Goal: Task Accomplishment & Management: Manage account settings

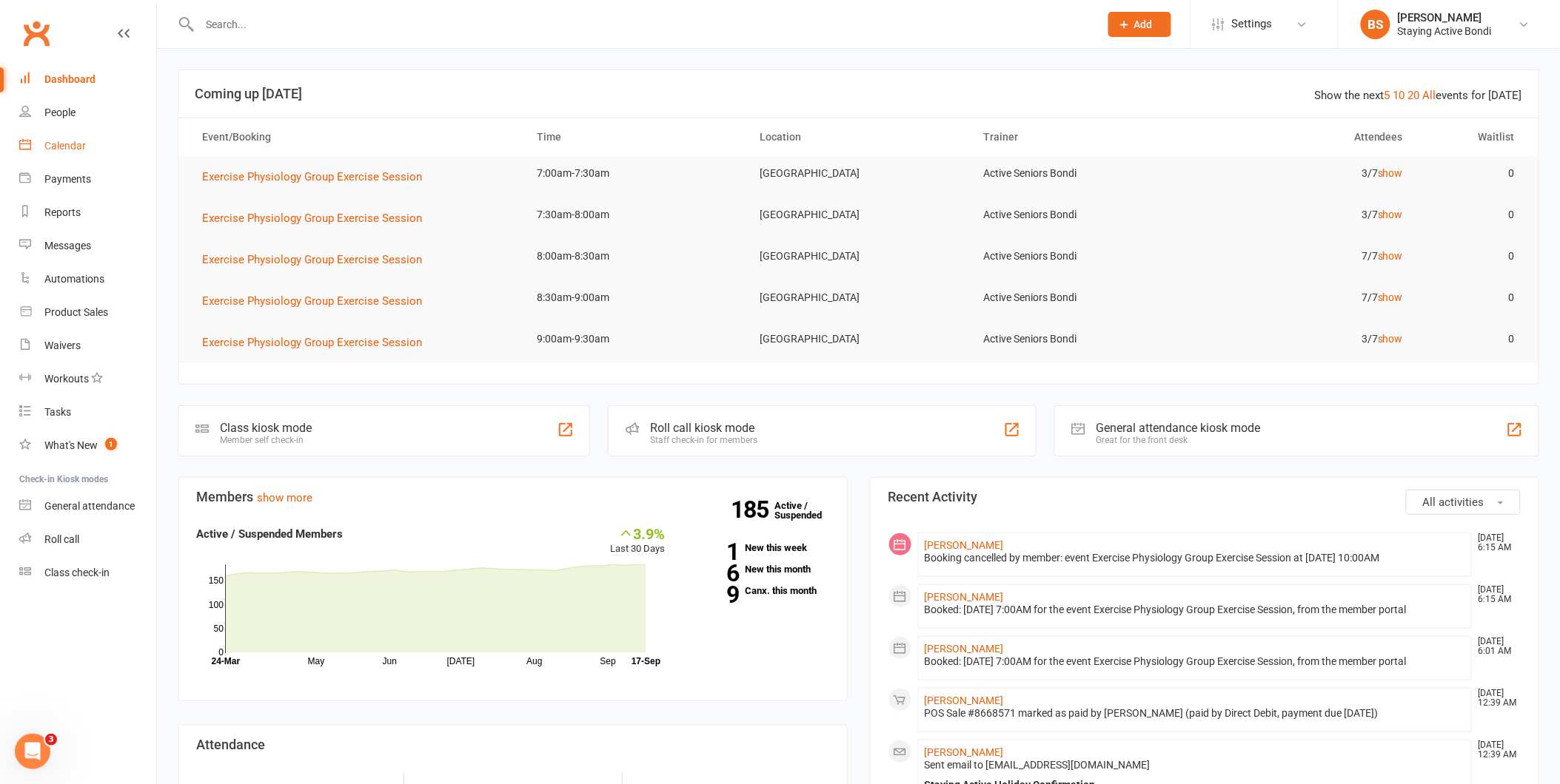
click at [68, 143] on div "Calendar" at bounding box center [65, 146] width 42 height 12
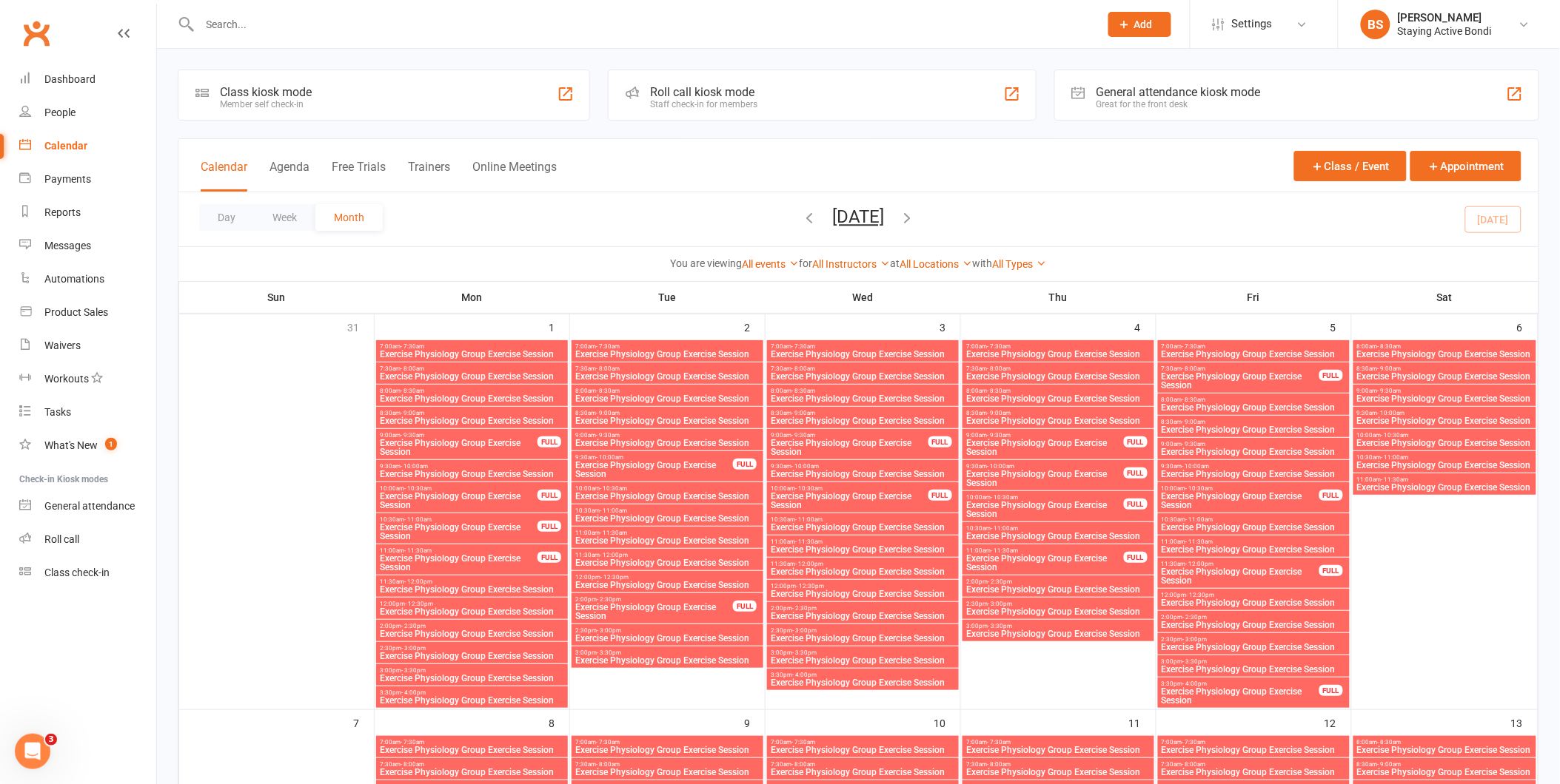
click at [736, 89] on div "Roll call kiosk mode" at bounding box center [704, 92] width 107 height 14
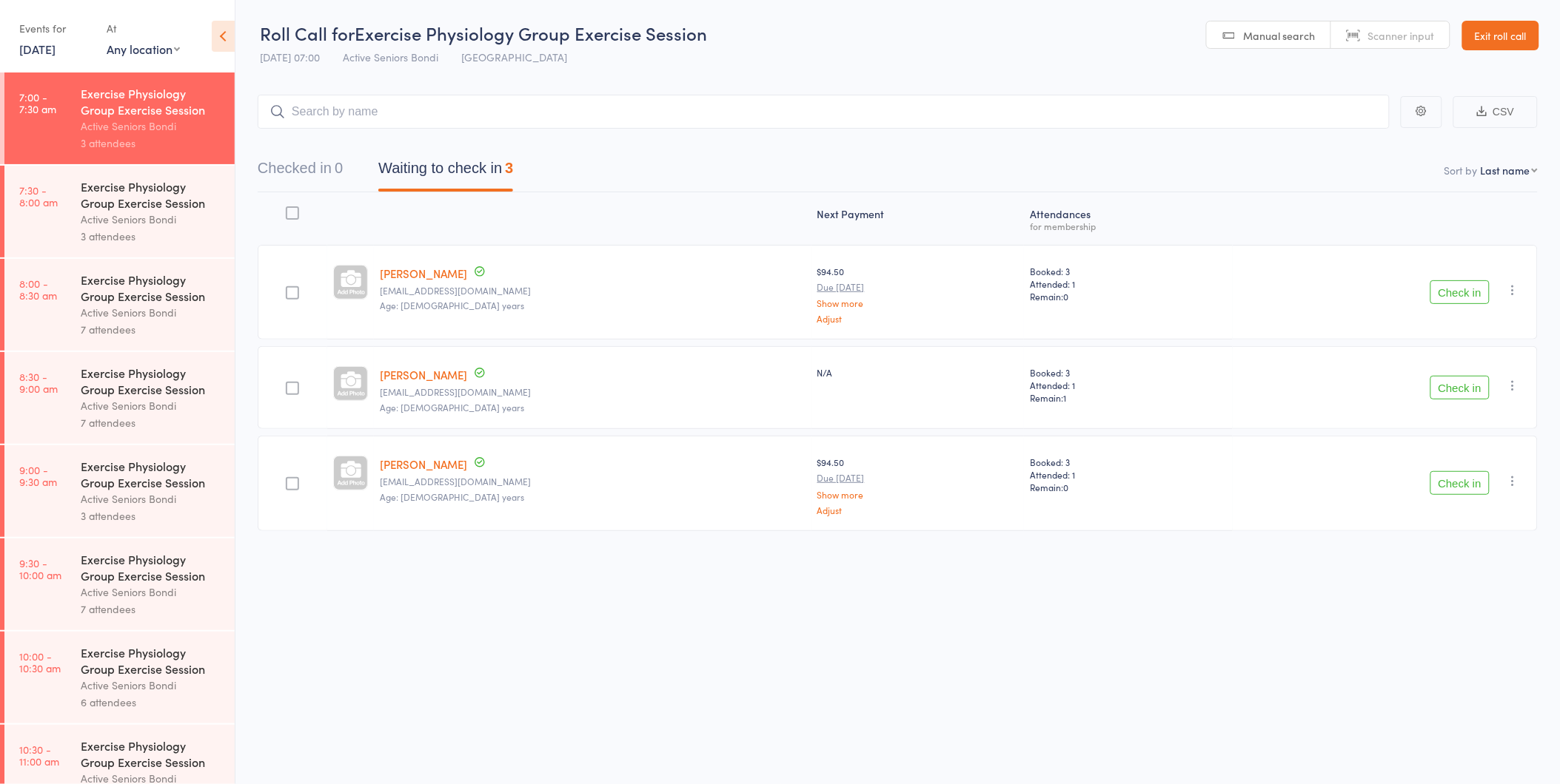
click at [168, 504] on div "Active Seniors Bondi" at bounding box center [151, 499] width 142 height 17
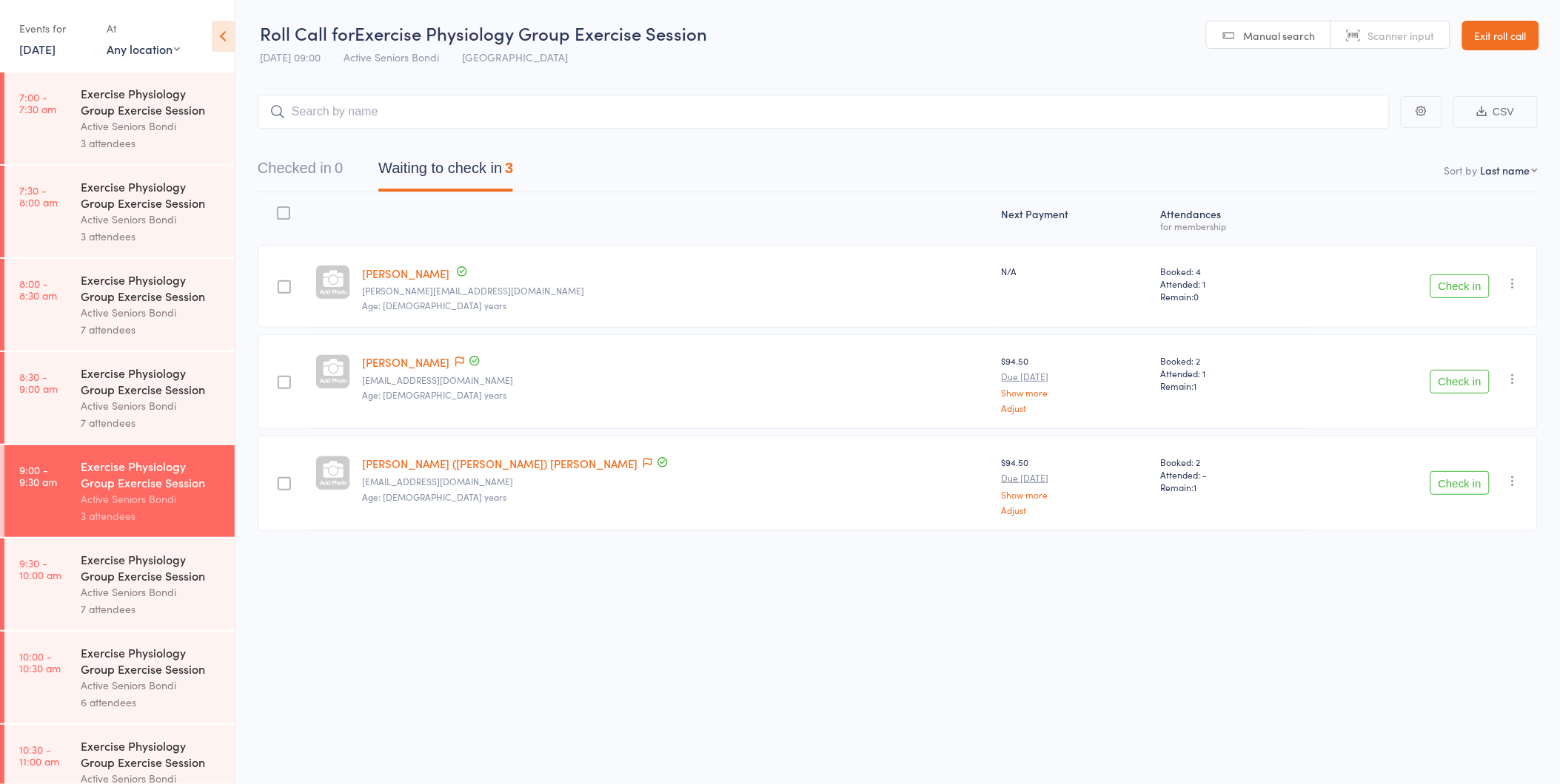
click at [1513, 376] on icon "button" at bounding box center [1514, 379] width 15 height 15
click at [1474, 505] on li "Remove" at bounding box center [1461, 507] width 122 height 20
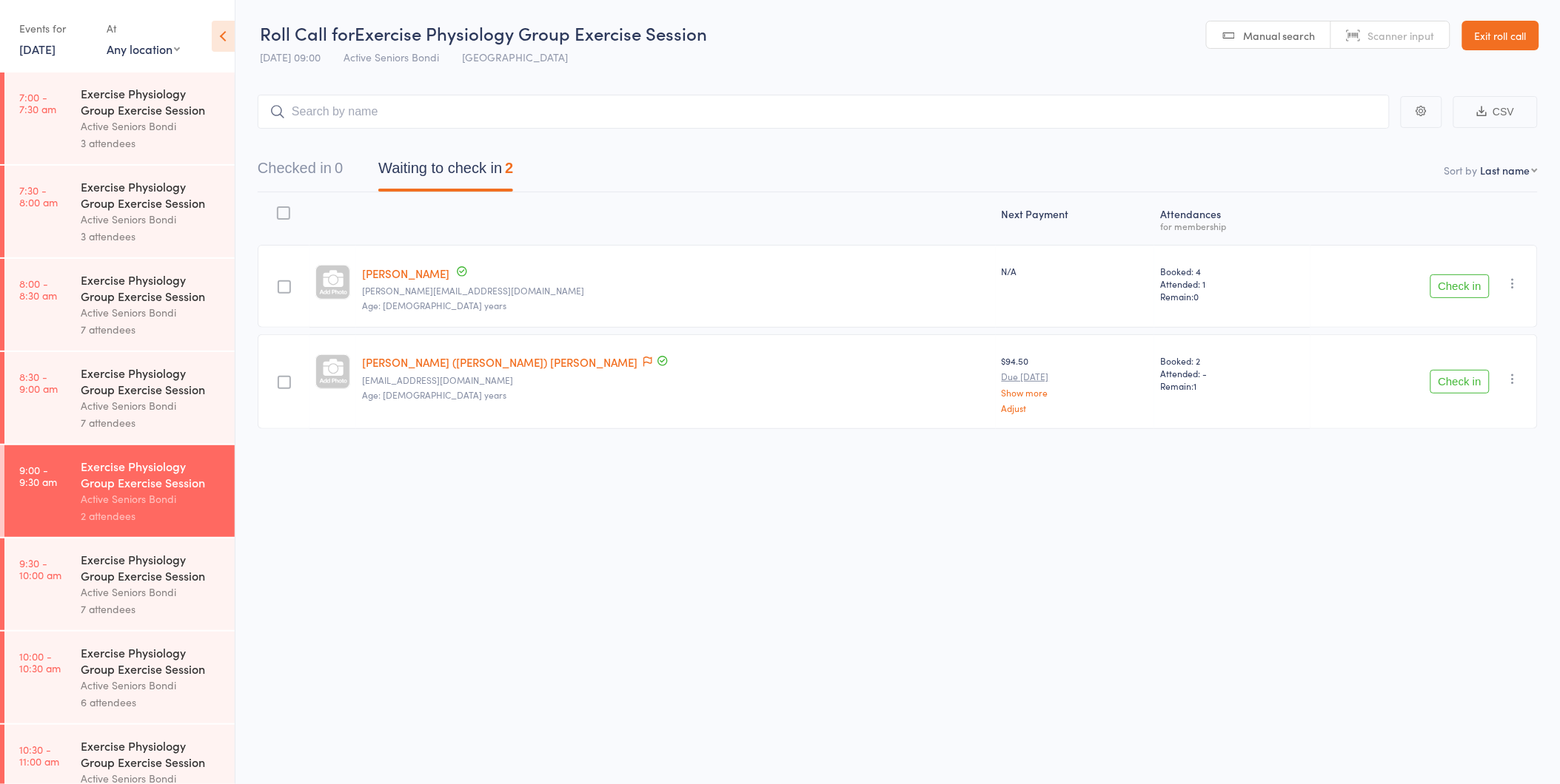
click at [90, 122] on div "Active Seniors Bondi" at bounding box center [151, 126] width 142 height 17
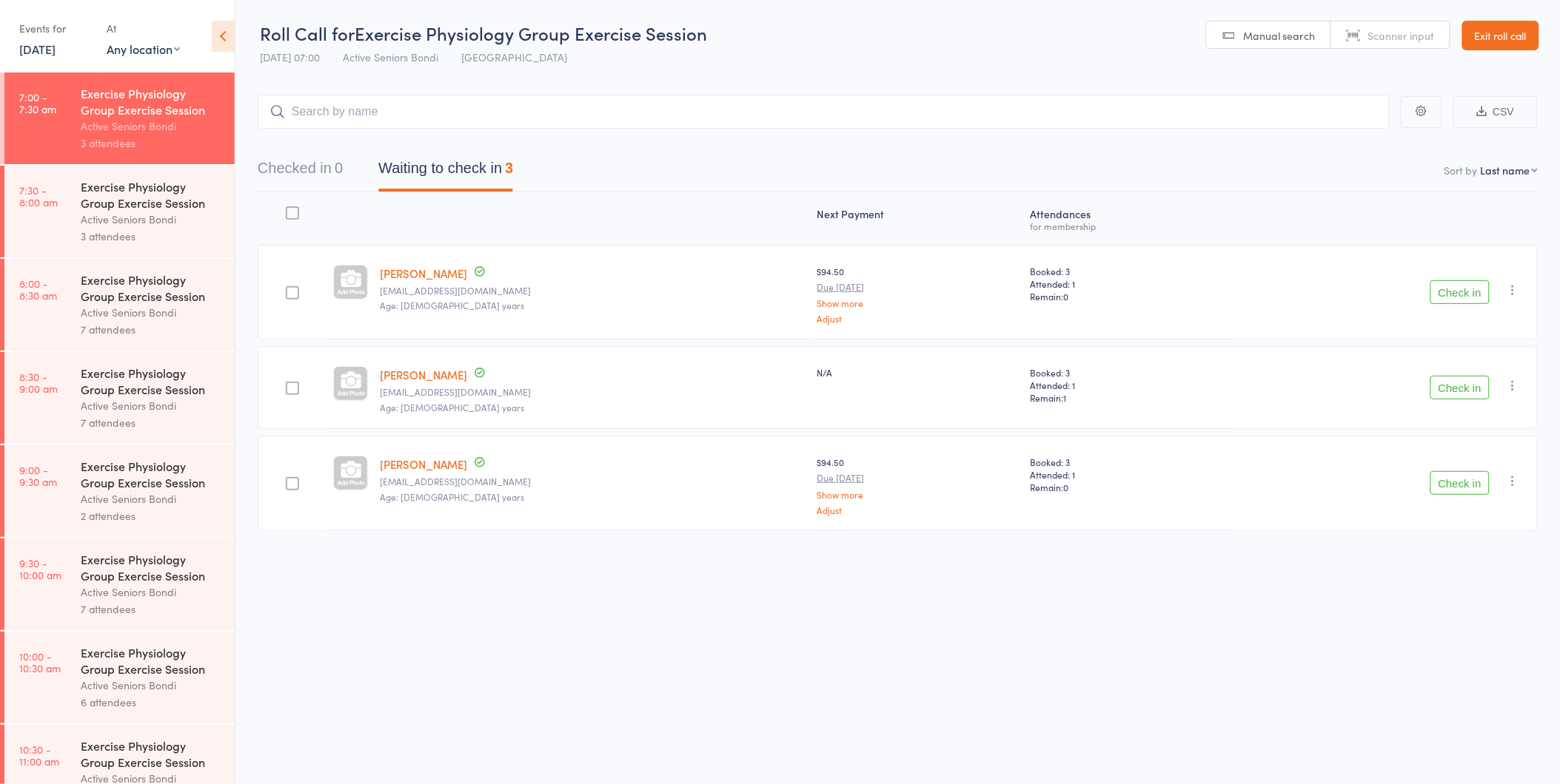
click at [1454, 290] on button "Check in" at bounding box center [1460, 292] width 59 height 24
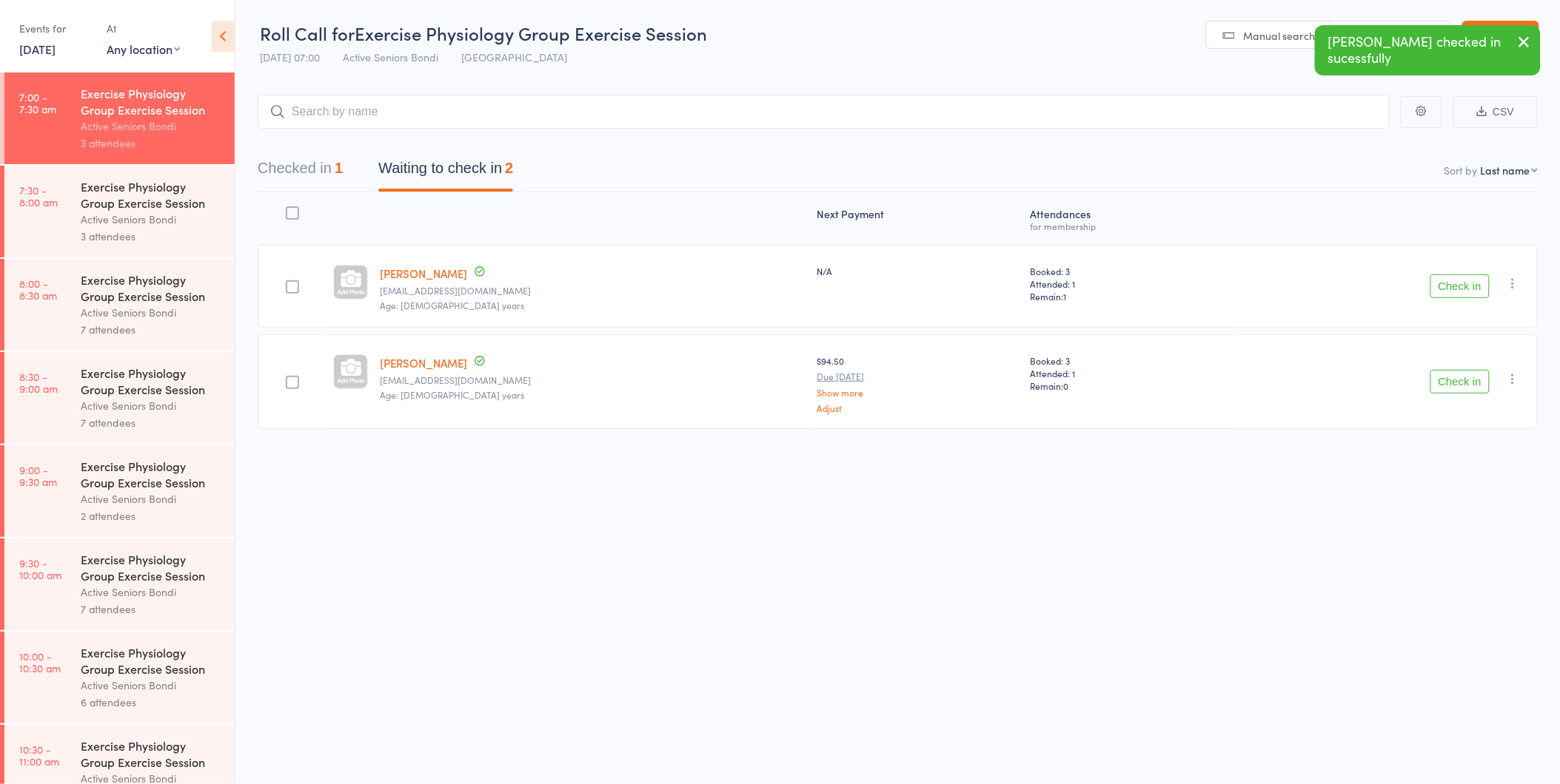
click at [1452, 382] on button "Check in" at bounding box center [1460, 381] width 59 height 24
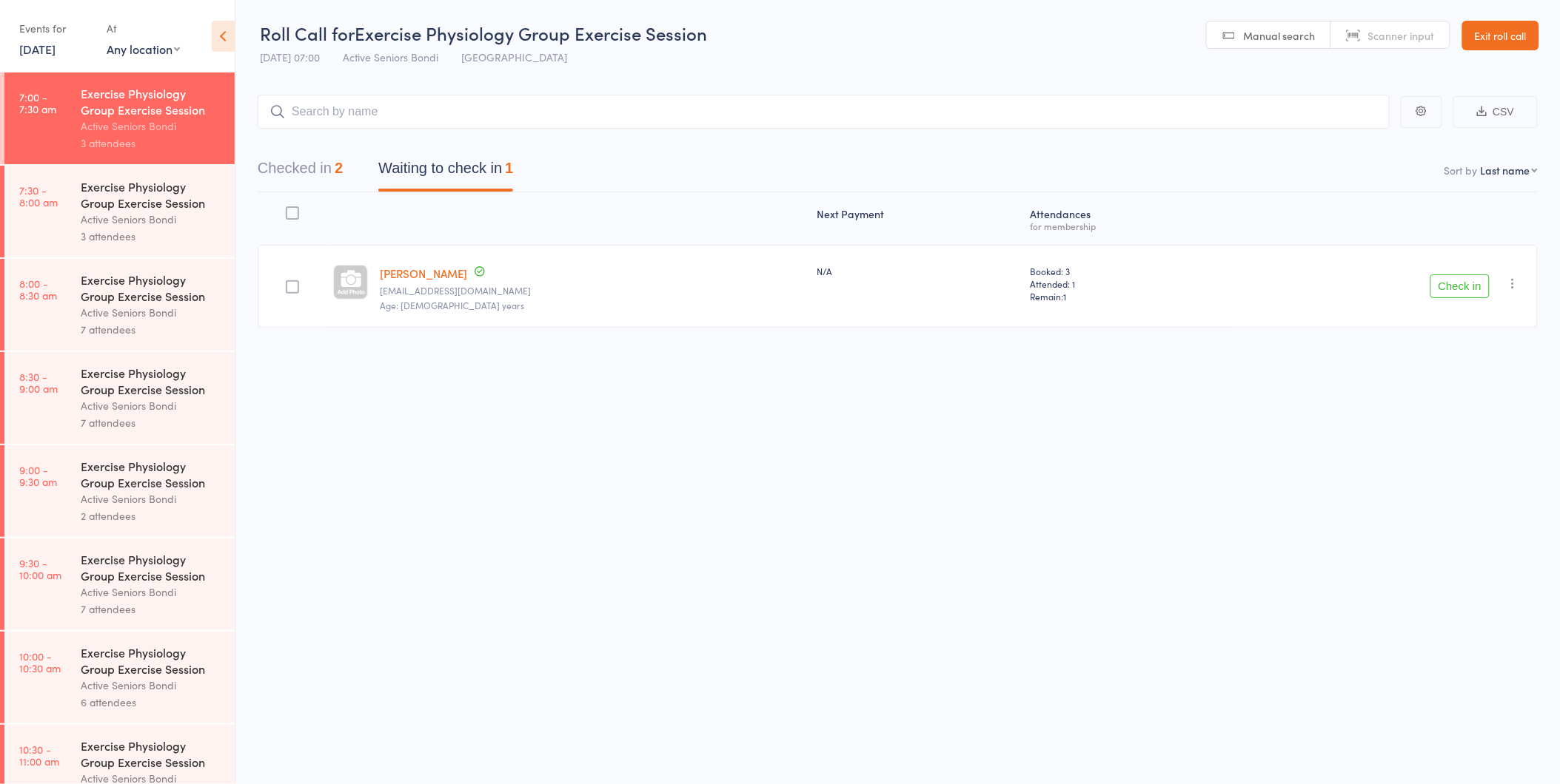
click at [139, 498] on div "Active Seniors Bondi" at bounding box center [151, 499] width 142 height 17
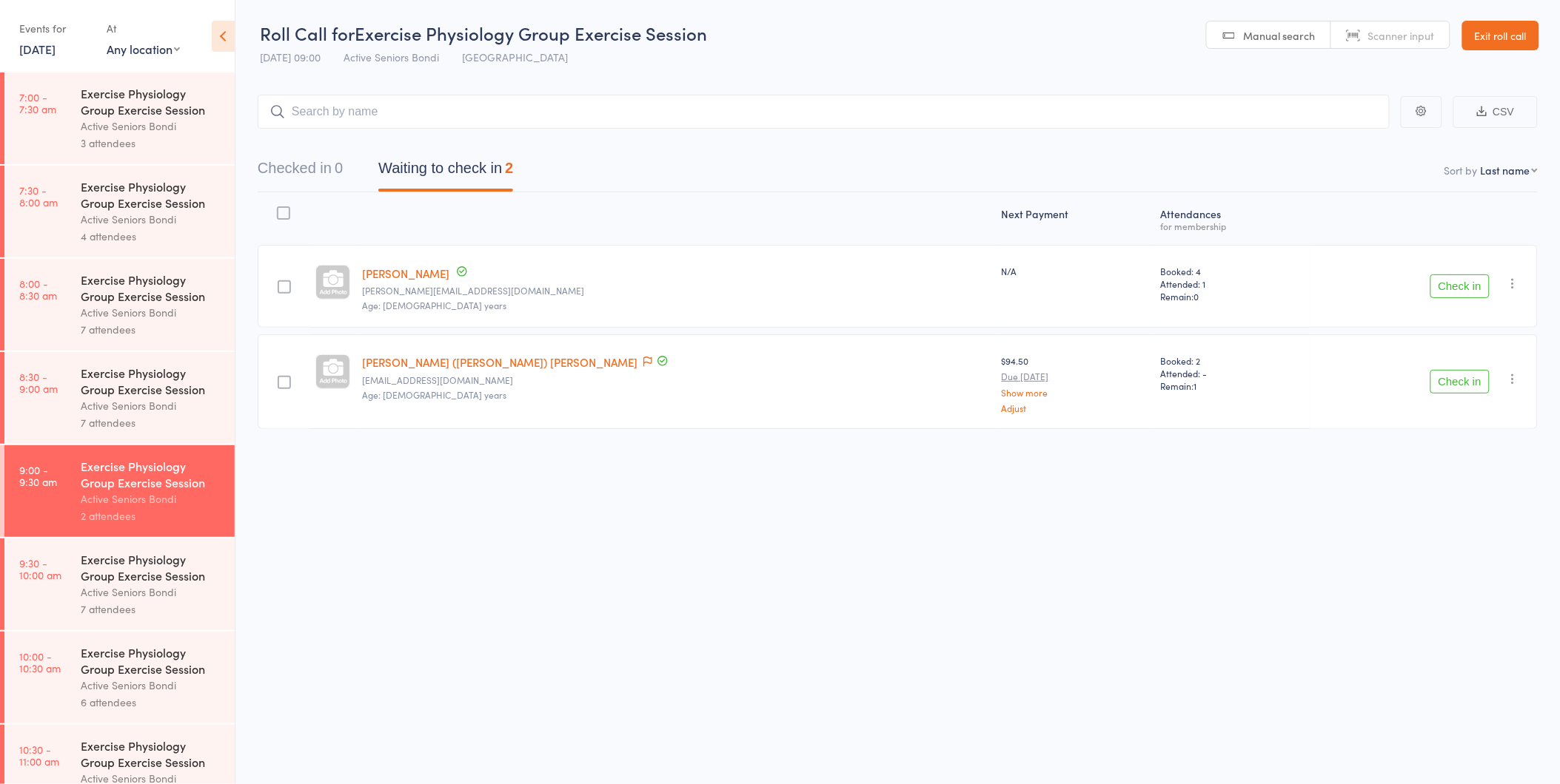
click at [161, 220] on div "Active Seniors Bondi" at bounding box center [151, 219] width 142 height 17
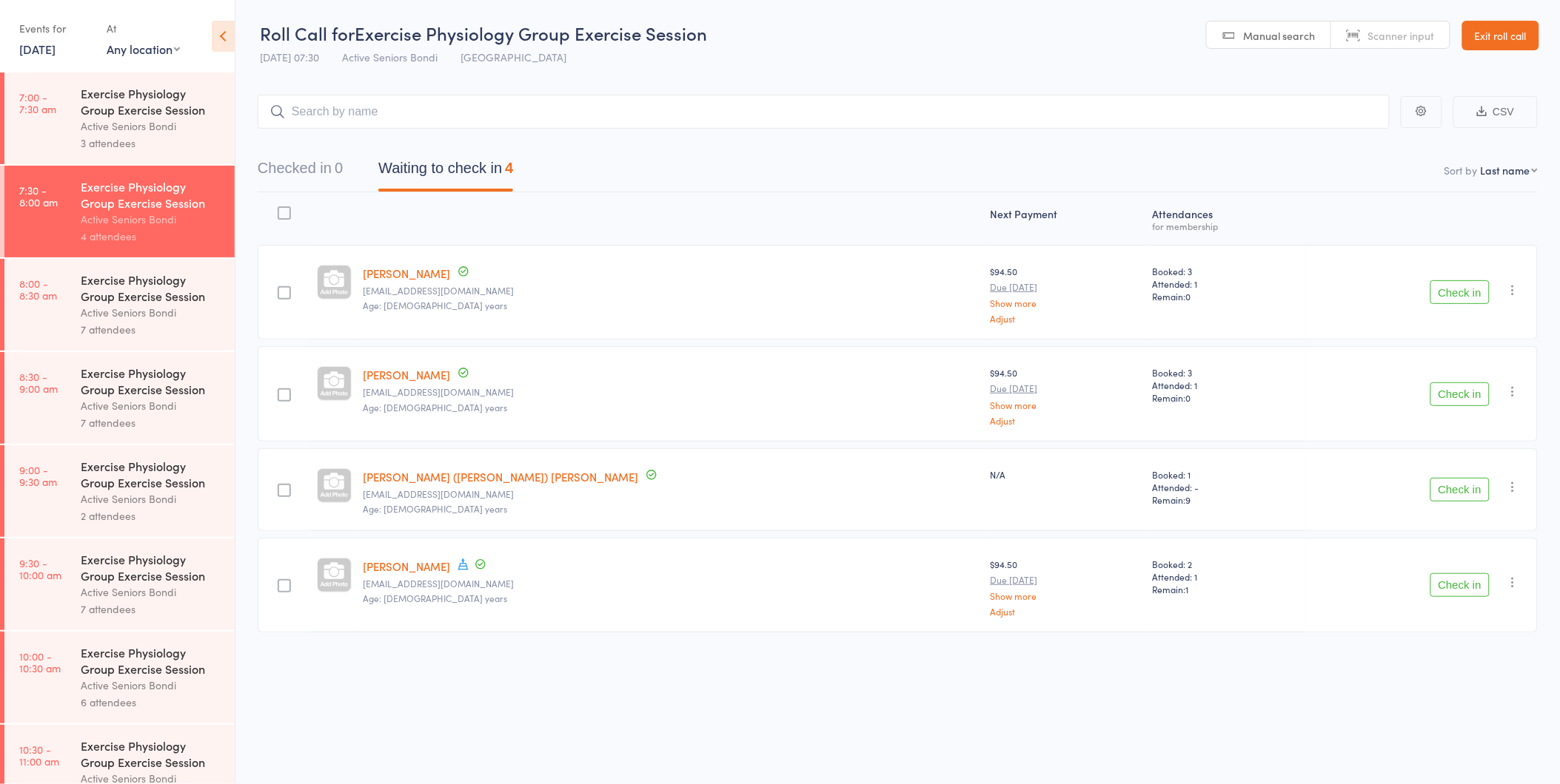
click at [407, 272] on link "Susan Allen" at bounding box center [407, 273] width 87 height 15
click at [536, 114] on input "search" at bounding box center [824, 111] width 1132 height 34
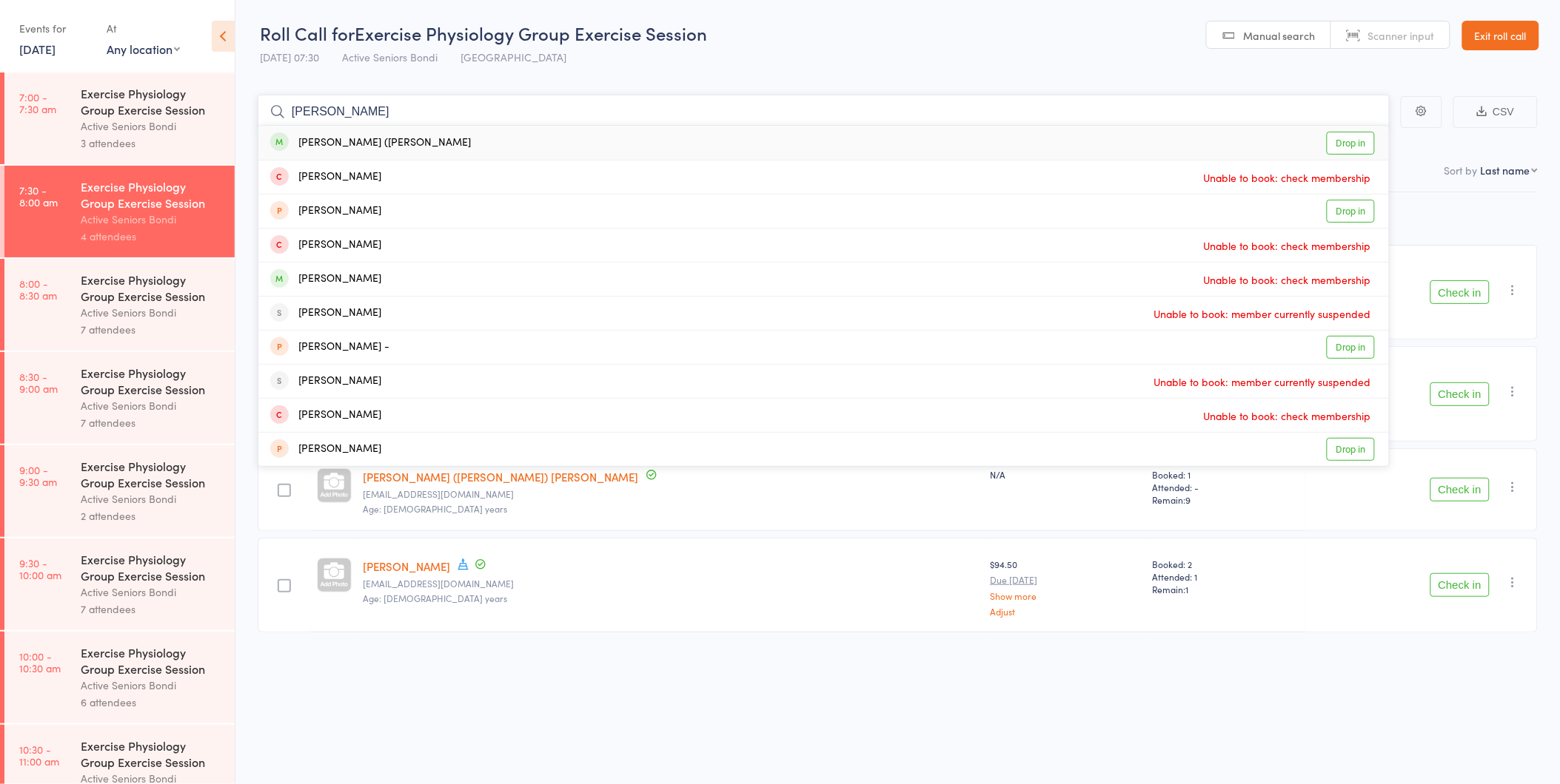
type input "anne lain"
click at [1335, 697] on div "Next Payment Atten­dances for membership Susan Allen sueallen16@bigpond.com Age…" at bounding box center [898, 446] width 1280 height 506
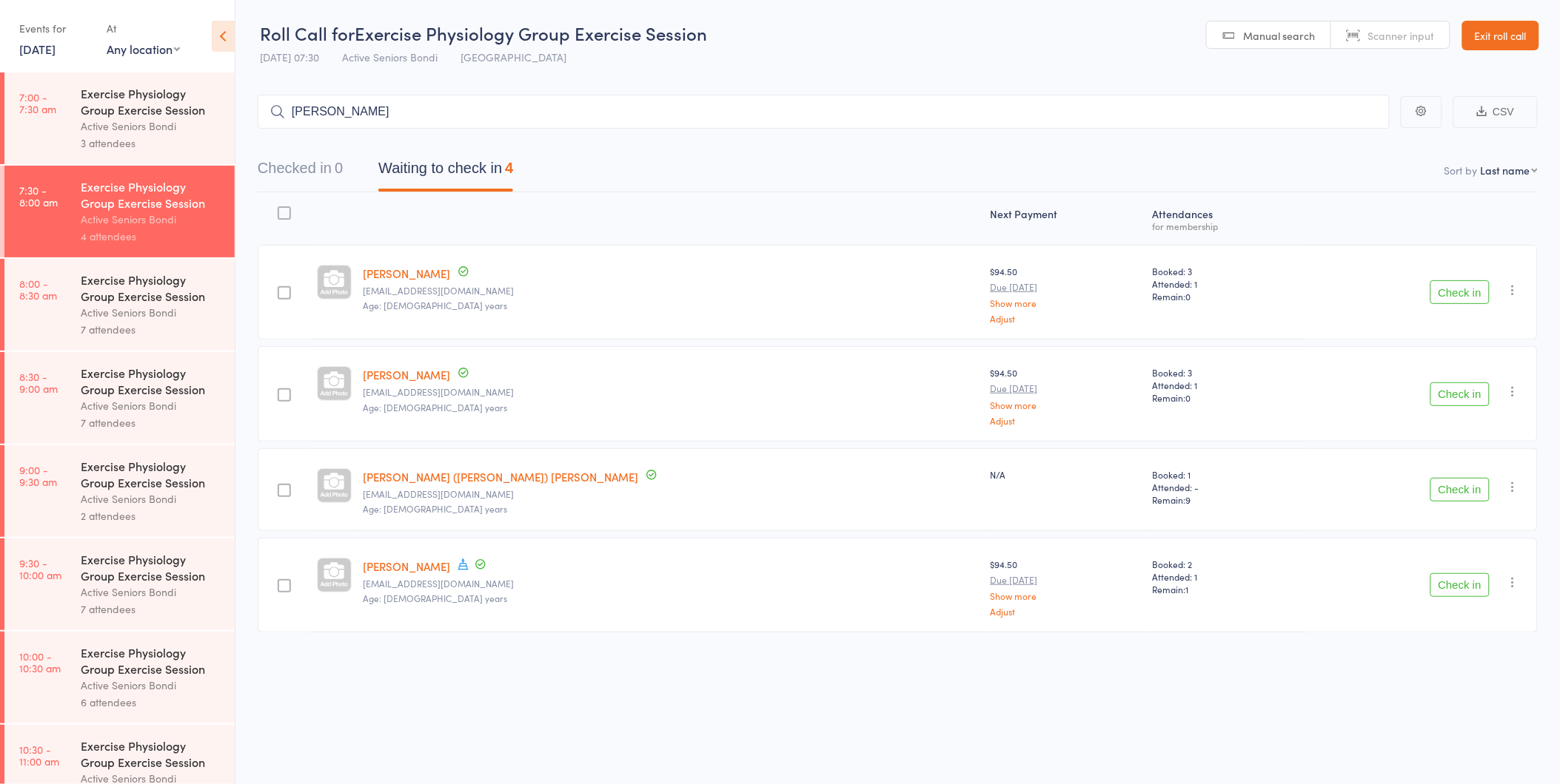
scroll to position [1, 0]
click at [1467, 298] on button "Check in" at bounding box center [1460, 291] width 59 height 24
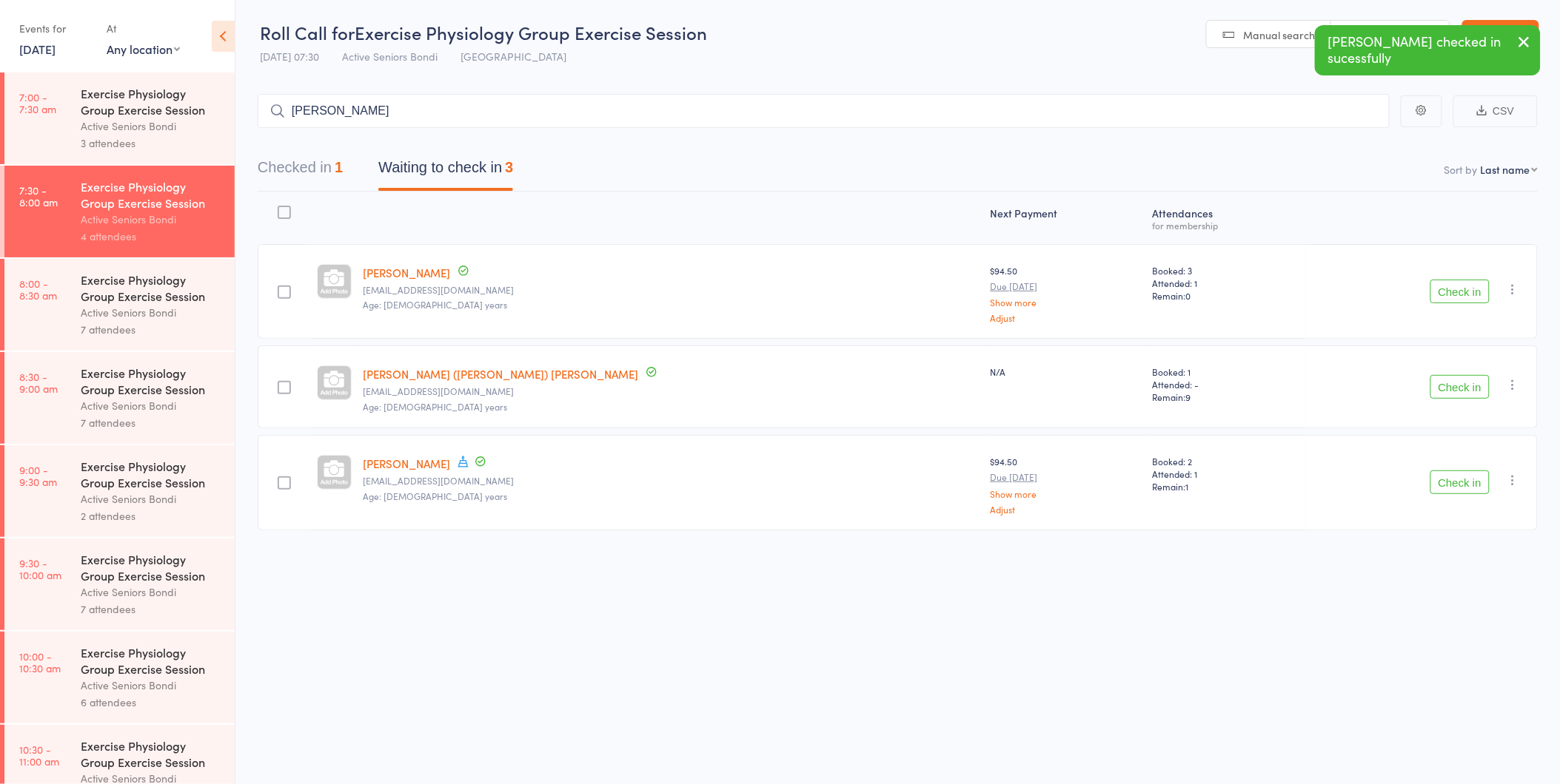
click at [1467, 294] on button "Check in" at bounding box center [1460, 291] width 59 height 24
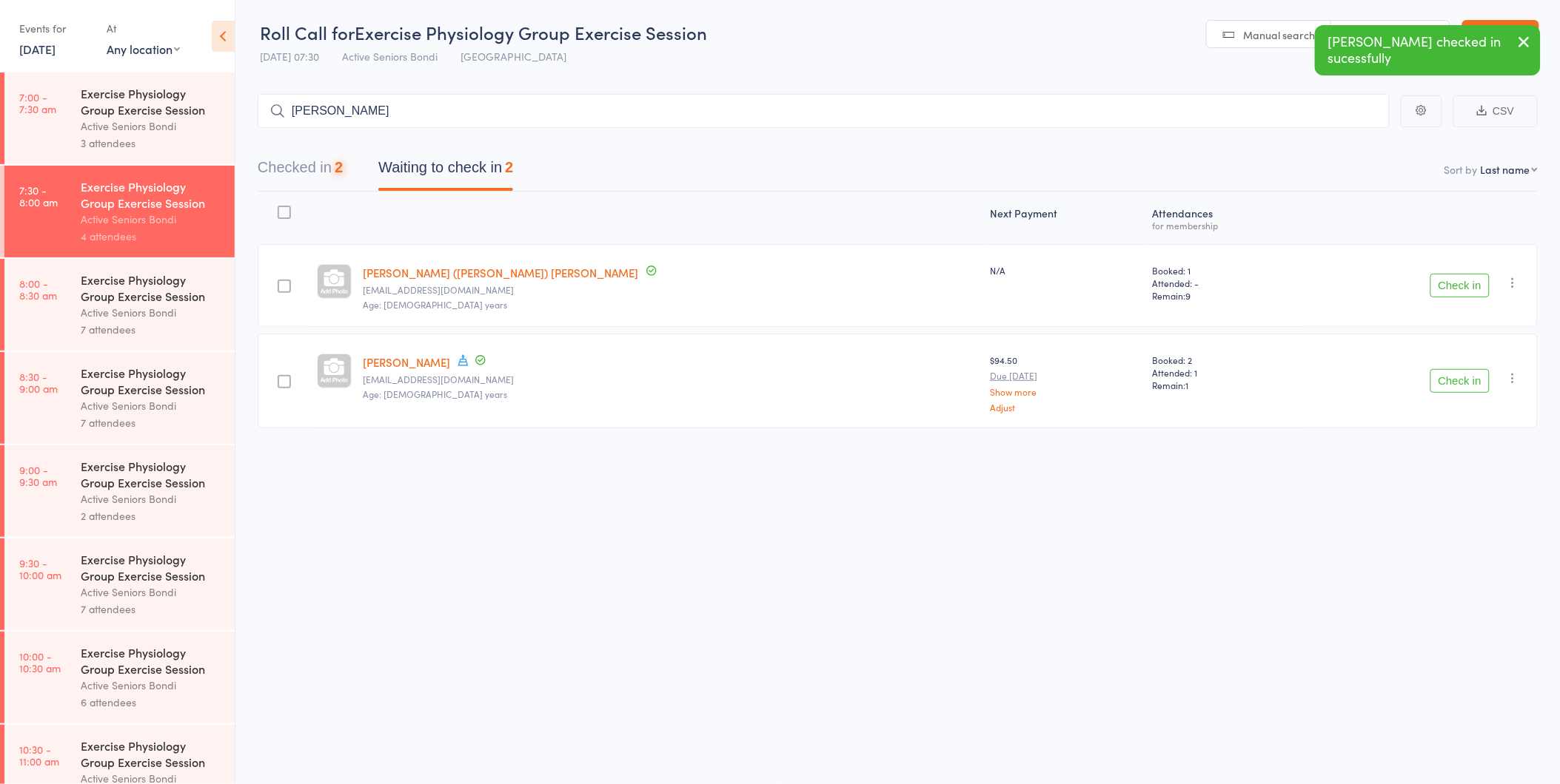
click at [1467, 294] on button "Check in" at bounding box center [1460, 285] width 59 height 24
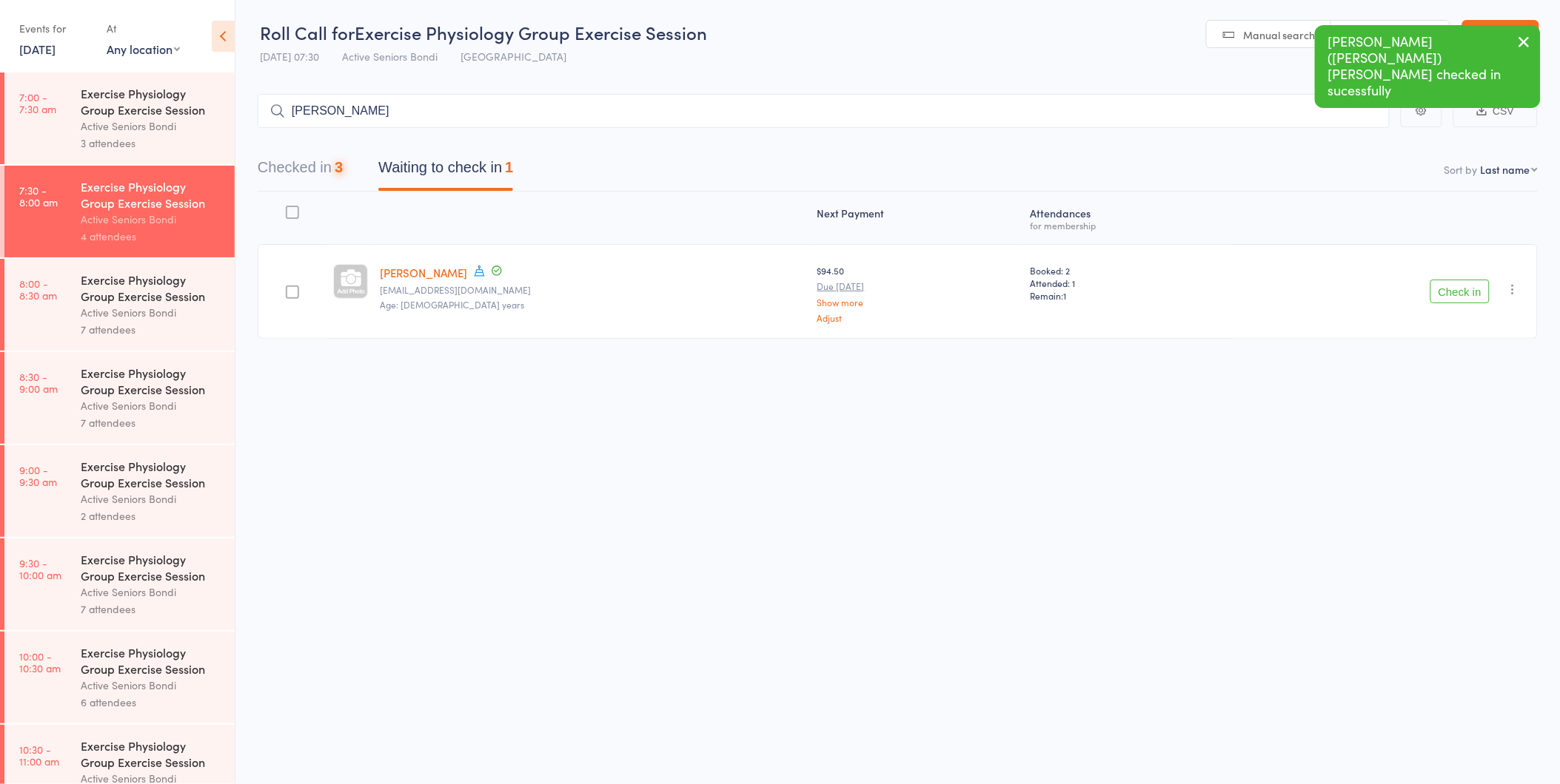
click at [1467, 294] on button "Check in" at bounding box center [1460, 291] width 59 height 24
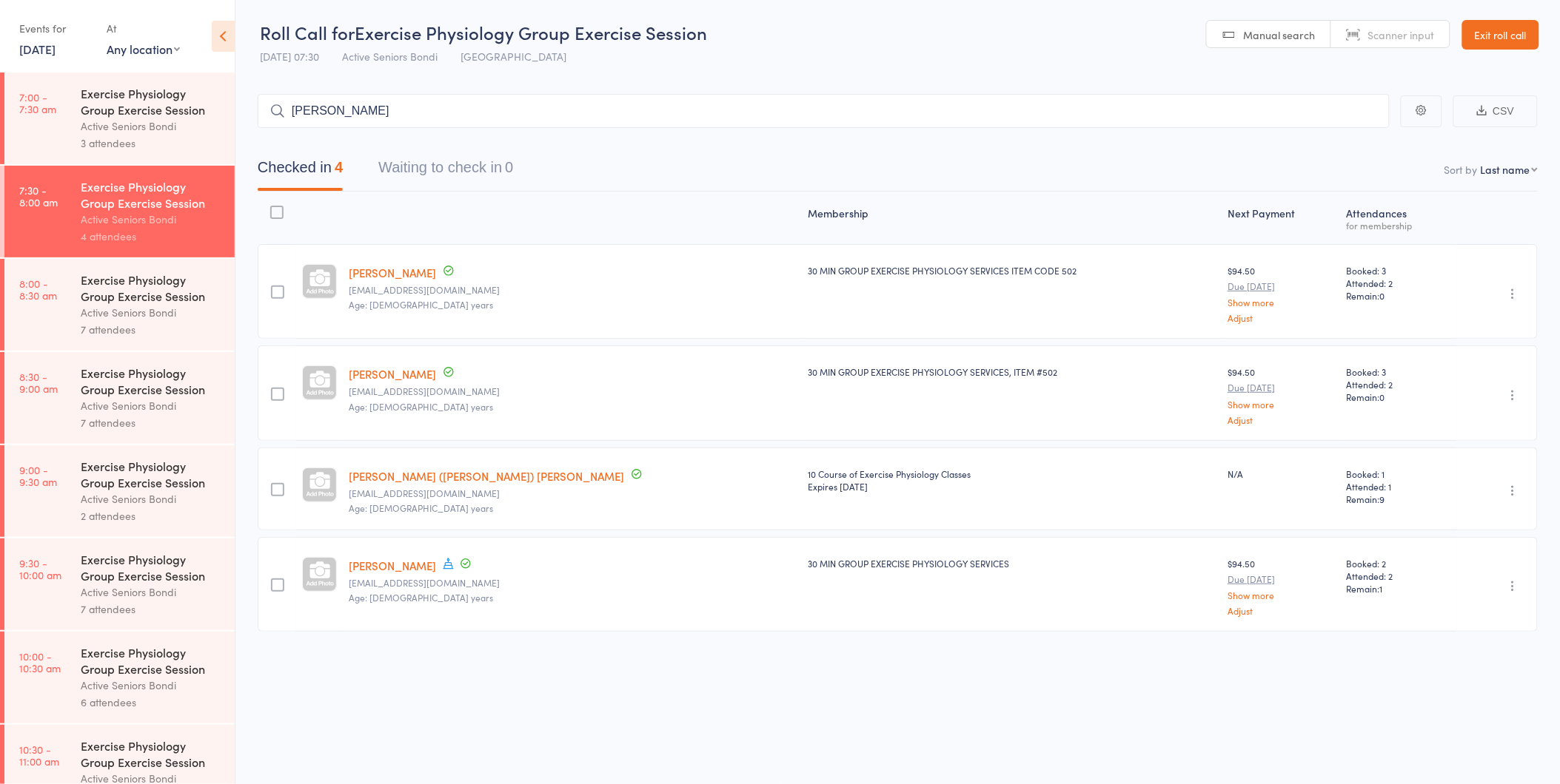
click at [1182, 725] on div "Roll Call for Exercise Physiology Group Exercise Session 17 Sep 07:30 Active Se…" at bounding box center [780, 391] width 1560 height 784
click at [129, 287] on div "Exercise Physiology Group Exercise Session" at bounding box center [151, 288] width 142 height 33
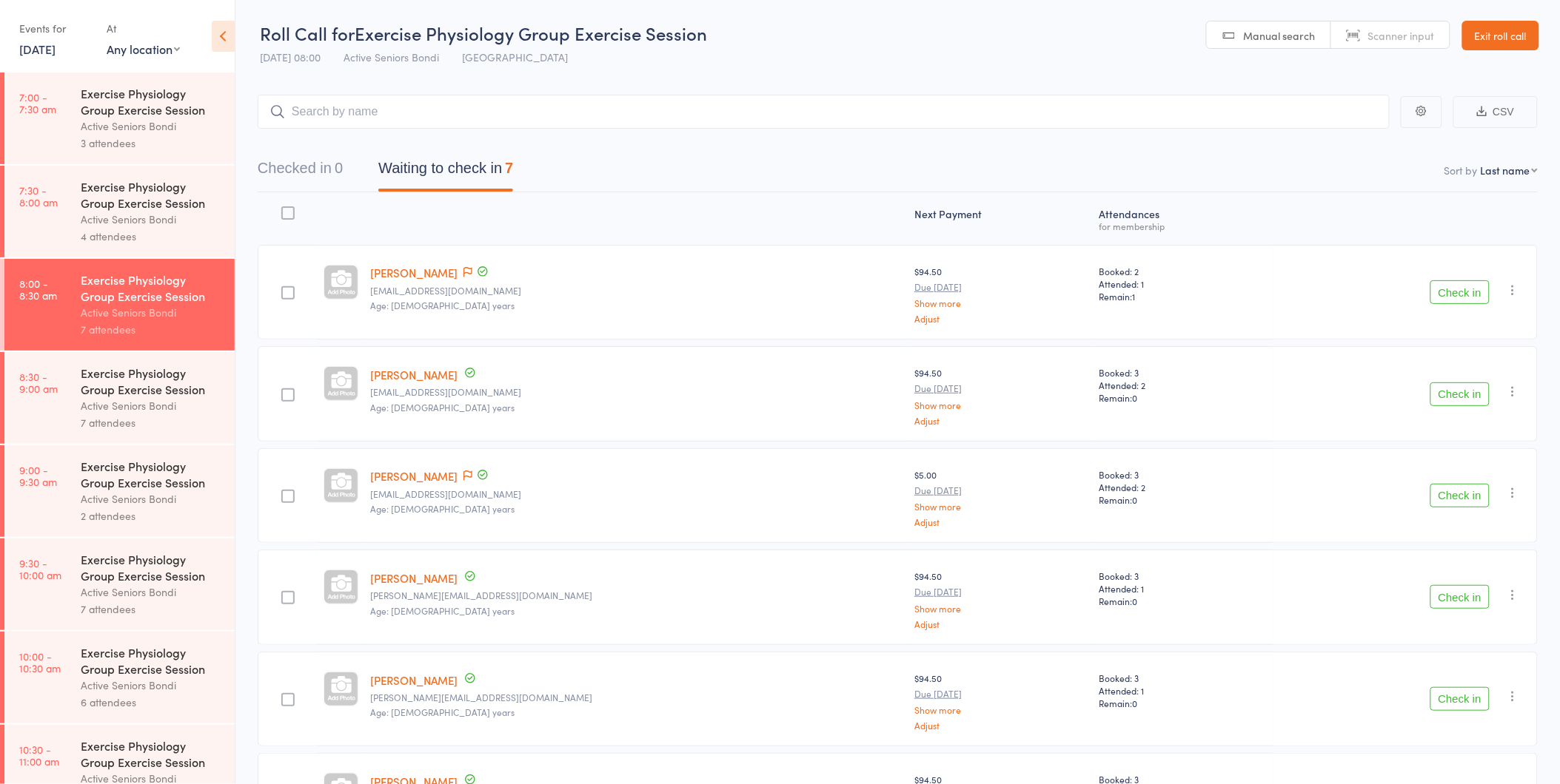
click at [157, 404] on div "Active Seniors Bondi" at bounding box center [151, 406] width 142 height 17
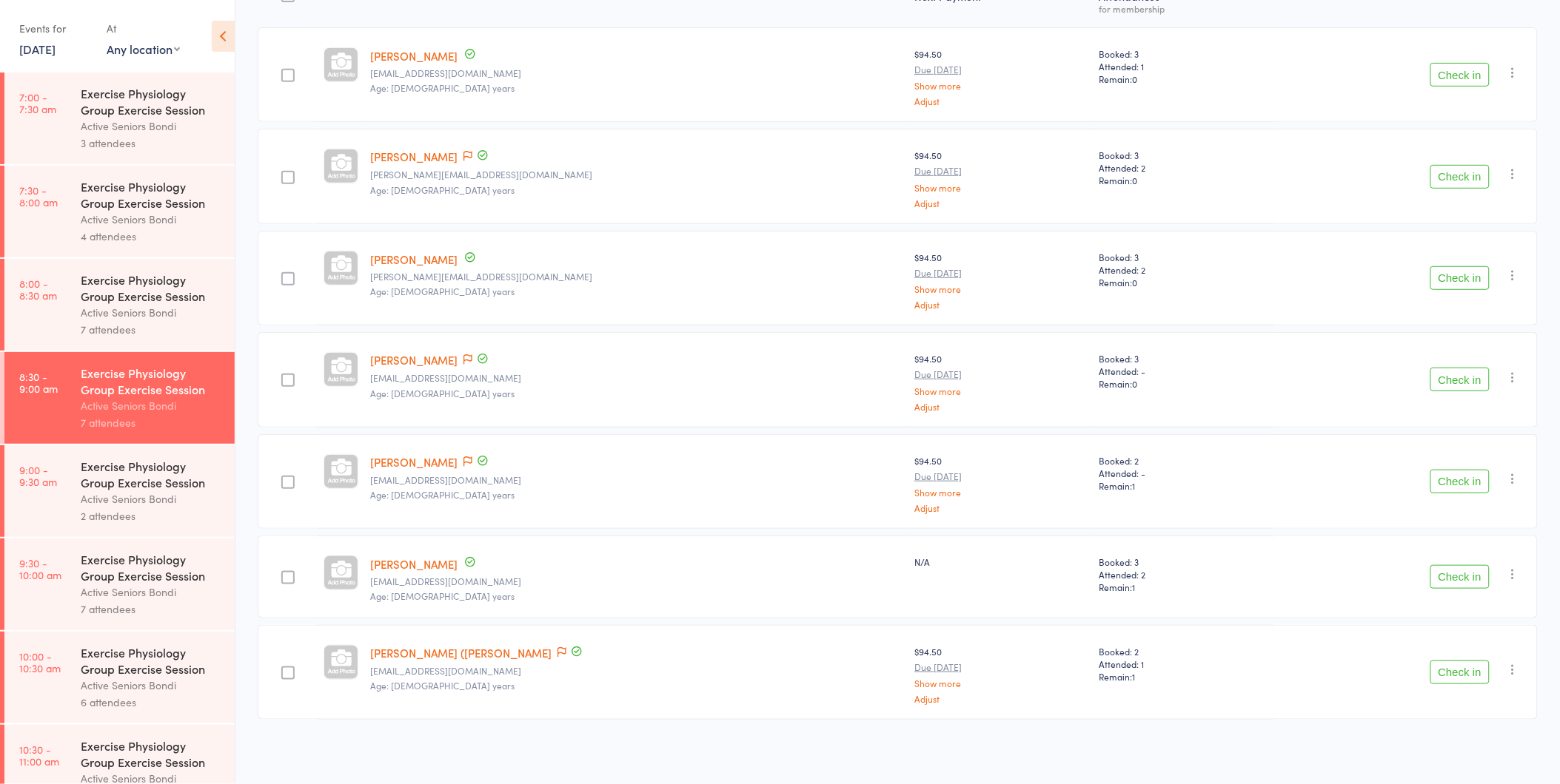
click at [106, 296] on div "Exercise Physiology Group Exercise Session" at bounding box center [151, 288] width 142 height 33
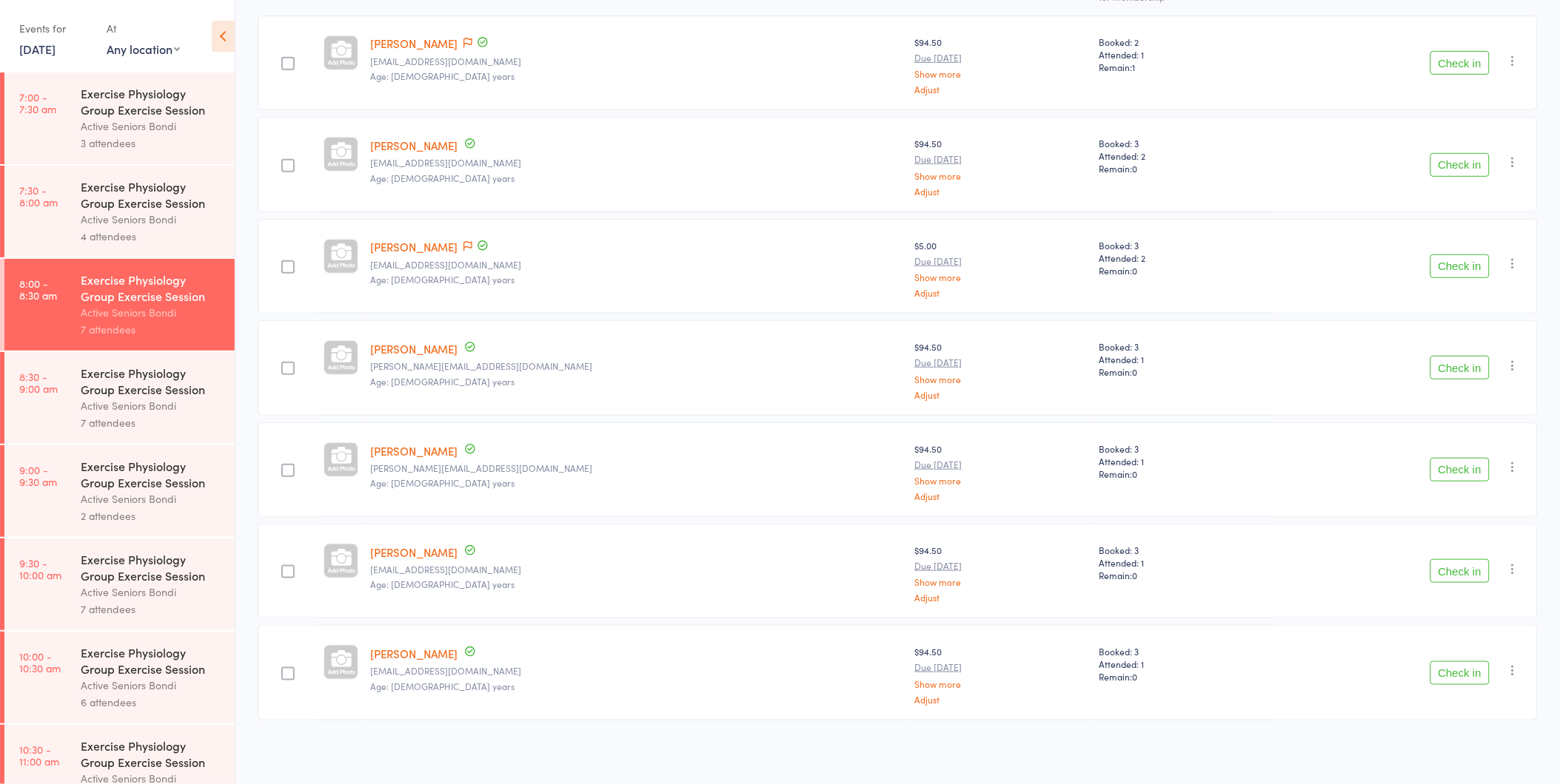
scroll to position [146, 0]
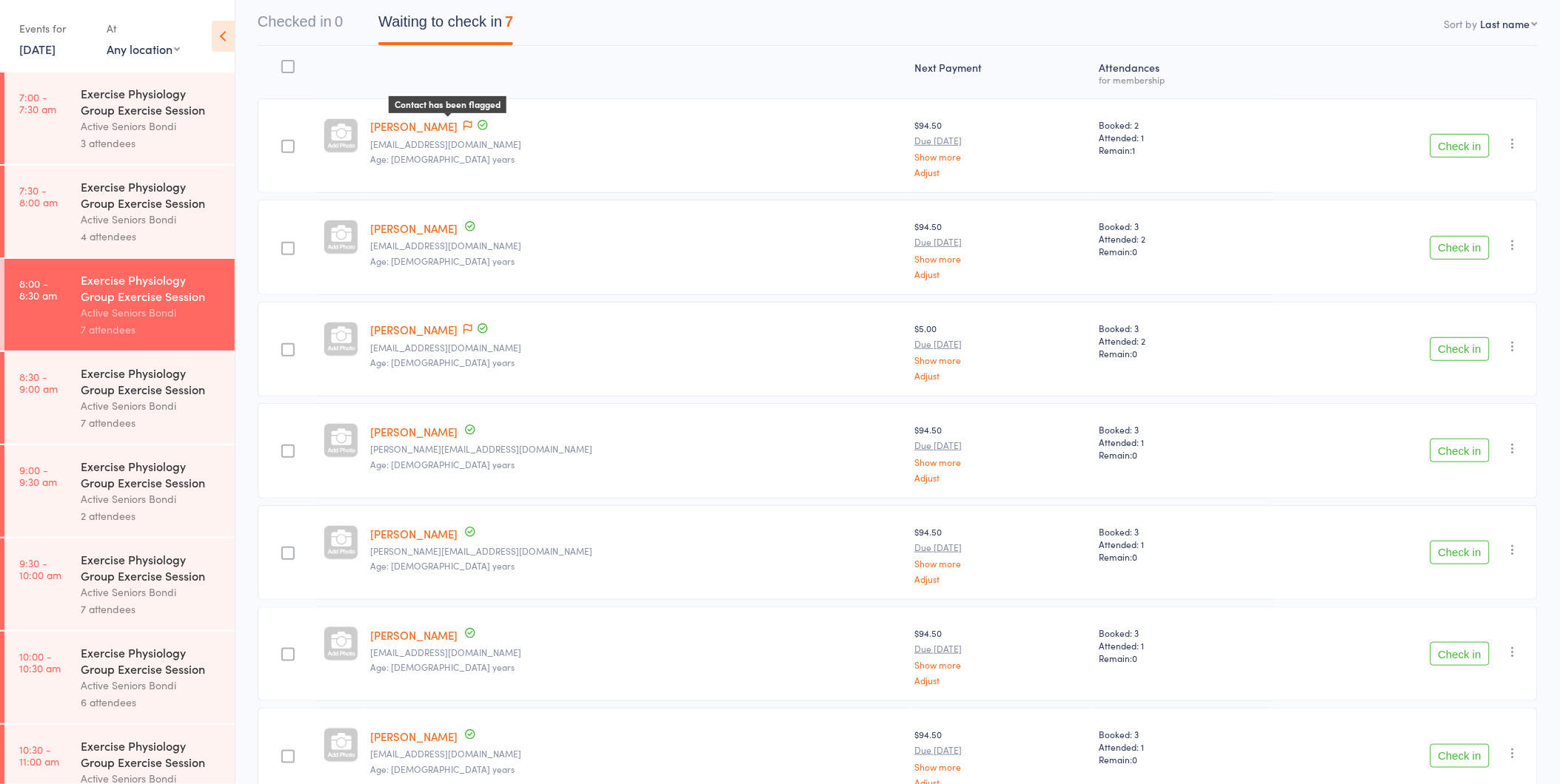
click at [464, 121] on icon at bounding box center [468, 125] width 9 height 11
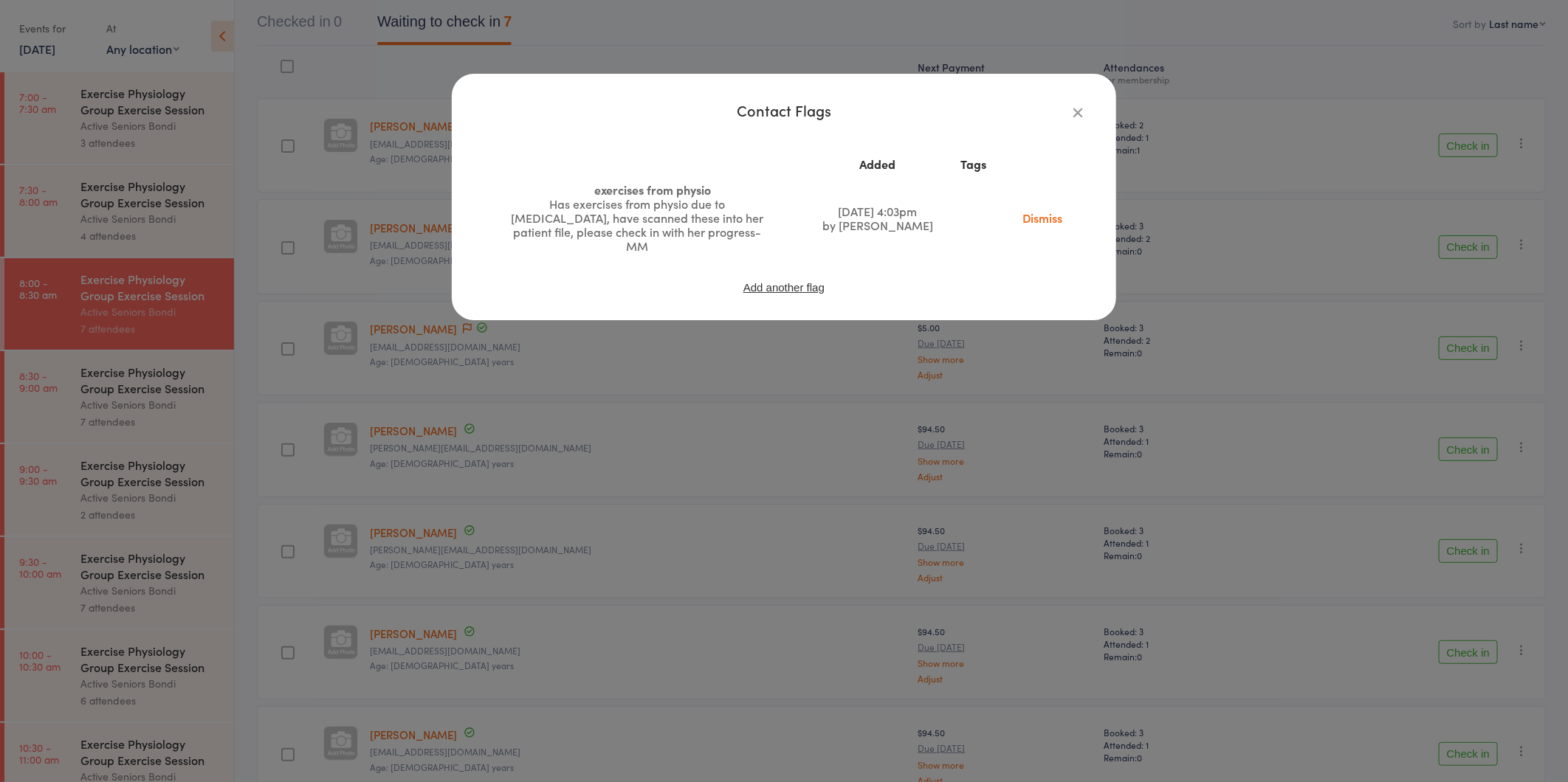
click at [1075, 110] on icon "button" at bounding box center [1078, 112] width 16 height 16
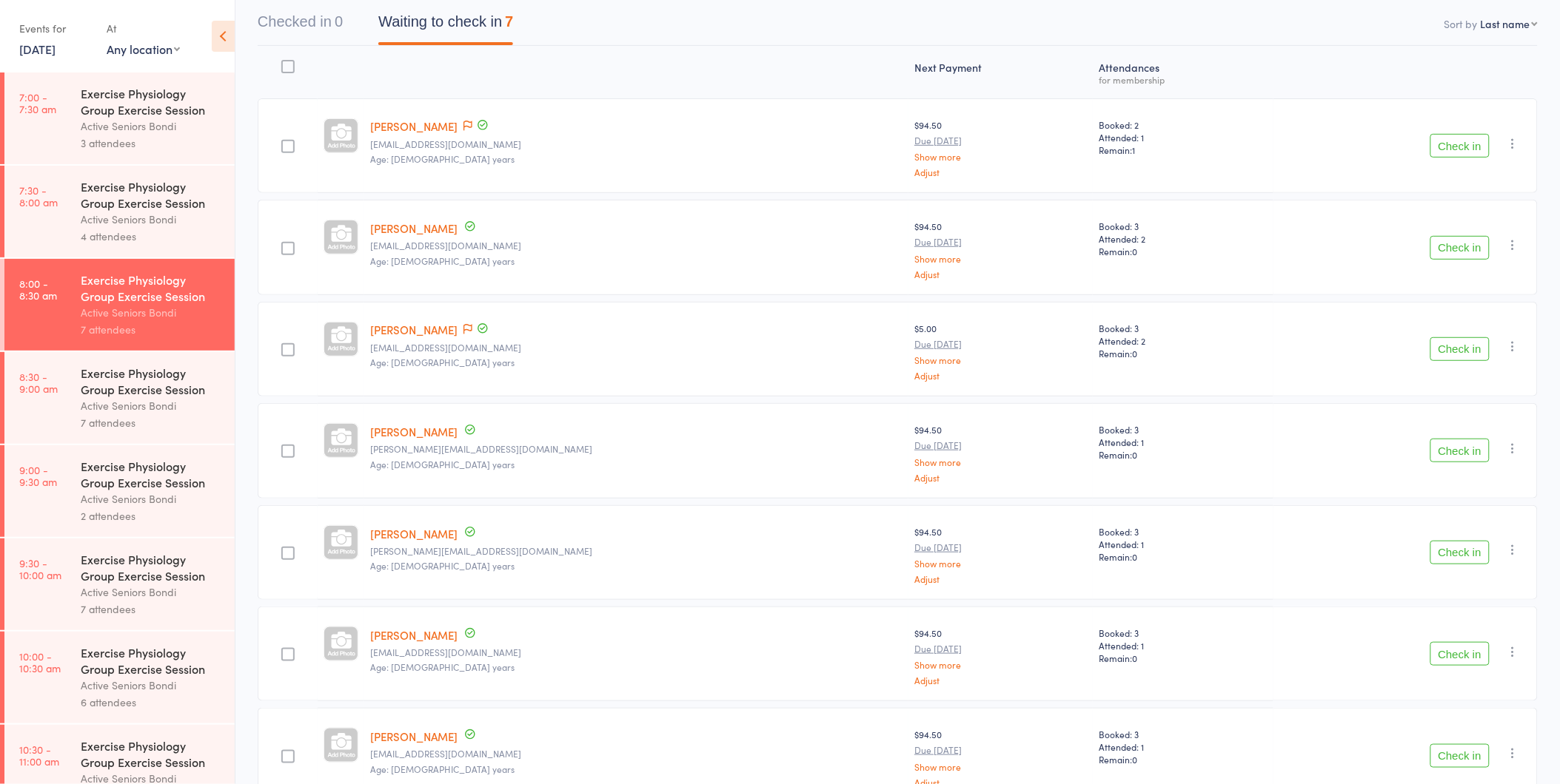
click at [1454, 149] on button "Check in" at bounding box center [1460, 146] width 59 height 24
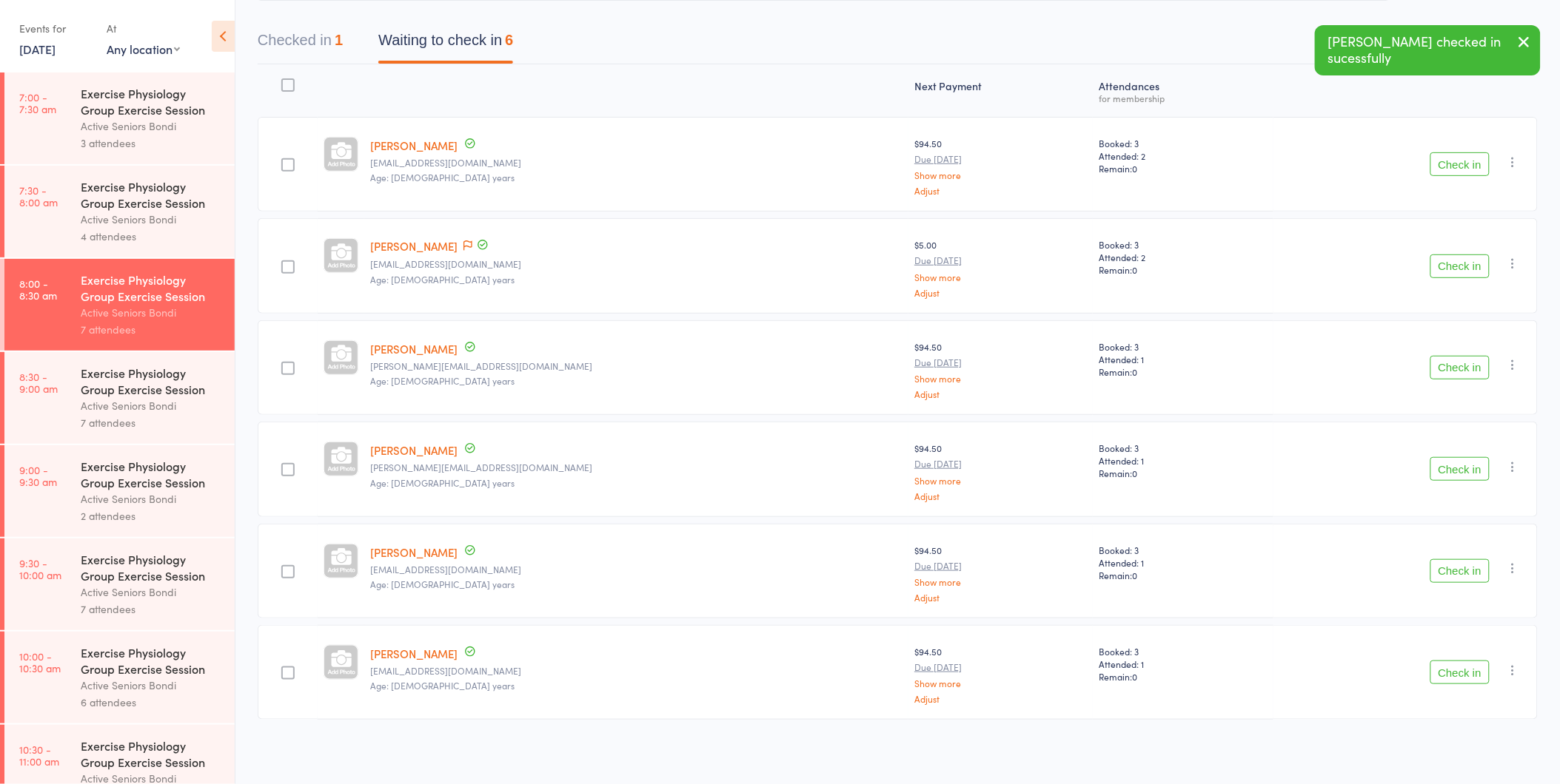
click at [1463, 155] on button "Check in" at bounding box center [1460, 163] width 59 height 24
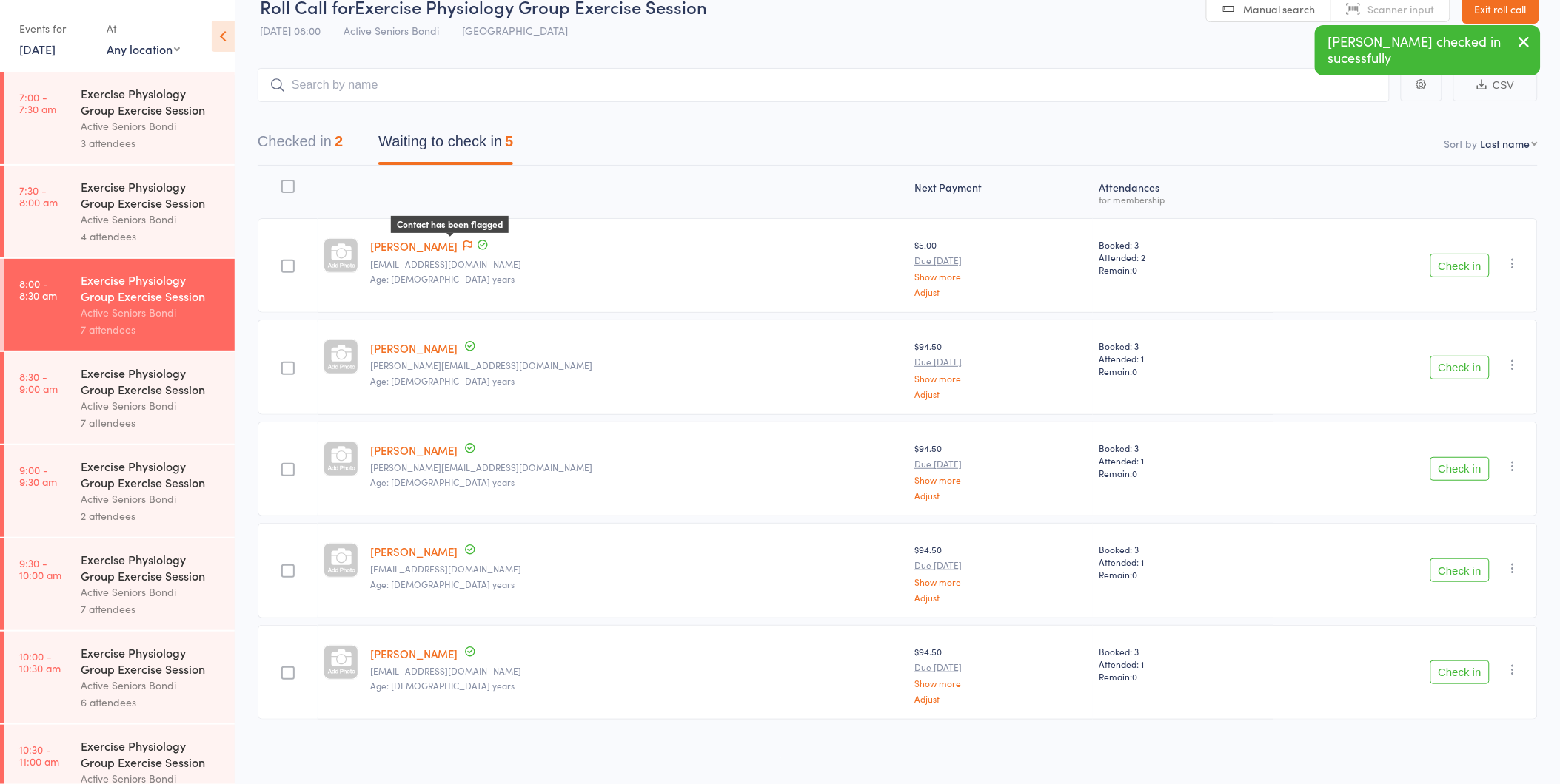
click at [464, 242] on icon at bounding box center [468, 246] width 9 height 11
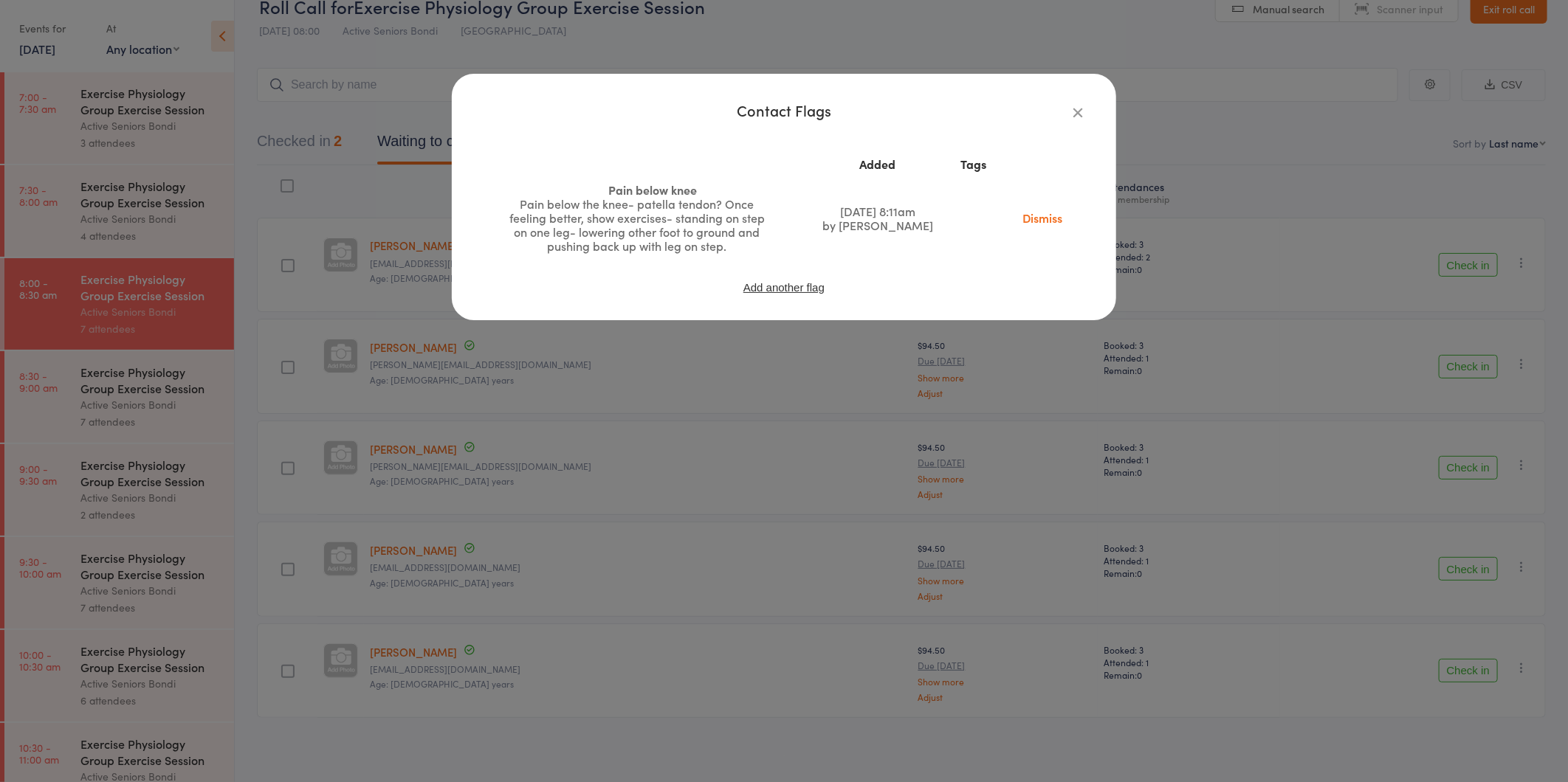
click at [1075, 110] on icon "button" at bounding box center [1078, 112] width 16 height 16
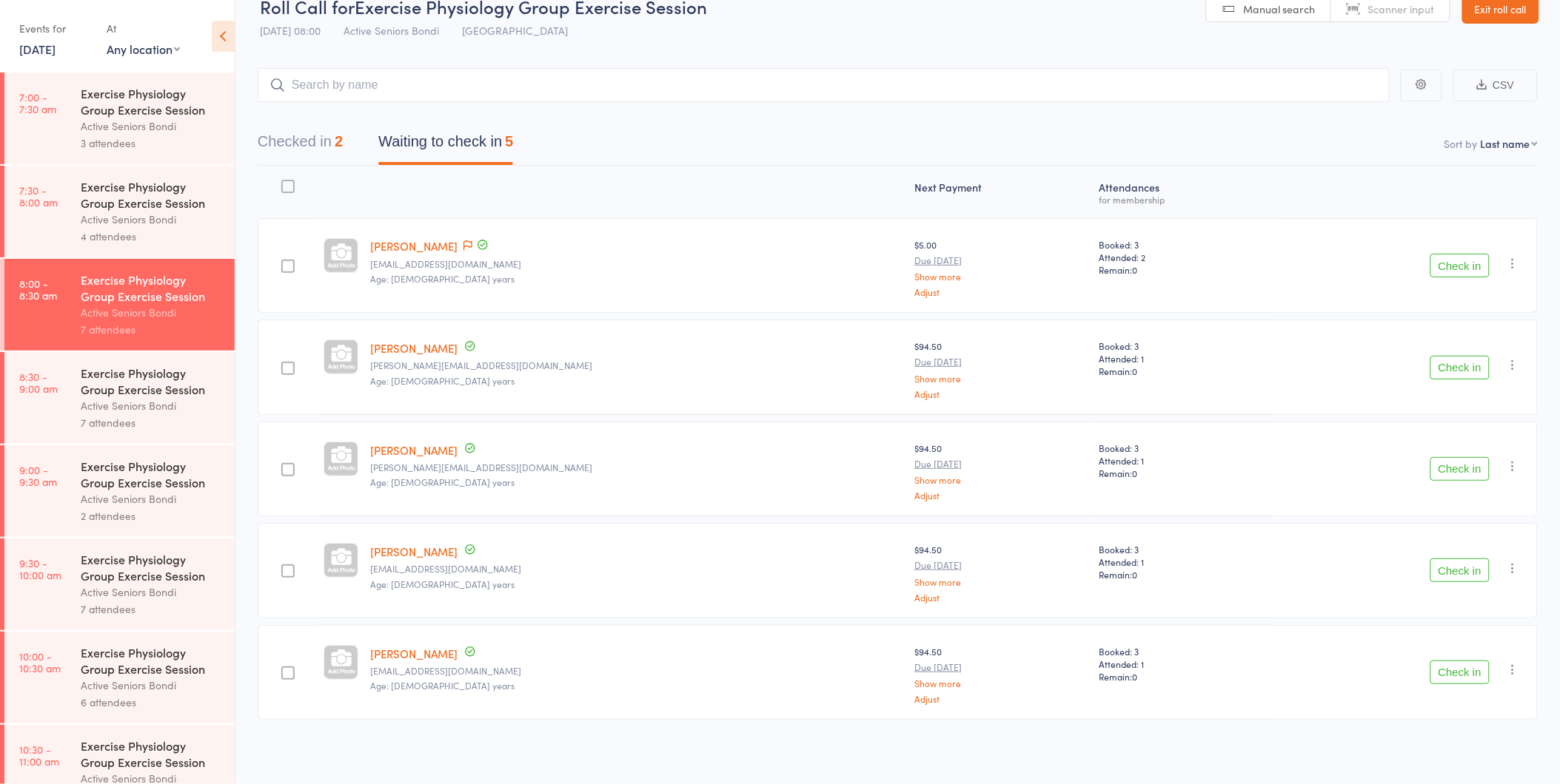
click at [1469, 265] on button "Check in" at bounding box center [1460, 265] width 59 height 24
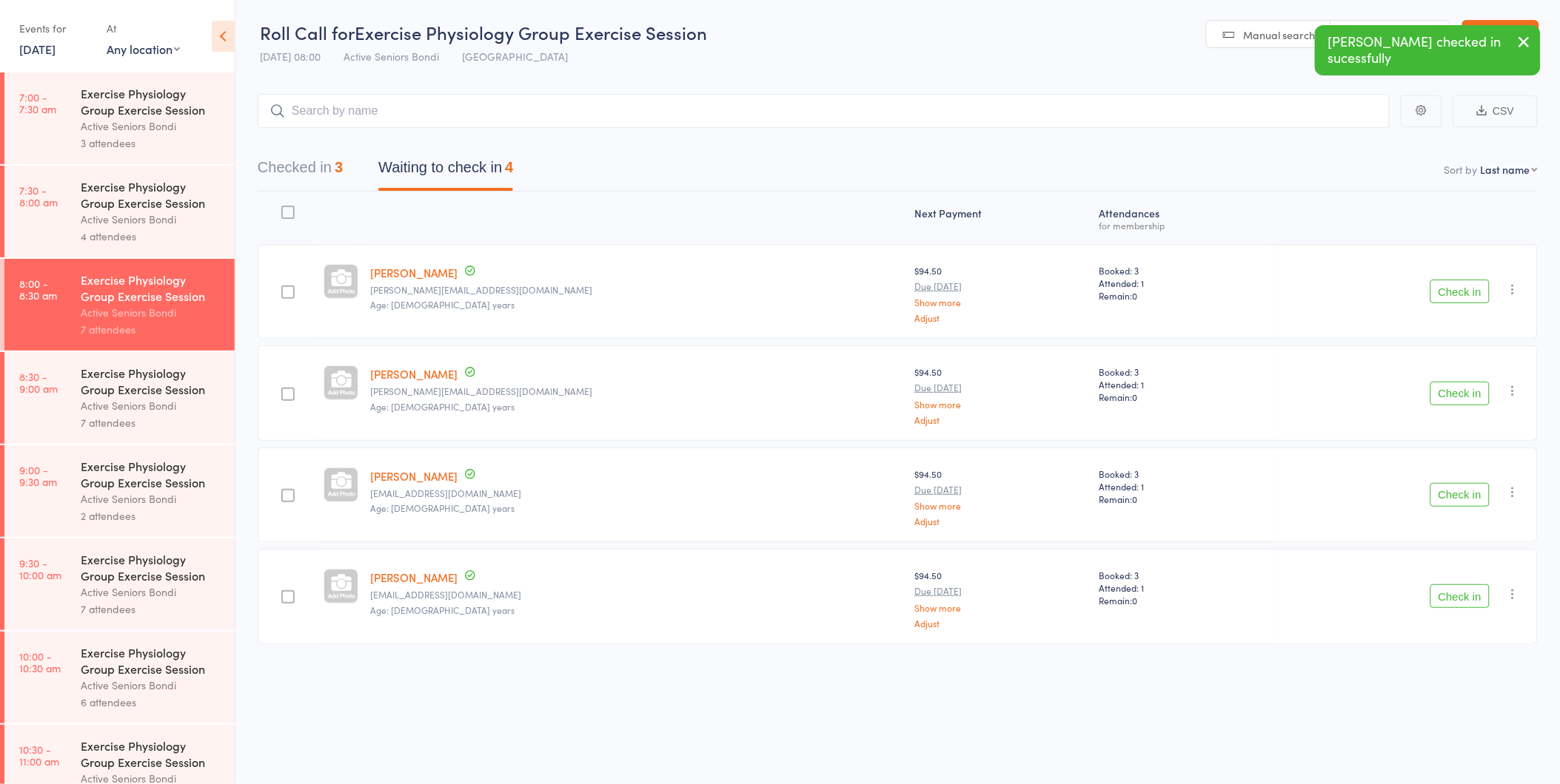
click at [1461, 283] on button "Check in" at bounding box center [1460, 291] width 59 height 24
click at [1451, 490] on button "Check in" at bounding box center [1460, 494] width 59 height 24
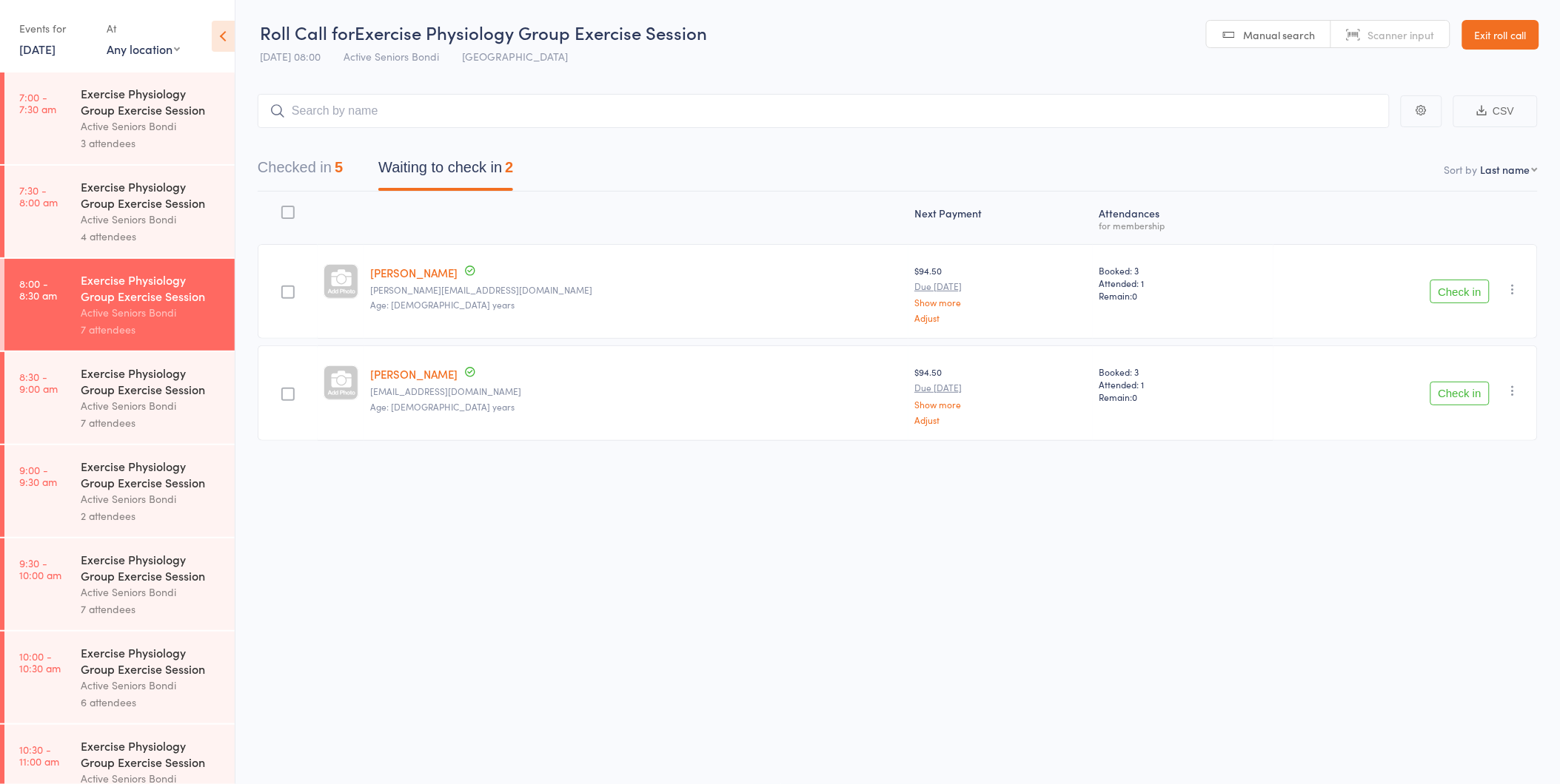
click at [151, 419] on div "7 attendees" at bounding box center [151, 423] width 142 height 17
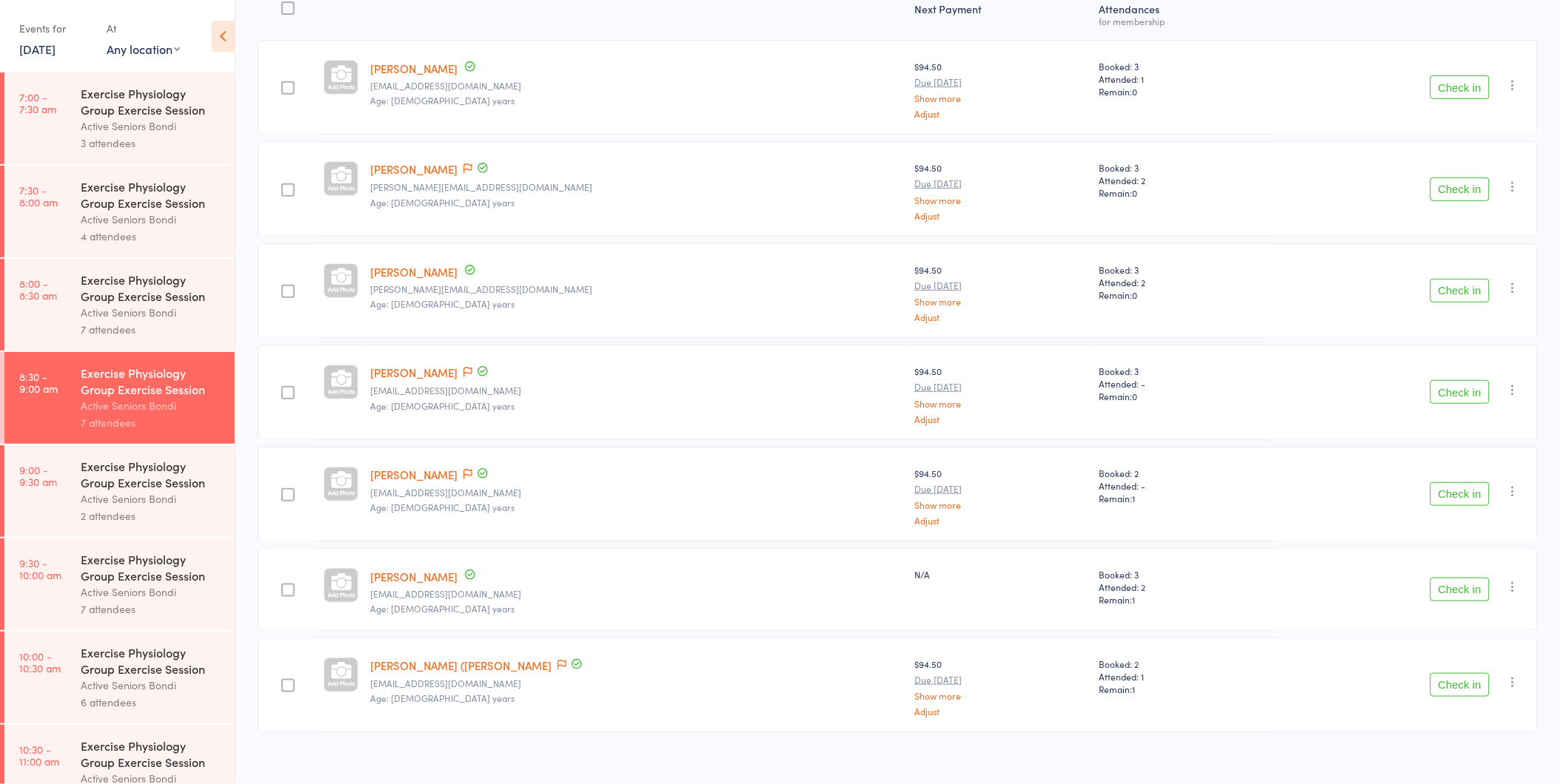
scroll to position [217, 0]
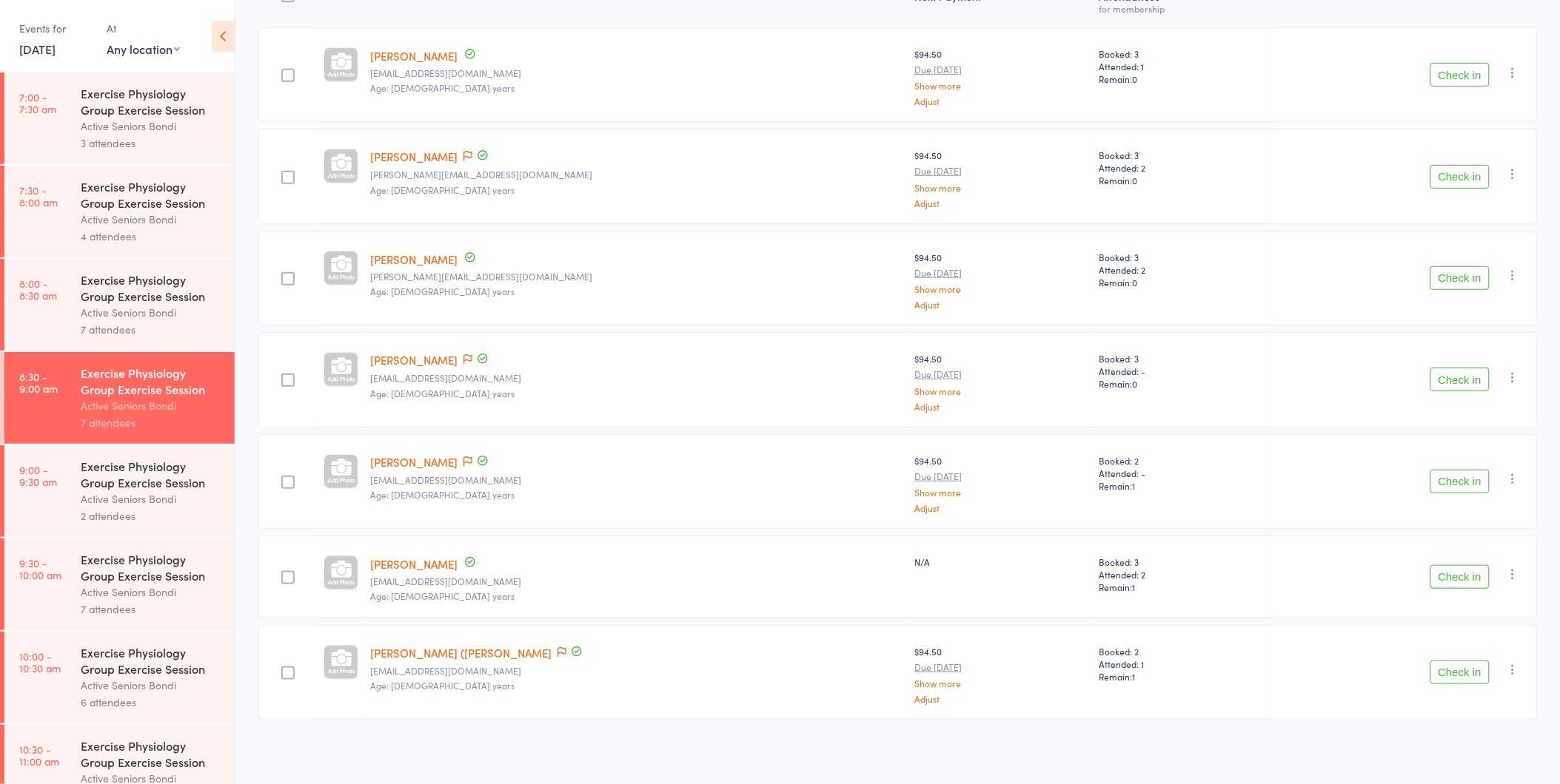
click at [1468, 671] on button "Check in" at bounding box center [1460, 672] width 59 height 24
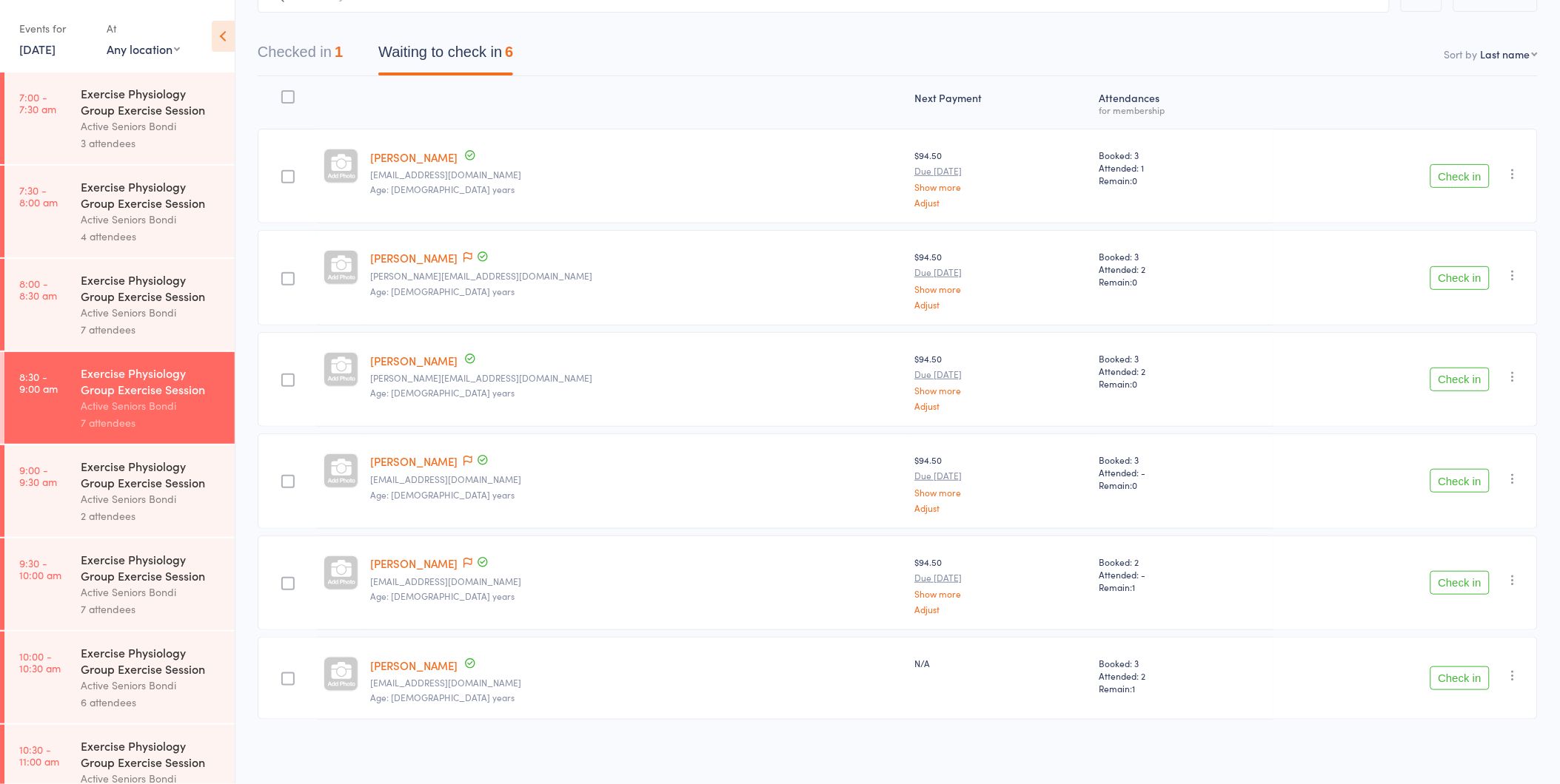
click at [1469, 682] on button "Check in" at bounding box center [1460, 678] width 59 height 24
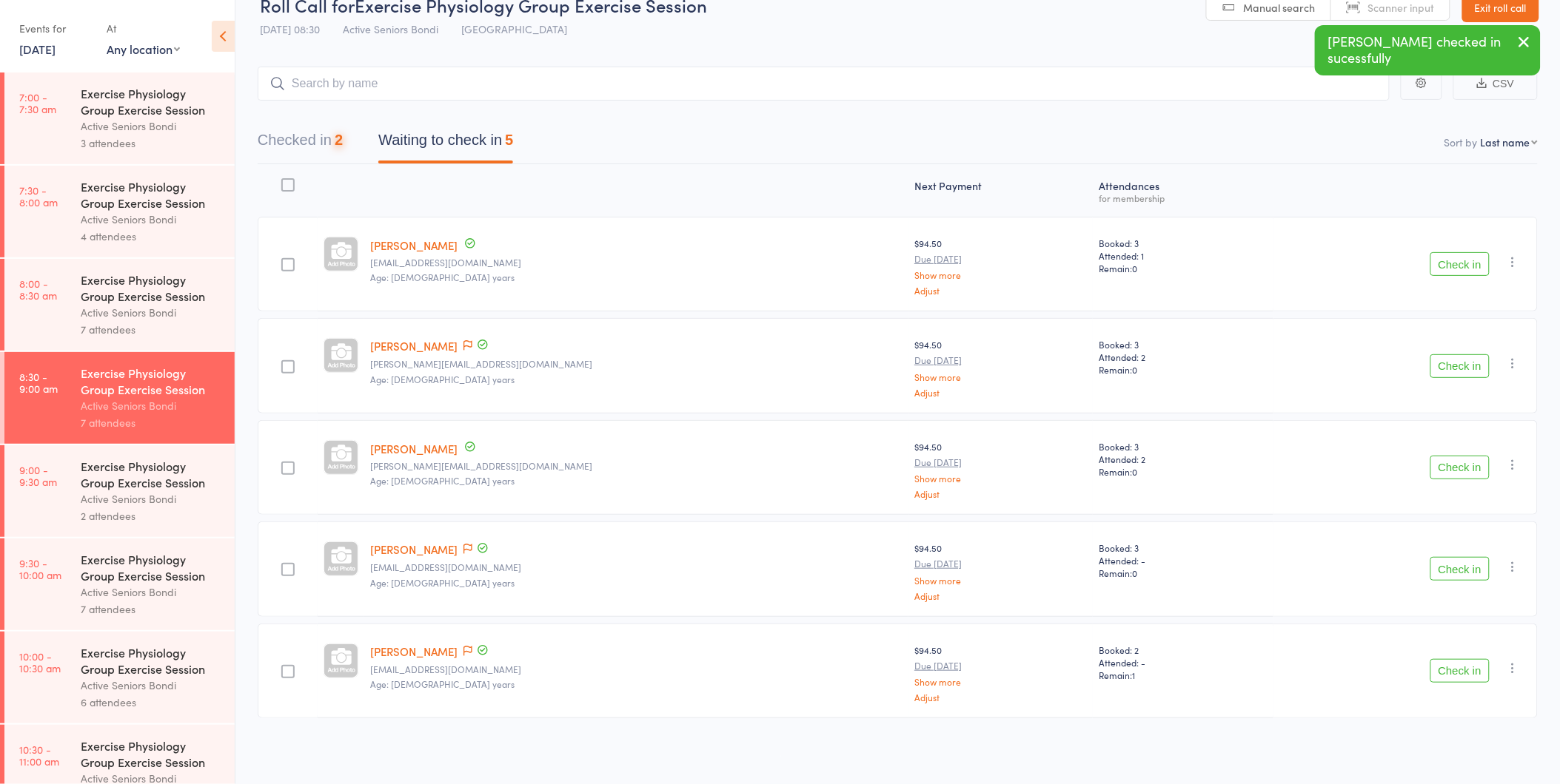
scroll to position [27, 0]
click at [431, 144] on button "Waiting to check in 5" at bounding box center [446, 146] width 135 height 39
click at [330, 142] on button "Checked in 2" at bounding box center [300, 146] width 85 height 39
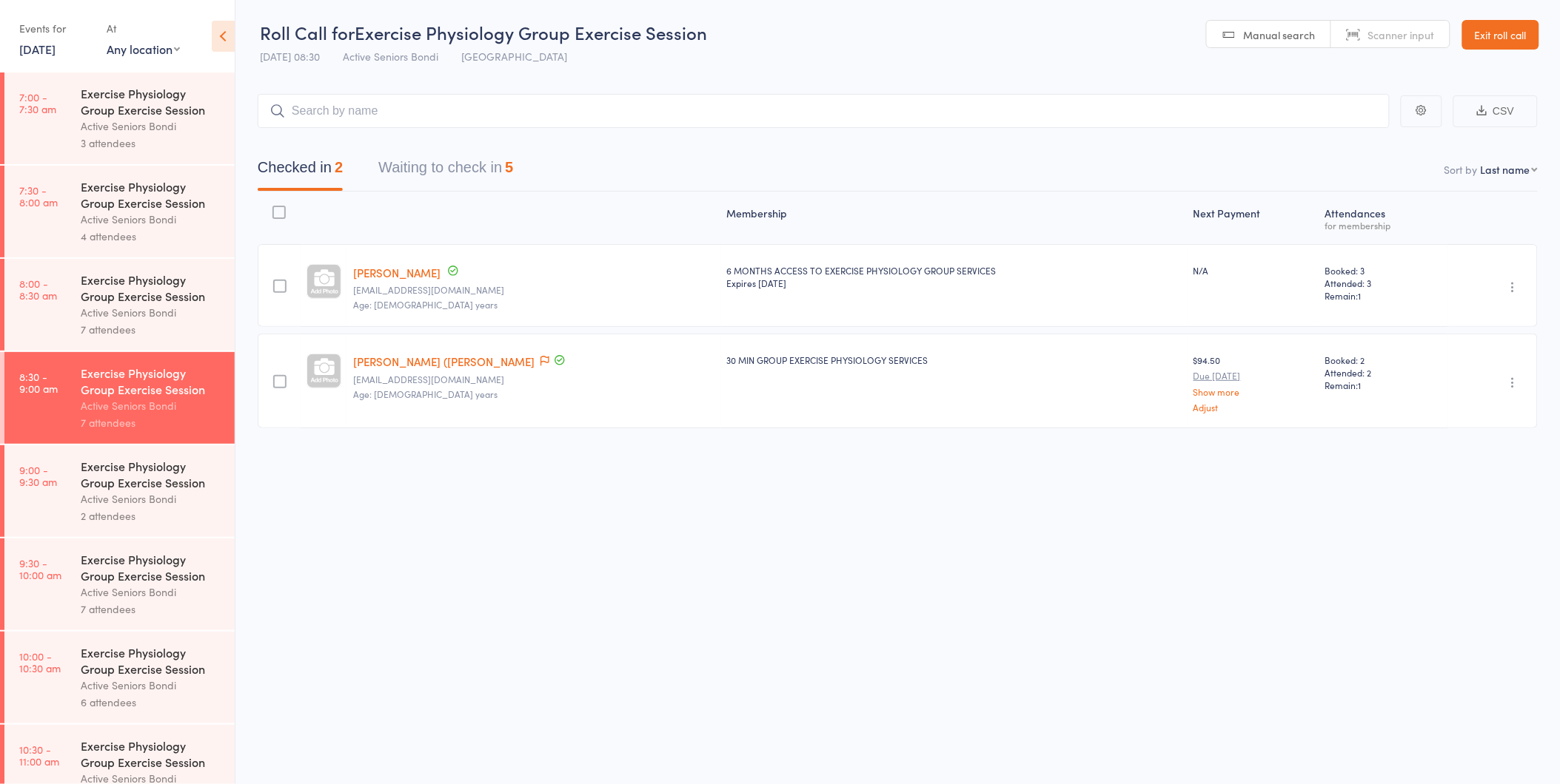
click at [423, 357] on link "[PERSON_NAME] ([PERSON_NAME]" at bounding box center [444, 361] width 181 height 15
click at [447, 173] on button "Waiting to check in 5" at bounding box center [446, 172] width 135 height 39
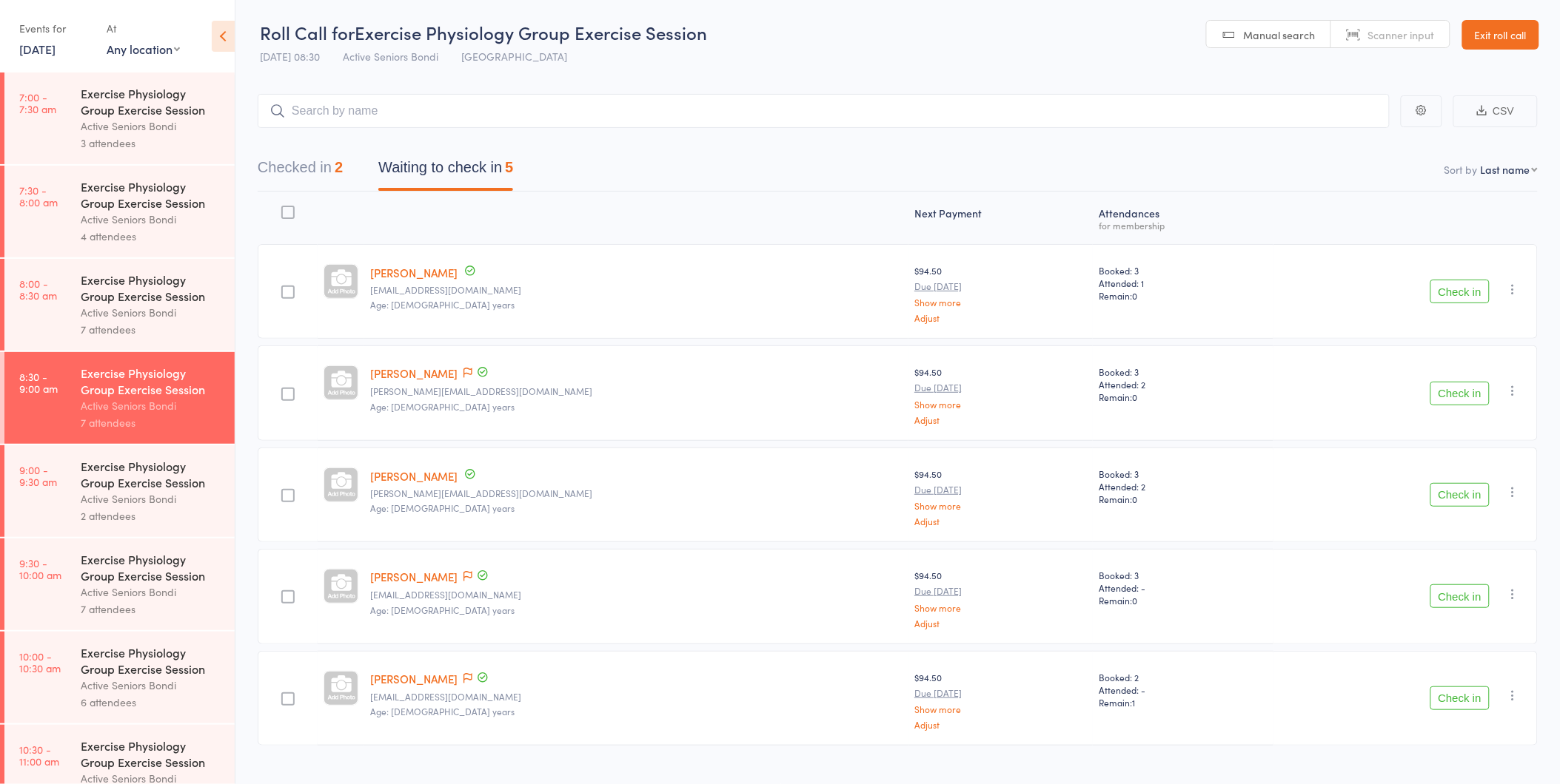
click at [1462, 291] on button "Check in" at bounding box center [1460, 291] width 59 height 24
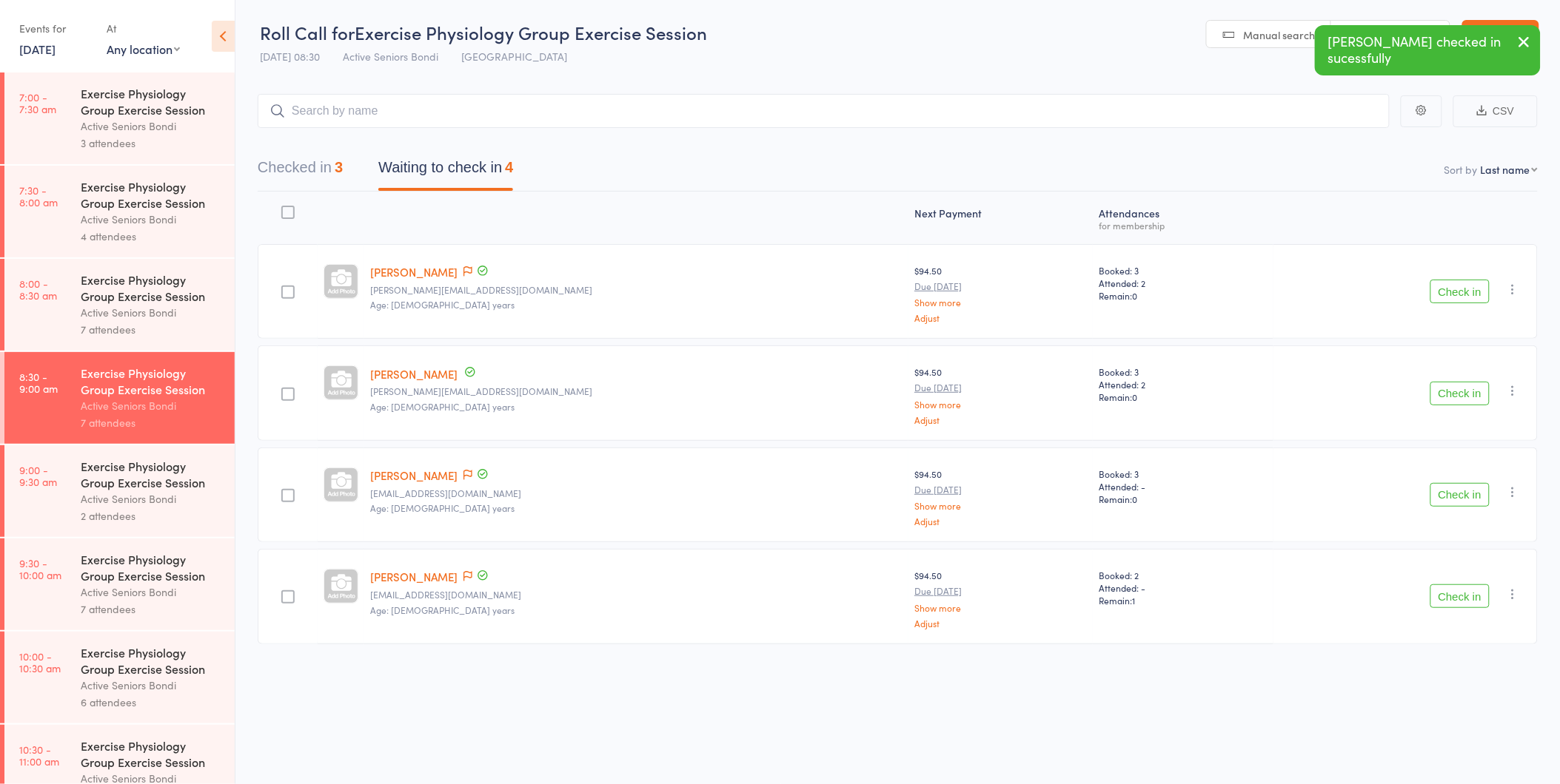
click at [447, 158] on button "Waiting to check in 4" at bounding box center [446, 172] width 135 height 39
click at [299, 153] on button "Checked in 3" at bounding box center [300, 172] width 85 height 39
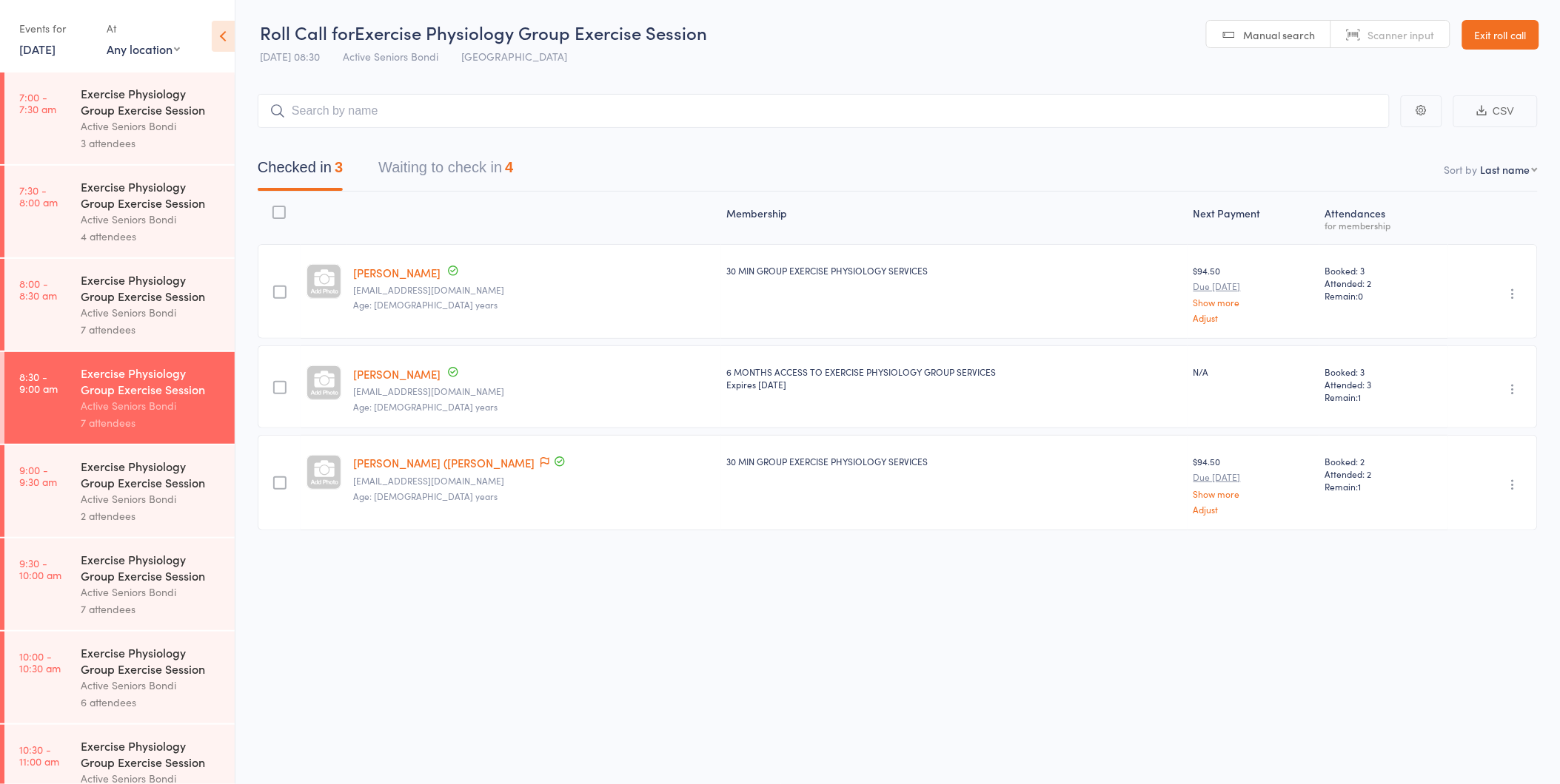
click at [478, 164] on button "Waiting to check in 4" at bounding box center [446, 172] width 135 height 39
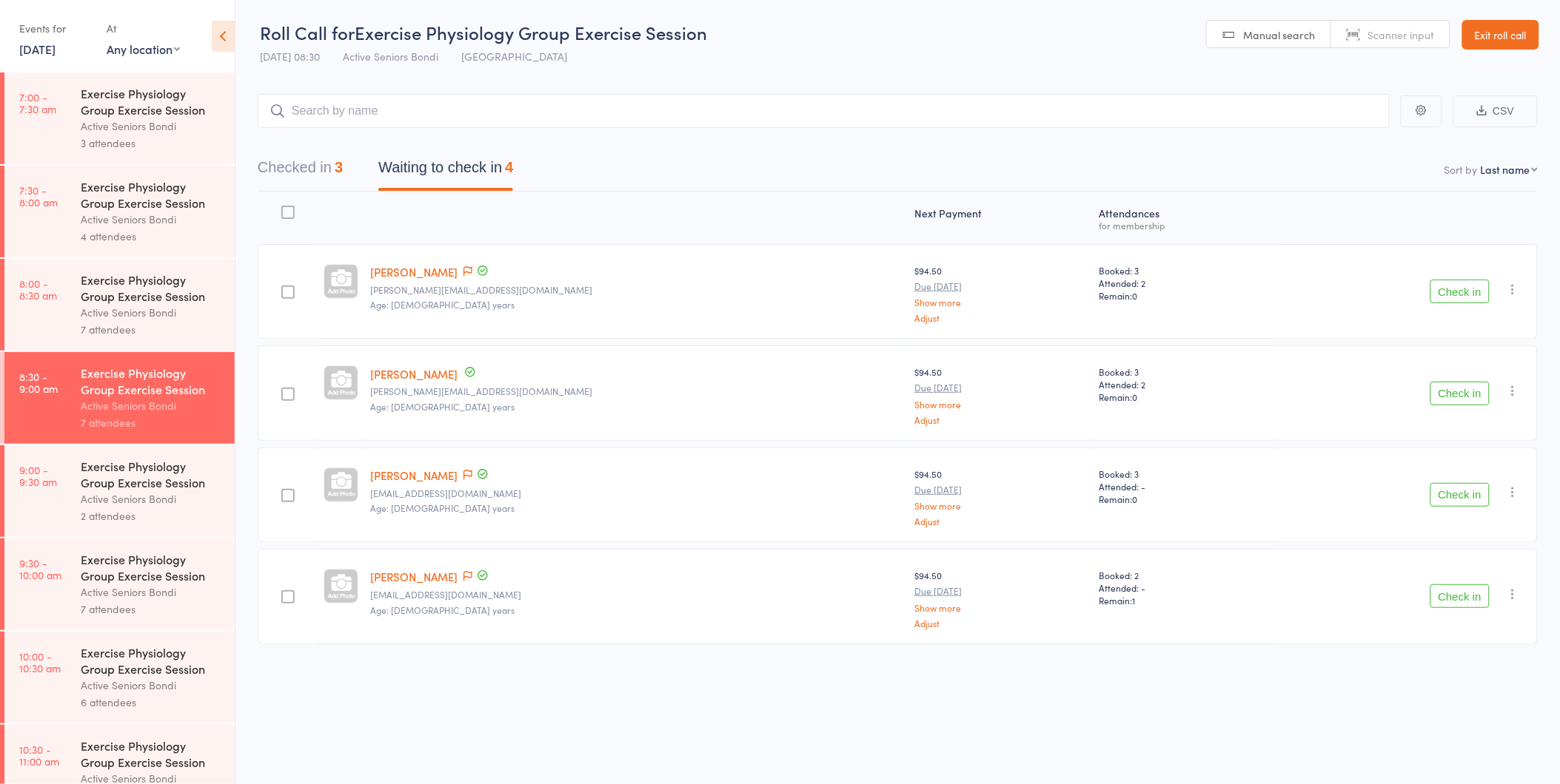
click at [1458, 388] on button "Check in" at bounding box center [1460, 393] width 59 height 24
click at [1467, 294] on button "Check in" at bounding box center [1460, 291] width 59 height 24
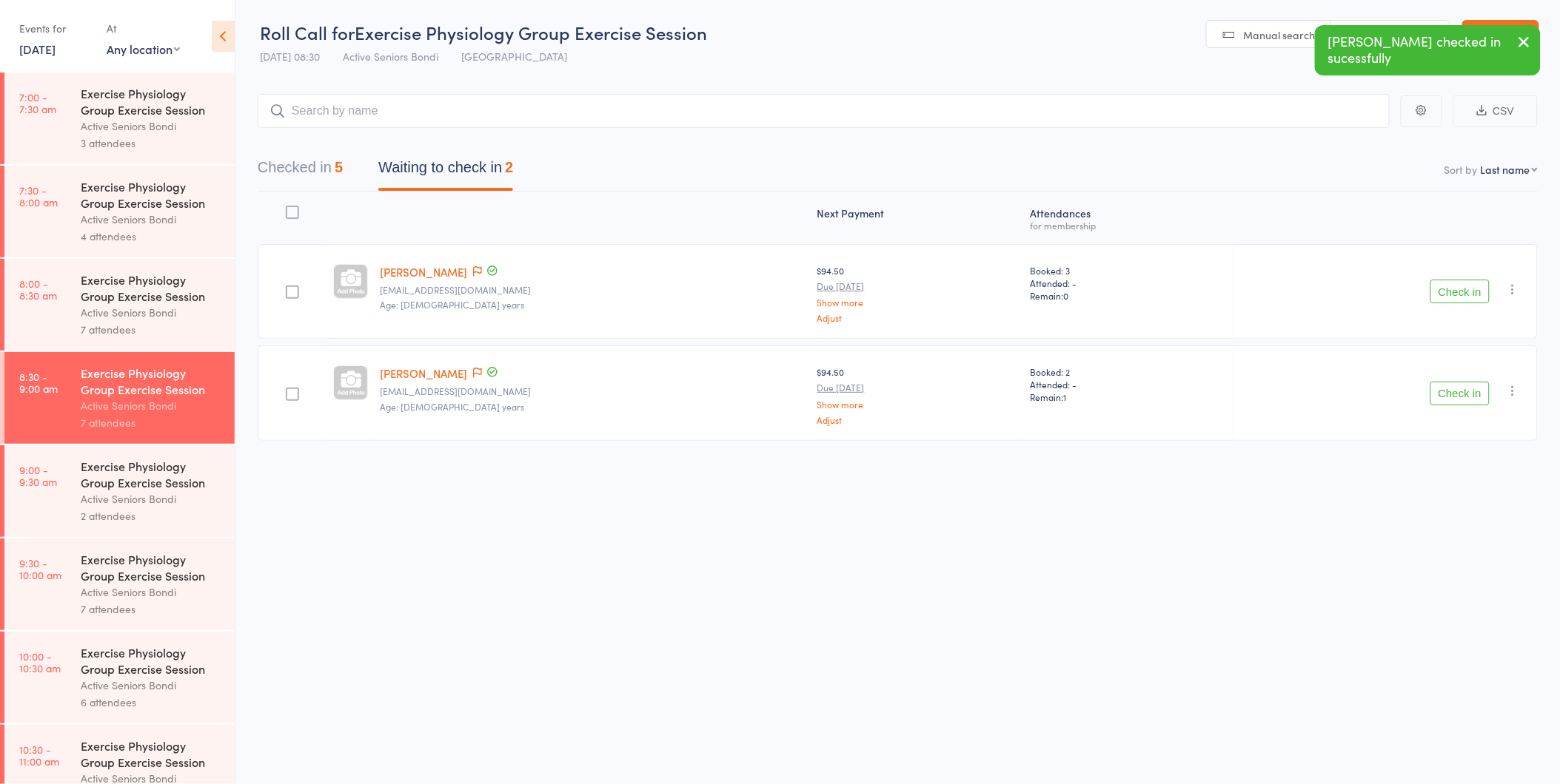
click at [1468, 390] on button "Check in" at bounding box center [1460, 393] width 59 height 24
click at [286, 163] on button "Checked in 6" at bounding box center [300, 172] width 85 height 39
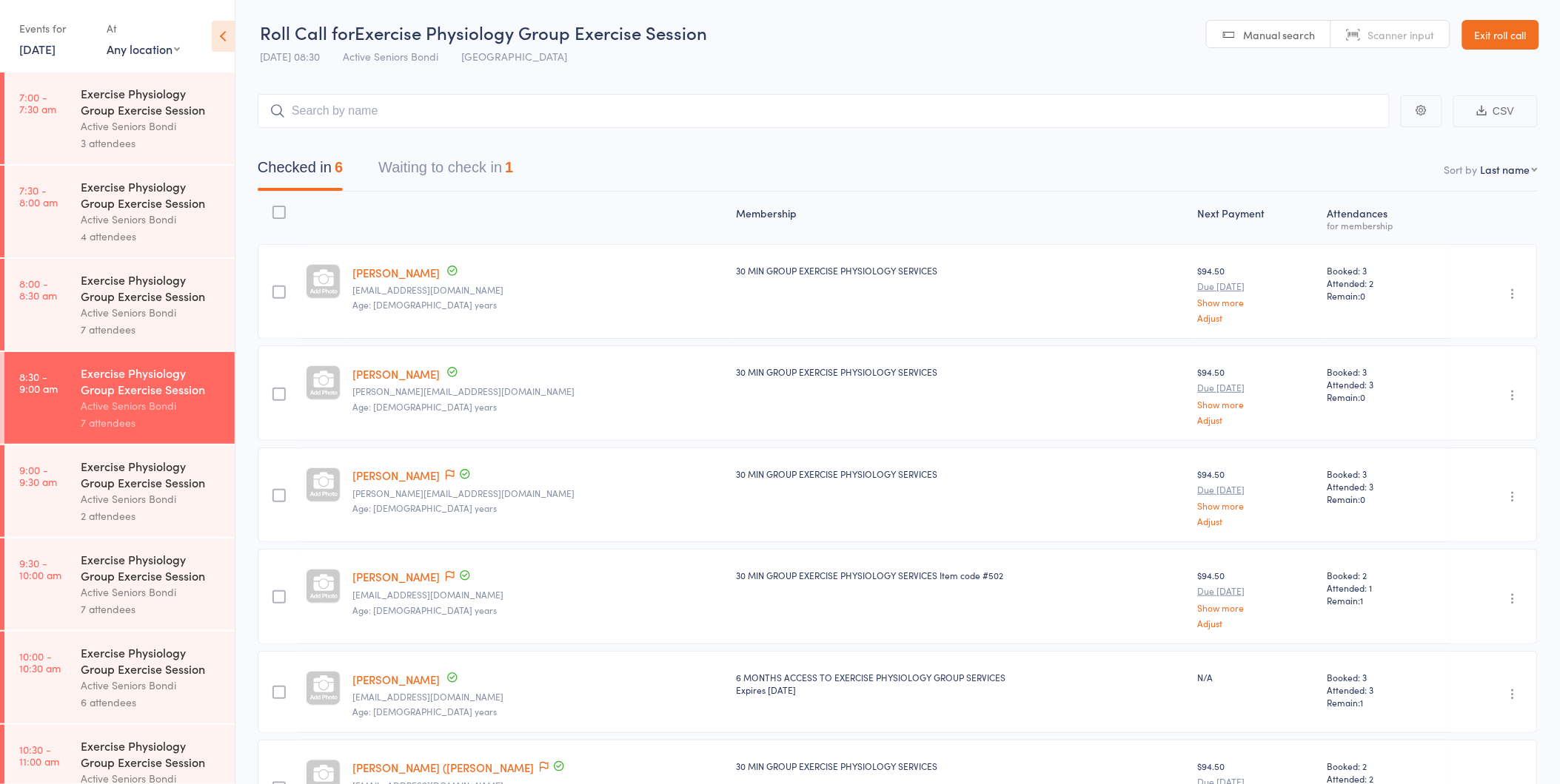
click at [448, 167] on button "Waiting to check in 1" at bounding box center [446, 172] width 135 height 39
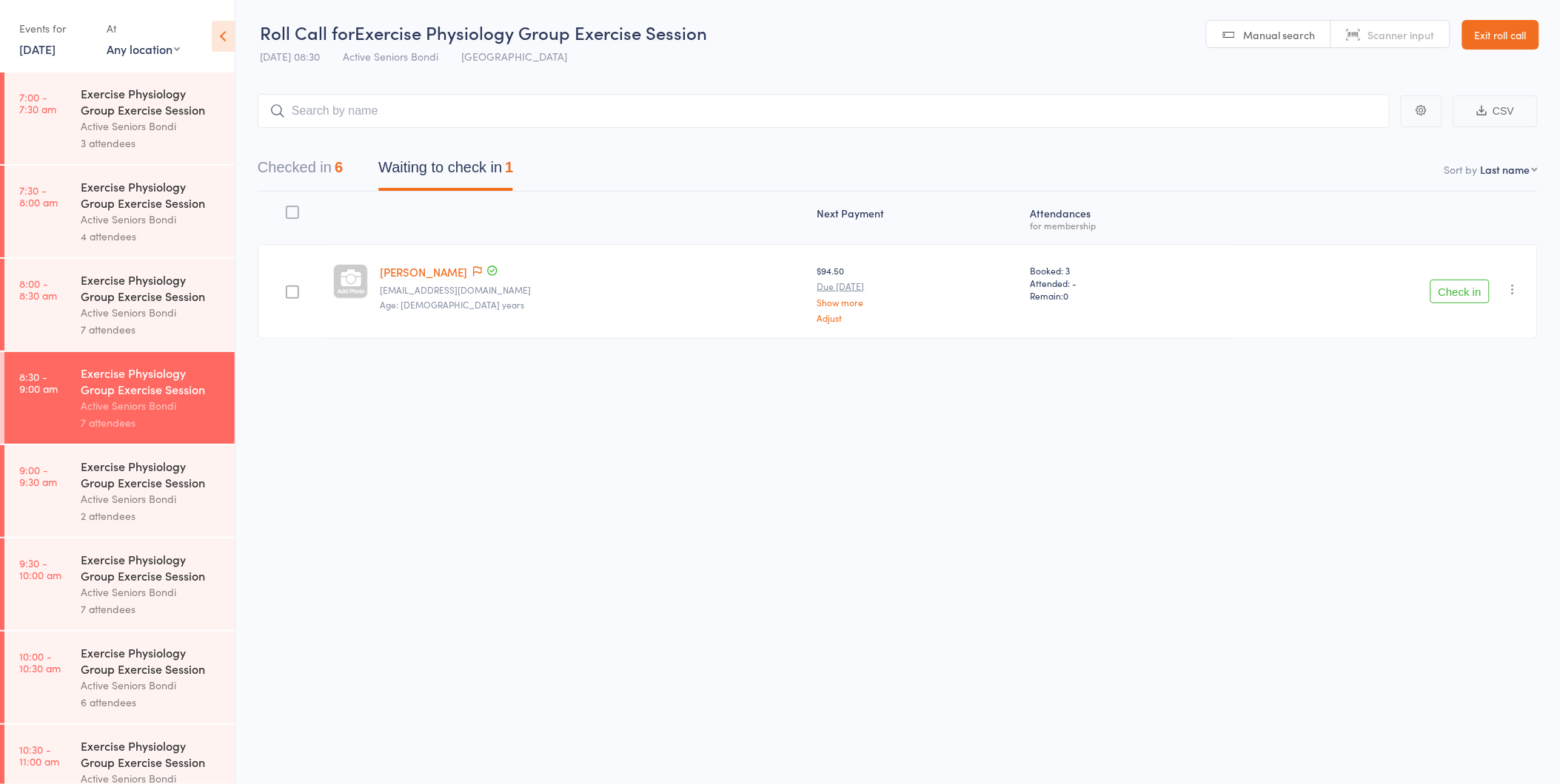
click at [125, 505] on div "Active Seniors Bondi" at bounding box center [151, 499] width 142 height 17
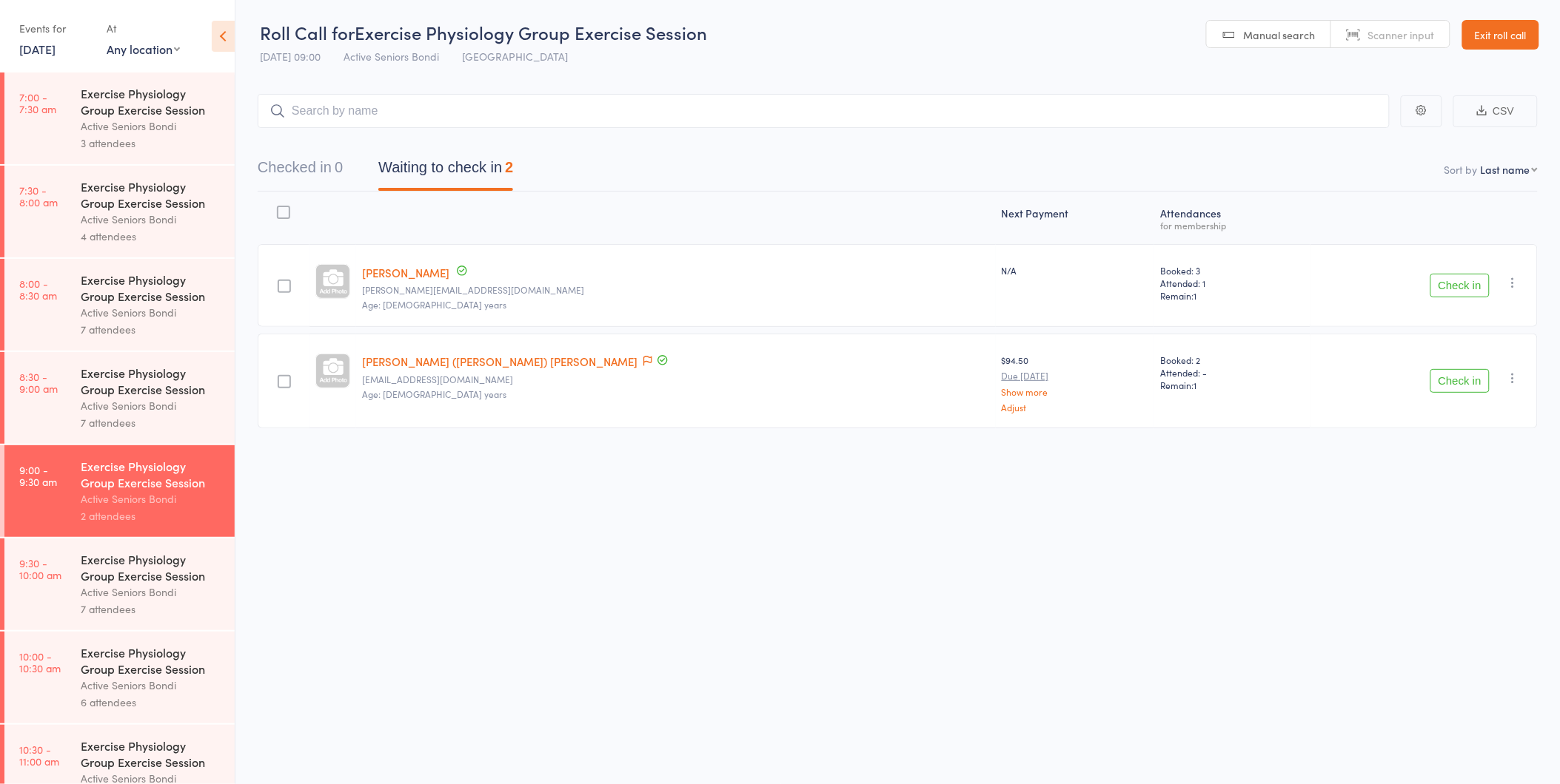
click at [1469, 283] on button "Check in" at bounding box center [1460, 285] width 59 height 24
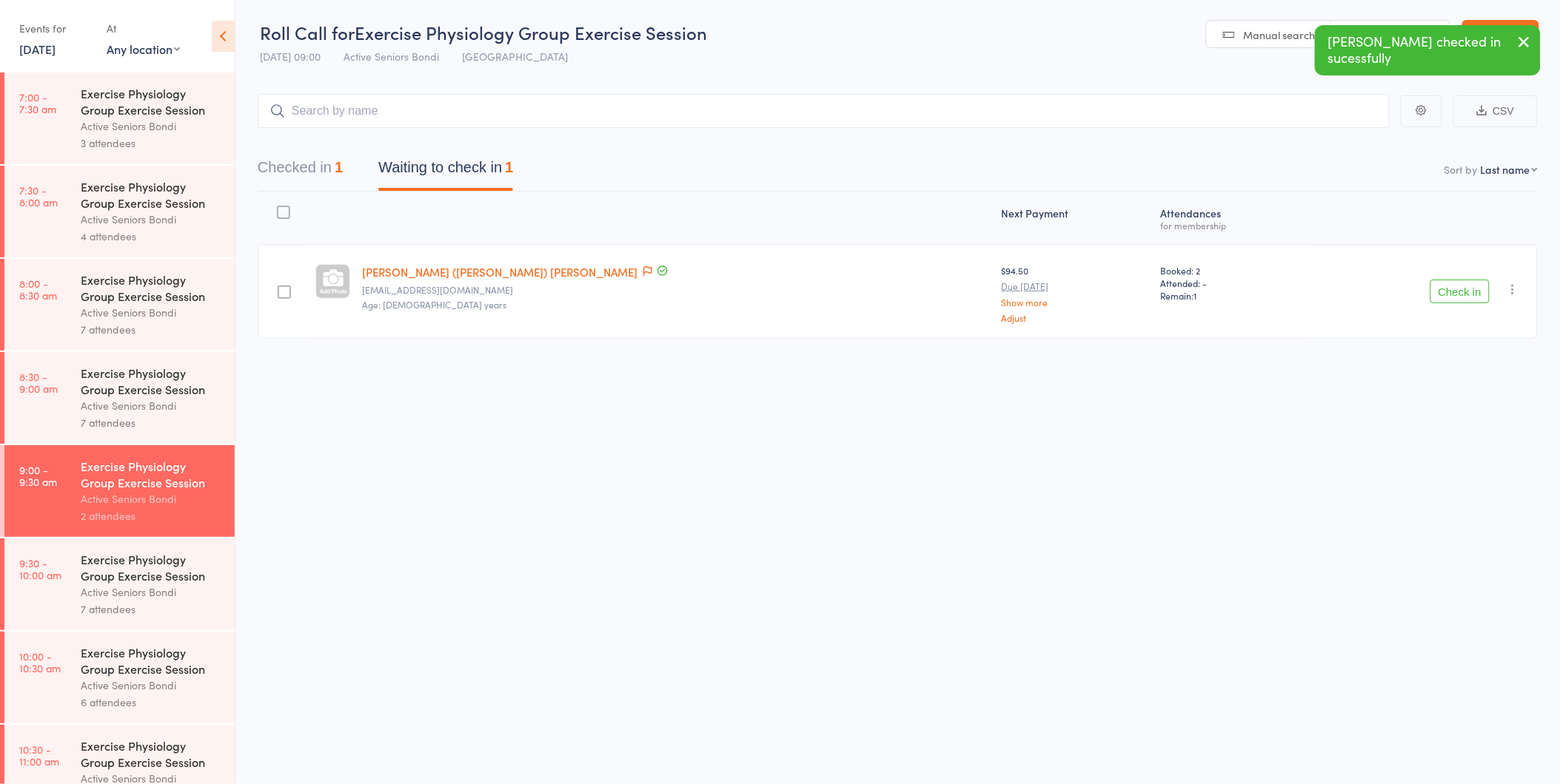
click at [119, 393] on div "Exercise Physiology Group Exercise Session" at bounding box center [151, 381] width 142 height 33
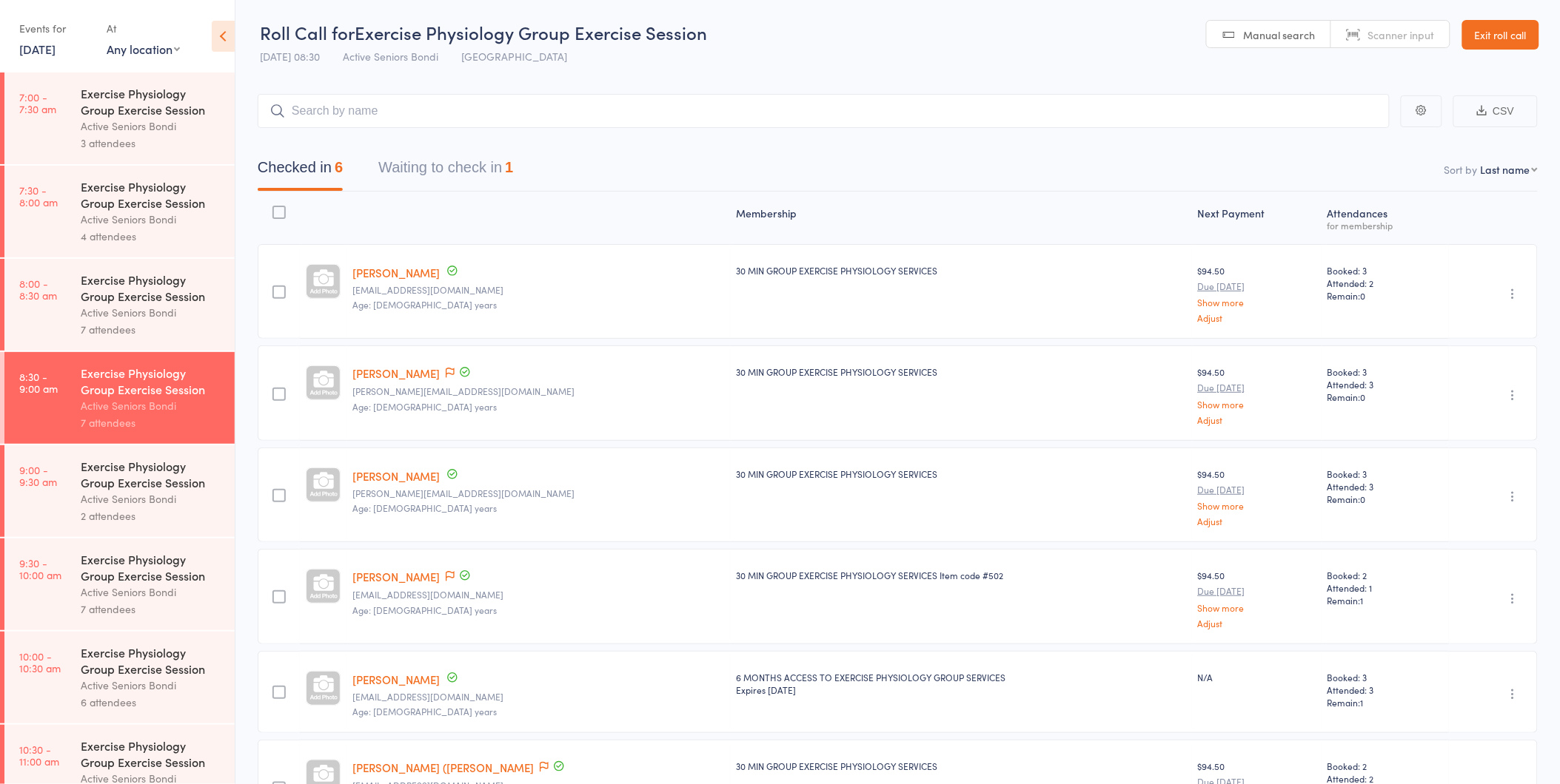
click at [1497, 29] on link "Exit roll call" at bounding box center [1501, 35] width 77 height 29
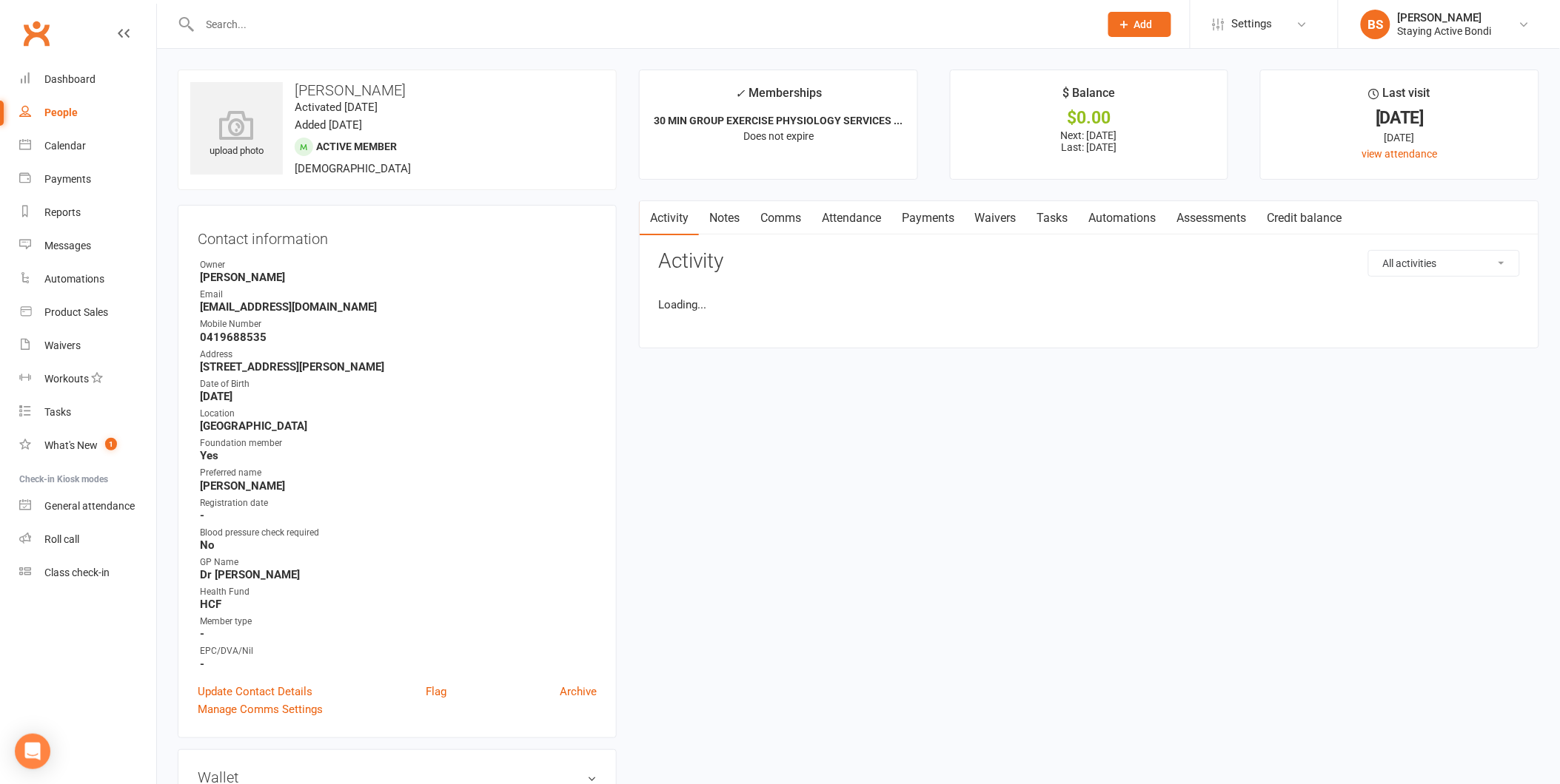
click at [530, 16] on input "text" at bounding box center [642, 24] width 894 height 20
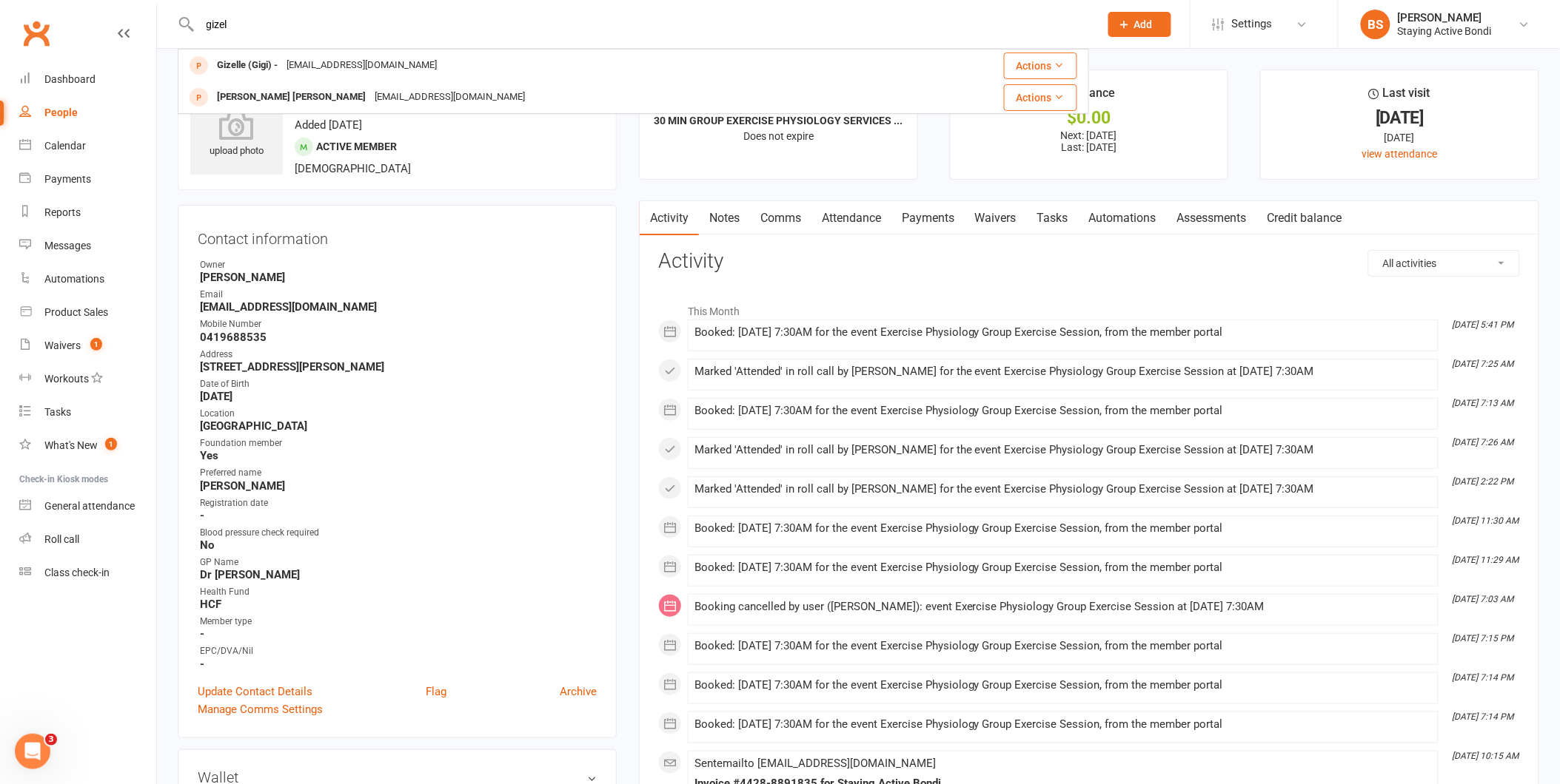
type input "gizel"
click at [71, 351] on div "Waivers" at bounding box center [63, 346] width 37 height 12
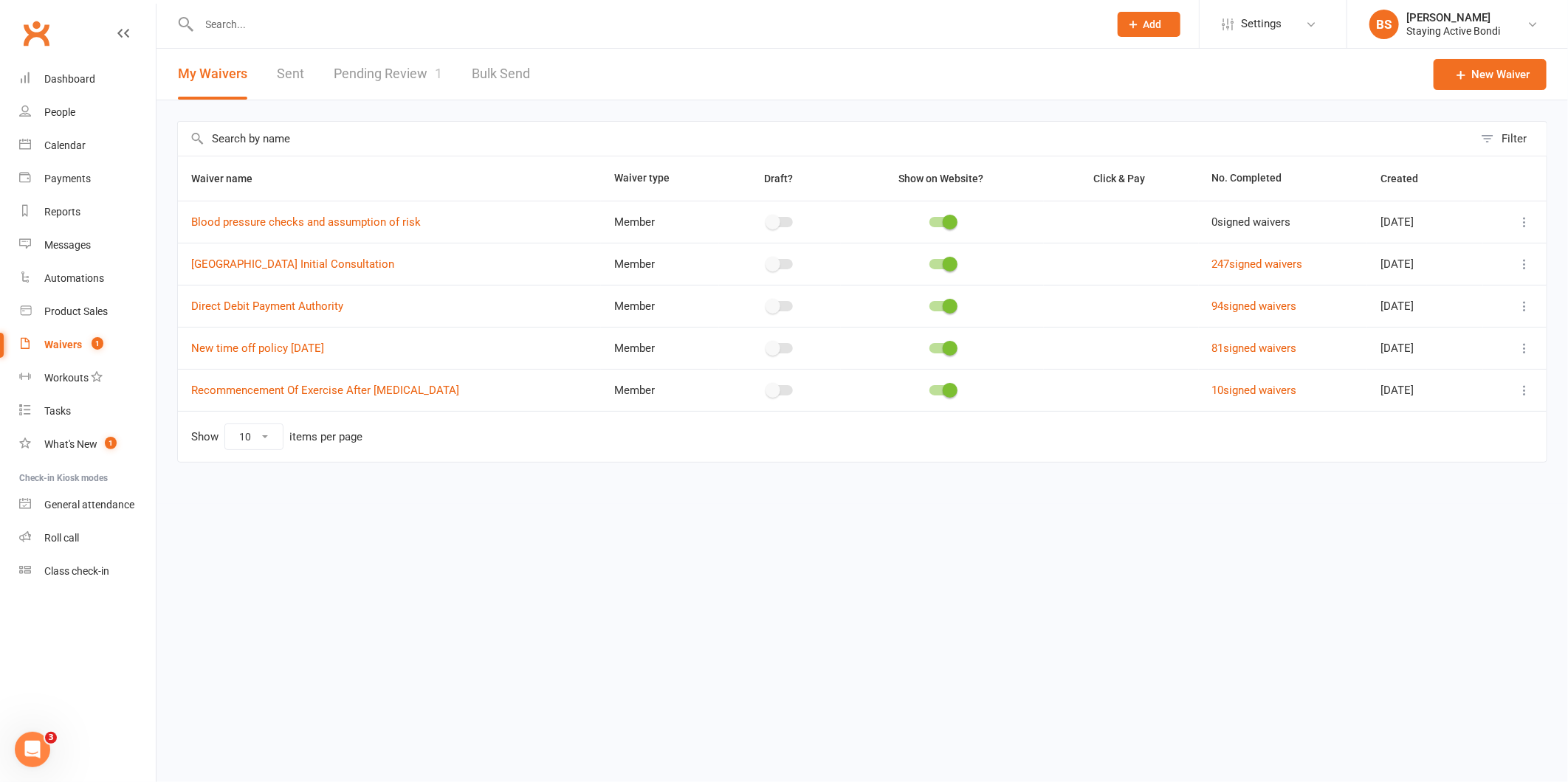
click at [371, 74] on link "Pending Review 1" at bounding box center [388, 74] width 109 height 51
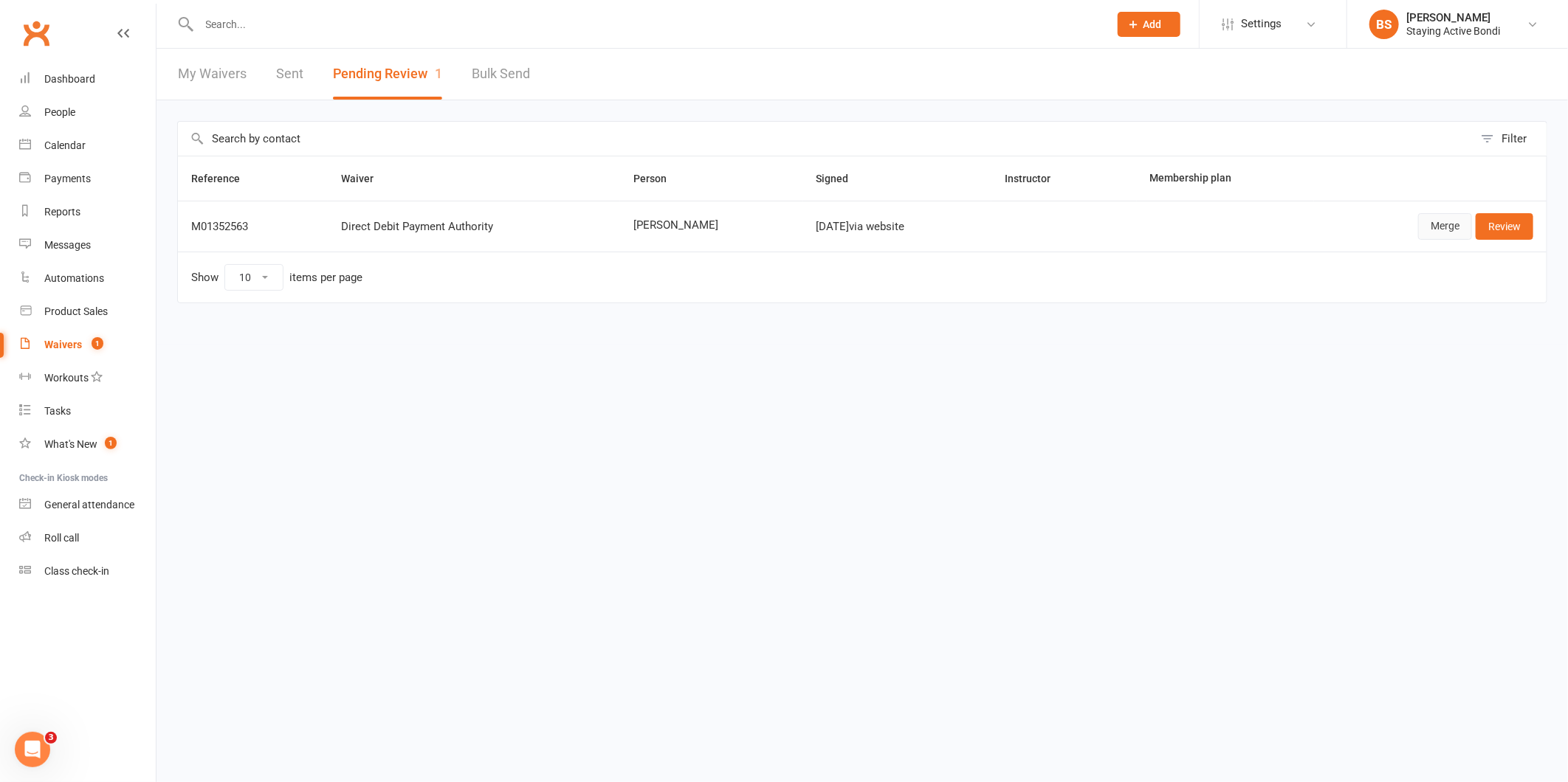
click at [1437, 224] on link "Merge" at bounding box center [1445, 226] width 54 height 27
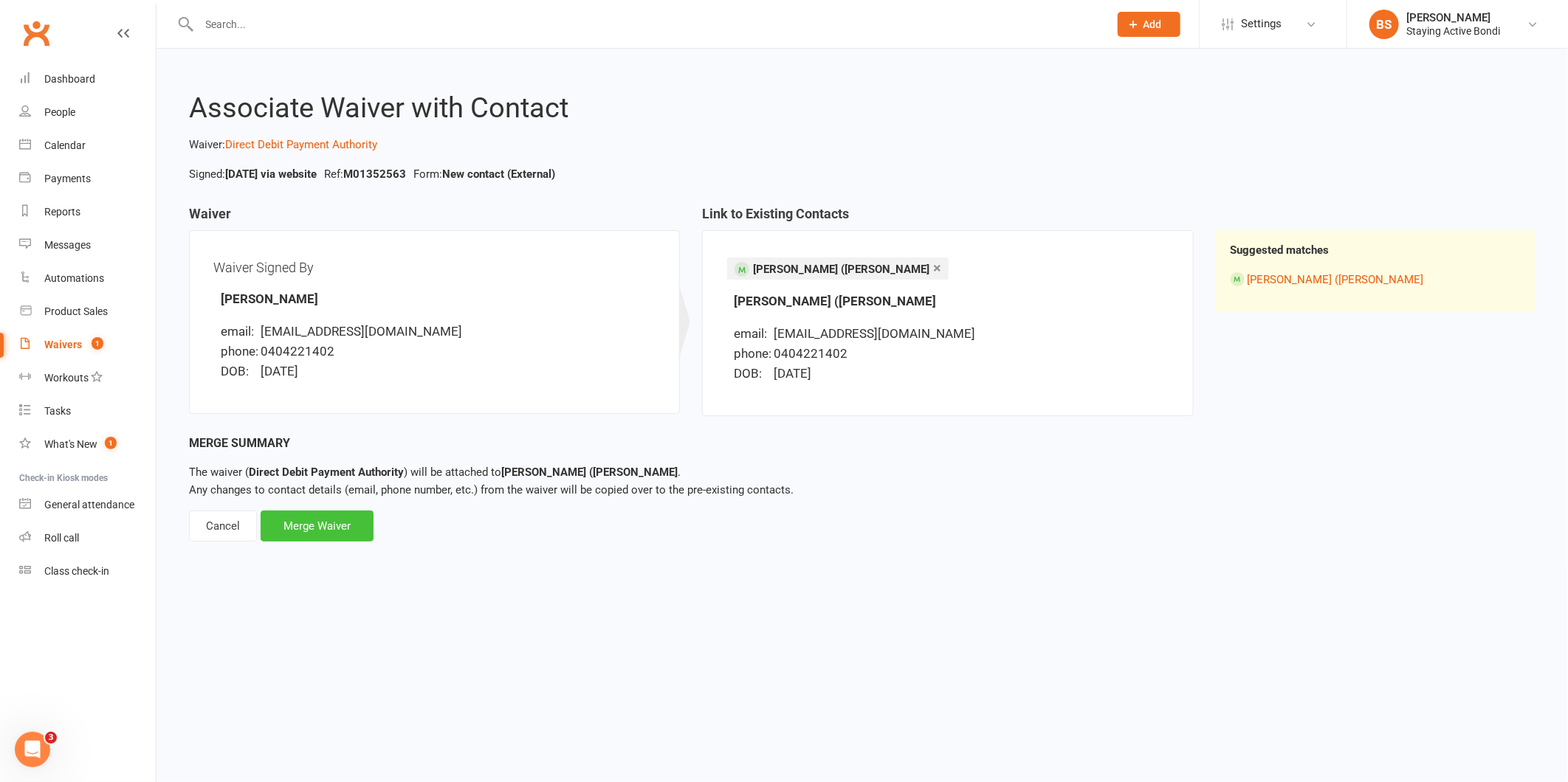
click at [331, 525] on div "Merge Waiver" at bounding box center [317, 526] width 113 height 31
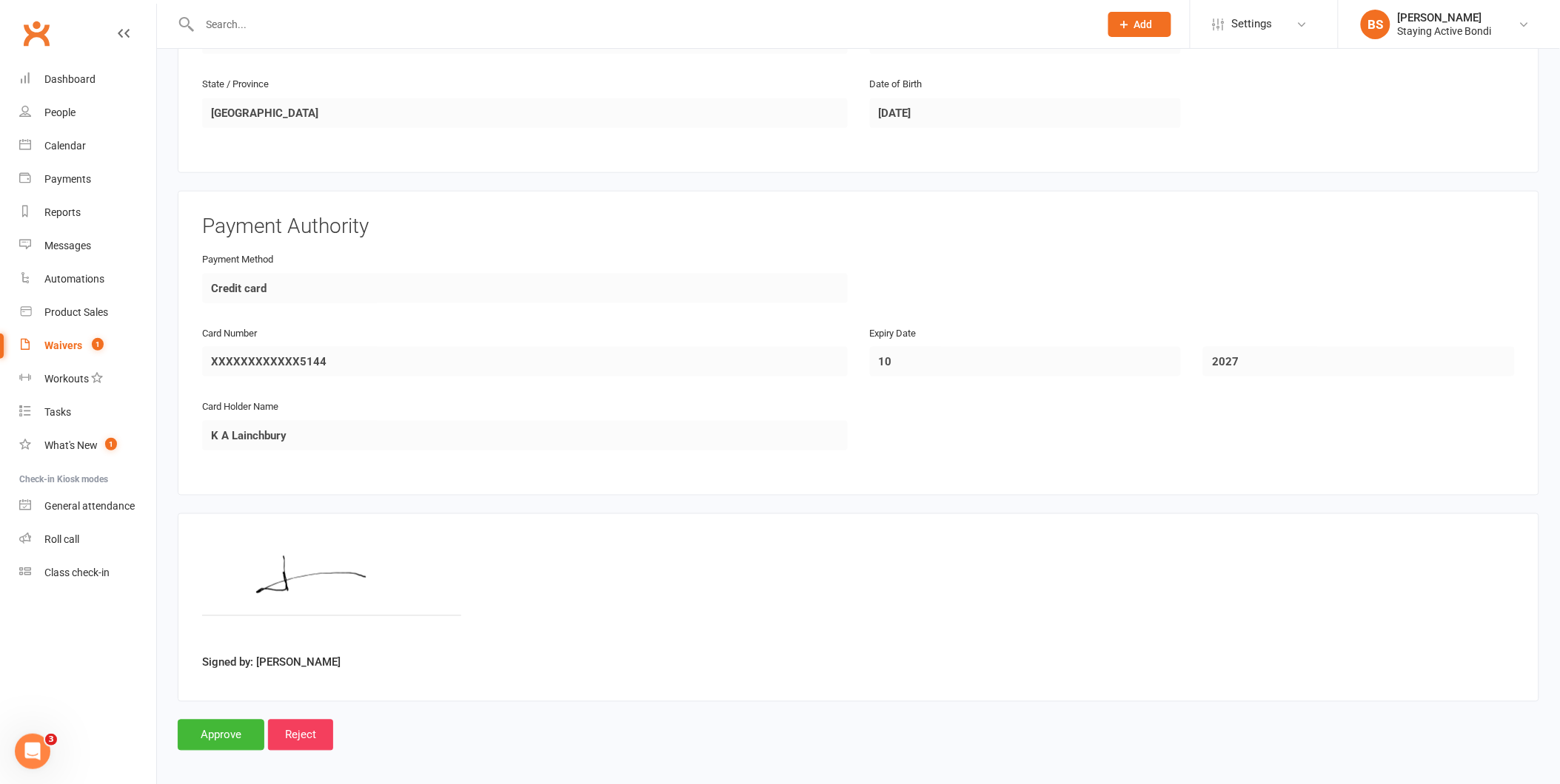
scroll to position [542, 0]
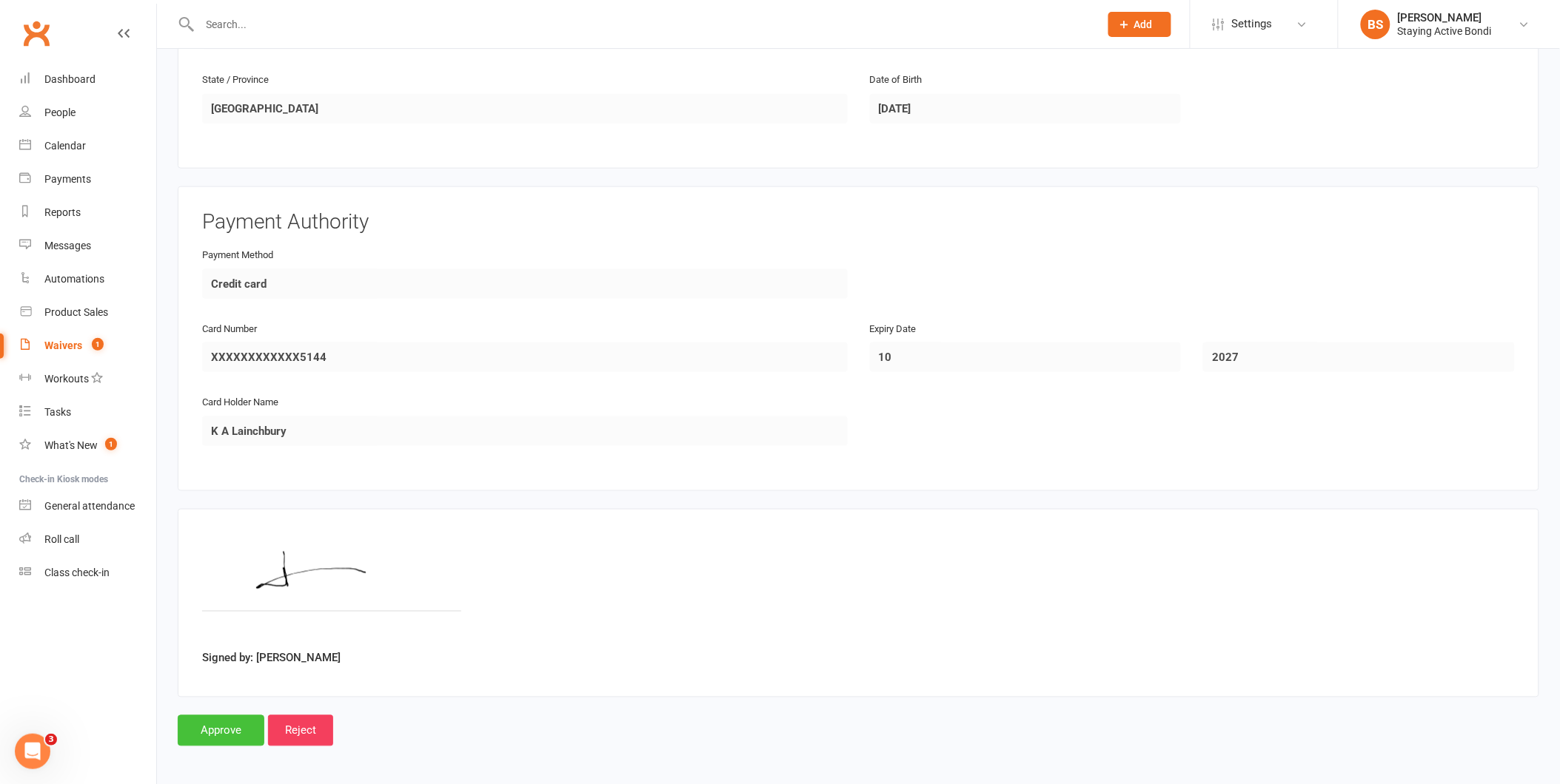
click at [221, 727] on input "Approve" at bounding box center [221, 731] width 86 height 31
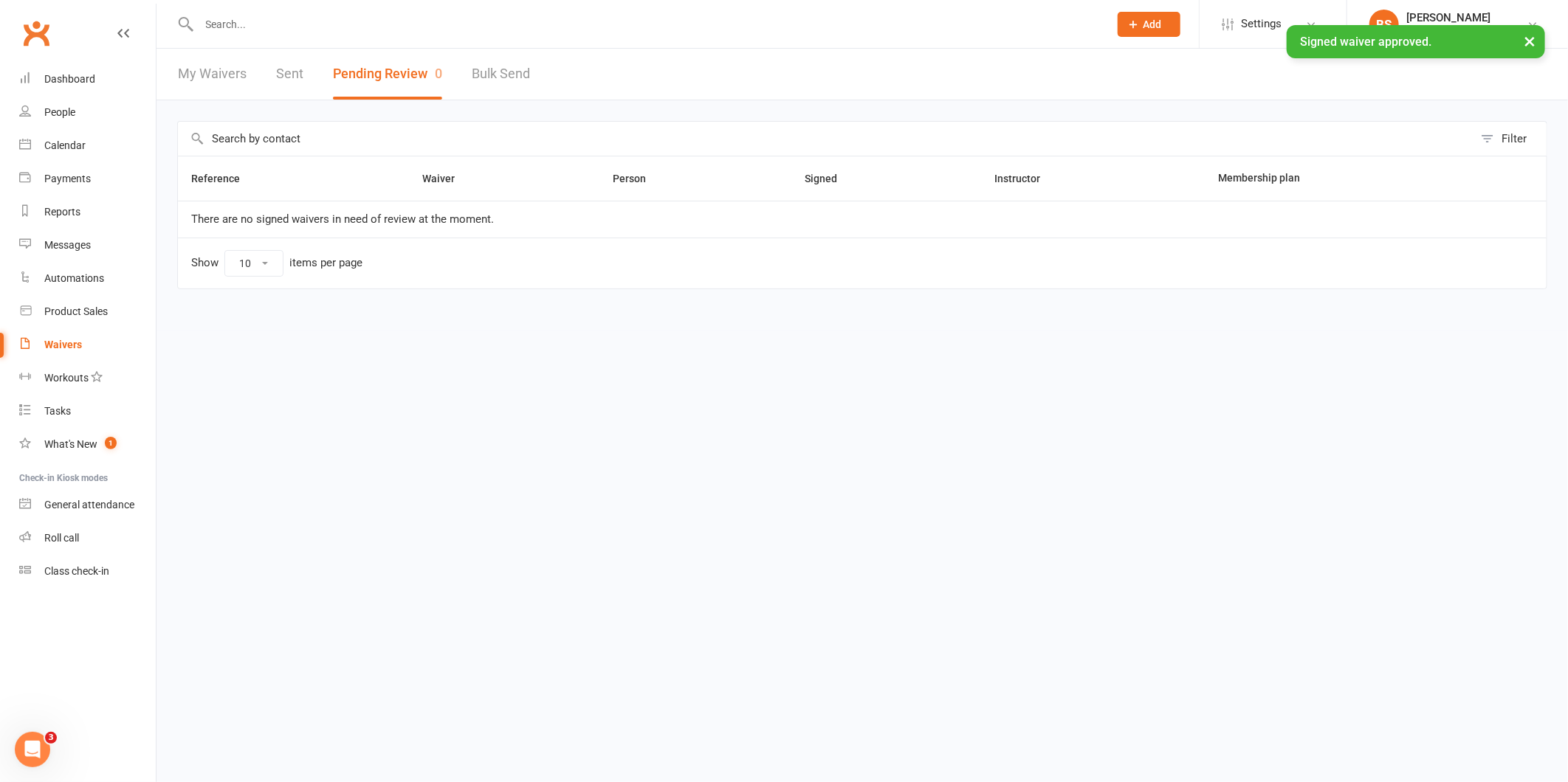
click at [362, 25] on div "× Signed waiver approved." at bounding box center [774, 25] width 1549 height 0
click at [364, 19] on input "text" at bounding box center [647, 24] width 904 height 20
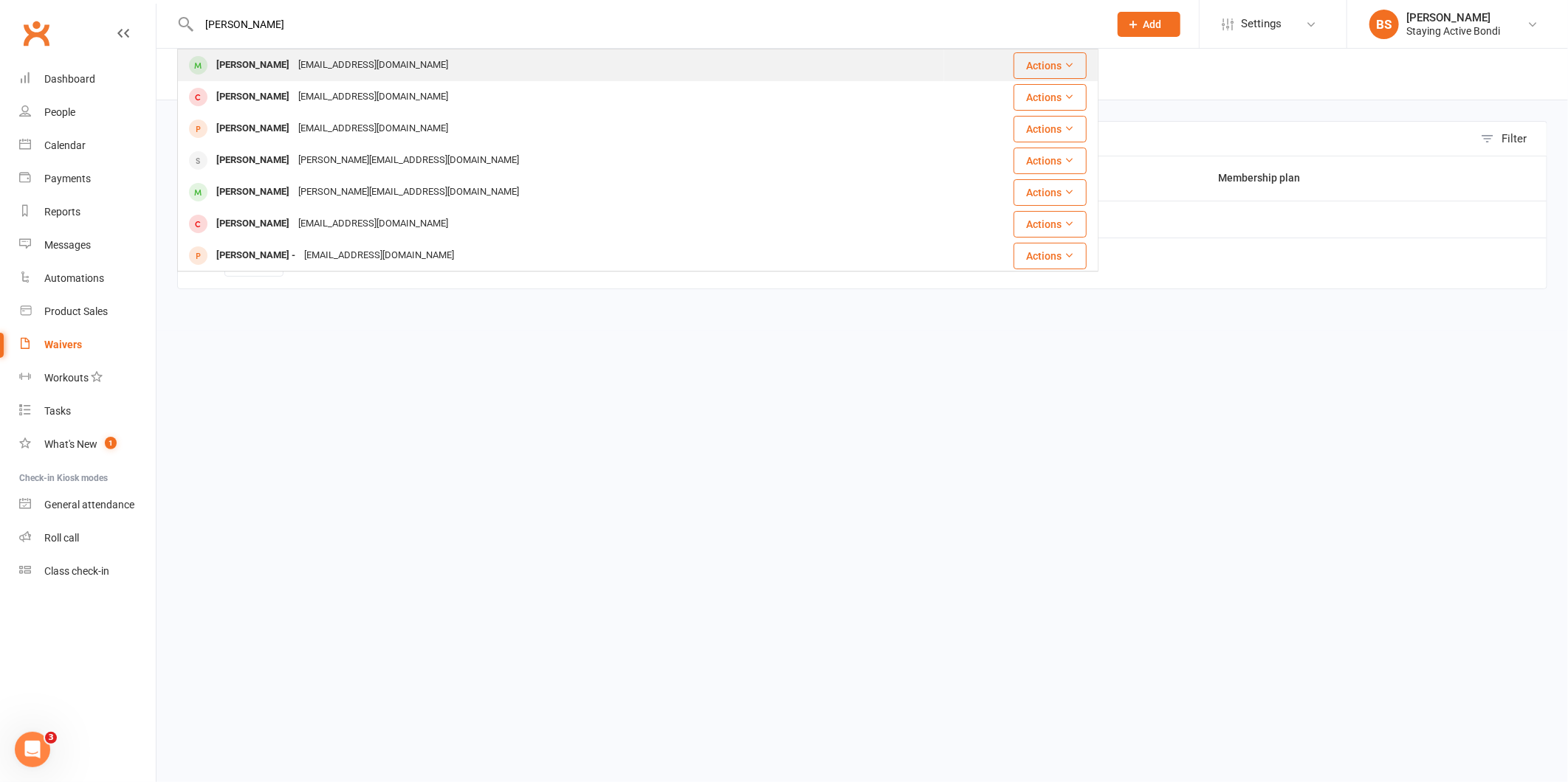
type input "anne lain"
click at [294, 72] on div "annielainchbury@hotmail.com" at bounding box center [373, 65] width 159 height 21
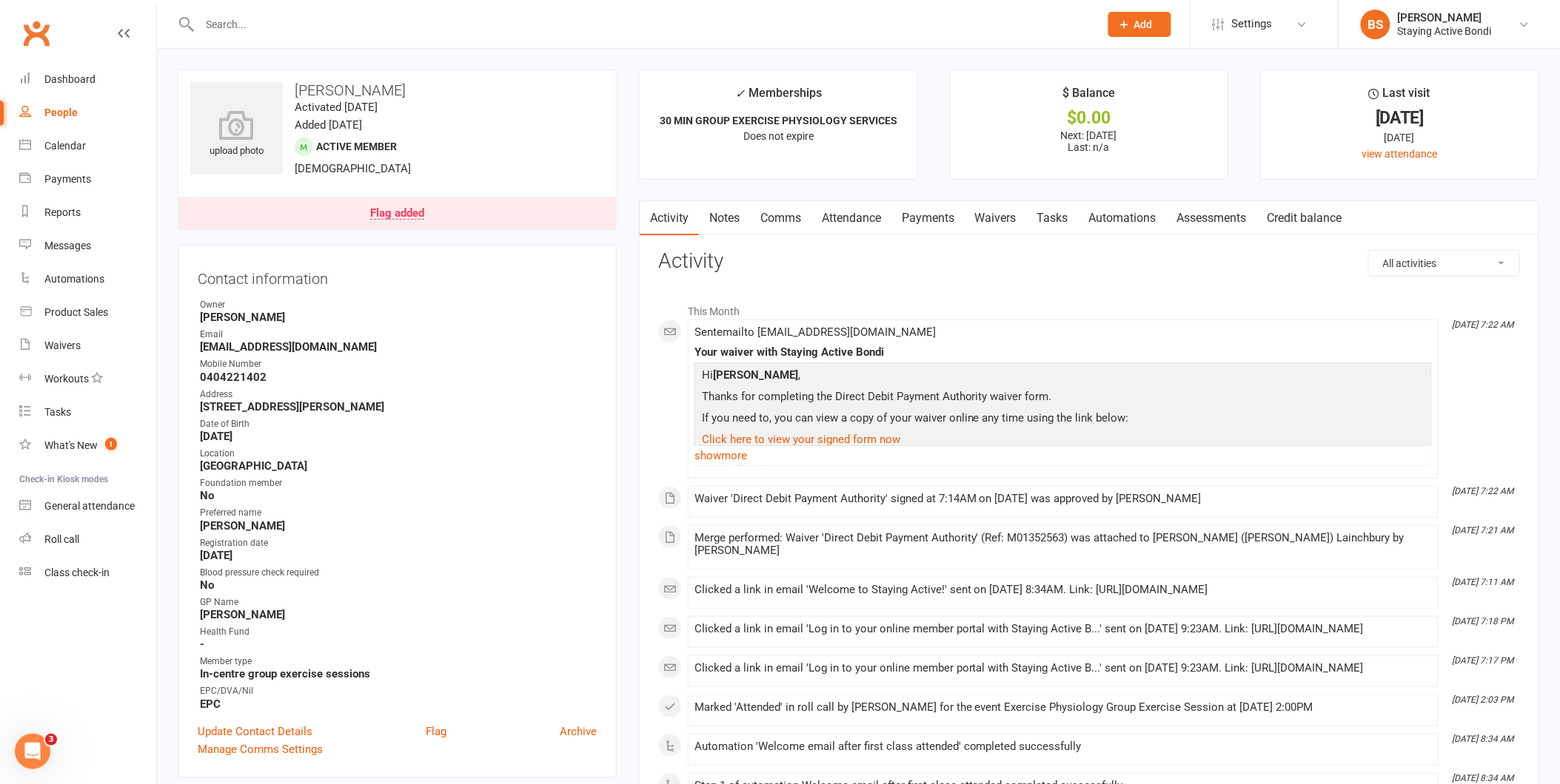
click at [733, 210] on link "Notes" at bounding box center [724, 218] width 51 height 34
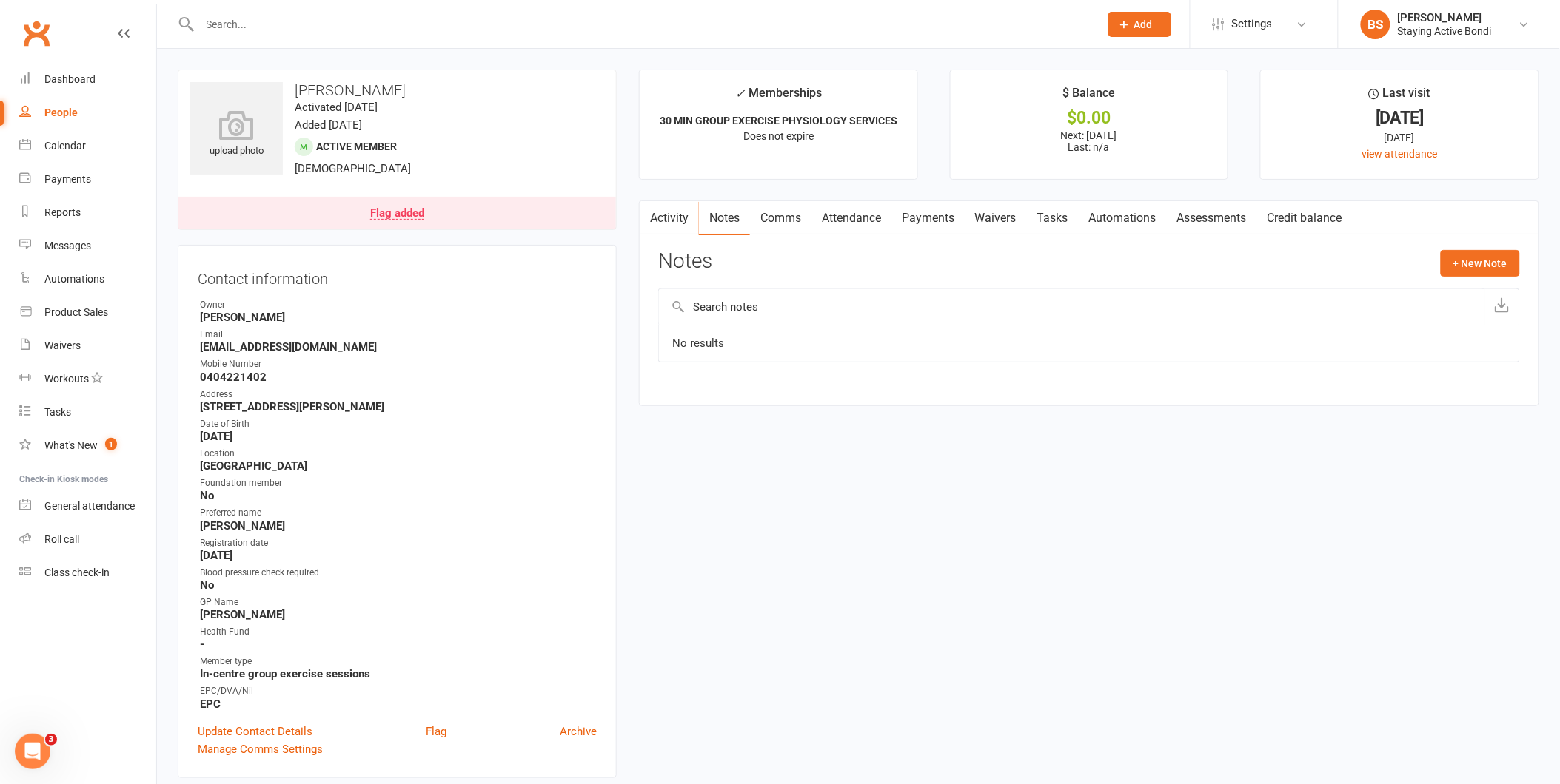
click at [397, 215] on div "Flag added" at bounding box center [397, 214] width 54 height 12
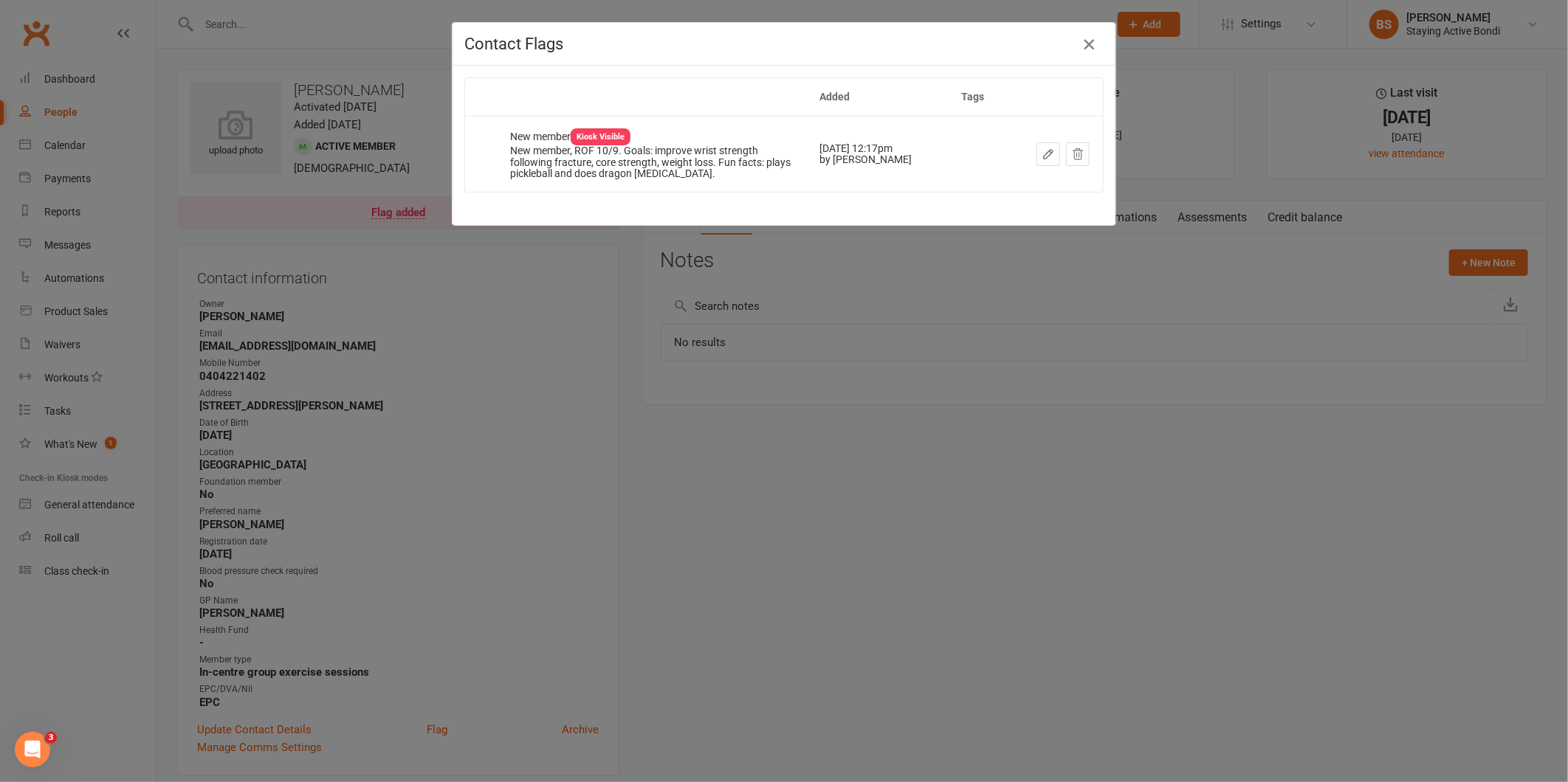
click at [1085, 46] on icon "button" at bounding box center [1089, 45] width 18 height 18
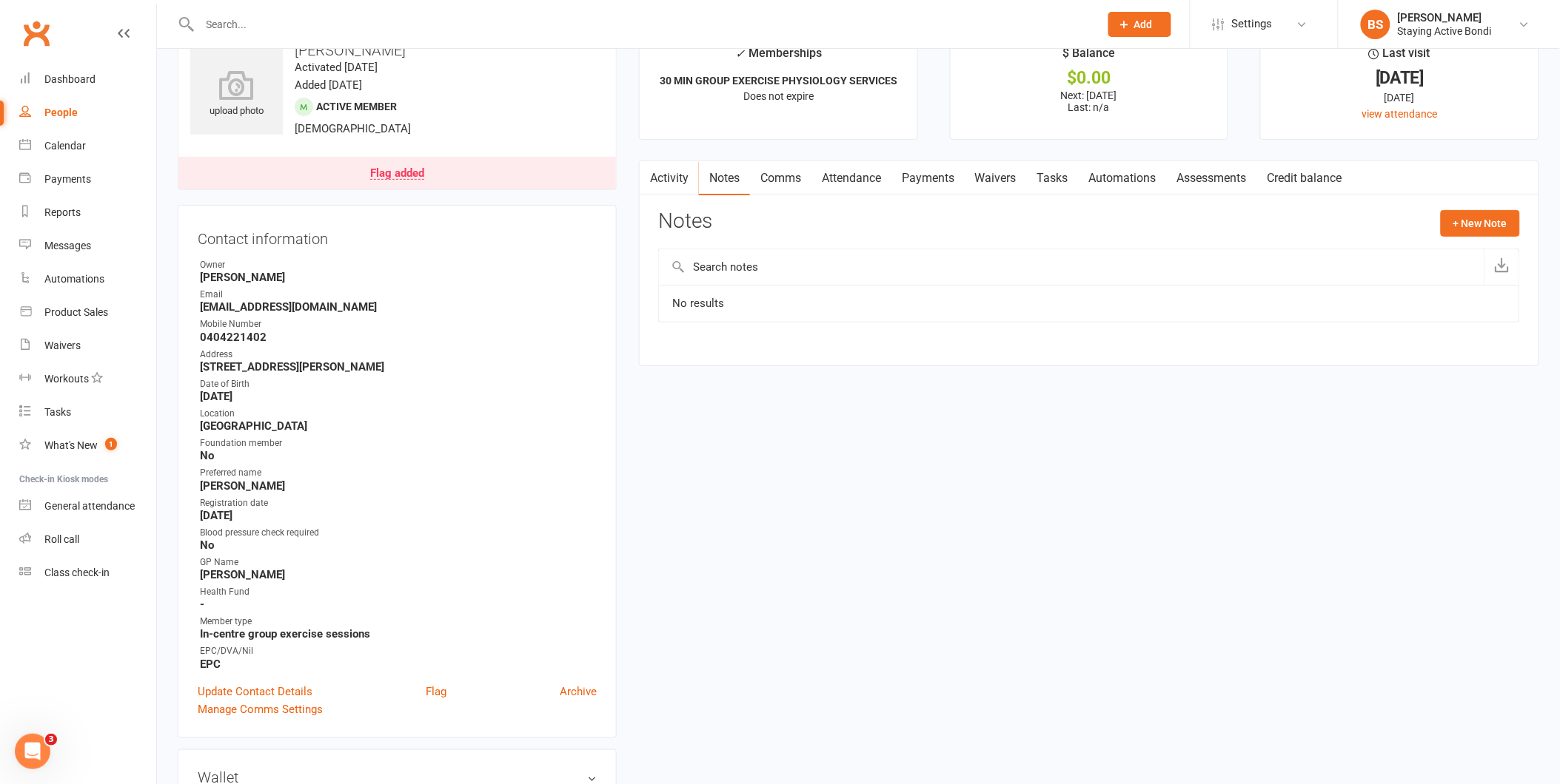
scroll to position [164, 0]
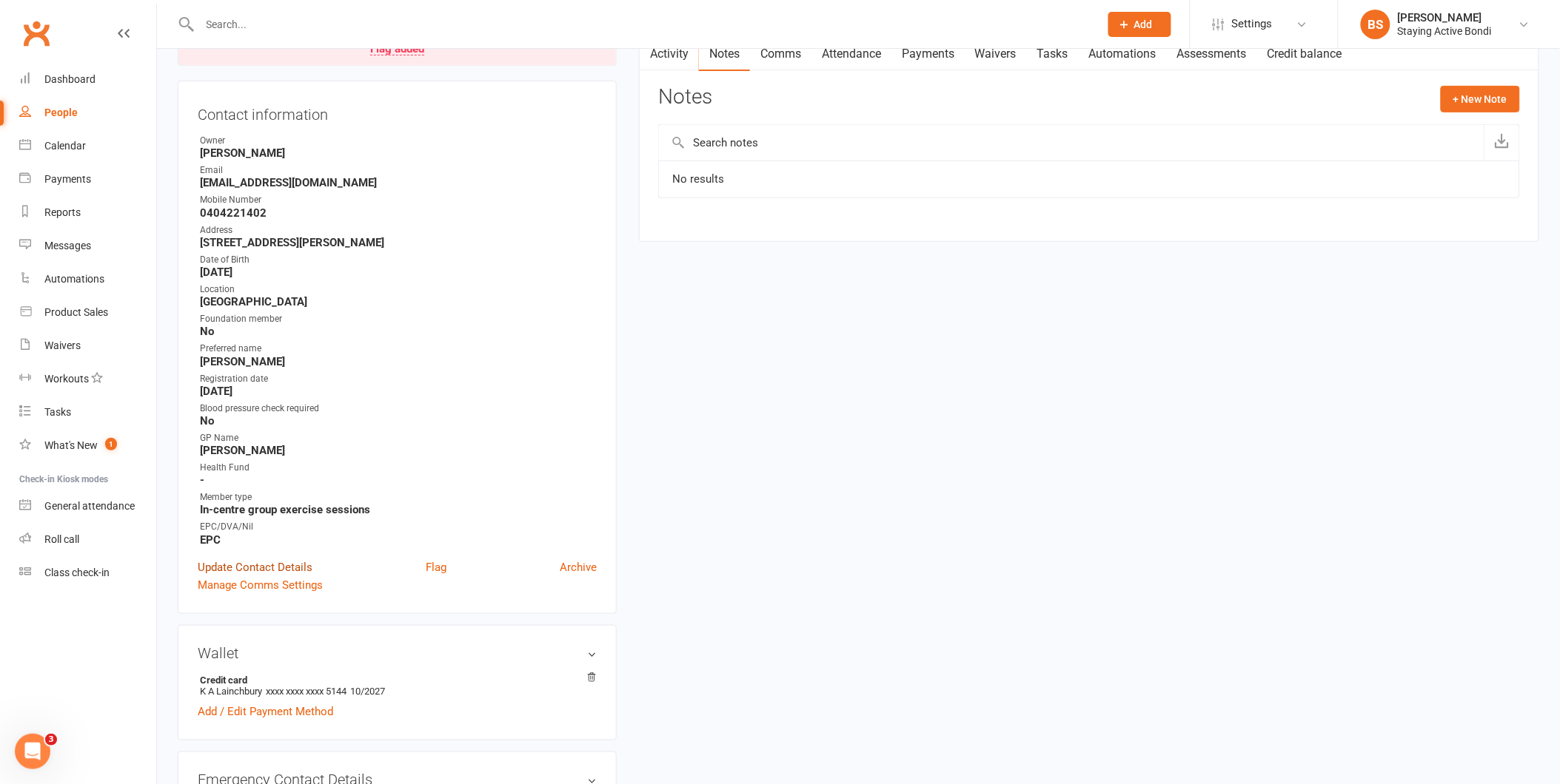
click at [269, 564] on link "Update Contact Details" at bounding box center [255, 568] width 115 height 18
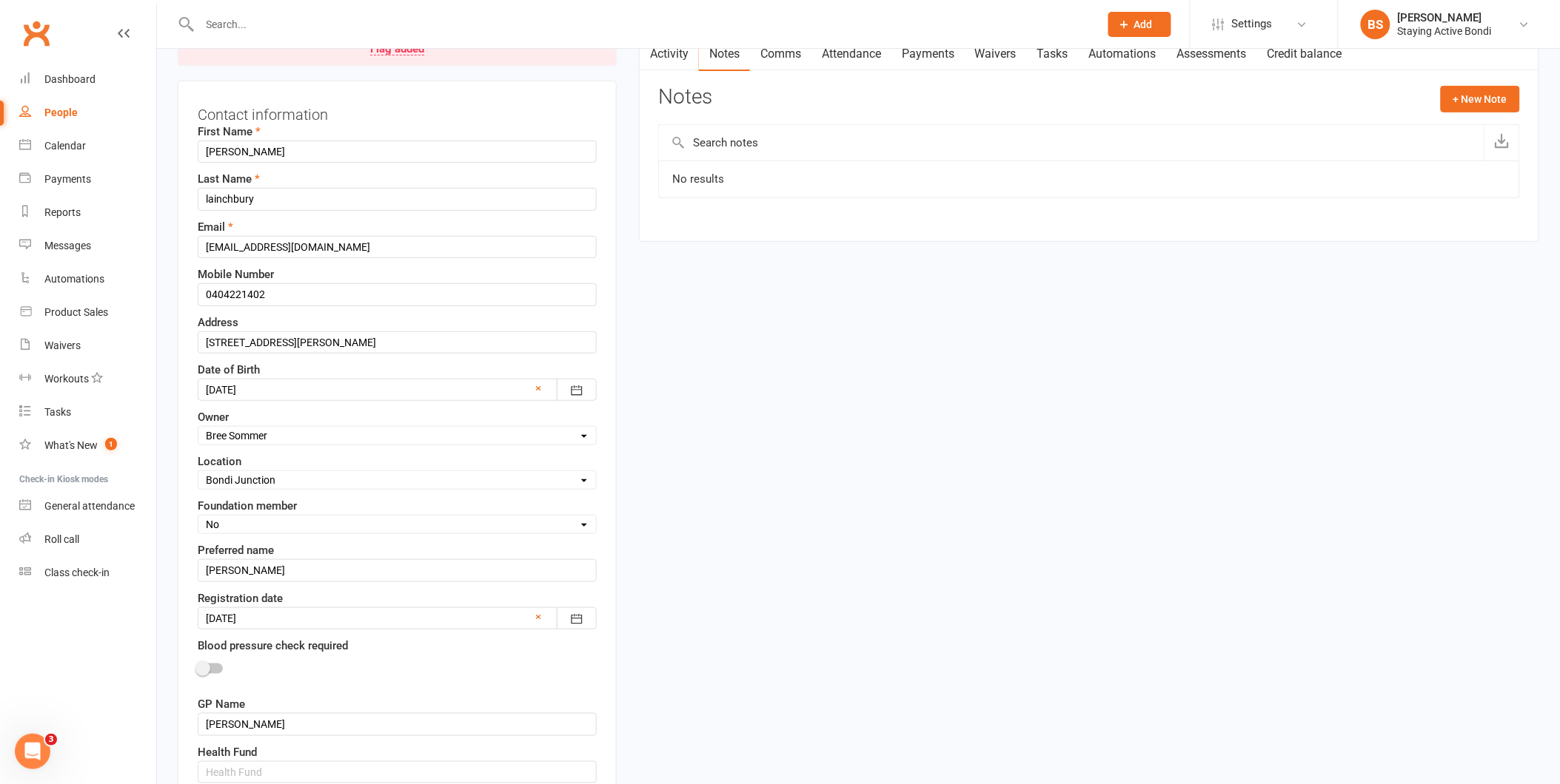
scroll to position [70, 0]
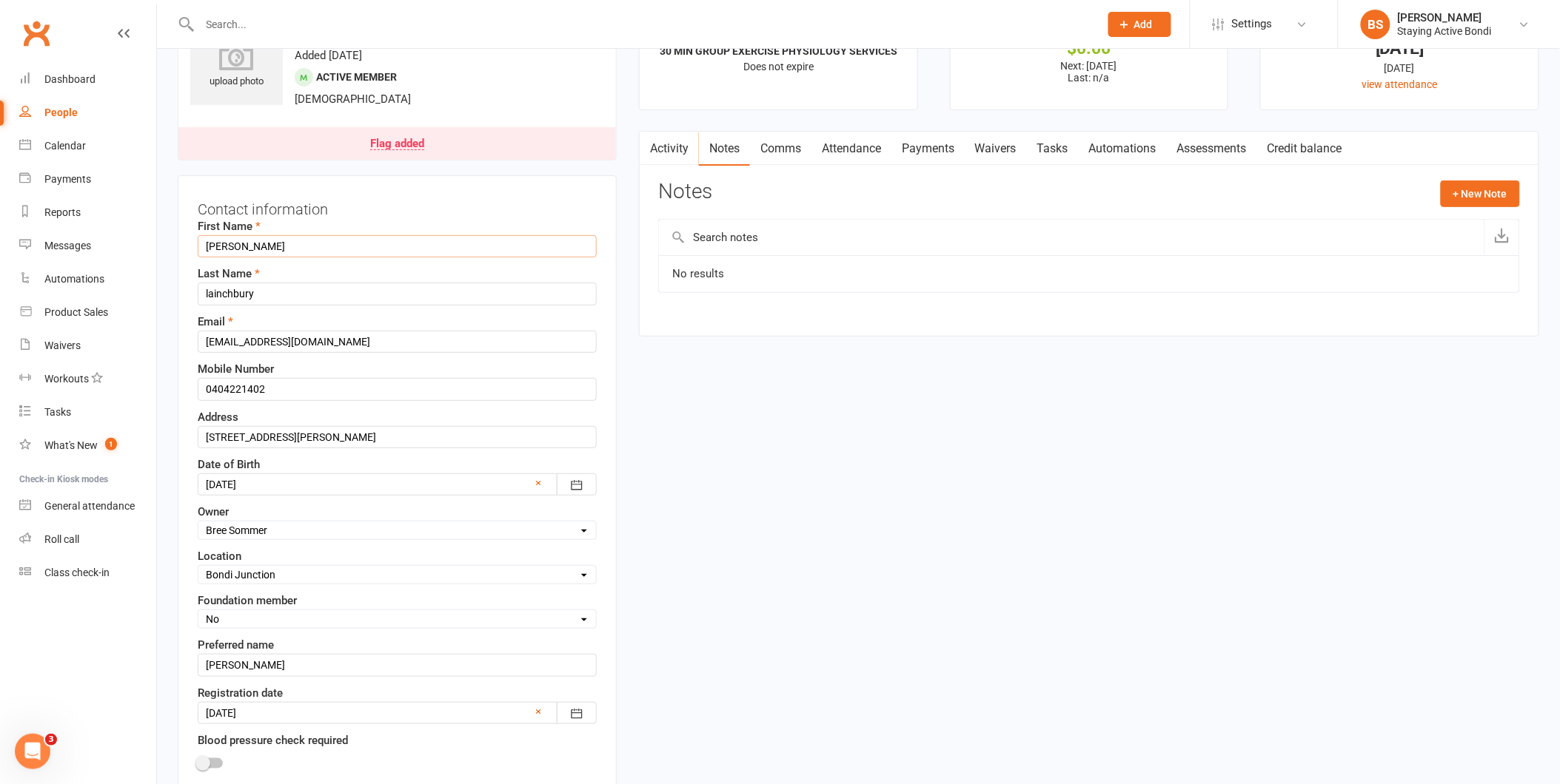
drag, startPoint x: 360, startPoint y: 245, endPoint x: 171, endPoint y: 235, distance: 189.3
type input "Anne"
type input "Lainchbury"
click at [206, 245] on input "Anne" at bounding box center [397, 246] width 399 height 22
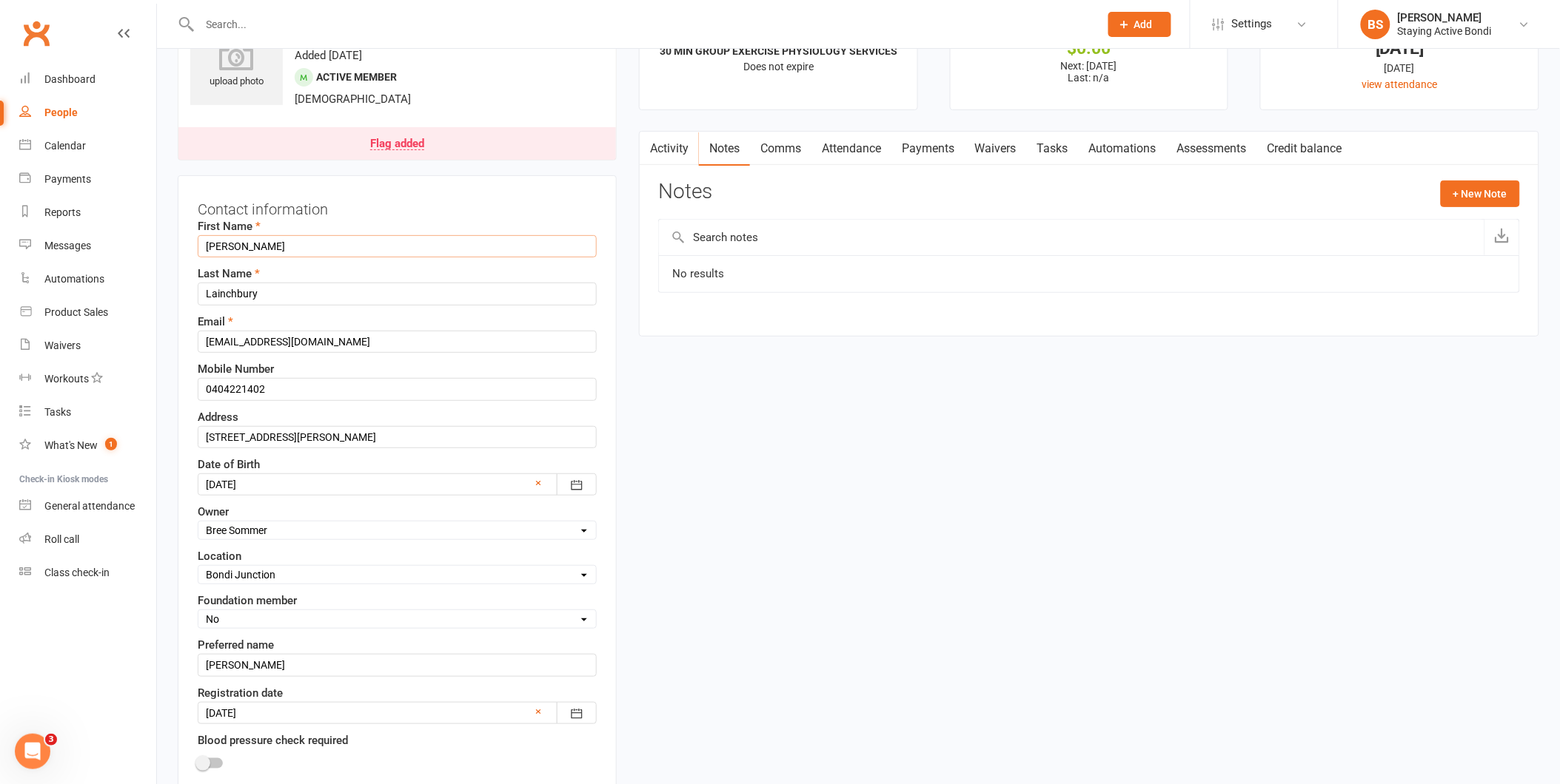
type input "Anne"
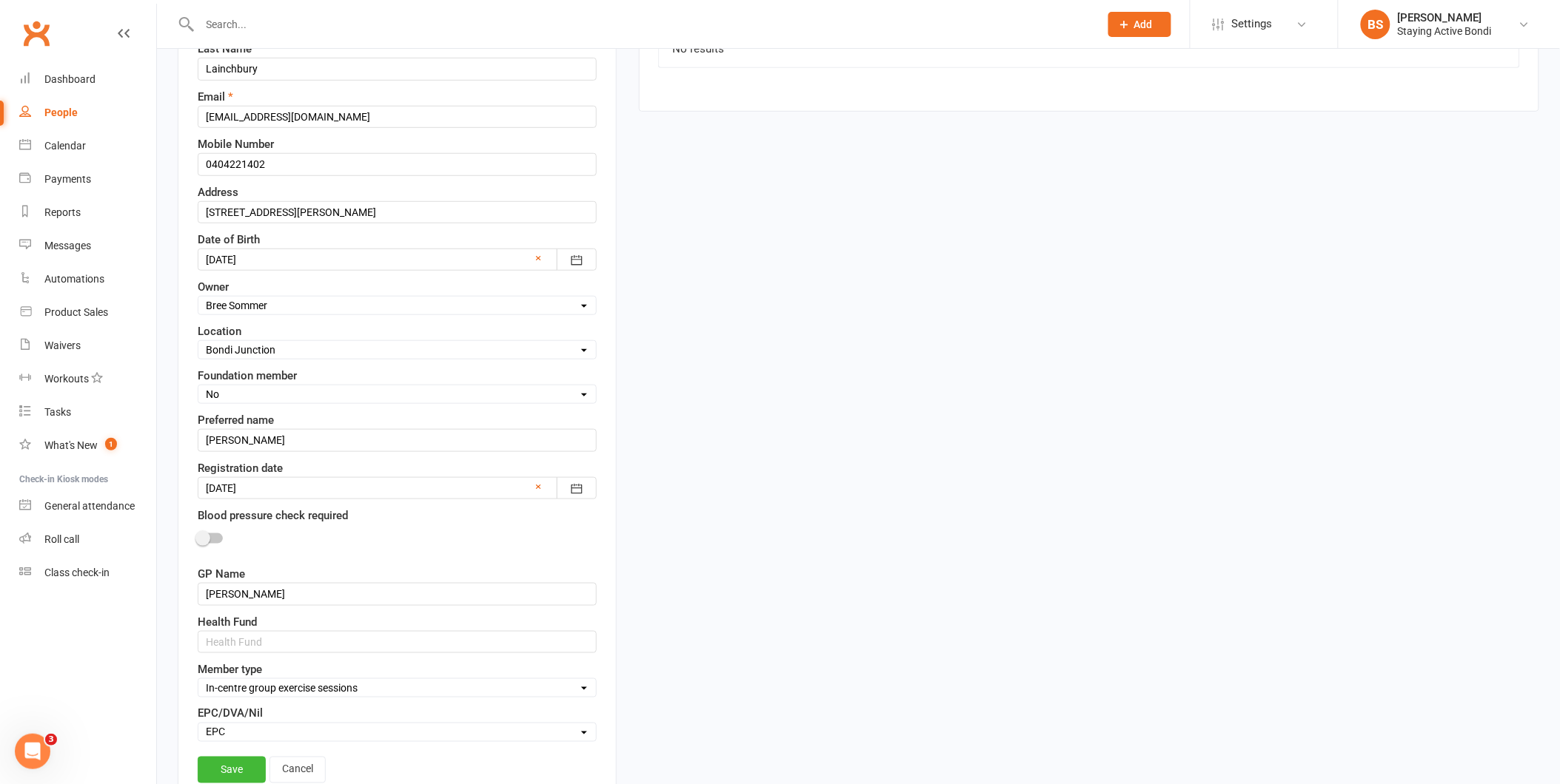
scroll to position [316, 0]
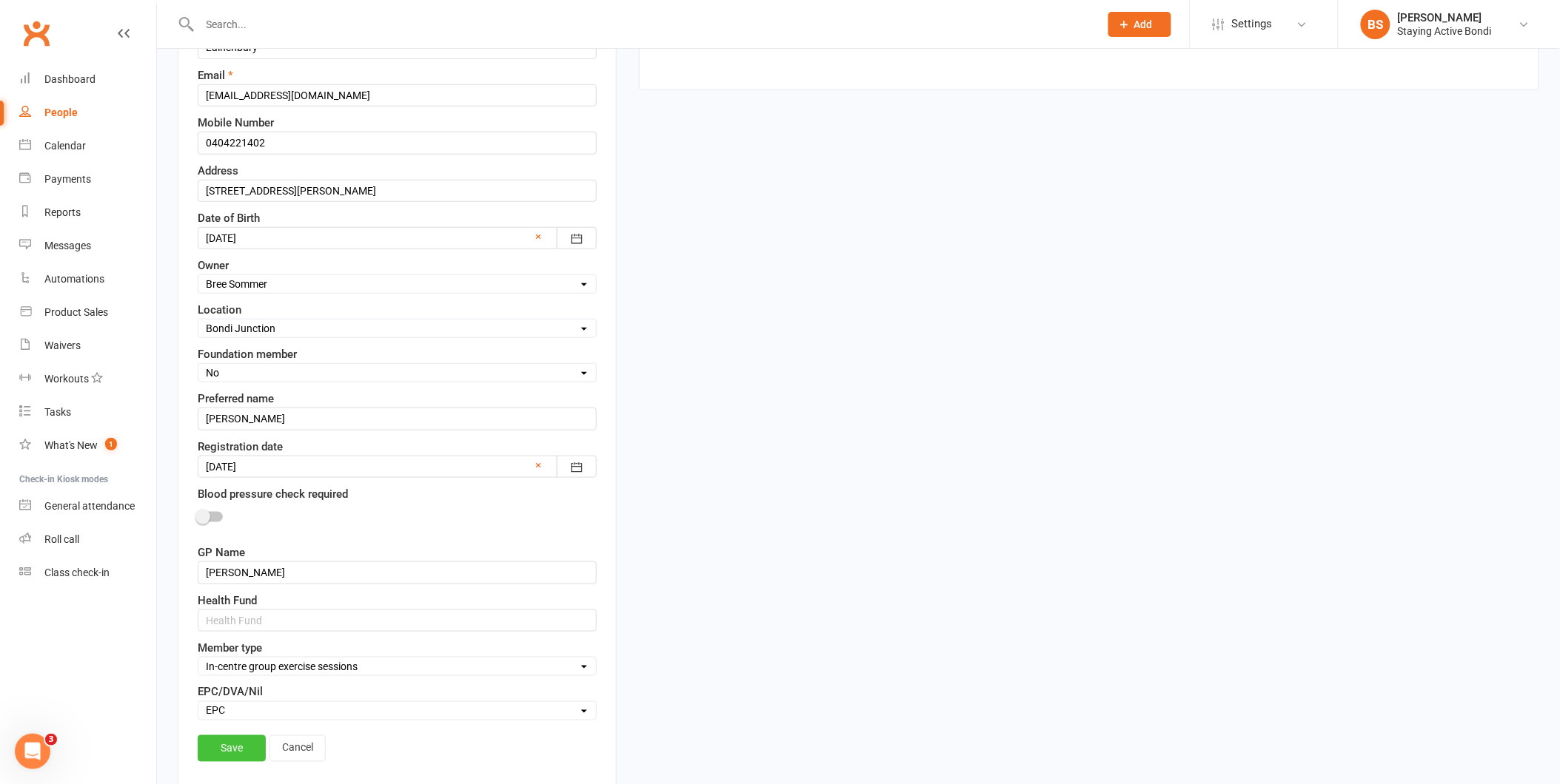
click at [231, 748] on link "Save" at bounding box center [232, 748] width 68 height 27
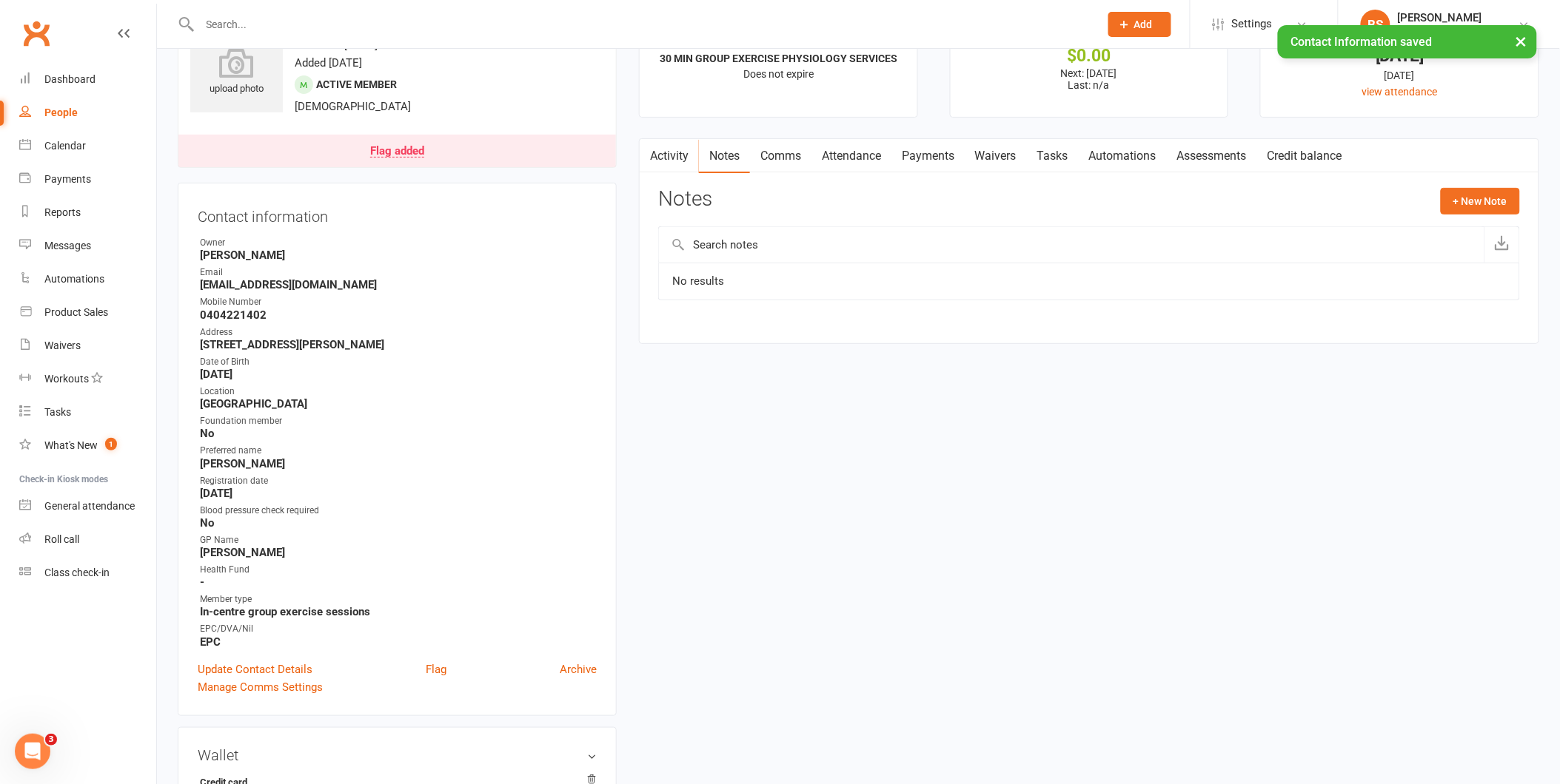
scroll to position [0, 0]
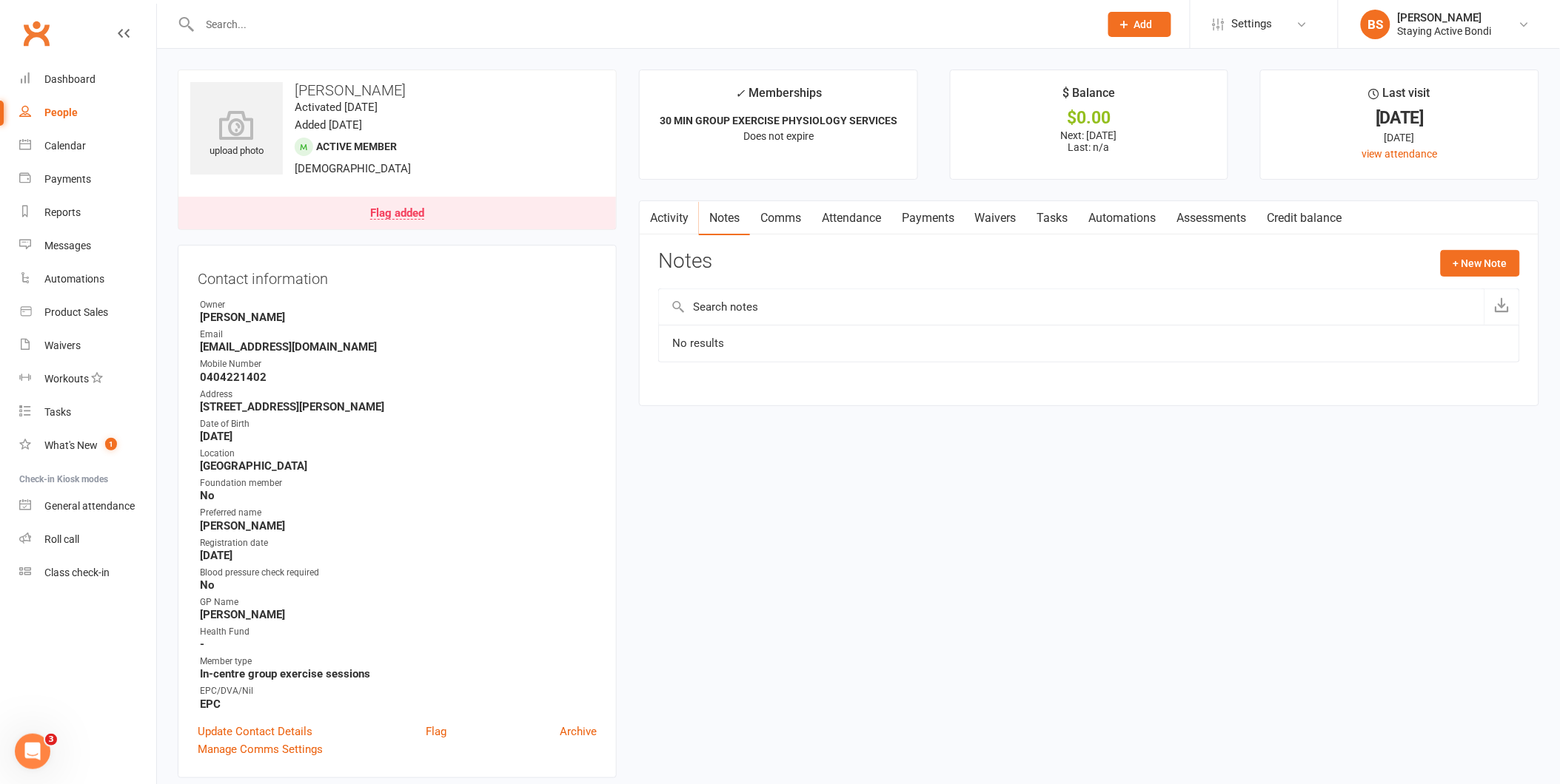
click at [842, 218] on link "Attendance" at bounding box center [851, 218] width 80 height 34
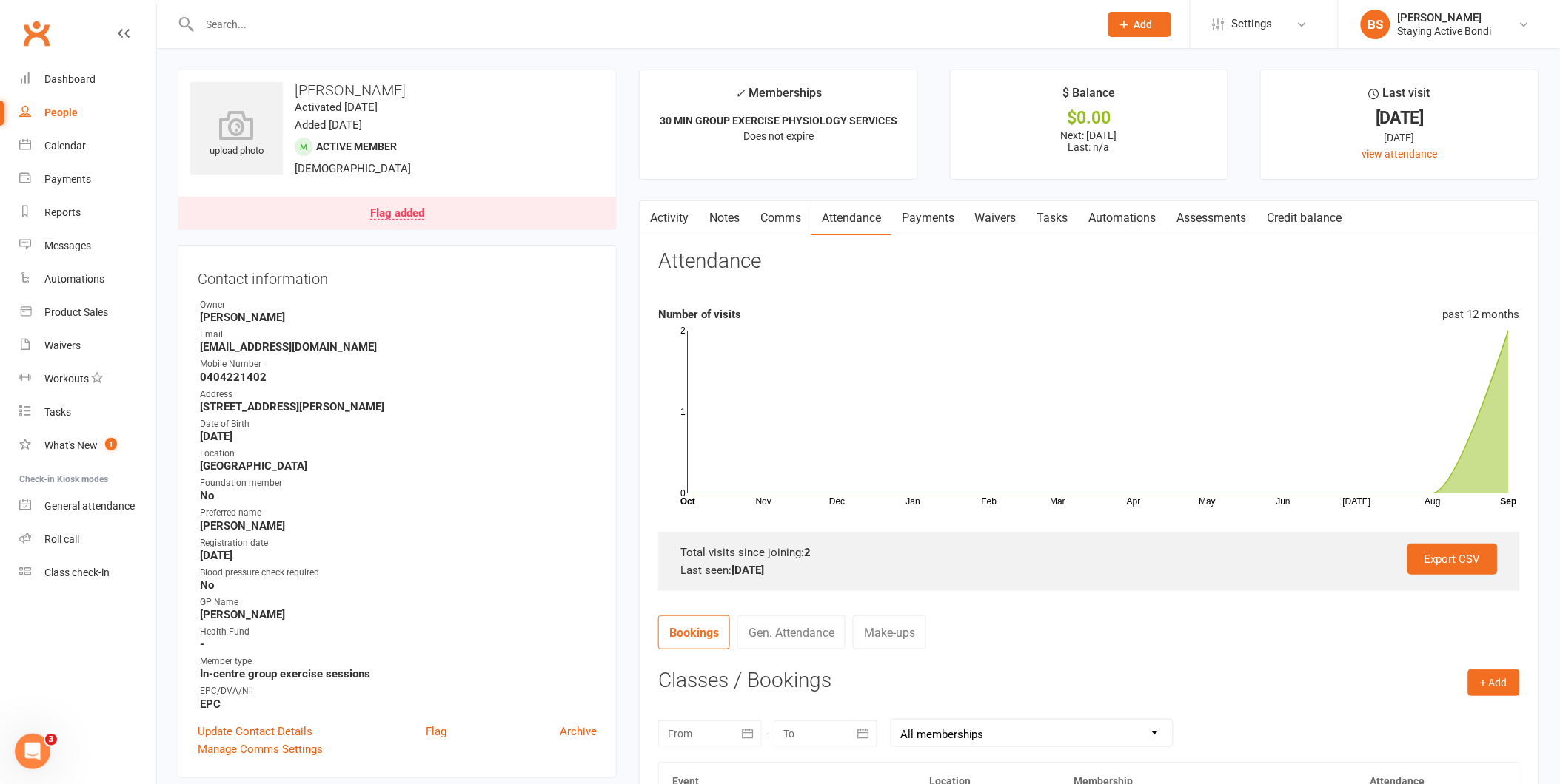
click at [786, 217] on link "Comms" at bounding box center [781, 218] width 62 height 34
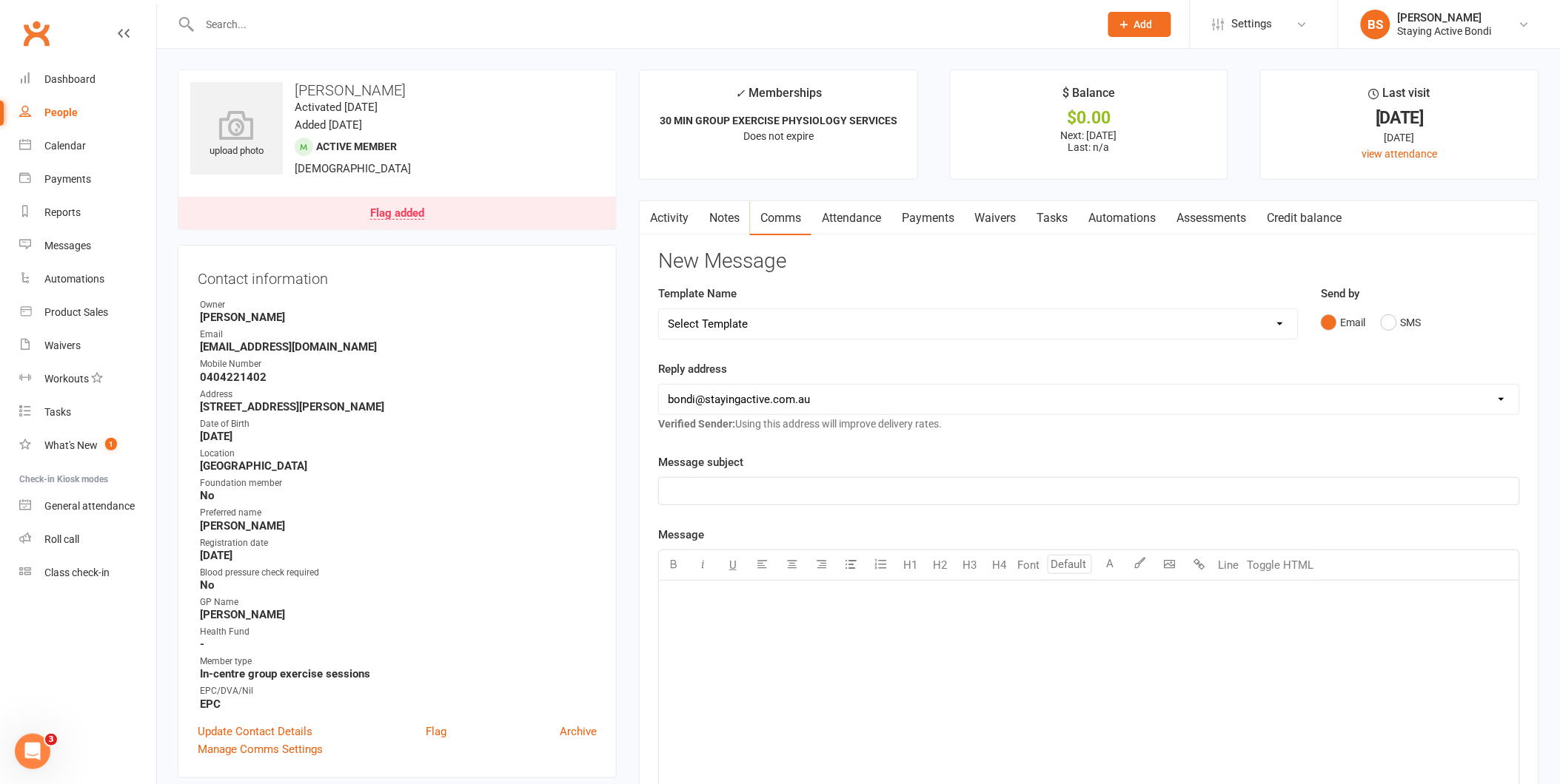
click at [720, 219] on link "Notes" at bounding box center [724, 218] width 51 height 34
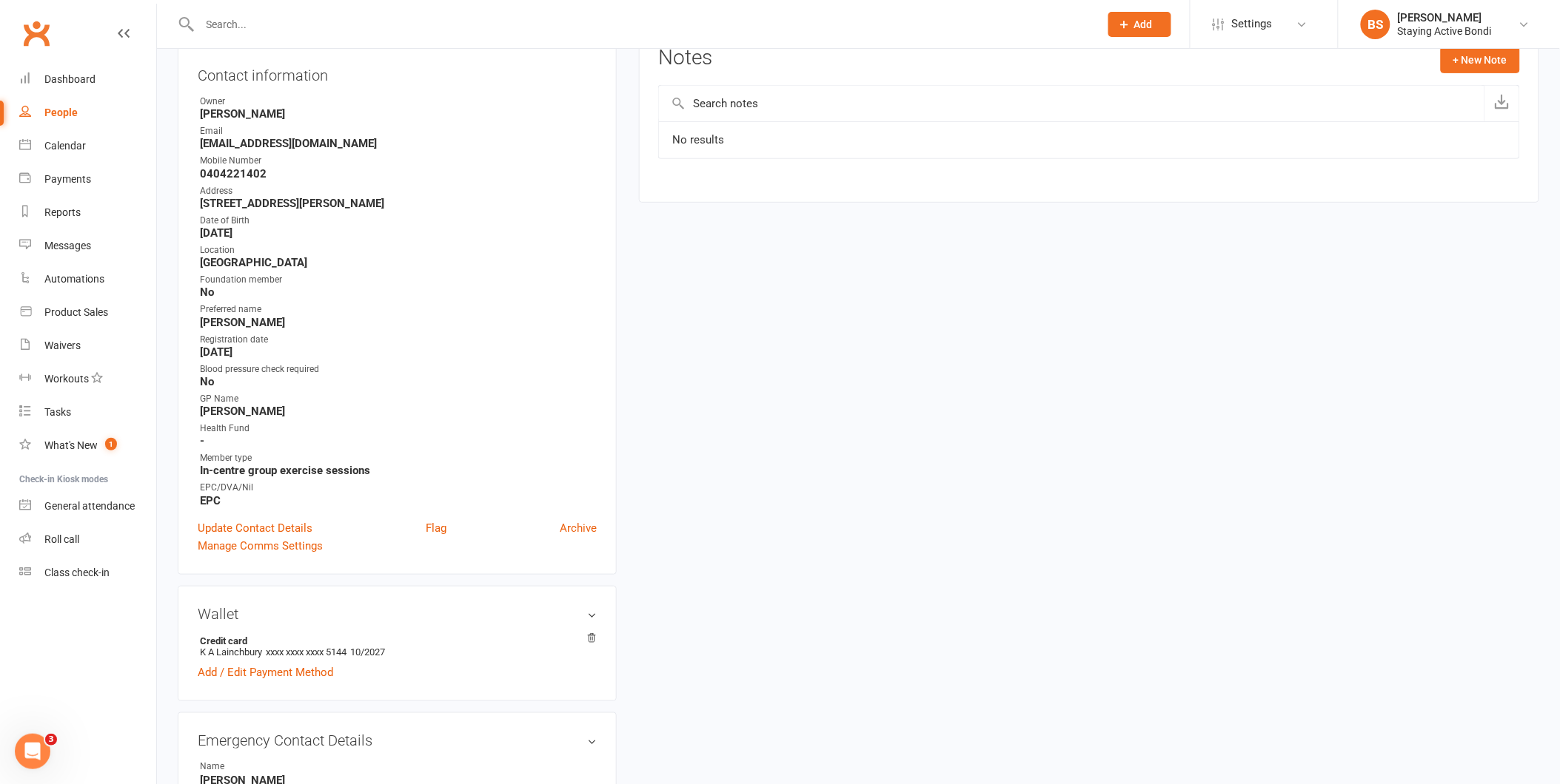
scroll to position [246, 0]
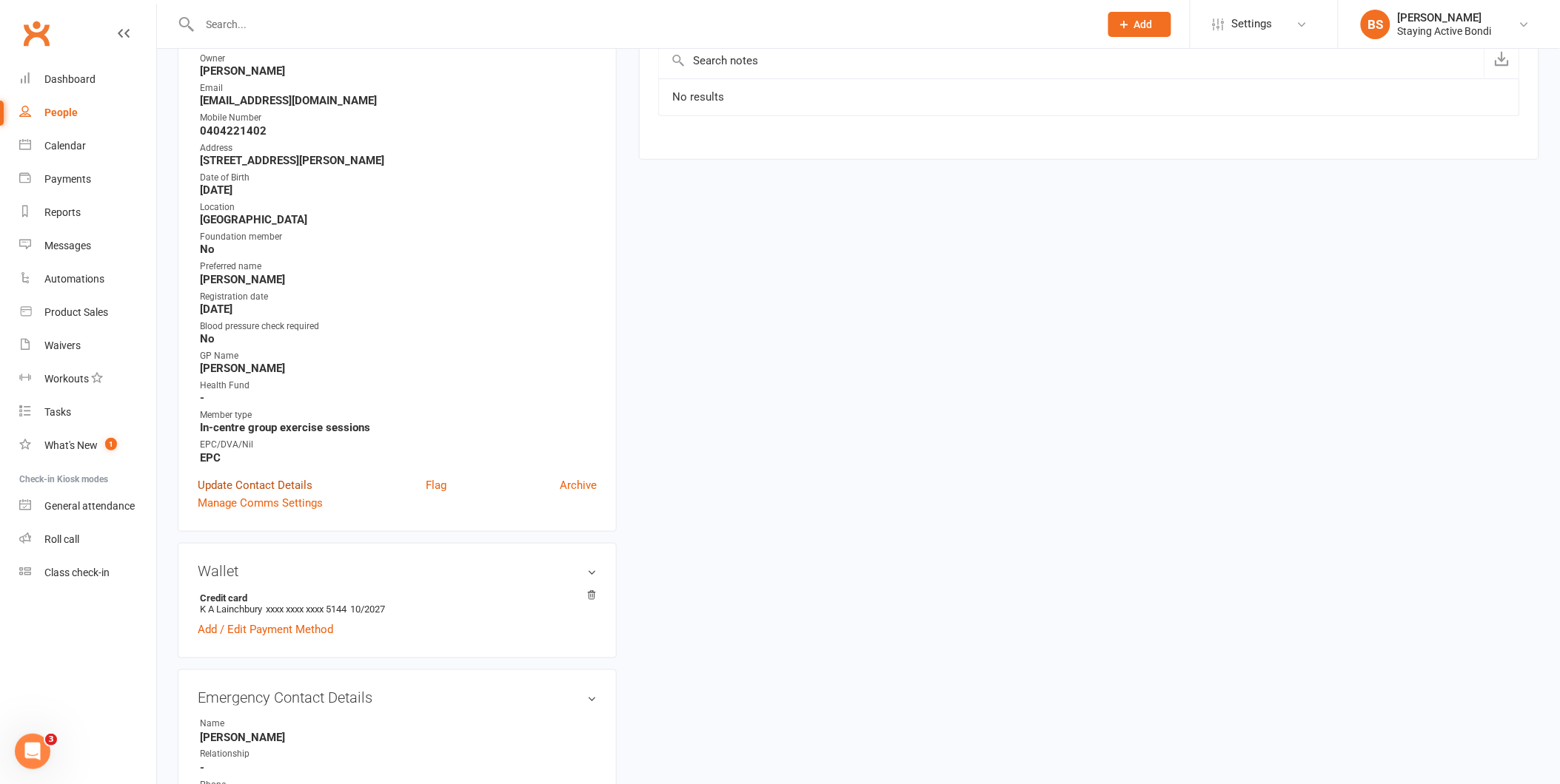
click at [286, 479] on link "Update Contact Details" at bounding box center [255, 486] width 115 height 18
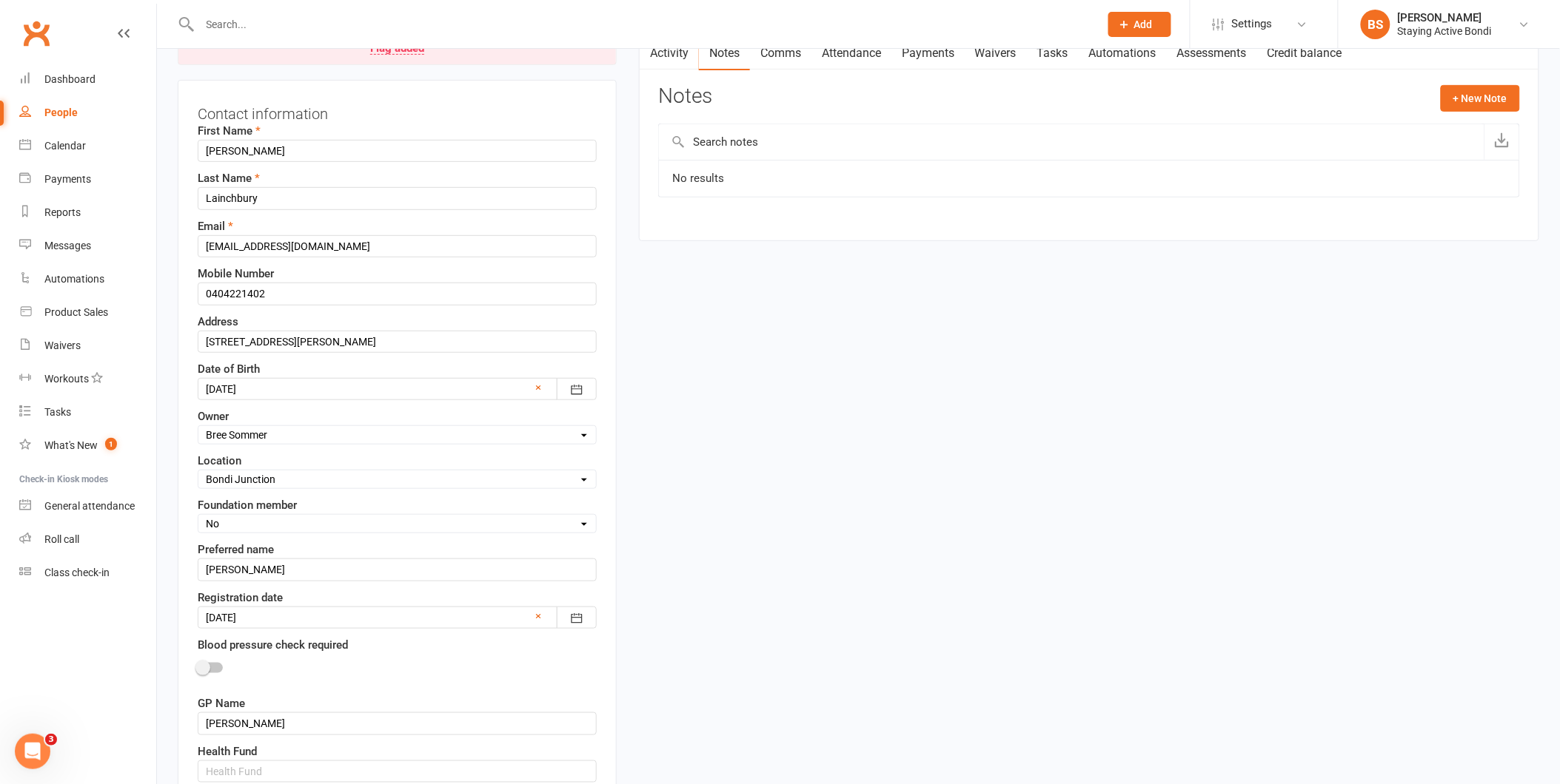
scroll to position [70, 0]
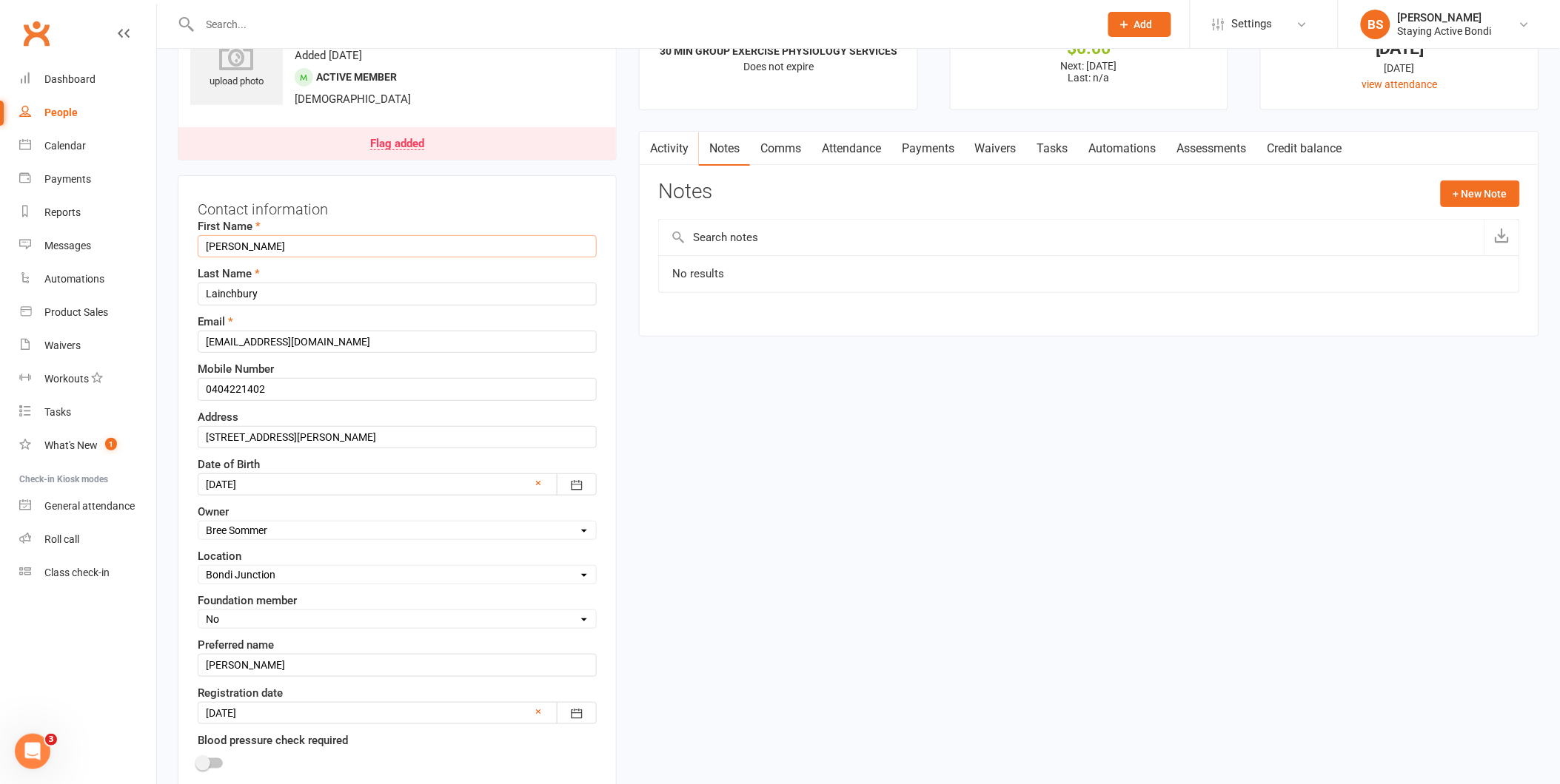
drag, startPoint x: 232, startPoint y: 245, endPoint x: 193, endPoint y: 244, distance: 39.0
click at [193, 244] on div "Contact information First Name Anne Last Name Lainchbury Email annielainchbury@…" at bounding box center [397, 606] width 439 height 860
type input "Kathleen (Anne)"
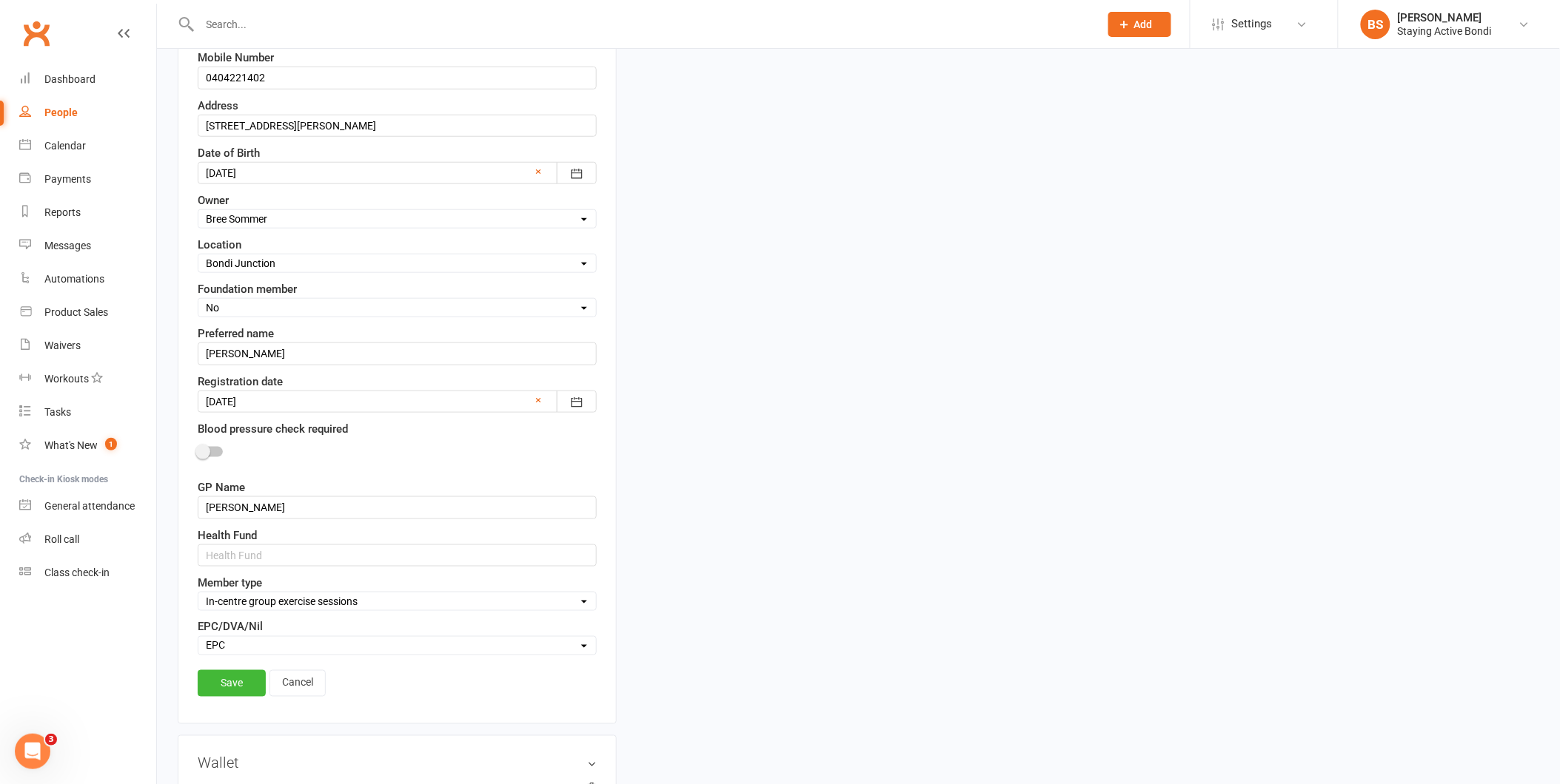
scroll to position [481, 0]
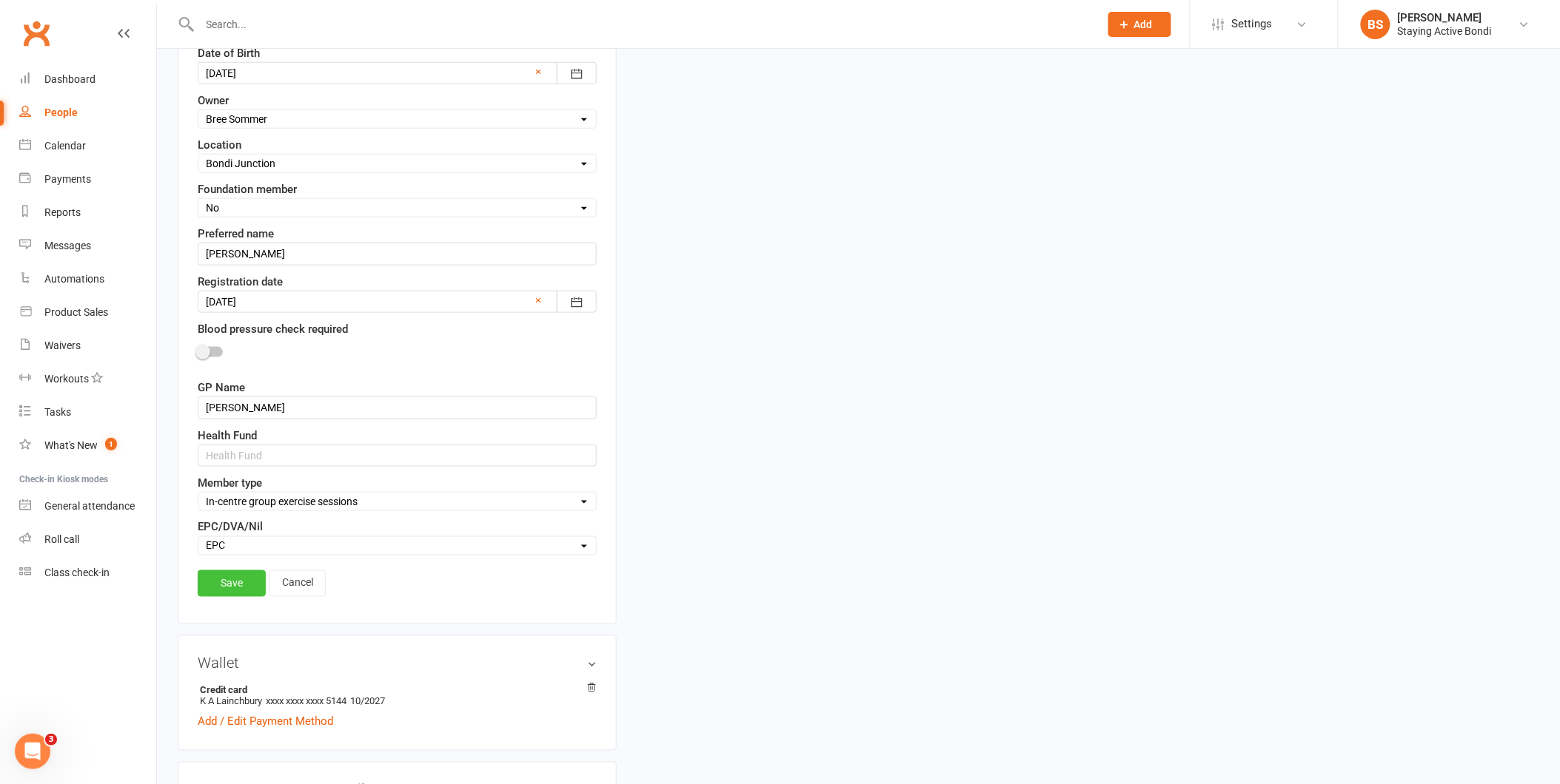
click at [234, 590] on link "Save" at bounding box center [232, 583] width 68 height 27
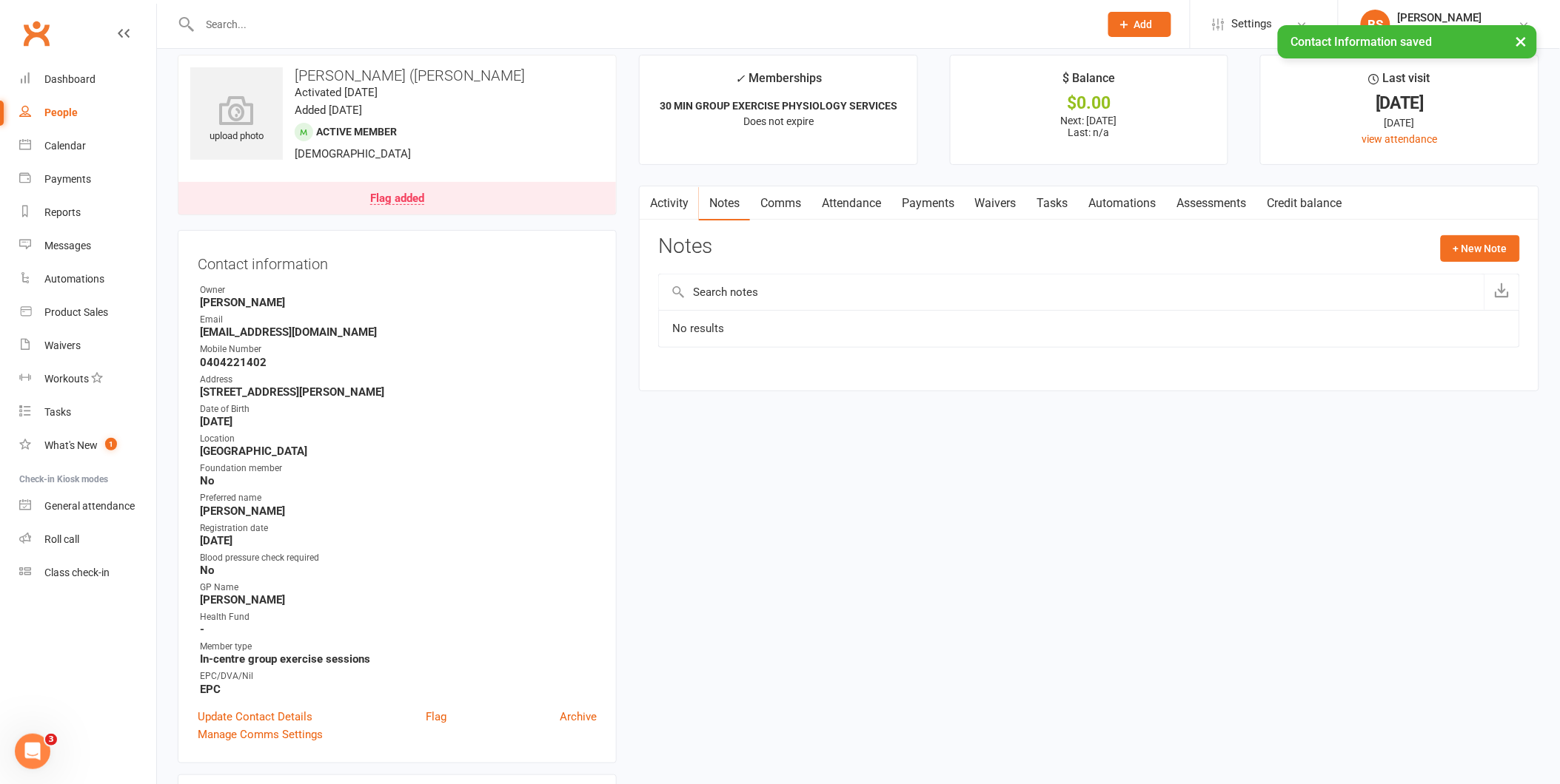
scroll to position [0, 0]
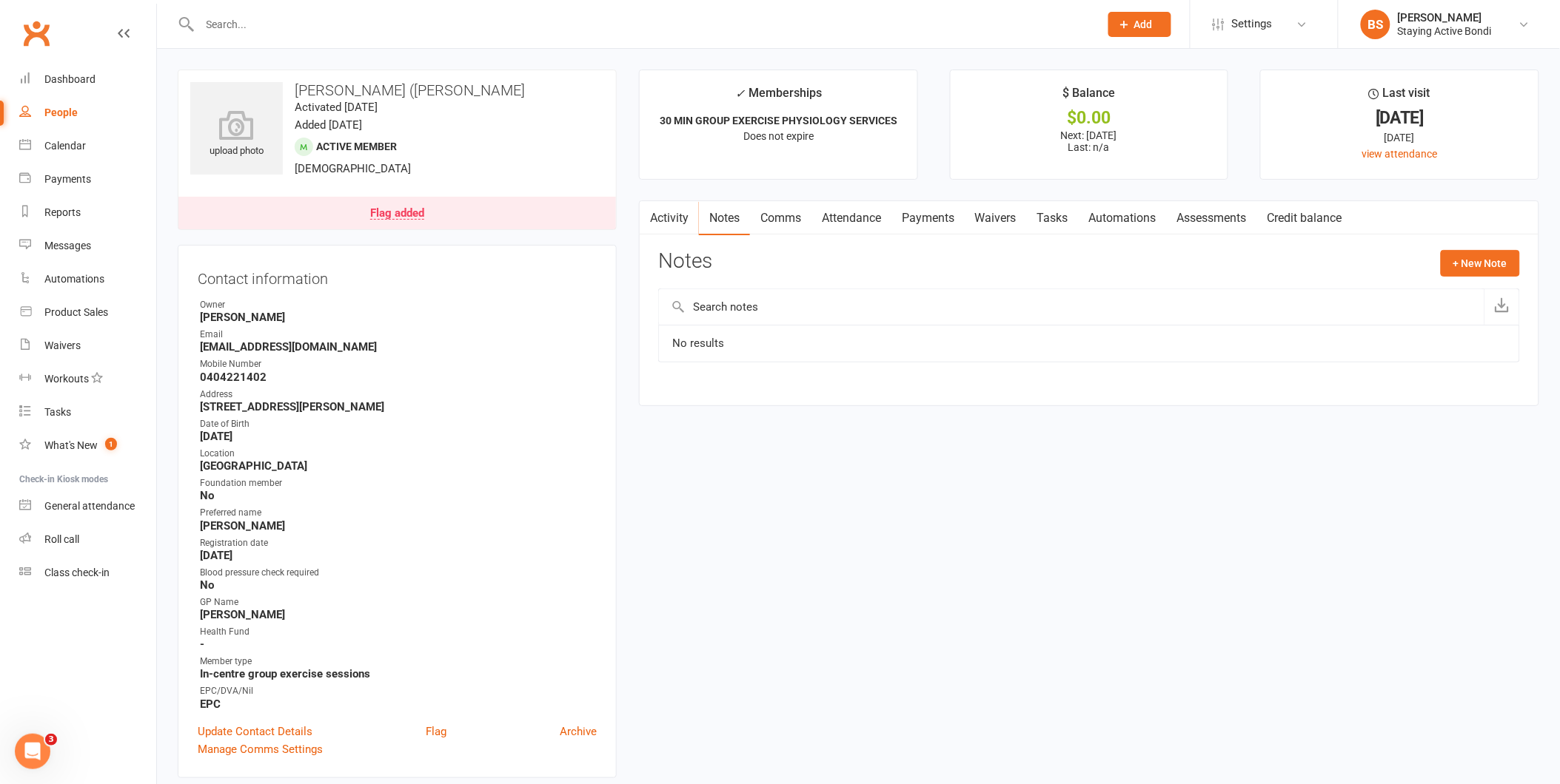
click at [787, 217] on link "Comms" at bounding box center [781, 218] width 62 height 34
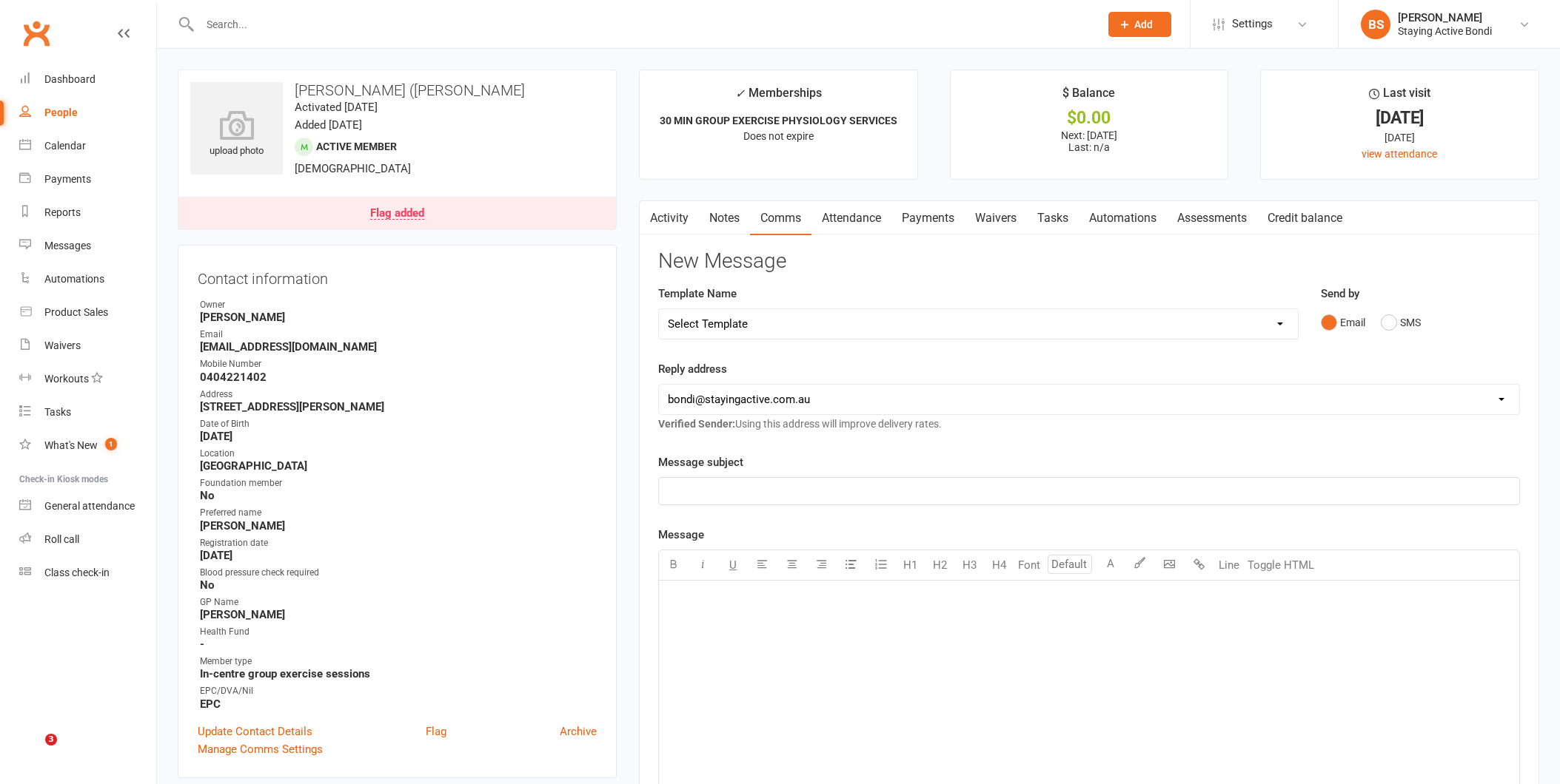
click at [664, 15] on input "text" at bounding box center [642, 24] width 894 height 20
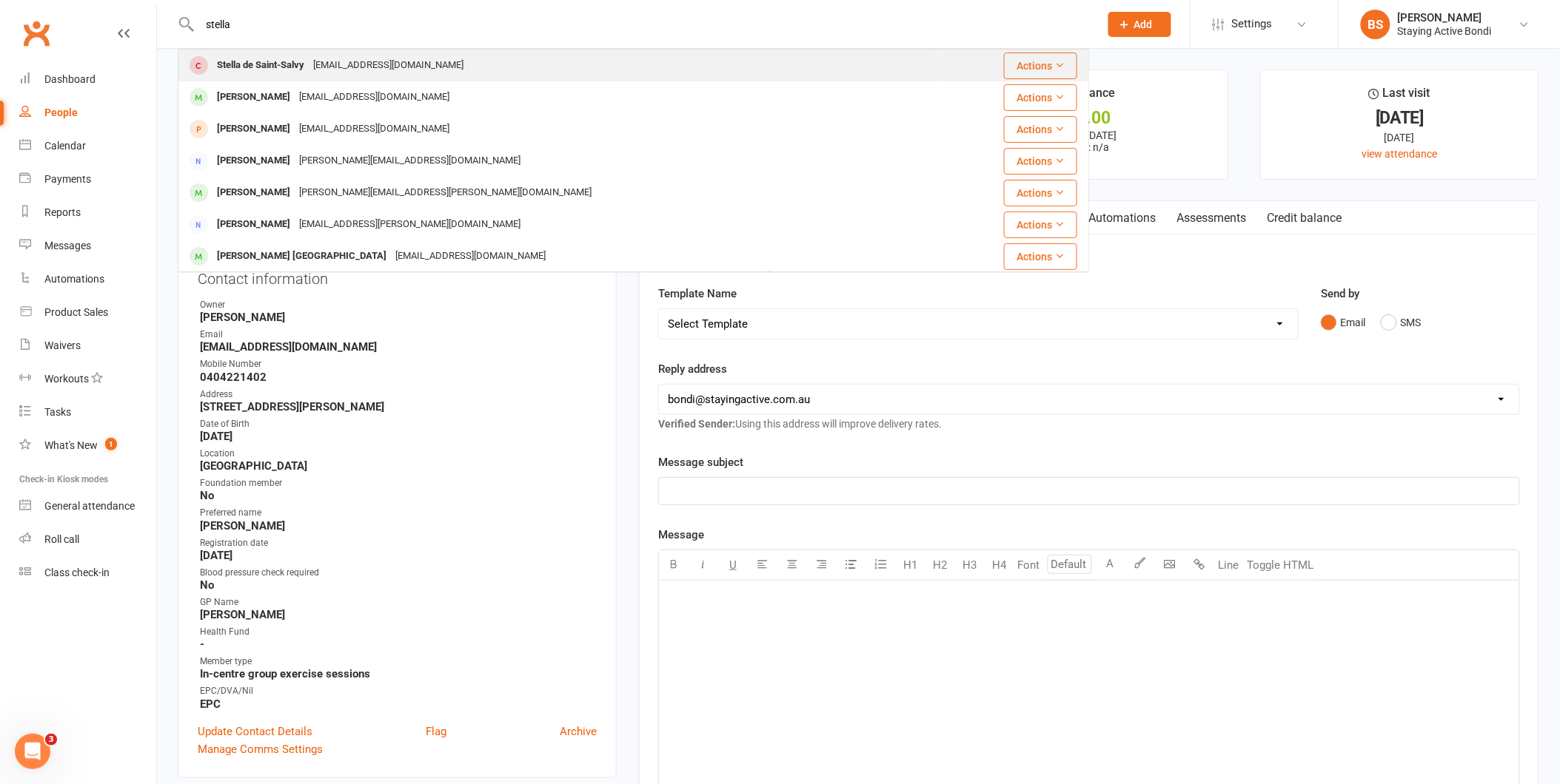
type input "stella"
click at [454, 62] on div "Stella de Saint-Salvy sdesaint@gmail.com" at bounding box center [557, 65] width 757 height 30
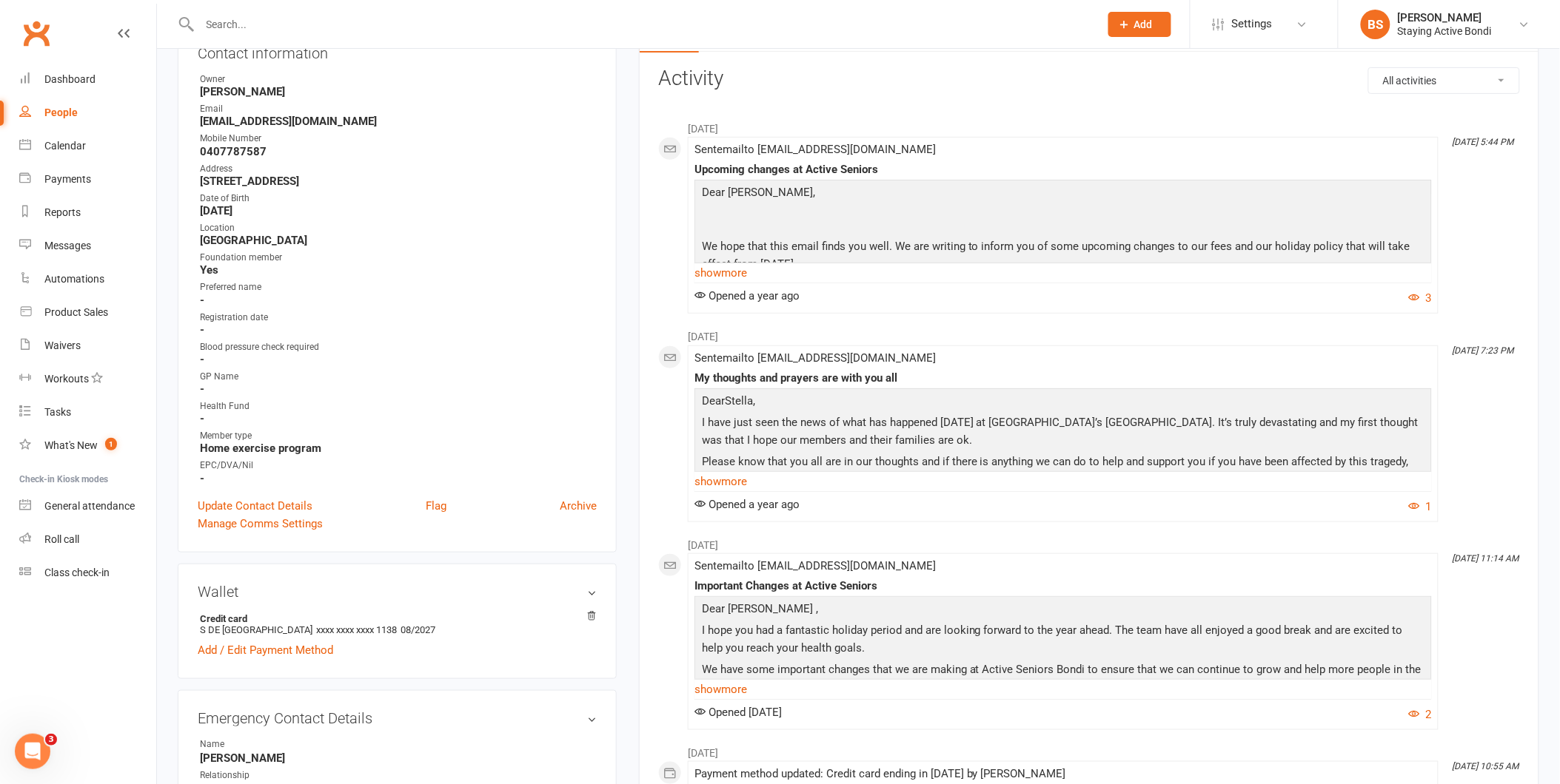
scroll to position [411, 0]
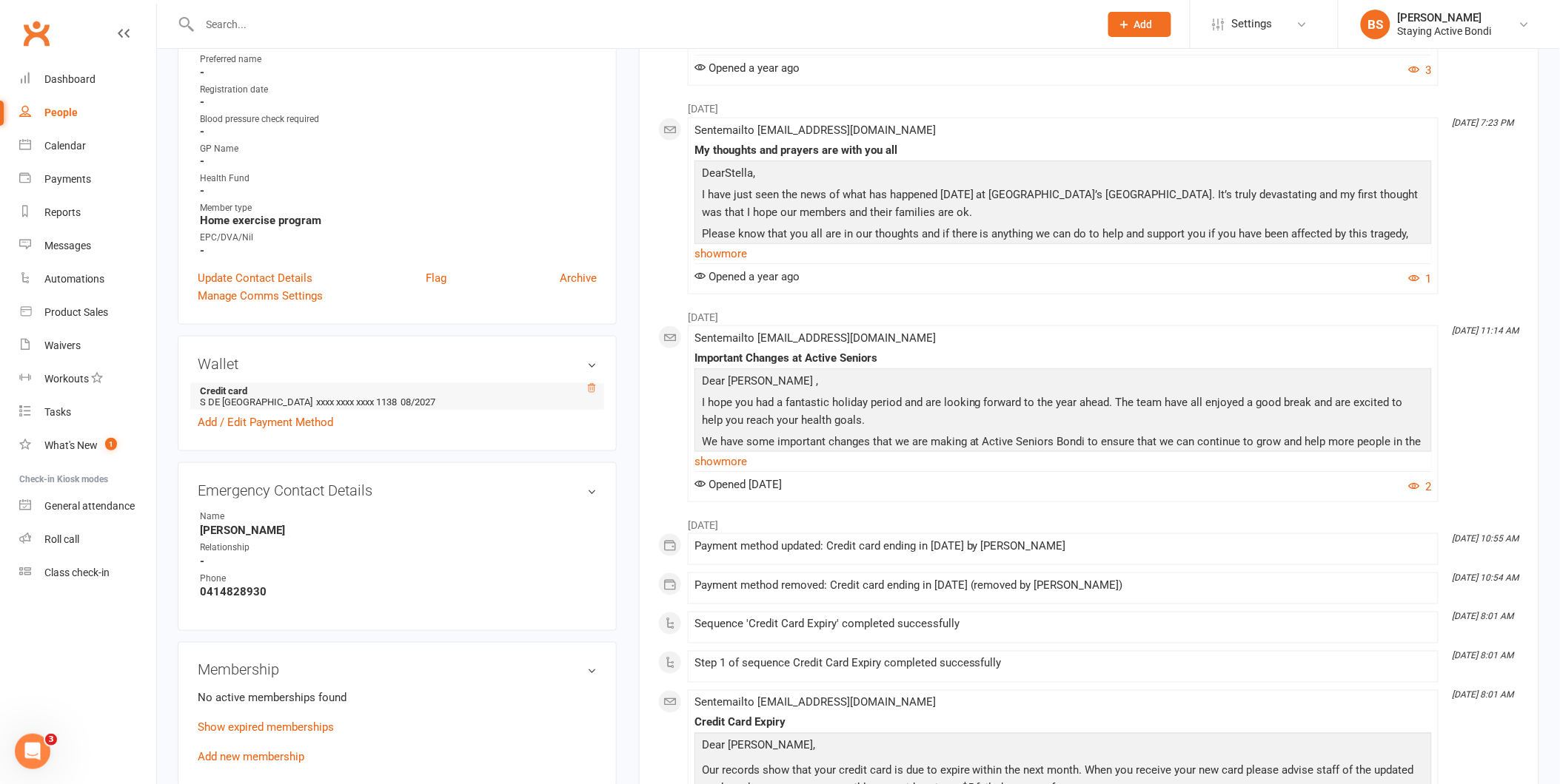
click at [591, 383] on icon at bounding box center [592, 388] width 11 height 11
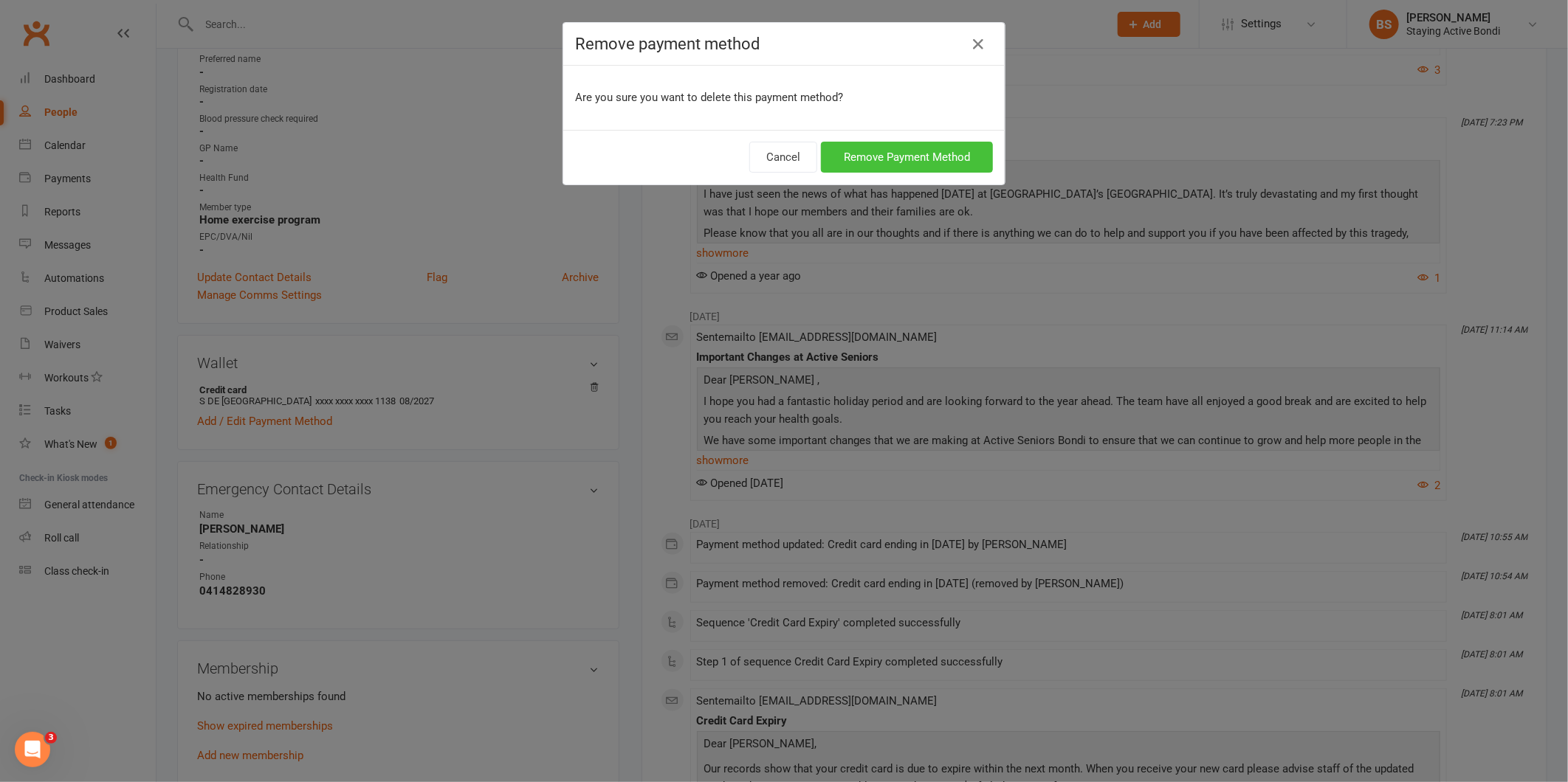
click at [855, 156] on button "Remove Payment Method" at bounding box center [907, 157] width 172 height 31
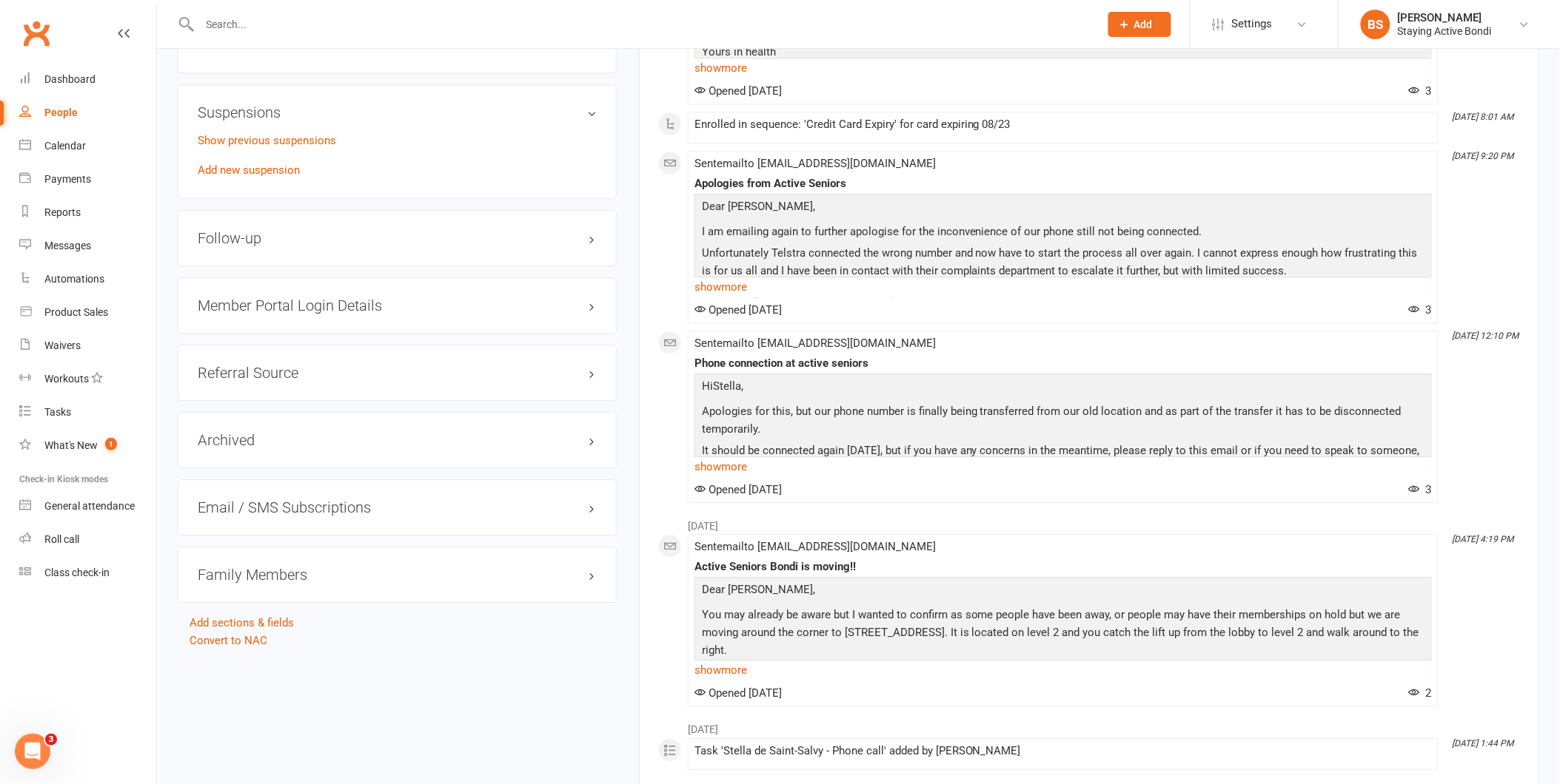
scroll to position [1315, 0]
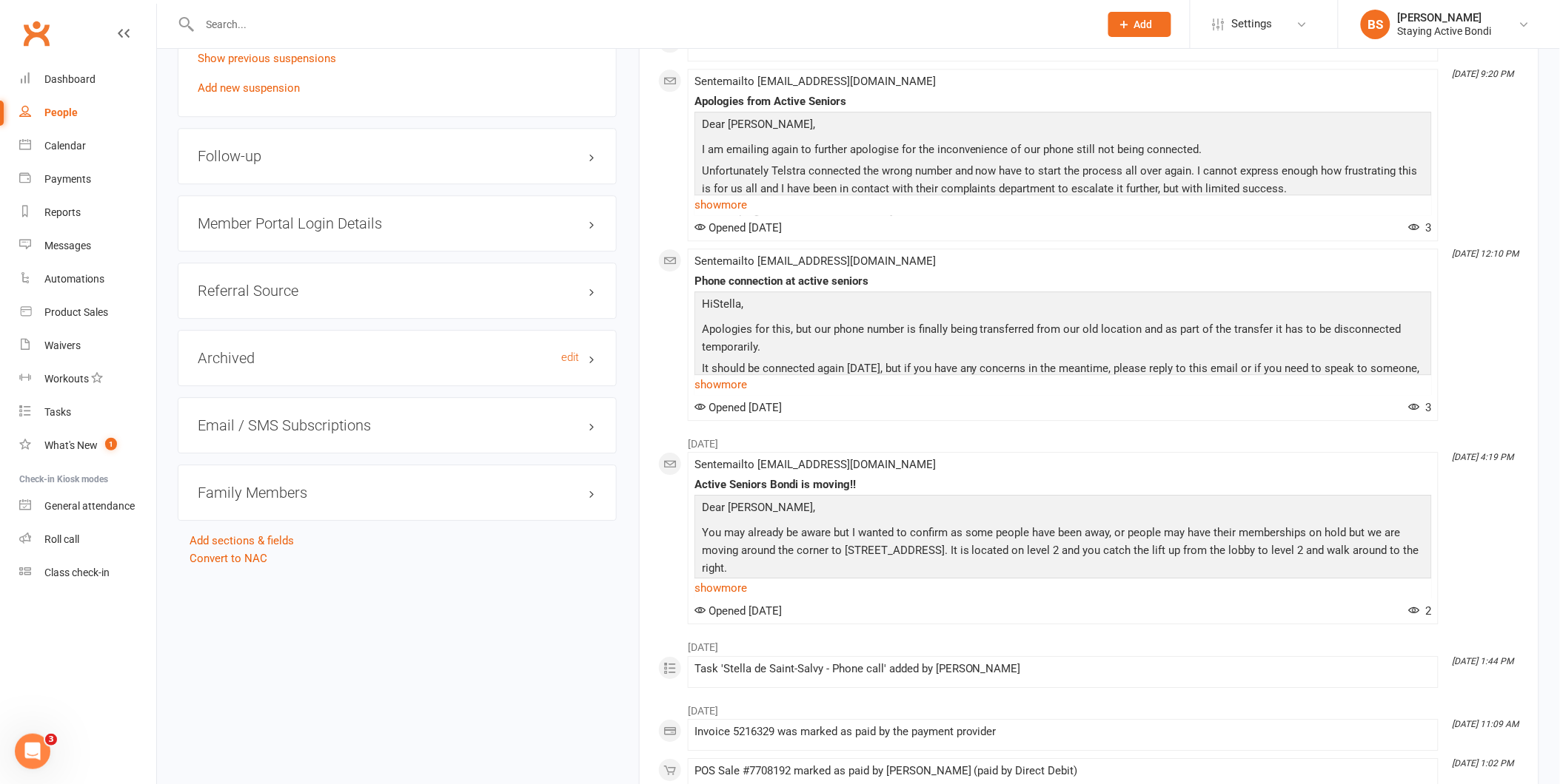
click at [299, 350] on h3 "Archived edit" at bounding box center [397, 358] width 399 height 16
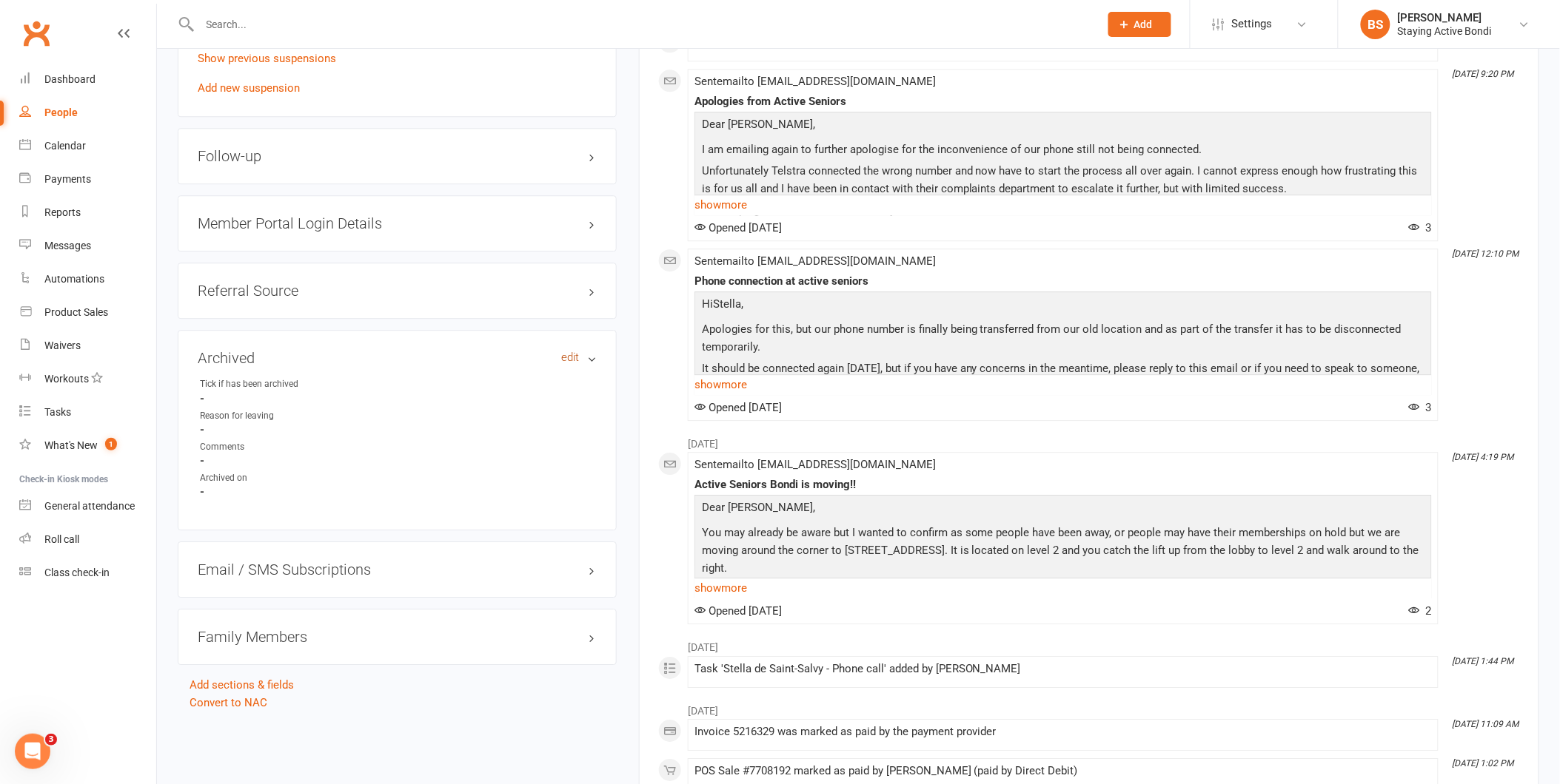
click at [569, 357] on link "edit" at bounding box center [570, 357] width 18 height 12
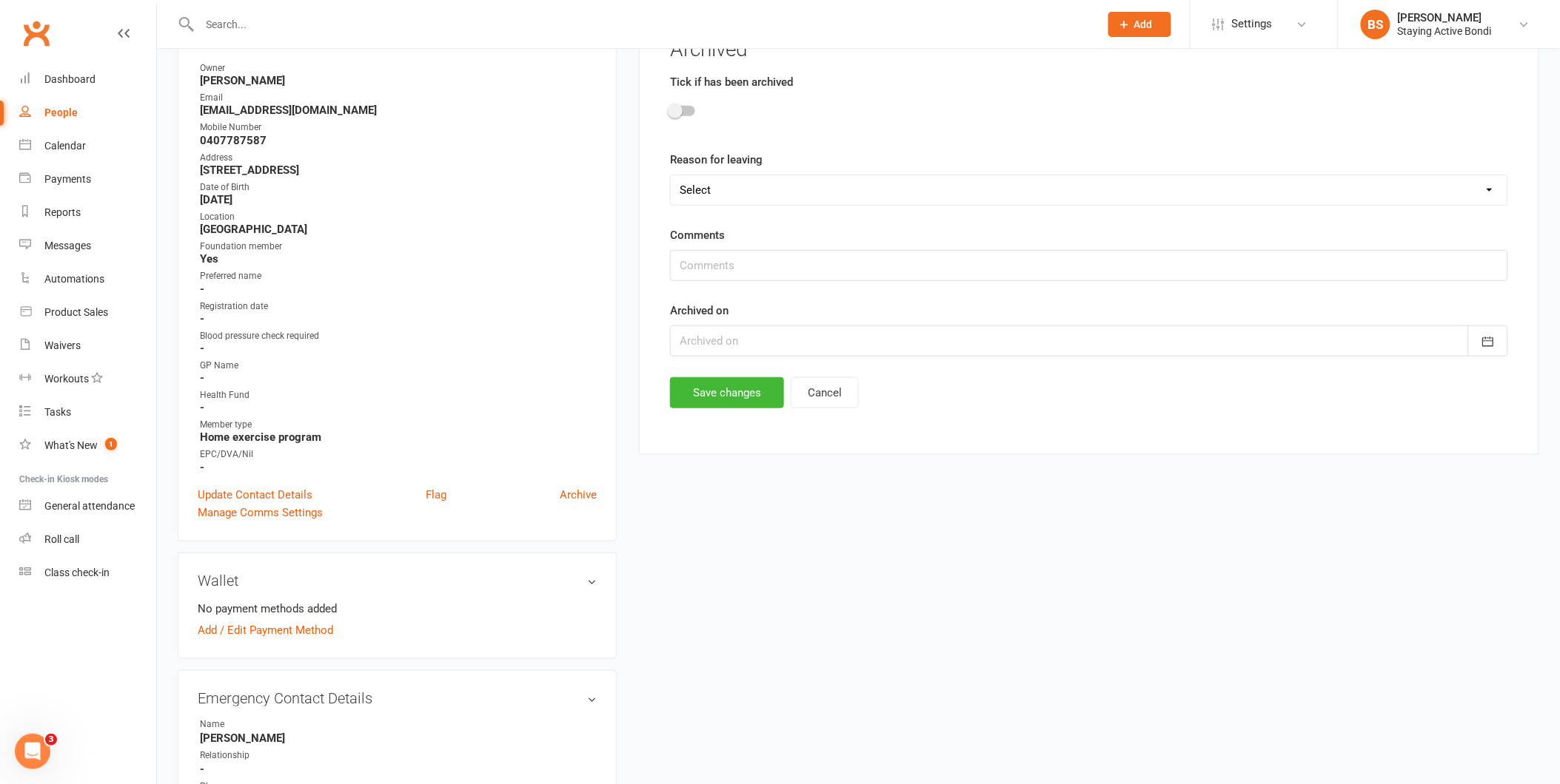
scroll to position [127, 0]
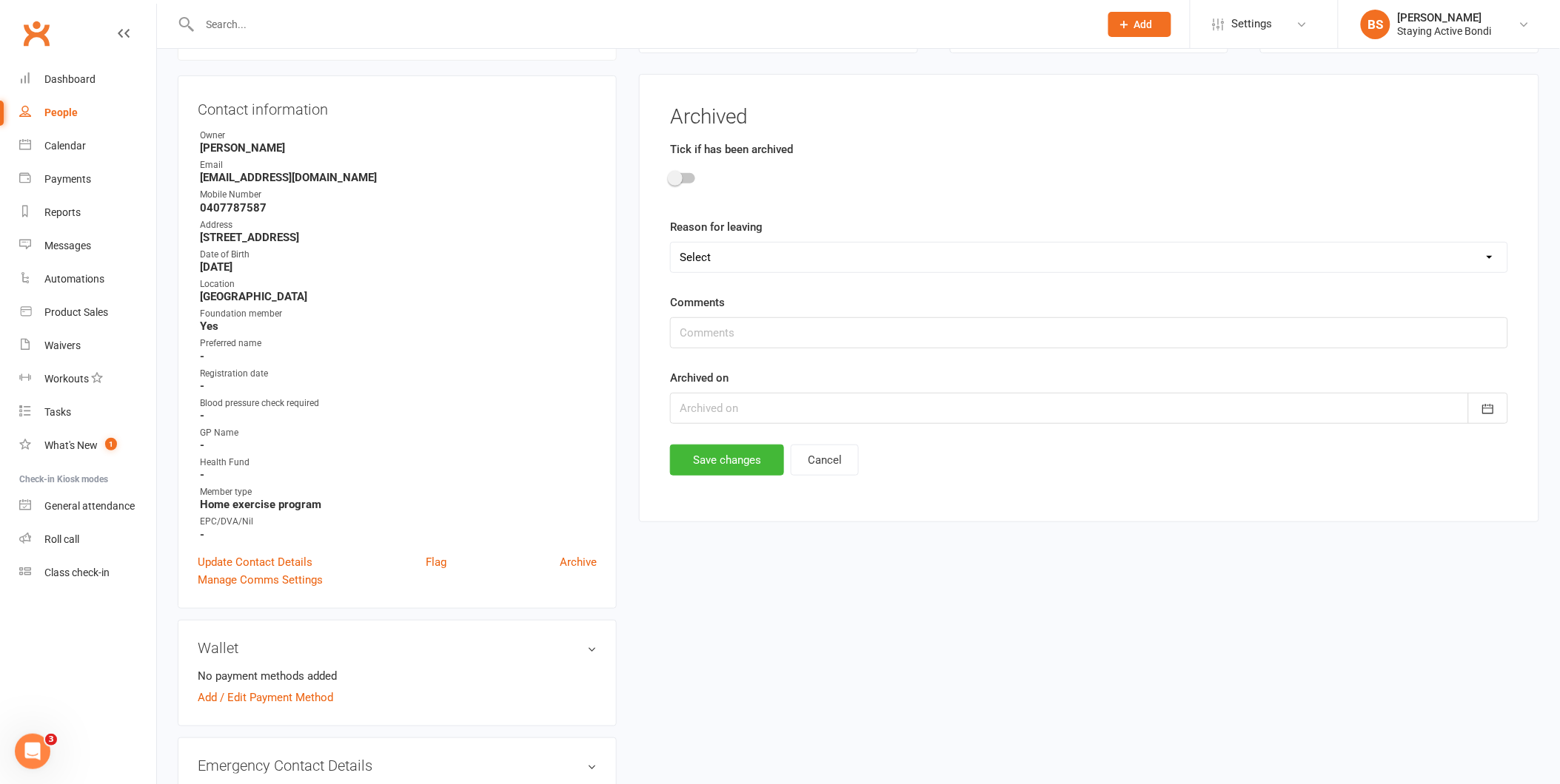
click at [770, 254] on select "Select Not happy with centre (if possible provide details below) Not the right …" at bounding box center [1089, 257] width 837 height 29
select select "Deceased"
click at [671, 242] on select "Select Not happy with centre (if possible provide details below) Not the right …" at bounding box center [1089, 257] width 837 height 29
click at [679, 168] on div at bounding box center [1089, 181] width 838 height 33
click at [677, 175] on span at bounding box center [675, 178] width 15 height 15
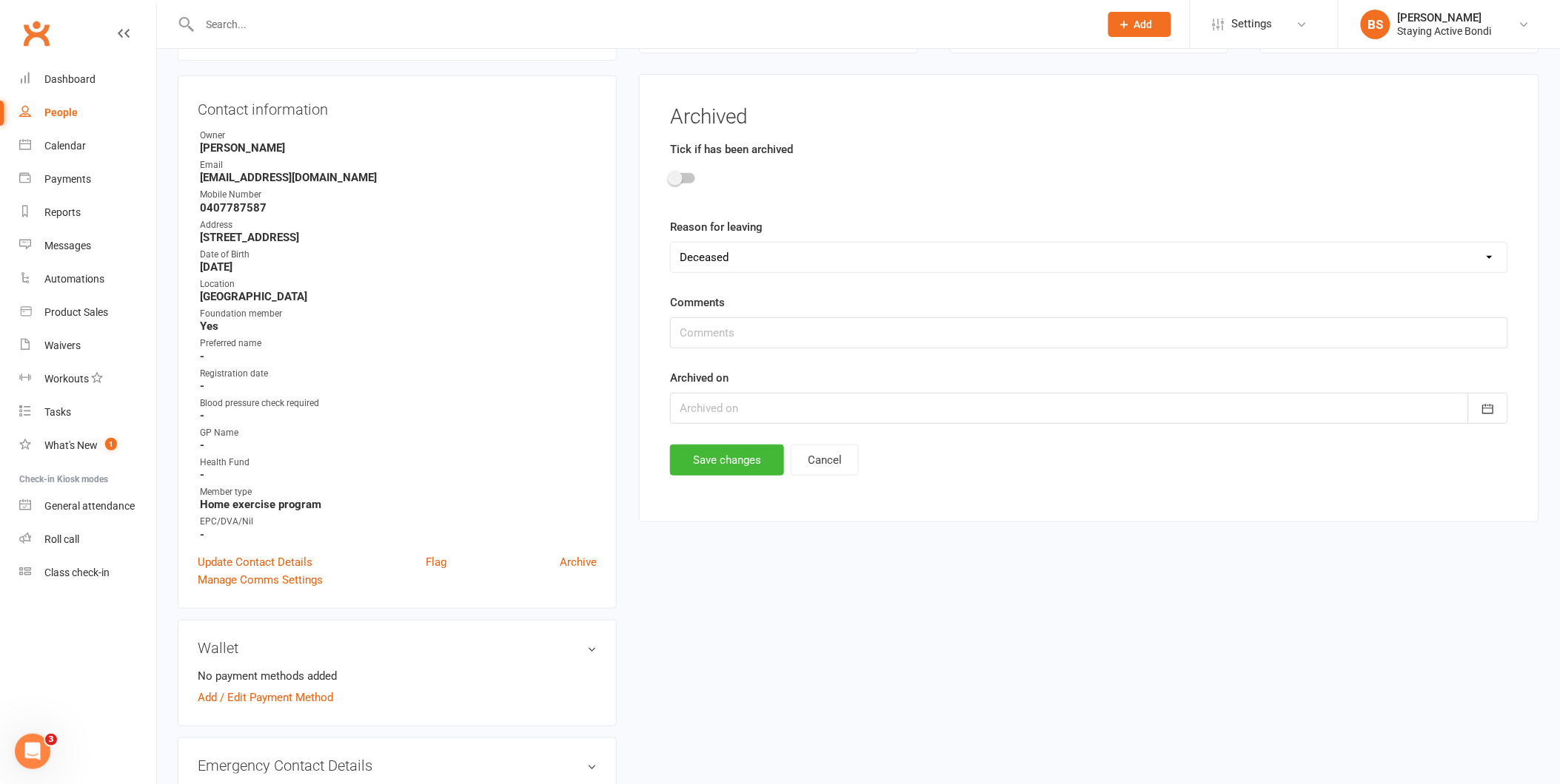
click at [670, 176] on input "checkbox" at bounding box center [670, 176] width 0 height 0
drag, startPoint x: 714, startPoint y: 329, endPoint x: 763, endPoint y: 326, distance: 49.1
click at [714, 329] on input "text" at bounding box center [1089, 333] width 838 height 31
type input "Sue Allen let me know she has passed away after a battle with Cancer"
click at [841, 409] on div at bounding box center [1089, 408] width 838 height 31
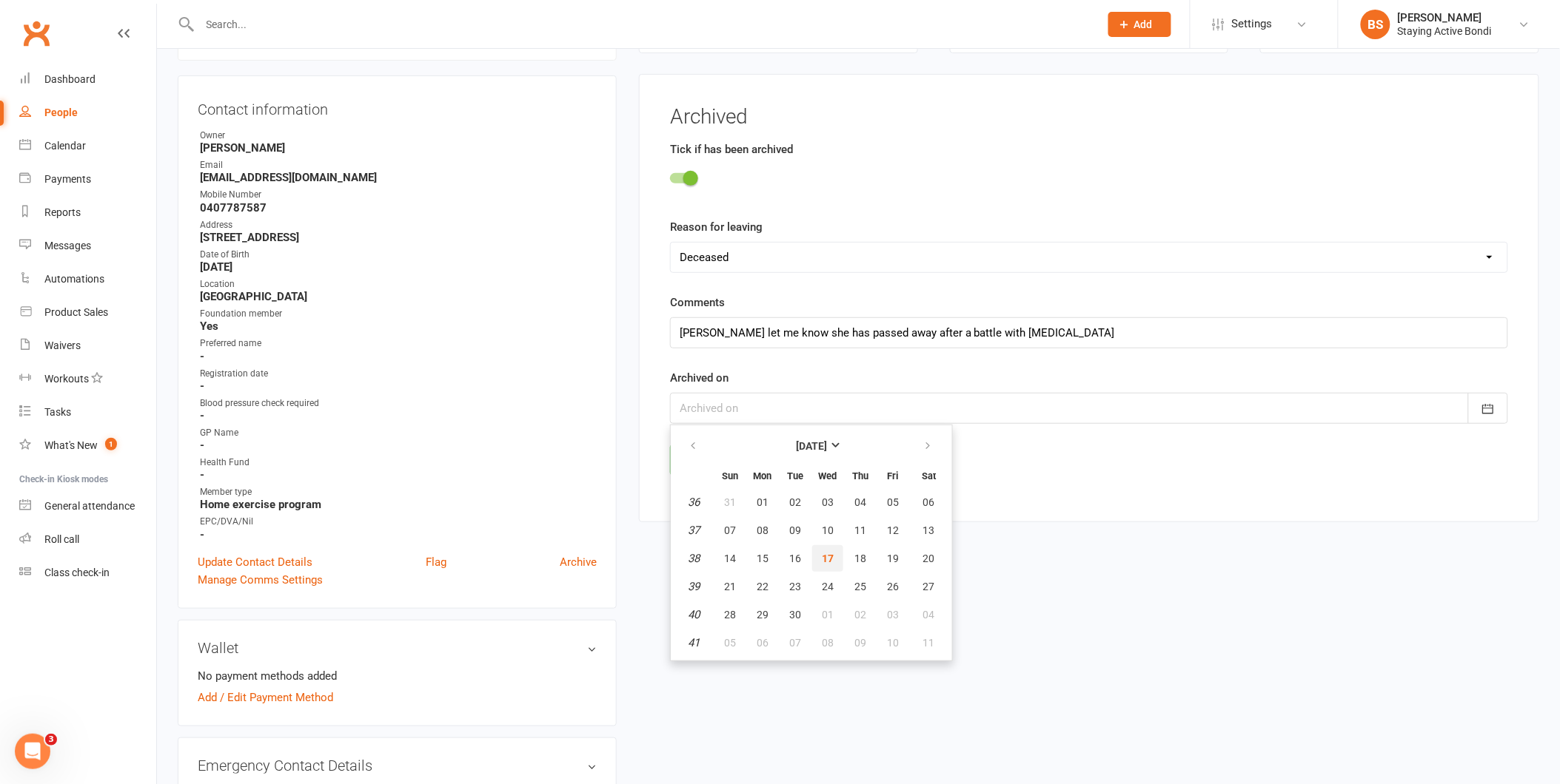
click at [822, 553] on span "17" at bounding box center [828, 559] width 12 height 12
type input "17 Sep 2025"
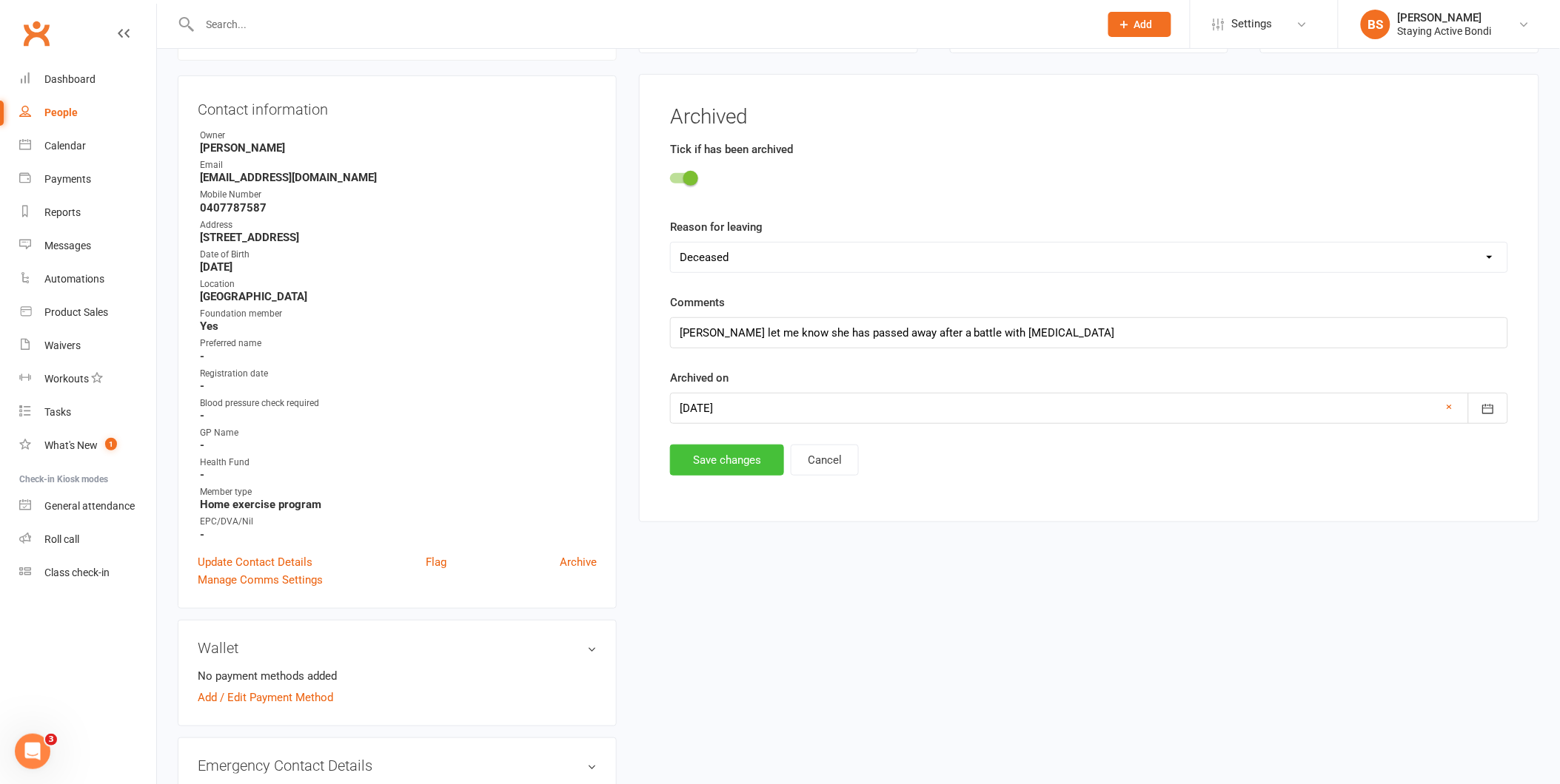
click at [750, 468] on button "Save changes" at bounding box center [727, 460] width 114 height 31
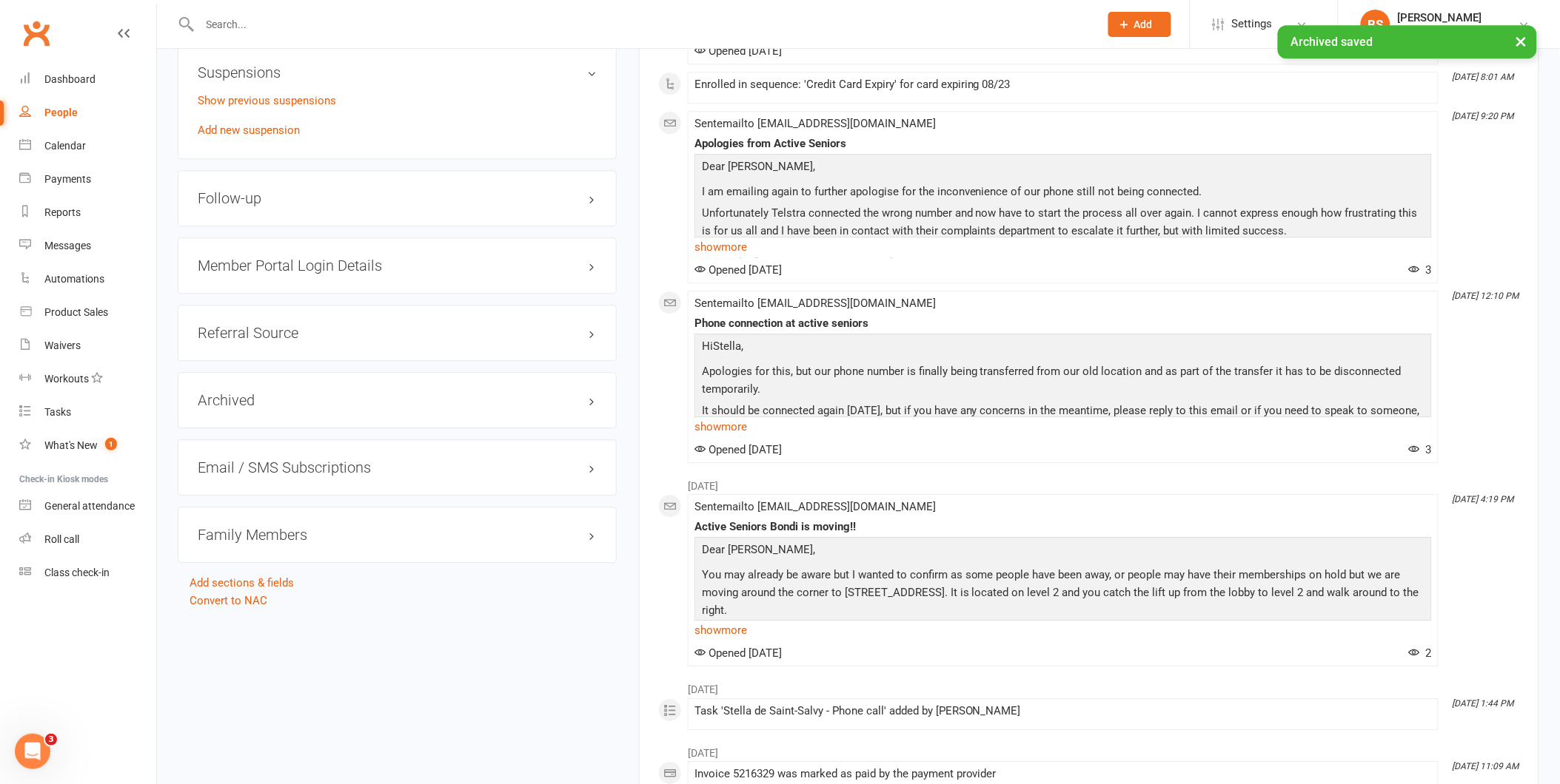
scroll to position [1277, 0]
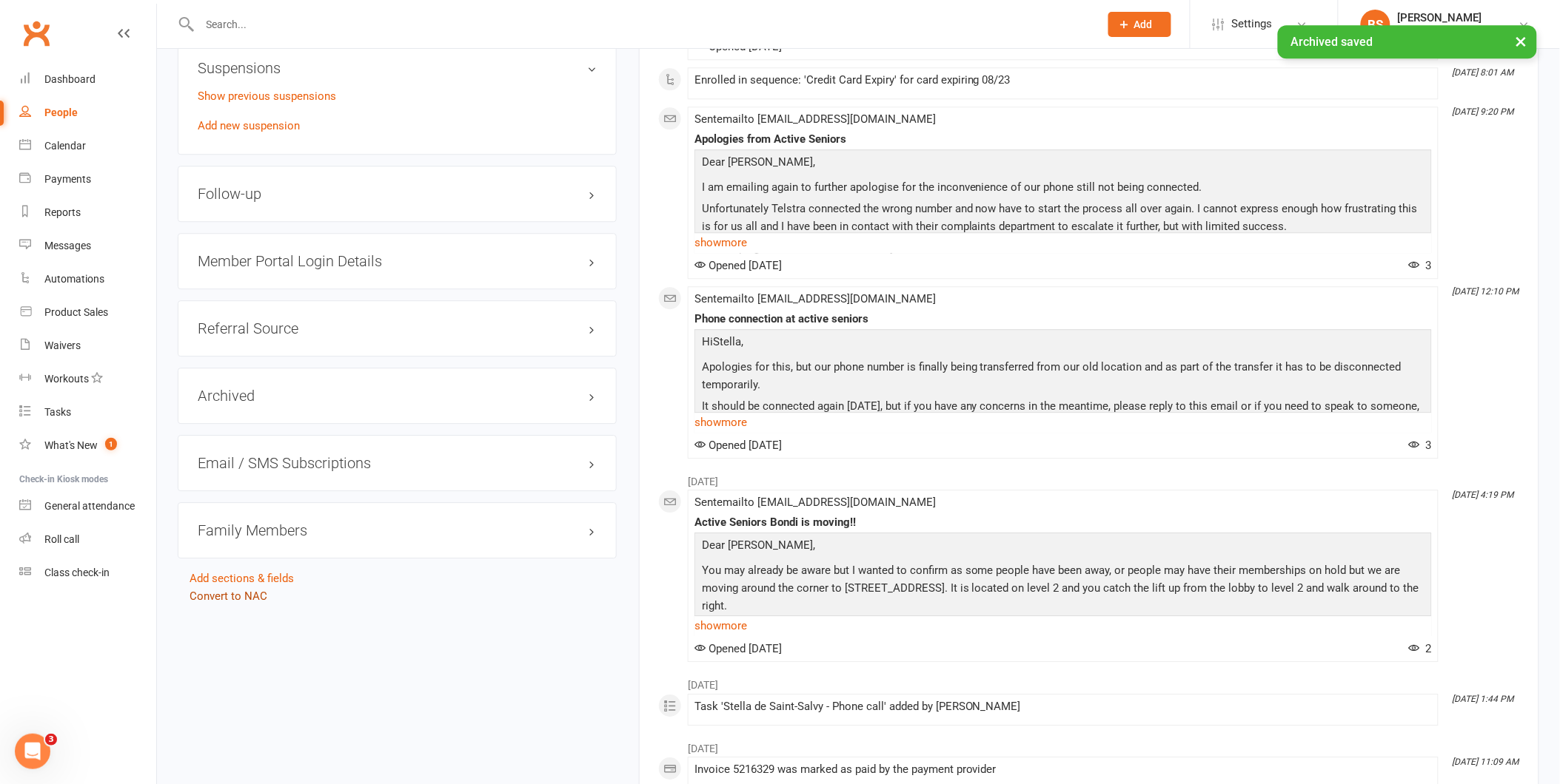
click at [249, 600] on link "Convert to NAC" at bounding box center [229, 596] width 78 height 13
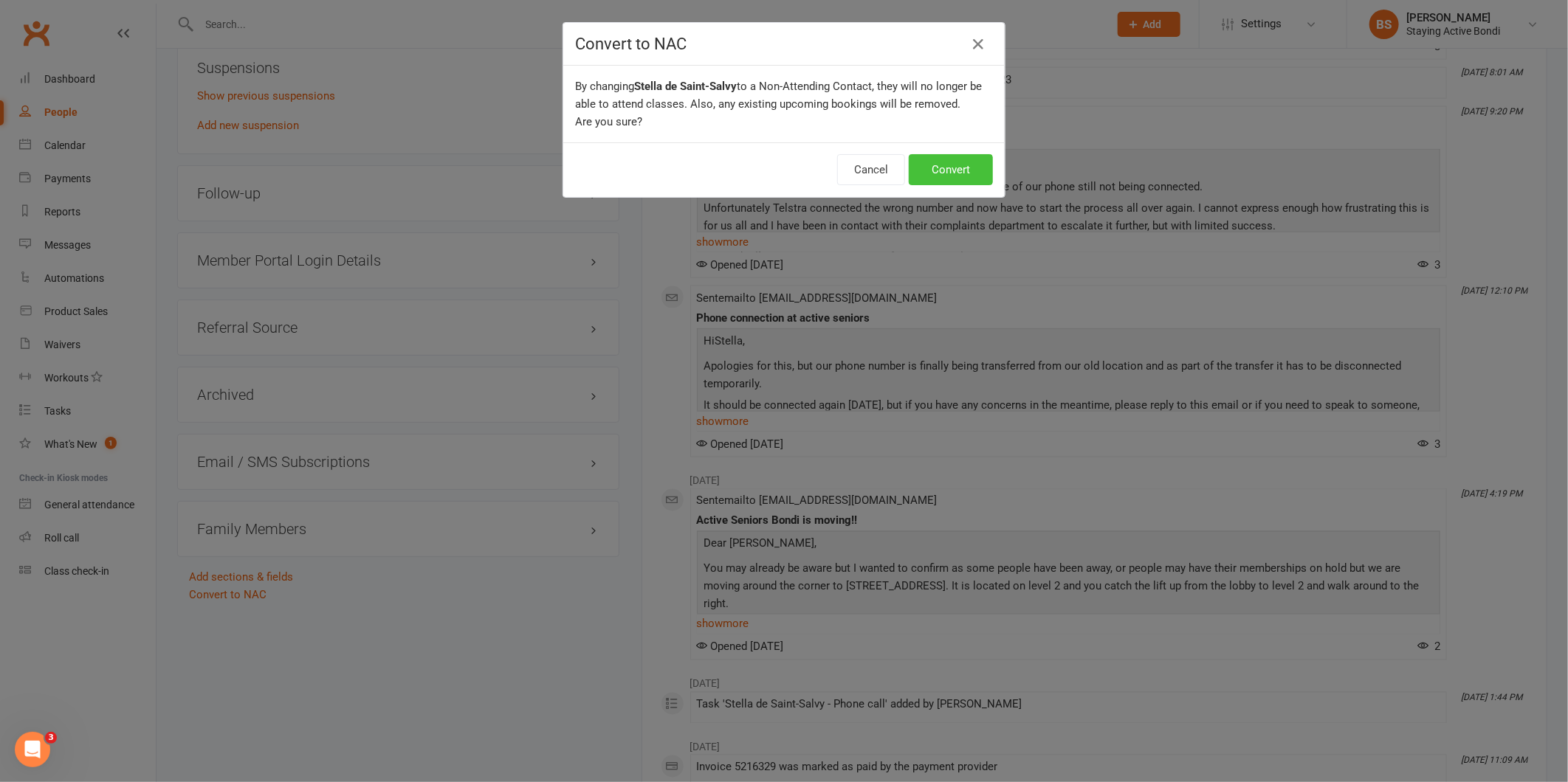
click at [940, 163] on button "Convert" at bounding box center [951, 170] width 84 height 31
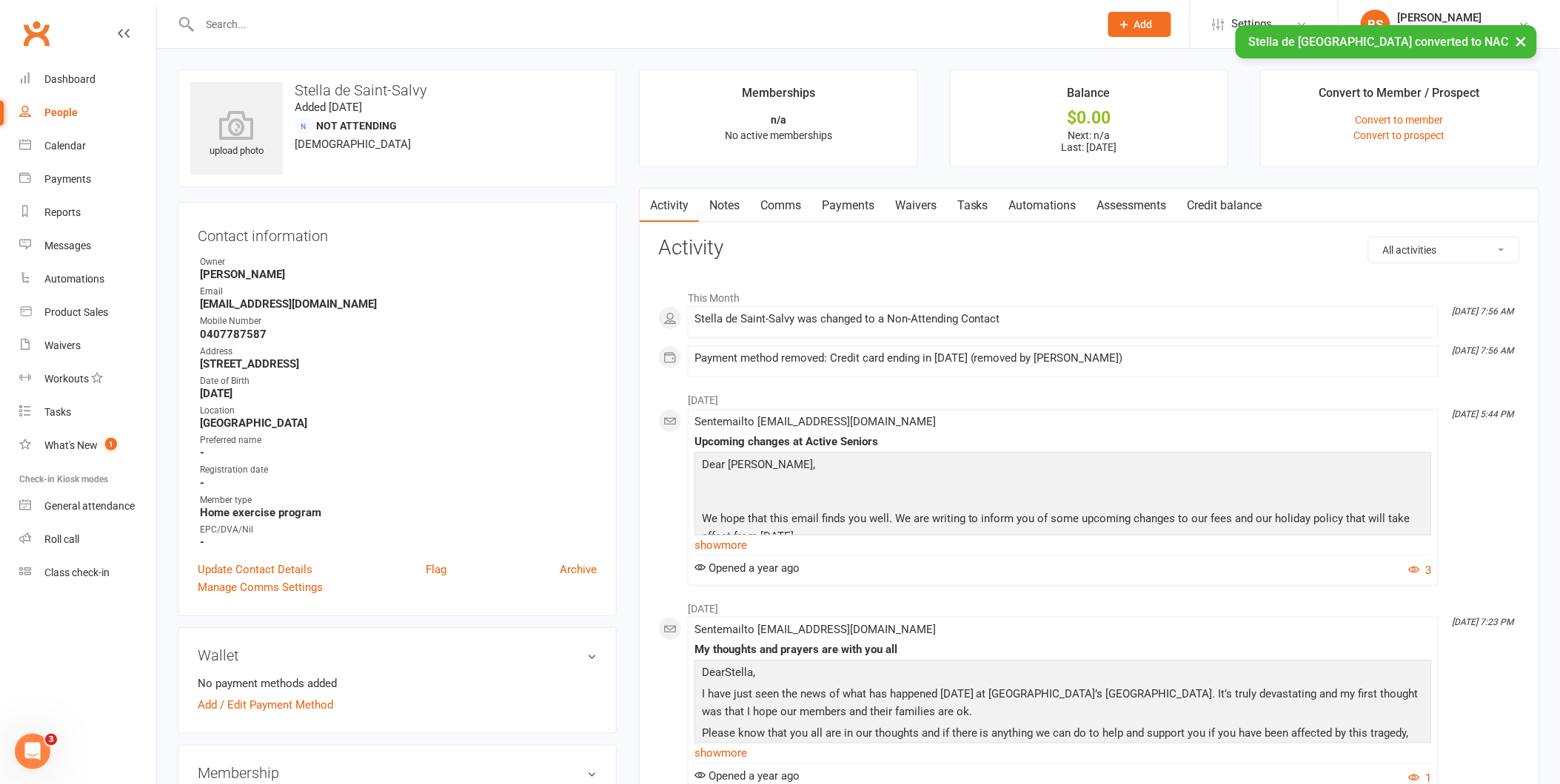
click at [730, 203] on link "Notes" at bounding box center [724, 206] width 51 height 34
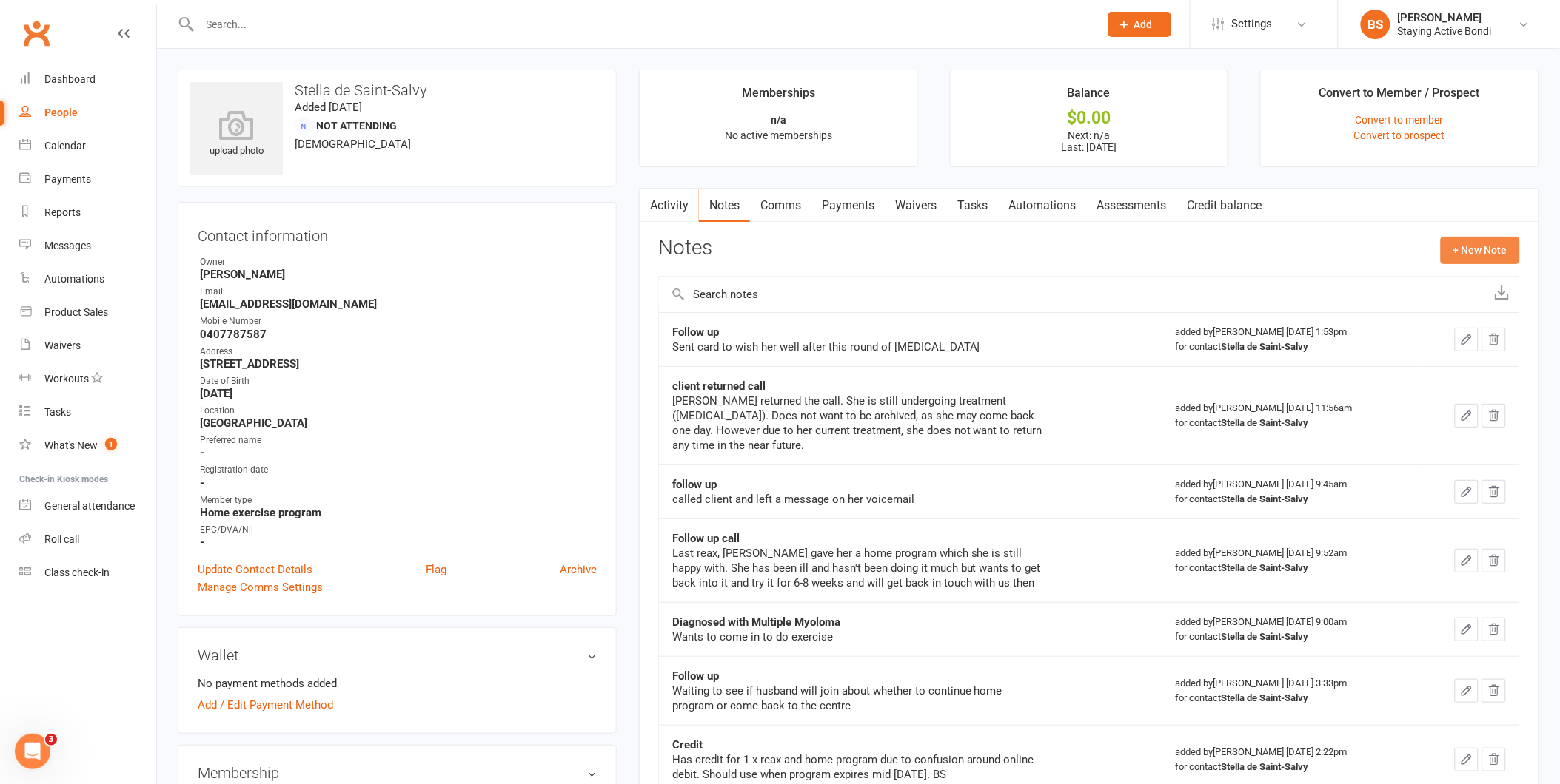
click at [1491, 248] on button "+ New Note" at bounding box center [1480, 250] width 79 height 27
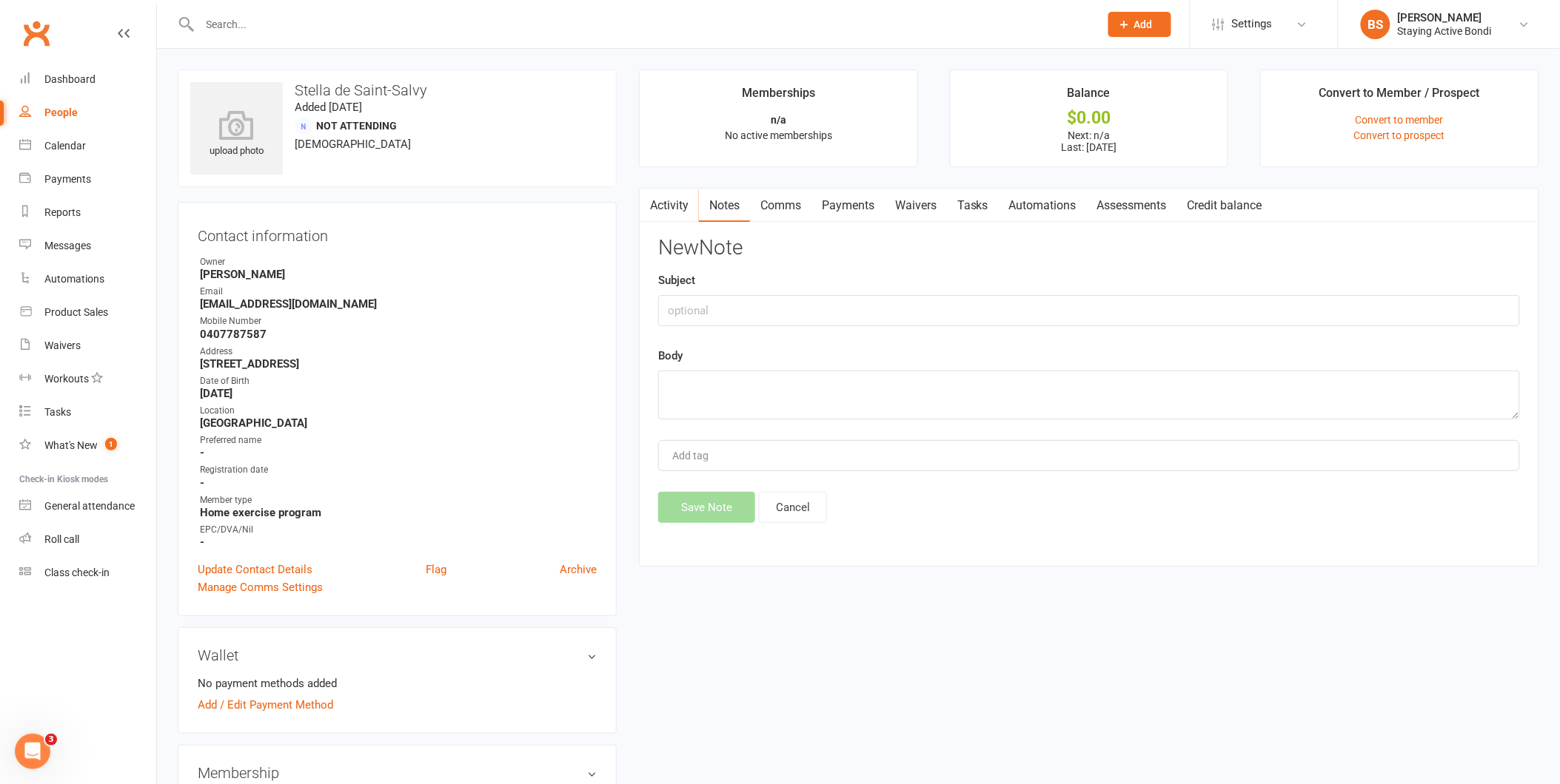
click at [1086, 281] on div "Subject" at bounding box center [1089, 298] width 862 height 54
click at [1099, 299] on input "text" at bounding box center [1089, 311] width 862 height 31
type input "e"
type input "Deceased"
click at [803, 511] on button "Cancel" at bounding box center [793, 507] width 68 height 31
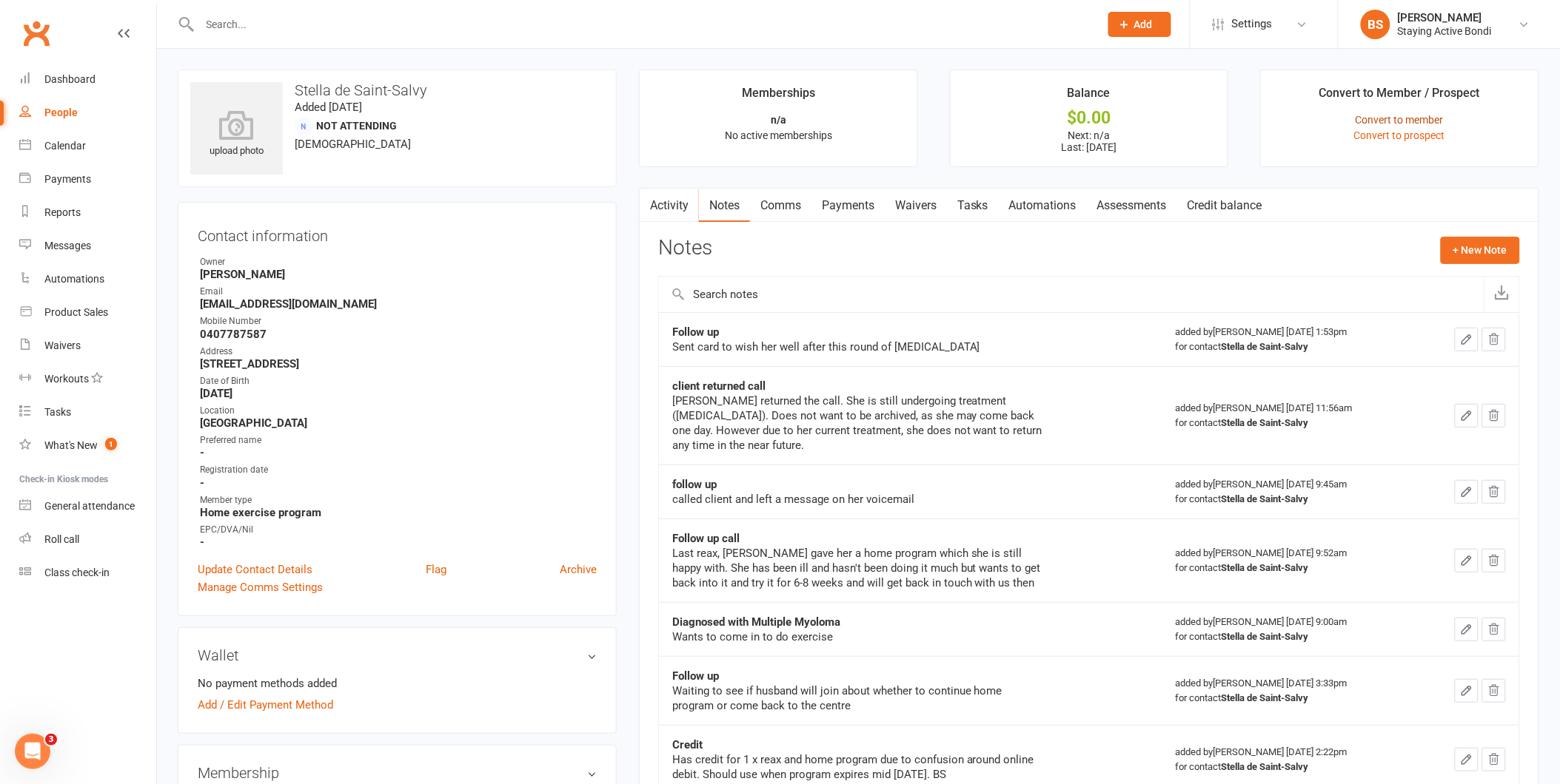
click at [1433, 120] on link "Convert to member" at bounding box center [1400, 120] width 88 height 12
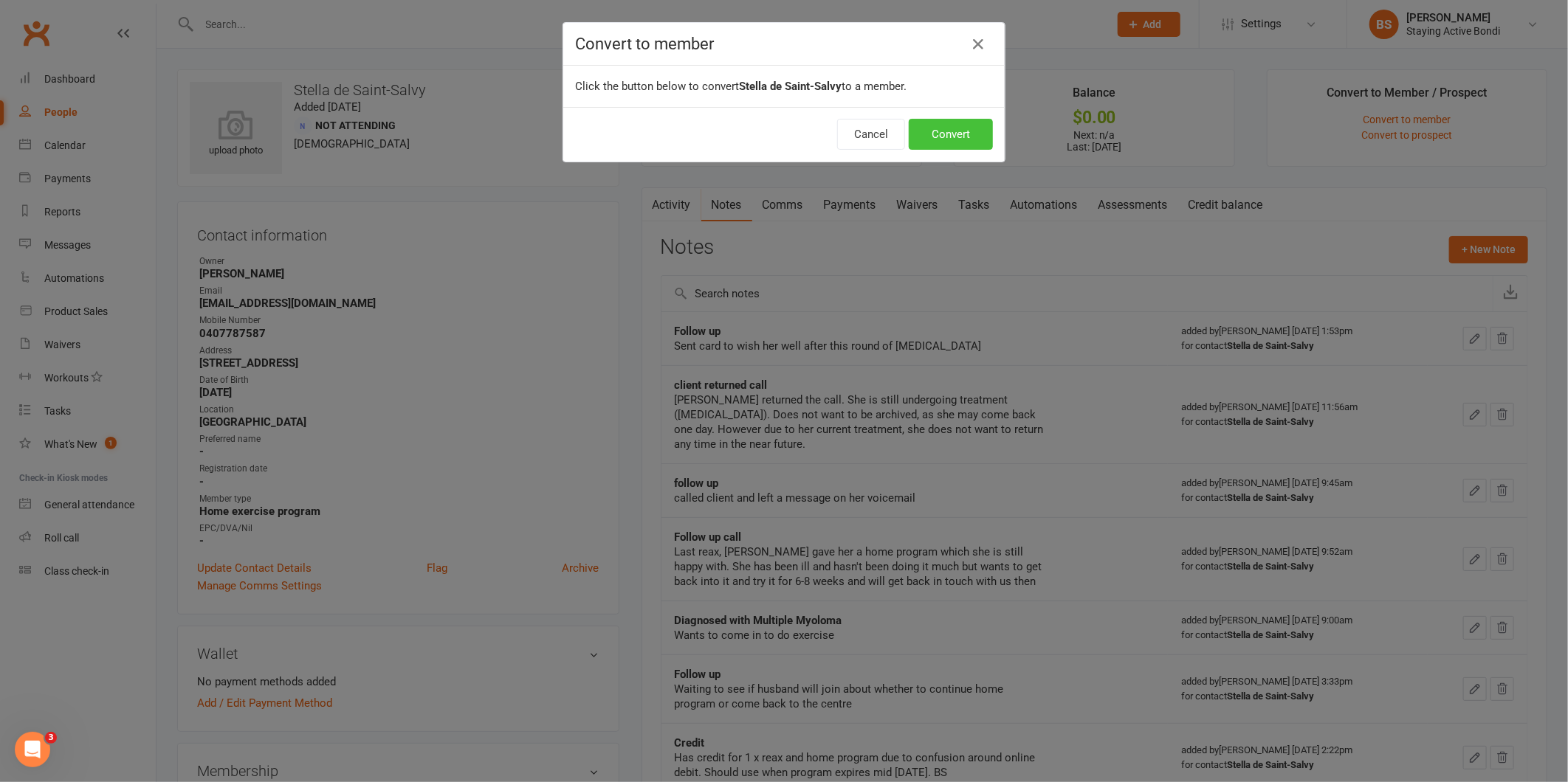
click at [950, 131] on button "Convert" at bounding box center [951, 134] width 84 height 31
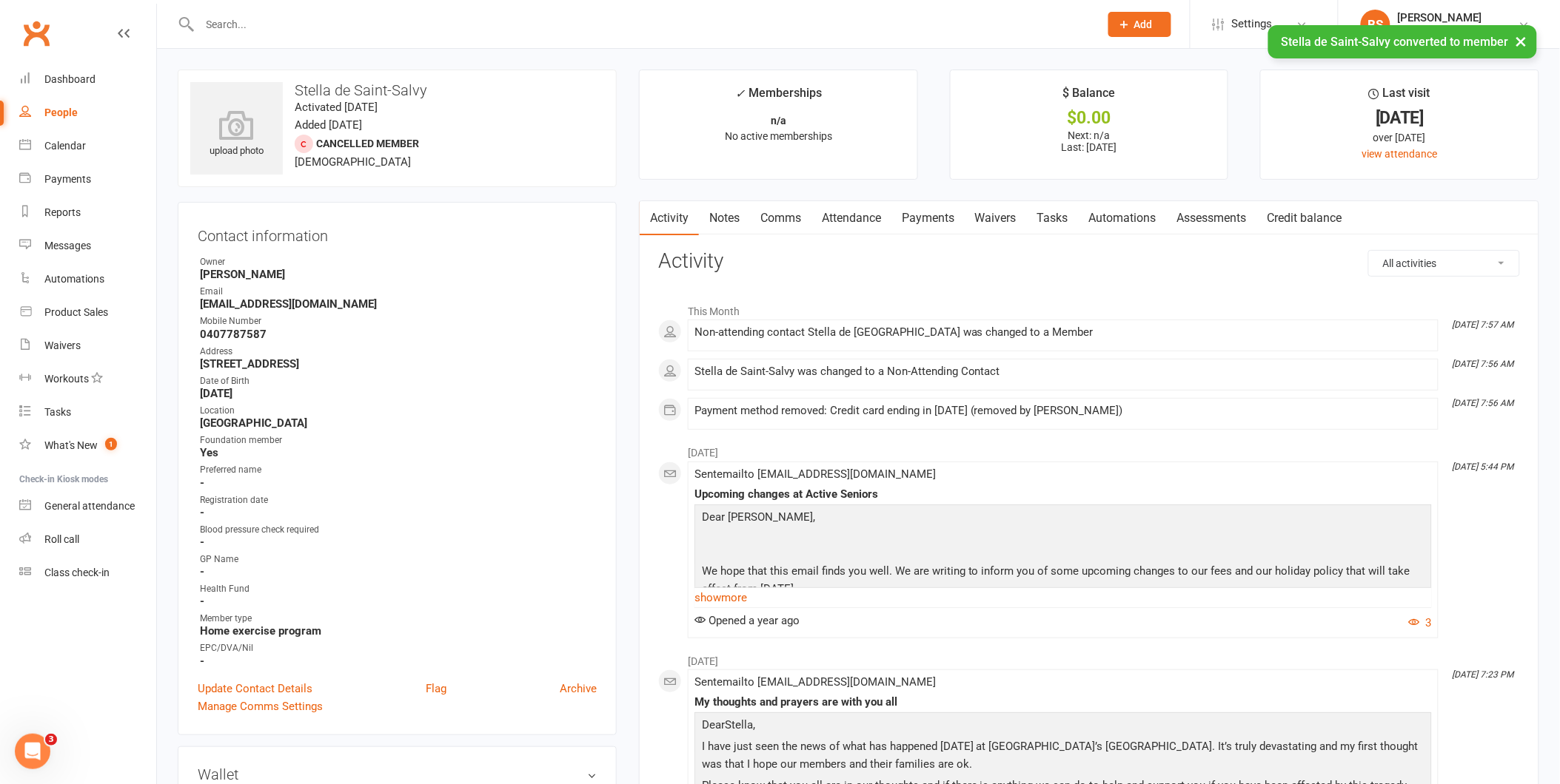
click at [735, 217] on link "Notes" at bounding box center [724, 218] width 51 height 34
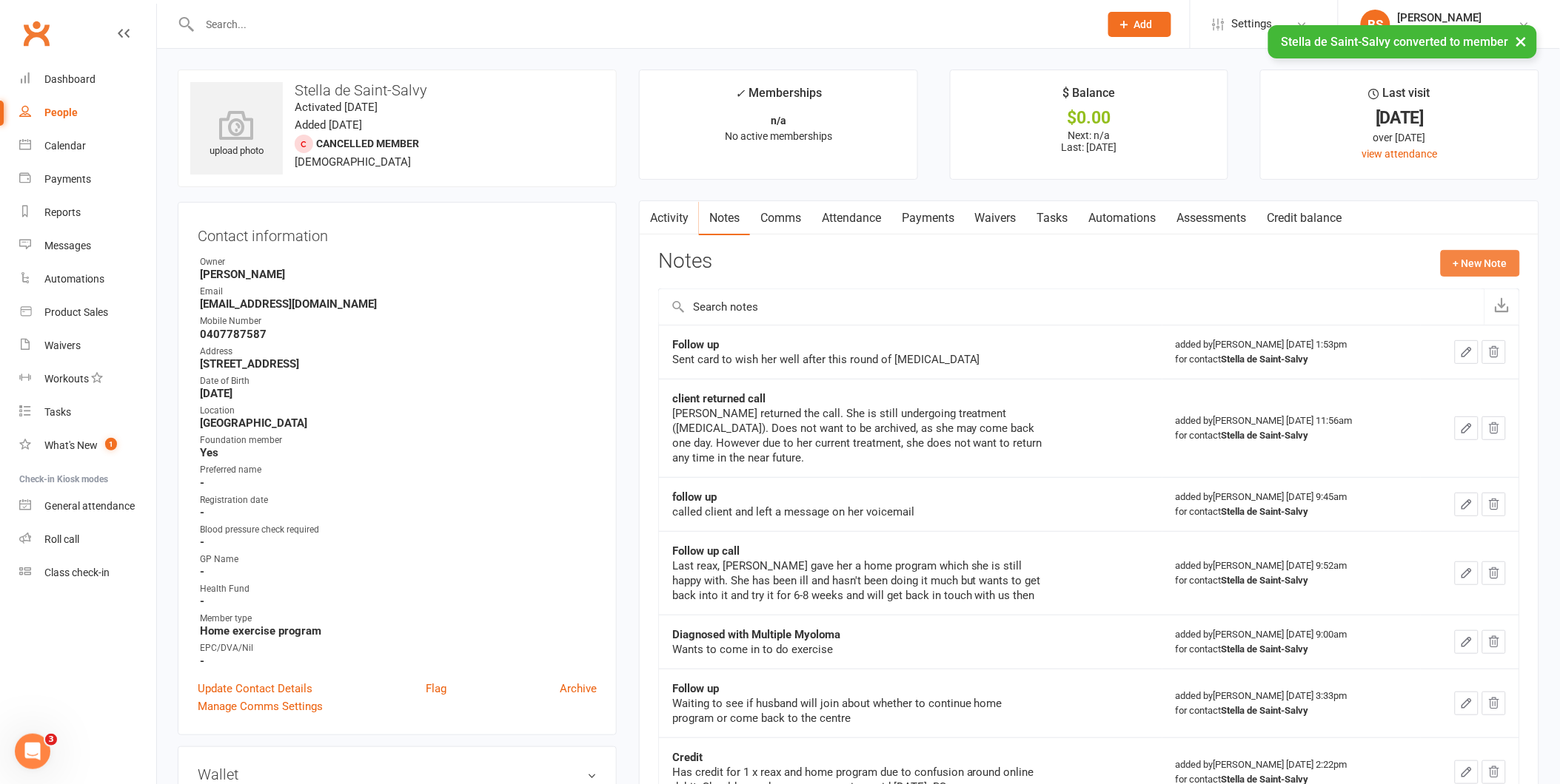
click at [1461, 258] on button "+ New Note" at bounding box center [1480, 264] width 79 height 27
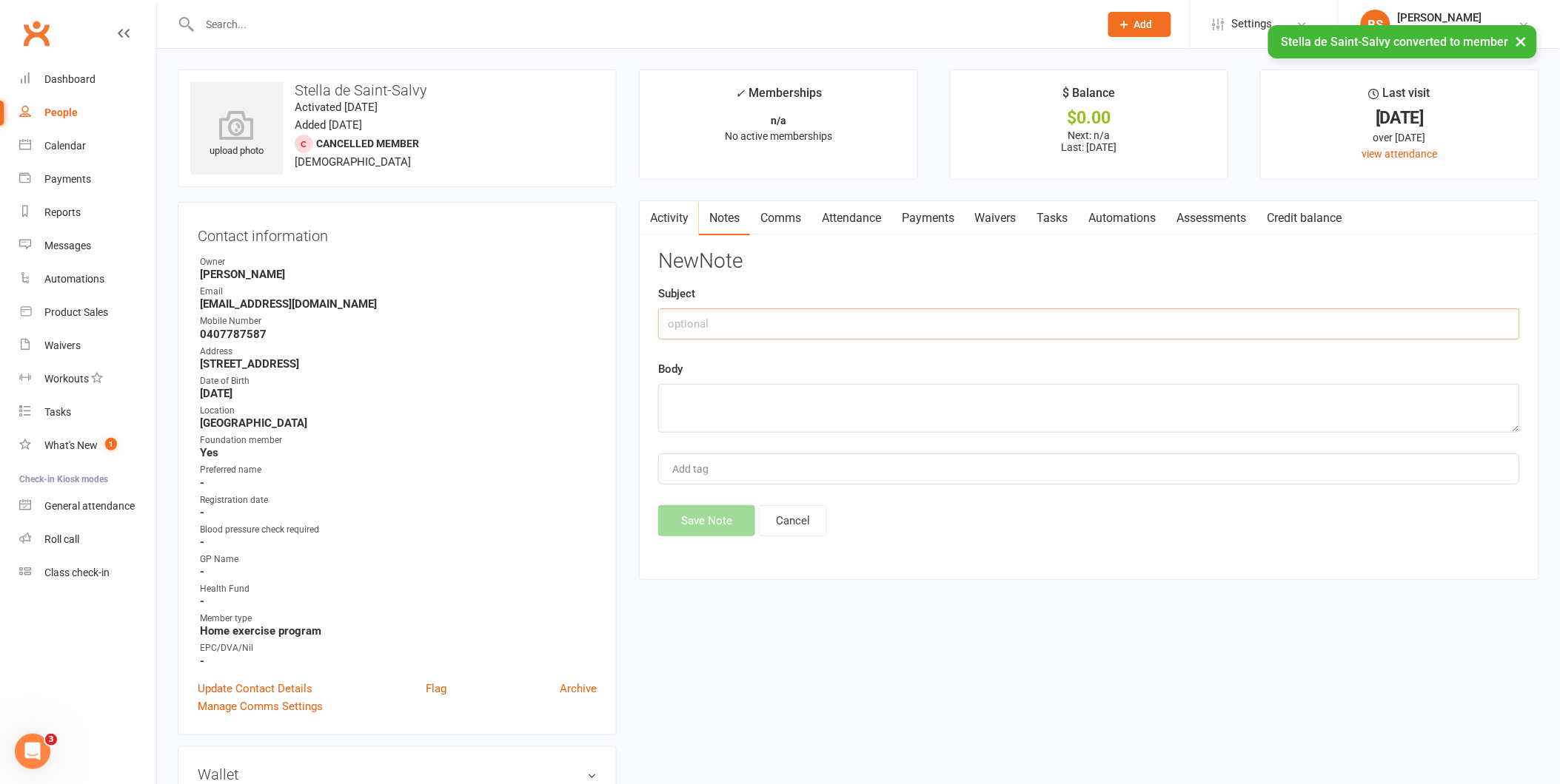
click at [1047, 333] on input "text" at bounding box center [1089, 324] width 862 height 31
type input "Deceased"
click at [863, 403] on textarea at bounding box center [1089, 408] width 862 height 49
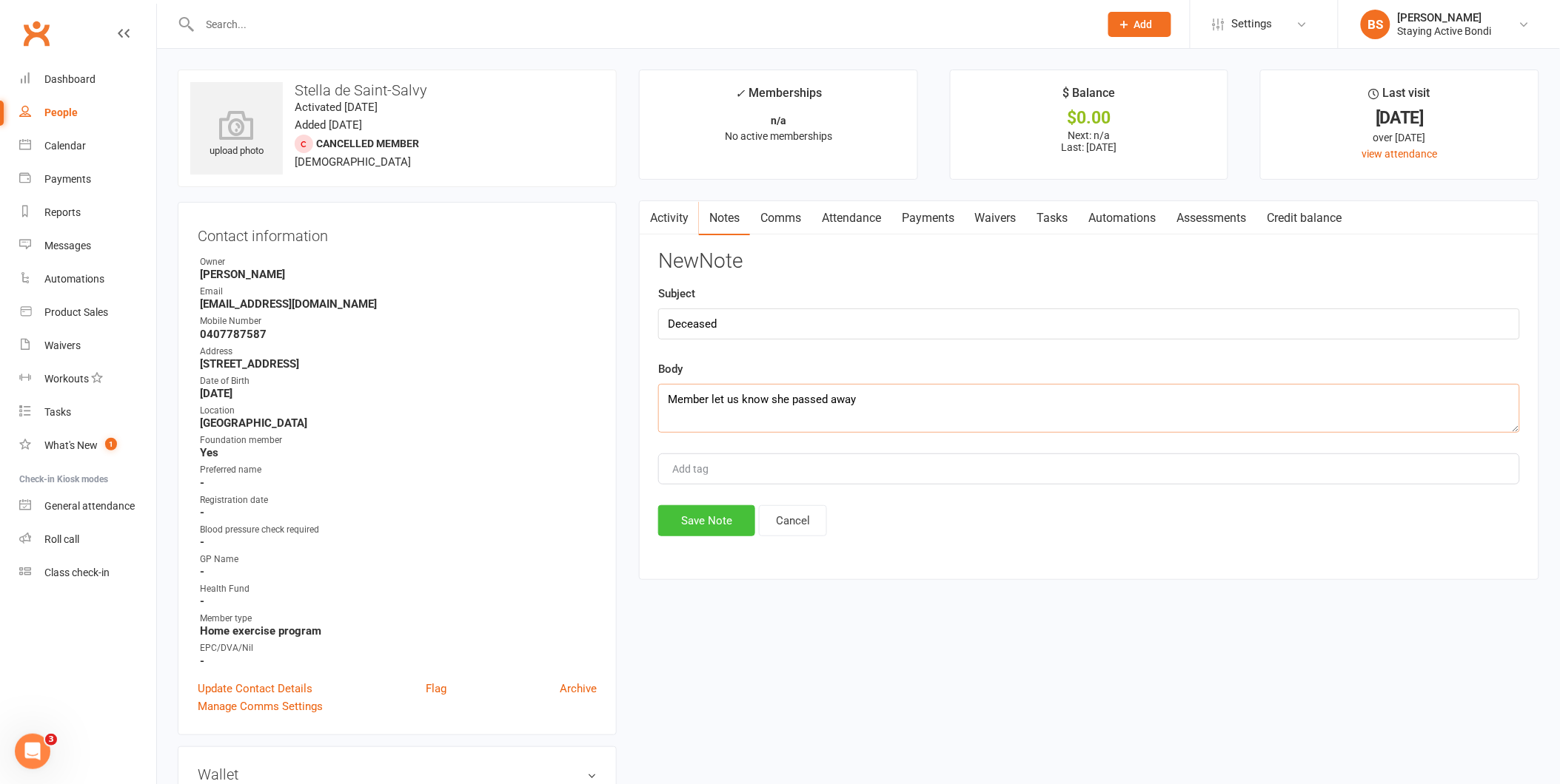
type textarea "Member let us know she passed away"
click at [727, 520] on button "Save Note" at bounding box center [706, 520] width 97 height 31
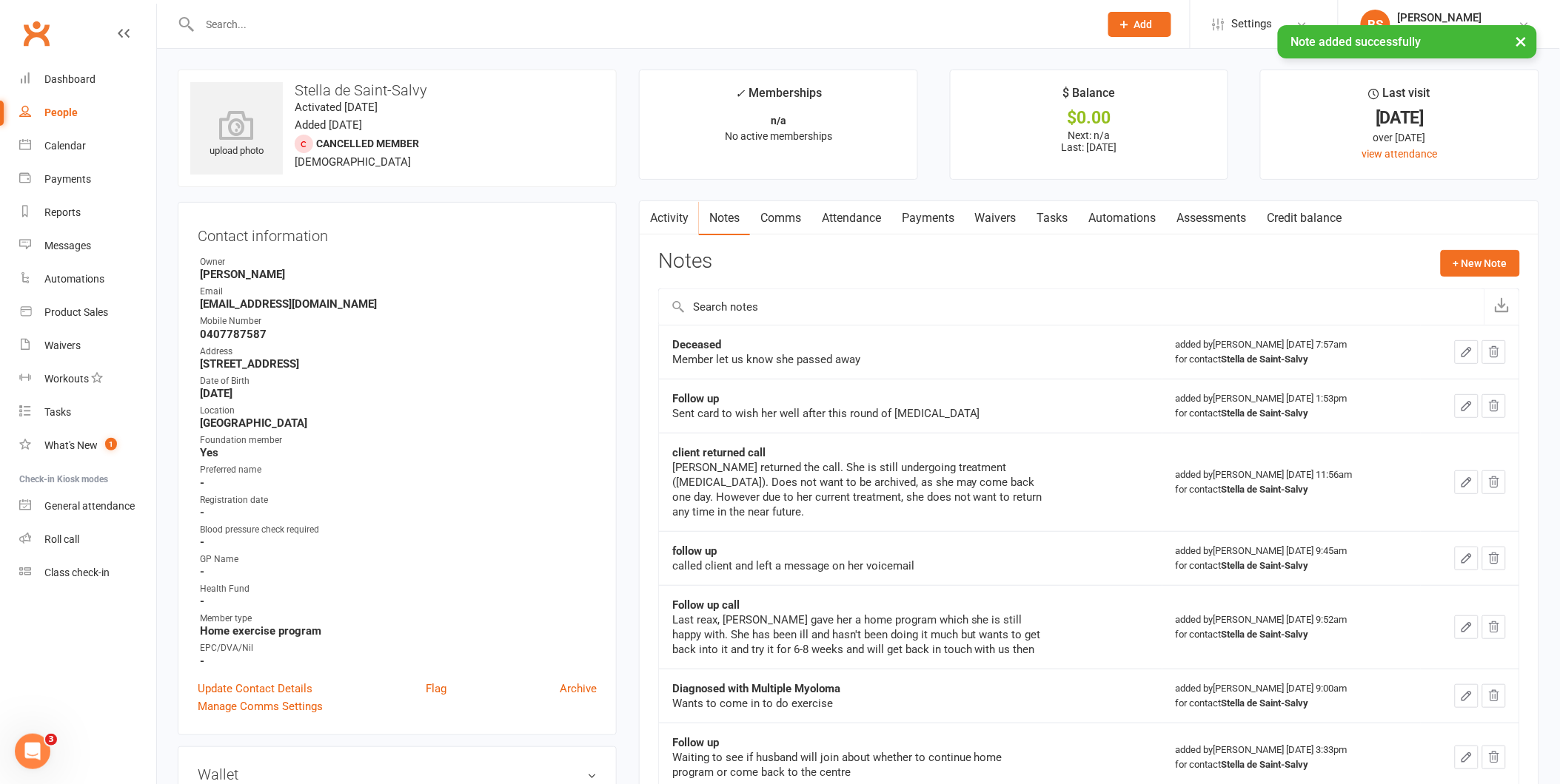
click at [1462, 356] on icon "button" at bounding box center [1466, 352] width 13 height 13
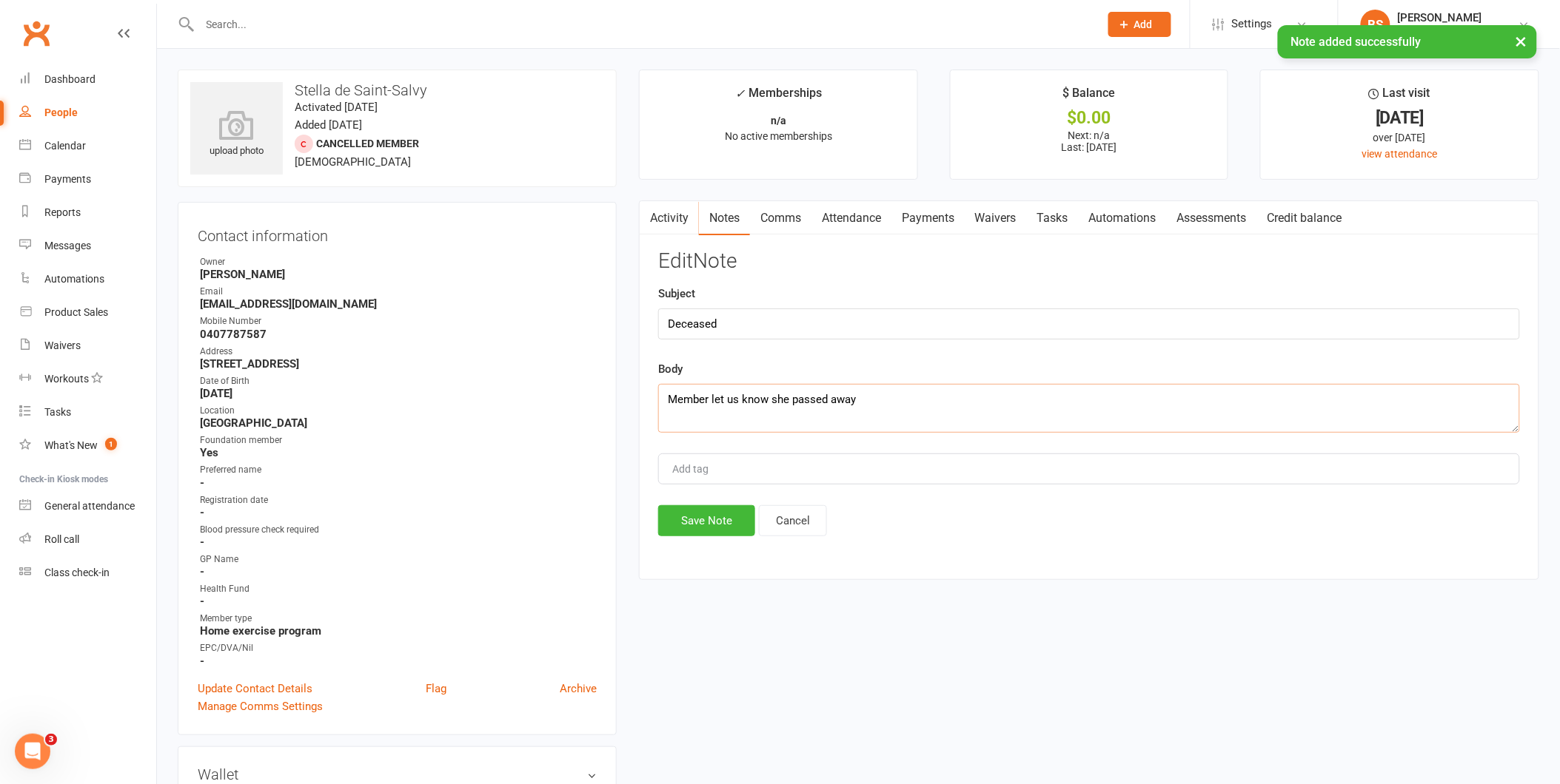
click at [926, 395] on textarea "Member let us know she passed away" at bounding box center [1089, 408] width 862 height 49
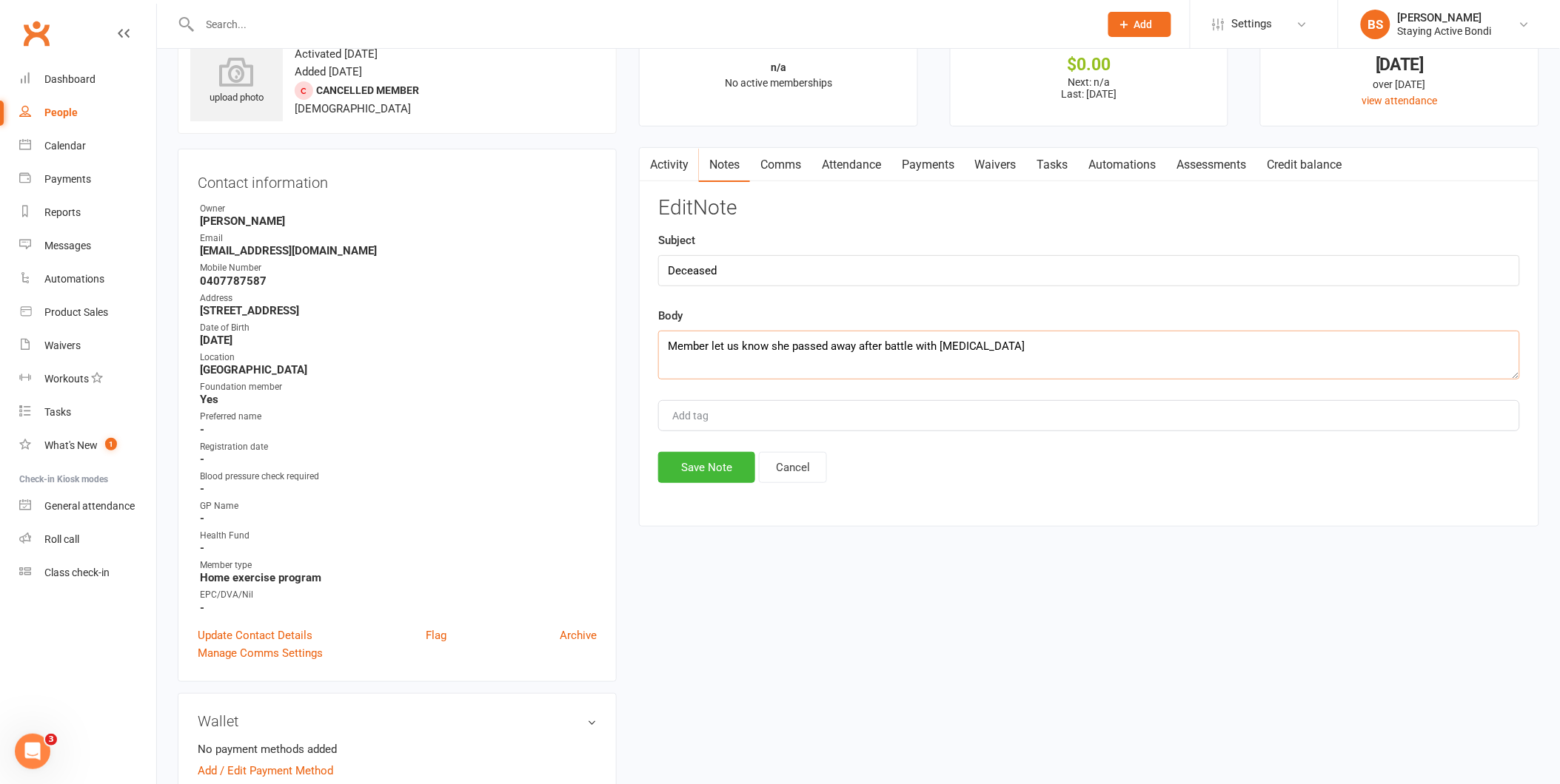
scroll to position [82, 0]
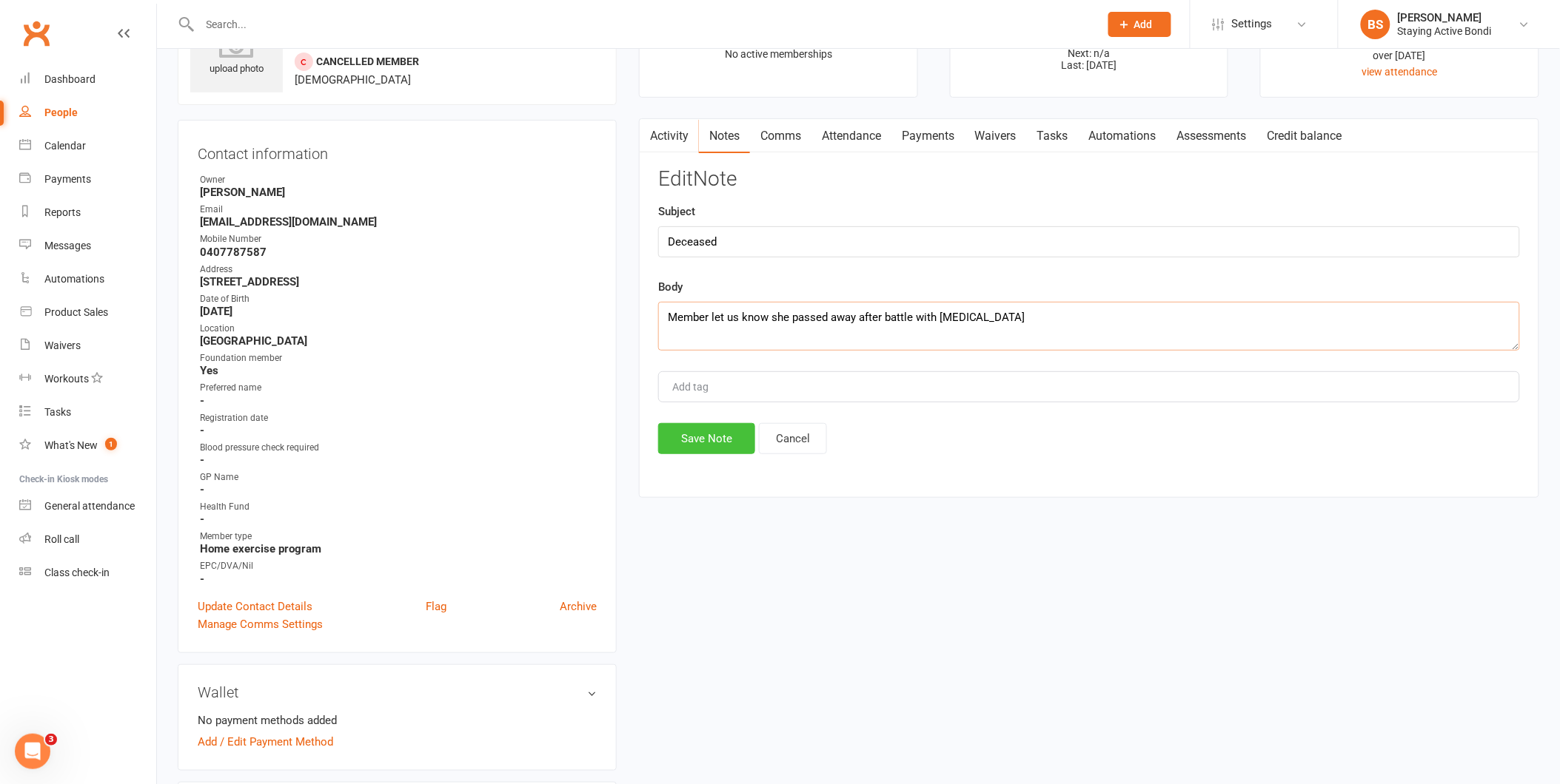
type textarea "Member let us know she passed away after battle with cancer"
click at [714, 440] on button "Save Note" at bounding box center [706, 438] width 97 height 31
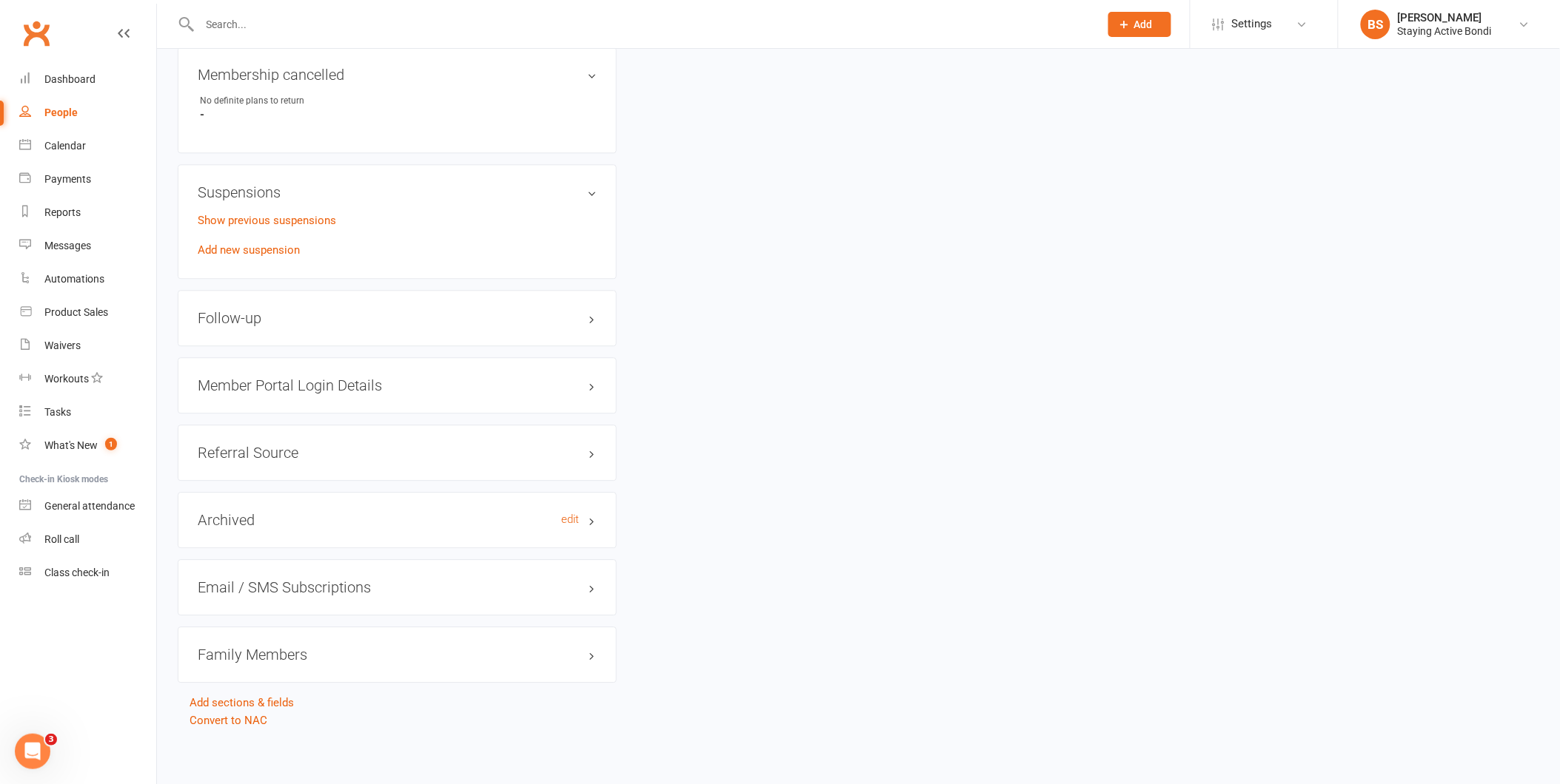
scroll to position [1156, 0]
click at [254, 721] on link "Convert to NAC" at bounding box center [229, 717] width 78 height 13
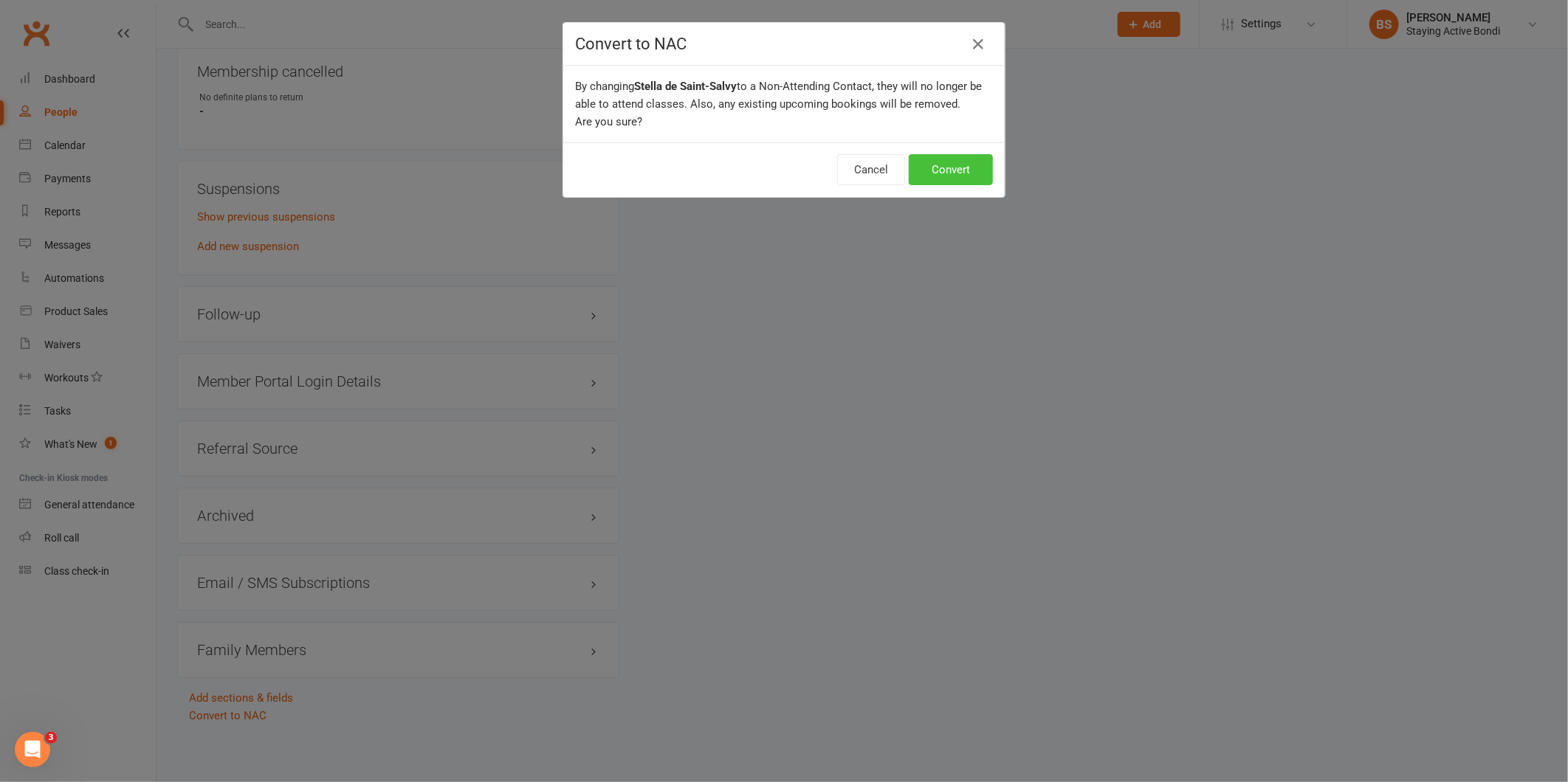
click at [954, 165] on button "Convert" at bounding box center [951, 170] width 84 height 31
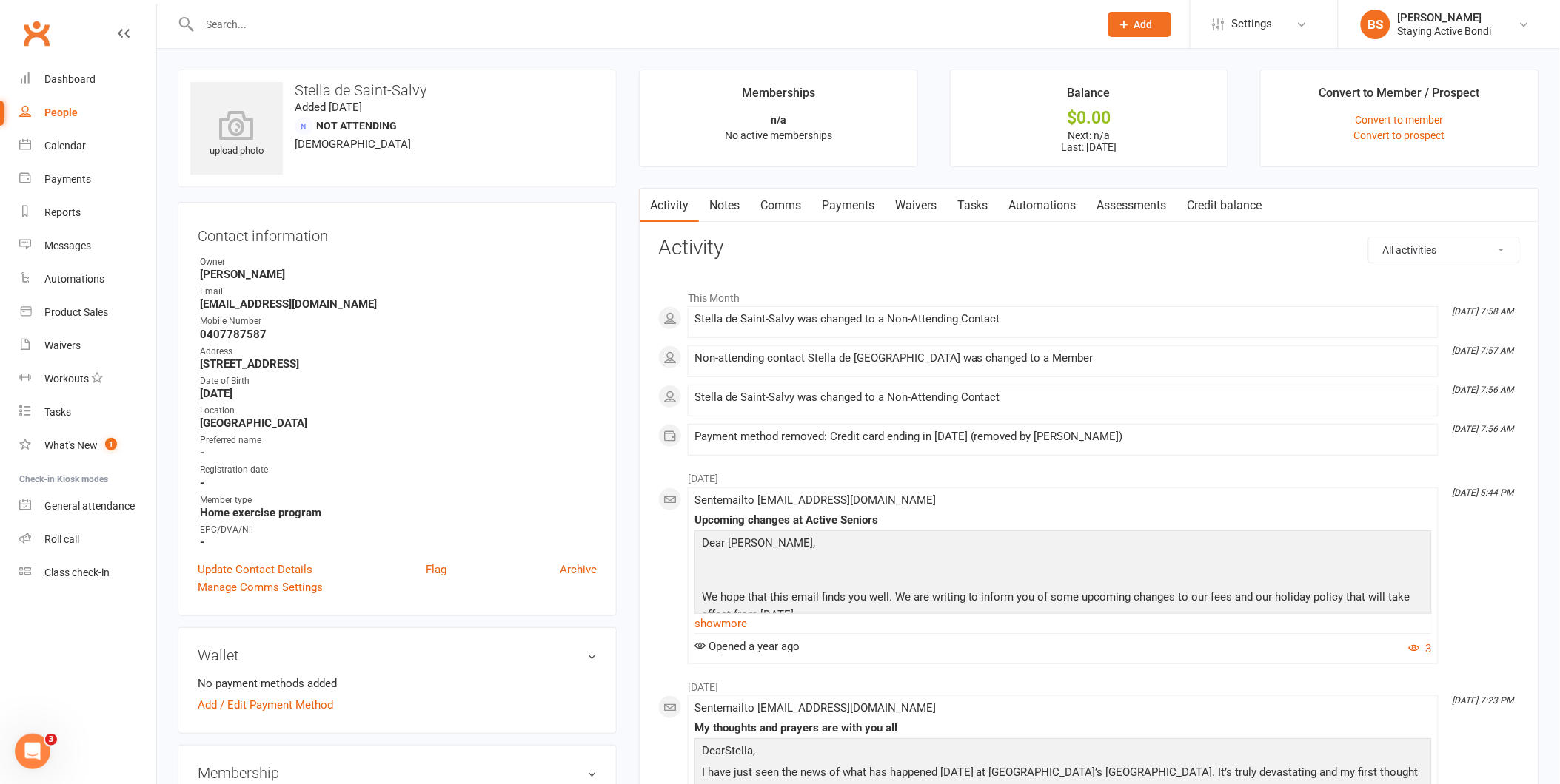
click at [596, 26] on input "text" at bounding box center [642, 24] width 894 height 20
click at [921, 194] on link "Waivers" at bounding box center [915, 206] width 62 height 34
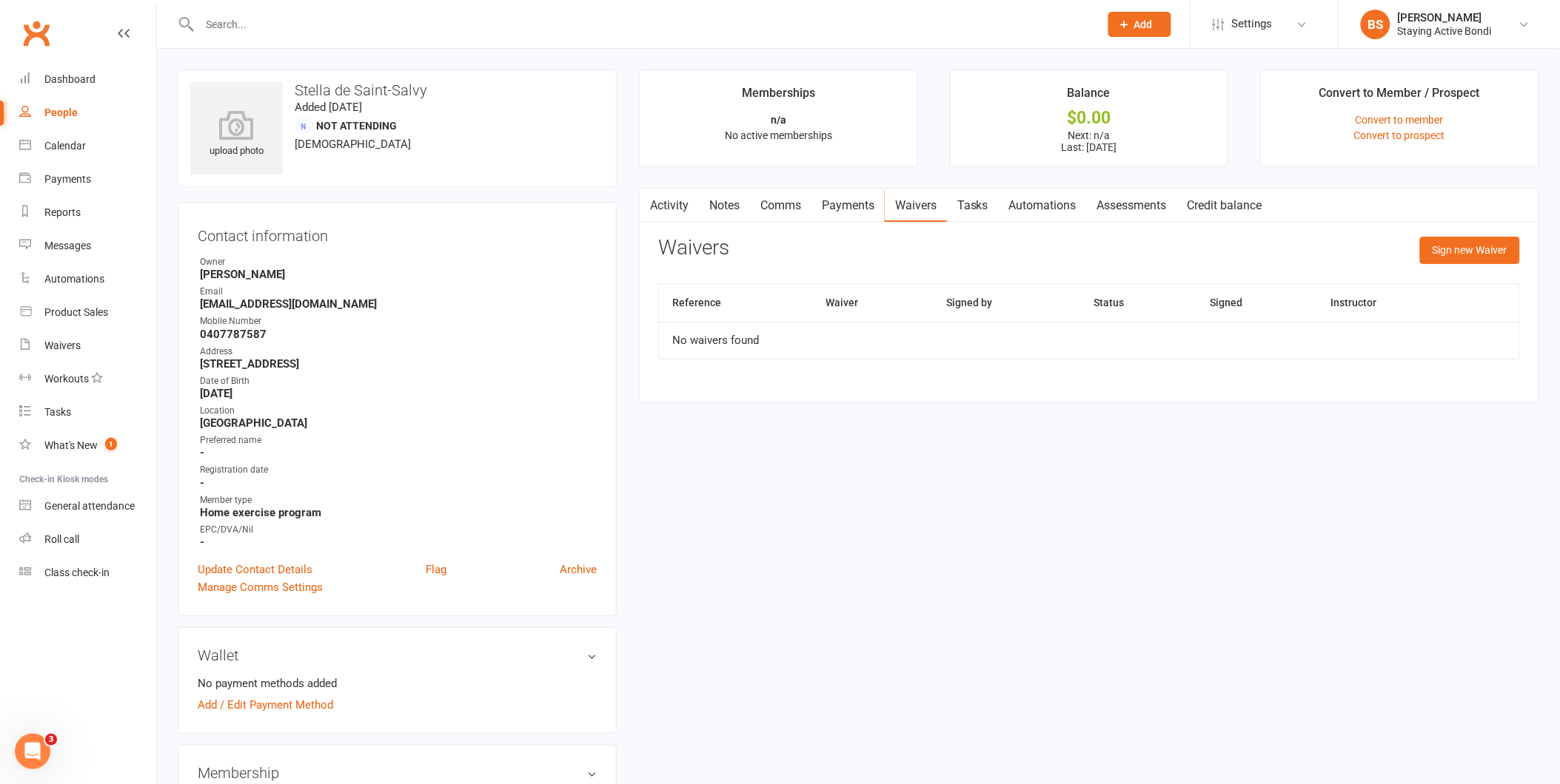
click at [903, 183] on main "Memberships n/a No active memberships Balance $0.00 Next: n/a Last: 3 Feb 2022 …" at bounding box center [1090, 244] width 923 height 349
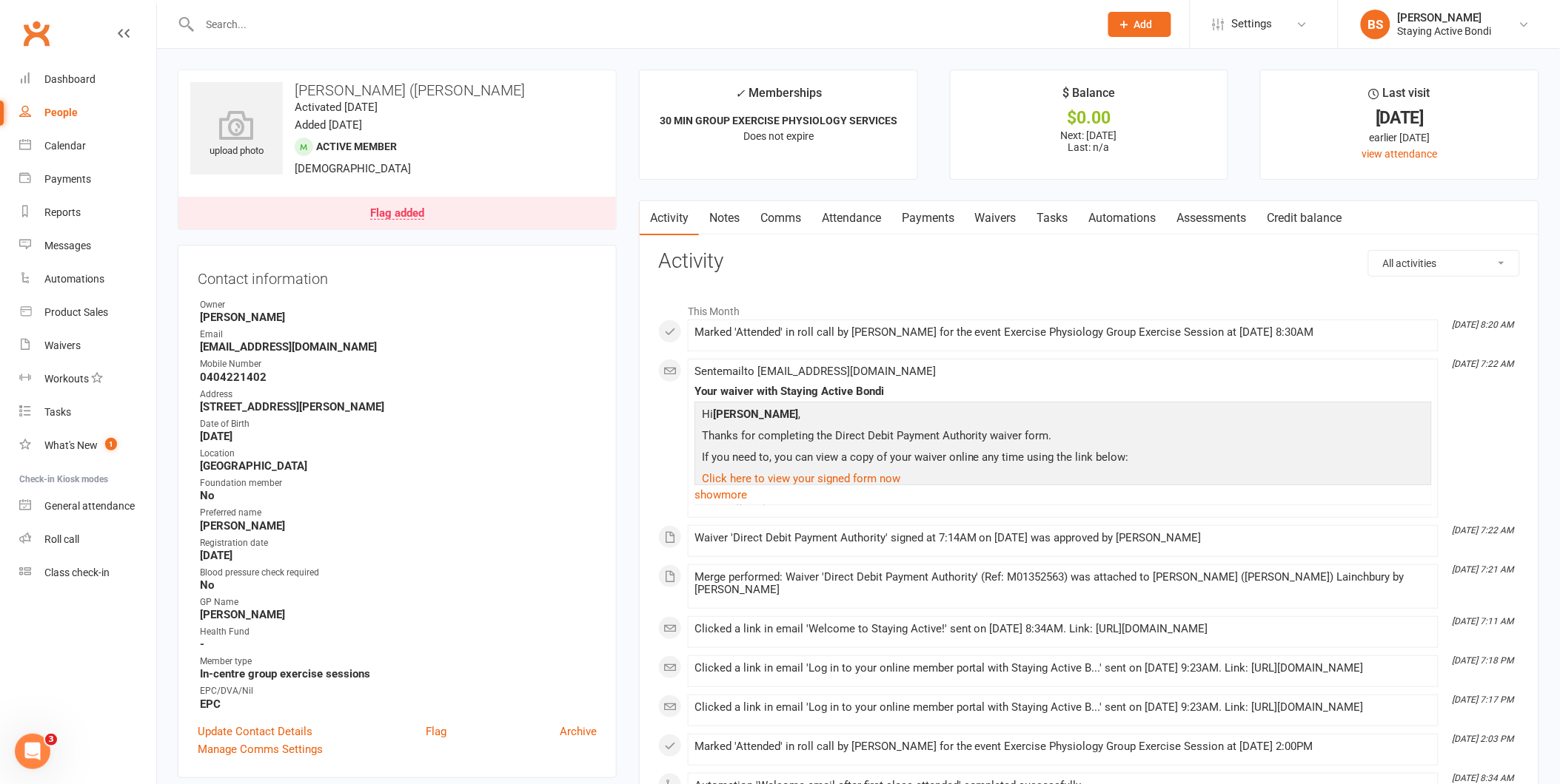
click at [940, 213] on link "Payments" at bounding box center [928, 218] width 73 height 34
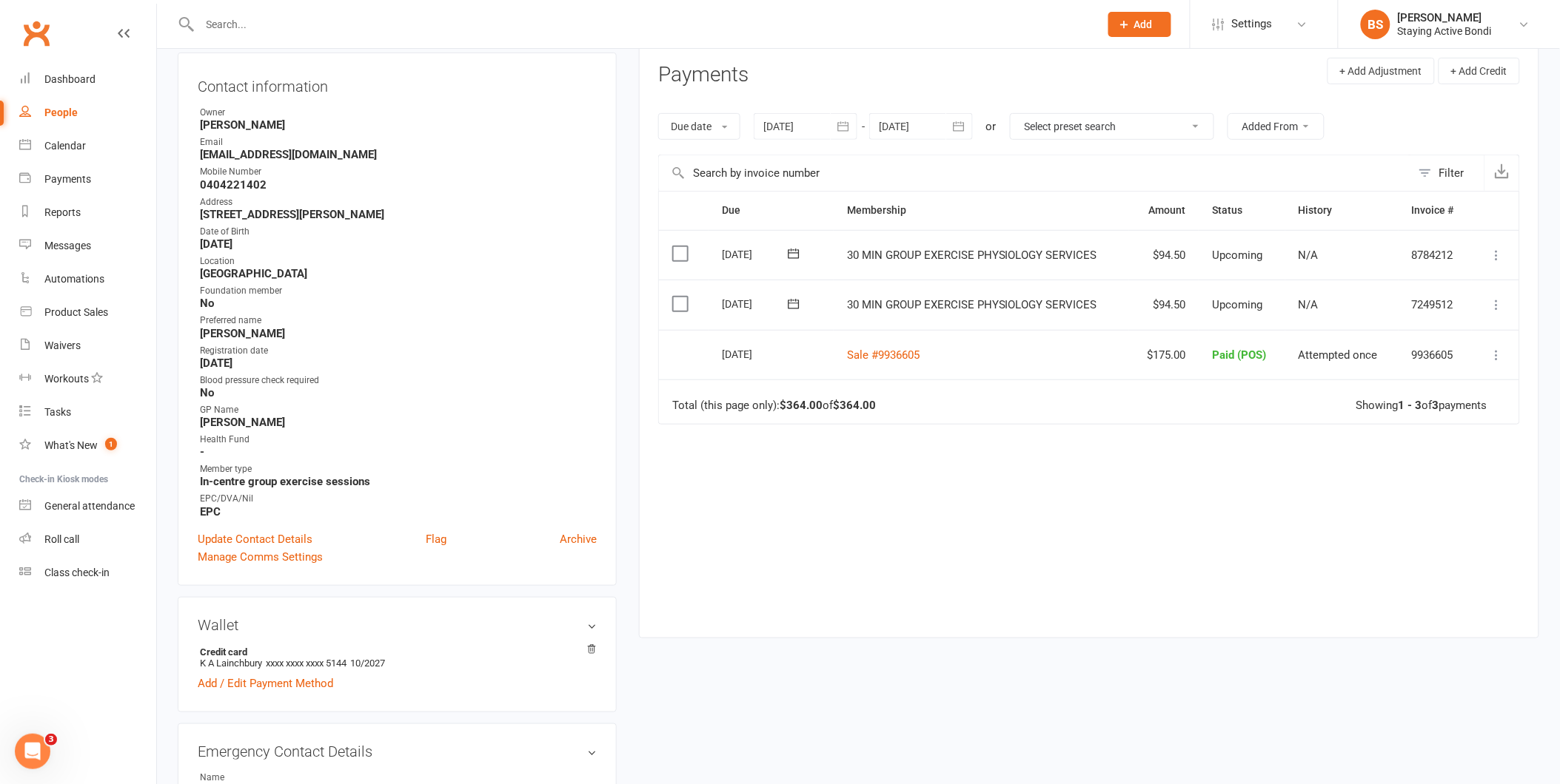
scroll to position [82, 0]
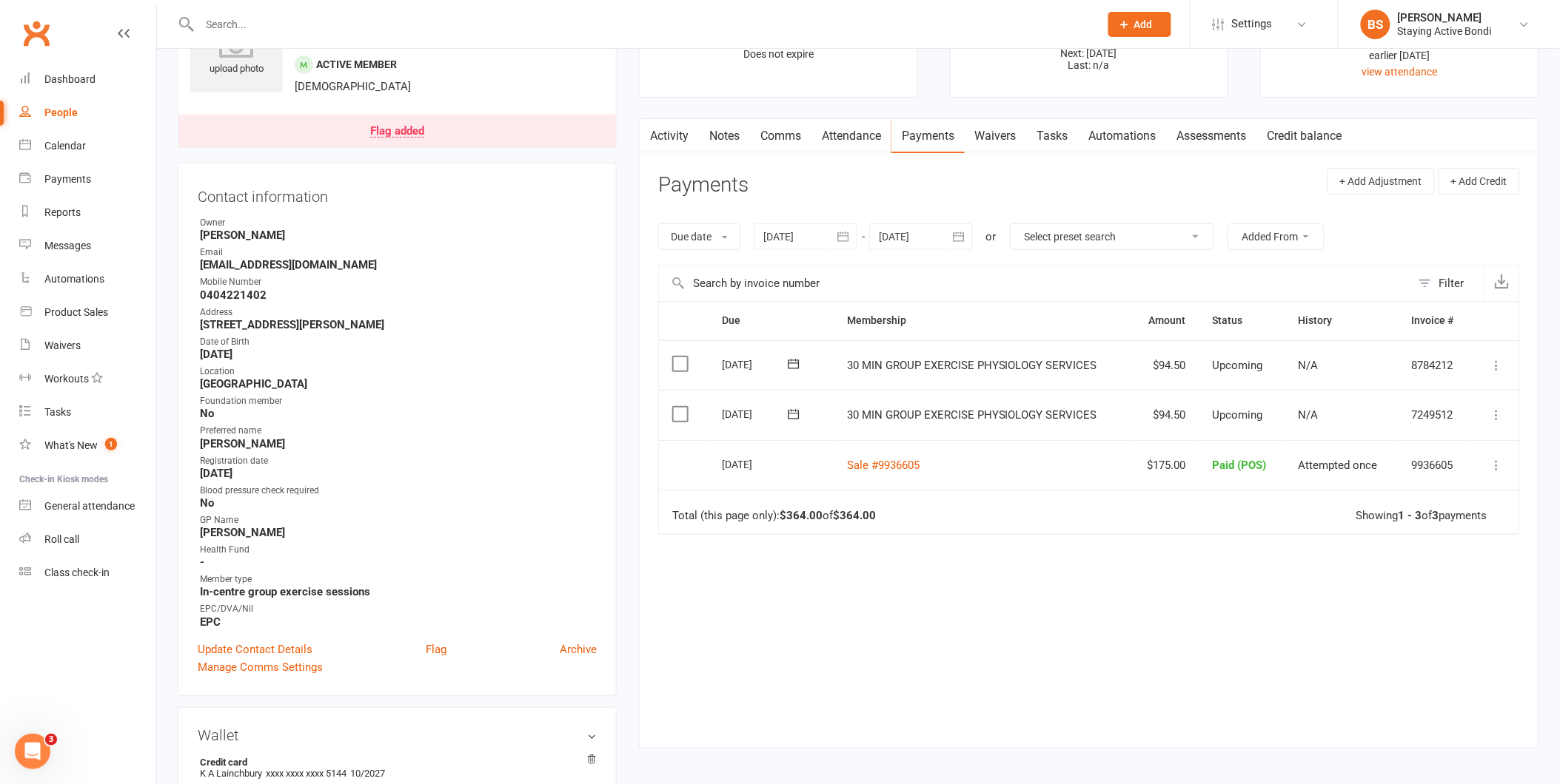
click at [1049, 599] on div "Due Contact Membership Amount Status History Invoice # Select this [DATE] [PERS…" at bounding box center [1089, 512] width 862 height 424
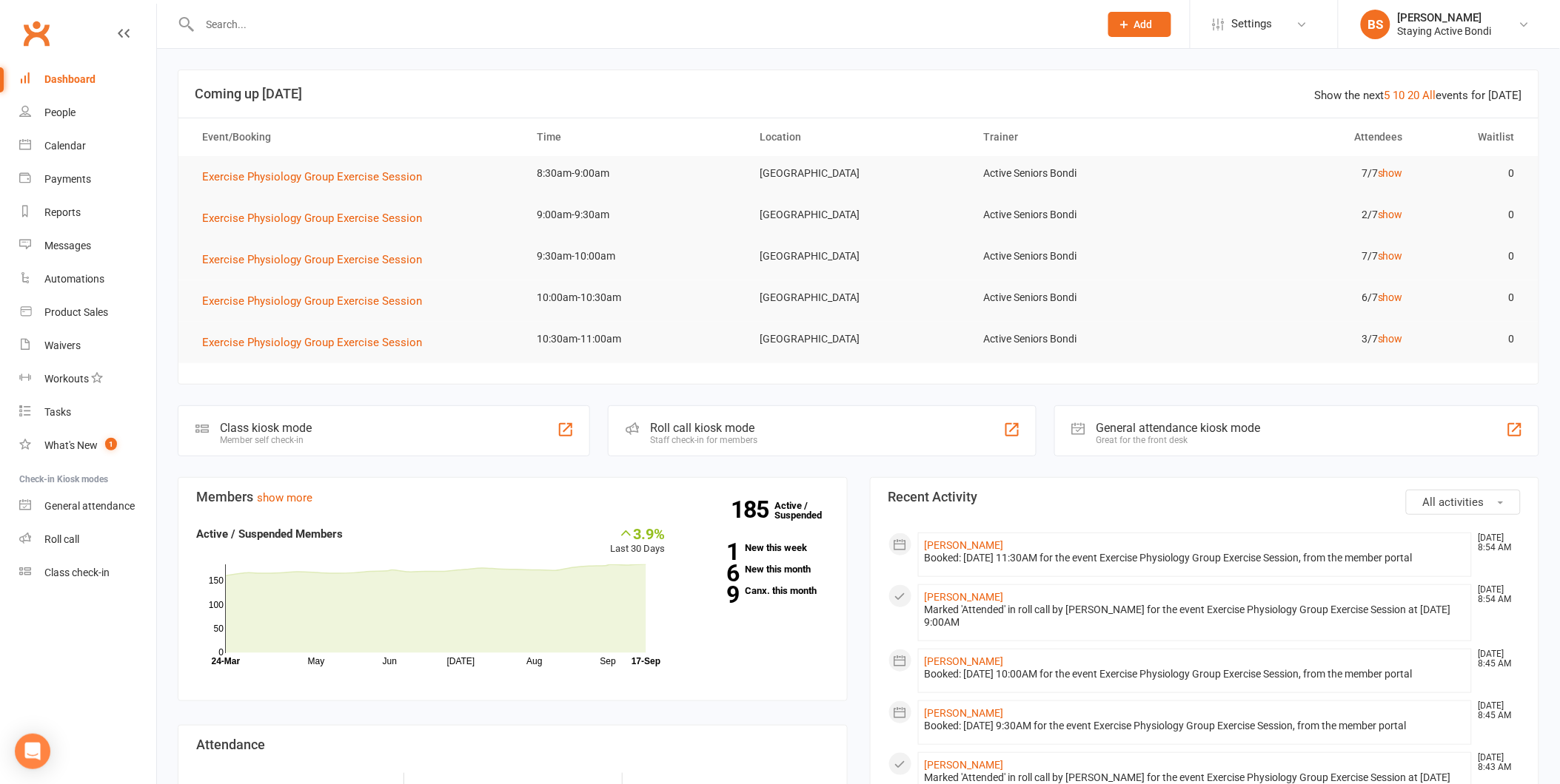
click at [216, 14] on input "text" at bounding box center [642, 24] width 894 height 20
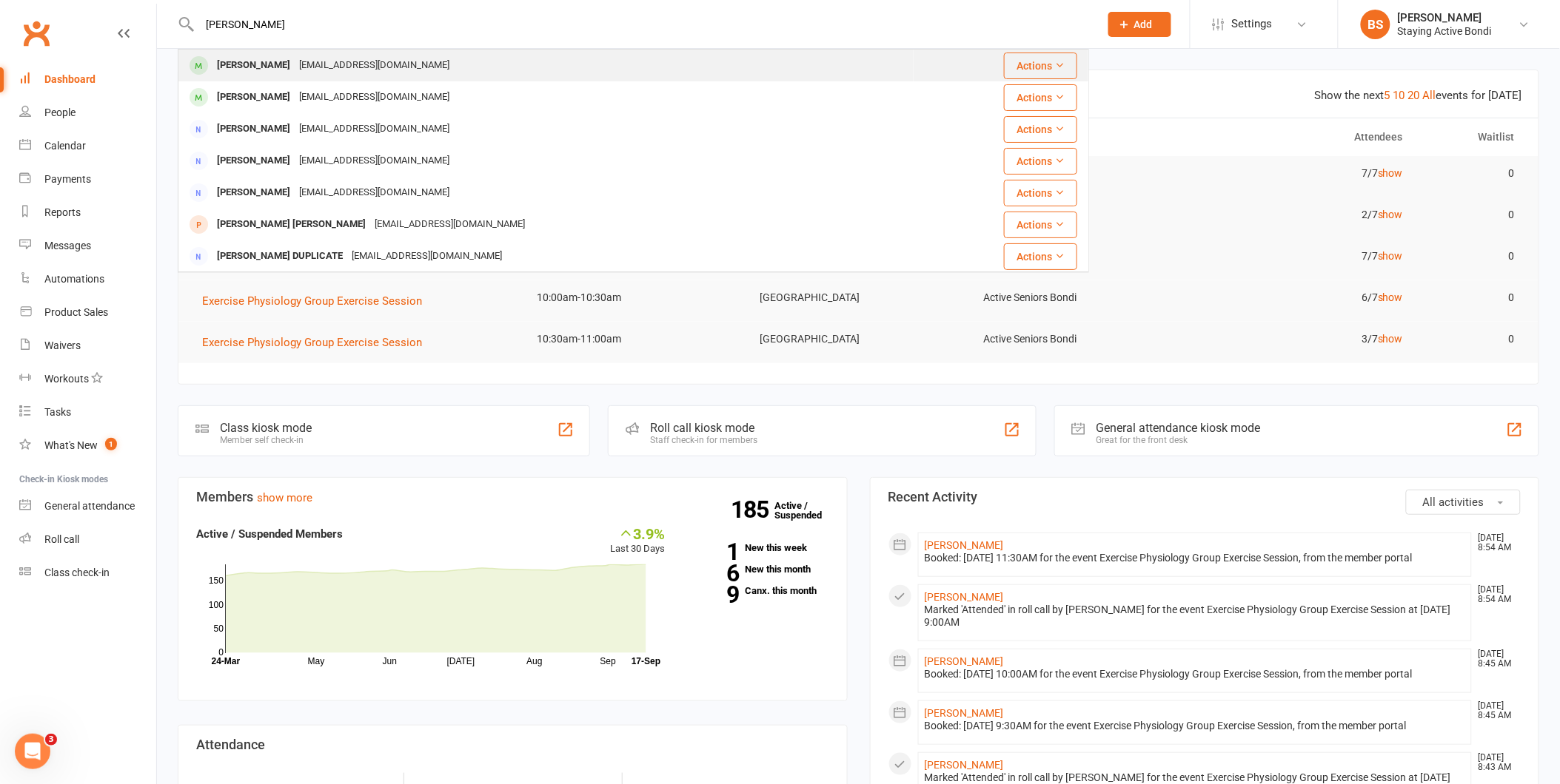
type input "[PERSON_NAME]"
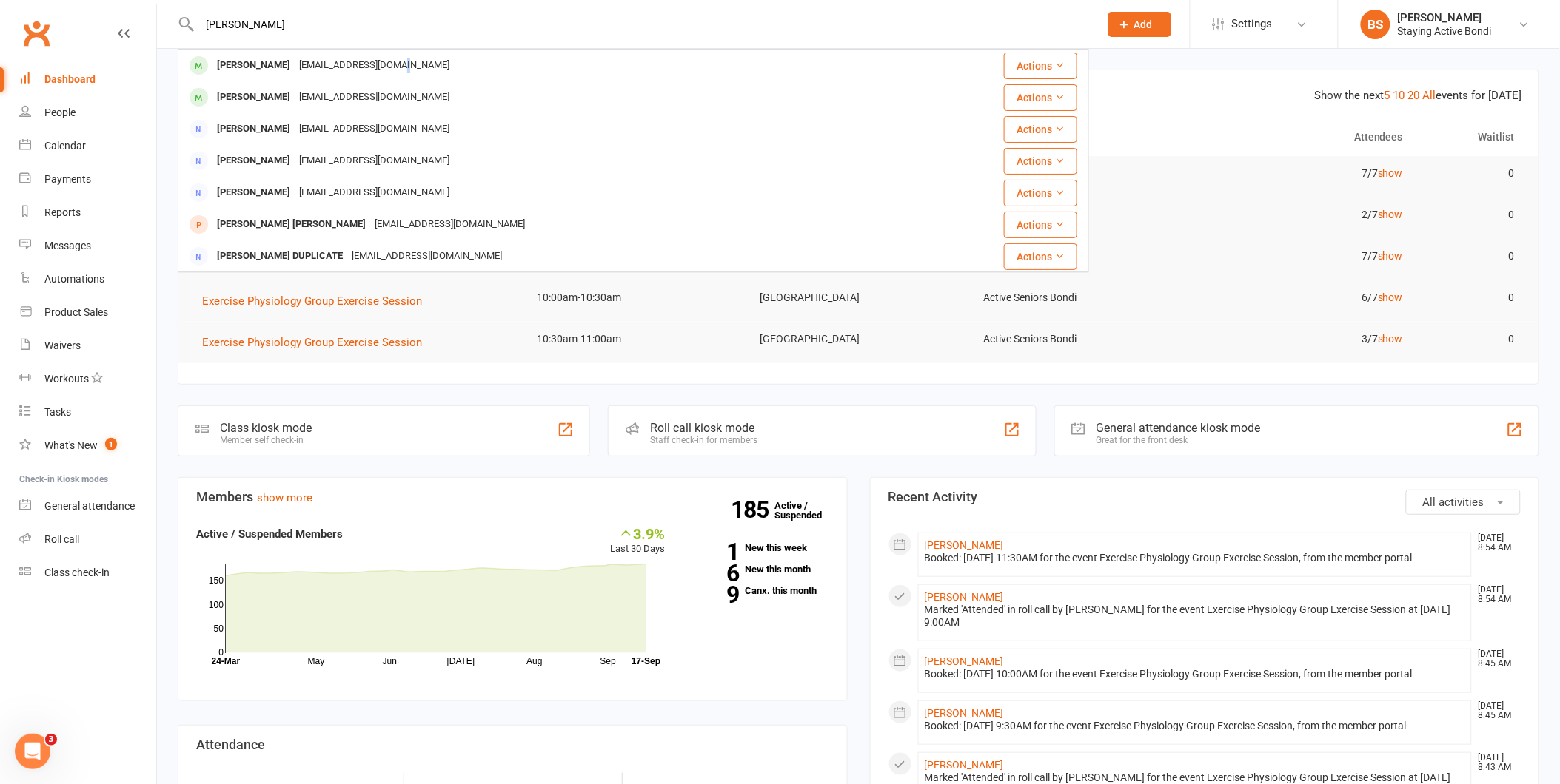
click at [382, 62] on div "[EMAIL_ADDRESS][DOMAIN_NAME]" at bounding box center [374, 65] width 159 height 21
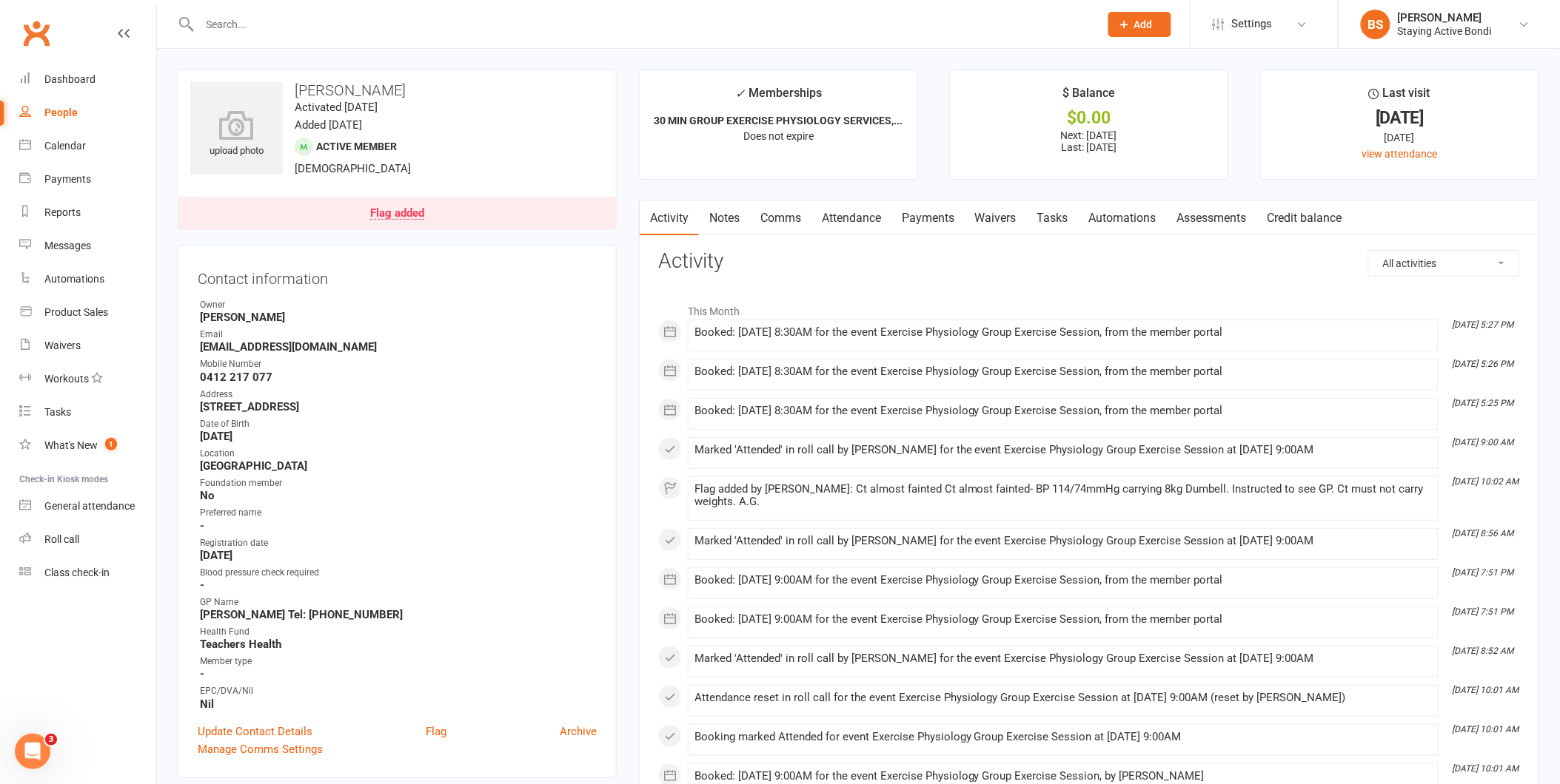
click at [729, 211] on link "Notes" at bounding box center [724, 218] width 51 height 34
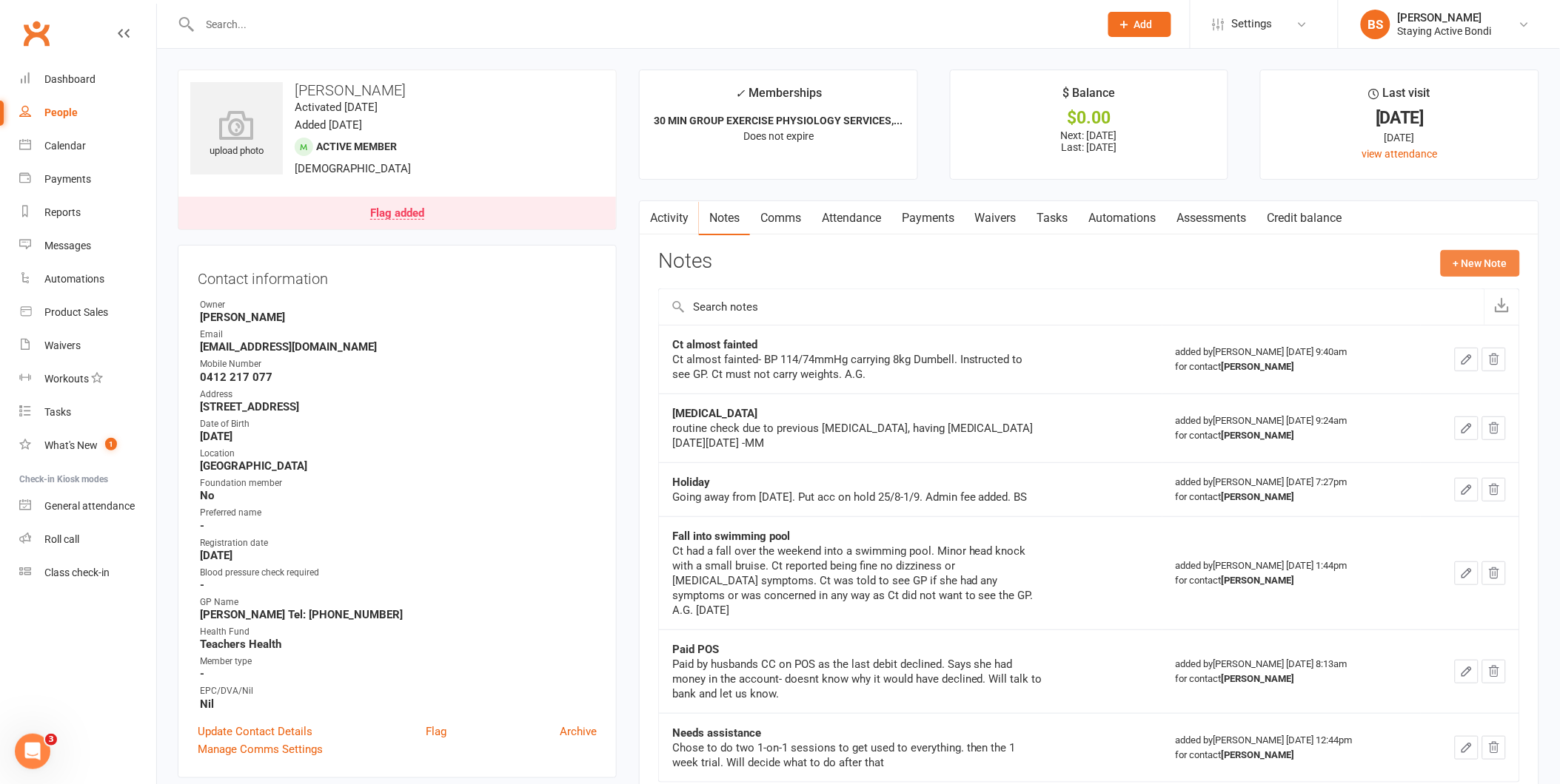
click at [1485, 267] on button "+ New Note" at bounding box center [1480, 264] width 79 height 27
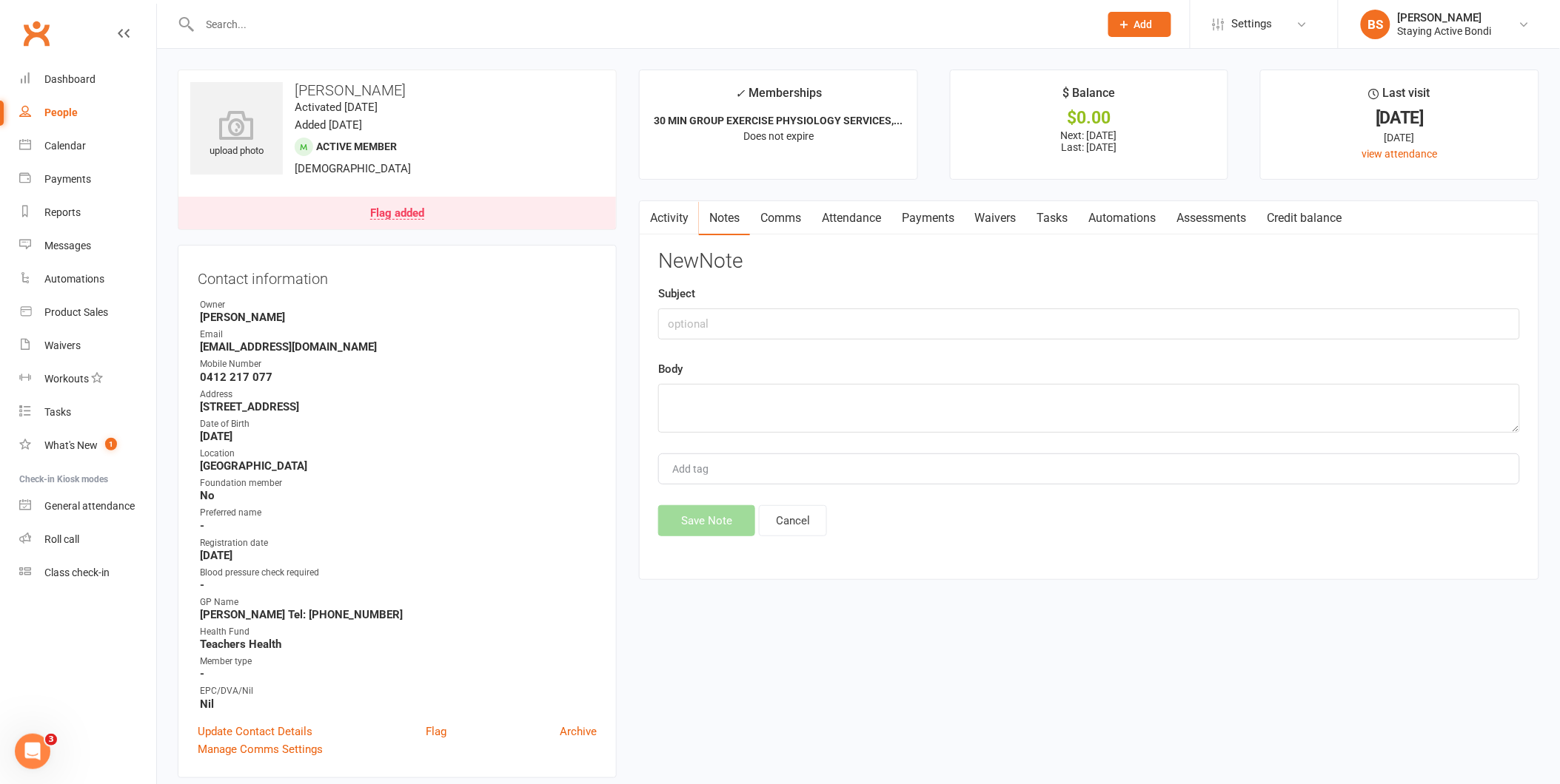
click at [709, 215] on link "Notes" at bounding box center [724, 218] width 51 height 34
click at [723, 215] on link "Notes" at bounding box center [724, 218] width 51 height 34
click at [694, 329] on input "text" at bounding box center [1089, 324] width 862 height 31
type input "hospital for routine check"
click at [690, 392] on textarea at bounding box center [1089, 408] width 862 height 49
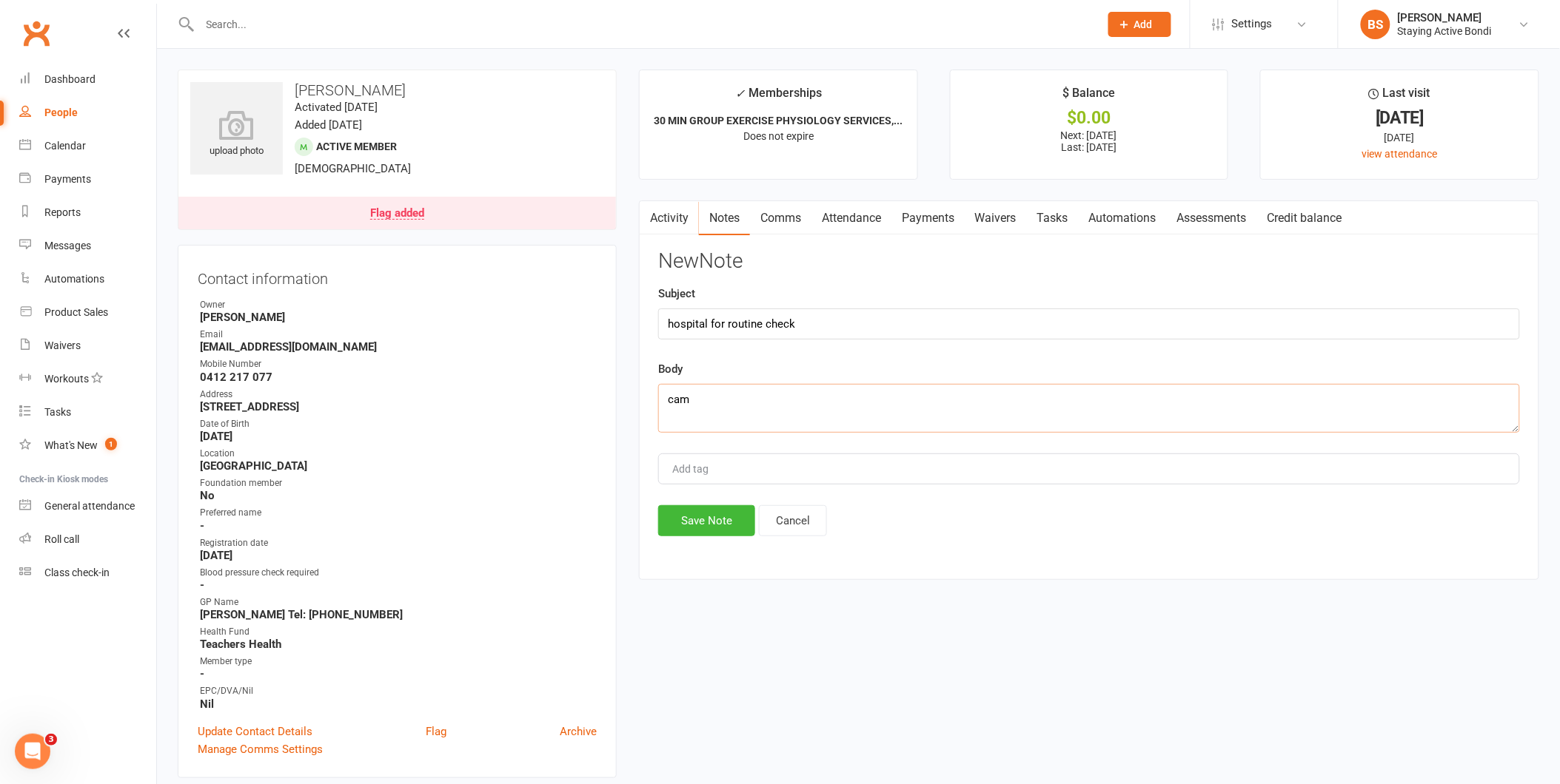
type textarea "cam"
click at [666, 316] on input "hospital for routine check" at bounding box center [1089, 324] width 862 height 31
type input "was in hospital for routine check"
click at [692, 397] on textarea "cam" at bounding box center [1089, 408] width 862 height 49
type textarea "c"
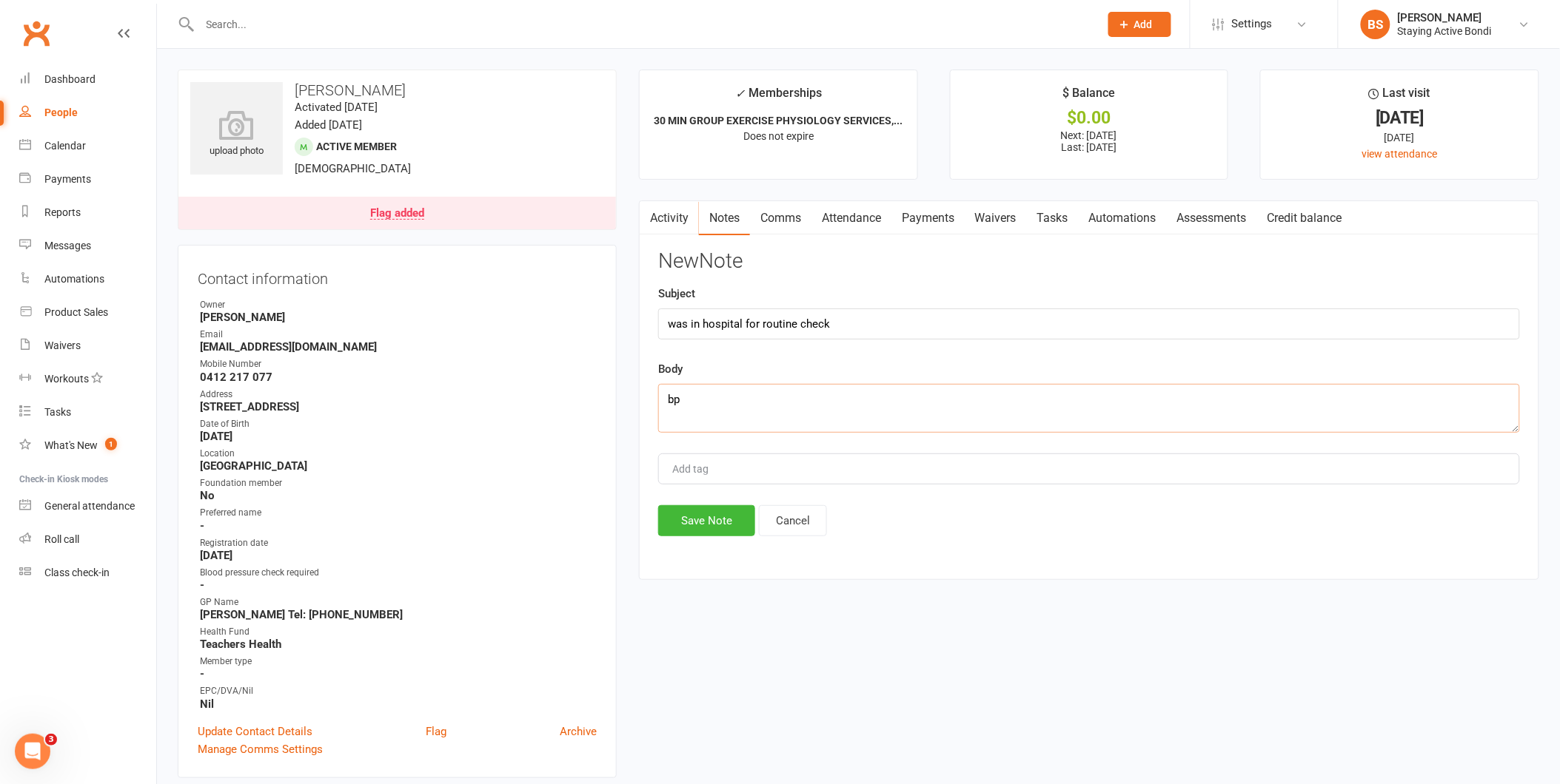
type textarea "b"
type textarea "BP pre grp session 120/70 mmHg, HR 77 bpm. Has verbal clearance, was in hosp ge…"
click at [711, 527] on button "Save Note" at bounding box center [706, 520] width 97 height 31
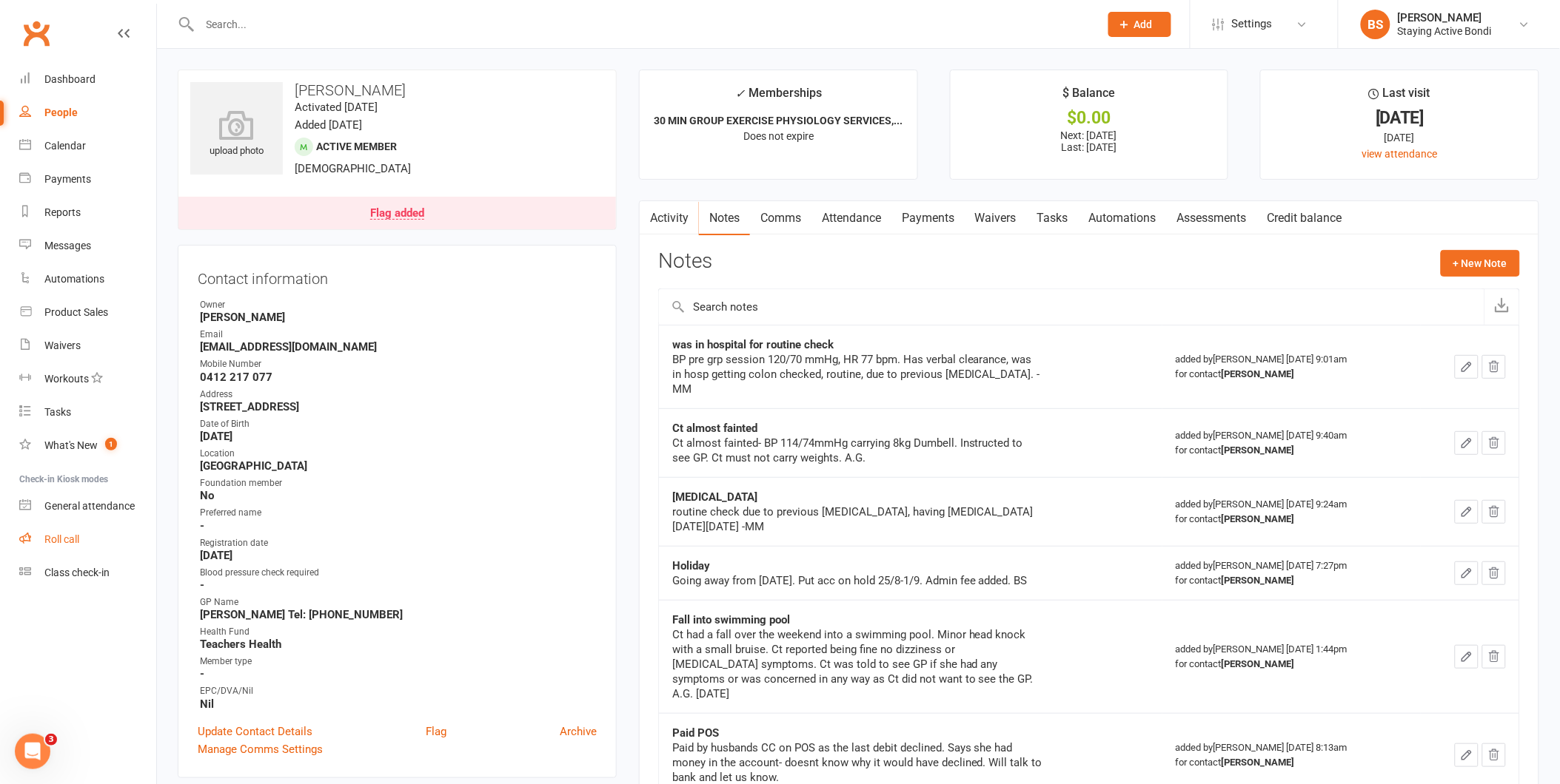
click at [57, 534] on div "Roll call" at bounding box center [62, 539] width 35 height 12
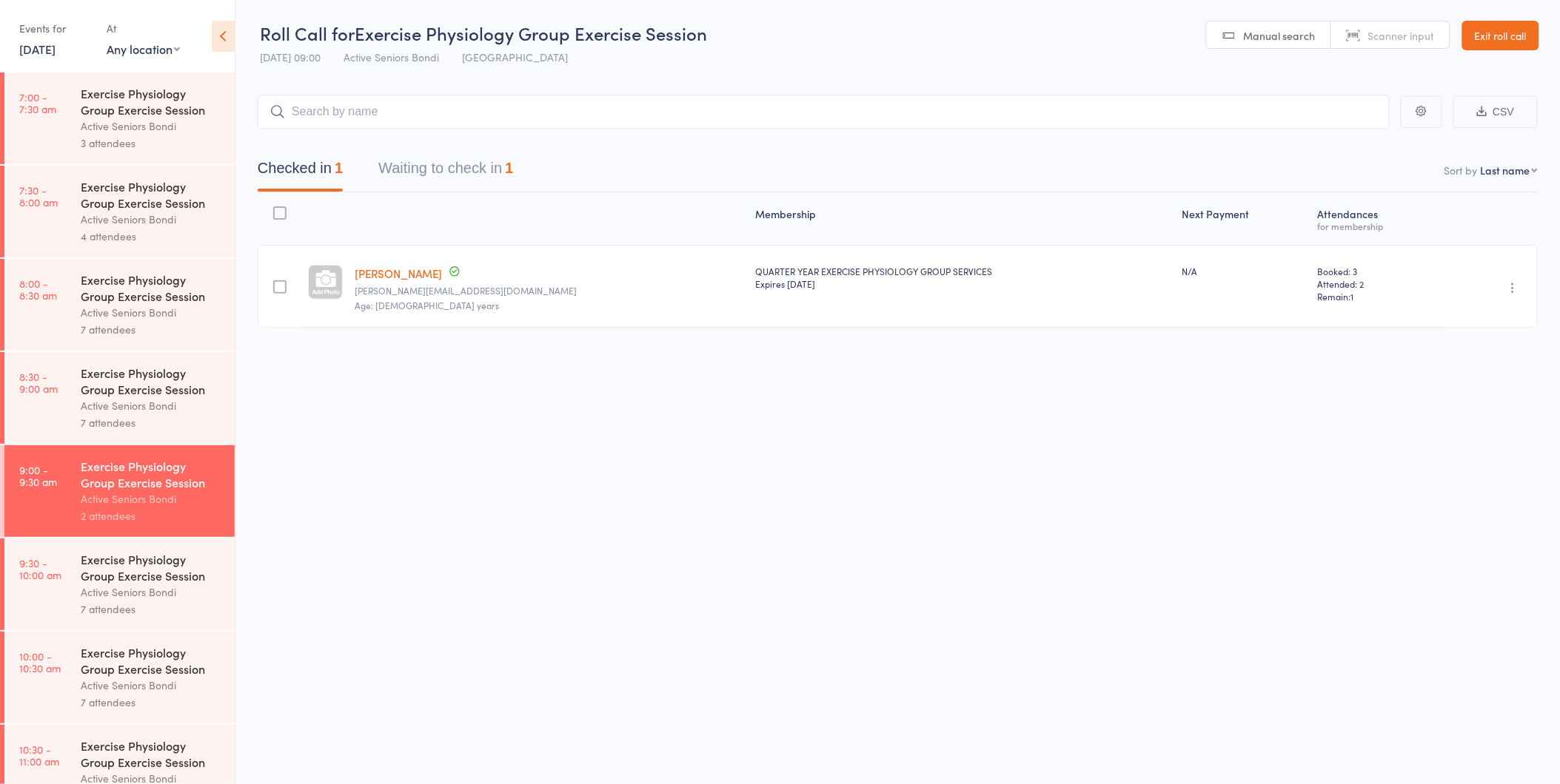
click at [469, 160] on button "Waiting to check in 1" at bounding box center [446, 172] width 135 height 39
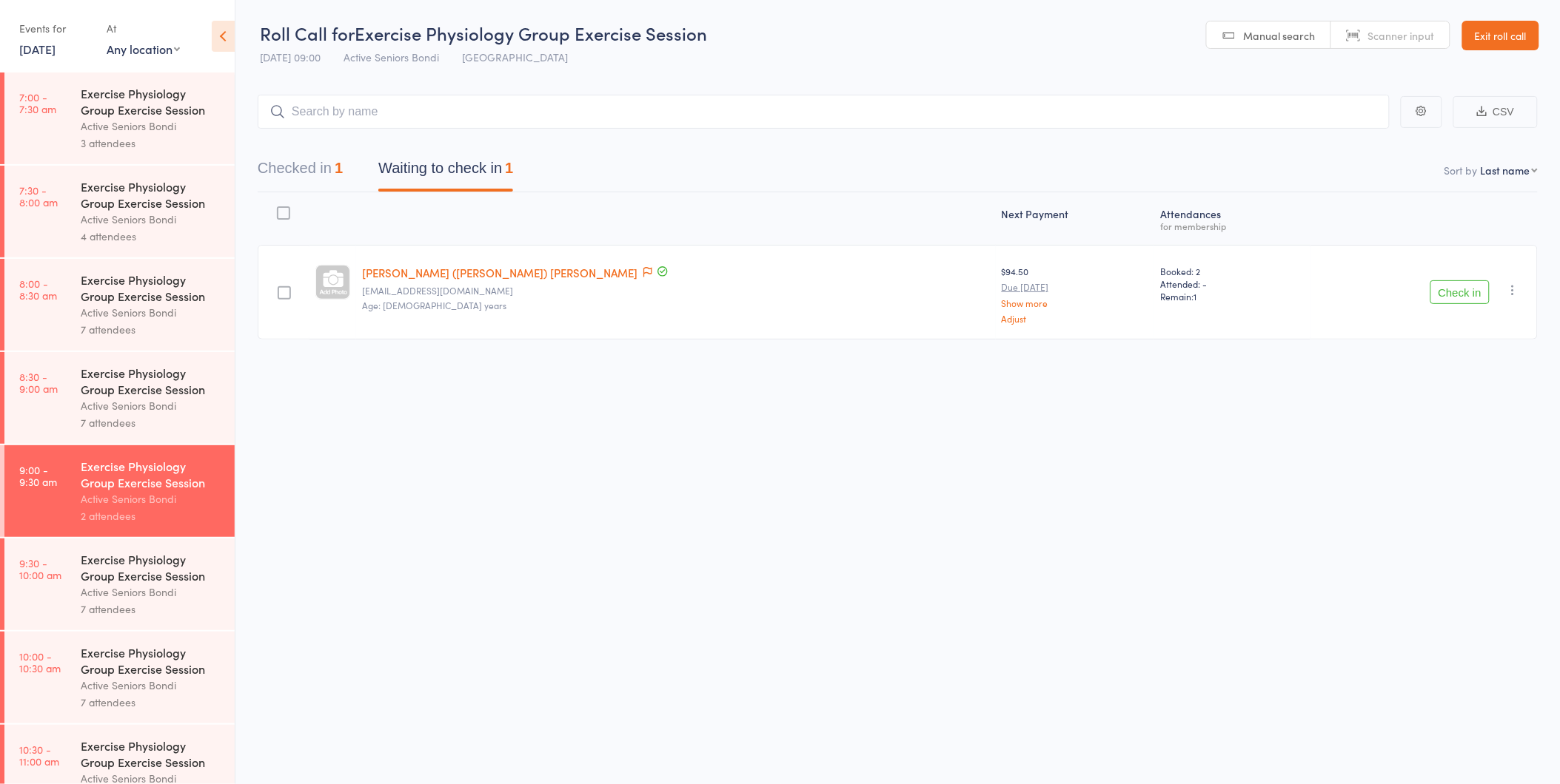
click at [1458, 292] on button "Check in" at bounding box center [1460, 292] width 59 height 24
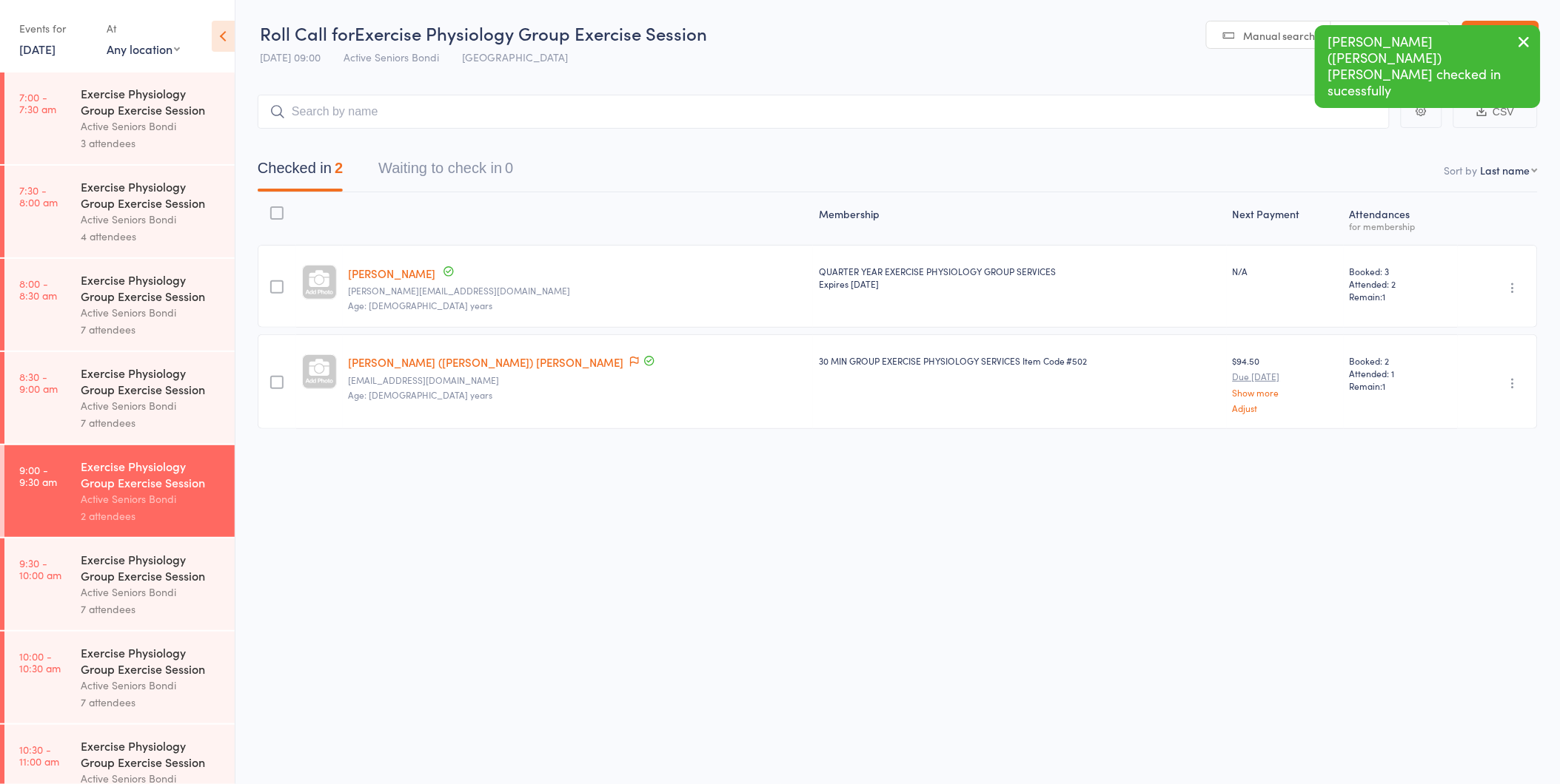
click at [154, 395] on div "Exercise Physiology Group Exercise Session" at bounding box center [151, 381] width 142 height 33
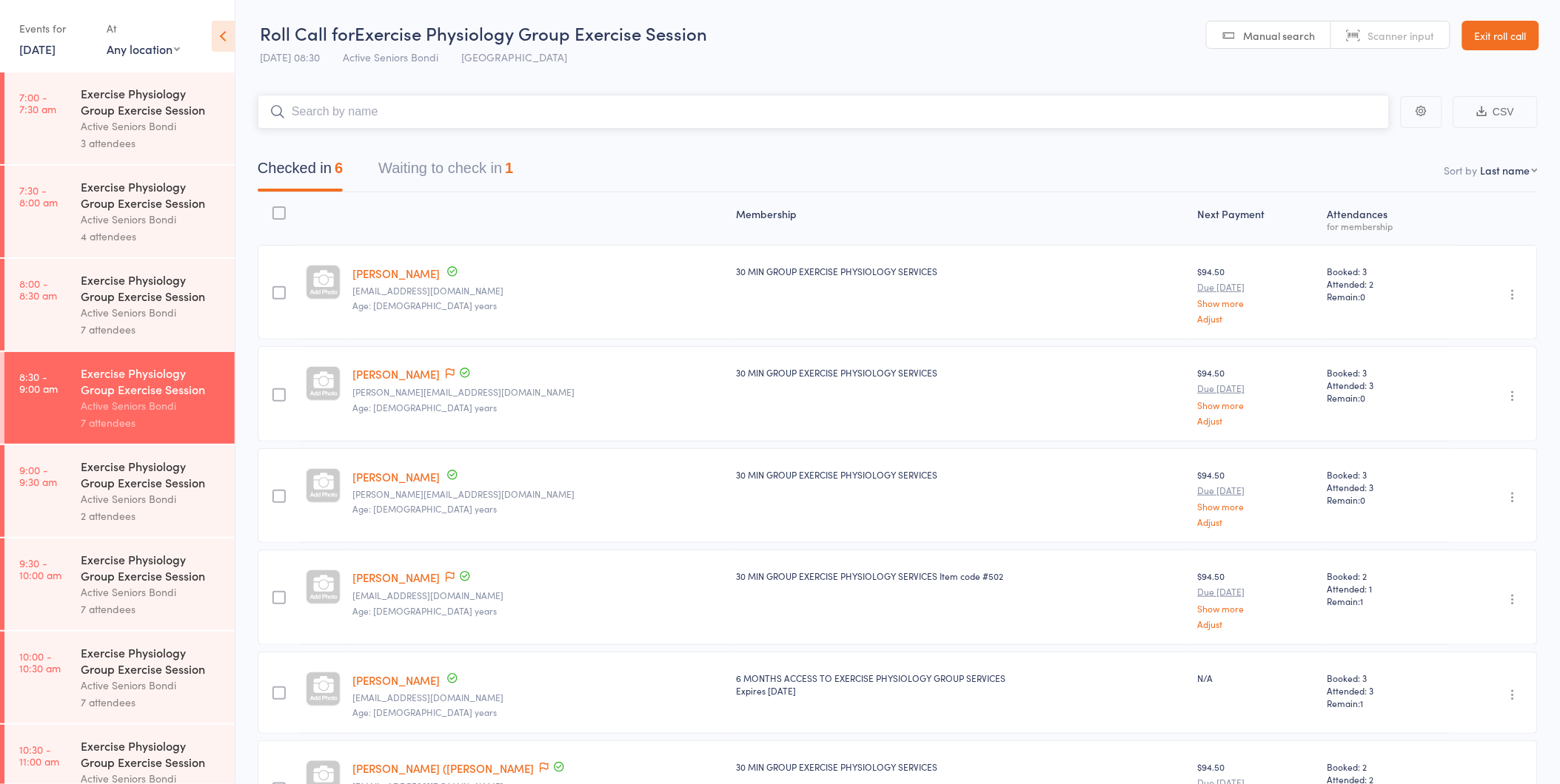
click at [442, 158] on button "Waiting to check in 1" at bounding box center [446, 172] width 135 height 39
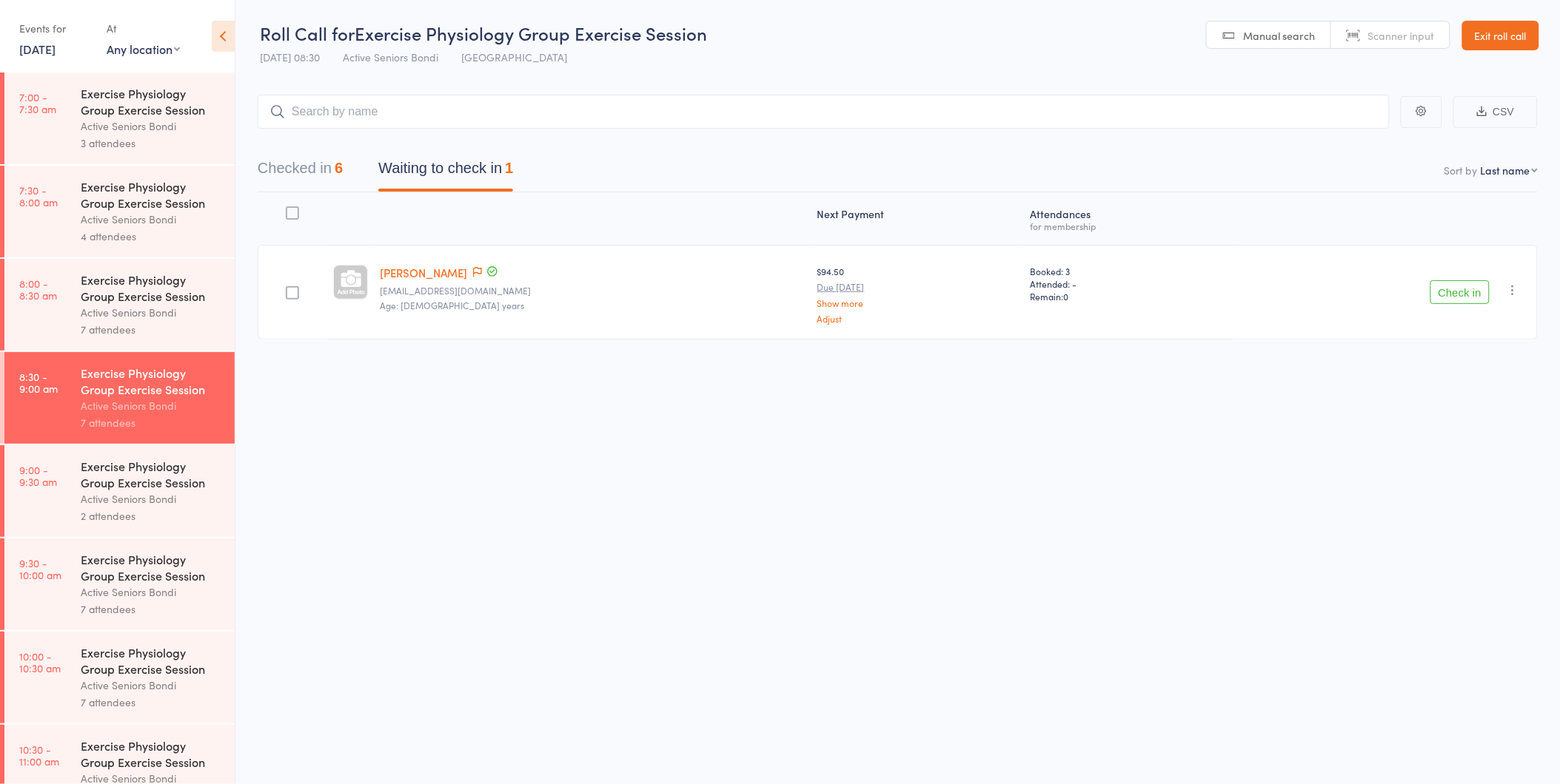
click at [1514, 284] on icon "button" at bounding box center [1514, 290] width 15 height 15
click at [1446, 419] on li "Remove" at bounding box center [1461, 418] width 122 height 20
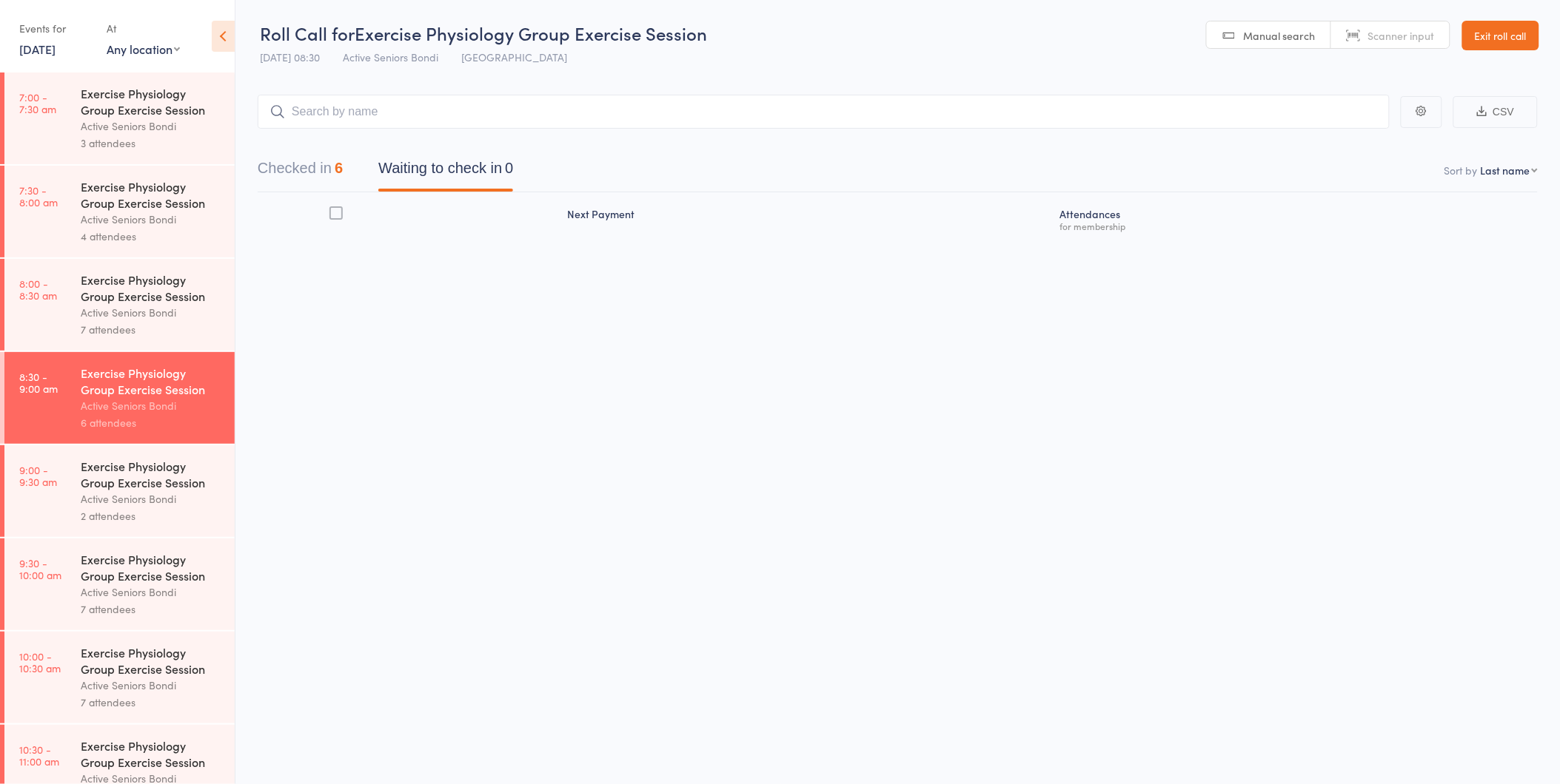
click at [164, 490] on div "Exercise Physiology Group Exercise Session" at bounding box center [151, 474] width 142 height 33
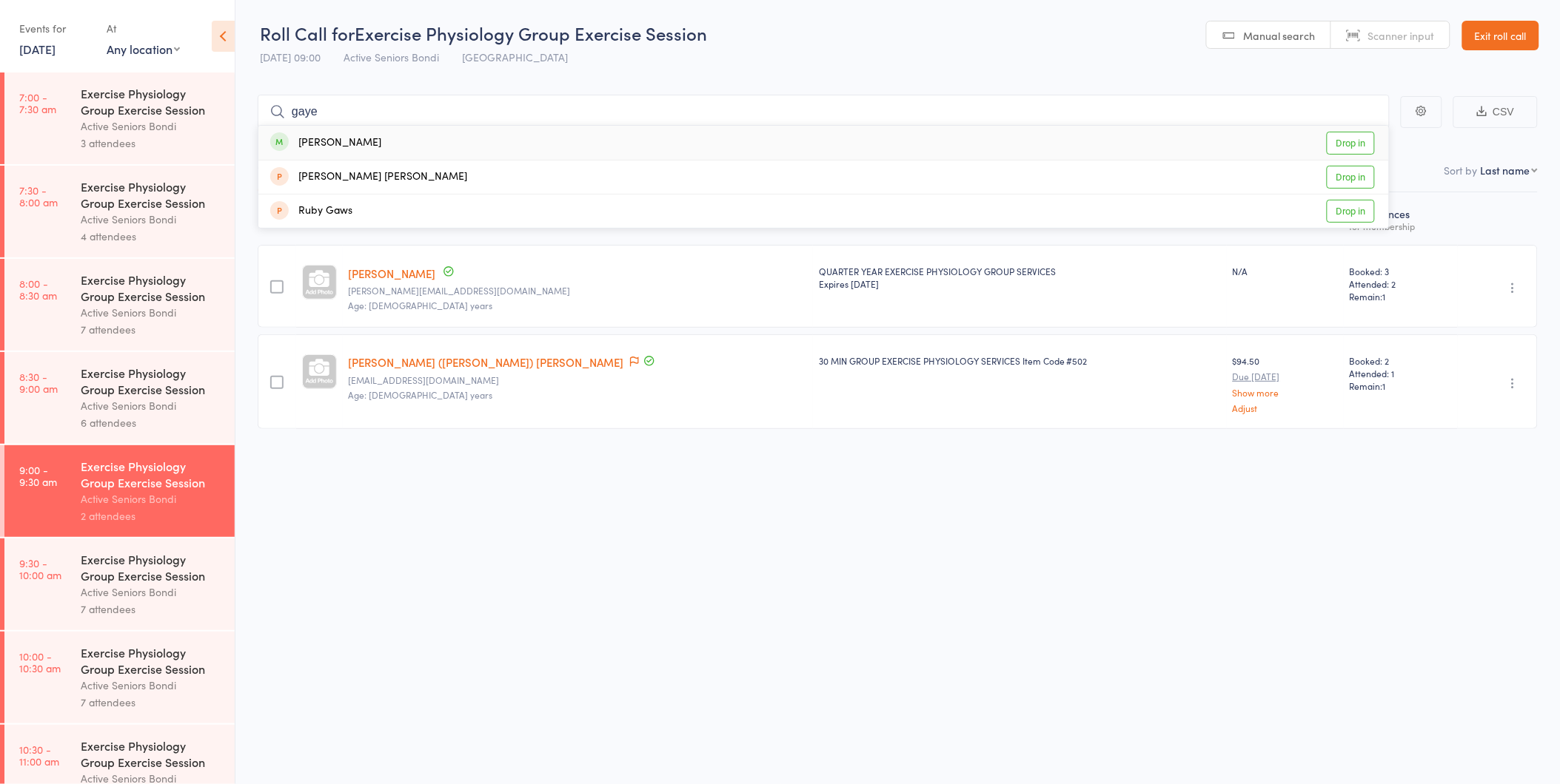
type input "gaye"
click at [1346, 142] on link "Drop in" at bounding box center [1350, 143] width 48 height 23
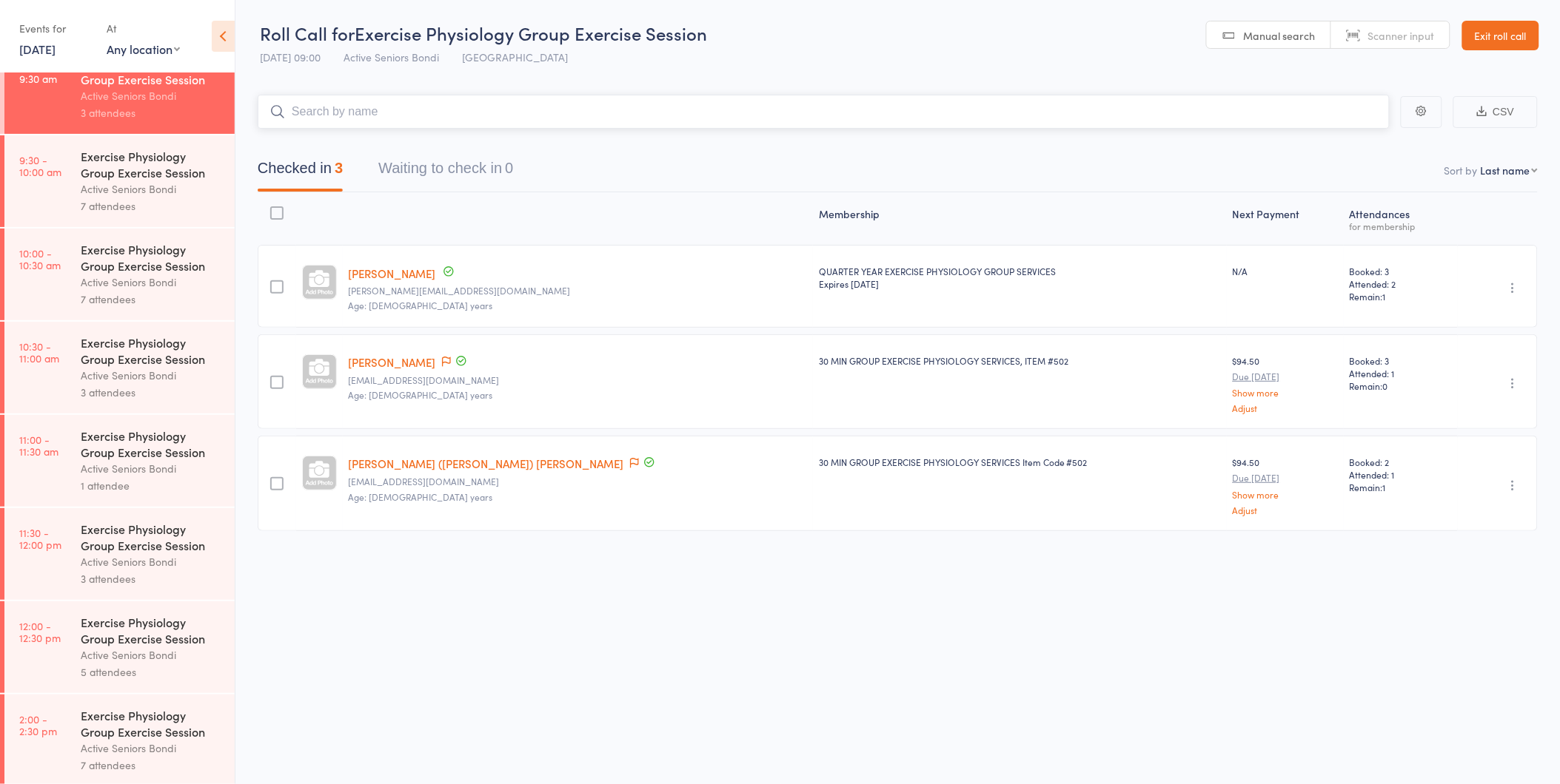
scroll to position [405, 0]
click at [166, 572] on div "3 attendees" at bounding box center [151, 577] width 142 height 17
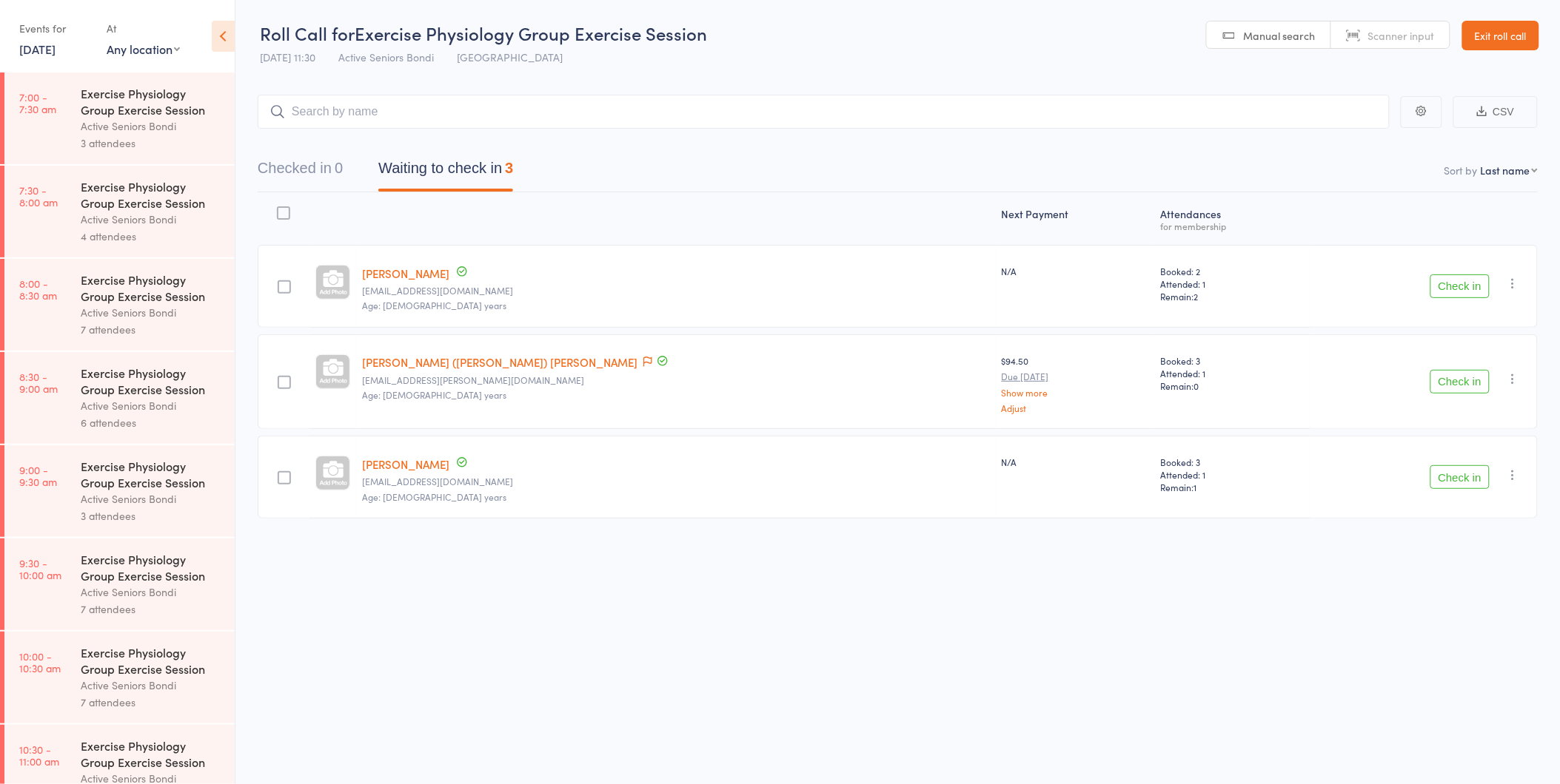
click at [1512, 478] on icon "button" at bounding box center [1514, 475] width 15 height 15
click at [1452, 598] on li "Remove" at bounding box center [1461, 603] width 122 height 20
click at [47, 46] on link "[DATE]" at bounding box center [37, 49] width 37 height 16
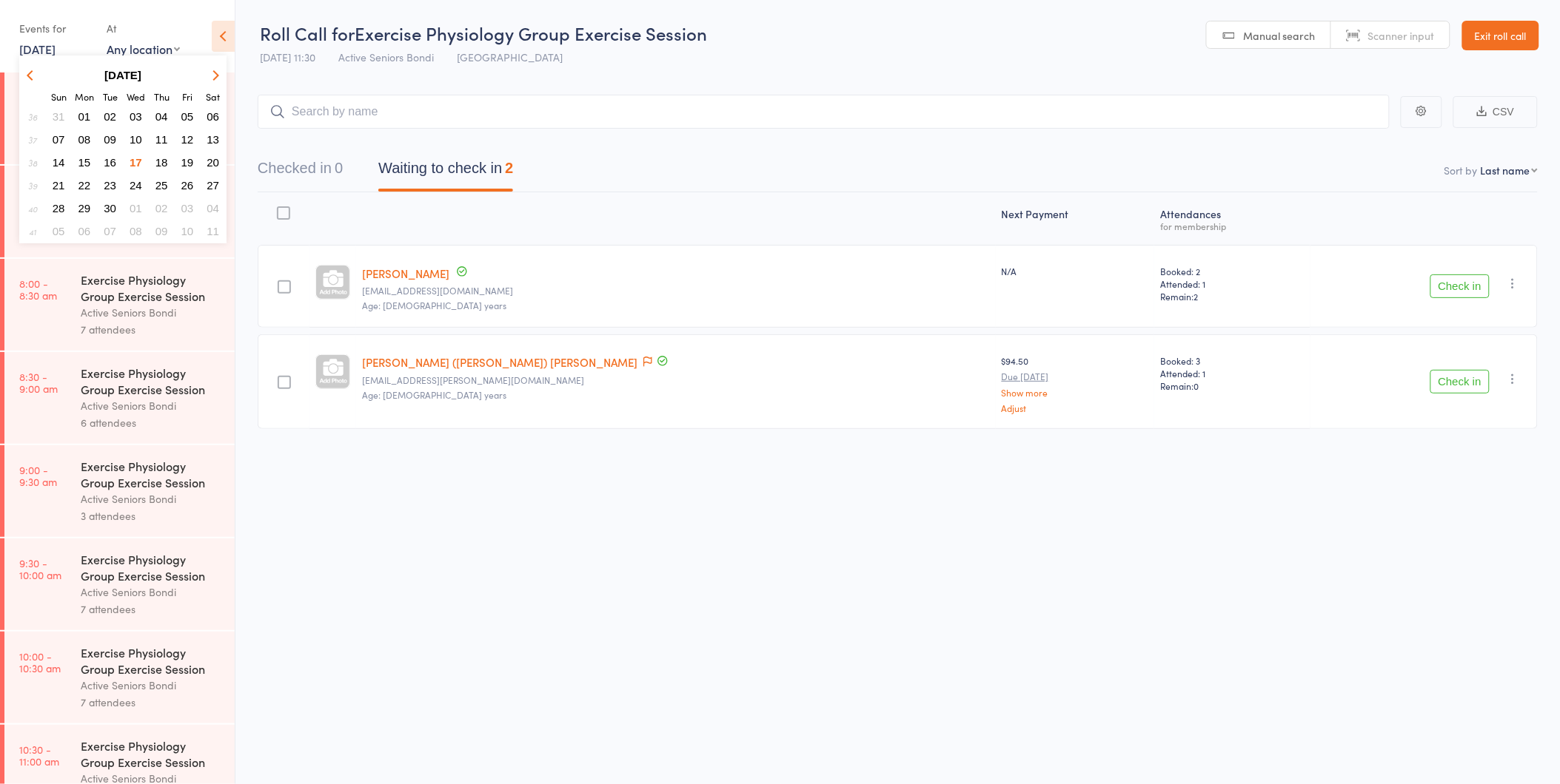
click at [158, 152] on button "18" at bounding box center [162, 162] width 23 height 20
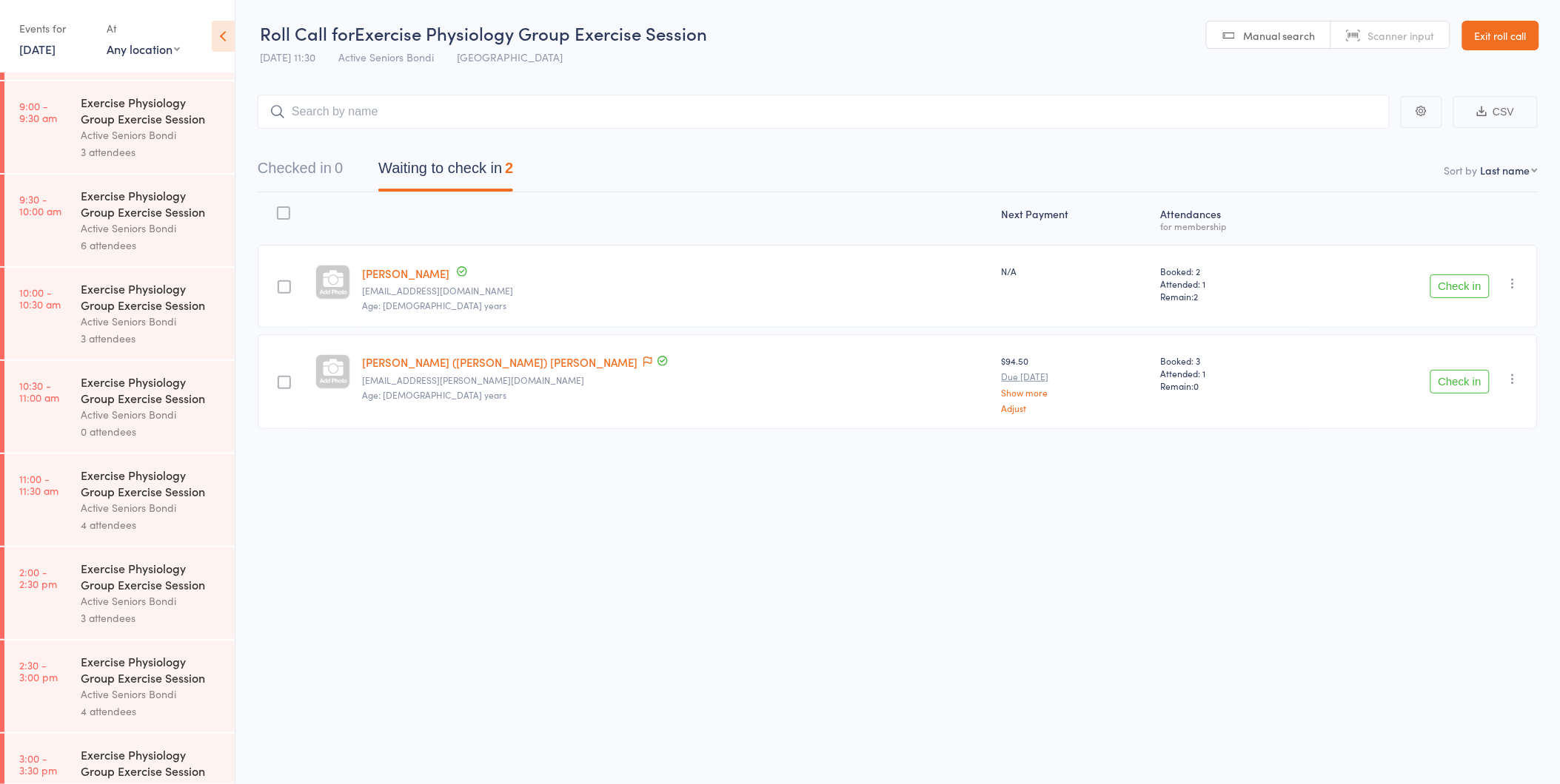
scroll to position [411, 0]
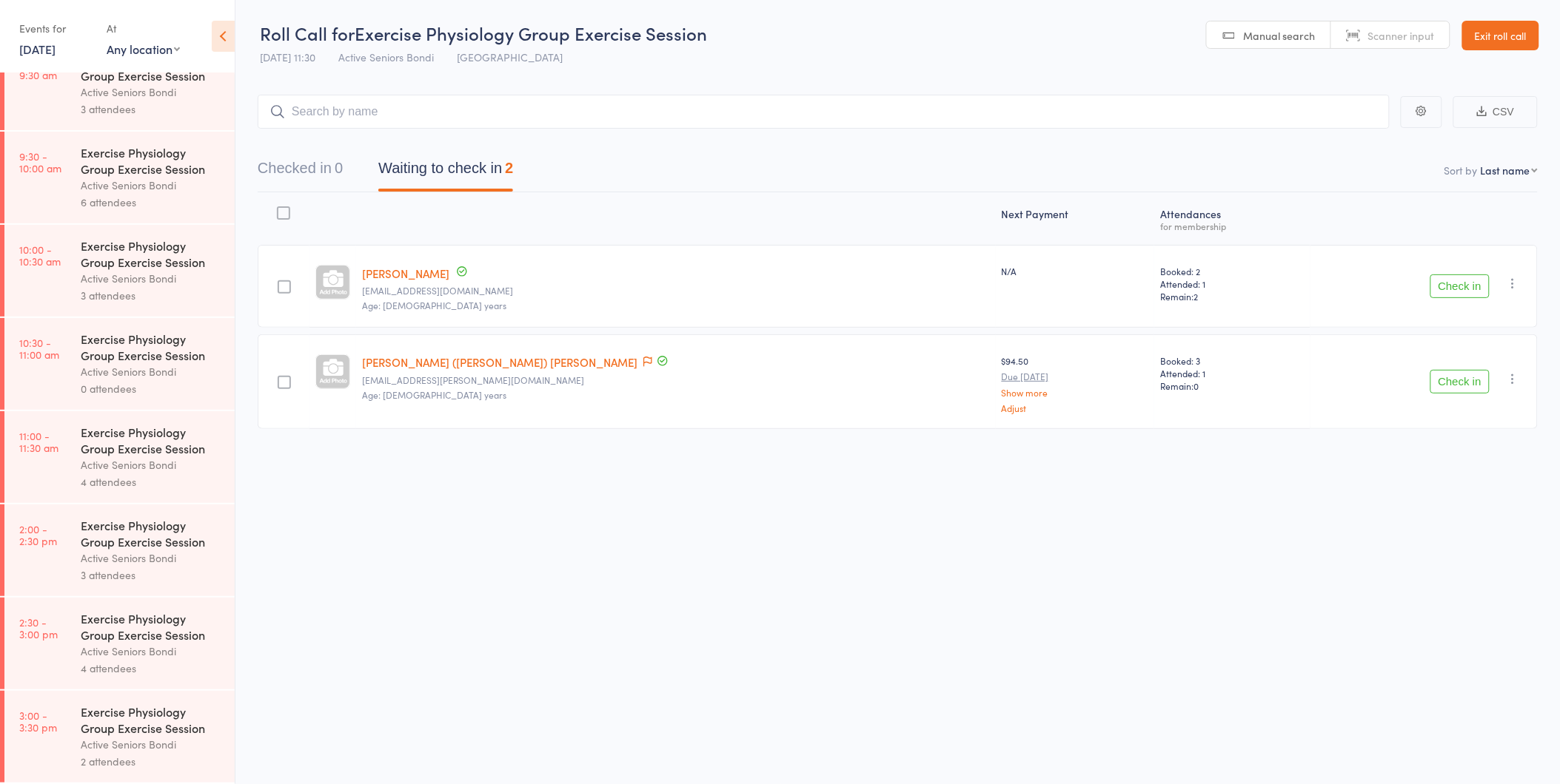
click at [143, 734] on div "Exercise Physiology Group Exercise Session" at bounding box center [151, 720] width 142 height 33
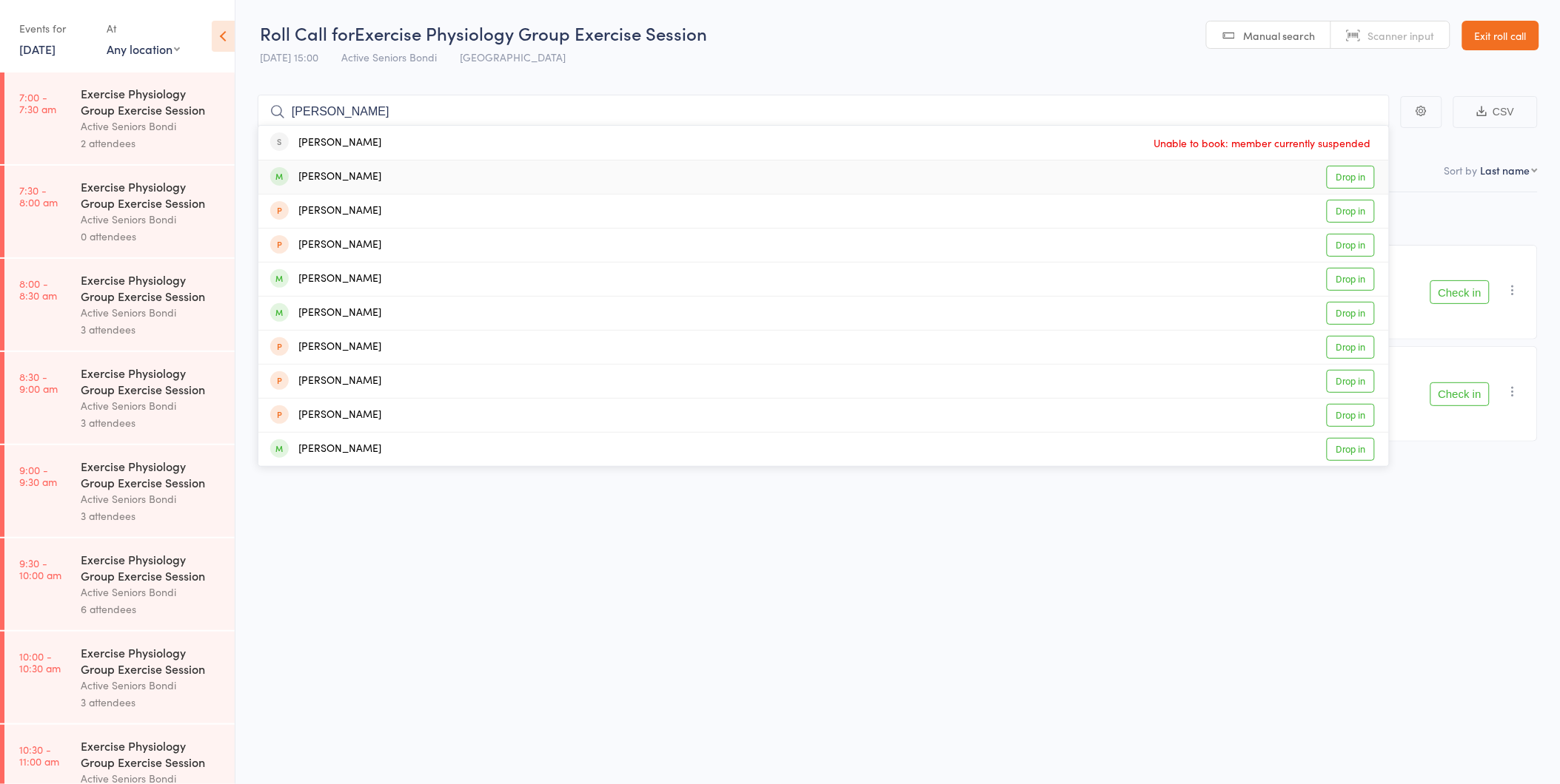
type input "[PERSON_NAME]"
click at [1356, 178] on link "Drop in" at bounding box center [1350, 177] width 48 height 23
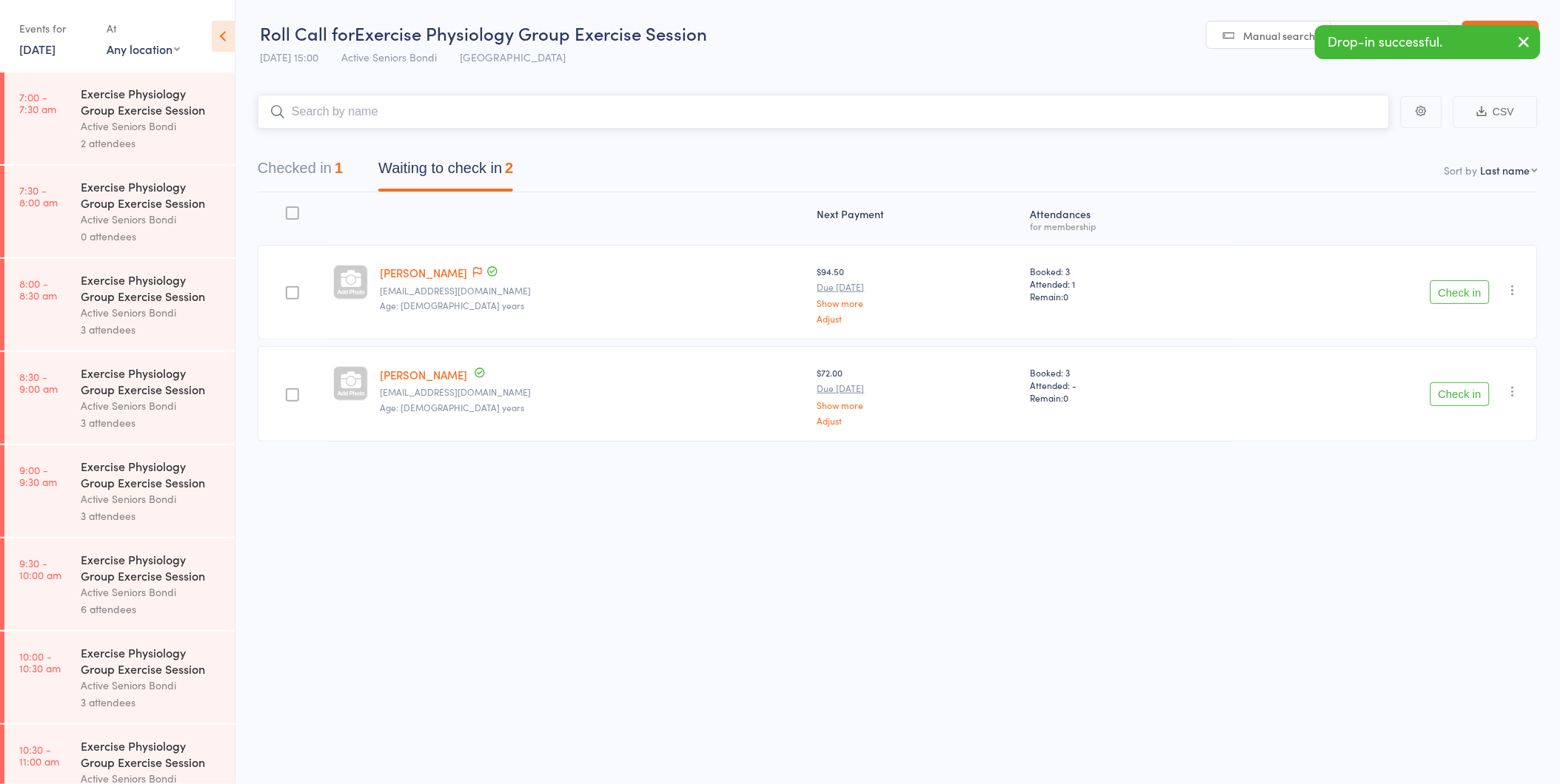
click at [297, 160] on button "Checked in 1" at bounding box center [300, 172] width 85 height 39
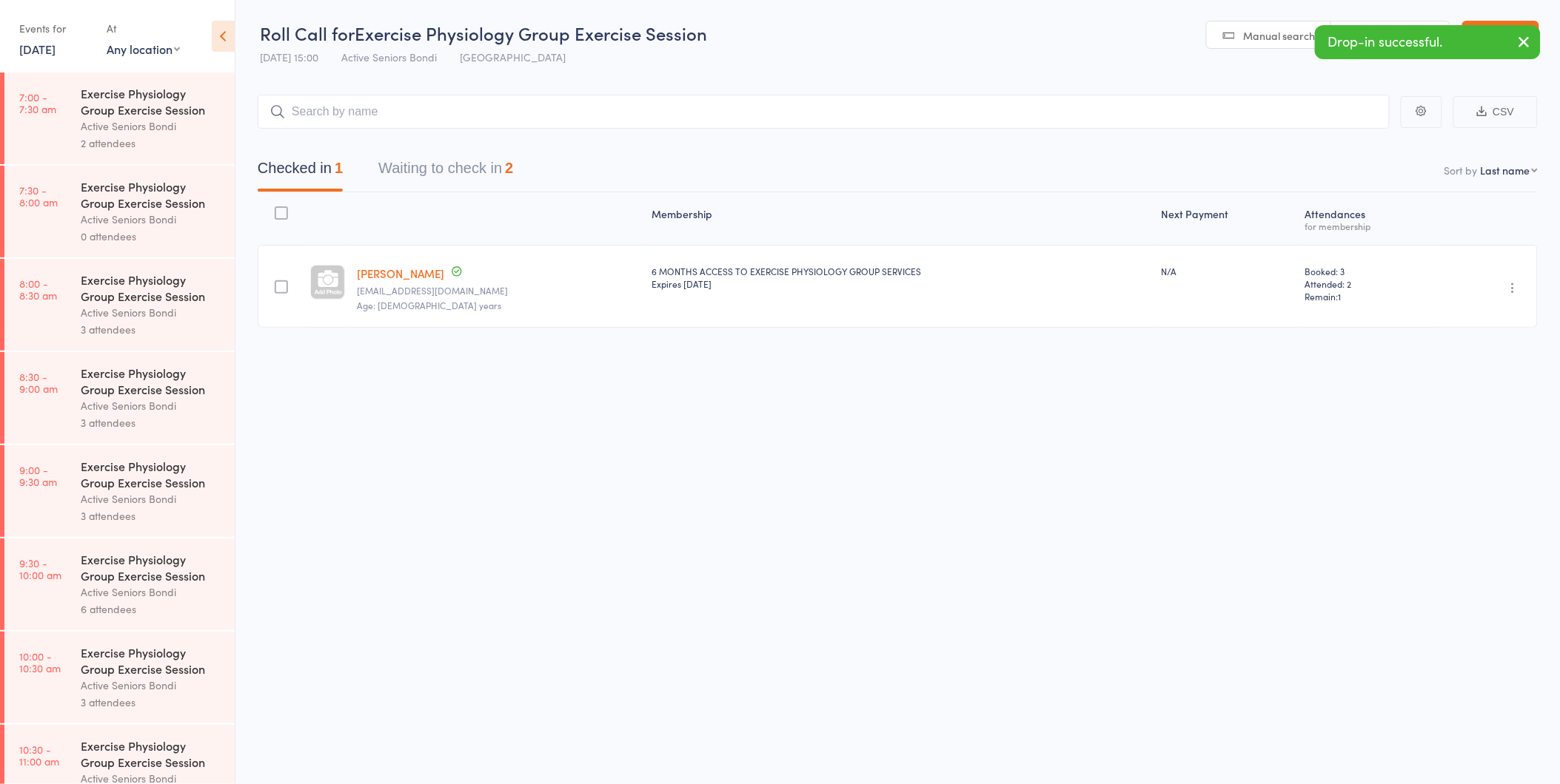
click at [1514, 283] on icon "button" at bounding box center [1514, 288] width 15 height 15
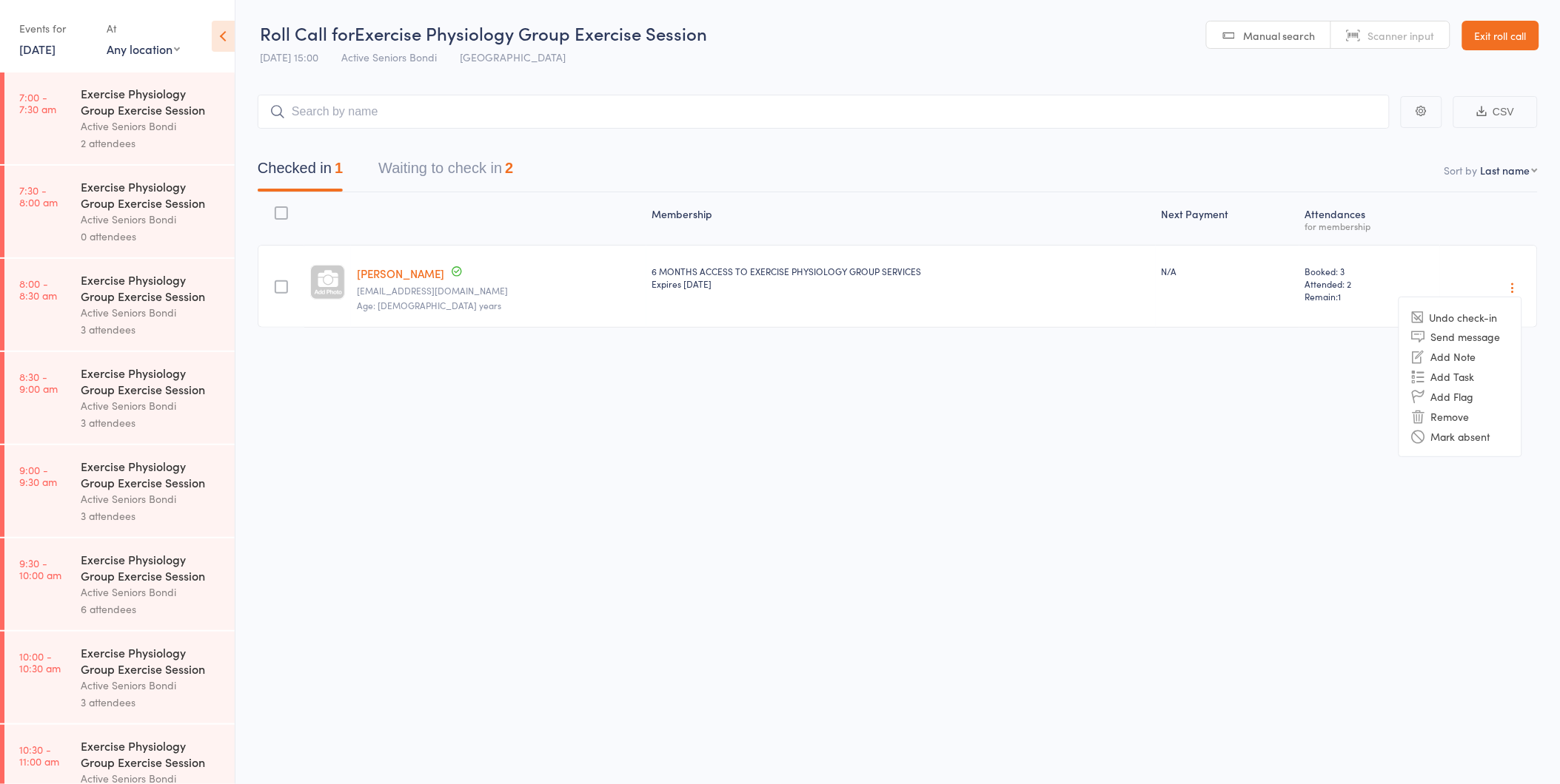
click at [1458, 313] on li "Undo check-in" at bounding box center [1461, 316] width 122 height 19
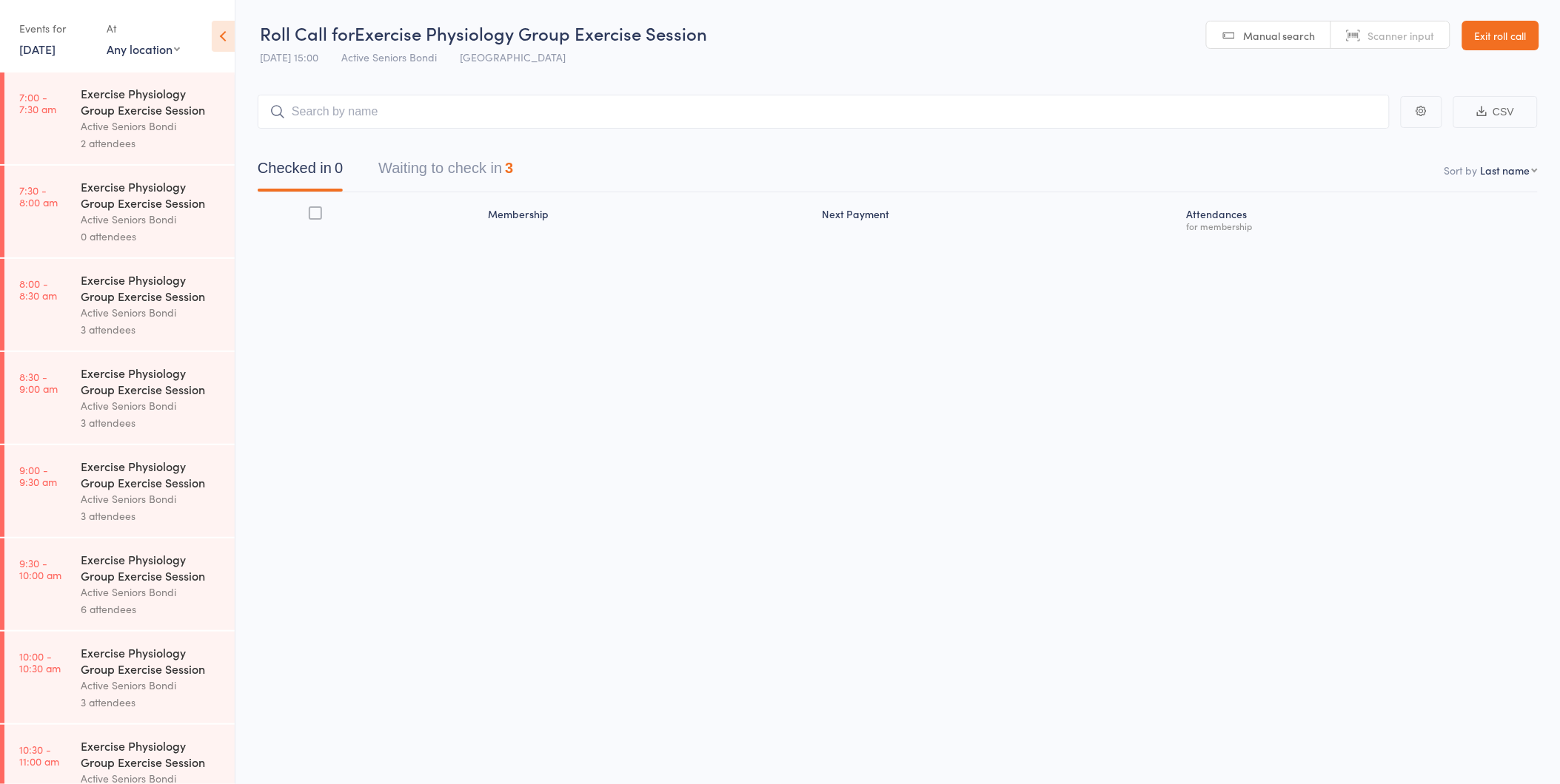
click at [55, 41] on link "18 Sep, 2025" at bounding box center [37, 49] width 37 height 16
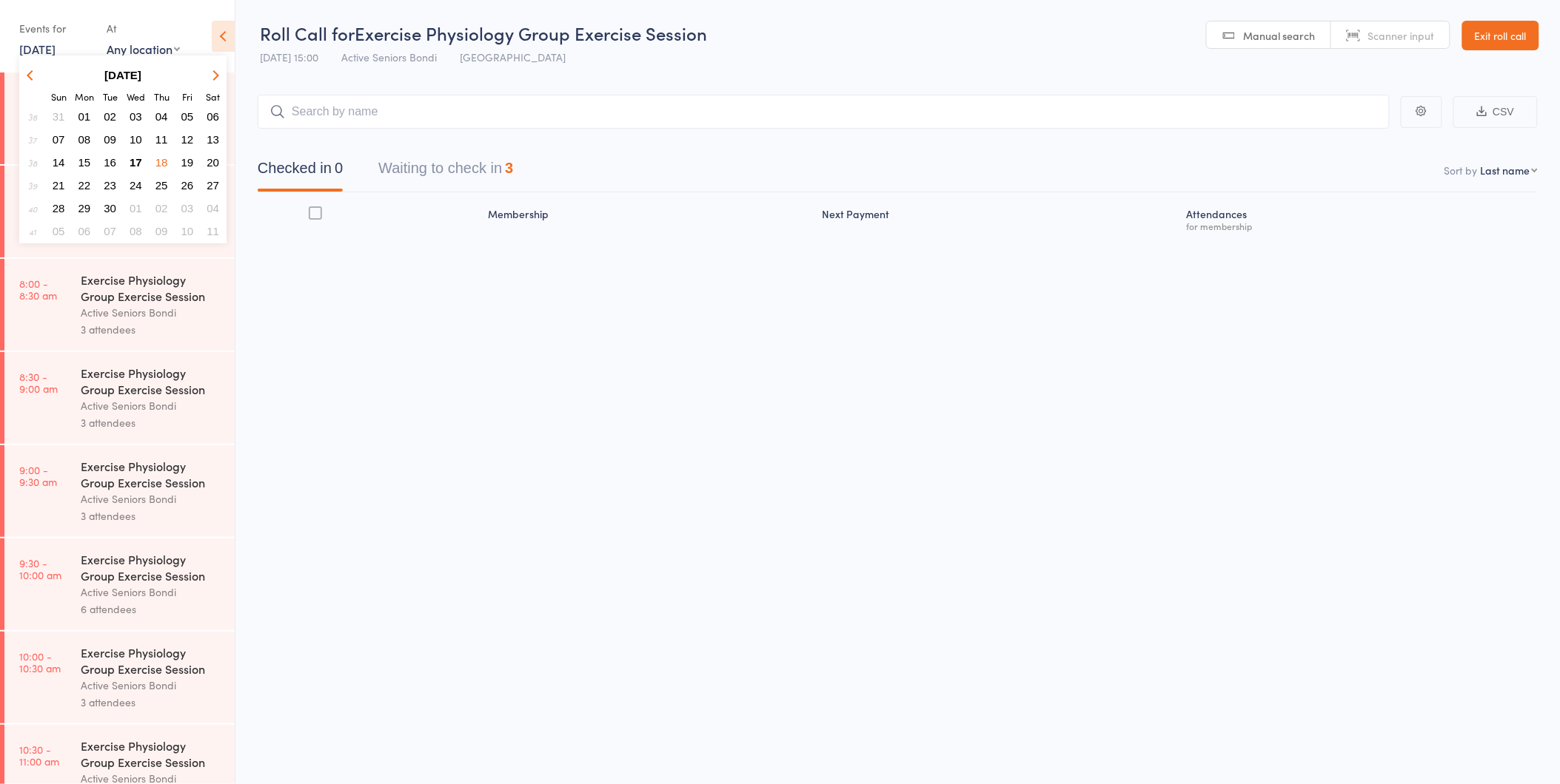
click at [142, 156] on span "17" at bounding box center [135, 162] width 12 height 12
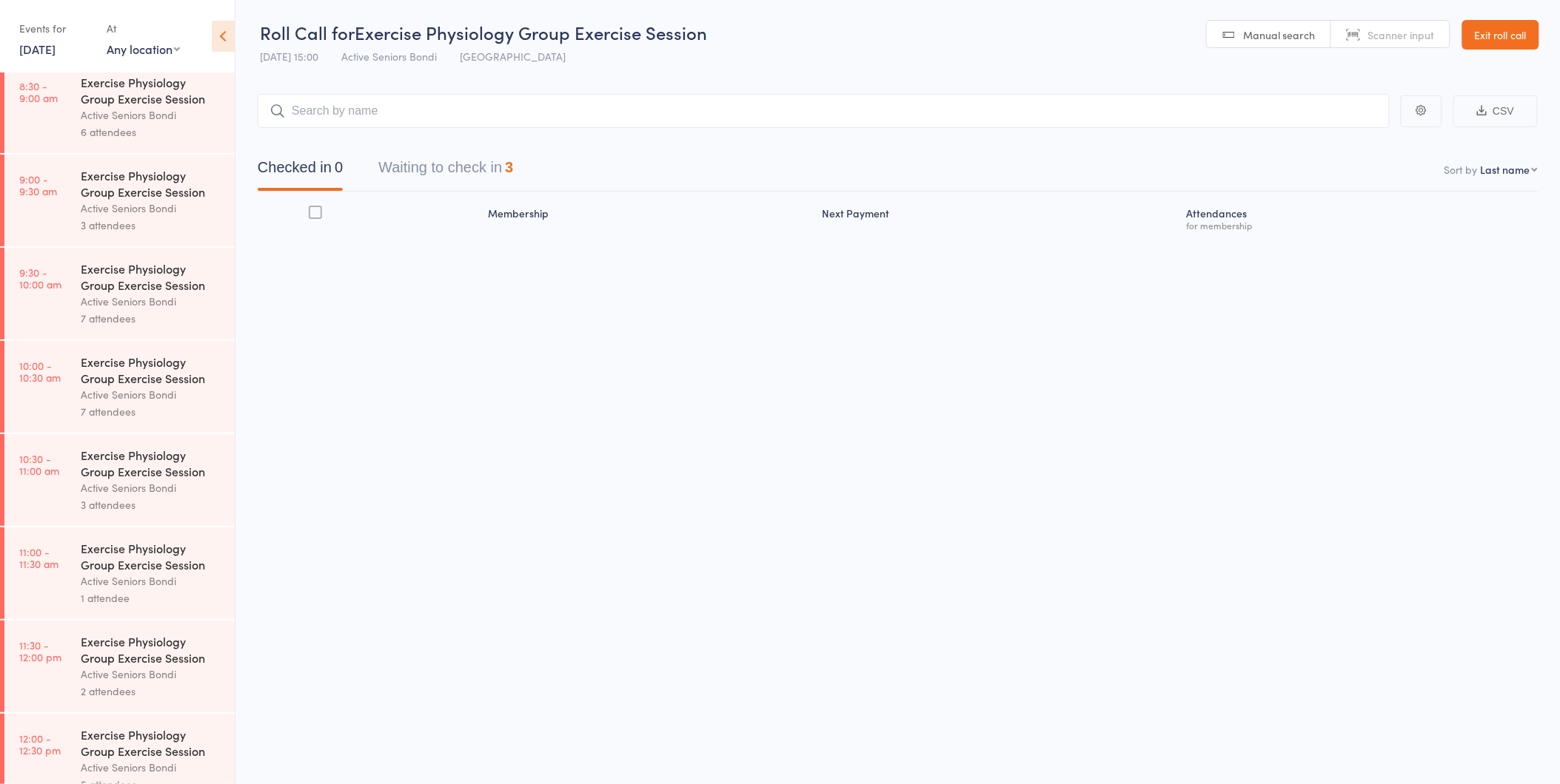
scroll to position [284, 0]
click at [144, 311] on div "Active Seniors Bondi" at bounding box center [151, 307] width 142 height 17
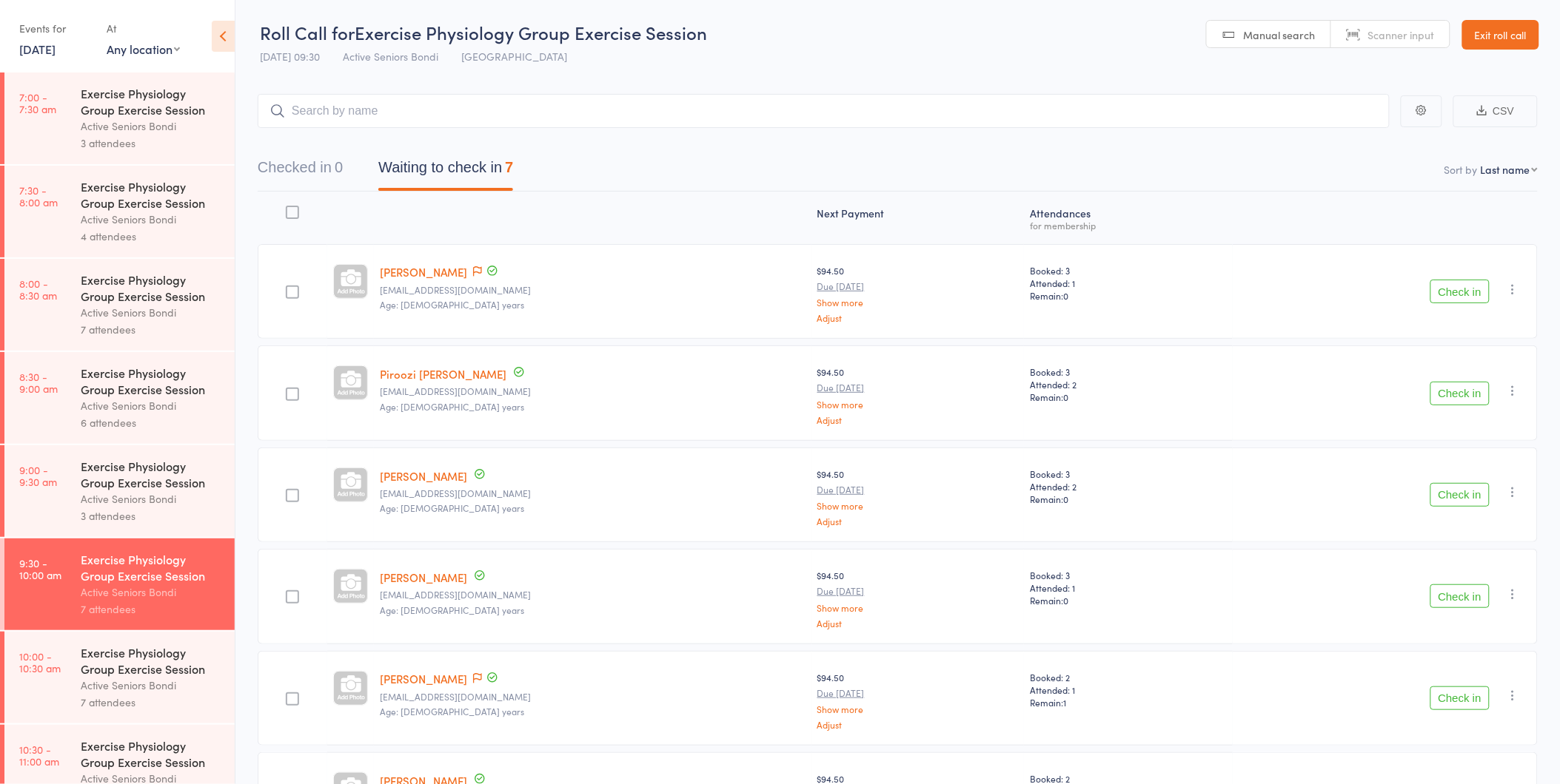
click at [1447, 296] on button "Check in" at bounding box center [1460, 291] width 59 height 24
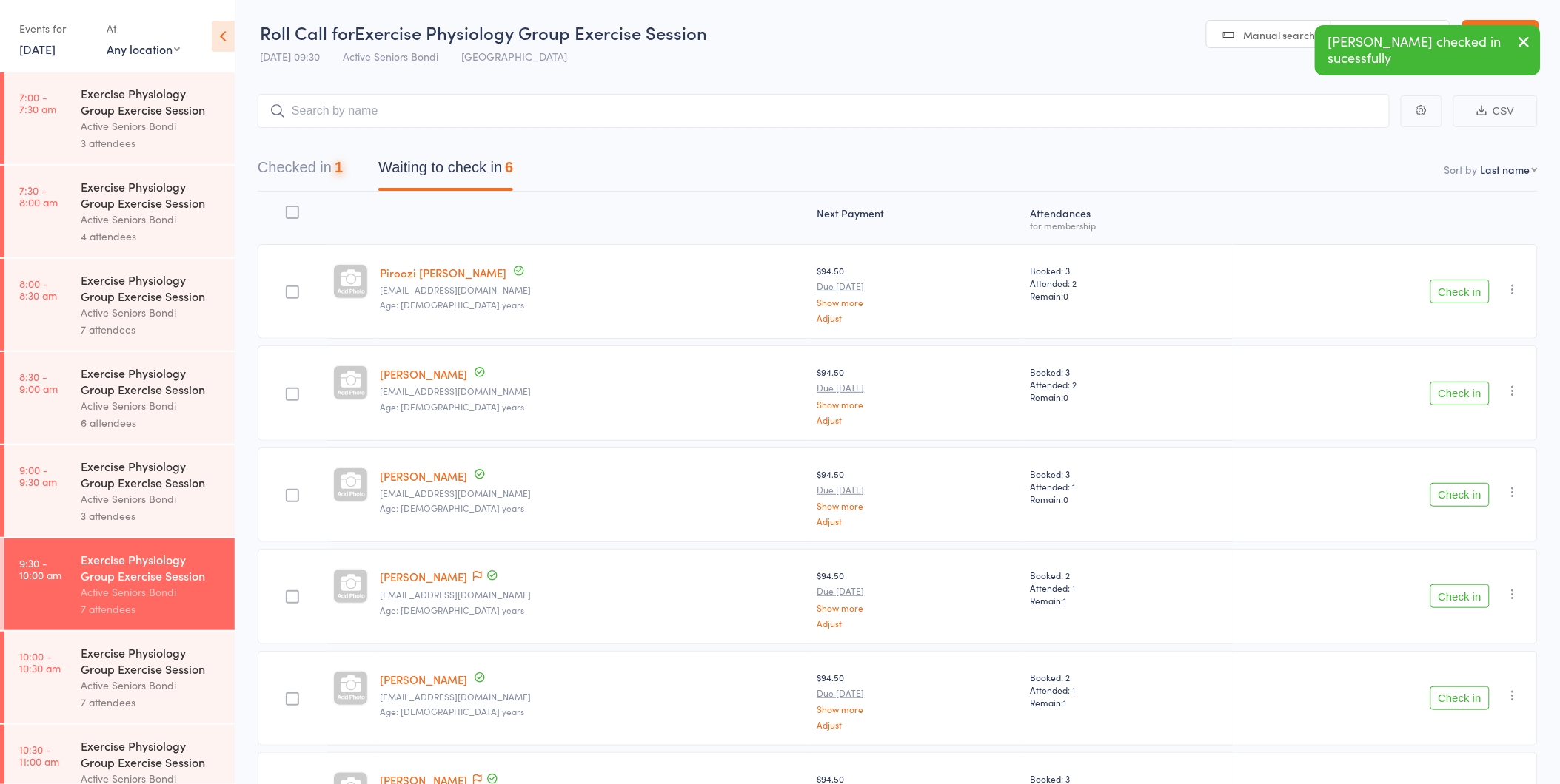
click at [1447, 296] on button "Check in" at bounding box center [1460, 291] width 59 height 24
click at [1460, 402] on button "Check in" at bounding box center [1460, 393] width 59 height 24
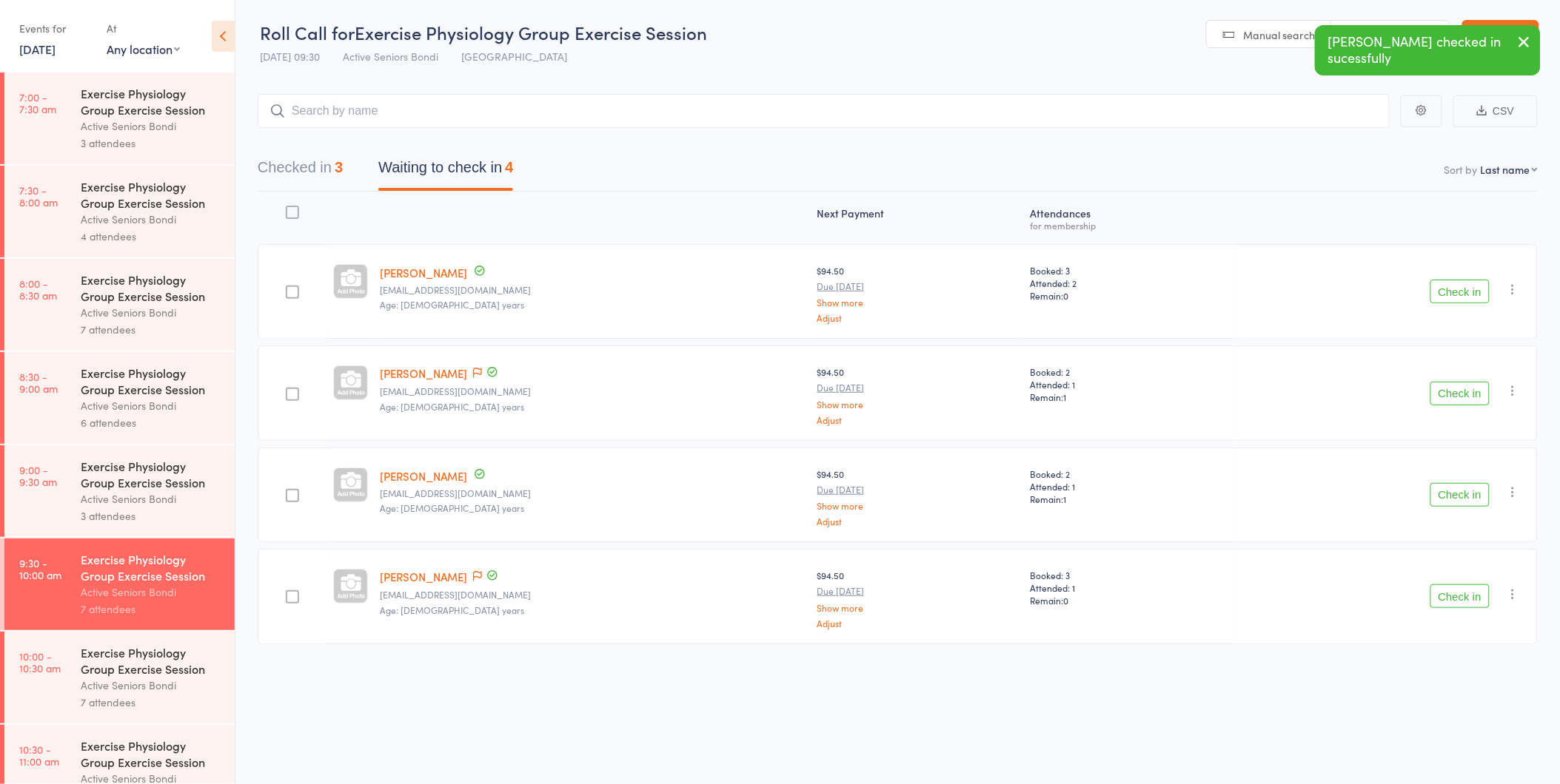
click at [1462, 598] on button "Check in" at bounding box center [1460, 596] width 59 height 24
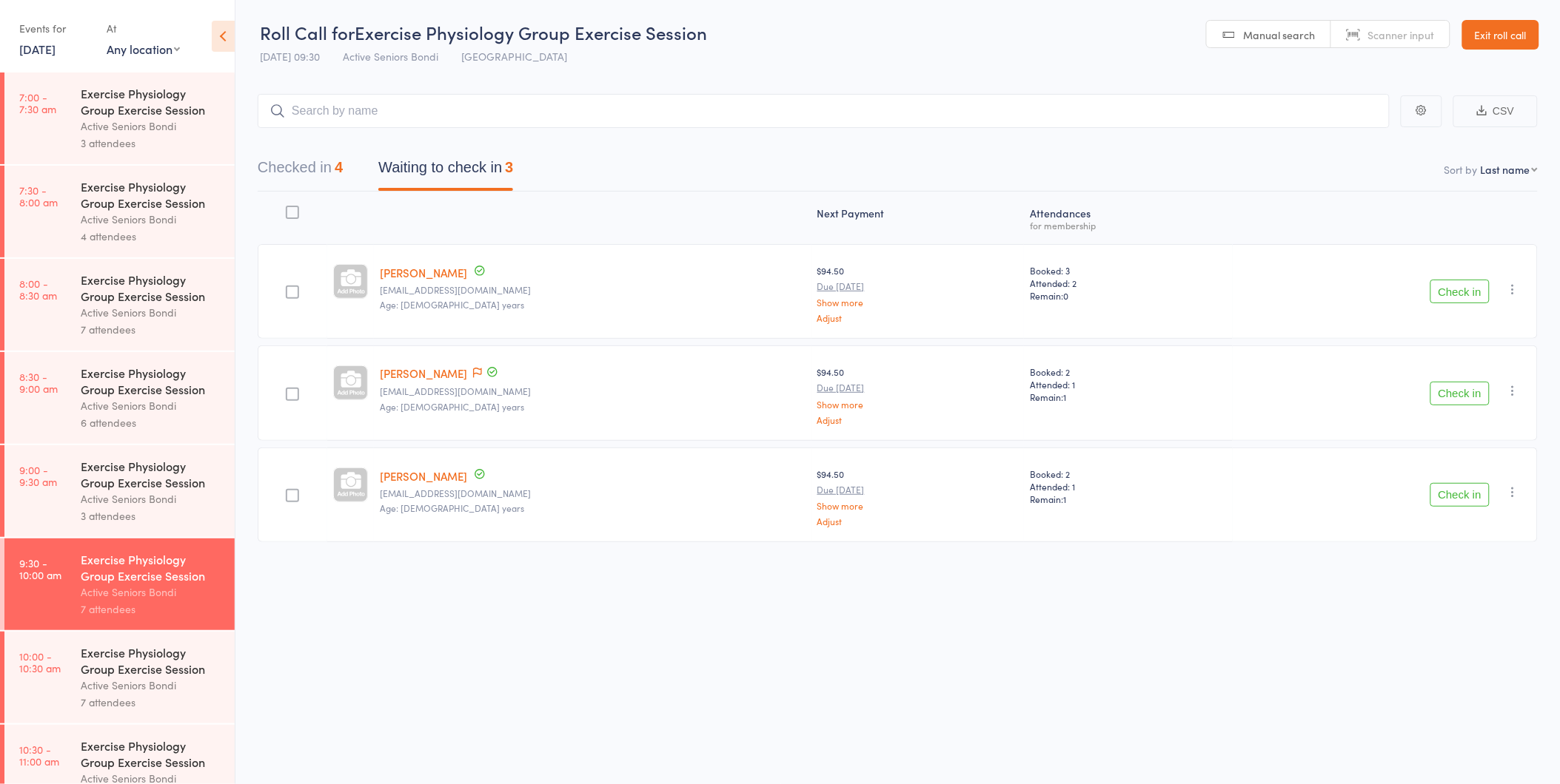
click at [1459, 296] on button "Check in" at bounding box center [1460, 291] width 59 height 24
click at [1449, 294] on button "Check in" at bounding box center [1460, 291] width 59 height 24
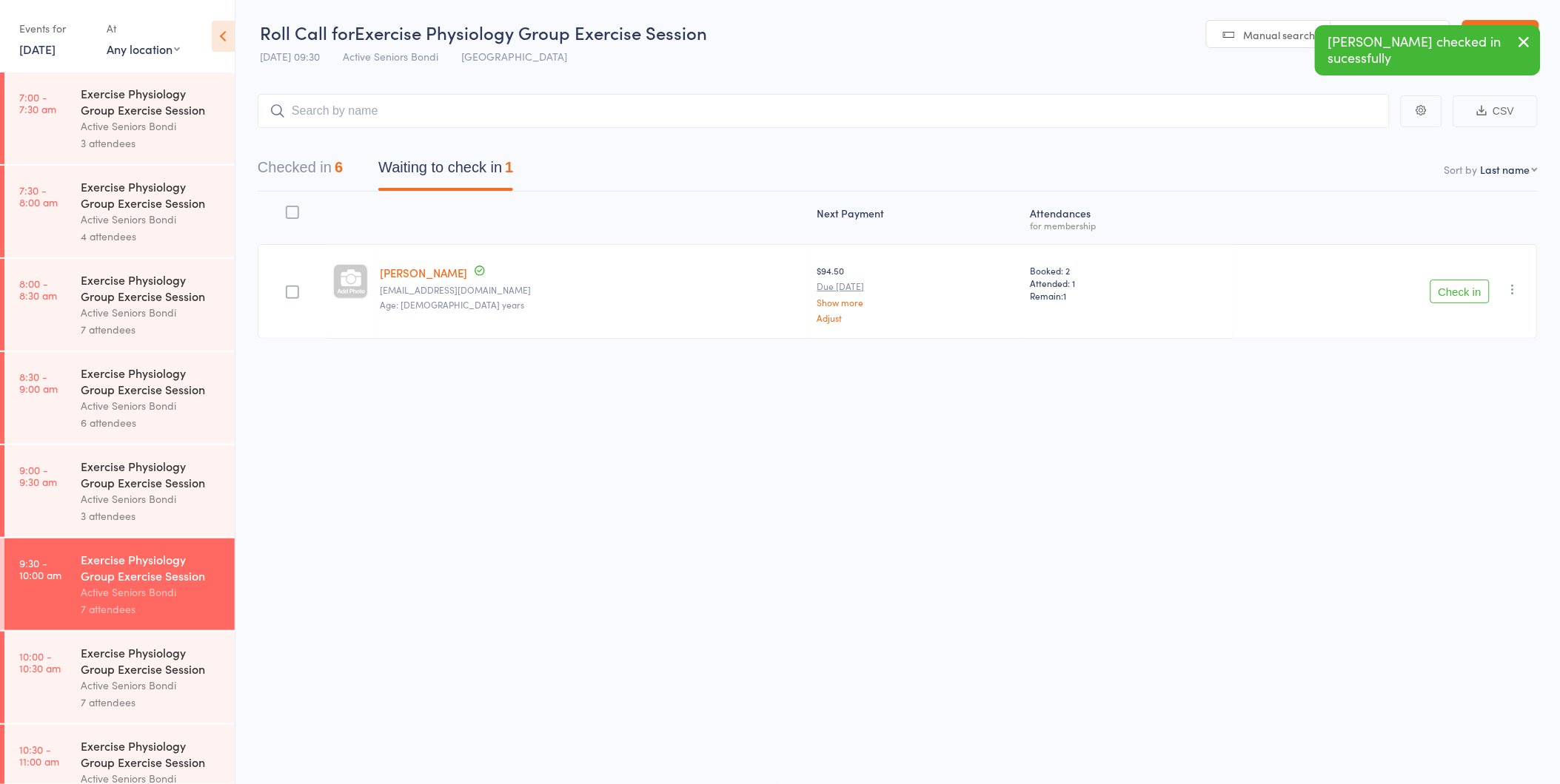
click at [1449, 294] on button "Check in" at bounding box center [1460, 291] width 59 height 24
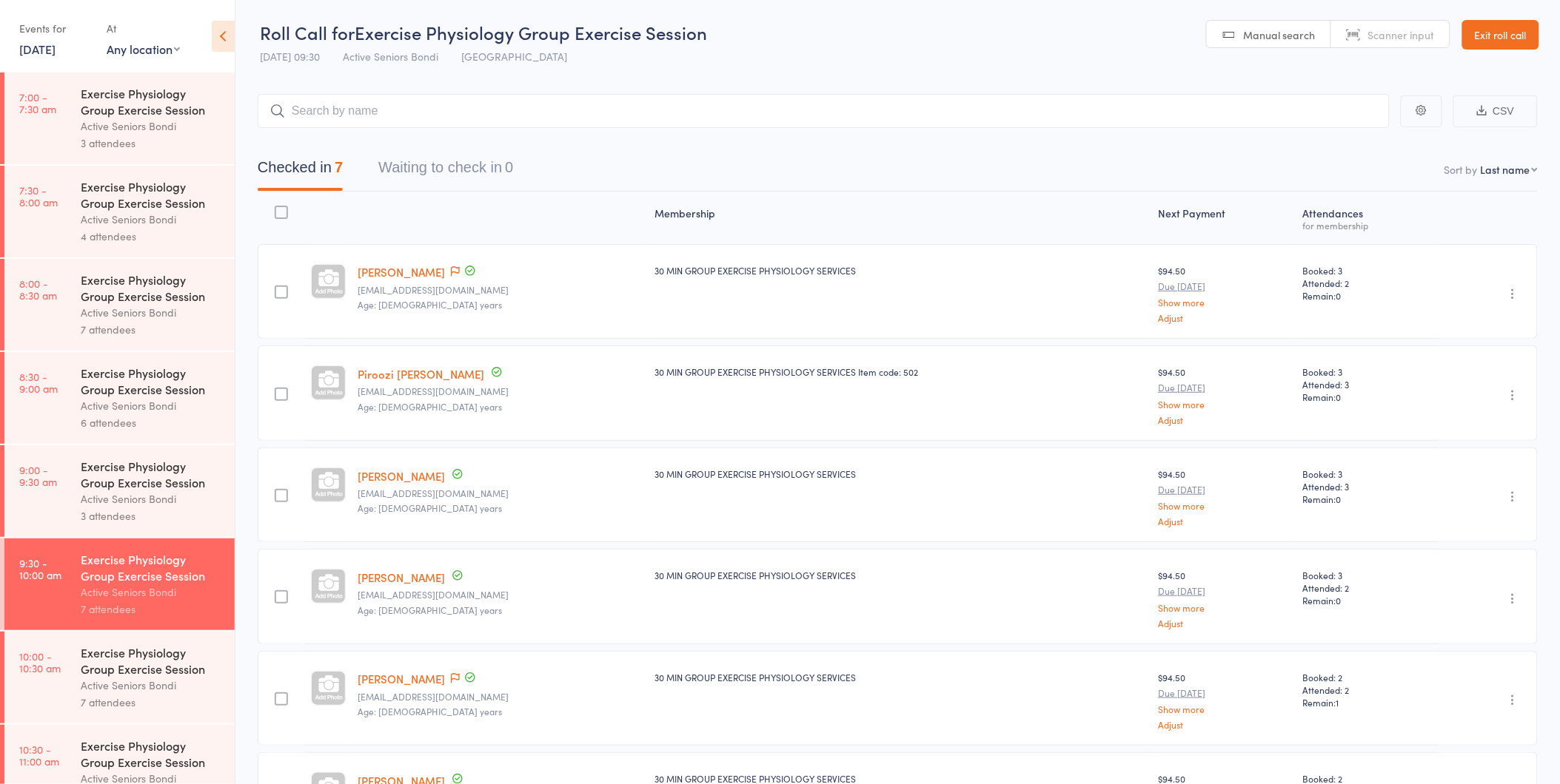
click at [1513, 30] on link "Exit roll call" at bounding box center [1501, 35] width 77 height 29
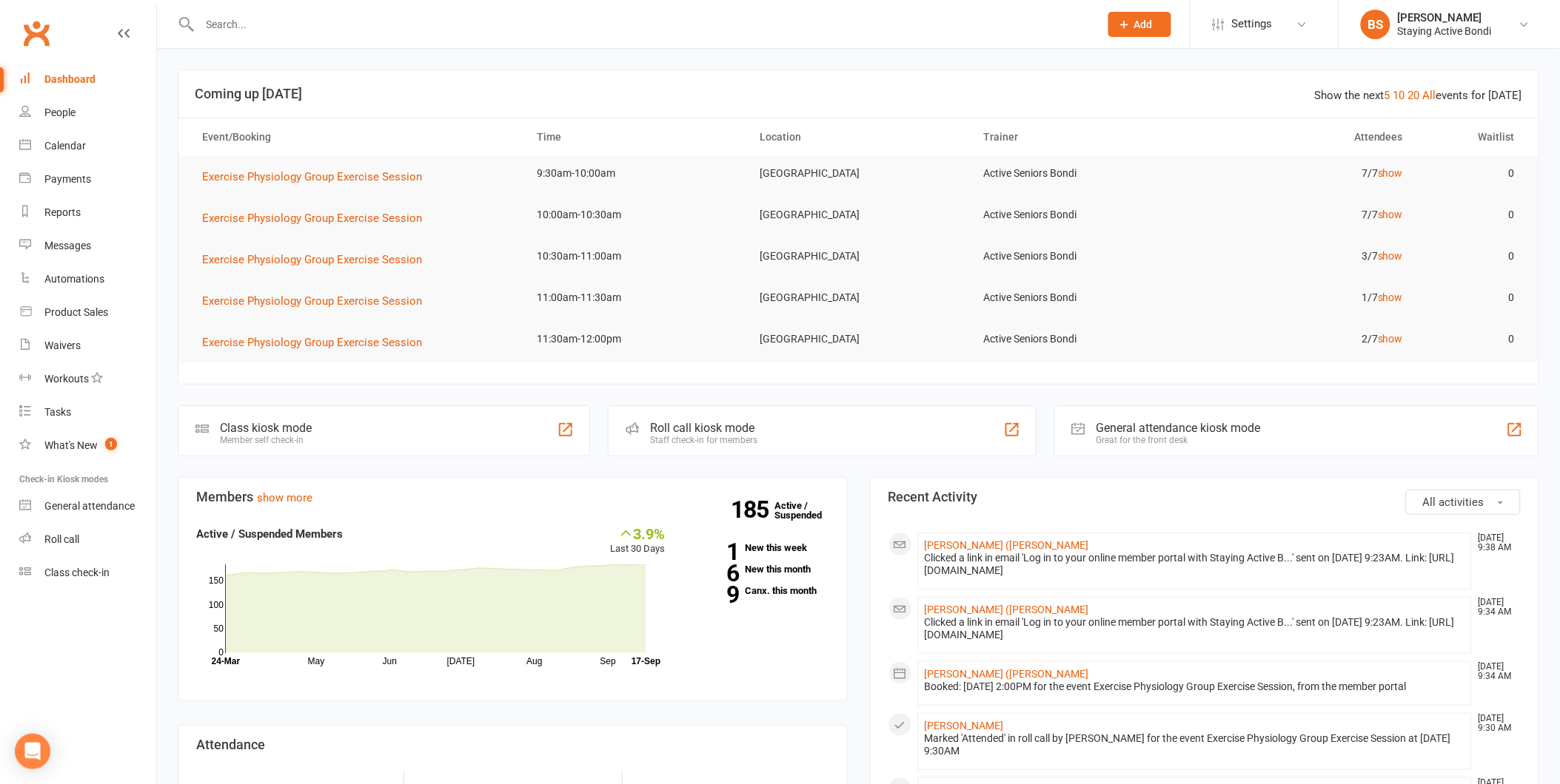
click at [269, 30] on input "text" at bounding box center [642, 24] width 894 height 20
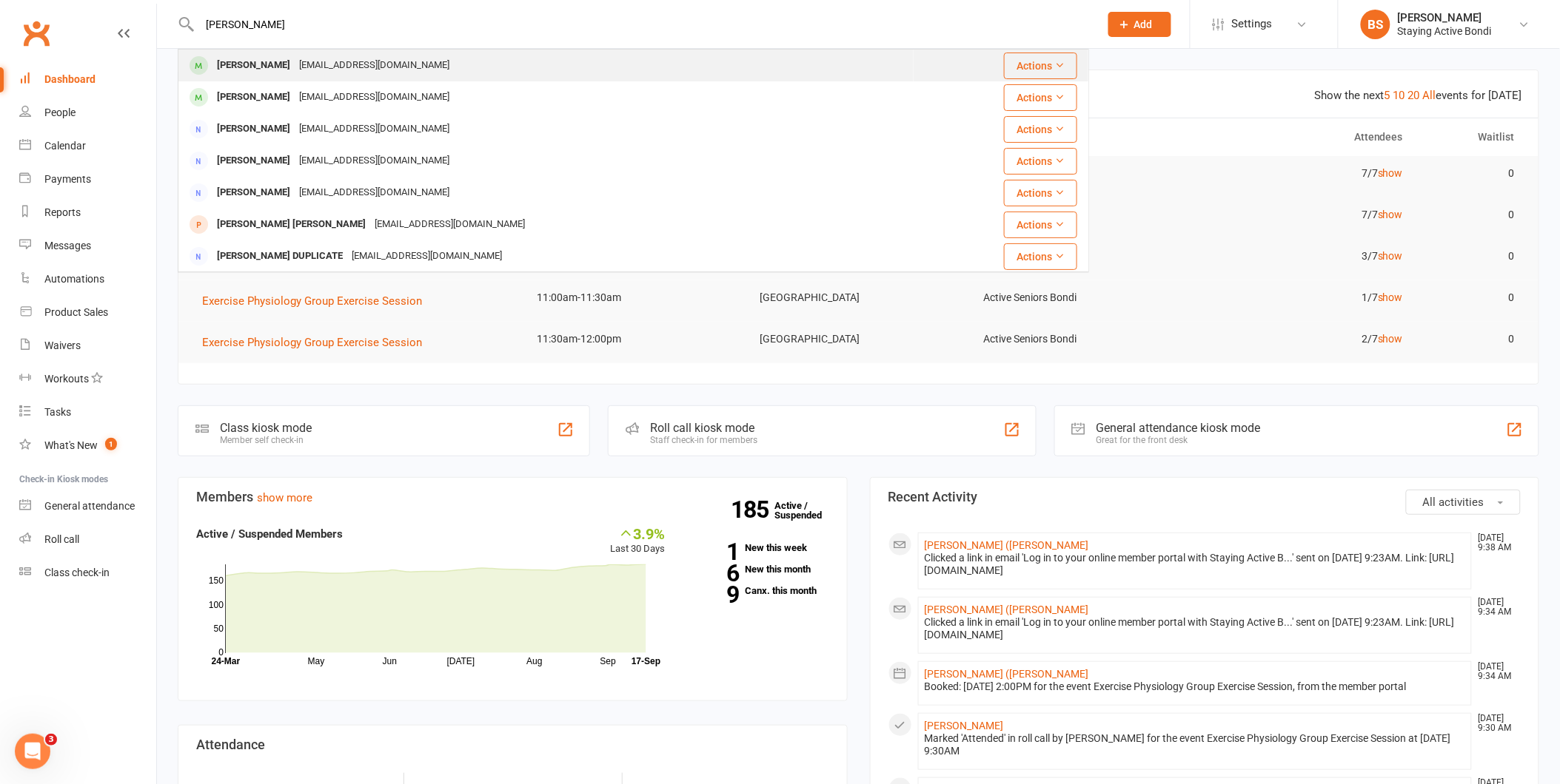
type input "gaye durante"
click at [267, 57] on div "Gaye Durante" at bounding box center [253, 65] width 82 height 21
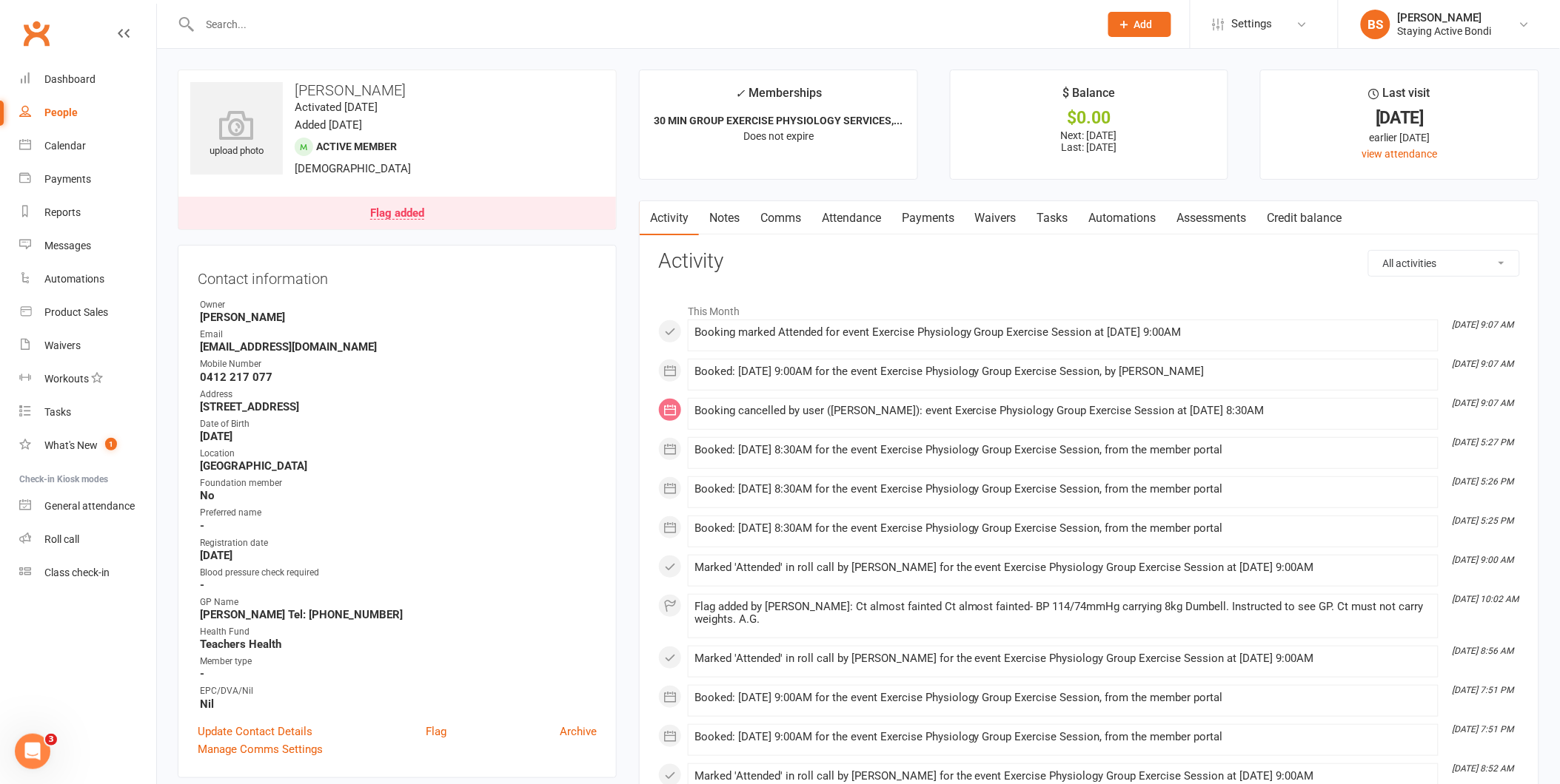
click at [863, 215] on link "Attendance" at bounding box center [851, 218] width 80 height 34
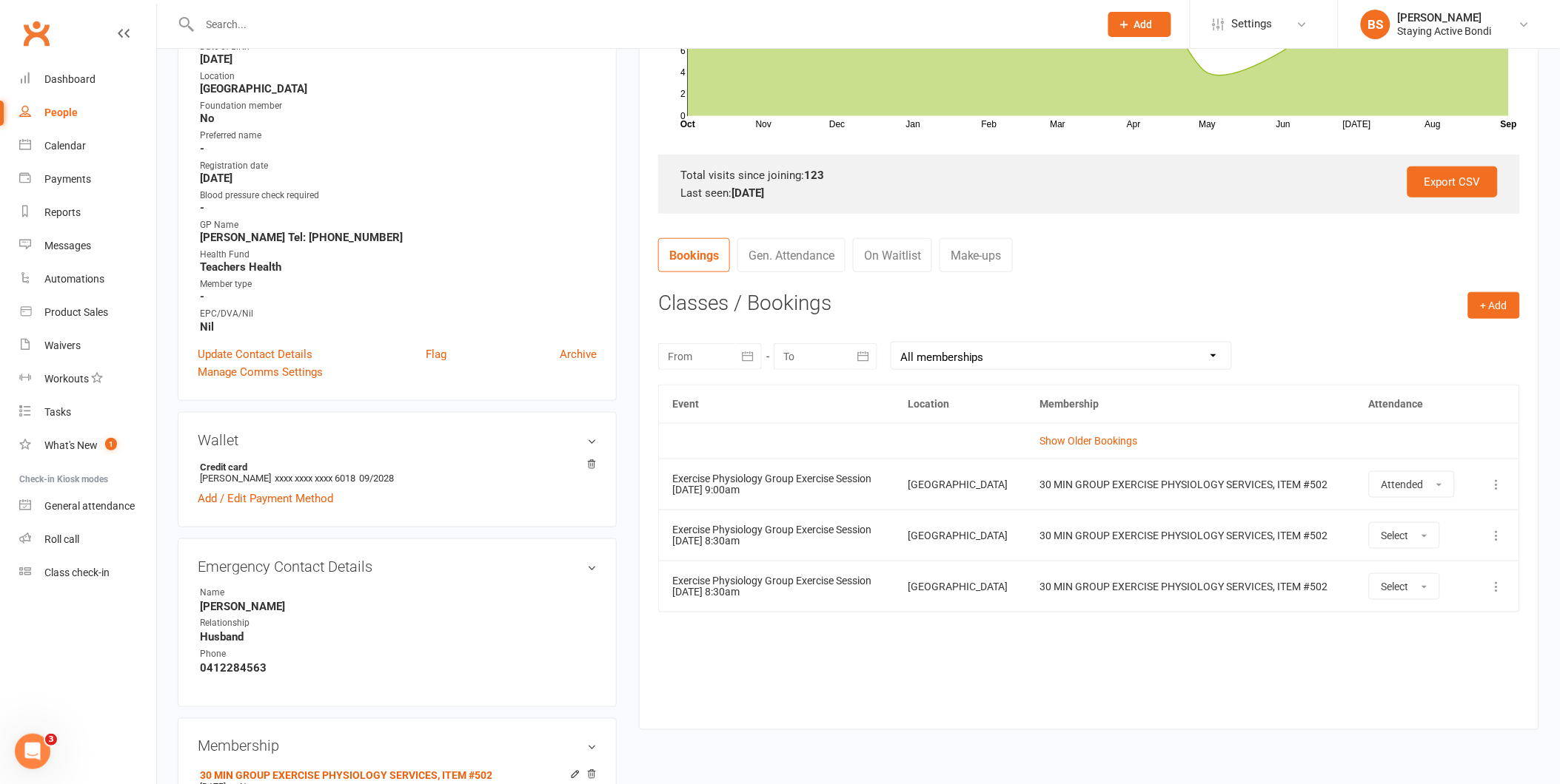
scroll to position [390, 0]
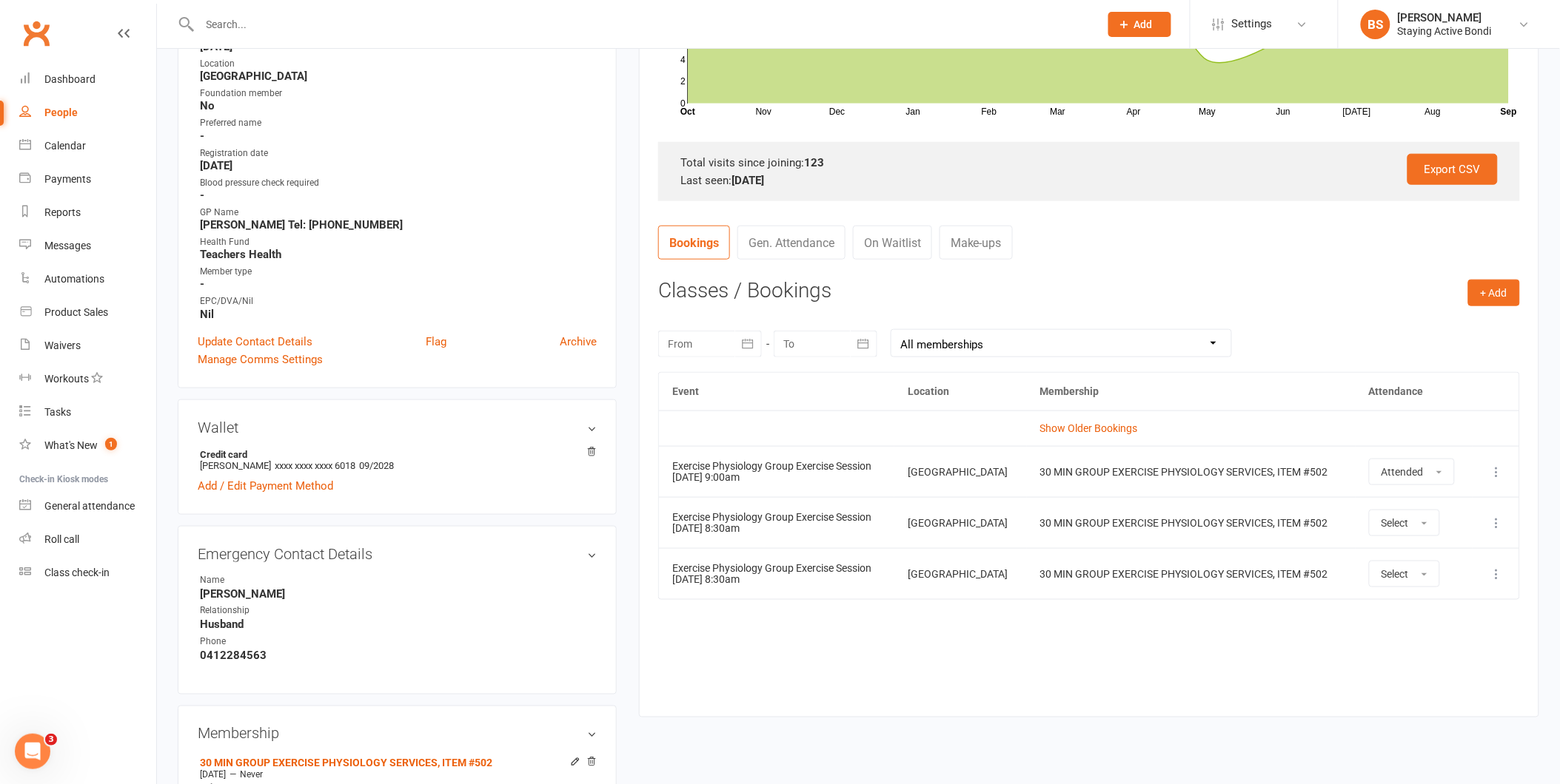
click at [1498, 524] on icon at bounding box center [1497, 523] width 15 height 15
click at [1466, 612] on link "Remove booking" at bounding box center [1432, 611] width 146 height 29
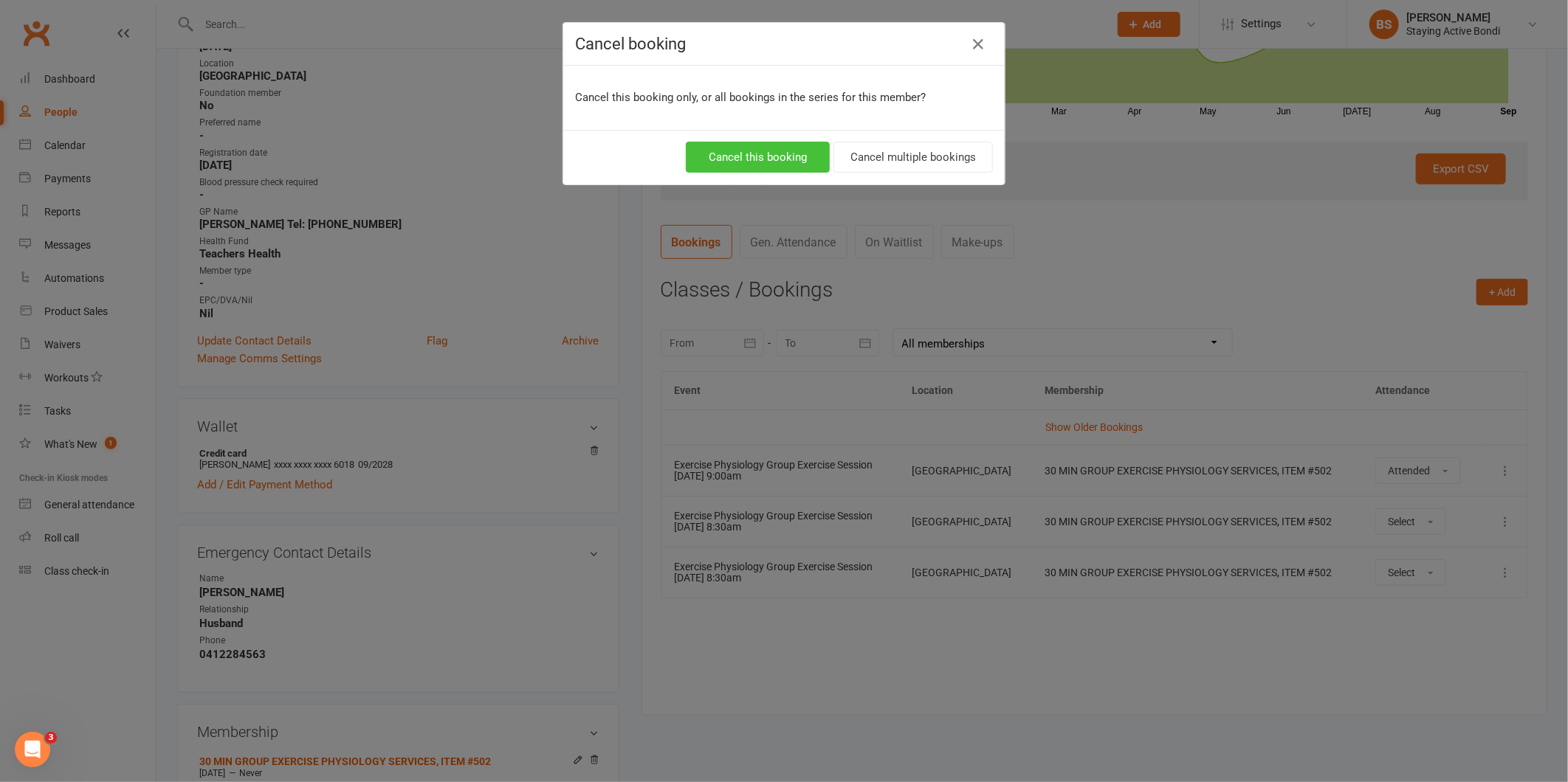
click at [778, 160] on button "Cancel this booking" at bounding box center [757, 157] width 144 height 31
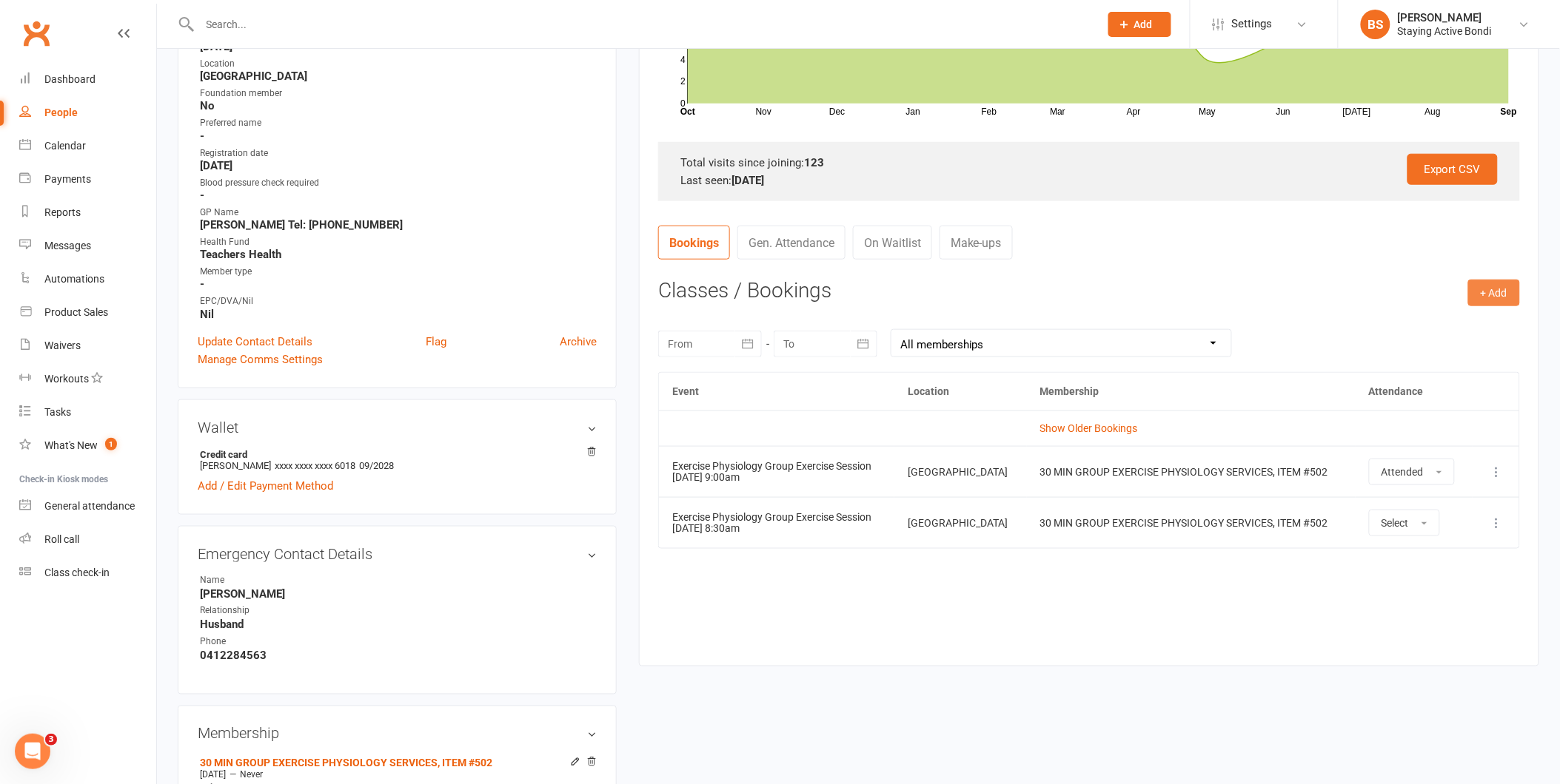
click at [1498, 285] on button "+ Add" at bounding box center [1494, 293] width 52 height 27
click at [1435, 316] on link "Book Event" at bounding box center [1446, 326] width 146 height 29
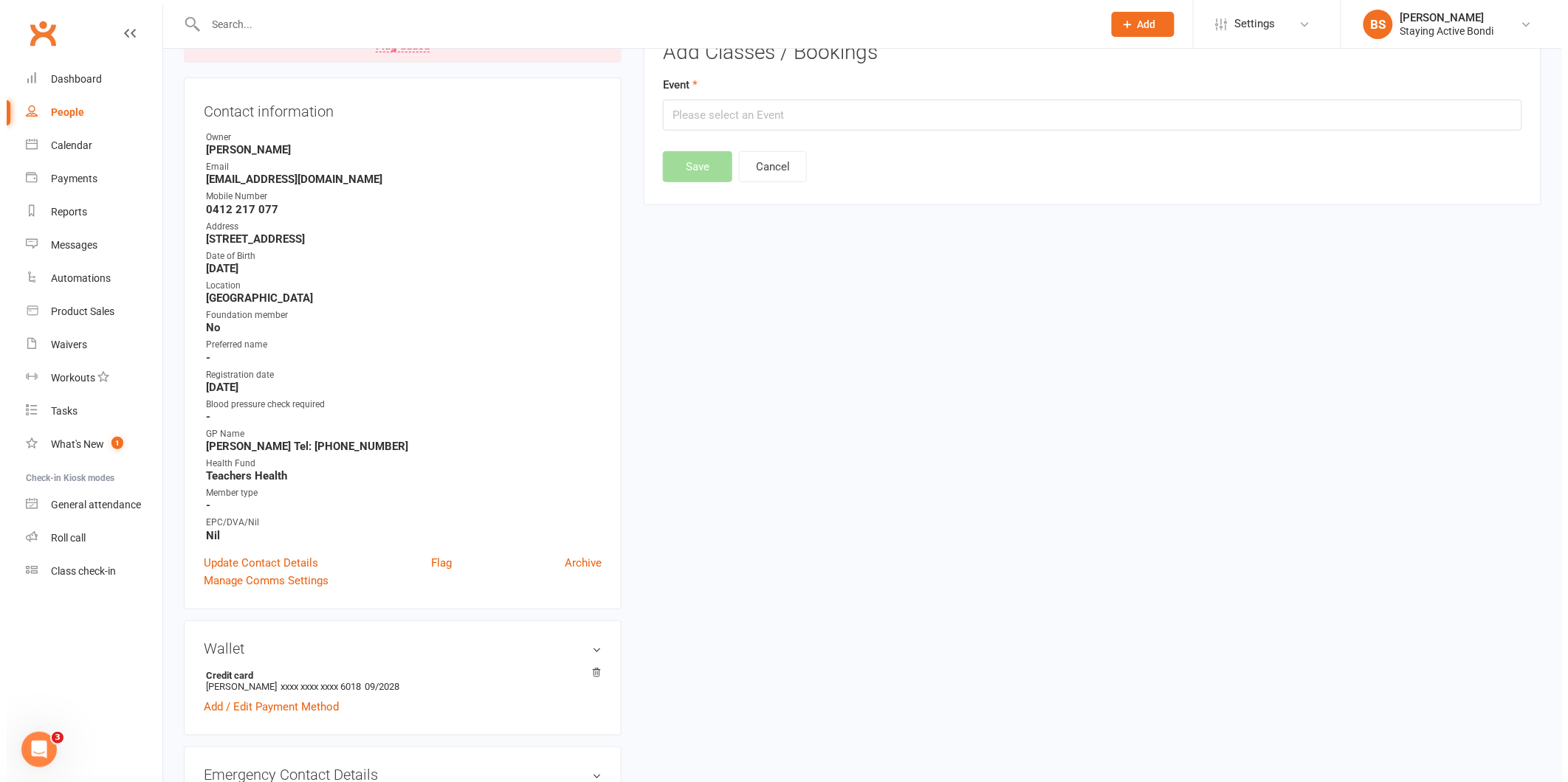
scroll to position [127, 0]
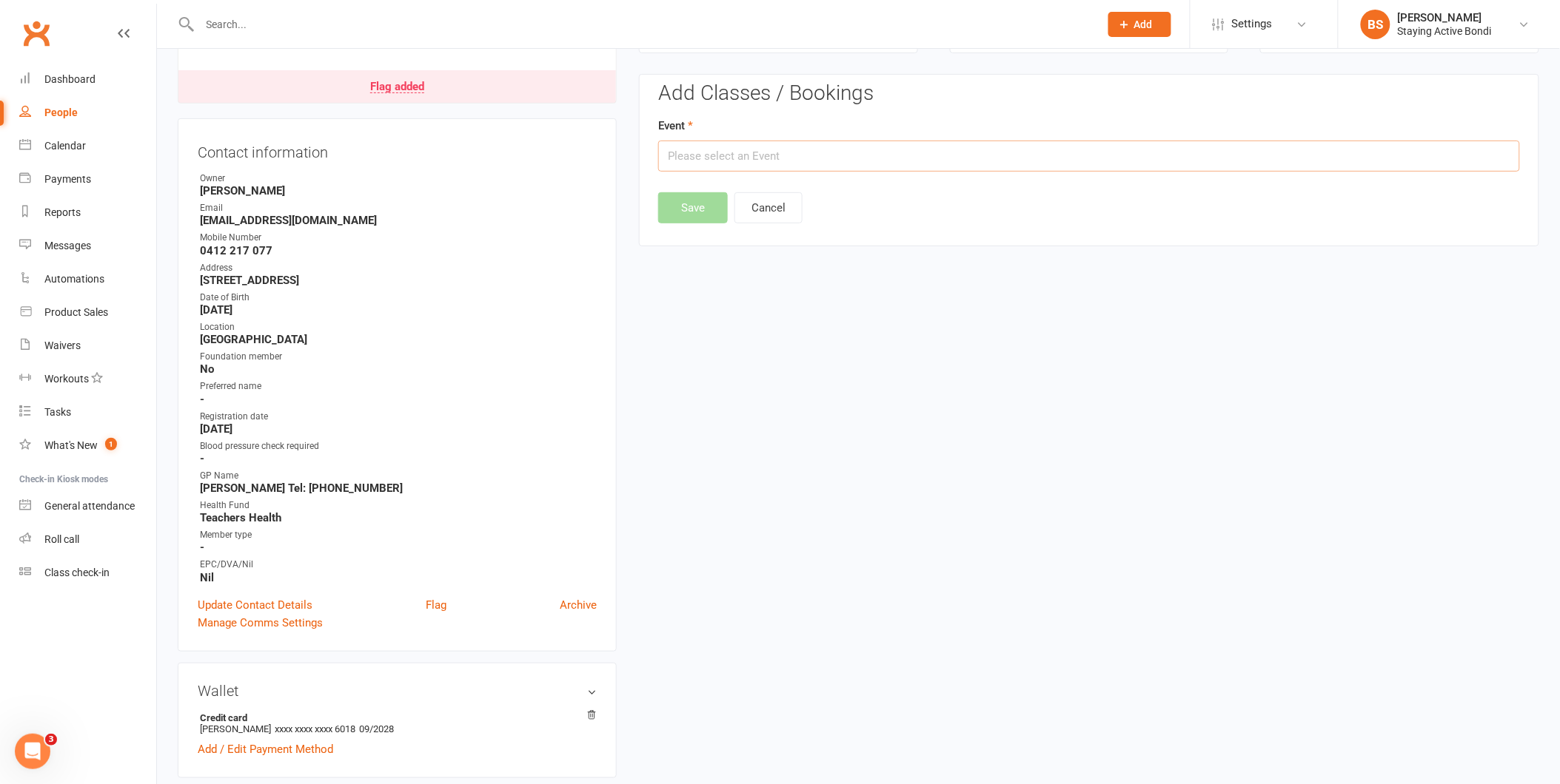
click at [688, 158] on input "text" at bounding box center [1089, 156] width 862 height 31
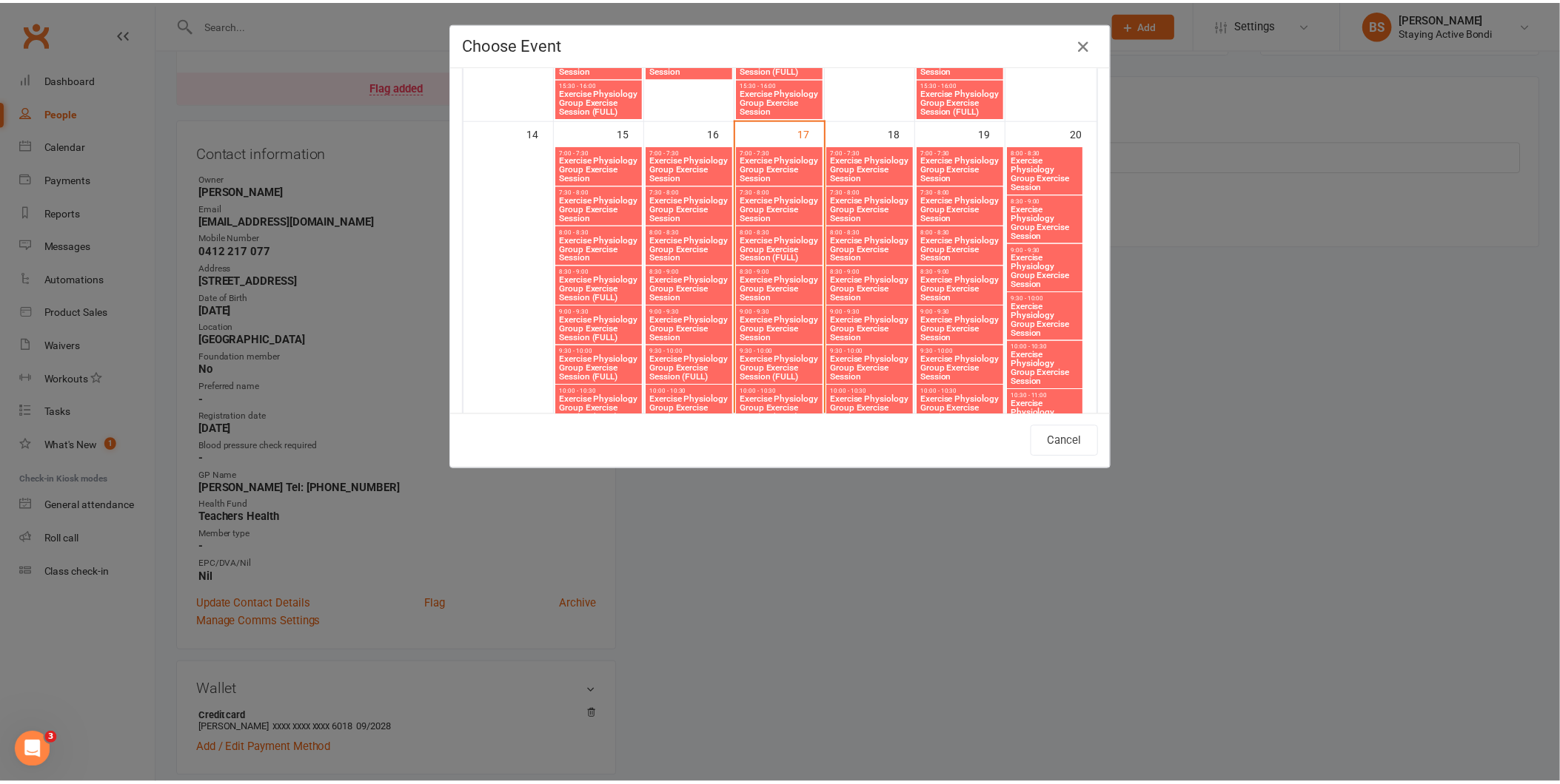
scroll to position [1312, 0]
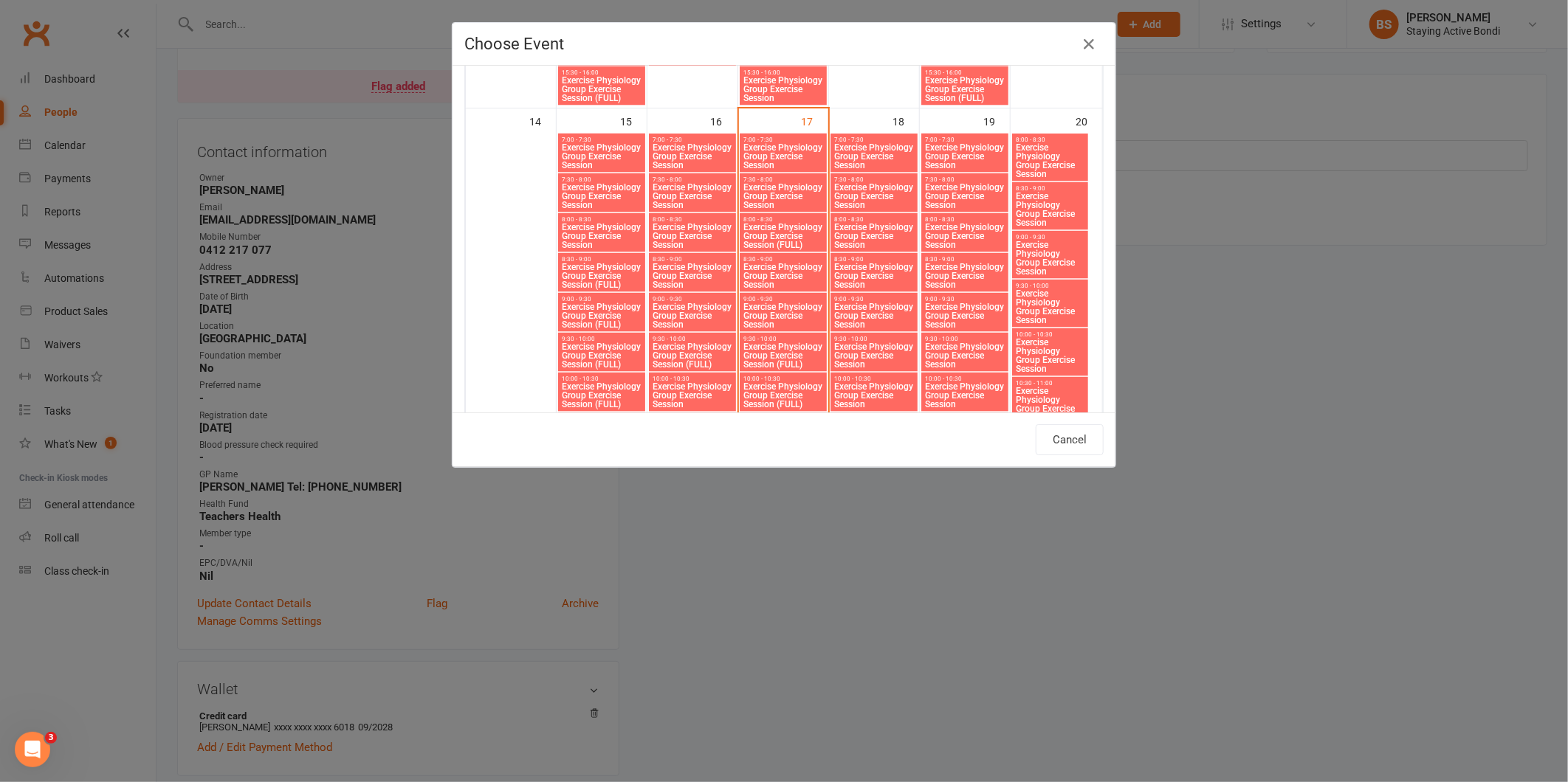
click at [865, 303] on span "Exercise Physiology Group Exercise Session" at bounding box center [874, 316] width 81 height 27
type input "Exercise Physiology Group Exercise Session - Sep 18, 2025 9:00:00 AM"
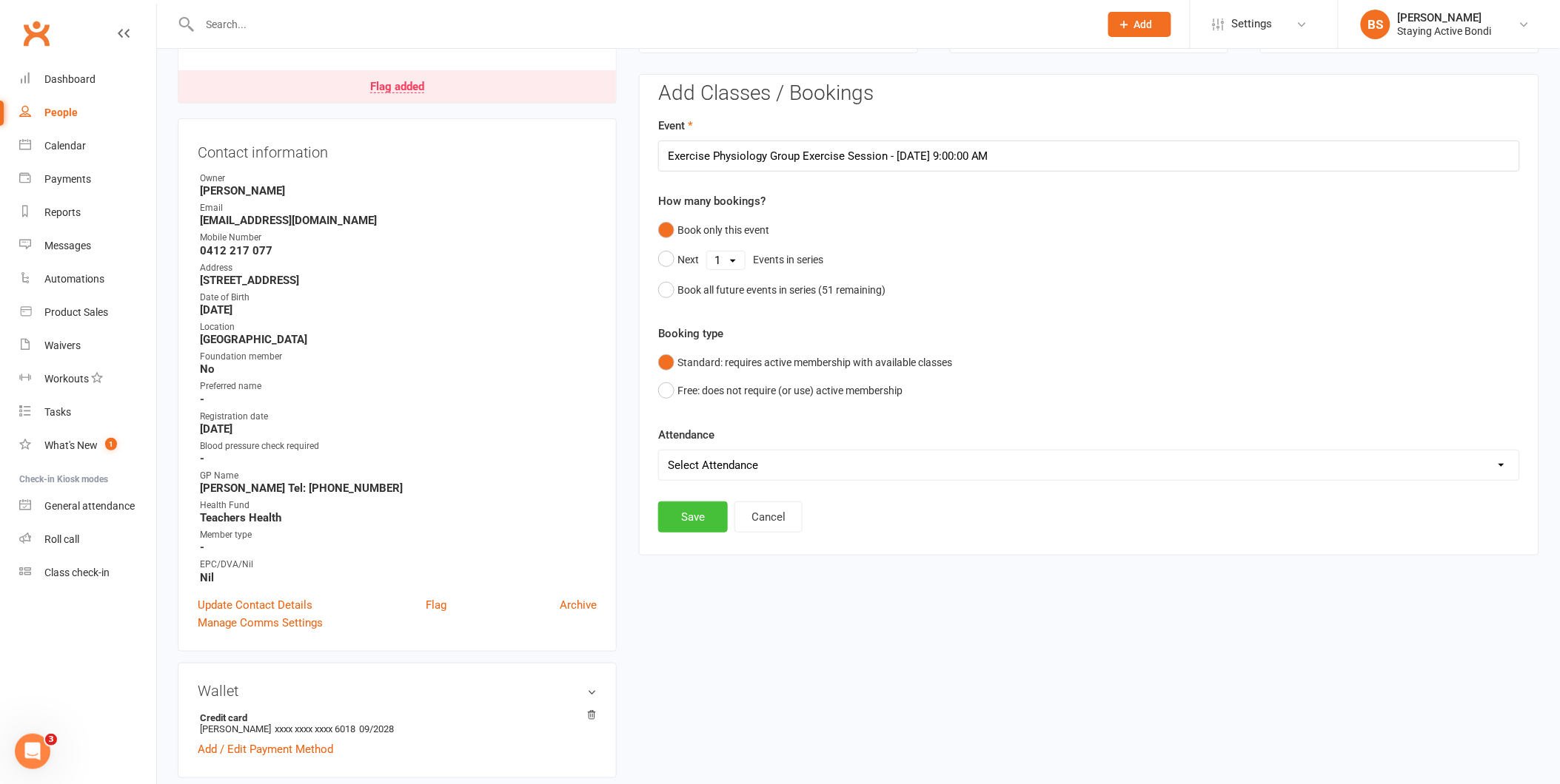
click at [690, 521] on button "Save" at bounding box center [693, 517] width 70 height 31
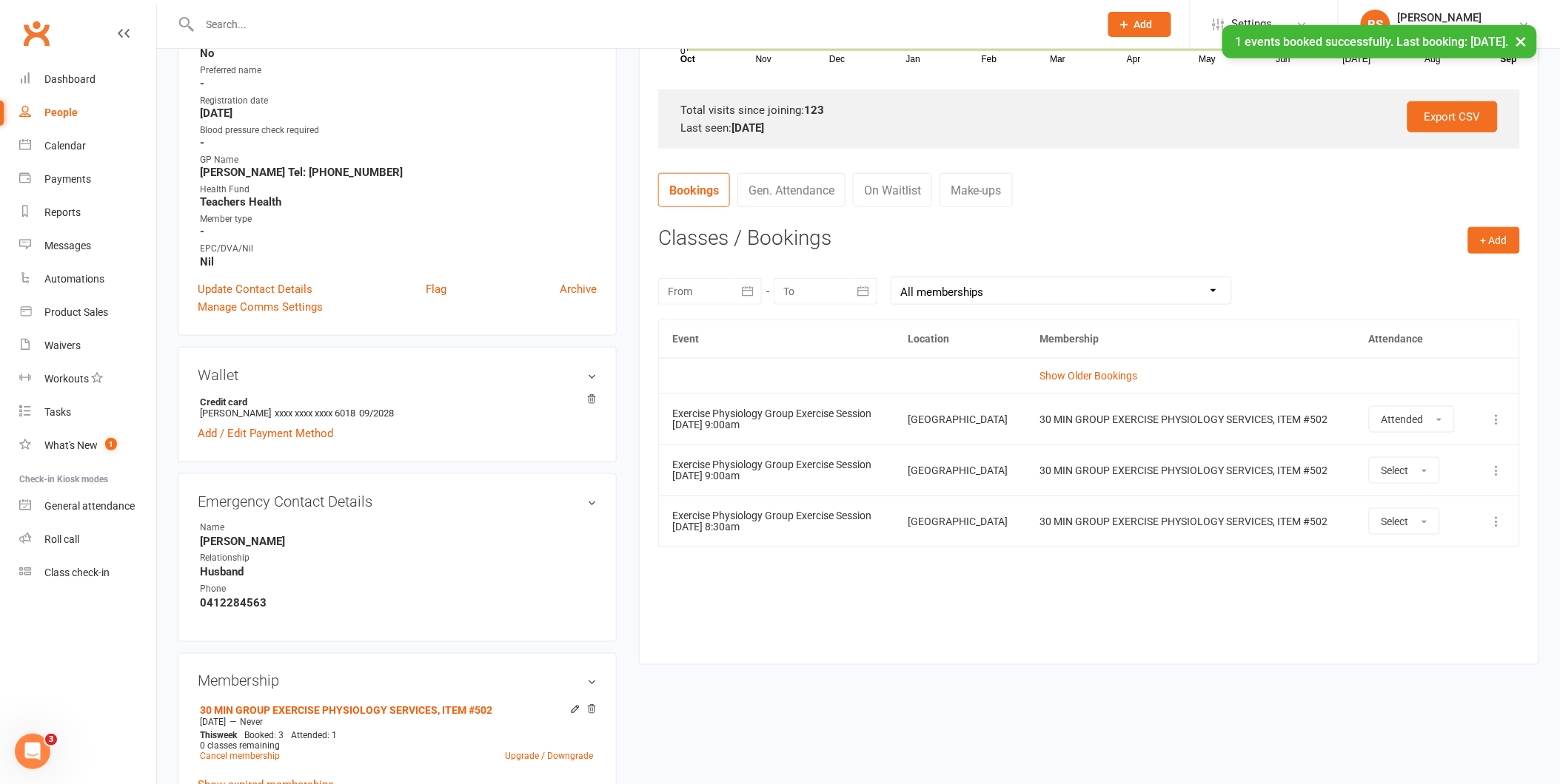
scroll to position [455, 0]
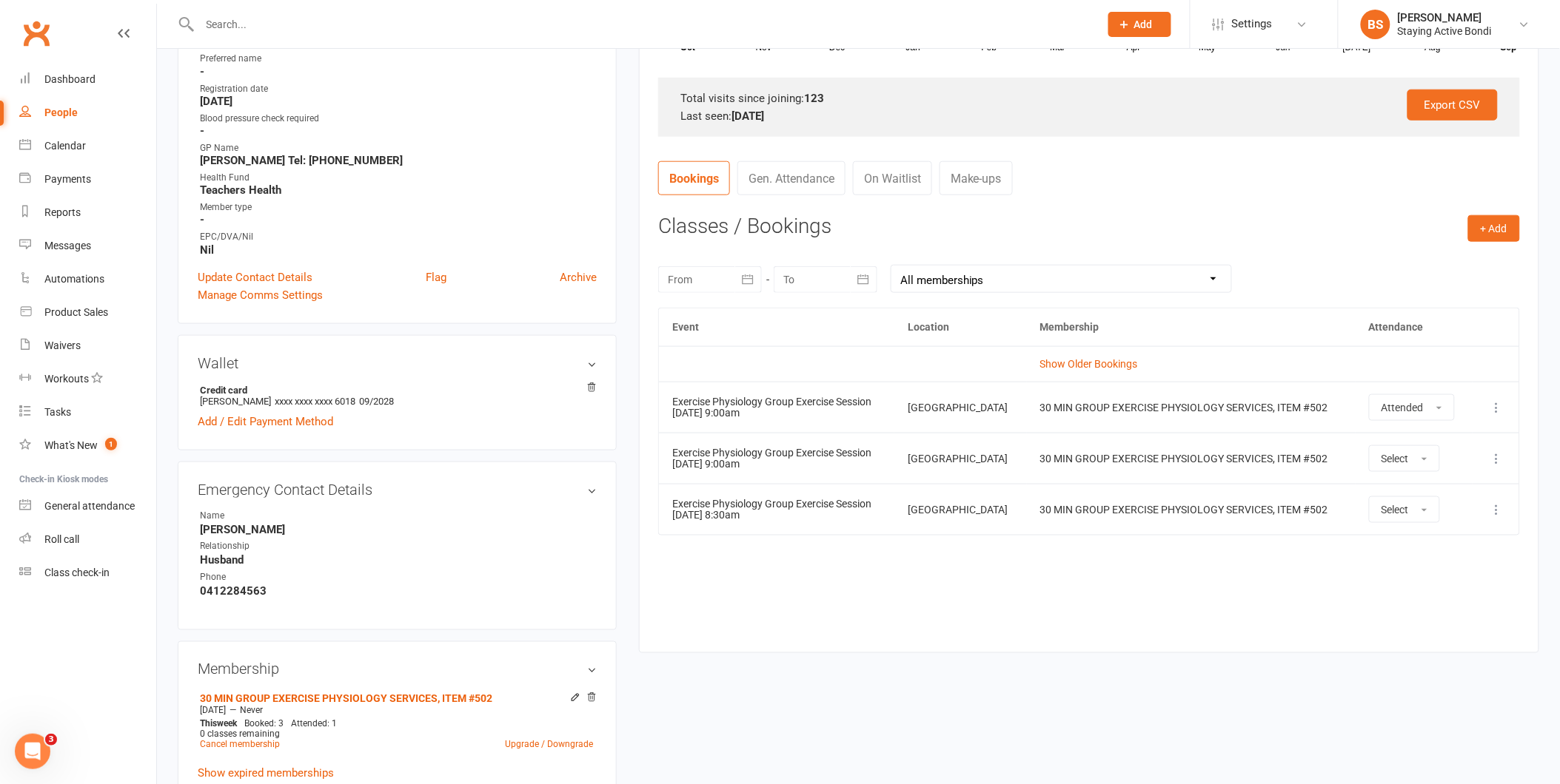
click at [1493, 505] on icon at bounding box center [1497, 510] width 15 height 15
click at [1440, 601] on link "Remove booking" at bounding box center [1432, 598] width 146 height 29
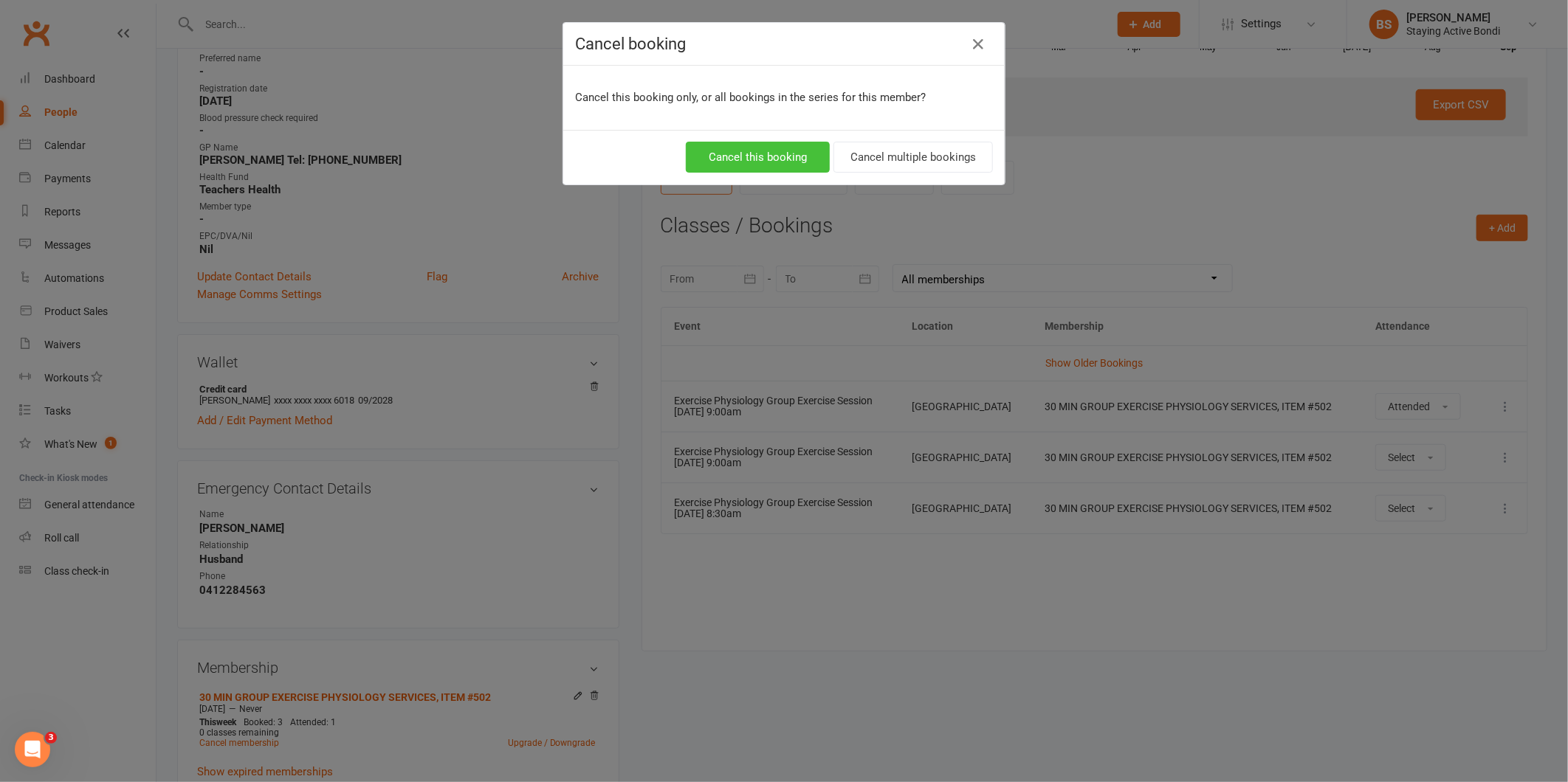
click at [762, 153] on button "Cancel this booking" at bounding box center [757, 157] width 144 height 31
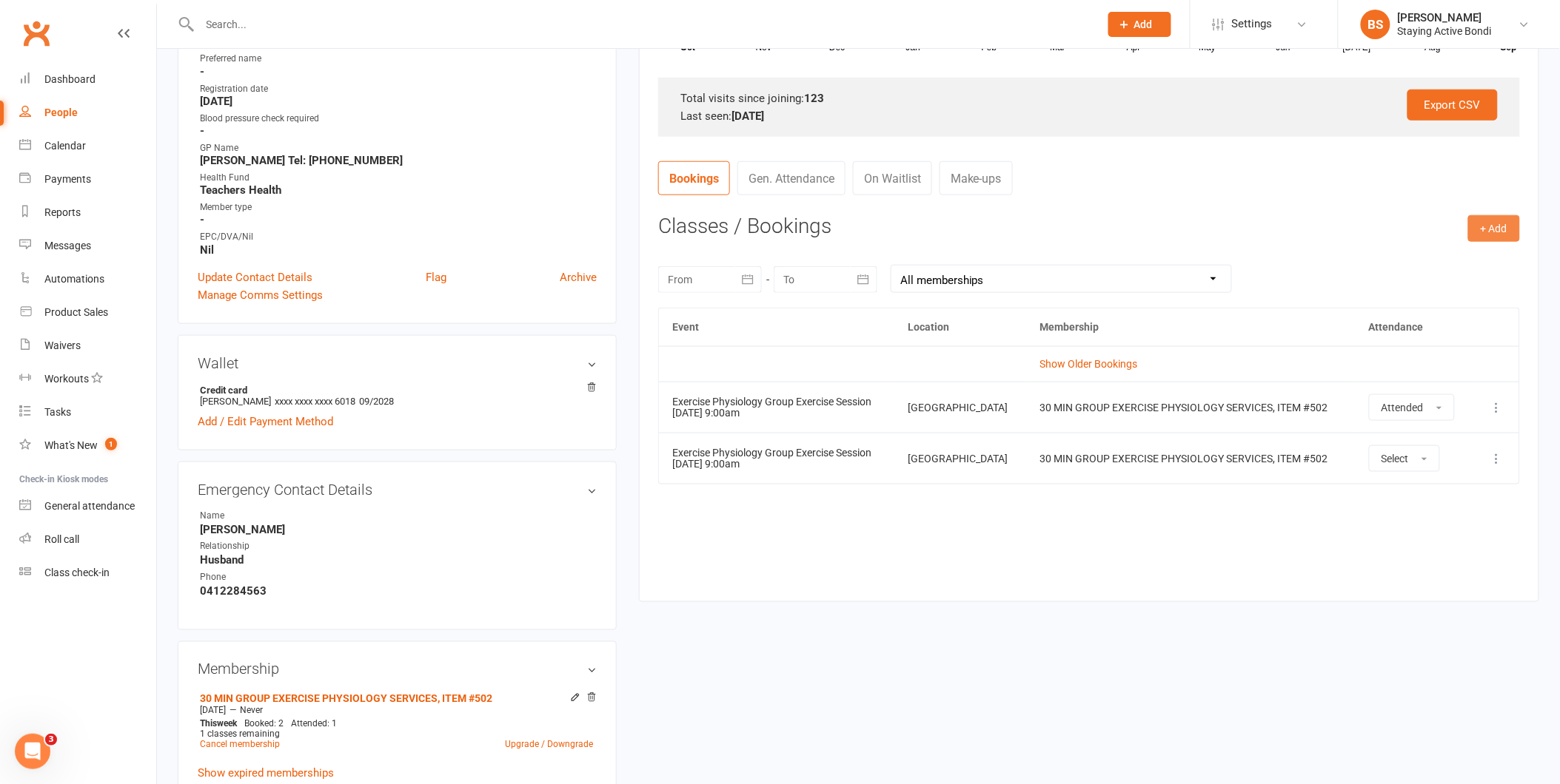
click at [1499, 233] on button "+ Add" at bounding box center [1494, 229] width 52 height 27
click at [1436, 267] on link "Book Event" at bounding box center [1446, 262] width 146 height 29
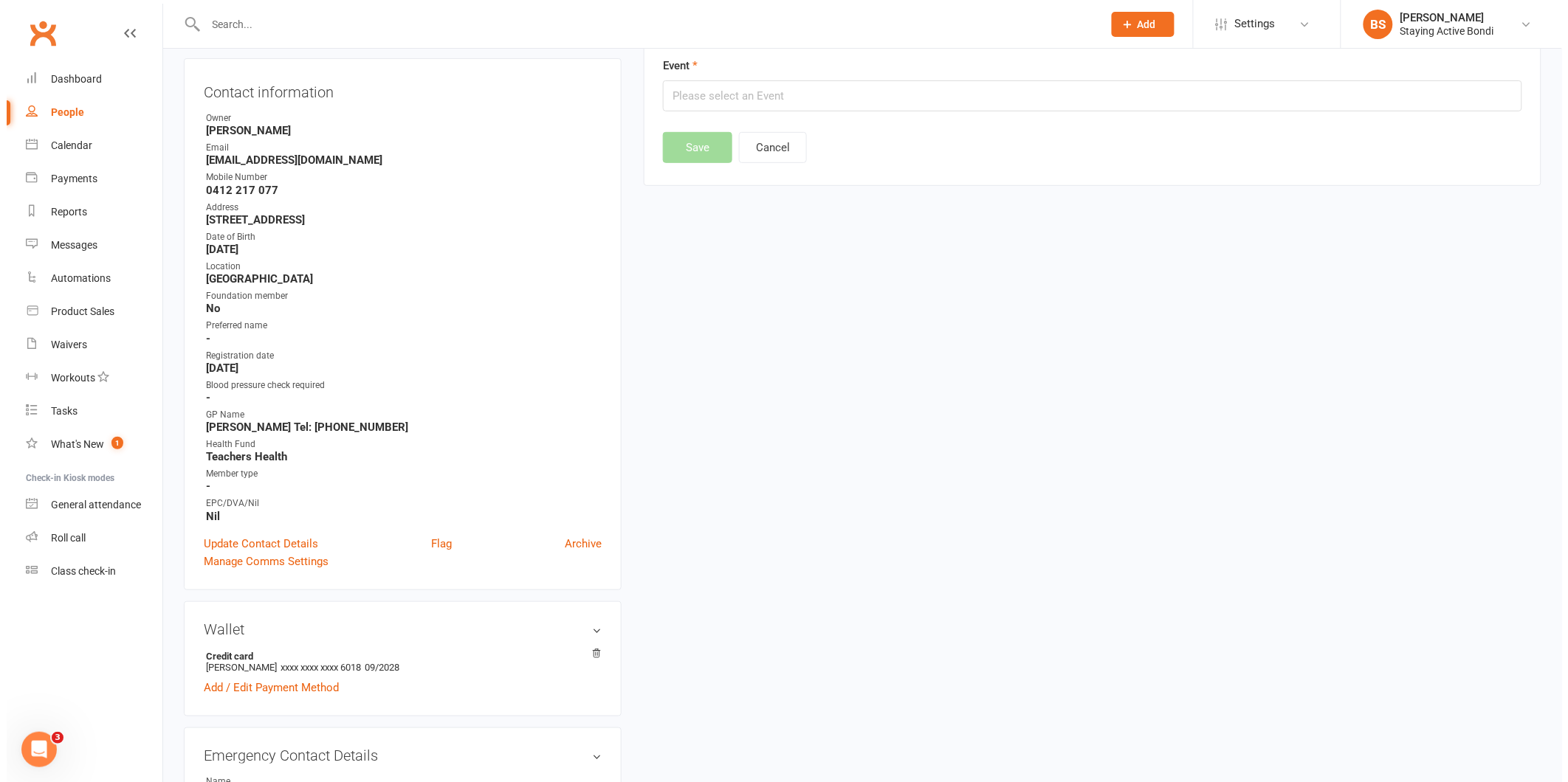
scroll to position [127, 0]
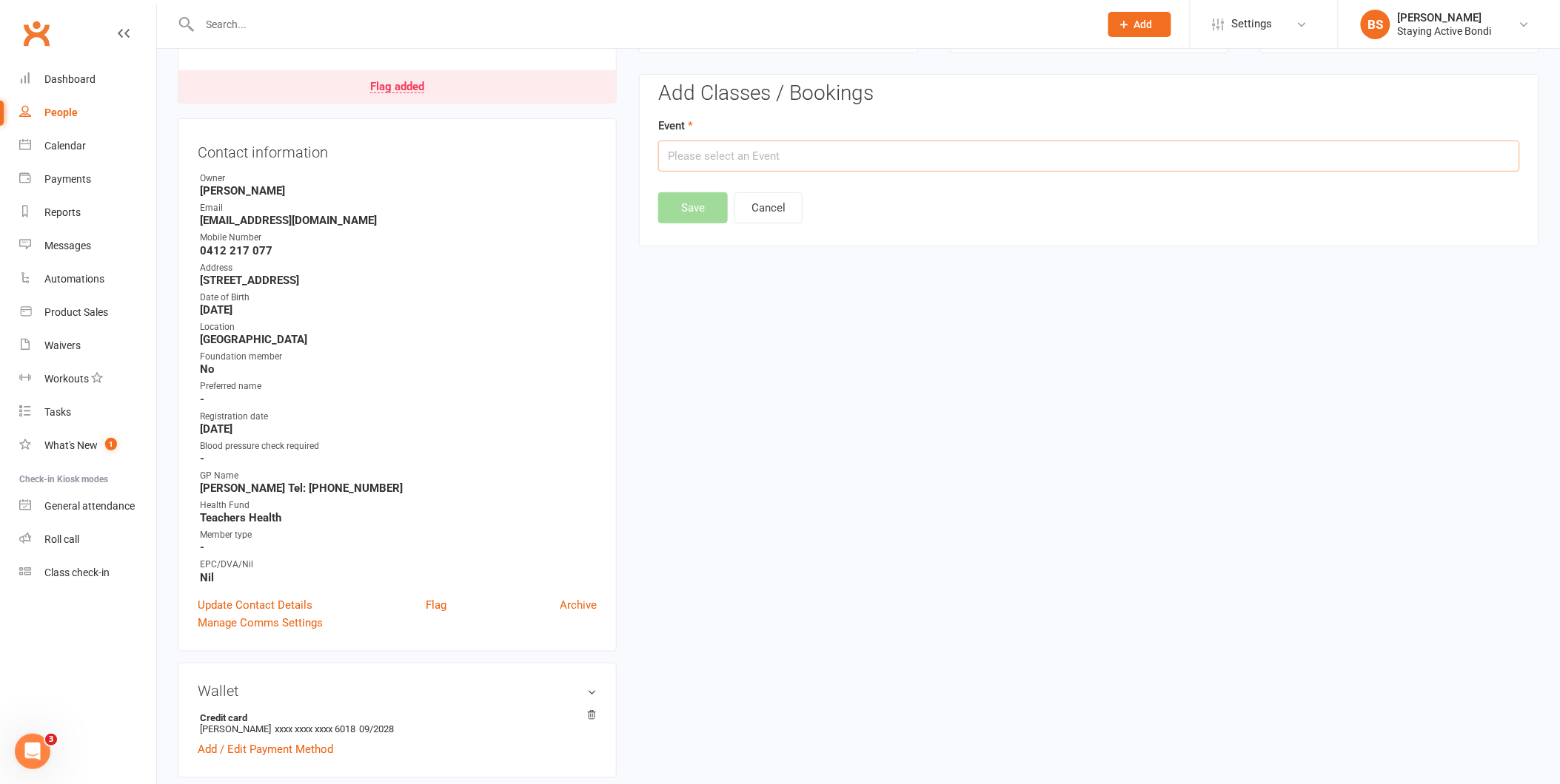
click at [698, 150] on input "text" at bounding box center [1089, 156] width 862 height 31
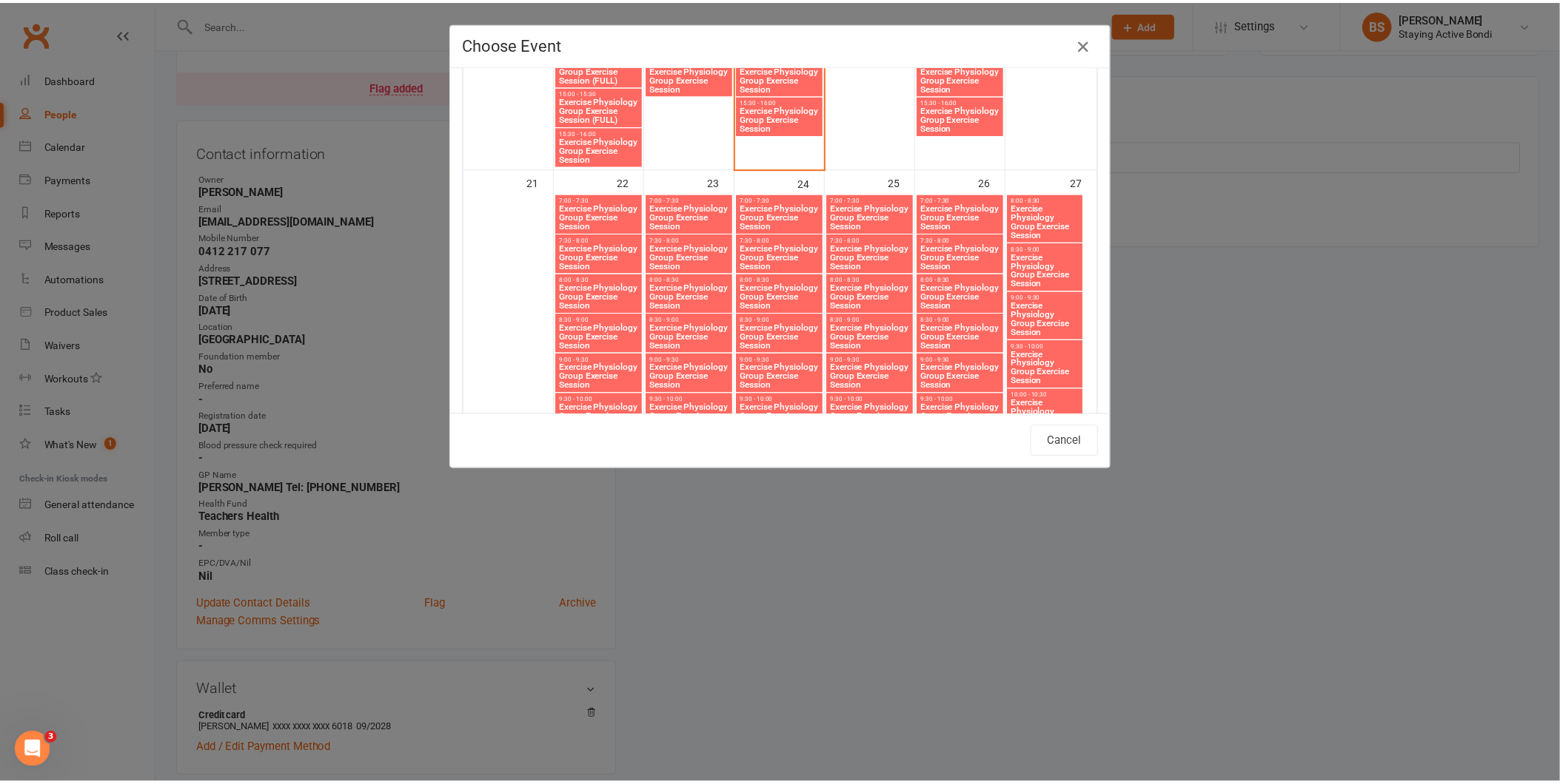
scroll to position [1932, 0]
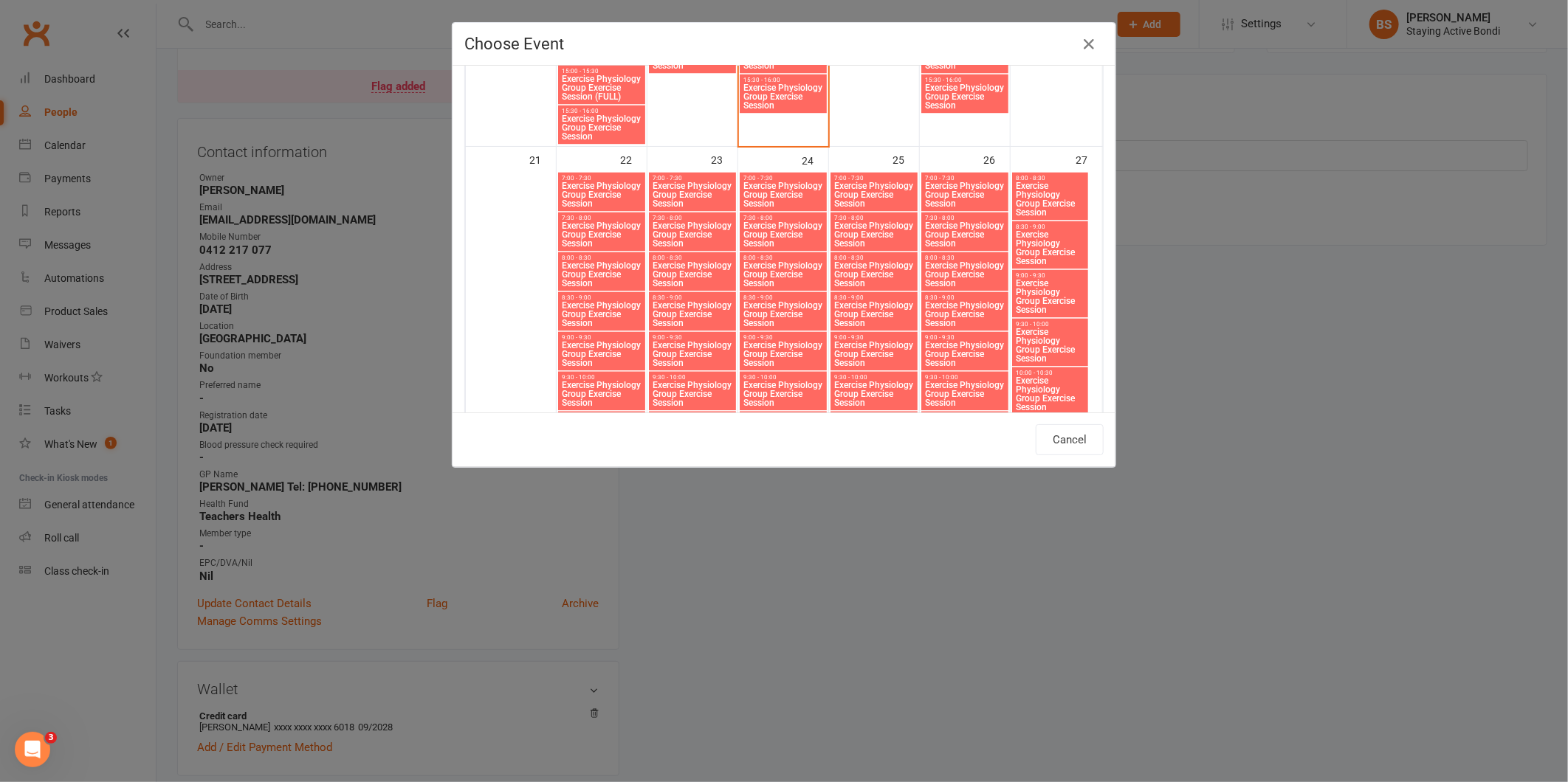
click at [595, 347] on span "Exercise Physiology Group Exercise Session" at bounding box center [601, 354] width 81 height 27
type input "Exercise Physiology Group Exercise Session - Sep 22, 2025 9:00:00 AM"
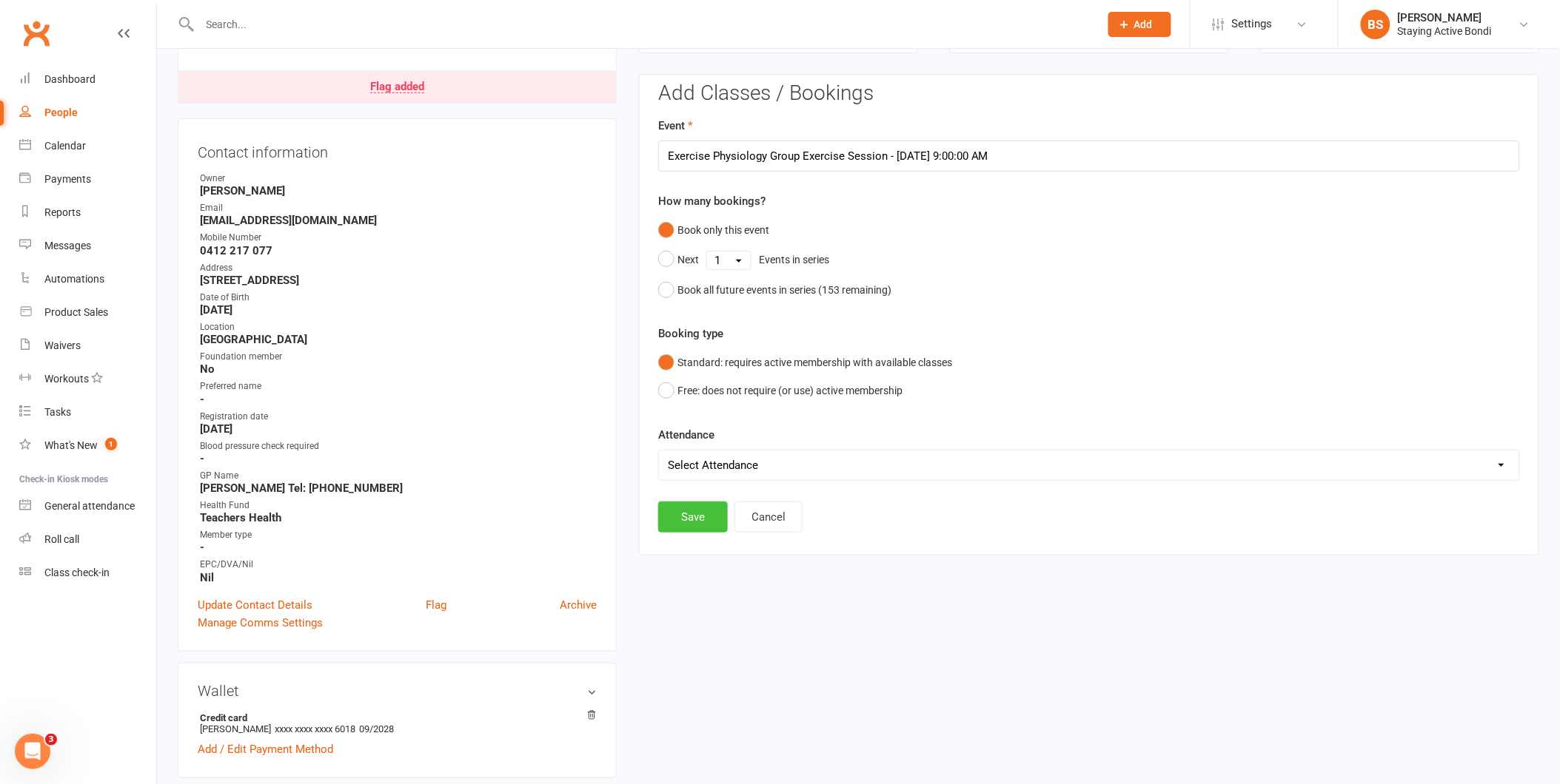
click at [697, 519] on button "Save" at bounding box center [693, 517] width 70 height 31
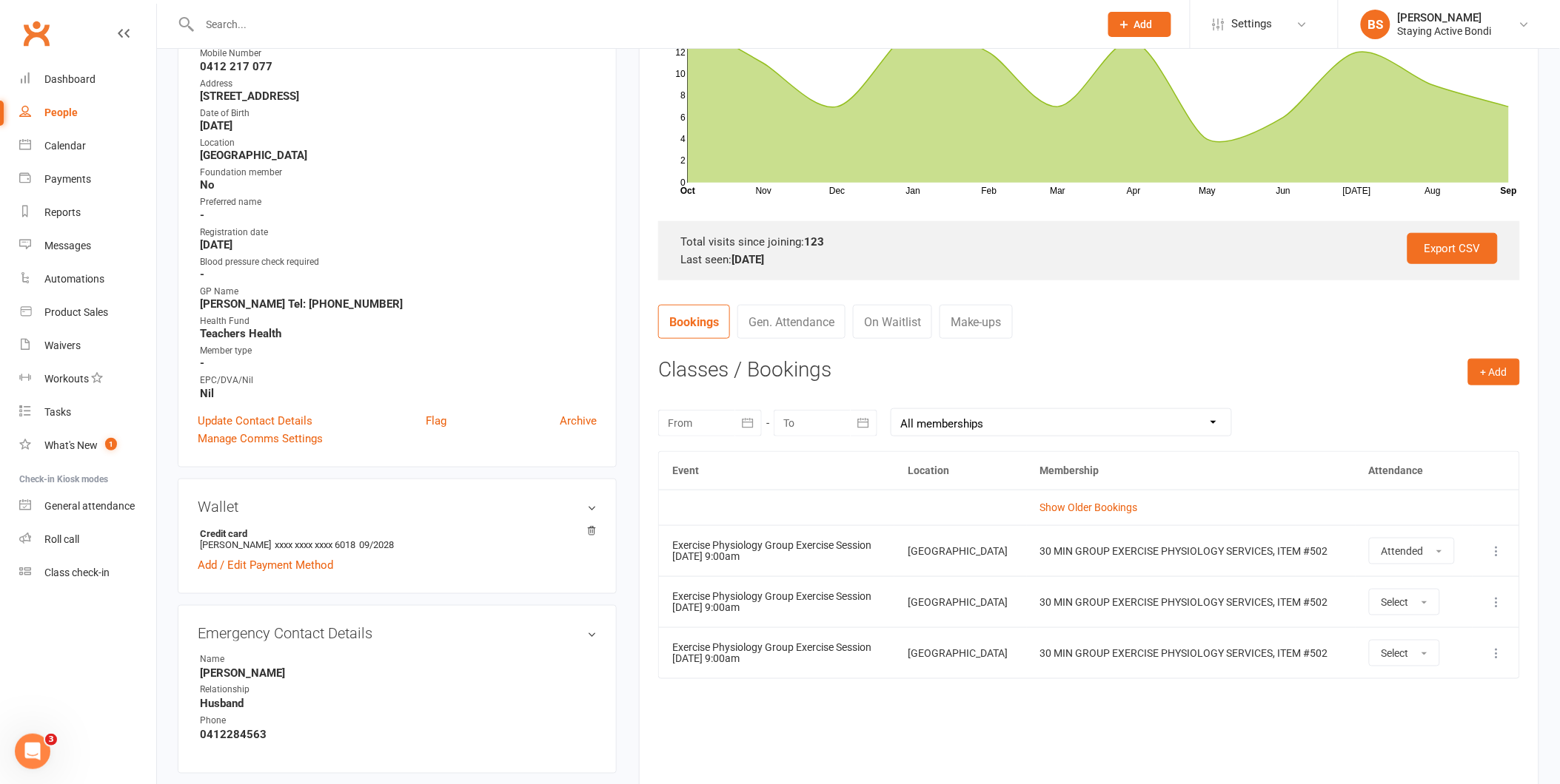
scroll to position [320, 0]
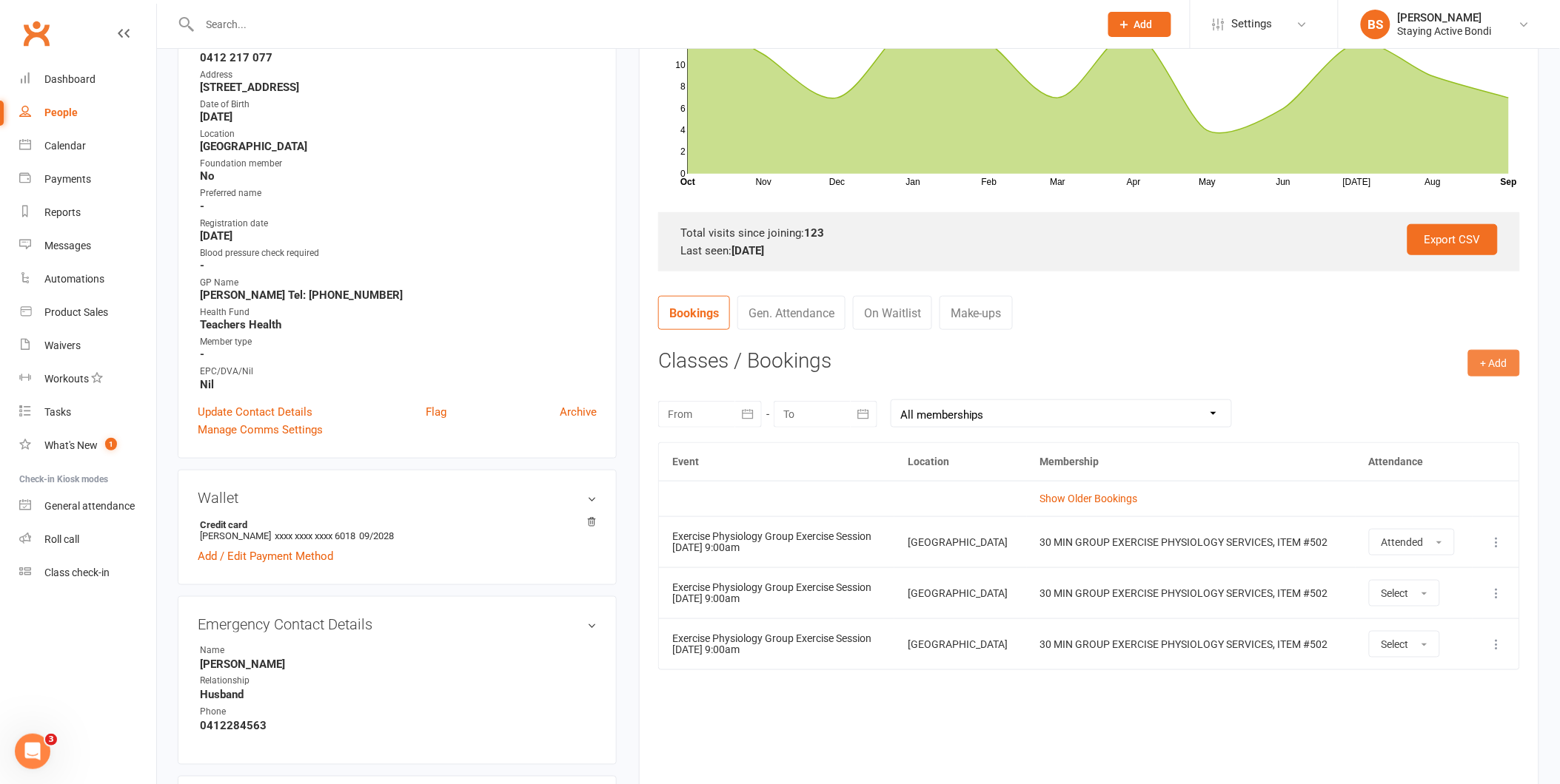
click at [1494, 363] on button "+ Add" at bounding box center [1494, 363] width 52 height 27
click at [1446, 387] on link "Book Event" at bounding box center [1446, 396] width 146 height 29
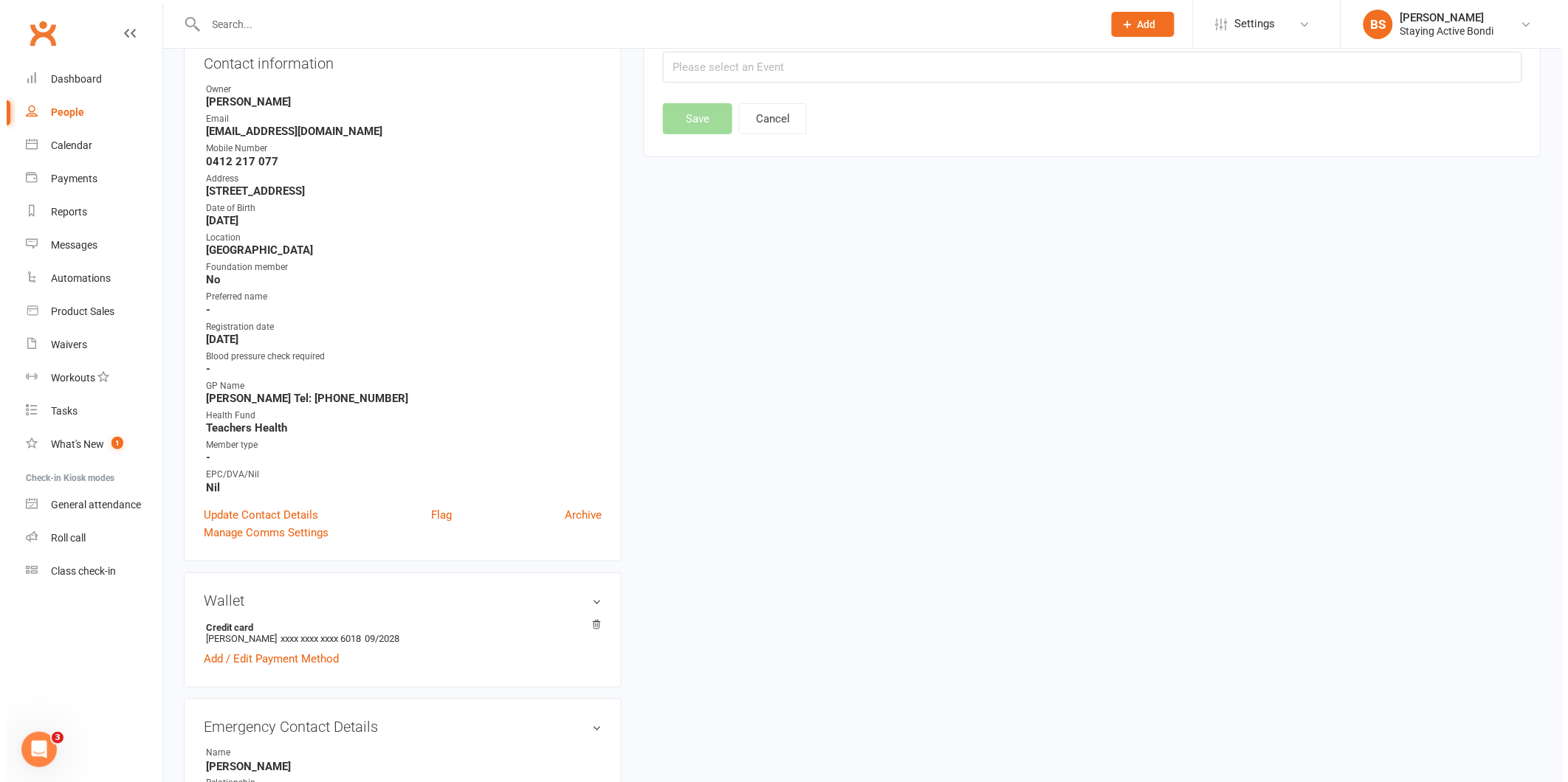
scroll to position [127, 0]
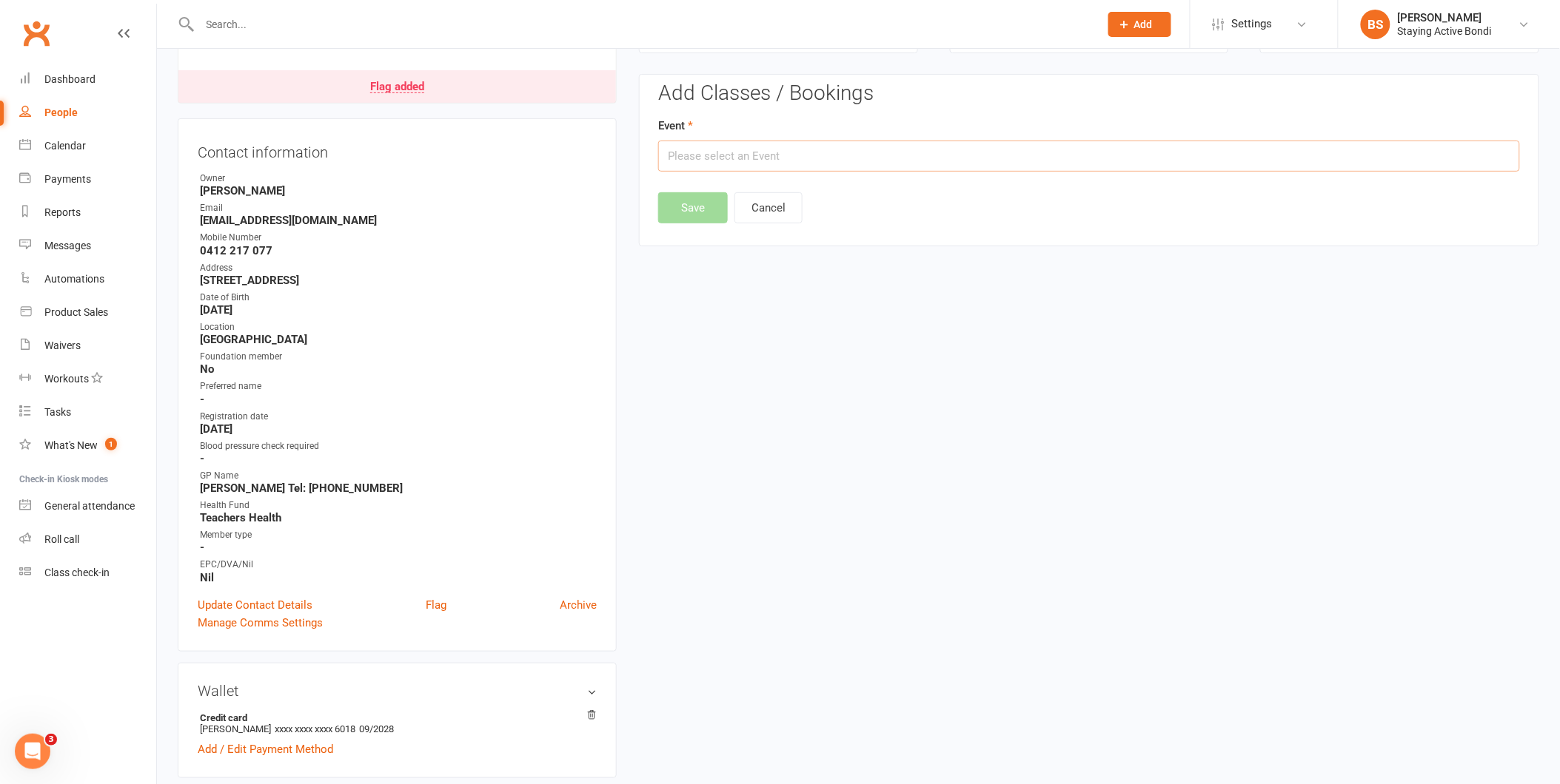
click at [681, 153] on input "text" at bounding box center [1089, 156] width 862 height 31
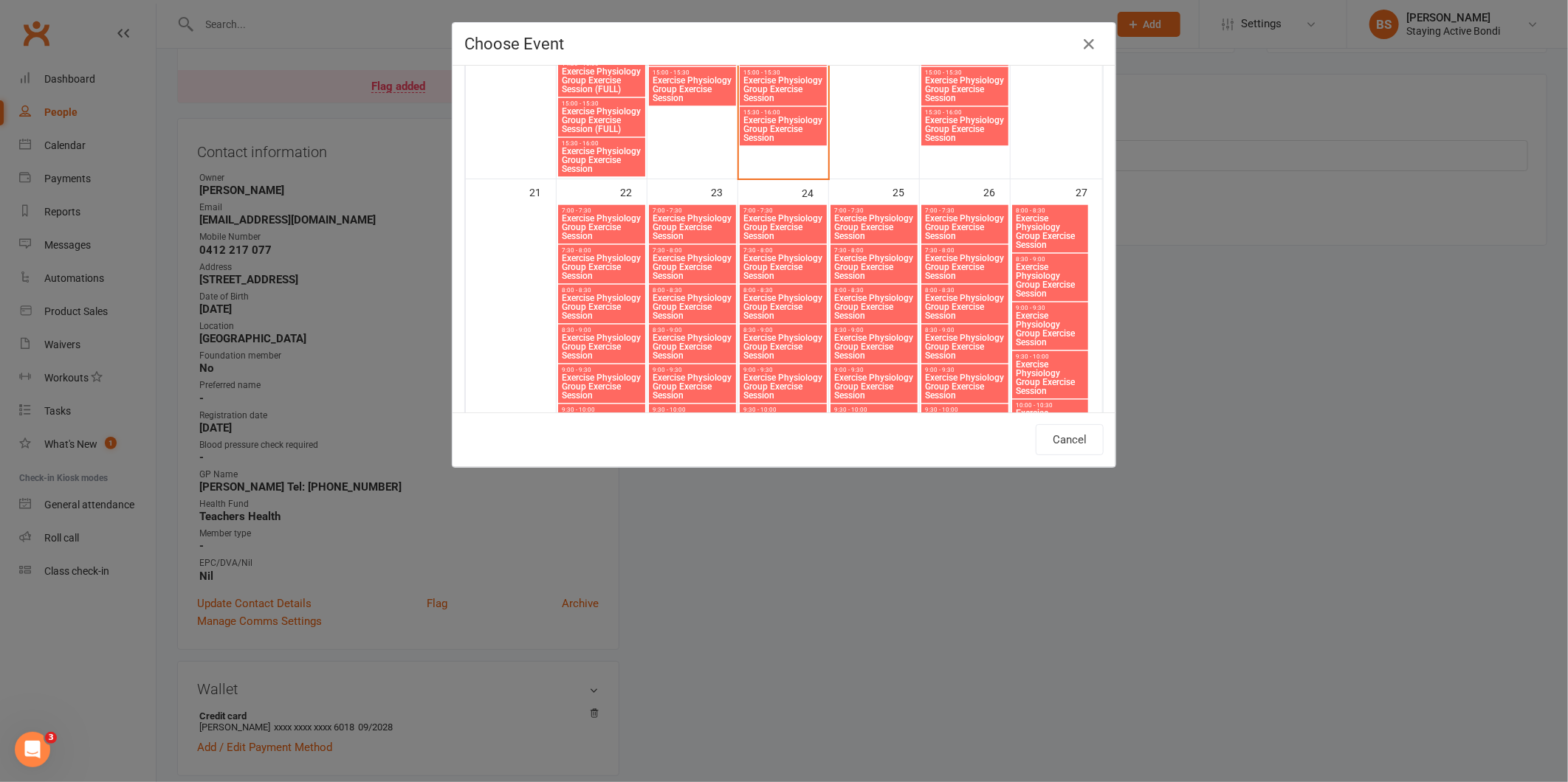
scroll to position [1905, 0]
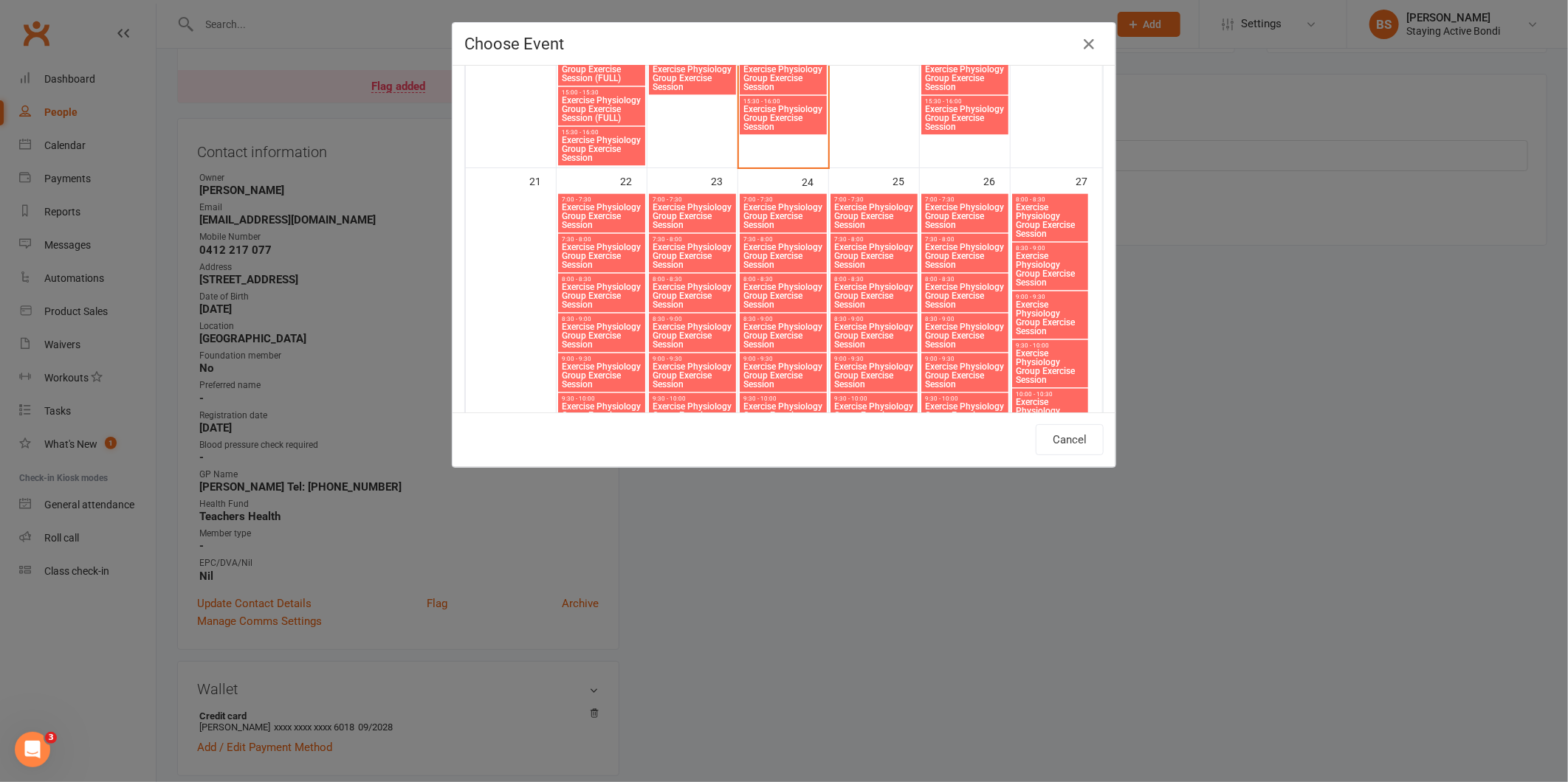
click at [704, 367] on span "Exercise Physiology Group Exercise Session" at bounding box center [692, 376] width 81 height 27
type input "Exercise Physiology Group Exercise Session - Sep 23, 2025 9:00:00 AM"
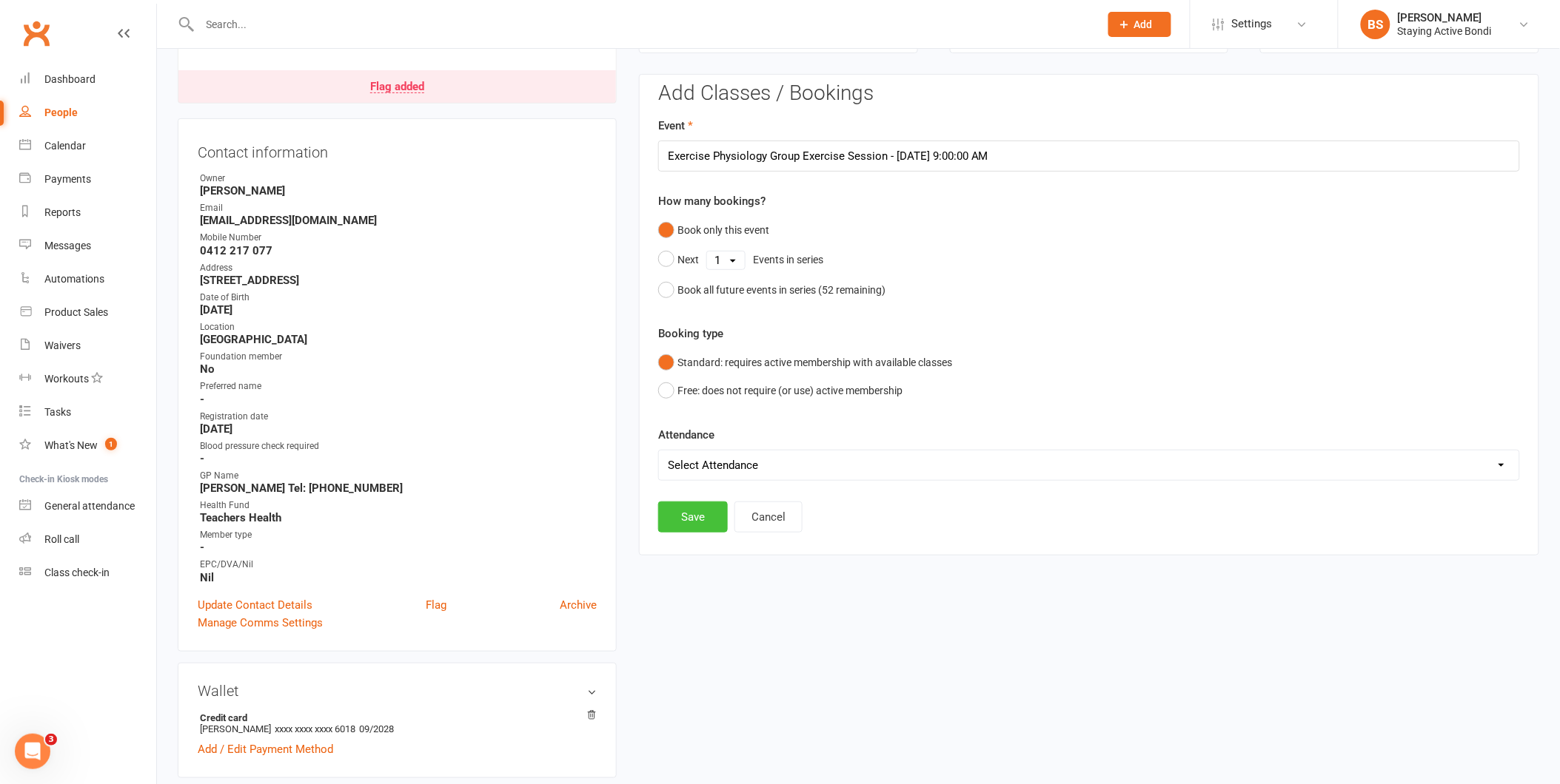
click at [686, 525] on button "Save" at bounding box center [693, 517] width 70 height 31
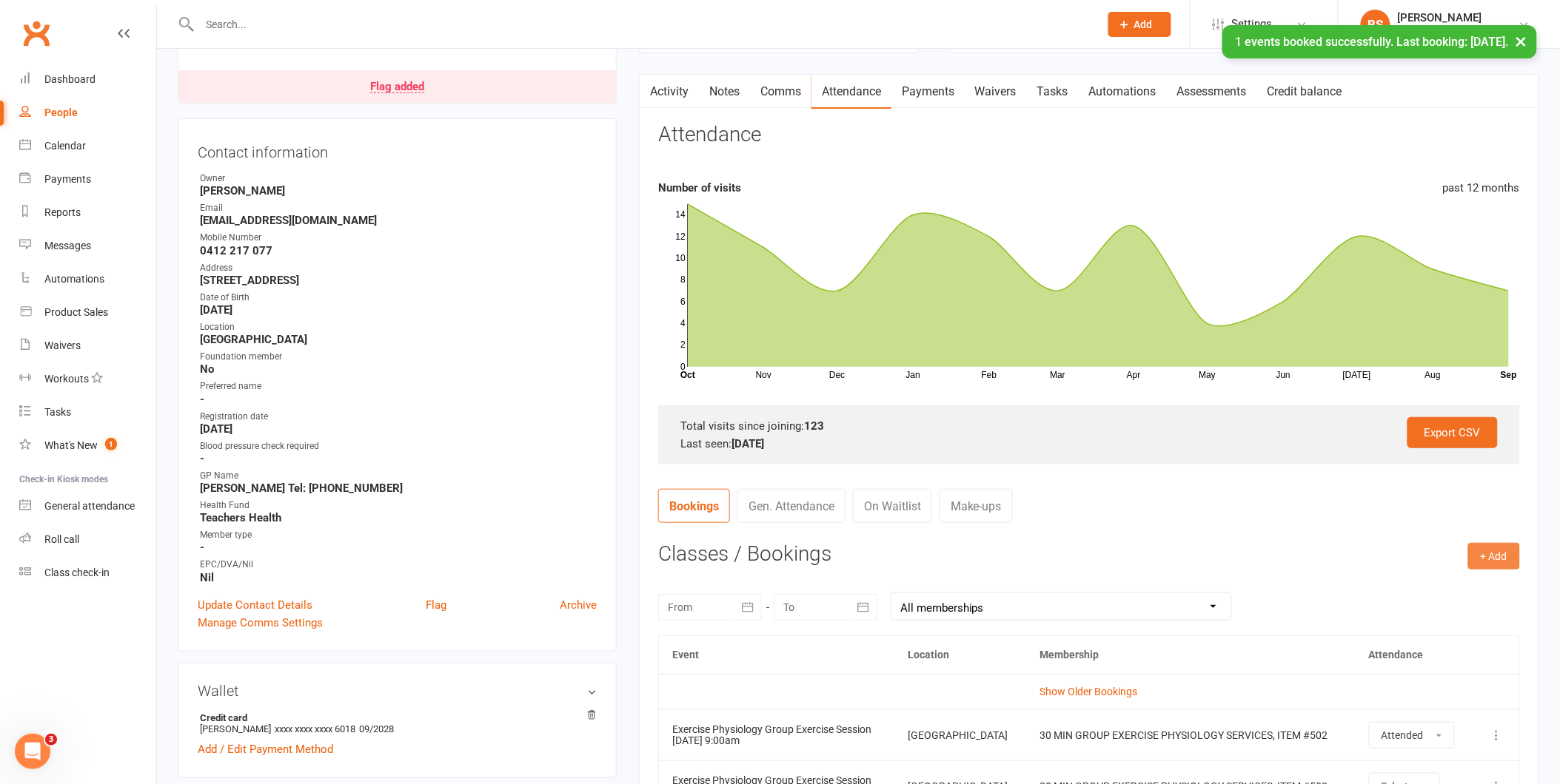
click at [1483, 556] on button "+ Add" at bounding box center [1494, 556] width 52 height 27
click at [1424, 587] on link "Book Event" at bounding box center [1446, 590] width 146 height 29
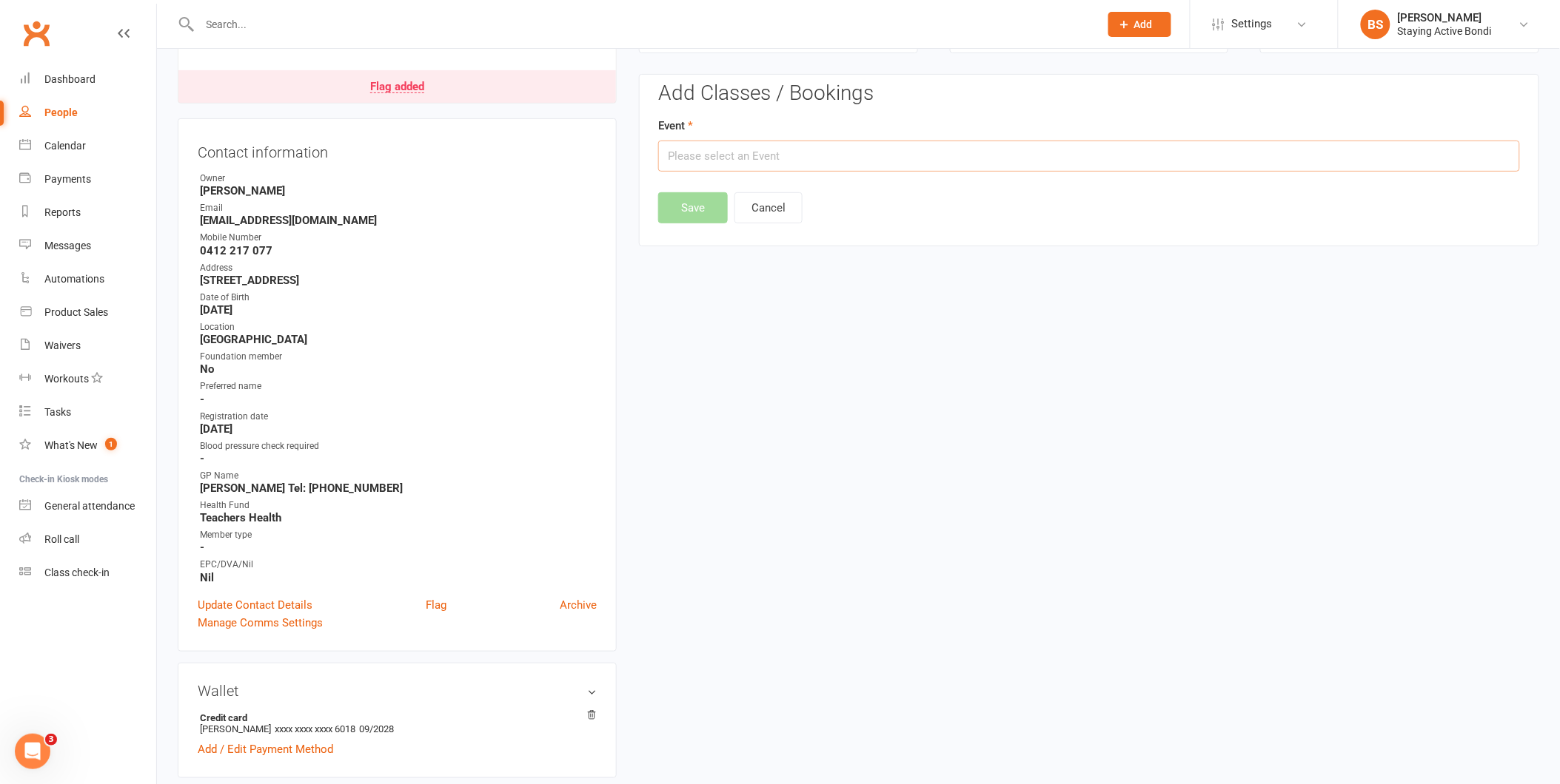
click at [683, 160] on input "text" at bounding box center [1089, 156] width 862 height 31
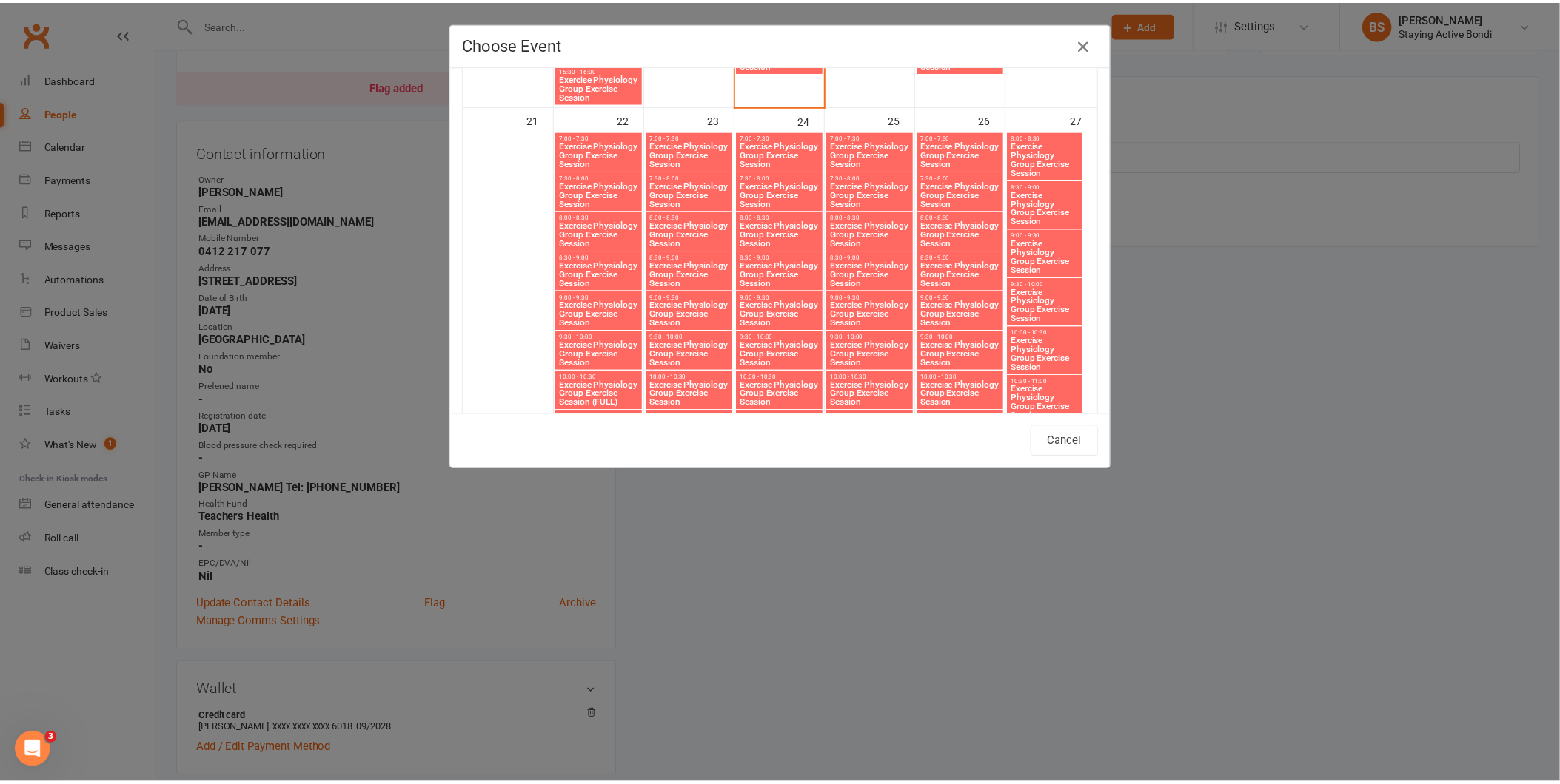
scroll to position [1983, 0]
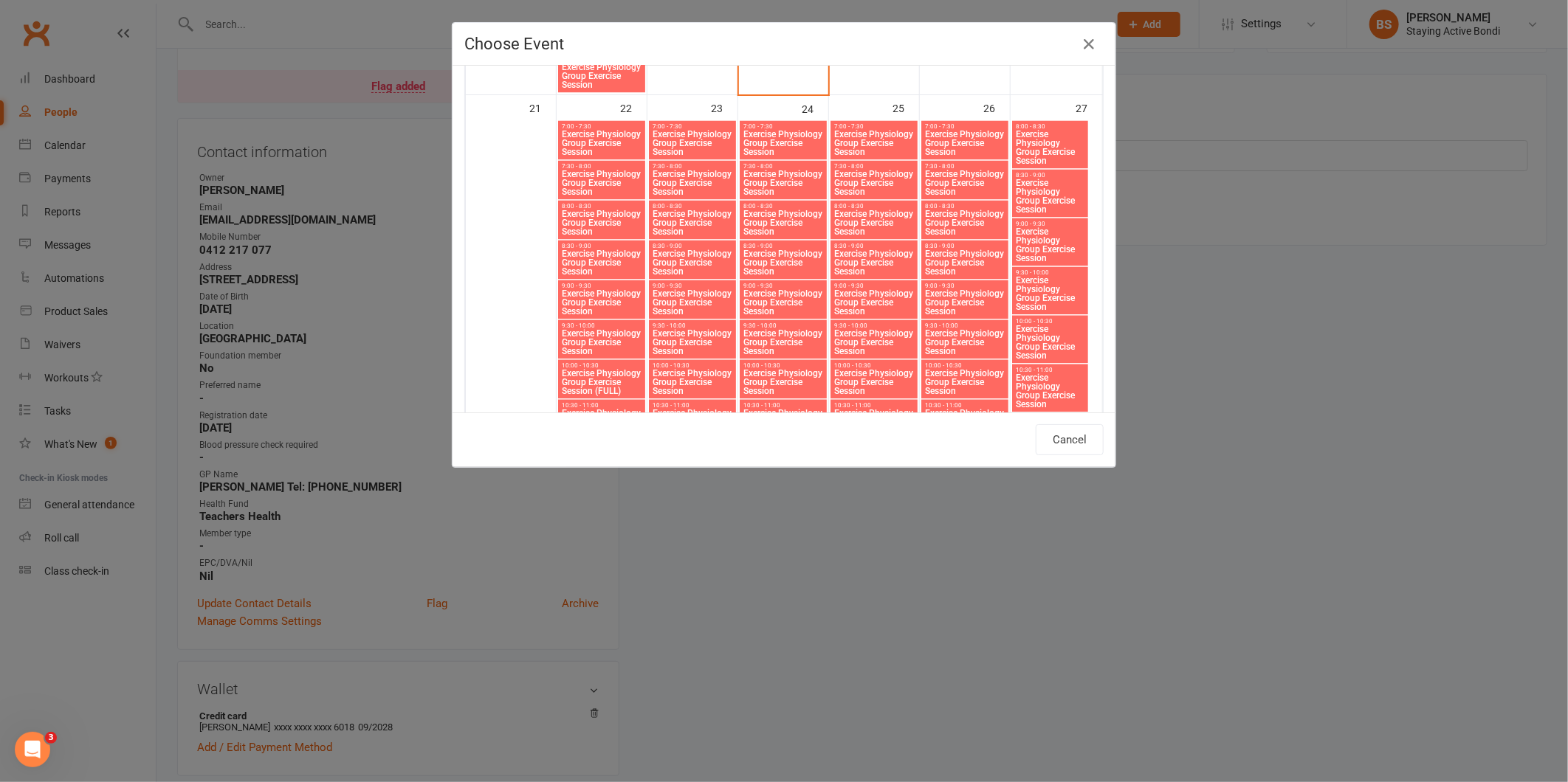
click at [768, 293] on span "Exercise Physiology Group Exercise Session" at bounding box center [783, 303] width 81 height 27
type input "Exercise Physiology Group Exercise Session - Sep 24, 2025 9:00:00 AM"
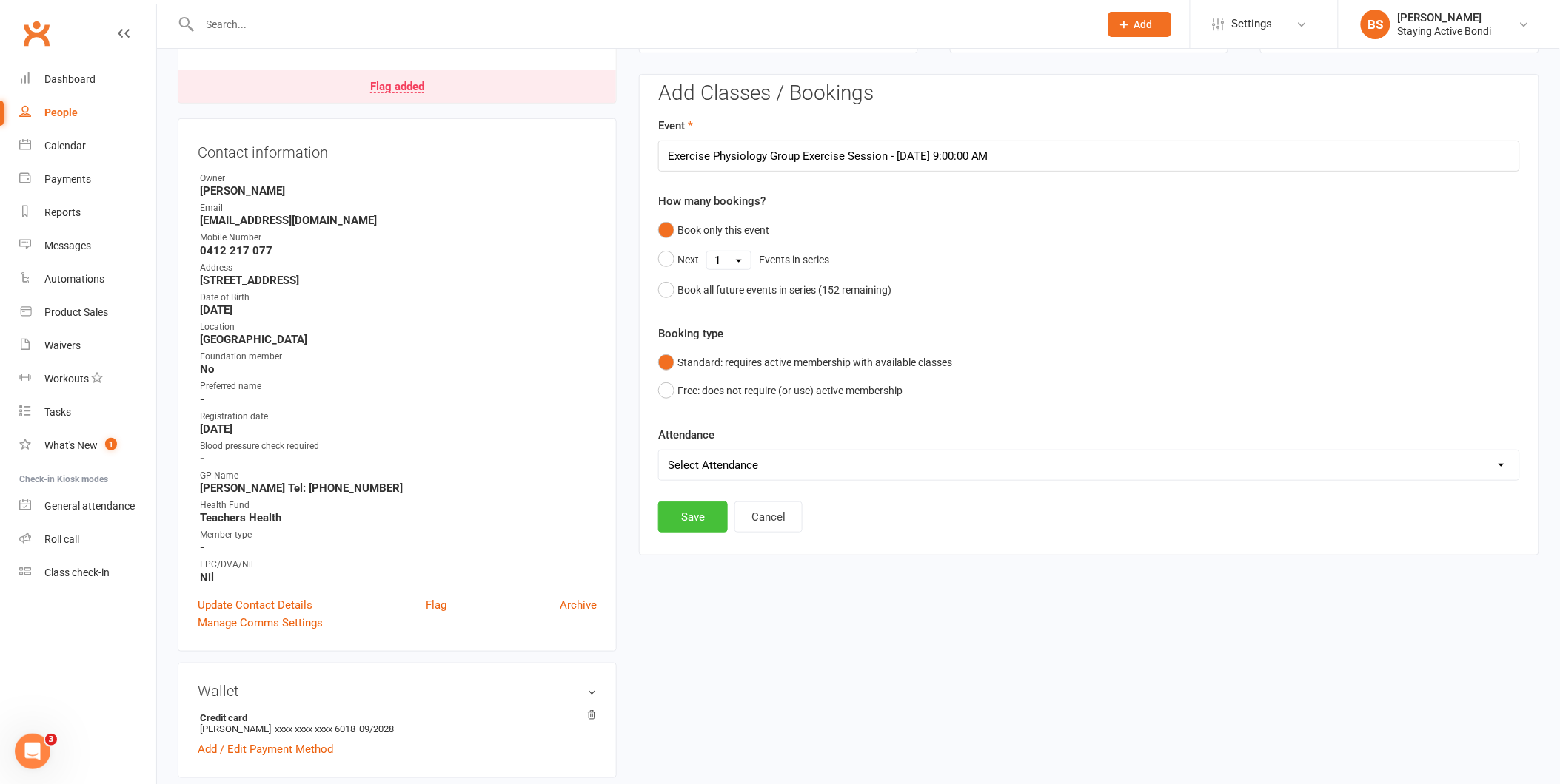
click at [683, 523] on button "Save" at bounding box center [693, 517] width 70 height 31
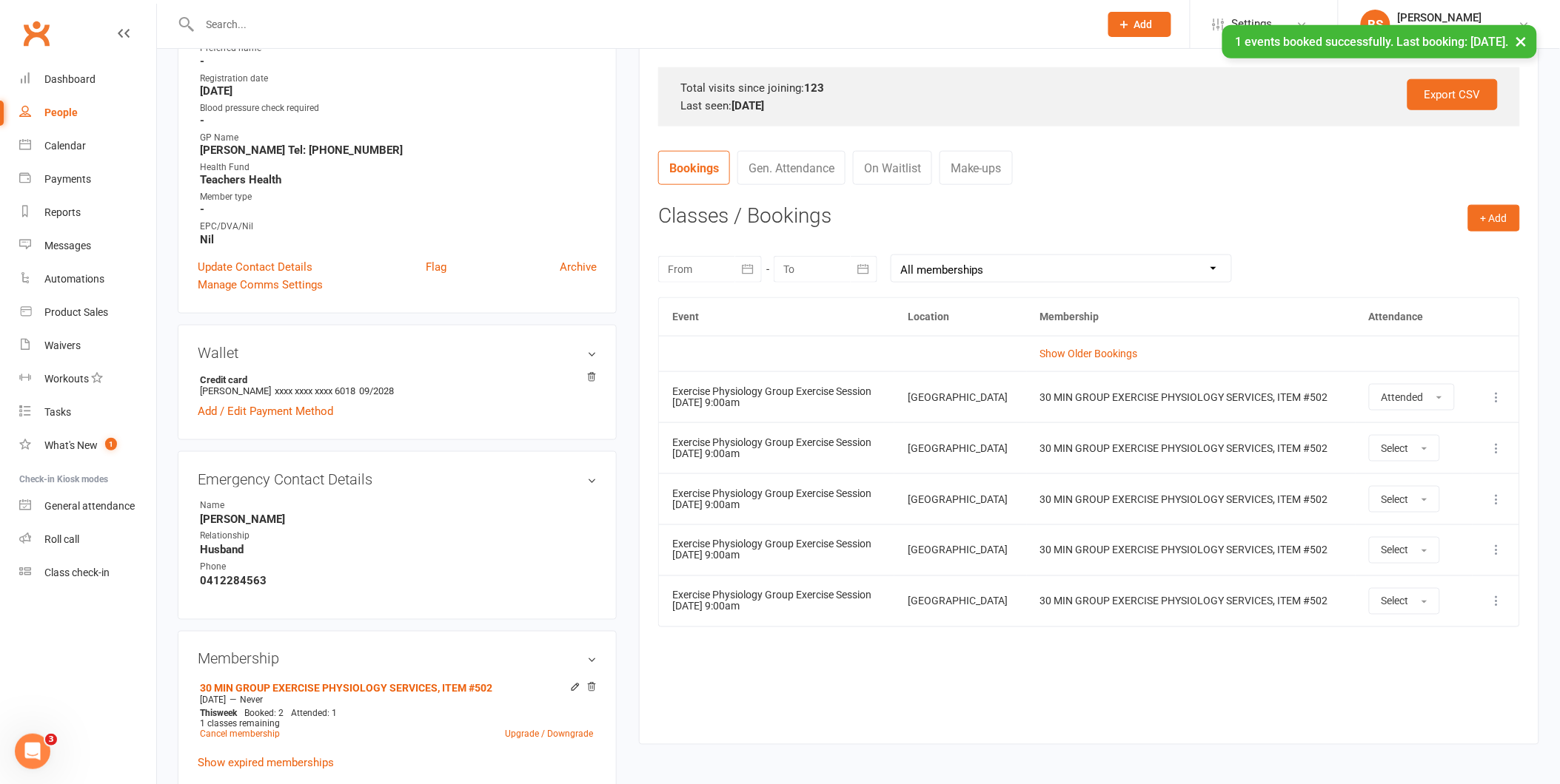
scroll to position [486, 0]
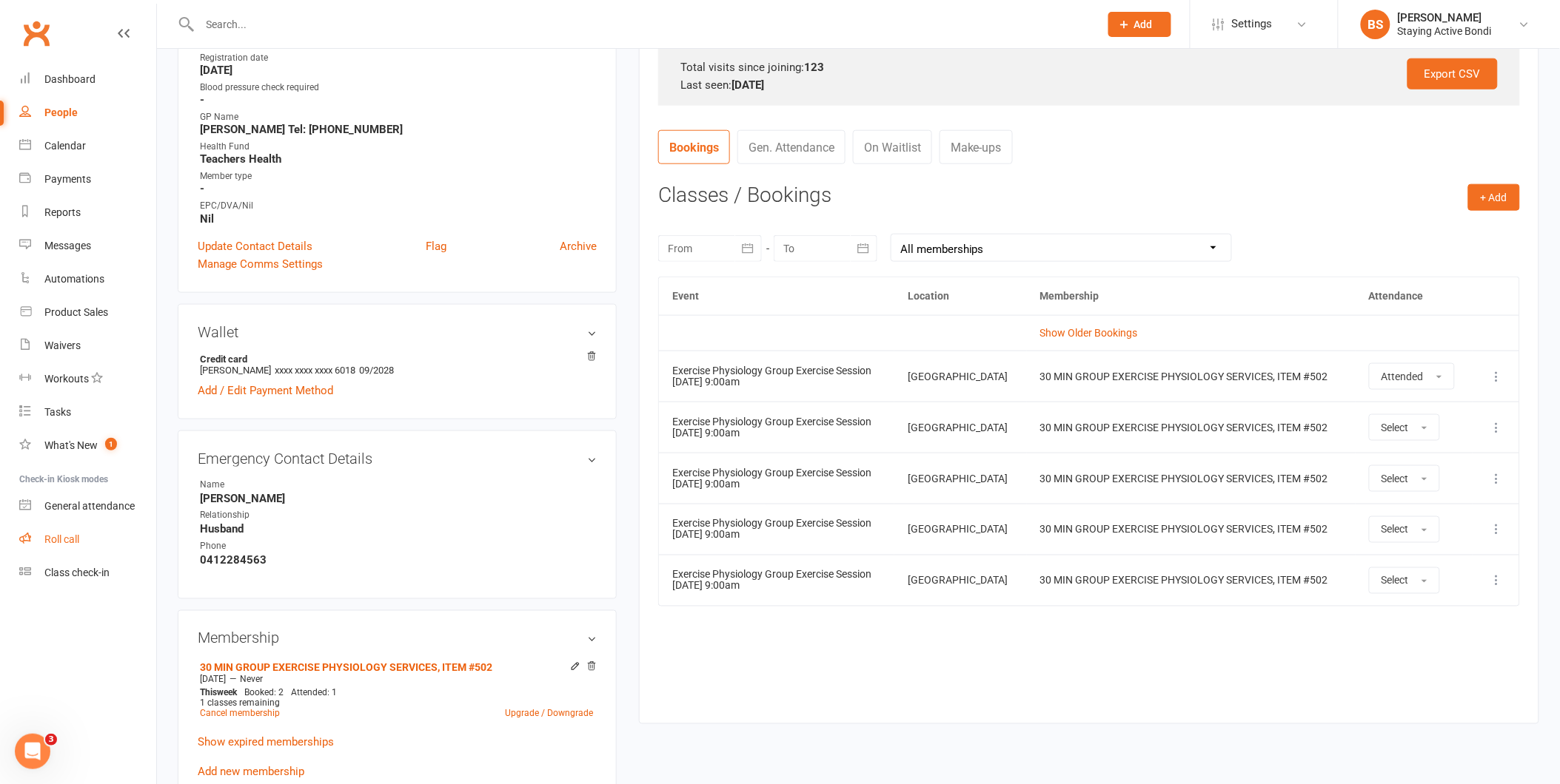
click at [61, 536] on div "Roll call" at bounding box center [62, 539] width 35 height 12
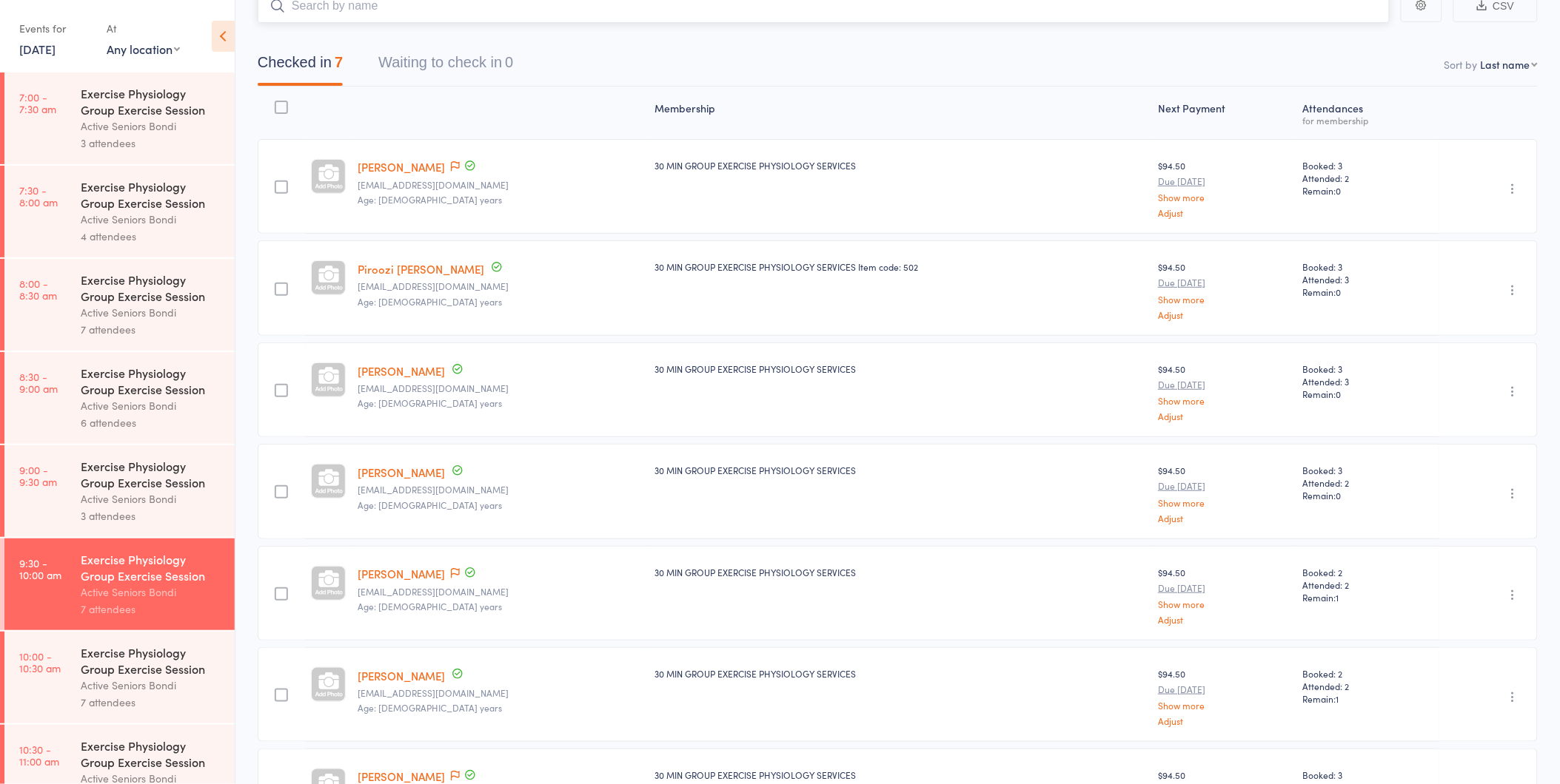
scroll to position [96, 0]
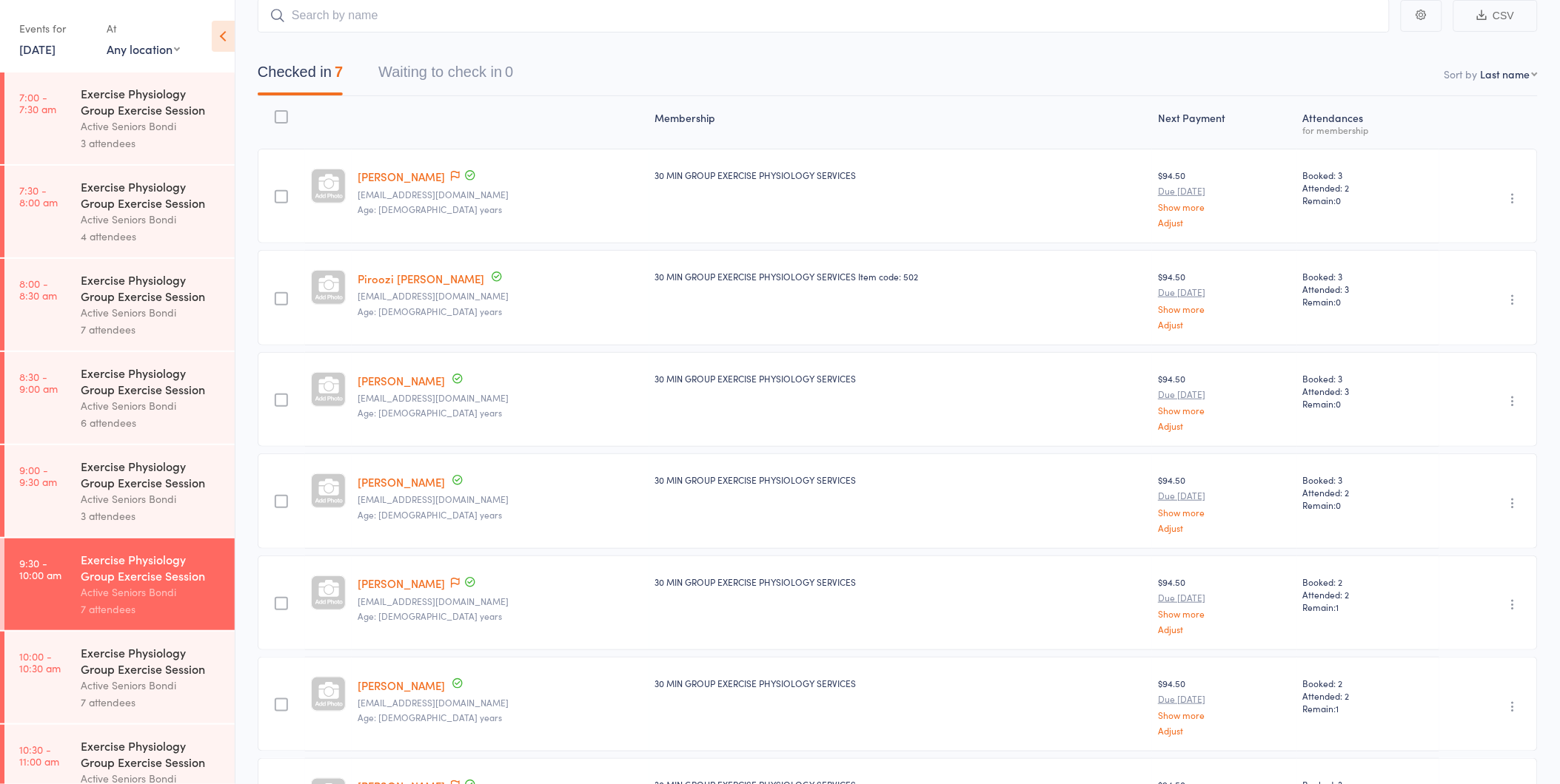
click at [102, 694] on div "Active Seniors Bondi" at bounding box center [151, 685] width 142 height 17
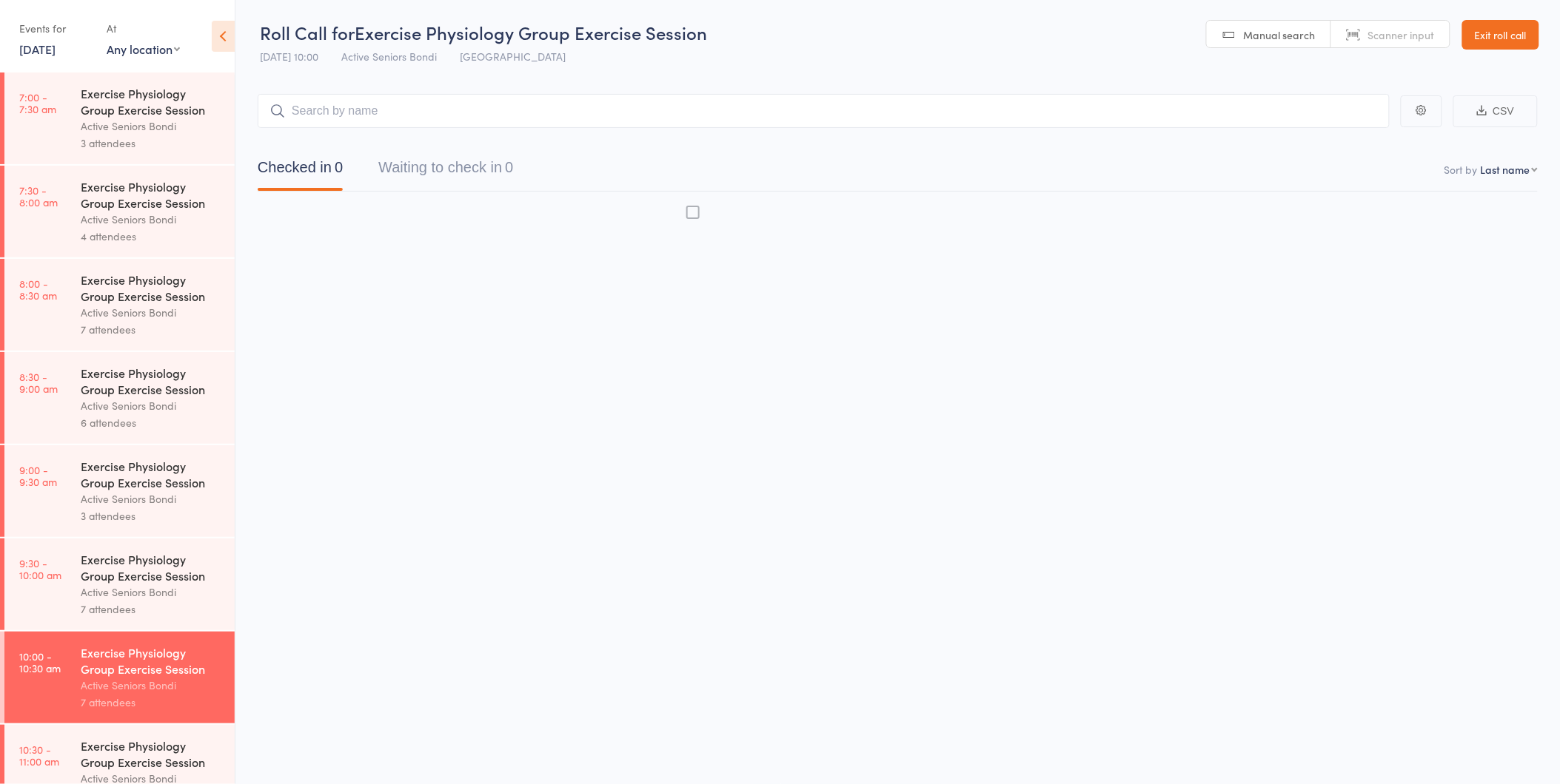
scroll to position [1, 0]
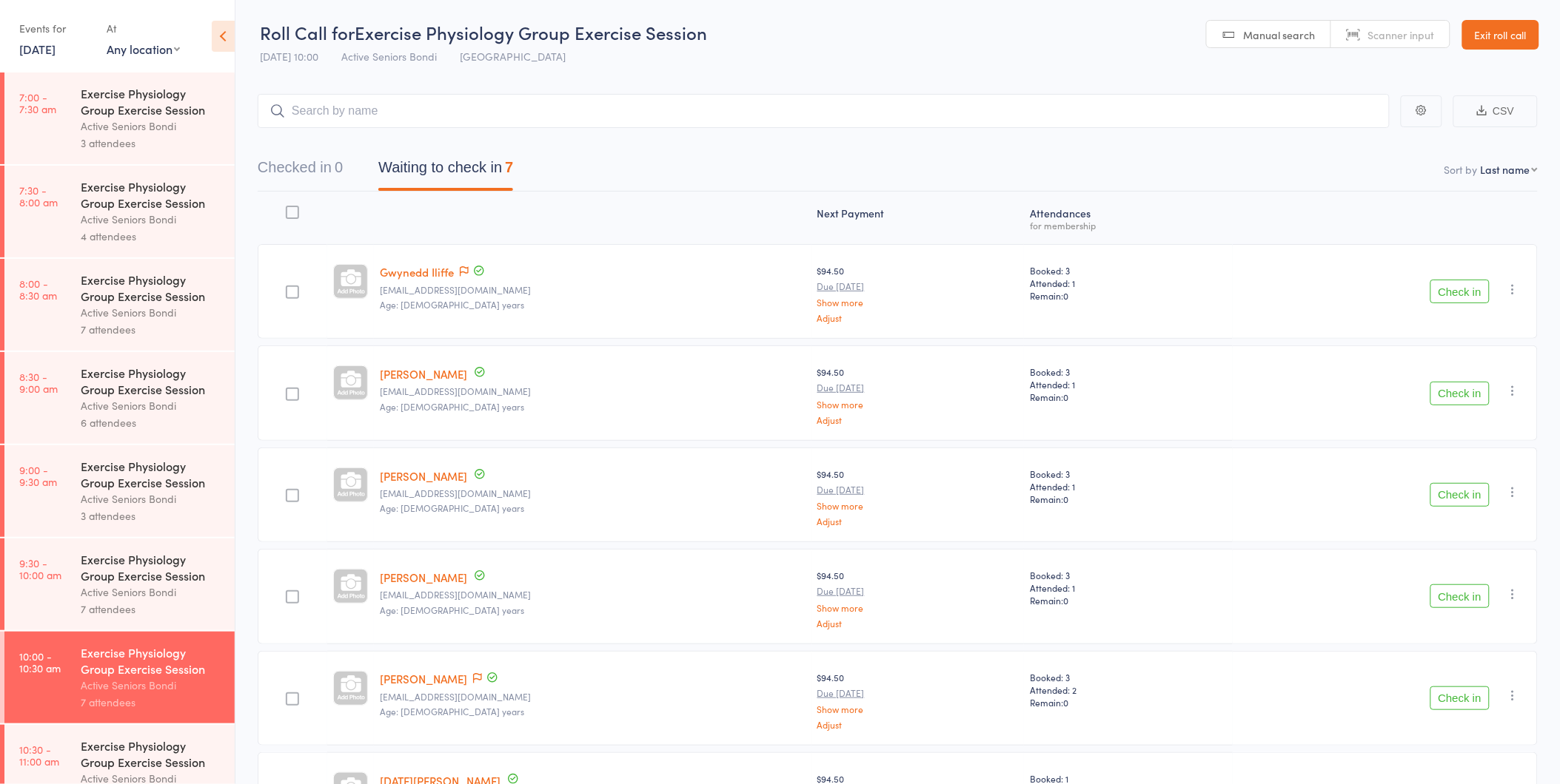
click at [1456, 701] on button "Check in" at bounding box center [1460, 698] width 59 height 24
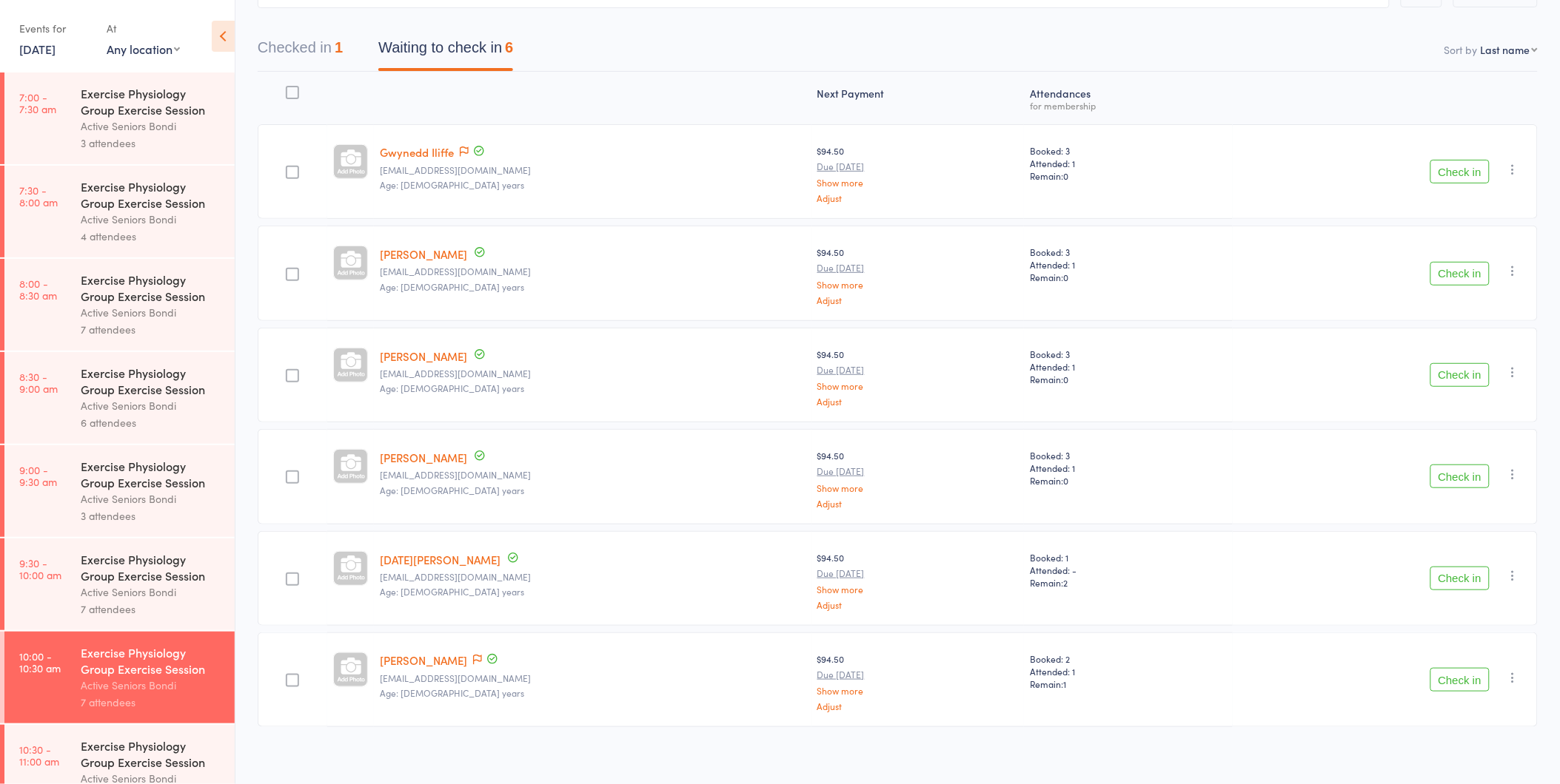
scroll to position [68, 0]
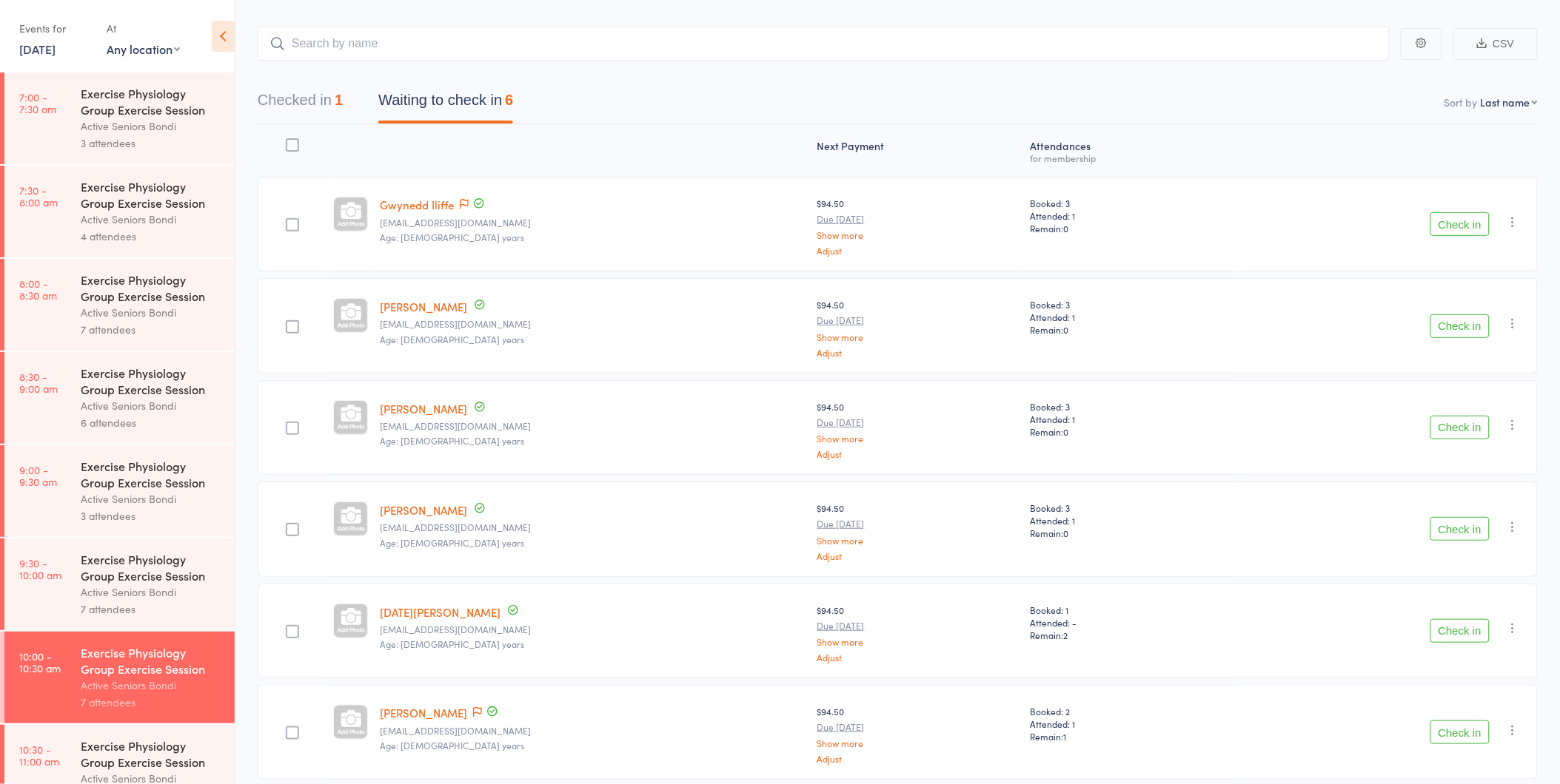
click at [65, 582] on link "9:30 - 10:00 am Exercise Physiology Group Exercise Session Active Seniors Bondi…" at bounding box center [119, 584] width 230 height 92
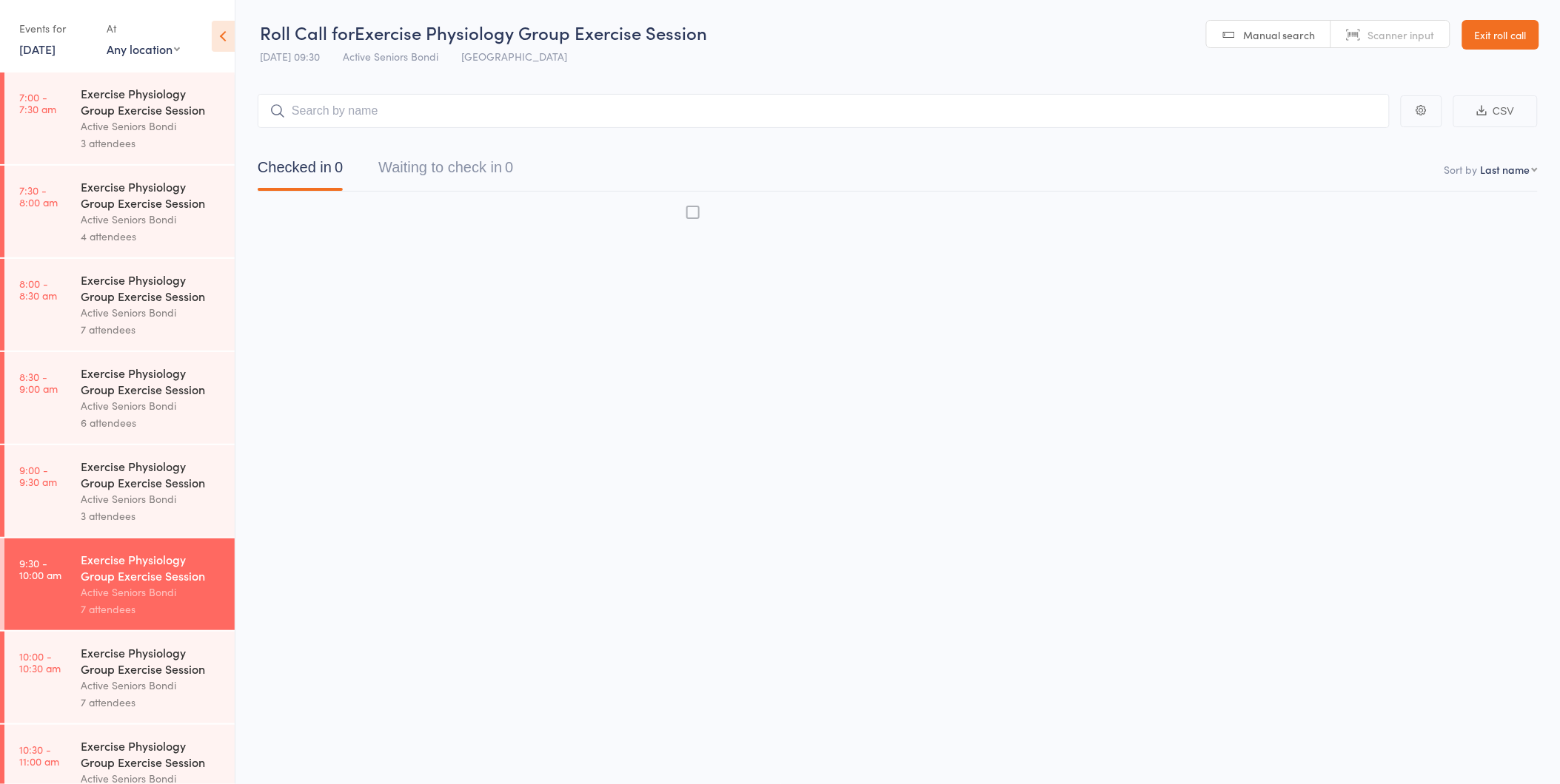
scroll to position [1, 0]
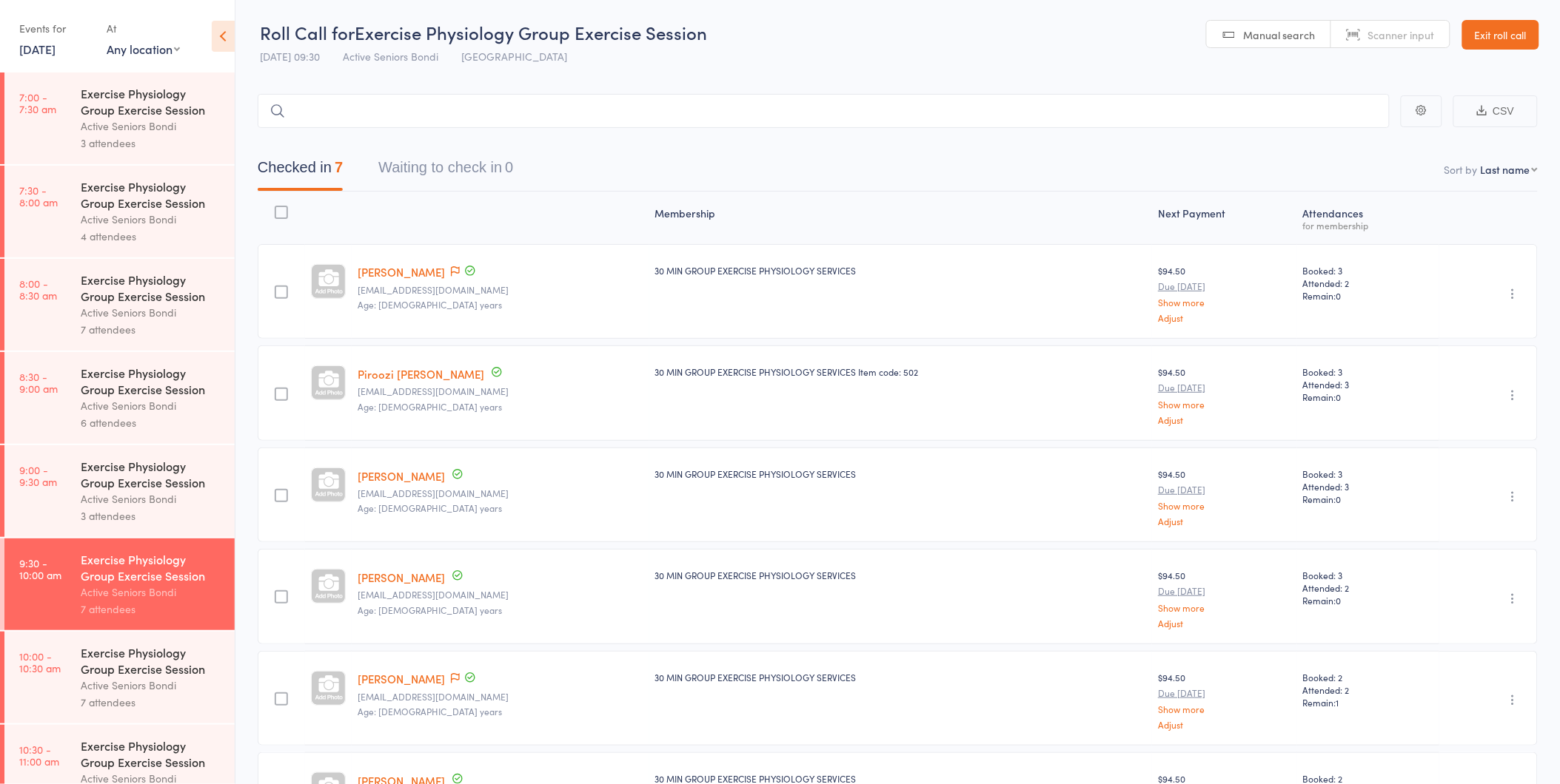
click at [143, 678] on div "Active Seniors Bondi" at bounding box center [151, 685] width 142 height 17
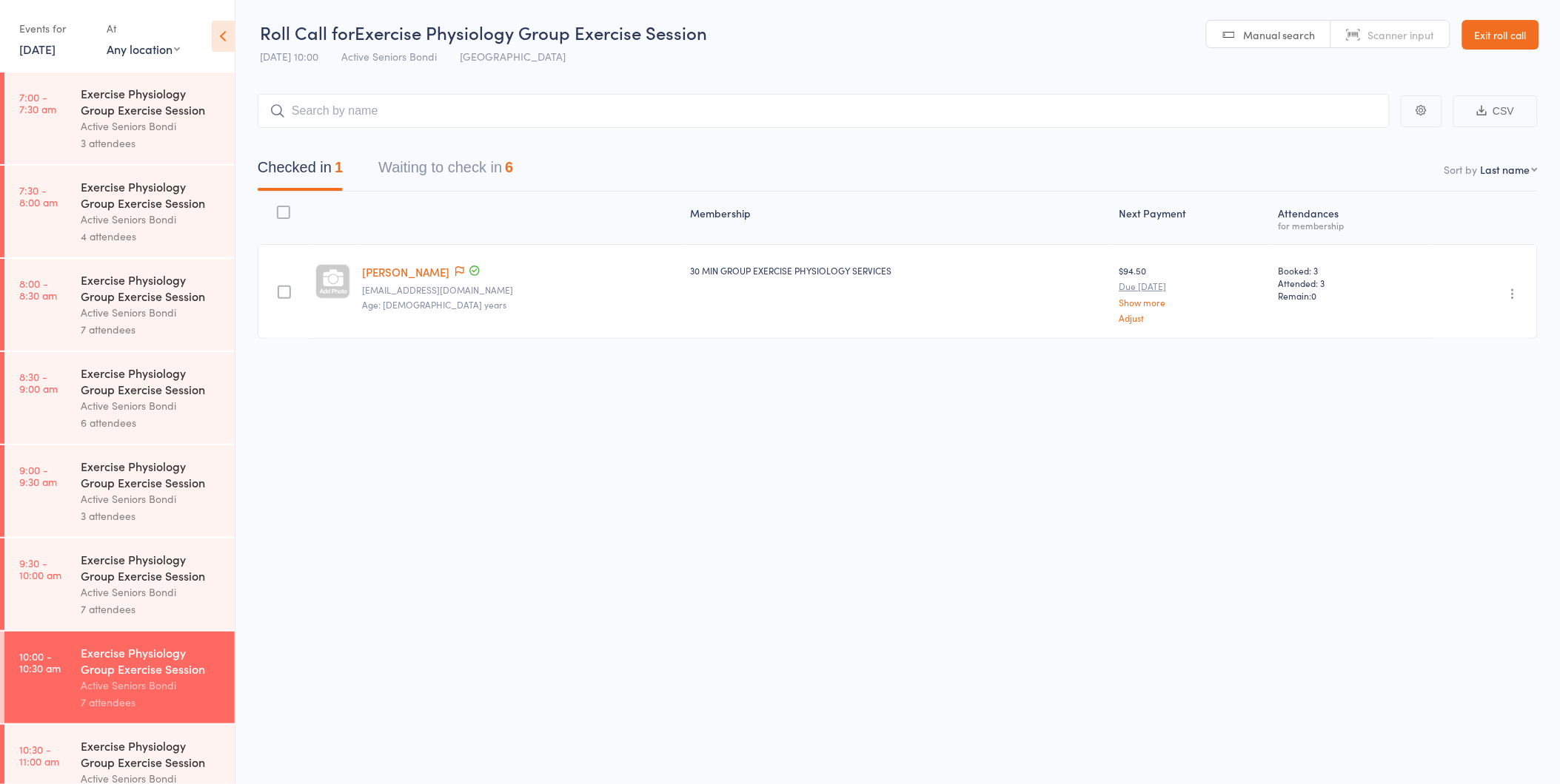
click at [134, 584] on div "Exercise Physiology Group Exercise Session" at bounding box center [151, 568] width 142 height 33
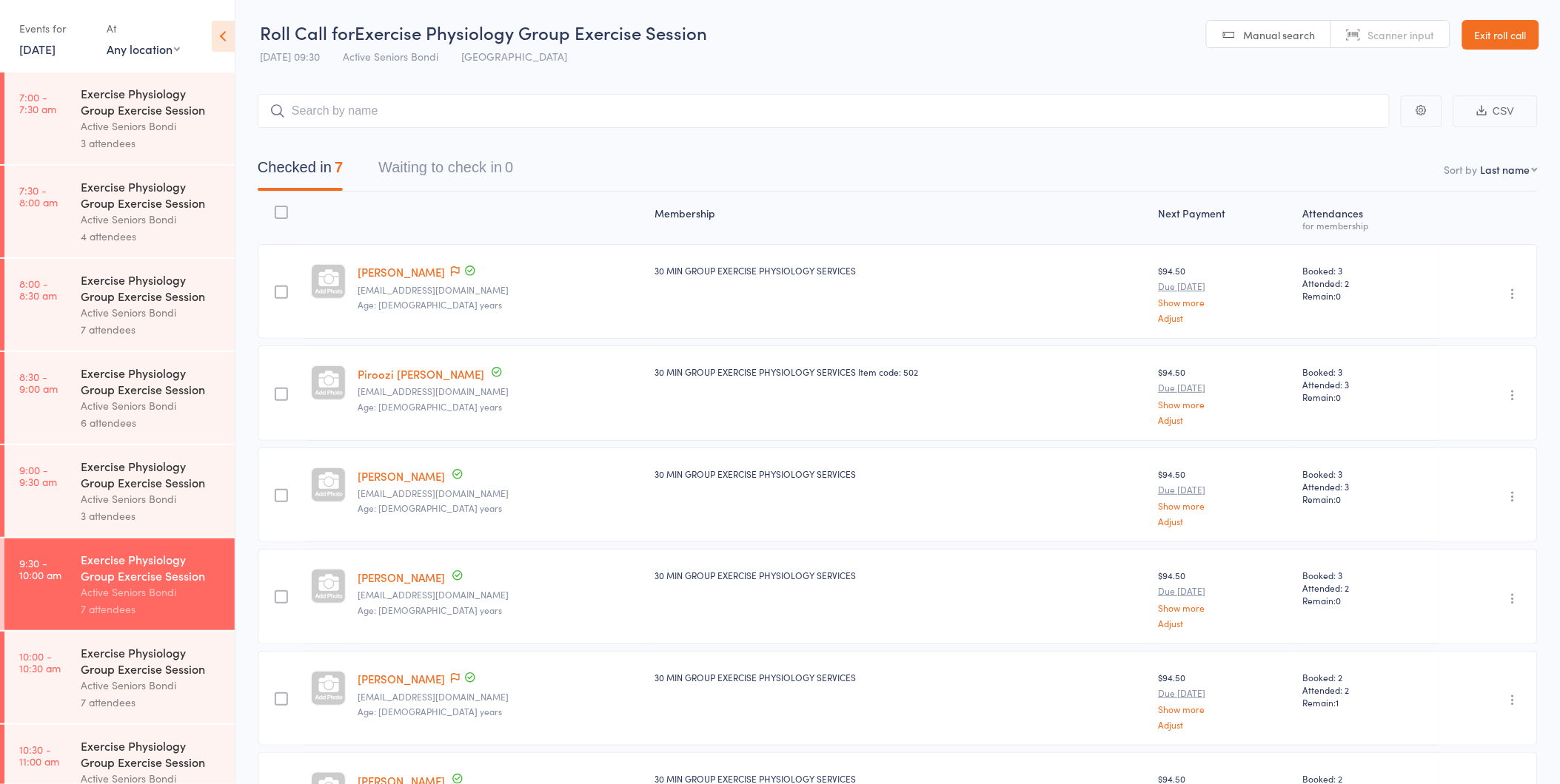
click at [144, 686] on div "Active Seniors Bondi" at bounding box center [151, 685] width 142 height 17
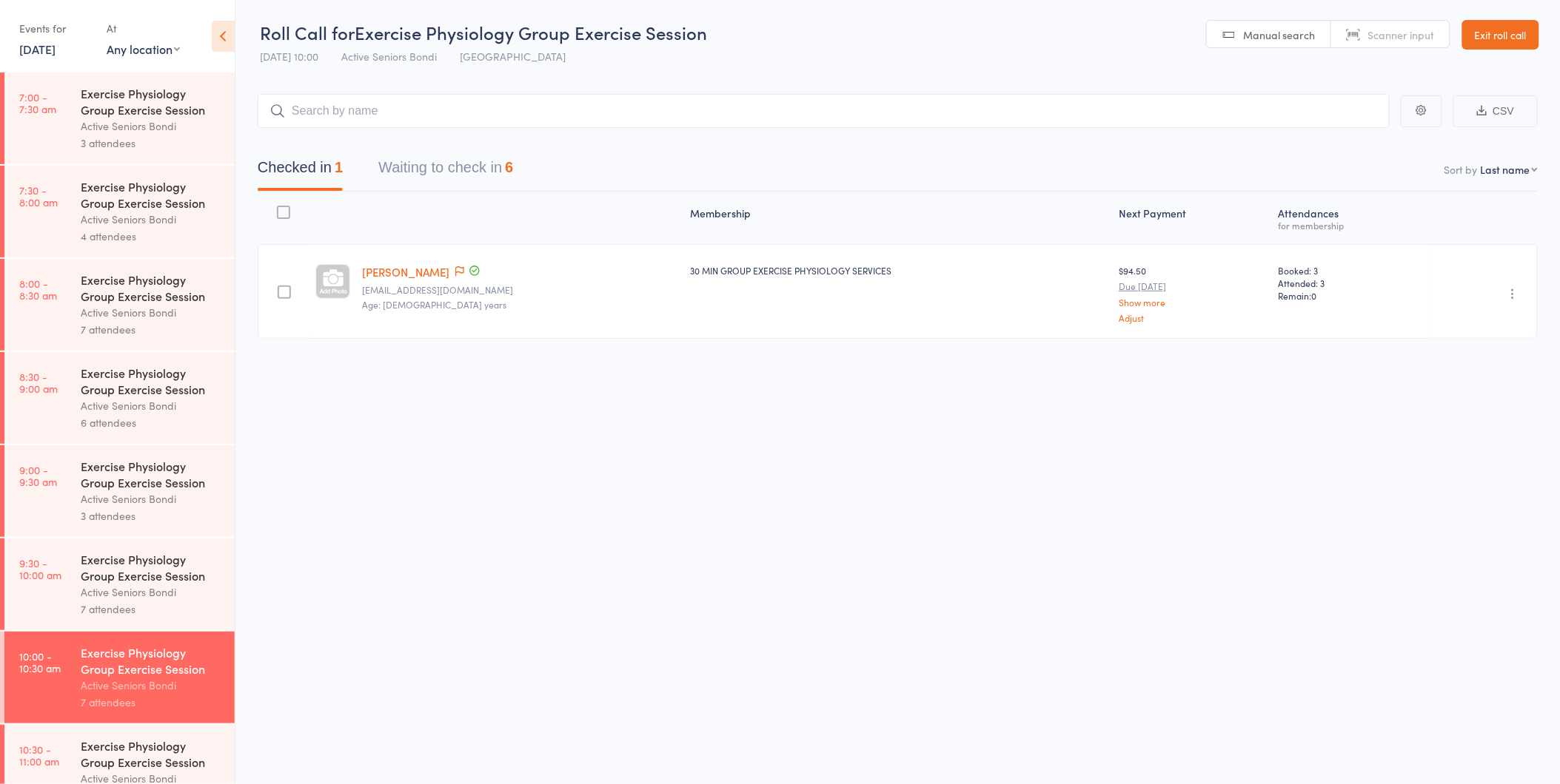
click at [472, 156] on button "Waiting to check in 6" at bounding box center [446, 172] width 135 height 39
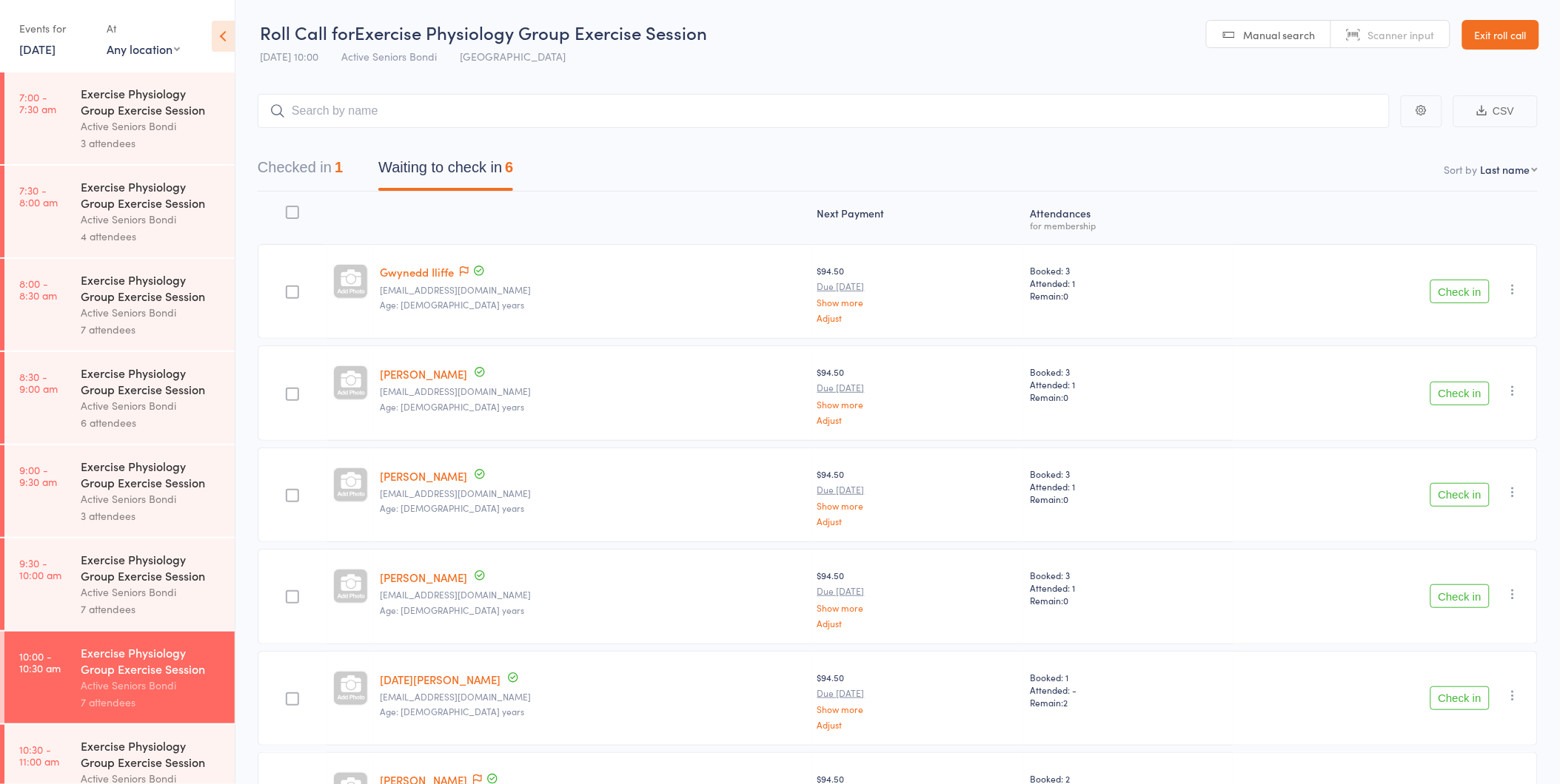
click at [1456, 290] on button "Check in" at bounding box center [1460, 291] width 59 height 24
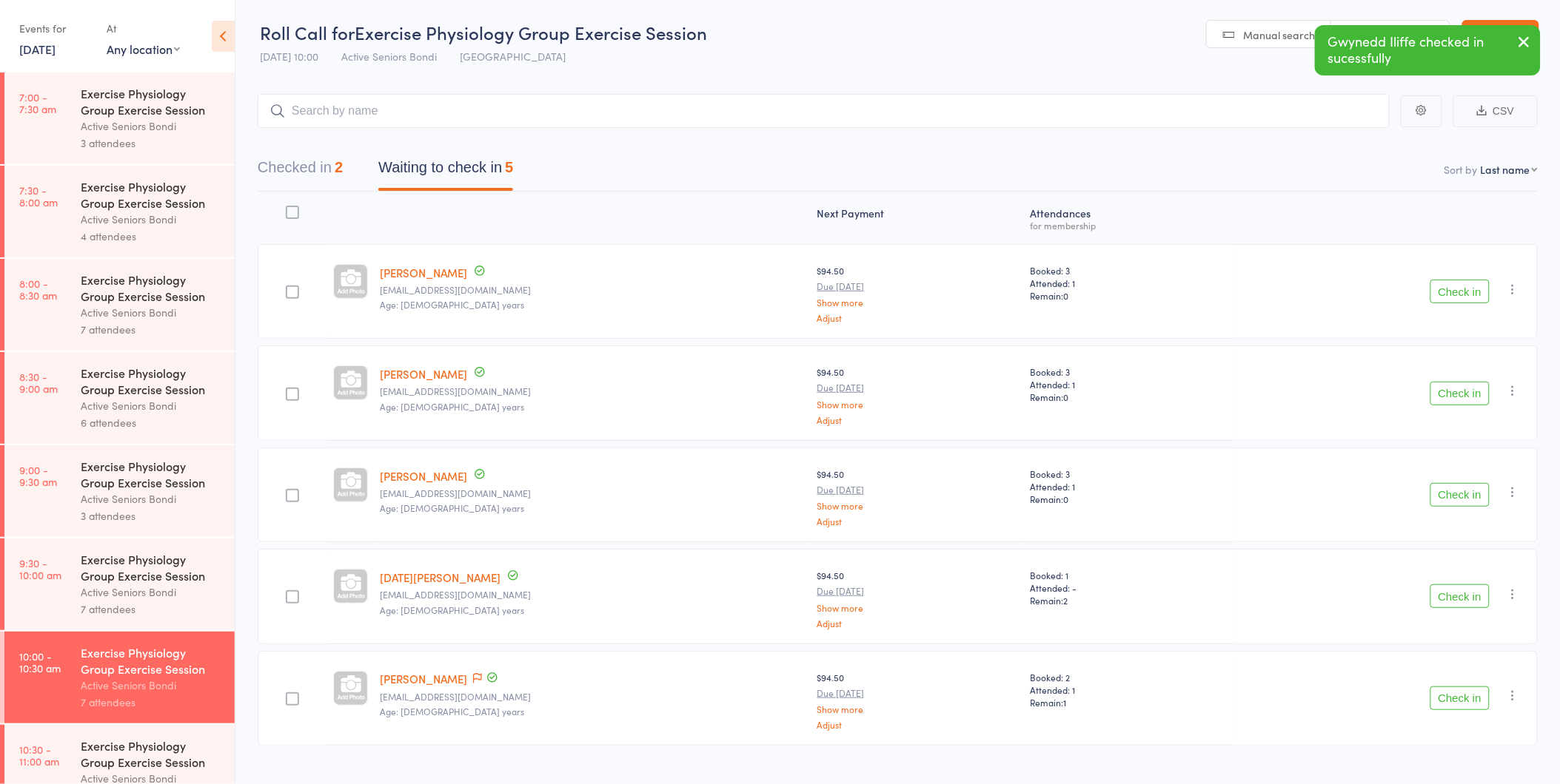
click at [1457, 298] on button "Check in" at bounding box center [1460, 291] width 59 height 24
click at [1457, 299] on button "Check in" at bounding box center [1460, 291] width 59 height 24
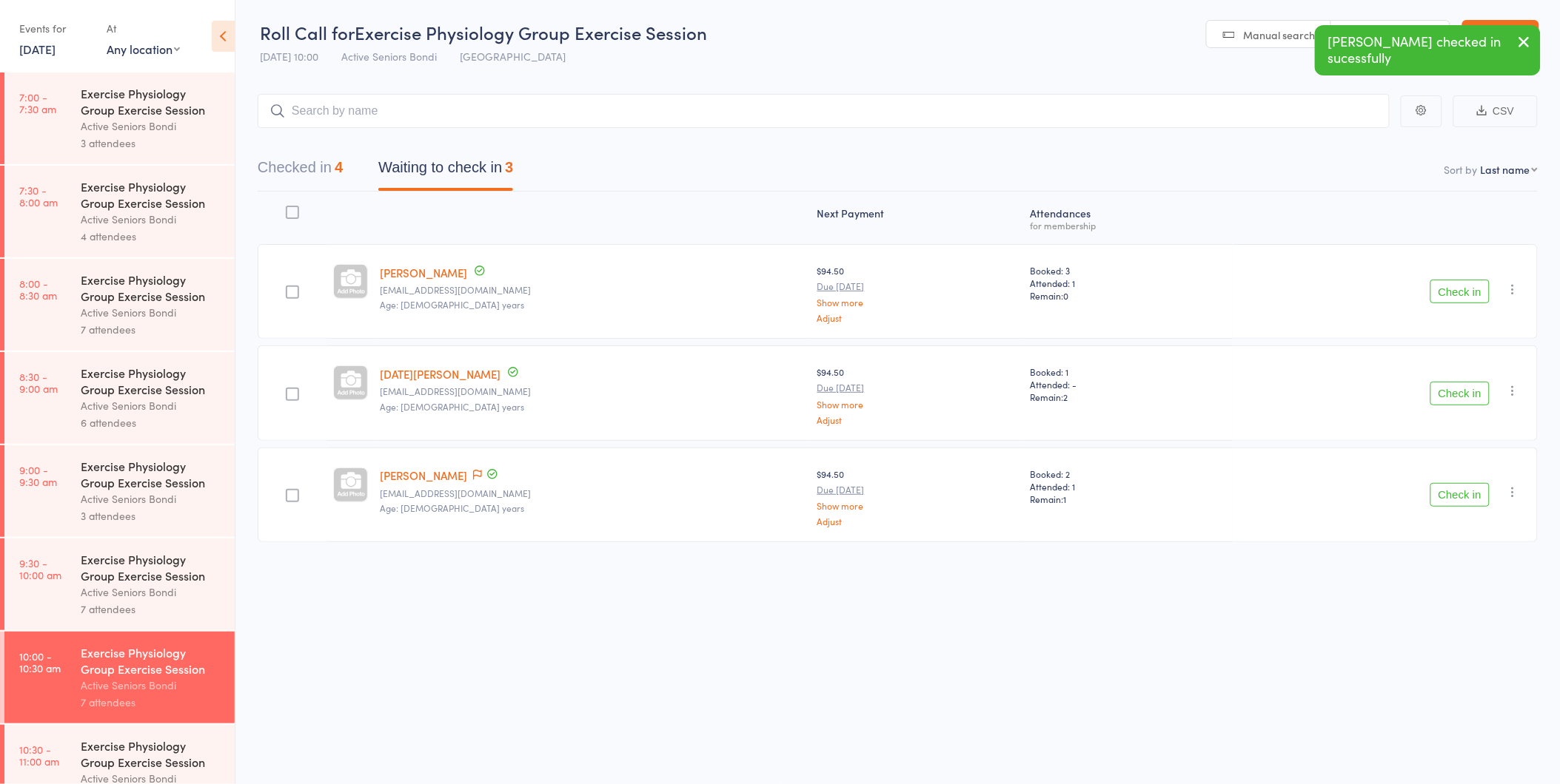
click at [1457, 299] on button "Check in" at bounding box center [1460, 291] width 59 height 24
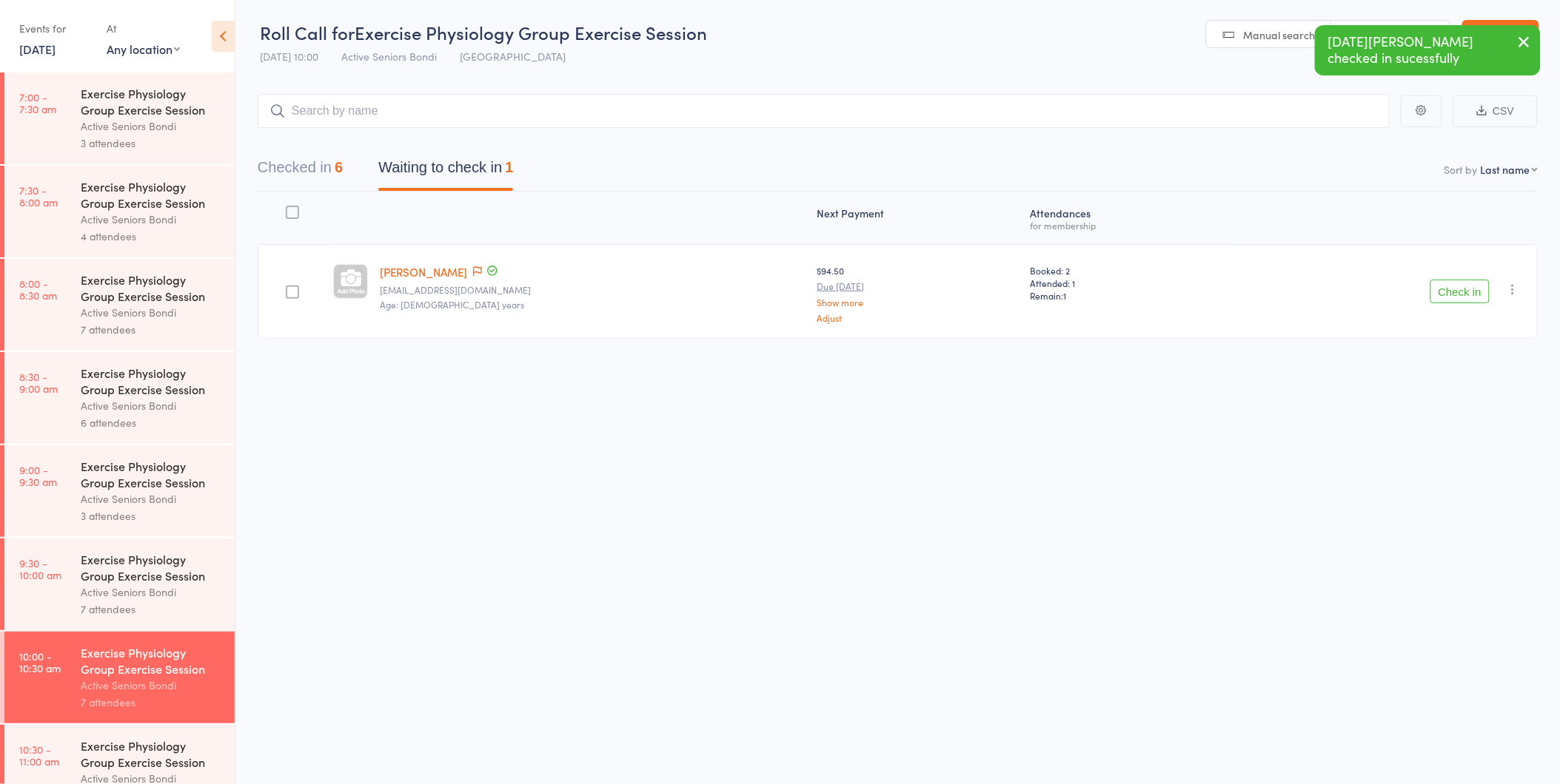
click at [1456, 290] on button "Check in" at bounding box center [1460, 291] width 59 height 24
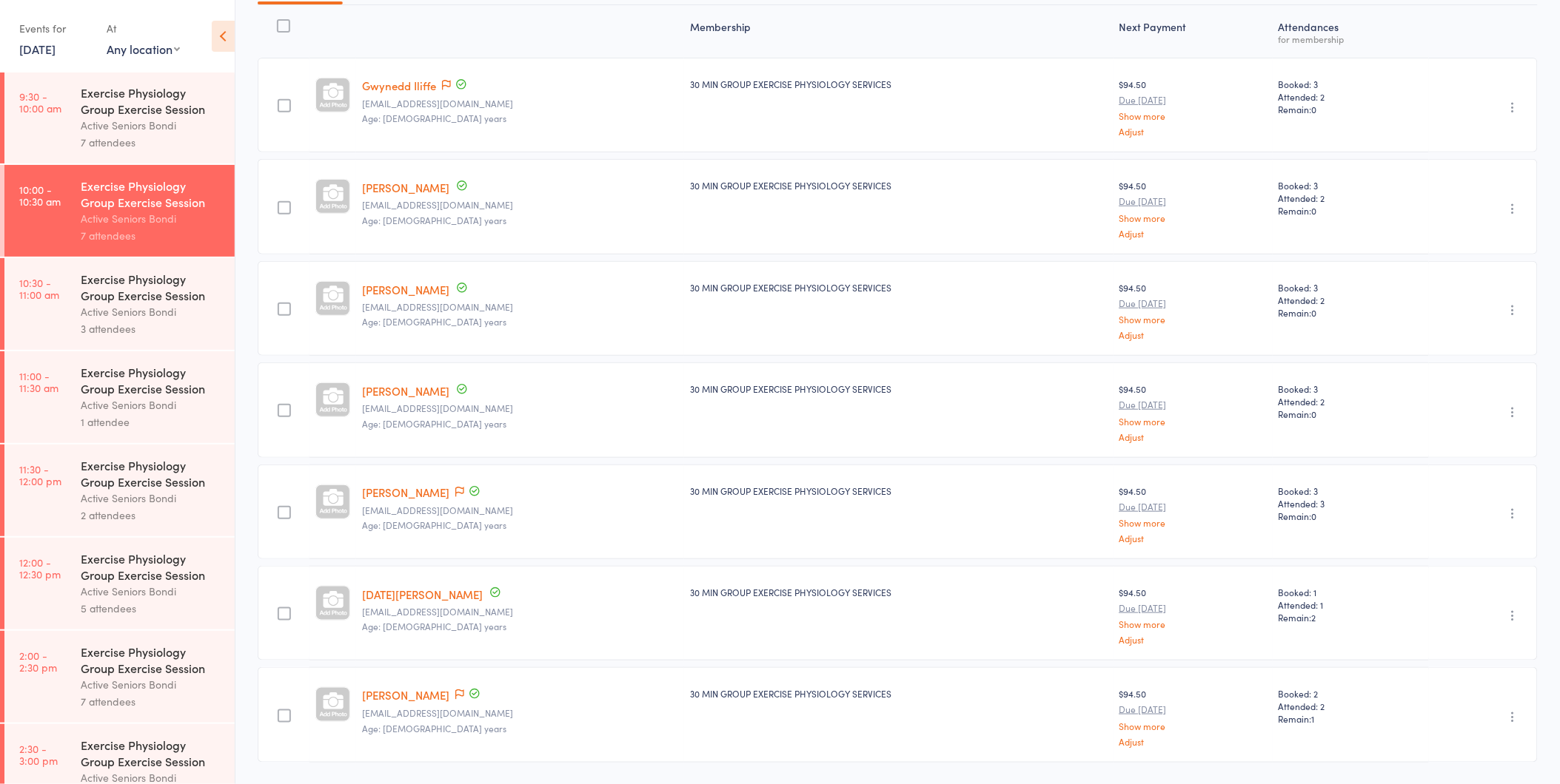
scroll to position [229, 0]
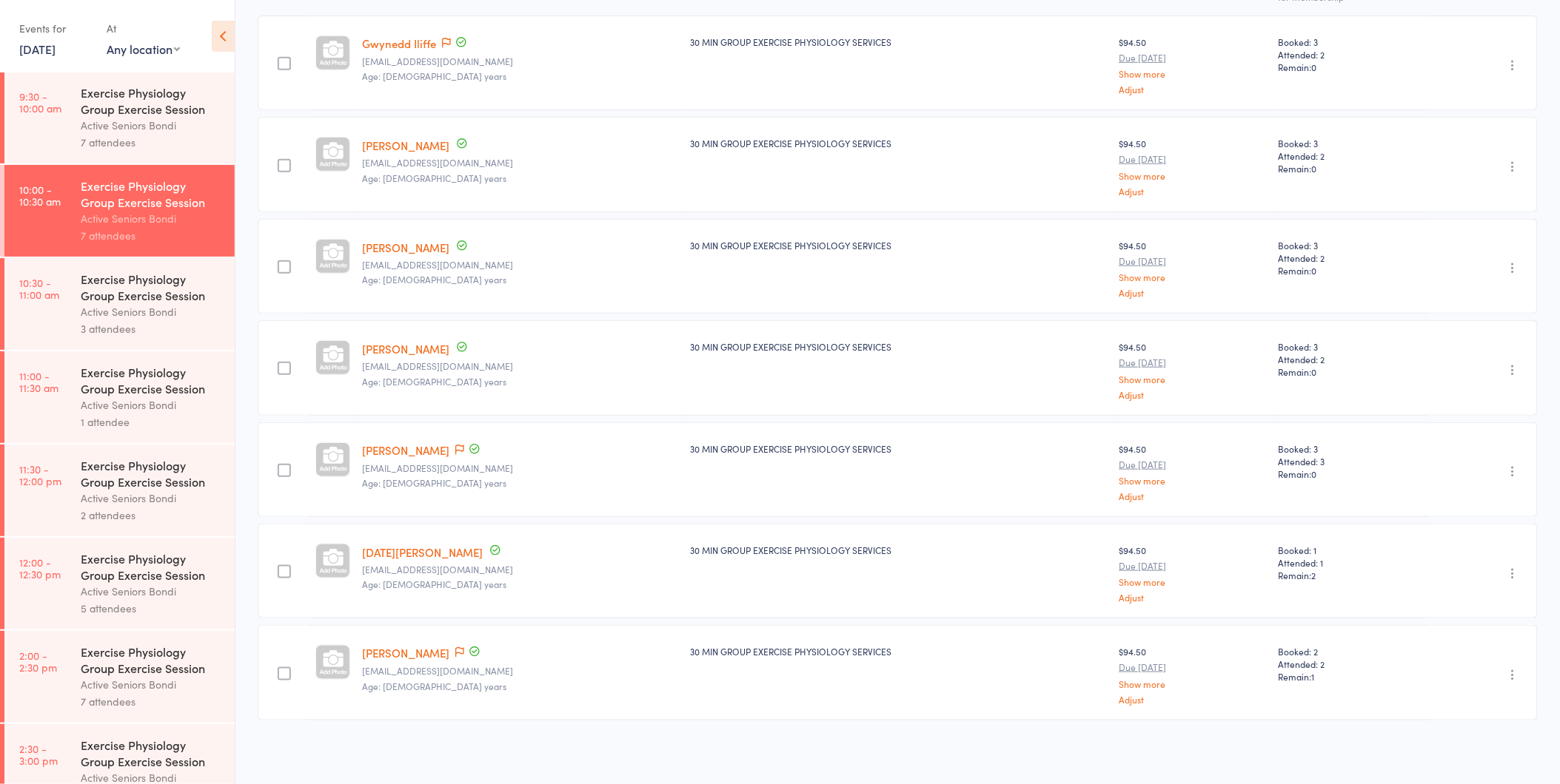
click at [1514, 566] on icon "button" at bounding box center [1514, 573] width 15 height 15
click at [1491, 600] on li "Undo check-in" at bounding box center [1461, 603] width 122 height 19
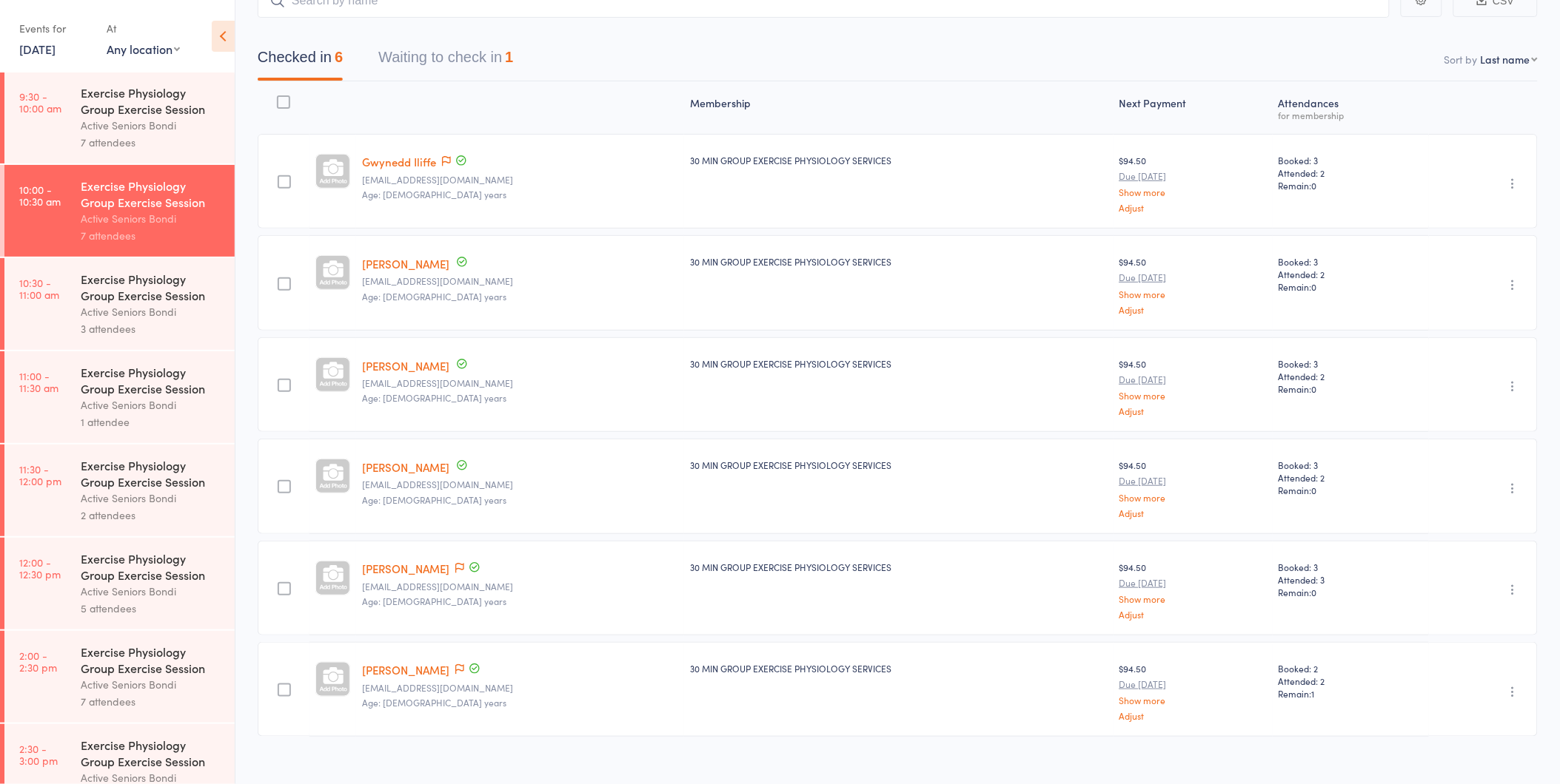
scroll to position [128, 0]
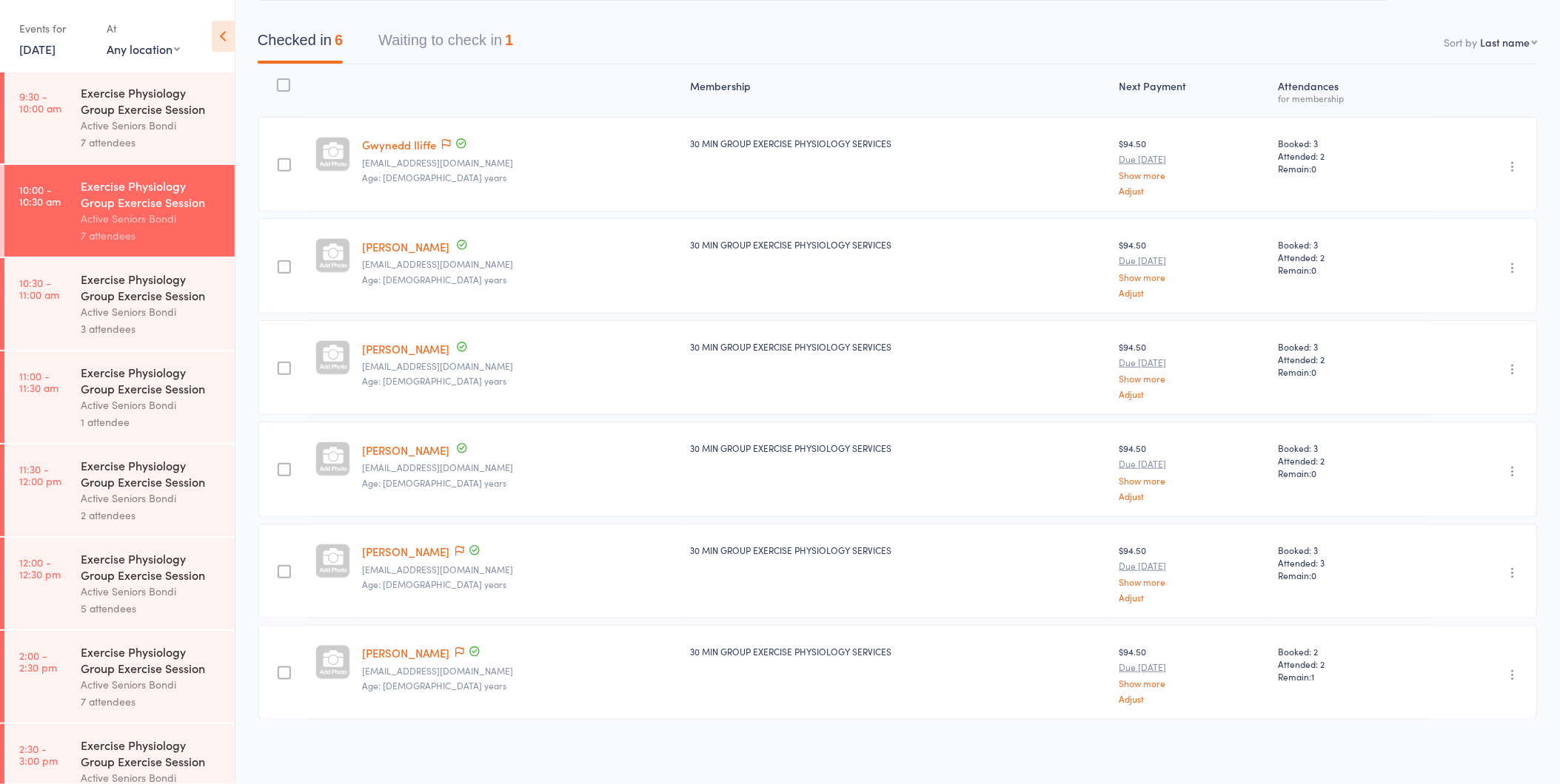
click at [113, 301] on div "Exercise Physiology Group Exercise Session" at bounding box center [151, 287] width 142 height 33
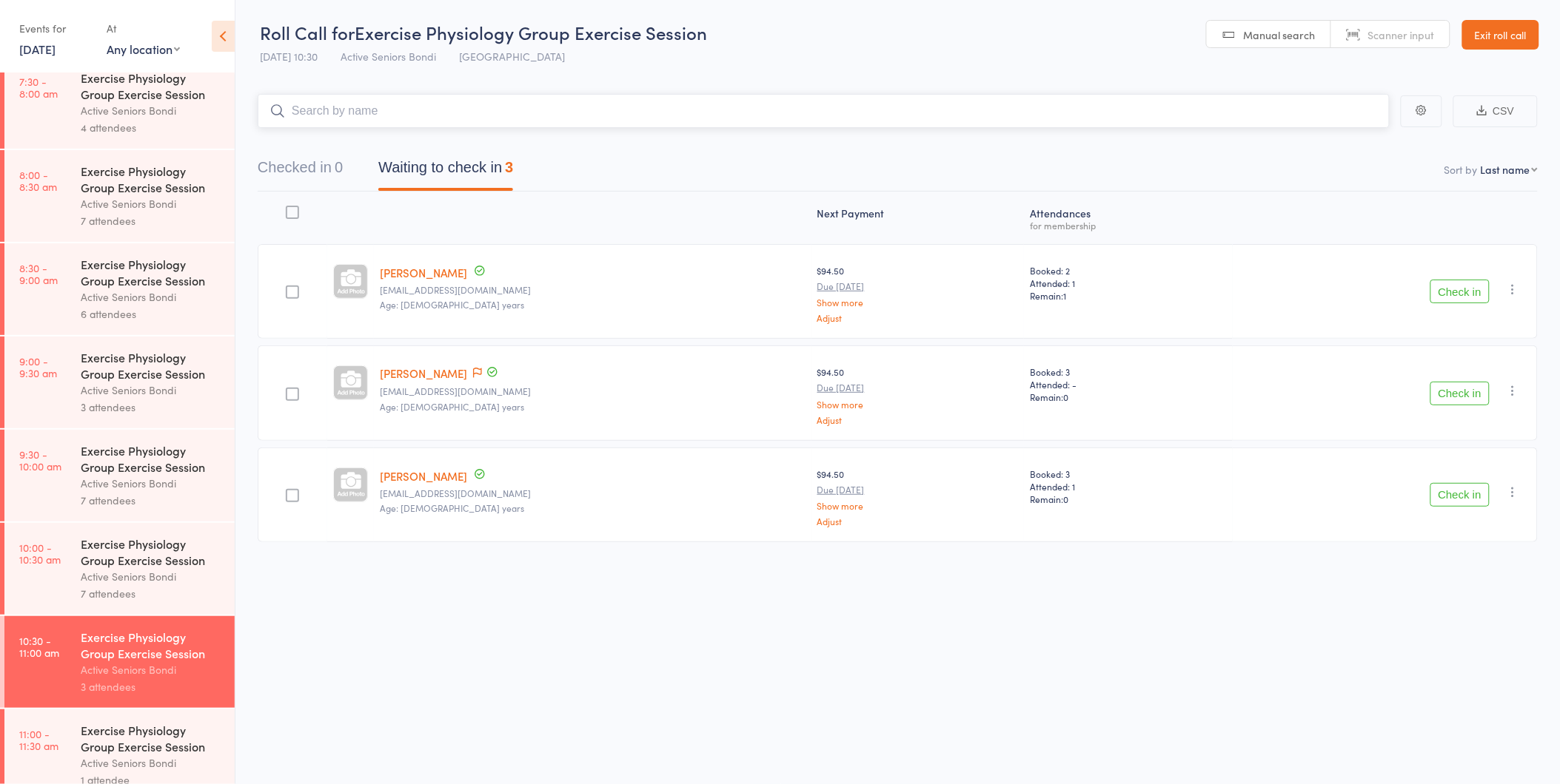
scroll to position [246, 0]
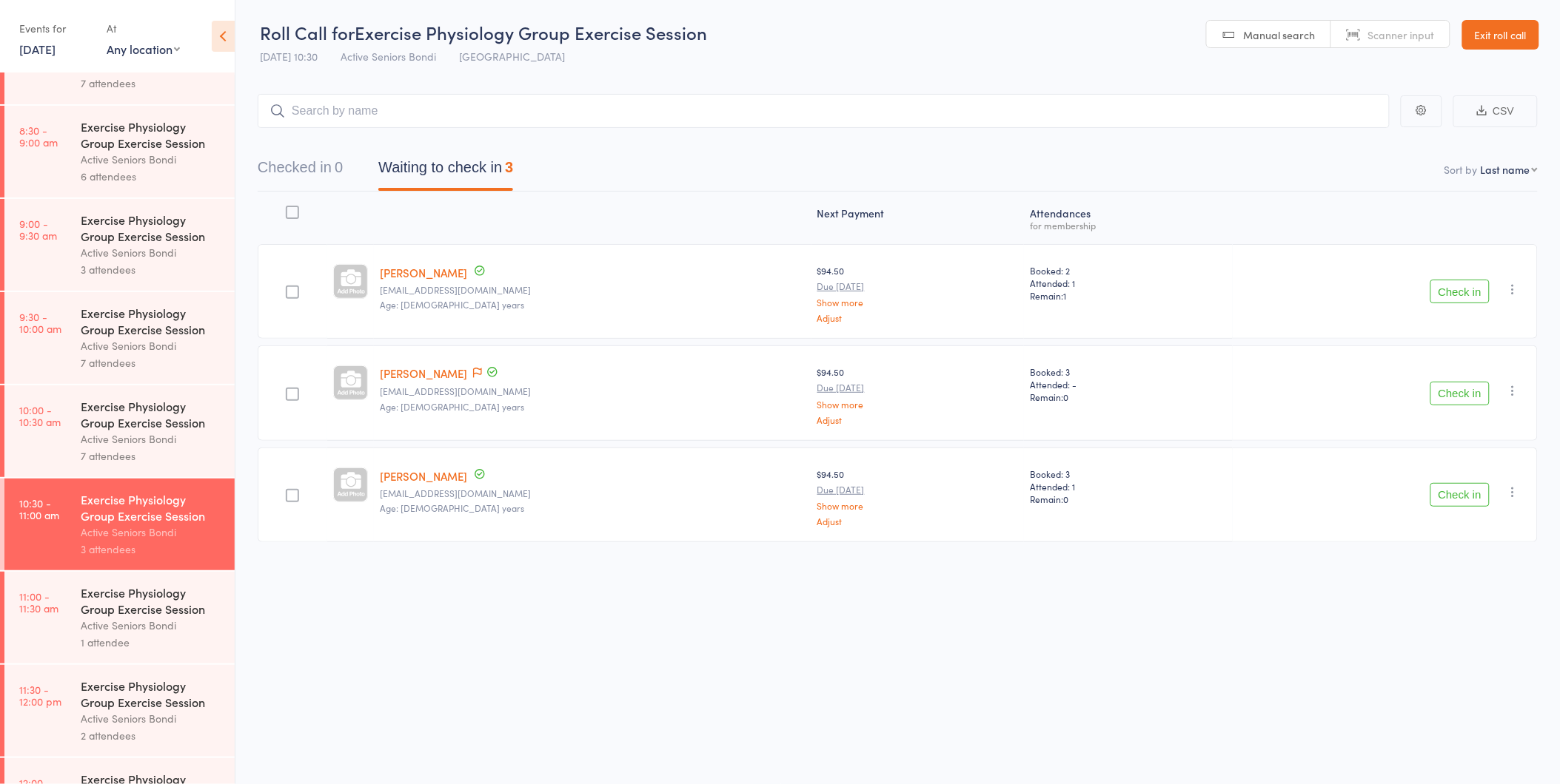
click at [94, 410] on div "Exercise Physiology Group Exercise Session" at bounding box center [151, 414] width 142 height 33
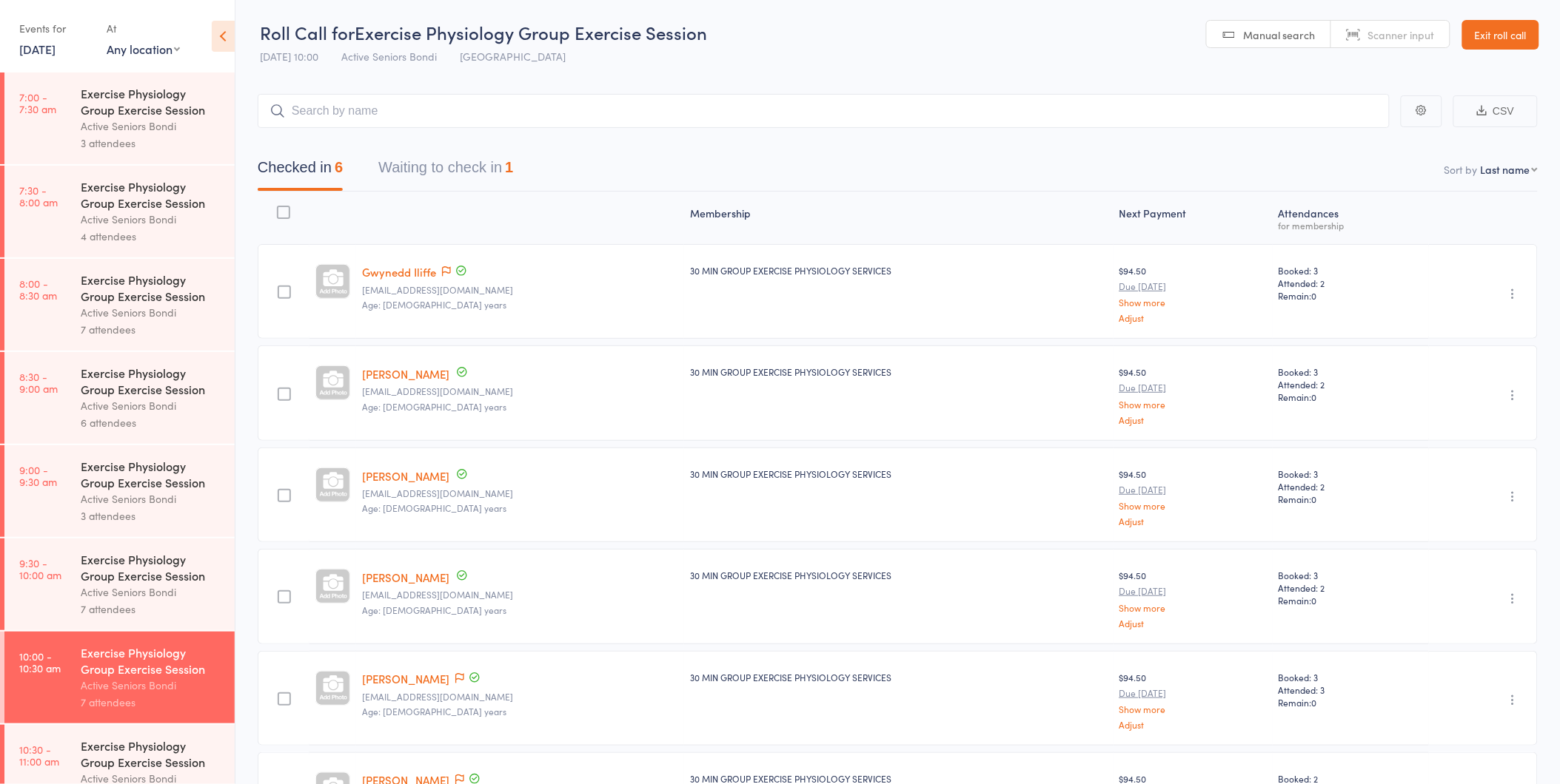
scroll to position [128, 0]
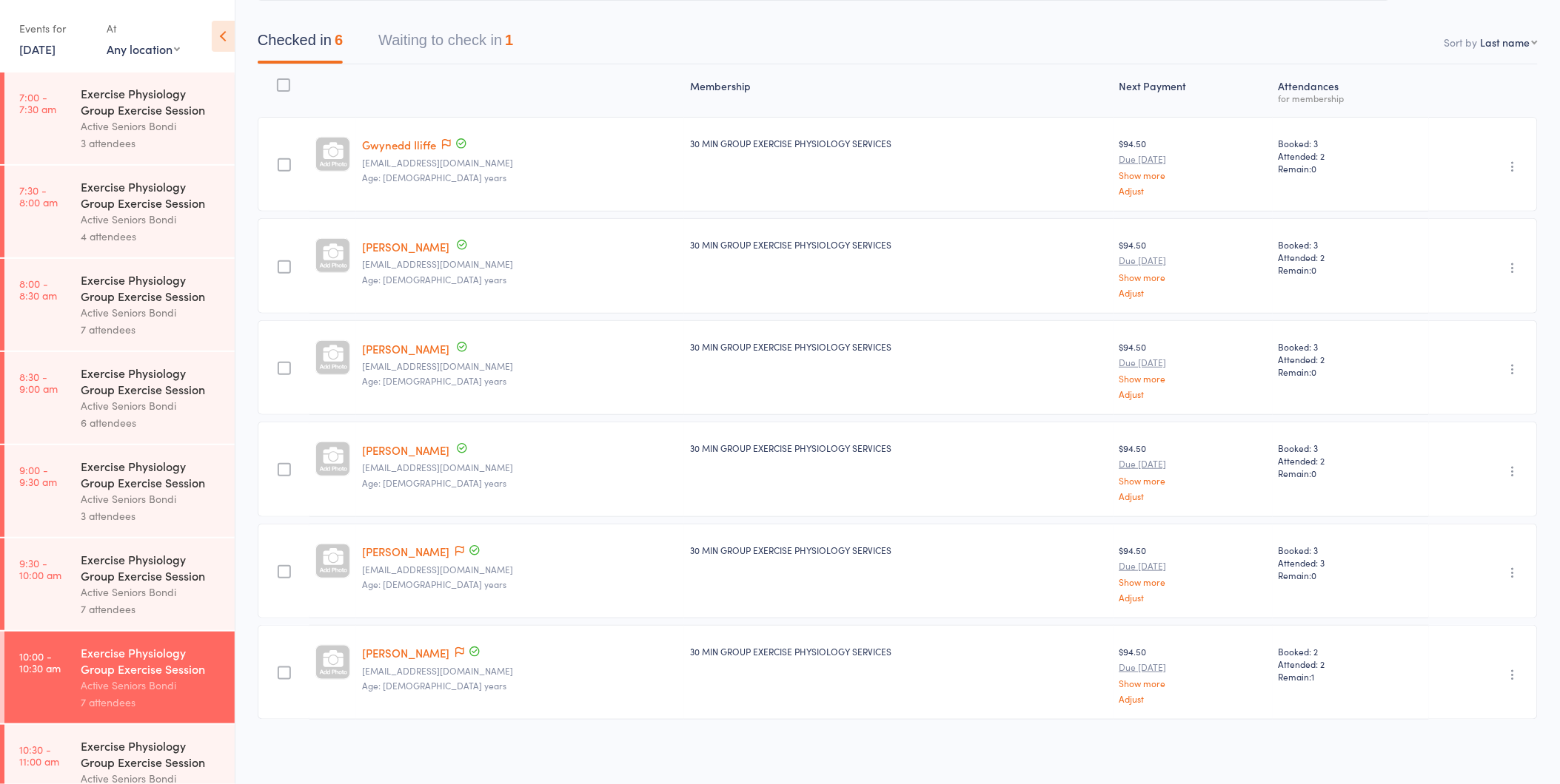
click at [437, 30] on button "Waiting to check in 1" at bounding box center [446, 44] width 135 height 39
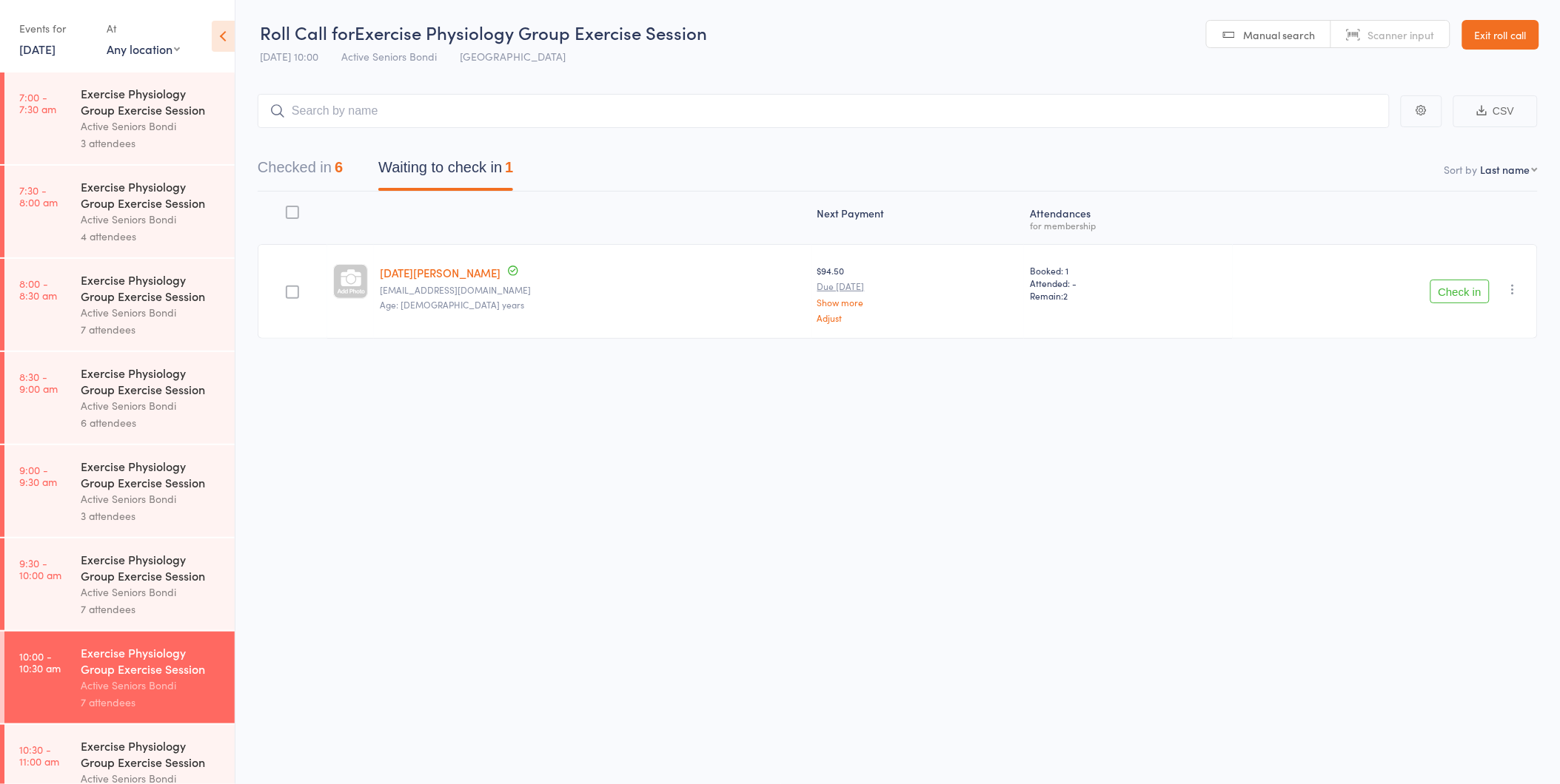
click at [1455, 294] on button "Check in" at bounding box center [1460, 291] width 59 height 24
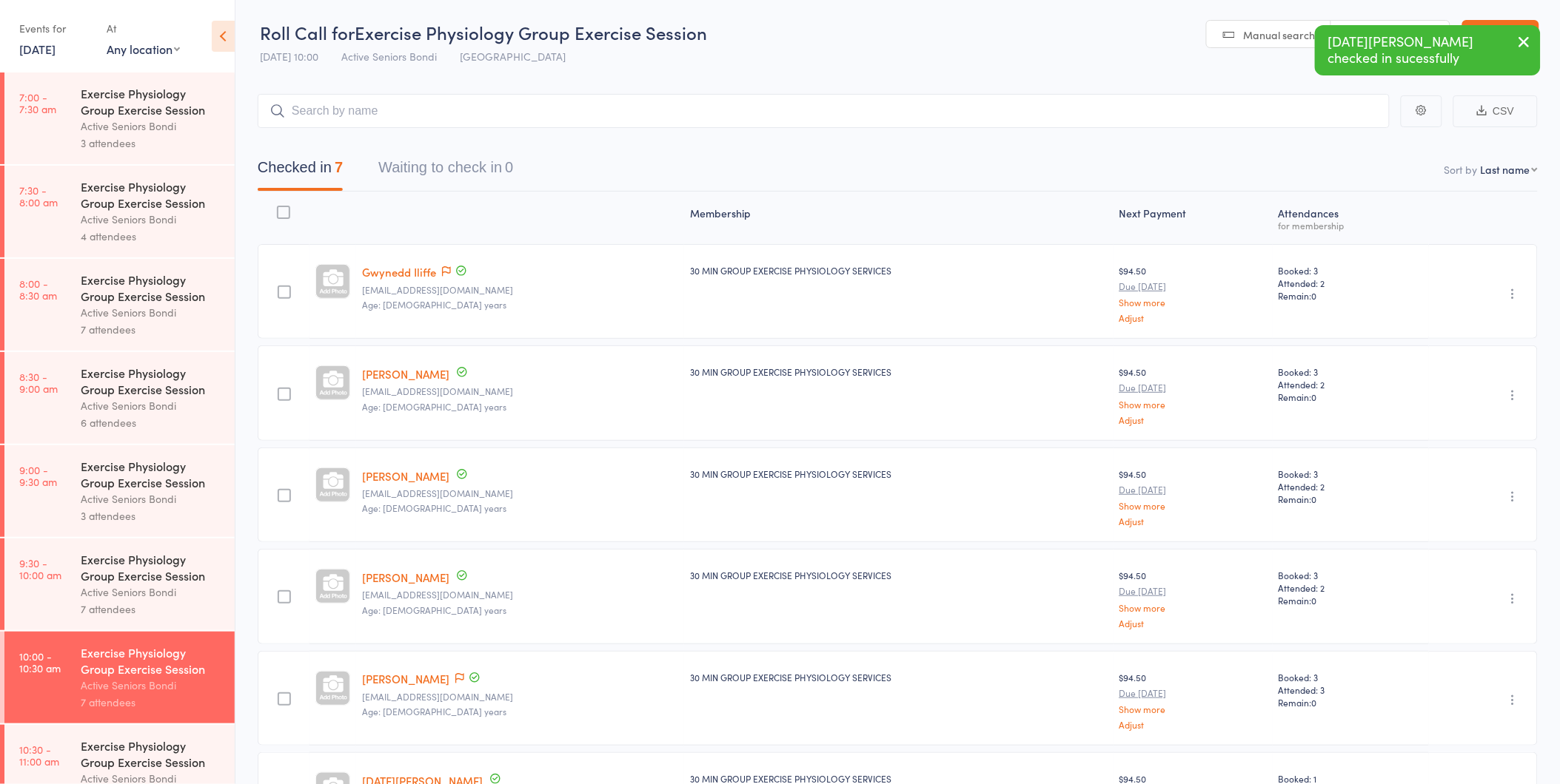
click at [164, 127] on div "Active Seniors Bondi" at bounding box center [151, 126] width 142 height 17
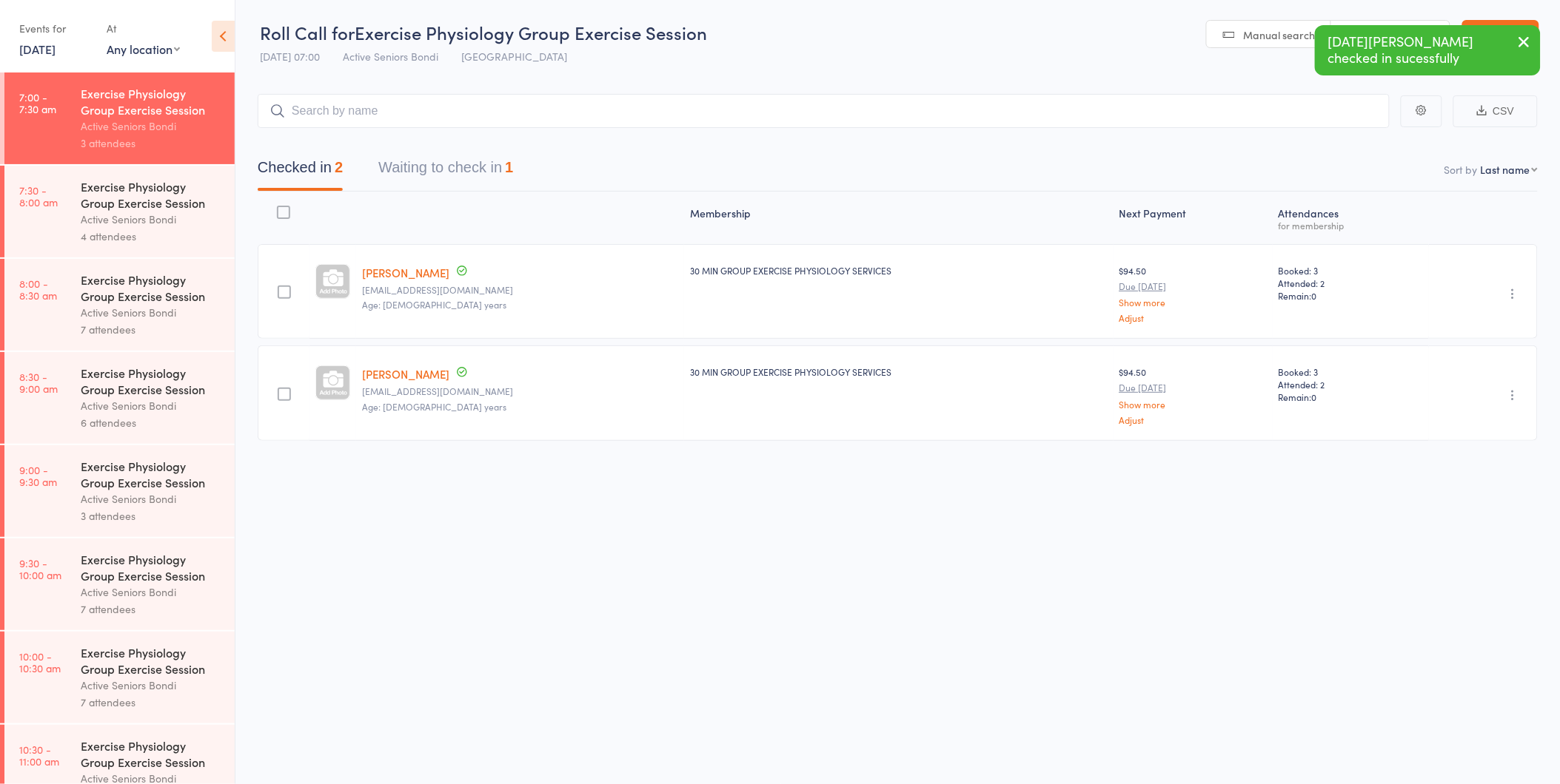
click at [478, 163] on button "Waiting to check in 1" at bounding box center [446, 172] width 135 height 39
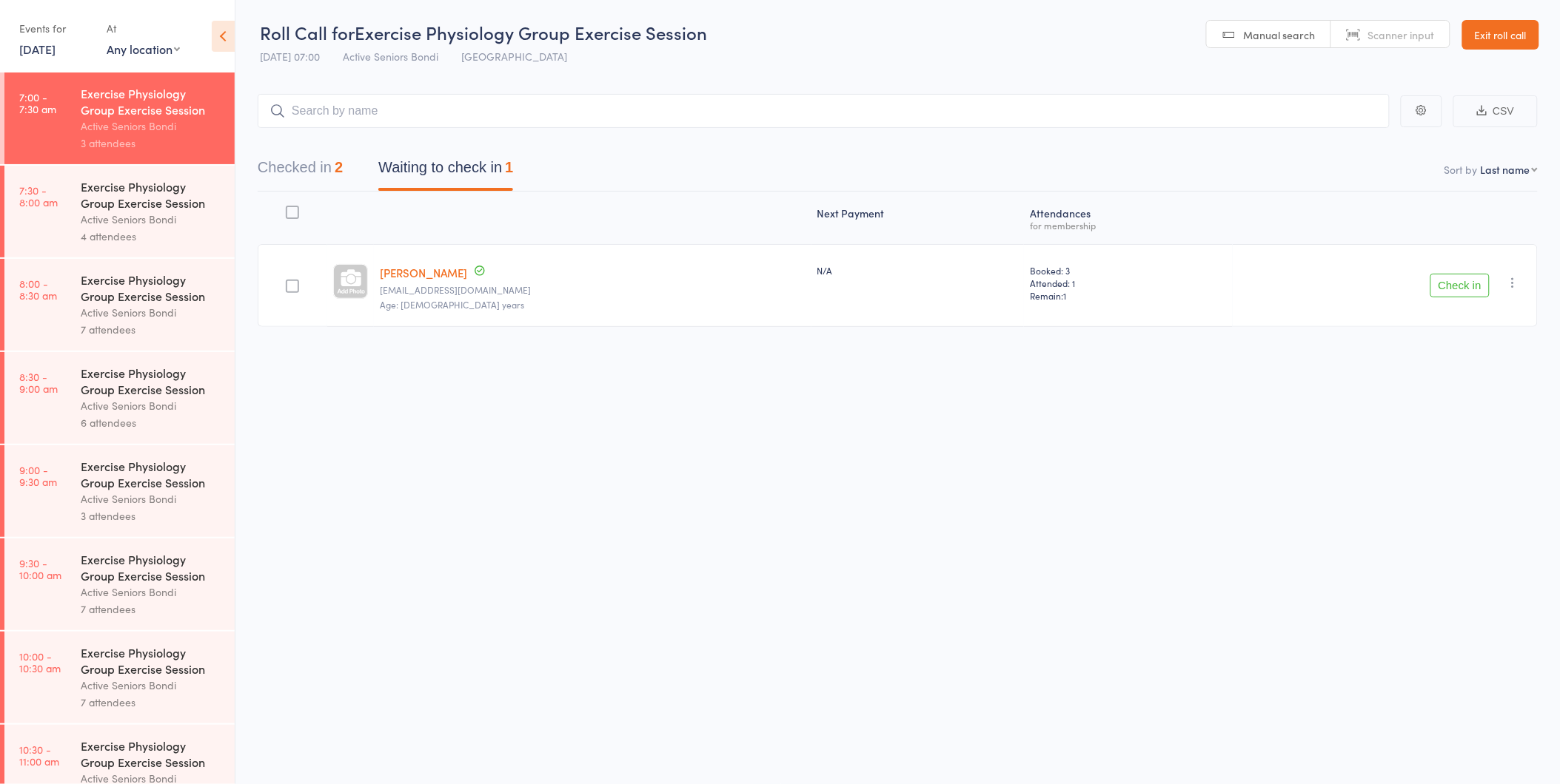
click at [165, 206] on div "Exercise Physiology Group Exercise Session" at bounding box center [151, 194] width 142 height 33
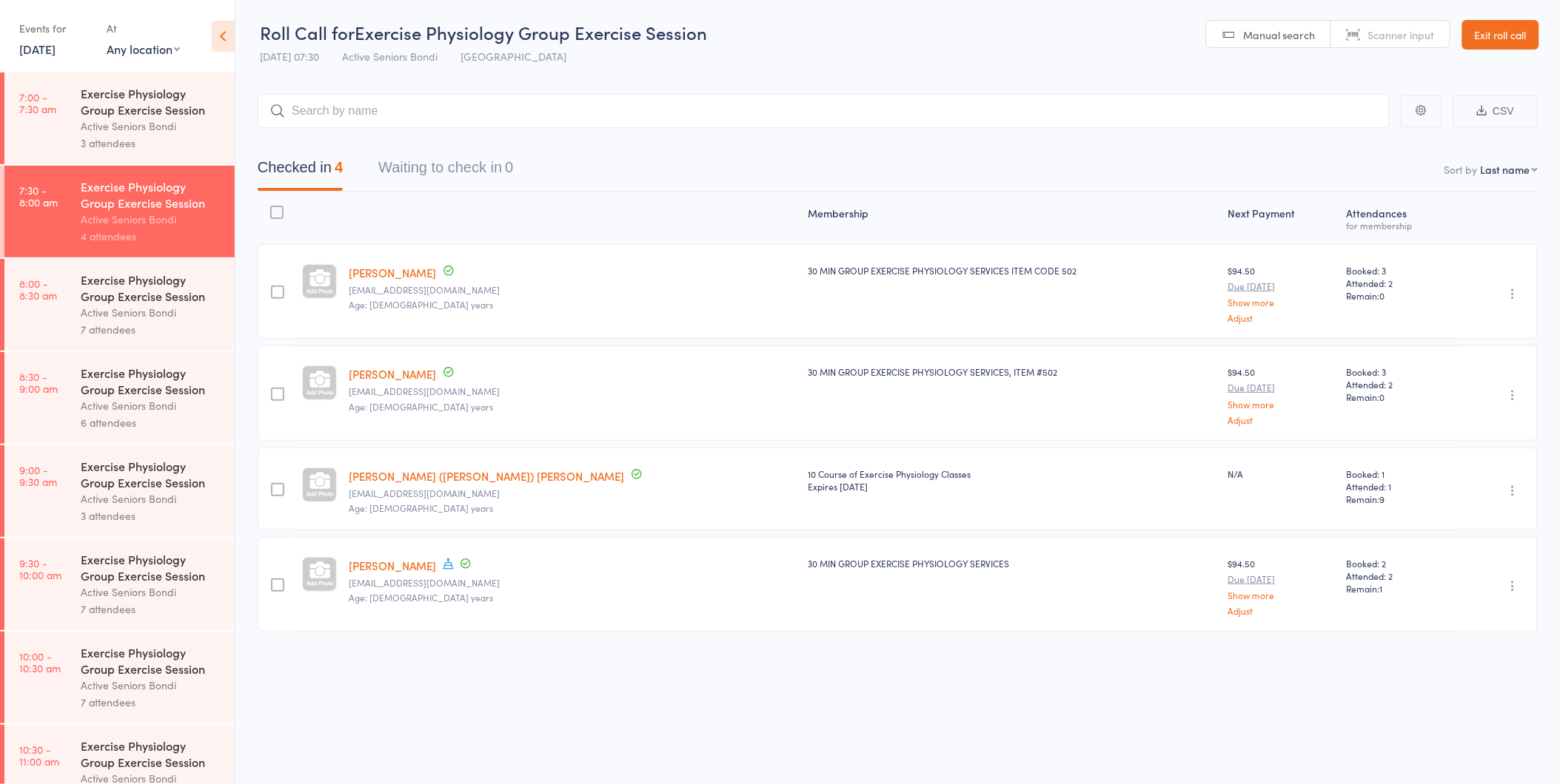
click at [152, 299] on div "Exercise Physiology Group Exercise Session" at bounding box center [151, 288] width 142 height 33
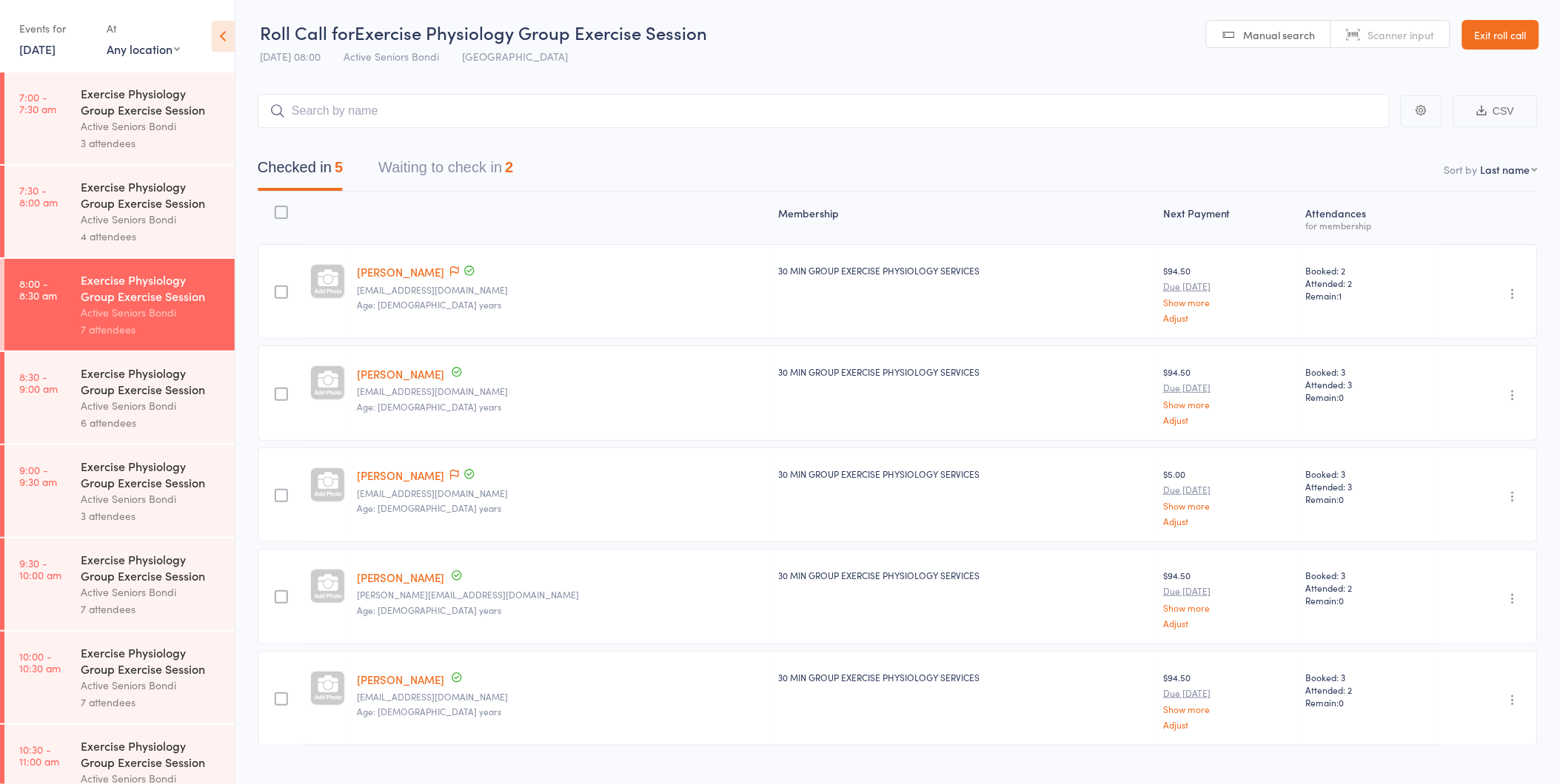
click at [454, 167] on button "Waiting to check in 2" at bounding box center [446, 172] width 135 height 39
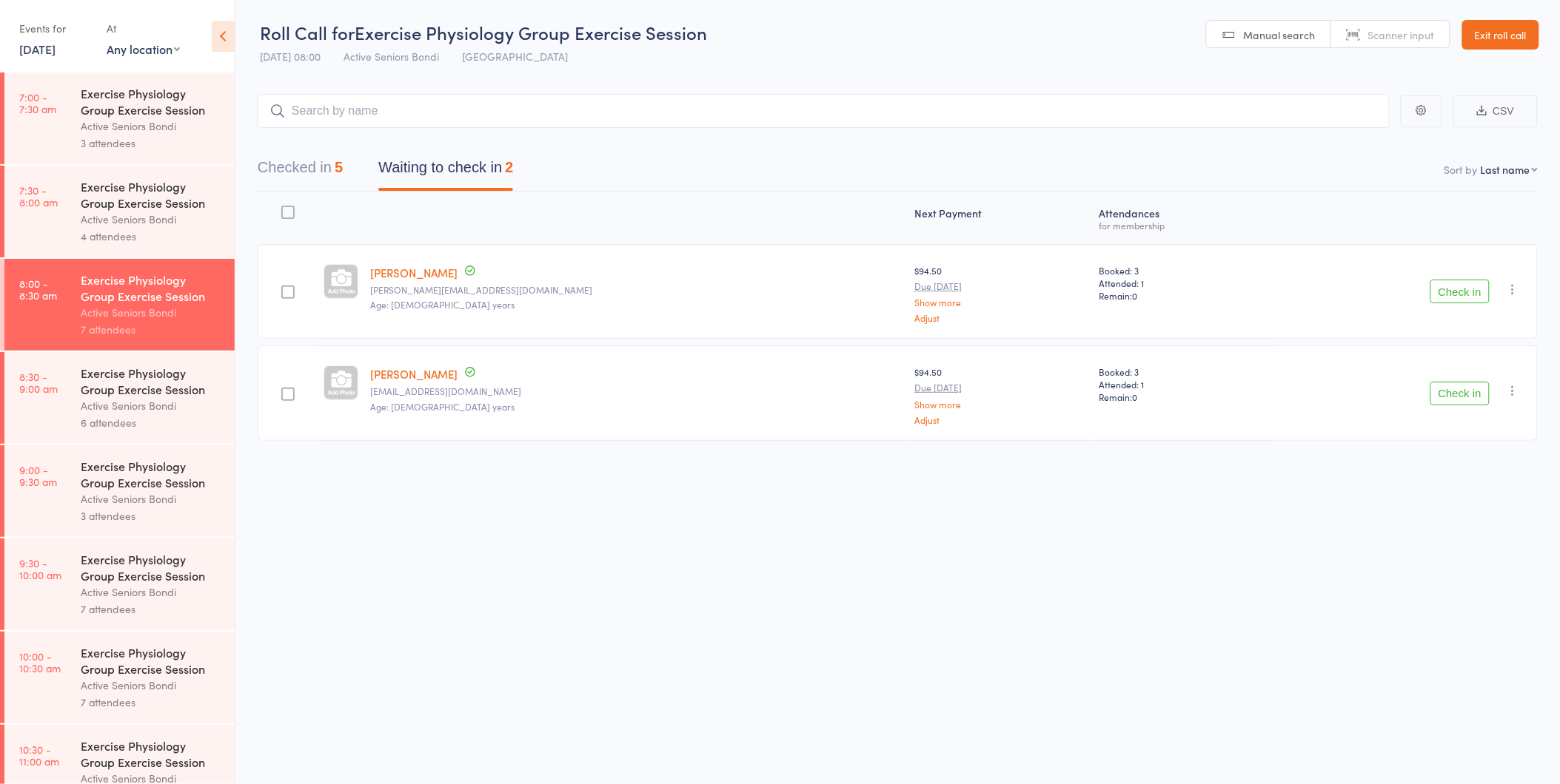
click at [114, 390] on div "Exercise Physiology Group Exercise Session" at bounding box center [151, 381] width 142 height 33
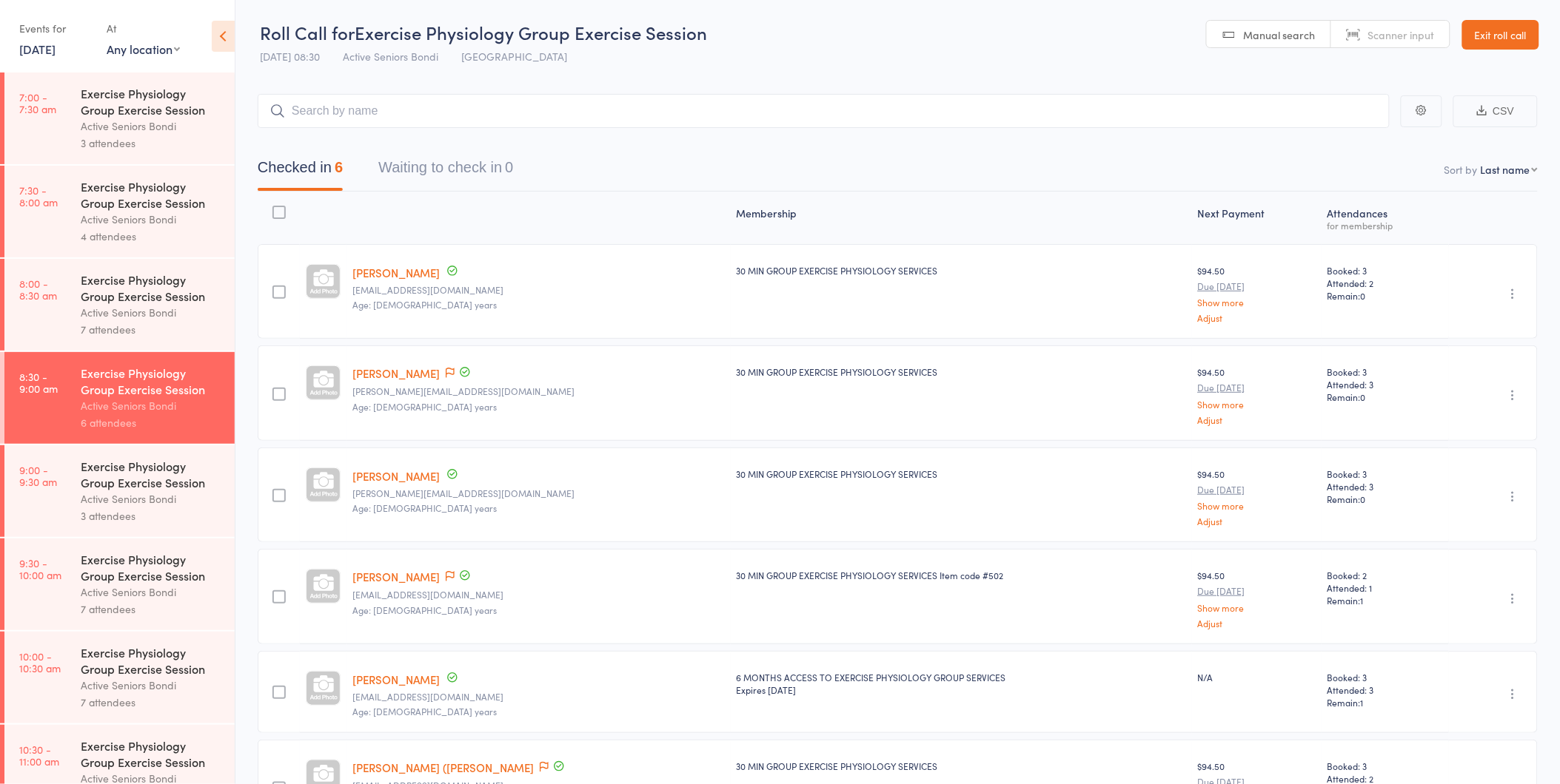
click at [127, 489] on div "Exercise Physiology Group Exercise Session" at bounding box center [151, 474] width 142 height 33
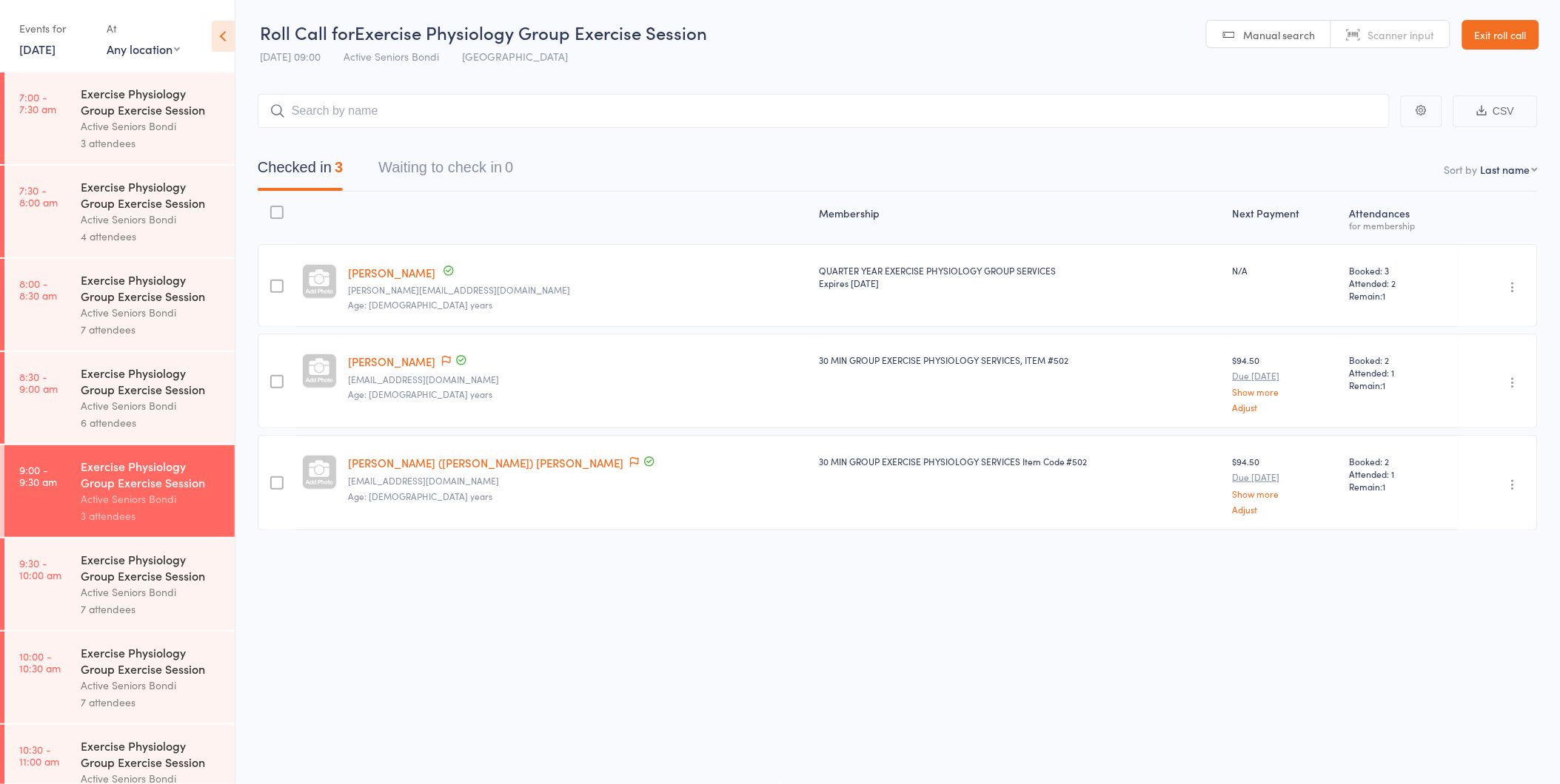
click at [104, 586] on div "Active Seniors Bondi" at bounding box center [151, 592] width 142 height 17
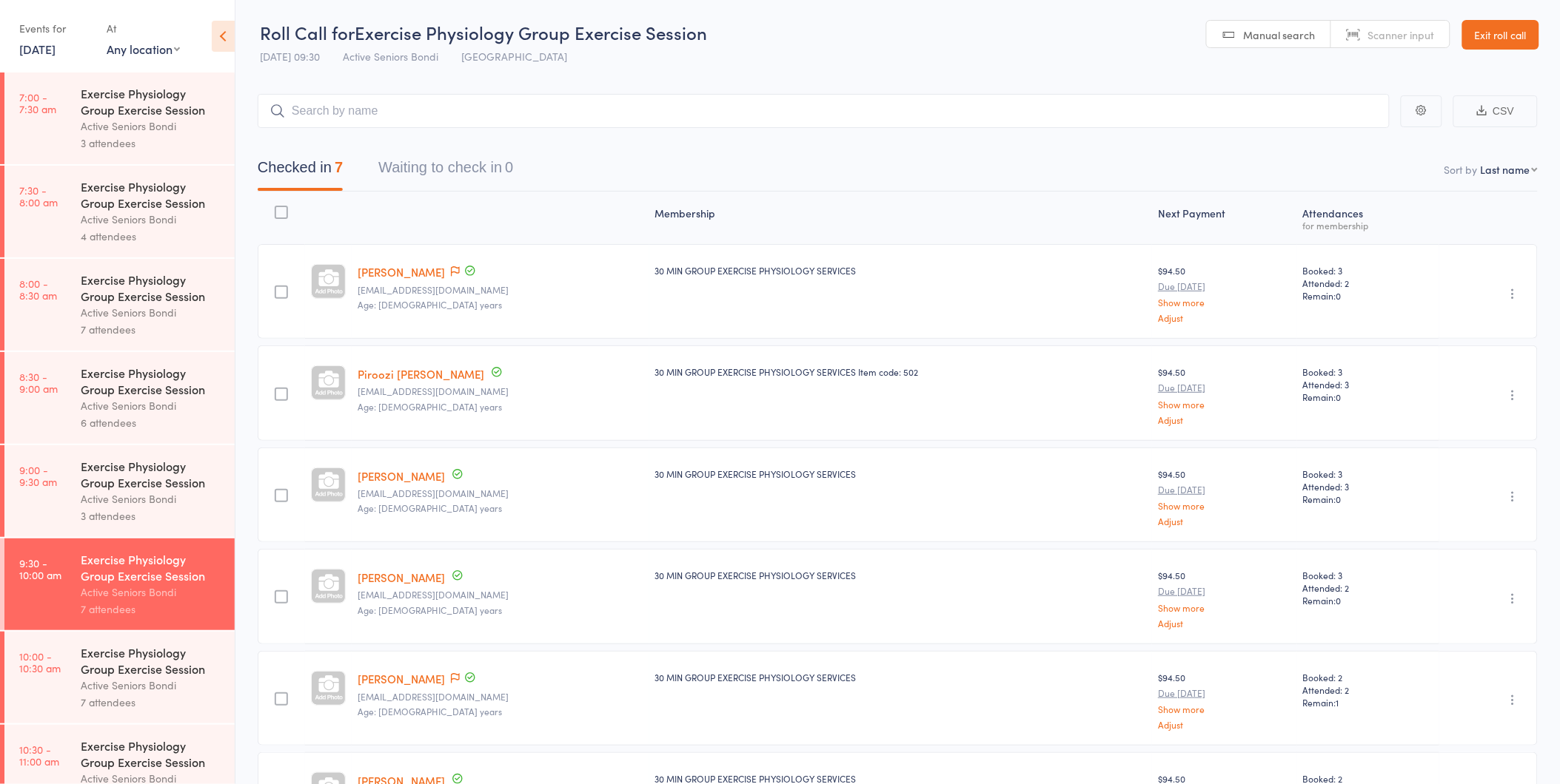
click at [110, 668] on div "Exercise Physiology Group Exercise Session" at bounding box center [151, 660] width 142 height 33
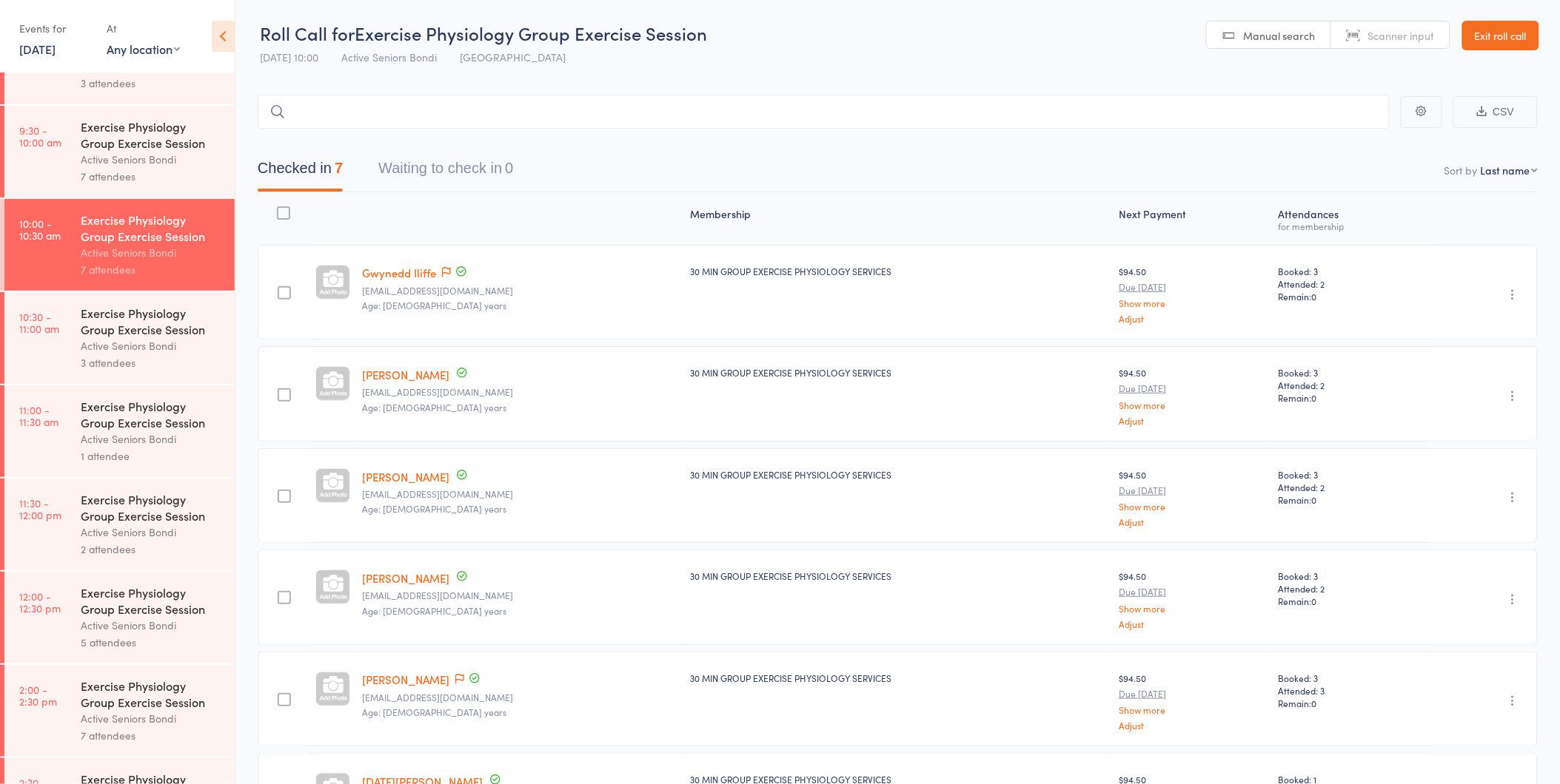
click at [1511, 32] on link "Exit roll call" at bounding box center [1501, 35] width 77 height 29
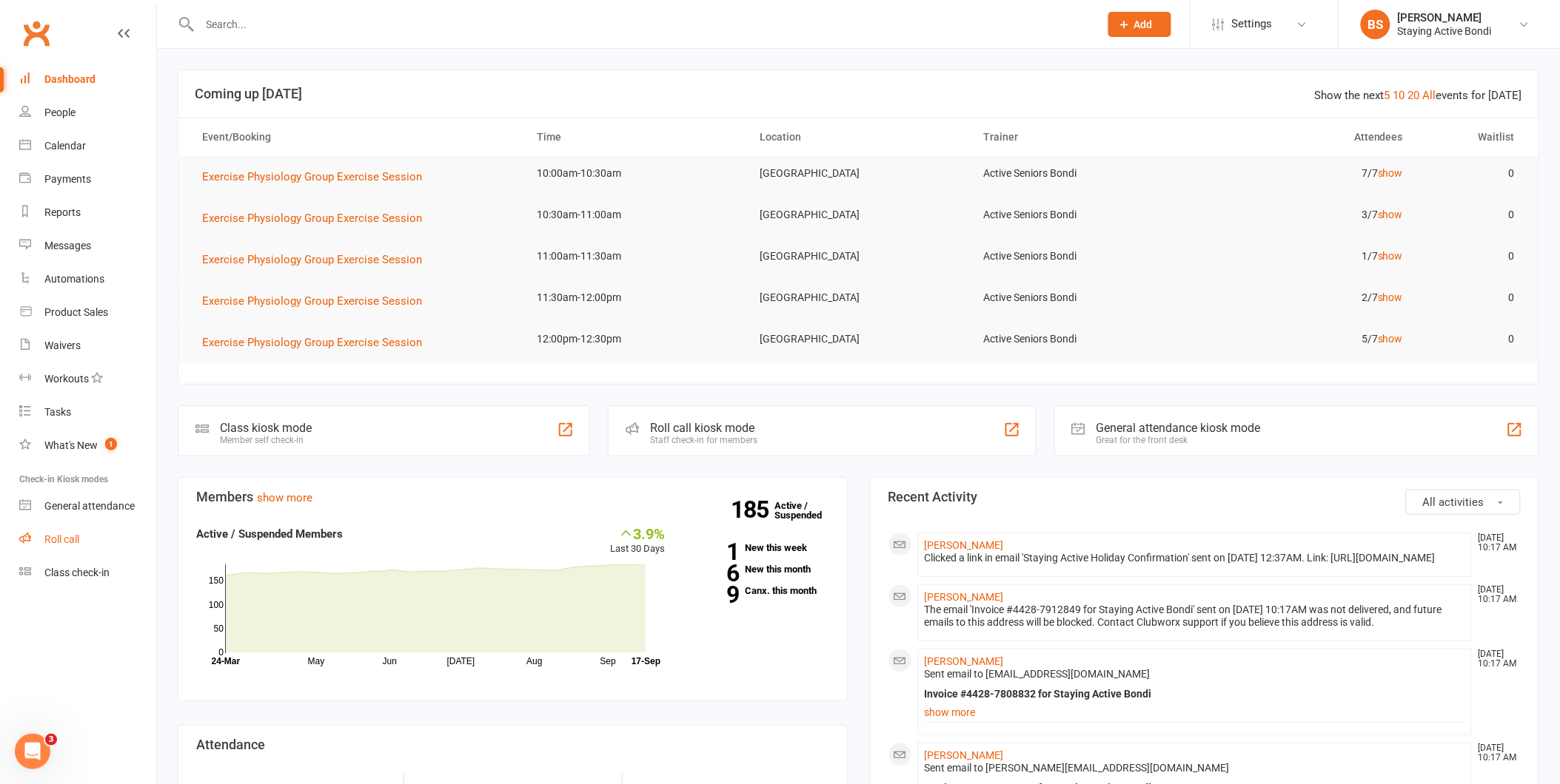
click at [70, 530] on link "Roll call" at bounding box center [88, 539] width 137 height 33
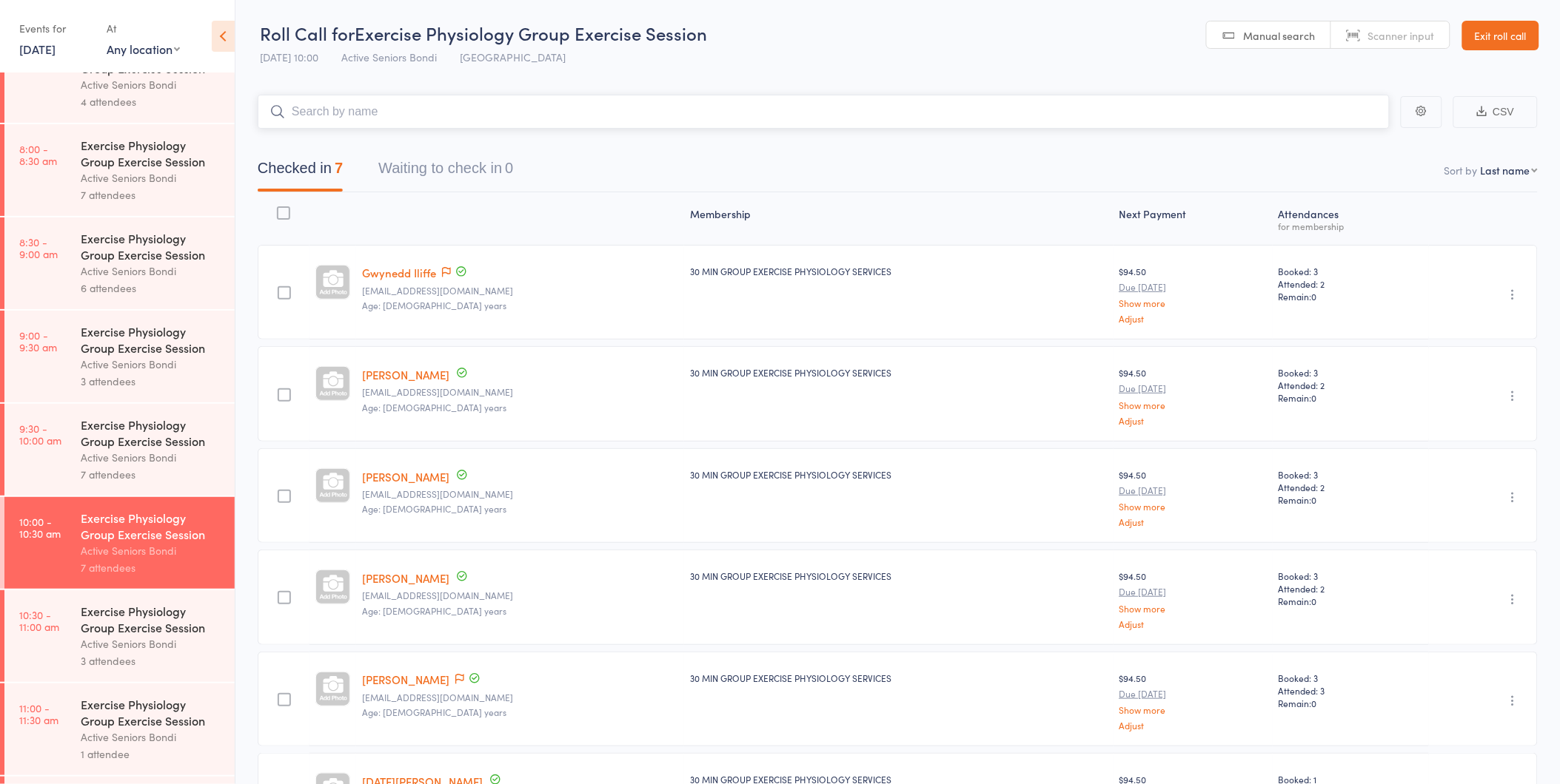
scroll to position [137, 0]
click at [1500, 31] on link "Exit roll call" at bounding box center [1501, 35] width 77 height 29
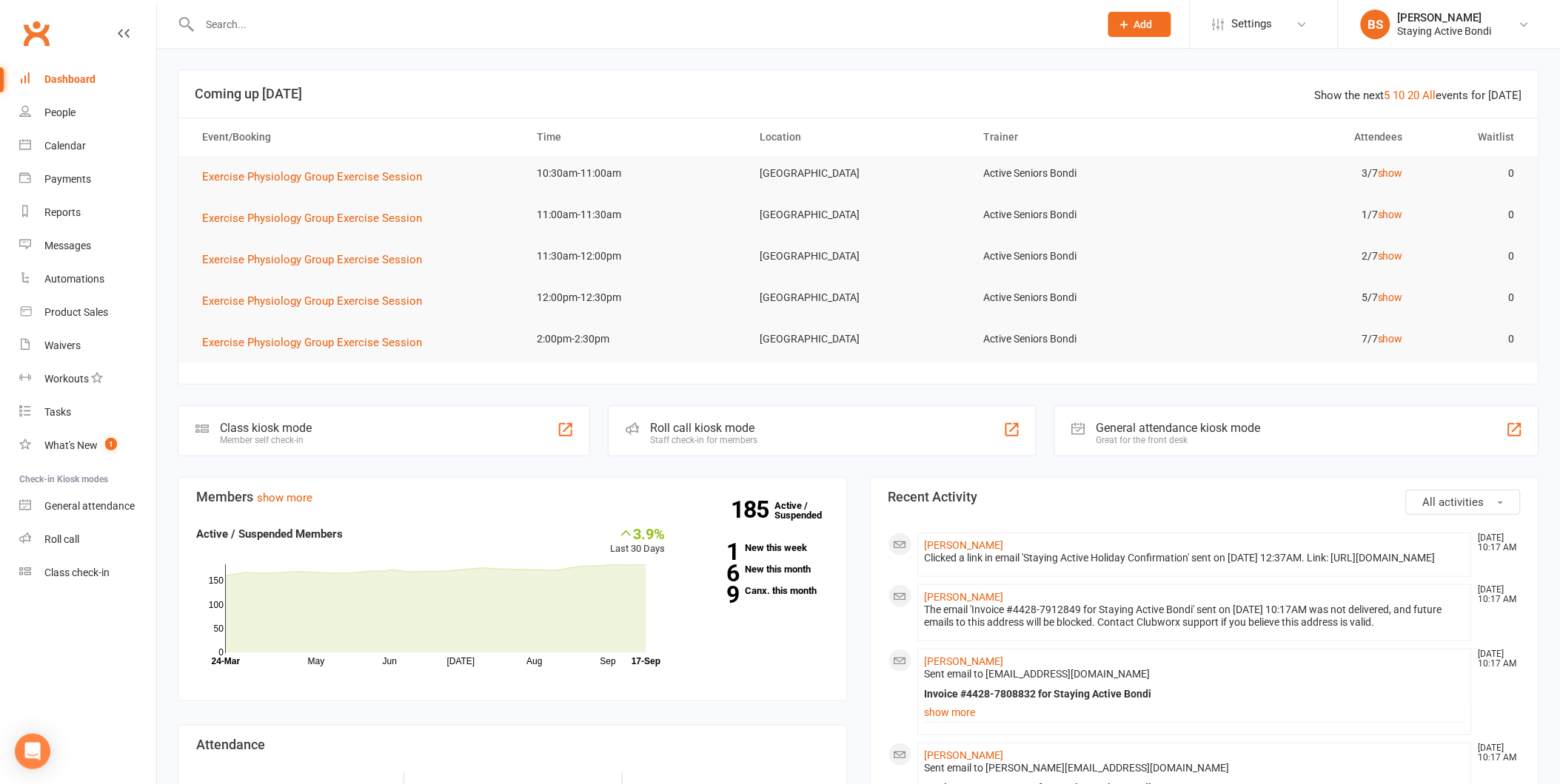
click at [234, 19] on input "text" at bounding box center [642, 24] width 894 height 20
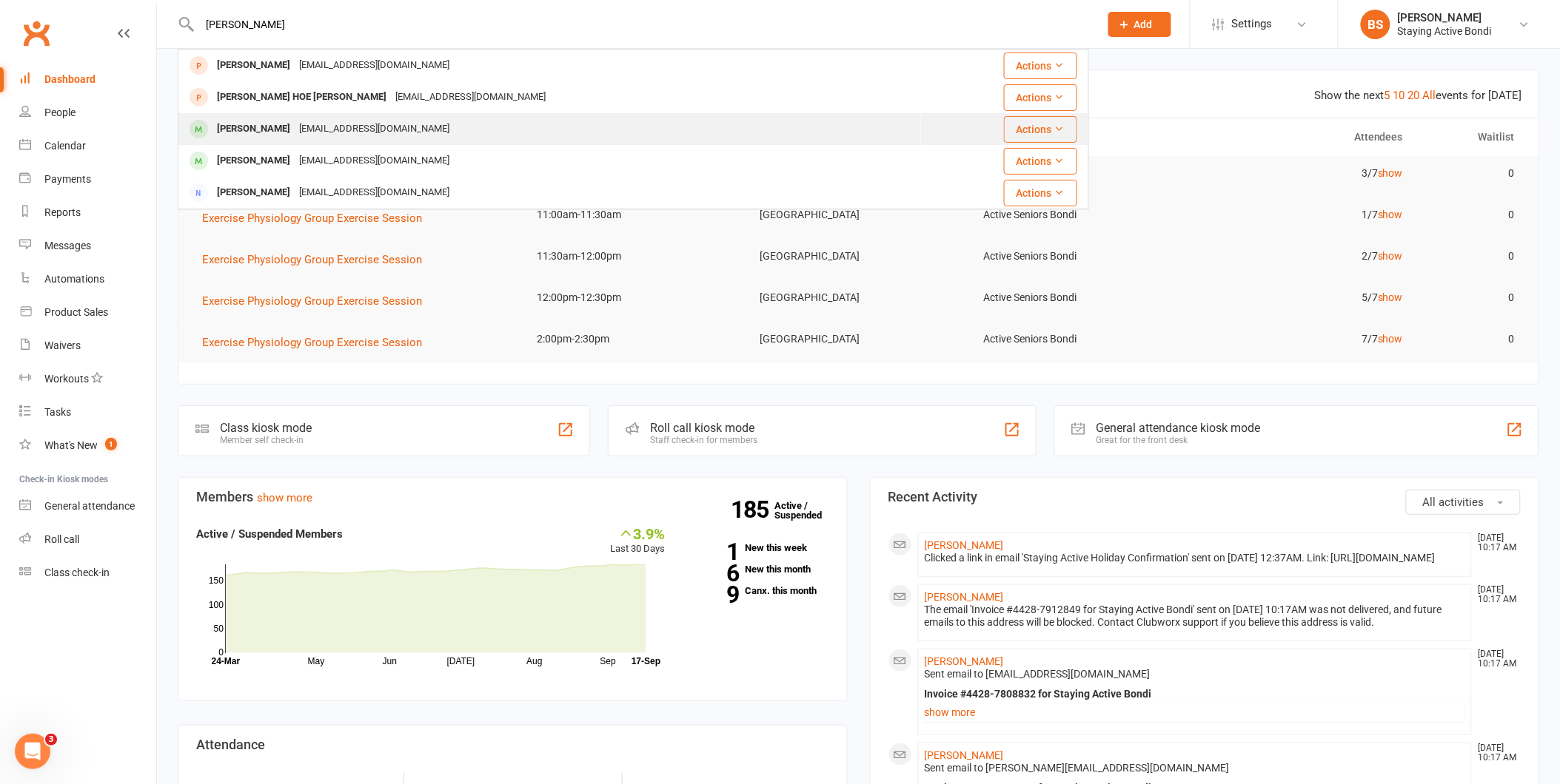
type input "[PERSON_NAME]"
click at [275, 126] on div "[PERSON_NAME]" at bounding box center [253, 129] width 82 height 21
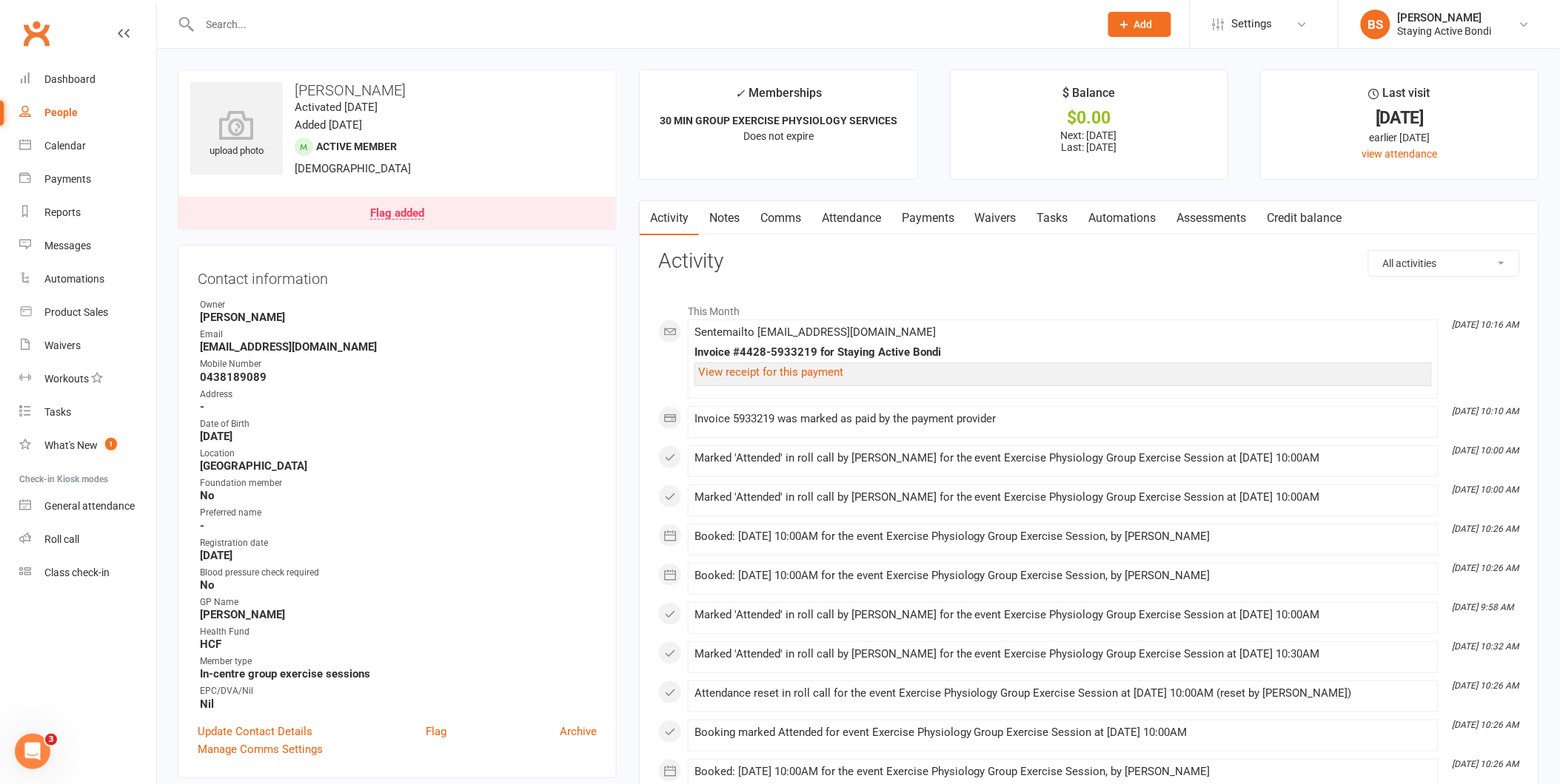
click at [852, 217] on link "Attendance" at bounding box center [851, 218] width 80 height 34
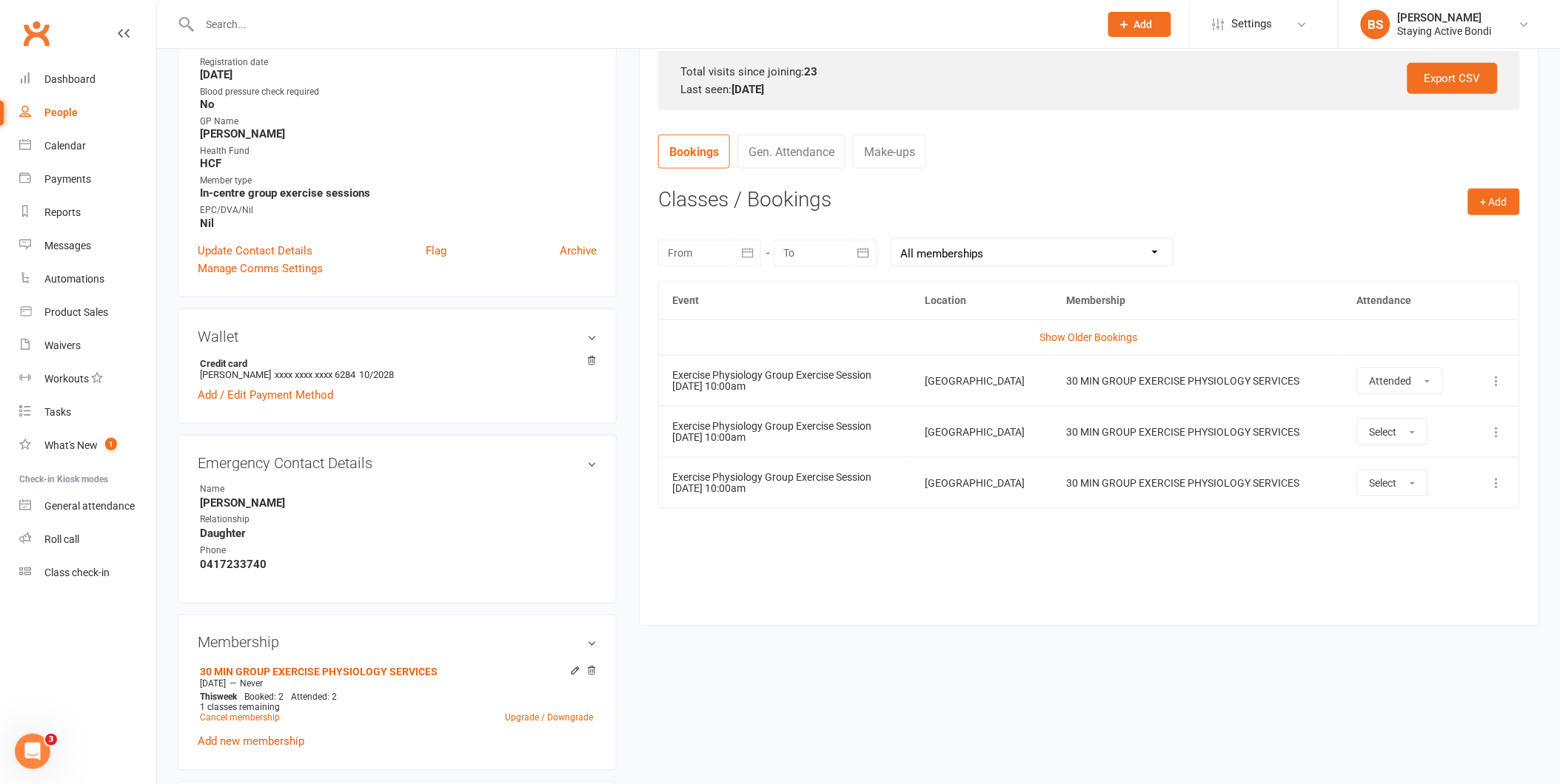
scroll to position [491, 0]
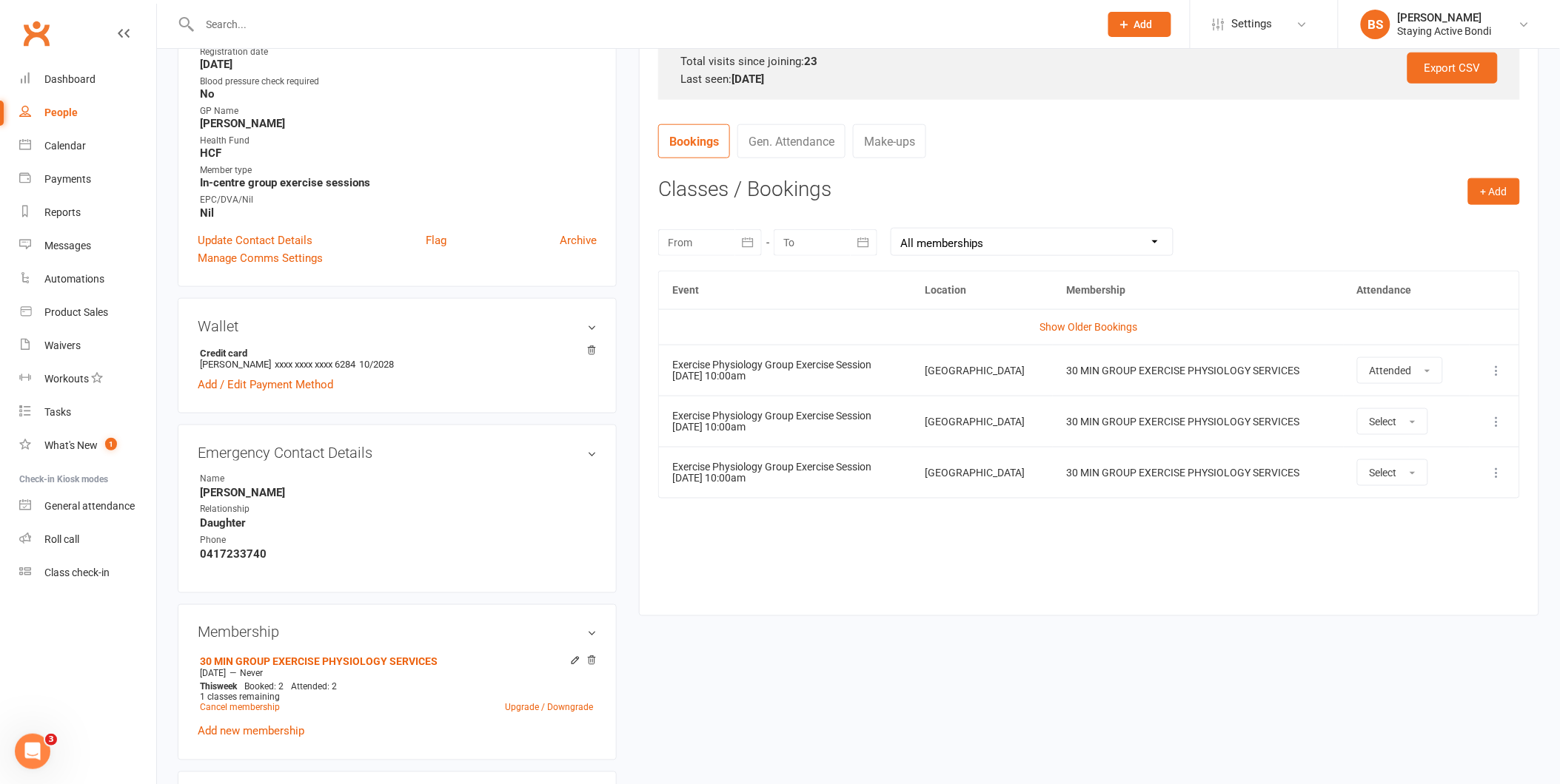
click at [1497, 424] on icon at bounding box center [1497, 422] width 15 height 15
click at [1456, 505] on link "Remove booking" at bounding box center [1432, 510] width 146 height 29
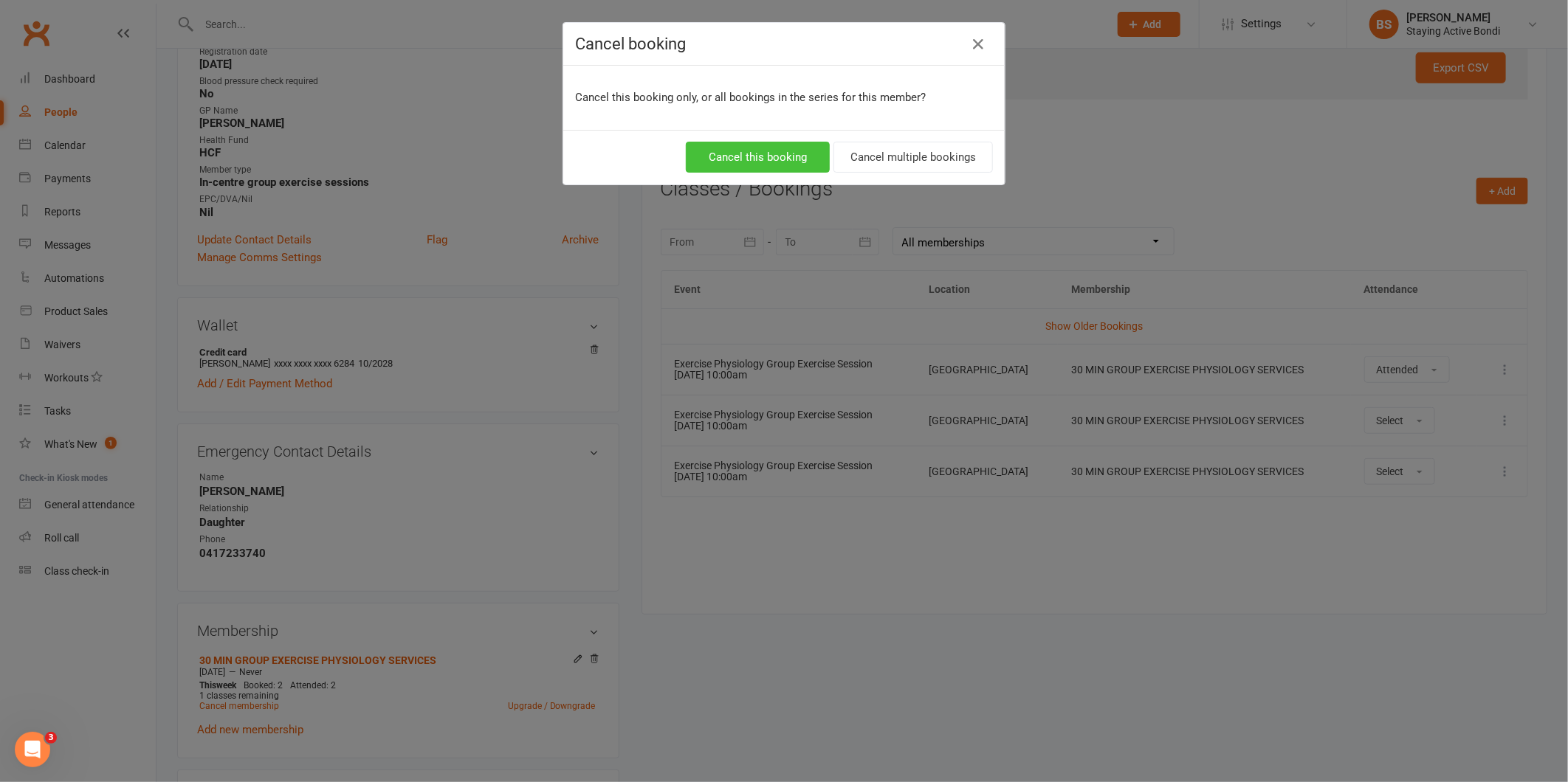
click at [739, 150] on button "Cancel this booking" at bounding box center [757, 157] width 144 height 31
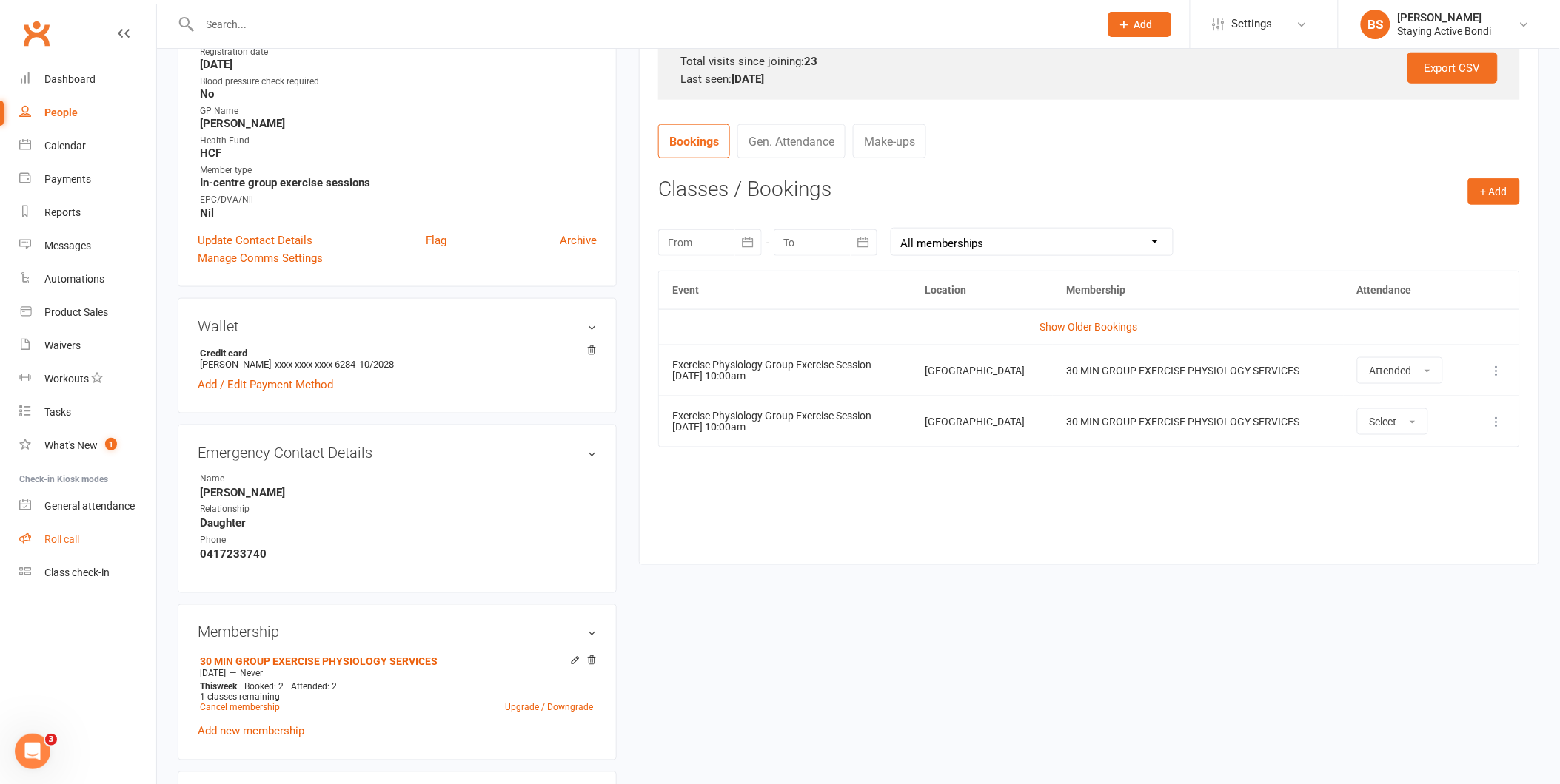
click at [52, 534] on div "Roll call" at bounding box center [62, 539] width 35 height 12
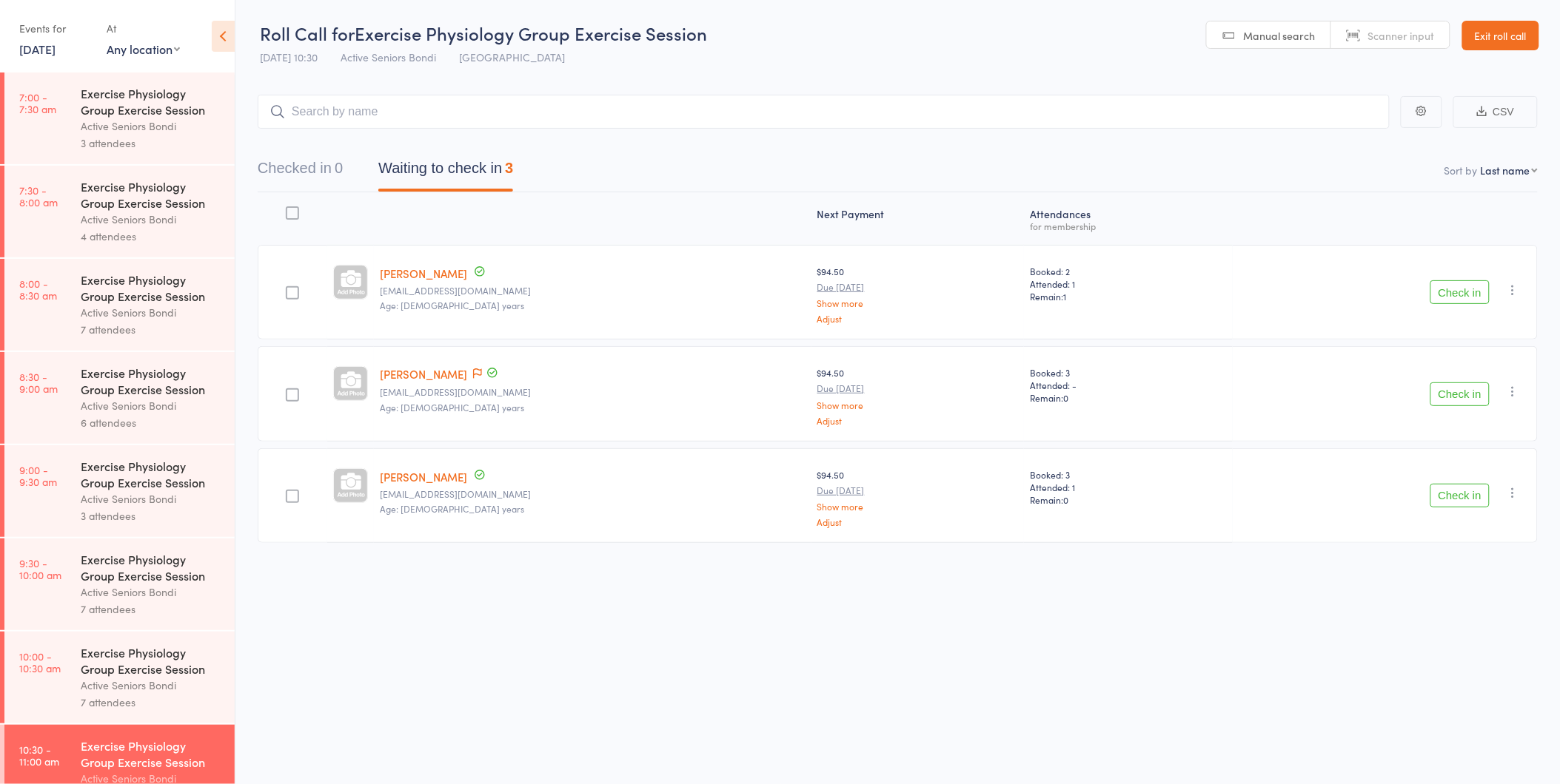
click at [1458, 298] on button "Check in" at bounding box center [1460, 292] width 59 height 24
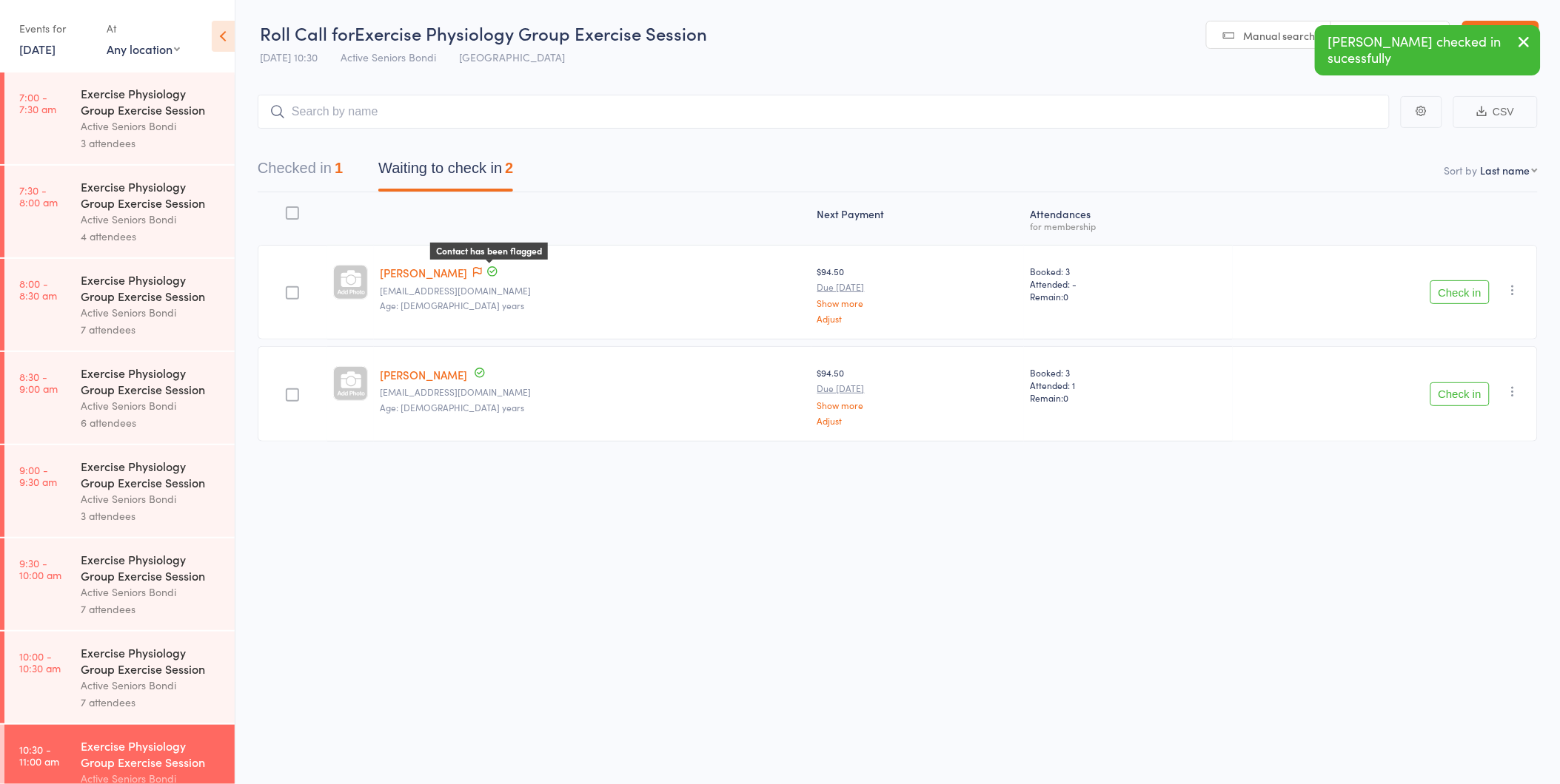
click at [482, 272] on icon at bounding box center [477, 272] width 9 height 11
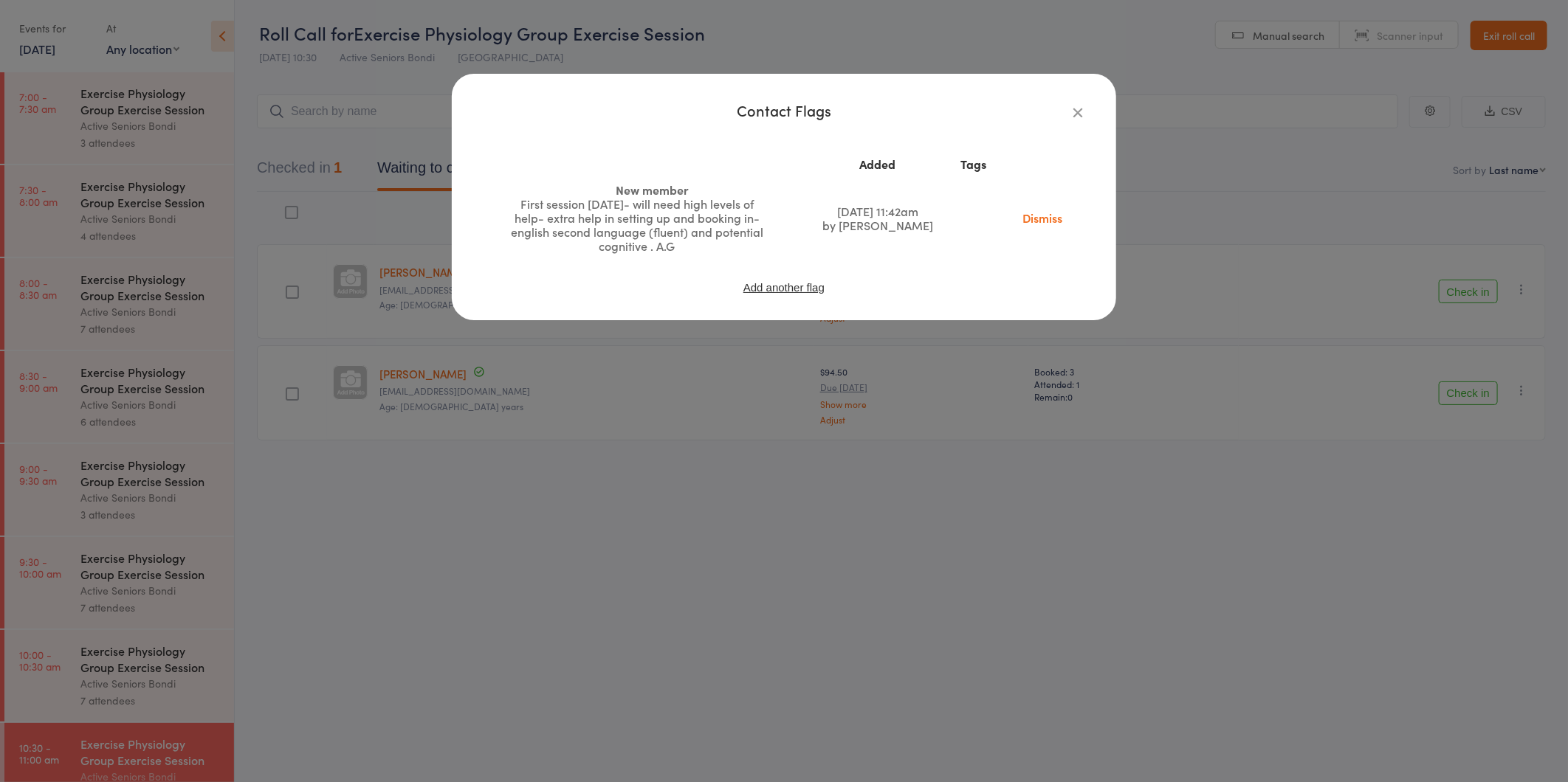
click at [1077, 108] on icon "button" at bounding box center [1078, 112] width 16 height 16
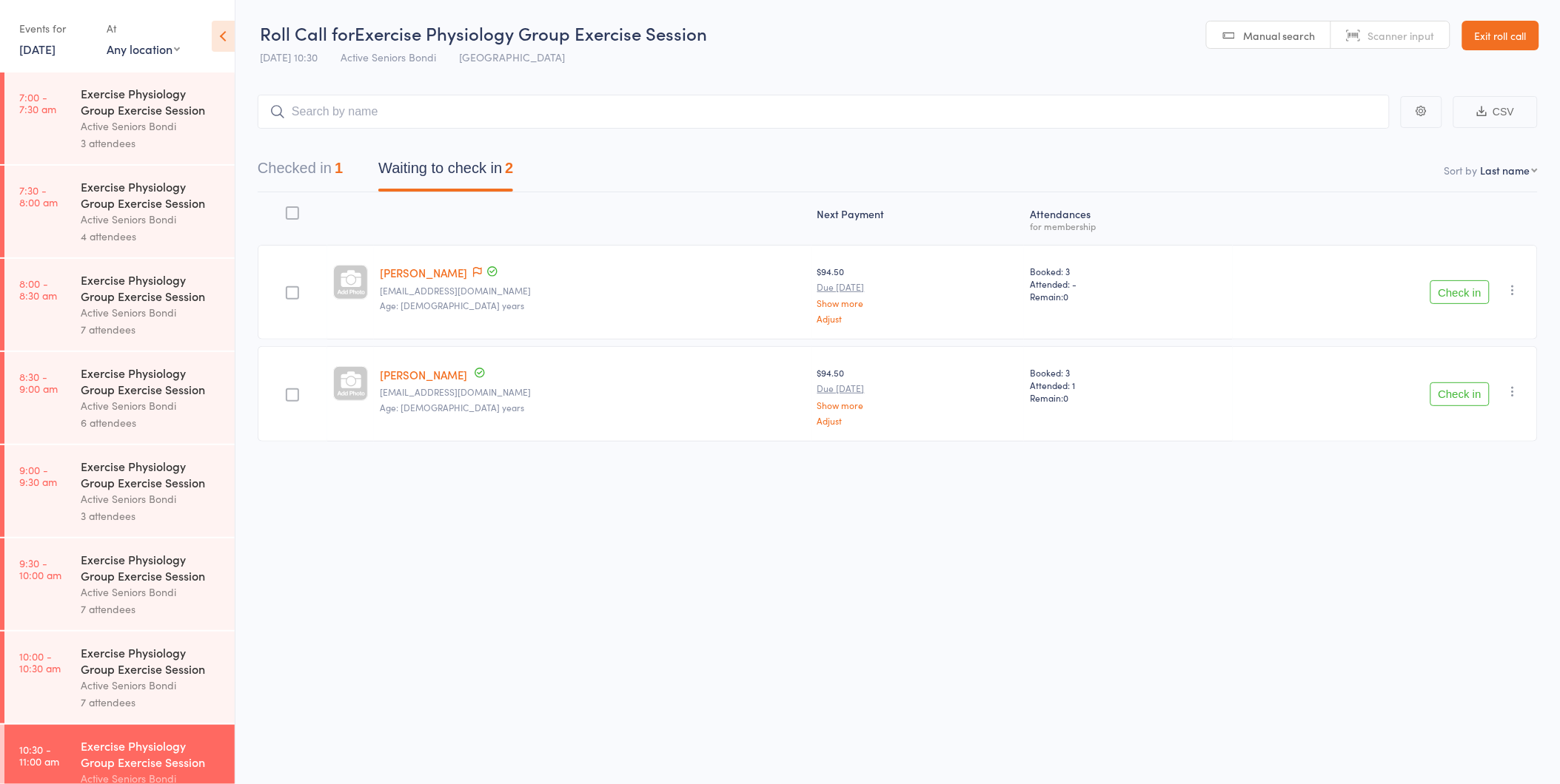
click at [1479, 290] on button "Check in" at bounding box center [1460, 292] width 59 height 24
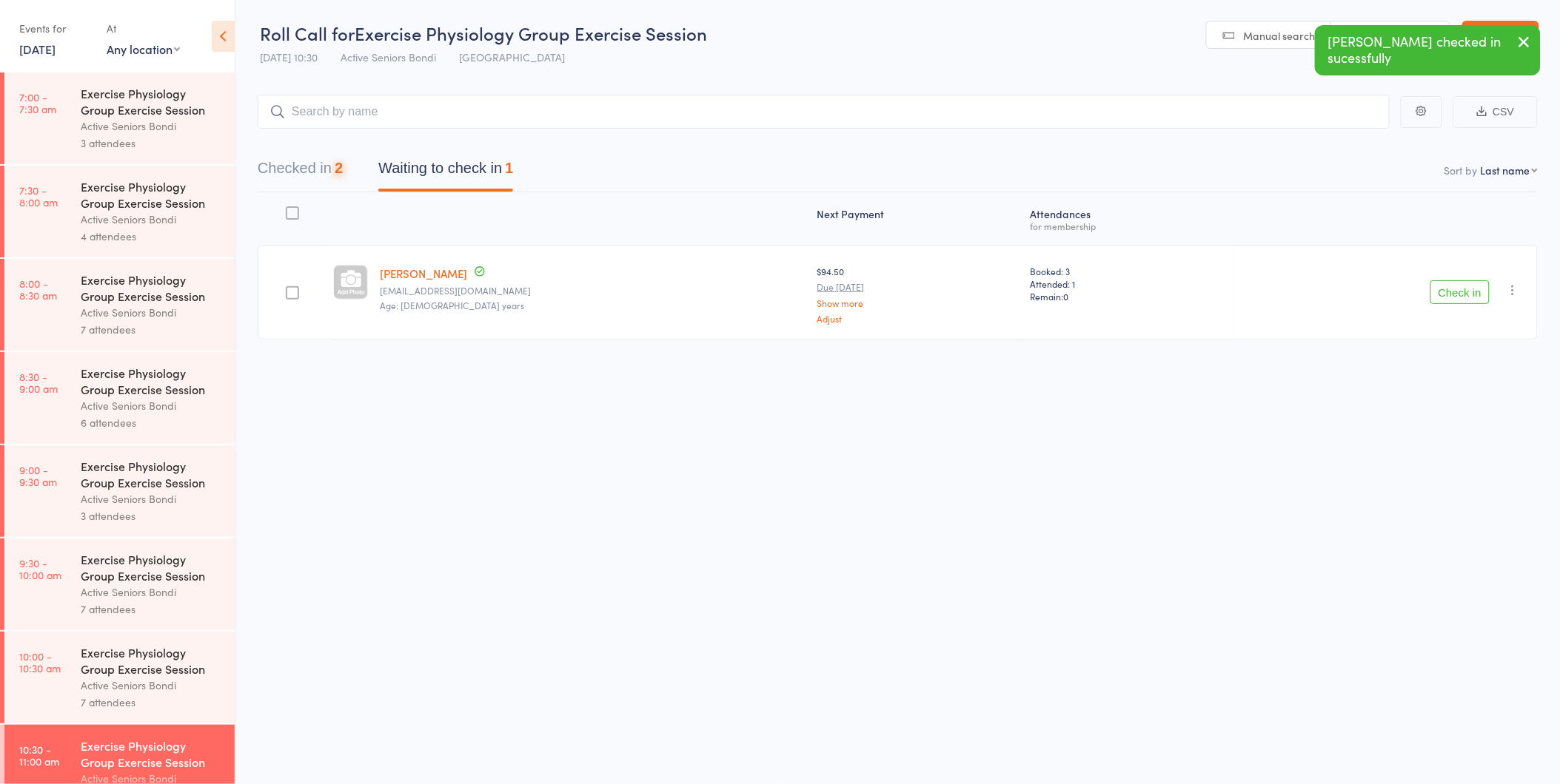
click at [1471, 294] on button "Check in" at bounding box center [1460, 292] width 59 height 24
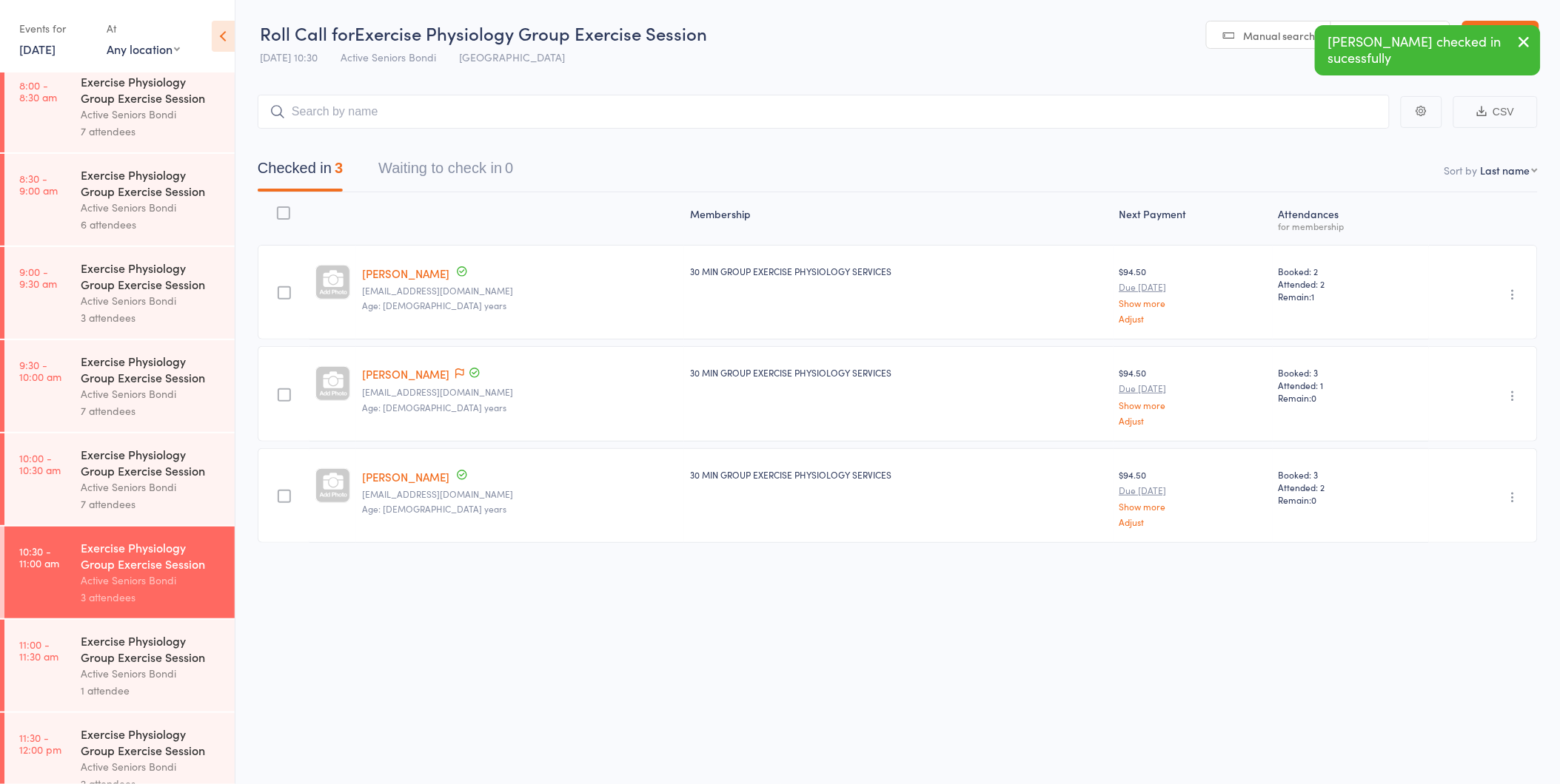
scroll to position [411, 0]
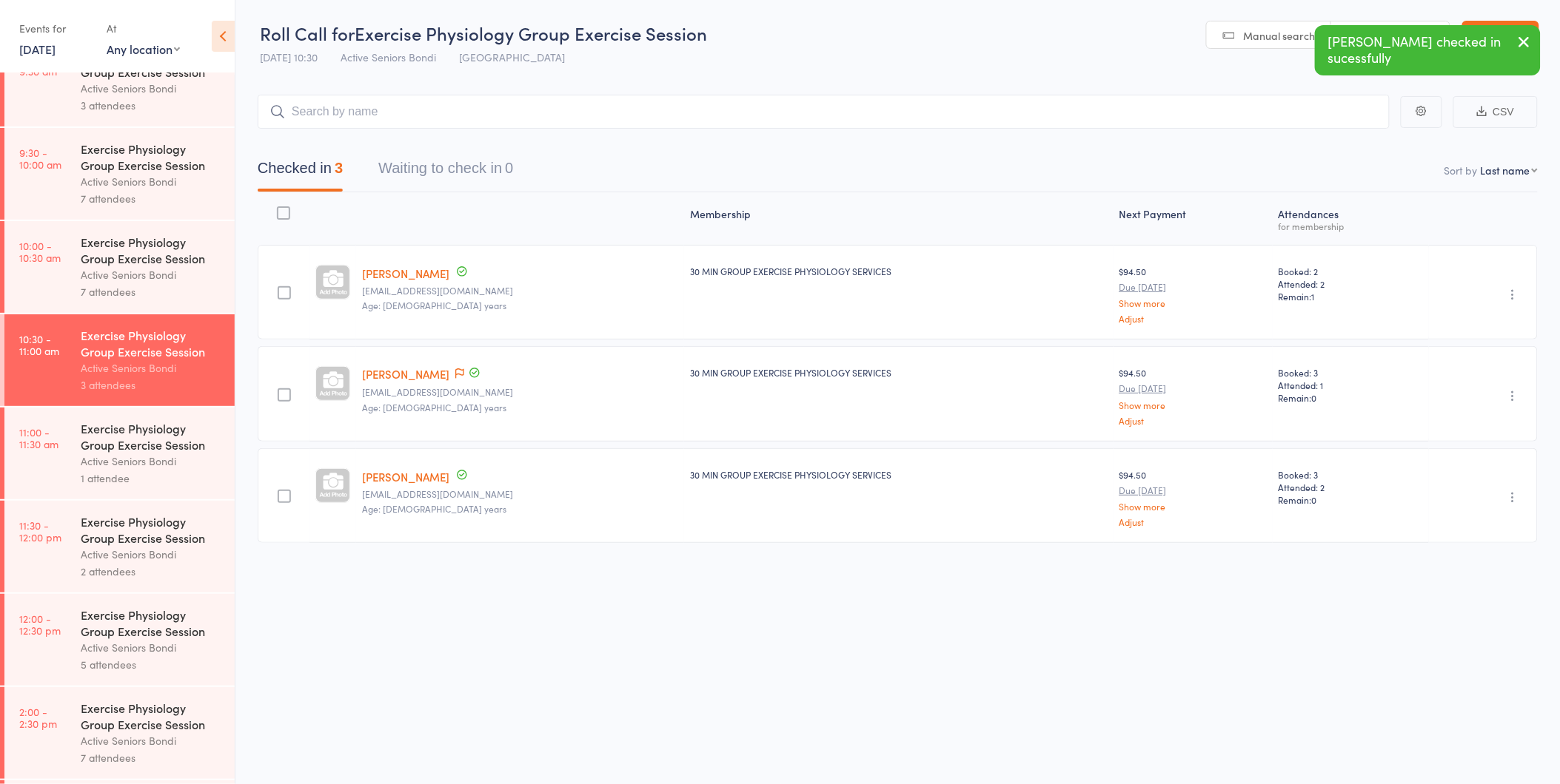
click at [144, 482] on div "1 attendee" at bounding box center [151, 478] width 142 height 17
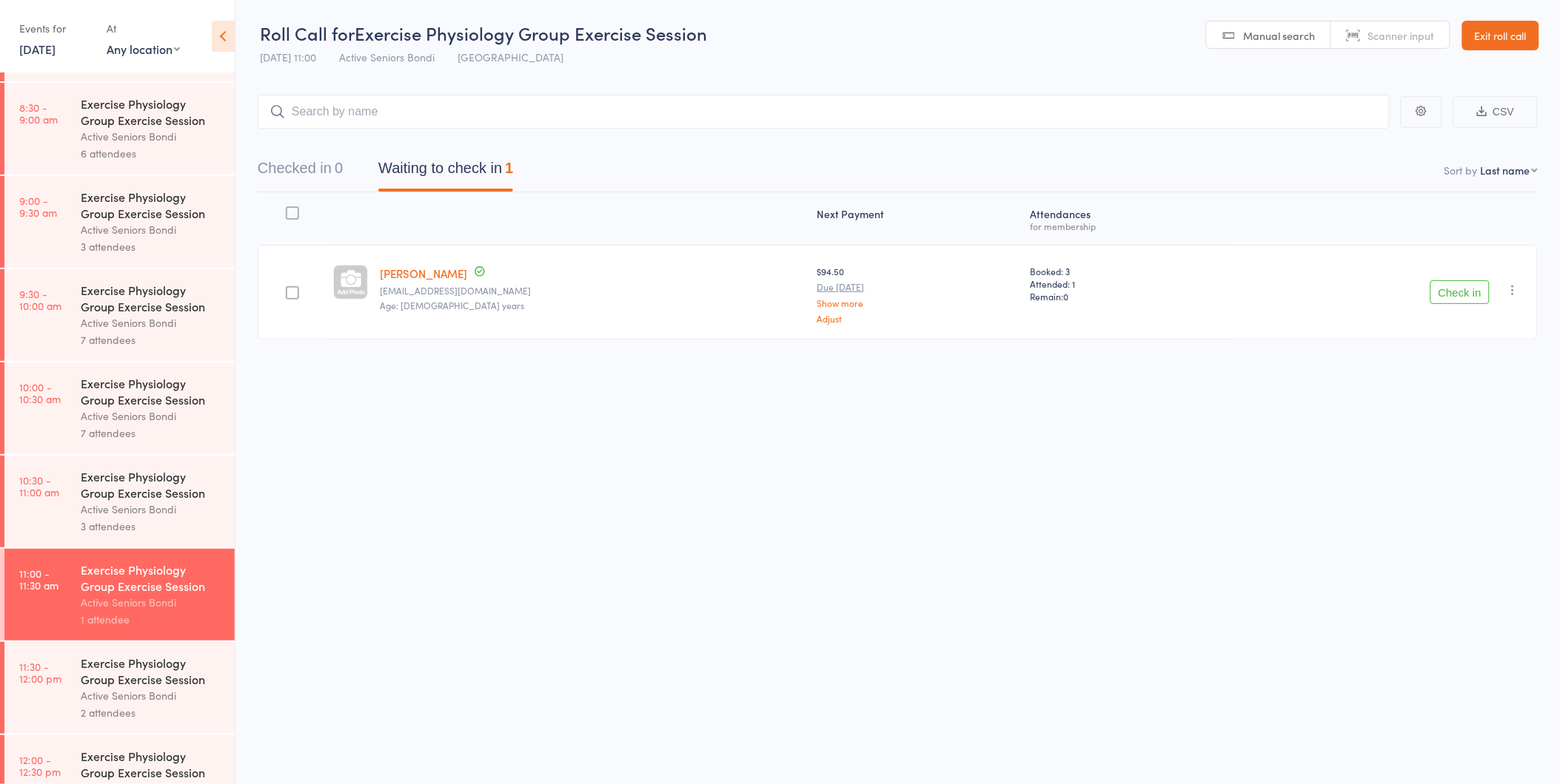
scroll to position [411, 0]
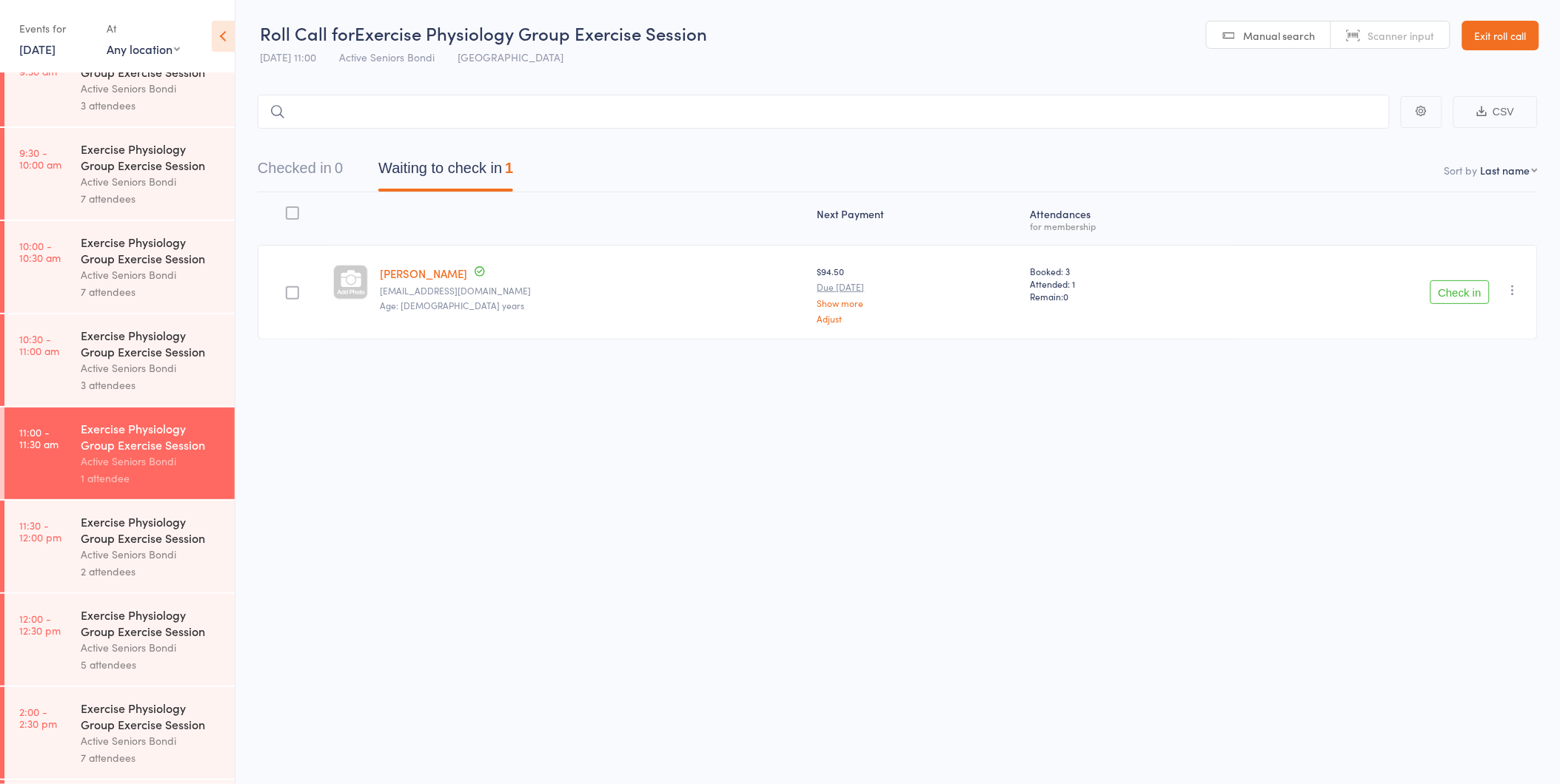
click at [104, 376] on div "Active Seniors Bondi" at bounding box center [151, 368] width 142 height 17
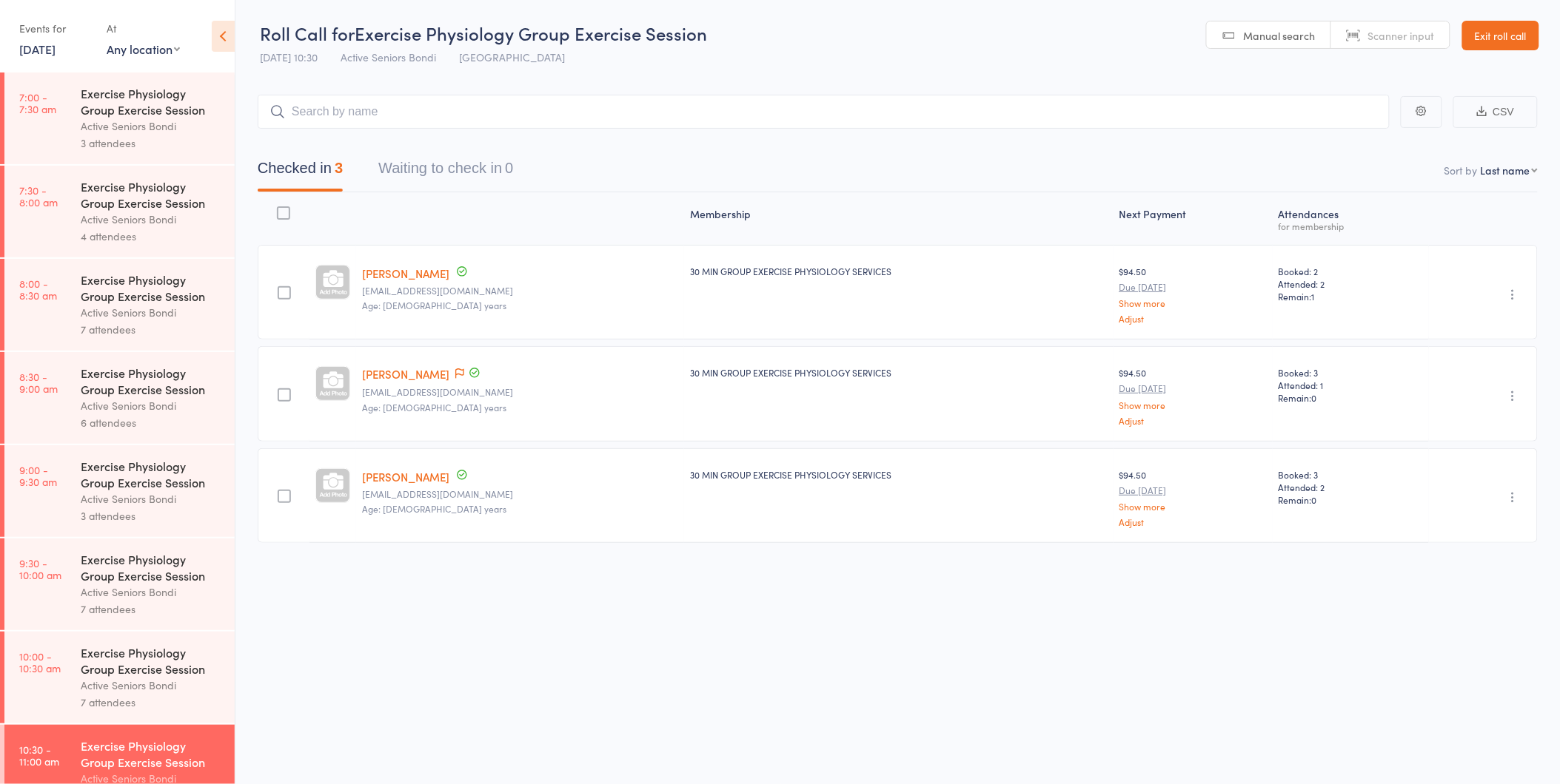
click at [102, 204] on div "Exercise Physiology Group Exercise Session" at bounding box center [151, 194] width 142 height 33
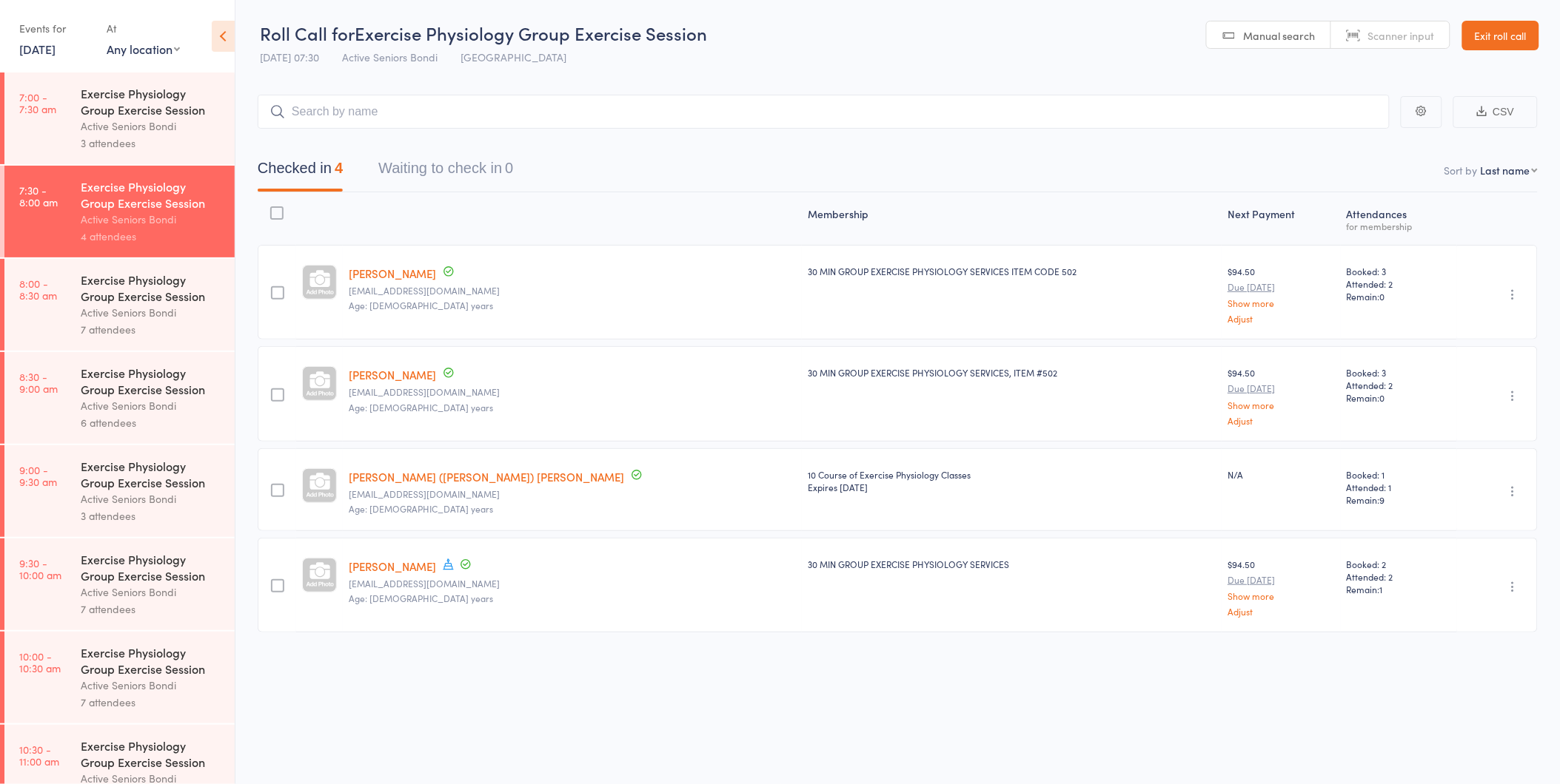
click at [142, 311] on div "Active Seniors Bondi" at bounding box center [151, 312] width 142 height 17
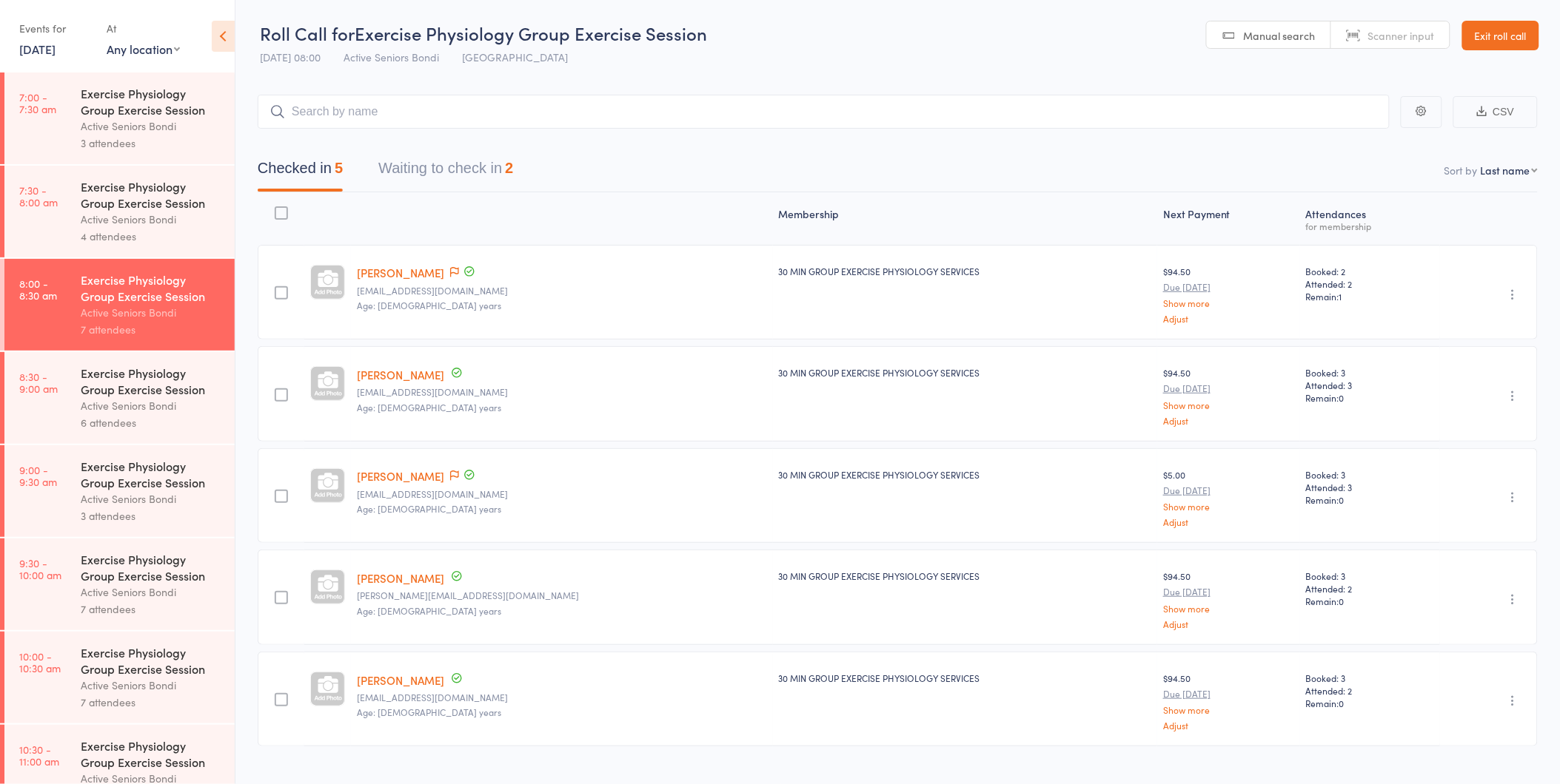
click at [478, 179] on button "Waiting to check in 2" at bounding box center [446, 172] width 135 height 39
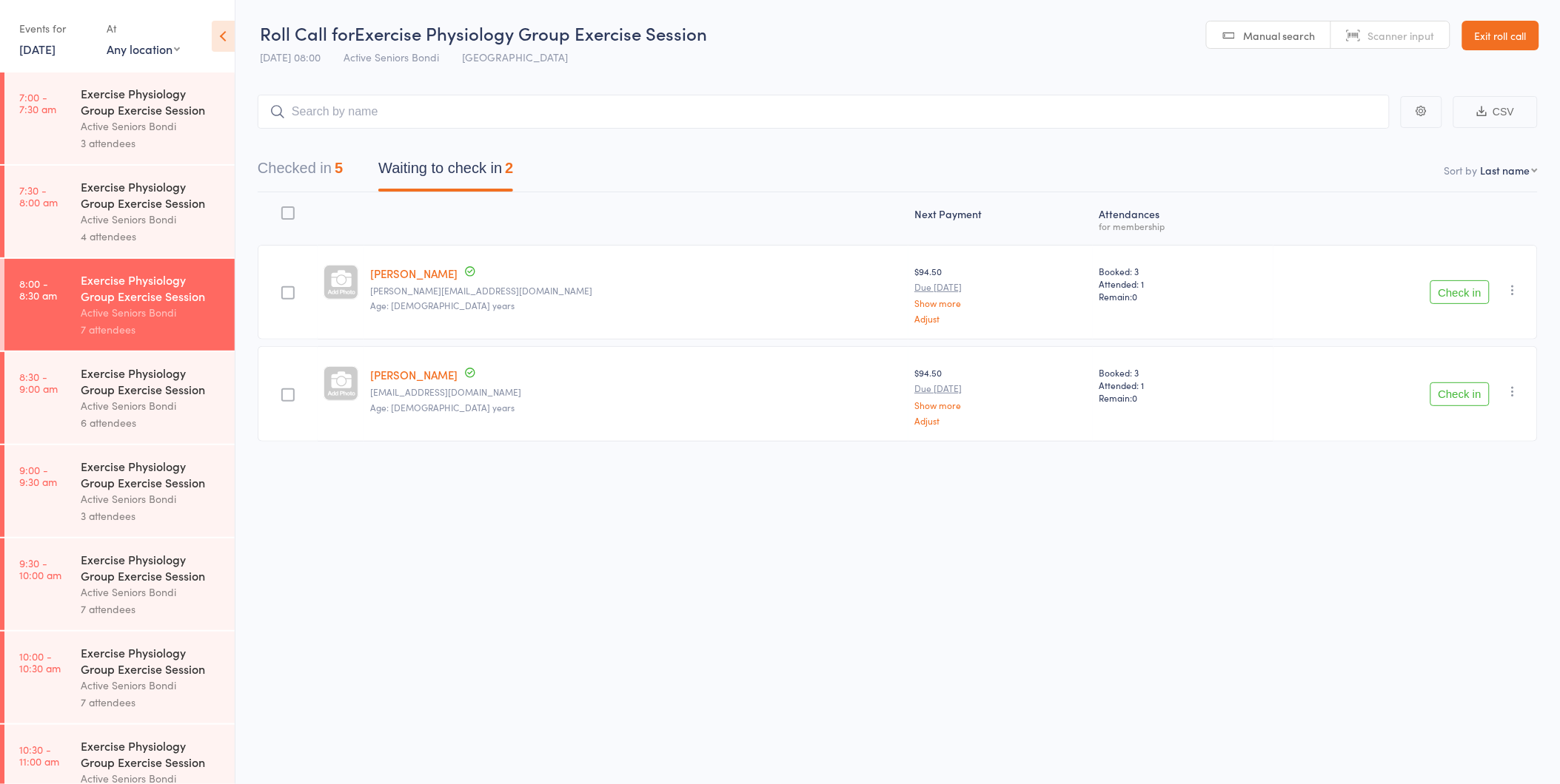
click at [1518, 285] on icon "button" at bounding box center [1514, 290] width 15 height 15
click at [1488, 438] on li "Mark absent" at bounding box center [1461, 438] width 122 height 20
click at [1511, 387] on icon "button" at bounding box center [1514, 391] width 15 height 15
click at [1474, 538] on li "Mark absent" at bounding box center [1461, 539] width 122 height 20
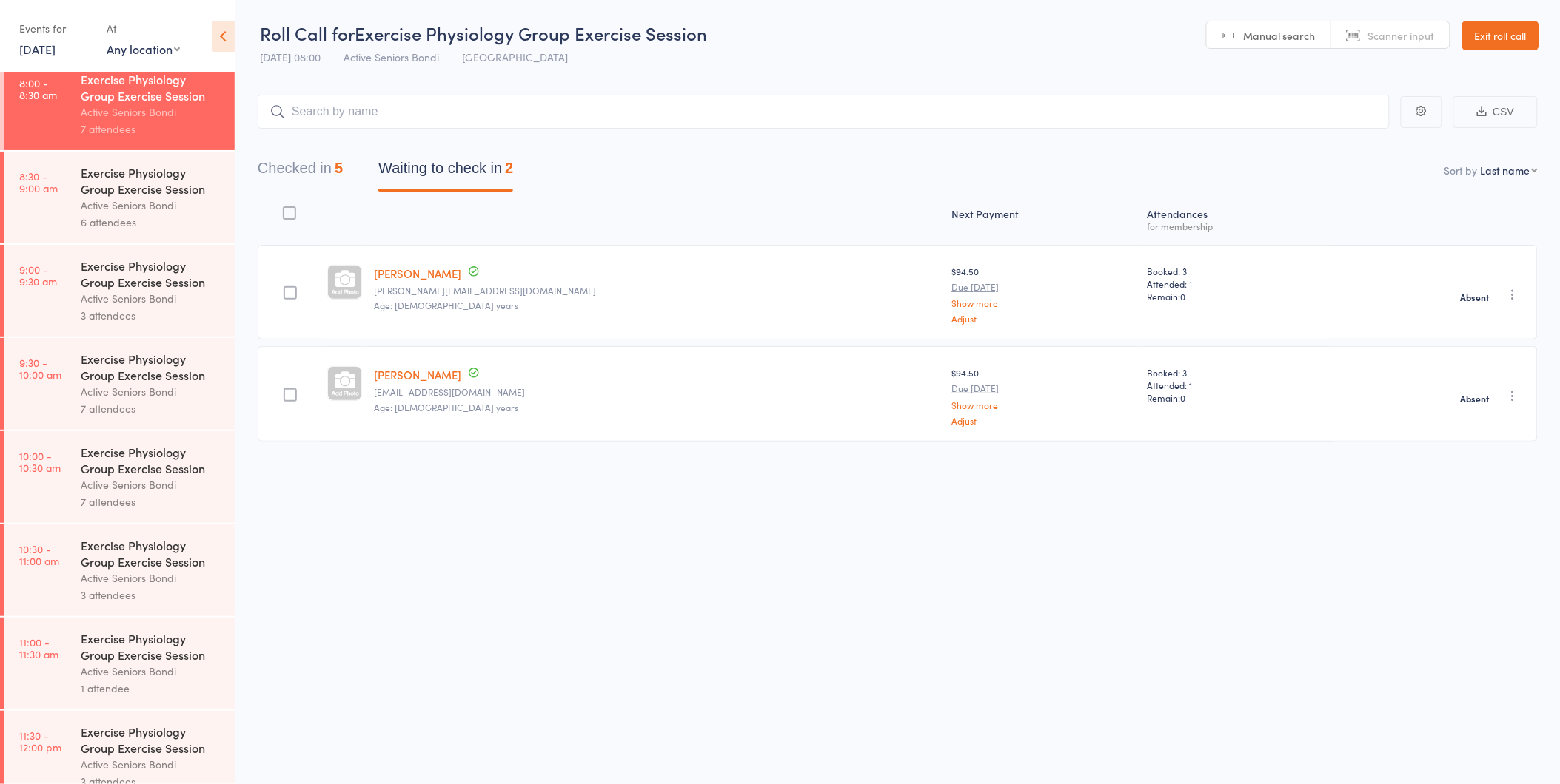
scroll to position [411, 0]
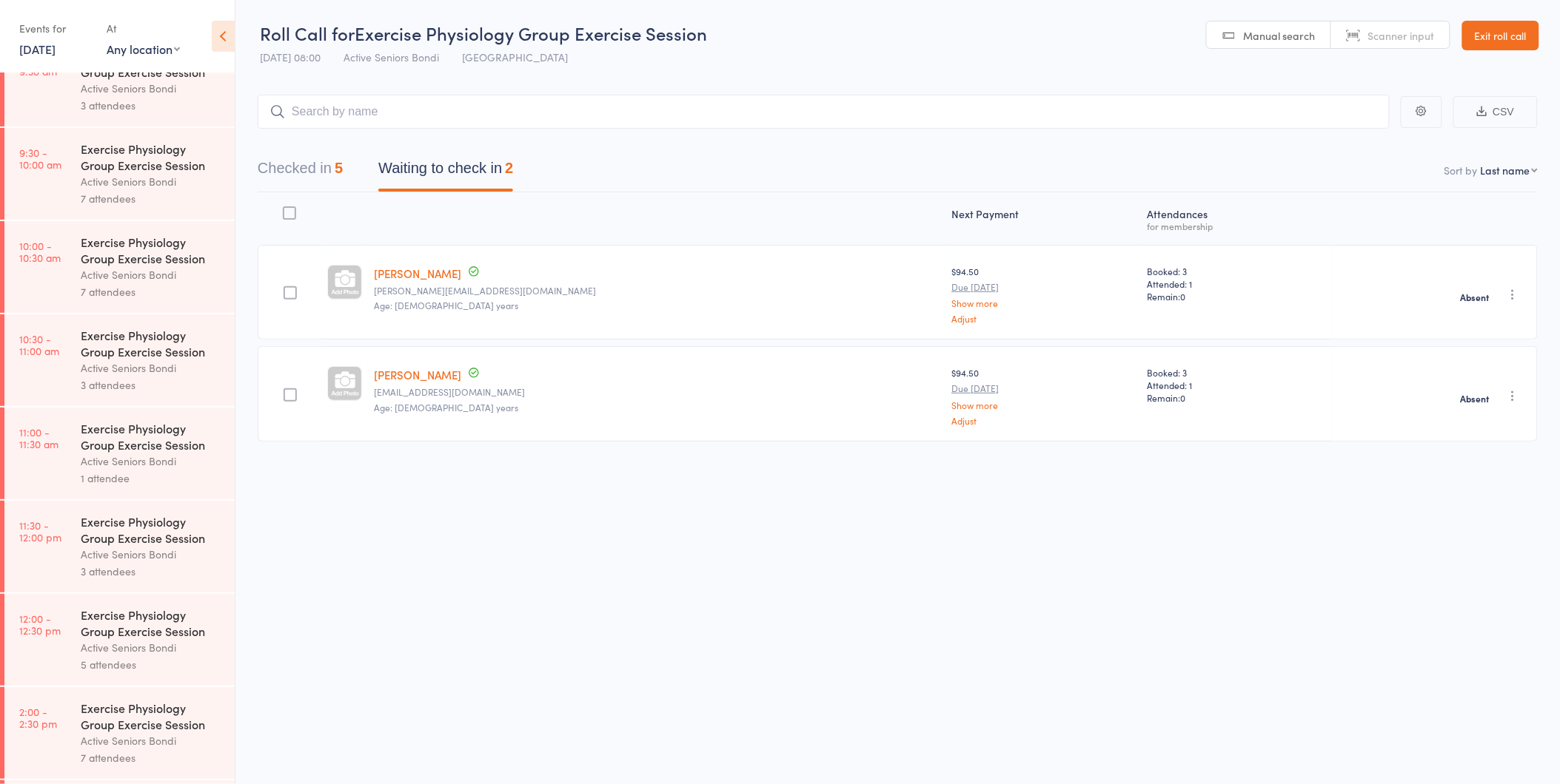
click at [129, 455] on div "Active Seniors Bondi" at bounding box center [151, 461] width 142 height 17
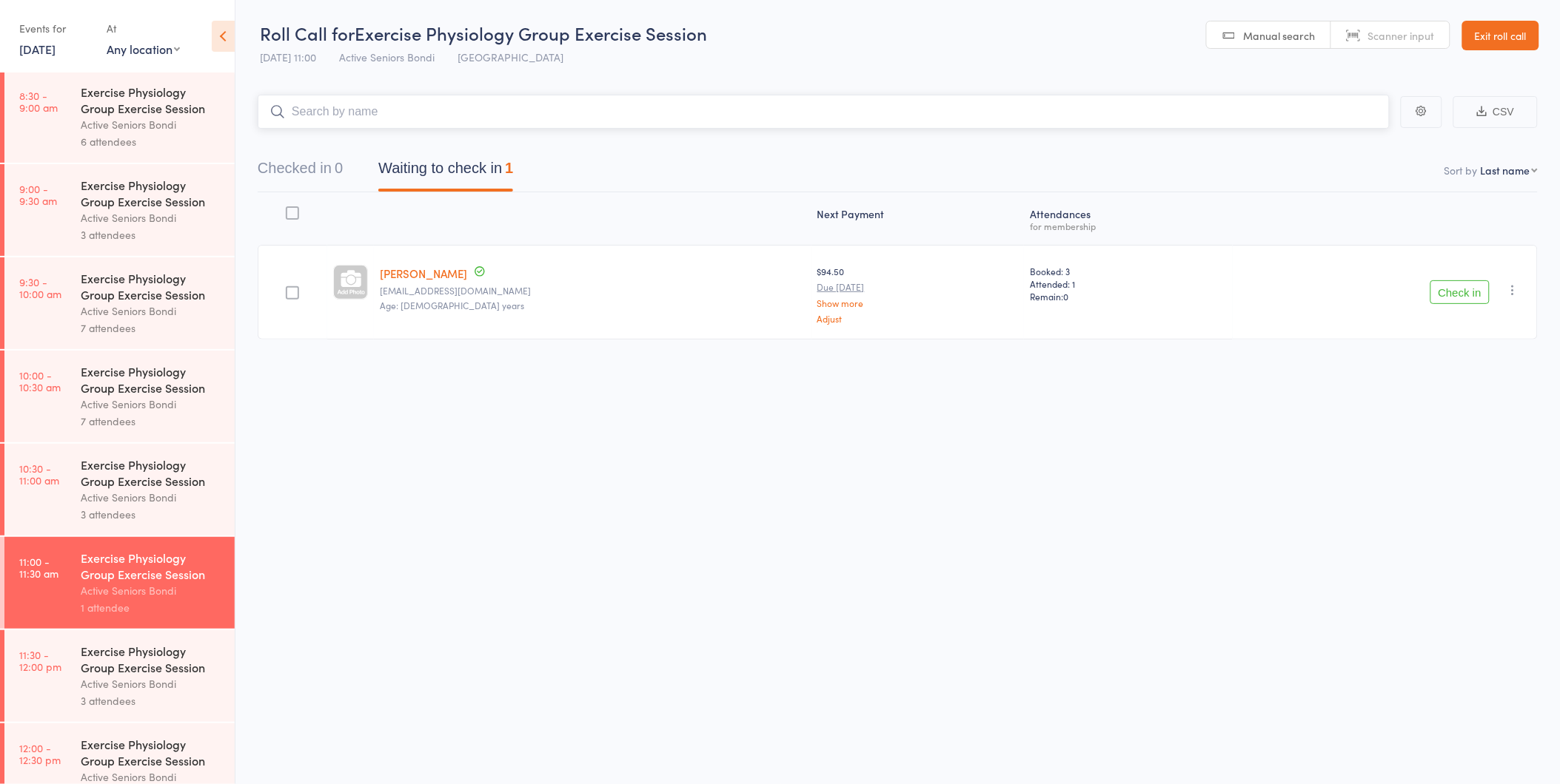
scroll to position [411, 0]
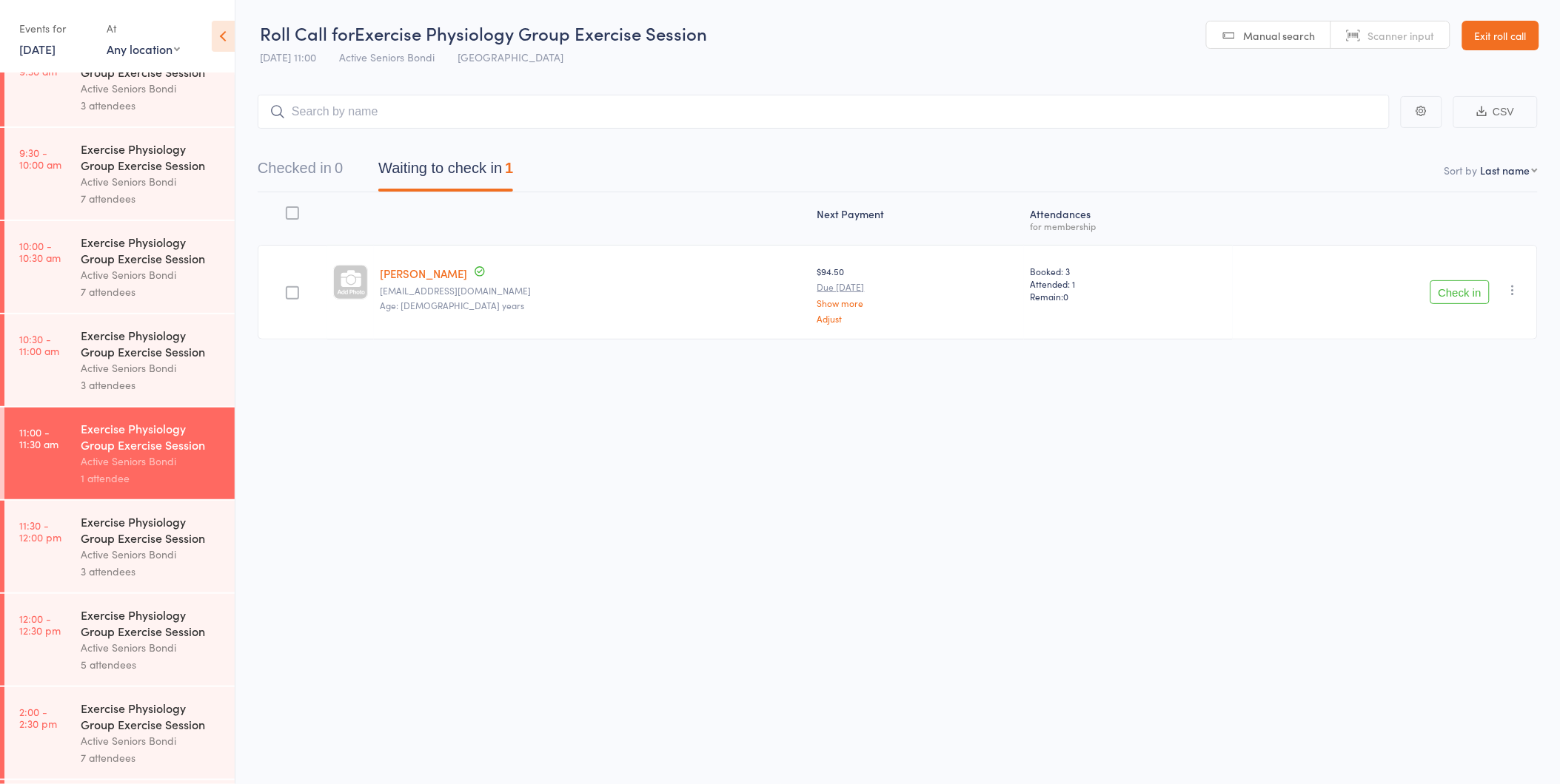
click at [138, 349] on div "Exercise Physiology Group Exercise Session" at bounding box center [151, 343] width 142 height 33
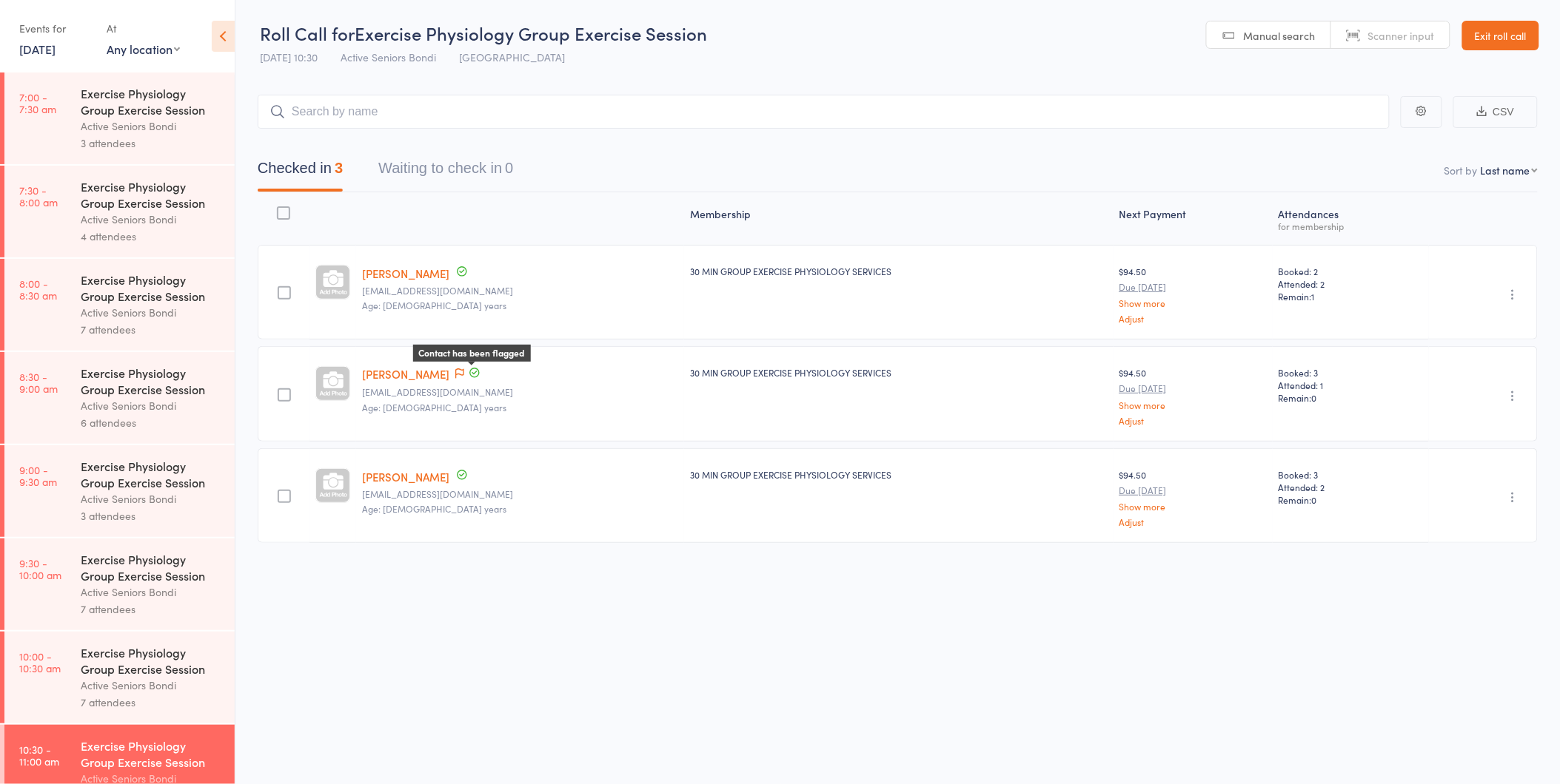
click at [464, 375] on icon at bounding box center [460, 373] width 9 height 11
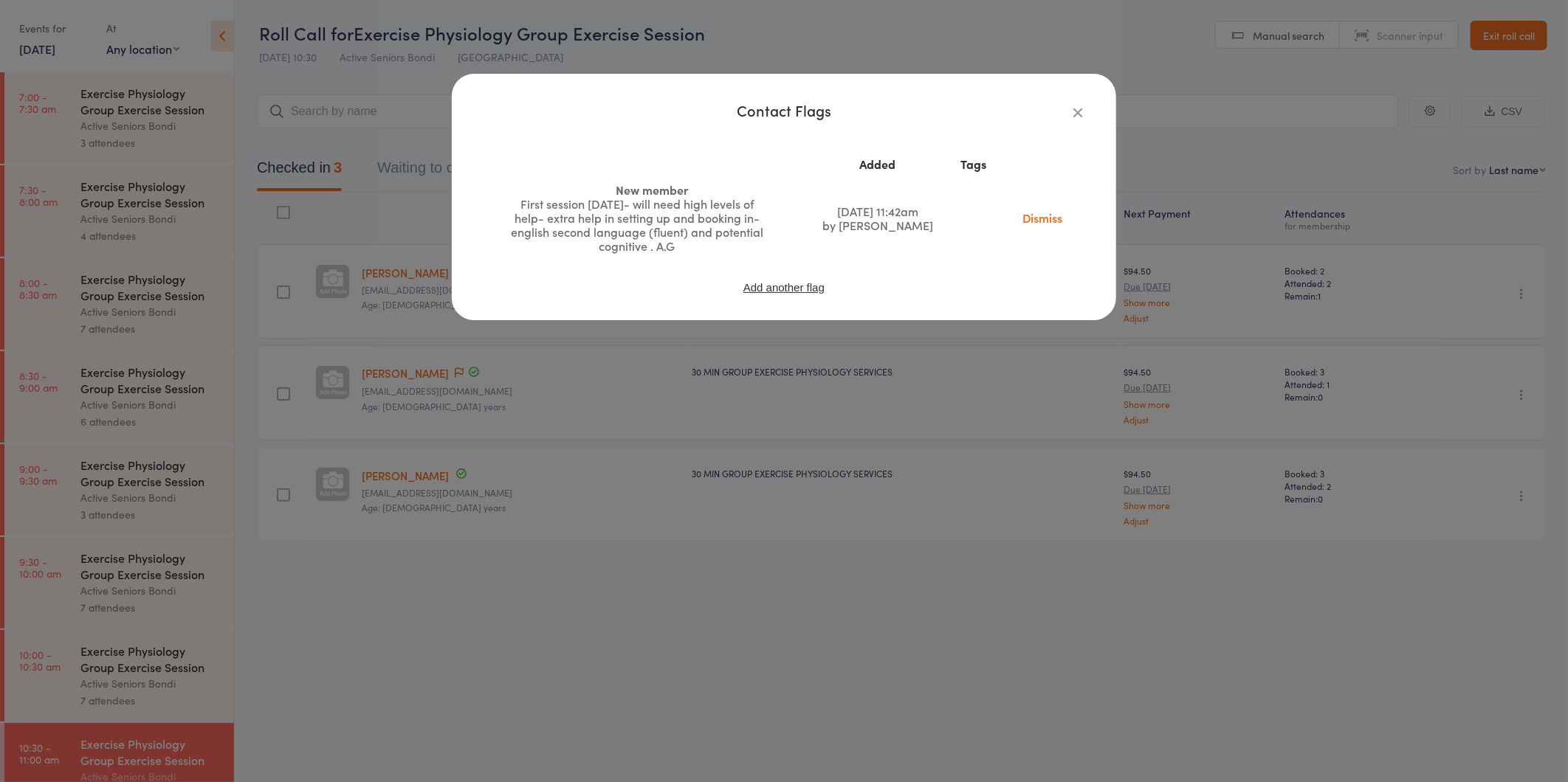
click at [1079, 109] on icon "button" at bounding box center [1078, 112] width 16 height 16
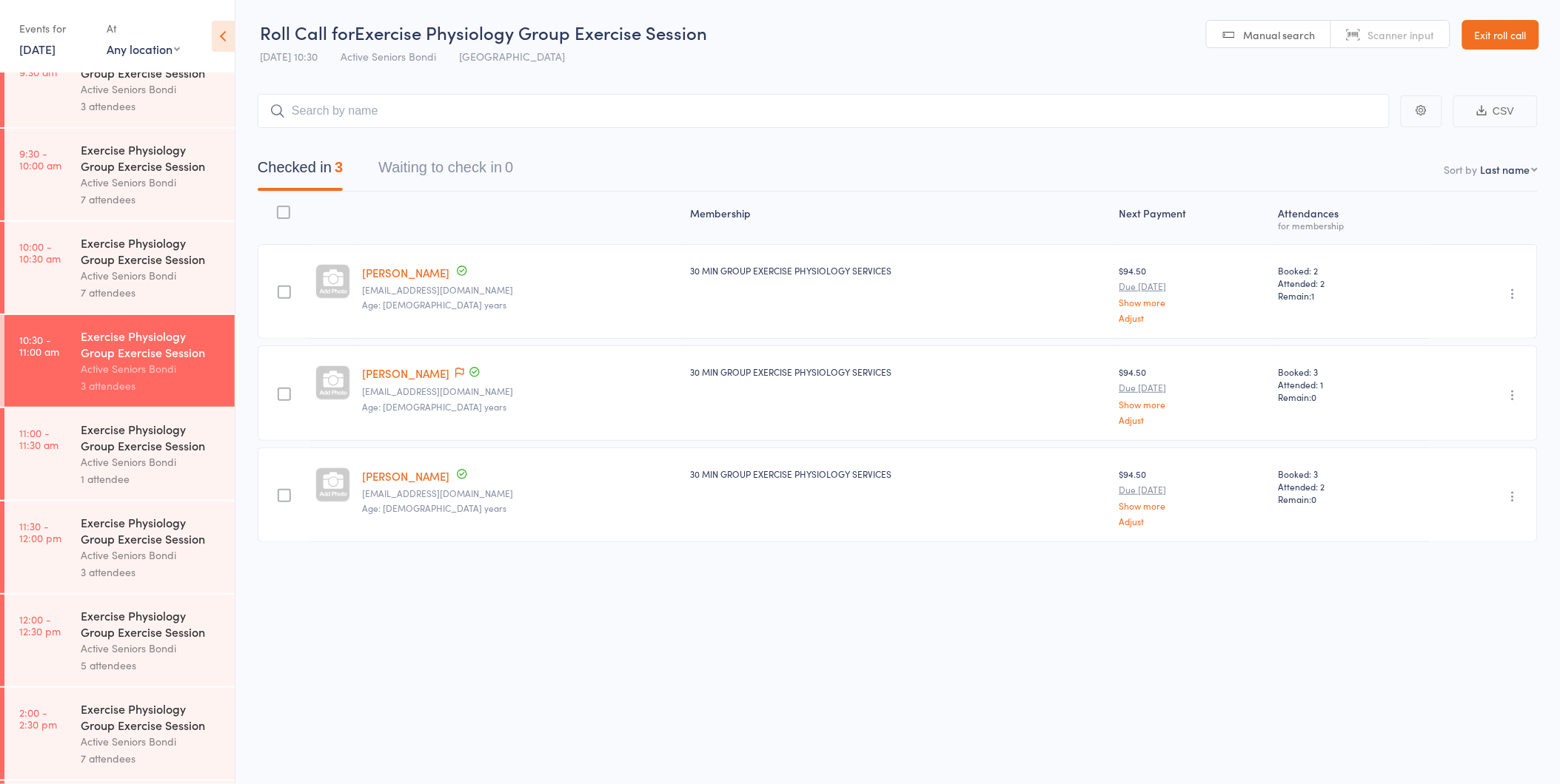
scroll to position [493, 0]
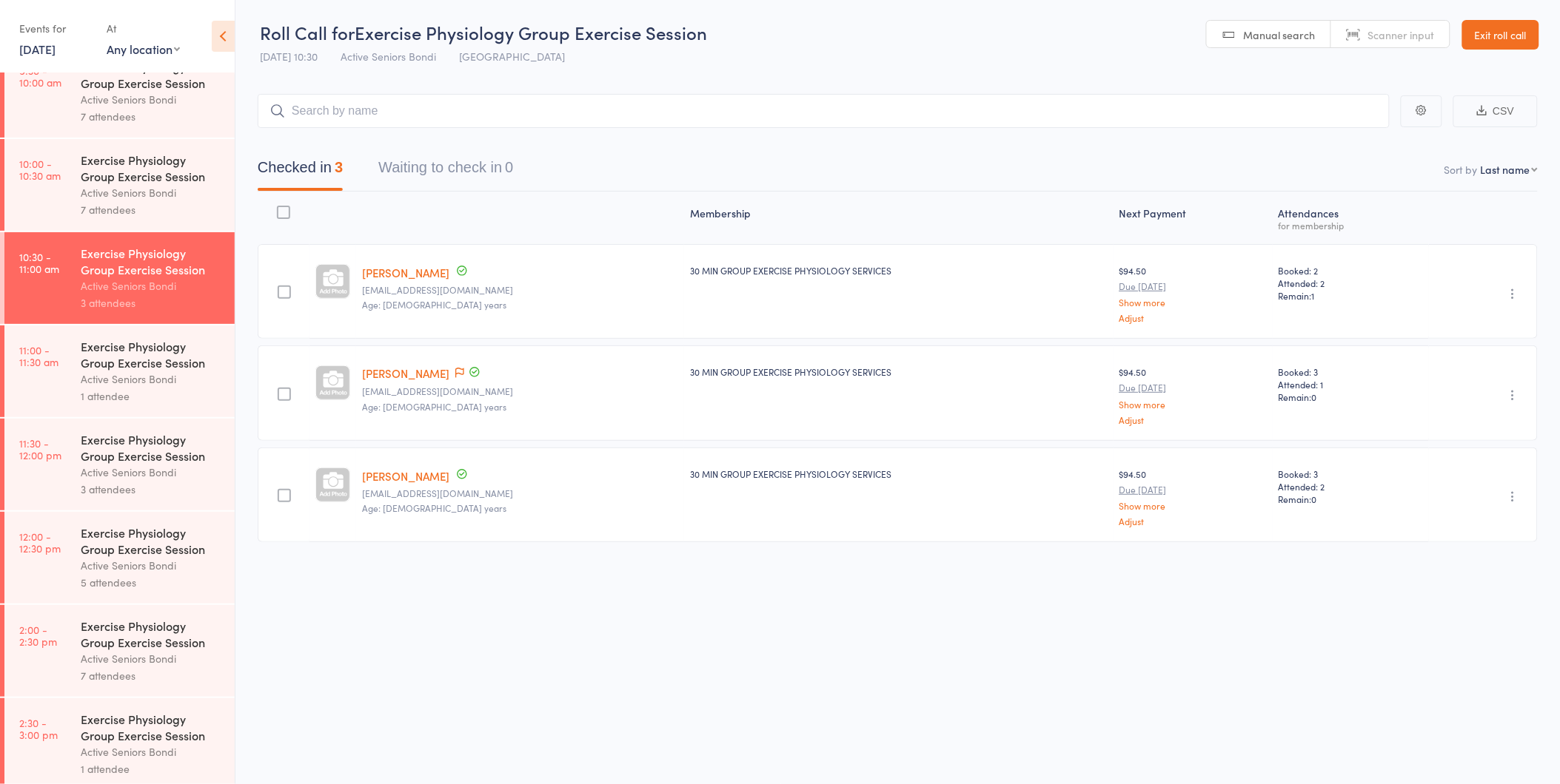
click at [150, 390] on div "1 attendee" at bounding box center [151, 396] width 142 height 17
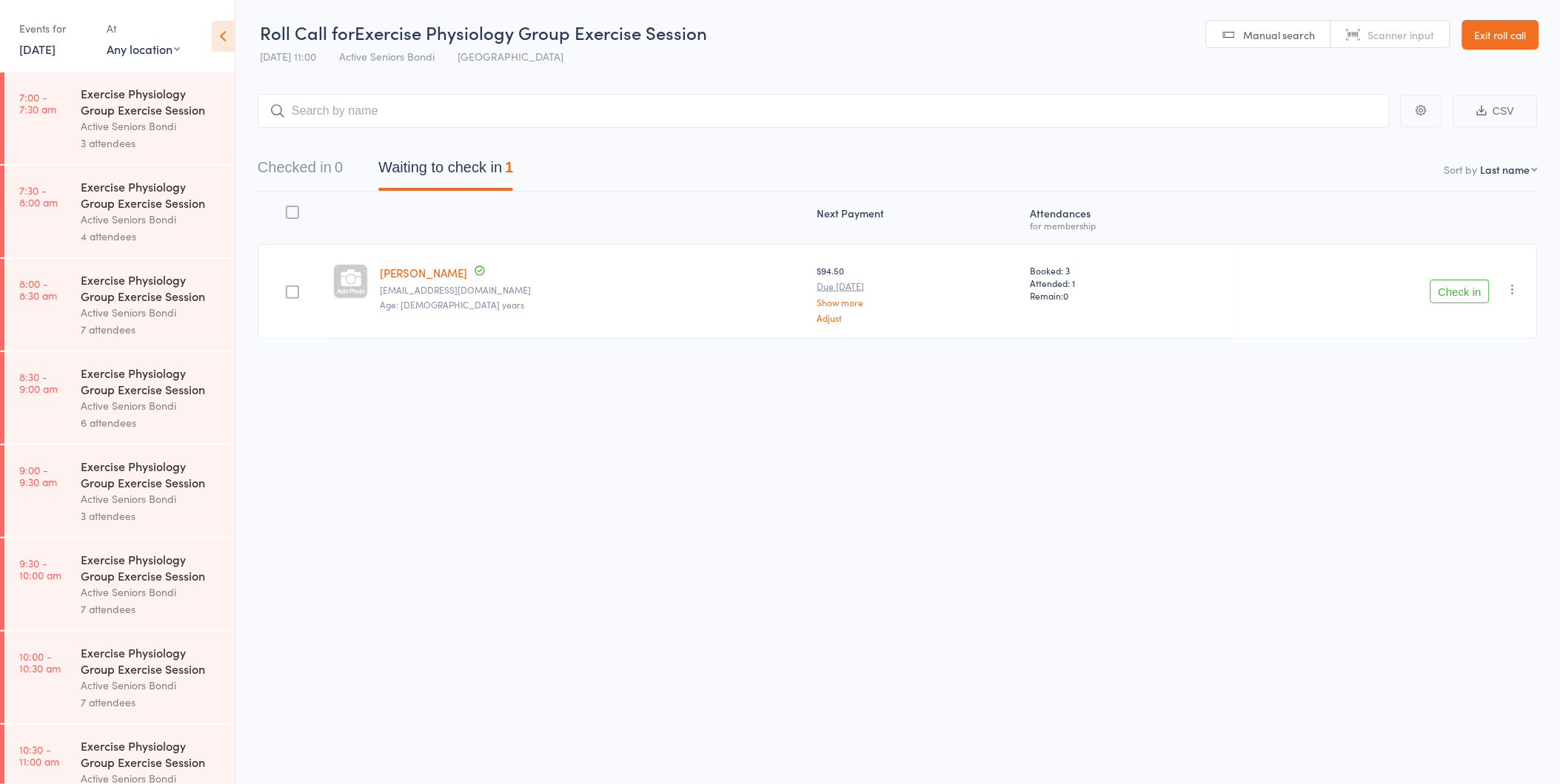
click at [1467, 287] on button "Check in" at bounding box center [1460, 291] width 59 height 24
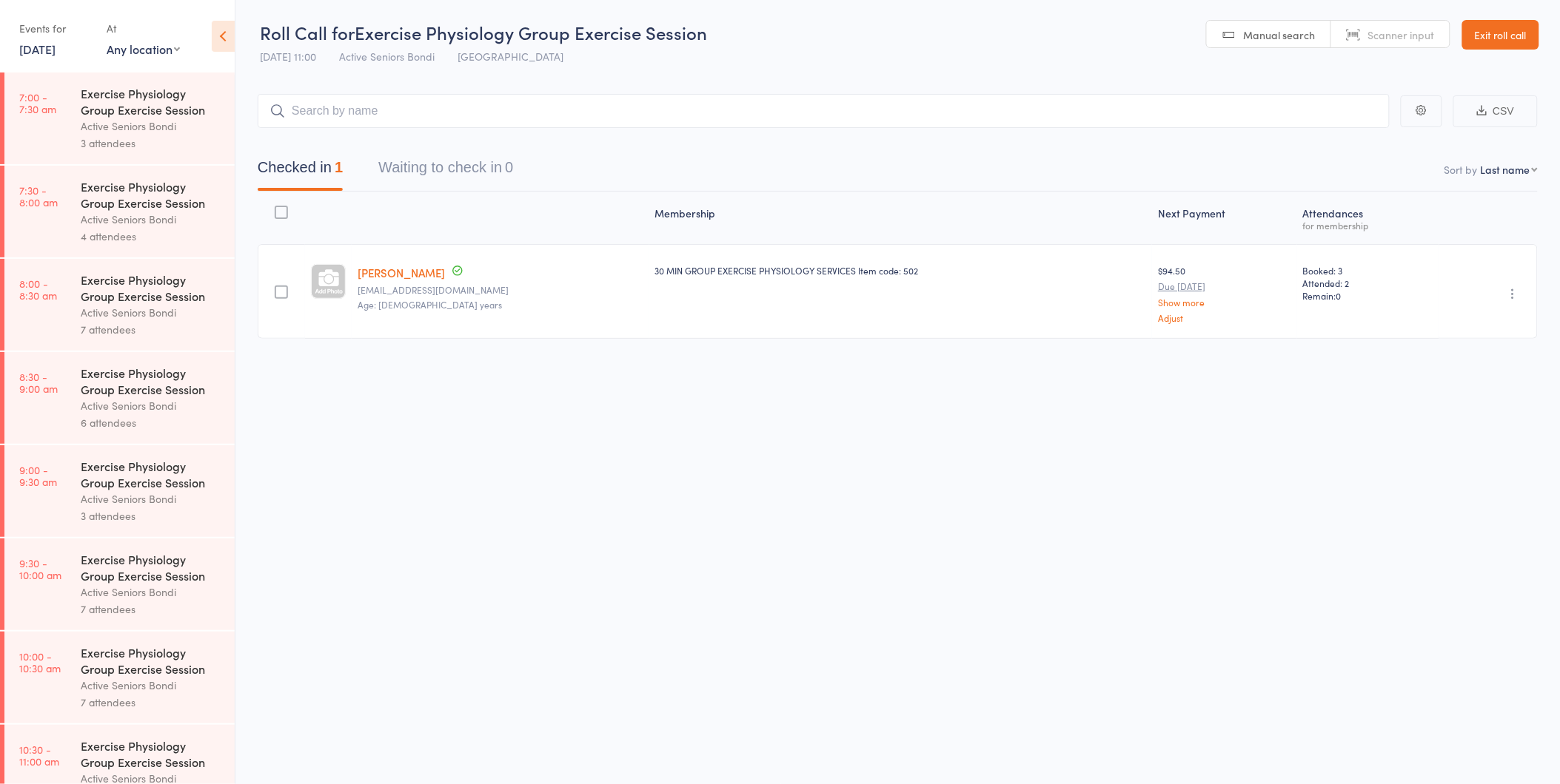
click at [46, 54] on link "17 Sep, 2025" at bounding box center [37, 49] width 37 height 16
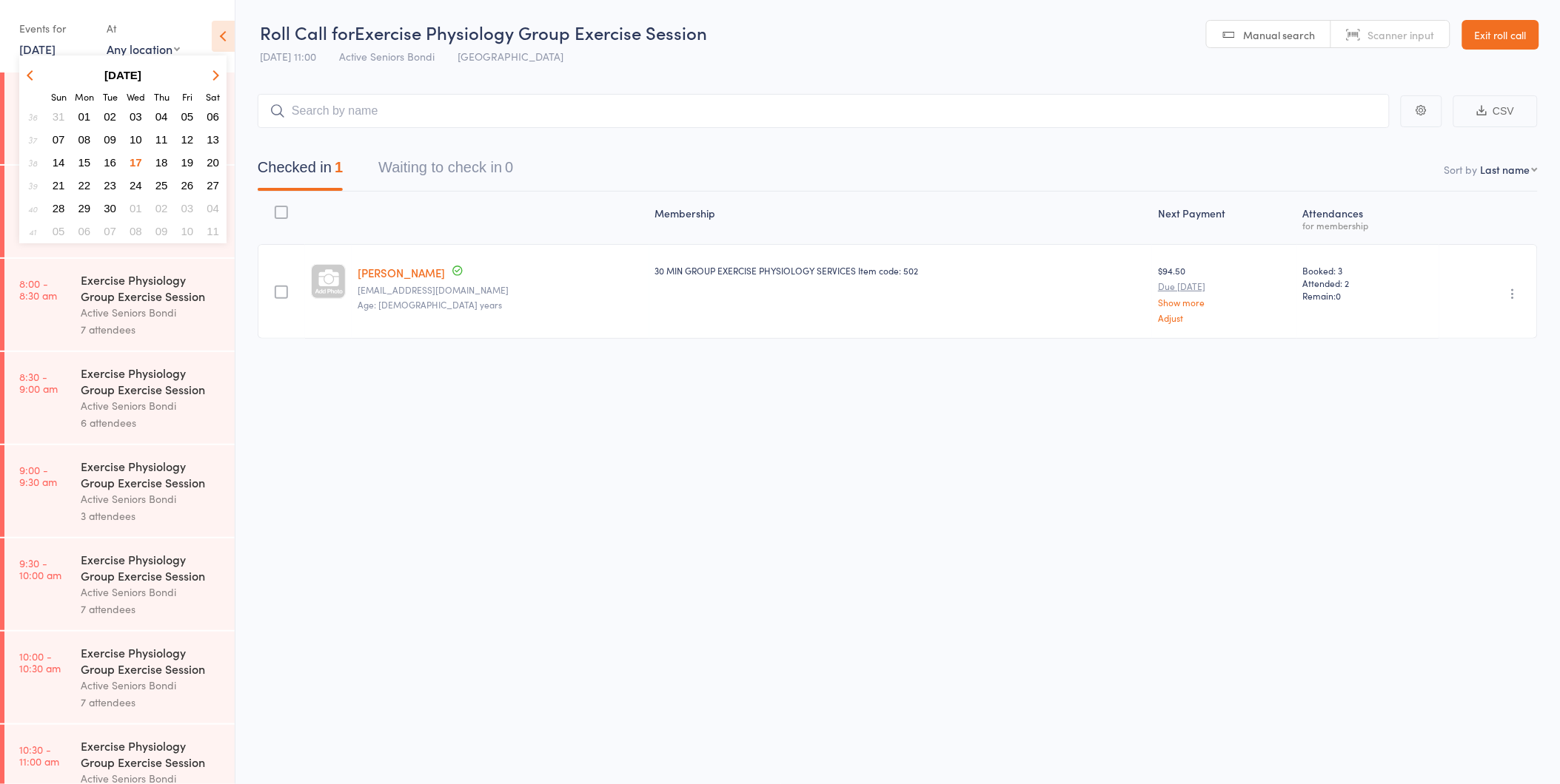
click at [129, 202] on span "01" at bounding box center [135, 207] width 12 height 12
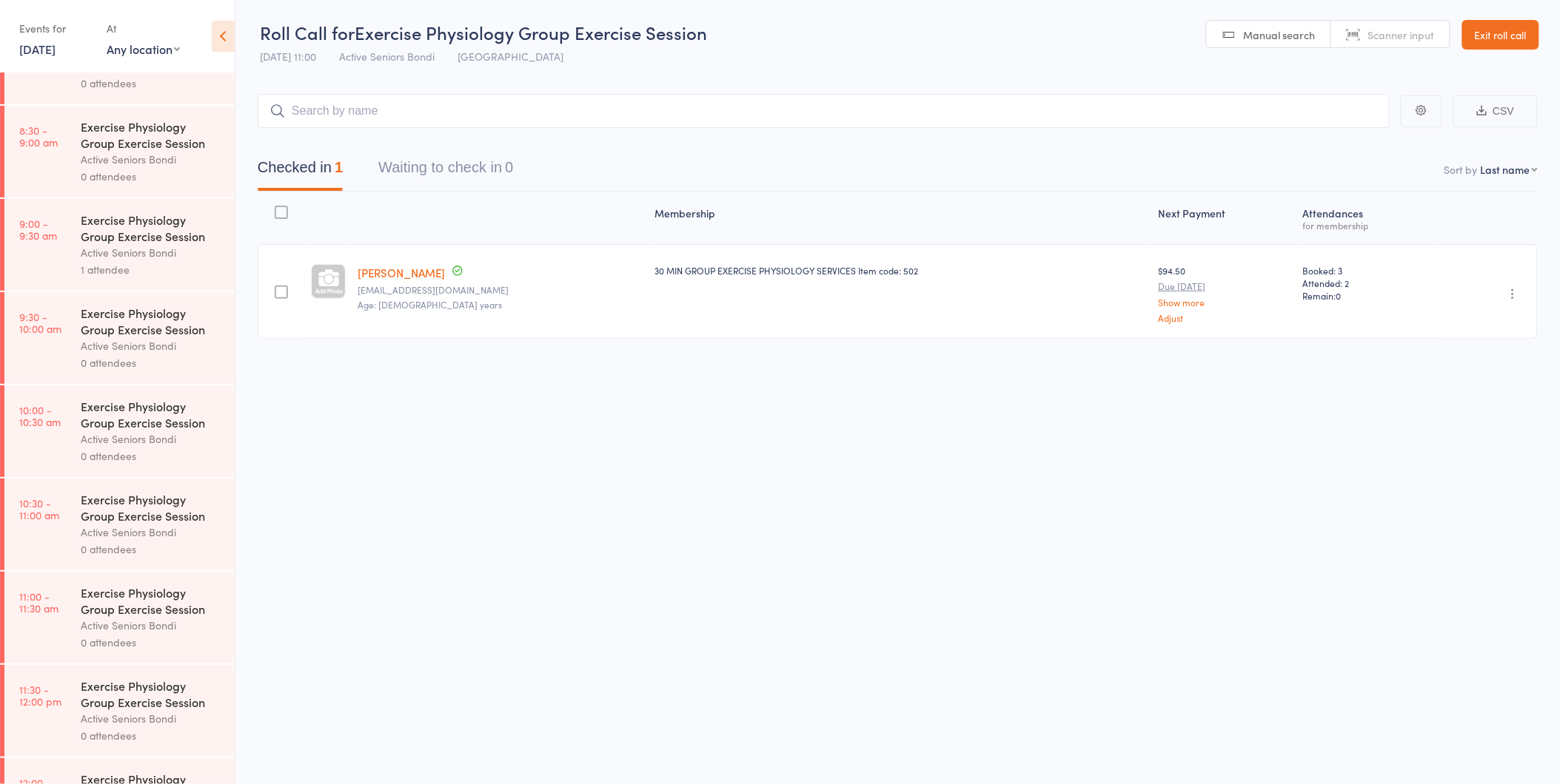
scroll to position [575, 0]
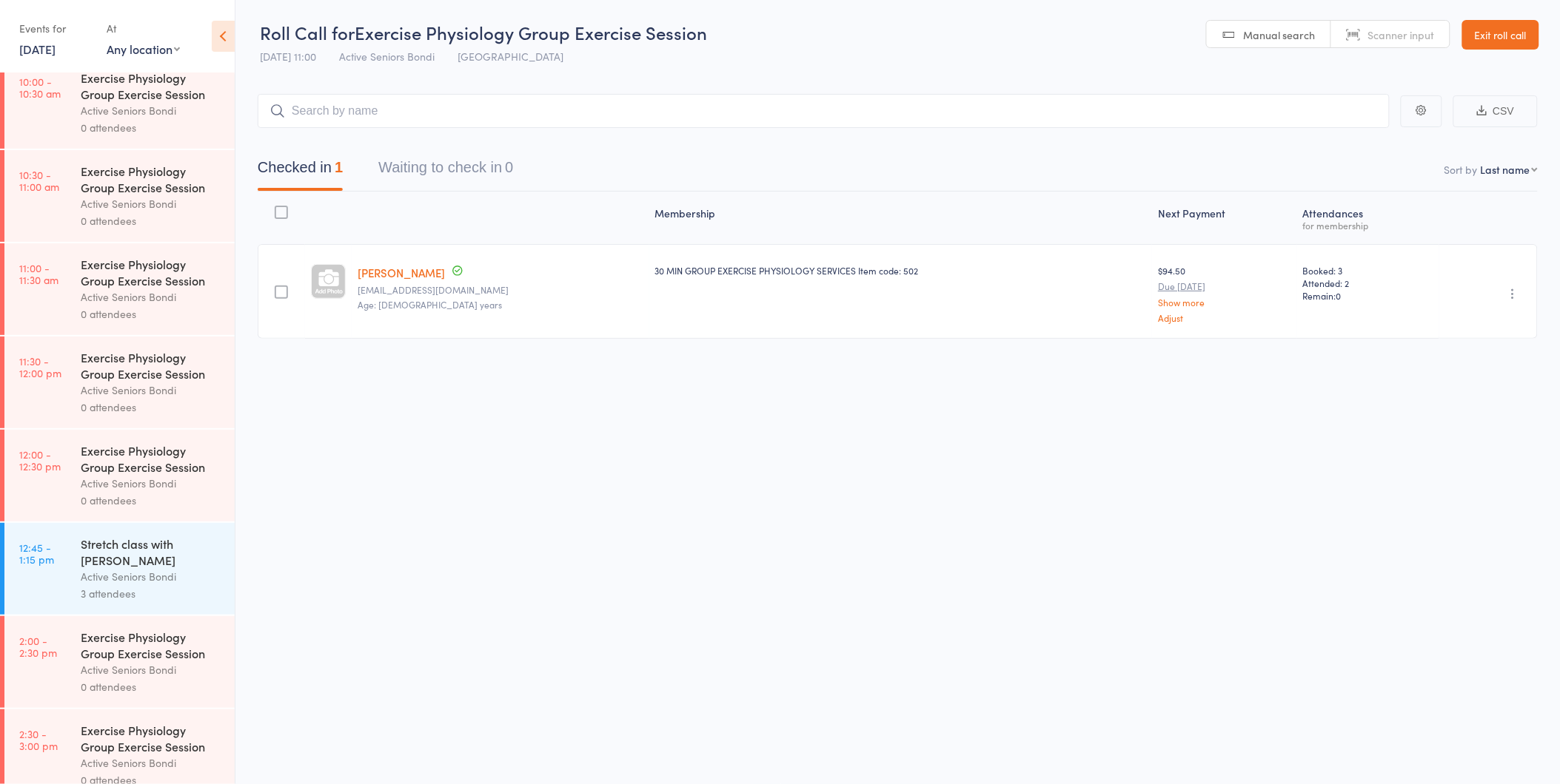
click at [138, 571] on div "Active Seniors Bondi" at bounding box center [151, 577] width 142 height 17
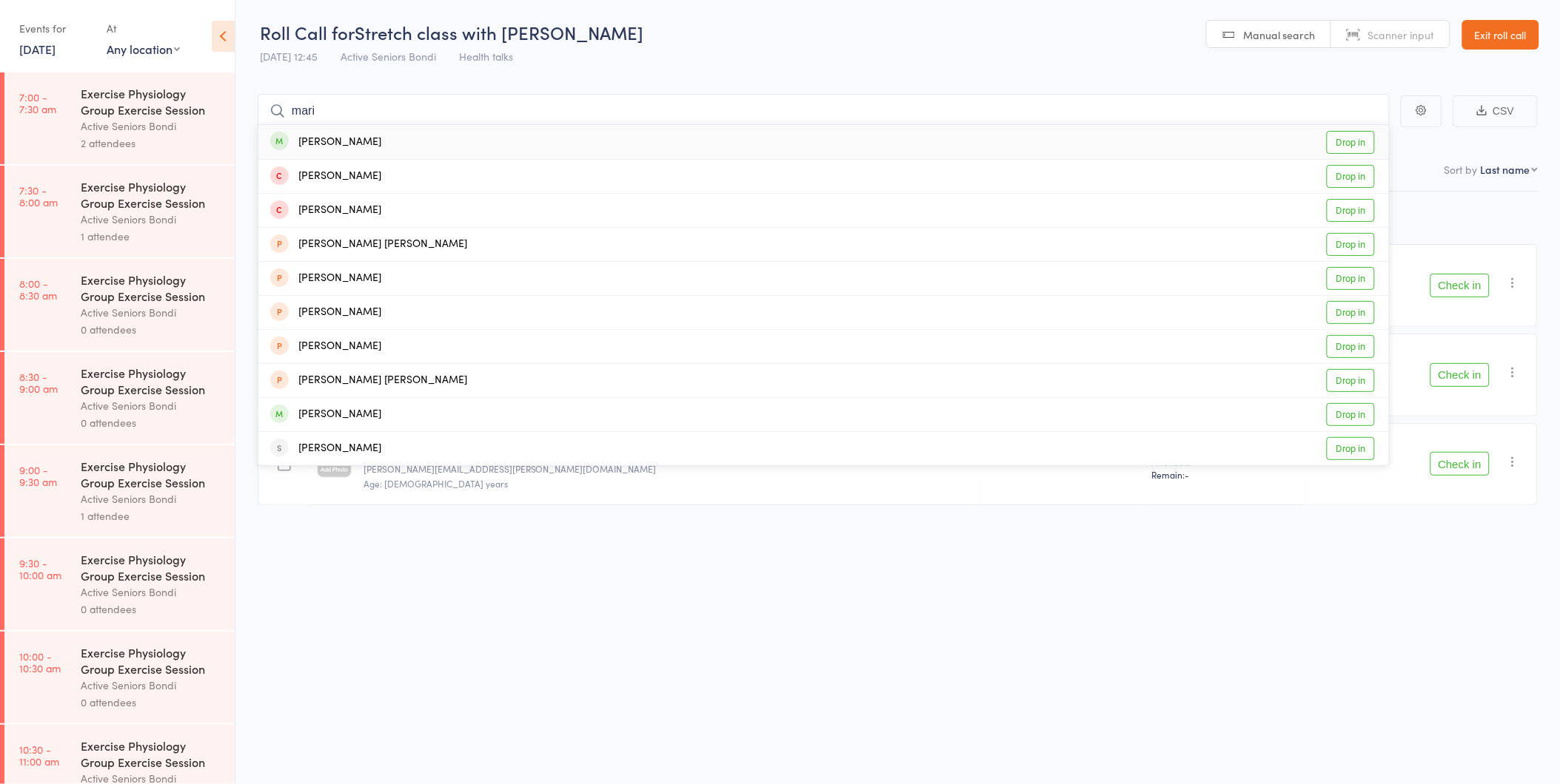
type input "mari"
click at [365, 137] on div "Mari Anderson" at bounding box center [326, 142] width 111 height 17
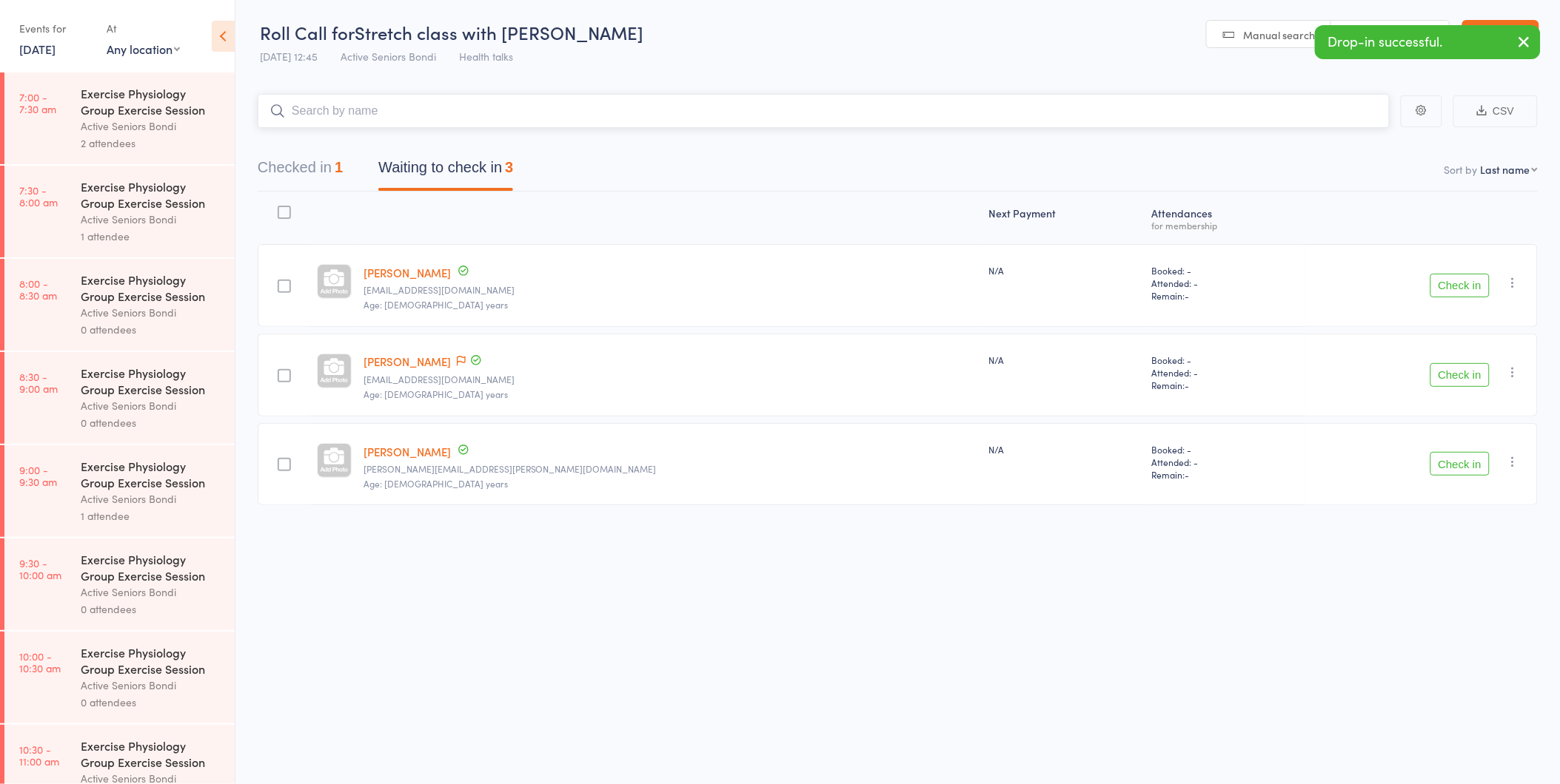
click at [291, 167] on button "Checked in 1" at bounding box center [300, 172] width 85 height 39
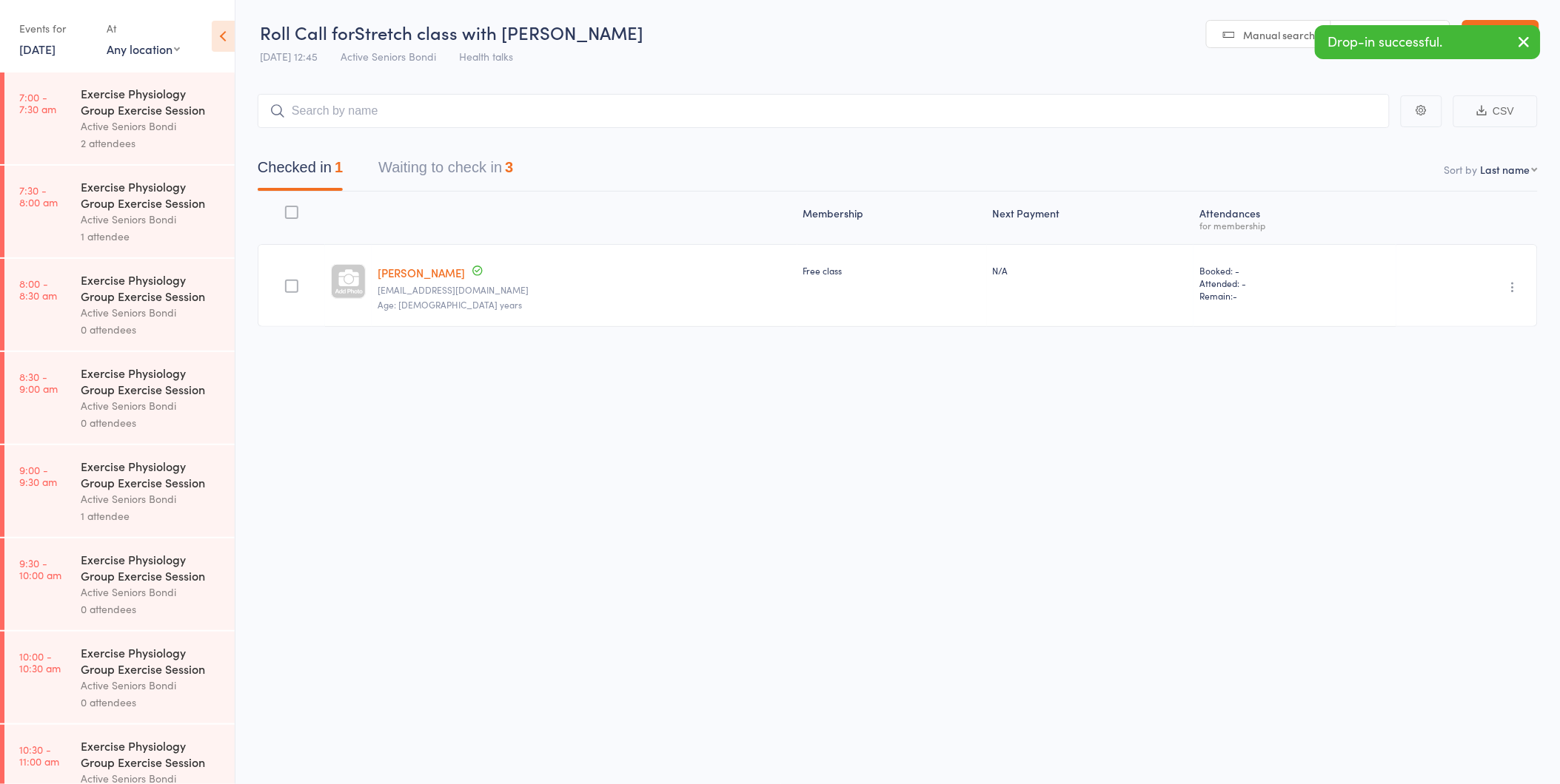
click at [1518, 293] on icon "button" at bounding box center [1514, 287] width 15 height 15
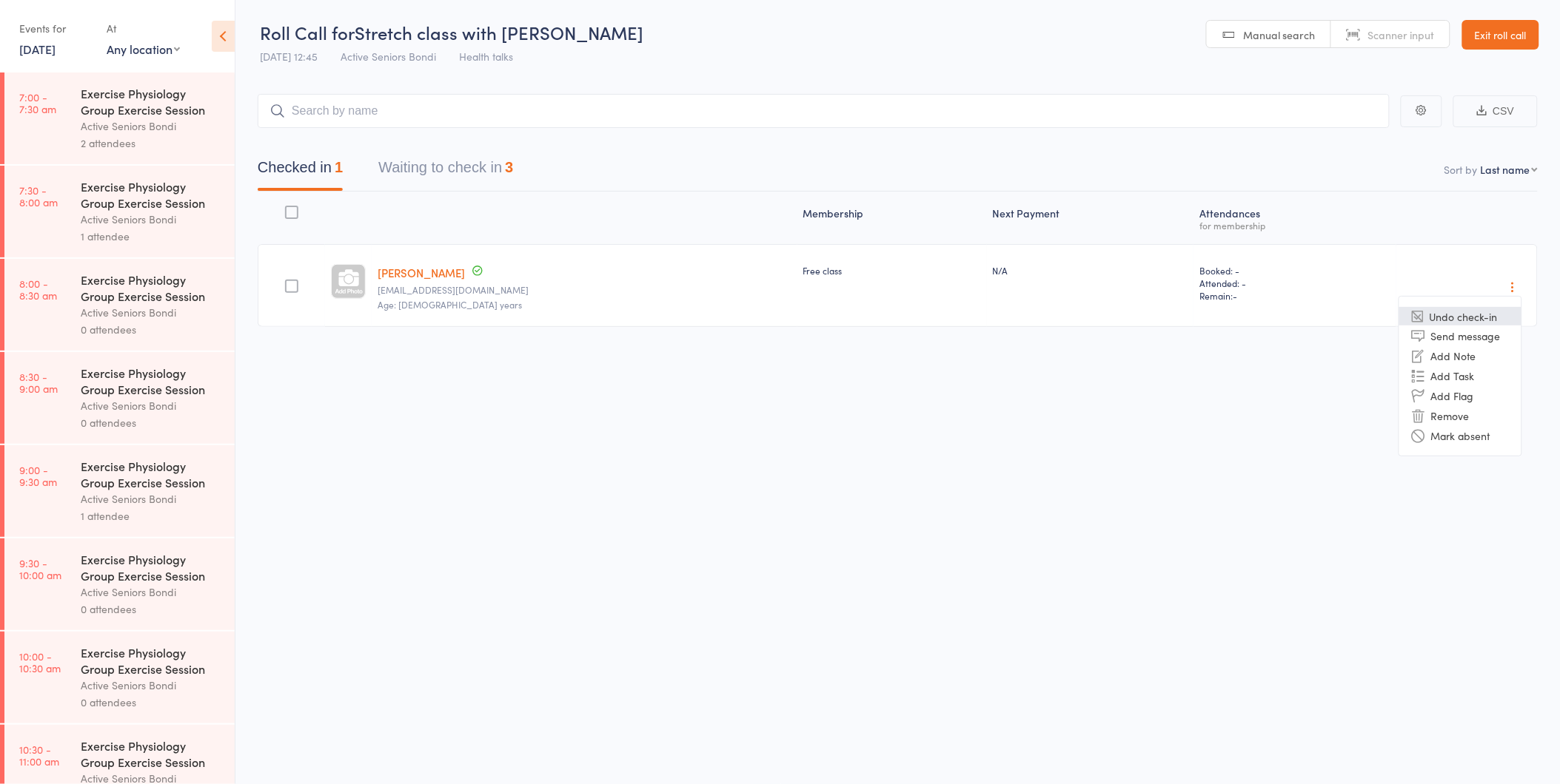
click at [1492, 316] on li "Undo check-in" at bounding box center [1461, 316] width 122 height 19
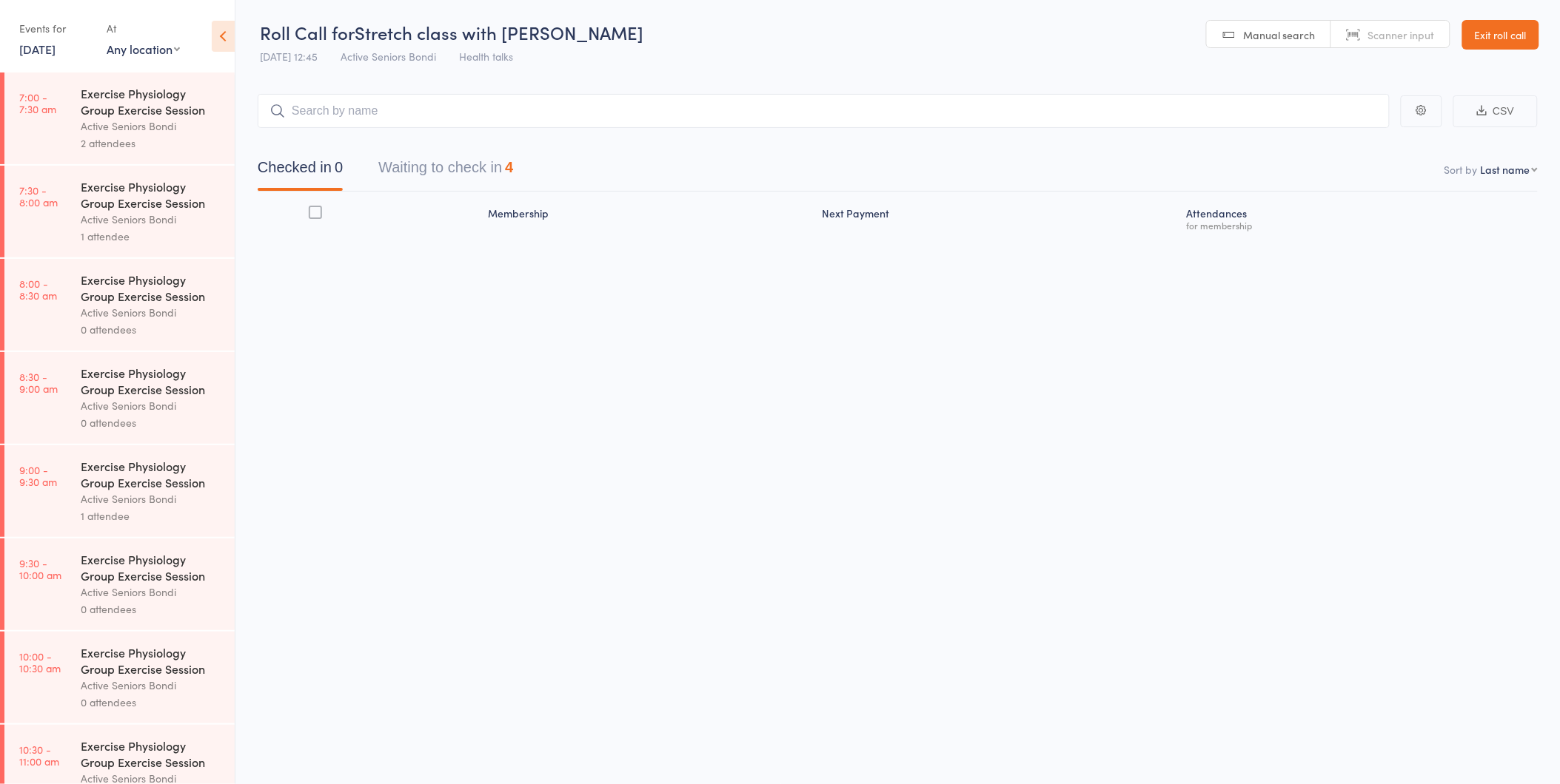
click at [488, 168] on button "Waiting to check in 4" at bounding box center [446, 172] width 135 height 39
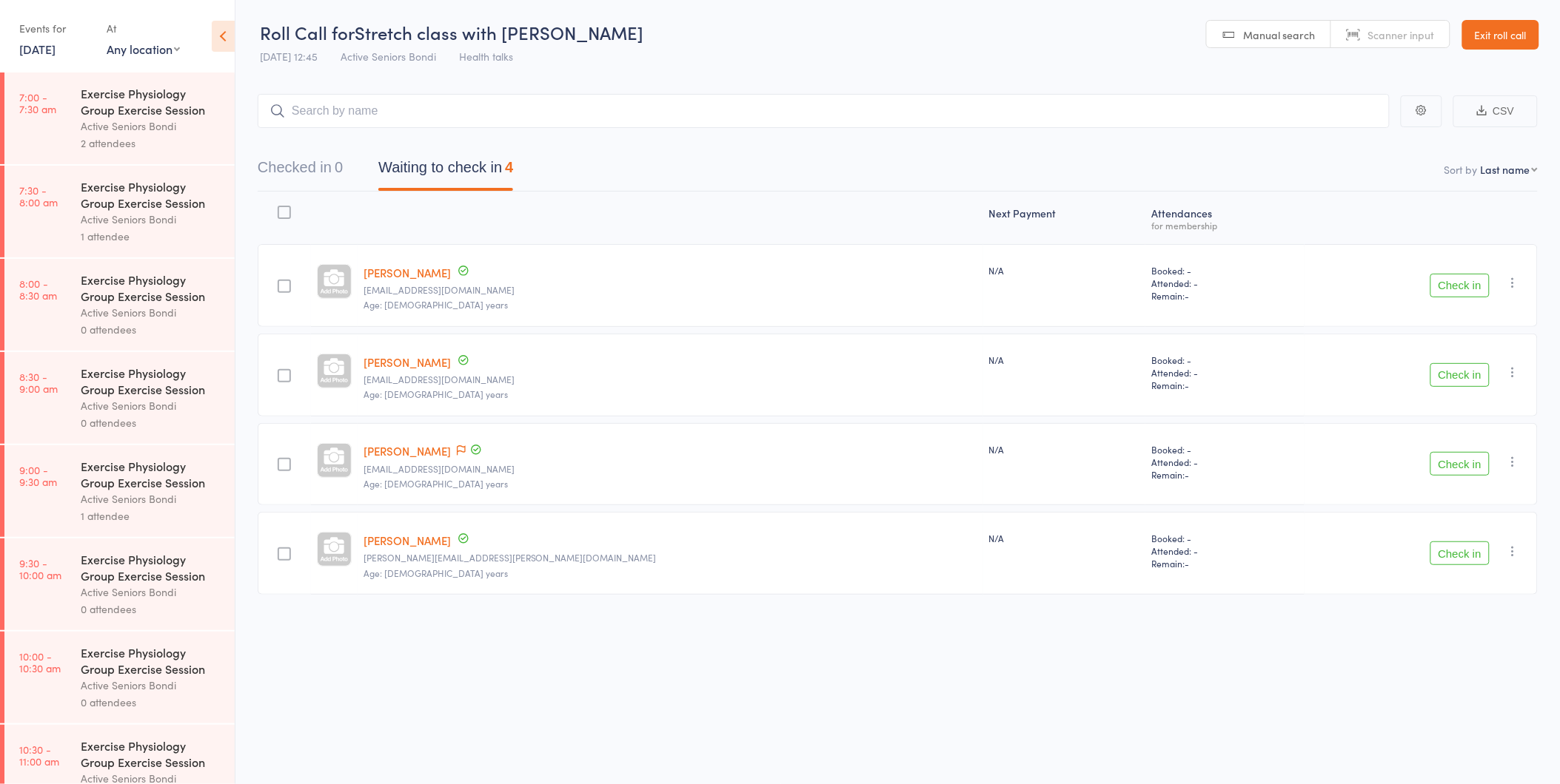
click at [55, 49] on link "1 Oct, 2025" at bounding box center [37, 49] width 37 height 16
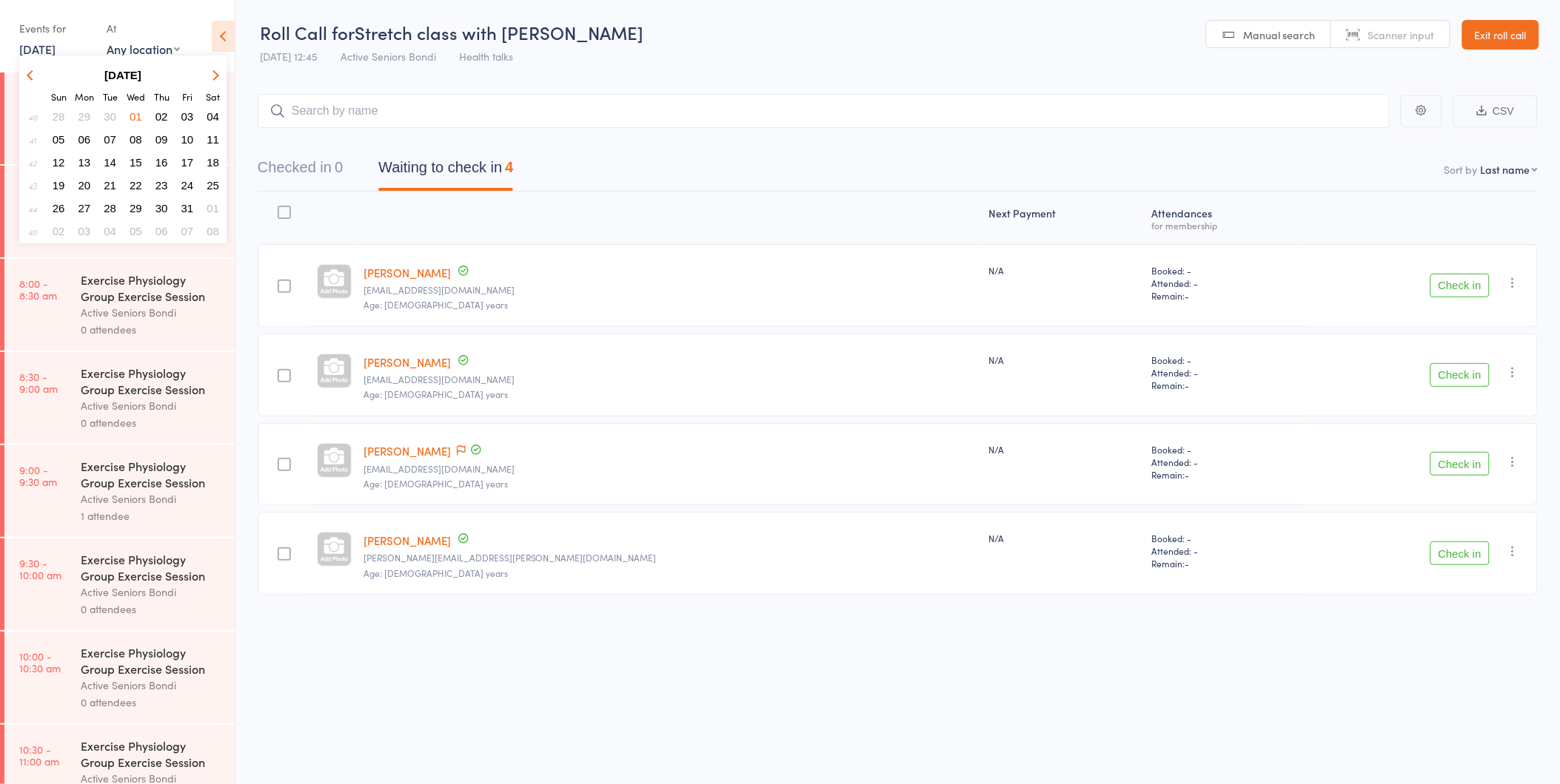
click at [33, 76] on icon "button" at bounding box center [32, 75] width 11 height 11
click at [138, 159] on span "17" at bounding box center [135, 162] width 12 height 12
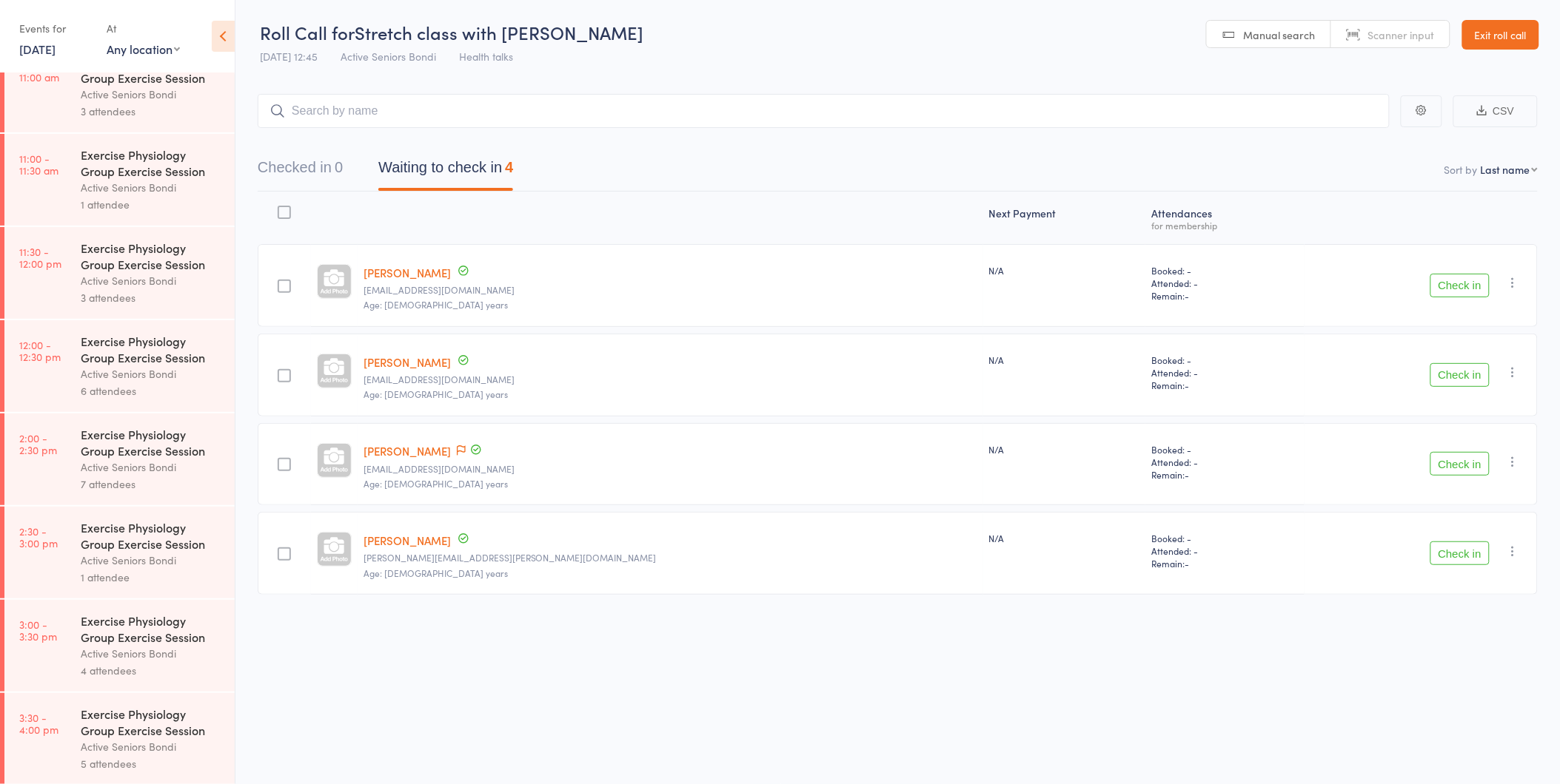
scroll to position [691, 0]
click at [111, 189] on div "Active Seniors Bondi" at bounding box center [151, 185] width 142 height 17
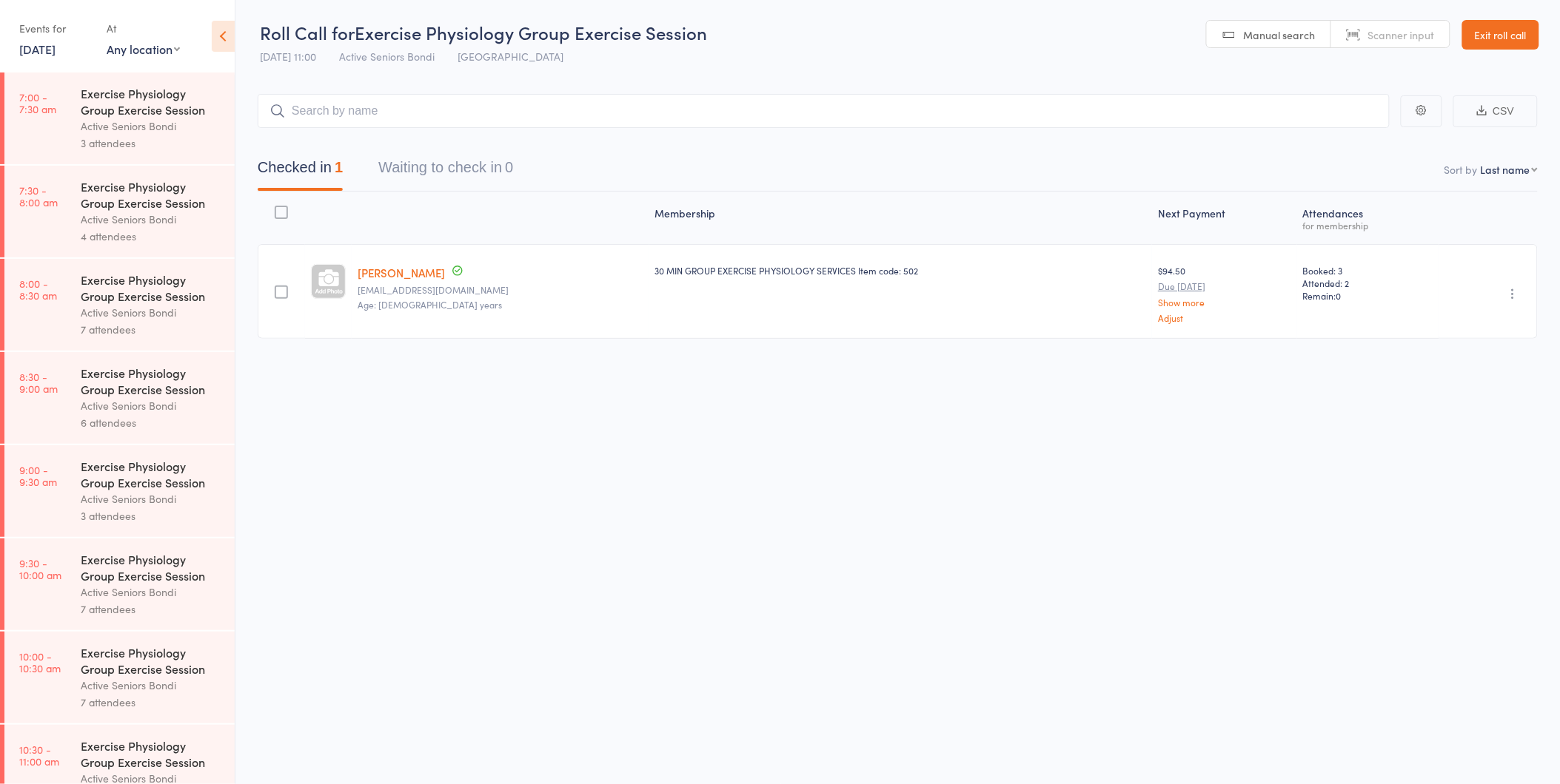
click at [385, 272] on link "[PERSON_NAME]" at bounding box center [400, 272] width 87 height 15
click at [55, 50] on link "17 Sep, 2025" at bounding box center [37, 49] width 37 height 16
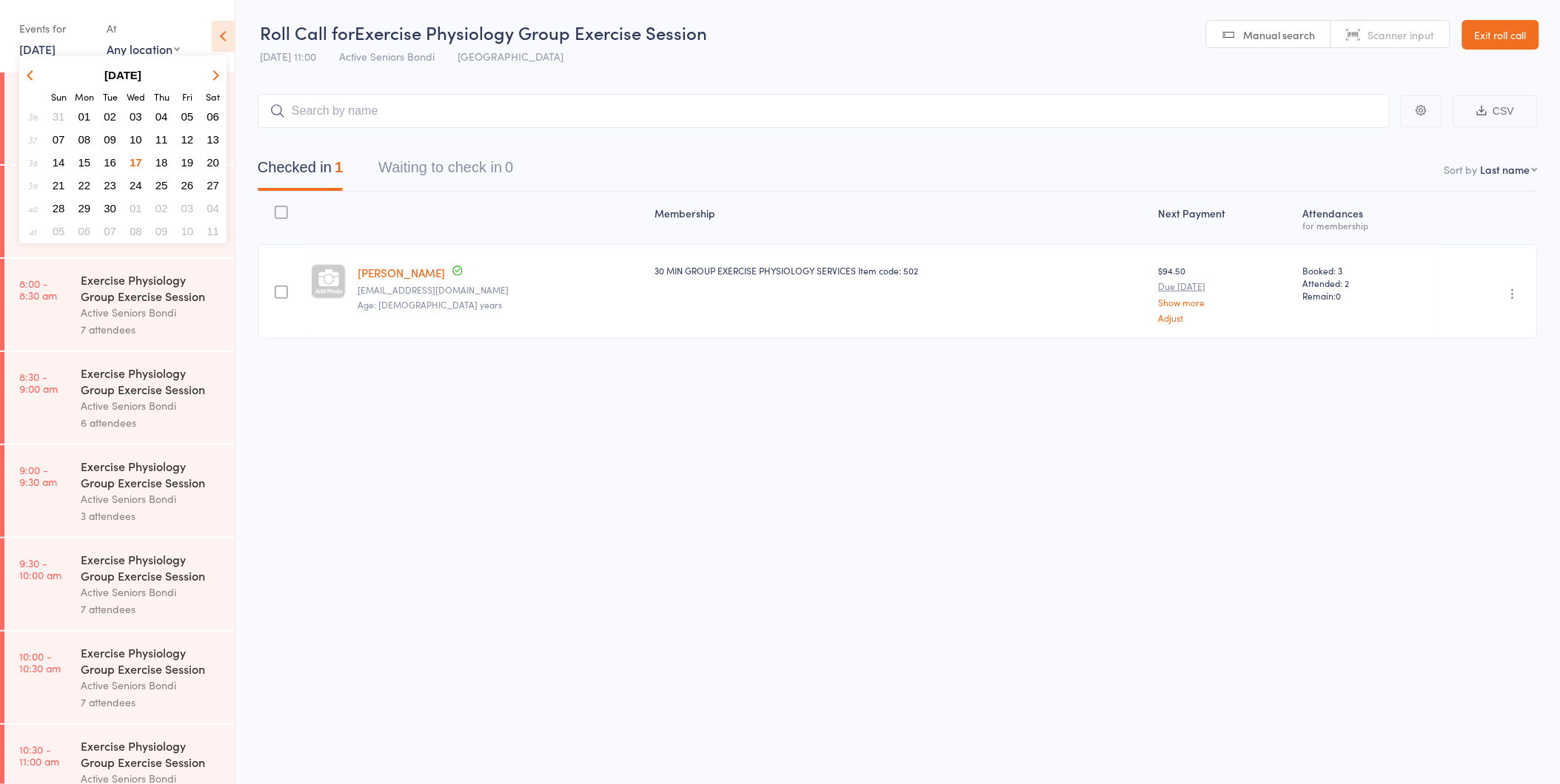
click at [209, 159] on span "20" at bounding box center [212, 162] width 12 height 12
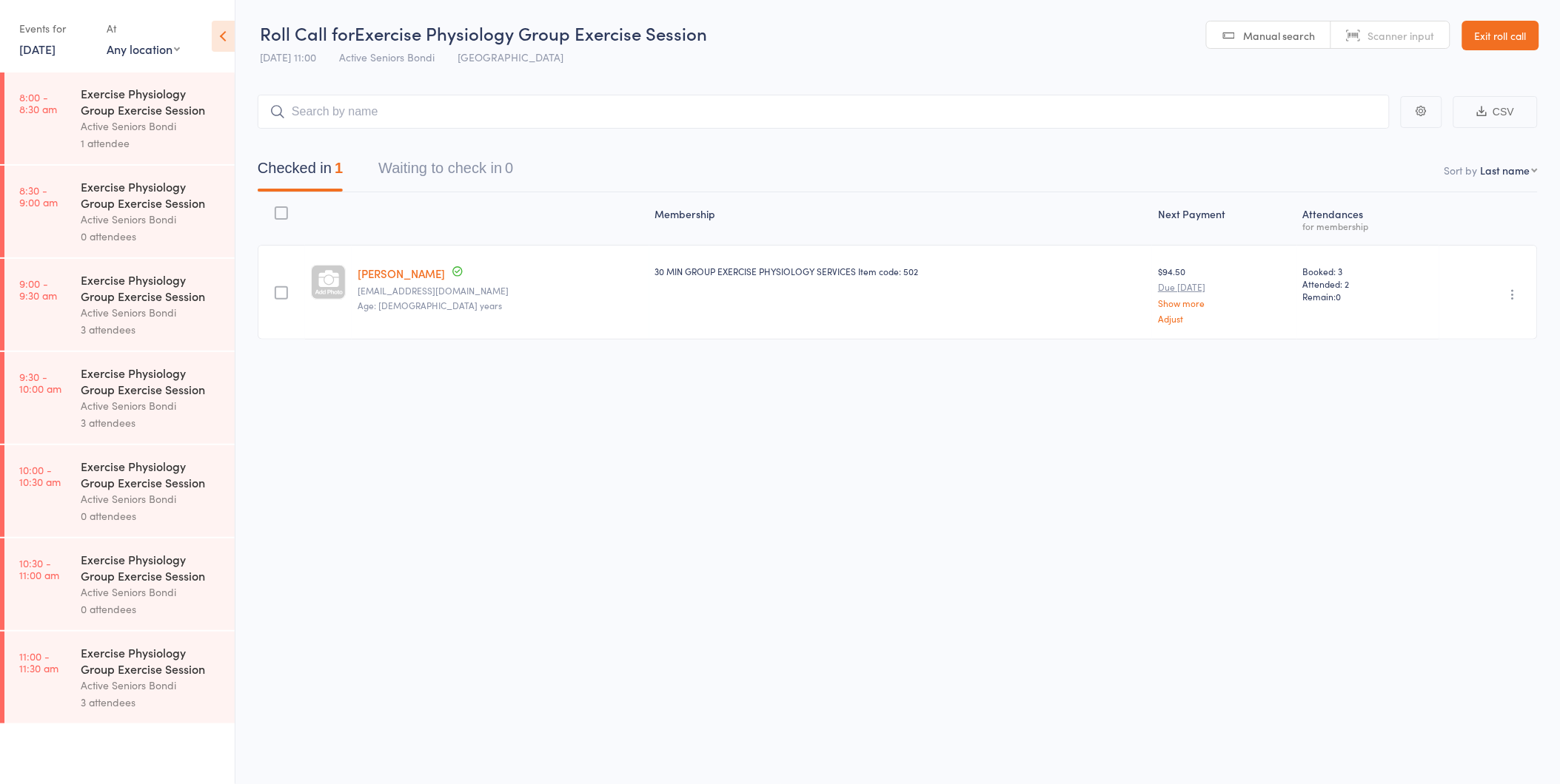
drag, startPoint x: 383, startPoint y: 464, endPoint x: 301, endPoint y: 250, distance: 229.2
click at [383, 464] on div "Roll Call for Exercise Physiology Group Exercise Session 17 Sep 11:00 Active Se…" at bounding box center [780, 392] width 1560 height 784
click at [221, 38] on icon at bounding box center [223, 36] width 23 height 31
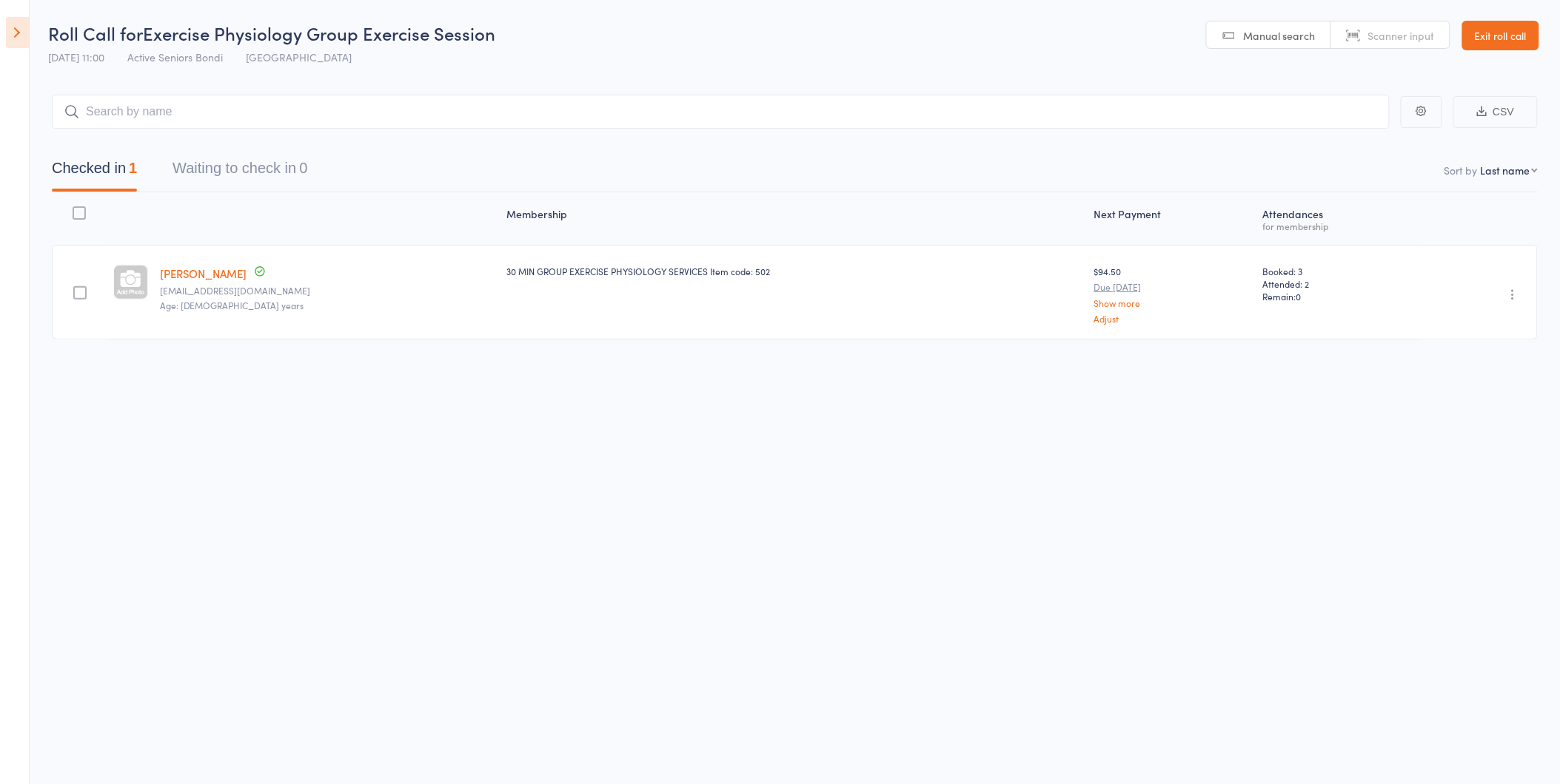
click at [11, 30] on icon at bounding box center [17, 33] width 23 height 31
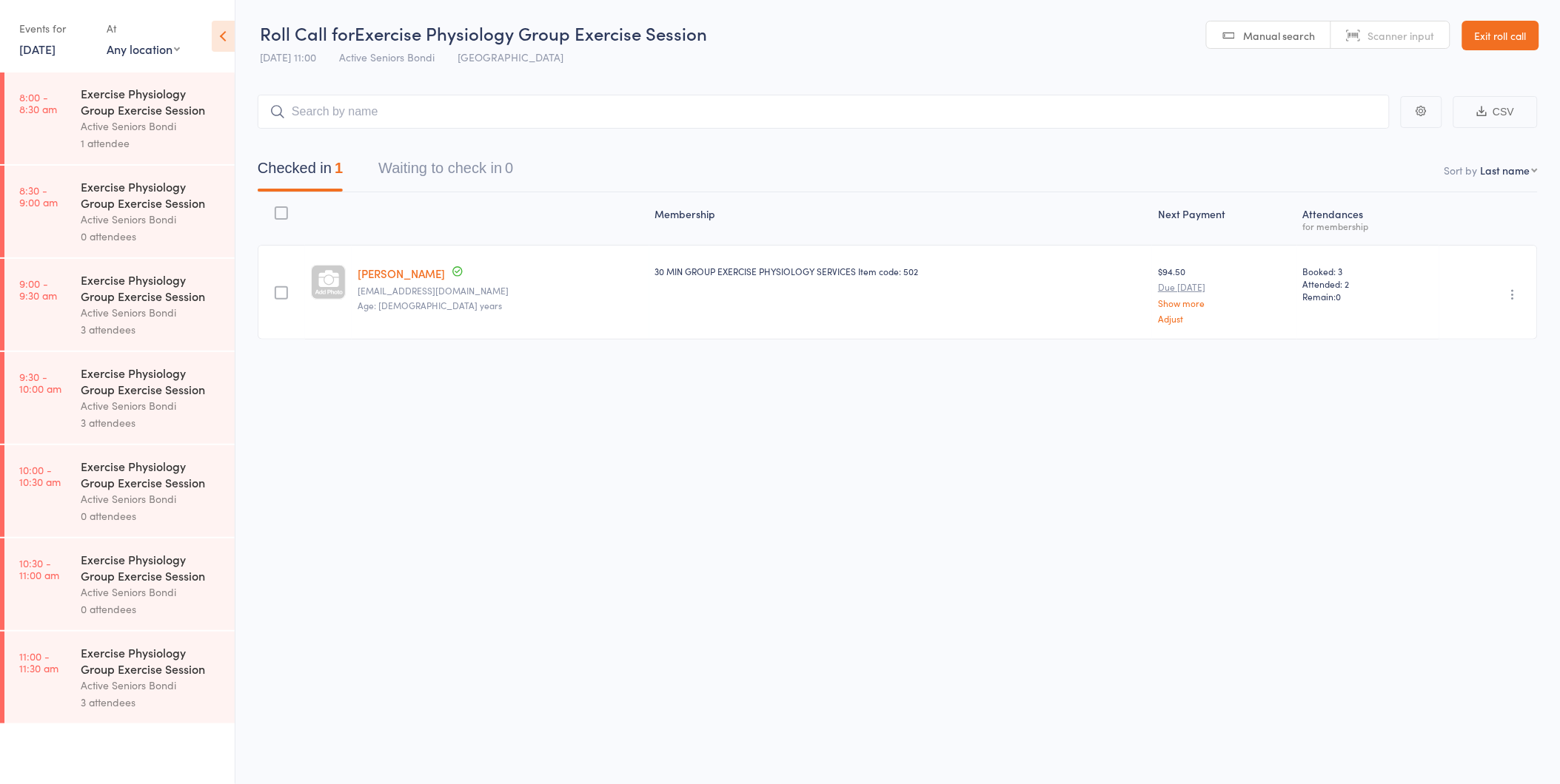
click at [55, 43] on link "20 Sep, 2025" at bounding box center [37, 49] width 37 height 16
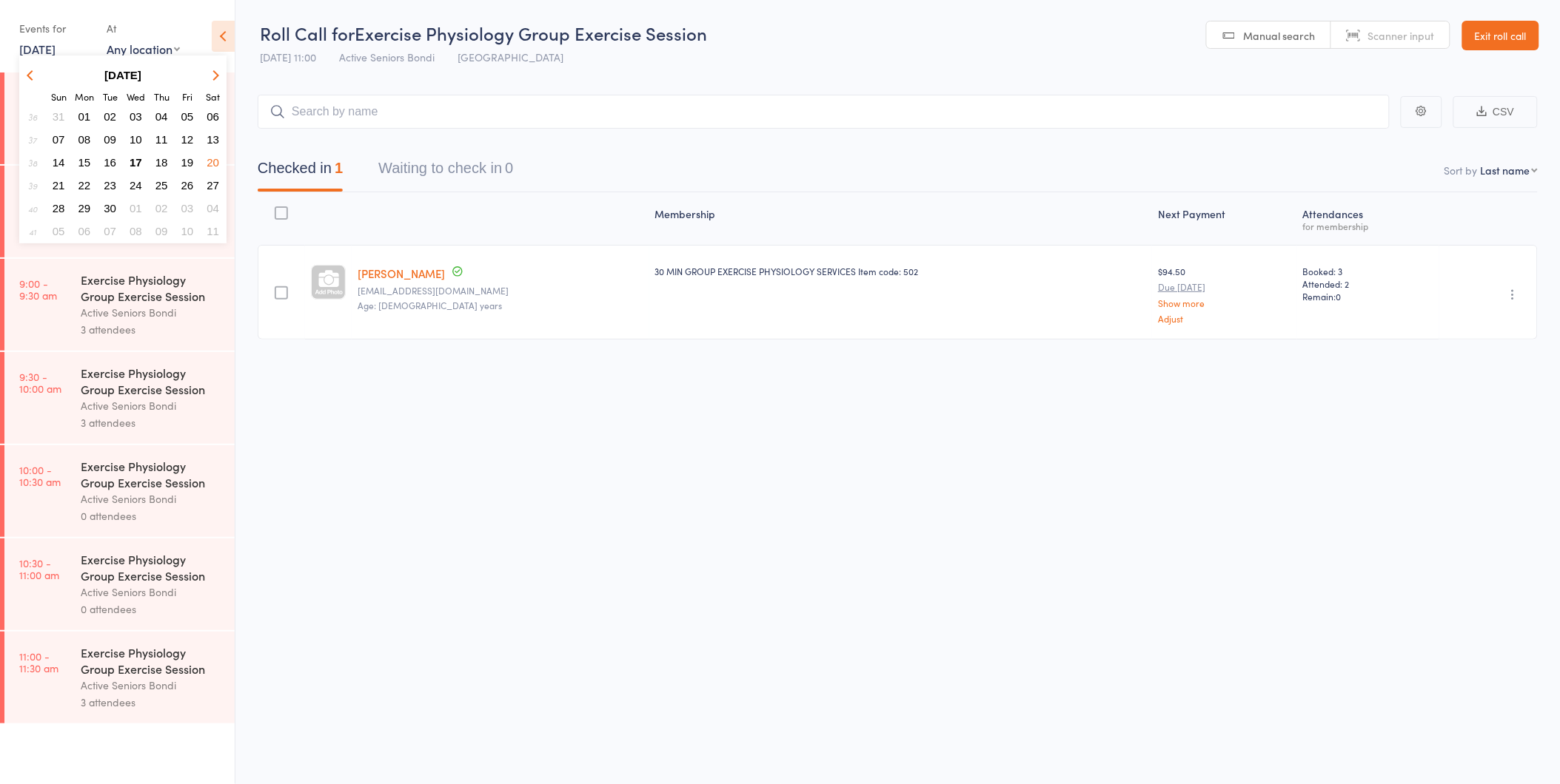
click at [215, 156] on span "20" at bounding box center [212, 162] width 12 height 12
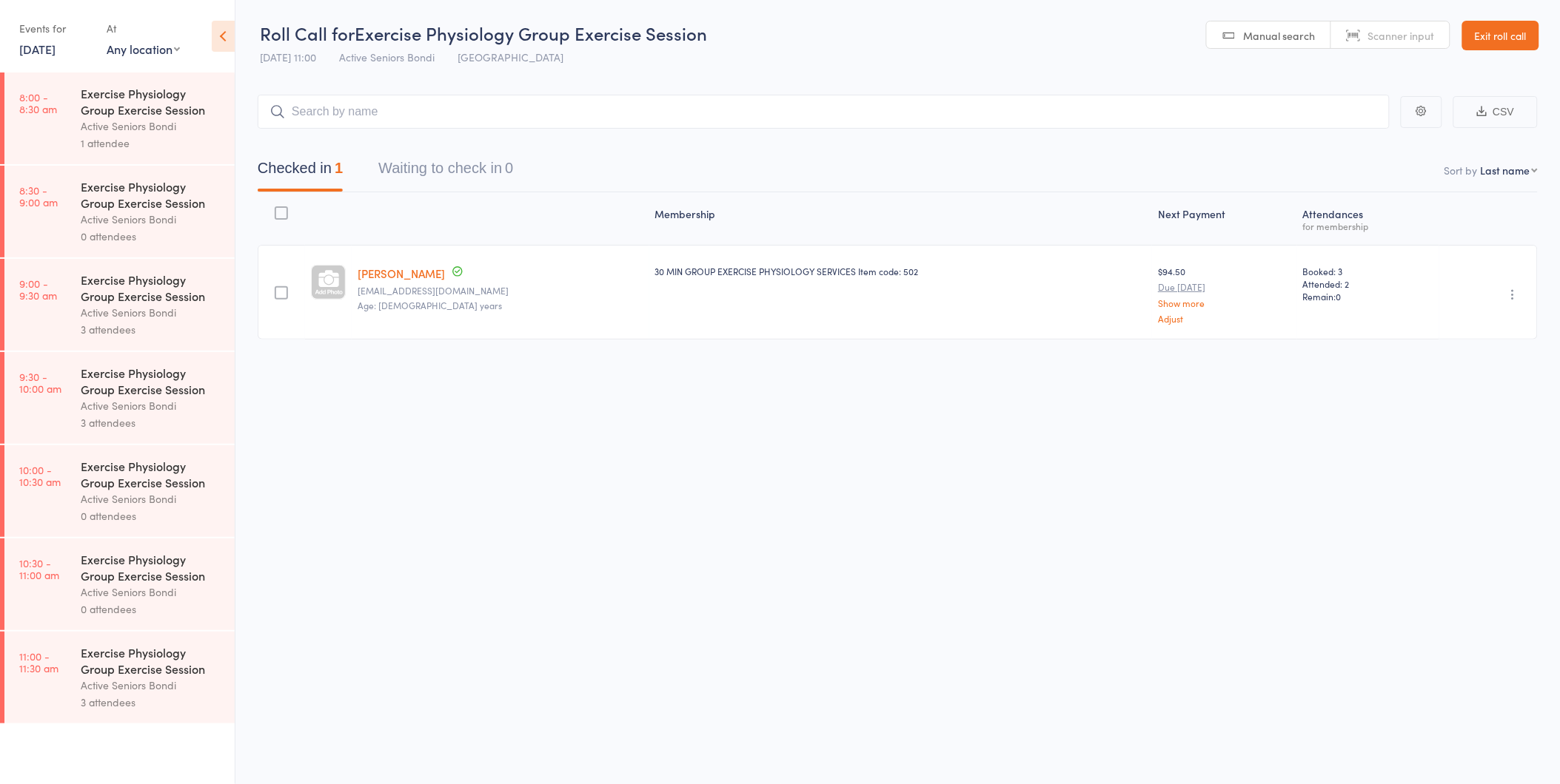
click at [156, 674] on div "Exercise Physiology Group Exercise Session" at bounding box center [151, 660] width 142 height 33
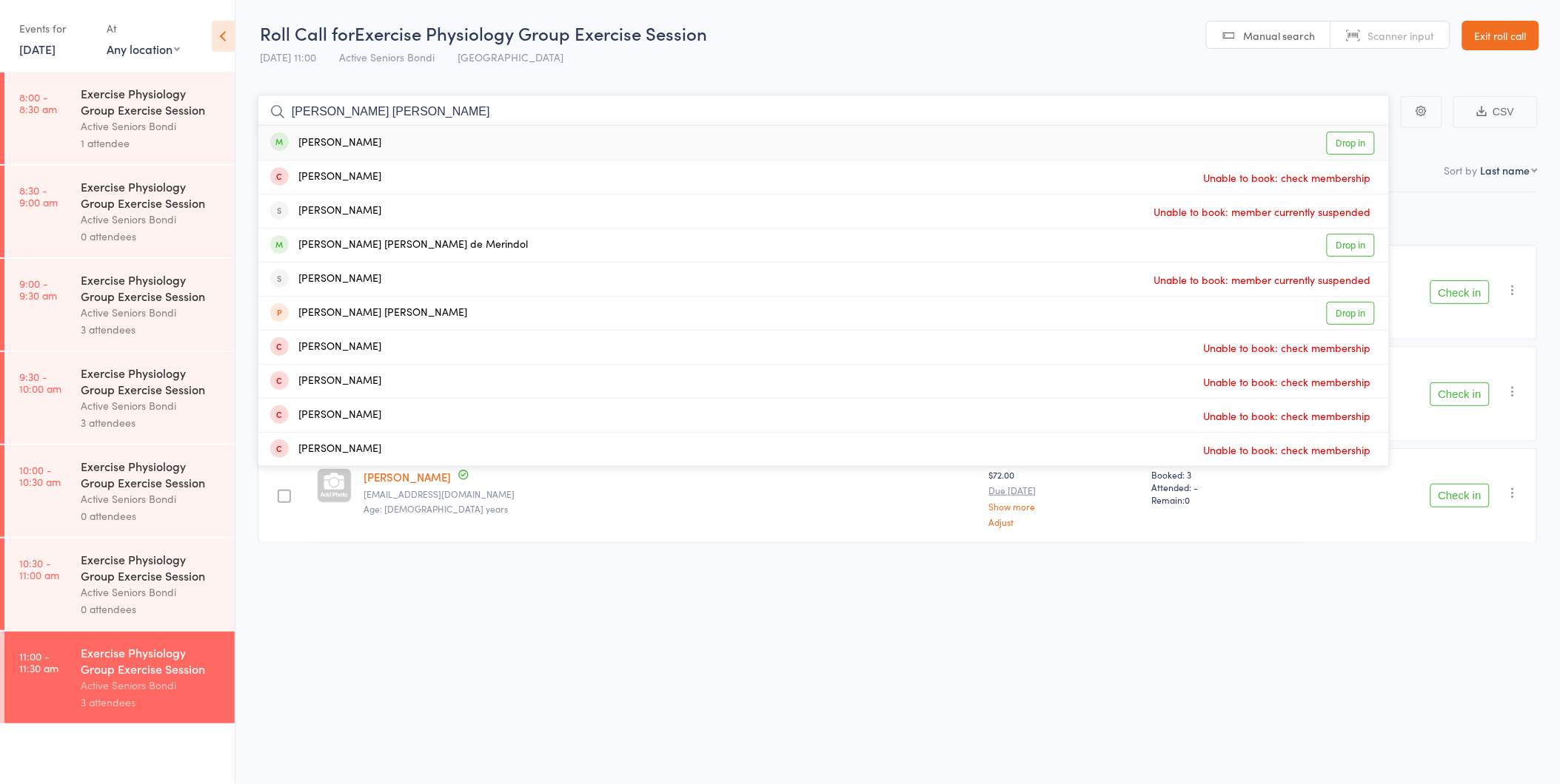
type input "mary jo"
click at [393, 141] on div "Mary Jo Mancisidor Drop in" at bounding box center [824, 143] width 1130 height 34
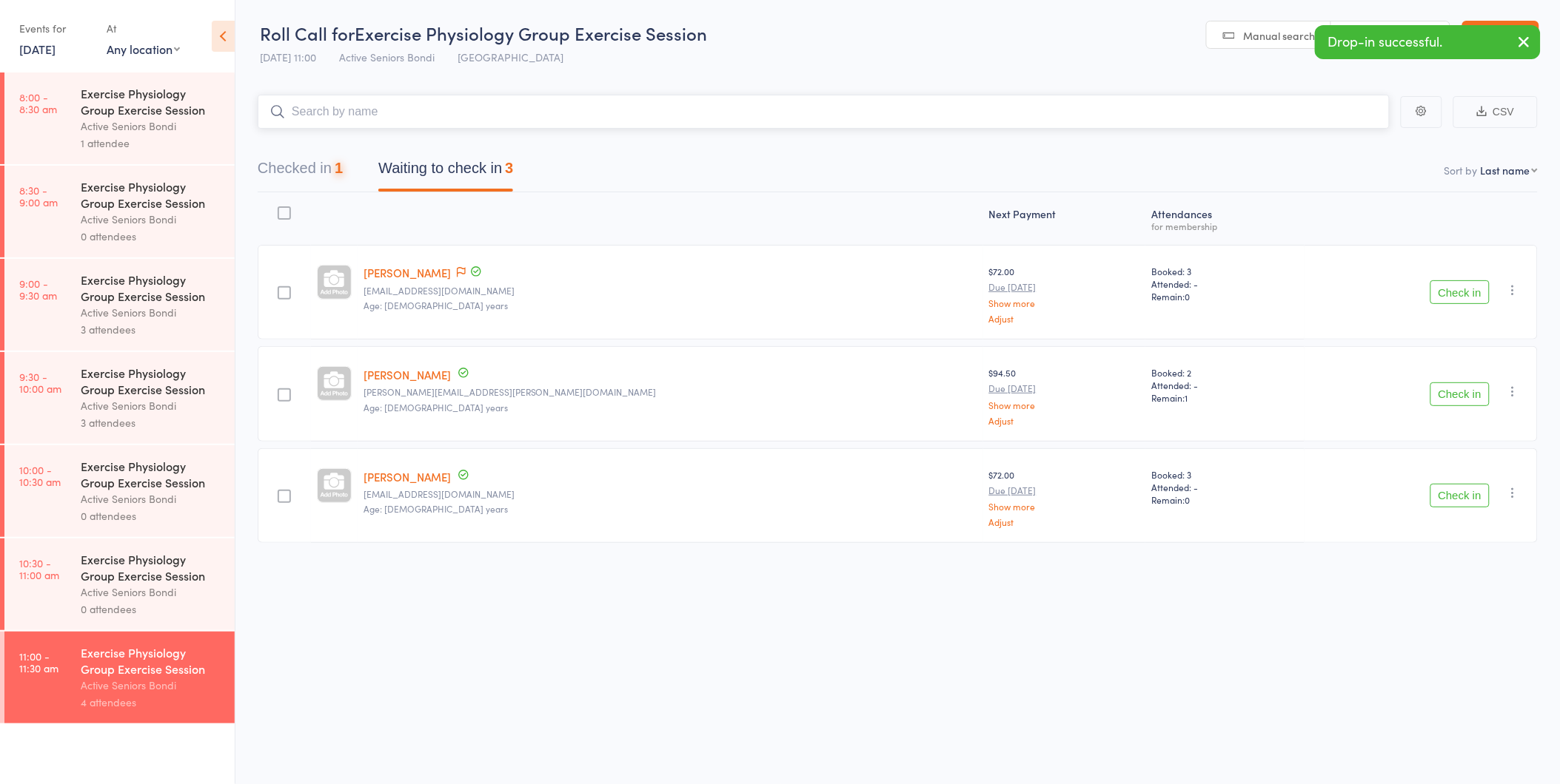
click at [338, 172] on button "Checked in 1" at bounding box center [300, 172] width 85 height 39
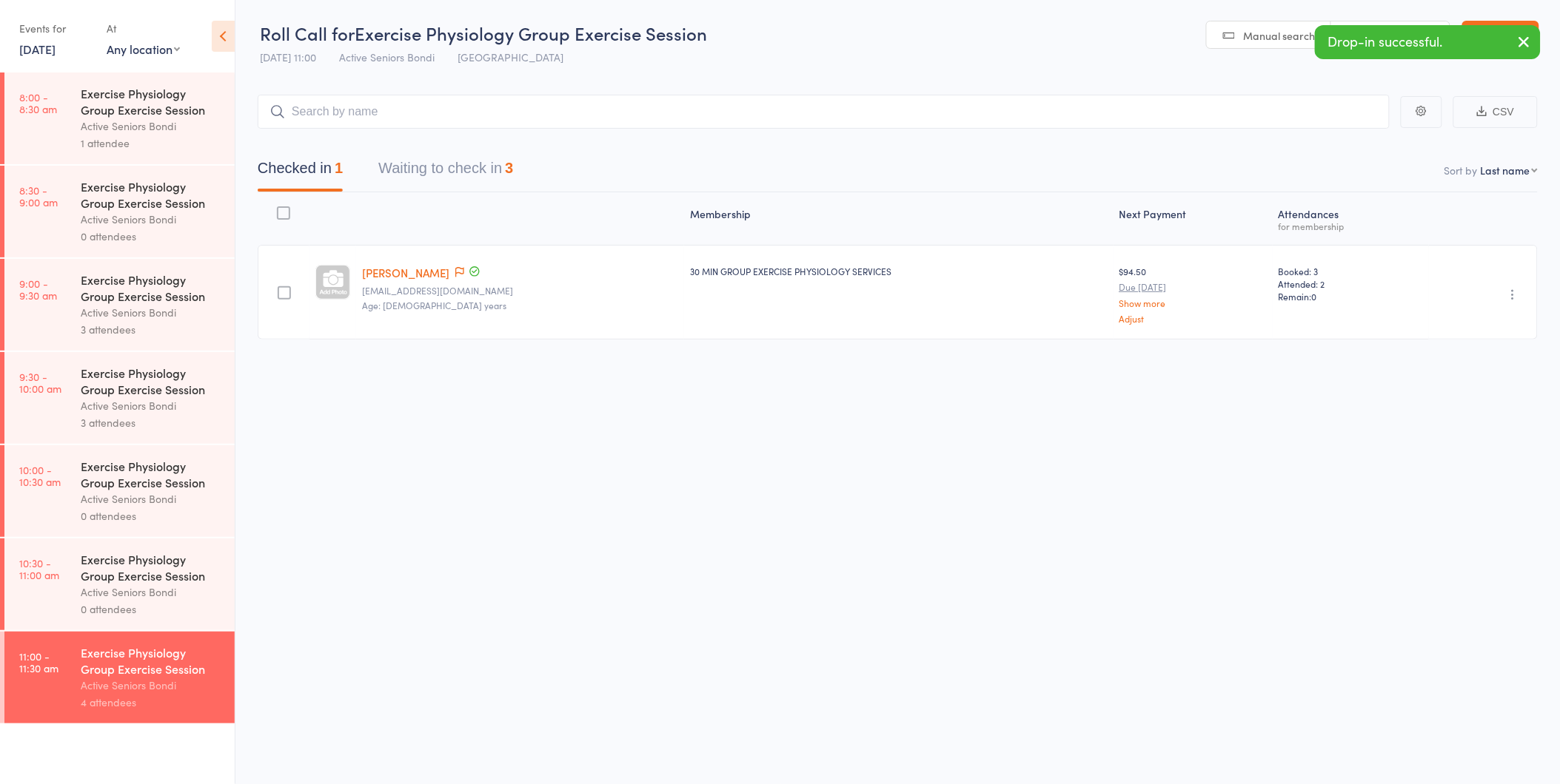
click at [1507, 300] on icon "button" at bounding box center [1514, 294] width 15 height 15
click at [1496, 324] on li "Undo check-in" at bounding box center [1461, 324] width 122 height 19
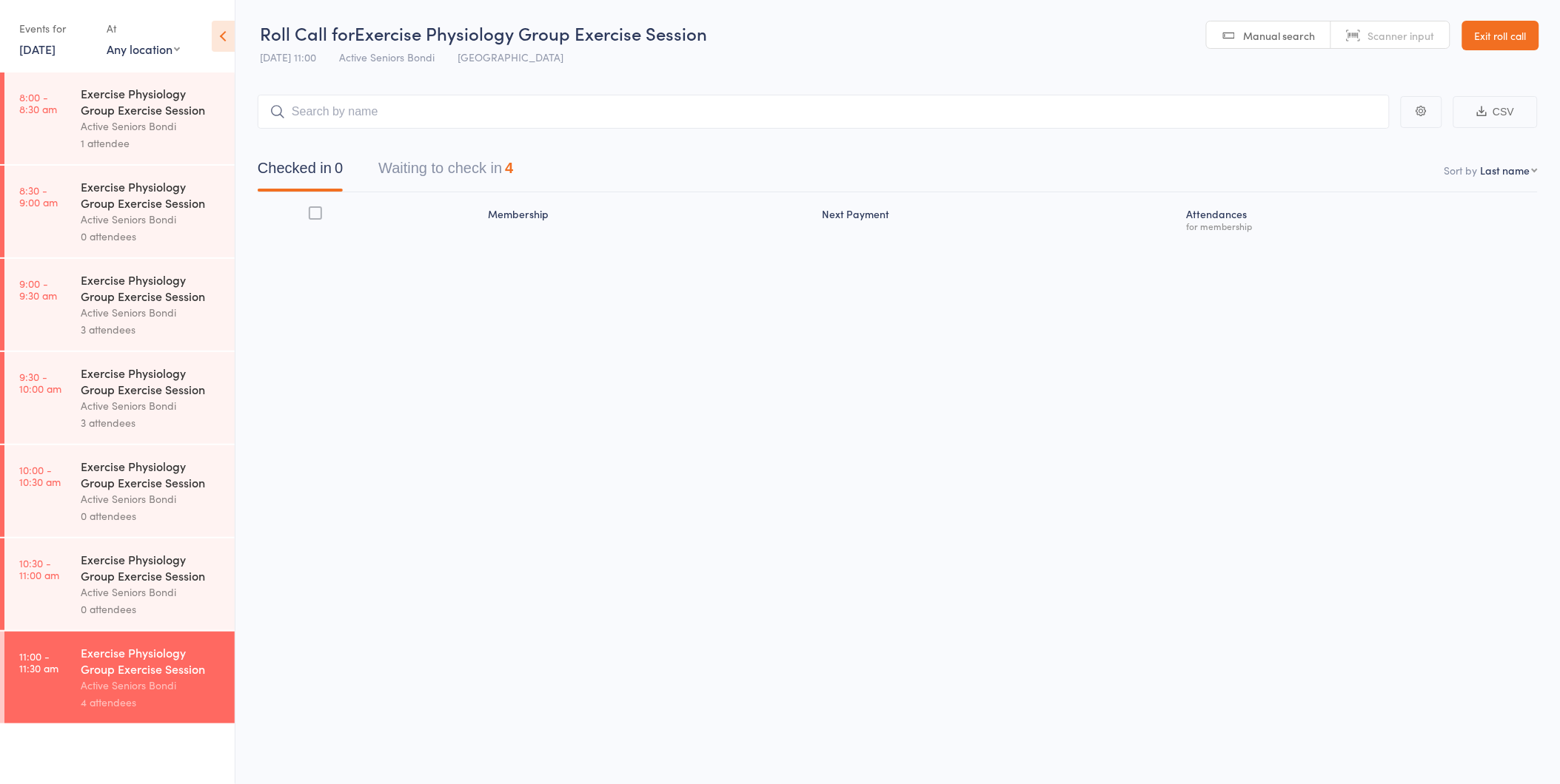
click at [55, 53] on link "20 Sep, 2025" at bounding box center [37, 49] width 37 height 16
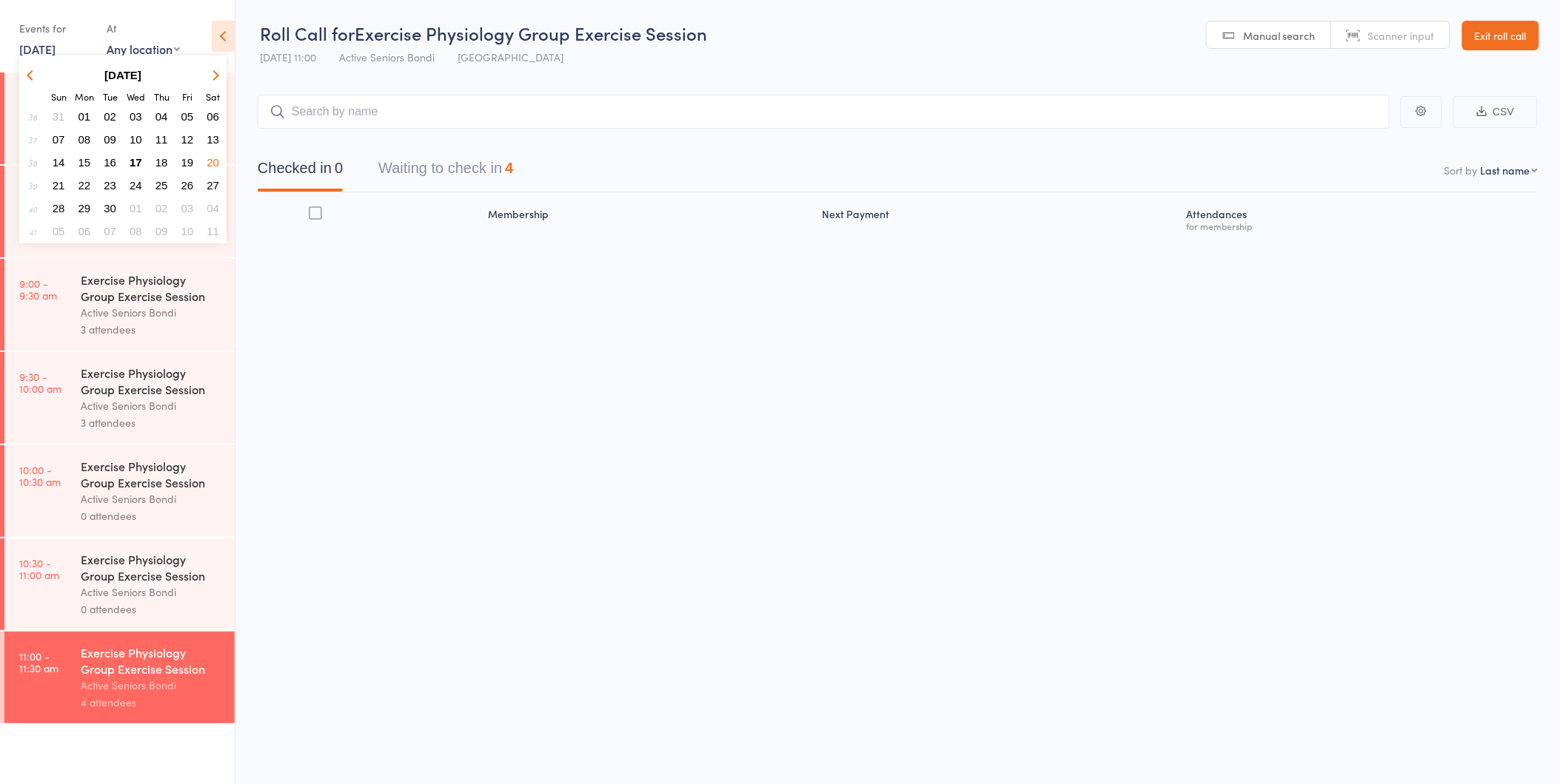
click at [130, 159] on span "17" at bounding box center [135, 162] width 12 height 12
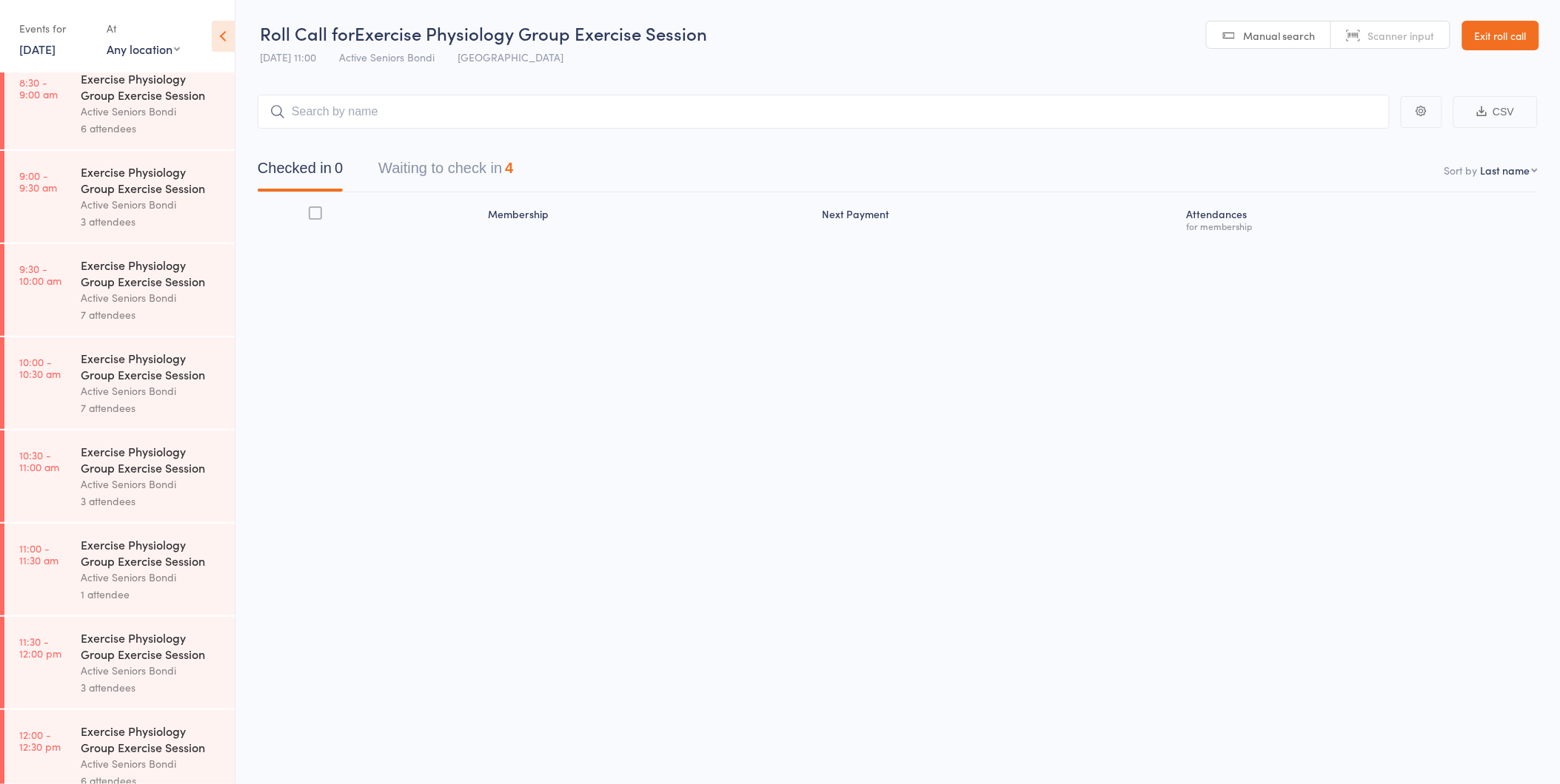
scroll to position [493, 0]
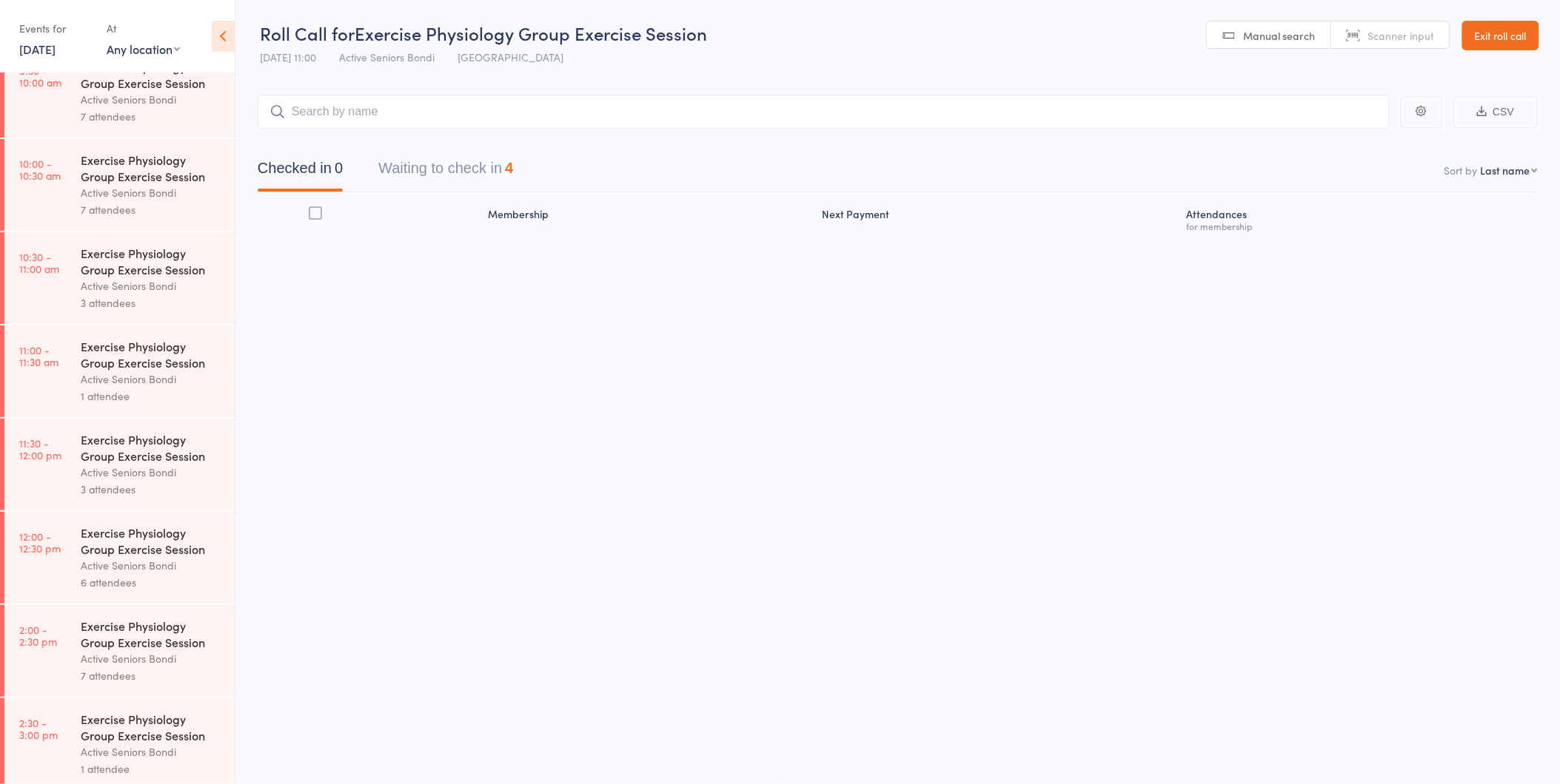
click at [159, 359] on div "Exercise Physiology Group Exercise Session" at bounding box center [151, 355] width 142 height 33
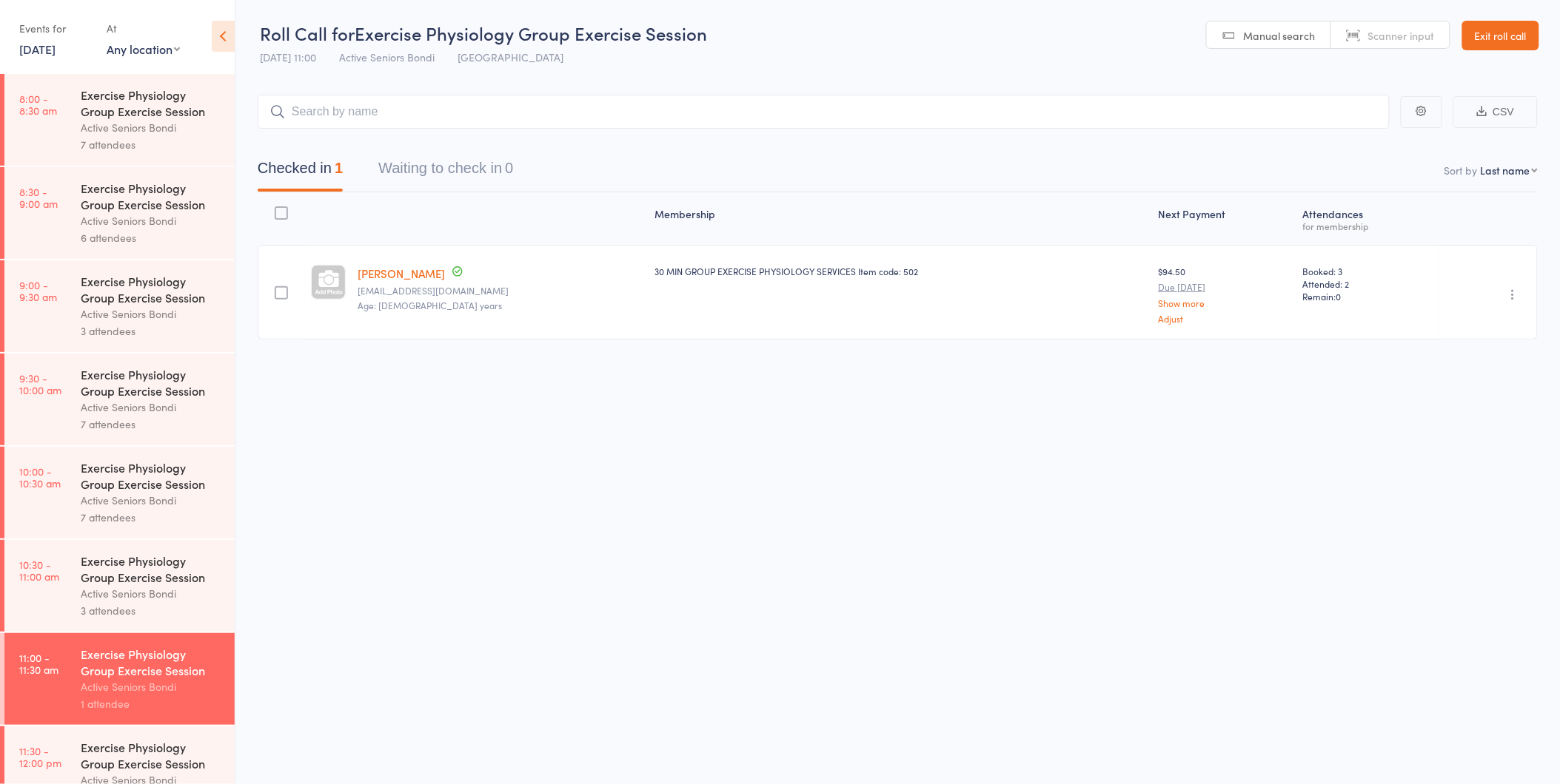
scroll to position [329, 0]
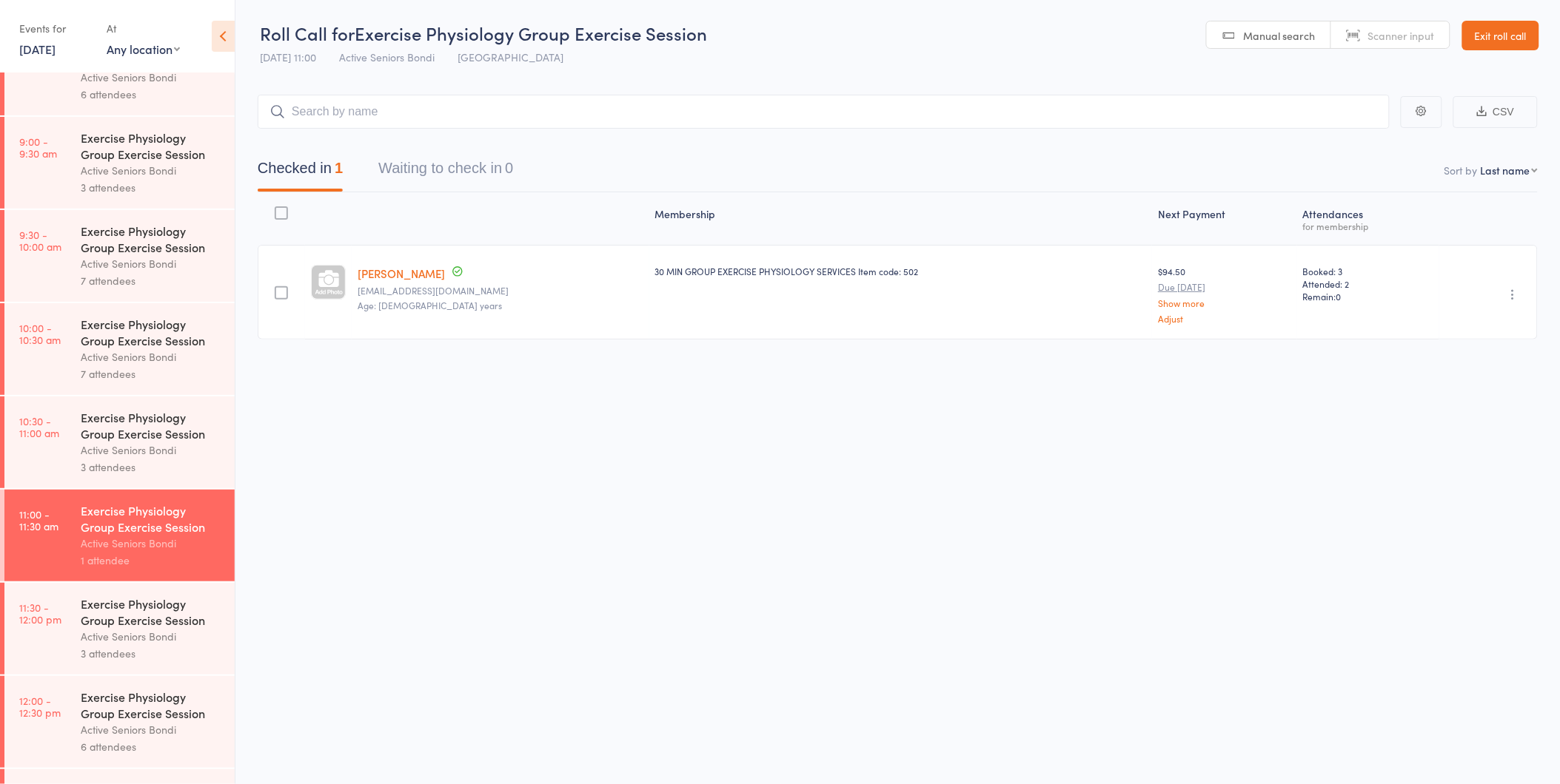
click at [79, 433] on link "10:30 - 11:00 am Exercise Physiology Group Exercise Session Active Seniors Bond…" at bounding box center [119, 442] width 230 height 92
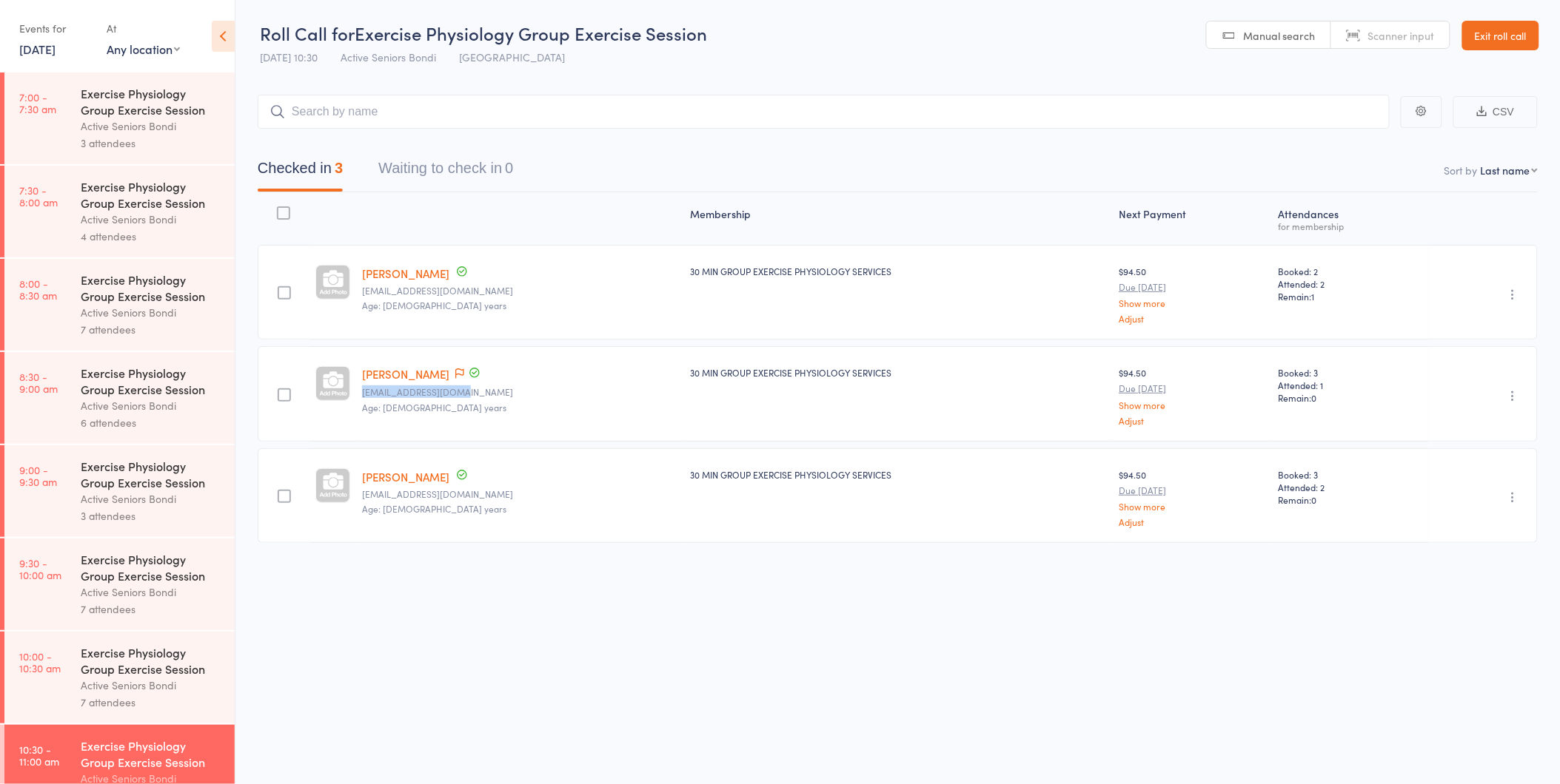
drag, startPoint x: 477, startPoint y: 390, endPoint x: 360, endPoint y: 394, distance: 117.1
click at [360, 394] on div "Mary Jo Mancisidor mjmudeba14@gmail.com Age: 77 years" at bounding box center [520, 394] width 328 height 94
copy small "[EMAIL_ADDRESS][DOMAIN_NAME]"
click at [574, 596] on div "Membership Next Payment Atten­dances for membership Mari Anderson manderson1149…" at bounding box center [898, 401] width 1280 height 416
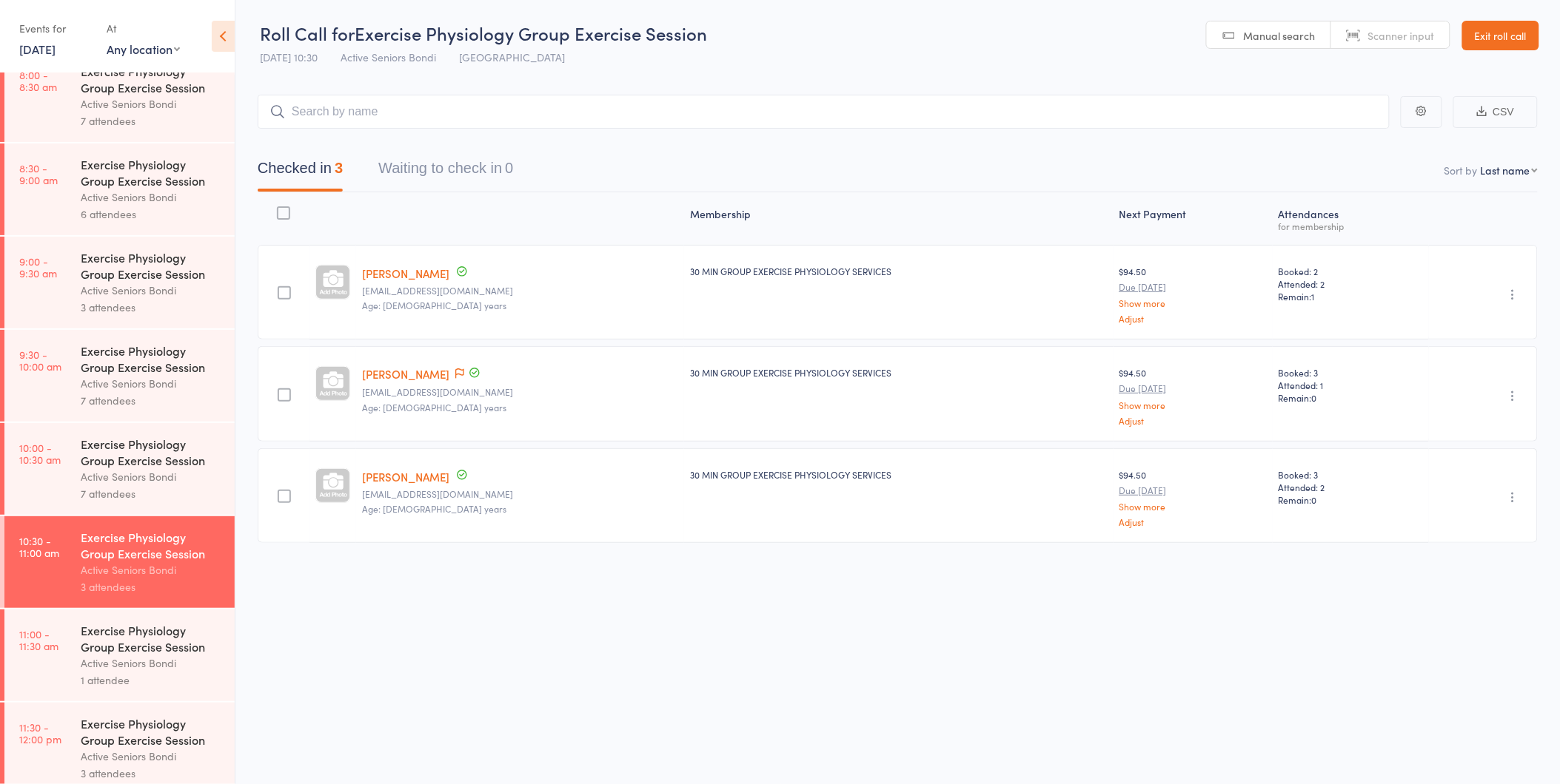
scroll to position [411, 0]
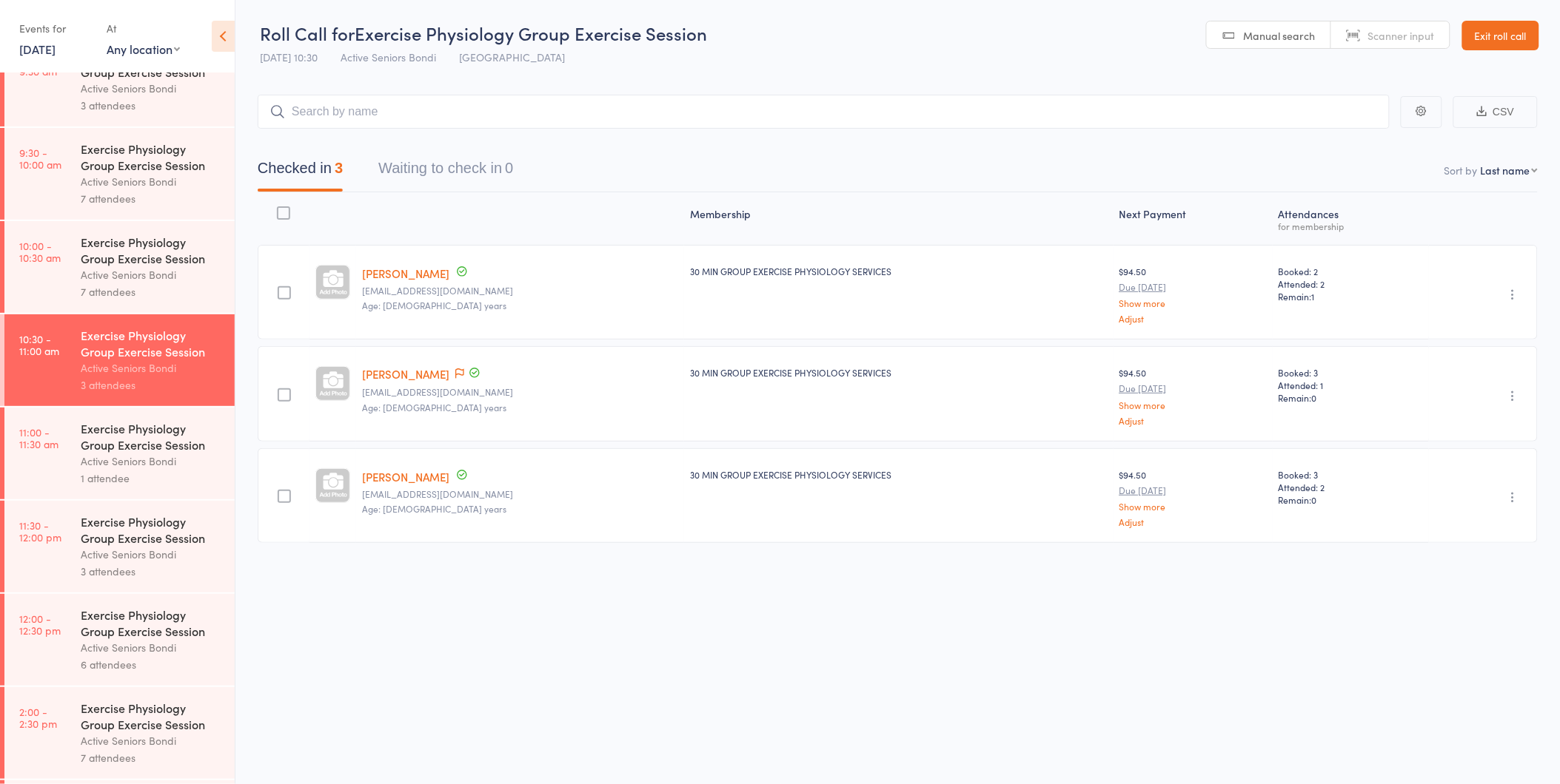
click at [172, 473] on div "1 attendee" at bounding box center [151, 478] width 142 height 17
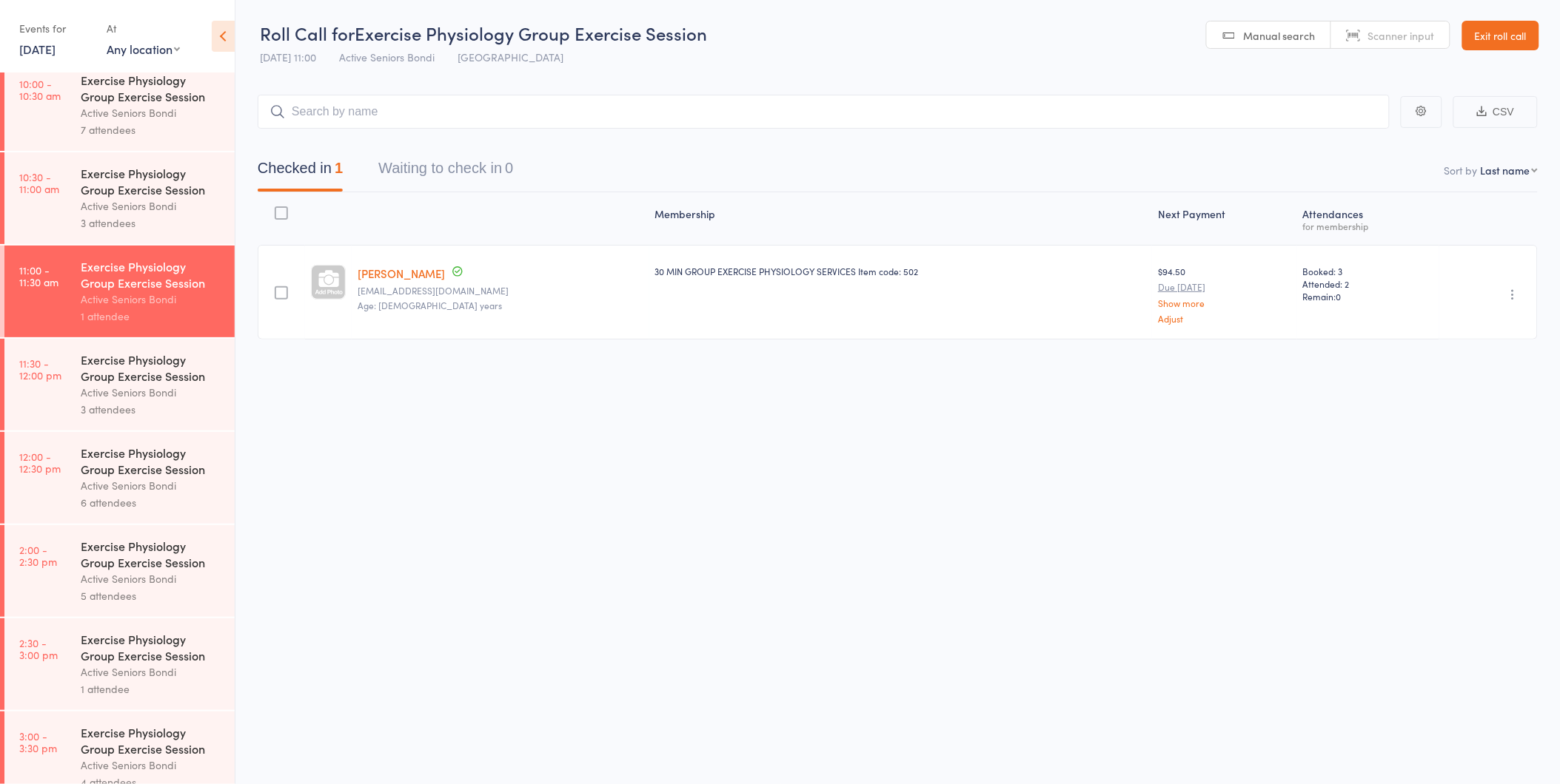
scroll to position [691, 0]
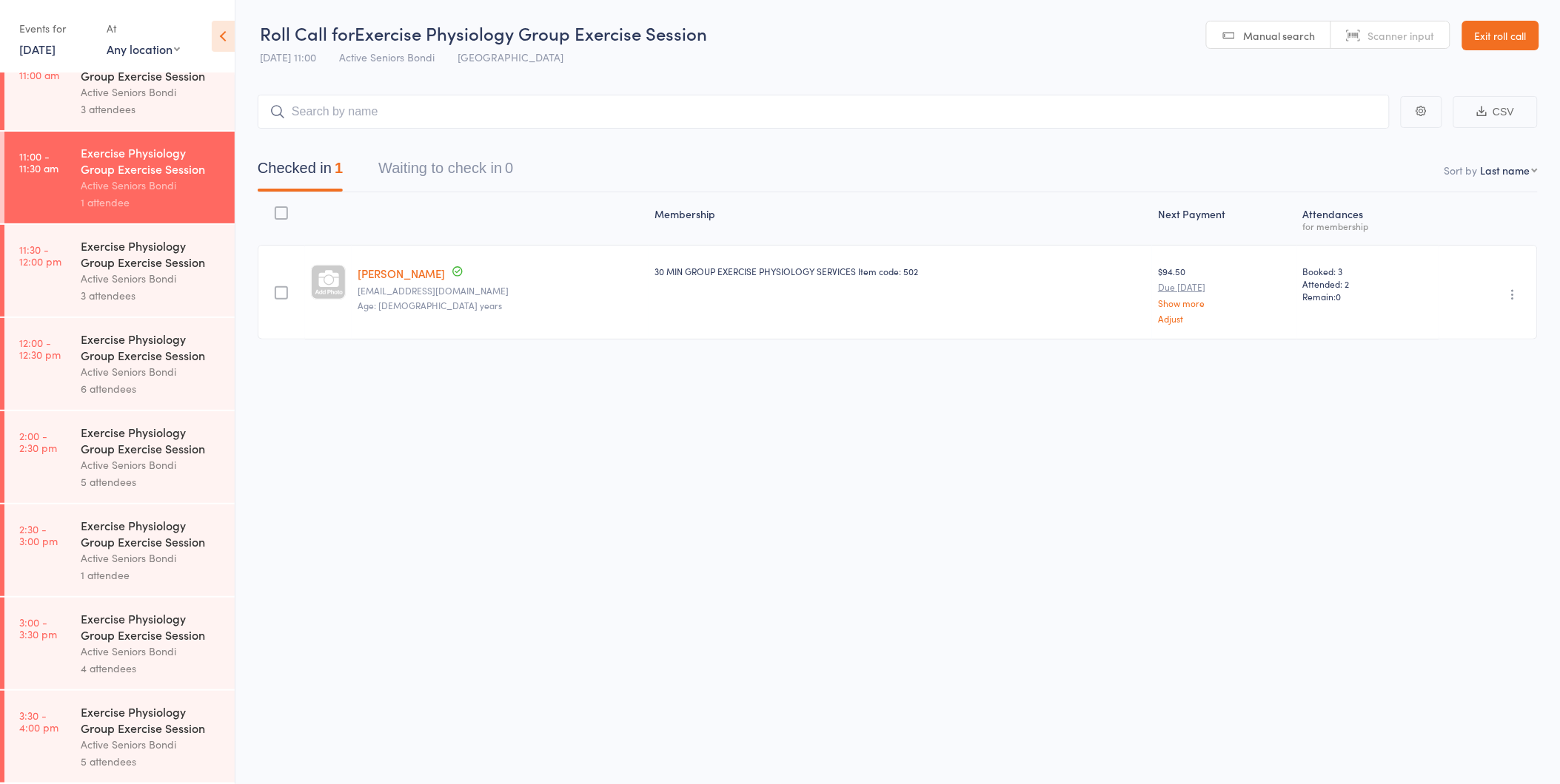
click at [111, 282] on div "Active Seniors Bondi" at bounding box center [151, 278] width 142 height 17
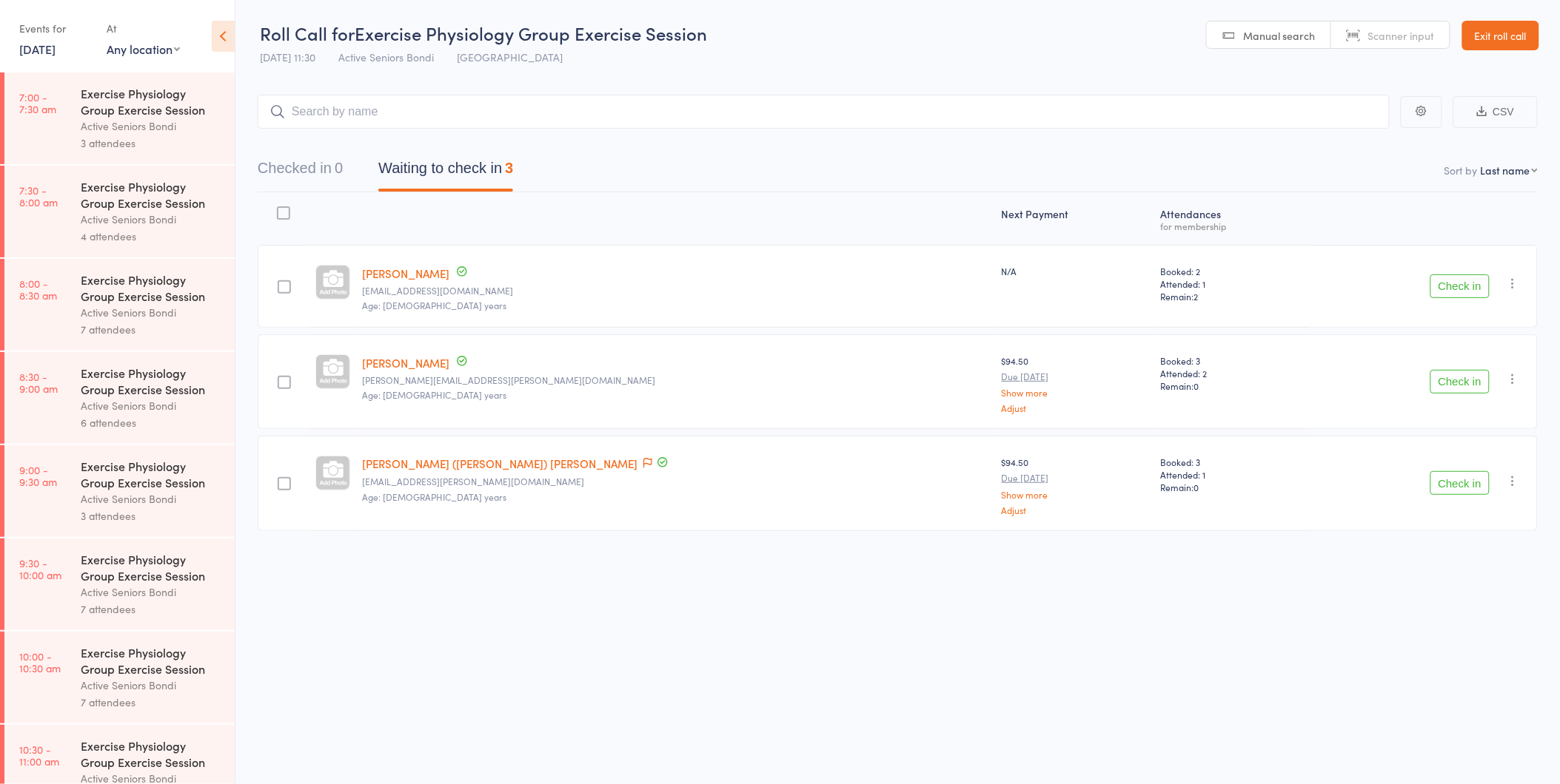
click at [1444, 381] on button "Check in" at bounding box center [1460, 381] width 59 height 24
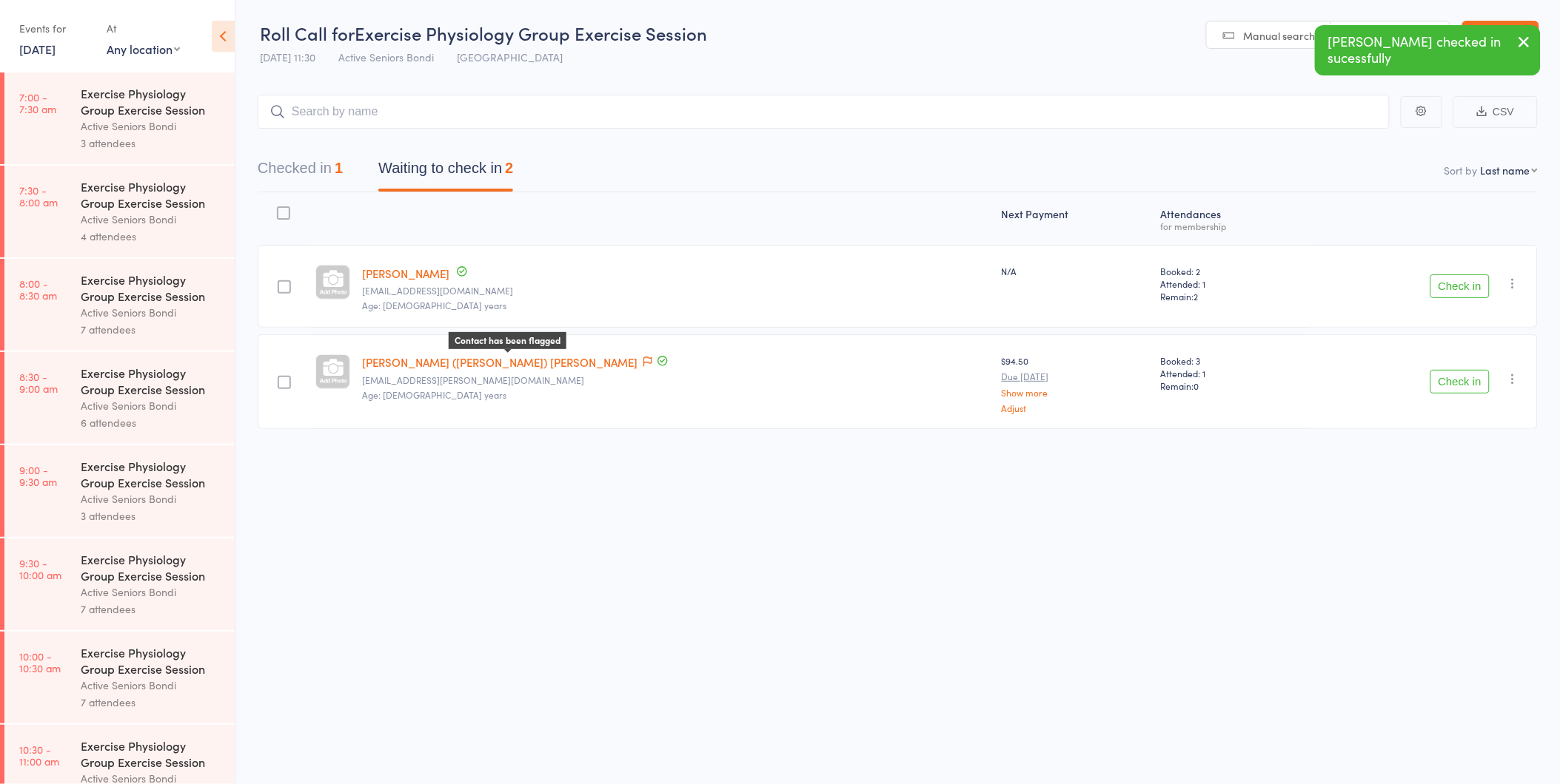
click at [644, 359] on icon at bounding box center [648, 362] width 9 height 11
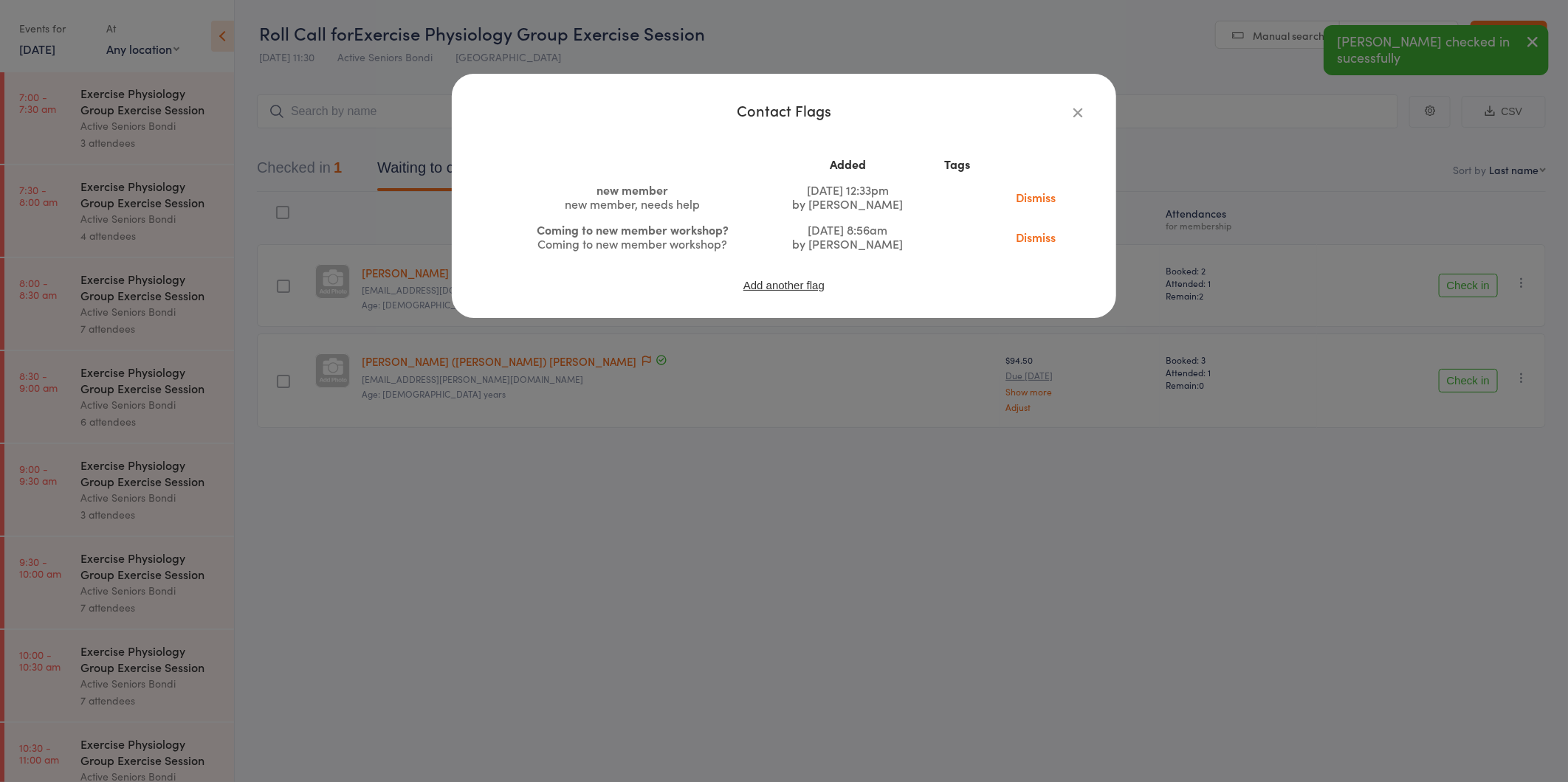
click at [1036, 240] on link "Dismiss" at bounding box center [1036, 237] width 62 height 16
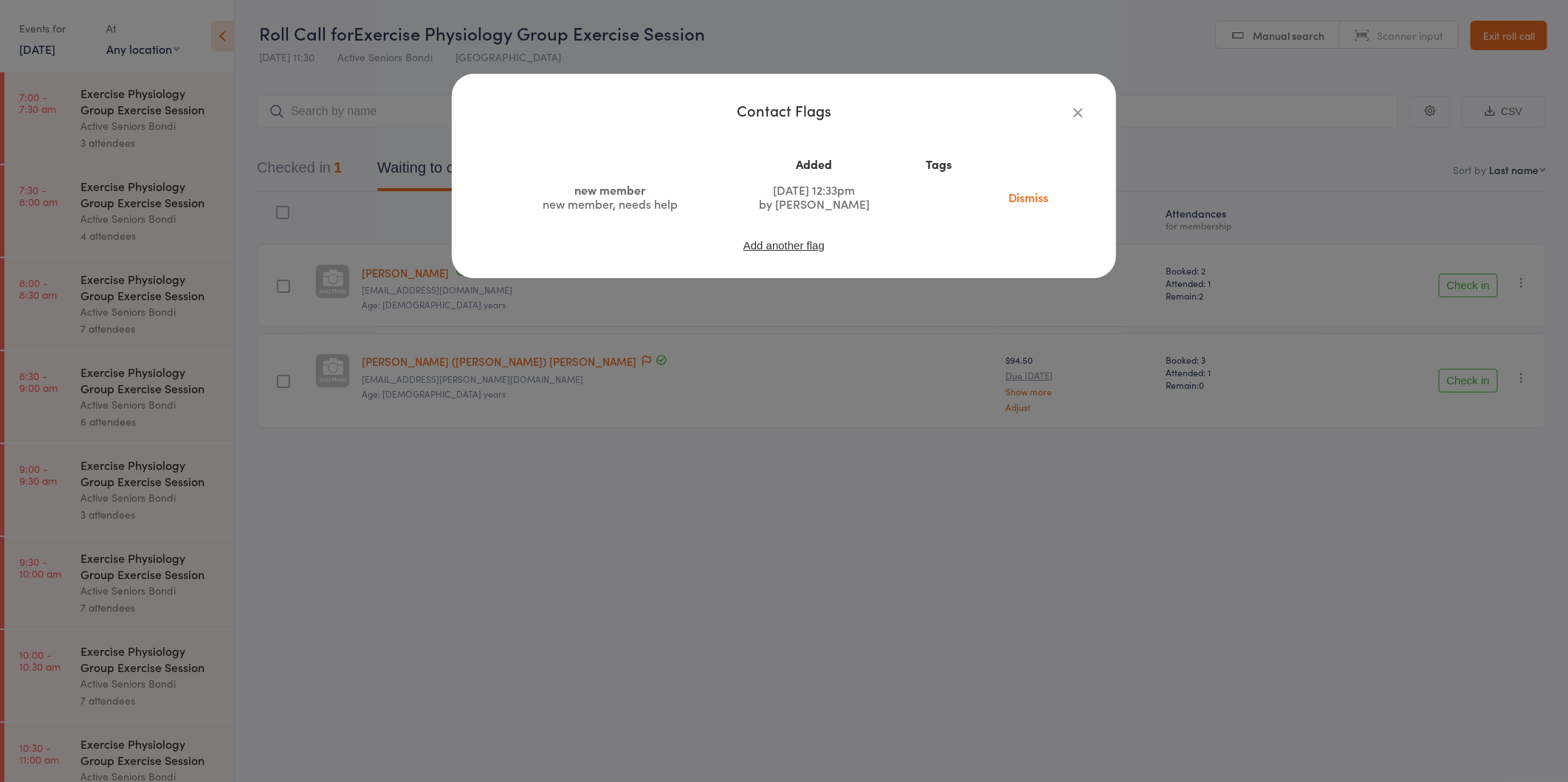
click at [1028, 200] on link "Dismiss" at bounding box center [1029, 197] width 62 height 16
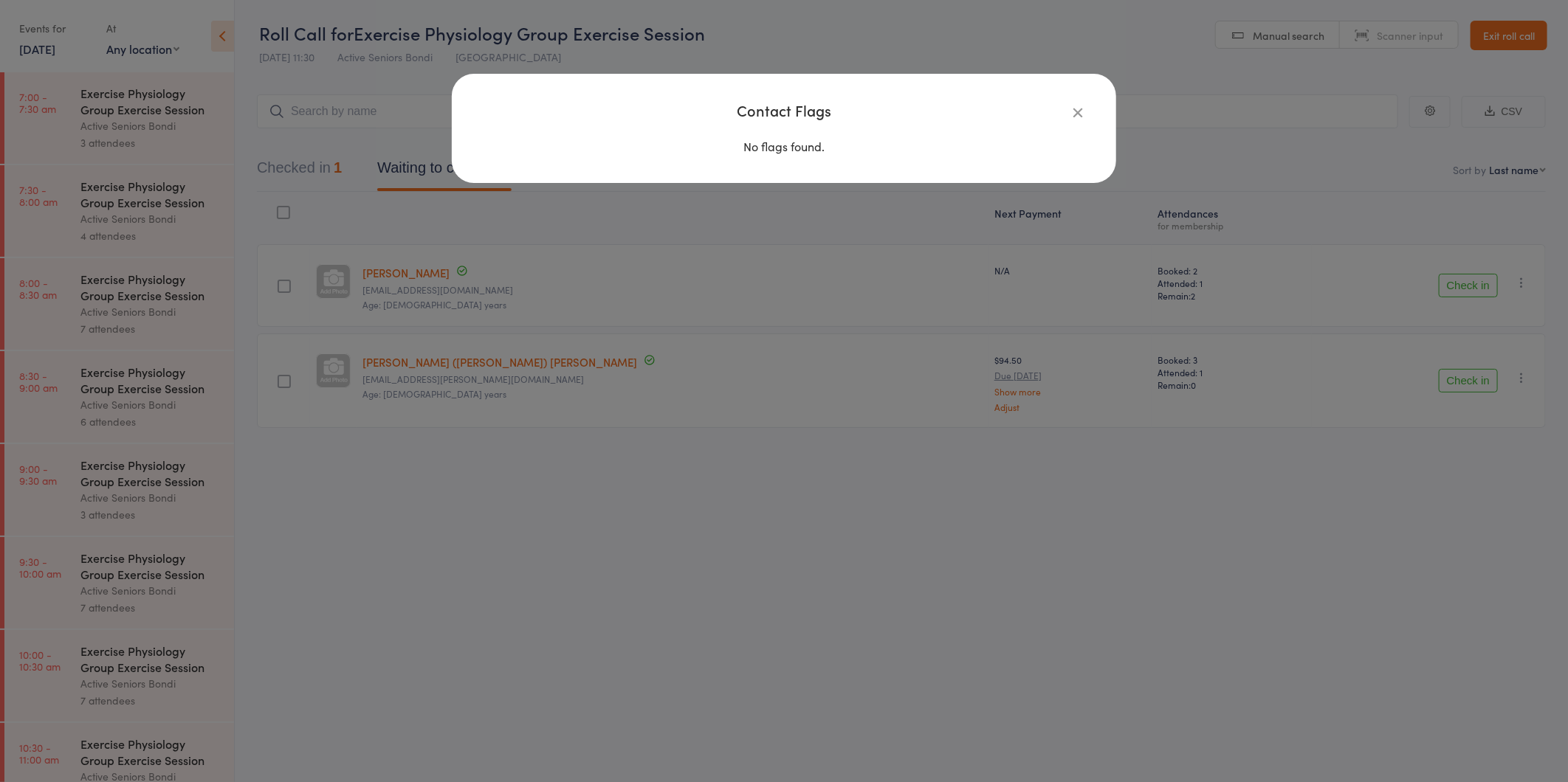
click at [1072, 112] on icon "button" at bounding box center [1078, 112] width 16 height 16
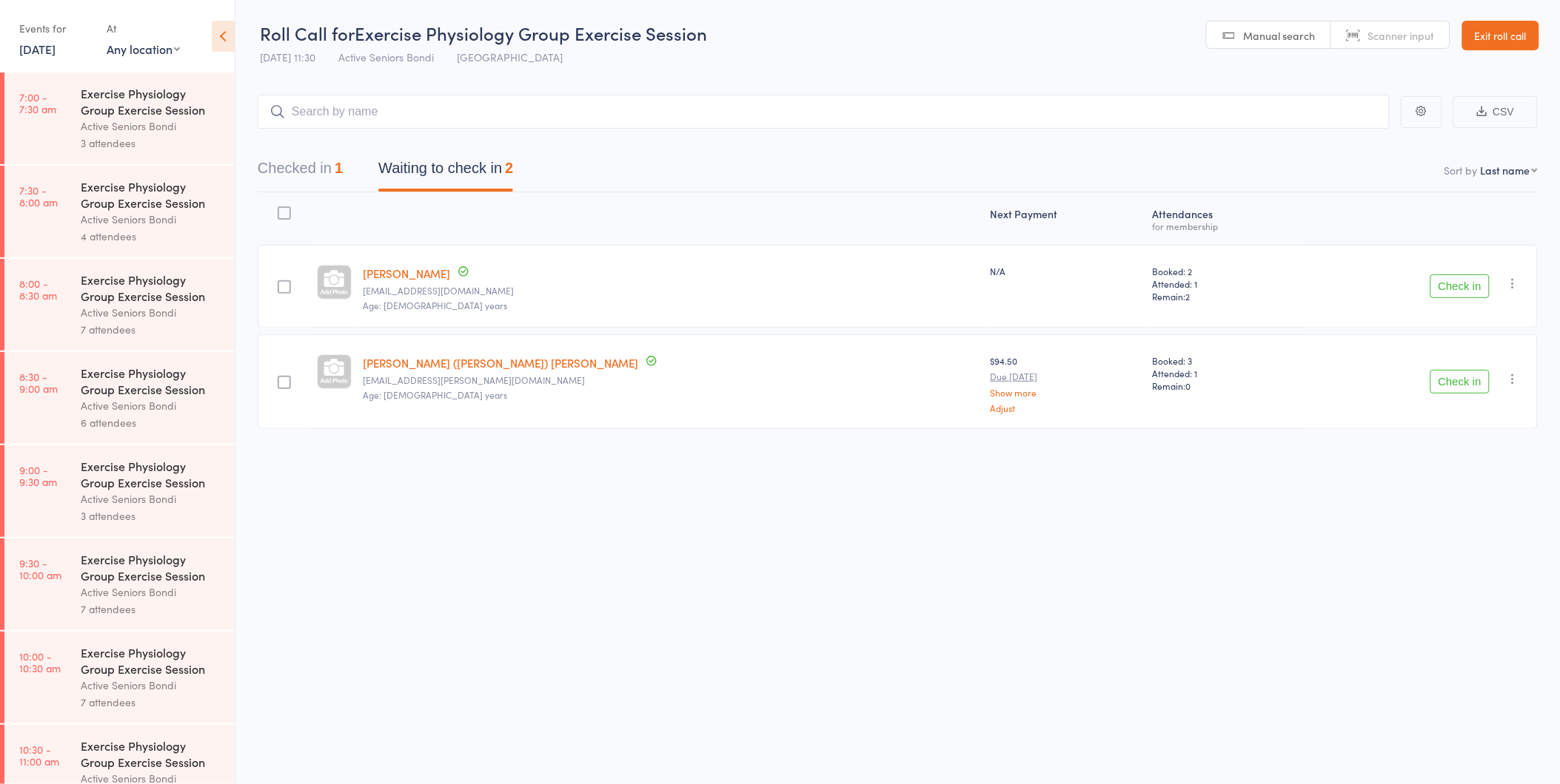
click at [1472, 292] on button "Check in" at bounding box center [1460, 286] width 59 height 24
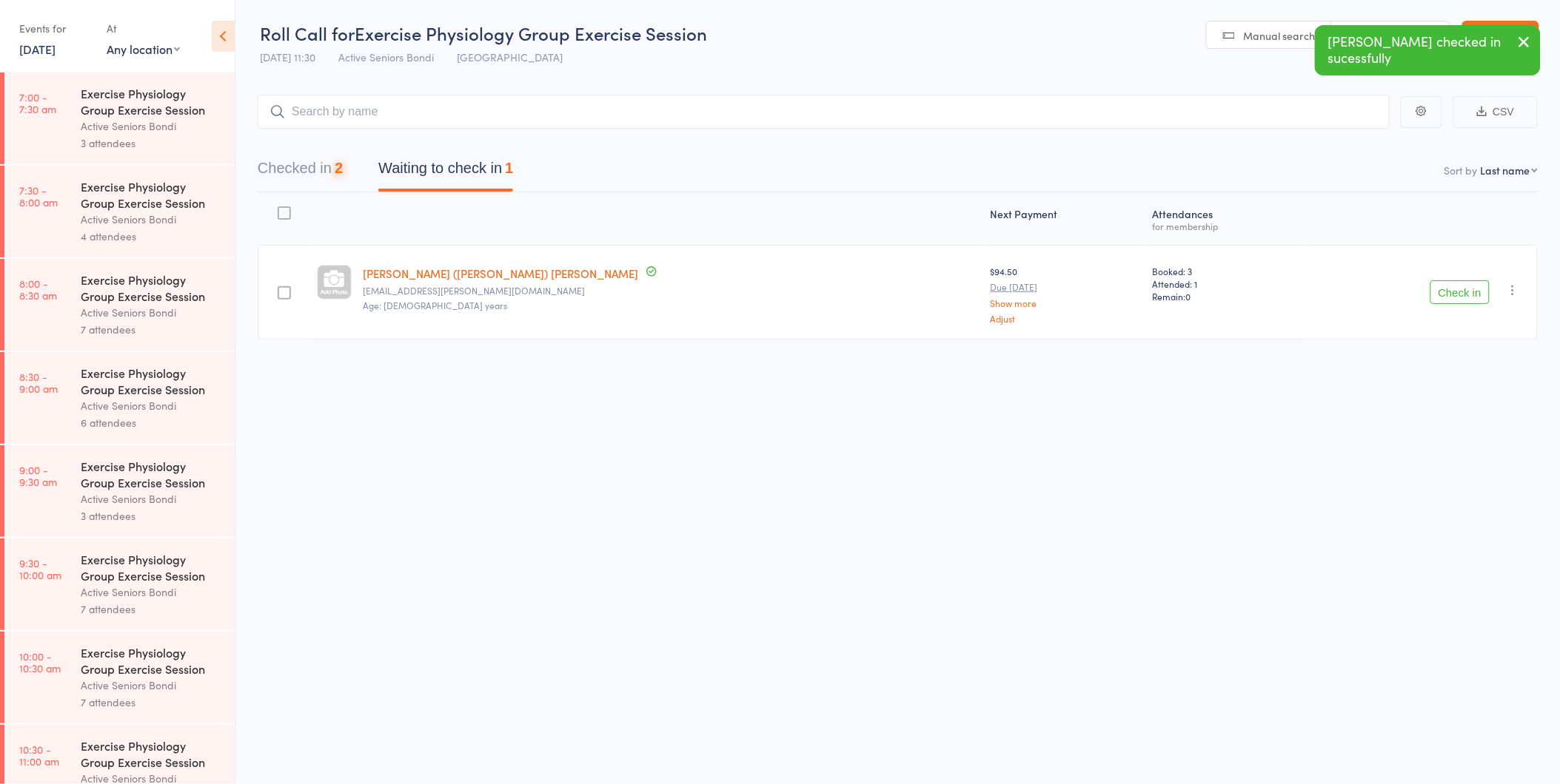
click at [1472, 290] on button "Check in" at bounding box center [1460, 292] width 59 height 24
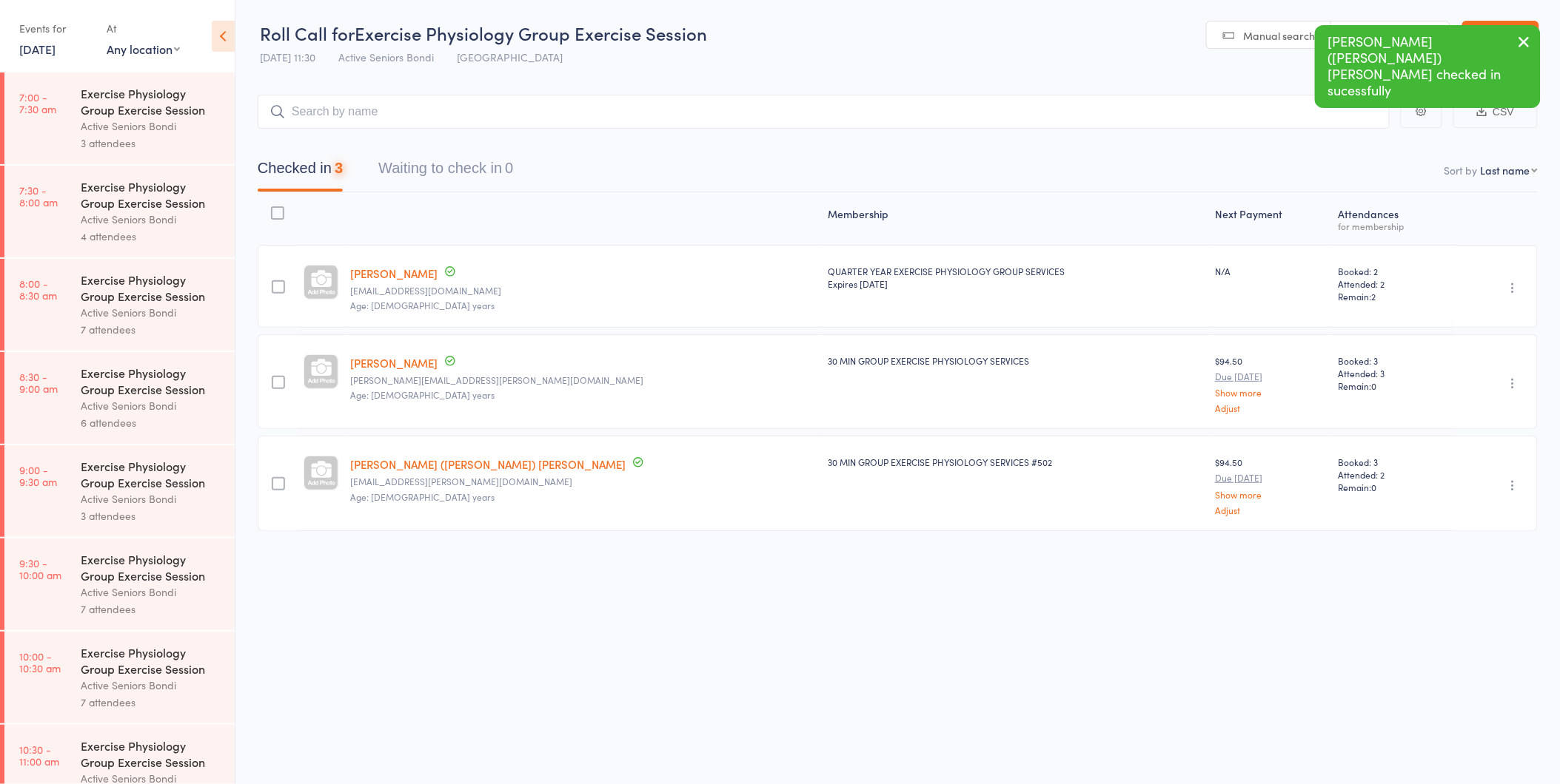
scroll to position [575, 0]
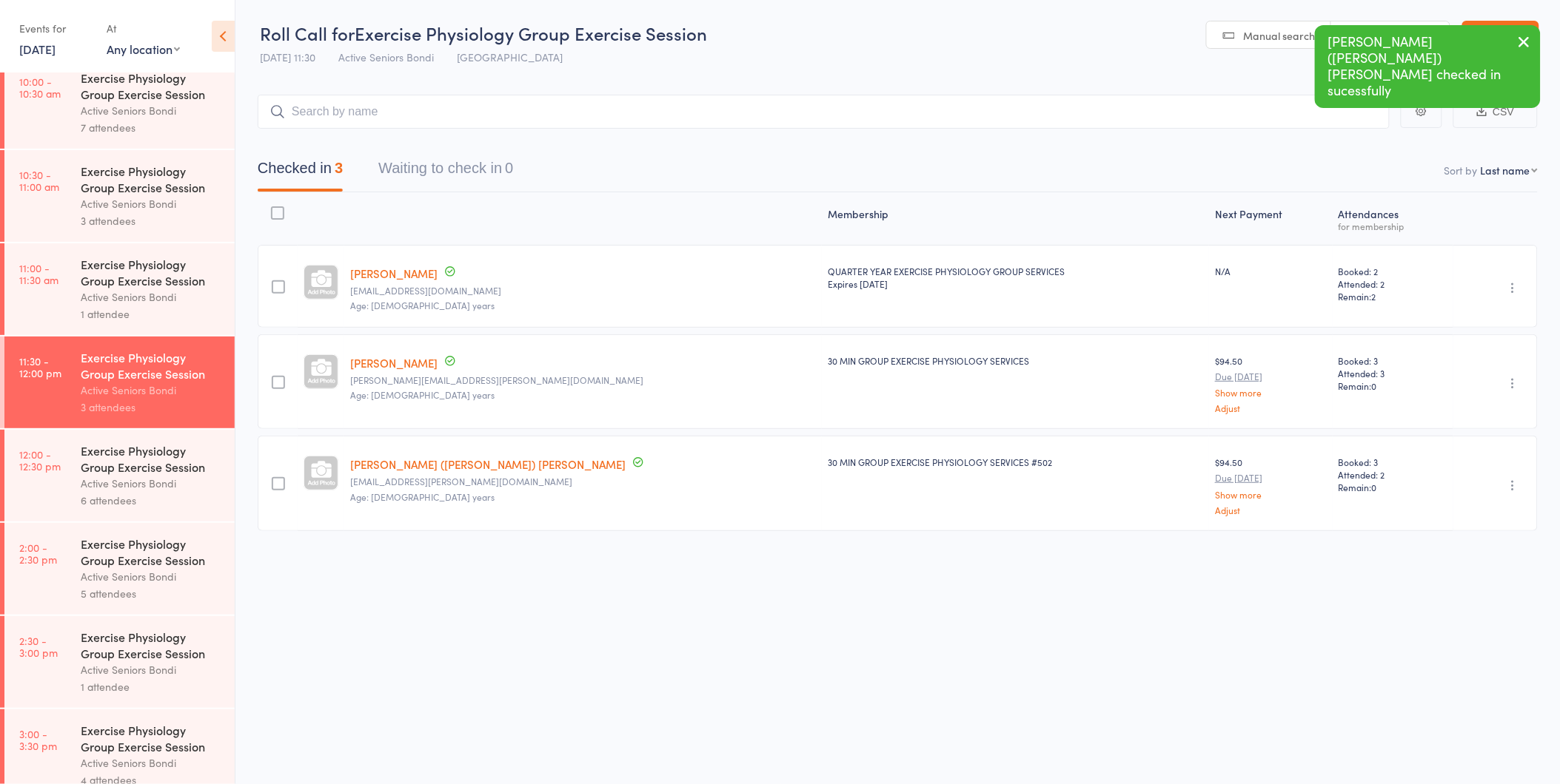
click at [130, 478] on div "Active Seniors Bondi" at bounding box center [151, 483] width 142 height 17
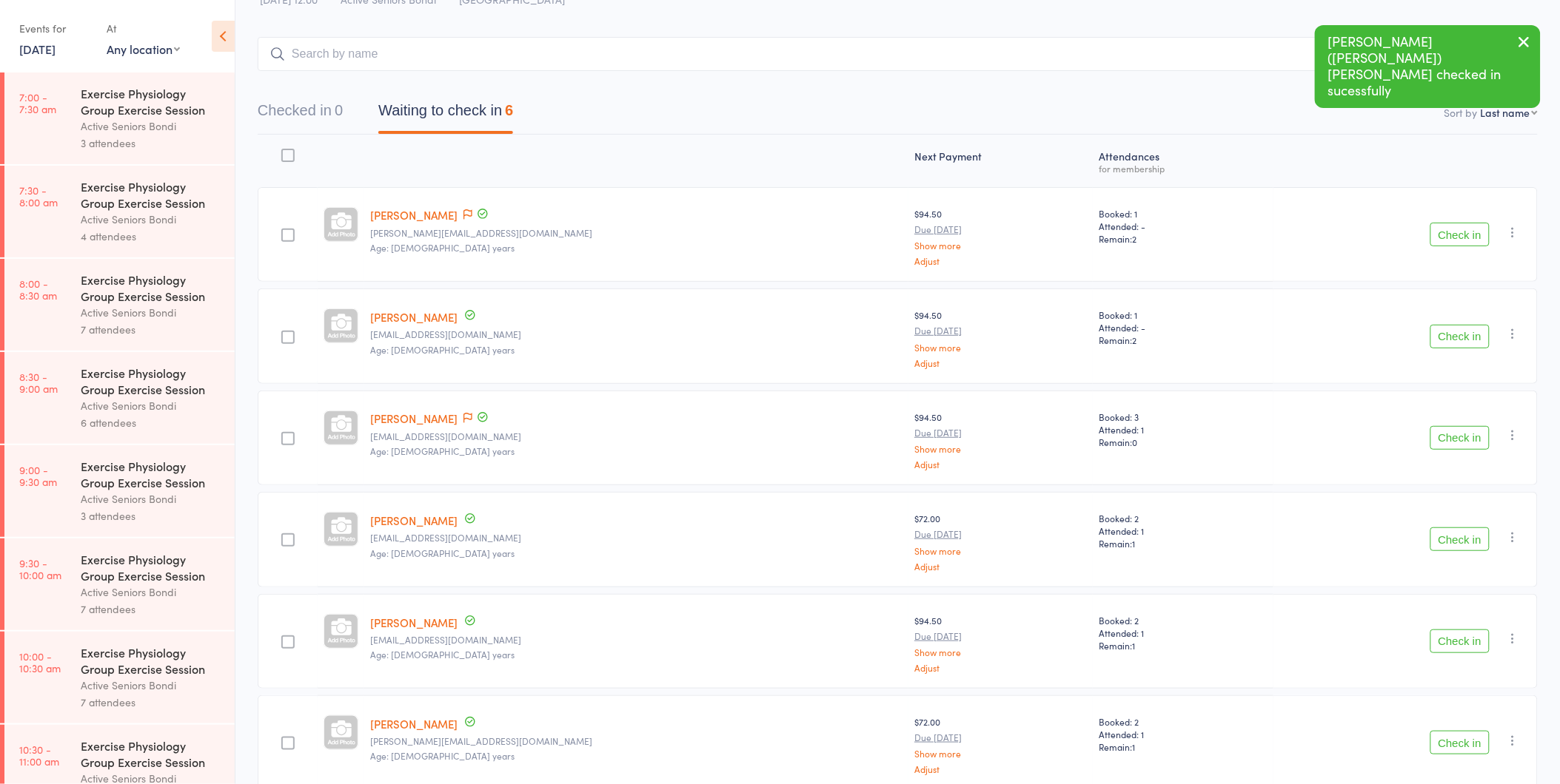
scroll to position [128, 0]
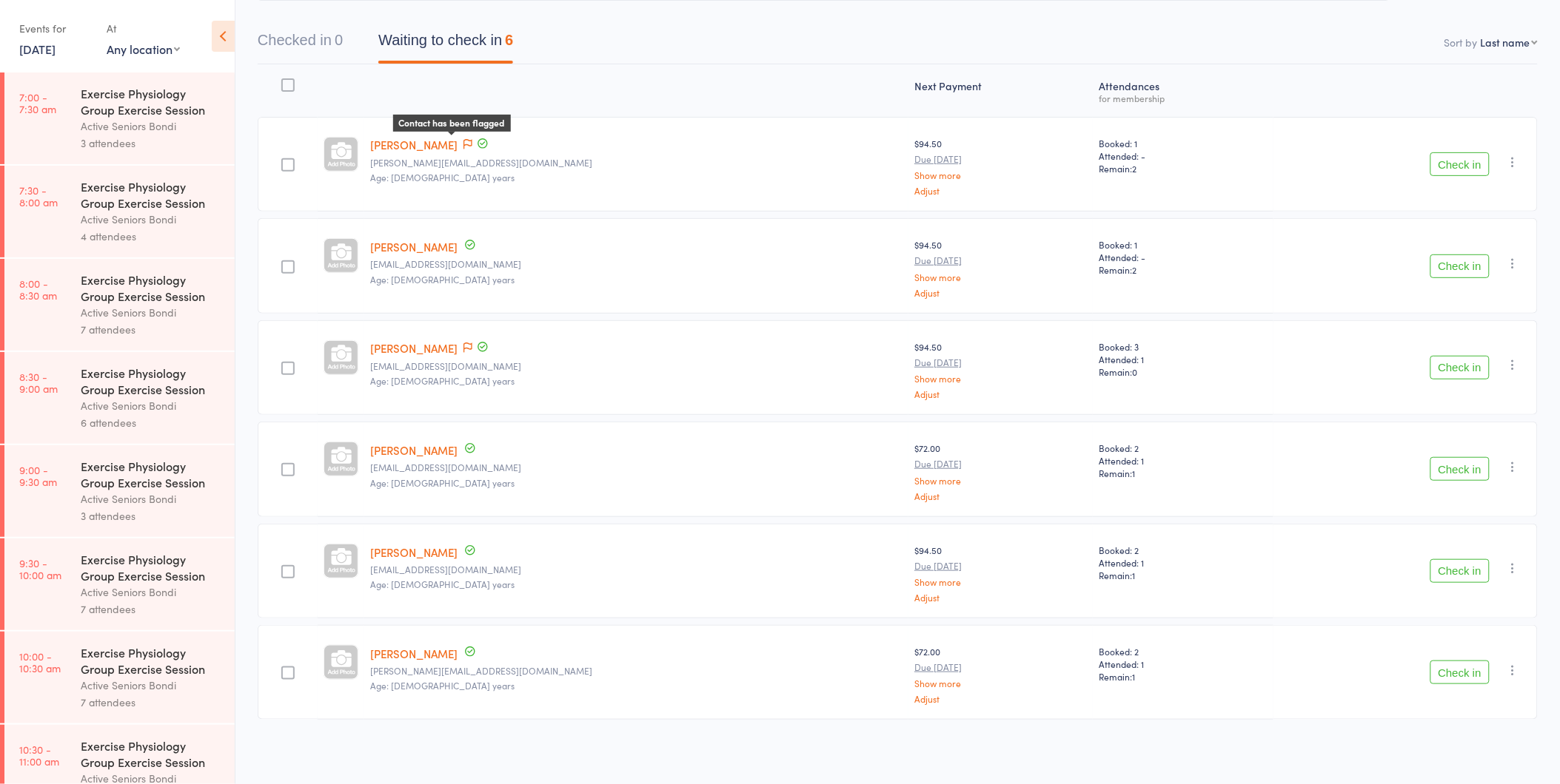
click at [468, 143] on icon at bounding box center [468, 144] width 9 height 11
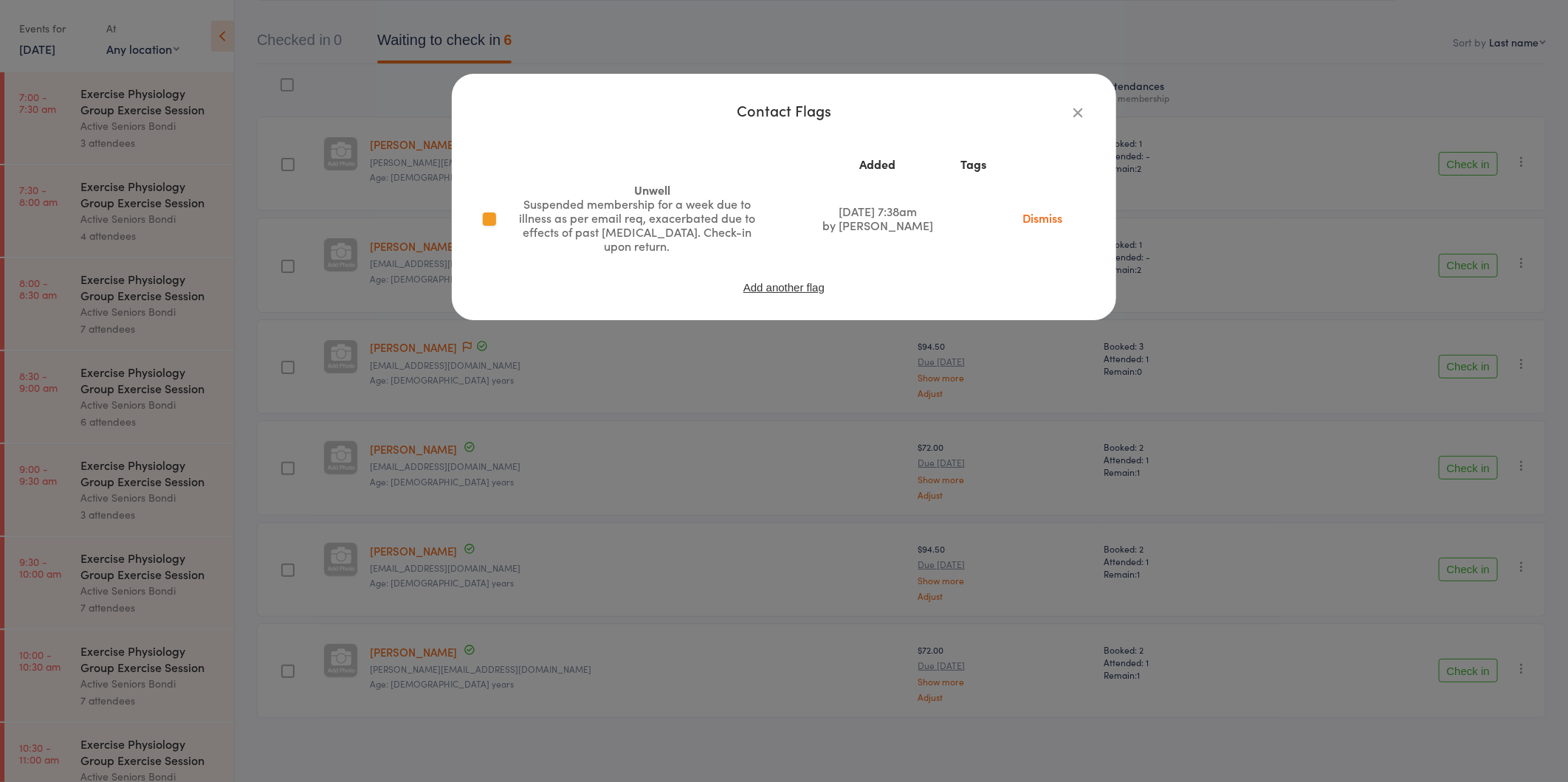
click at [1083, 108] on icon "button" at bounding box center [1078, 112] width 16 height 16
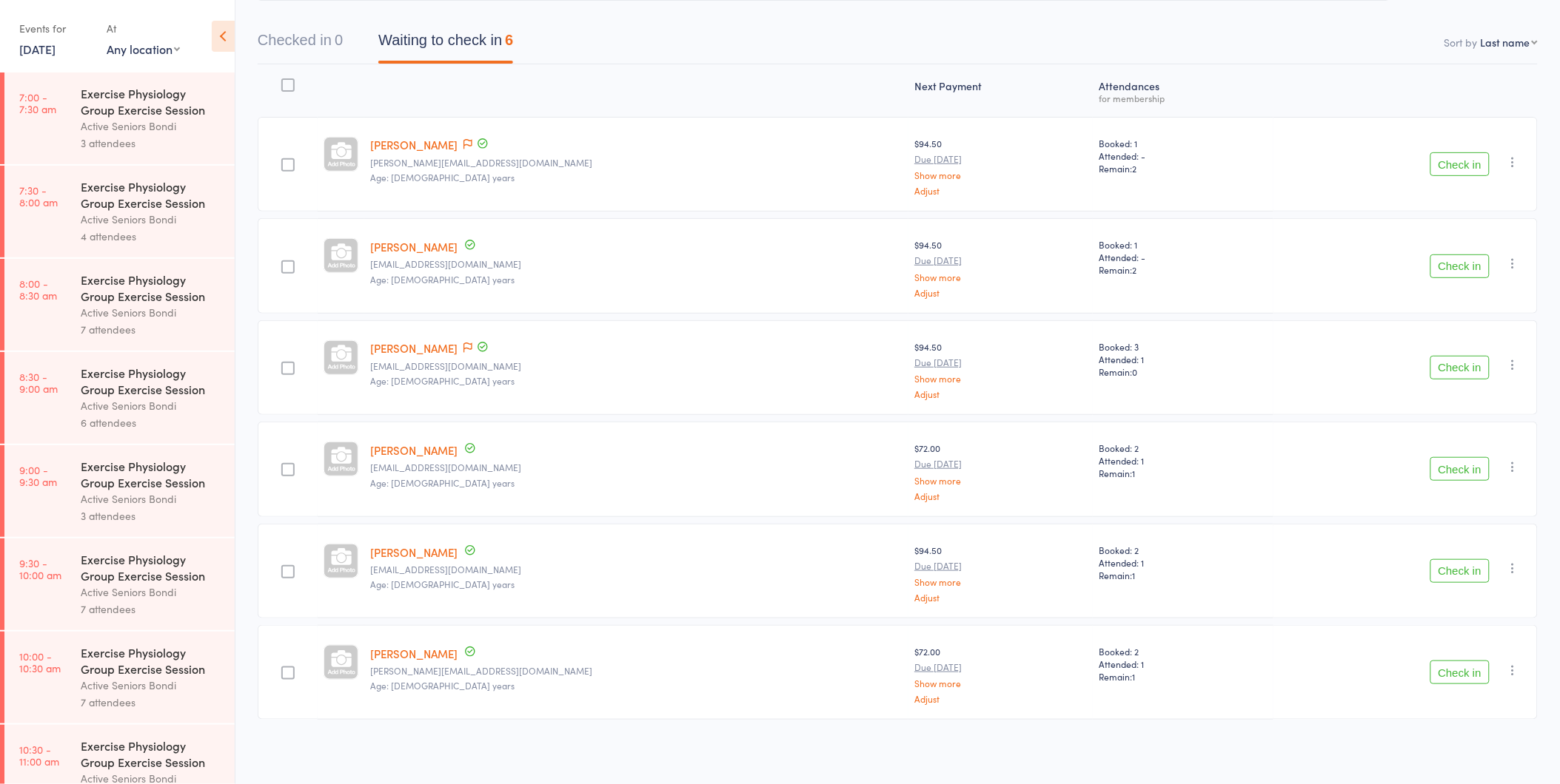
click at [1448, 267] on button "Check in" at bounding box center [1460, 266] width 59 height 24
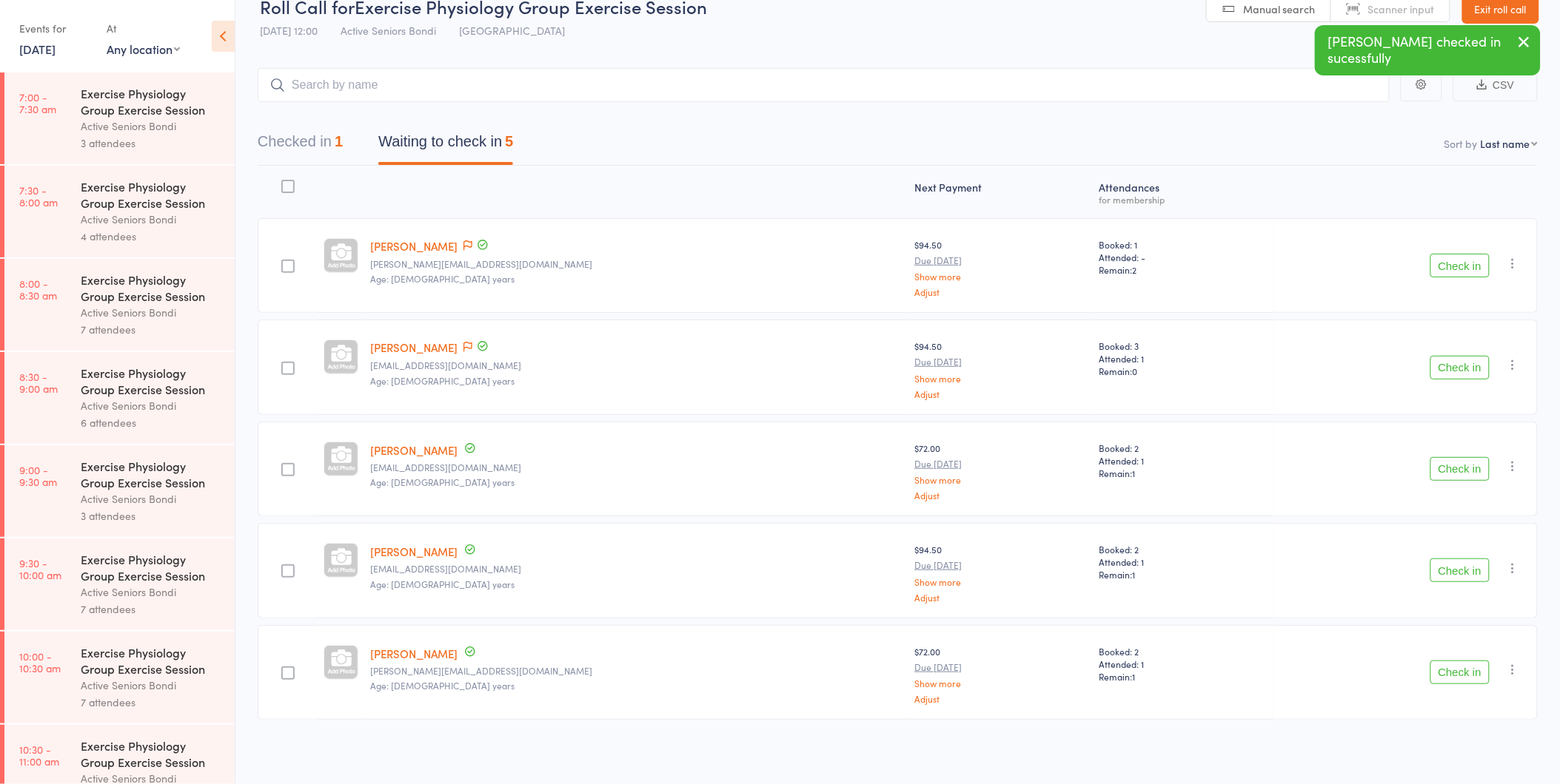
click at [1466, 468] on button "Check in" at bounding box center [1460, 468] width 59 height 24
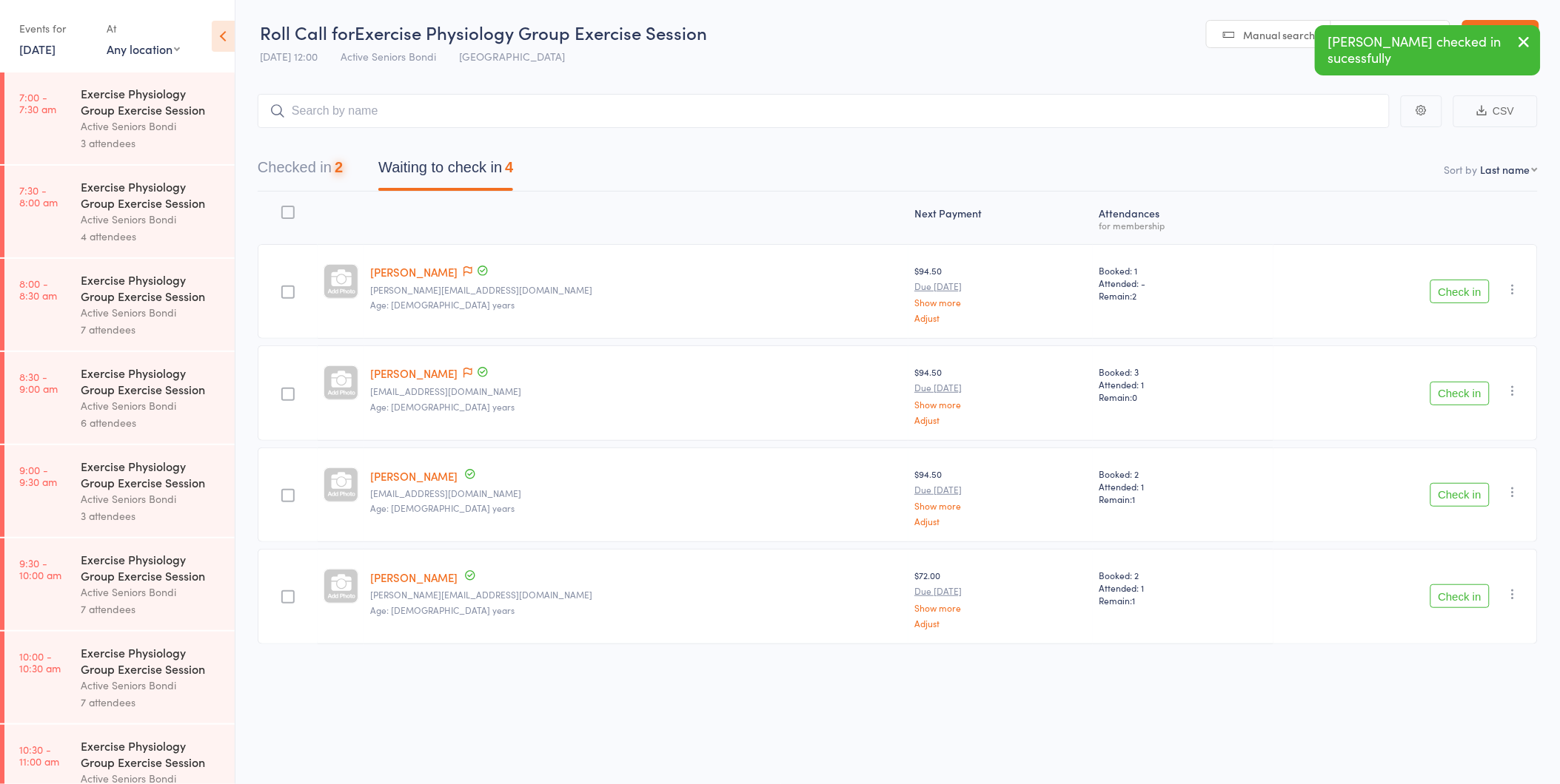
scroll to position [1, 0]
click at [1456, 499] on button "Check in" at bounding box center [1460, 494] width 59 height 24
click at [1441, 491] on button "Check in" at bounding box center [1460, 494] width 59 height 24
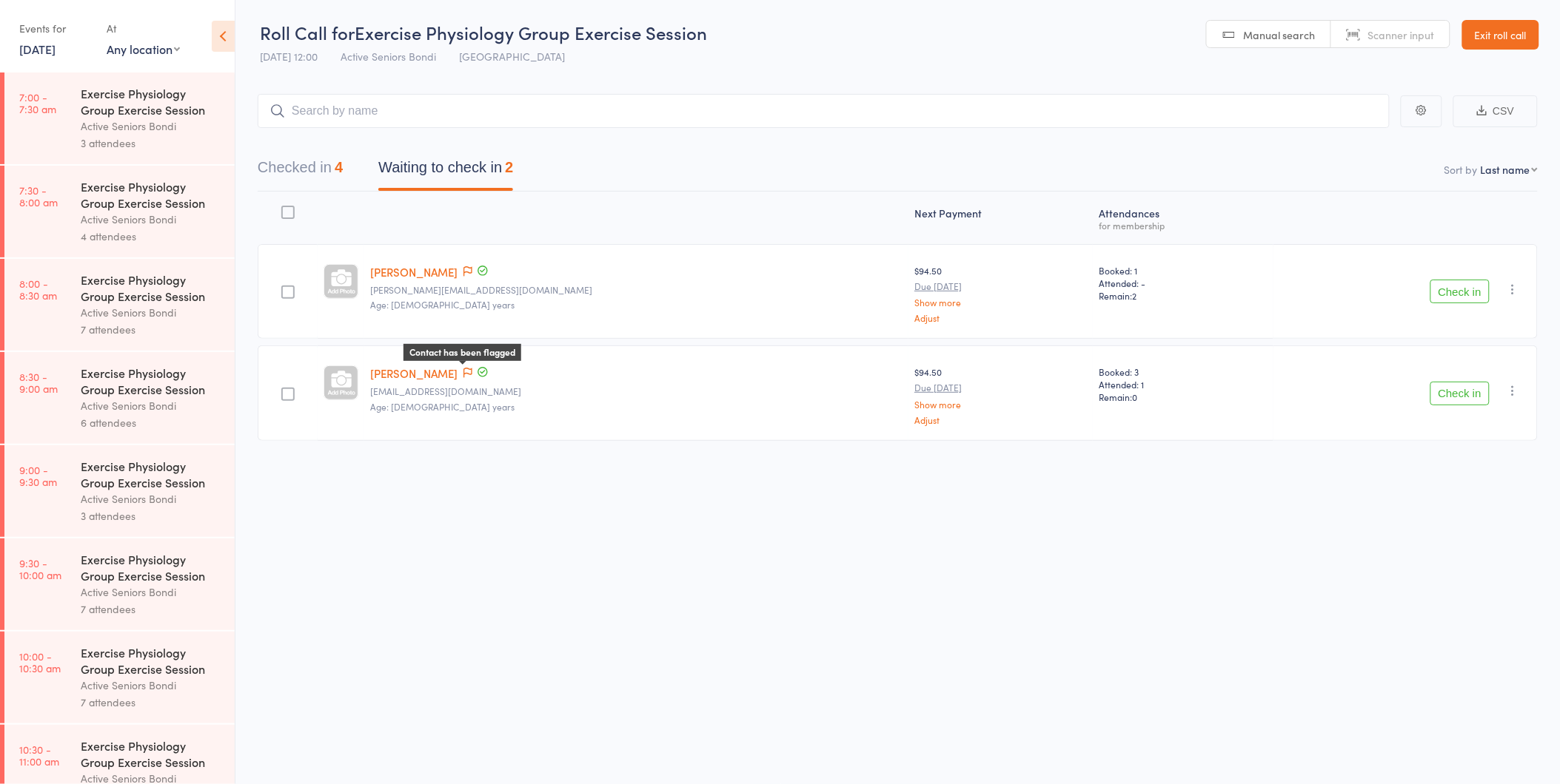
click at [472, 372] on icon at bounding box center [468, 372] width 9 height 11
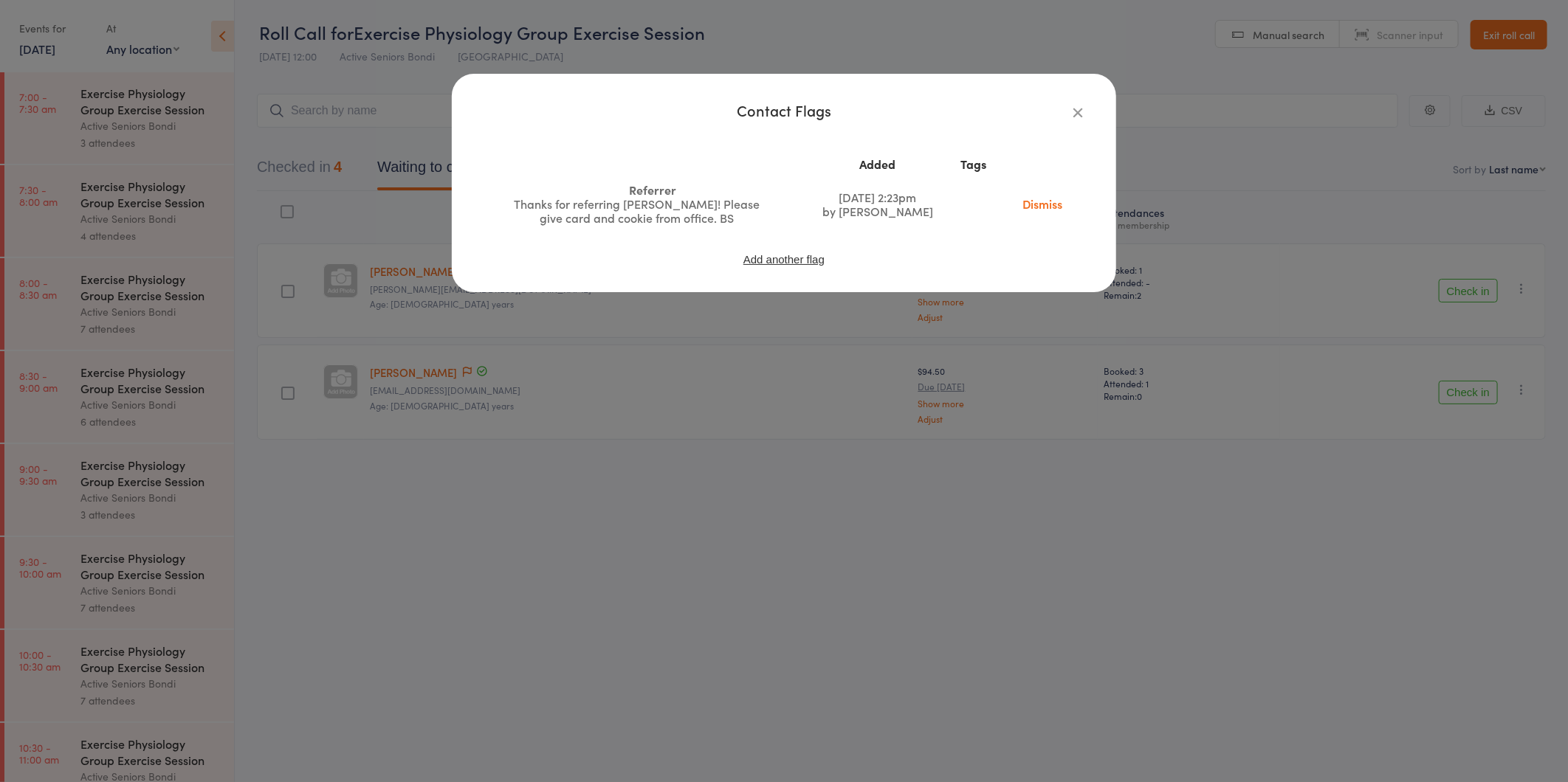
click at [1083, 110] on icon "button" at bounding box center [1078, 112] width 16 height 16
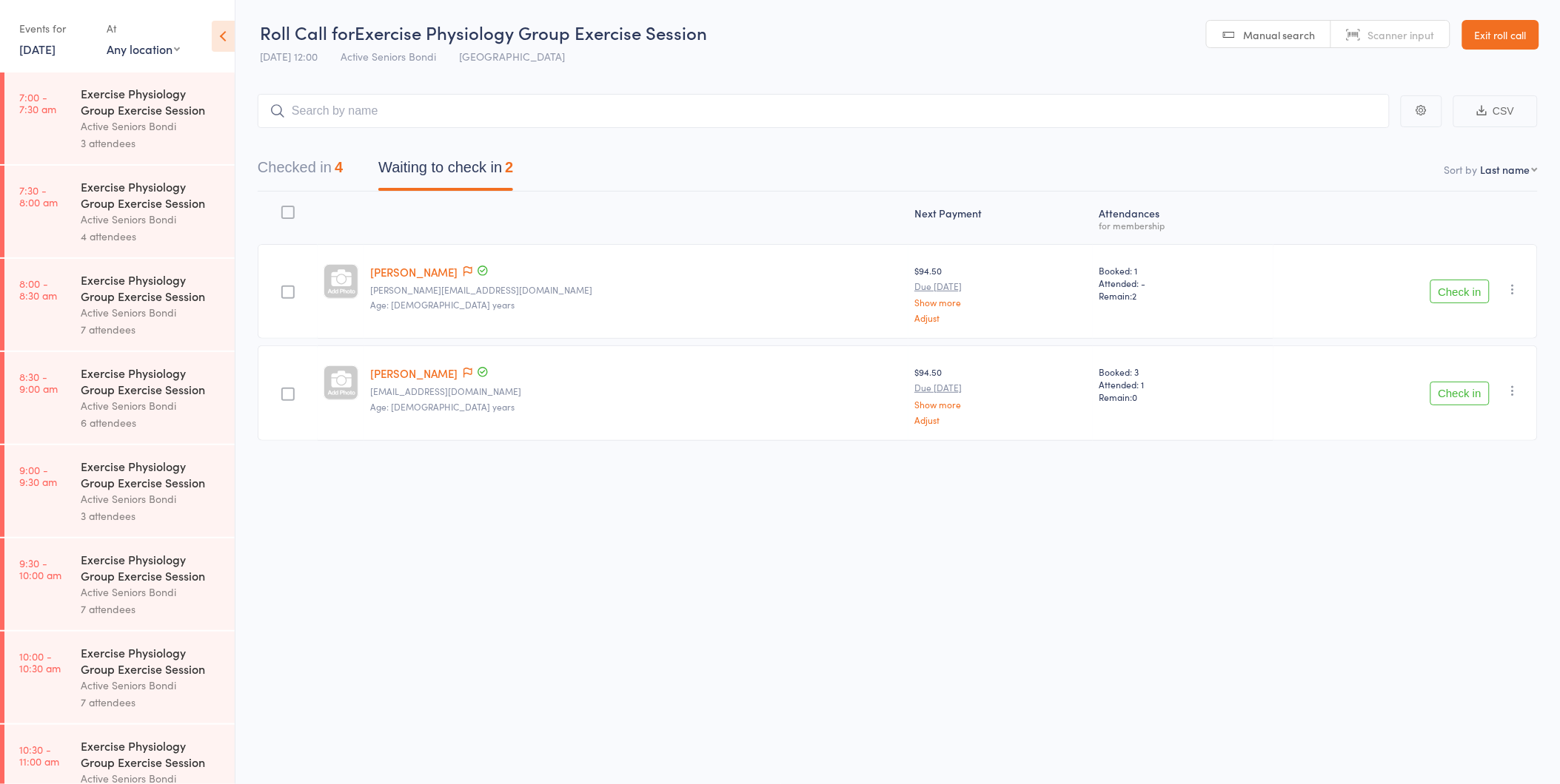
click at [1462, 399] on button "Check in" at bounding box center [1460, 393] width 59 height 24
click at [1474, 293] on button "Check in" at bounding box center [1460, 291] width 59 height 24
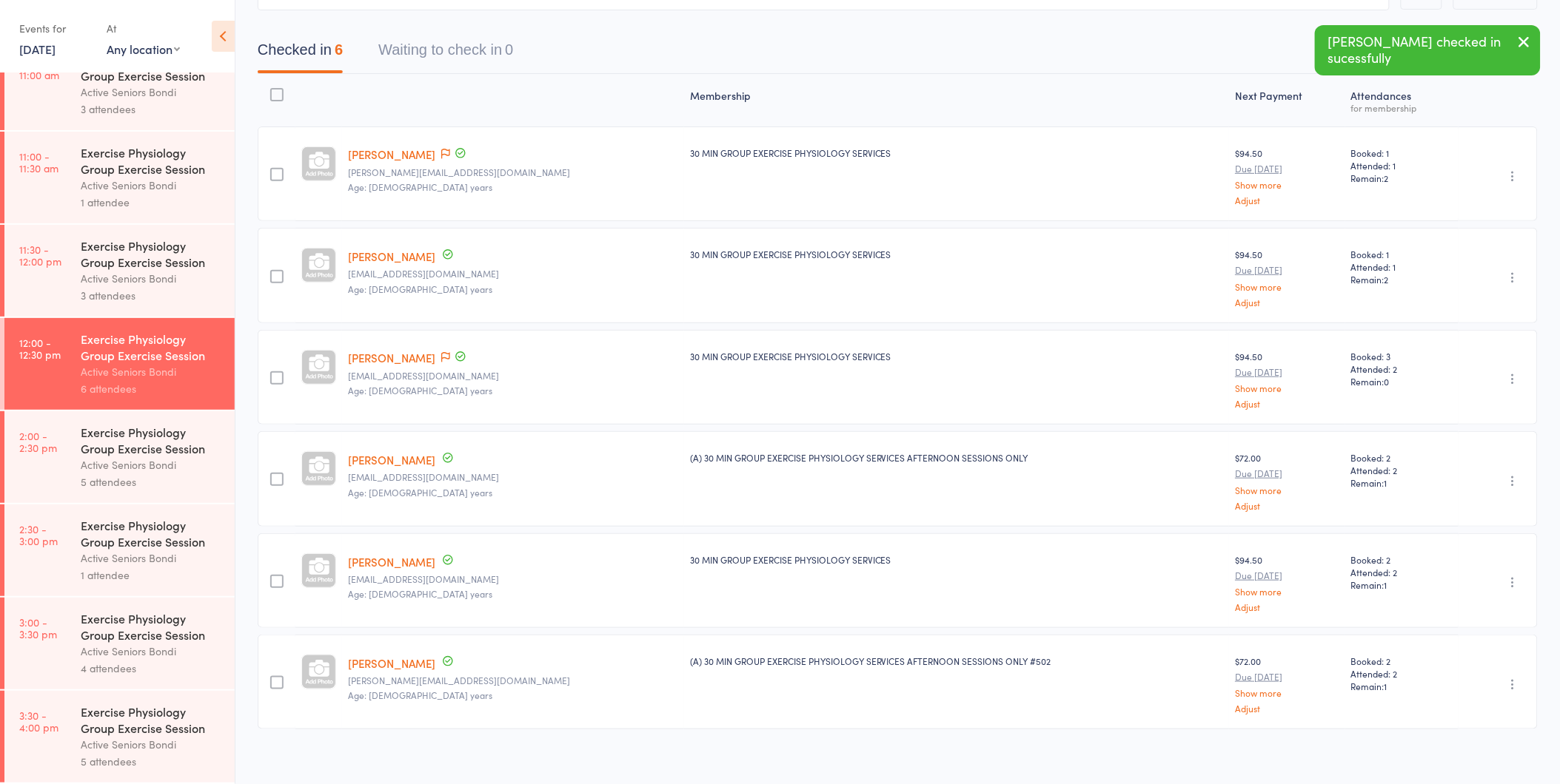
scroll to position [128, 0]
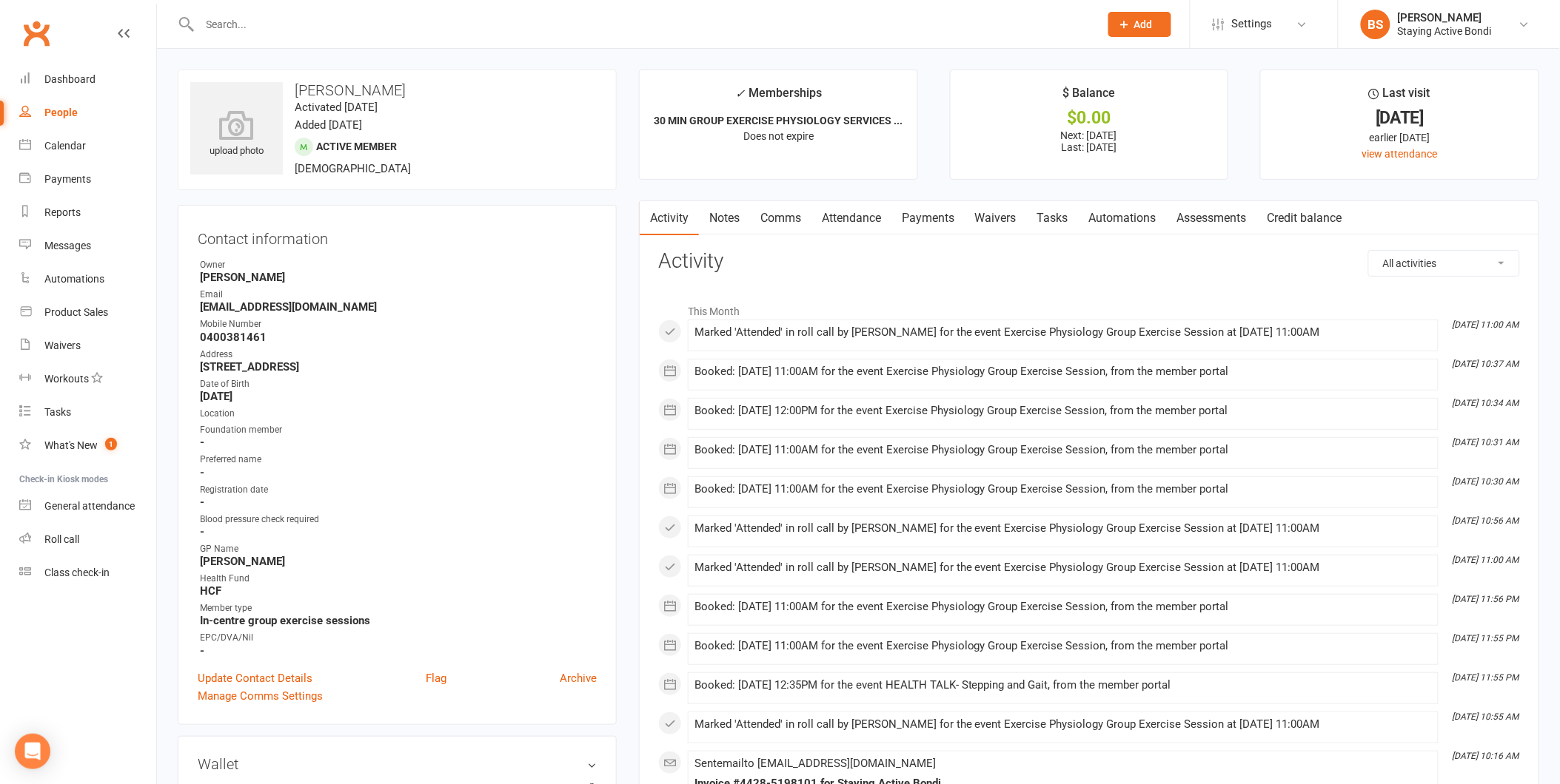
click at [587, 25] on input "text" at bounding box center [642, 24] width 894 height 20
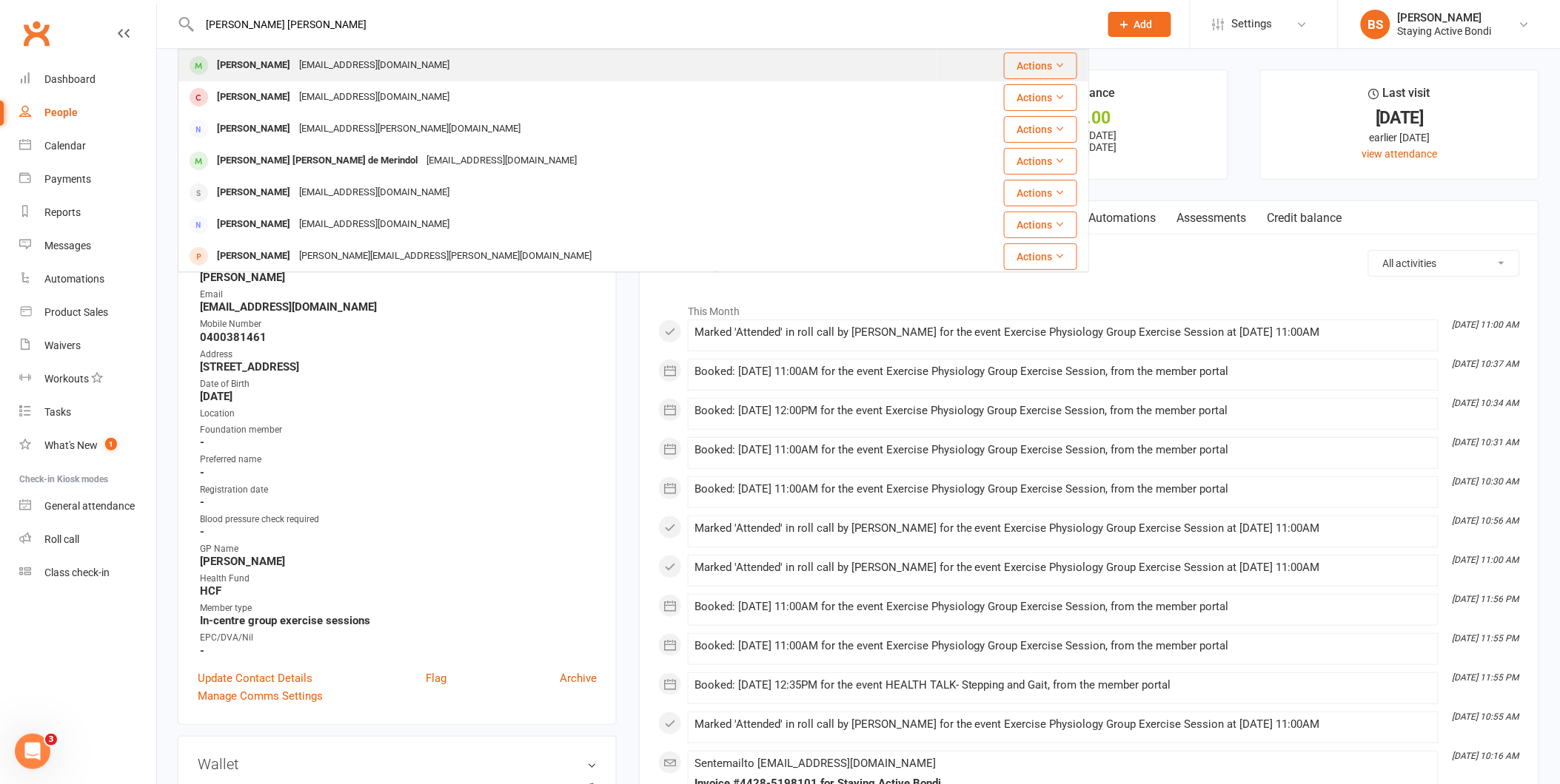
type input "[PERSON_NAME] [PERSON_NAME]"
click at [418, 61] on div "[EMAIL_ADDRESS][DOMAIN_NAME]" at bounding box center [374, 65] width 159 height 21
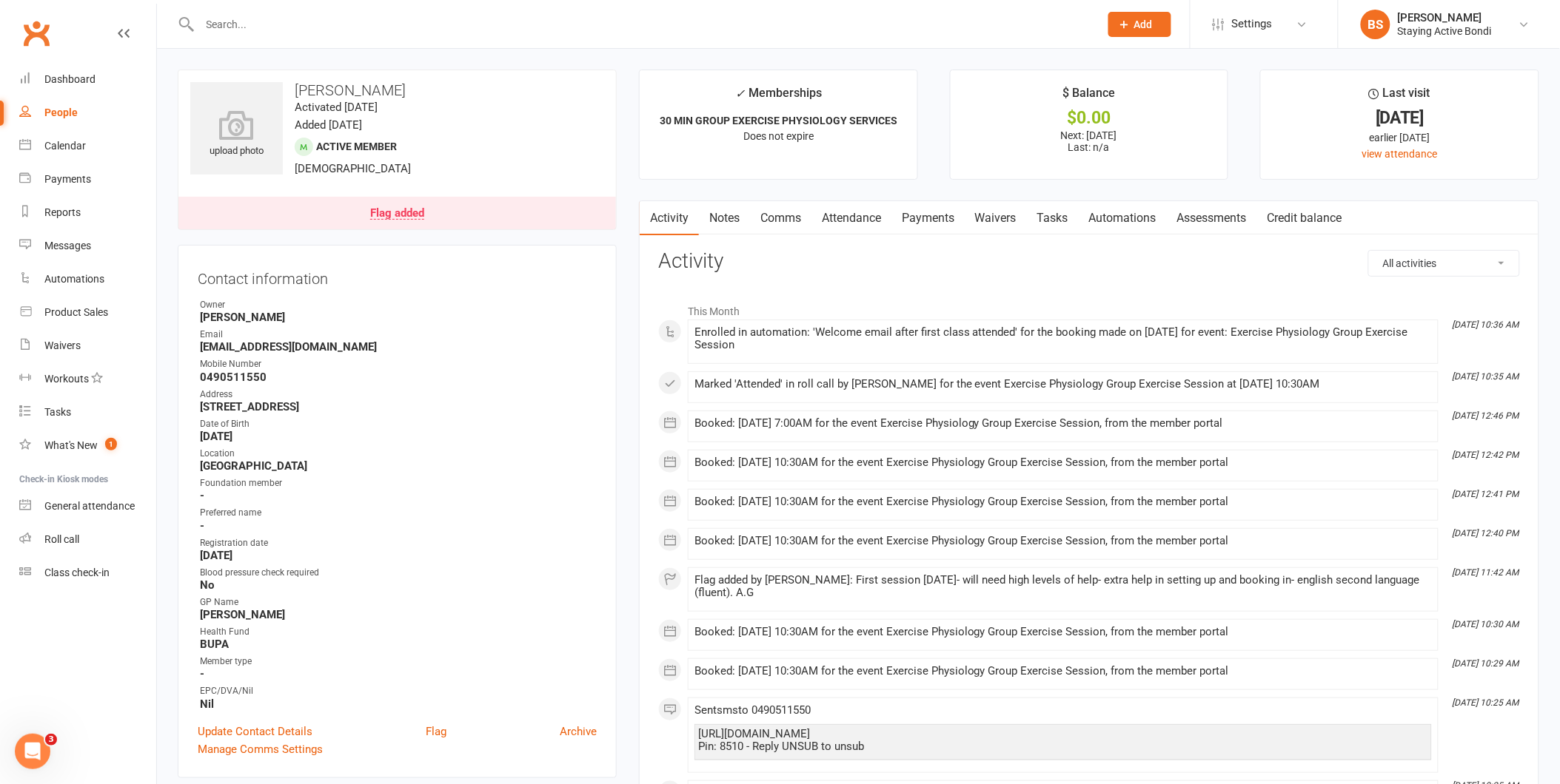
click at [832, 212] on link "Attendance" at bounding box center [851, 218] width 80 height 34
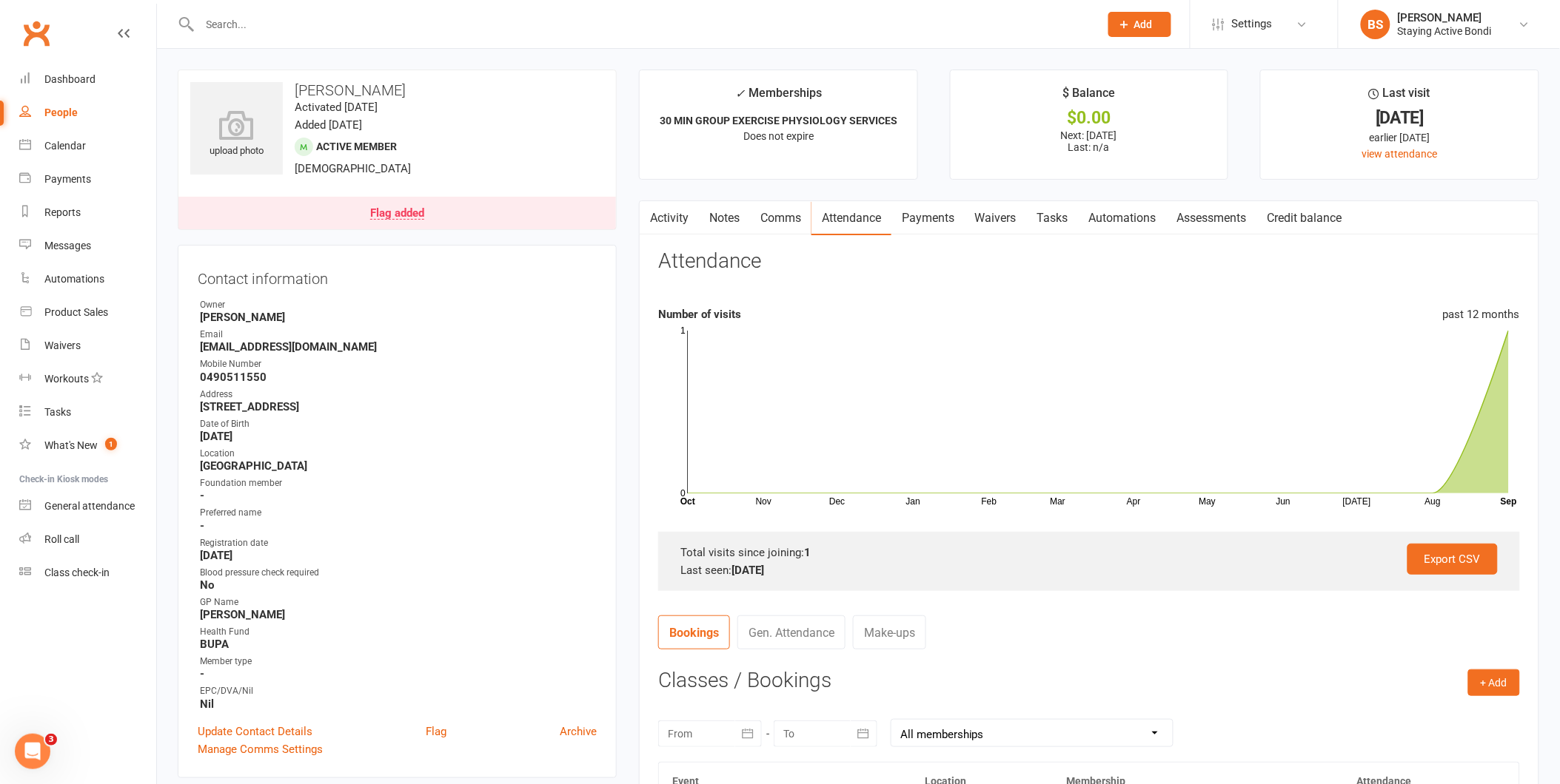
click at [936, 220] on link "Payments" at bounding box center [928, 218] width 73 height 34
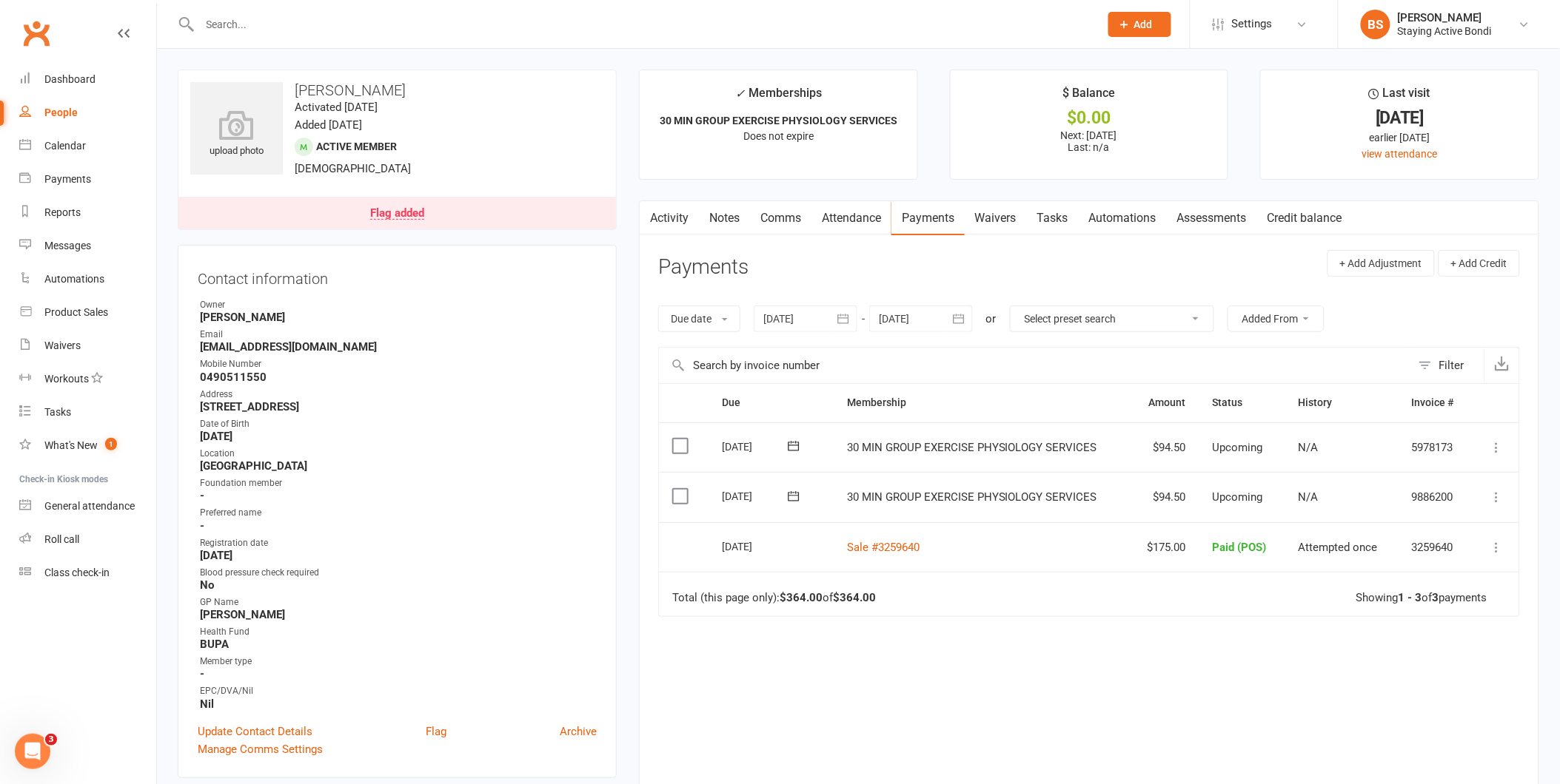
click at [834, 224] on link "Attendance" at bounding box center [851, 218] width 80 height 34
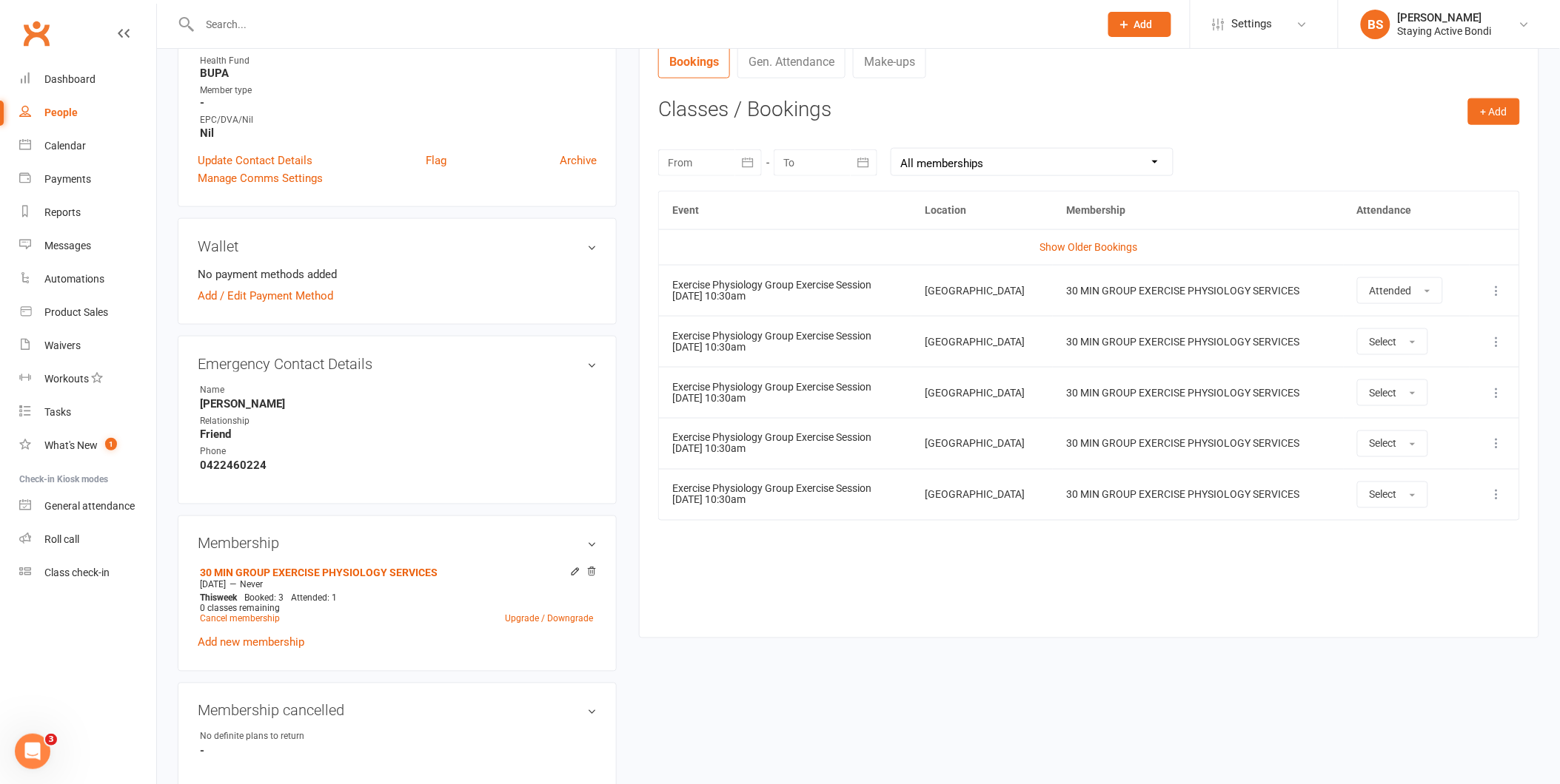
scroll to position [575, 0]
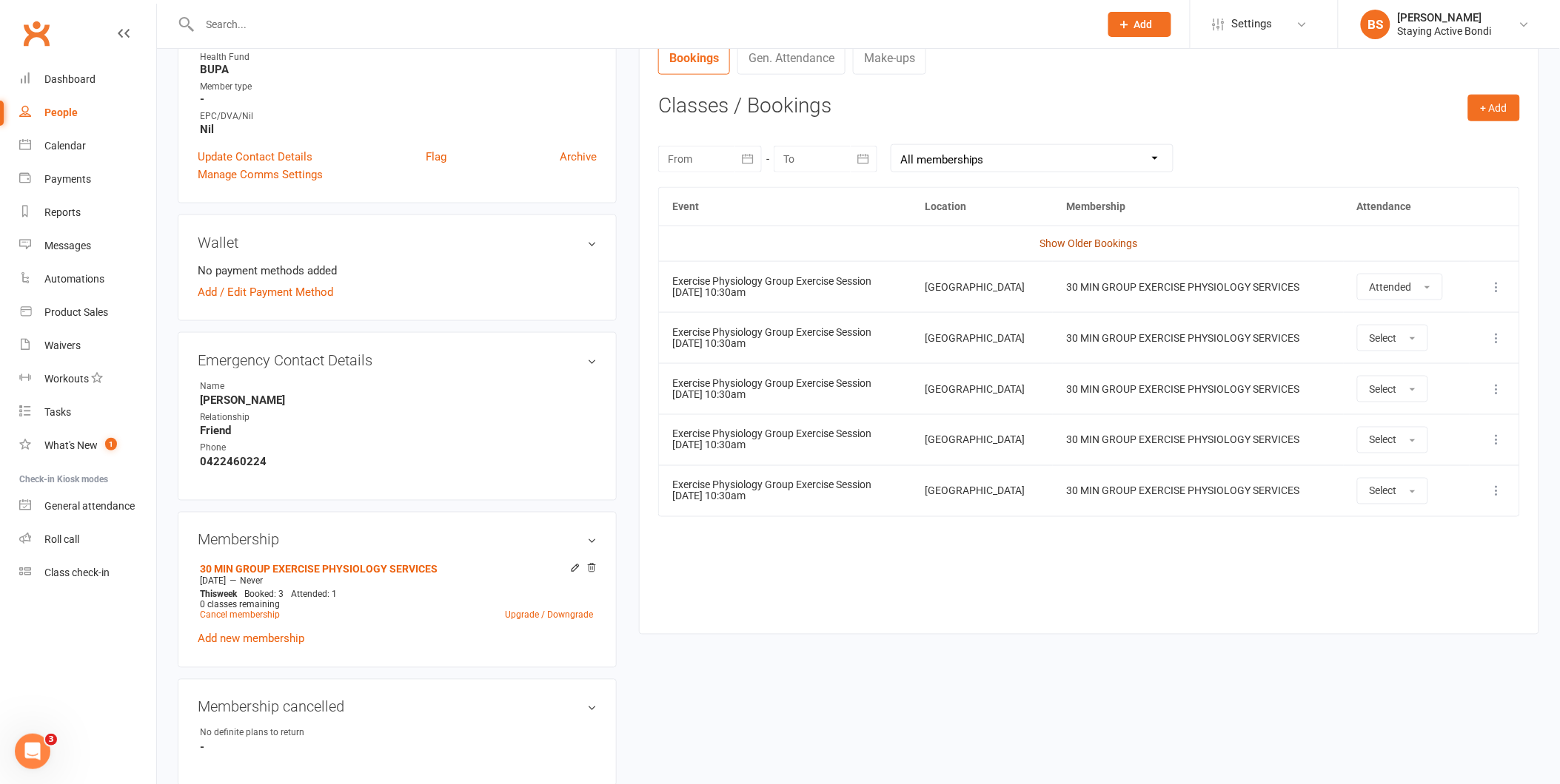
click at [1073, 242] on link "Show Older Bookings" at bounding box center [1089, 243] width 98 height 12
click at [1497, 290] on icon at bounding box center [1497, 287] width 15 height 15
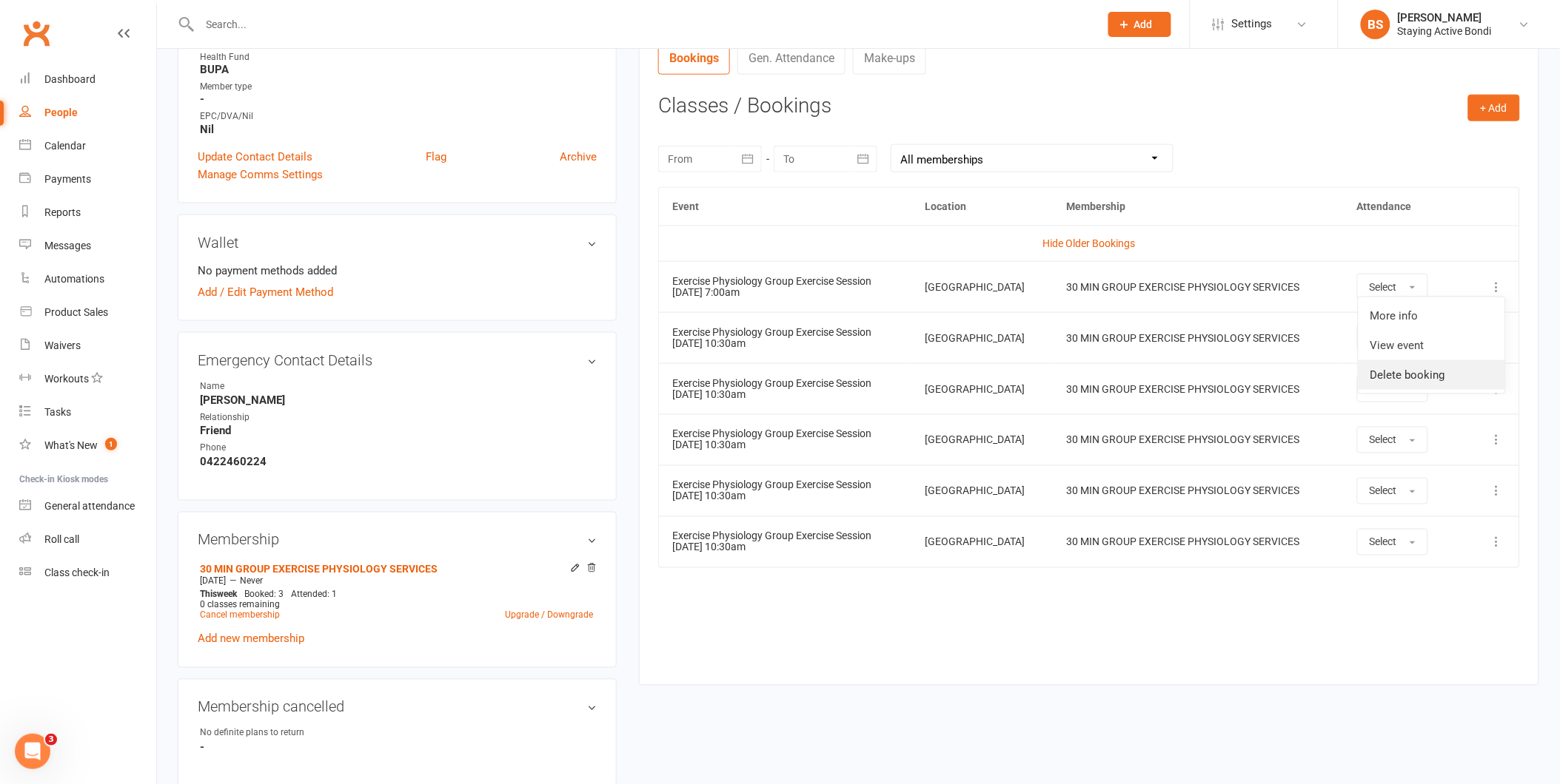
click at [1471, 368] on link "Delete booking" at bounding box center [1432, 375] width 146 height 29
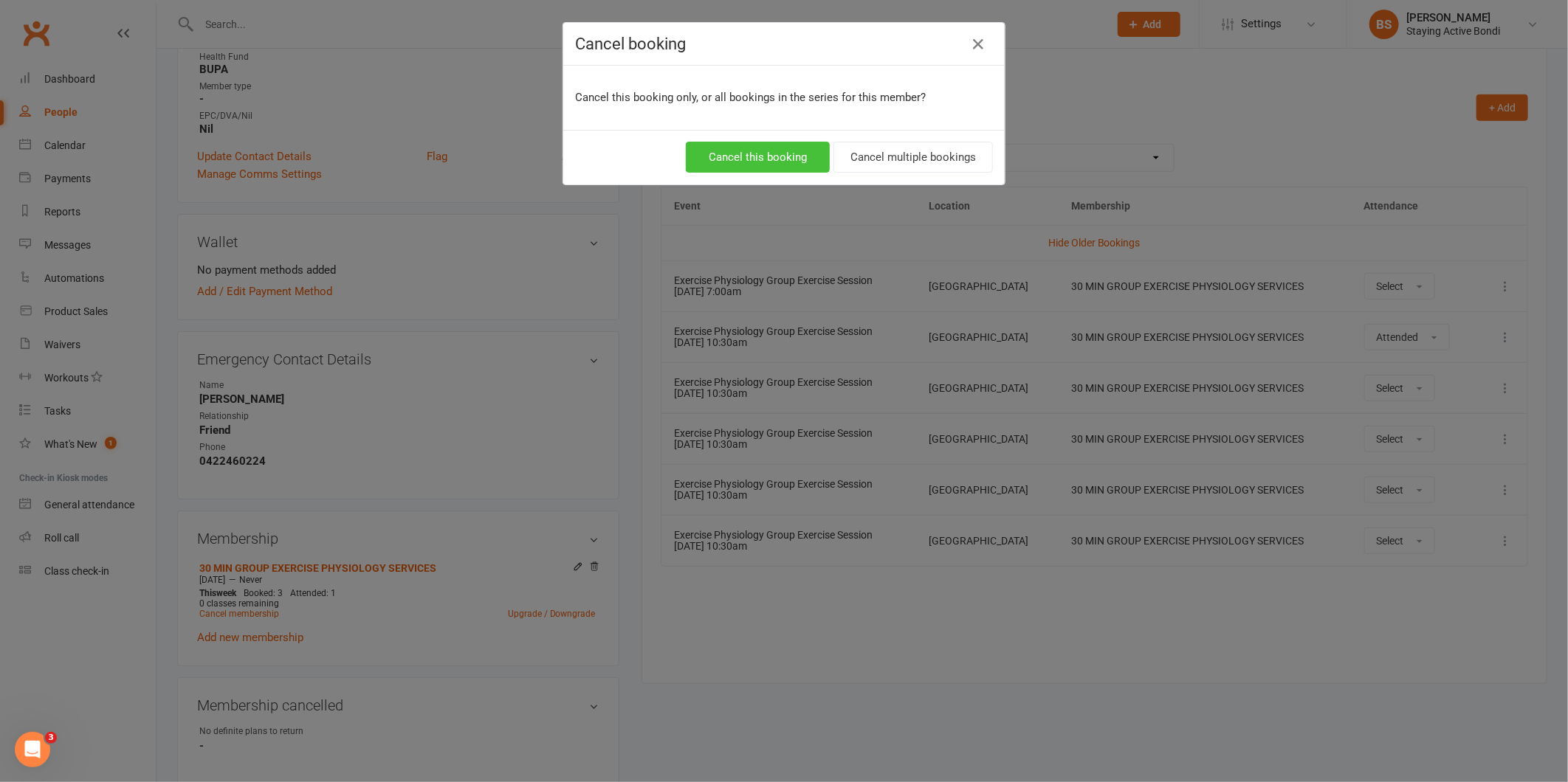
click at [790, 157] on button "Cancel this booking" at bounding box center [757, 157] width 144 height 31
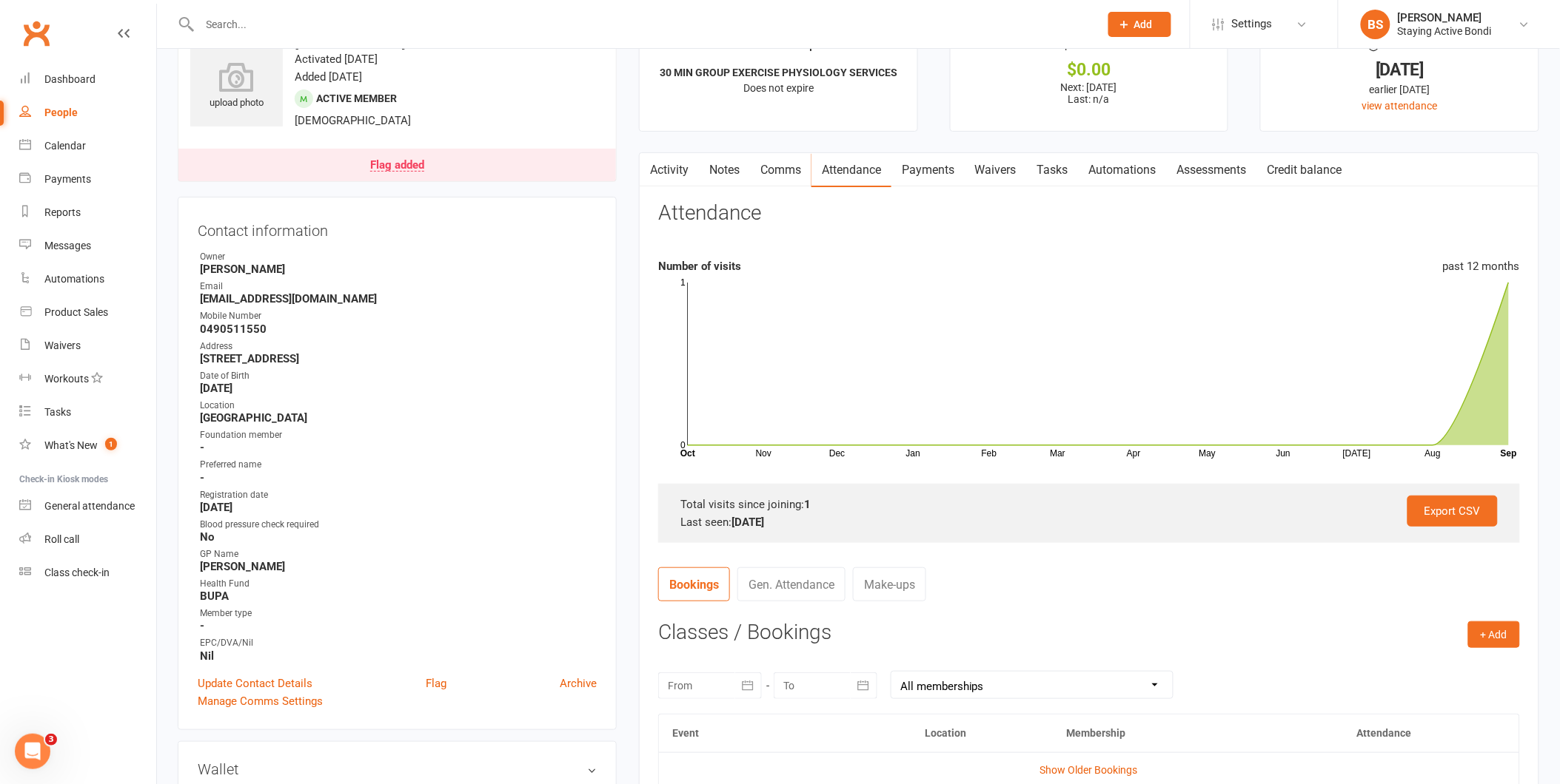
scroll to position [0, 0]
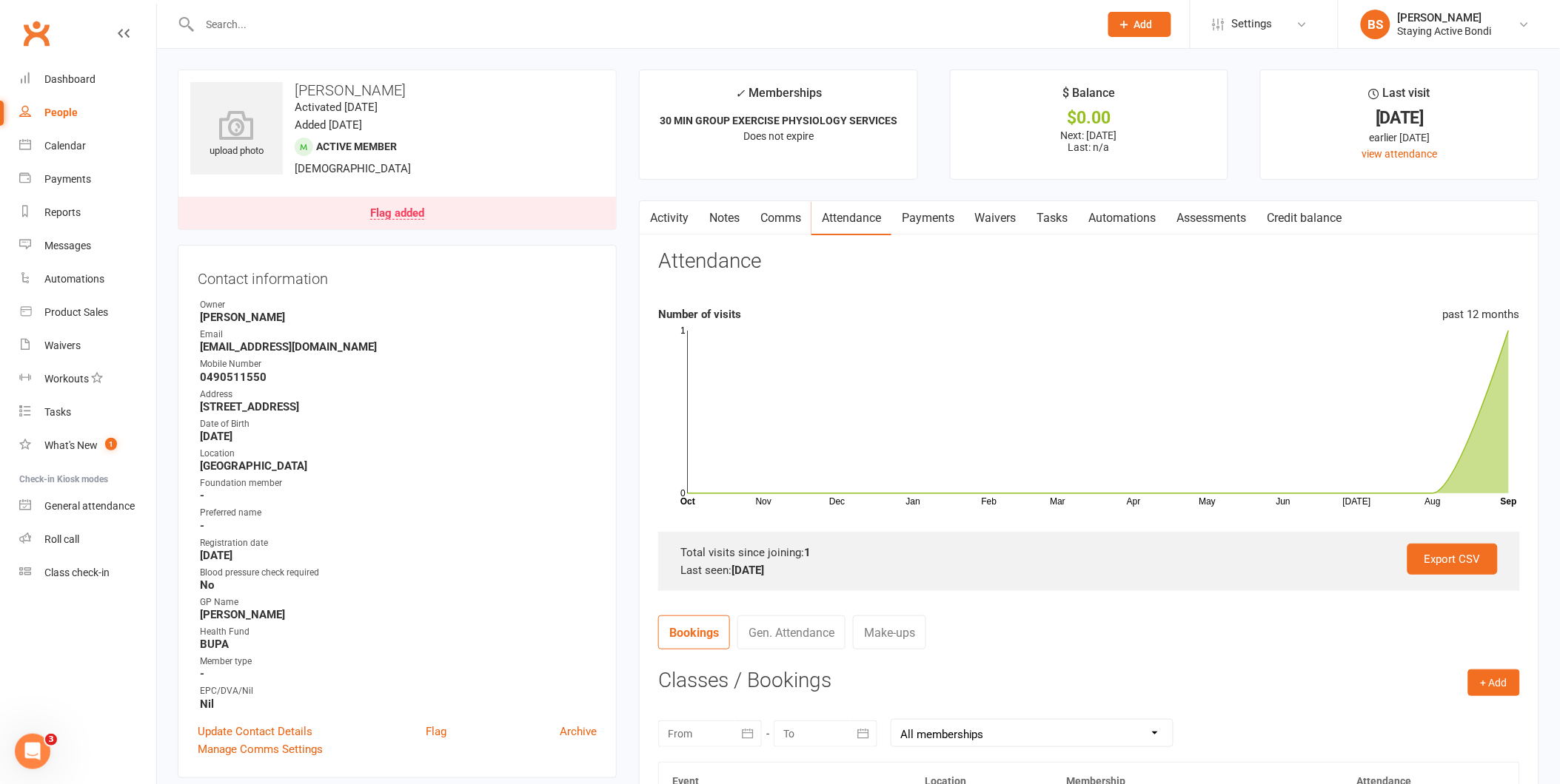
click at [918, 209] on link "Payments" at bounding box center [928, 218] width 73 height 34
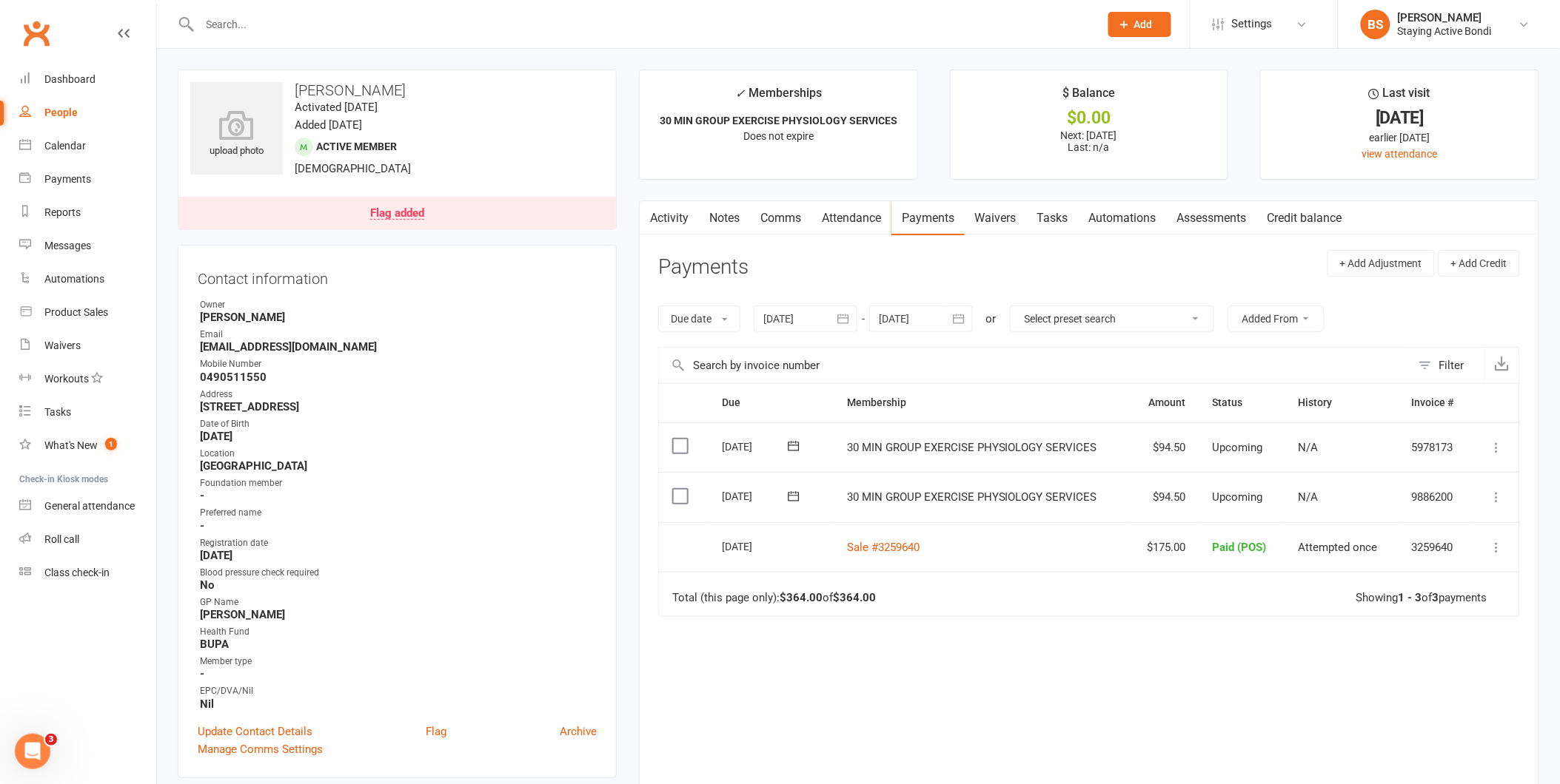
click at [849, 212] on link "Attendance" at bounding box center [851, 218] width 80 height 34
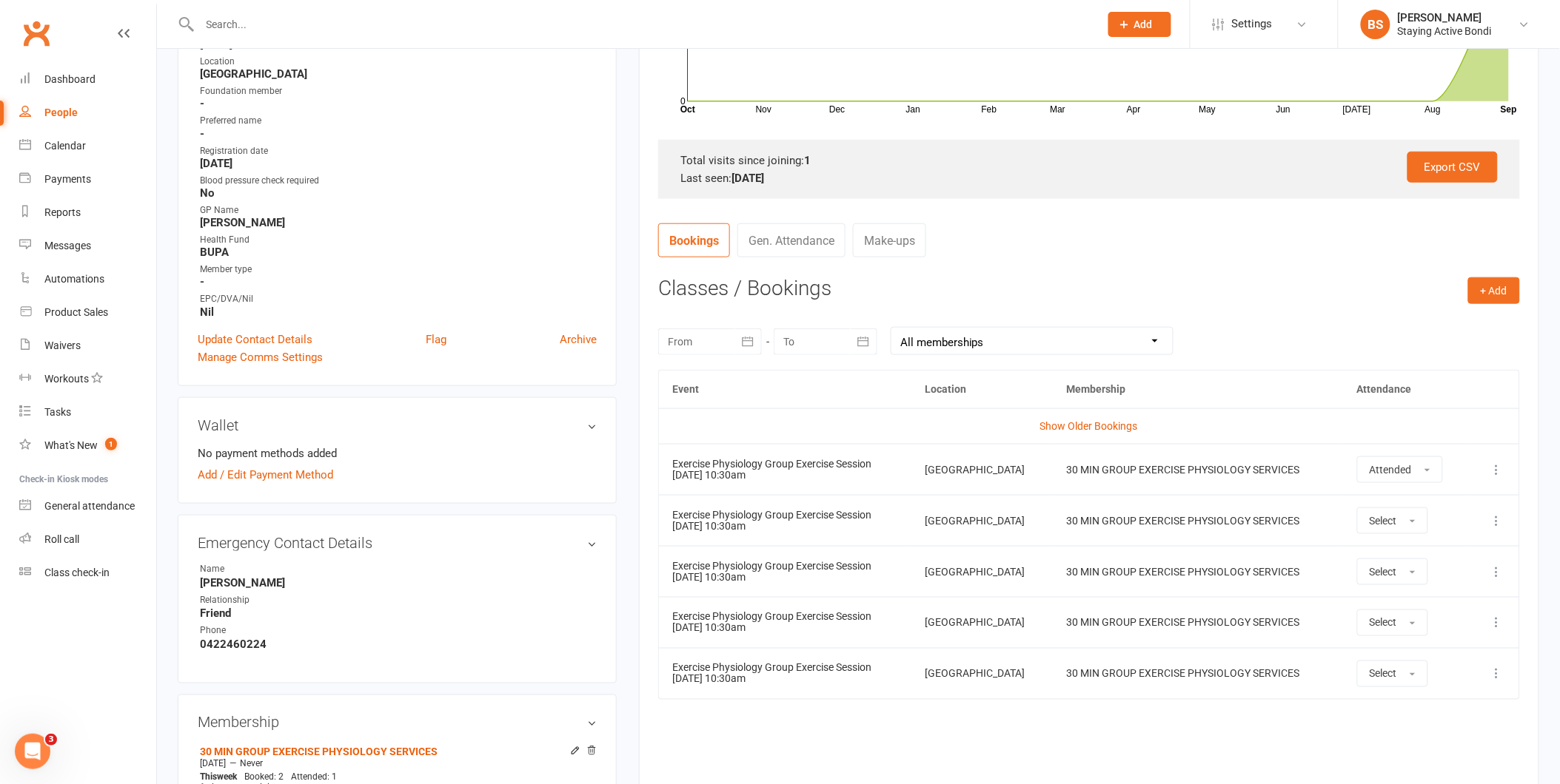
scroll to position [411, 0]
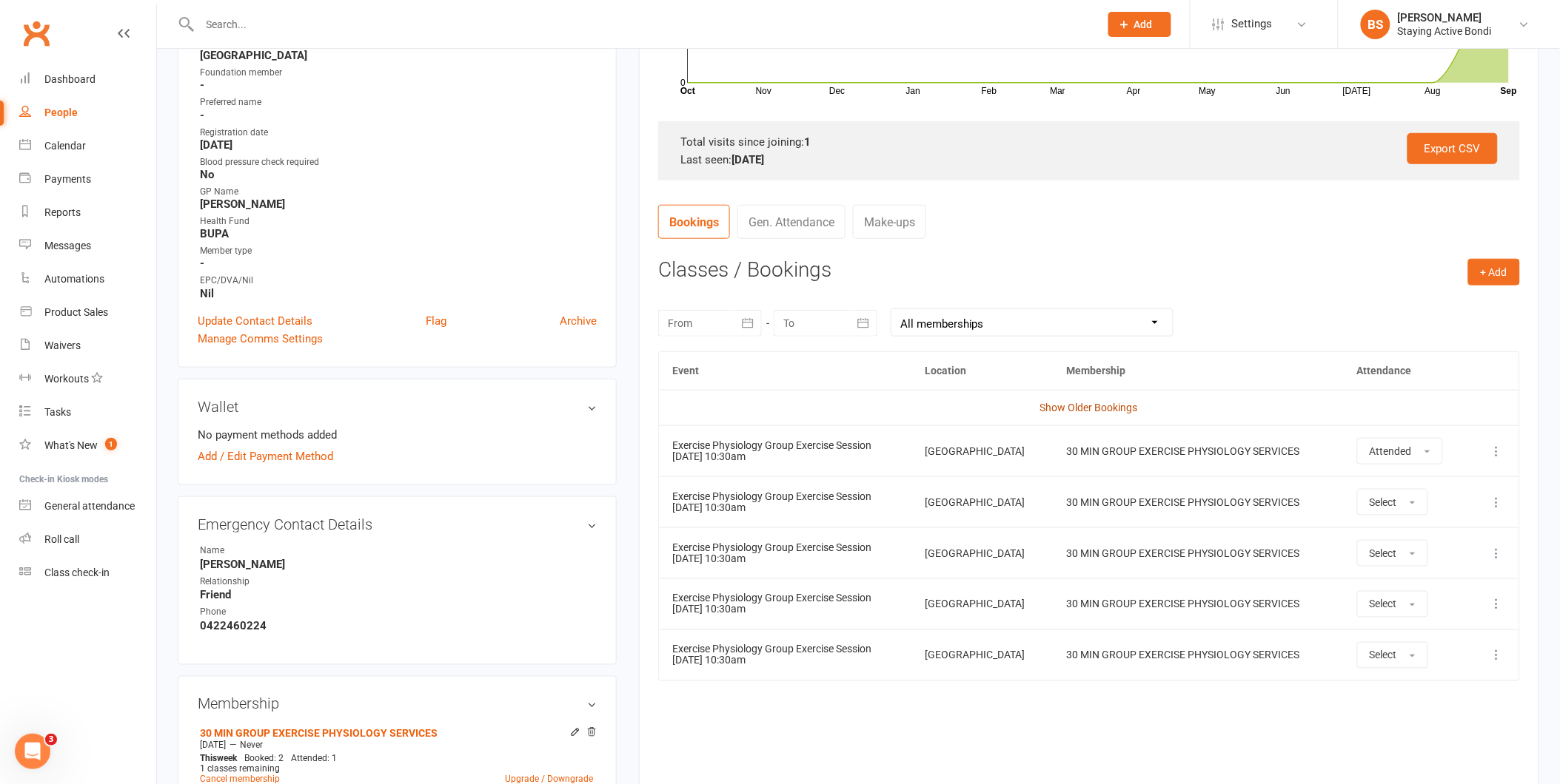
click at [1055, 402] on link "Show Older Bookings" at bounding box center [1089, 407] width 98 height 12
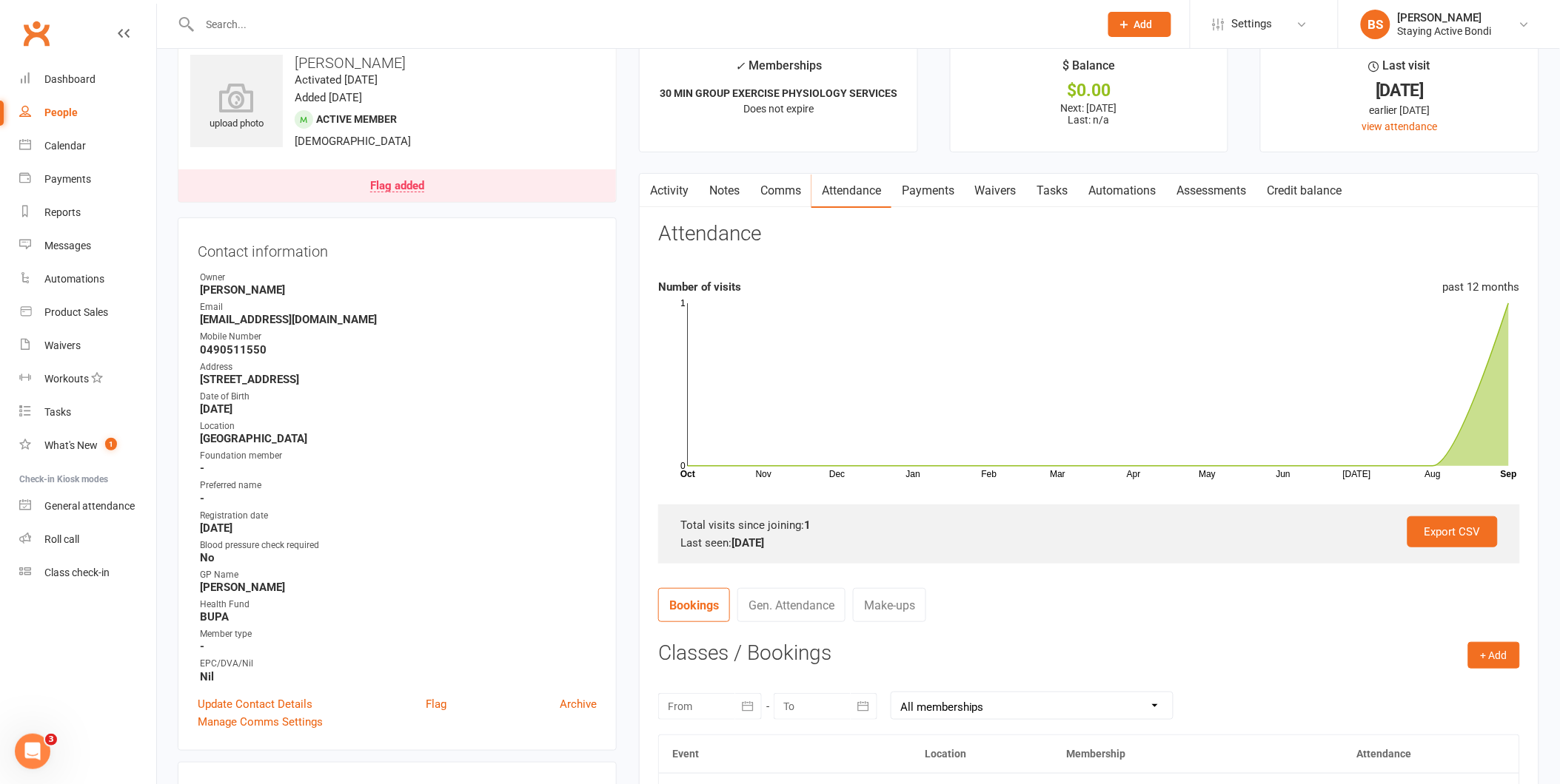
scroll to position [0, 0]
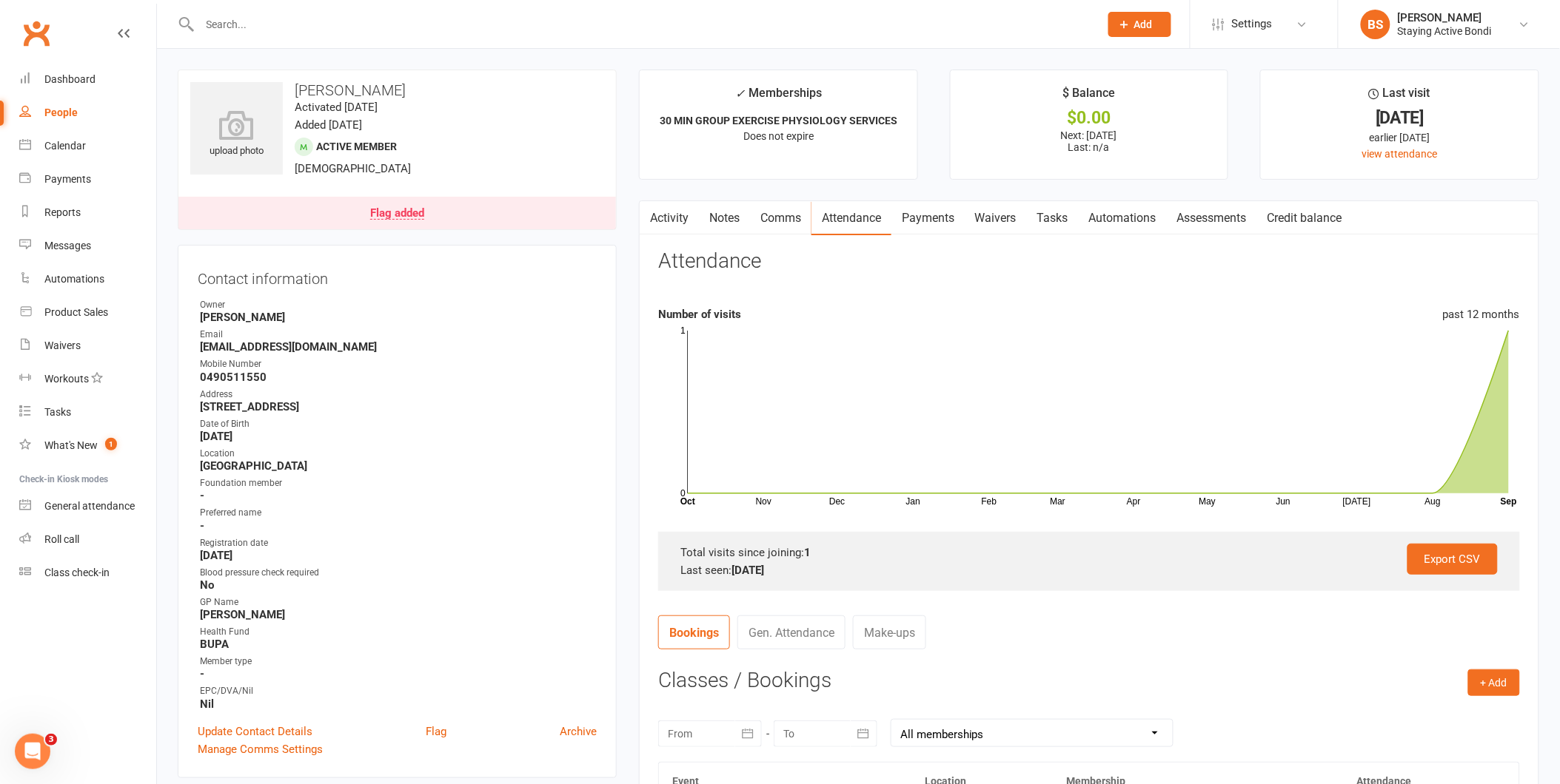
click at [940, 224] on link "Payments" at bounding box center [928, 218] width 73 height 34
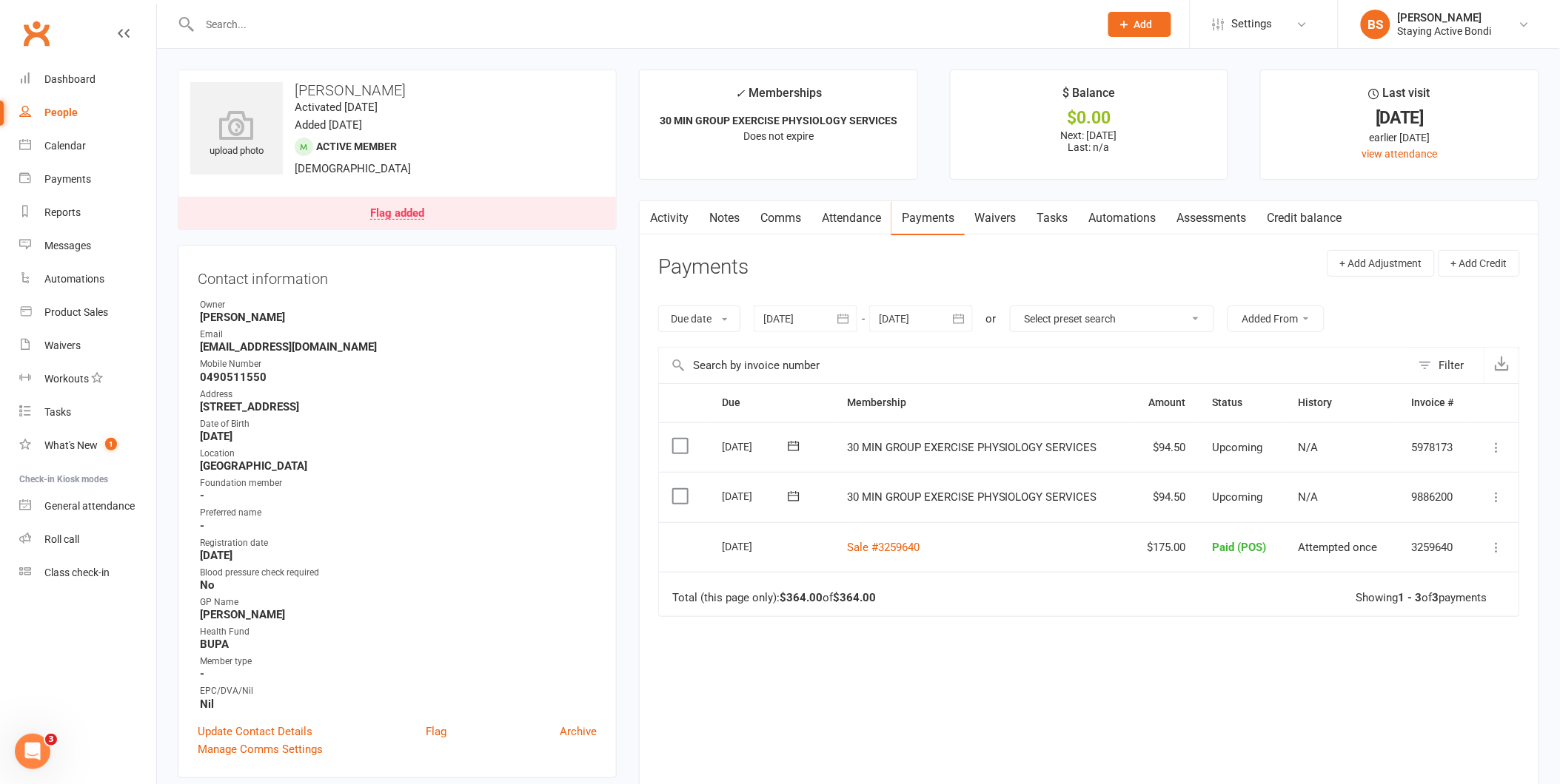
click at [853, 218] on link "Attendance" at bounding box center [851, 218] width 80 height 34
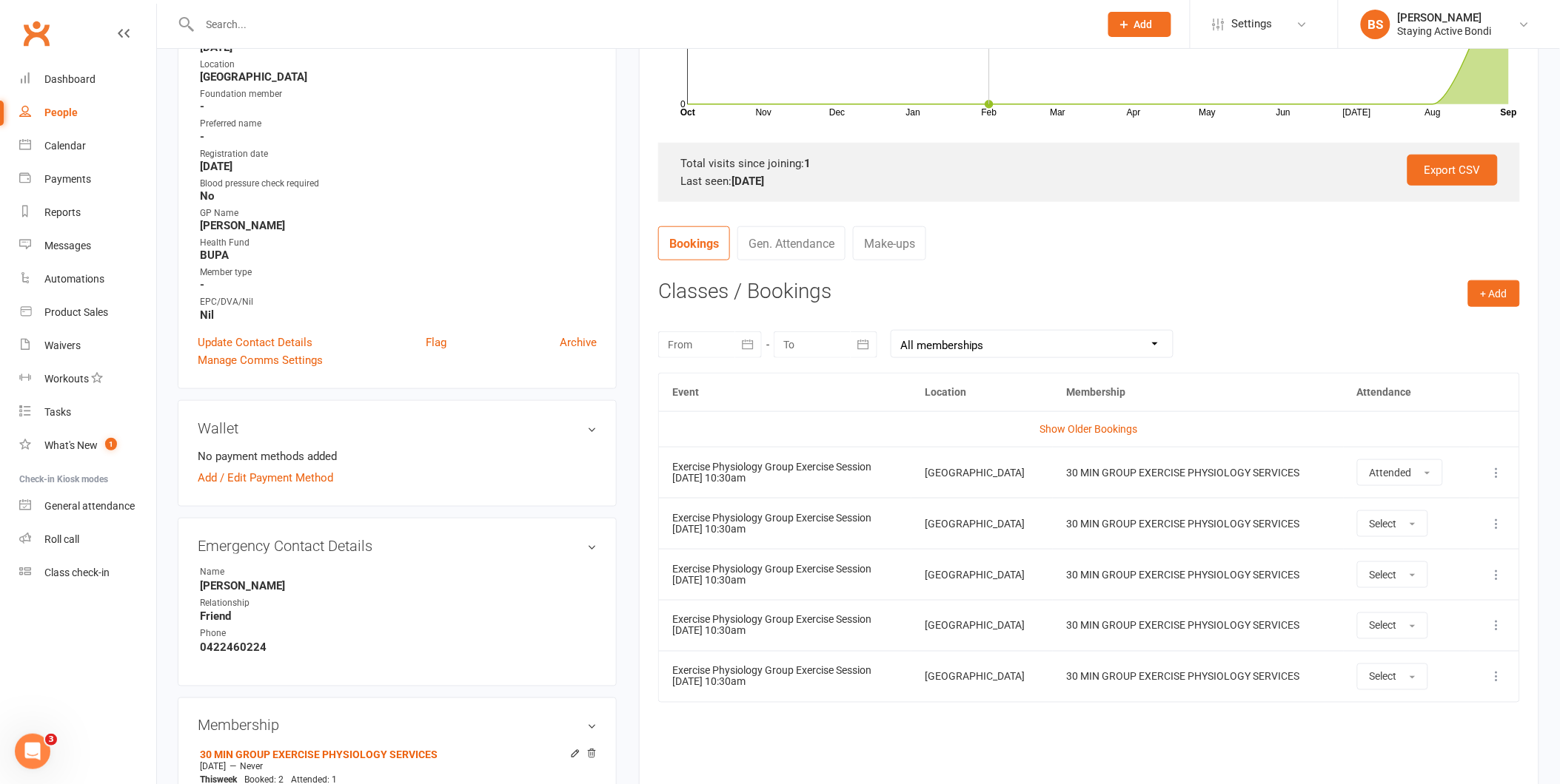
scroll to position [575, 0]
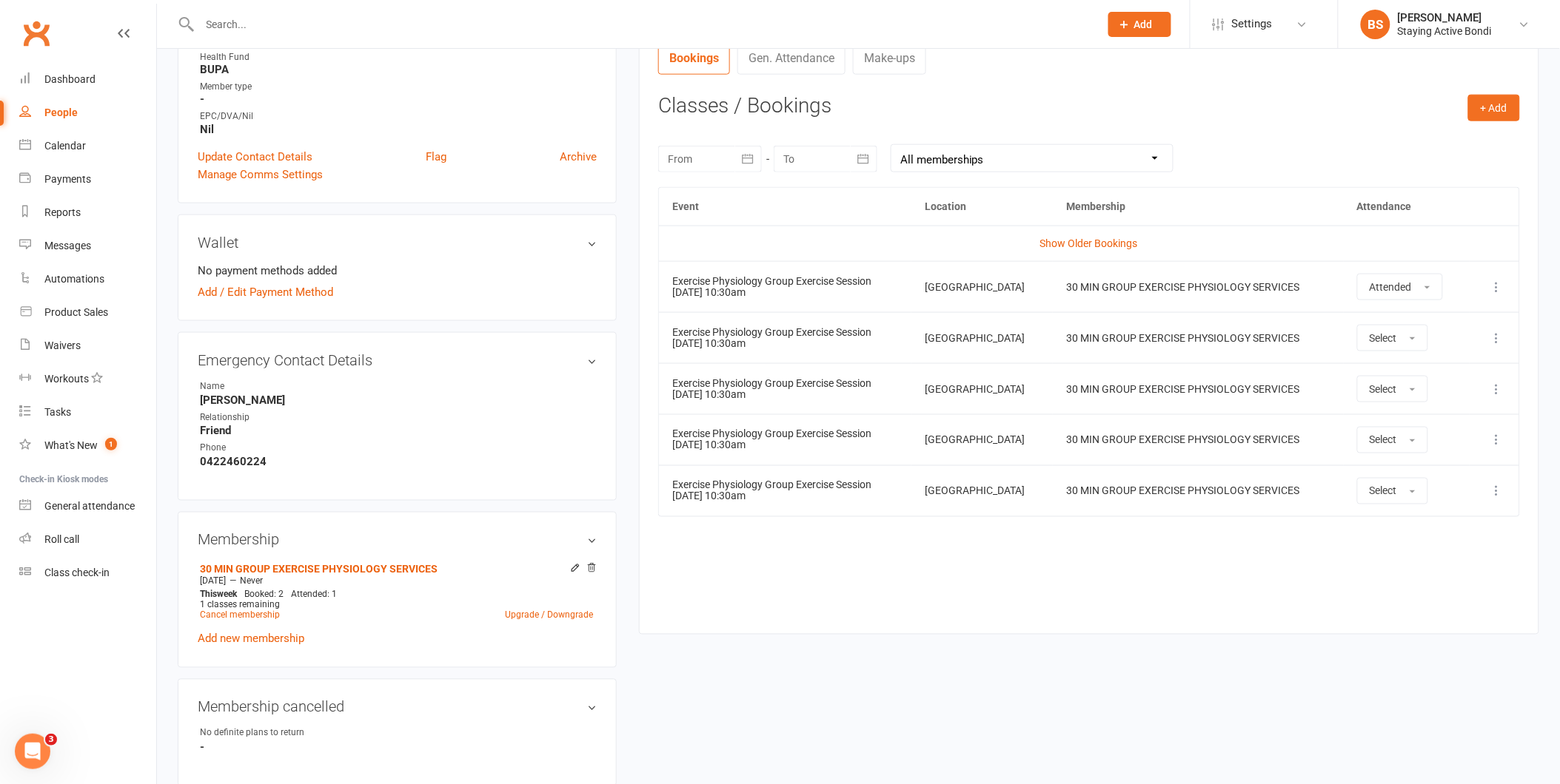
click at [981, 578] on div "Event Location Membership Attendance Show Older Bookings Exercise Physiology Gr…" at bounding box center [1089, 399] width 862 height 425
click at [1055, 621] on div "Activity Notes Comms Attendance Payments Waivers Tasks Automations Assessments …" at bounding box center [1089, 130] width 900 height 1009
click at [1014, 577] on div "Event Location Membership Attendance Show Older Bookings Exercise Physiology Gr…" at bounding box center [1089, 399] width 862 height 425
click at [505, 28] on input "text" at bounding box center [642, 24] width 894 height 20
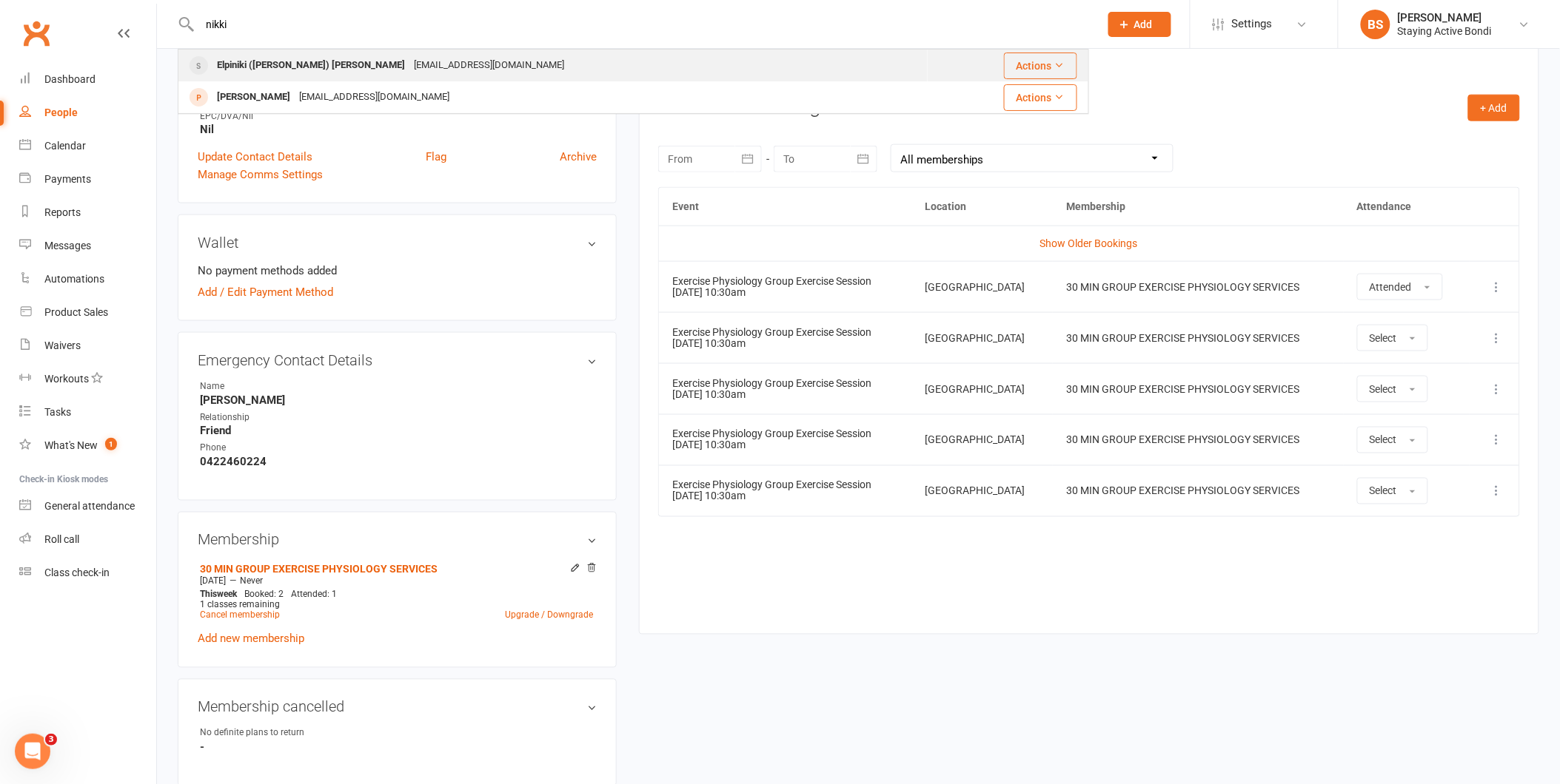
type input "nikki"
click at [448, 56] on div "Elpiniki ([PERSON_NAME]) [PERSON_NAME] [EMAIL_ADDRESS][DOMAIN_NAME]" at bounding box center [553, 65] width 748 height 30
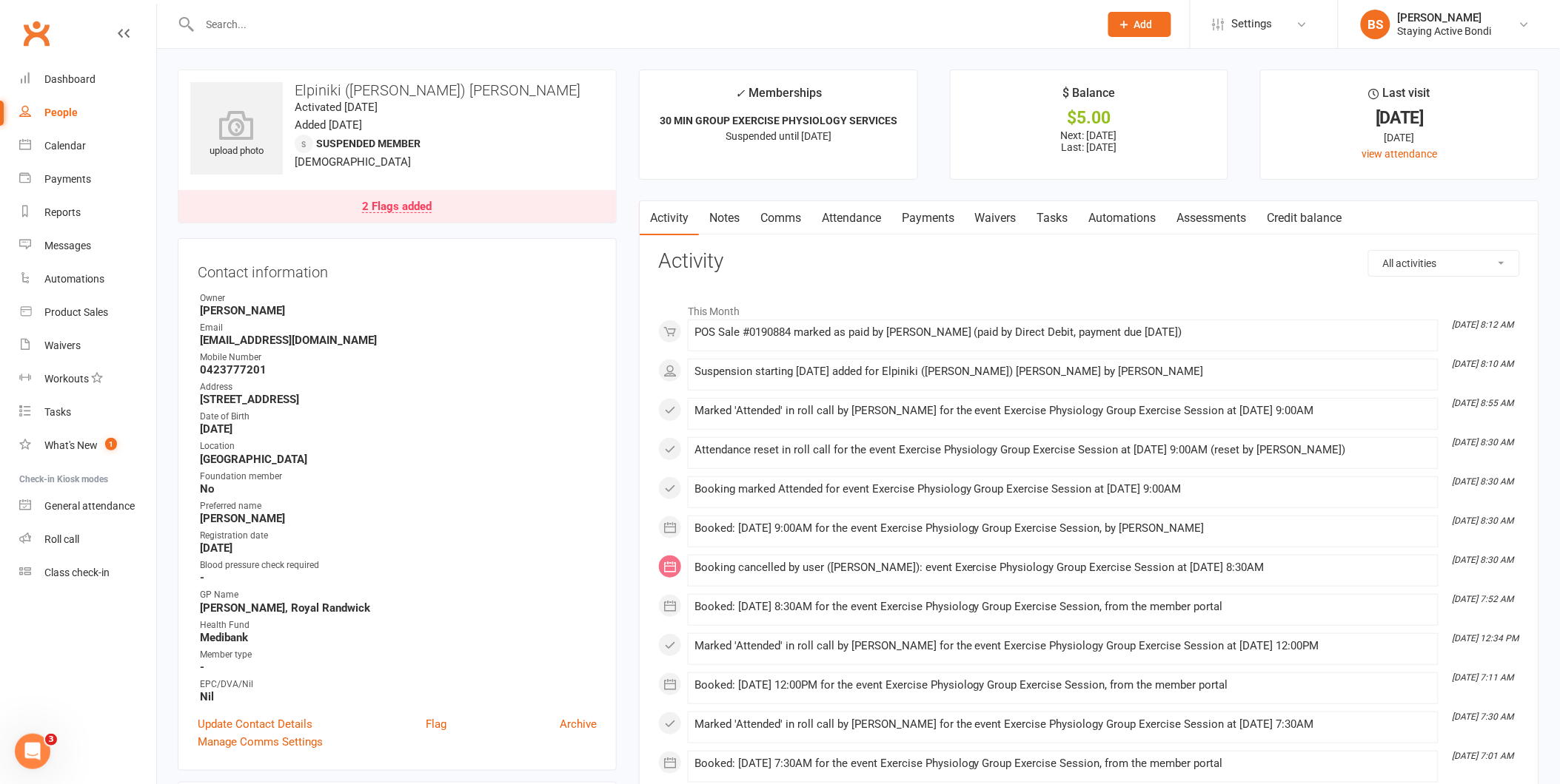
click at [926, 217] on link "Payments" at bounding box center [928, 218] width 73 height 34
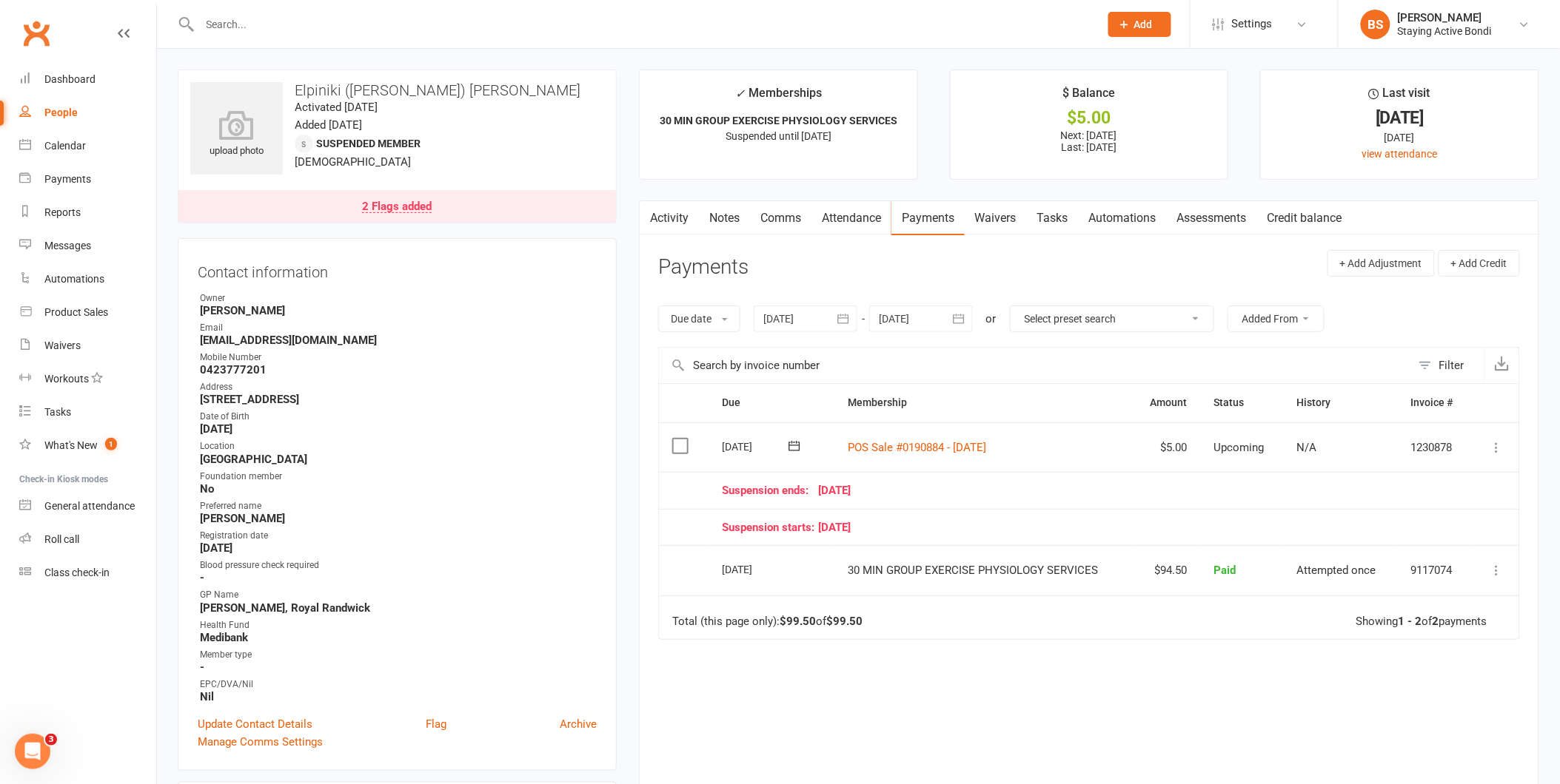
click at [1112, 269] on header "Payments + Add Adjustment + Add Credit" at bounding box center [1089, 271] width 862 height 41
click at [730, 208] on link "Notes" at bounding box center [724, 218] width 51 height 34
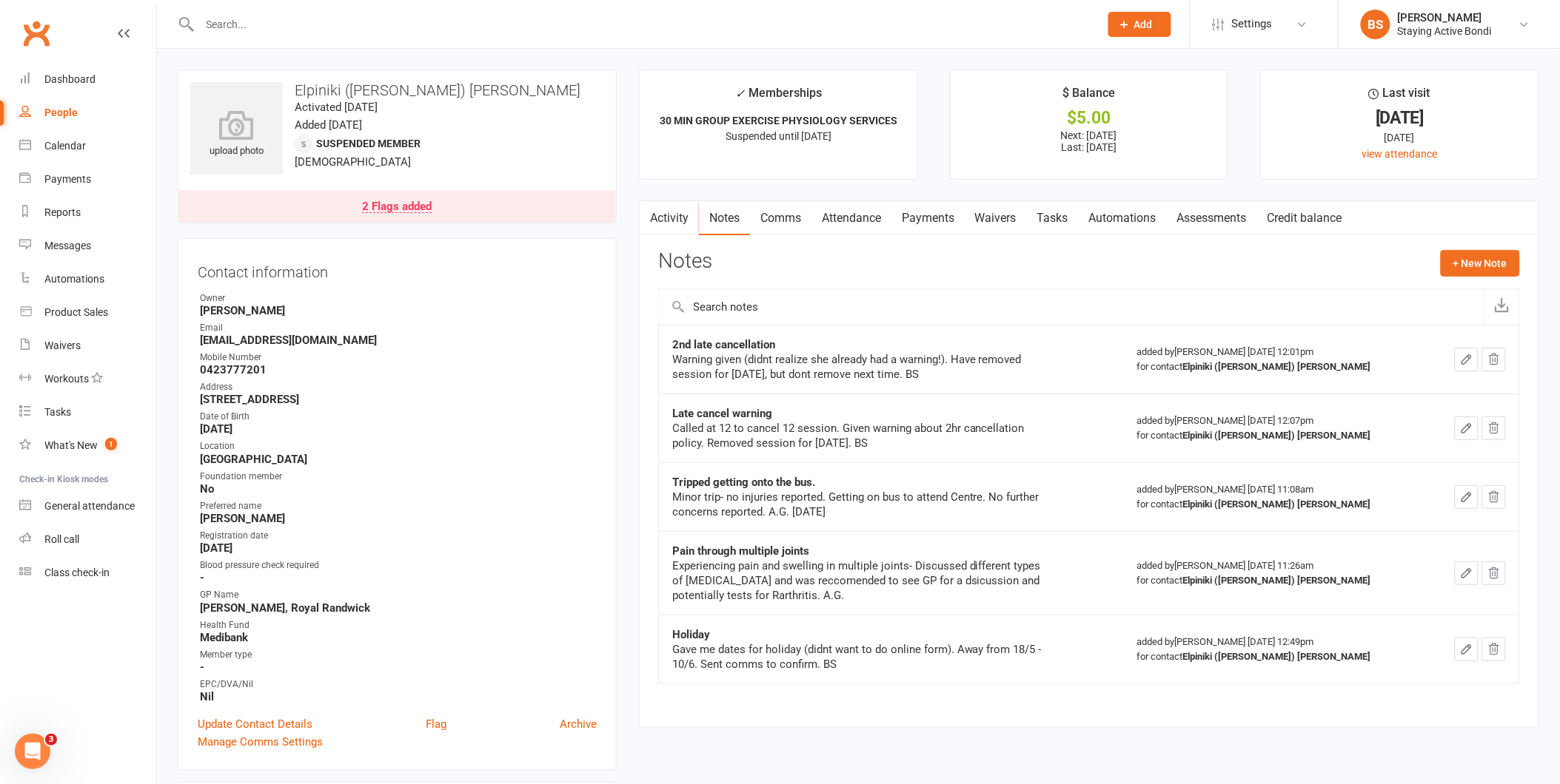
click at [660, 12] on div at bounding box center [633, 24] width 911 height 48
click at [660, 24] on input "text" at bounding box center [642, 24] width 894 height 20
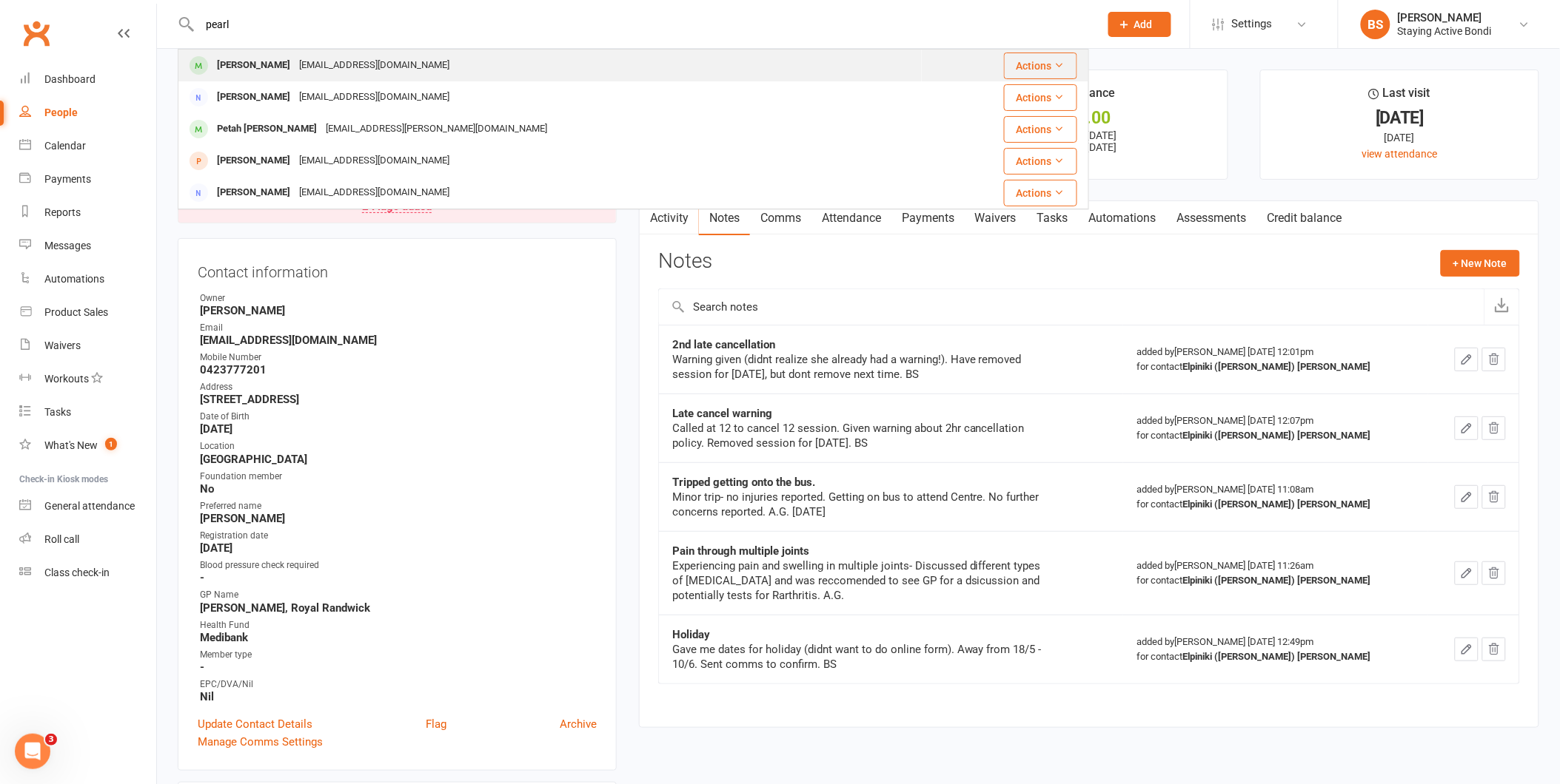
type input "pearl"
click at [435, 72] on div "[PERSON_NAME] [EMAIL_ADDRESS][DOMAIN_NAME]" at bounding box center [550, 65] width 742 height 30
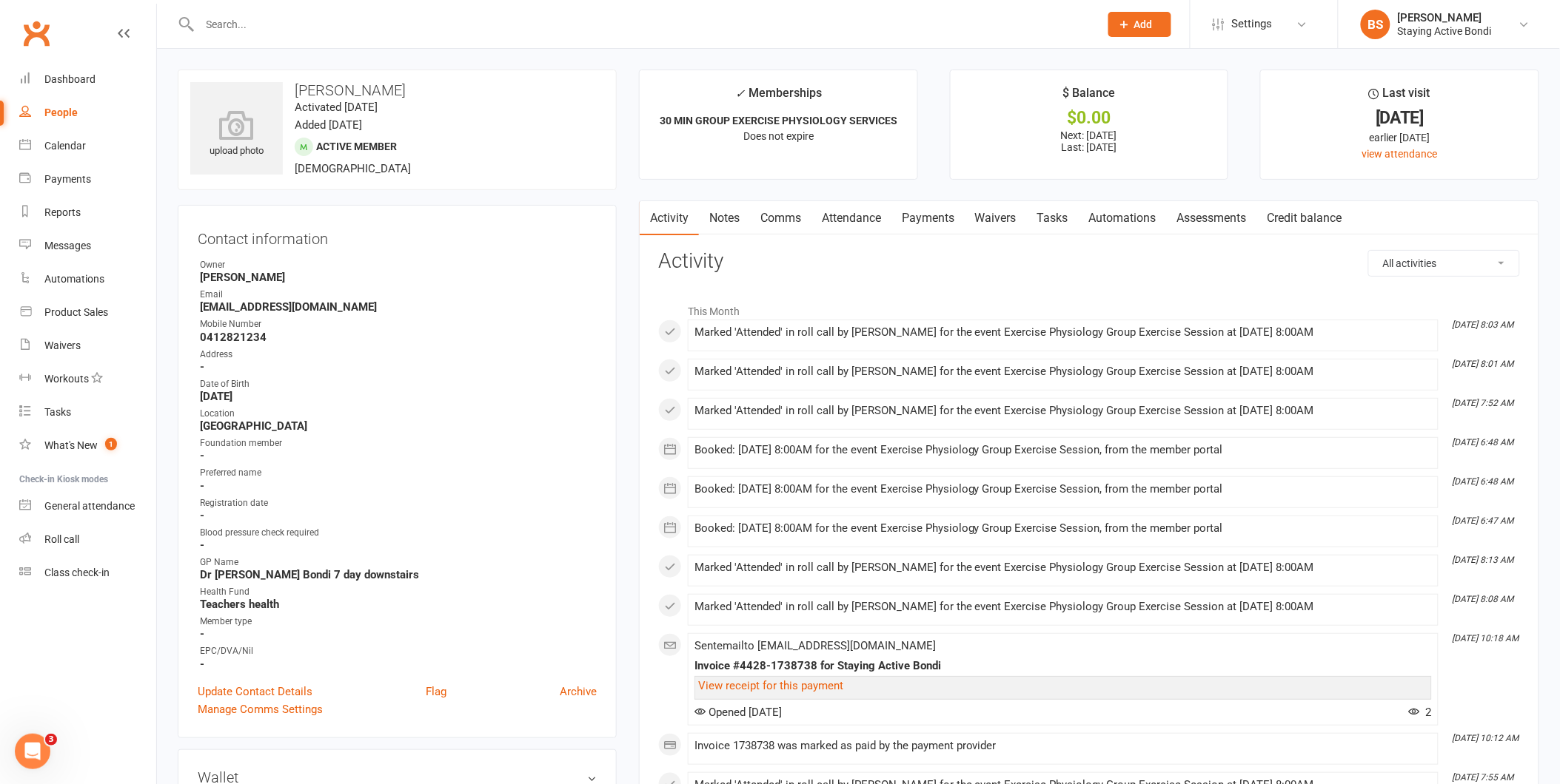
click at [938, 212] on link "Payments" at bounding box center [928, 218] width 73 height 34
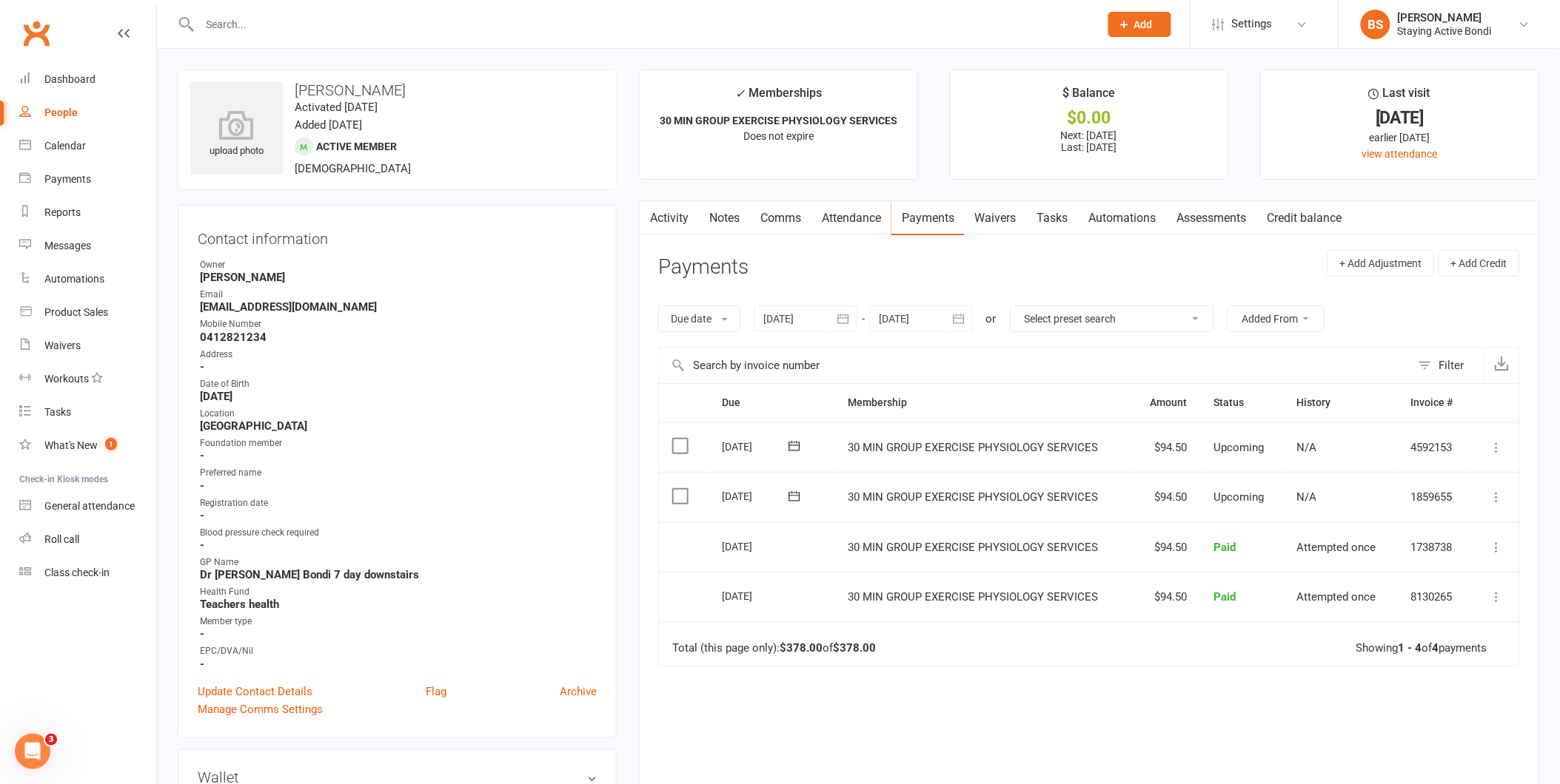
click at [790, 315] on div at bounding box center [805, 319] width 103 height 27
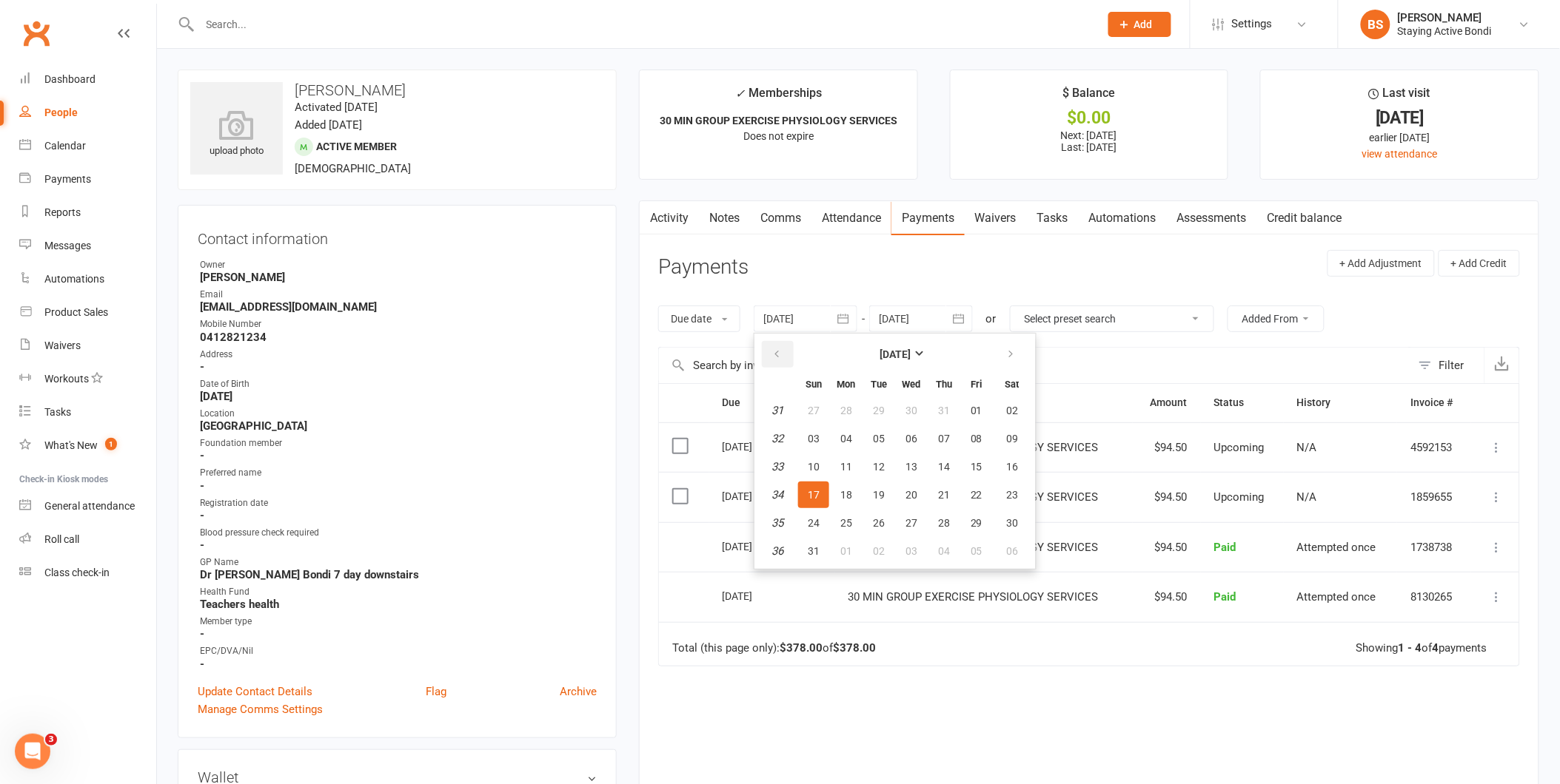
click at [778, 349] on icon "button" at bounding box center [776, 355] width 11 height 12
click at [841, 407] on span "02" at bounding box center [846, 411] width 12 height 12
type input "[DATE]"
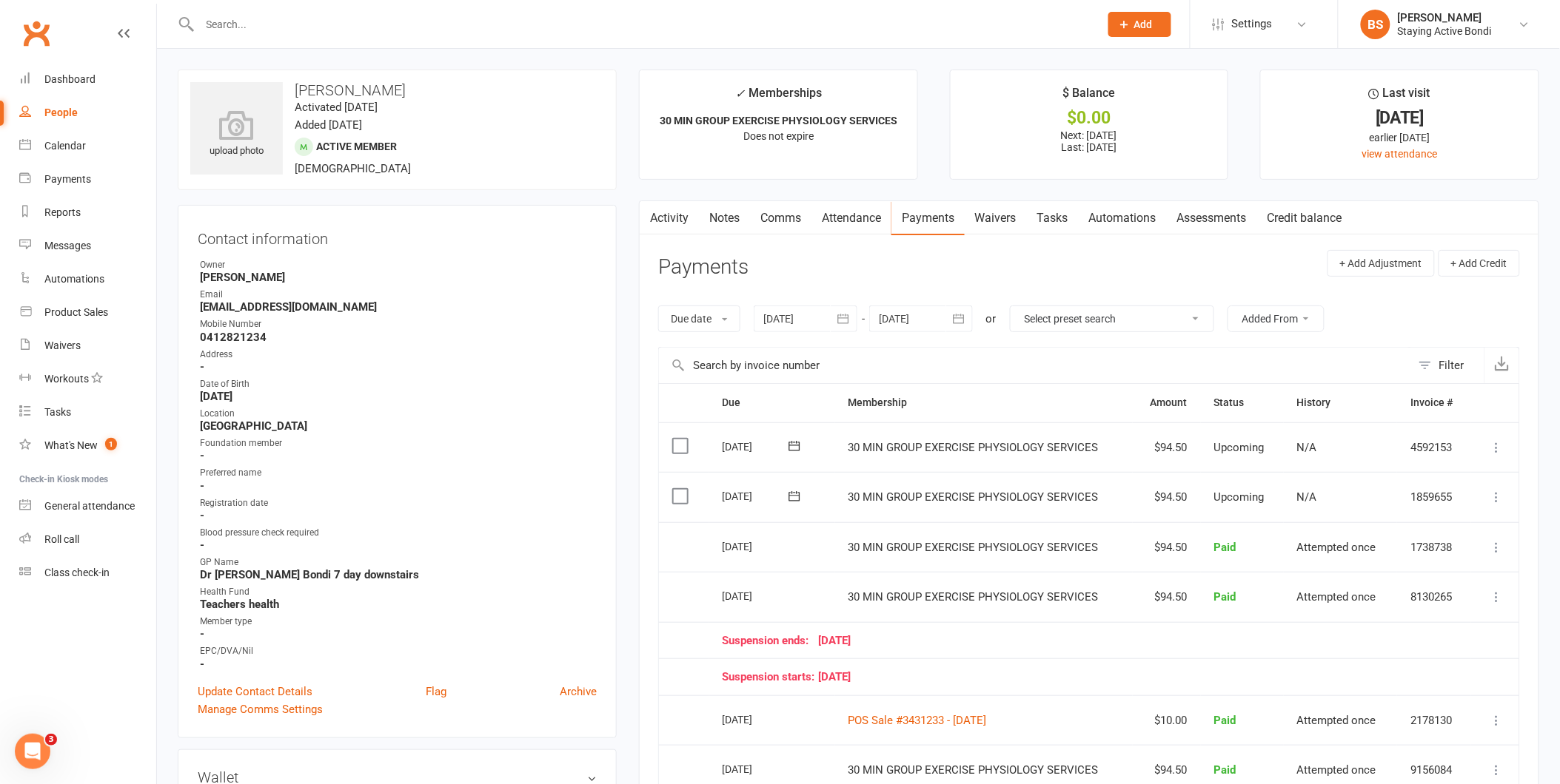
click at [899, 313] on div at bounding box center [920, 319] width 103 height 27
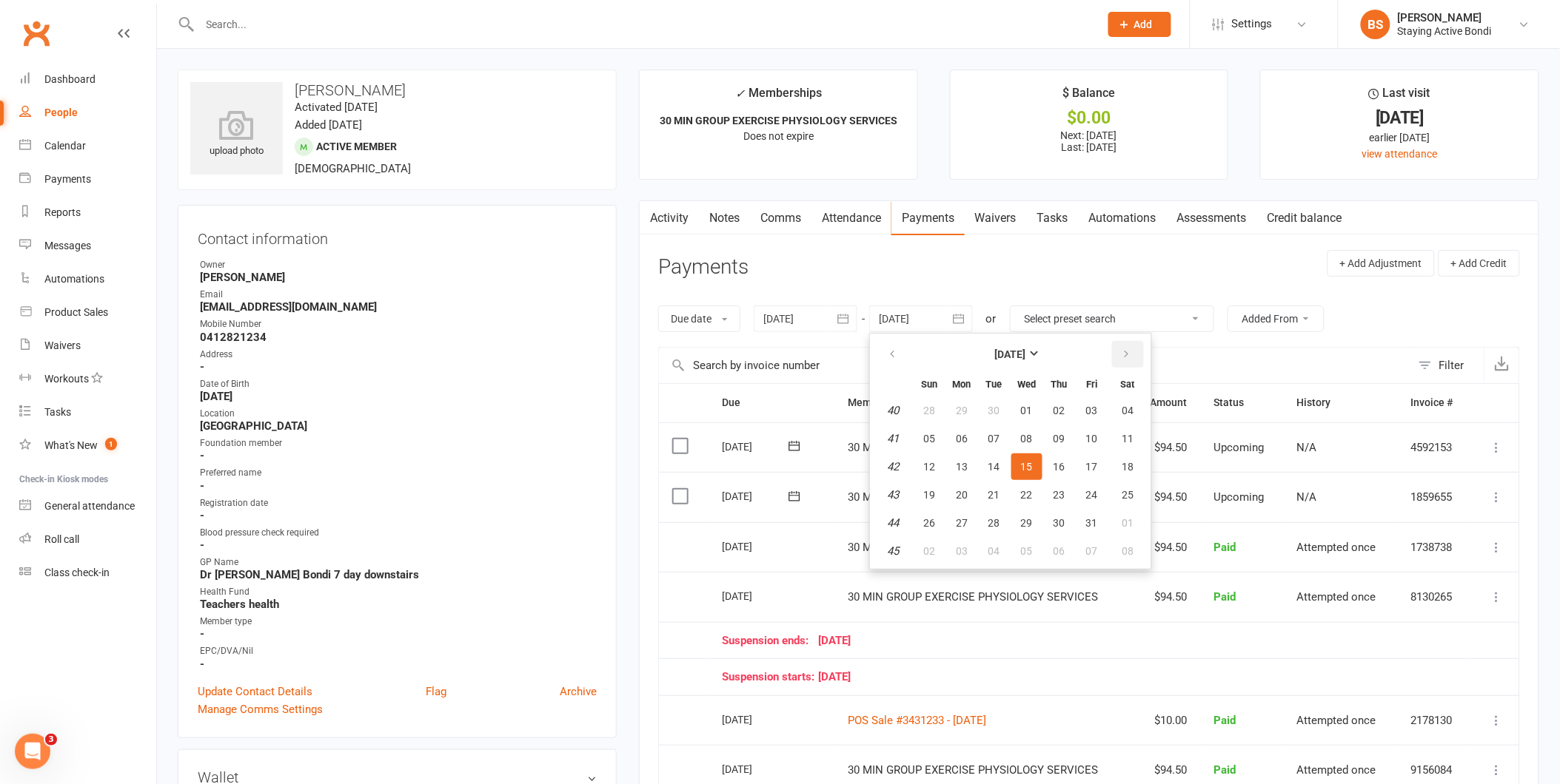
click at [1121, 351] on icon "button" at bounding box center [1126, 355] width 11 height 12
click at [1057, 405] on span "01" at bounding box center [1060, 411] width 12 height 12
type input "[DATE]"
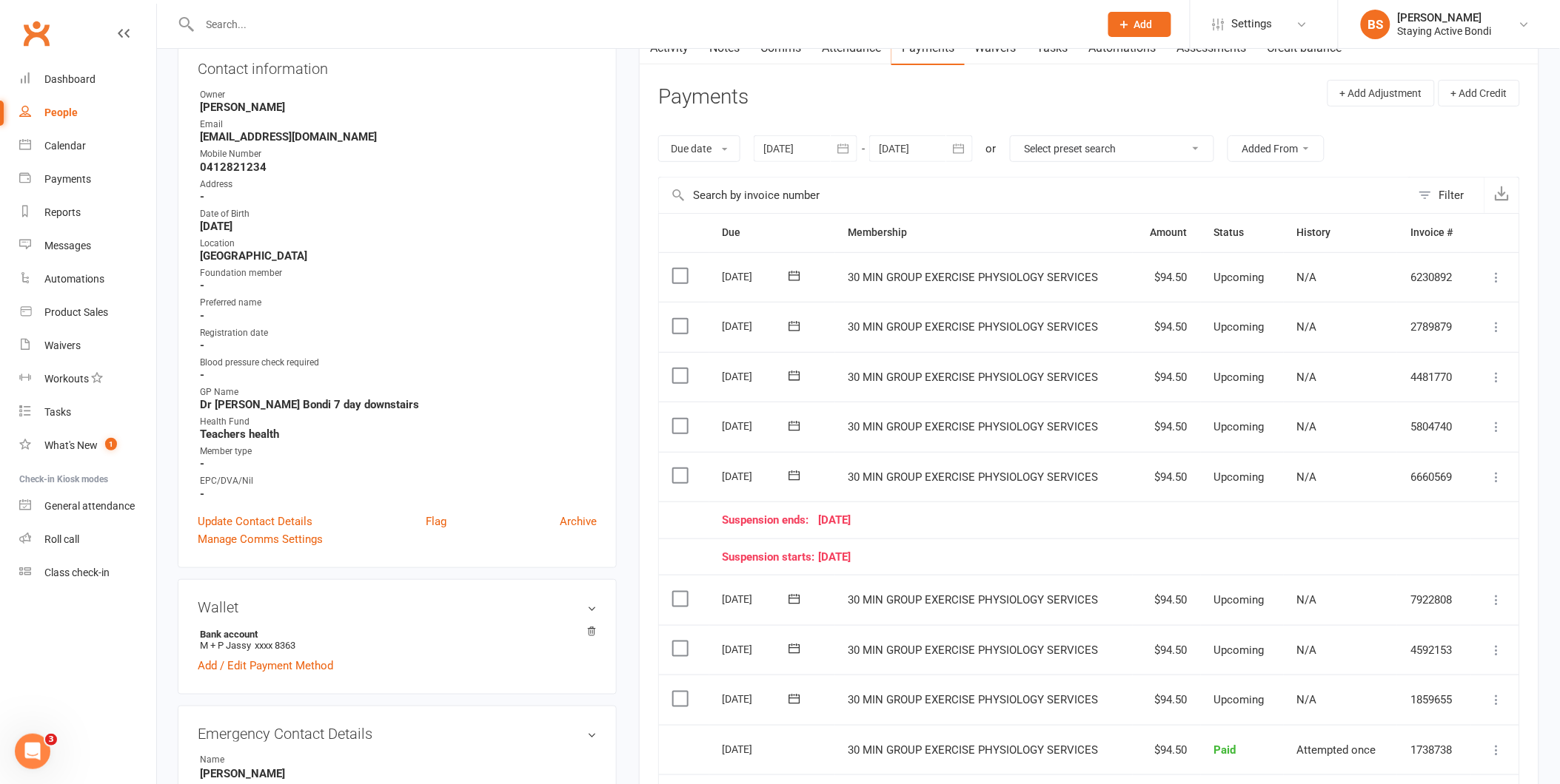
scroll to position [329, 0]
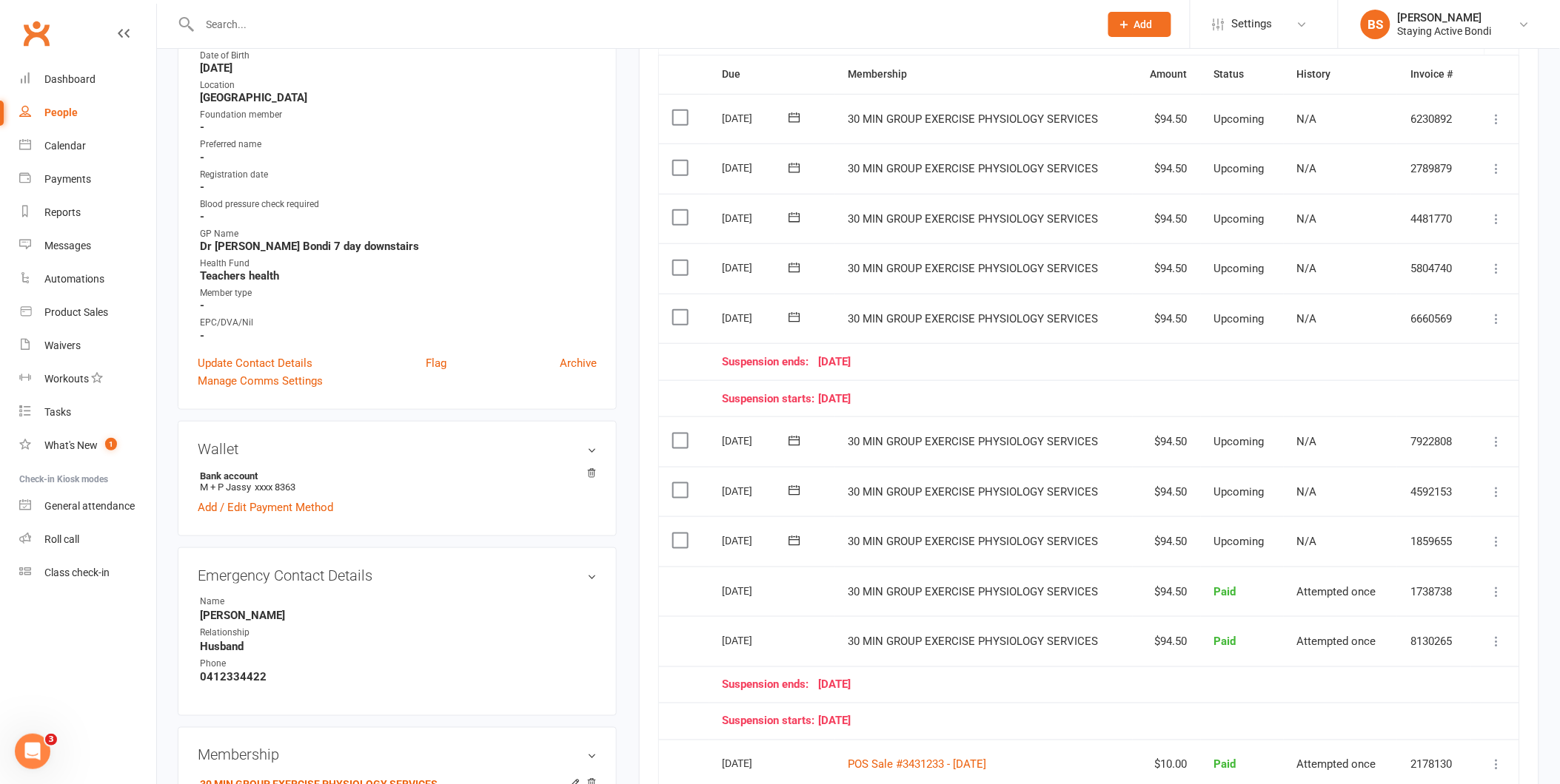
click at [967, 390] on td "Suspension starts: [DATE]" at bounding box center [1090, 399] width 763 height 37
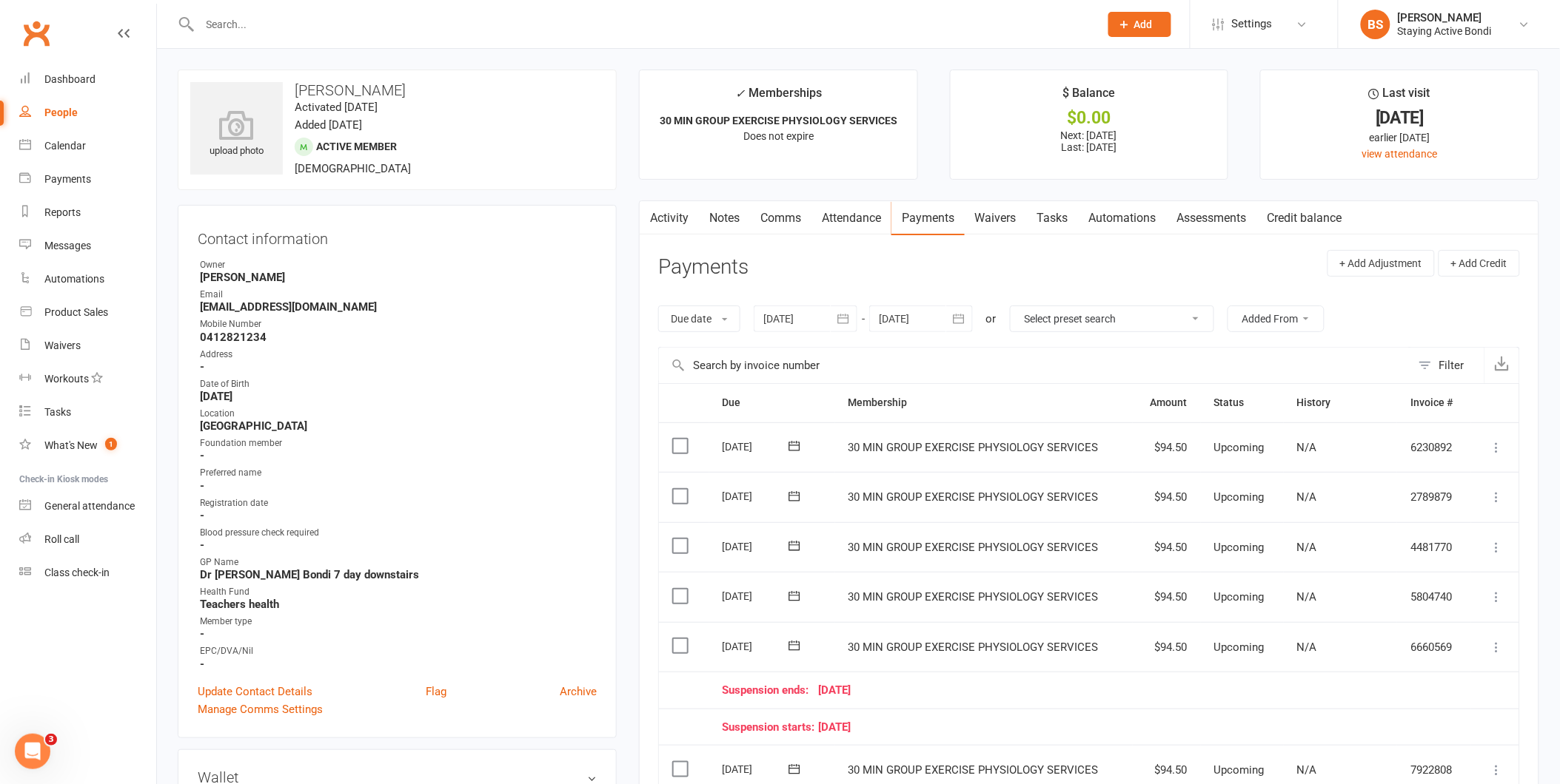
click at [424, 27] on input "text" at bounding box center [642, 24] width 894 height 20
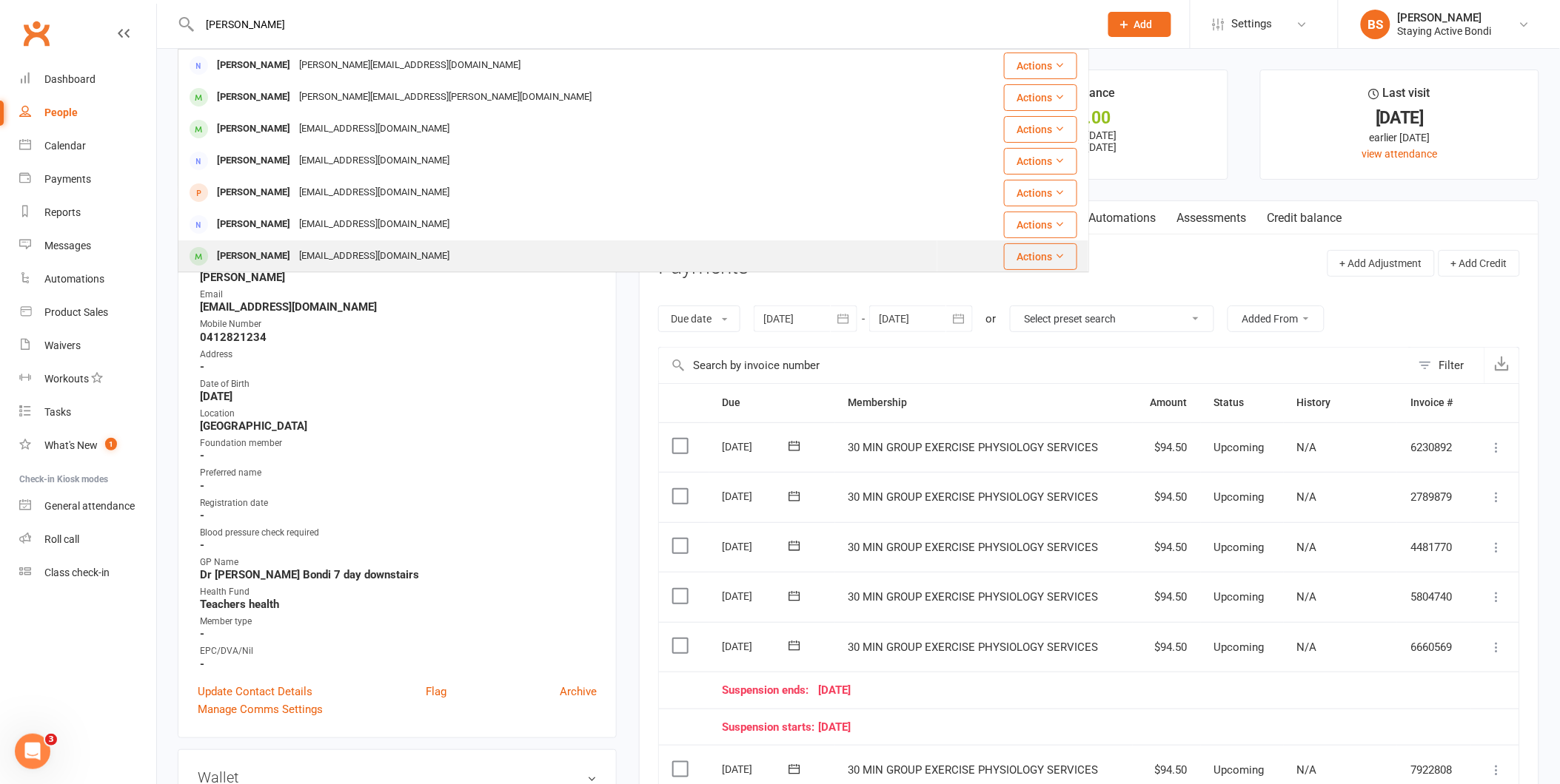
type input "[PERSON_NAME]"
click at [308, 252] on div "[EMAIL_ADDRESS][DOMAIN_NAME]" at bounding box center [374, 256] width 159 height 21
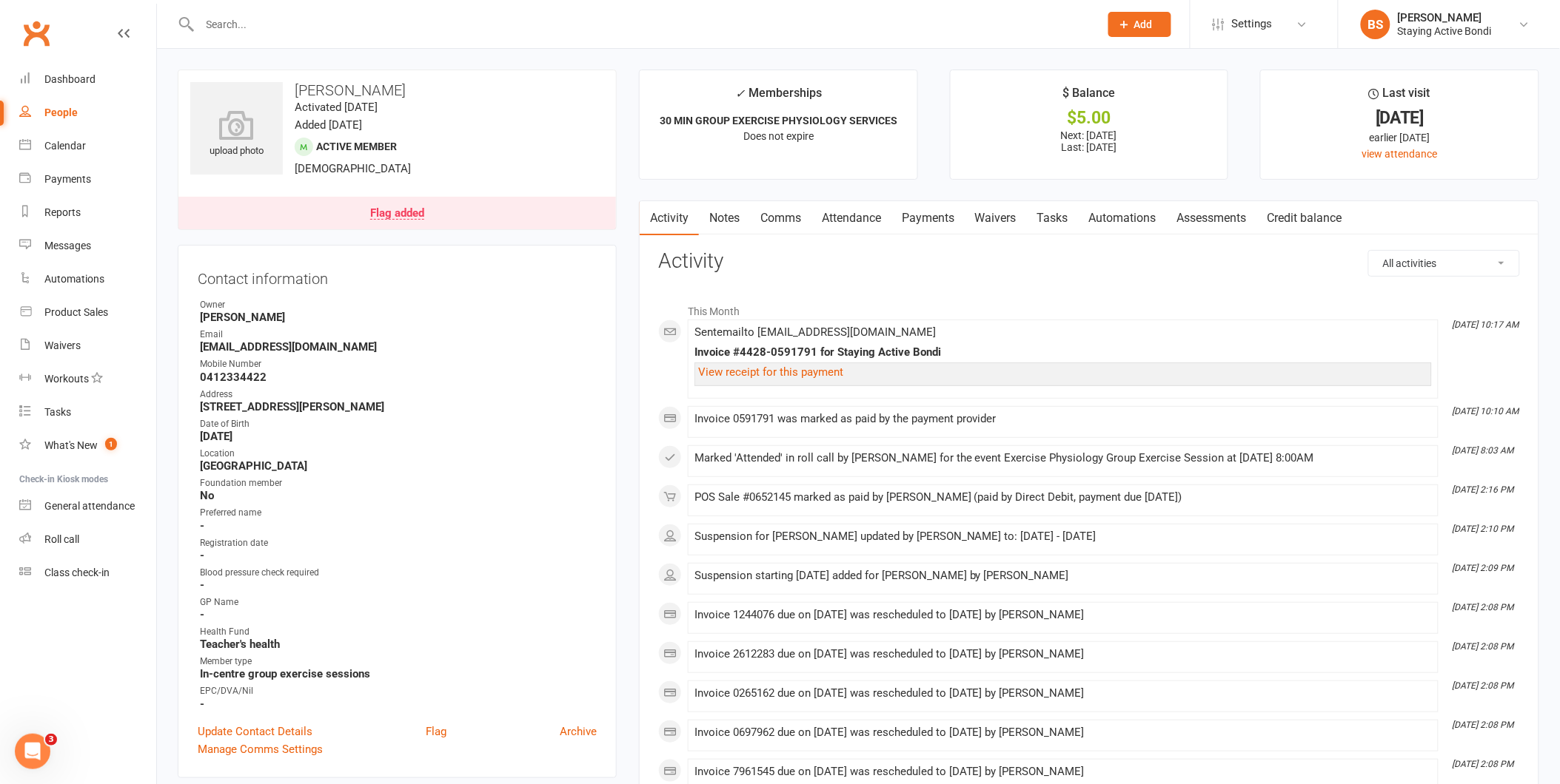
click at [916, 219] on link "Payments" at bounding box center [928, 218] width 73 height 34
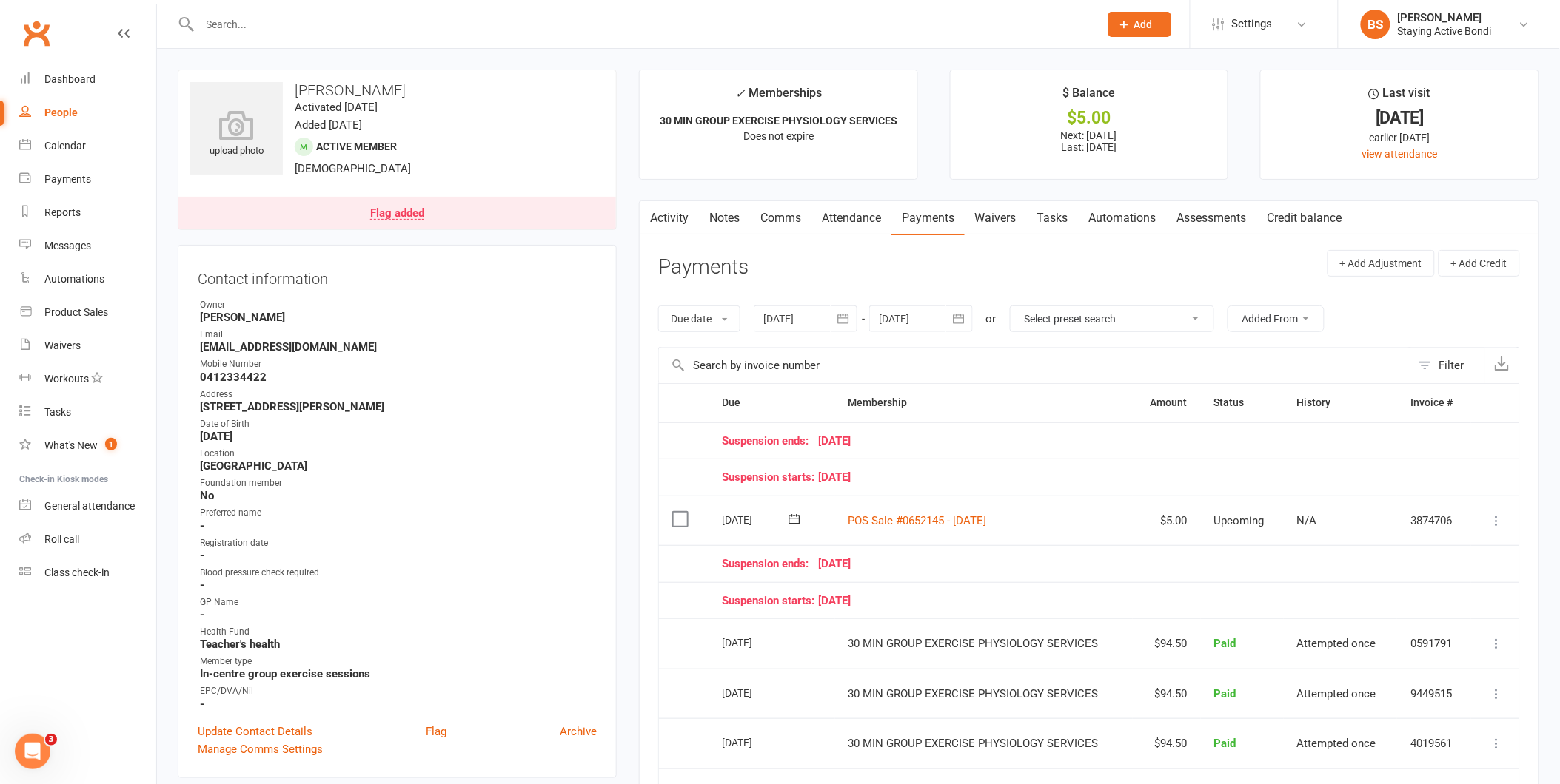
click at [783, 316] on div at bounding box center [805, 319] width 103 height 27
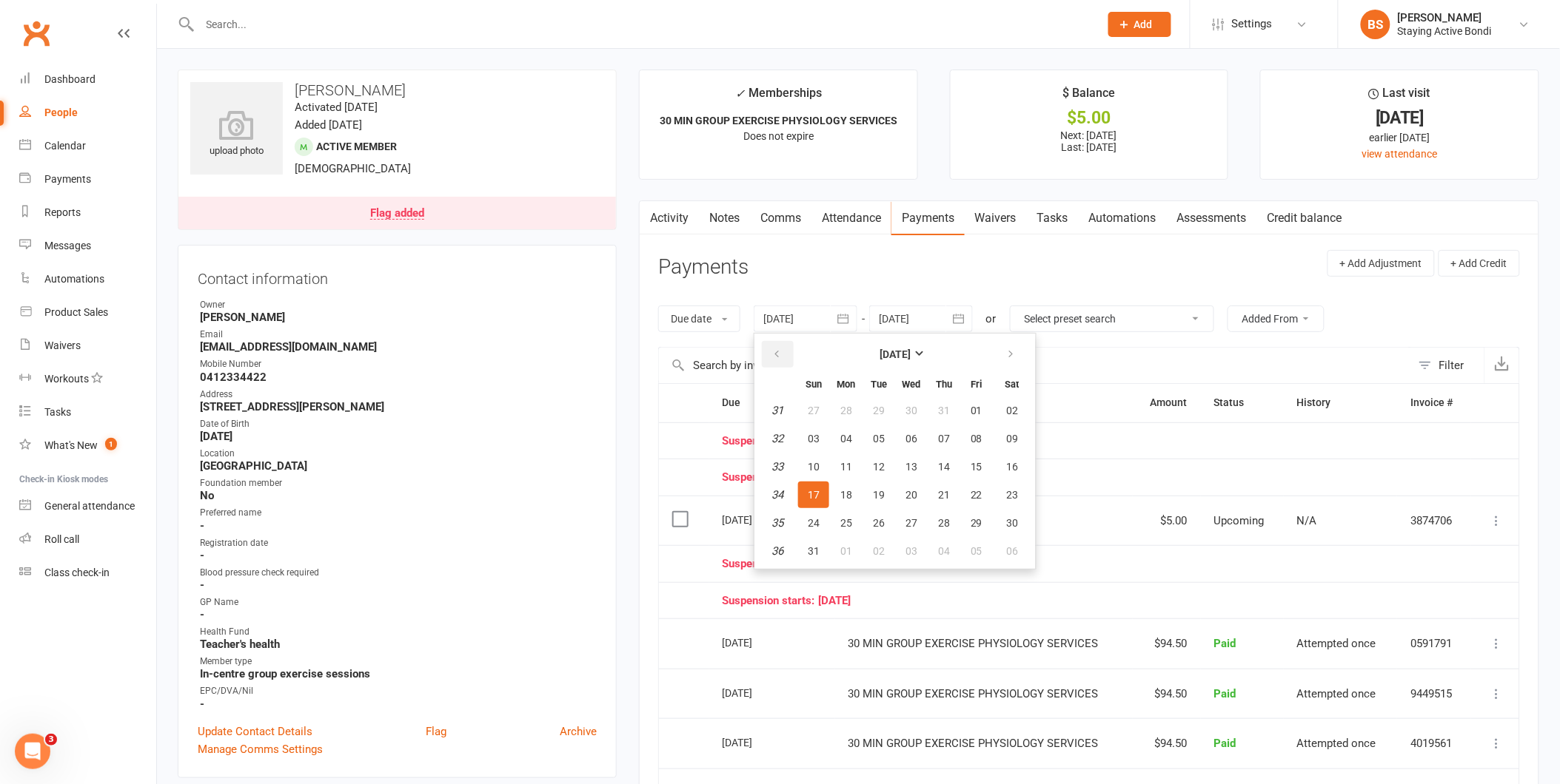
click at [776, 354] on icon "button" at bounding box center [776, 355] width 11 height 12
click at [777, 354] on icon "button" at bounding box center [776, 355] width 11 height 12
click at [811, 425] on button "04" at bounding box center [814, 438] width 31 height 27
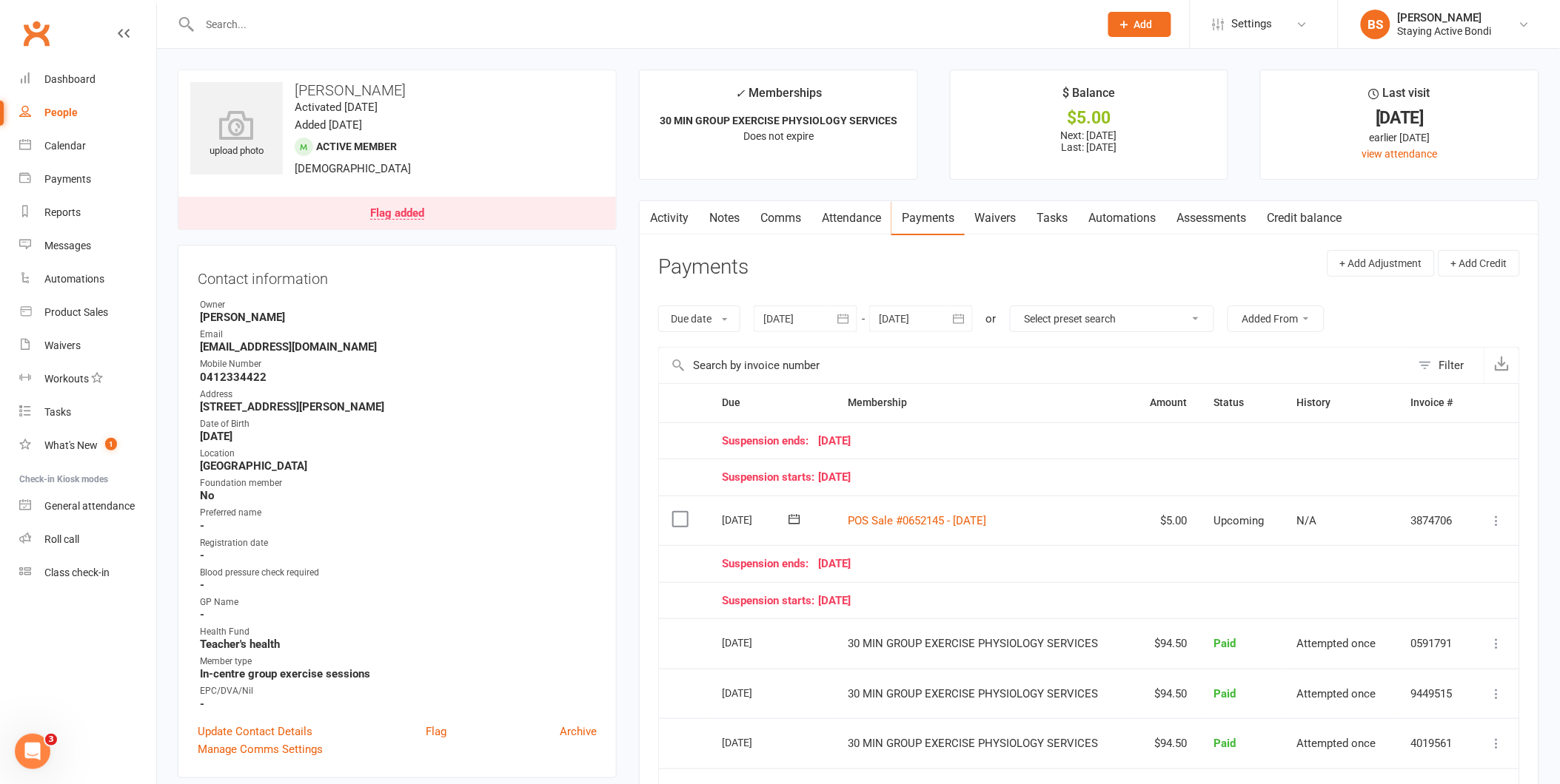
type input "[DATE]"
click at [570, 28] on input "text" at bounding box center [642, 24] width 894 height 20
click at [489, 33] on input "text" at bounding box center [642, 24] width 894 height 20
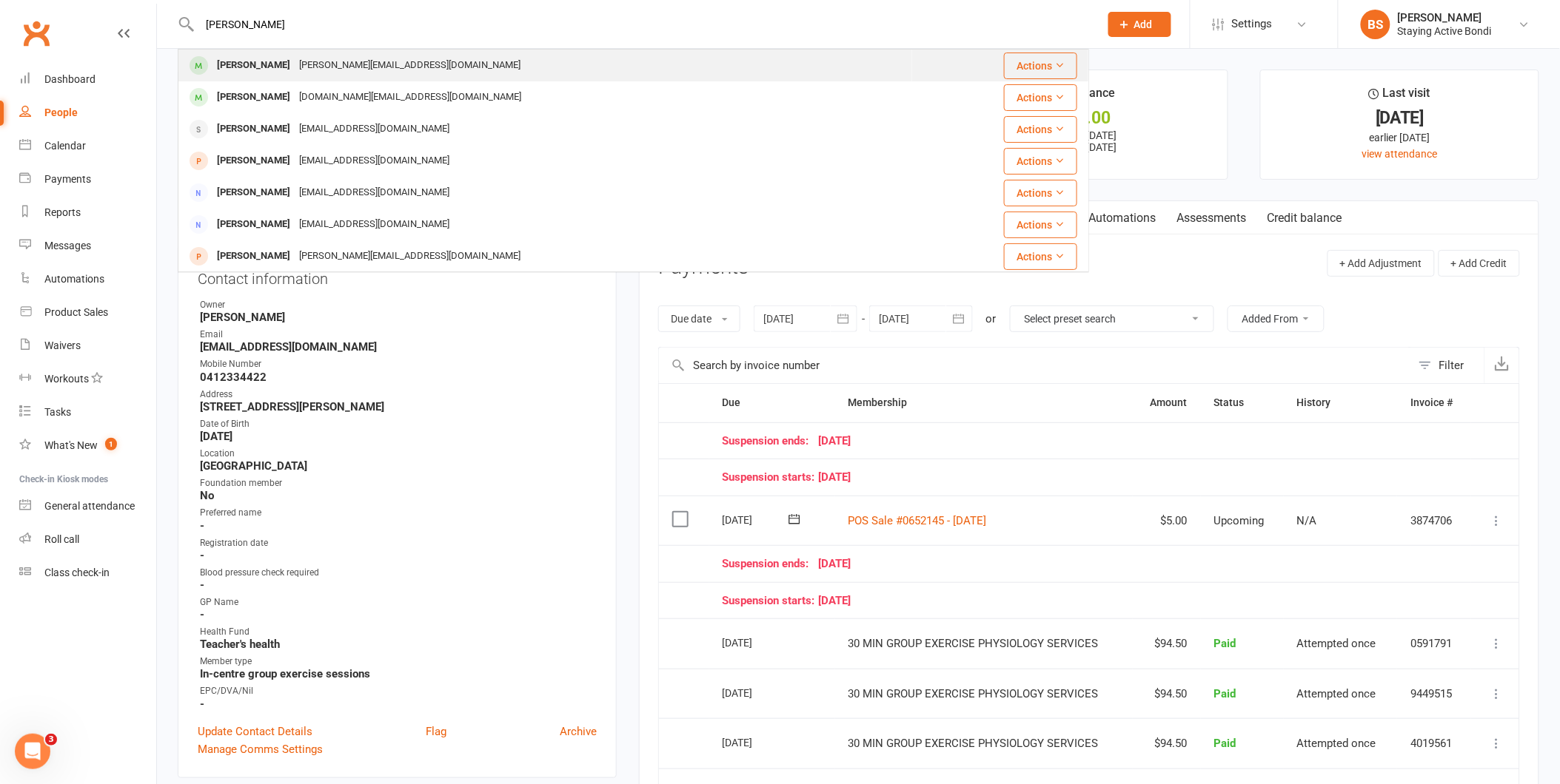
type input "[PERSON_NAME]"
click at [406, 67] on div "[PERSON_NAME] [PERSON_NAME][EMAIL_ADDRESS][DOMAIN_NAME]" at bounding box center [545, 65] width 732 height 30
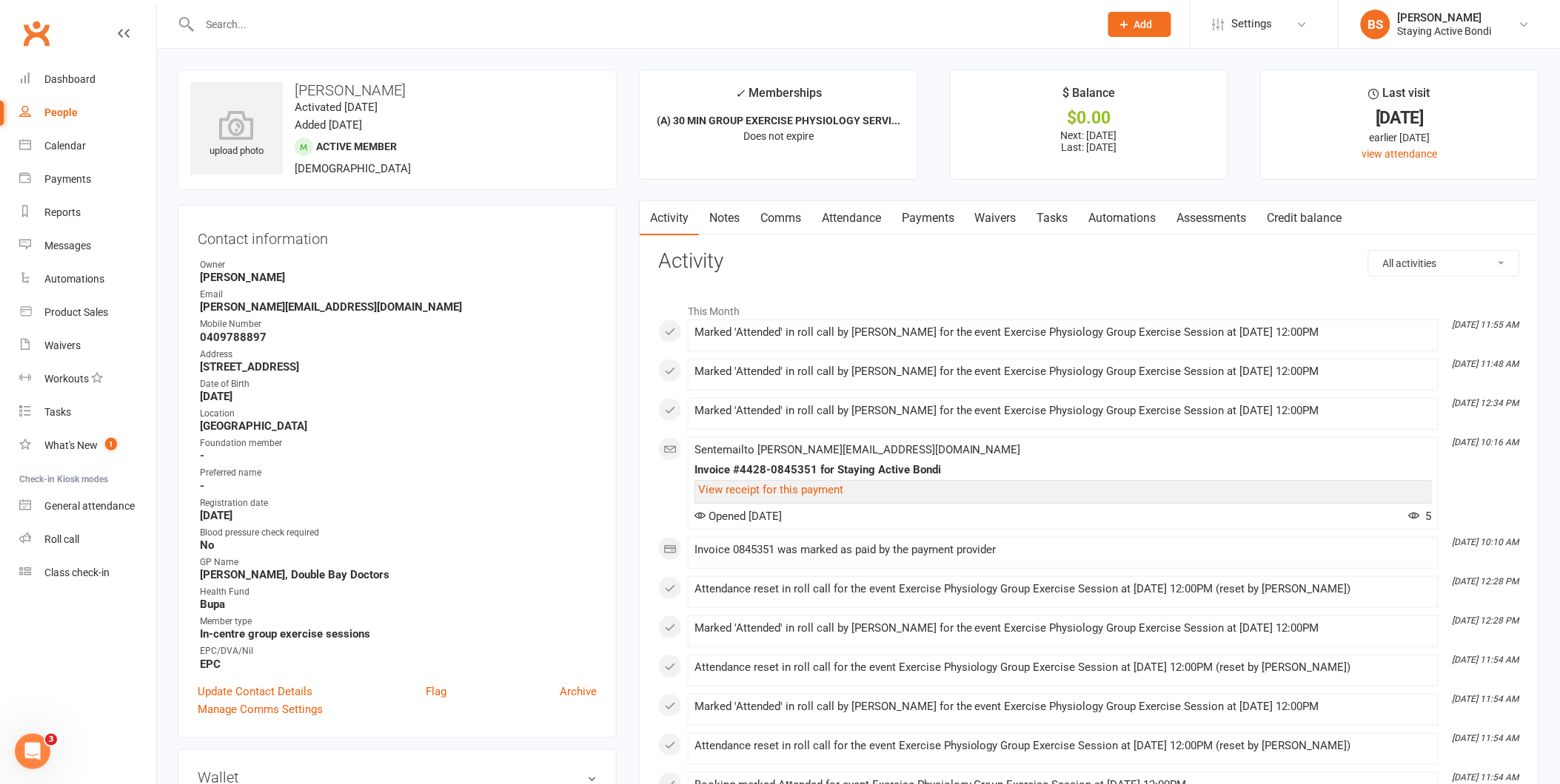
click at [861, 209] on link "Attendance" at bounding box center [851, 218] width 80 height 34
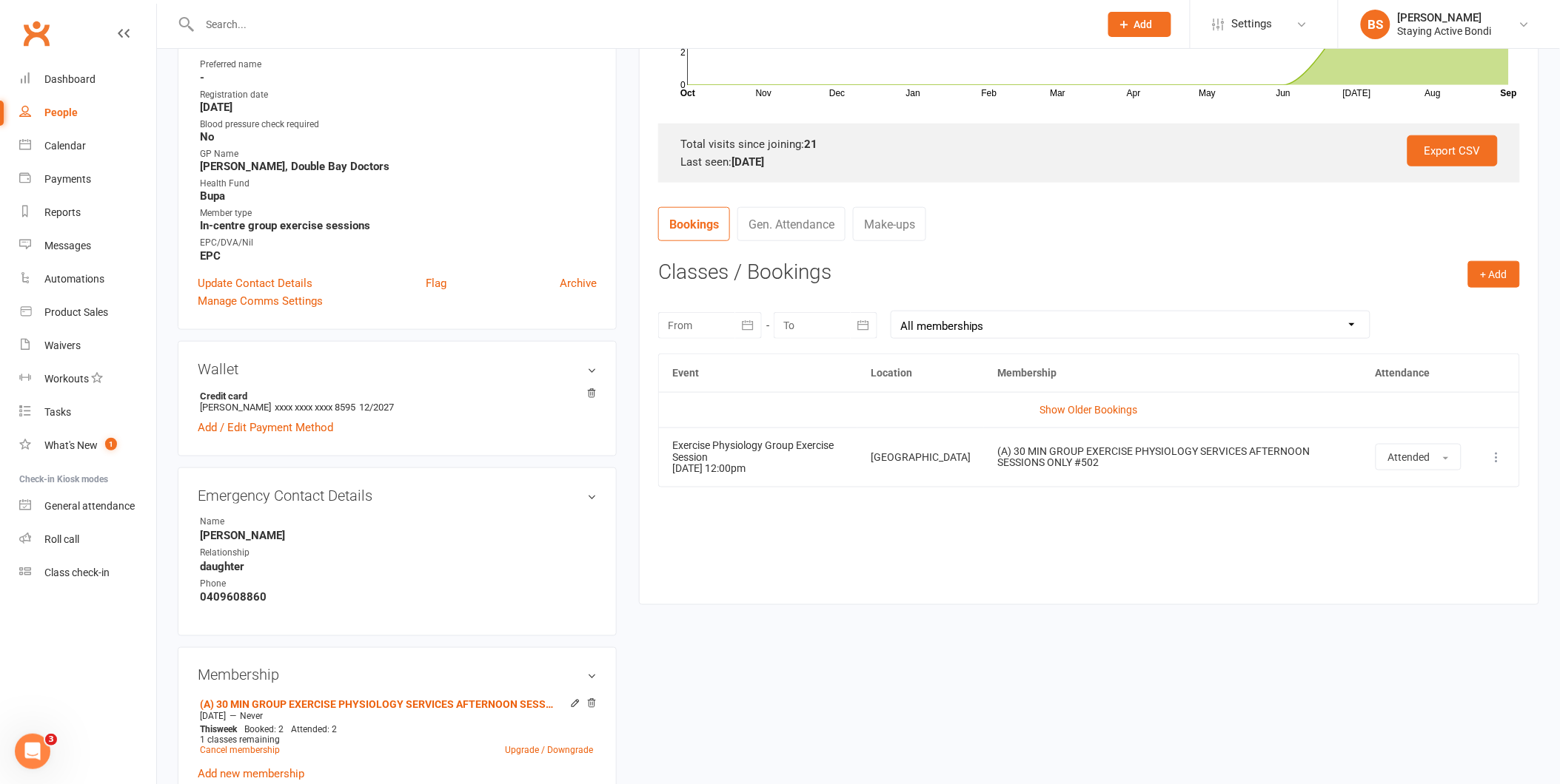
scroll to position [411, 0]
click at [1485, 277] on button "+ Add" at bounding box center [1494, 272] width 52 height 27
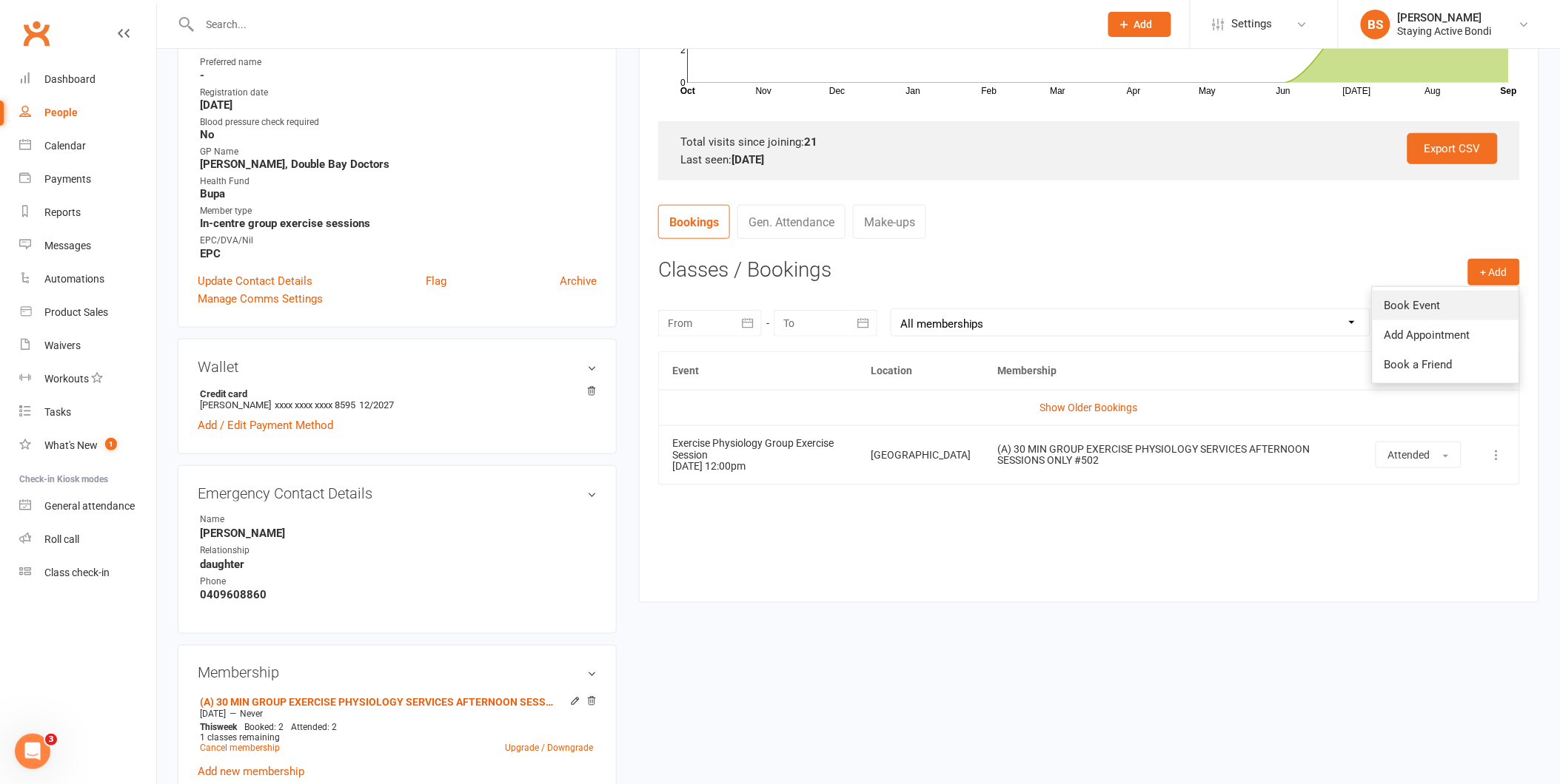
click at [1445, 302] on link "Book Event" at bounding box center [1446, 306] width 146 height 29
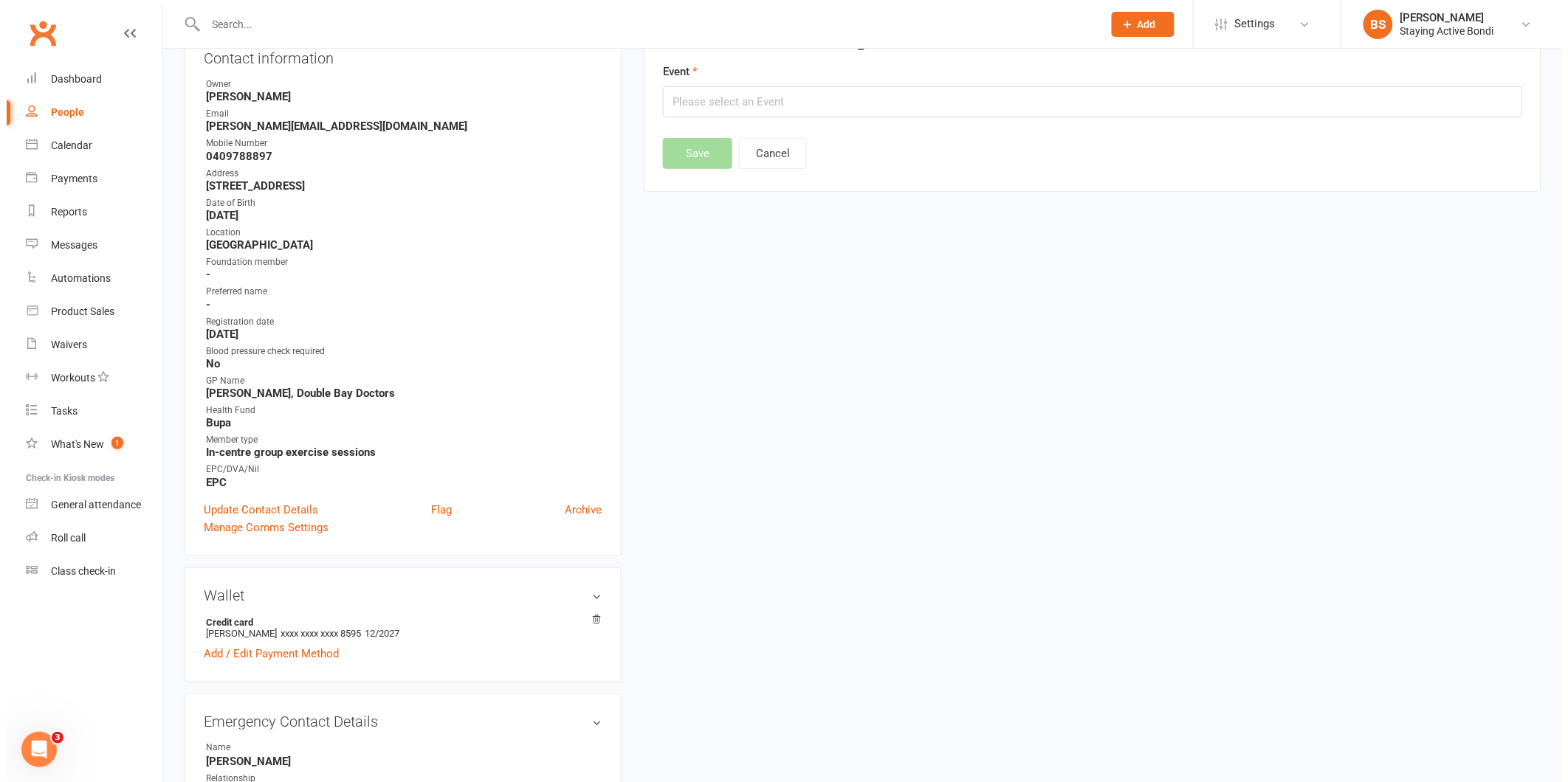
scroll to position [127, 0]
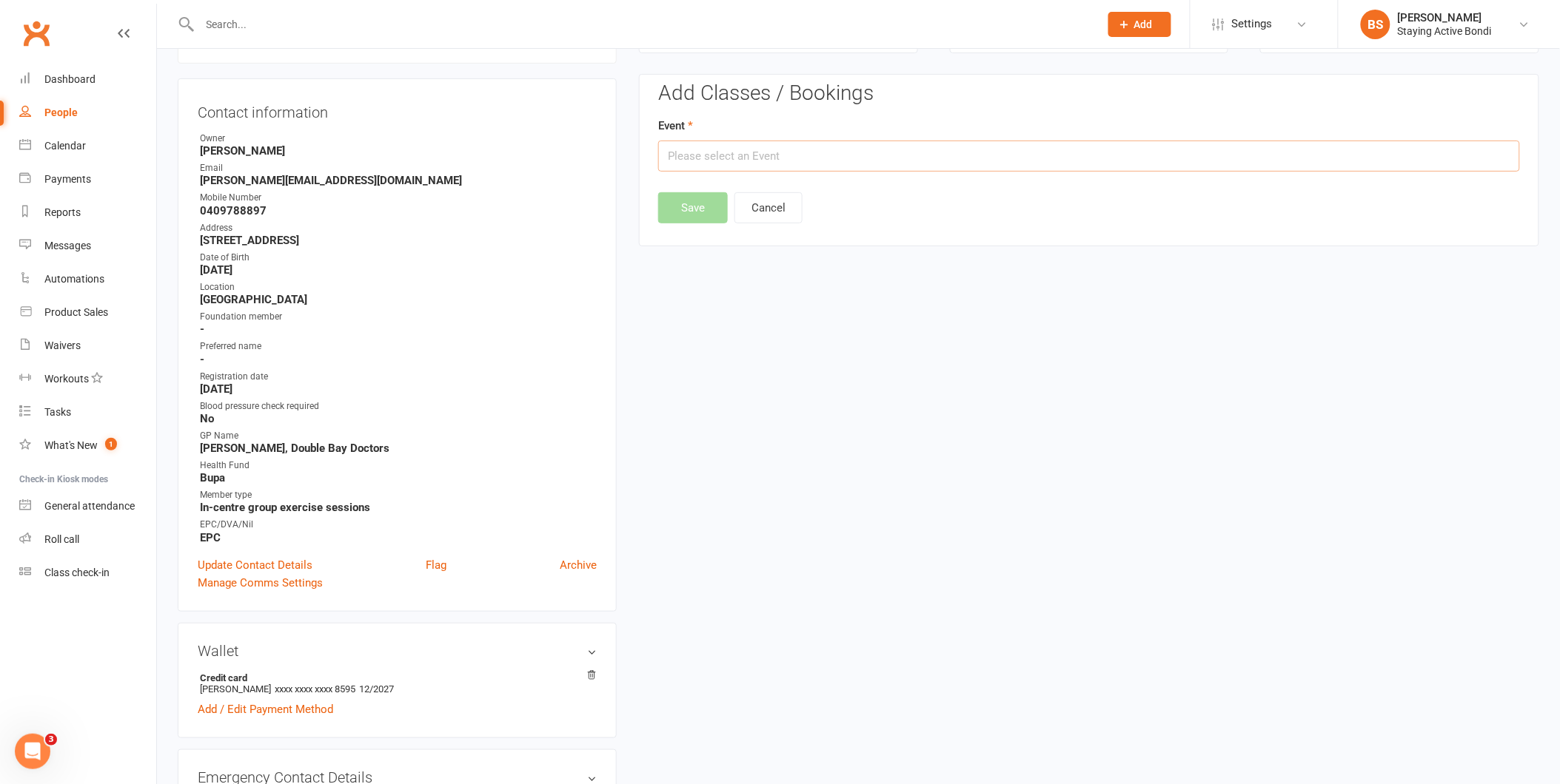
click at [728, 154] on input "text" at bounding box center [1089, 156] width 862 height 31
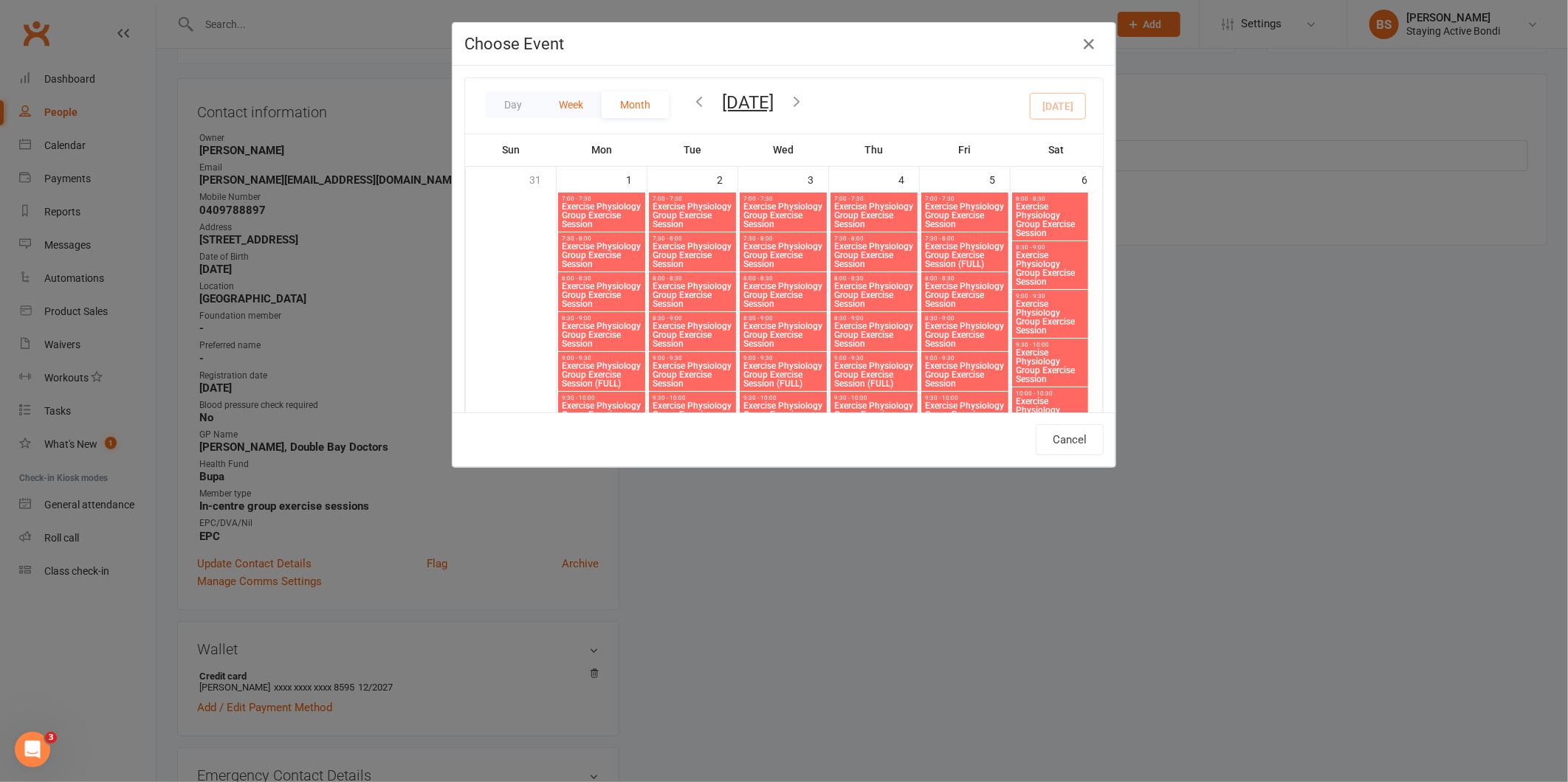
click at [577, 105] on button "Week" at bounding box center [571, 105] width 62 height 27
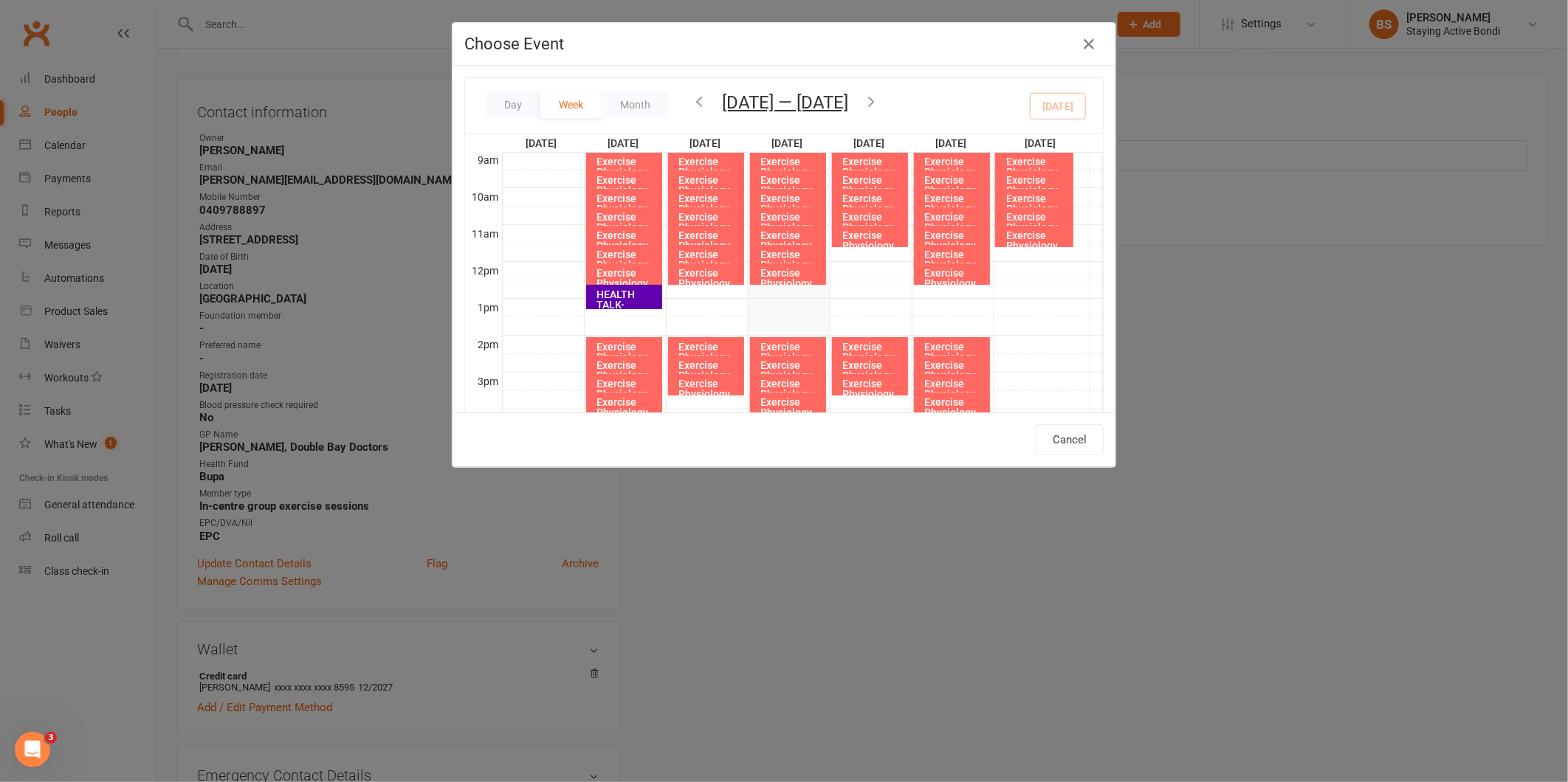
scroll to position [252, 0]
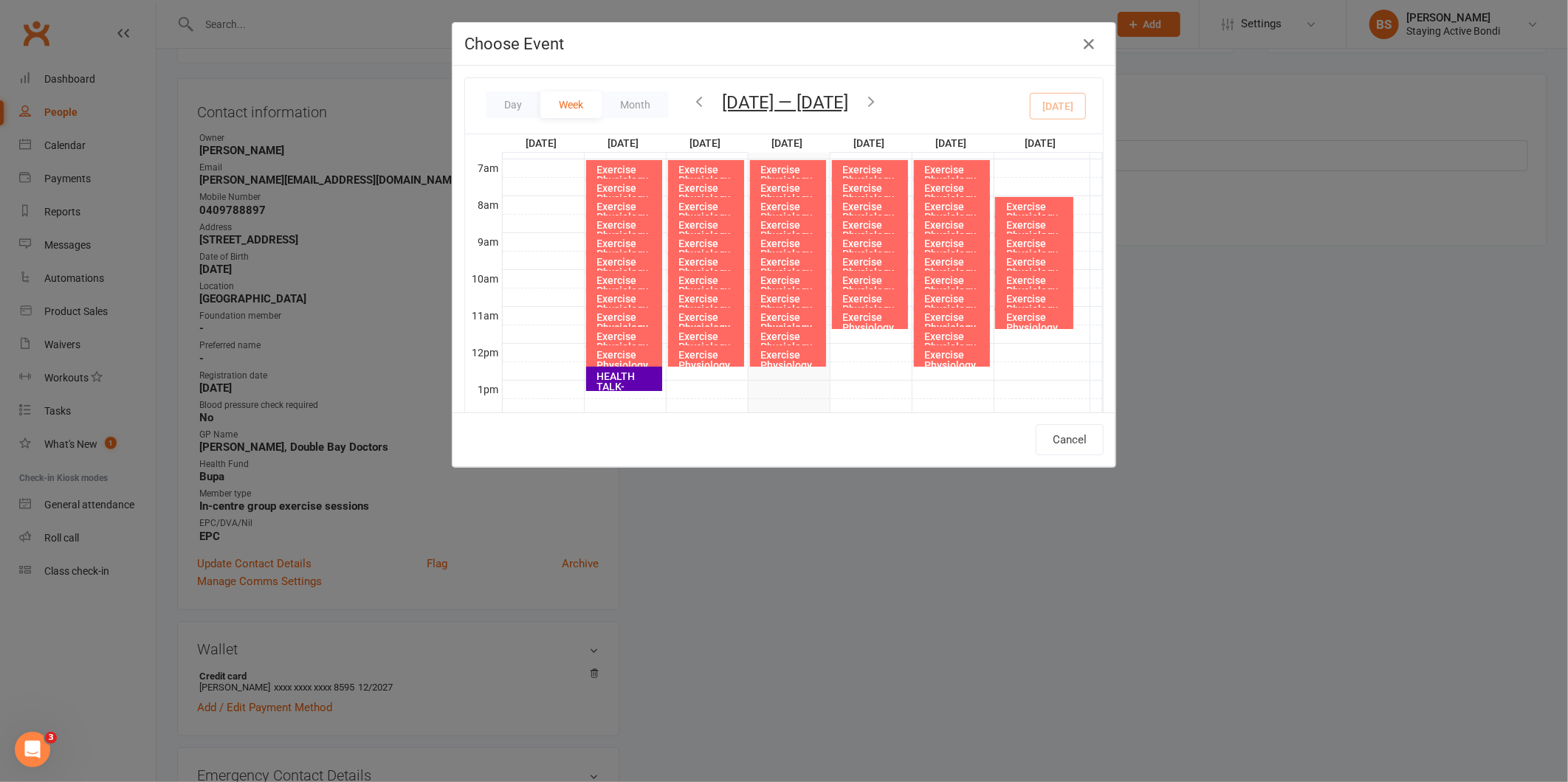
click at [880, 100] on icon "button" at bounding box center [872, 101] width 16 height 16
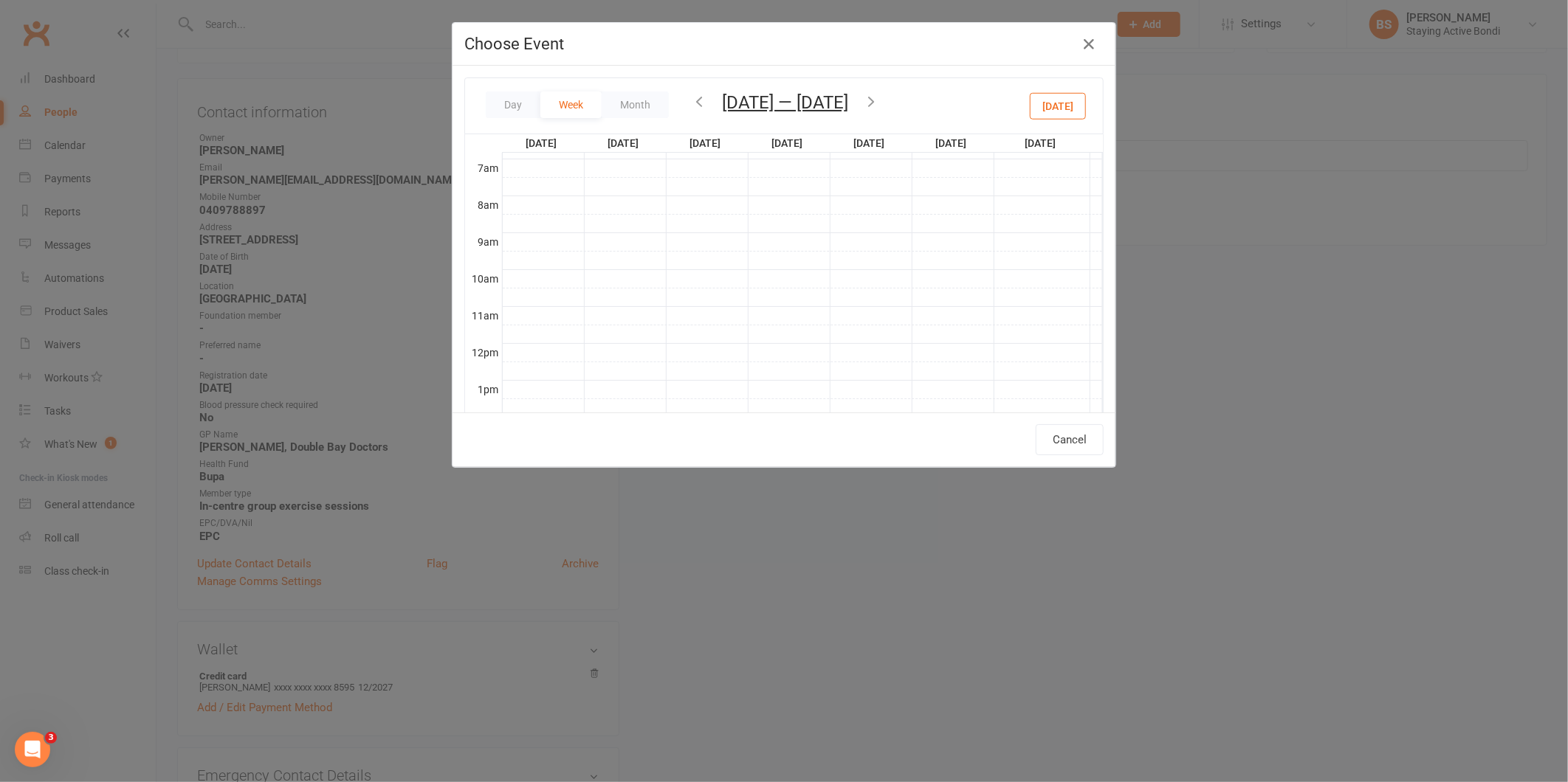
scroll to position [334, 0]
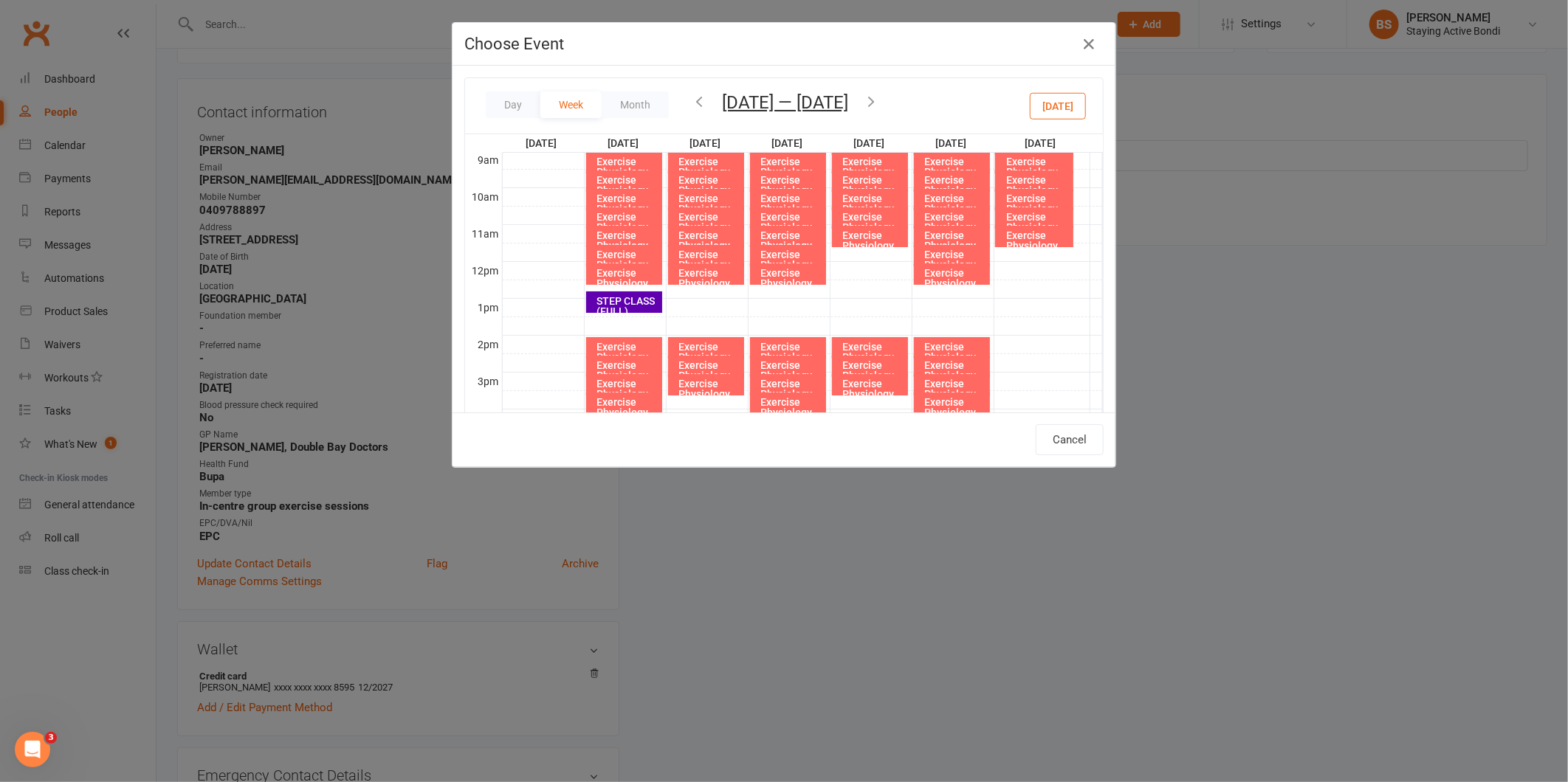
click at [615, 274] on div "Exercise Physiology Group Exercise Session" at bounding box center [627, 294] width 62 height 52
type input "Exercise Physiology Group Exercise Session - [DATE] 12:00:00 PM"
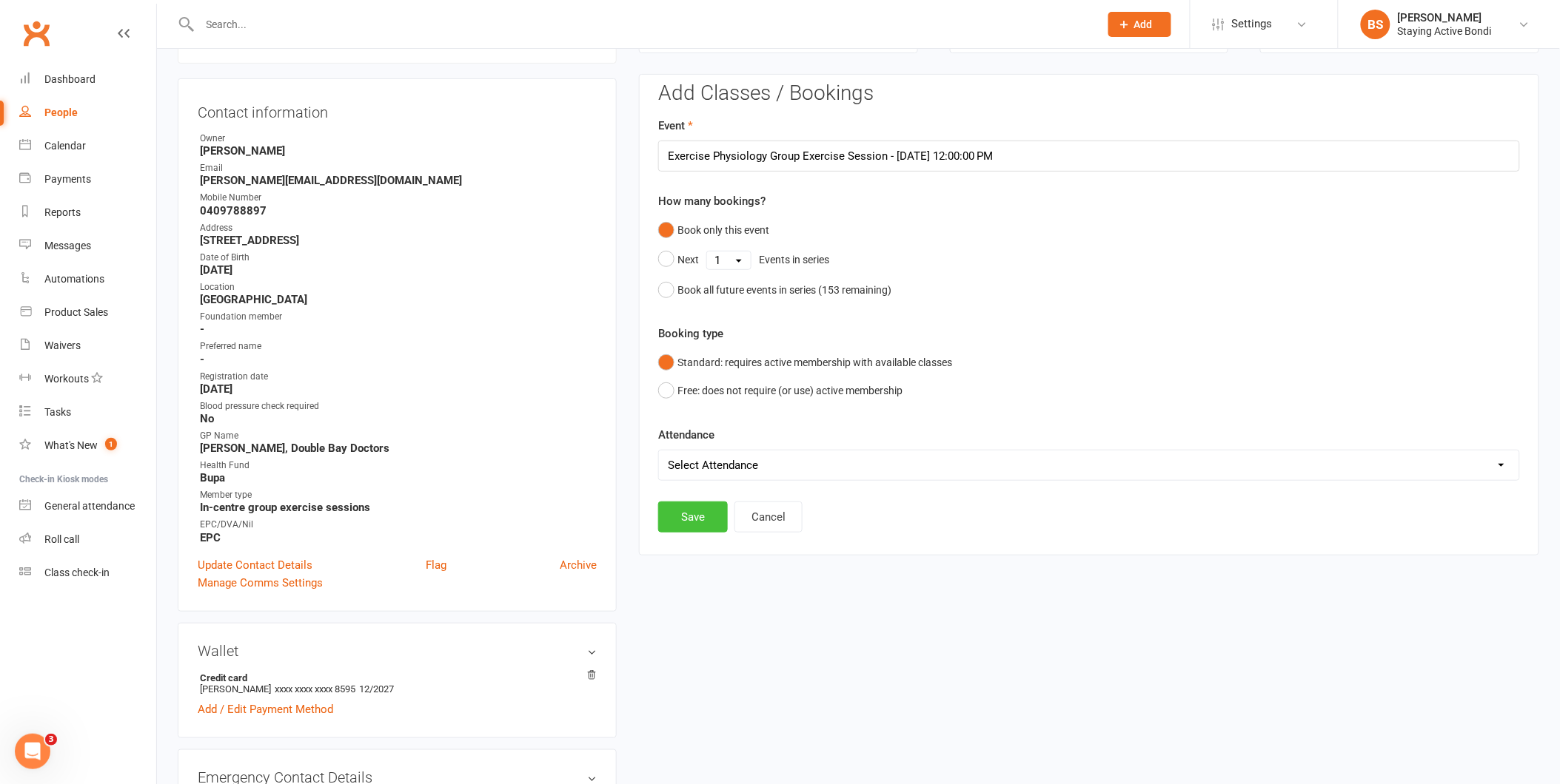
click at [691, 514] on button "Save" at bounding box center [693, 517] width 70 height 31
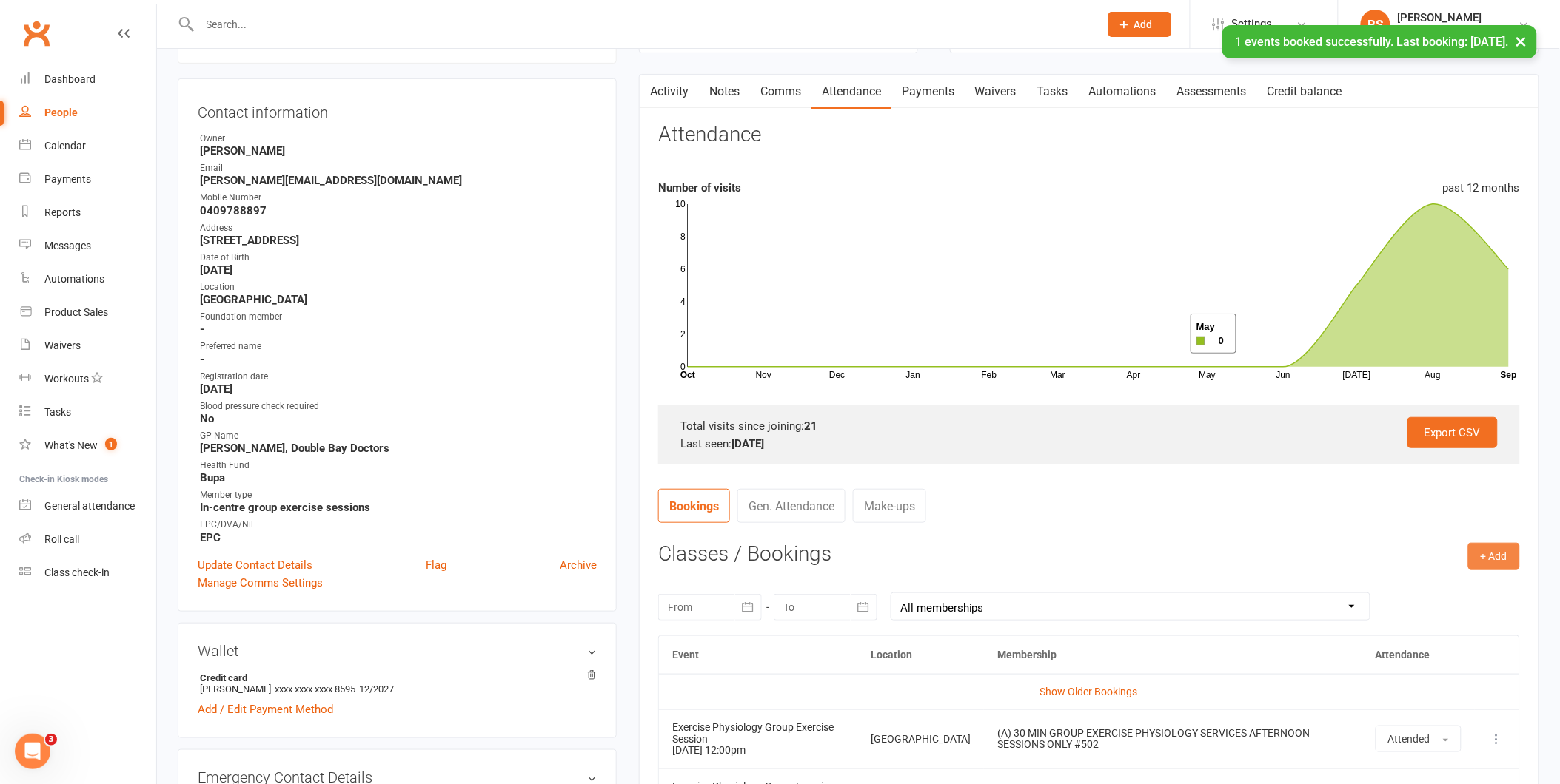
click at [1497, 554] on button "+ Add" at bounding box center [1494, 556] width 52 height 27
click at [1453, 589] on link "Book Event" at bounding box center [1446, 590] width 146 height 29
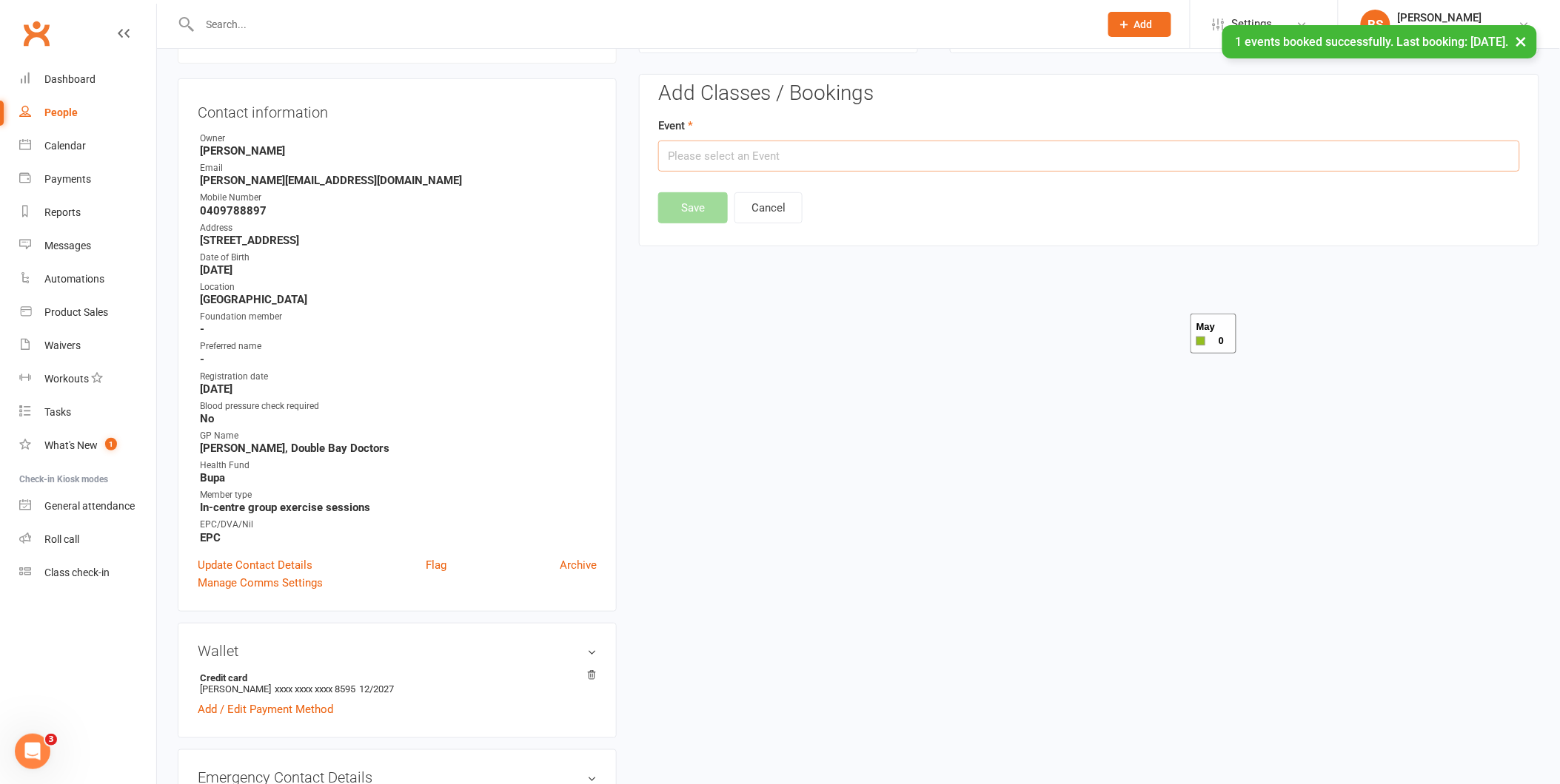
click at [850, 154] on input "text" at bounding box center [1089, 156] width 862 height 31
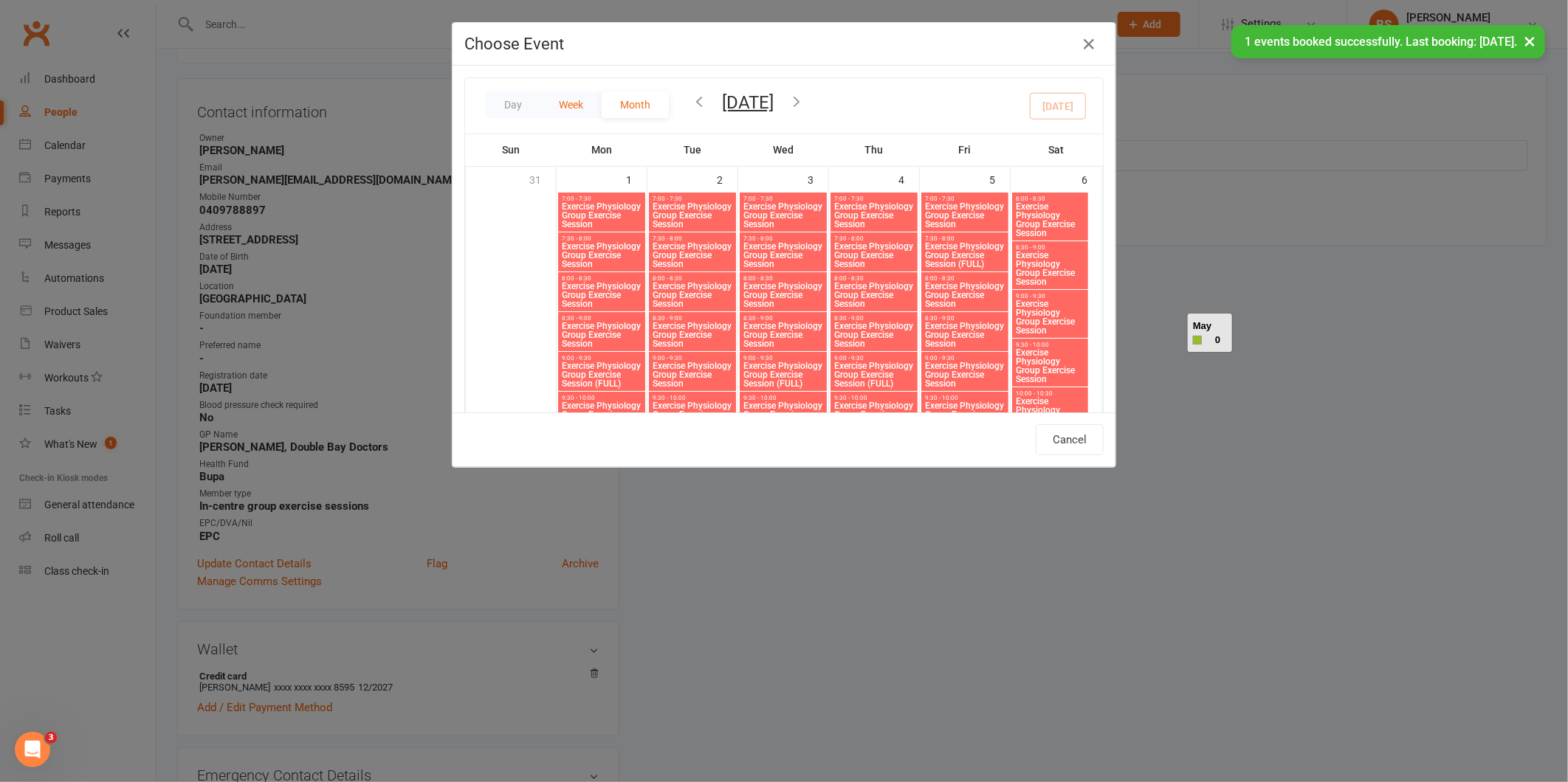
click at [554, 100] on button "Week" at bounding box center [571, 105] width 62 height 27
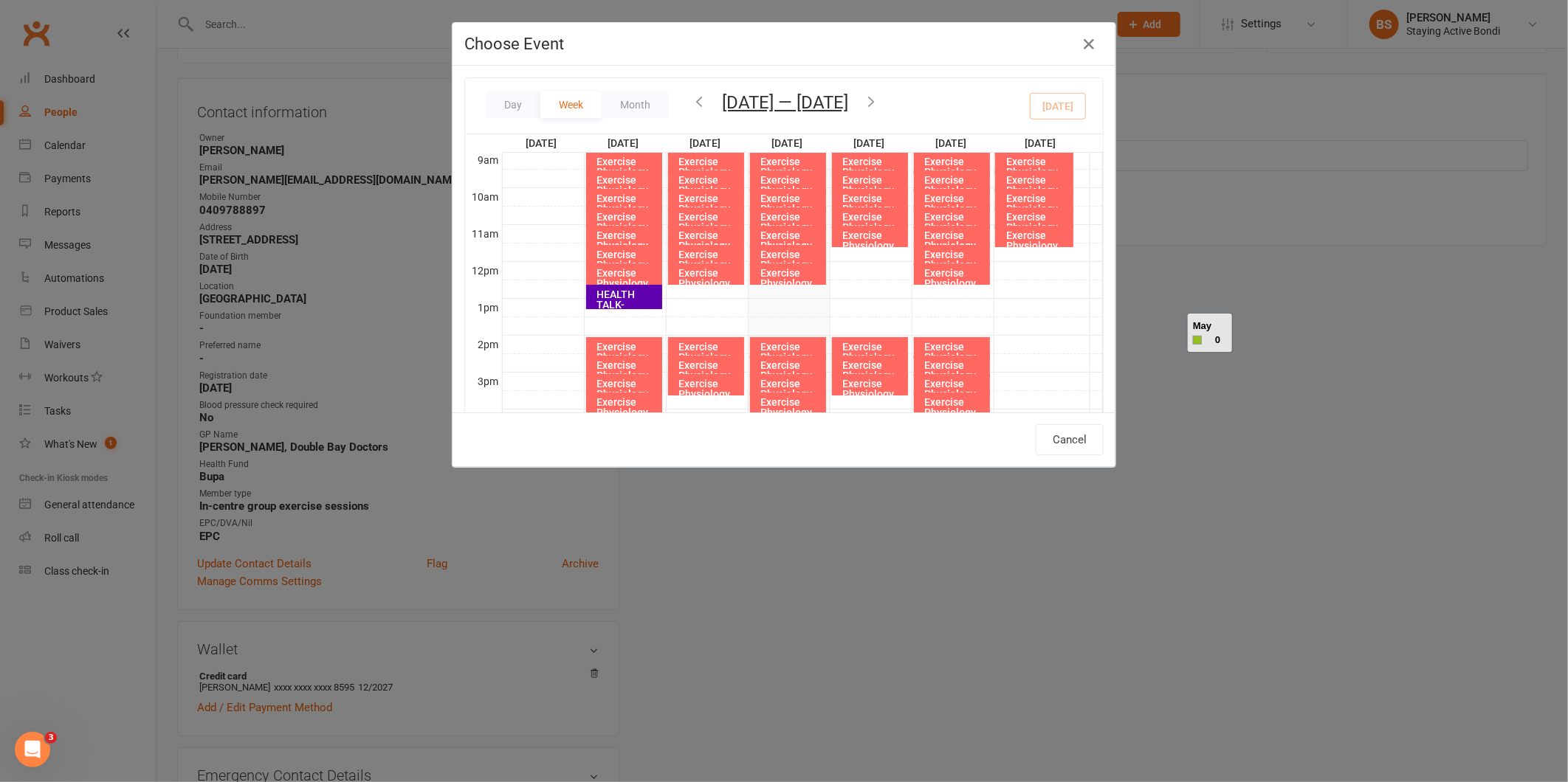
click at [874, 104] on icon "button" at bounding box center [872, 101] width 16 height 16
click at [799, 272] on div "Exercise Physiology Group Exercise Session" at bounding box center [791, 294] width 62 height 52
type input "Exercise Physiology Group Exercise Session - [DATE] 12:00:00 PM"
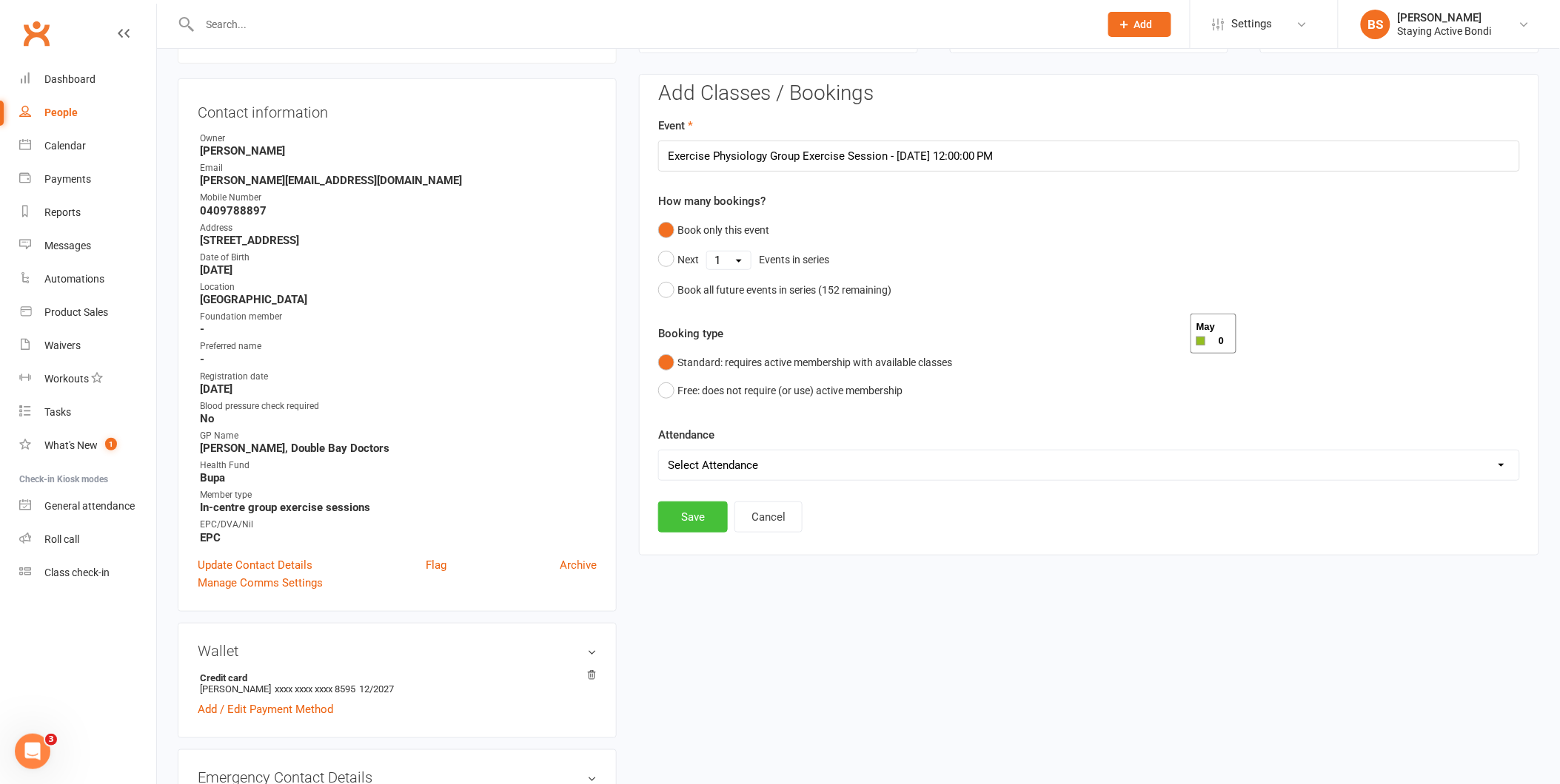
click at [692, 515] on button "Save" at bounding box center [693, 517] width 70 height 31
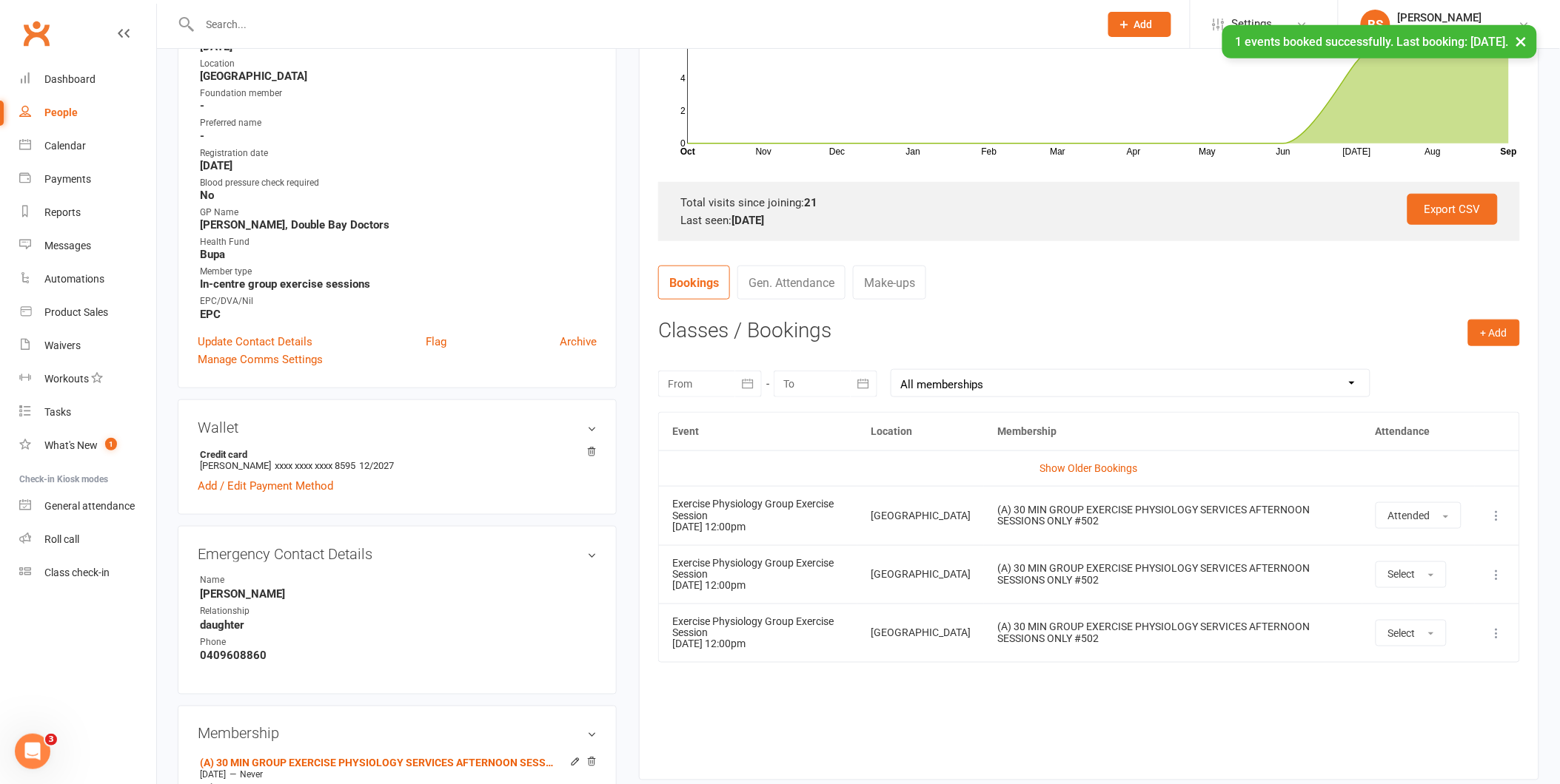
scroll to position [373, 0]
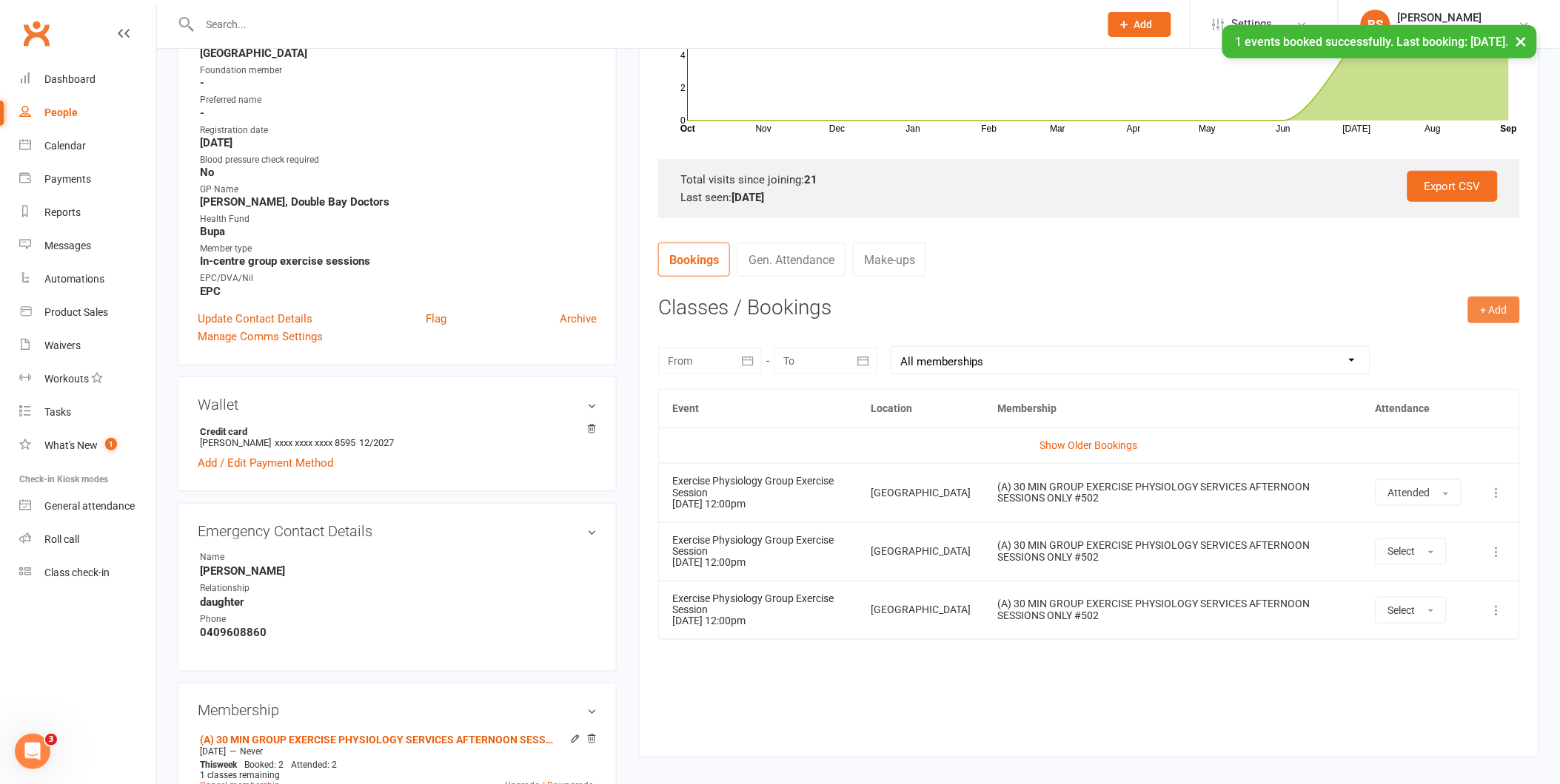
click at [1485, 307] on button "+ Add" at bounding box center [1494, 310] width 52 height 27
click at [1410, 342] on link "Book Event" at bounding box center [1446, 343] width 146 height 29
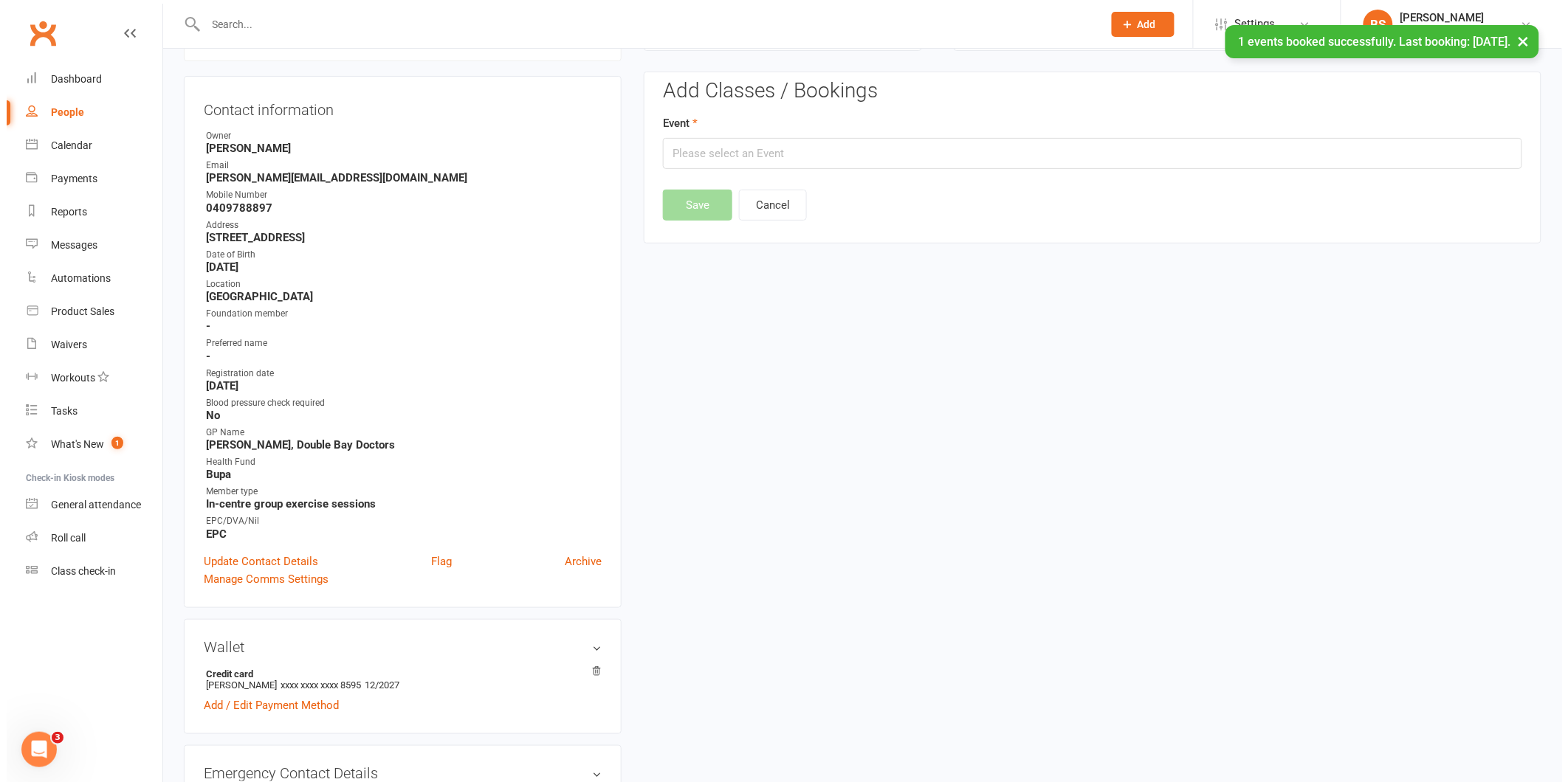
scroll to position [127, 0]
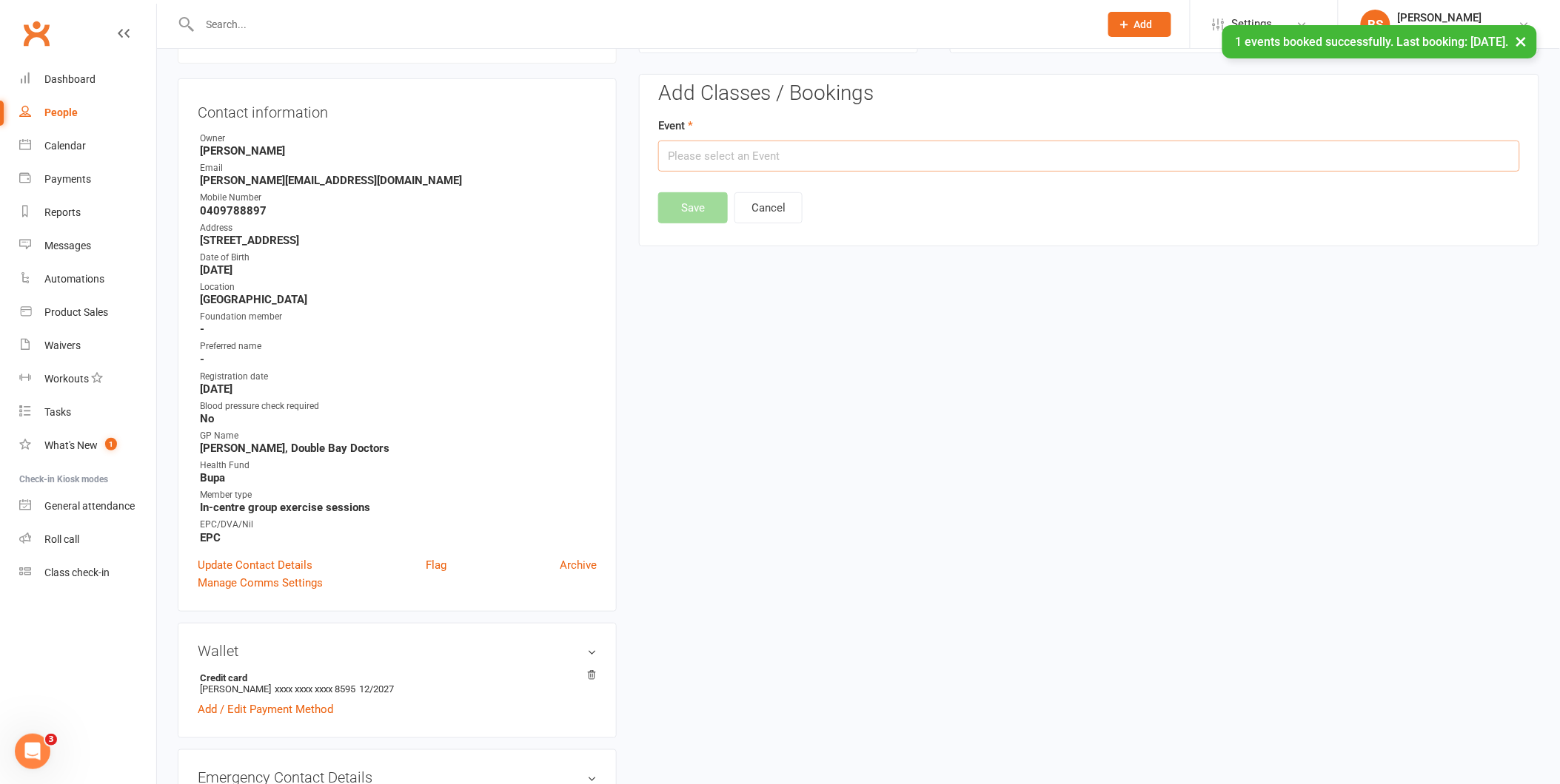
click at [727, 146] on input "text" at bounding box center [1089, 156] width 862 height 31
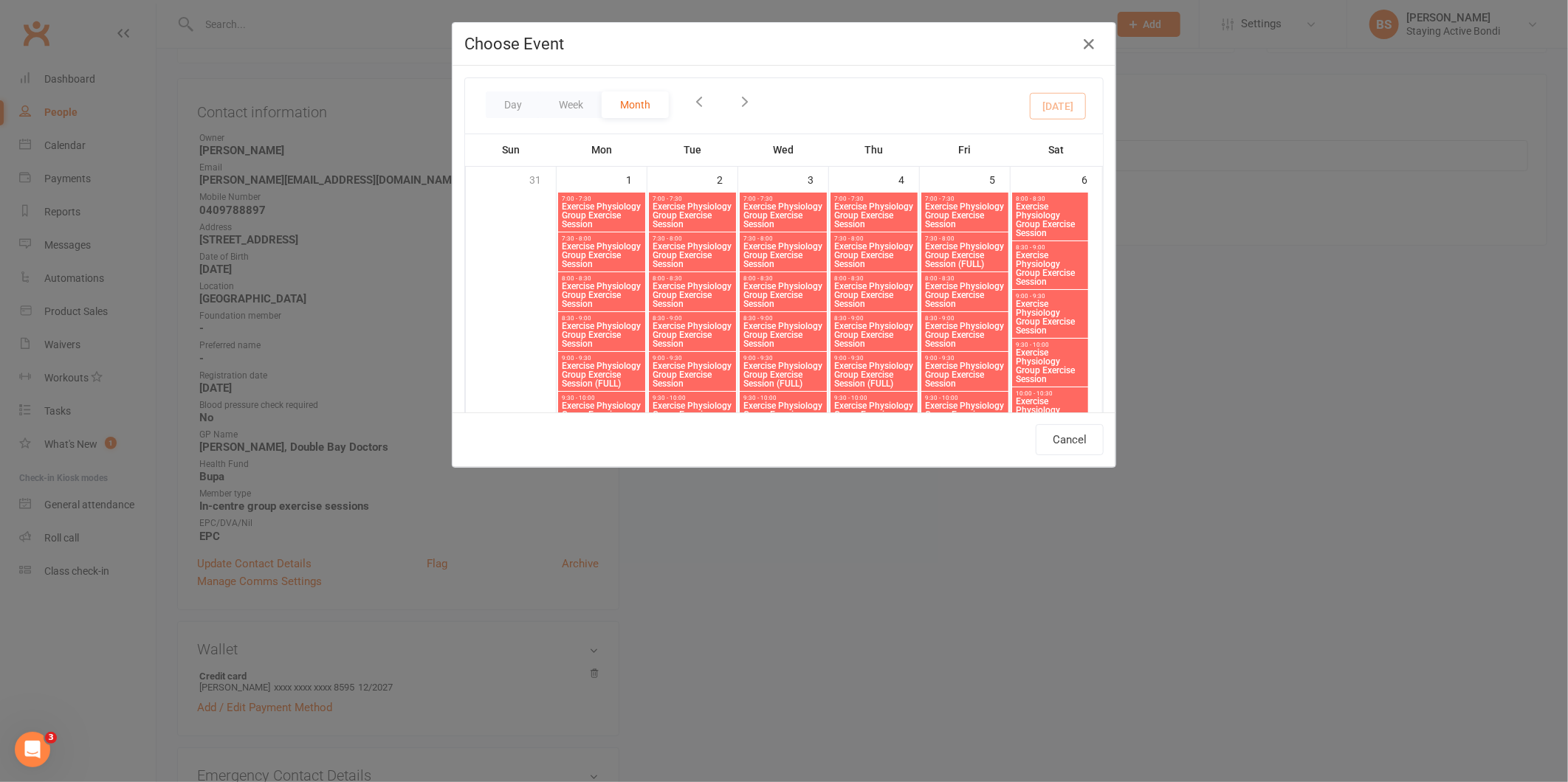
drag, startPoint x: 567, startPoint y: 100, endPoint x: 604, endPoint y: 114, distance: 39.6
click at [567, 101] on button "Week" at bounding box center [571, 105] width 62 height 27
click at [573, 99] on button "Week" at bounding box center [571, 105] width 62 height 27
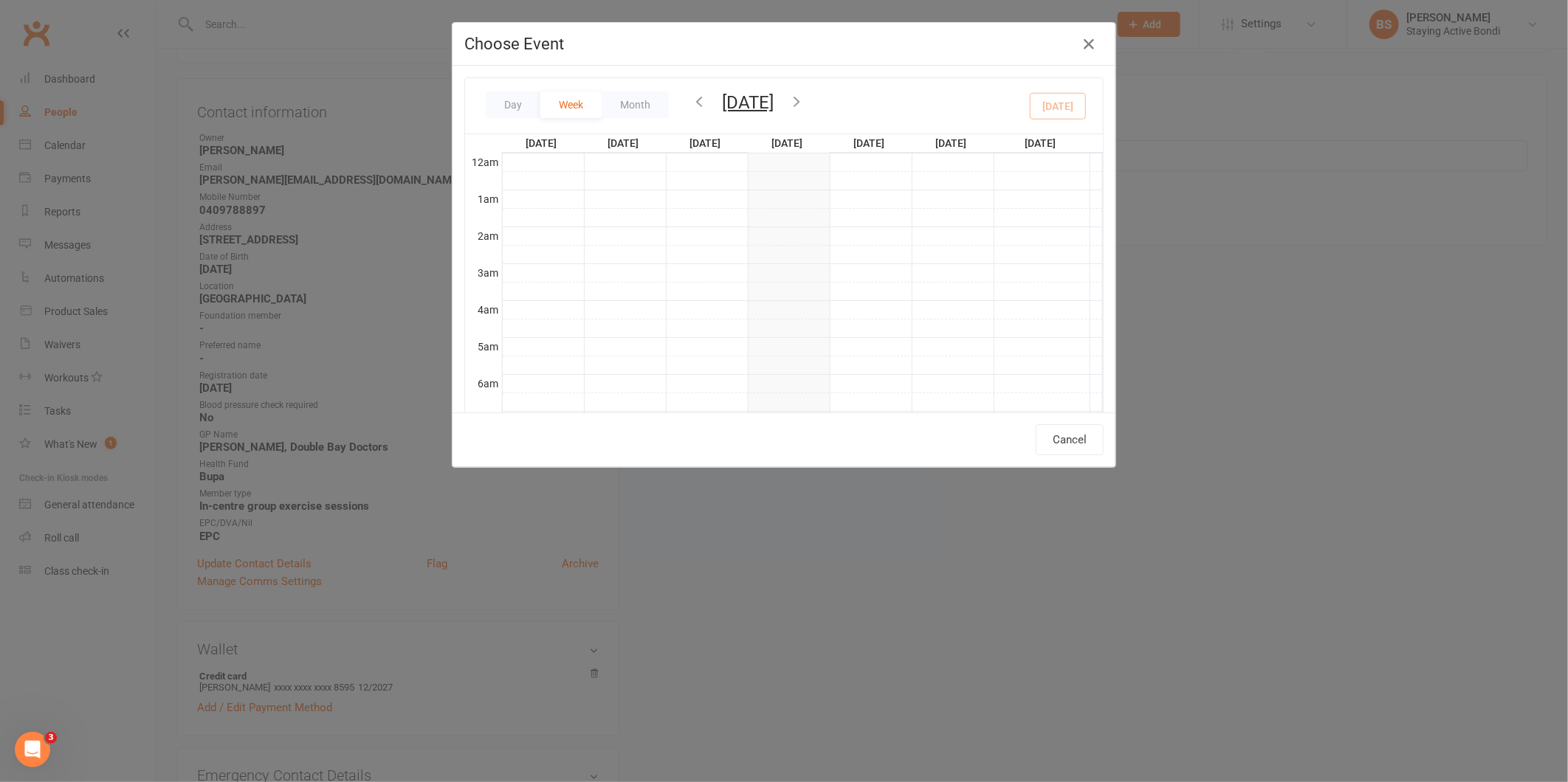
scroll to position [334, 0]
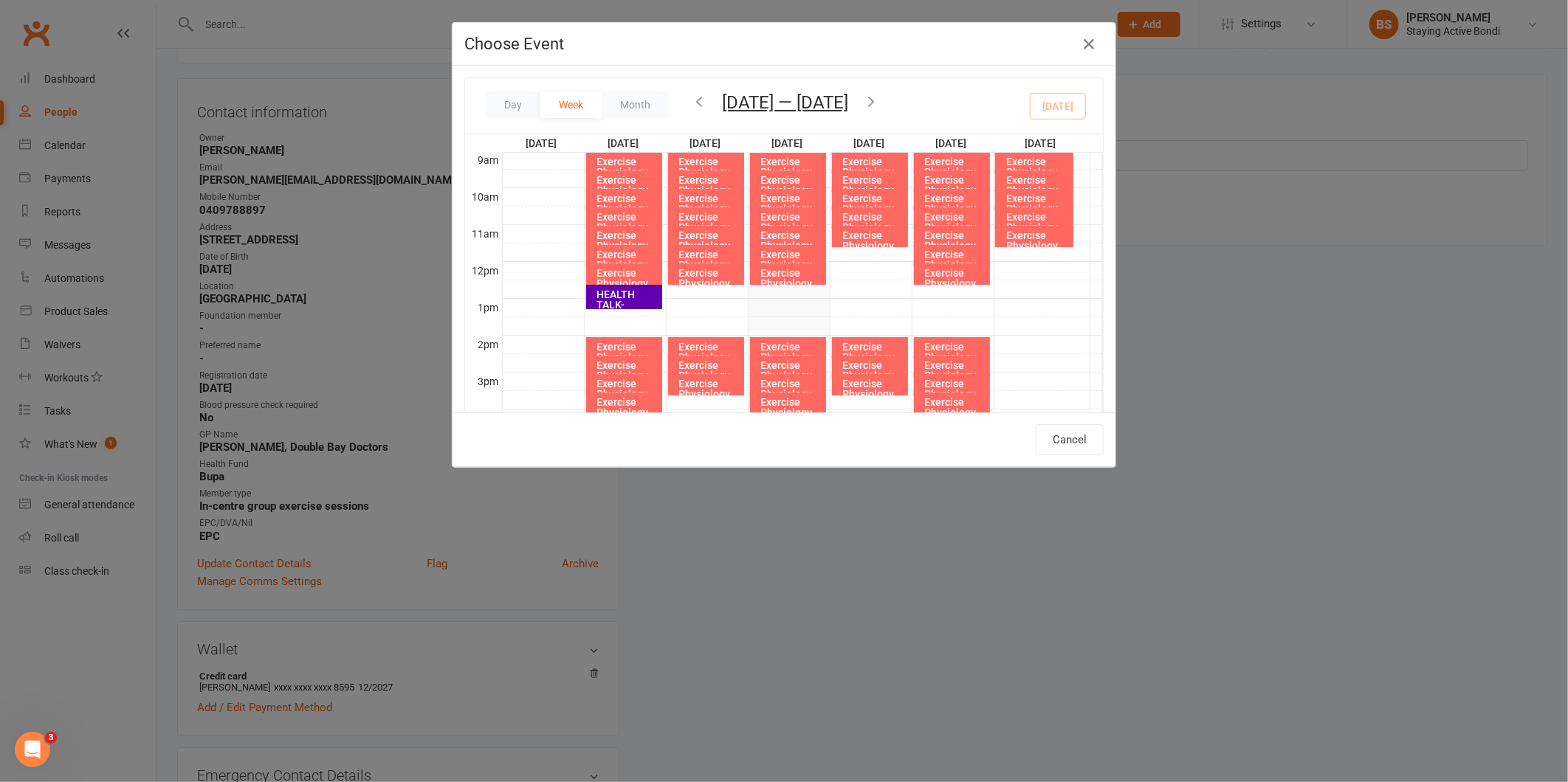
click at [879, 97] on icon "button" at bounding box center [872, 101] width 16 height 16
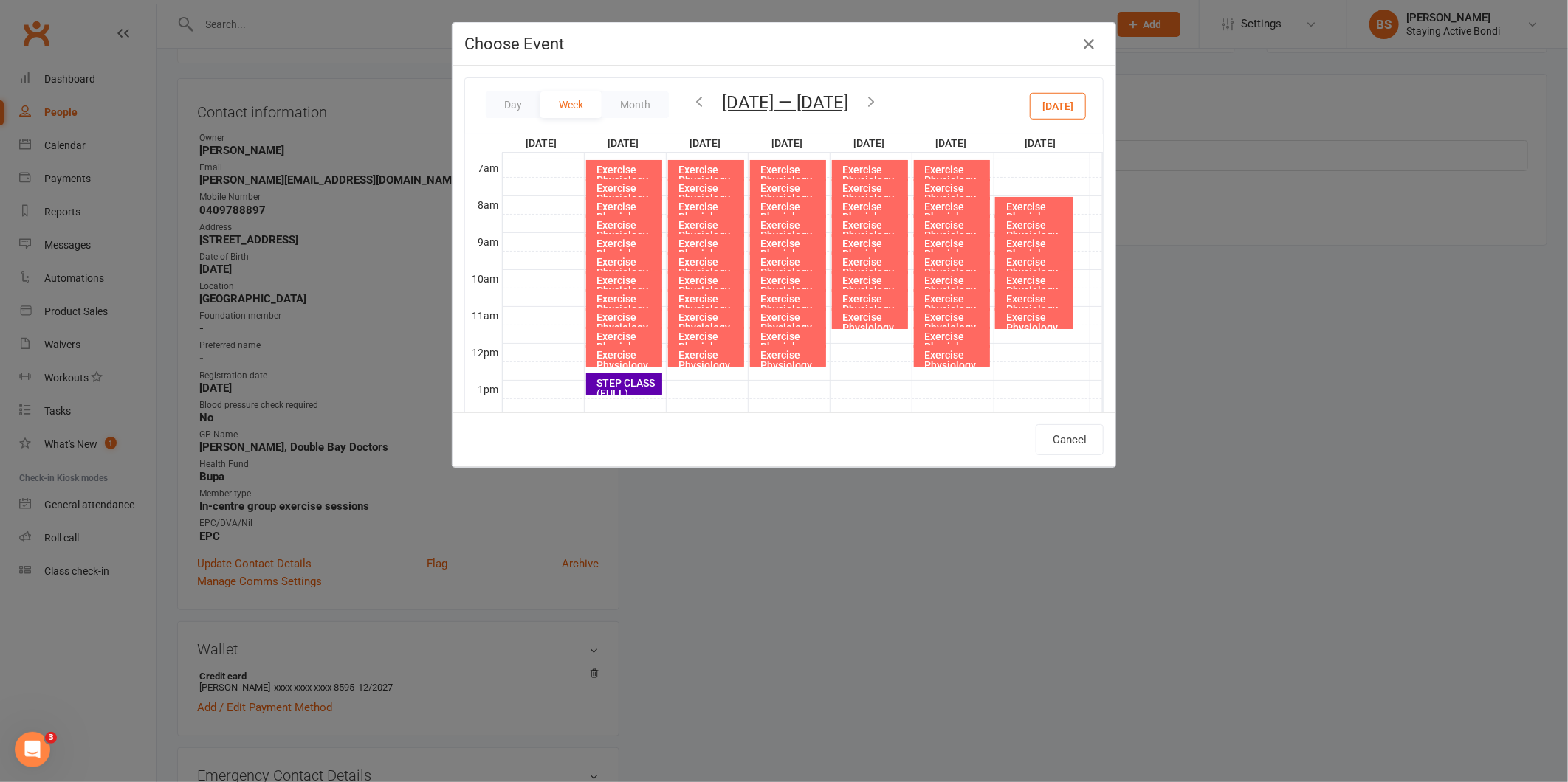
click at [954, 359] on div "Exercise Physiology Group Exercise Session" at bounding box center [955, 376] width 62 height 52
type input "Exercise Physiology Group Exercise Session - [DATE] 12:00:00 PM"
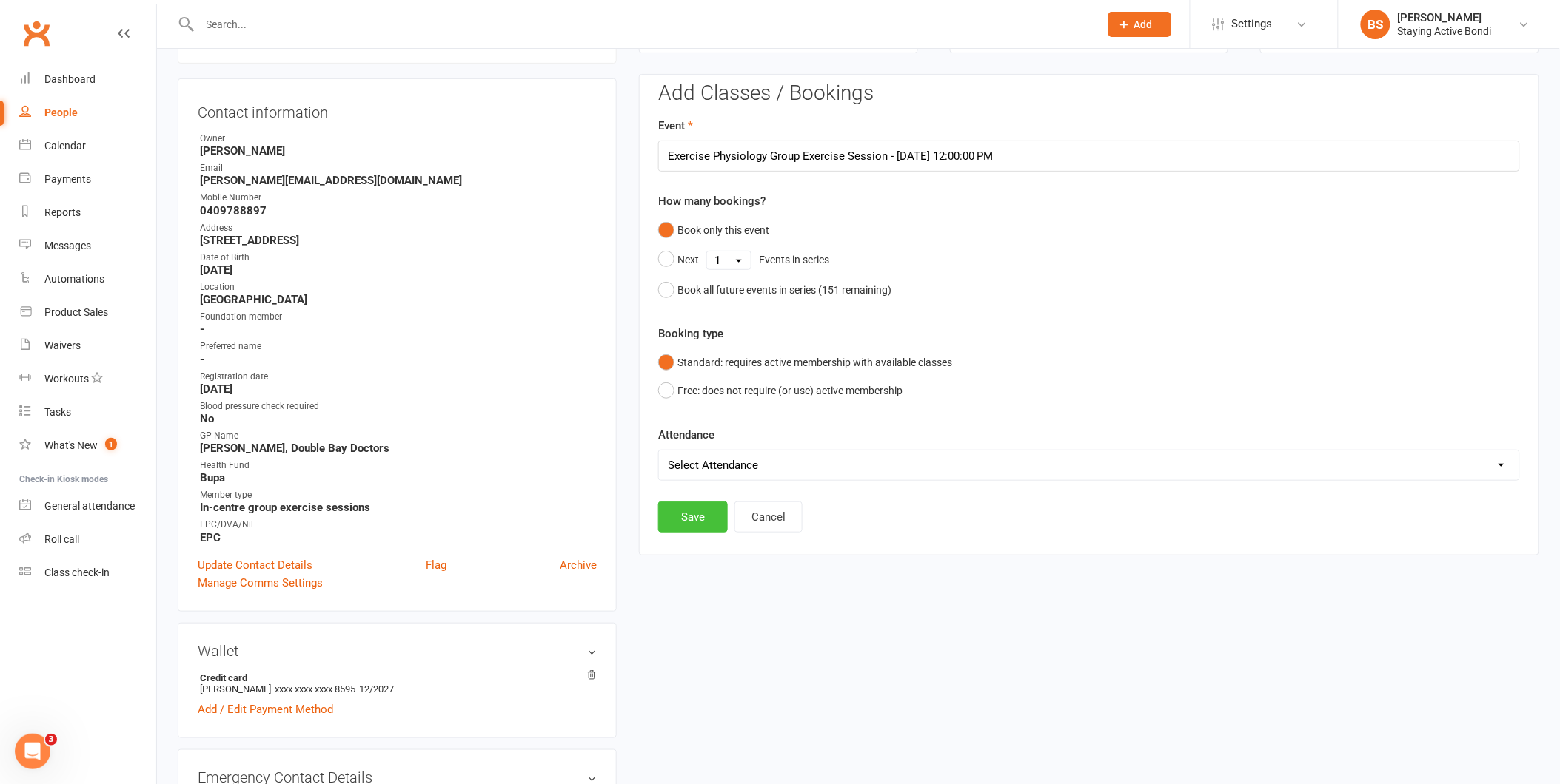
click at [698, 515] on button "Save" at bounding box center [693, 517] width 70 height 31
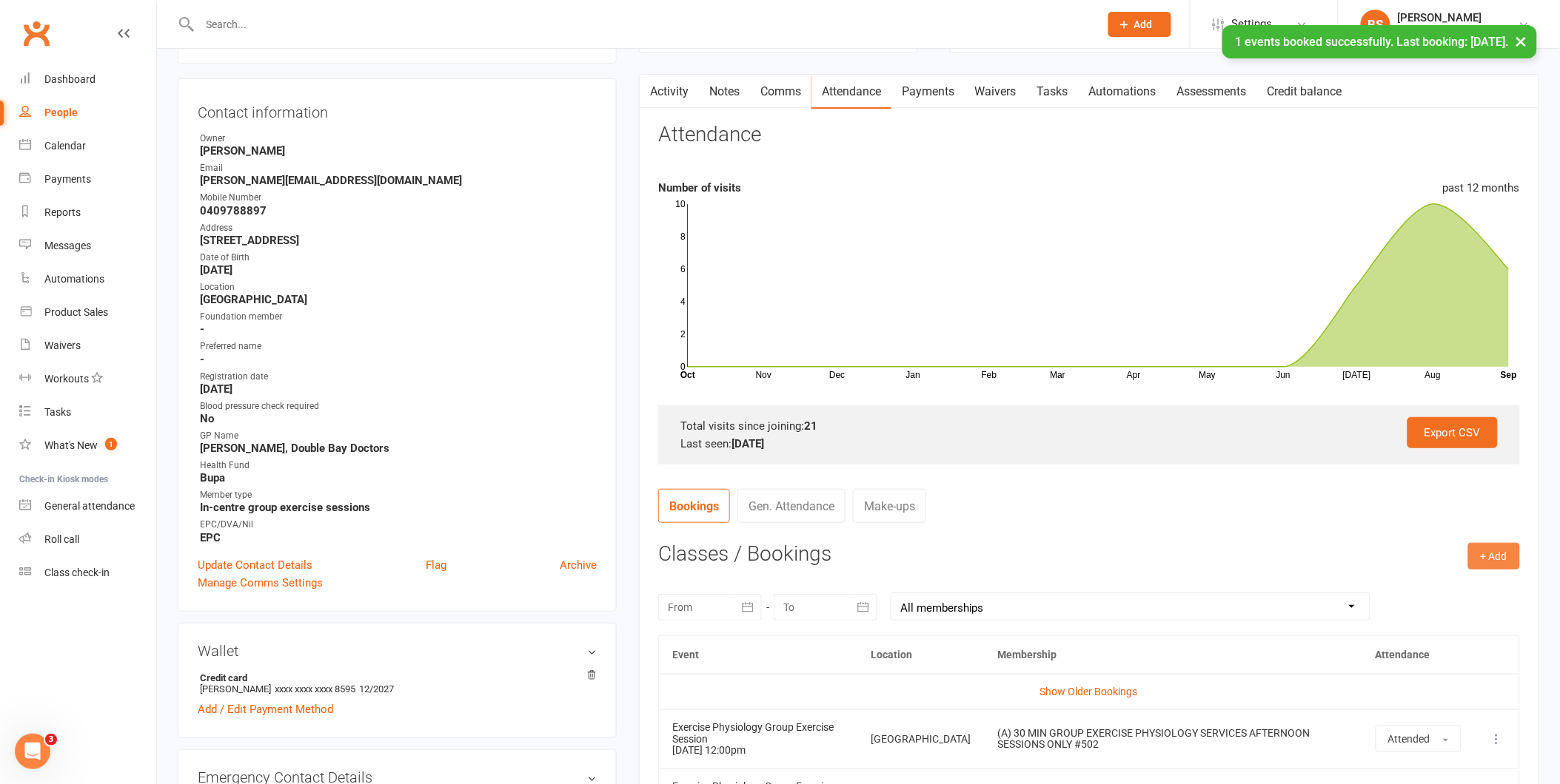
click at [1468, 566] on button "+ Add" at bounding box center [1494, 556] width 52 height 27
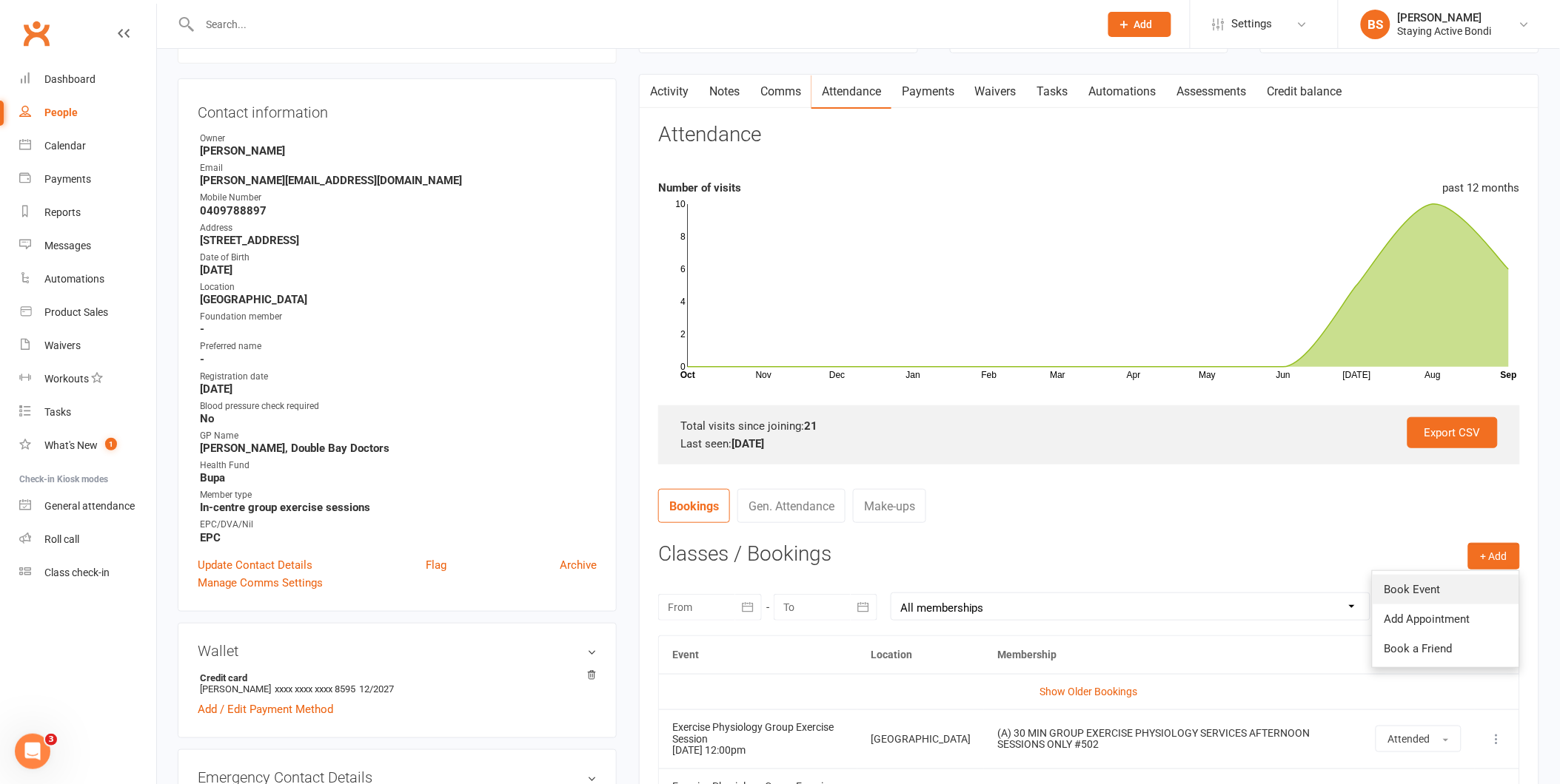
click at [1461, 599] on link "Book Event" at bounding box center [1446, 590] width 146 height 29
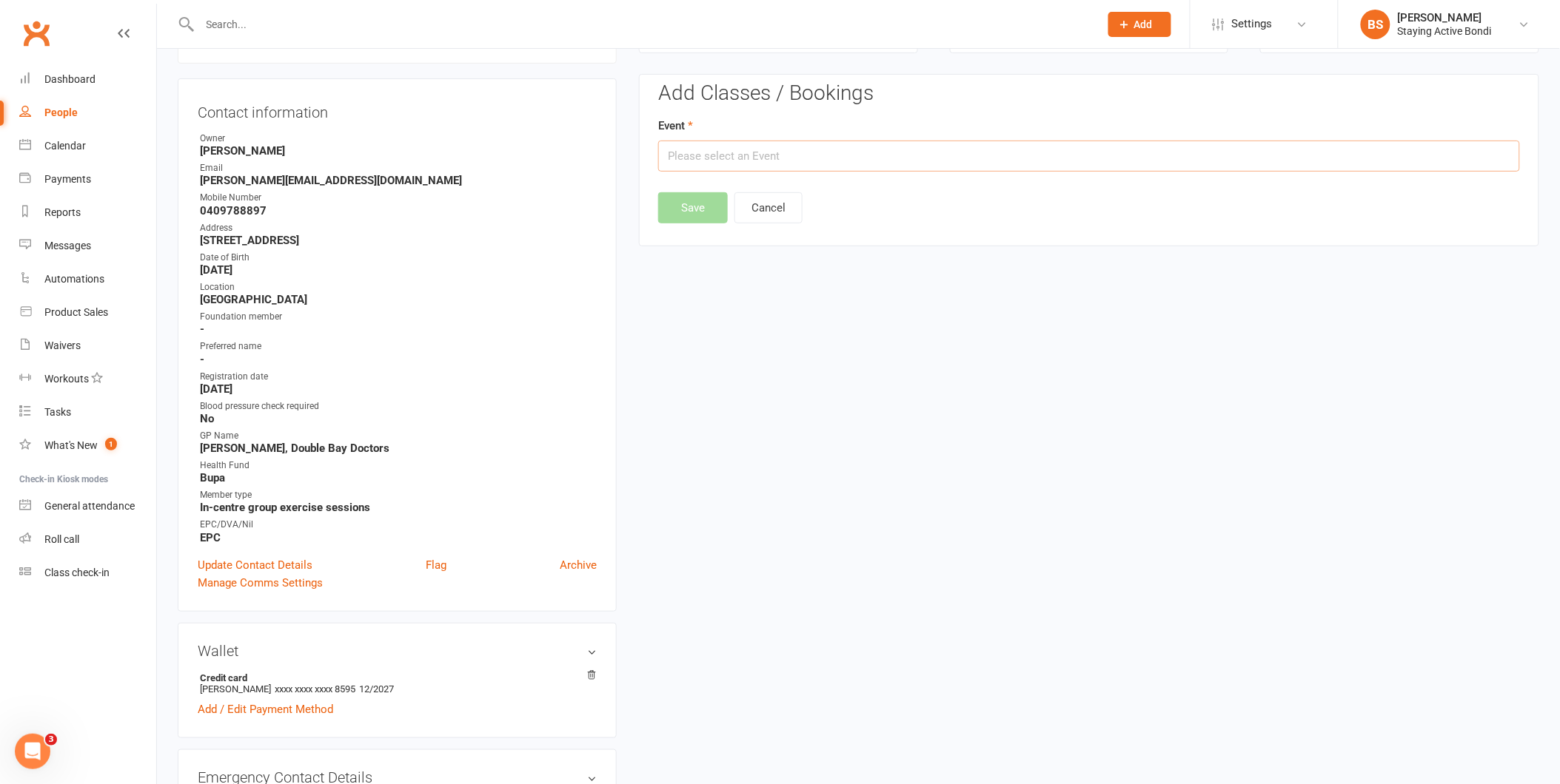
click at [751, 156] on input "text" at bounding box center [1089, 156] width 862 height 31
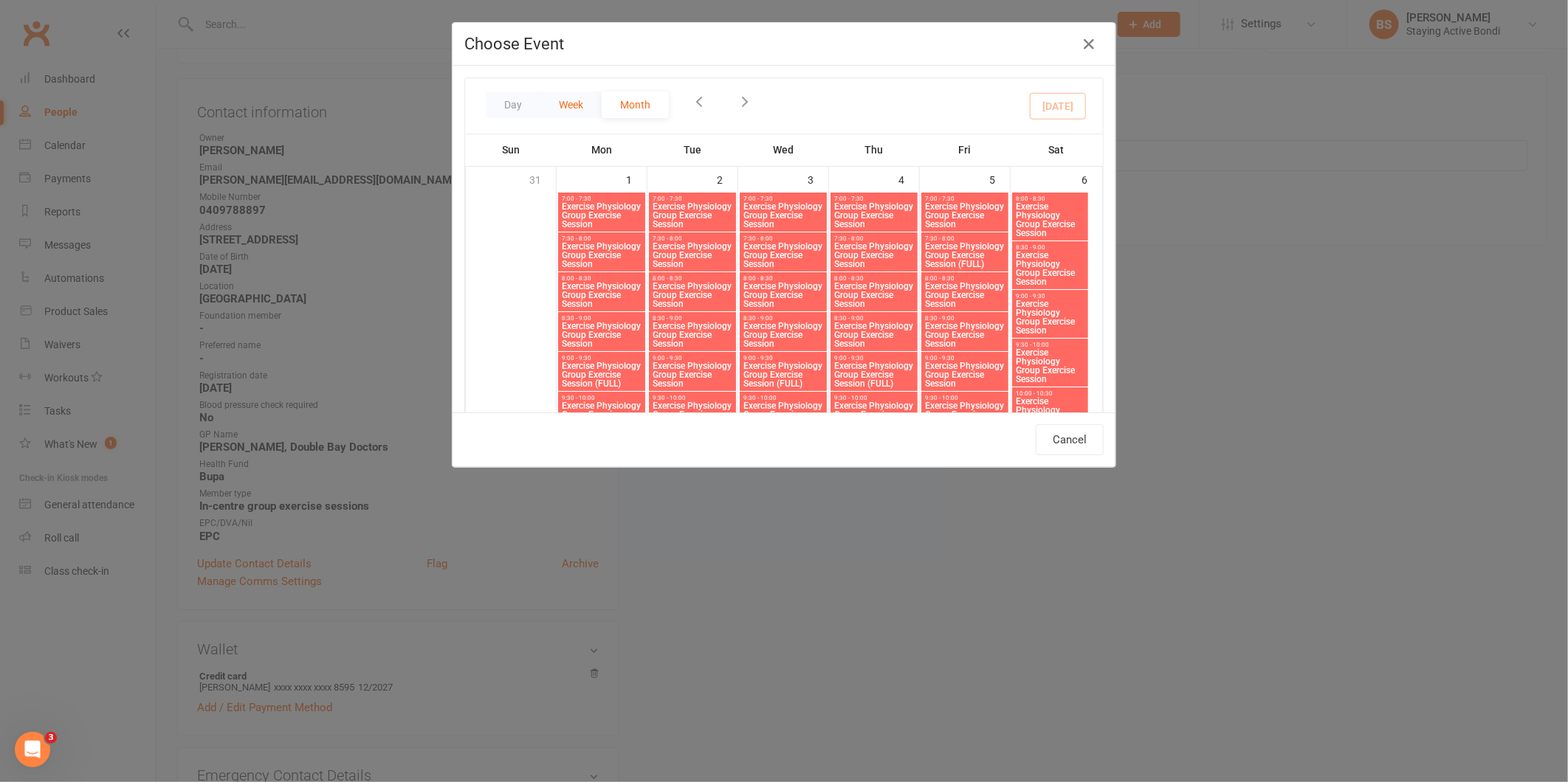
click at [566, 108] on button "Week" at bounding box center [571, 105] width 62 height 27
click at [571, 102] on button "Week" at bounding box center [571, 105] width 62 height 27
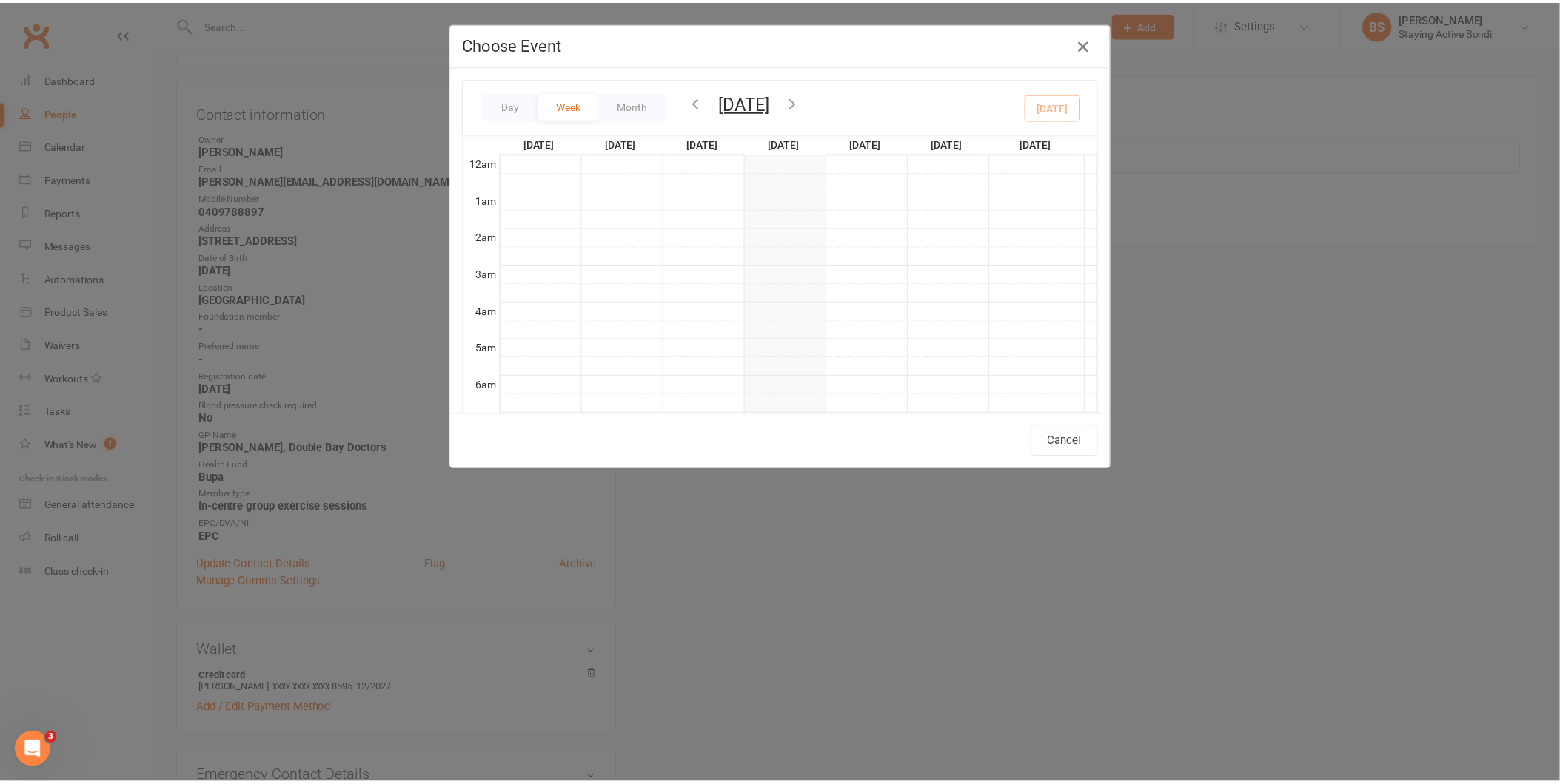
scroll to position [335, 0]
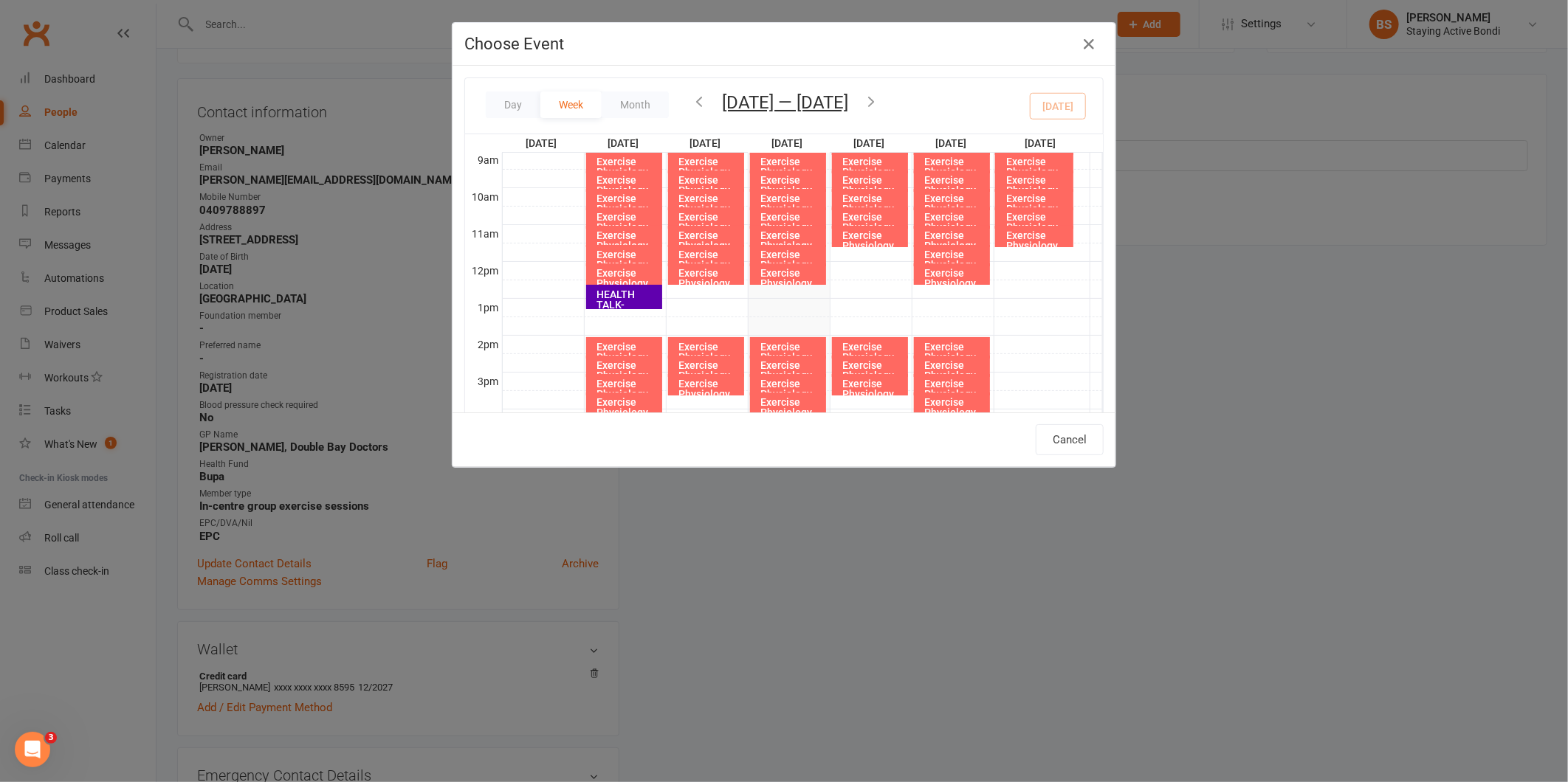
click at [873, 101] on icon "button" at bounding box center [872, 101] width 16 height 16
click at [877, 104] on icon "button" at bounding box center [872, 101] width 16 height 16
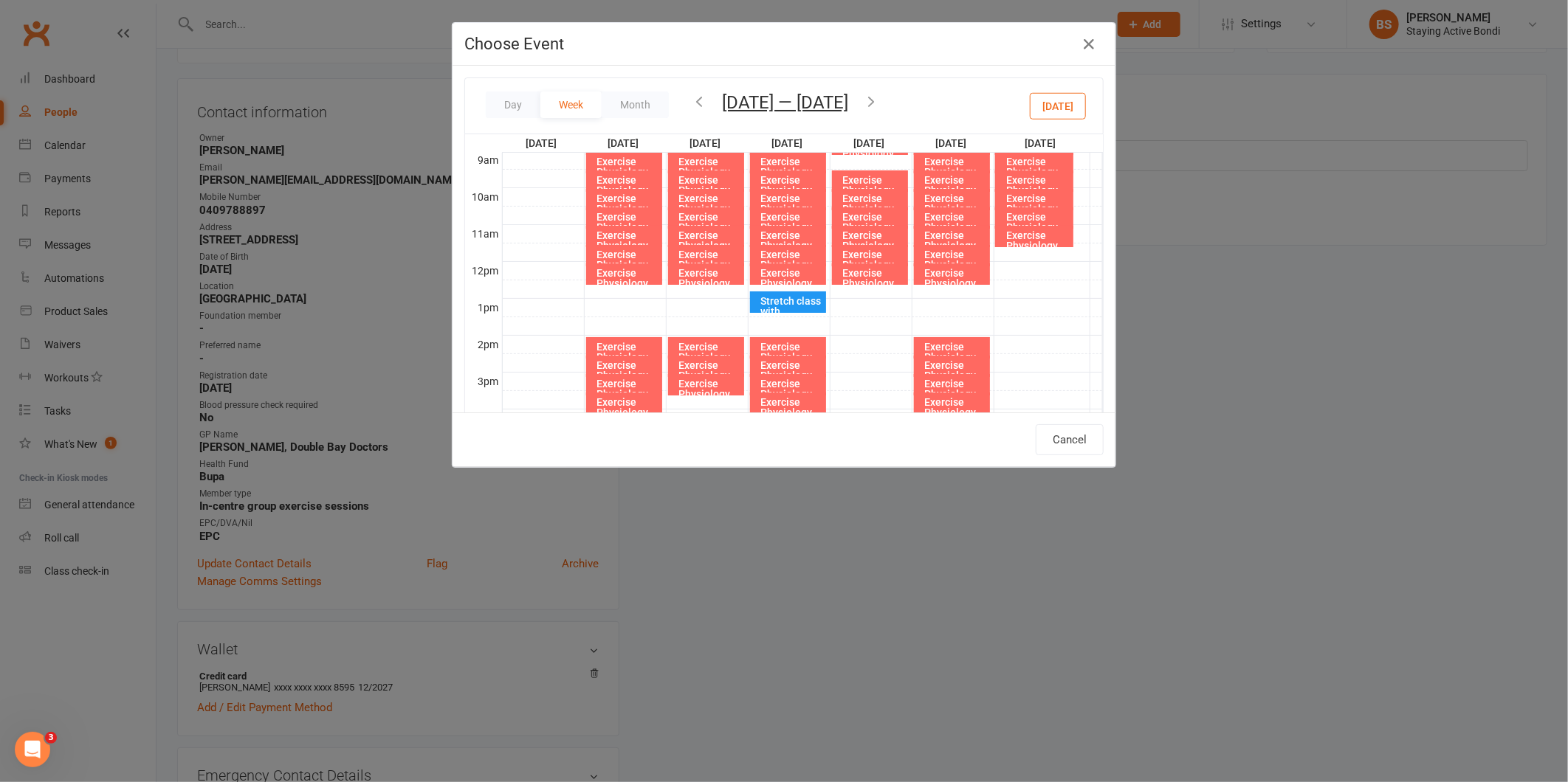
click at [598, 275] on div "Exercise Physiology Group Exercise Session" at bounding box center [627, 294] width 62 height 52
type input "Exercise Physiology Group Exercise Session - [DATE] 12:00:00 PM"
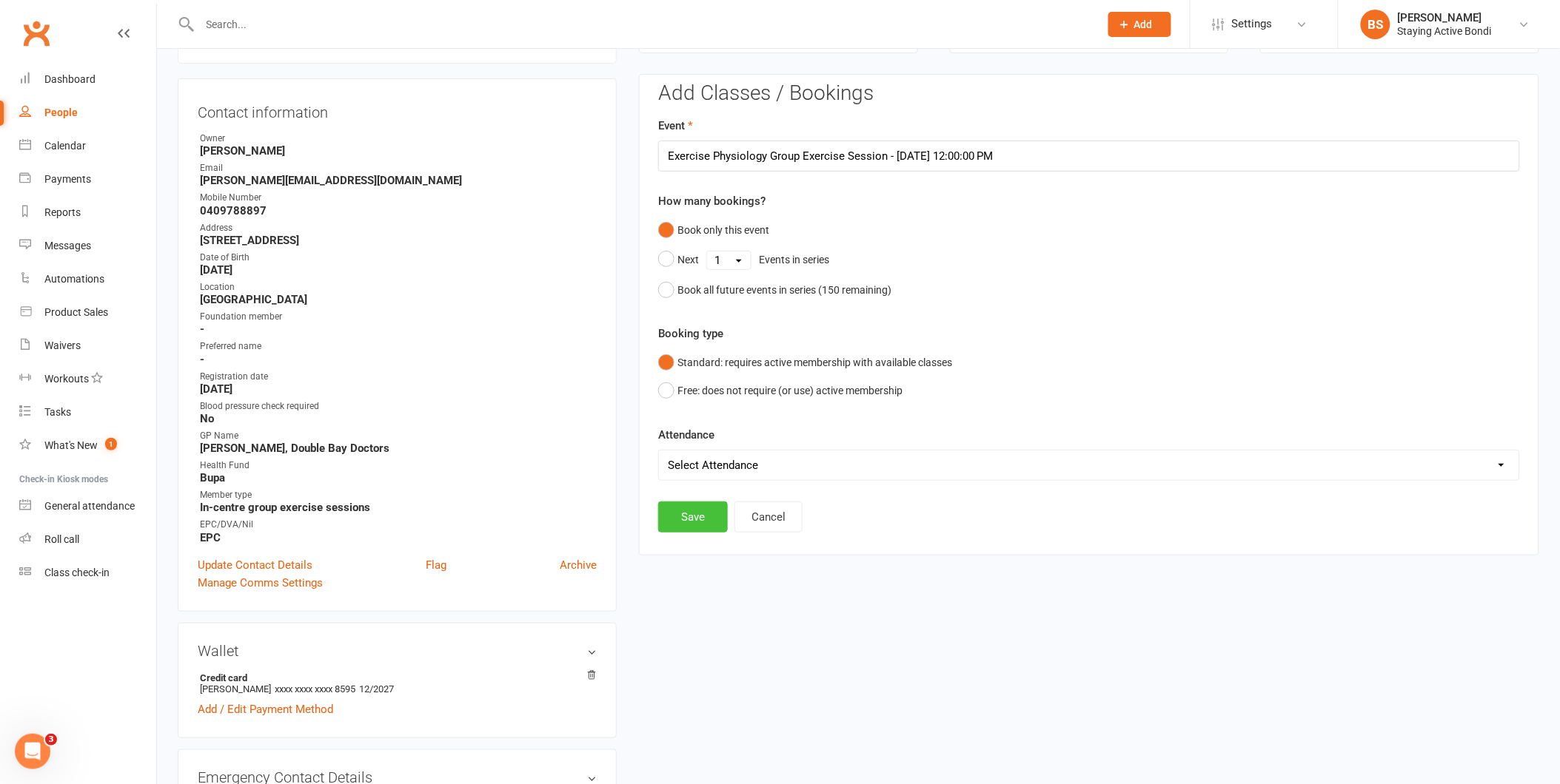
click at [709, 516] on button "Save" at bounding box center [693, 517] width 70 height 31
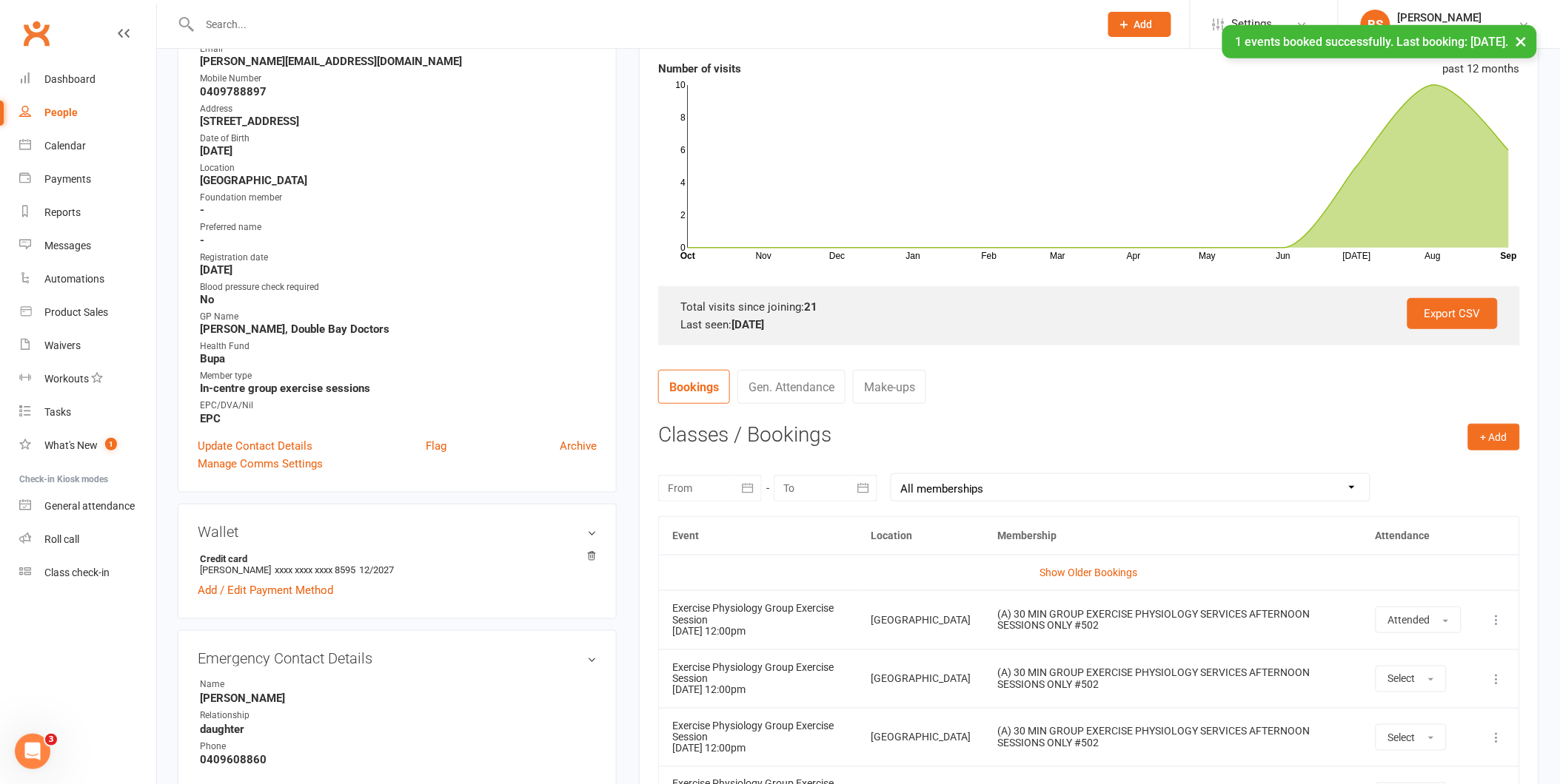
scroll to position [373, 0]
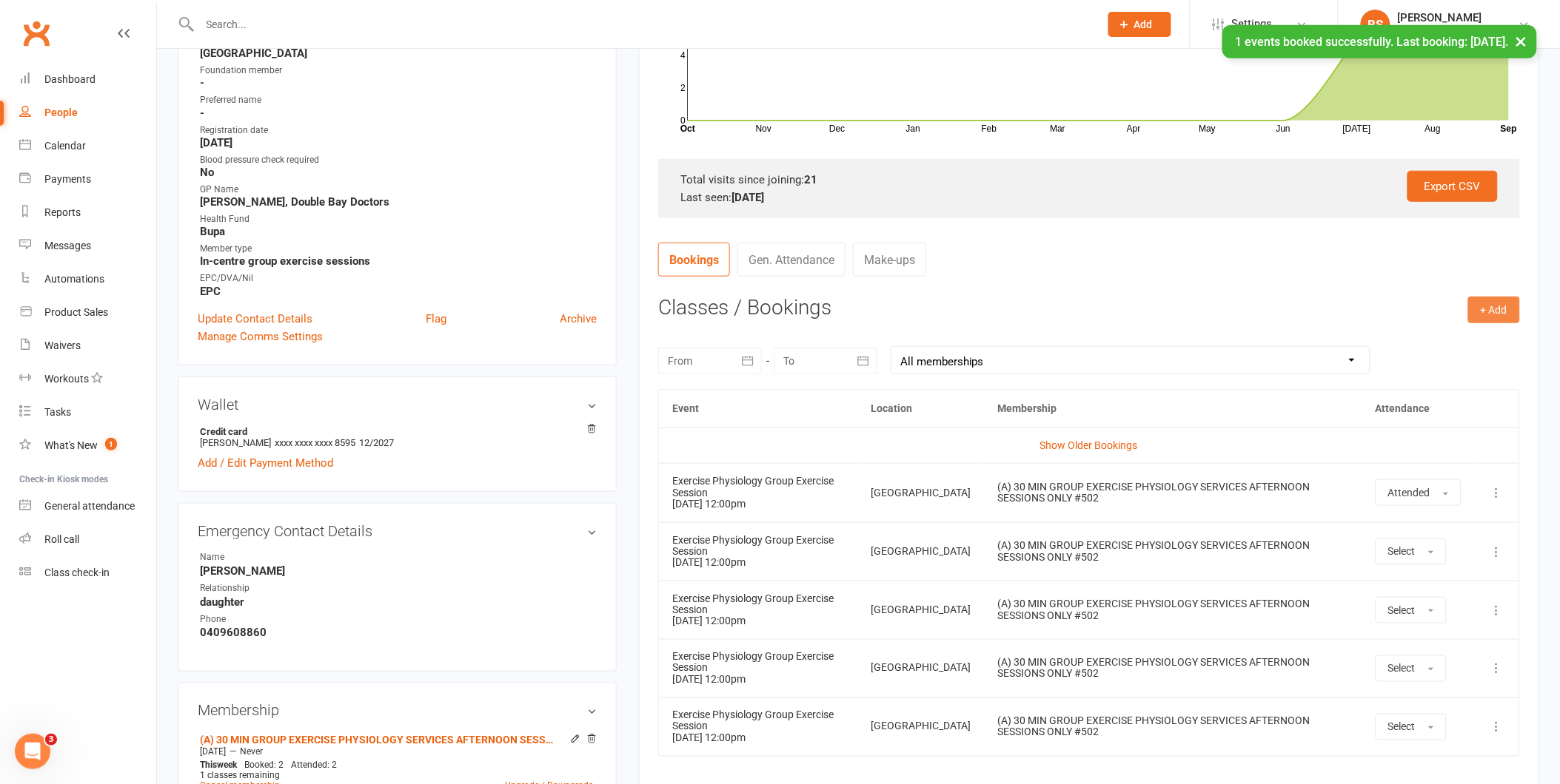
click at [1485, 307] on button "+ Add" at bounding box center [1494, 310] width 52 height 27
click at [1454, 348] on link "Book Event" at bounding box center [1446, 343] width 146 height 29
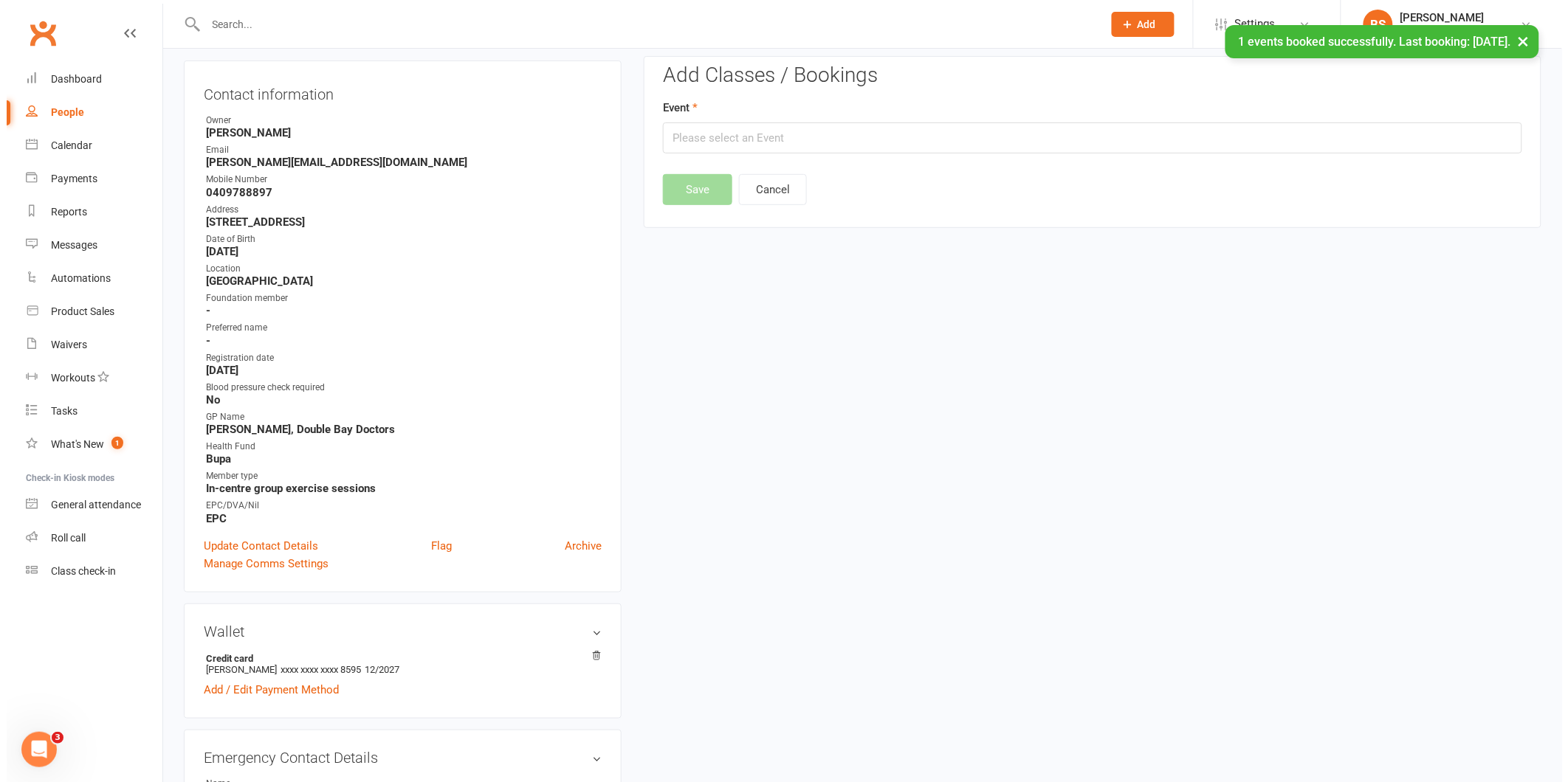
scroll to position [127, 0]
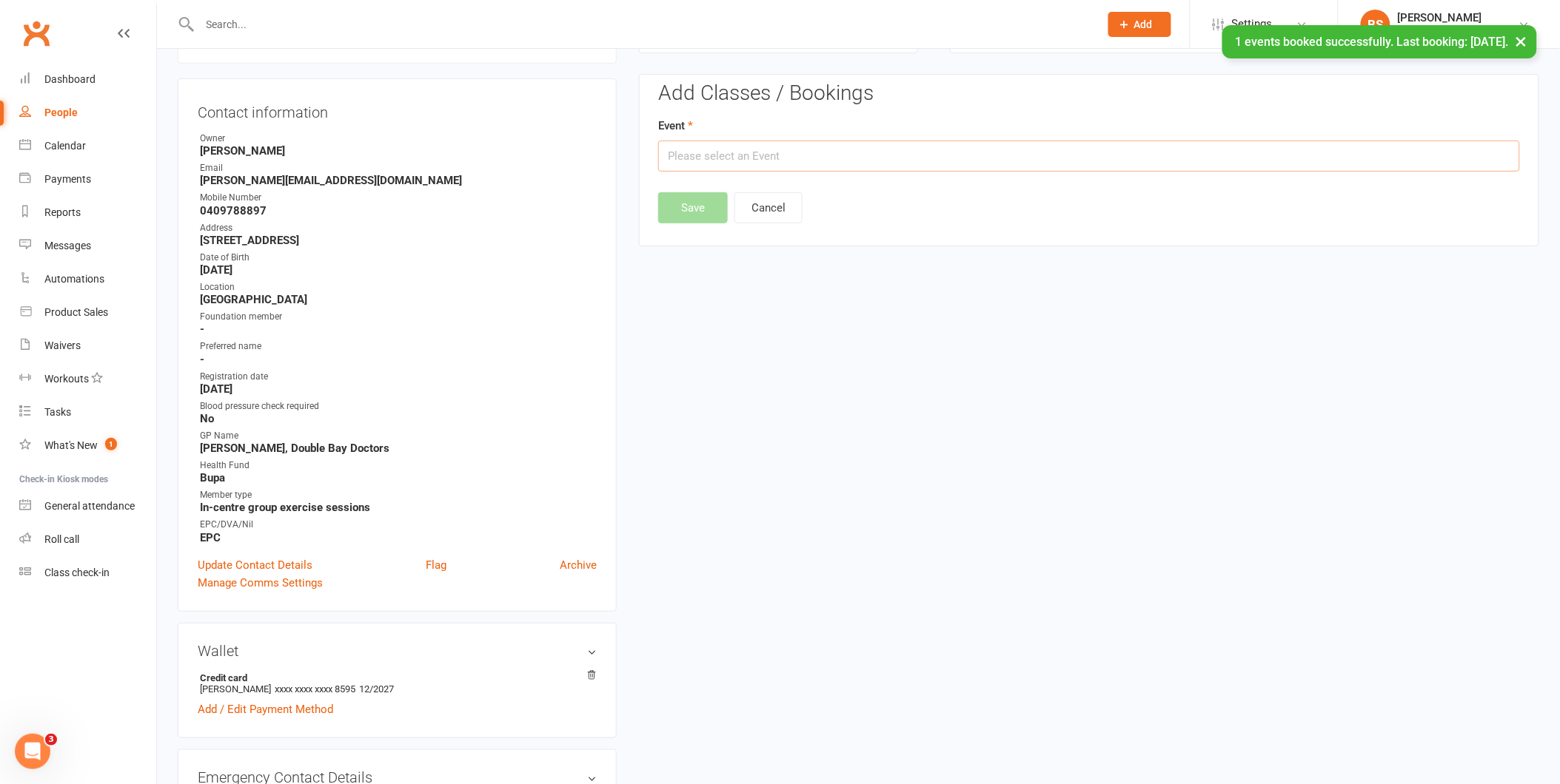
click at [920, 159] on input "text" at bounding box center [1089, 156] width 862 height 31
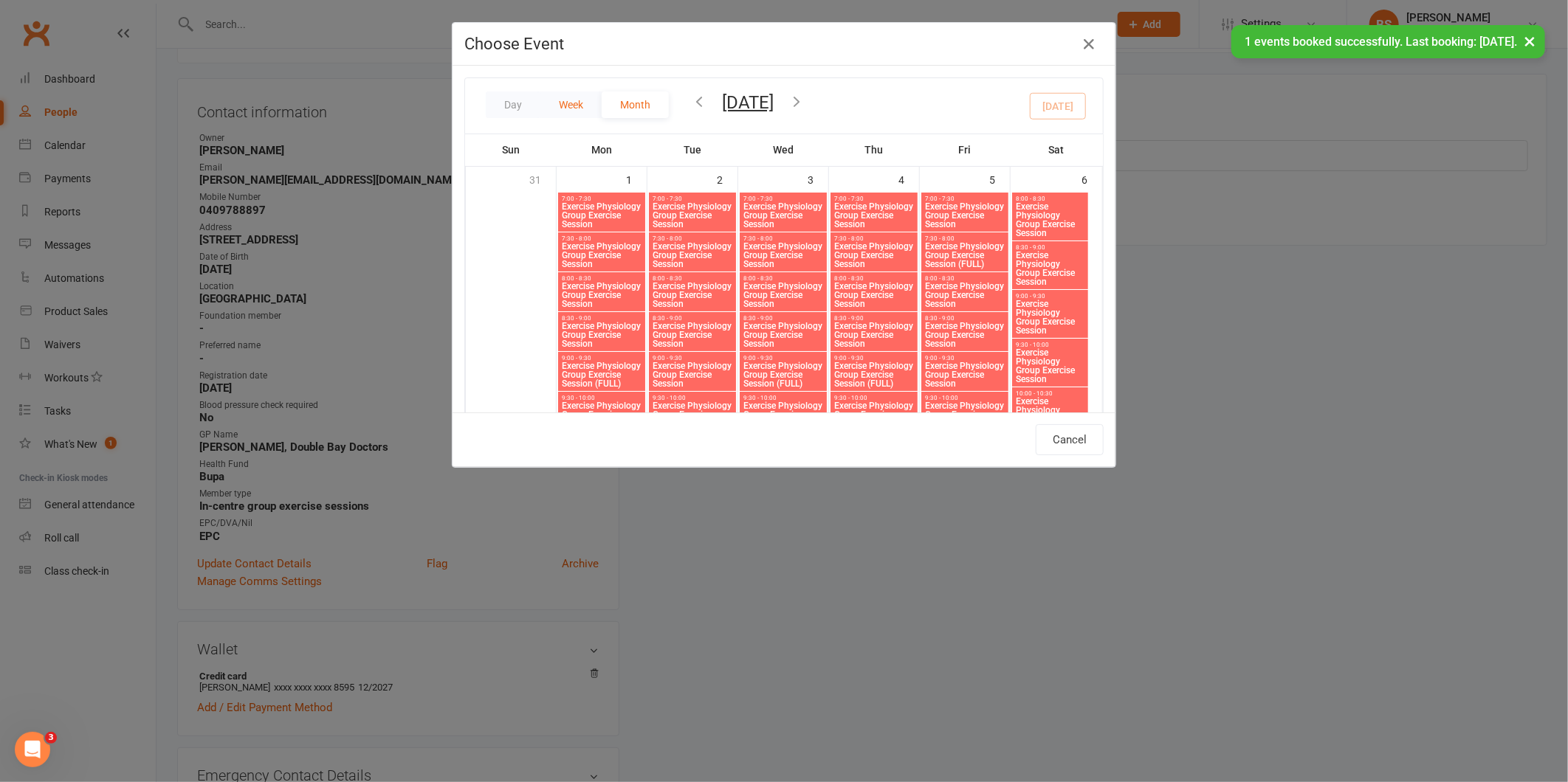
click at [571, 101] on button "Week" at bounding box center [571, 105] width 62 height 27
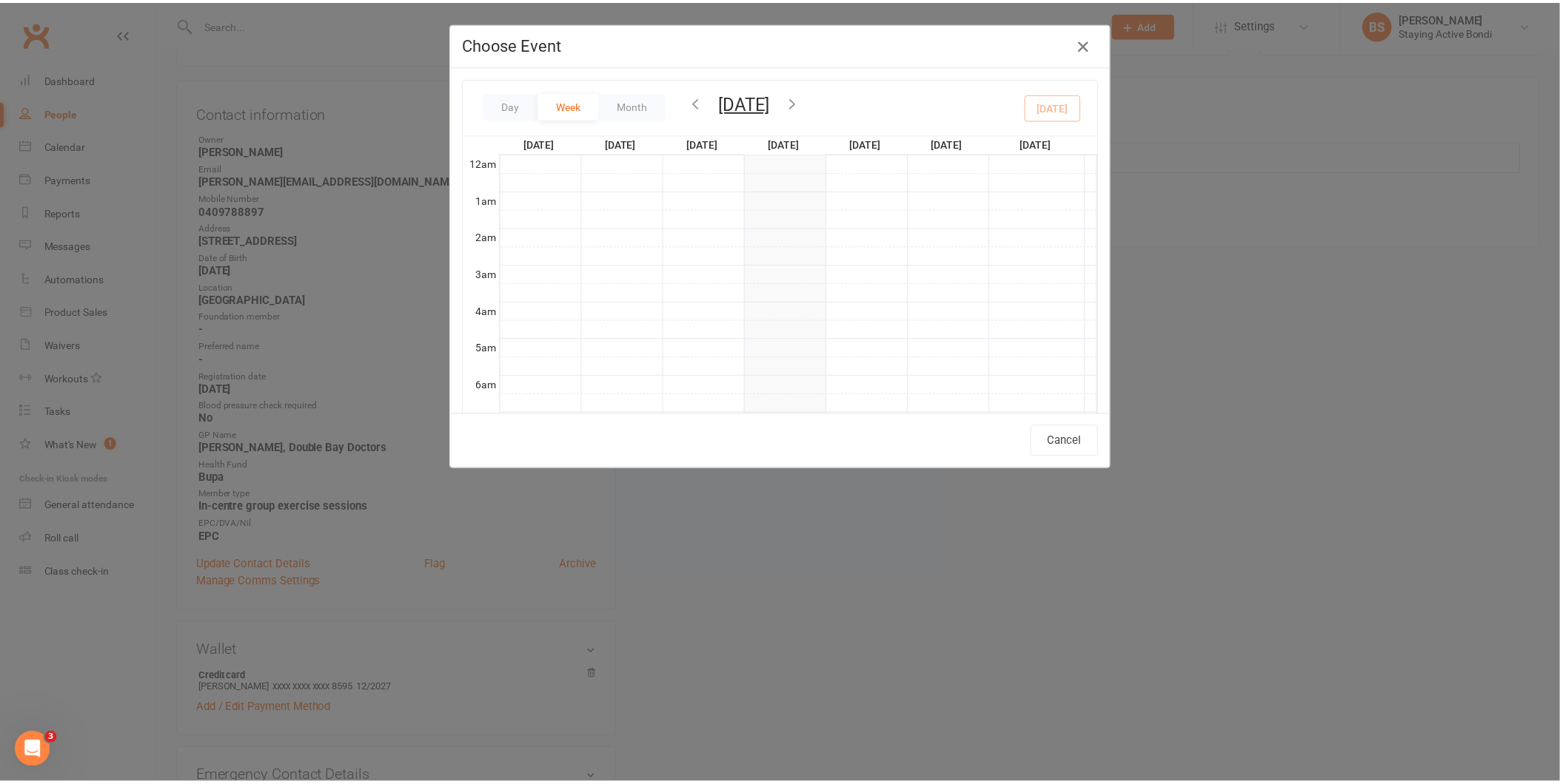
scroll to position [335, 0]
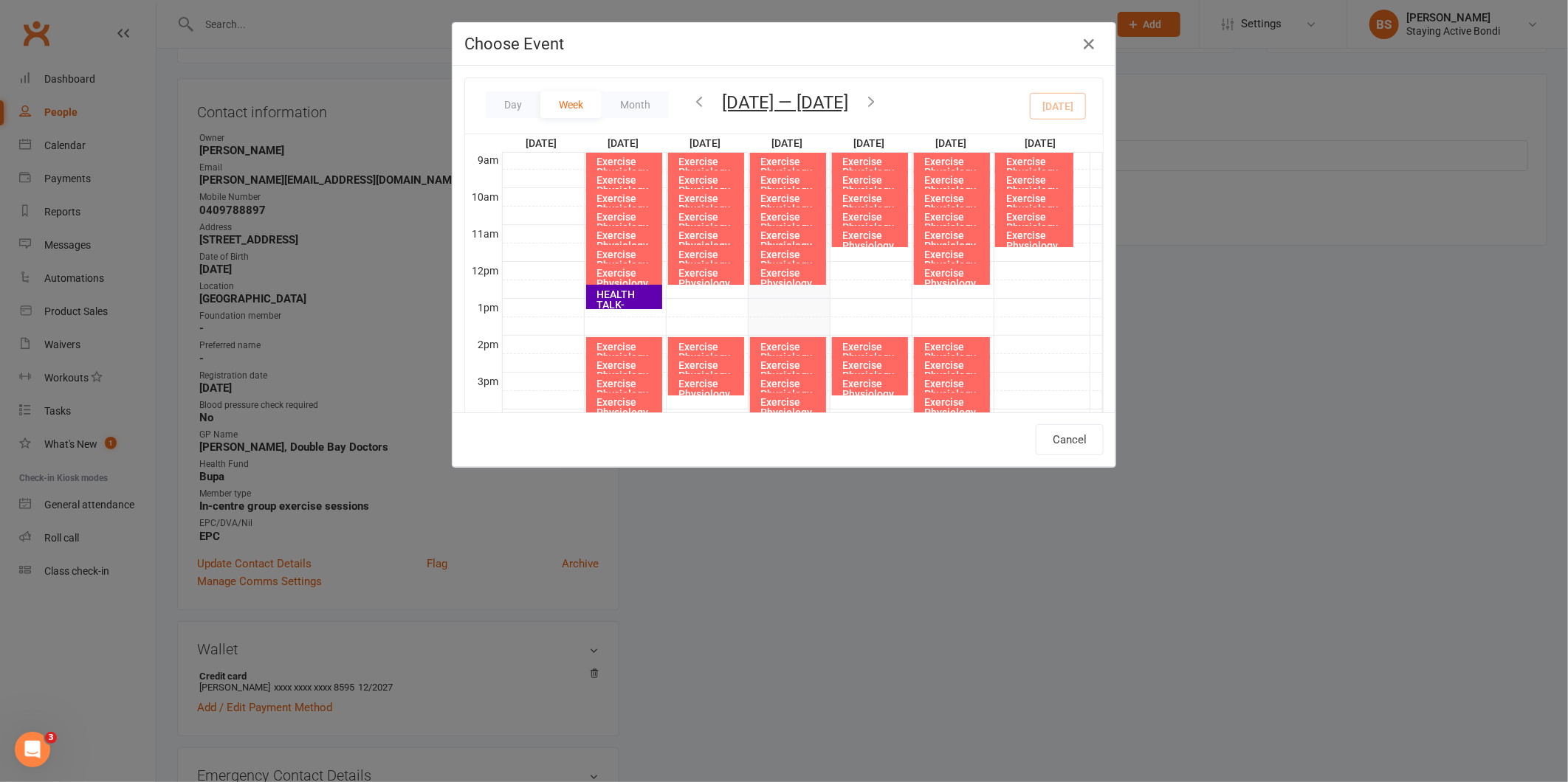
click at [880, 96] on icon "button" at bounding box center [872, 101] width 16 height 16
click at [874, 101] on icon "button" at bounding box center [872, 101] width 16 height 16
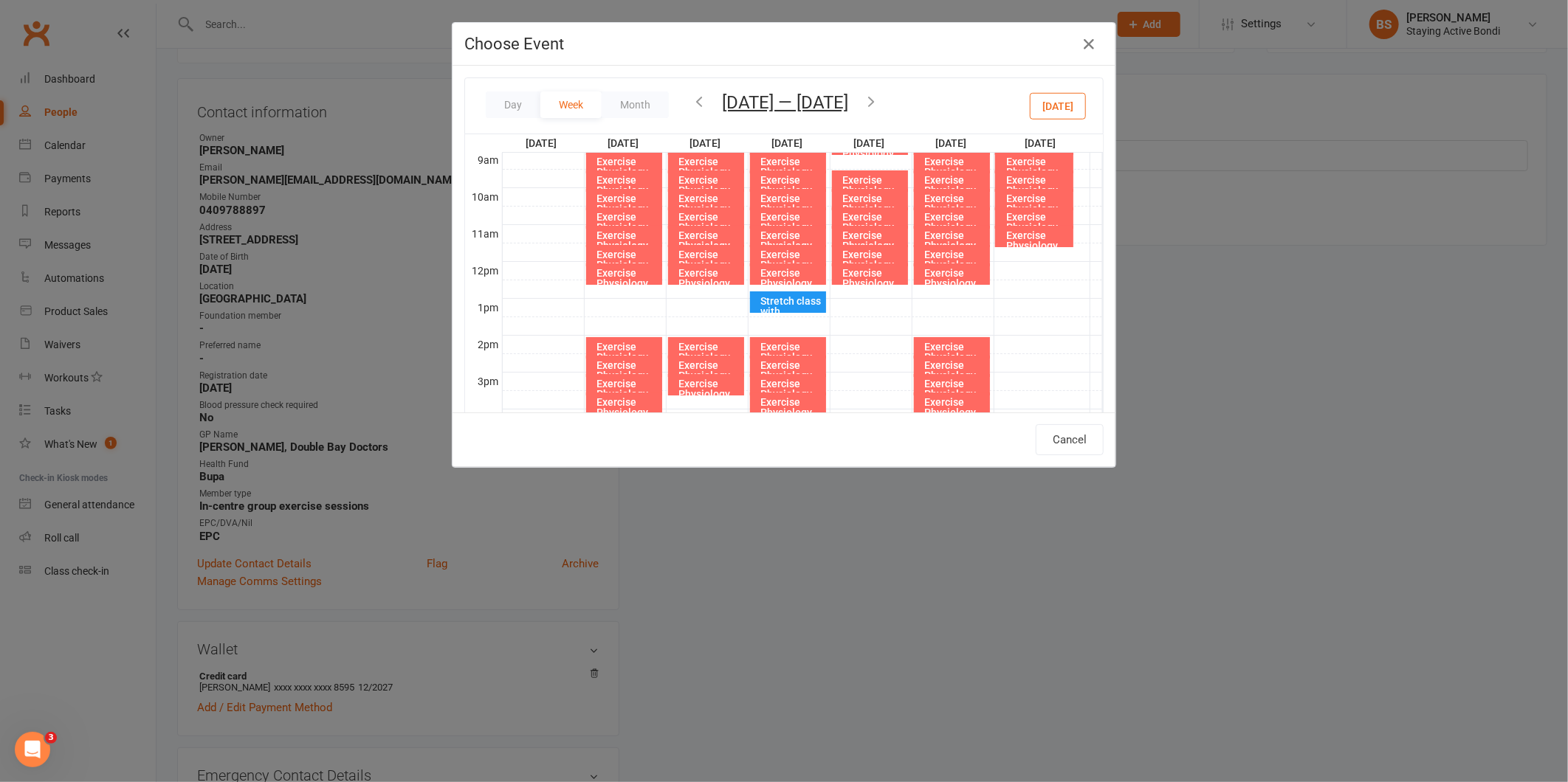
click at [790, 273] on div "Exercise Physiology Group Exercise Session" at bounding box center [791, 294] width 62 height 52
type input "Exercise Physiology Group Exercise Session - [DATE] 12:00:00 PM"
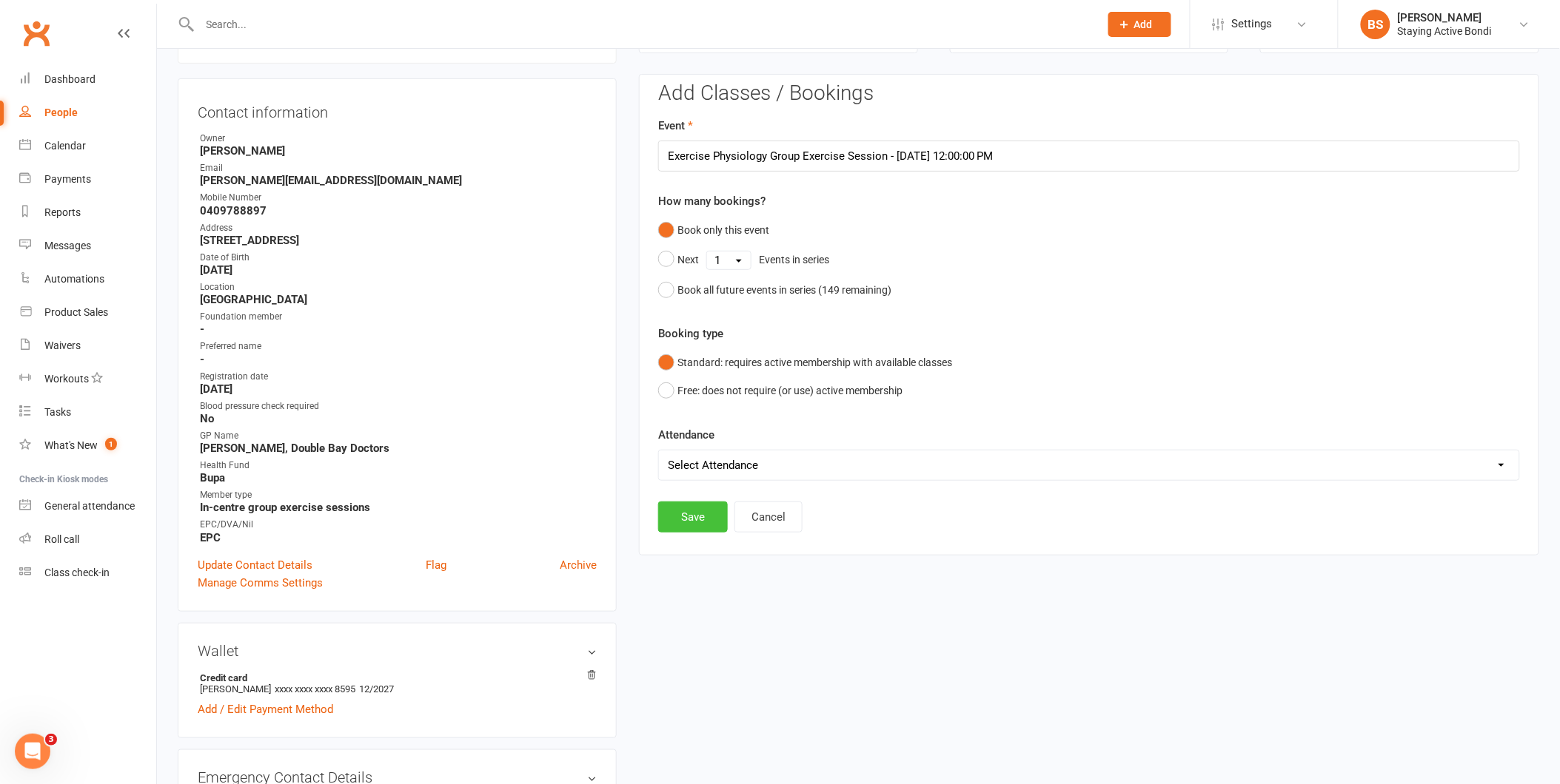
click at [679, 518] on button "Save" at bounding box center [693, 517] width 70 height 31
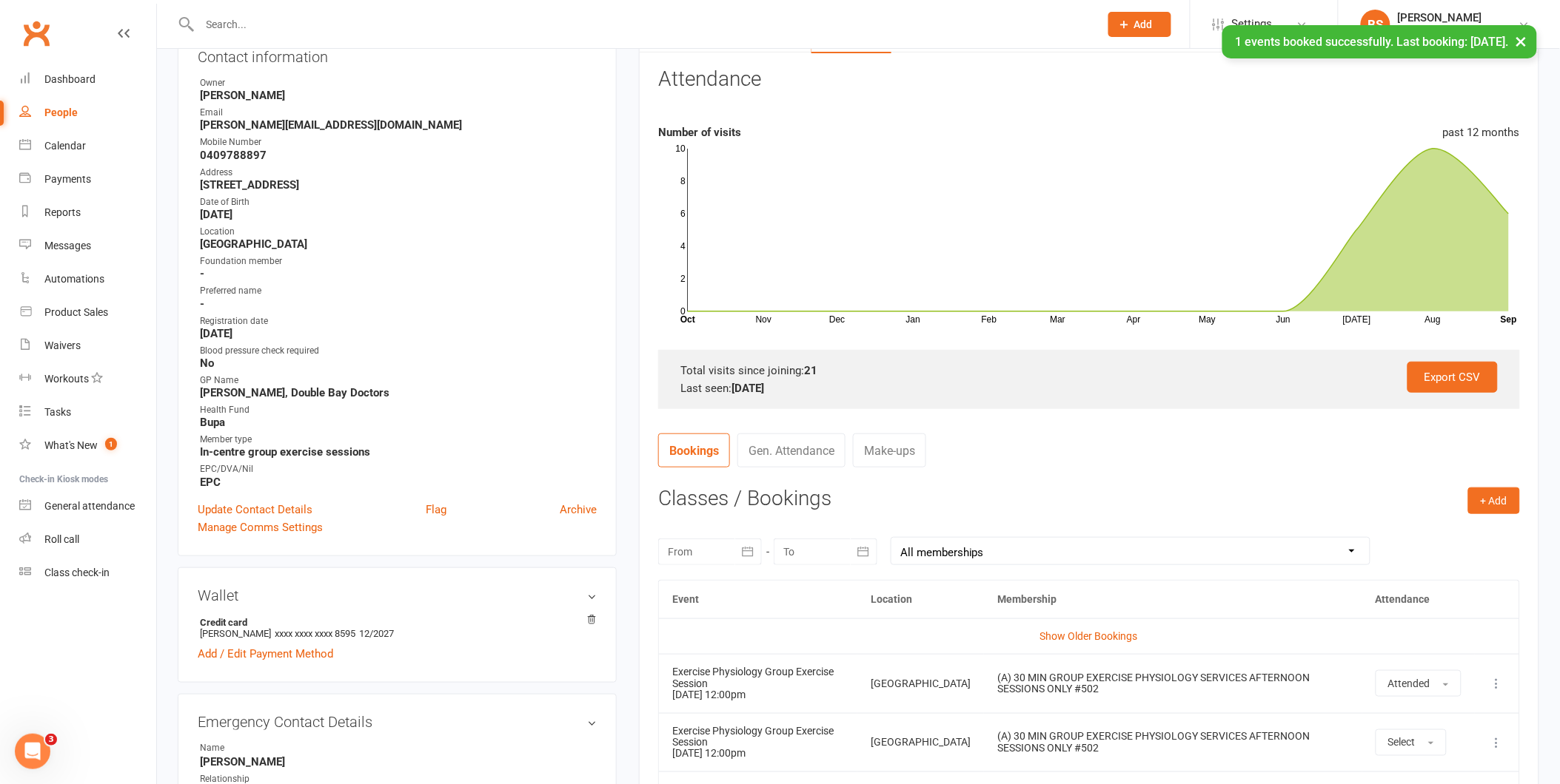
scroll to position [455, 0]
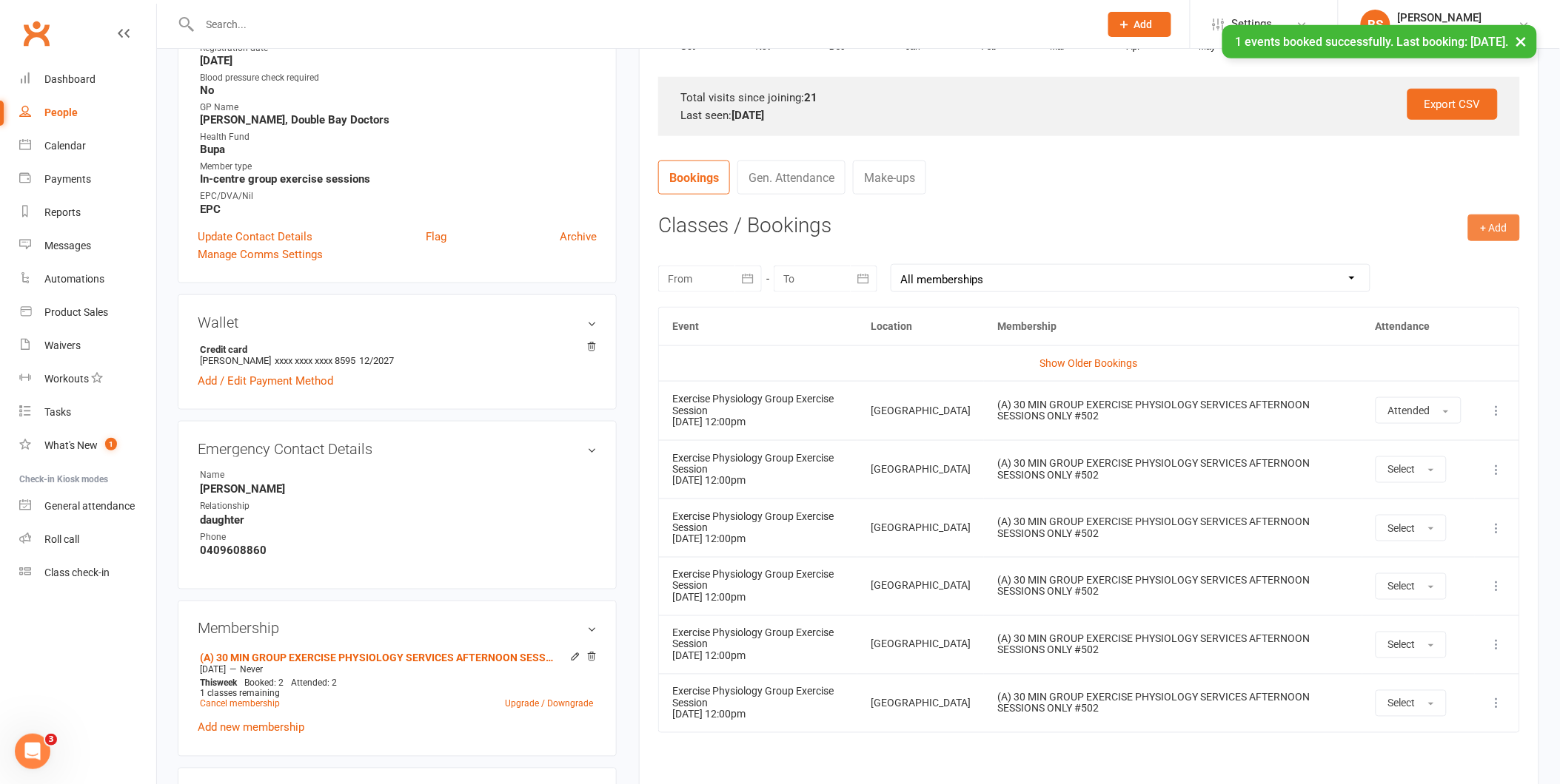
click at [1492, 224] on button "+ Add" at bounding box center [1494, 228] width 52 height 27
click at [1487, 246] on link "Book Event" at bounding box center [1446, 261] width 146 height 29
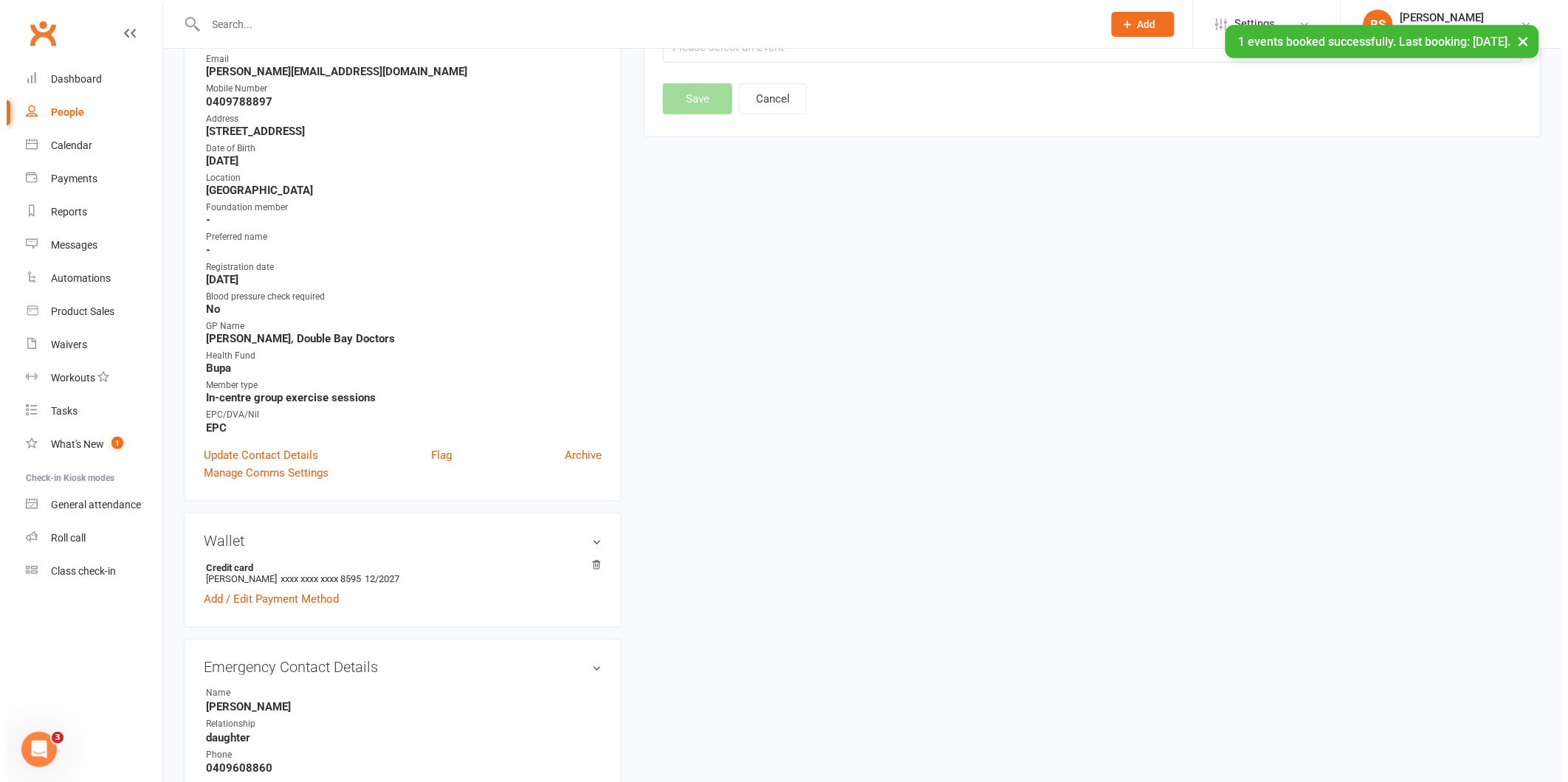
scroll to position [127, 0]
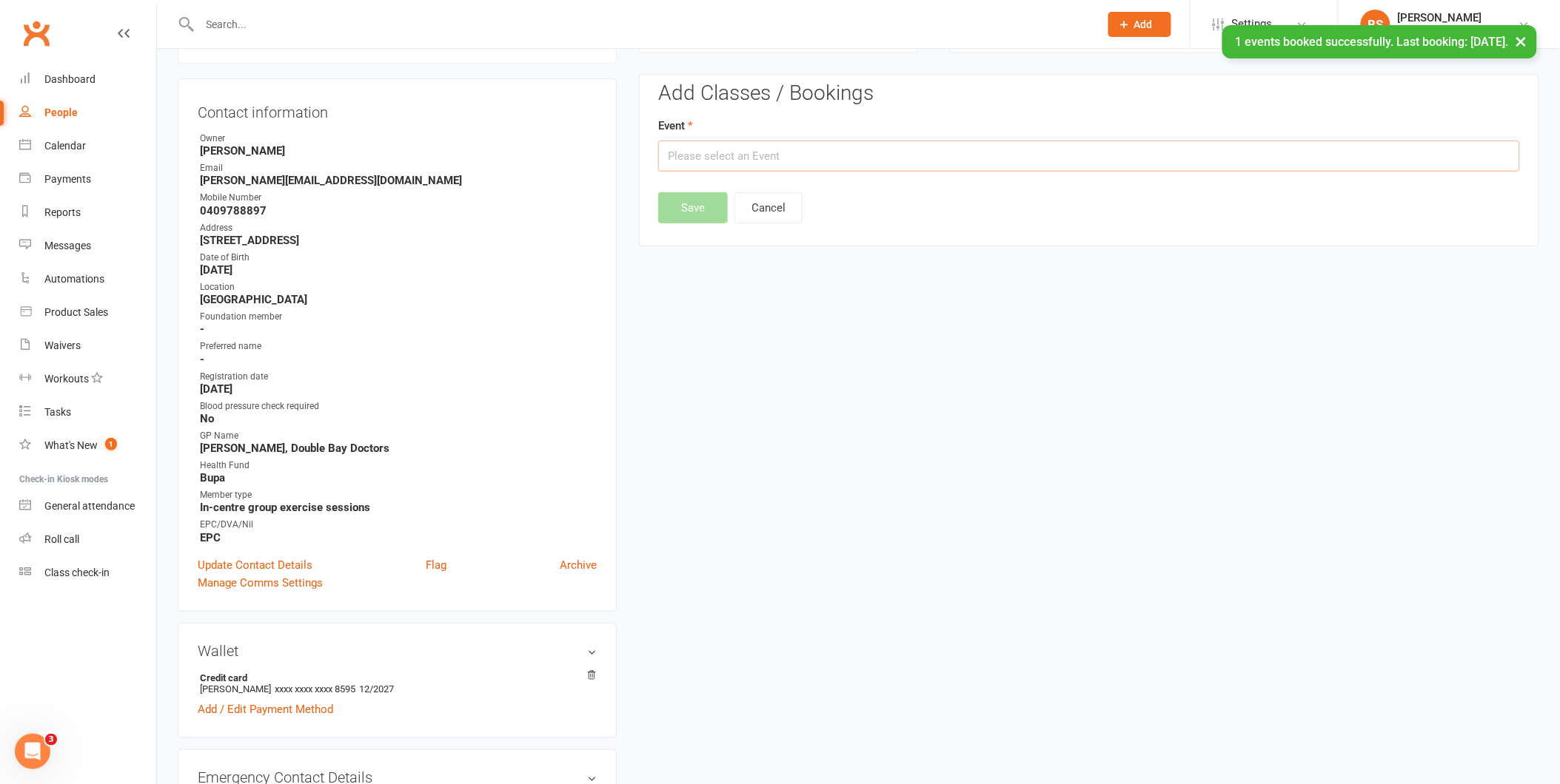
click at [868, 154] on input "text" at bounding box center [1089, 156] width 862 height 31
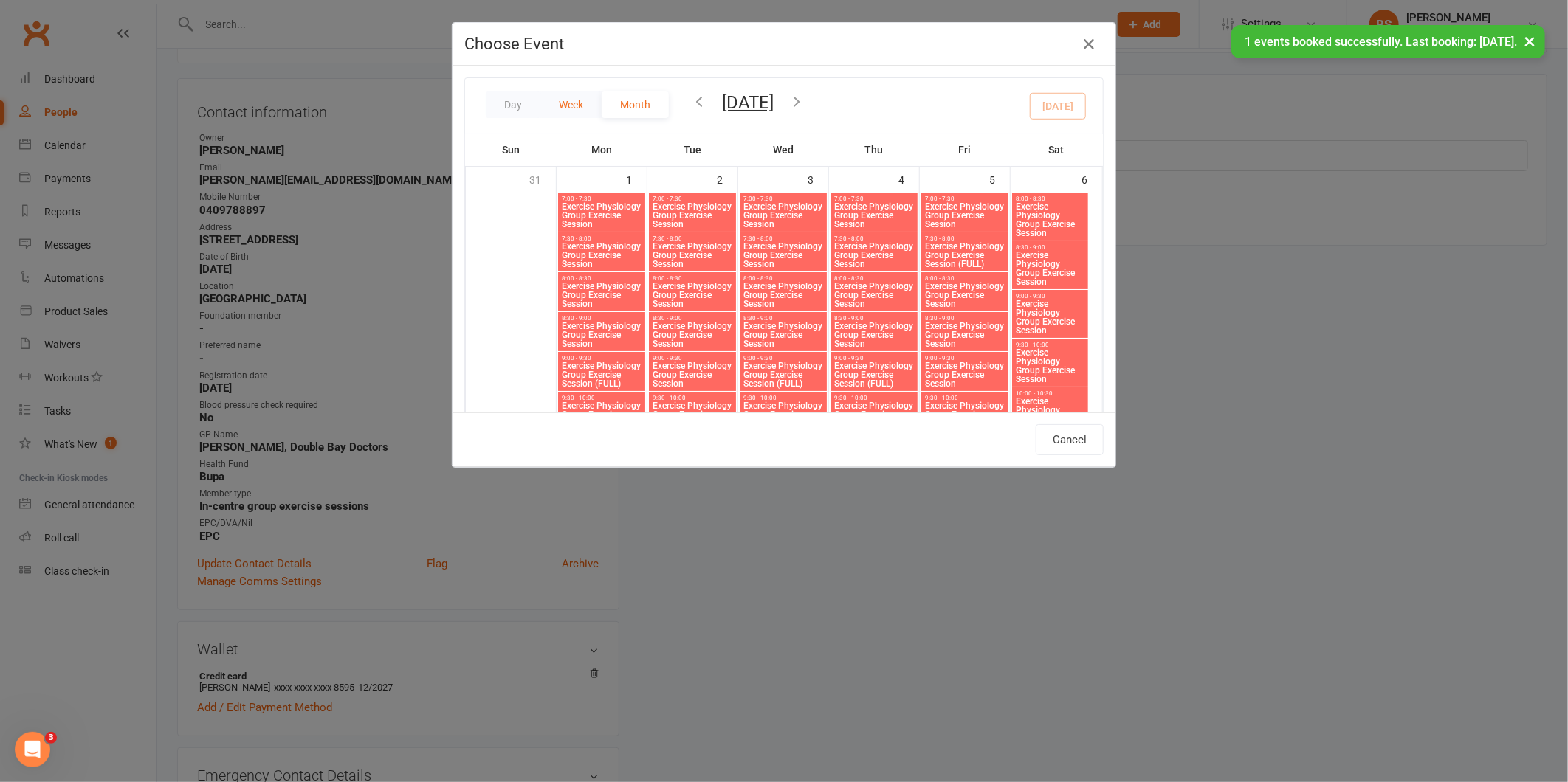
click at [570, 97] on button "Week" at bounding box center [571, 105] width 62 height 27
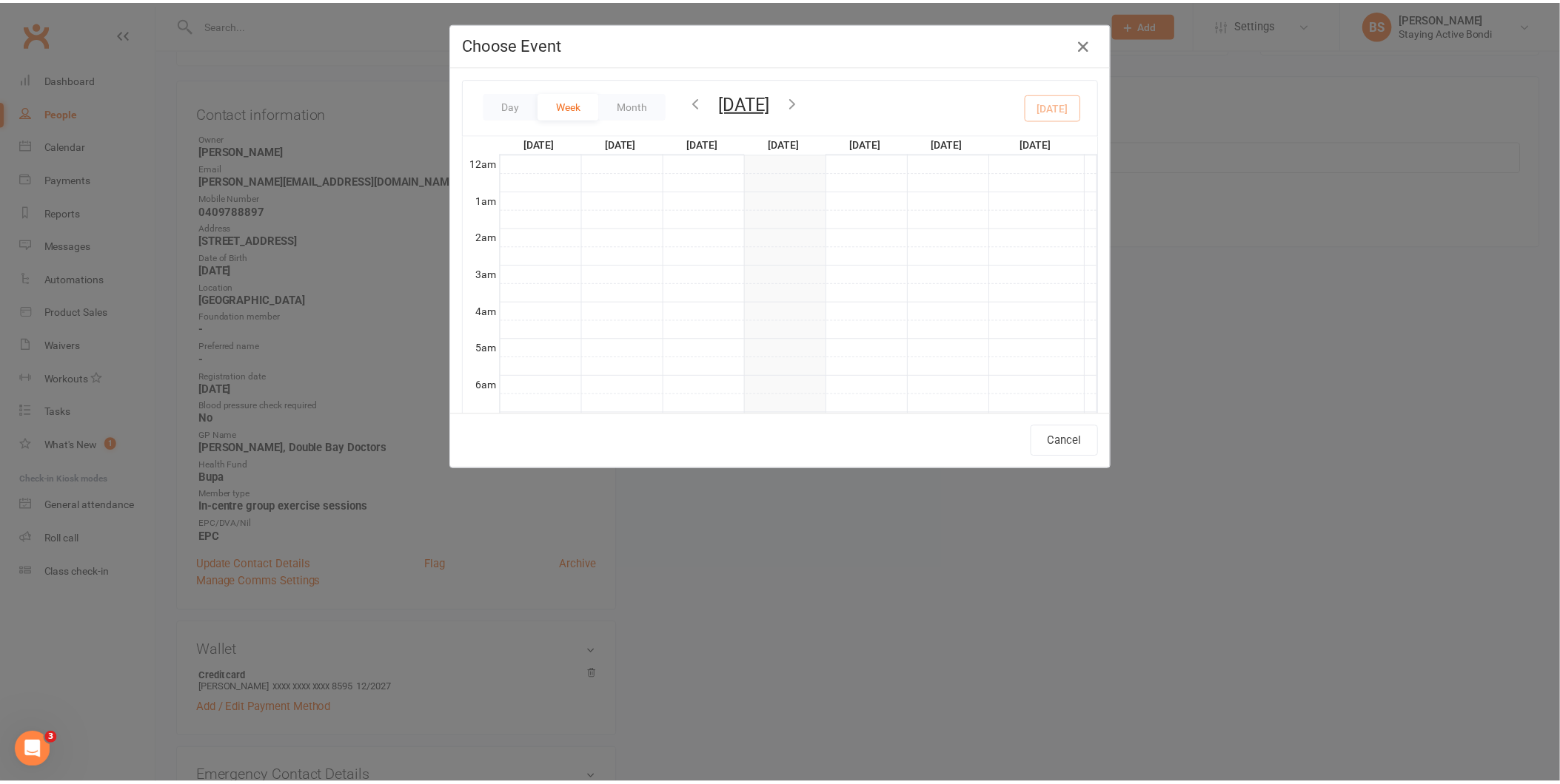
scroll to position [335, 0]
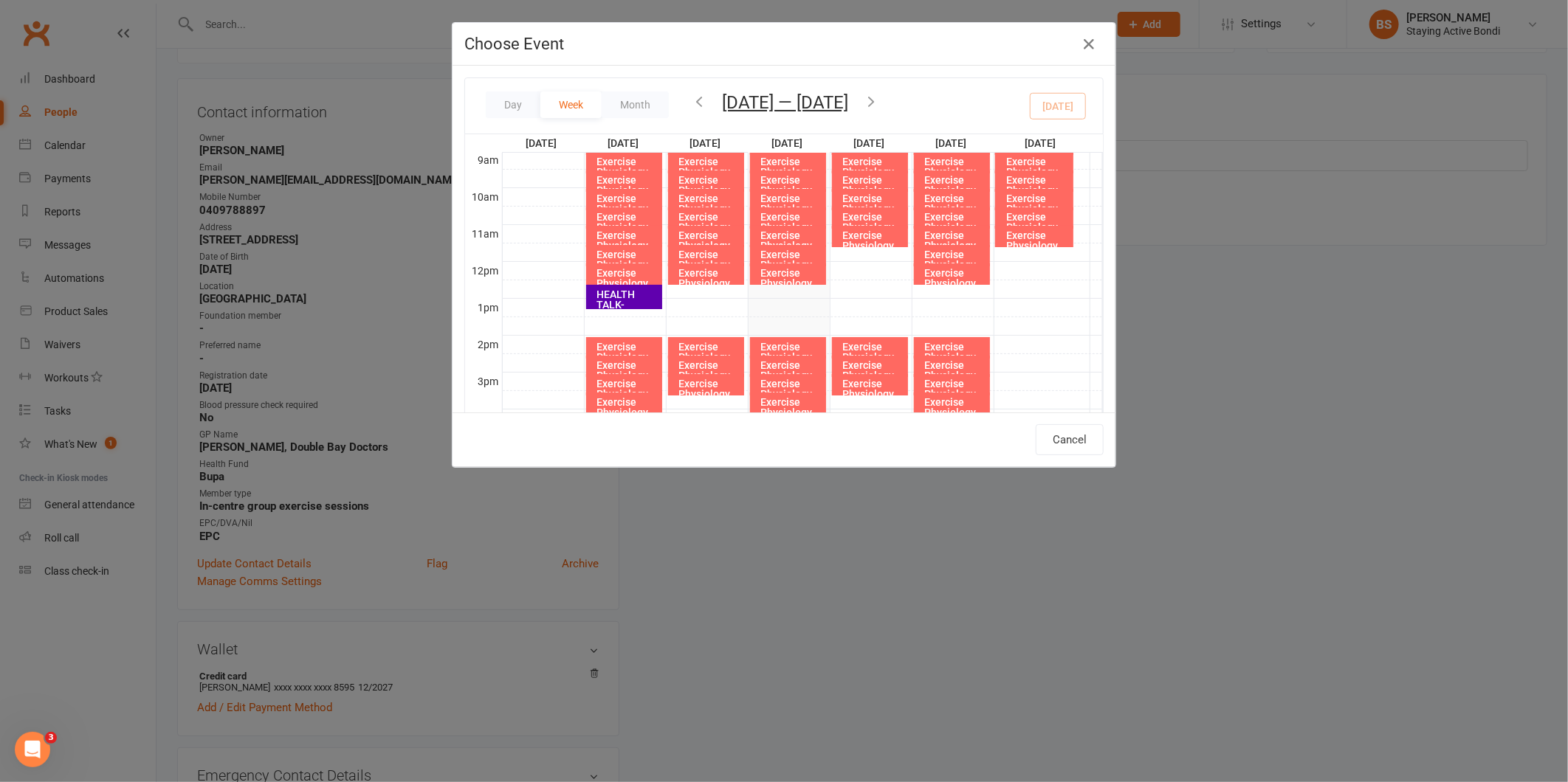
click at [877, 98] on icon "button" at bounding box center [872, 101] width 16 height 16
click at [876, 101] on icon "button" at bounding box center [872, 101] width 16 height 16
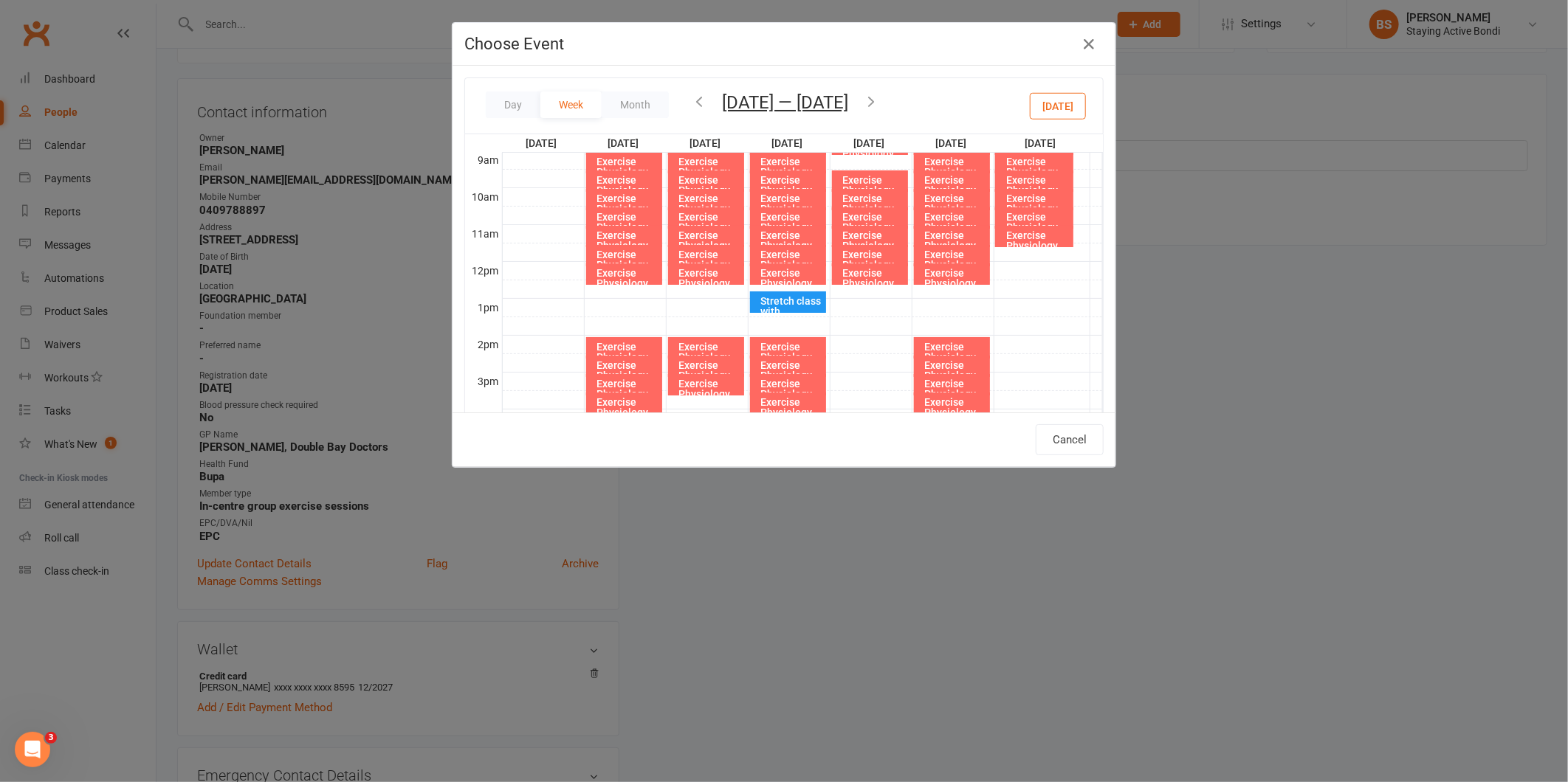
click at [948, 275] on div "Exercise Physiology Group Exercise Session" at bounding box center [955, 294] width 62 height 52
type input "Exercise Physiology Group Exercise Session - [DATE] 12:00:00 PM"
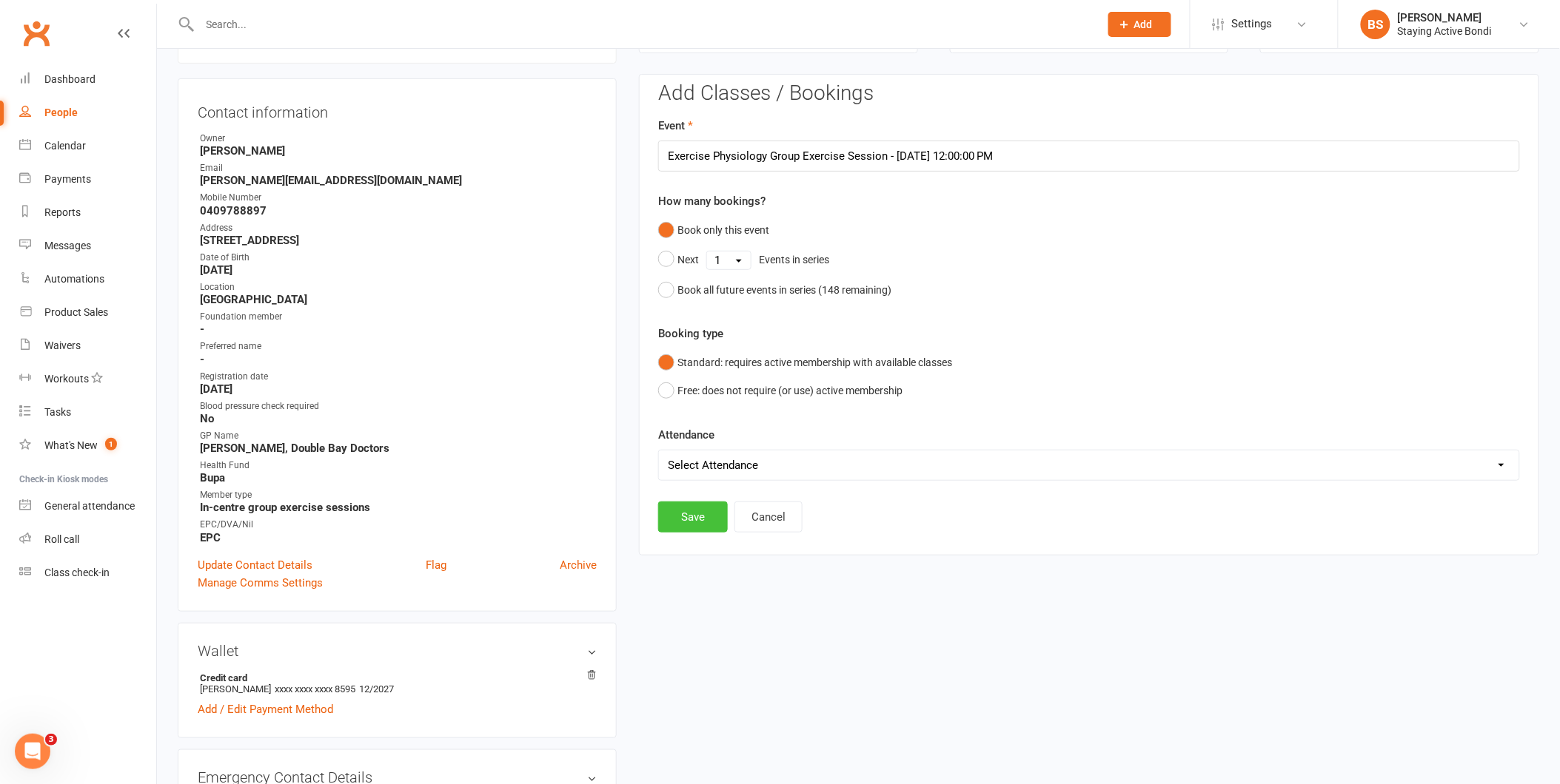
click at [706, 505] on button "Save" at bounding box center [693, 517] width 70 height 31
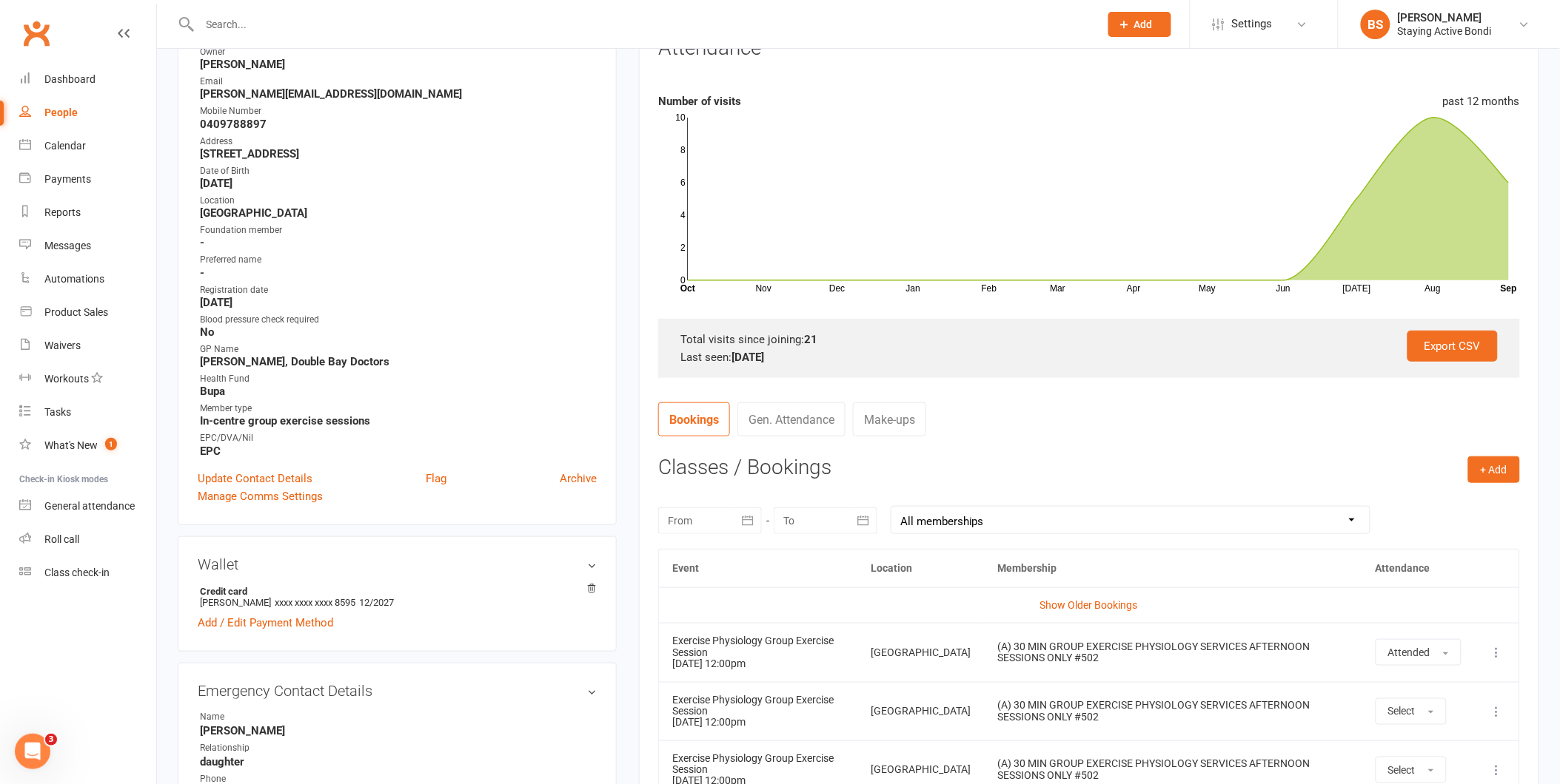
scroll to position [0, 0]
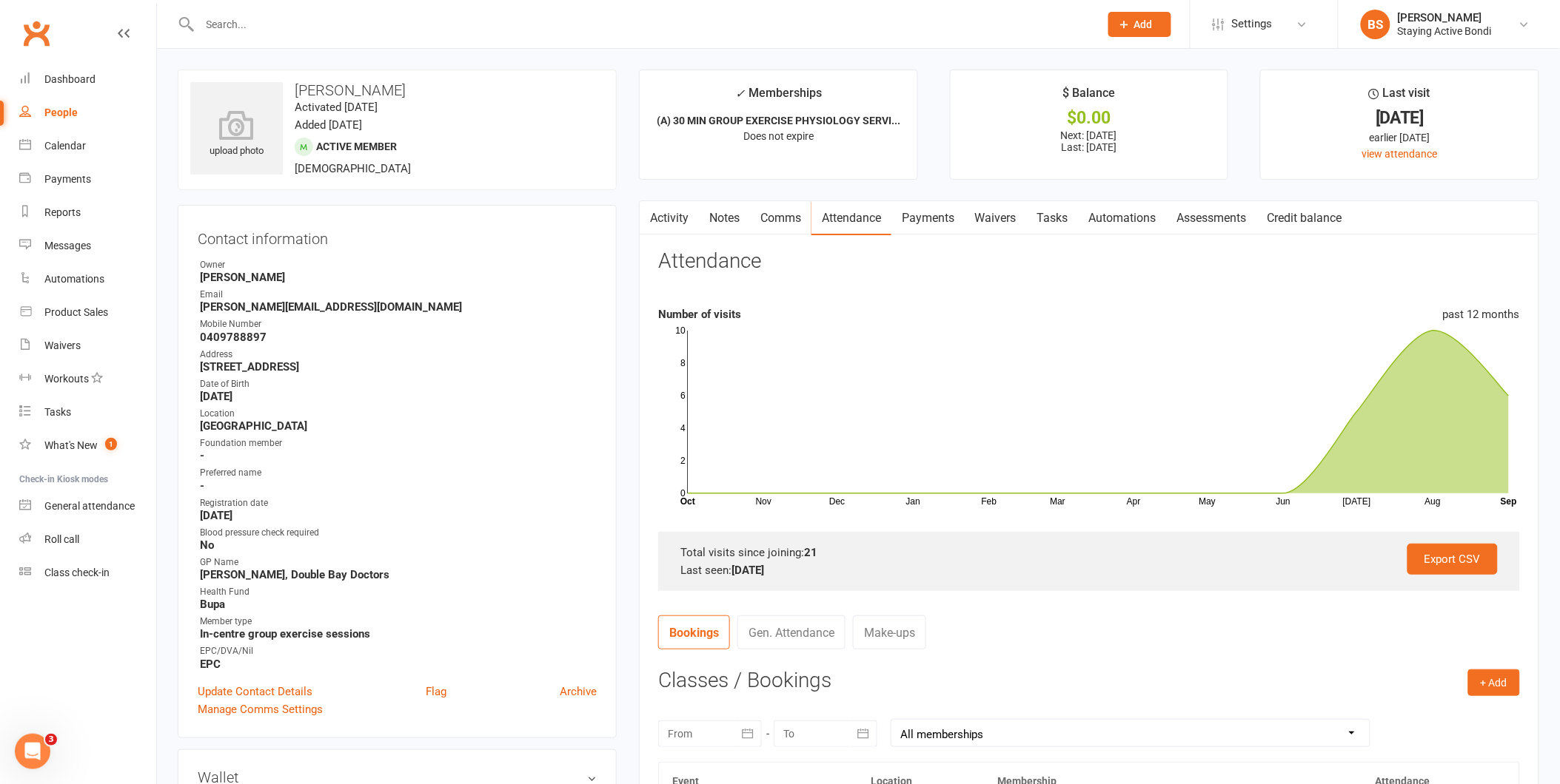
click at [562, 16] on input "text" at bounding box center [642, 24] width 894 height 20
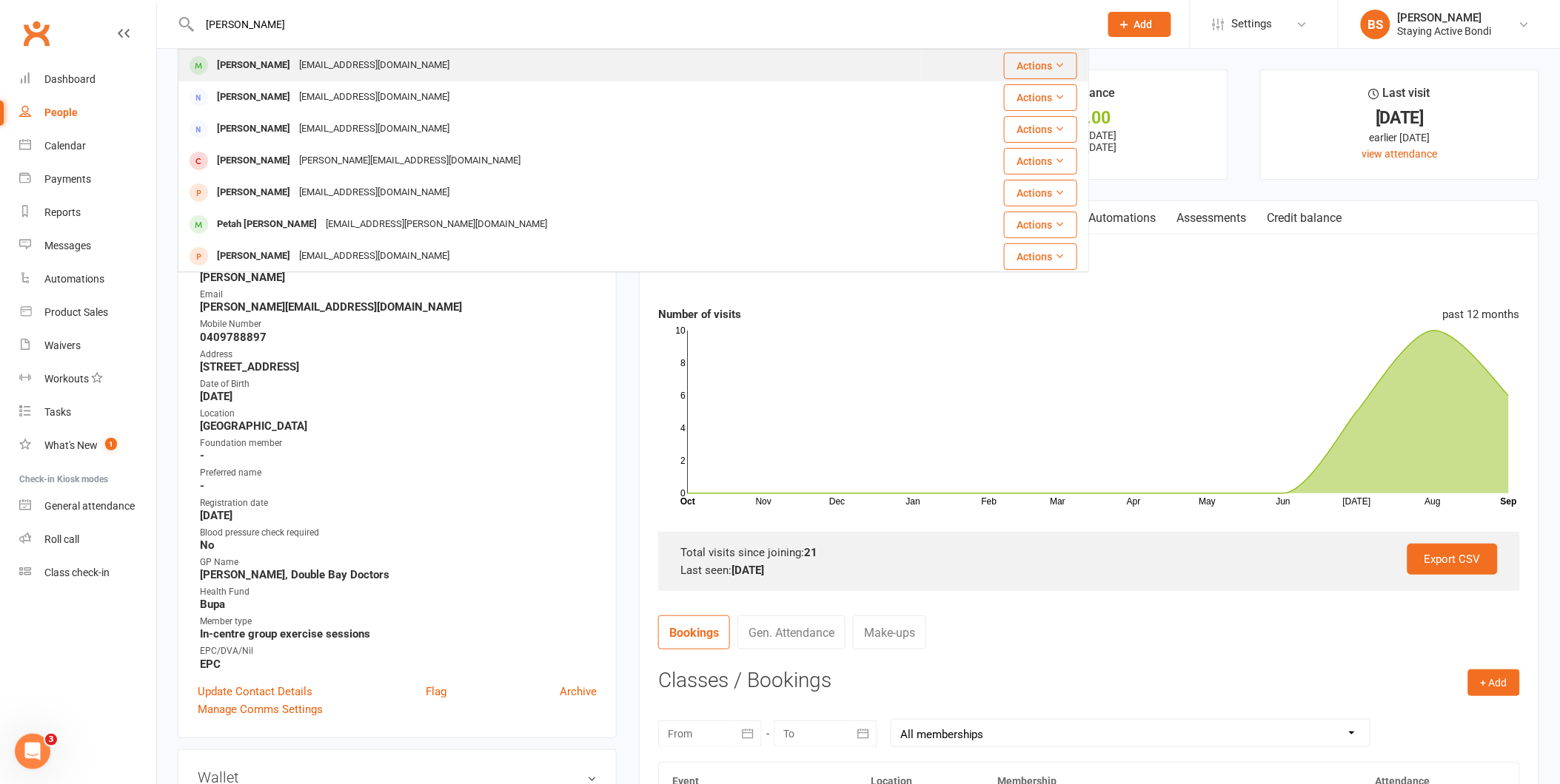
type input "[PERSON_NAME]"
click at [461, 68] on div "[PERSON_NAME] [EMAIL_ADDRESS][DOMAIN_NAME]" at bounding box center [550, 65] width 742 height 30
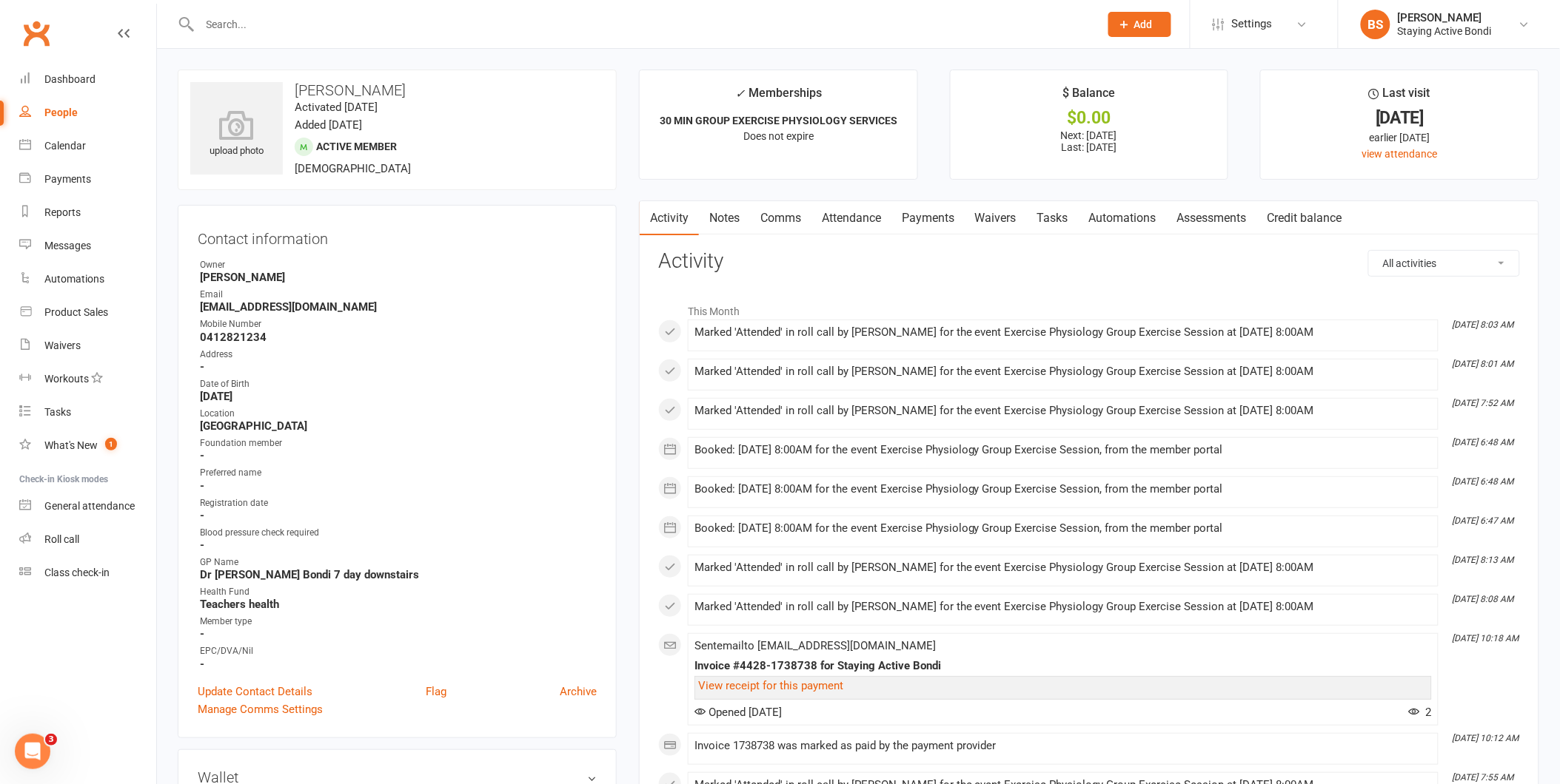
click at [929, 217] on link "Payments" at bounding box center [928, 218] width 73 height 34
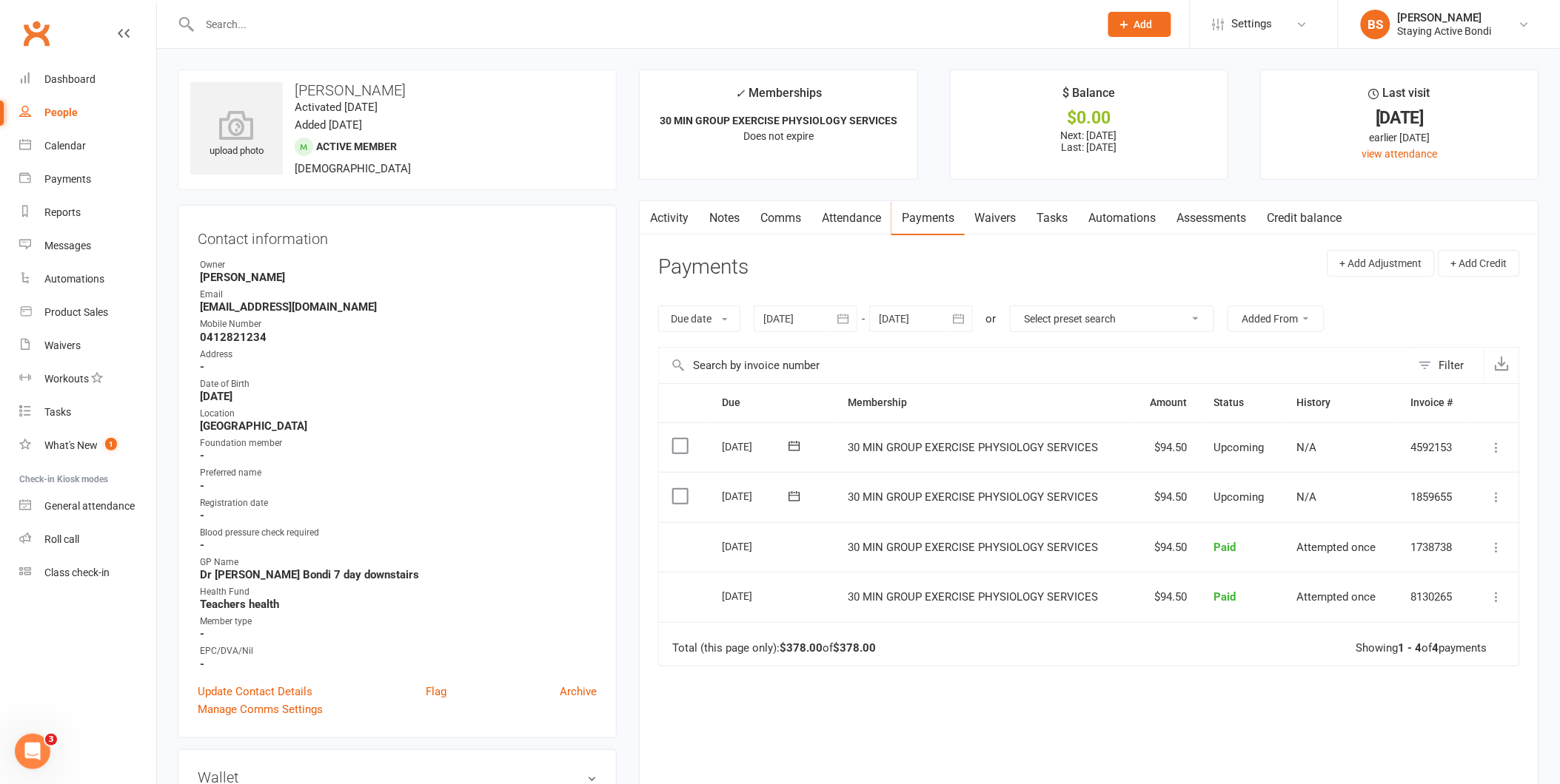
click at [778, 316] on div at bounding box center [805, 319] width 103 height 27
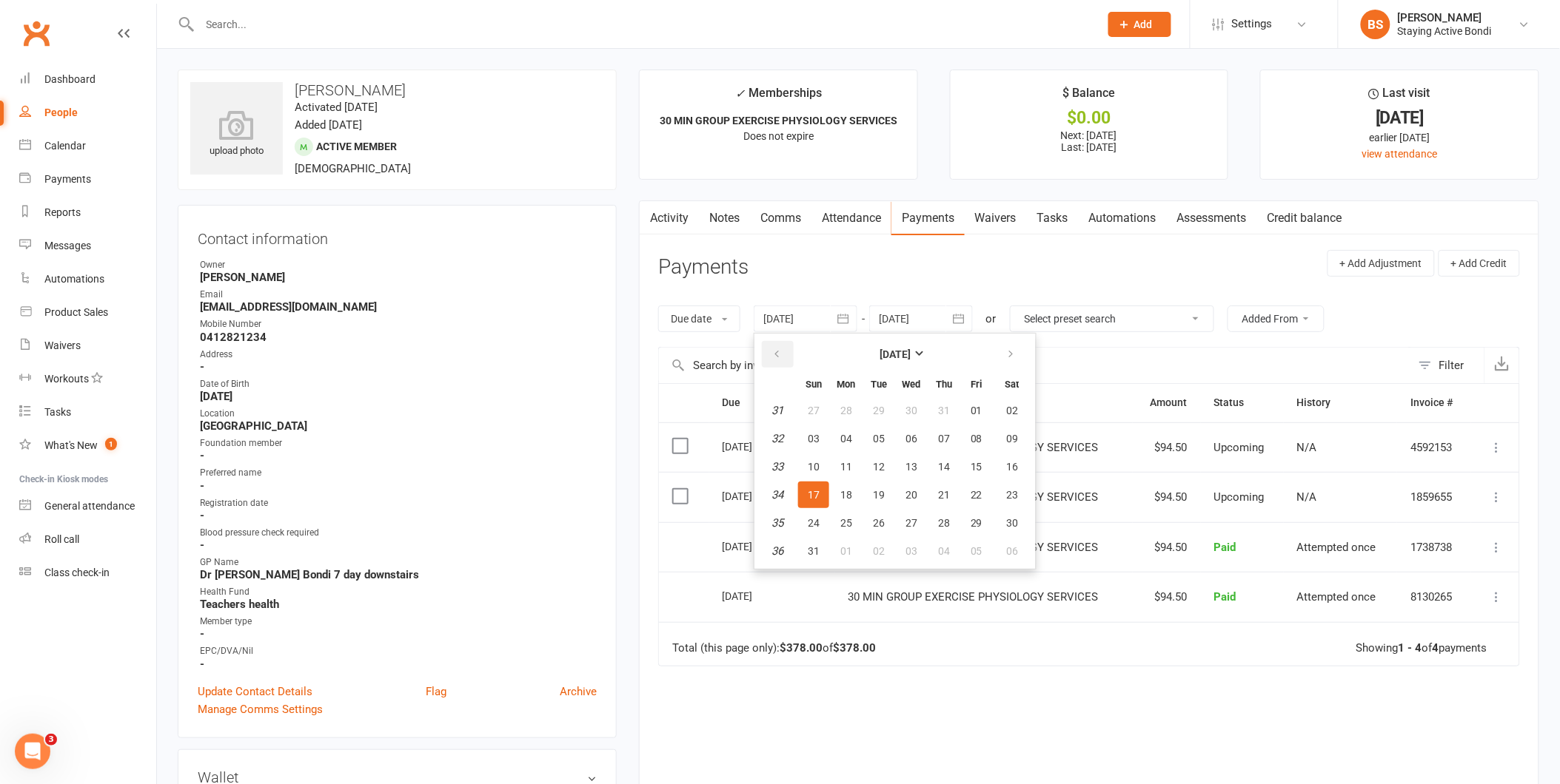
click at [779, 353] on icon "button" at bounding box center [776, 355] width 11 height 12
click at [808, 416] on button "27" at bounding box center [814, 411] width 31 height 27
type input "[DATE]"
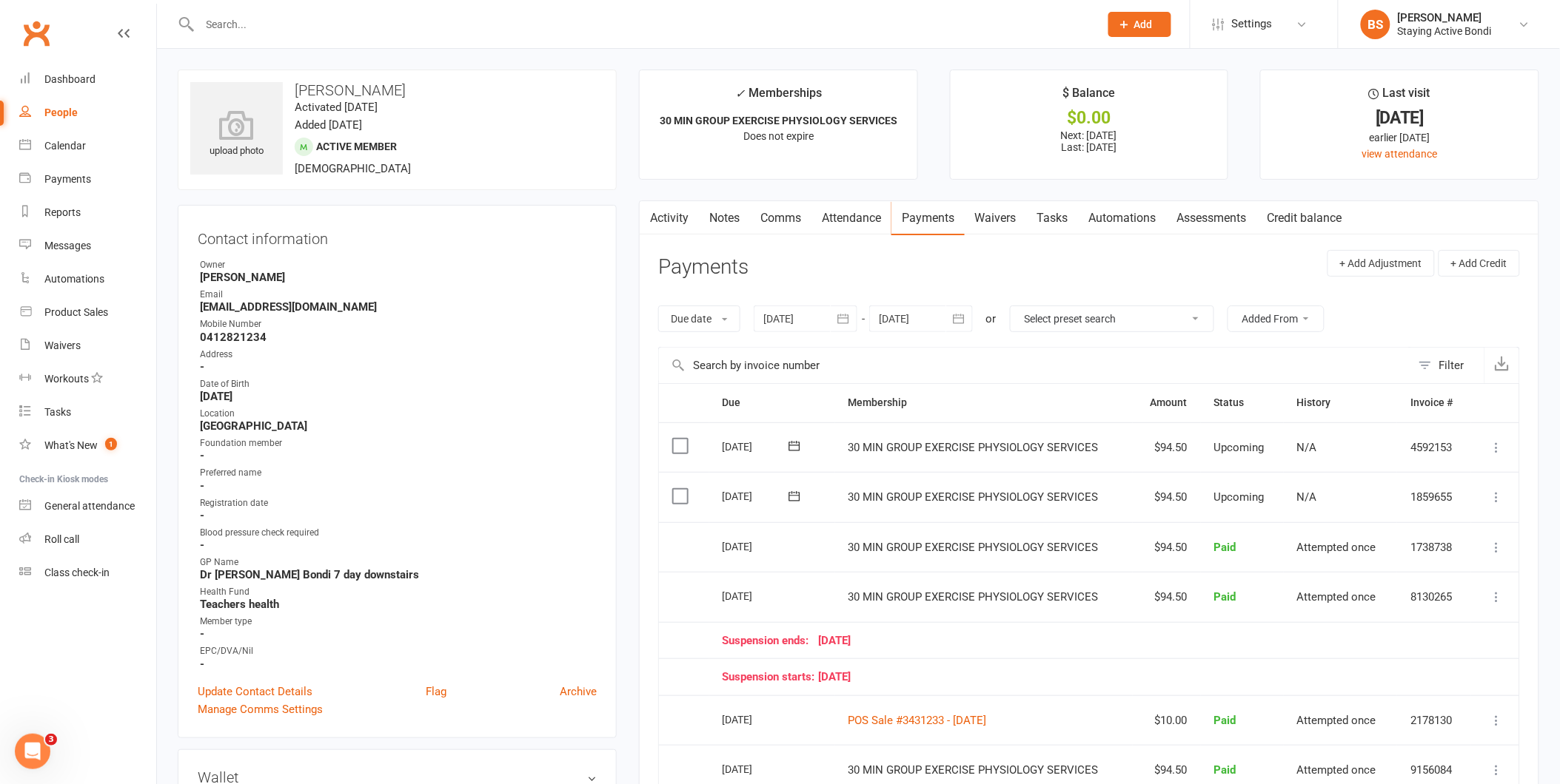
click at [933, 319] on div at bounding box center [920, 319] width 103 height 27
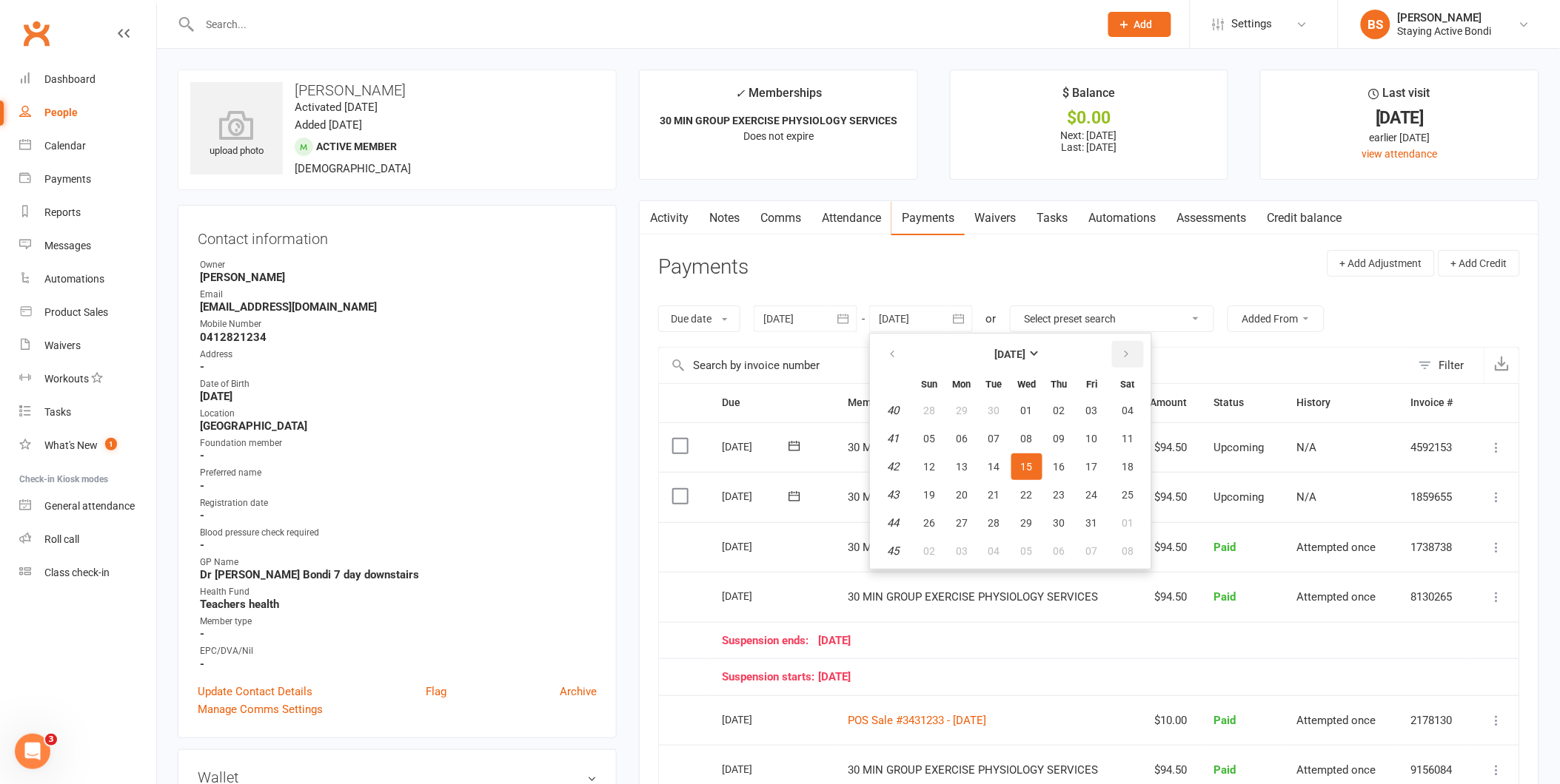
click at [1122, 352] on icon "button" at bounding box center [1126, 355] width 11 height 12
click at [1077, 415] on button "02" at bounding box center [1092, 411] width 31 height 27
type input "[DATE]"
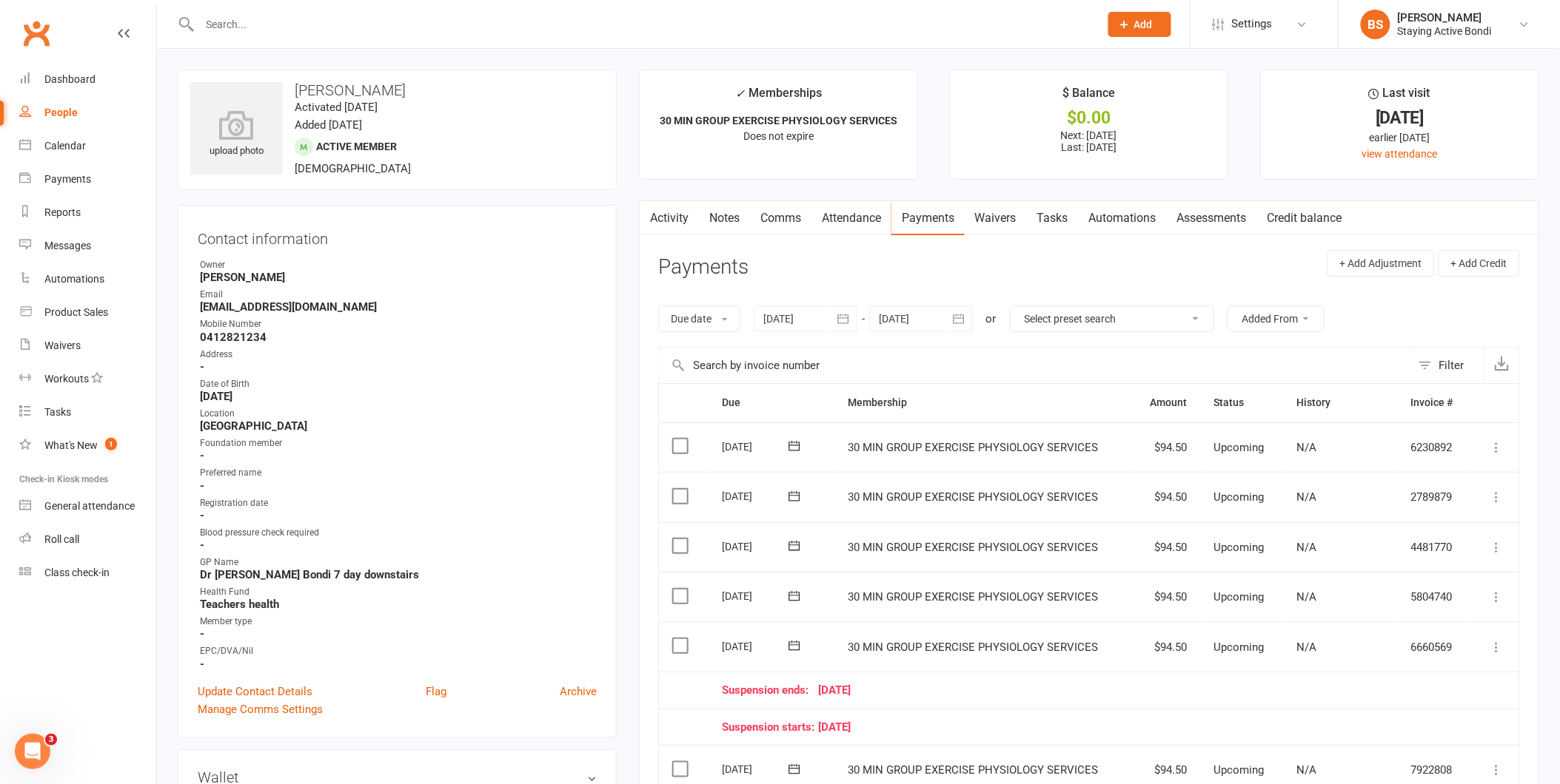
click at [640, 33] on input "text" at bounding box center [642, 24] width 894 height 20
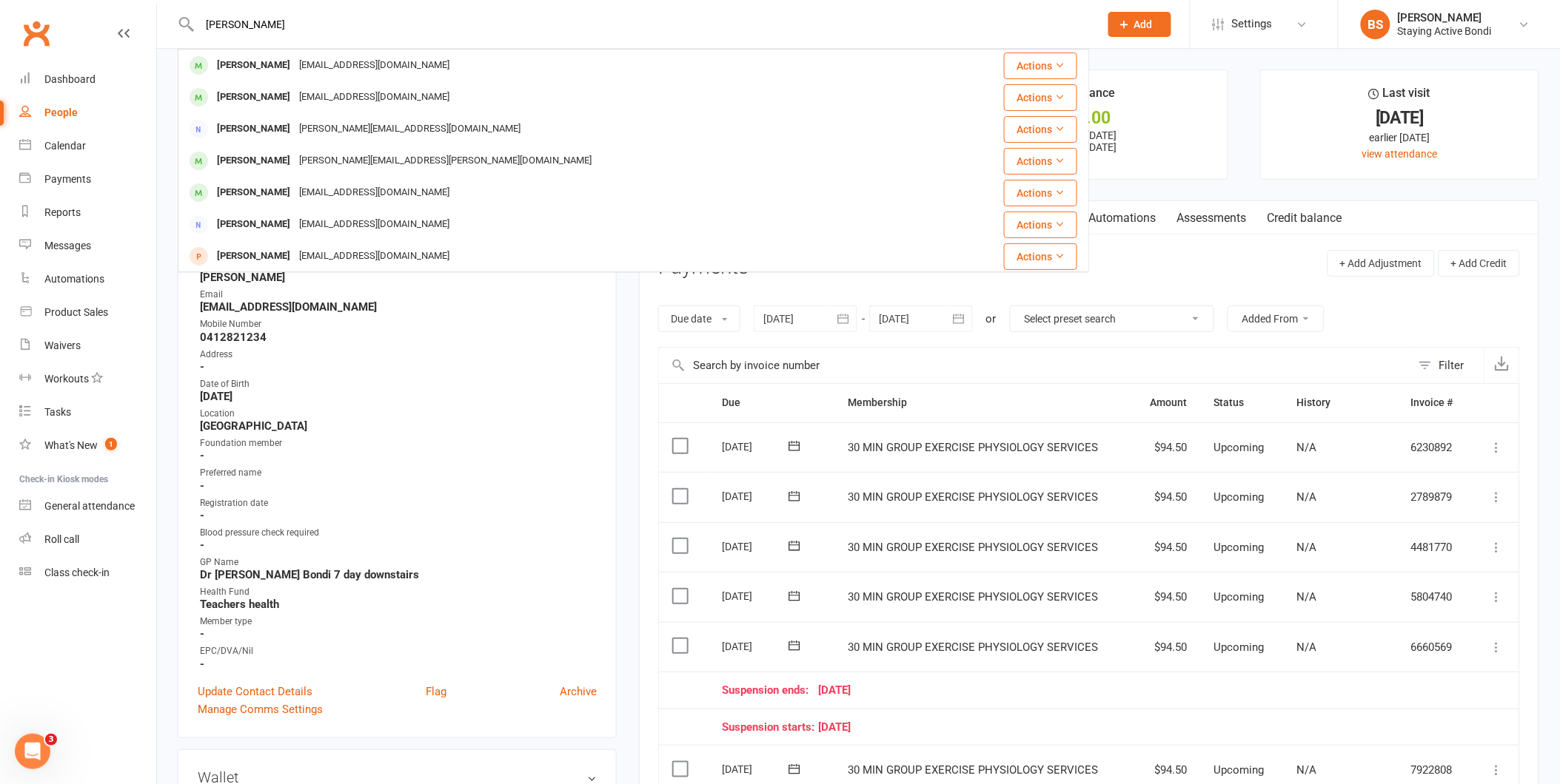
type input "[PERSON_NAME]"
click at [260, 65] on div "[PERSON_NAME]" at bounding box center [253, 65] width 82 height 21
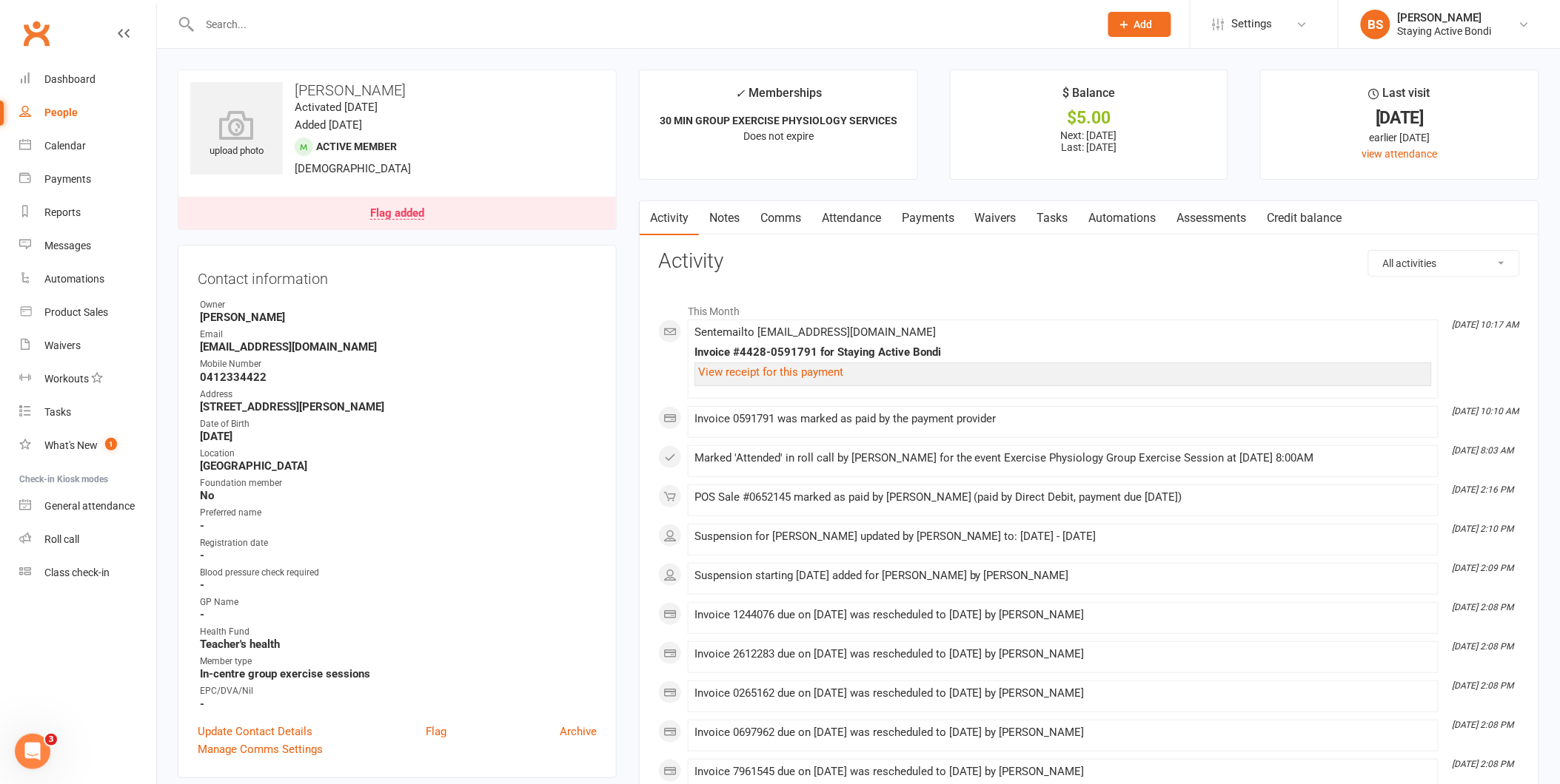
click at [928, 212] on link "Payments" at bounding box center [928, 218] width 73 height 34
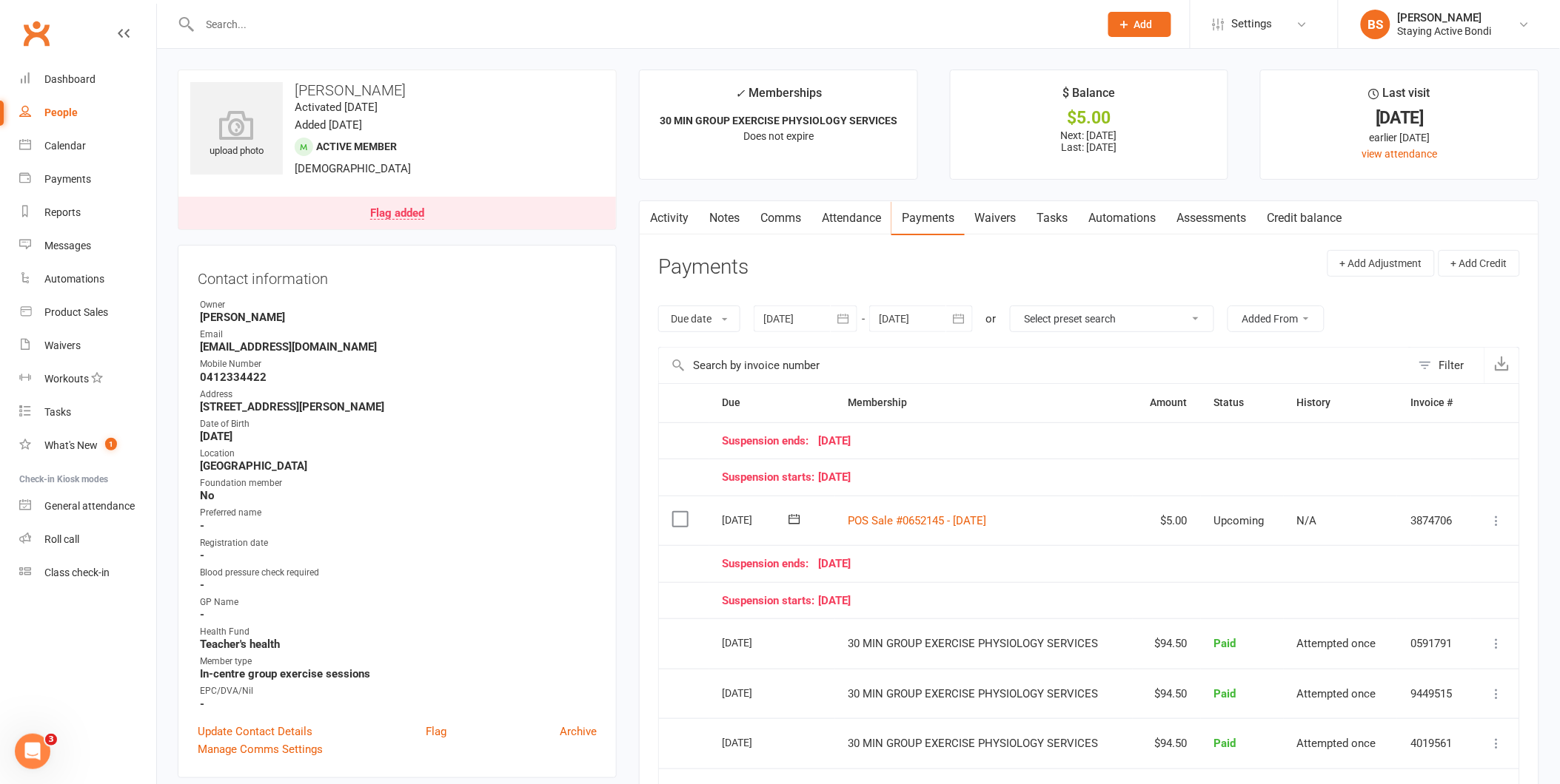
click at [668, 220] on link "Activity" at bounding box center [669, 218] width 59 height 34
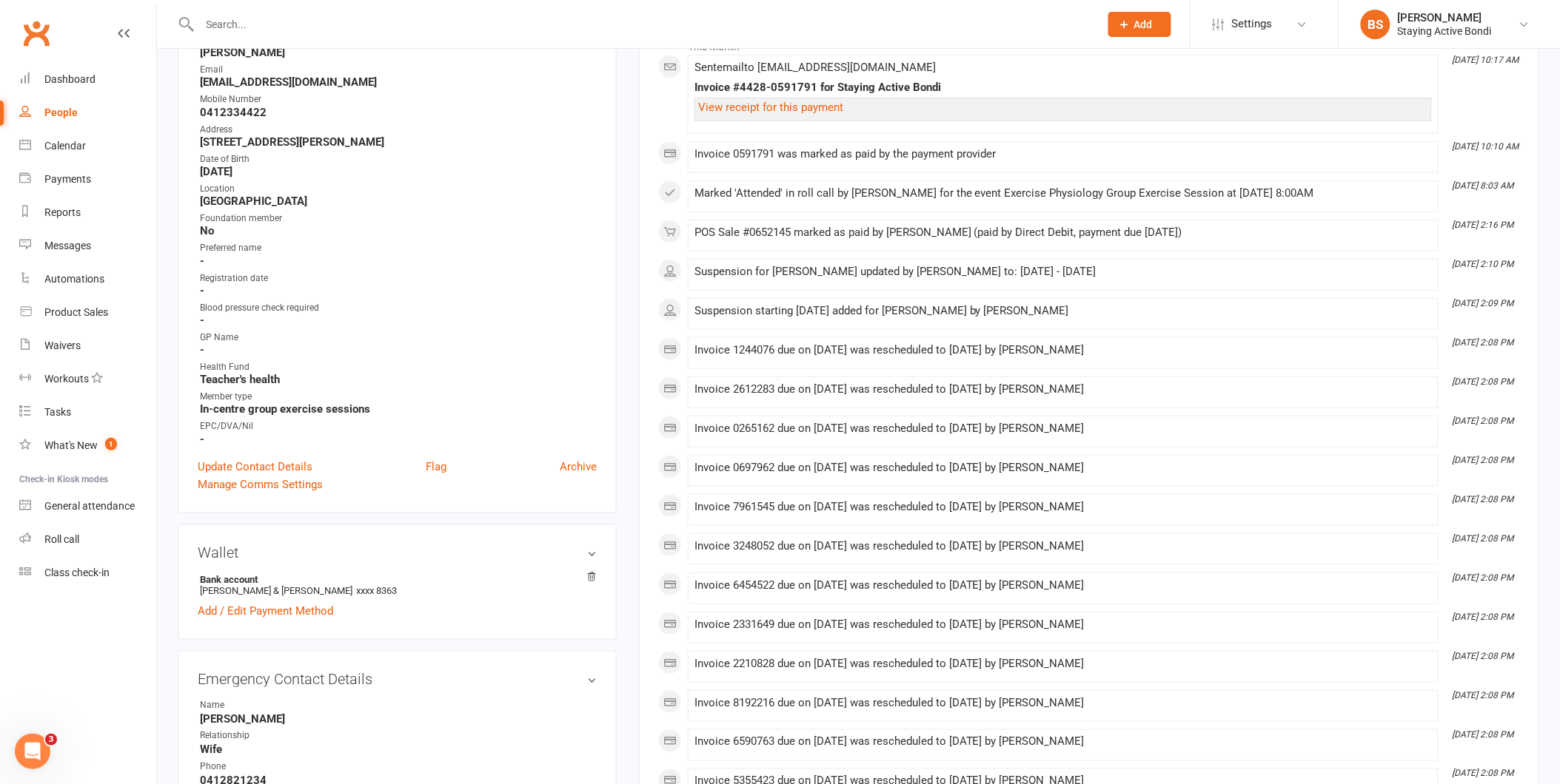
scroll to position [246, 0]
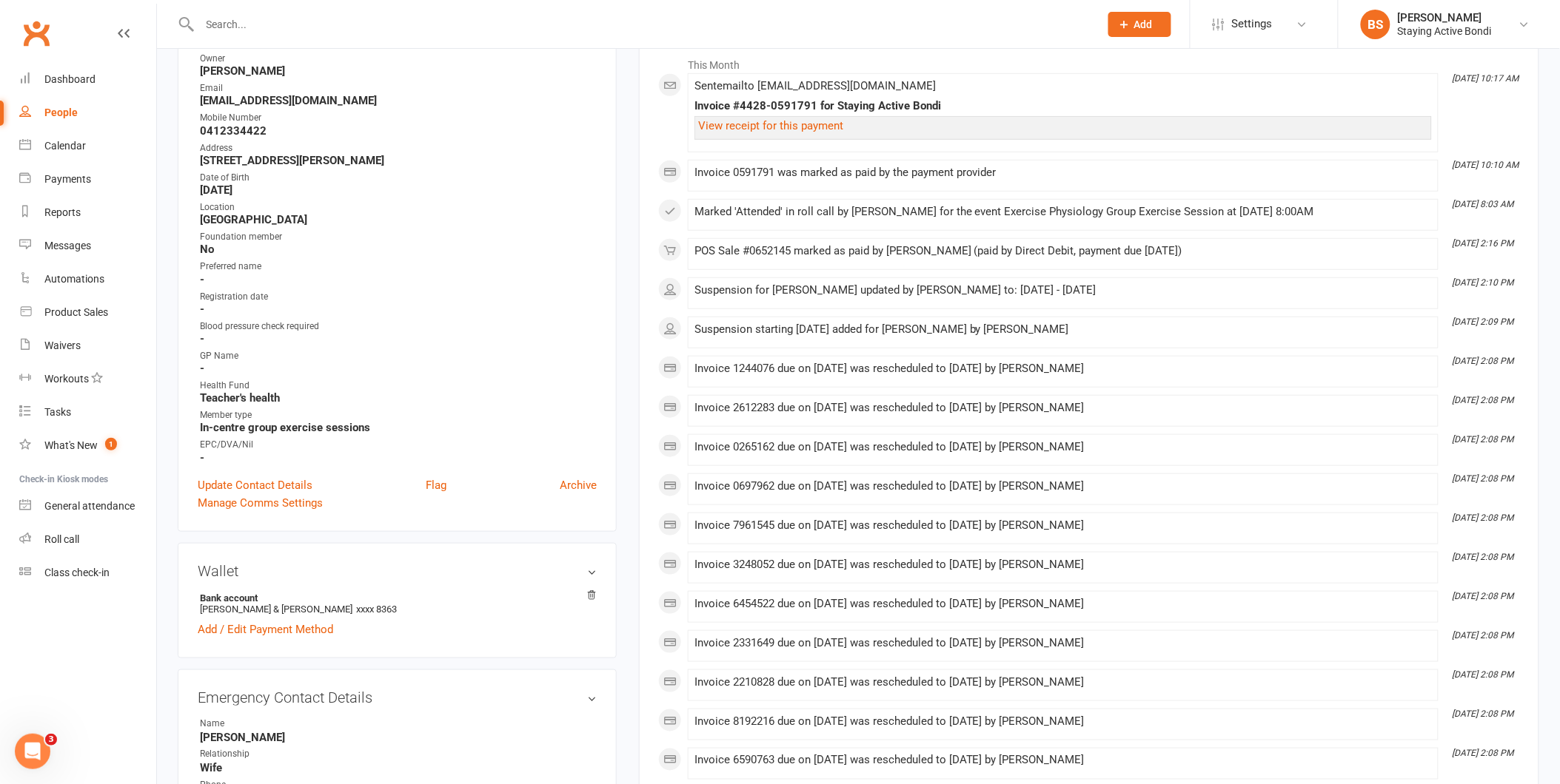
click at [767, 252] on div "POS Sale #0652145 marked as paid by [PERSON_NAME] (paid by Direct Debit, paymen…" at bounding box center [1063, 250] width 737 height 12
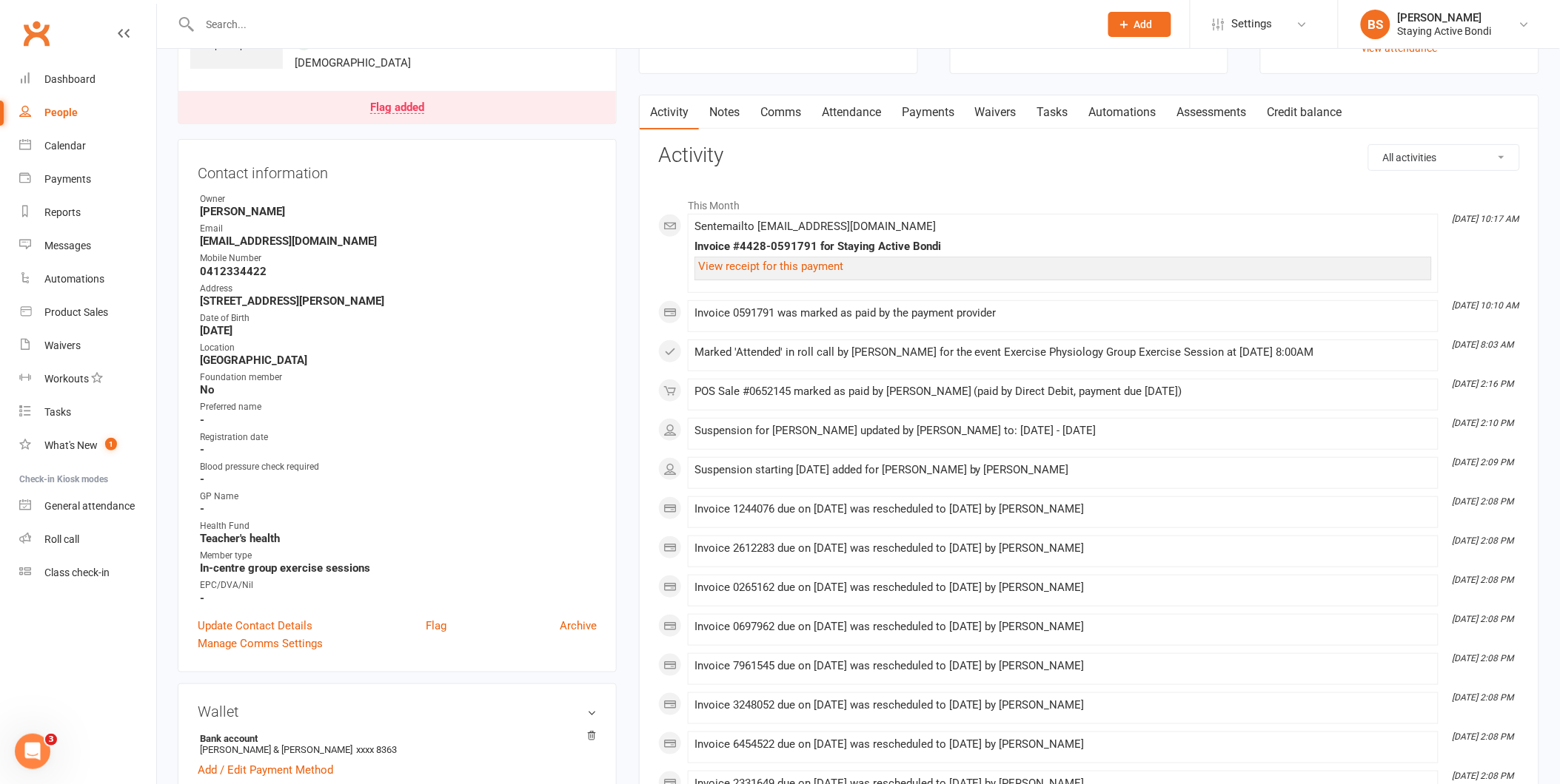
scroll to position [82, 0]
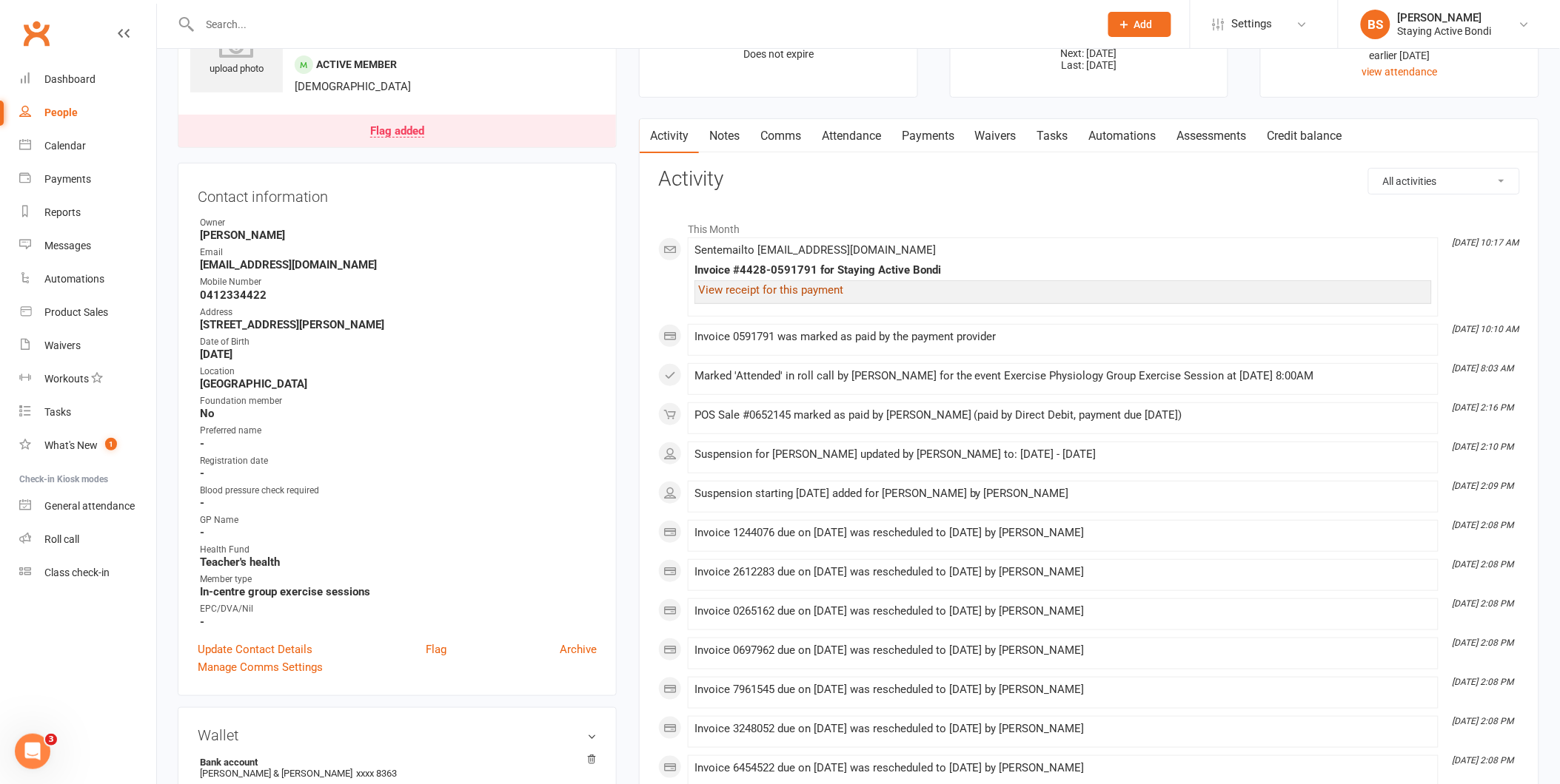
click at [767, 294] on link "View receipt for this payment" at bounding box center [771, 290] width 145 height 13
click at [913, 137] on link "Payments" at bounding box center [928, 136] width 73 height 34
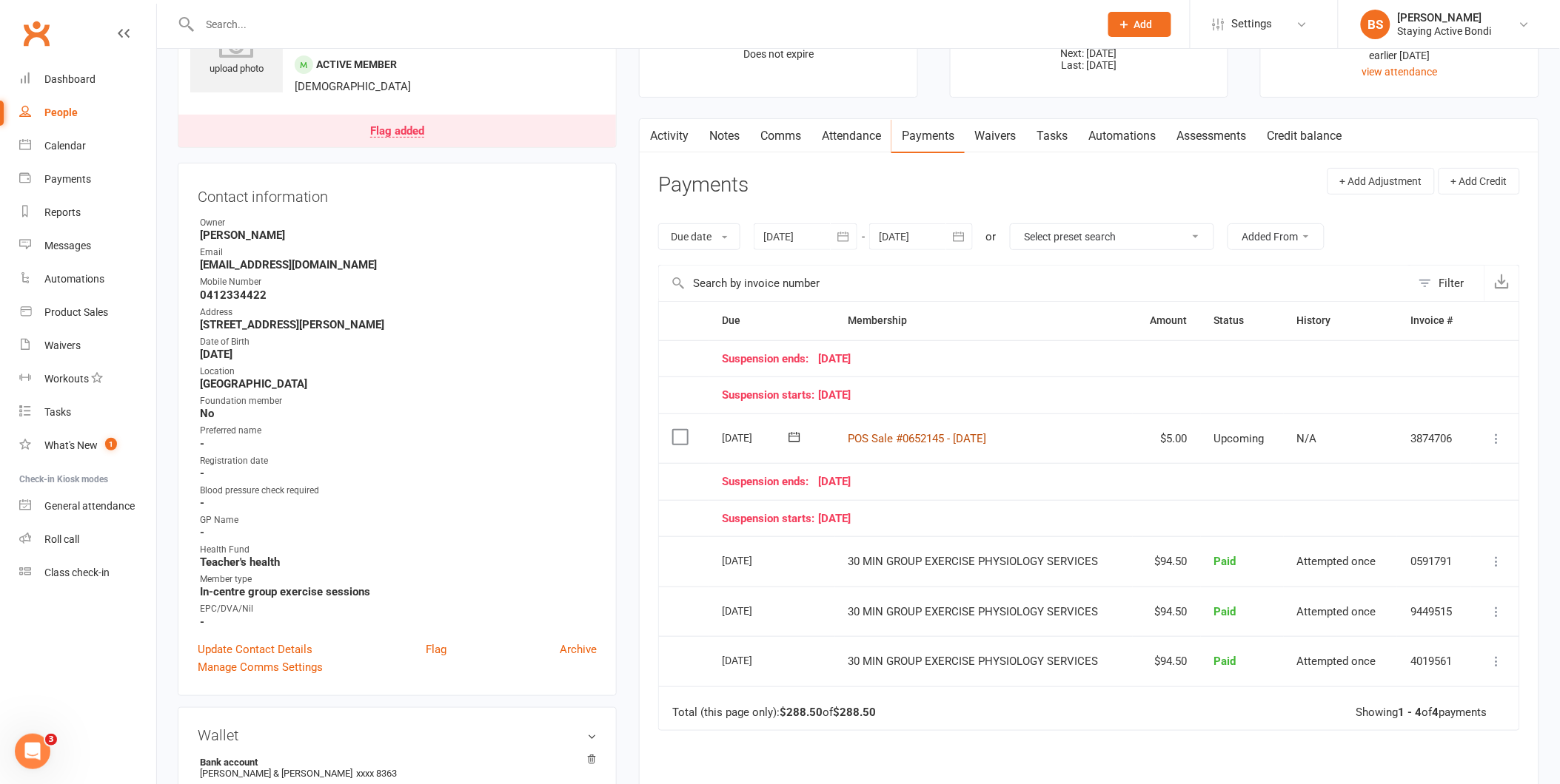
click at [987, 438] on link "POS Sale #0652145 - [DATE]" at bounding box center [918, 438] width 138 height 13
click at [682, 133] on link "Activity" at bounding box center [669, 136] width 59 height 34
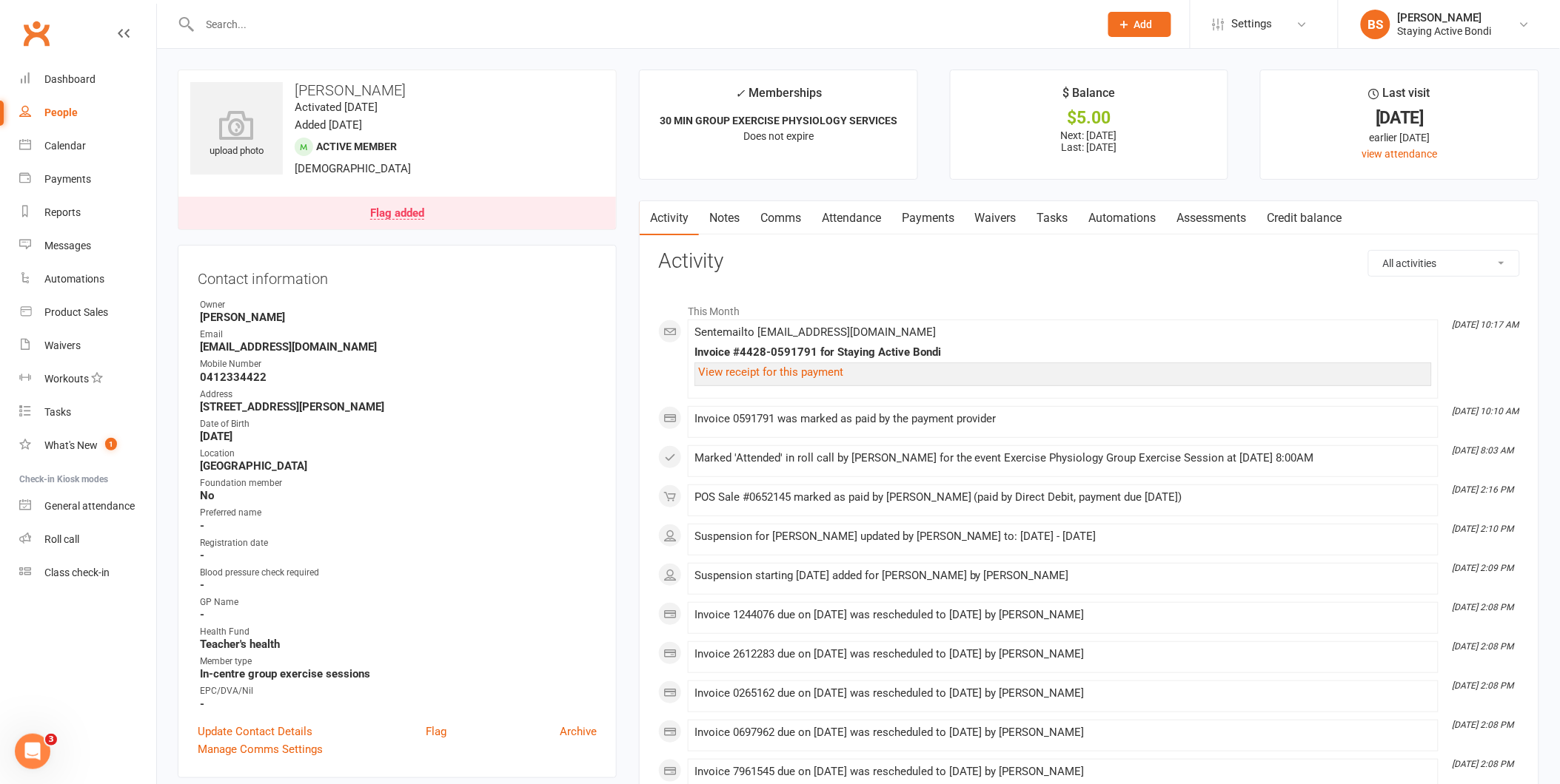
click at [915, 217] on link "Payments" at bounding box center [928, 218] width 73 height 34
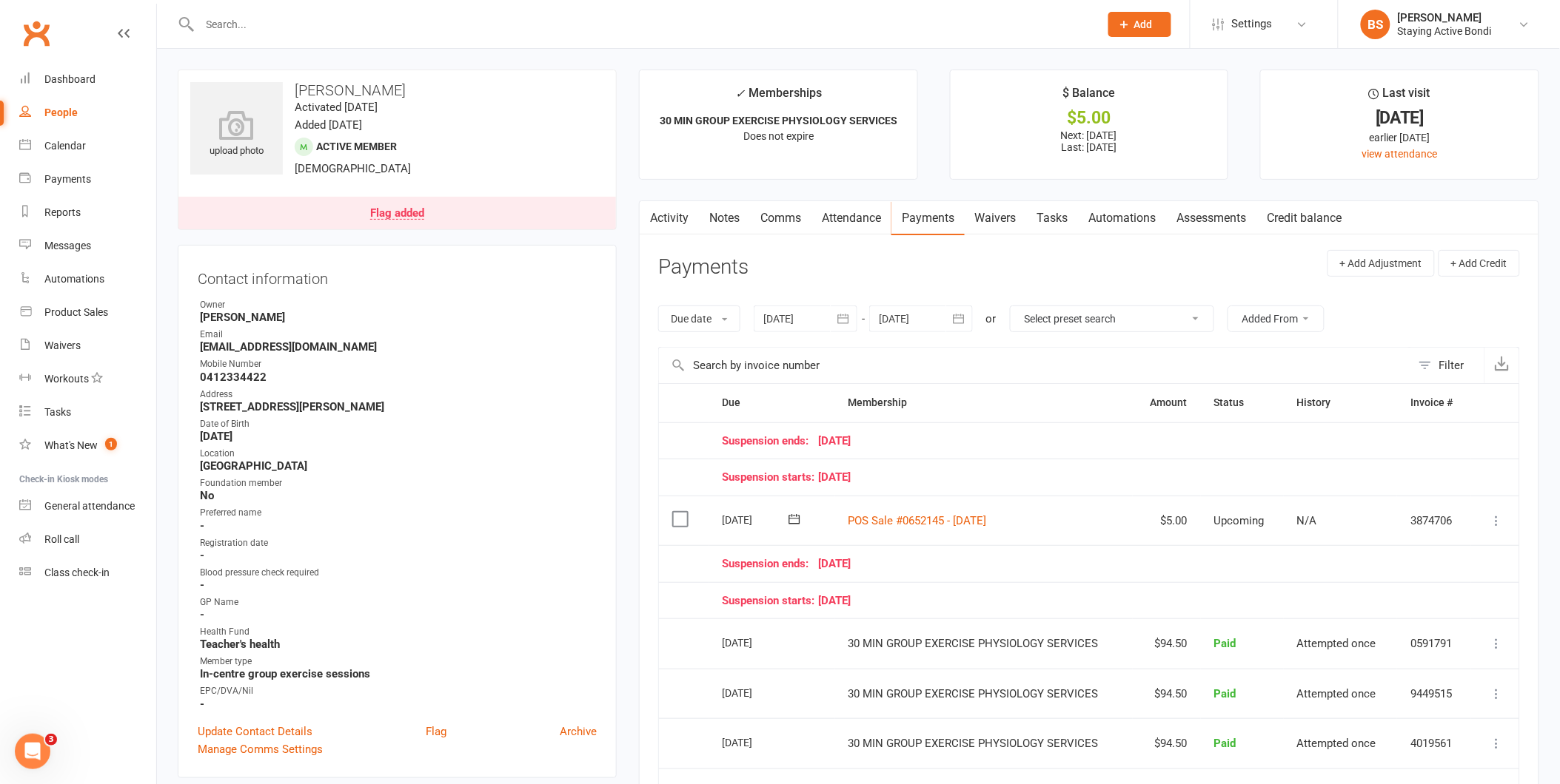
click at [1499, 515] on icon at bounding box center [1497, 520] width 15 height 15
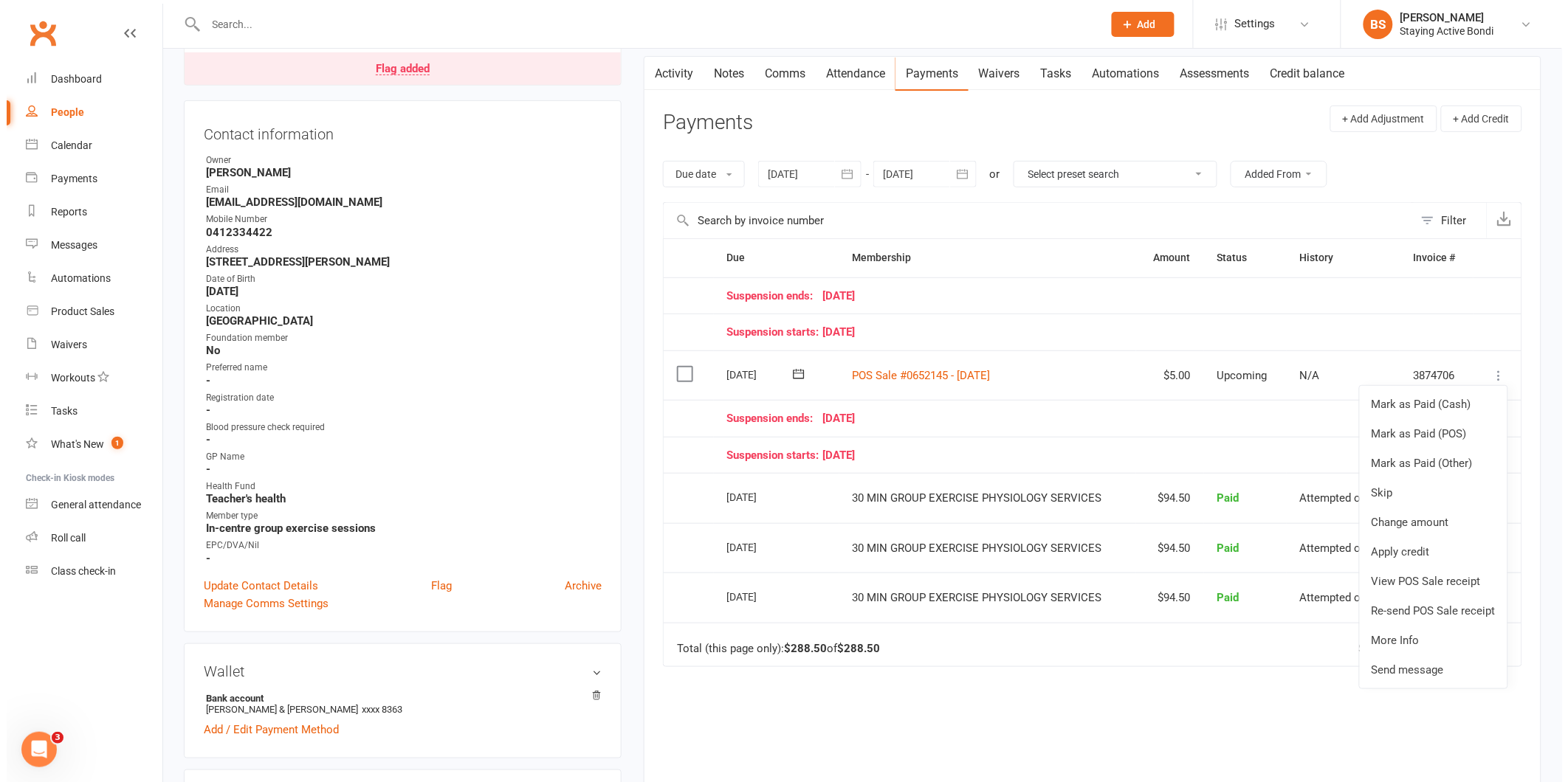
scroll to position [164, 0]
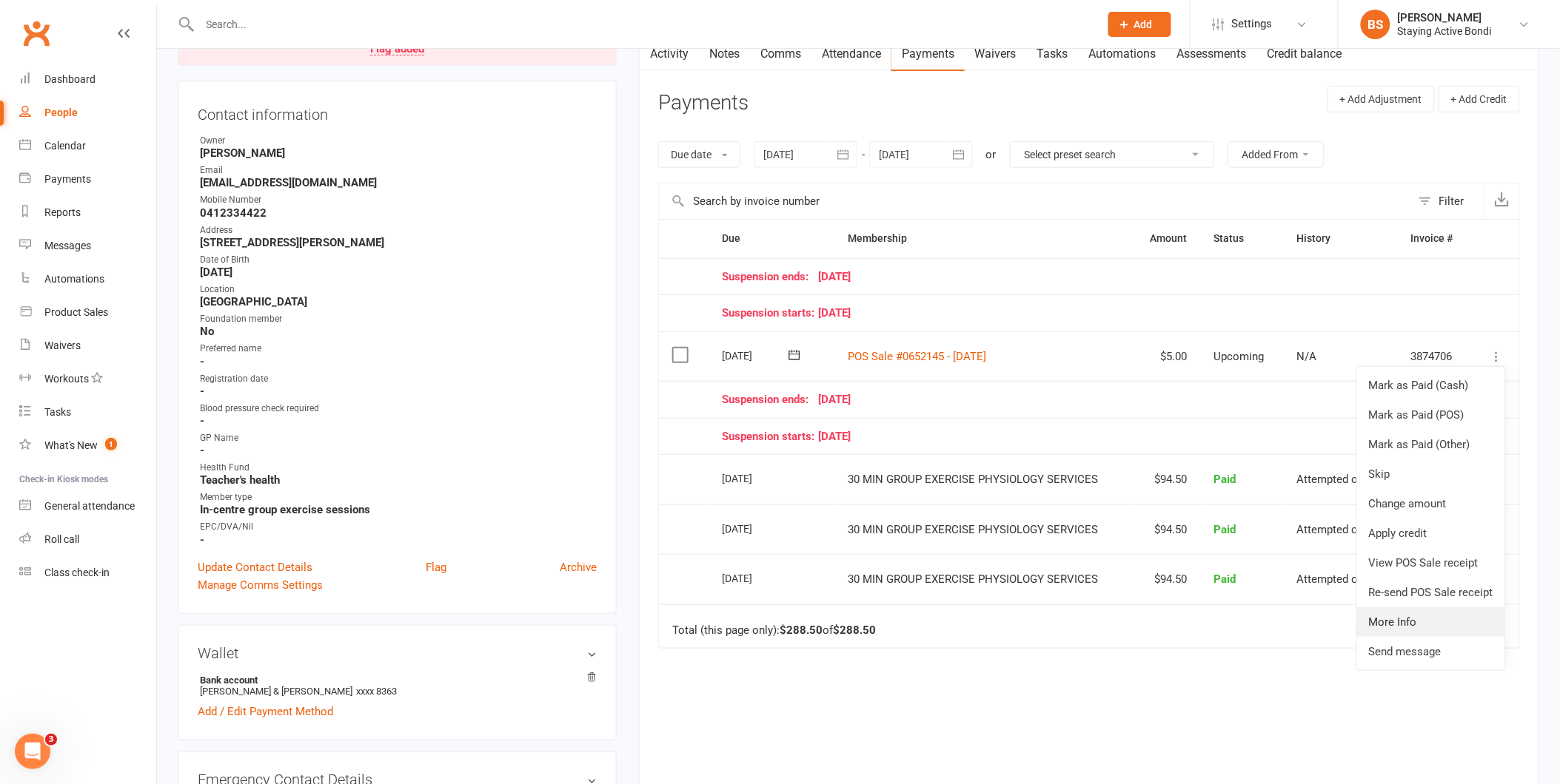
click at [1405, 616] on link "More Info" at bounding box center [1431, 622] width 148 height 29
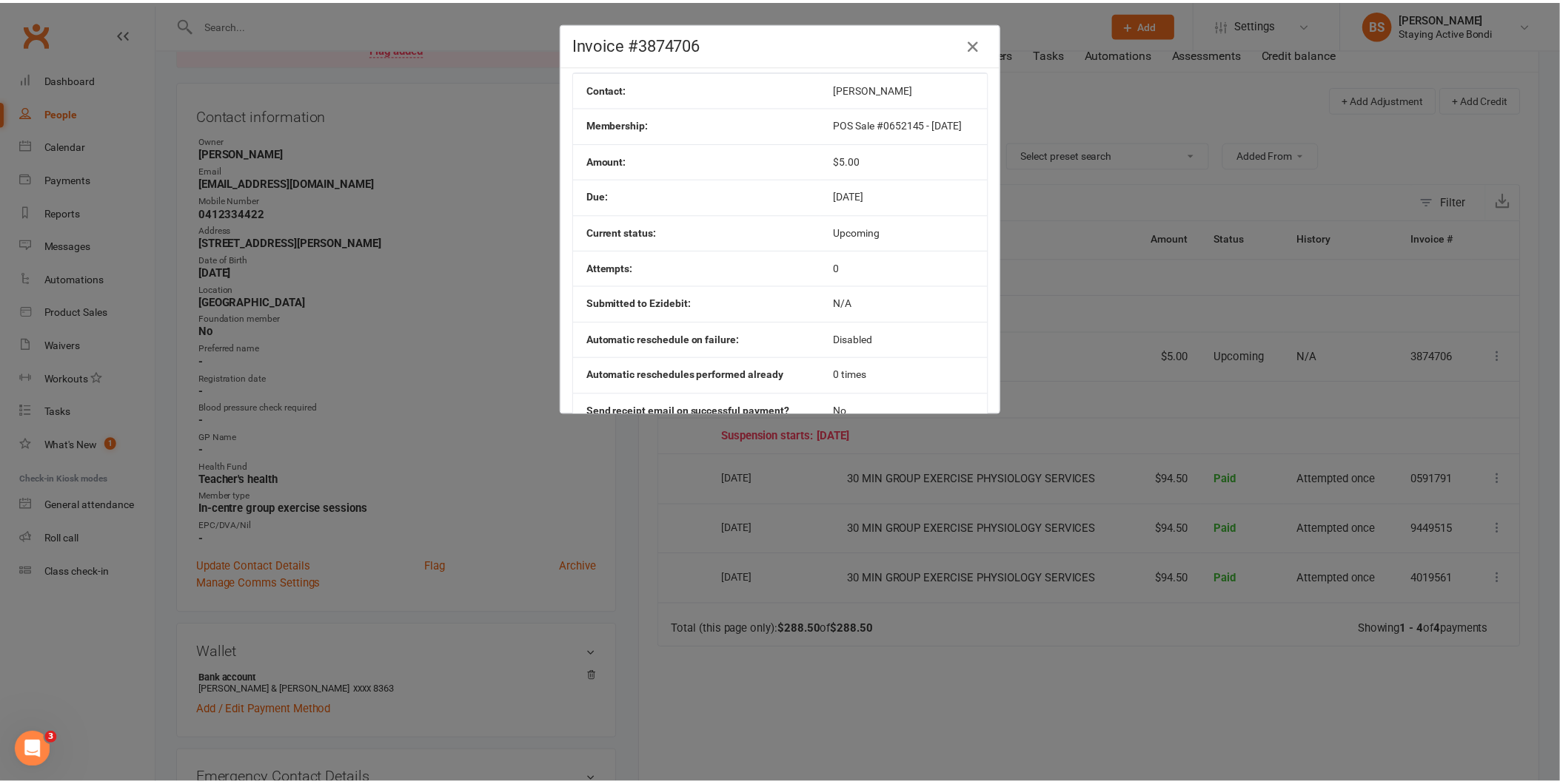
scroll to position [0, 0]
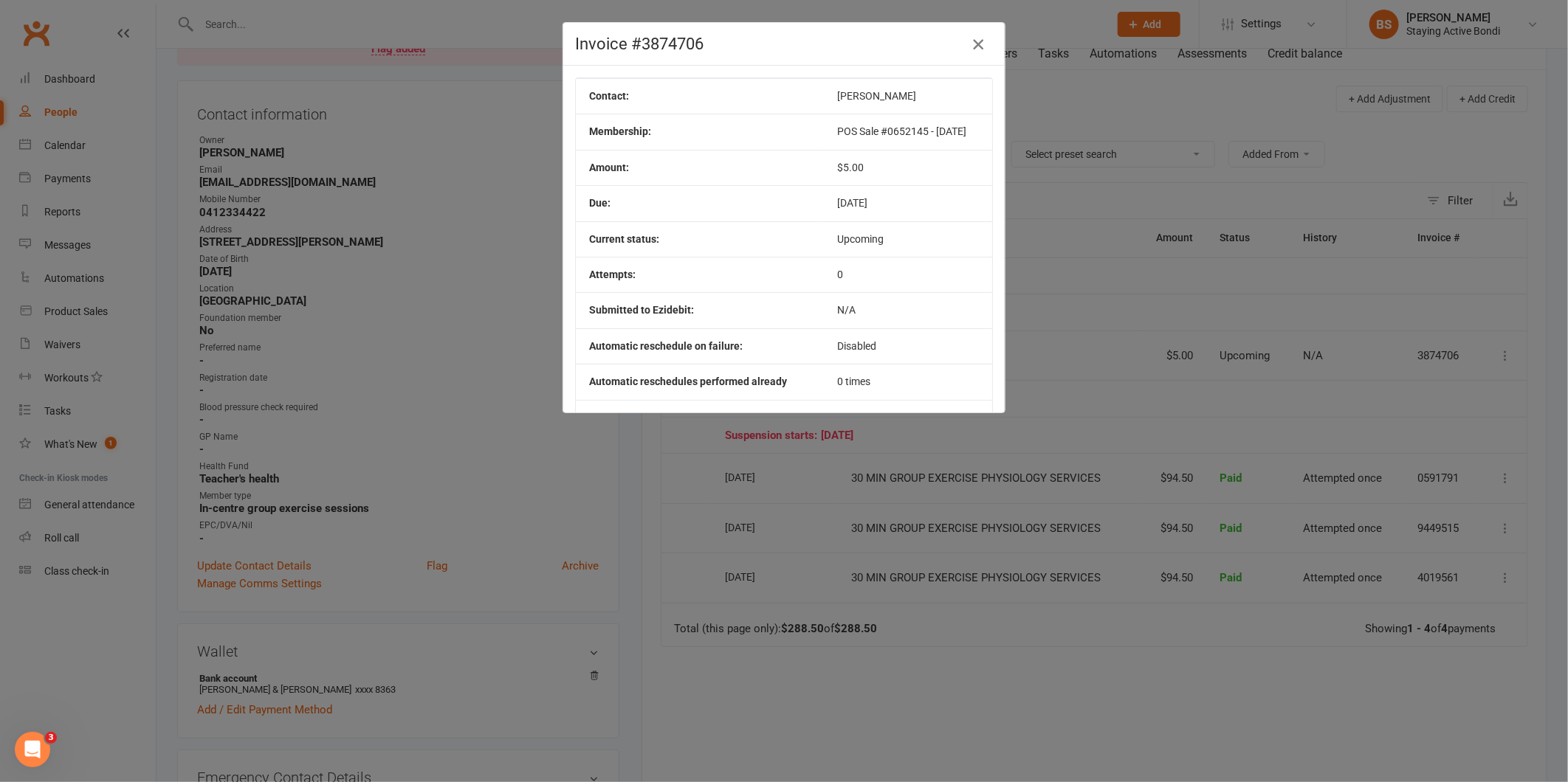
click at [976, 43] on icon "button" at bounding box center [979, 45] width 18 height 18
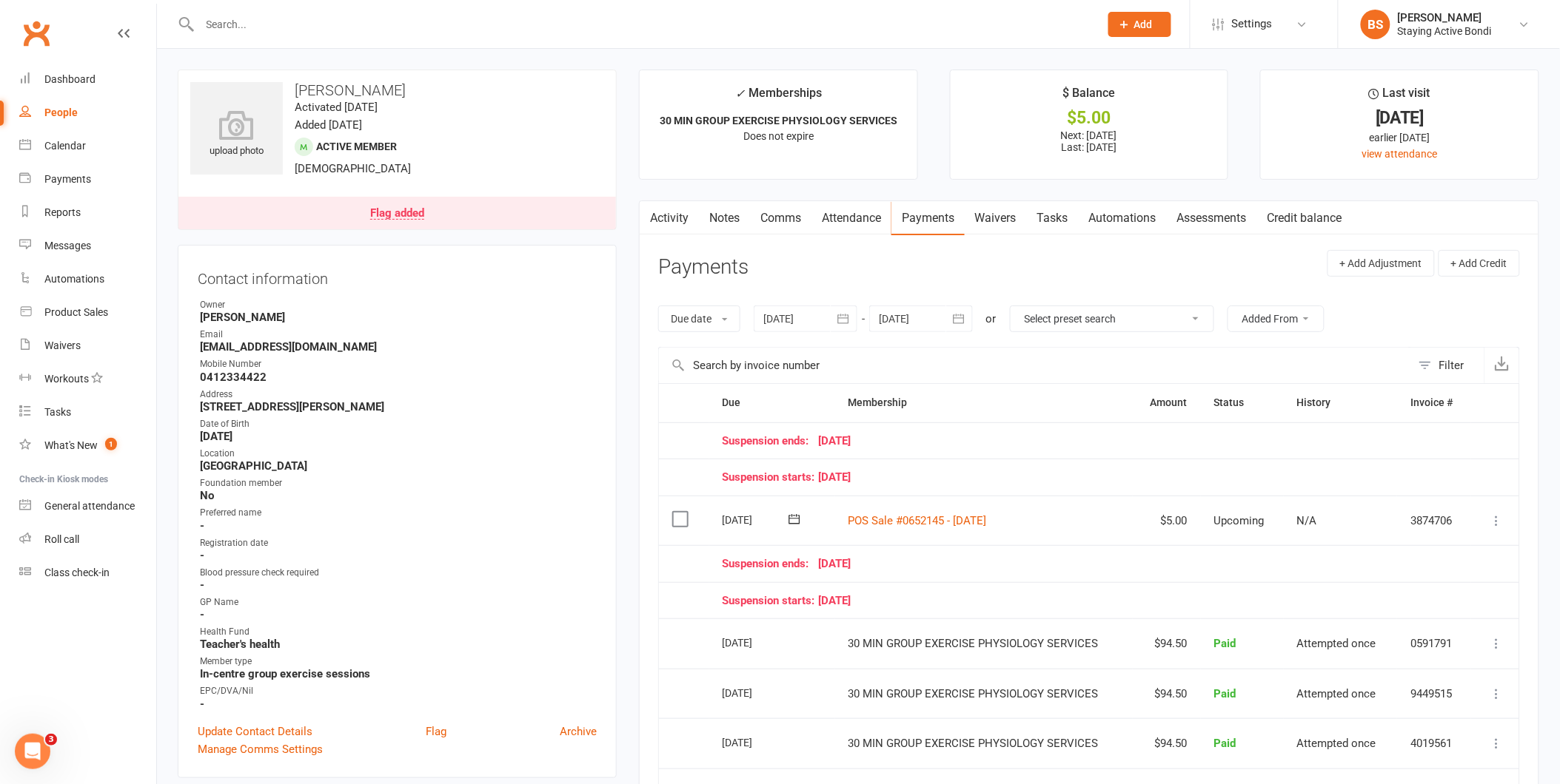
click at [730, 17] on input "text" at bounding box center [642, 24] width 894 height 20
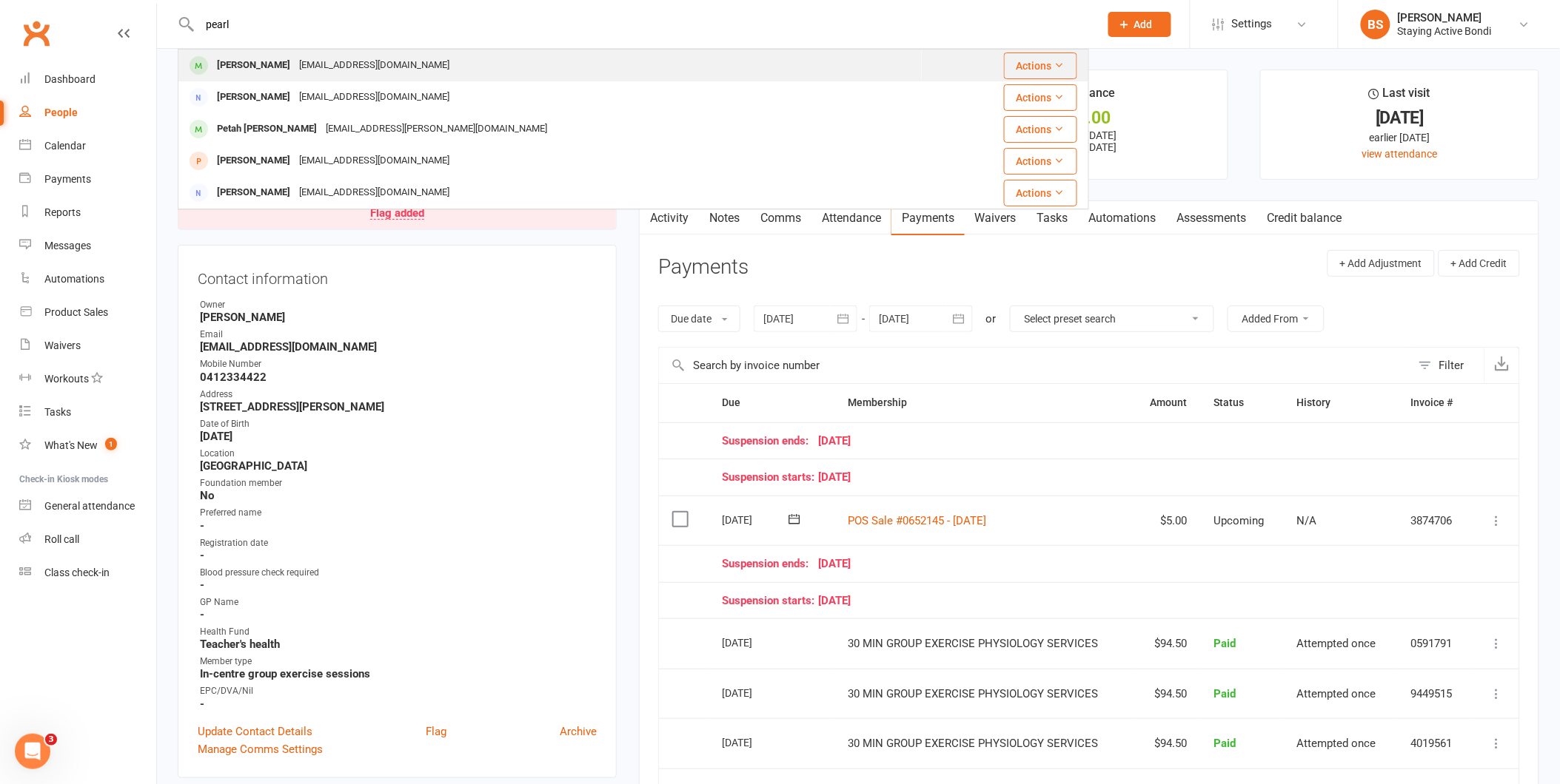
type input "pearl"
click at [329, 74] on div "[EMAIL_ADDRESS][DOMAIN_NAME]" at bounding box center [374, 65] width 159 height 21
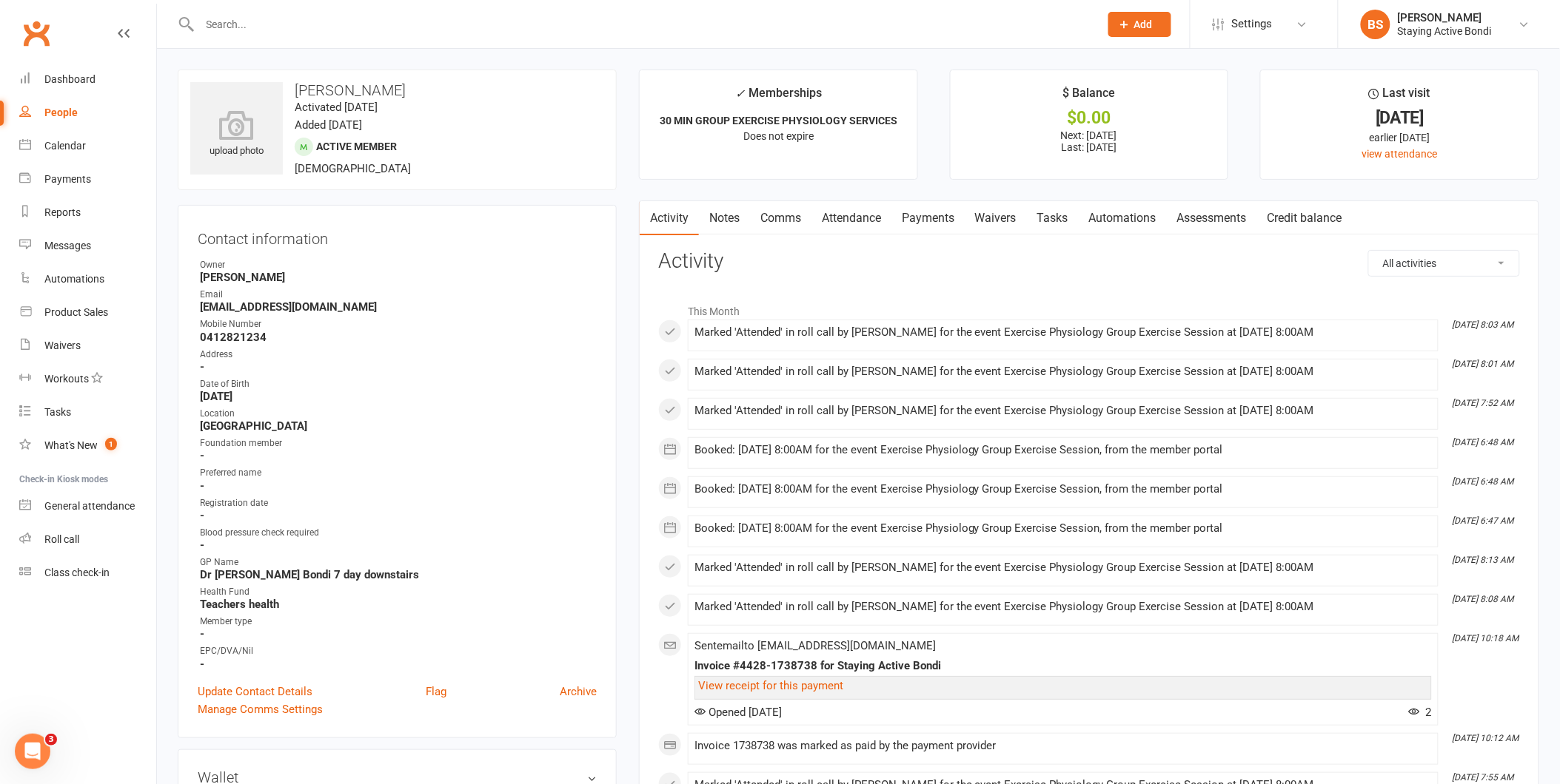
click at [915, 211] on link "Payments" at bounding box center [928, 218] width 73 height 34
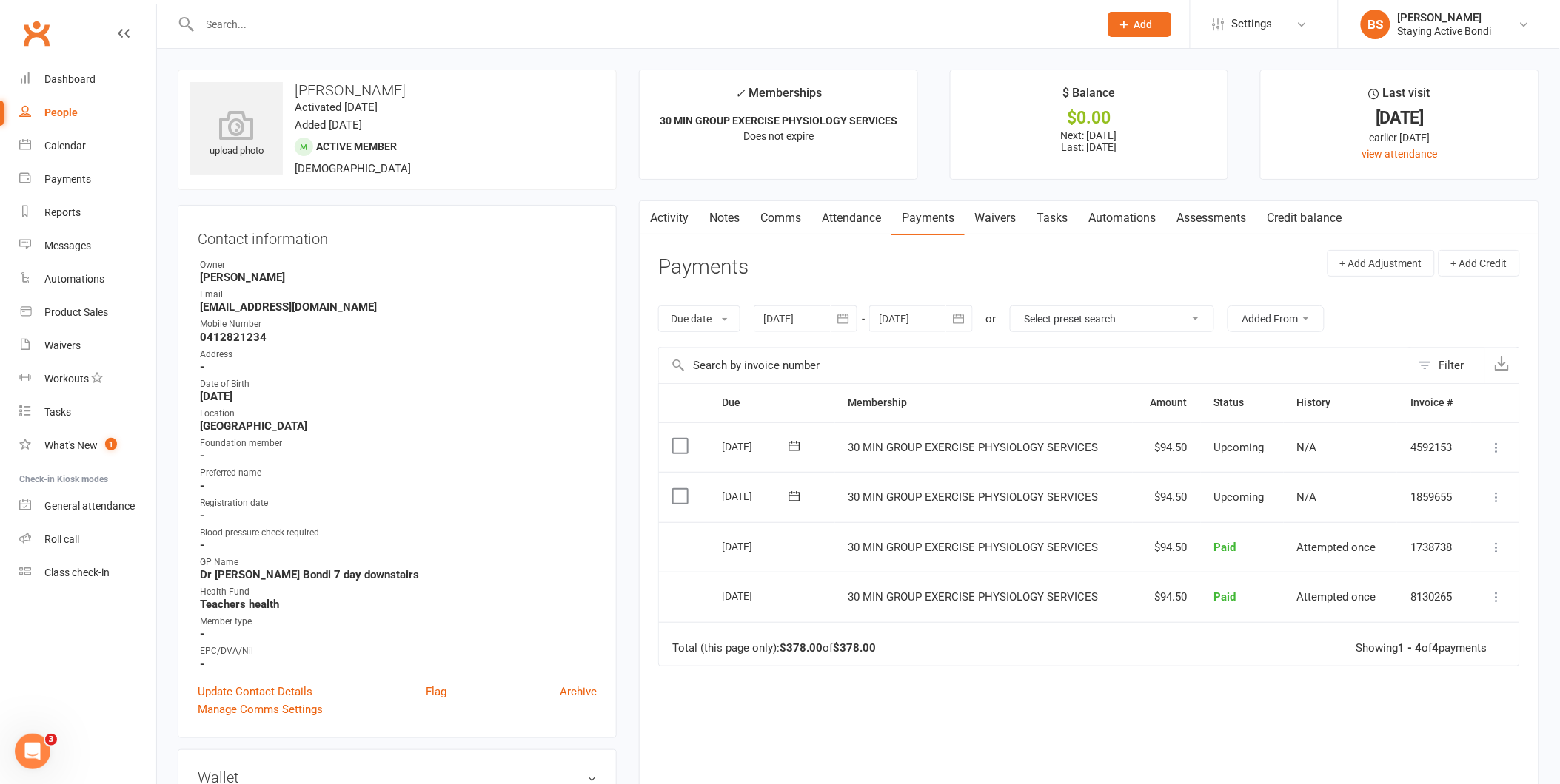
click at [924, 312] on div at bounding box center [920, 319] width 103 height 27
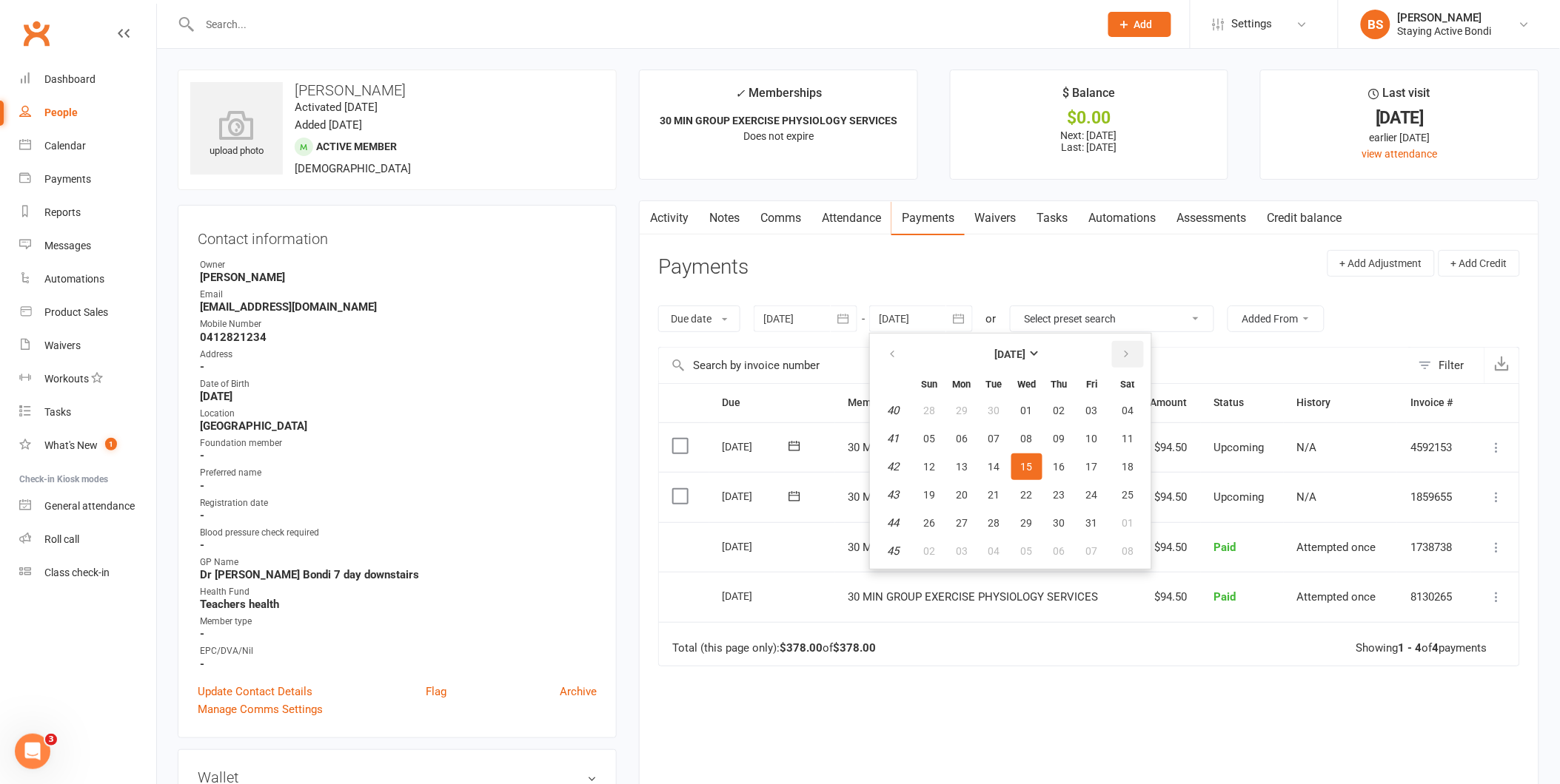
click at [1125, 354] on icon "button" at bounding box center [1126, 355] width 11 height 12
click at [1047, 411] on button "04" at bounding box center [1060, 411] width 31 height 27
type input "[DATE]"
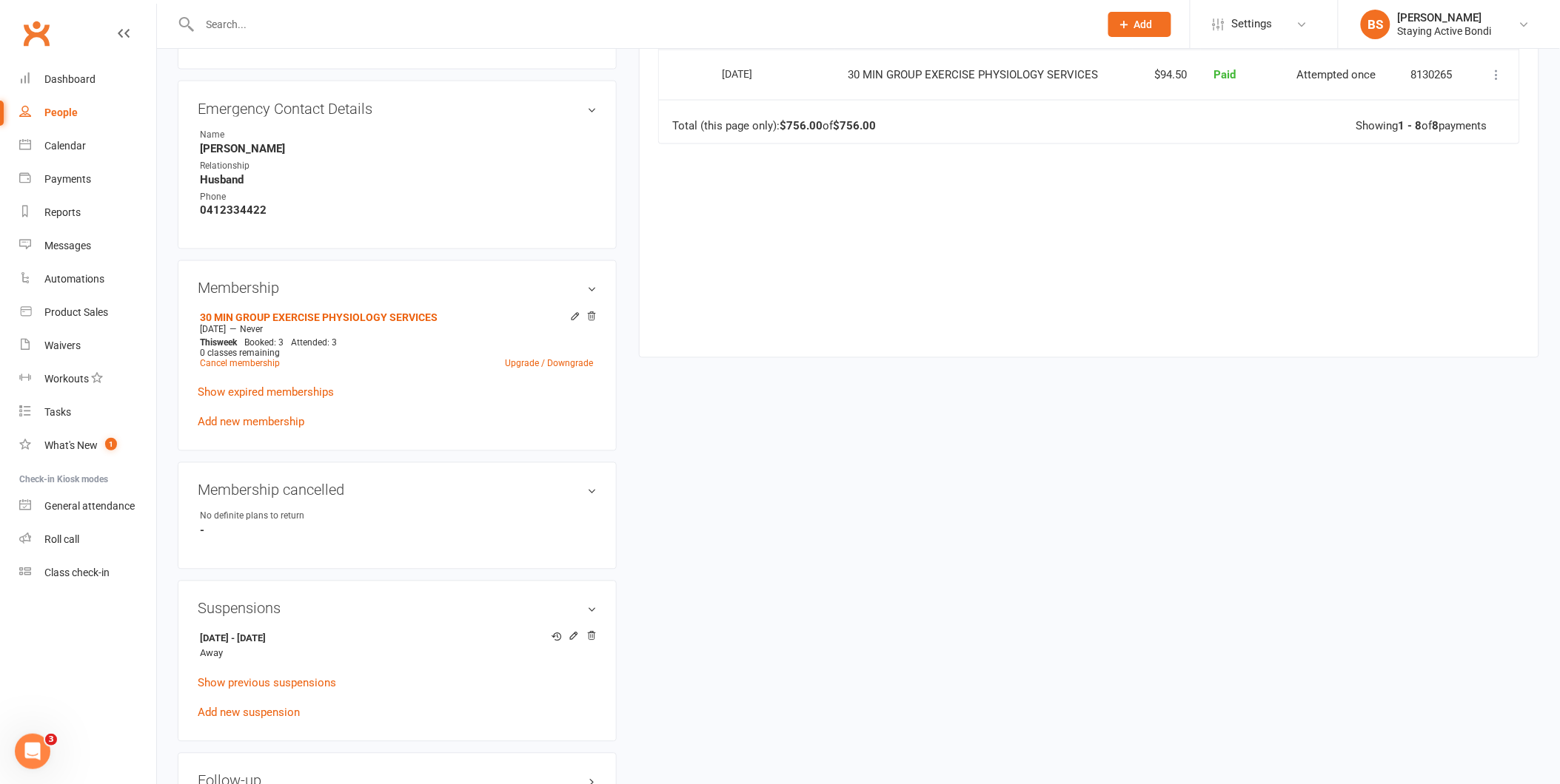
scroll to position [822, 0]
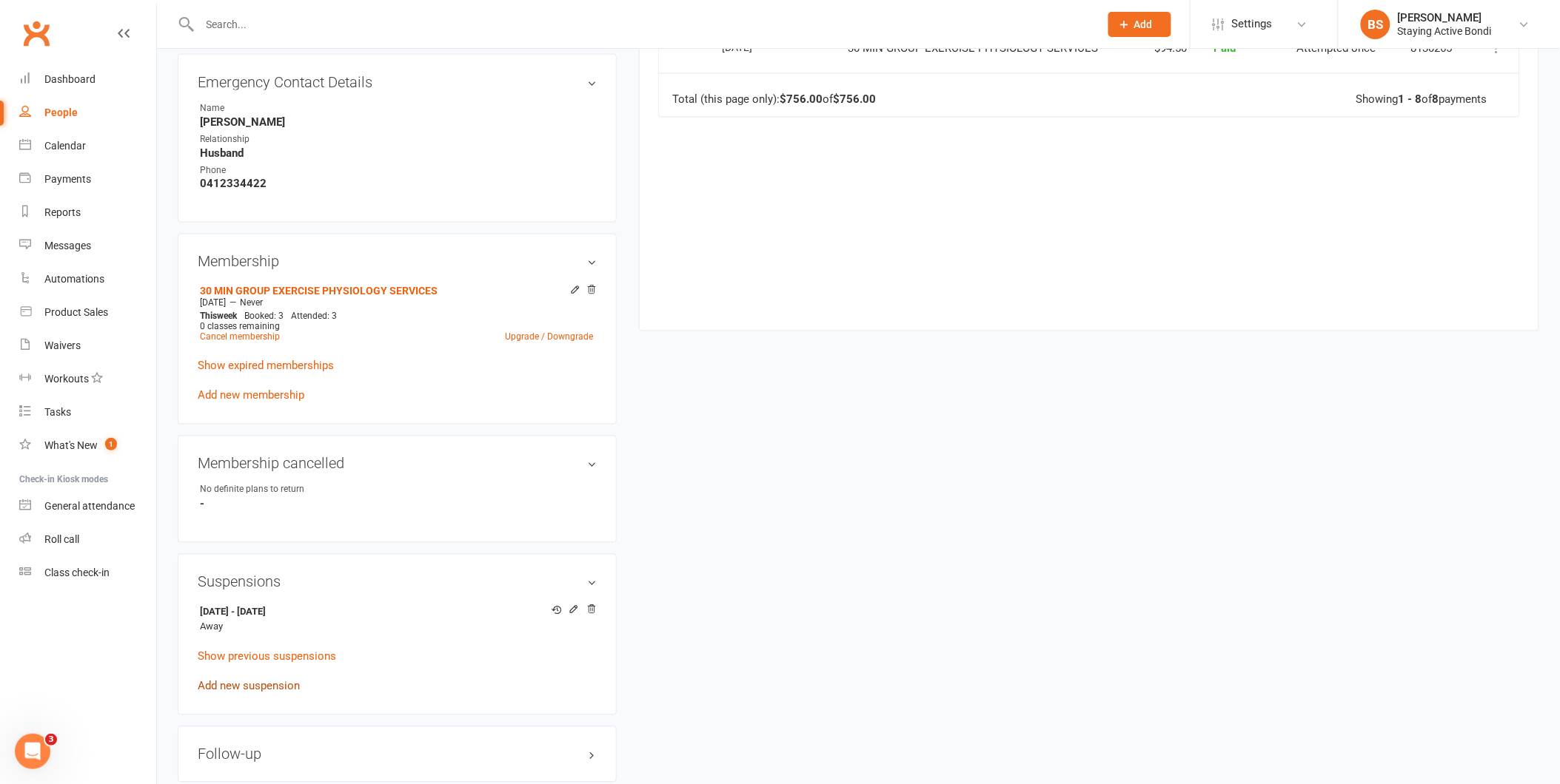
click at [256, 682] on link "Add new suspension" at bounding box center [249, 686] width 103 height 13
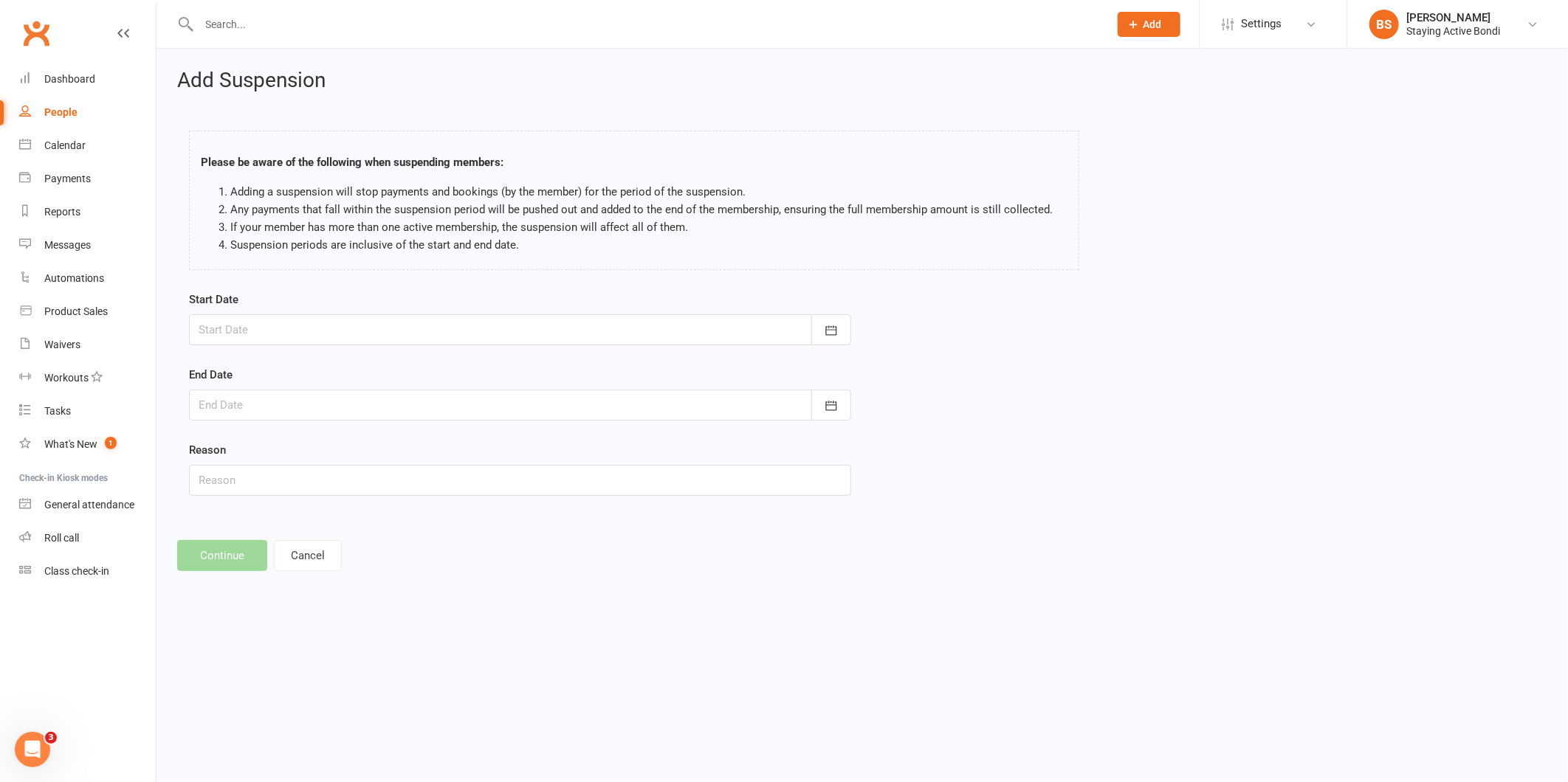
click at [536, 308] on div "Start Date [DATE] Sun Mon Tue Wed Thu Fri Sat 36 31 01 02 03 04 05 06 37 07 08 …" at bounding box center [520, 317] width 662 height 54
click at [601, 328] on div at bounding box center [520, 330] width 662 height 31
click at [278, 505] on span "22" at bounding box center [281, 508] width 12 height 12
type input "[DATE]"
click at [827, 400] on icon "button" at bounding box center [831, 406] width 15 height 15
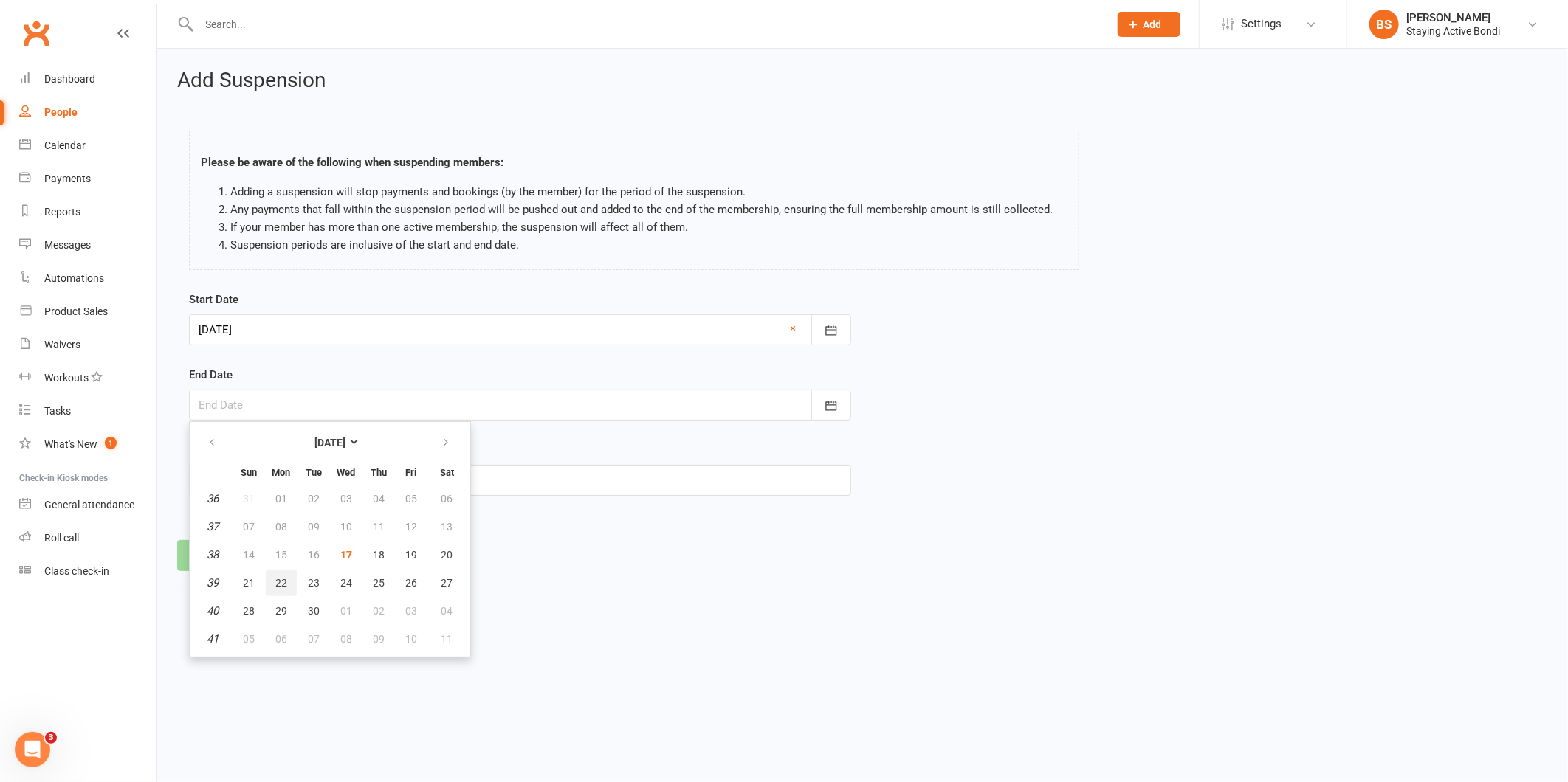
click at [271, 578] on button "22" at bounding box center [282, 582] width 31 height 27
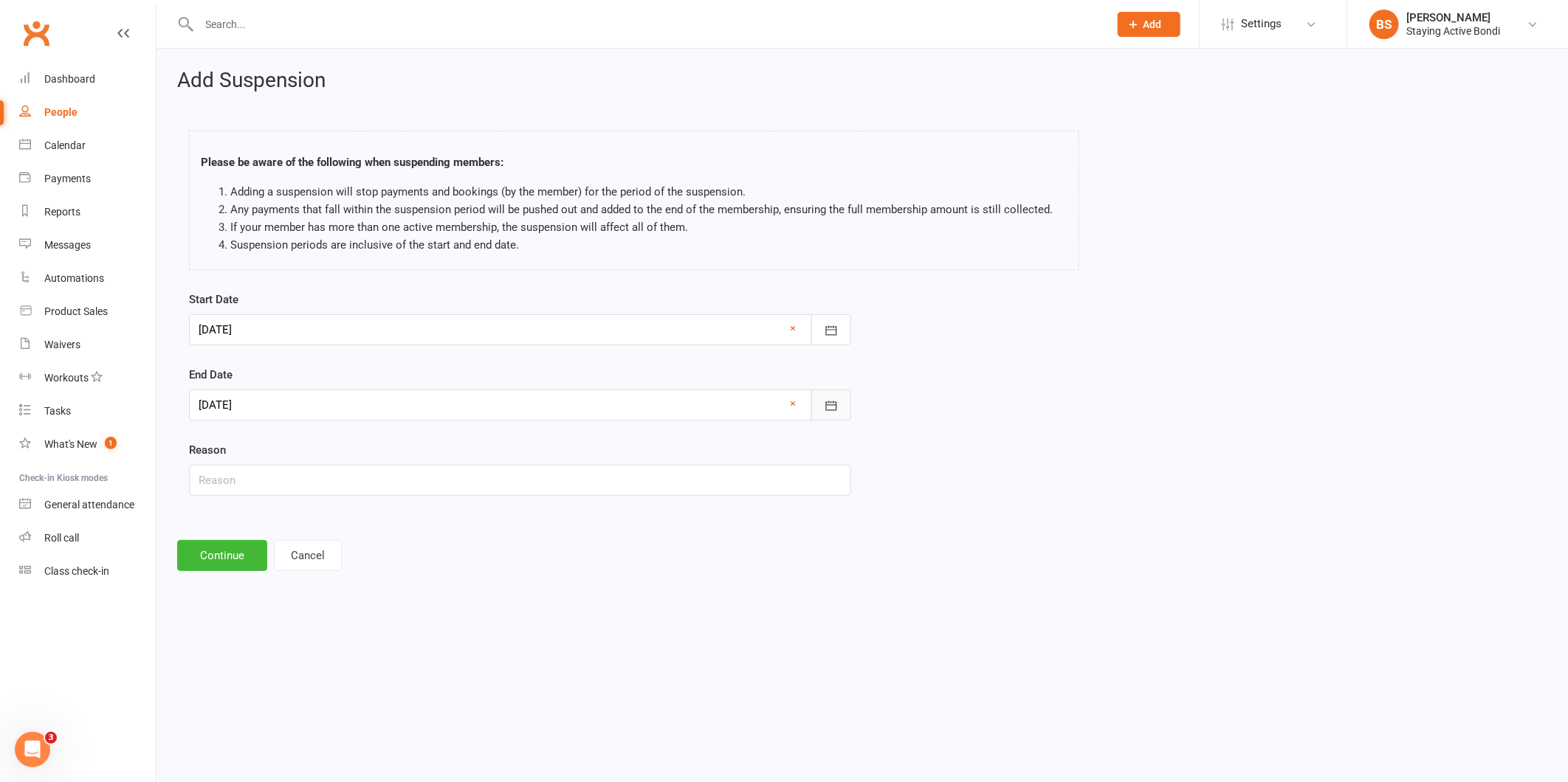
click at [831, 398] on icon "button" at bounding box center [831, 406] width 15 height 15
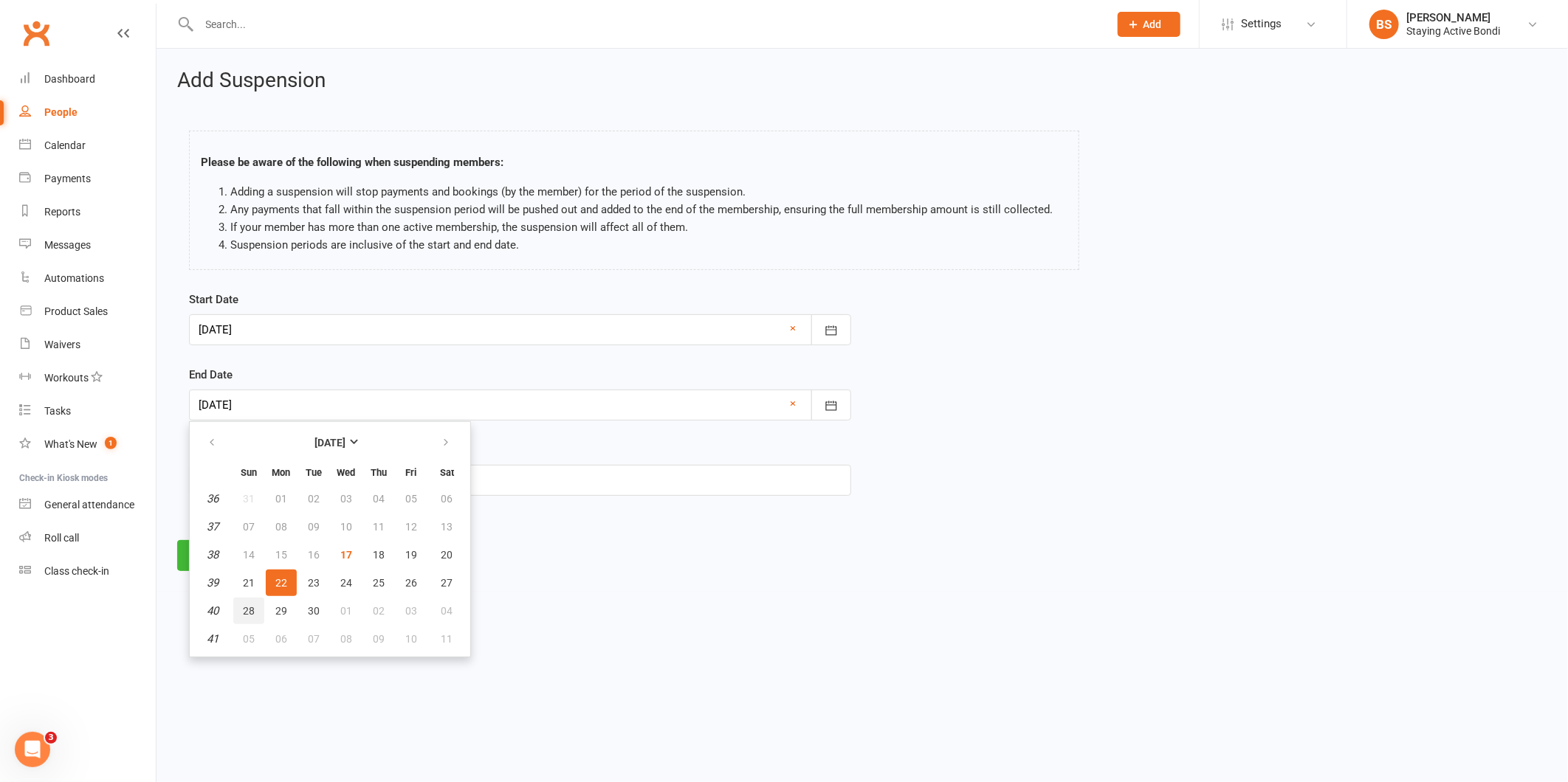
click at [247, 607] on span "28" at bounding box center [248, 611] width 12 height 12
type input "[DATE]"
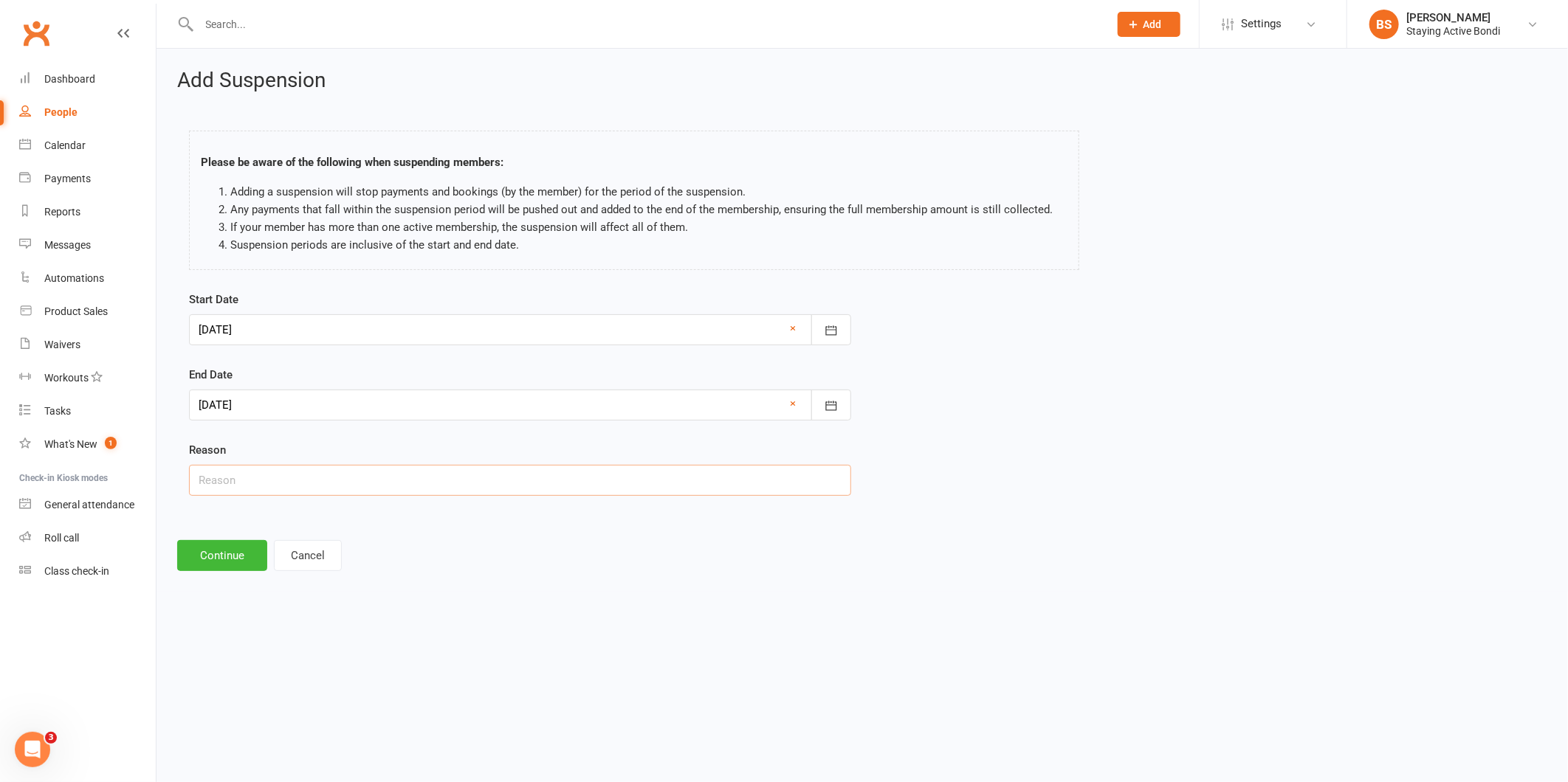
click at [312, 486] on input "text" at bounding box center [520, 480] width 662 height 31
type input "religious holidays"
click at [232, 556] on button "Continue" at bounding box center [222, 556] width 90 height 31
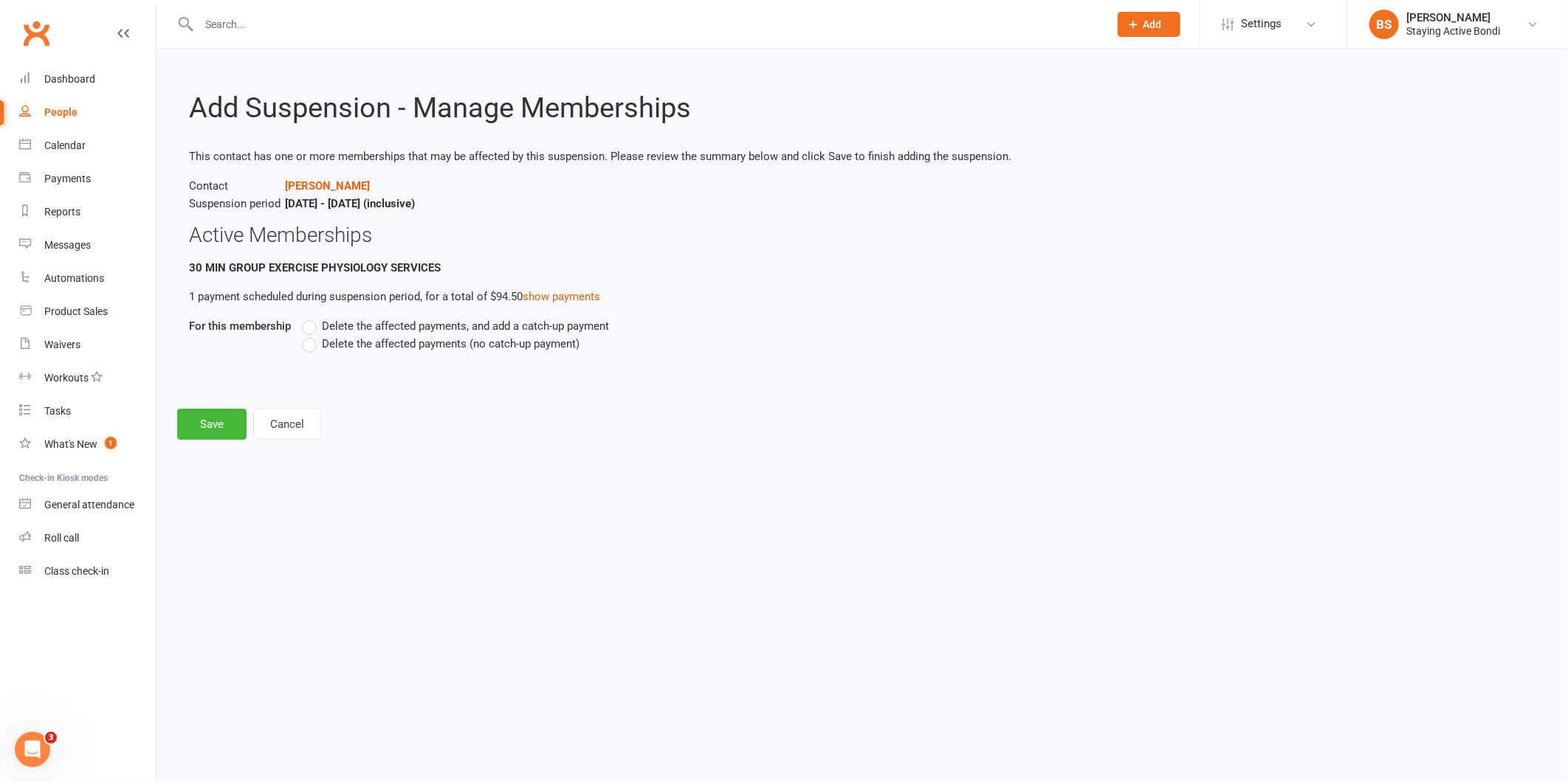
click at [312, 343] on label "Delete the affected payments (no catch-up payment)" at bounding box center [441, 344] width 278 height 18
click at [312, 335] on input "Delete the affected payments (no catch-up payment)" at bounding box center [307, 335] width 10 height 0
click at [218, 422] on button "Save" at bounding box center [212, 424] width 70 height 31
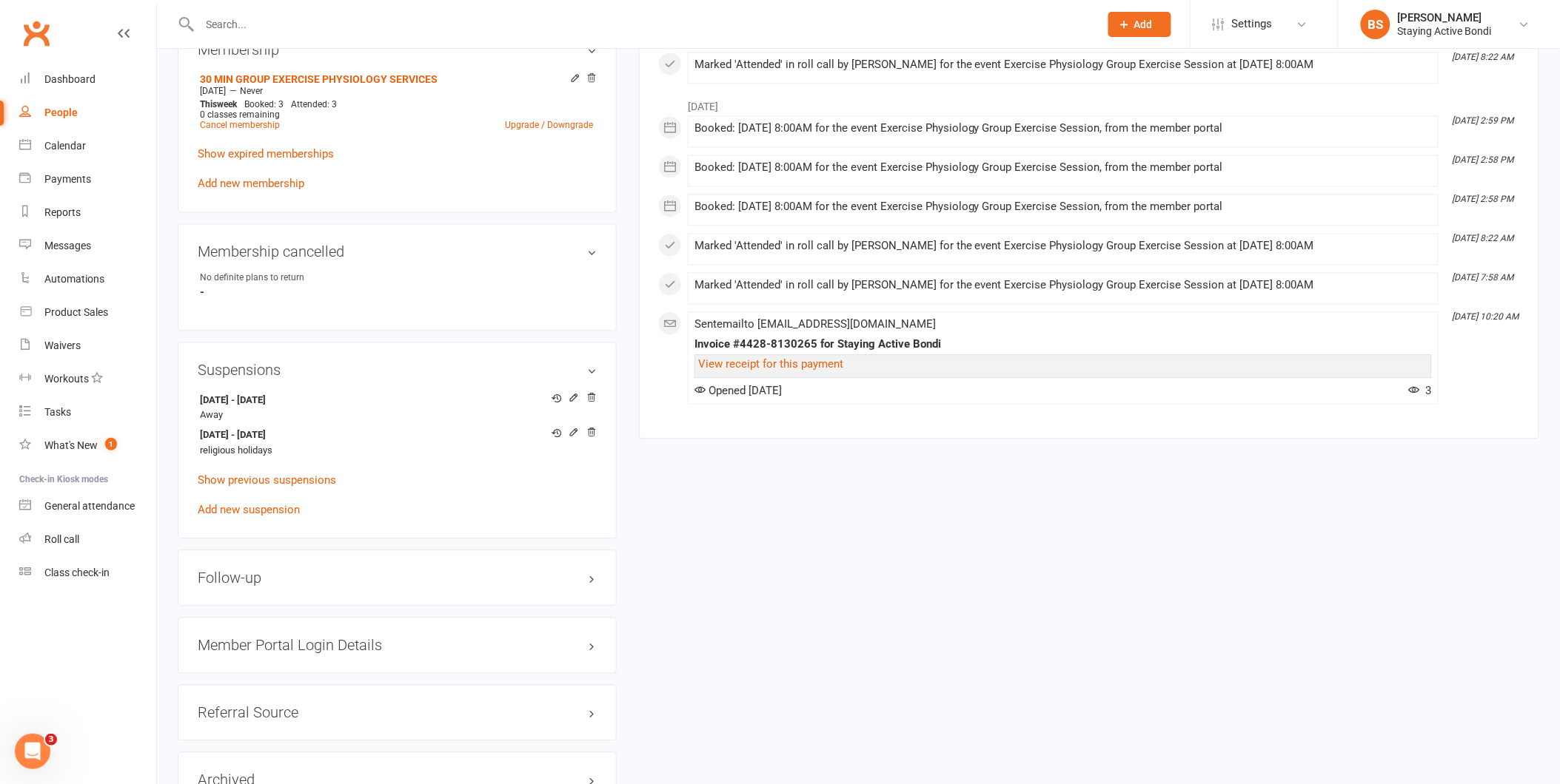
scroll to position [1069, 0]
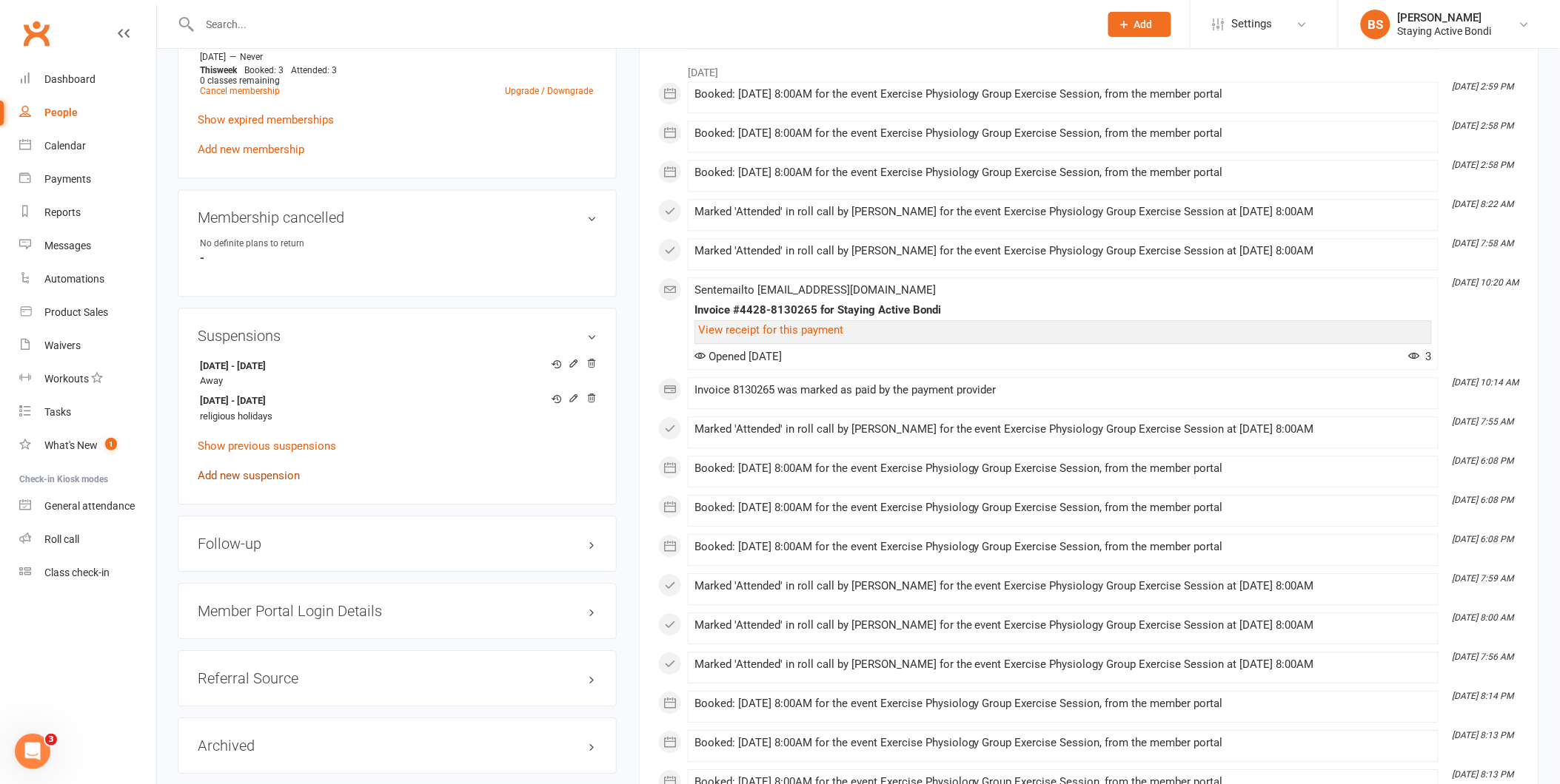
click at [252, 474] on link "Add new suspension" at bounding box center [249, 476] width 103 height 13
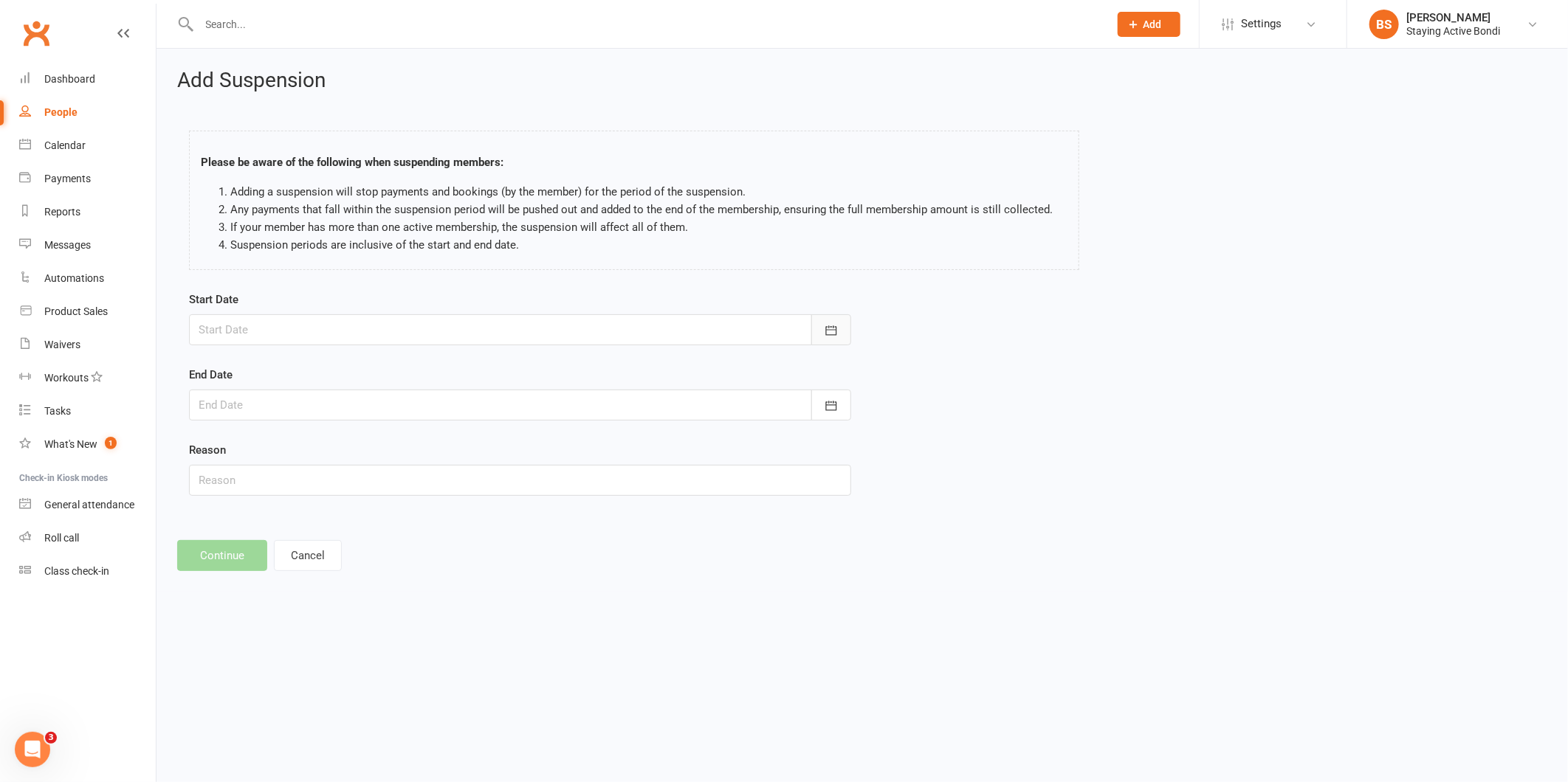
click at [838, 330] on icon "button" at bounding box center [831, 331] width 15 height 15
click at [275, 558] on span "06" at bounding box center [281, 564] width 12 height 12
type input "[DATE]"
click at [825, 402] on icon "button" at bounding box center [831, 406] width 15 height 15
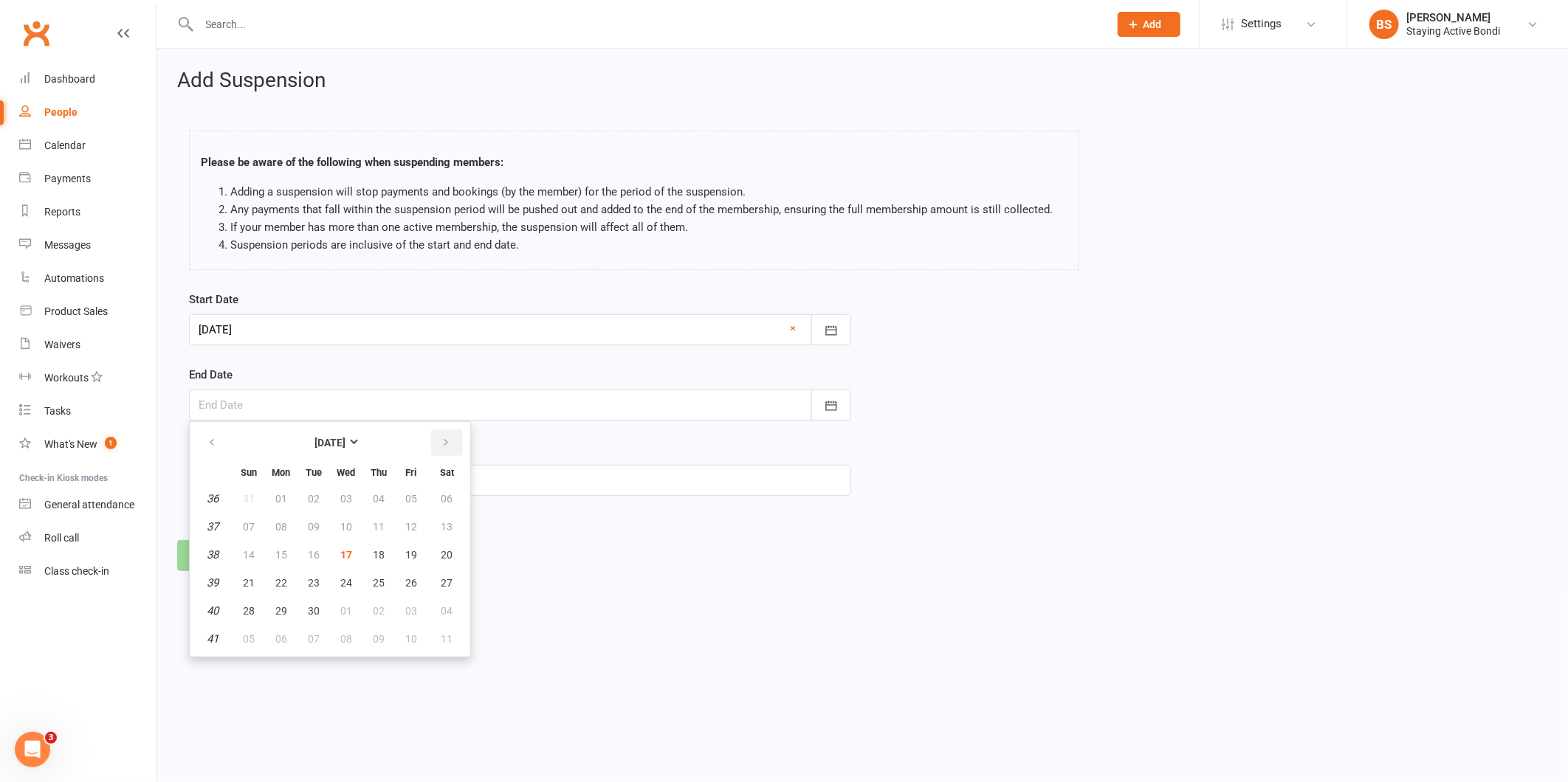
click at [446, 441] on button "button" at bounding box center [446, 443] width 32 height 27
click at [246, 577] on span "19" at bounding box center [248, 582] width 12 height 12
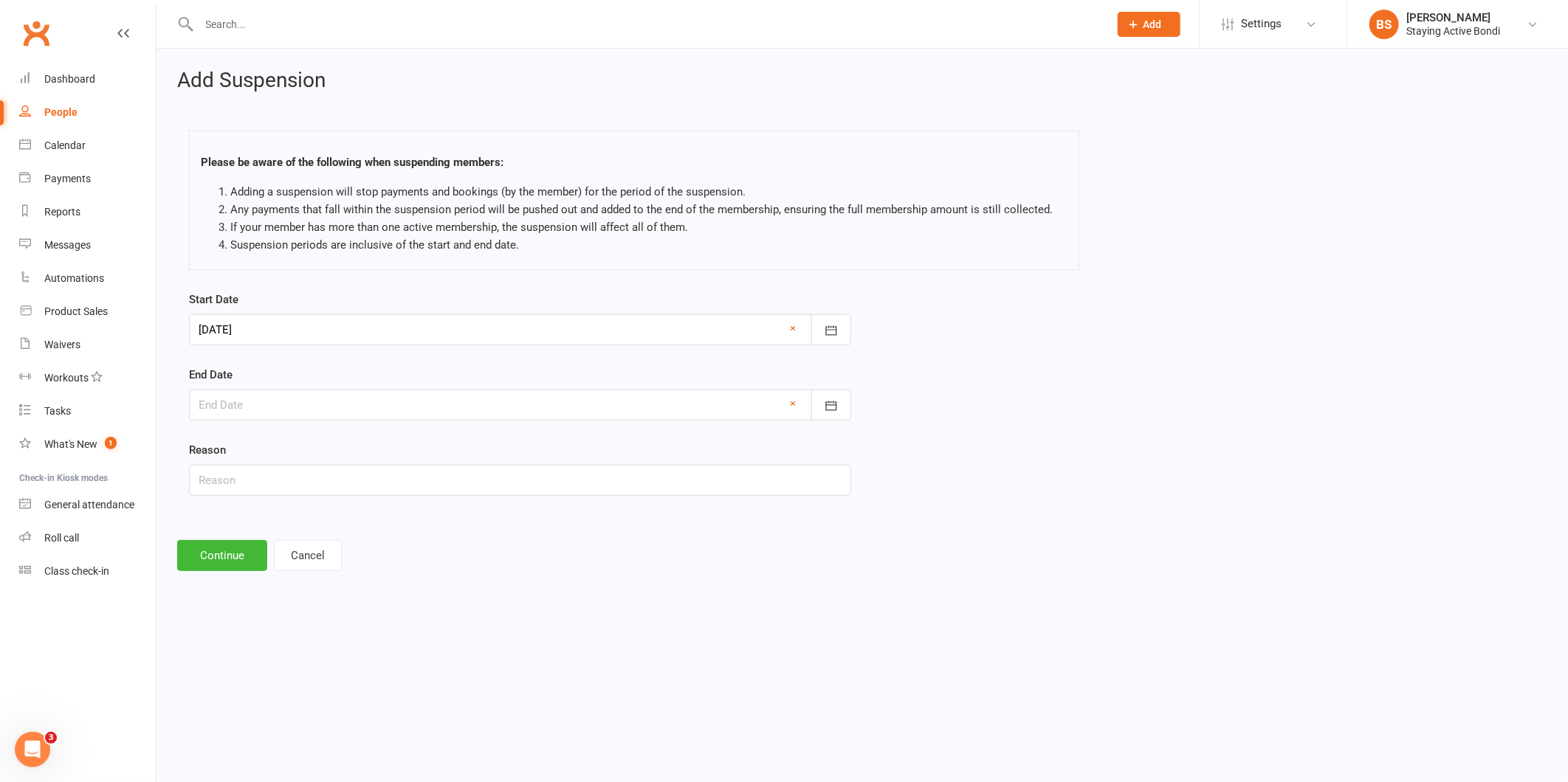
type input "[DATE]"
click at [293, 488] on input "text" at bounding box center [520, 480] width 662 height 31
type input "religious holidays"
click at [236, 552] on button "Continue" at bounding box center [222, 556] width 90 height 31
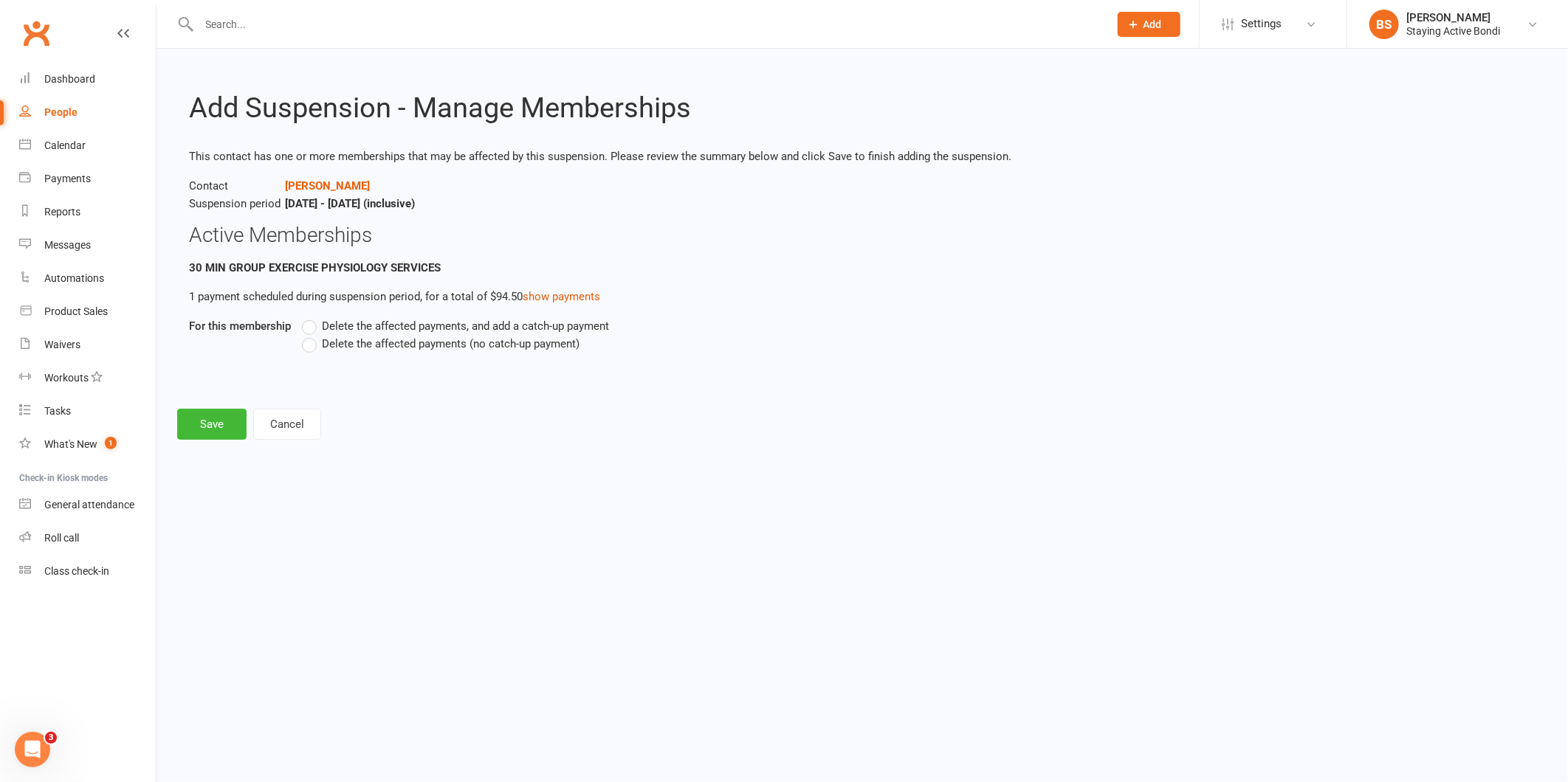
click at [314, 342] on label "Delete the affected payments (no catch-up payment)" at bounding box center [441, 344] width 278 height 18
click at [312, 335] on input "Delete the affected payments (no catch-up payment)" at bounding box center [307, 335] width 10 height 0
click at [210, 419] on button "Save" at bounding box center [212, 424] width 70 height 31
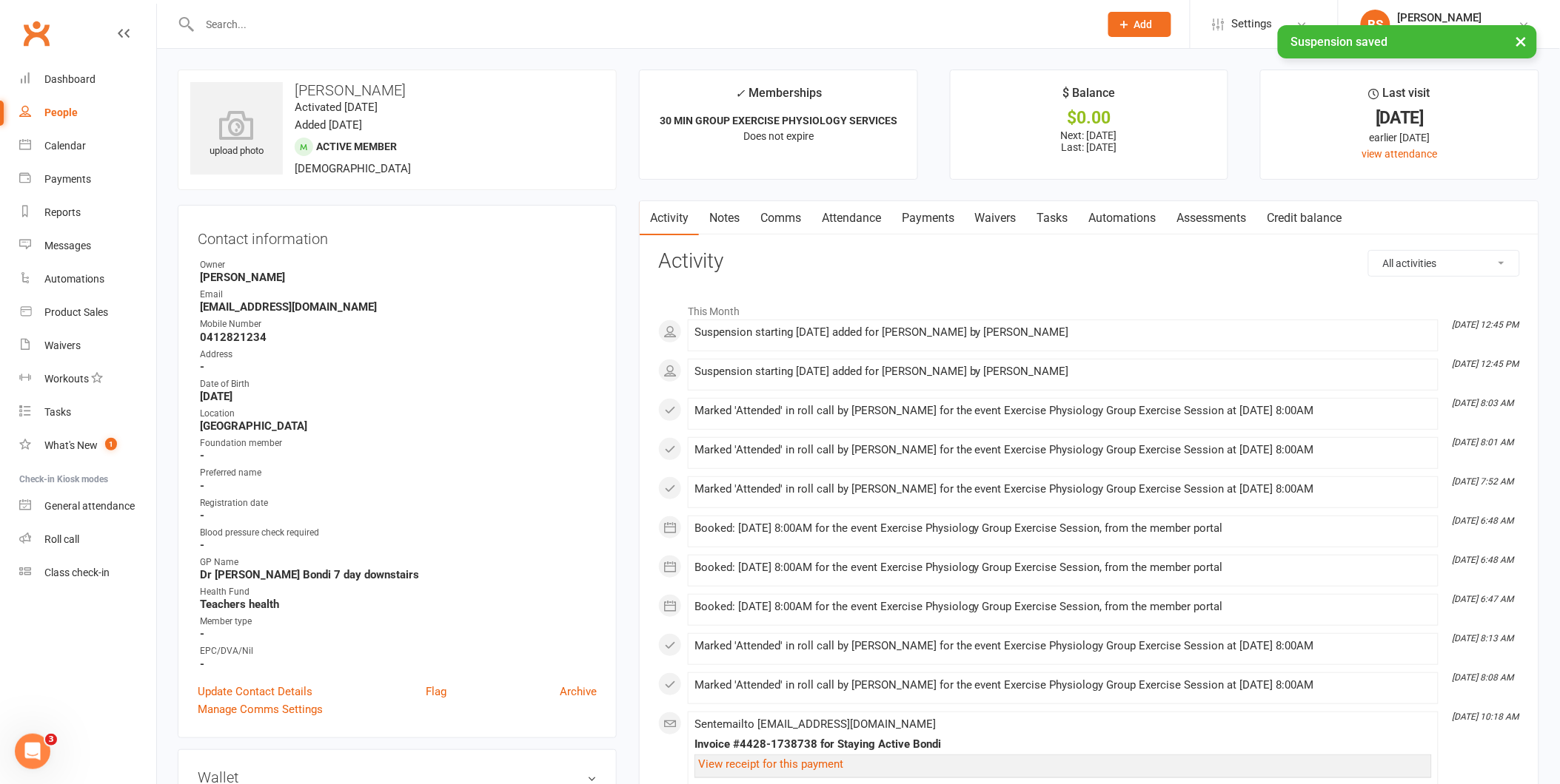
click at [915, 224] on link "Payments" at bounding box center [928, 218] width 73 height 34
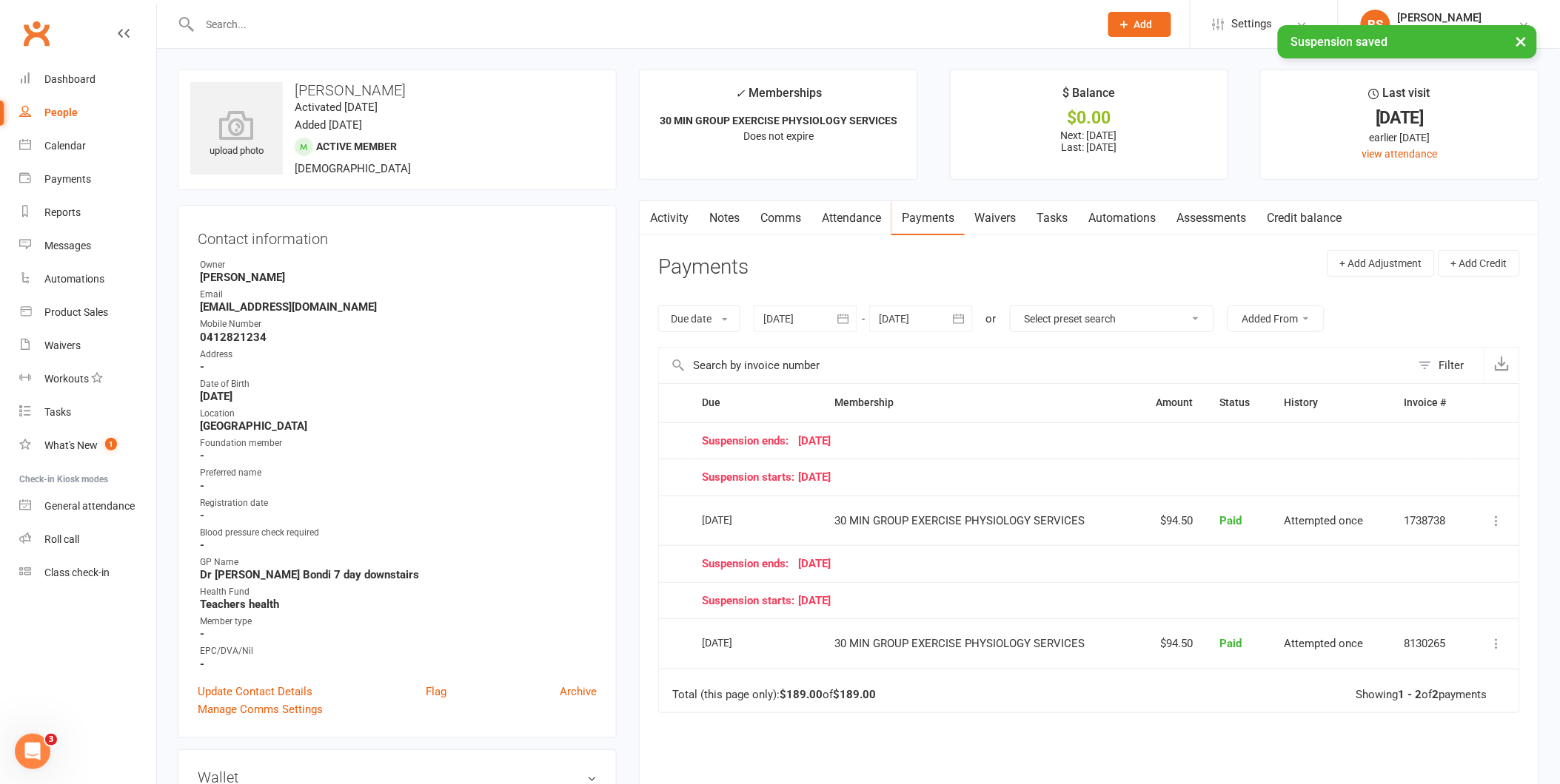
click at [801, 319] on div at bounding box center [805, 319] width 103 height 27
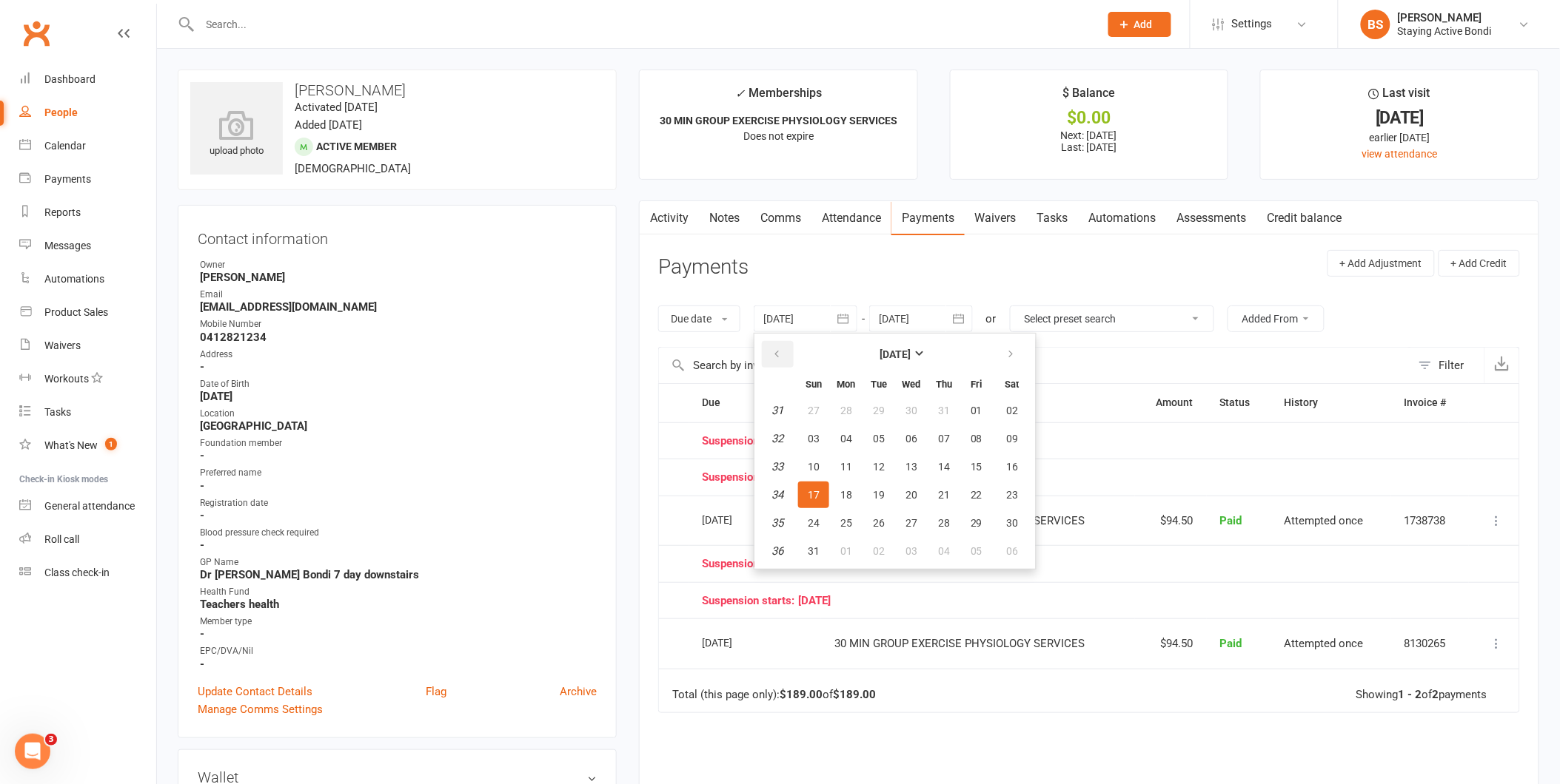
click at [775, 357] on icon "button" at bounding box center [776, 355] width 11 height 12
click at [923, 316] on div at bounding box center [920, 319] width 103 height 27
click at [793, 619] on td "[DATE]" at bounding box center [755, 644] width 133 height 50
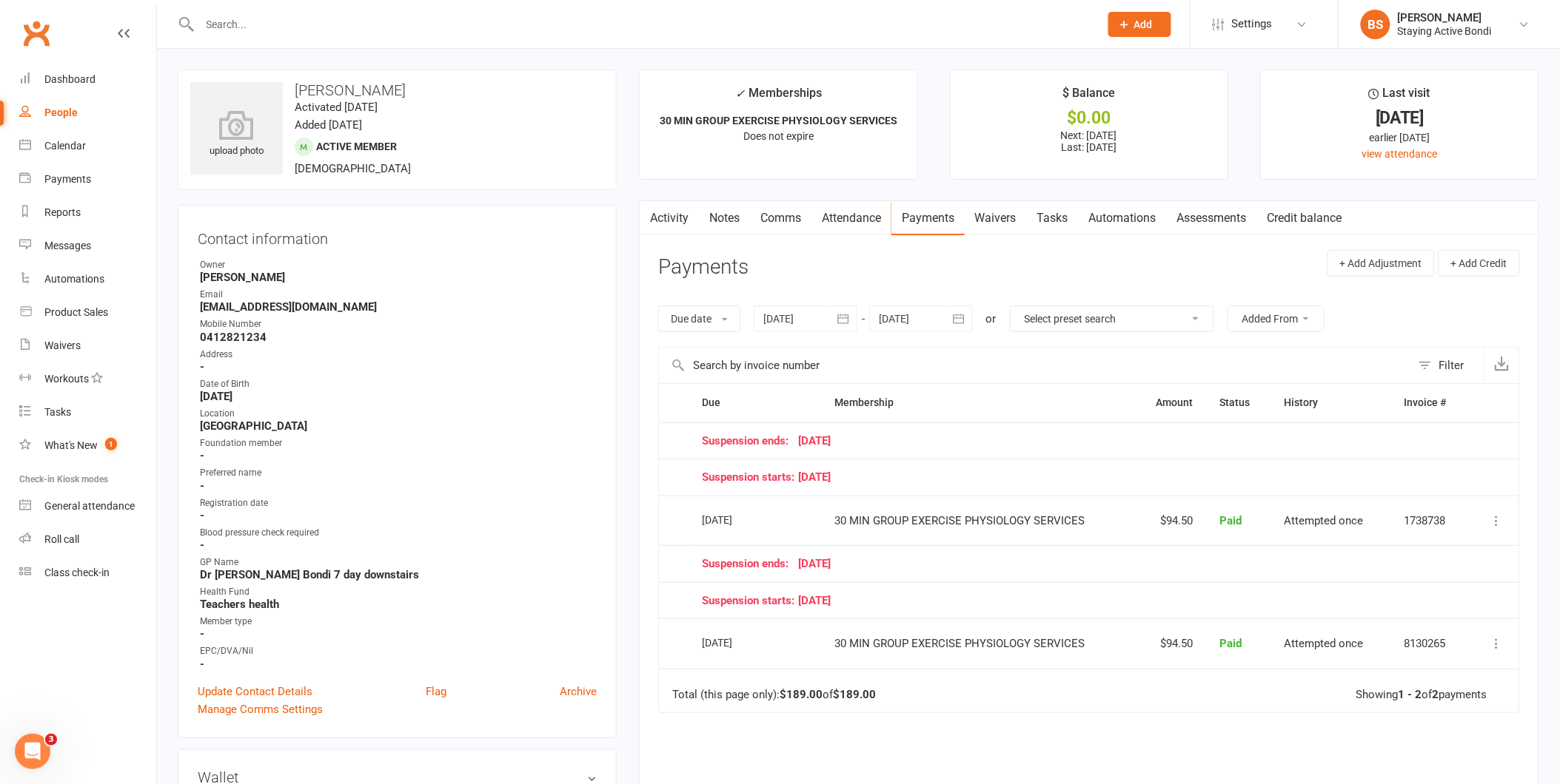
click at [906, 320] on div at bounding box center [920, 319] width 103 height 27
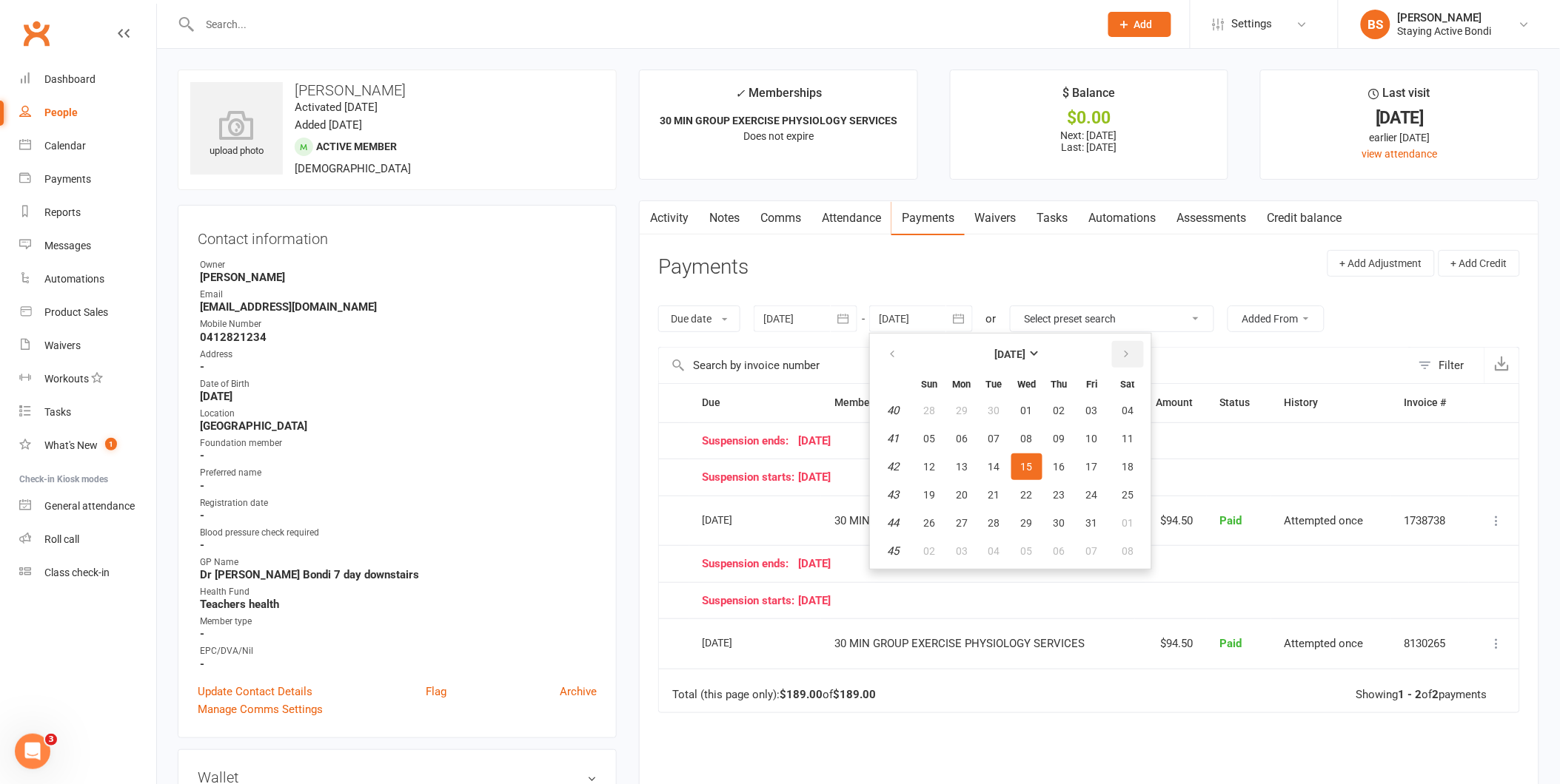
click at [1119, 345] on button "button" at bounding box center [1128, 354] width 32 height 27
click at [1068, 399] on button "04" at bounding box center [1060, 411] width 31 height 27
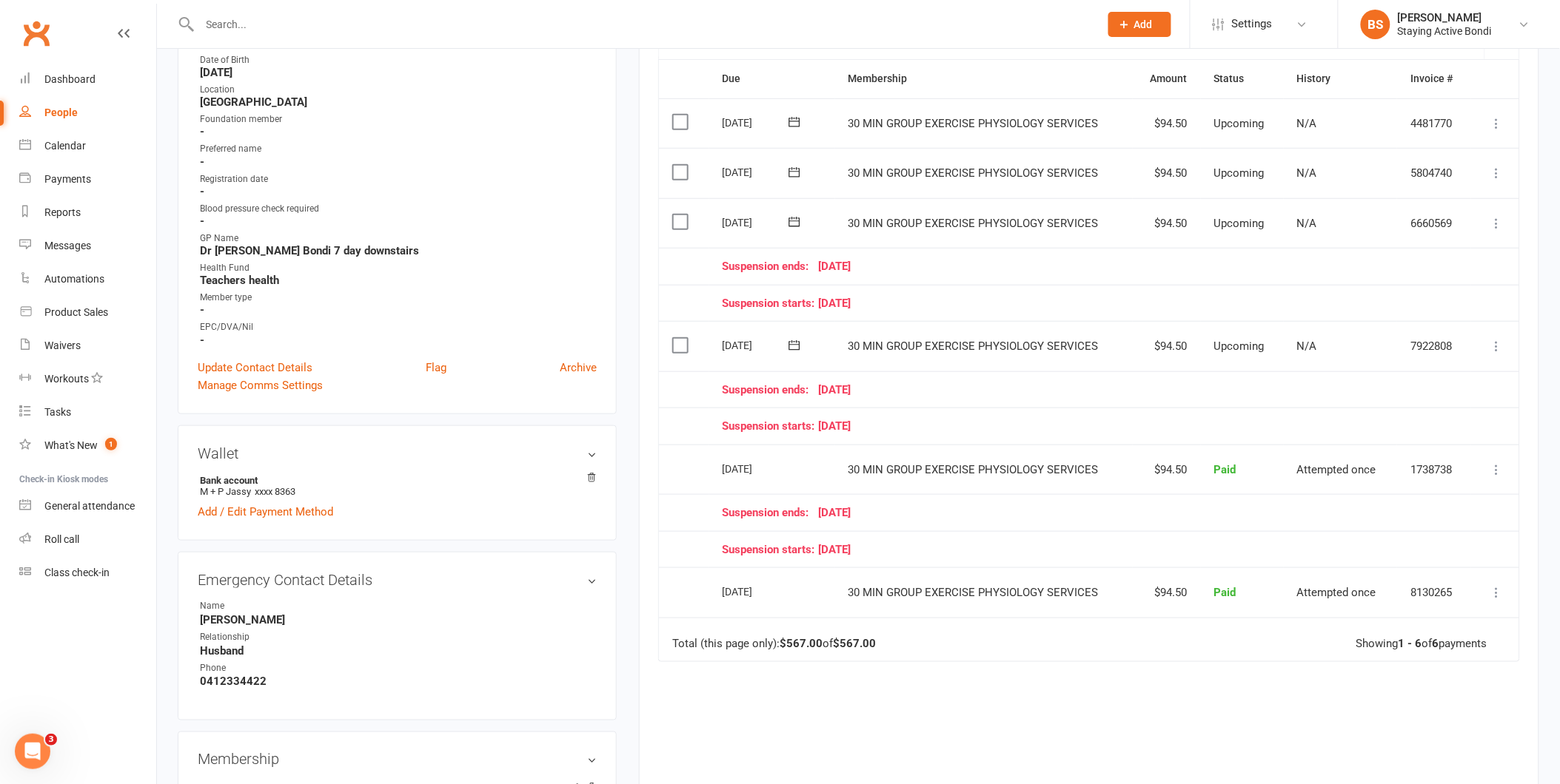
scroll to position [329, 0]
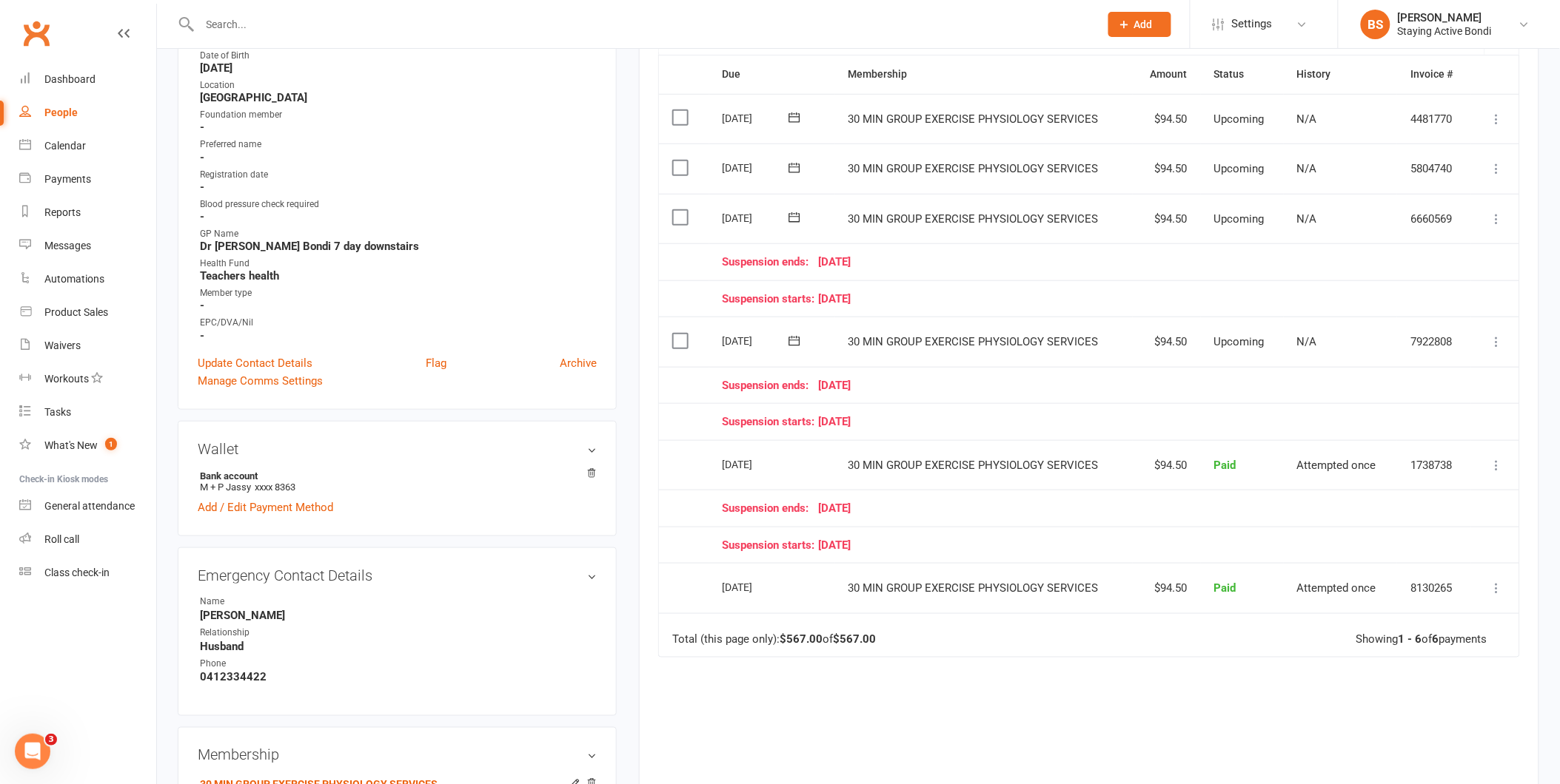
click at [1137, 500] on td "Suspension ends: [DATE]" at bounding box center [1090, 507] width 763 height 37
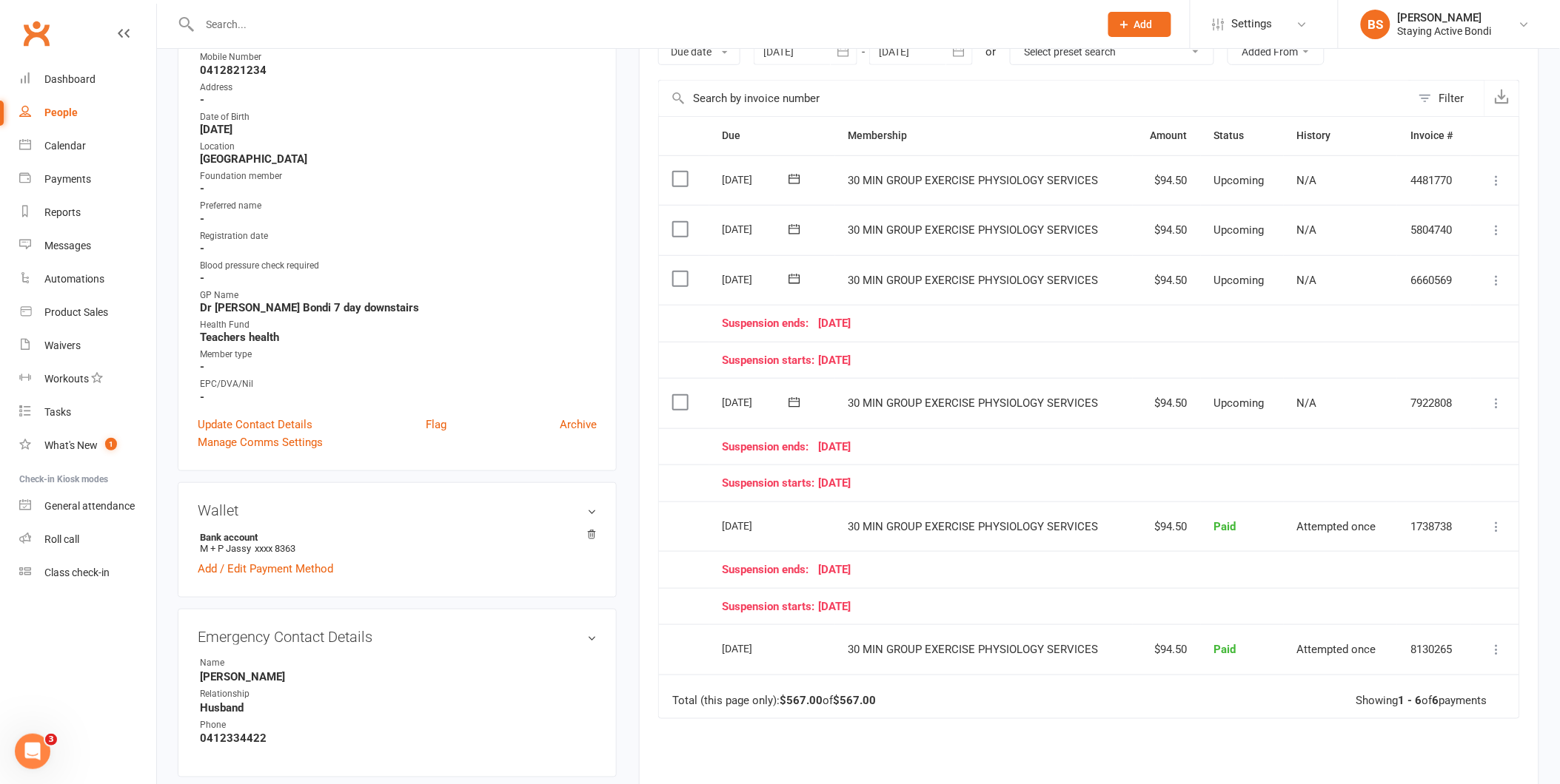
scroll to position [82, 0]
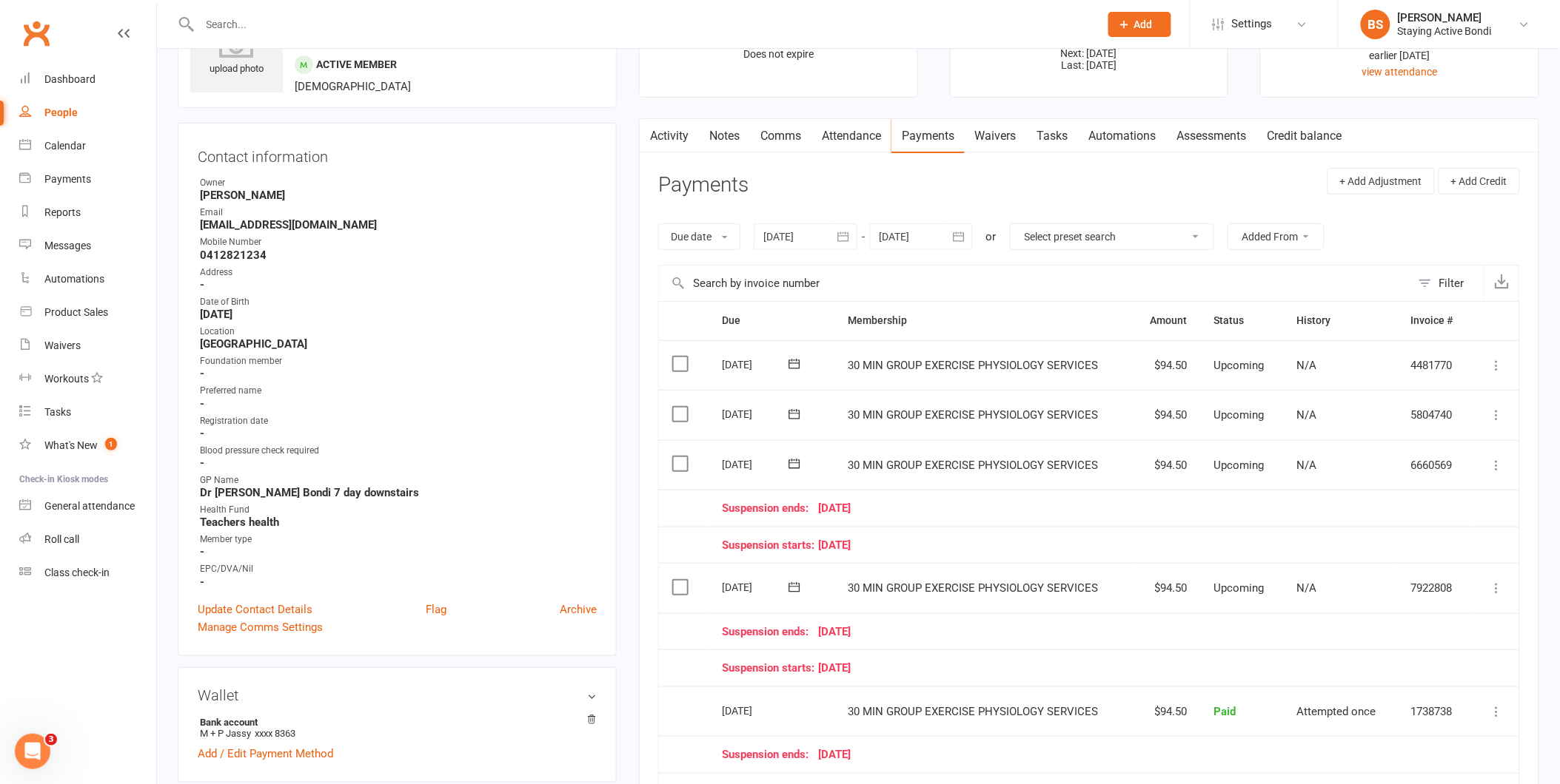
click at [958, 230] on icon "button" at bounding box center [959, 237] width 15 height 15
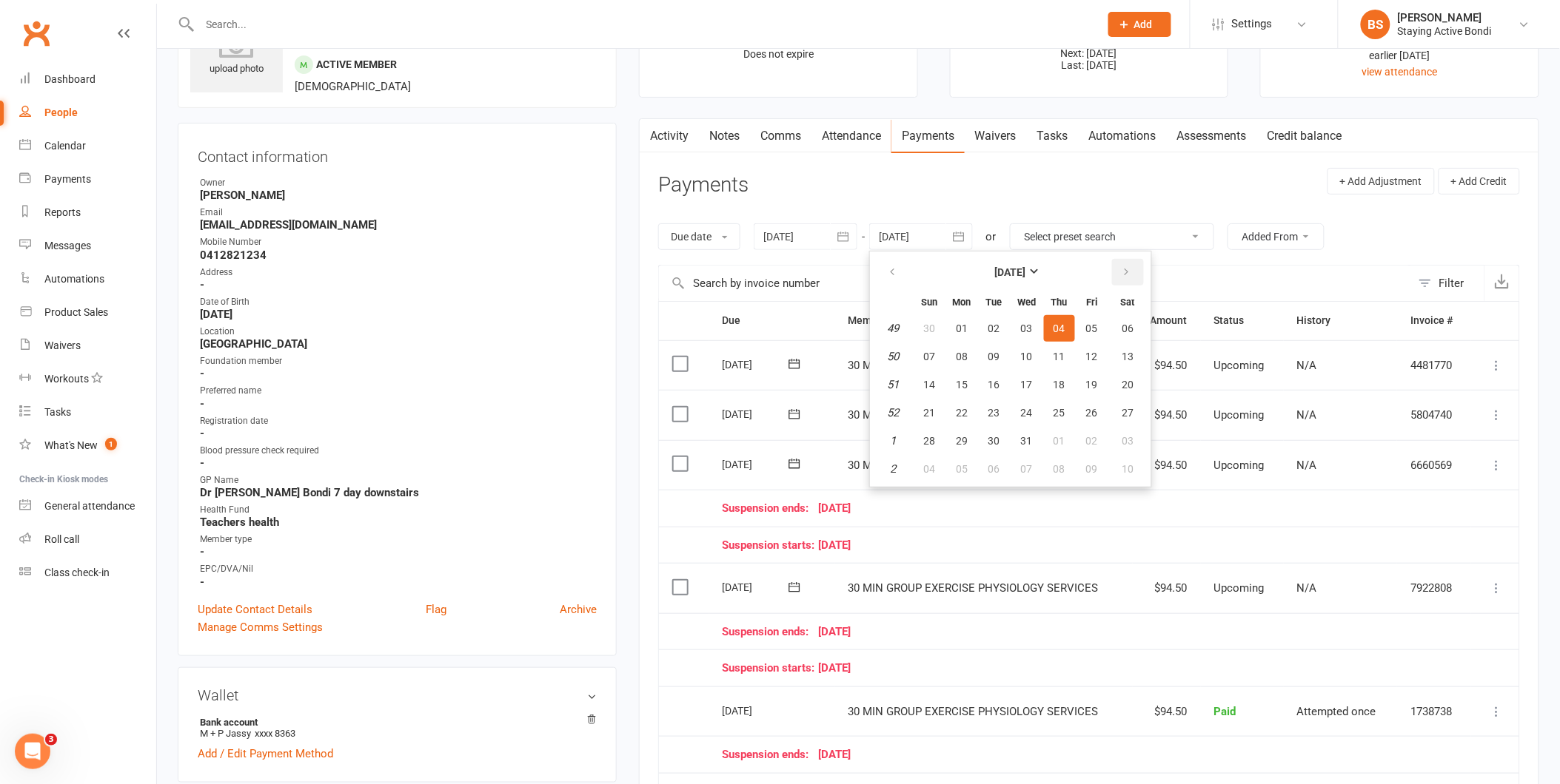
click at [1121, 268] on icon "button" at bounding box center [1126, 272] width 11 height 12
click at [1086, 379] on span "16" at bounding box center [1092, 385] width 12 height 12
type input "[DATE]"
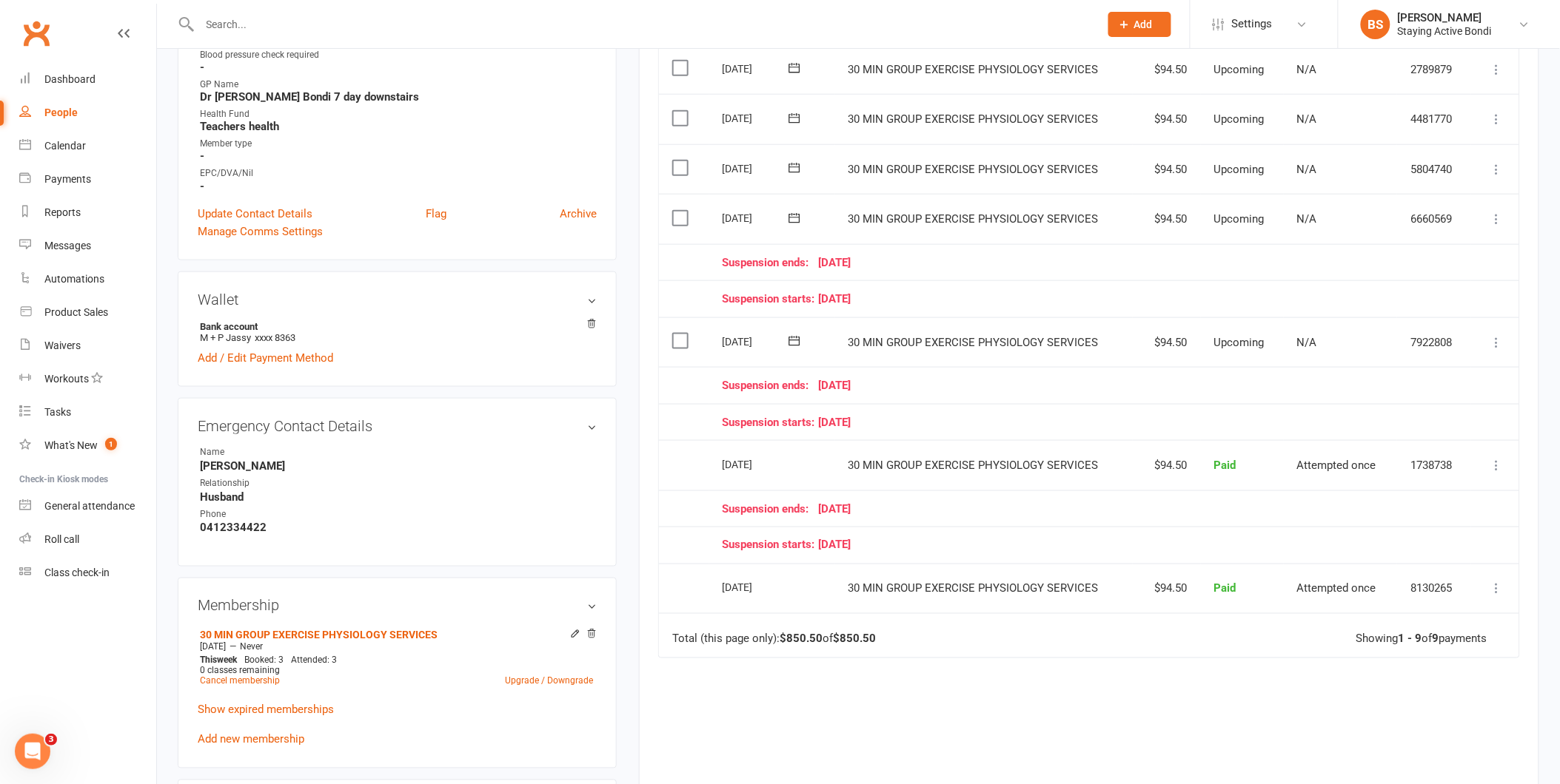
scroll to position [493, 0]
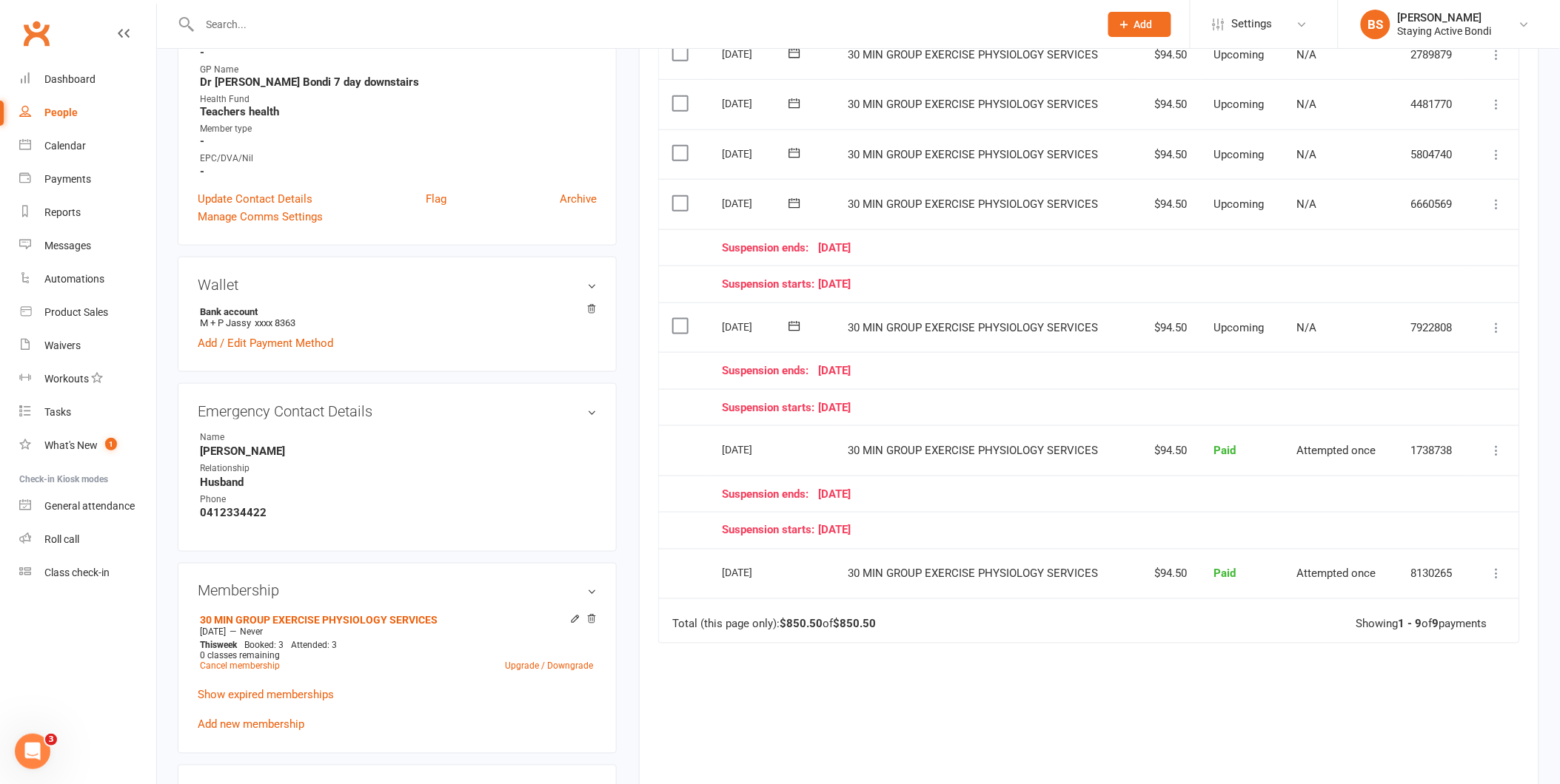
click at [648, 241] on div "Activity Notes Comms Attendance Payments Waivers Tasks Automations Assessments …" at bounding box center [1089, 282] width 900 height 1149
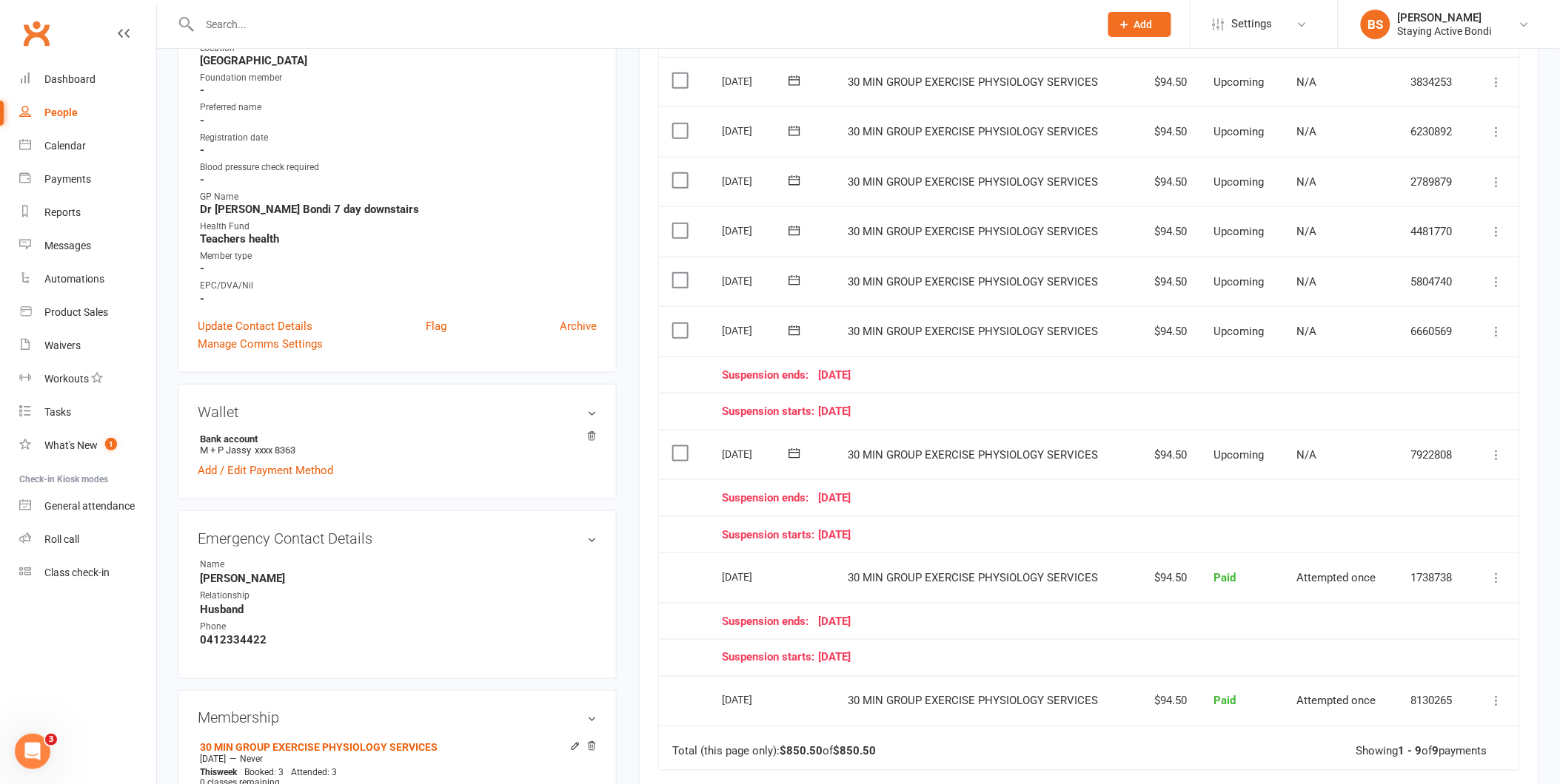
scroll to position [411, 0]
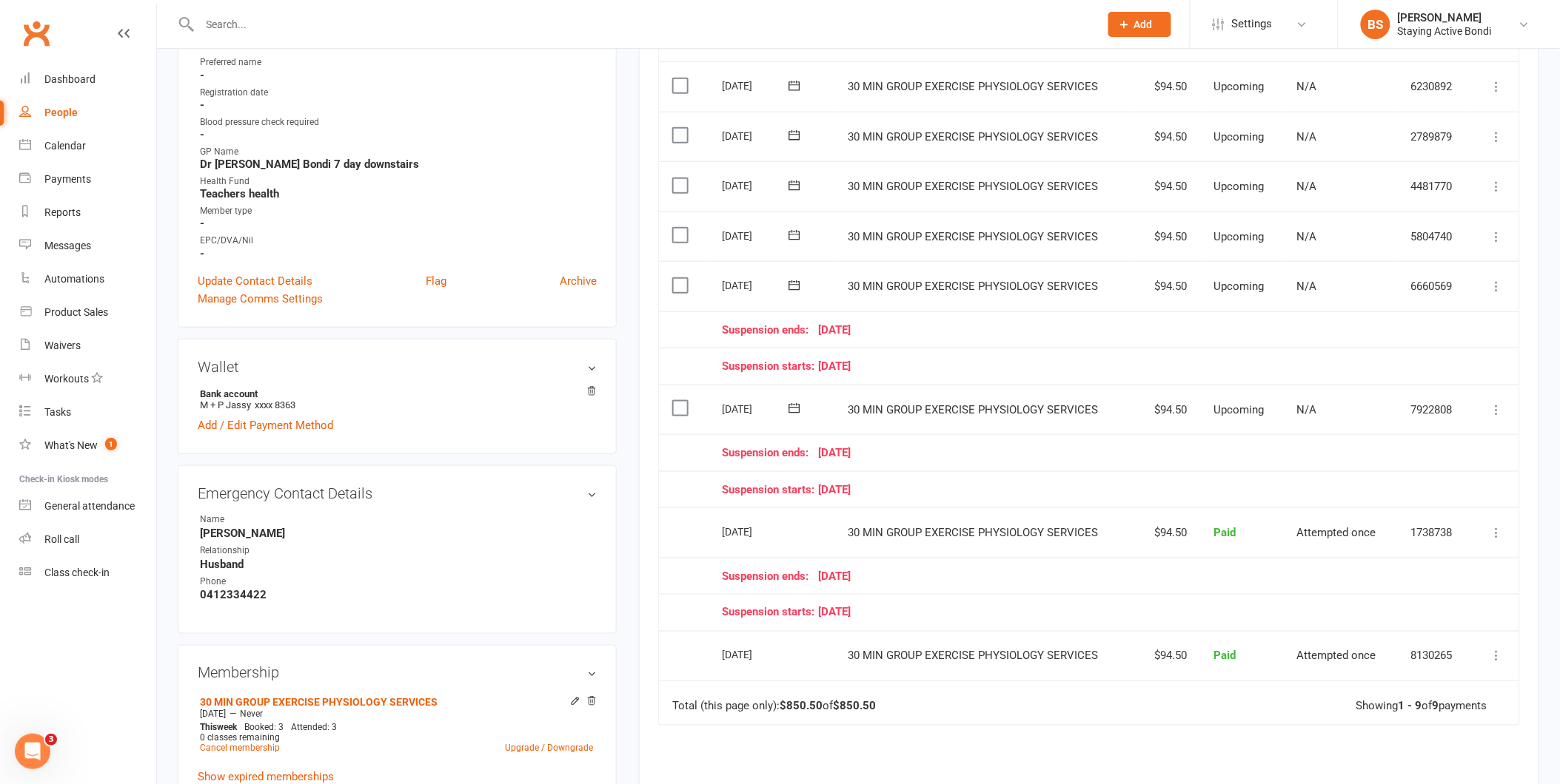
click at [1497, 410] on icon at bounding box center [1497, 410] width 15 height 15
click at [1526, 312] on div "Activity Notes Comms Attendance Payments Waivers Tasks Automations Assessments …" at bounding box center [1089, 364] width 900 height 1149
click at [1009, 472] on td "Suspension starts: [DATE]" at bounding box center [1090, 490] width 763 height 37
click at [1494, 407] on icon at bounding box center [1497, 410] width 15 height 15
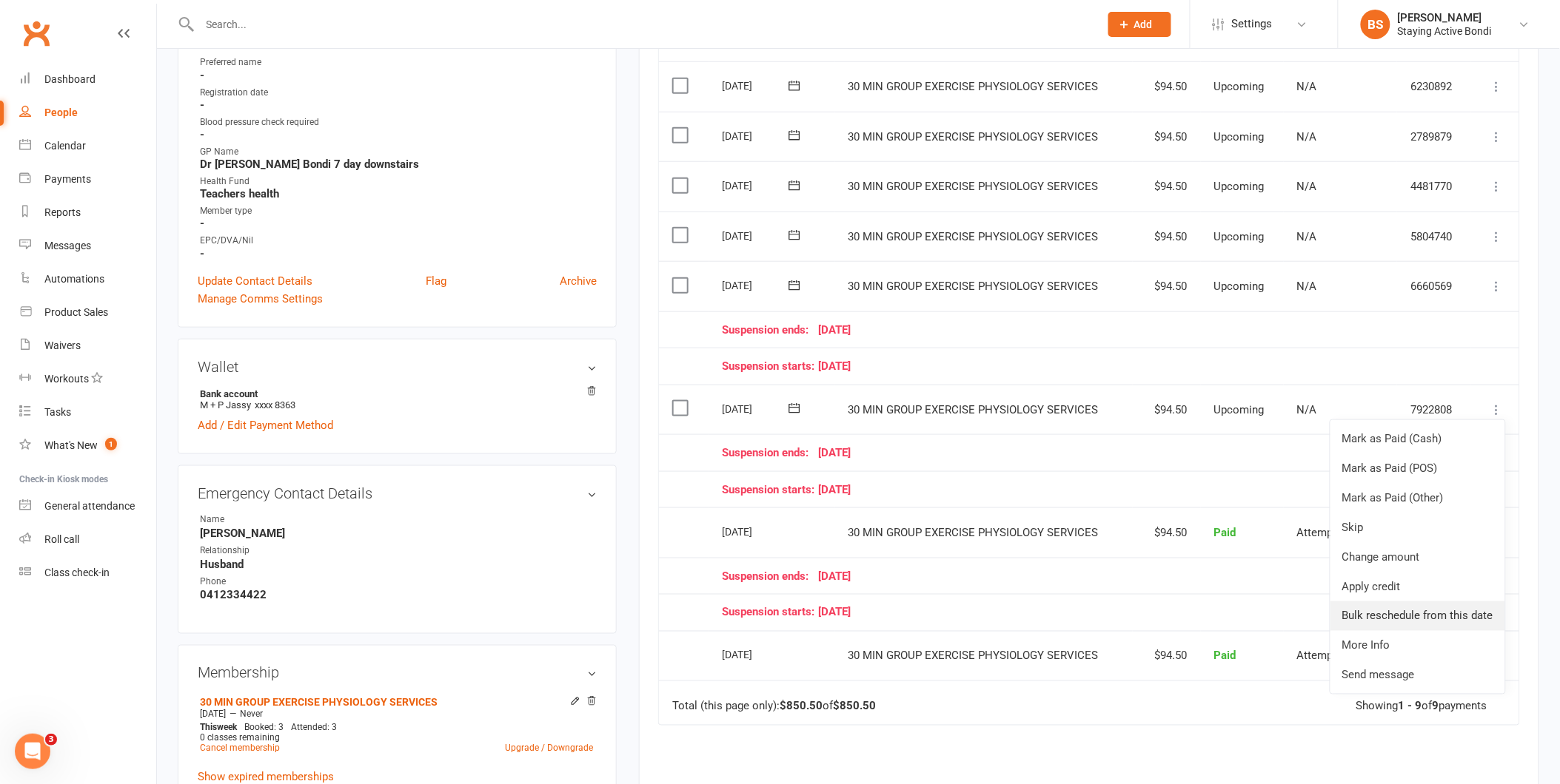
click at [1440, 611] on link "Bulk reschedule from this date" at bounding box center [1418, 616] width 175 height 29
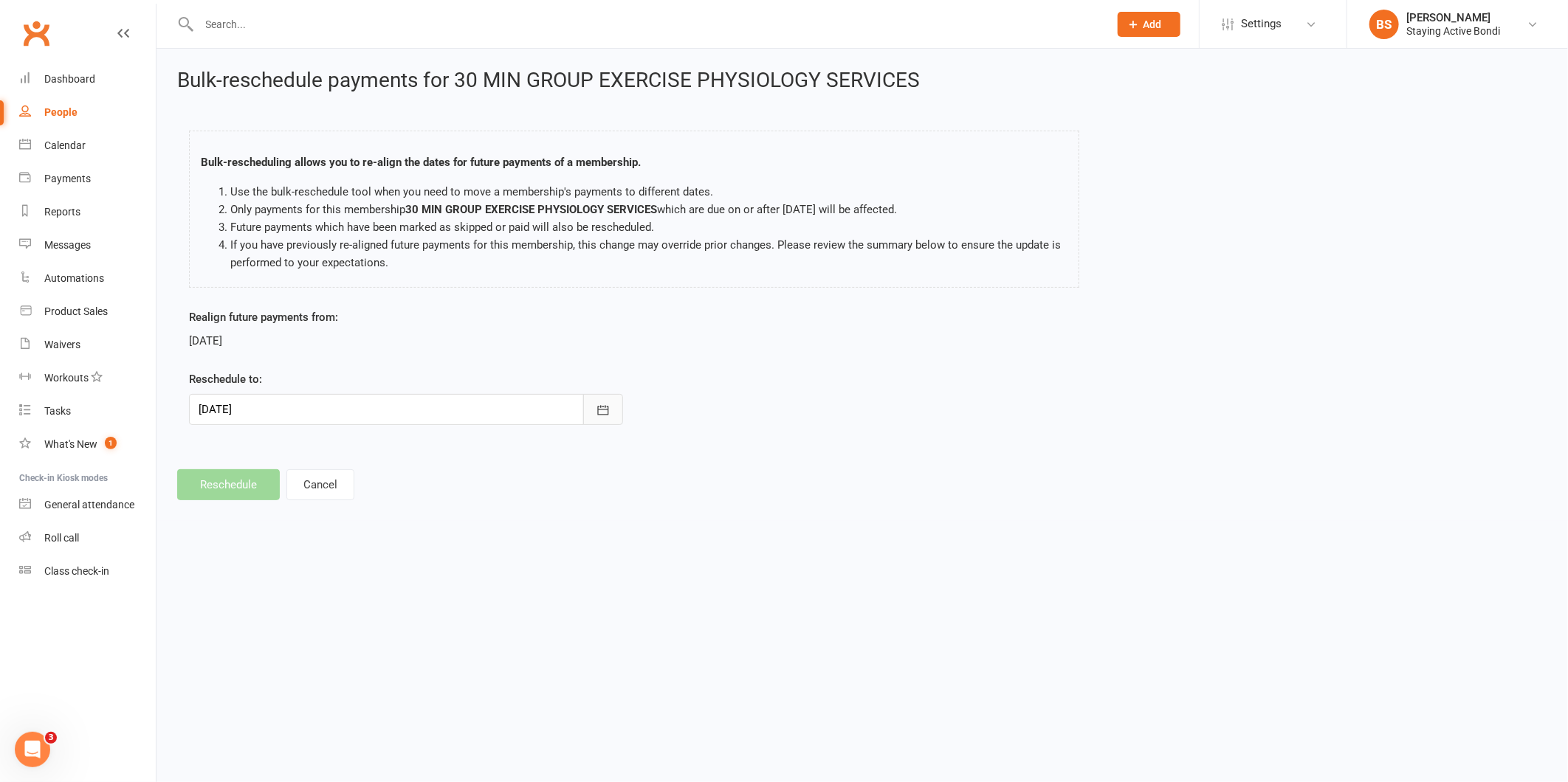
click at [591, 411] on button "button" at bounding box center [603, 410] width 40 height 31
click at [276, 582] on span "20" at bounding box center [281, 587] width 12 height 12
type input "[DATE]"
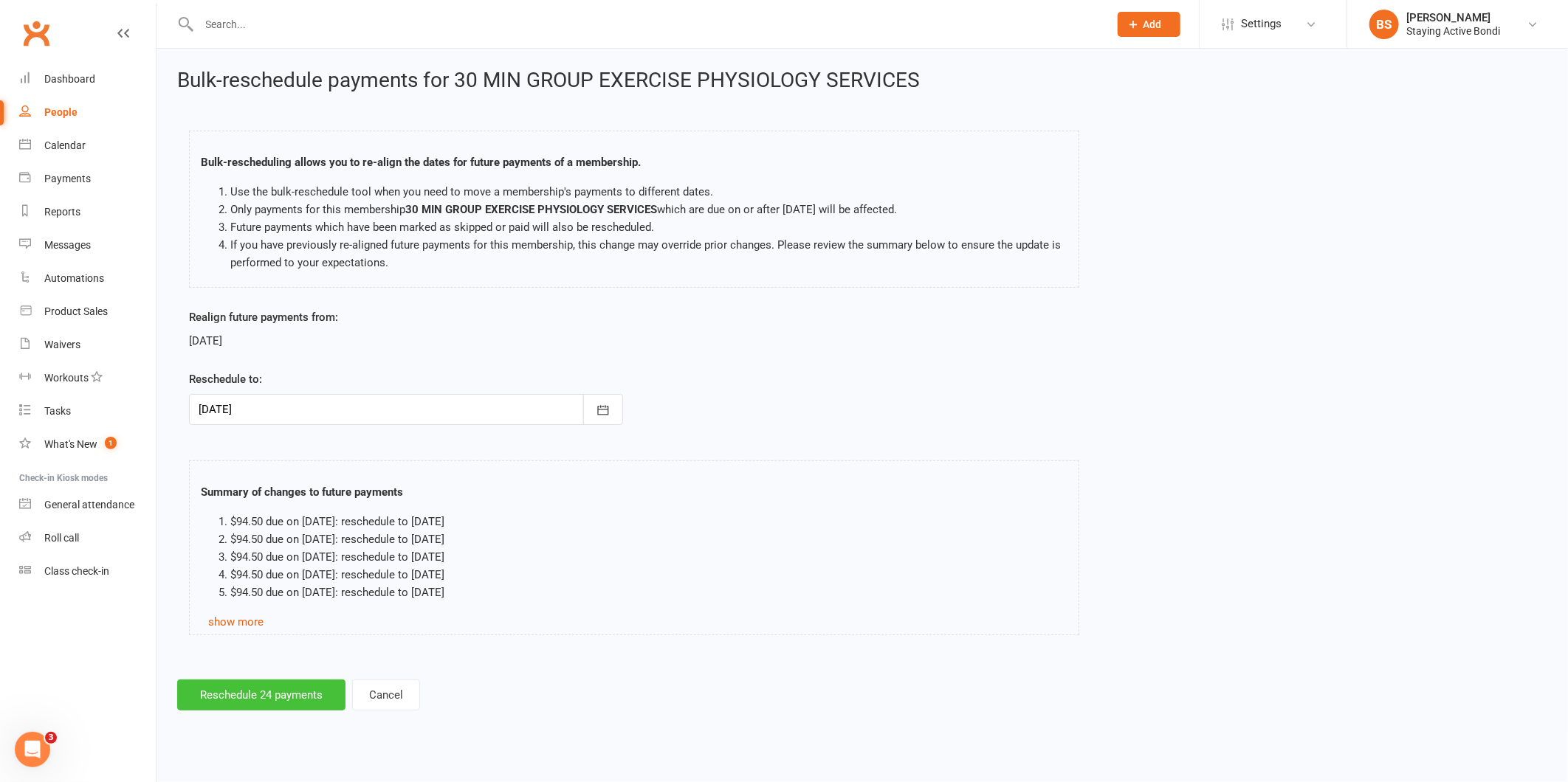
click at [271, 696] on button "Reschedule 24 payments" at bounding box center [261, 695] width 168 height 31
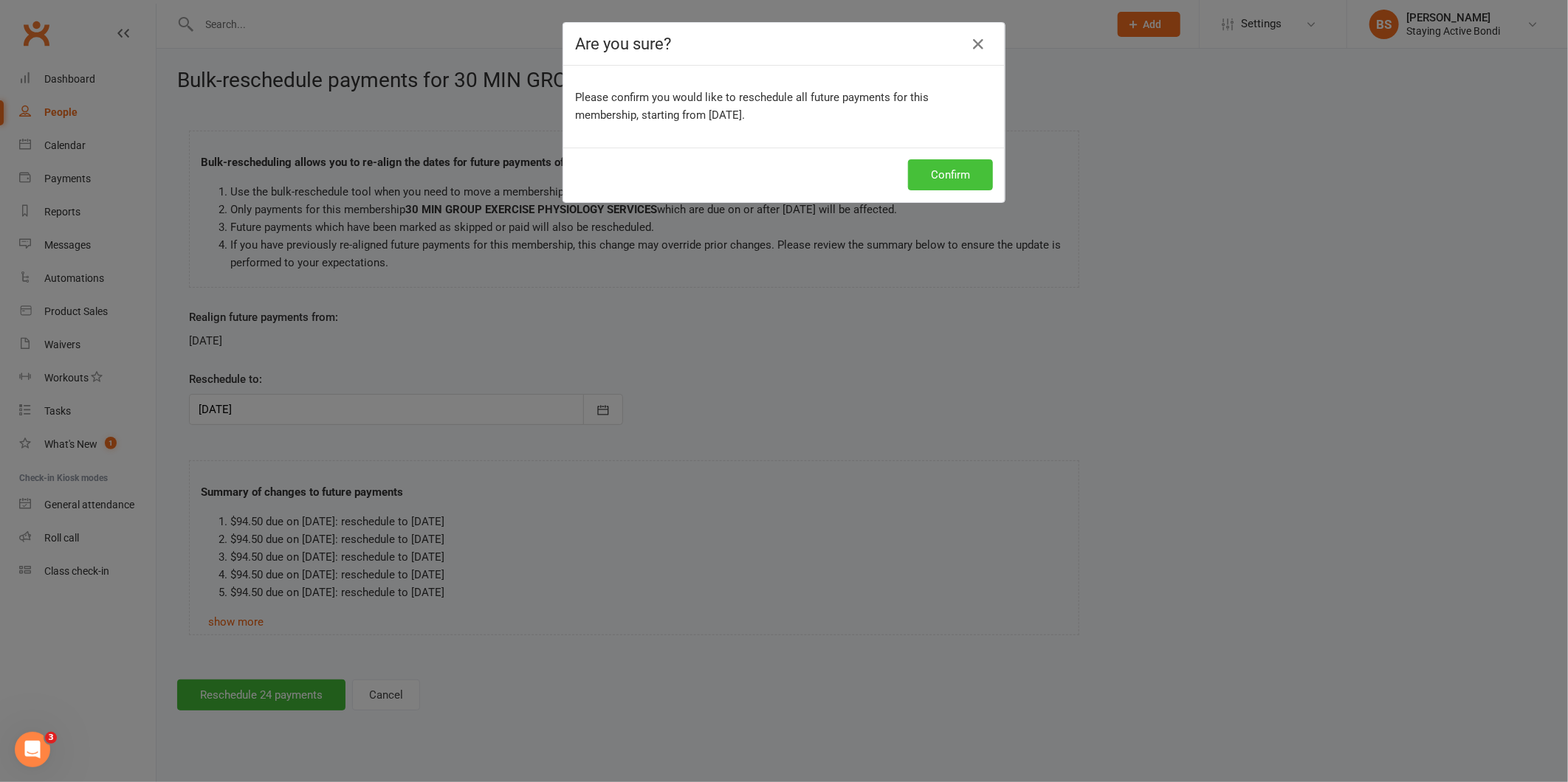
click at [946, 161] on button "Confirm" at bounding box center [950, 175] width 85 height 31
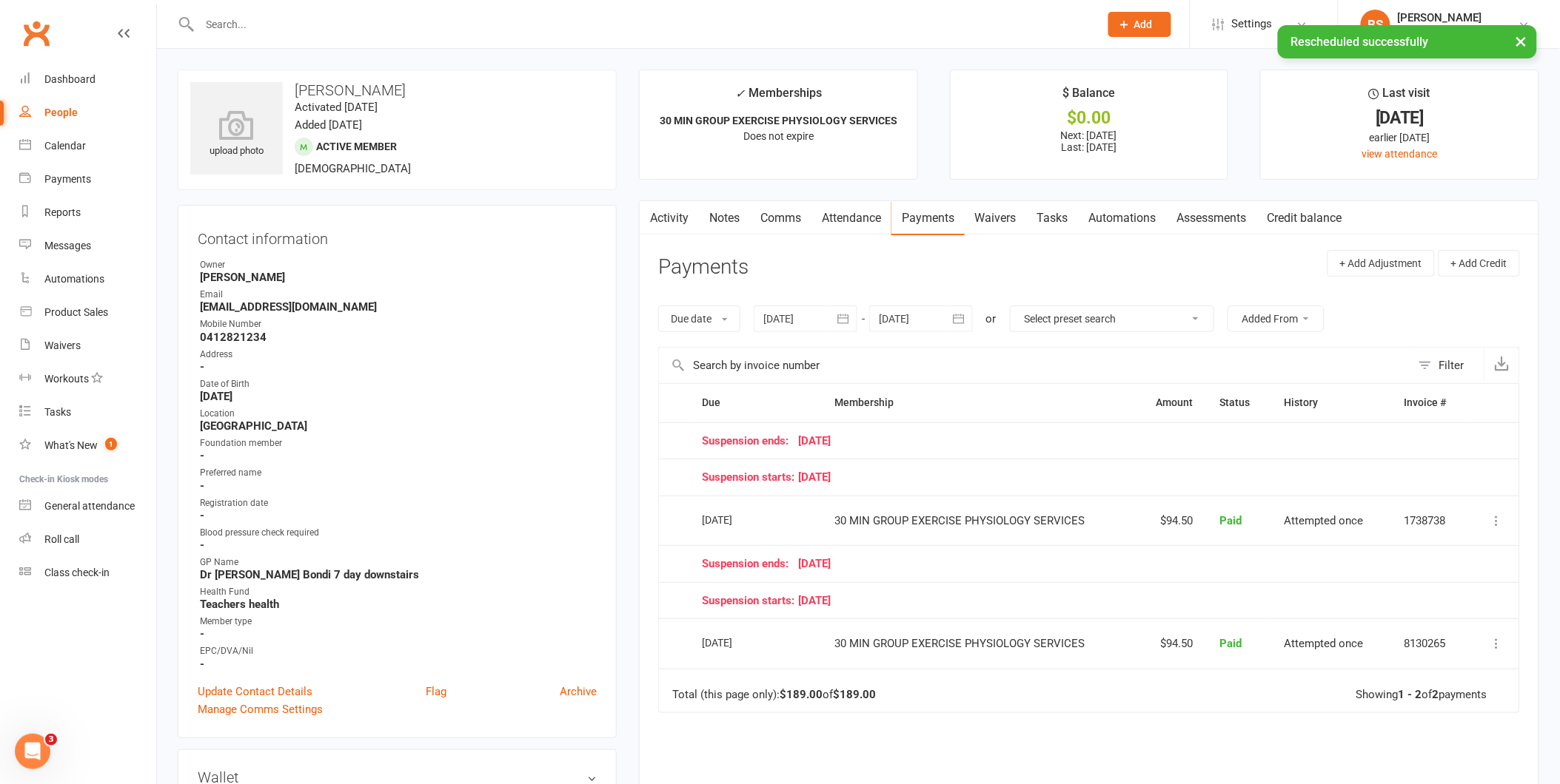
click at [802, 320] on div at bounding box center [805, 319] width 103 height 27
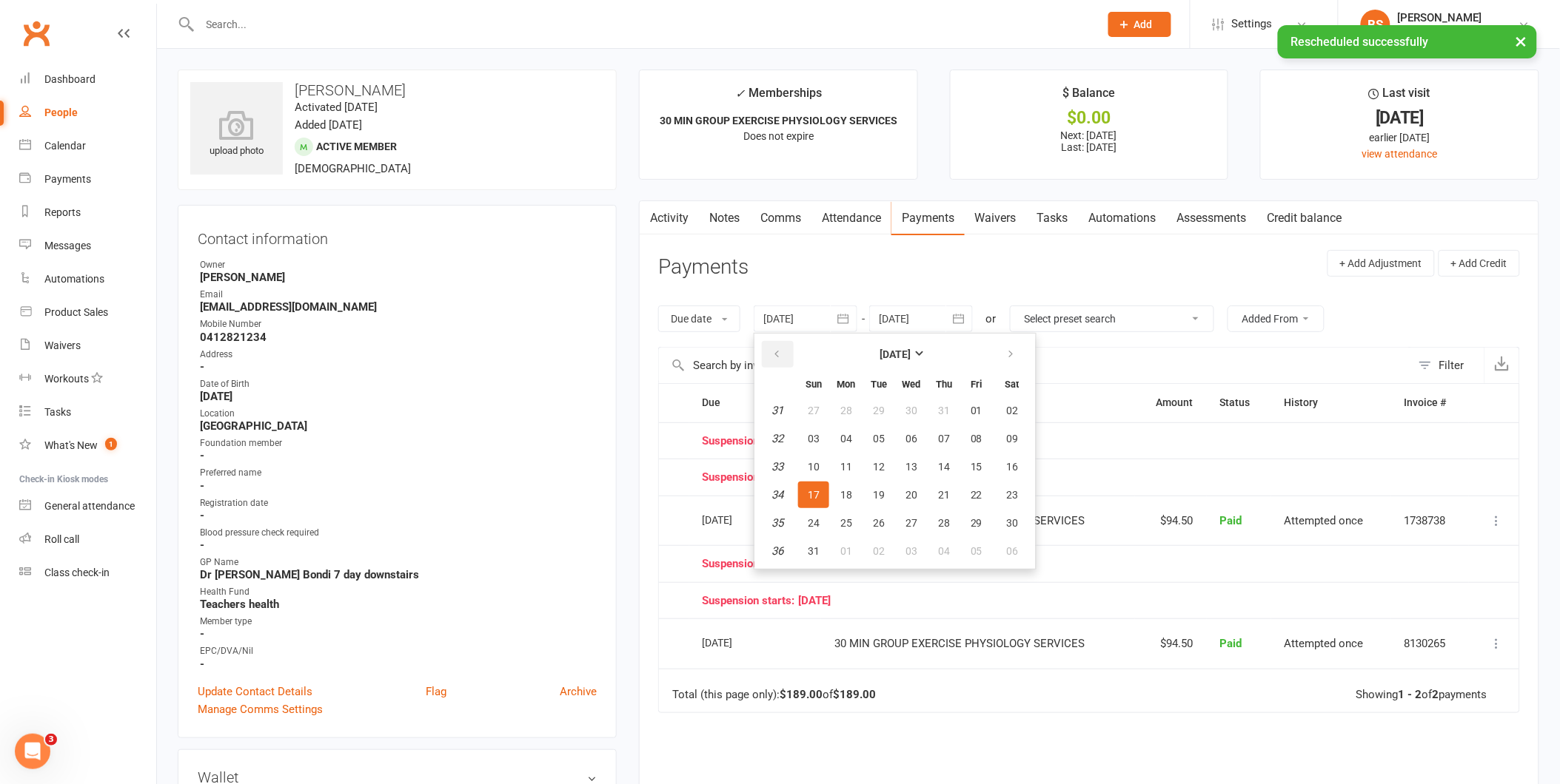
click at [780, 358] on icon "button" at bounding box center [776, 355] width 11 height 12
click at [835, 405] on button "02" at bounding box center [846, 411] width 31 height 27
type input "[DATE]"
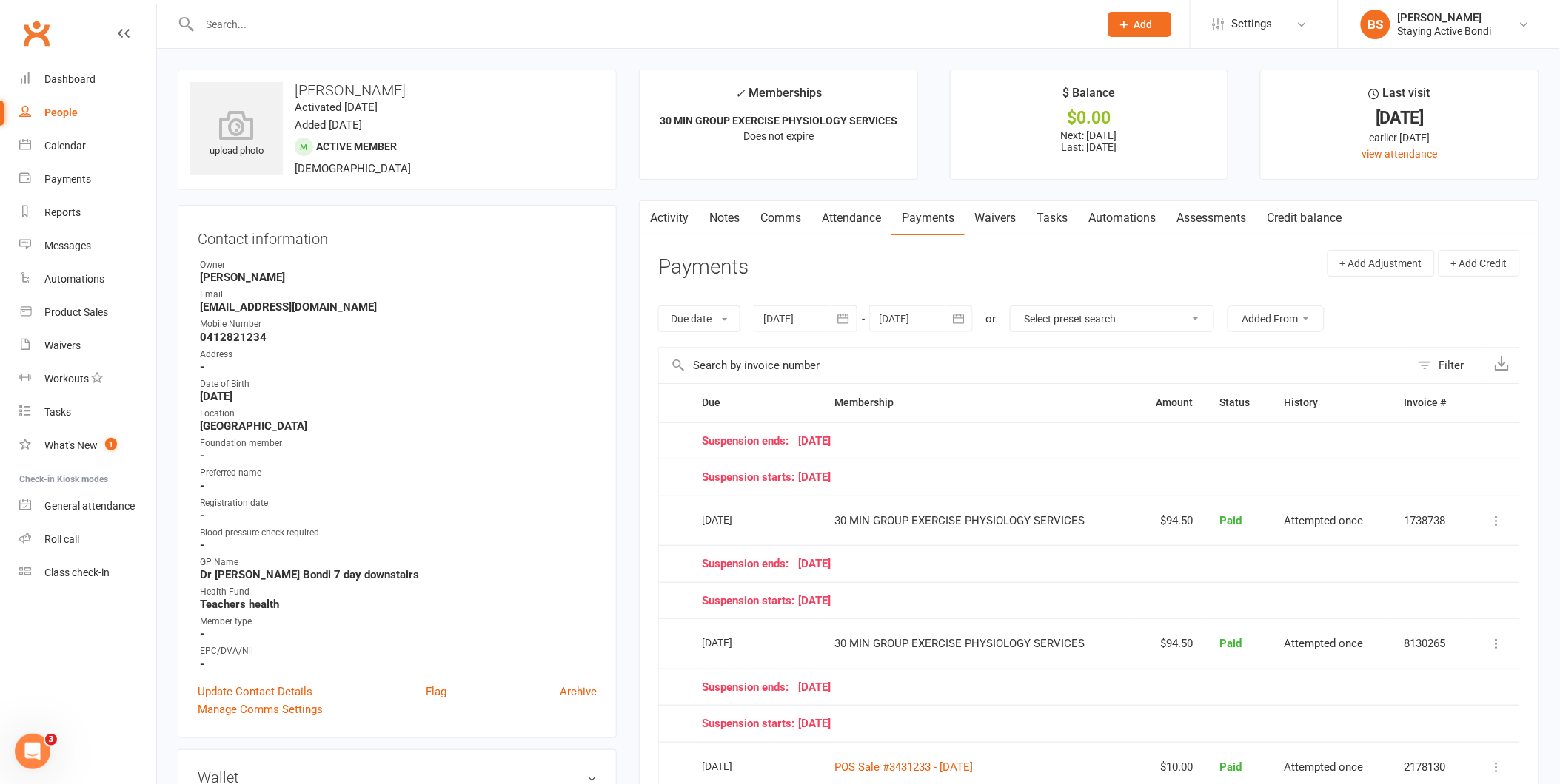
click at [927, 320] on div at bounding box center [920, 319] width 103 height 27
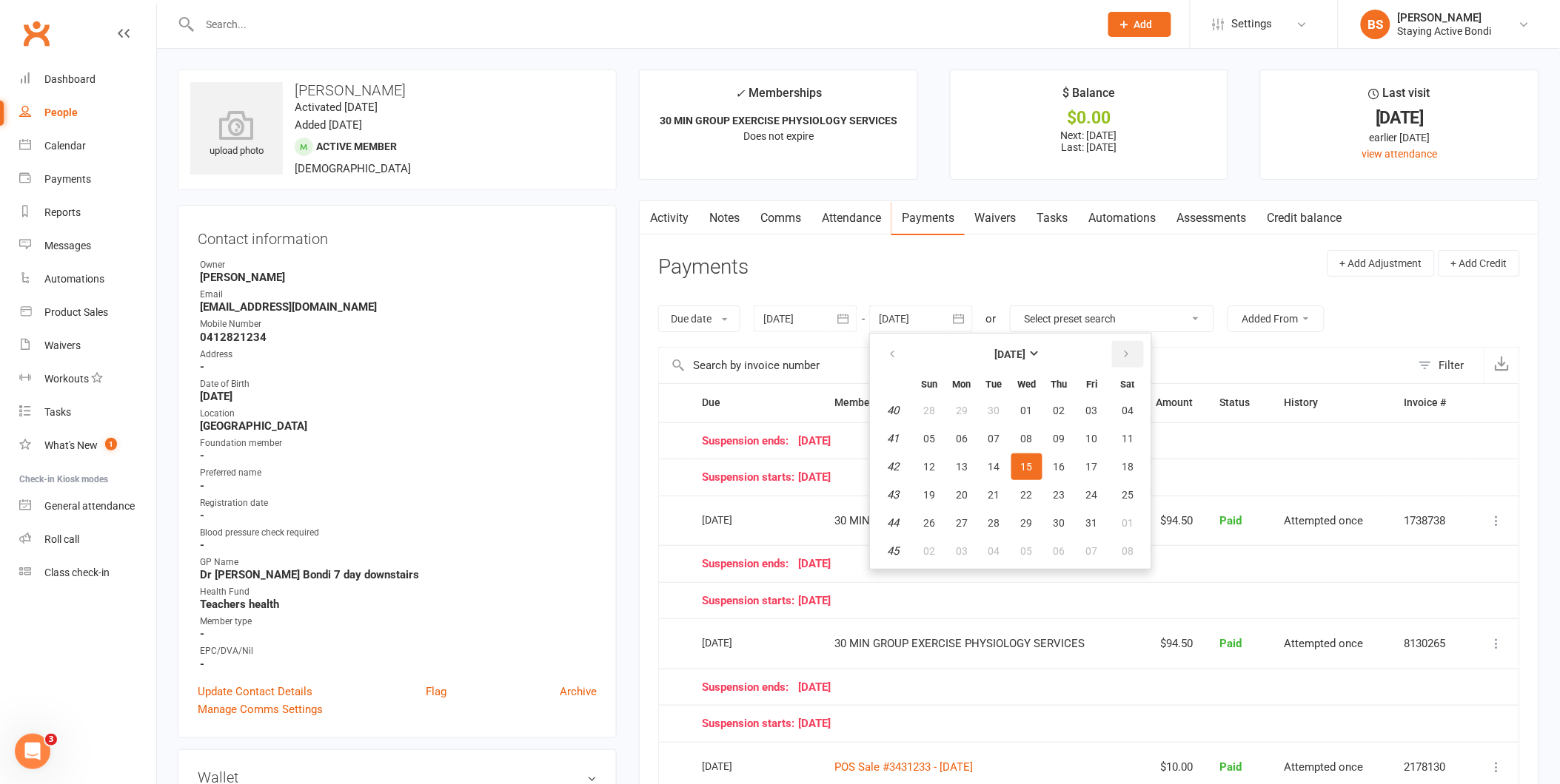
click at [1131, 351] on button "button" at bounding box center [1128, 354] width 32 height 27
click at [1067, 408] on button "04" at bounding box center [1060, 411] width 31 height 27
type input "[DATE]"
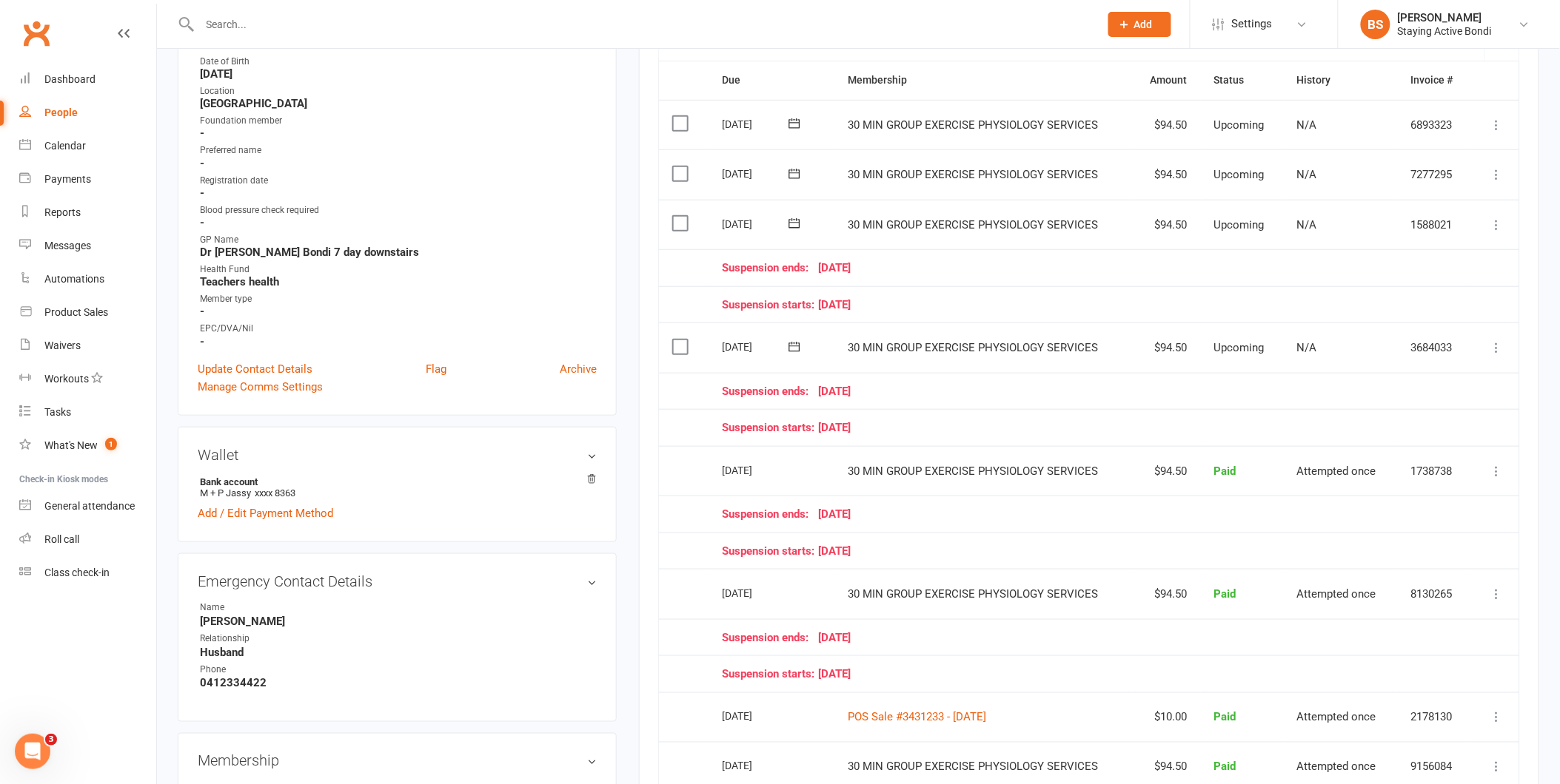
scroll to position [411, 0]
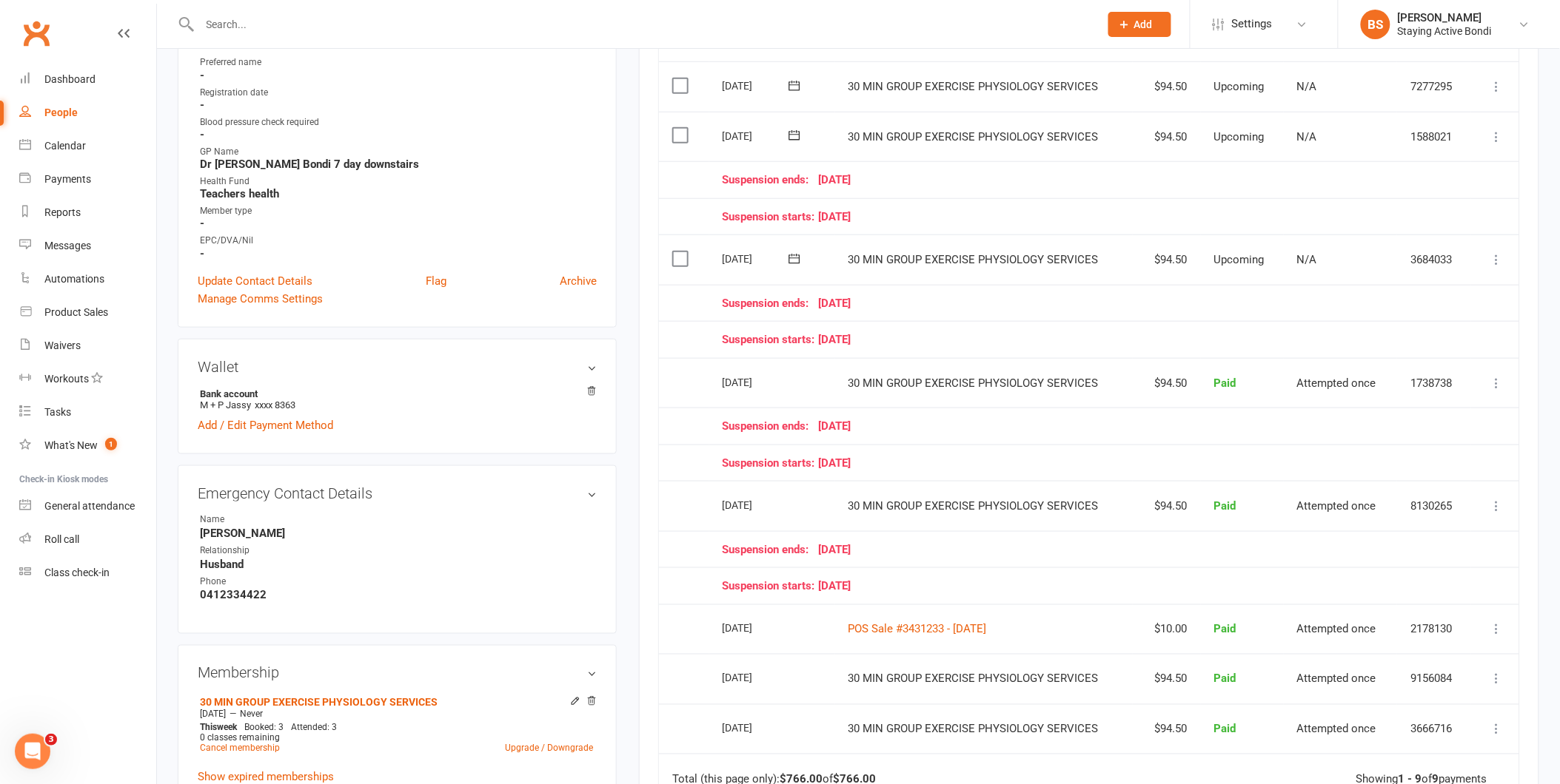
click at [803, 382] on div "[DATE]" at bounding box center [767, 381] width 90 height 21
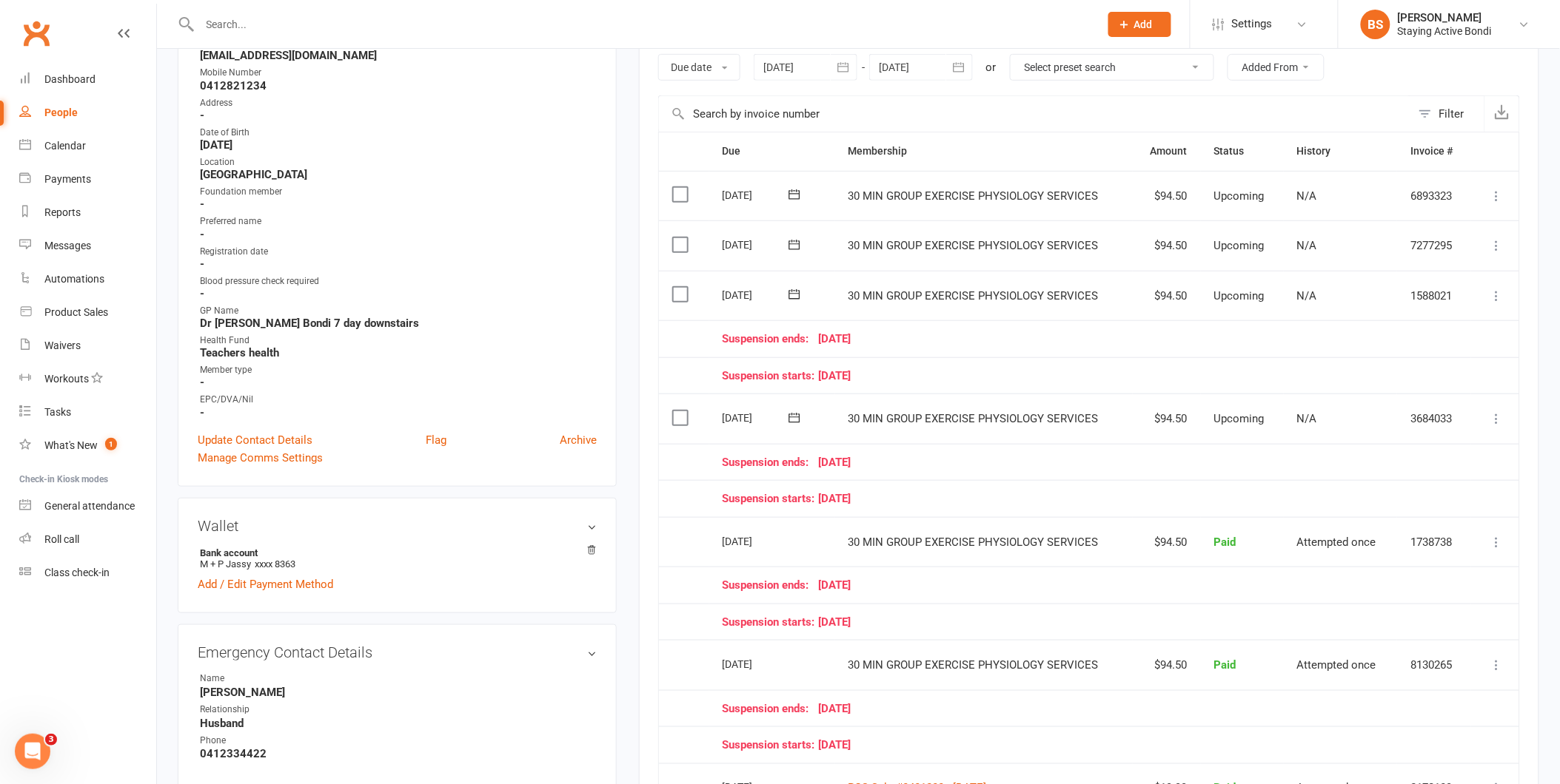
scroll to position [0, 0]
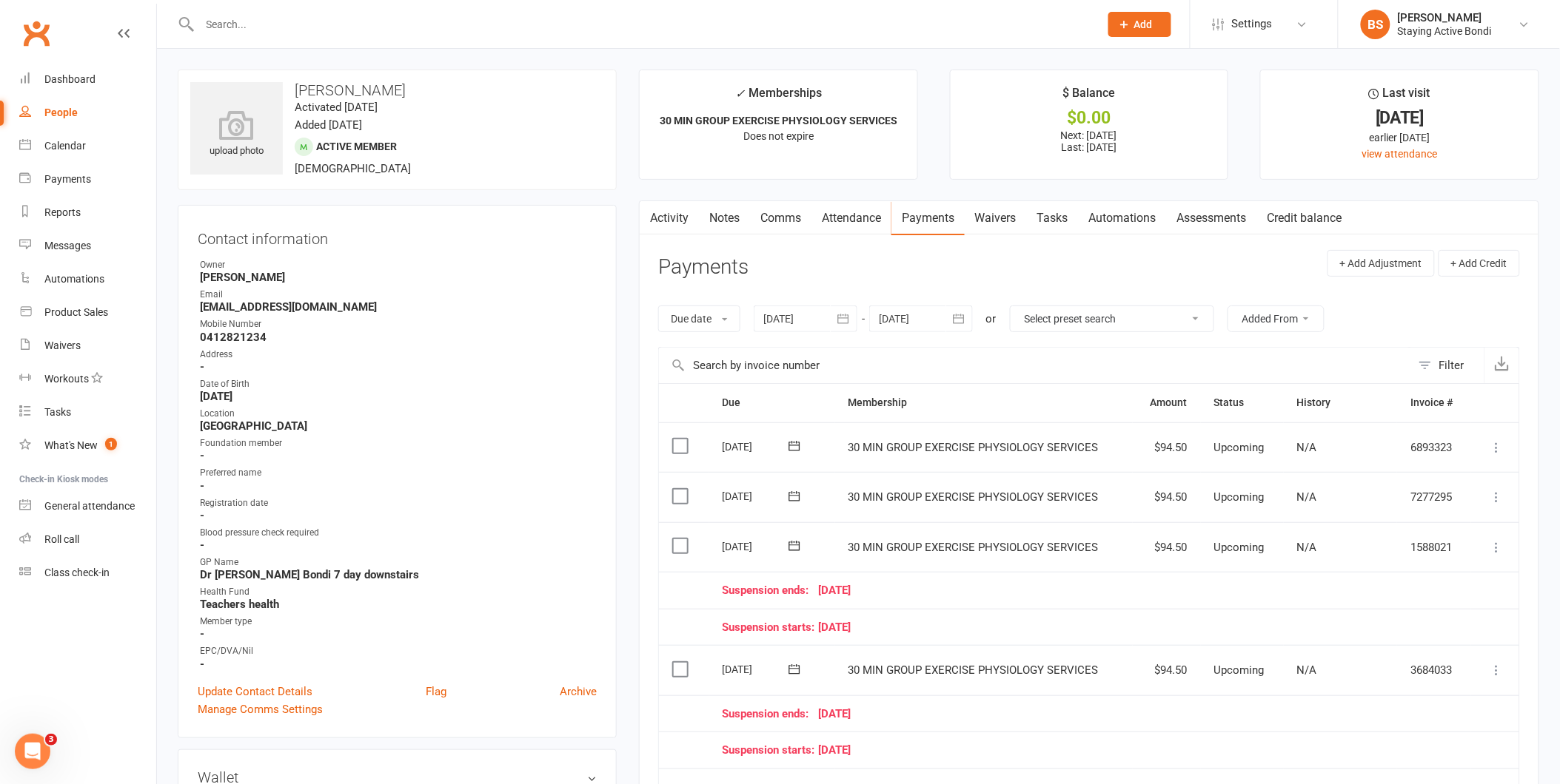
click at [729, 212] on link "Notes" at bounding box center [724, 218] width 51 height 34
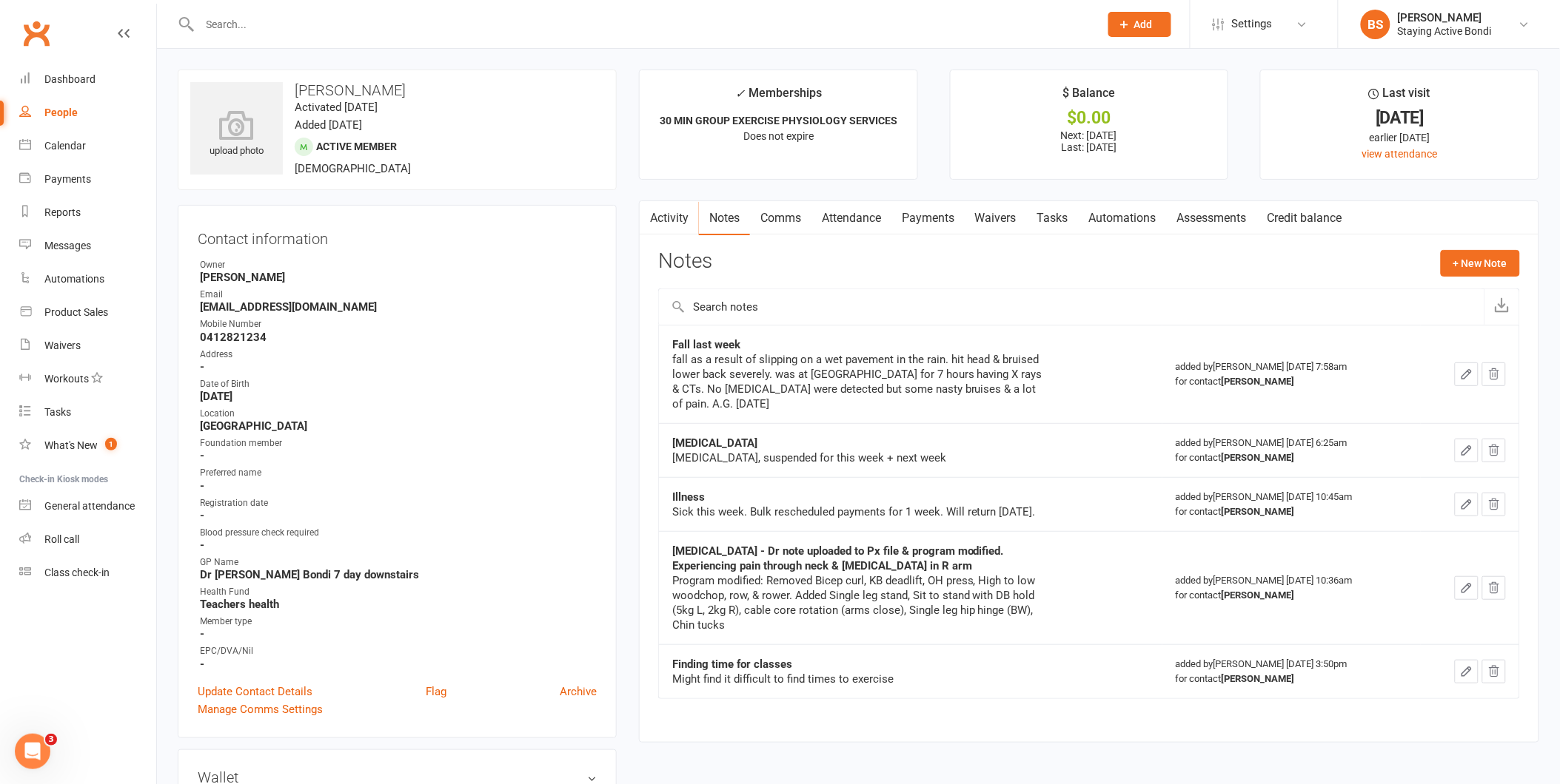
click at [935, 210] on link "Payments" at bounding box center [928, 218] width 73 height 34
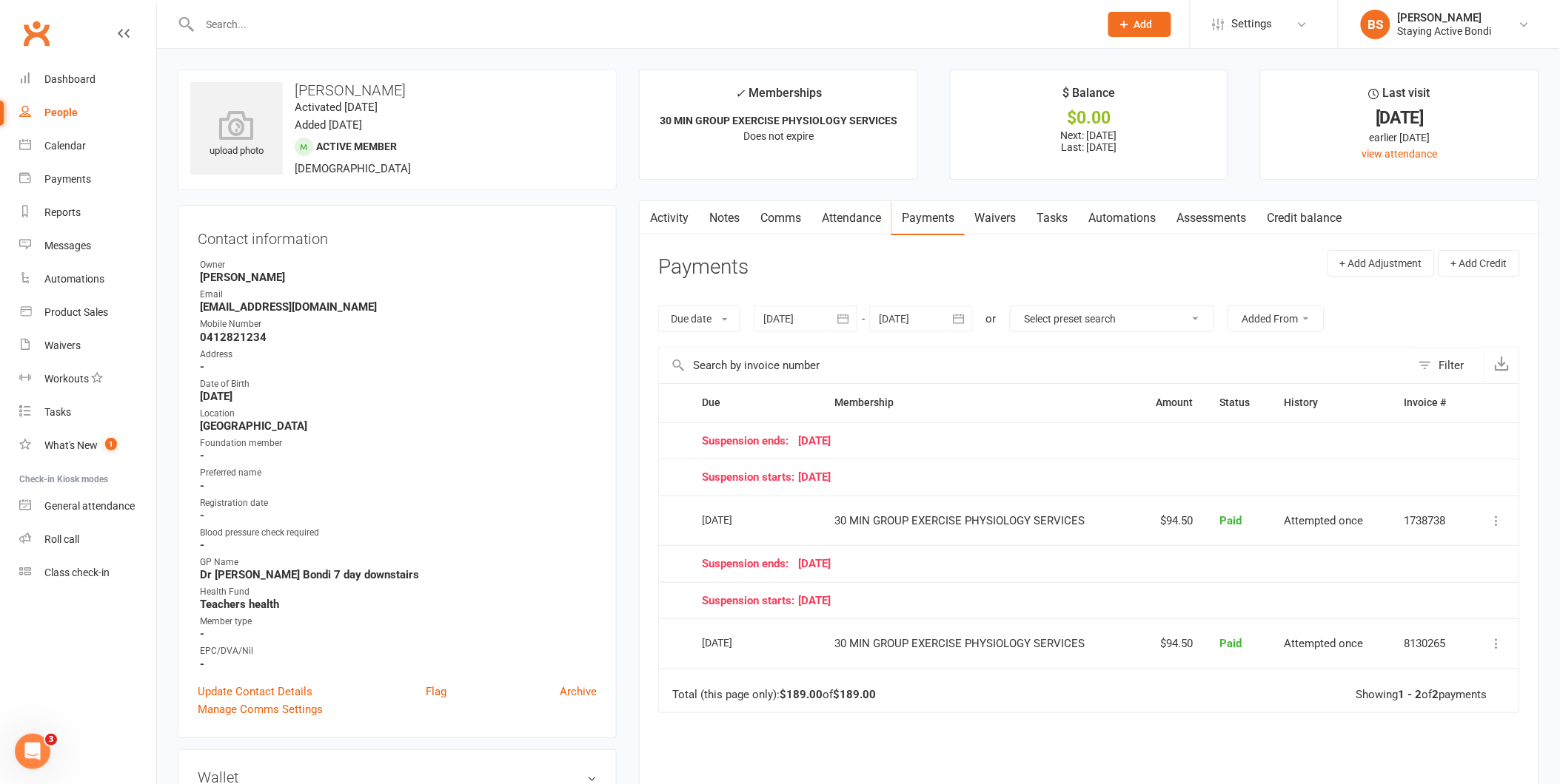
click at [1156, 267] on header "Payments + Add Adjustment + Add Credit" at bounding box center [1089, 271] width 862 height 41
click at [932, 316] on div at bounding box center [920, 319] width 103 height 27
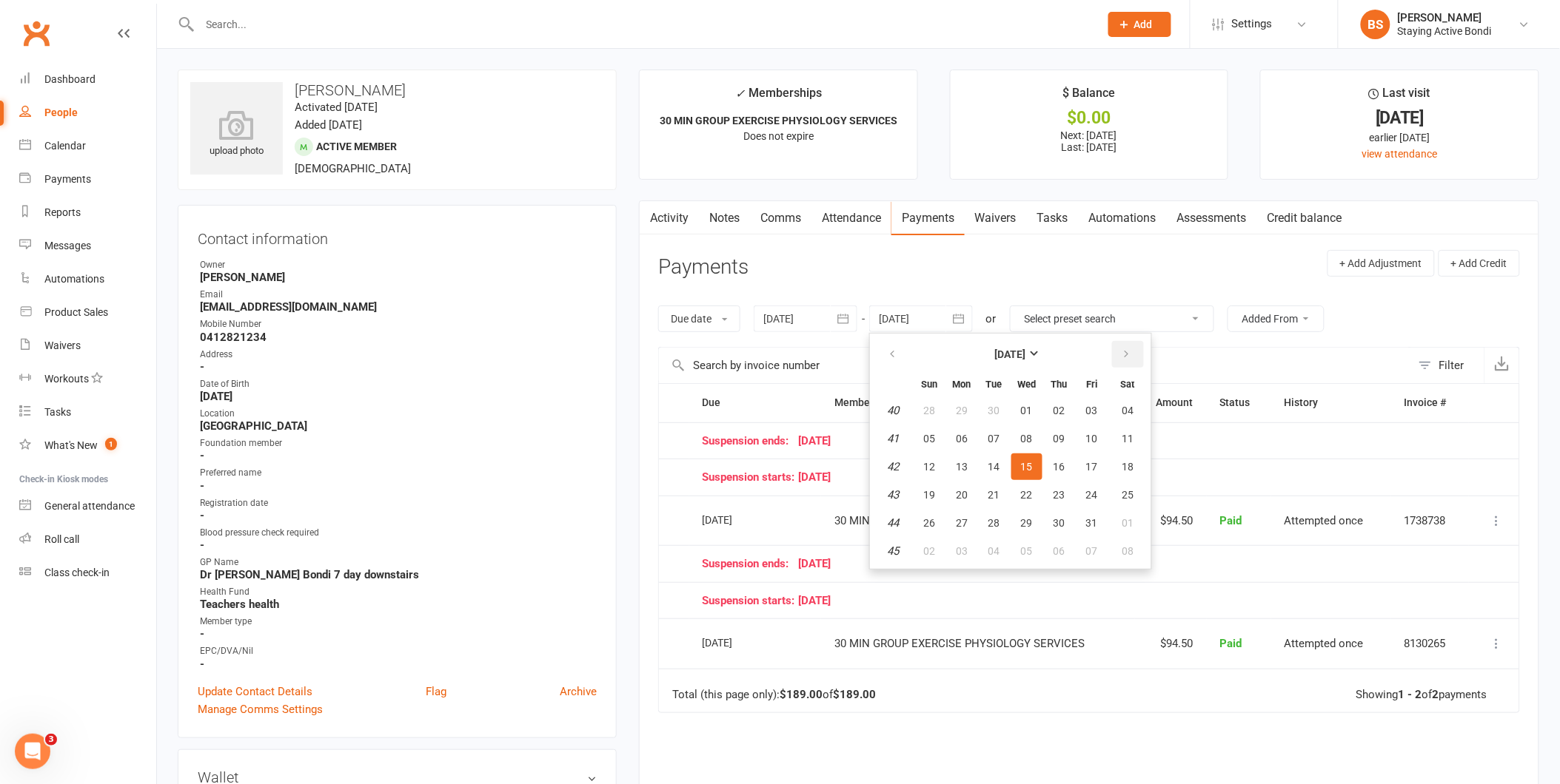
click at [1125, 353] on icon "button" at bounding box center [1126, 355] width 11 height 12
click at [1060, 406] on span "04" at bounding box center [1060, 411] width 12 height 12
type input "[DATE]"
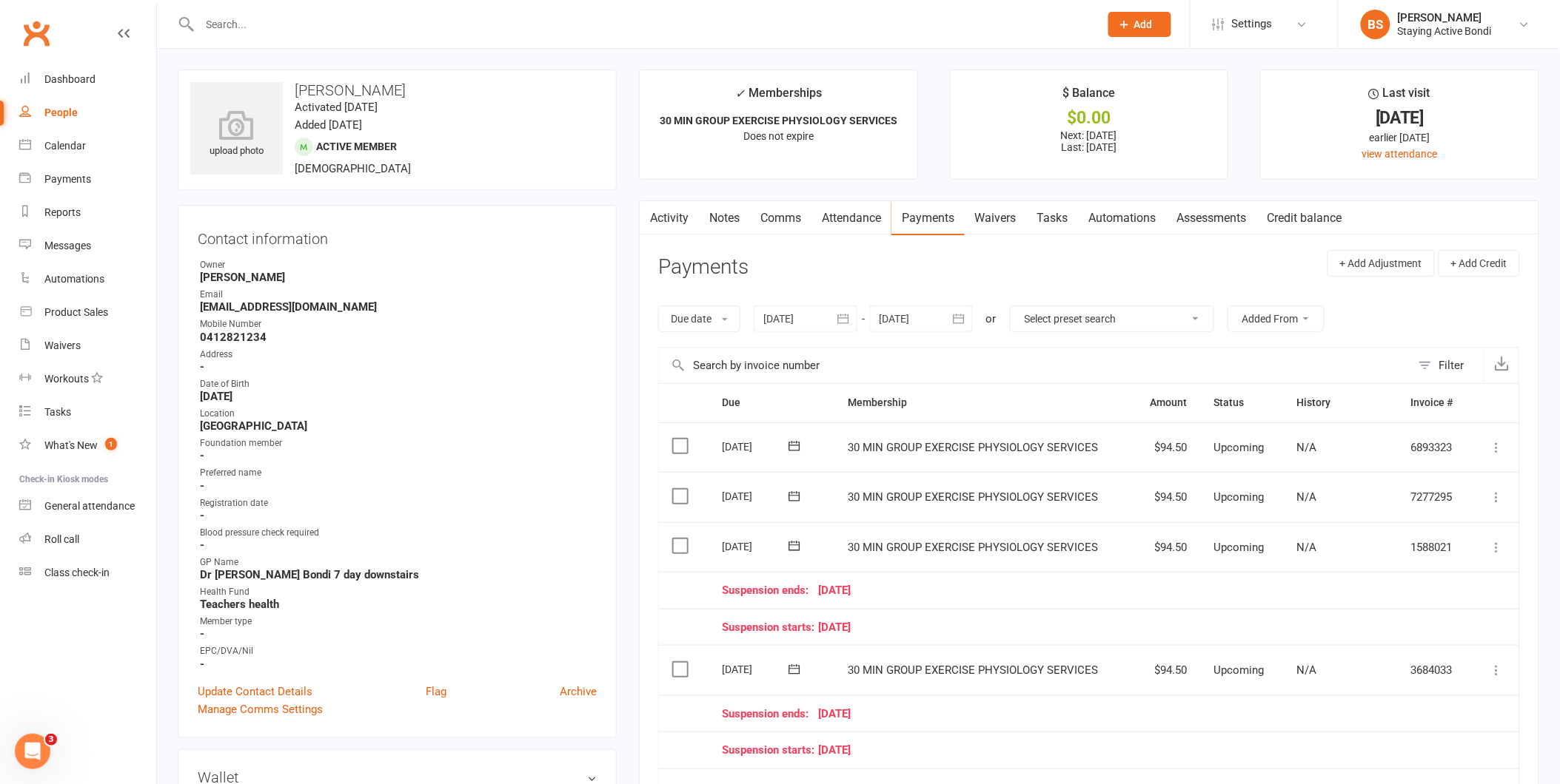
click at [837, 217] on link "Attendance" at bounding box center [851, 218] width 80 height 34
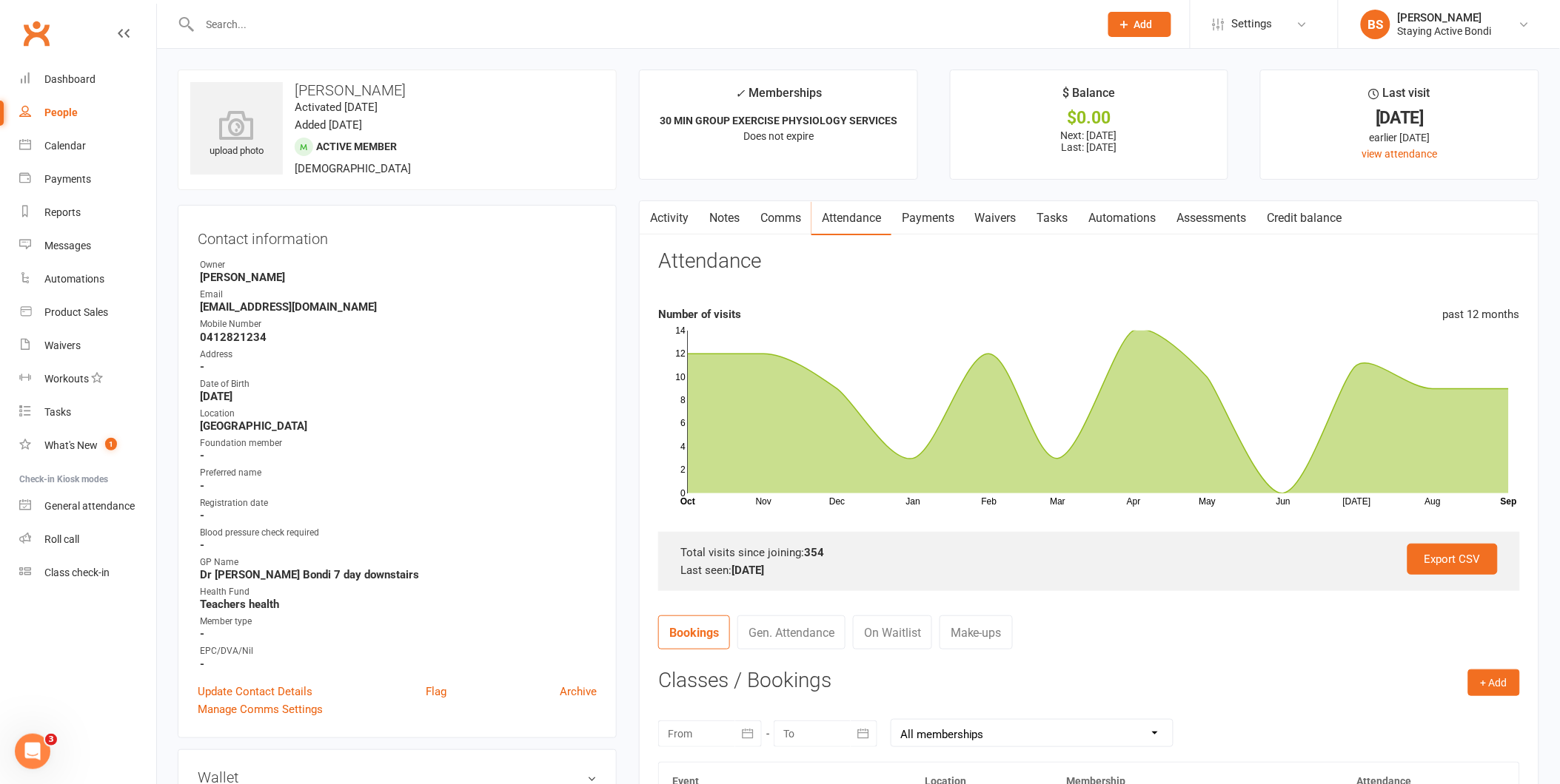
click at [934, 219] on link "Payments" at bounding box center [928, 218] width 73 height 34
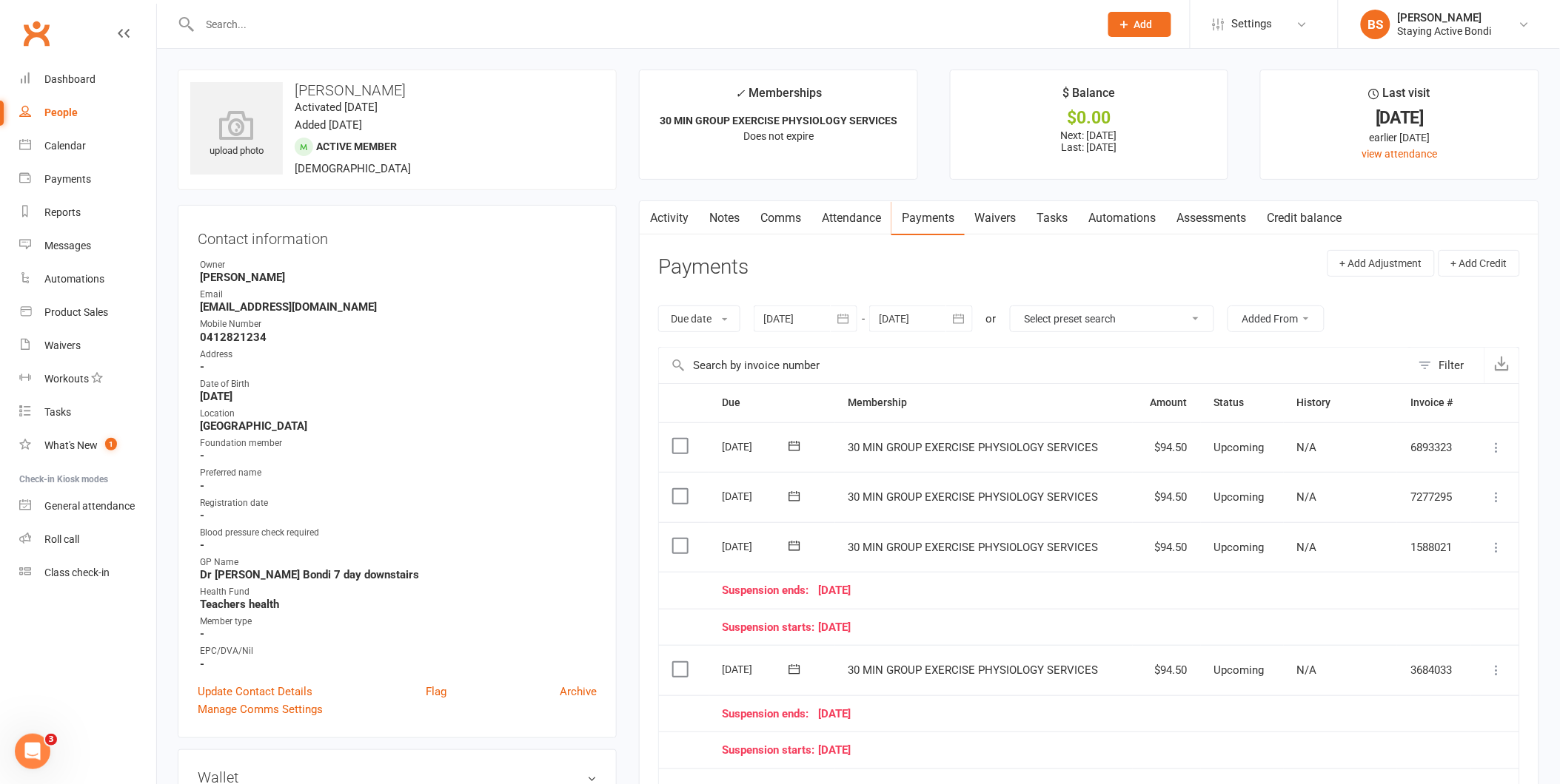
click at [802, 319] on div at bounding box center [805, 319] width 103 height 27
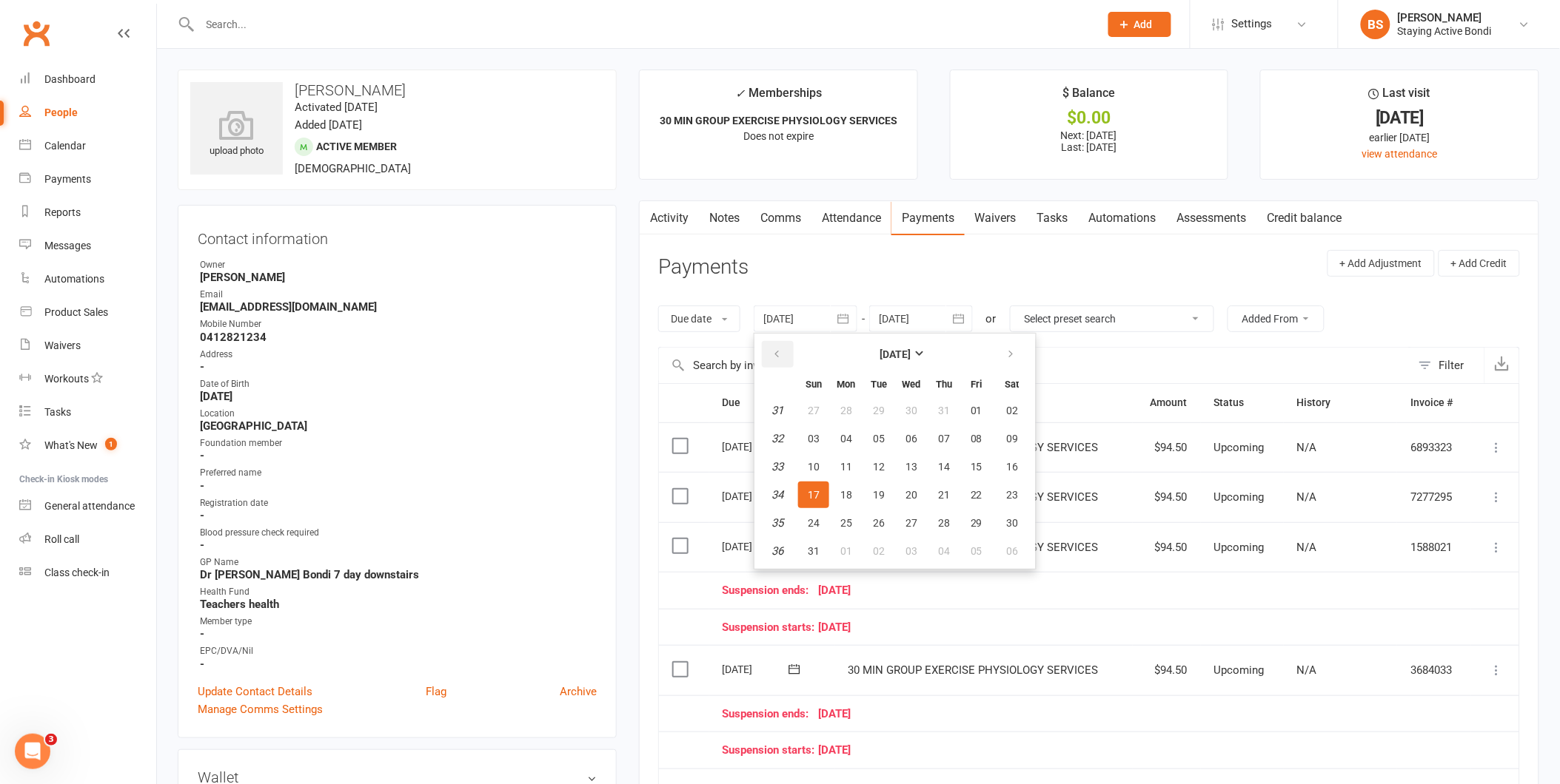
click at [784, 346] on button "button" at bounding box center [777, 354] width 32 height 27
click at [784, 346] on button "button" at bounding box center [777, 354] width 32 height 27
click at [816, 409] on span "01" at bounding box center [814, 411] width 12 height 12
type input "[DATE]"
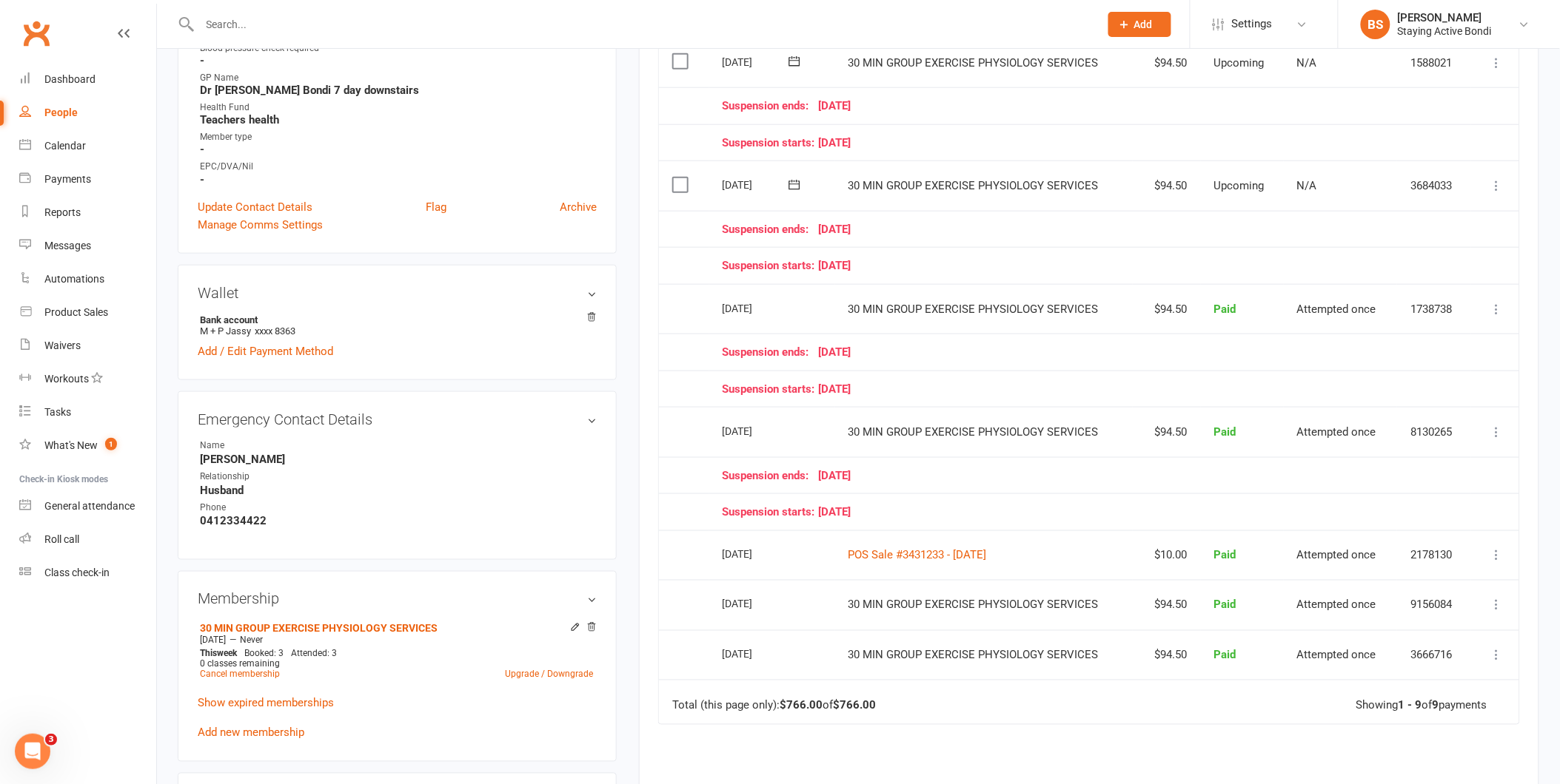
scroll to position [493, 0]
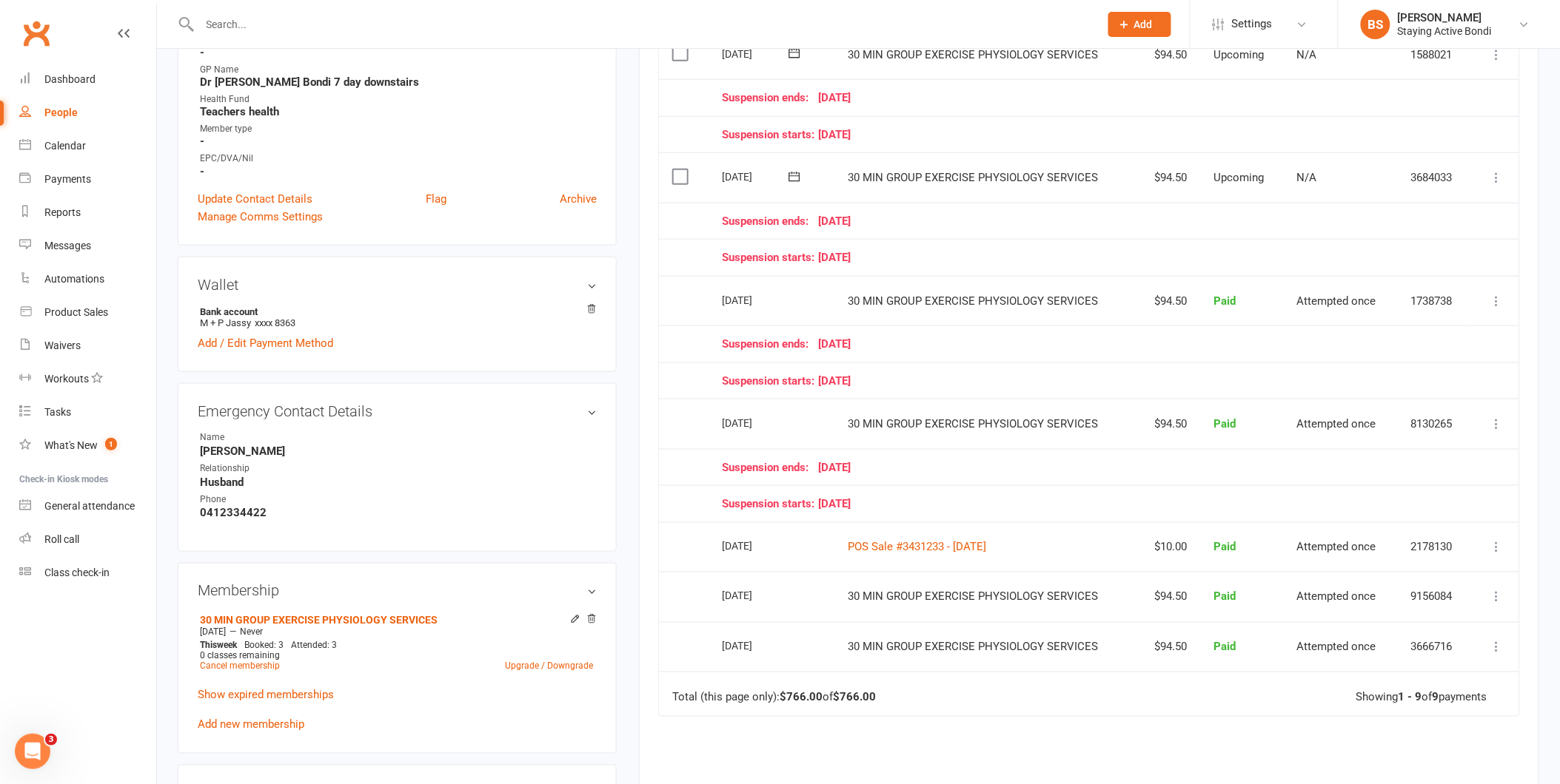
click at [1147, 496] on td "Suspension starts: [DATE]" at bounding box center [1090, 503] width 763 height 37
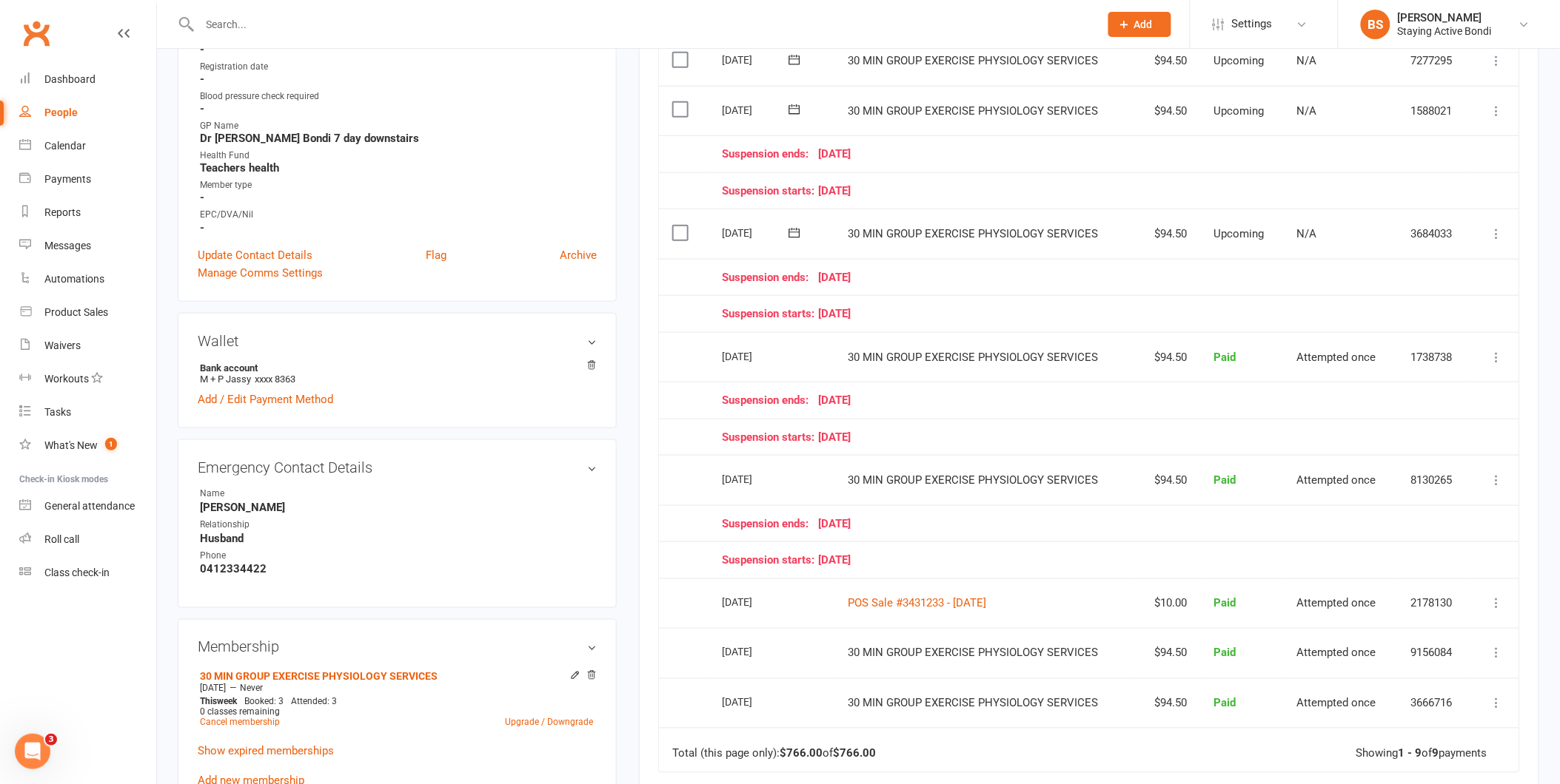
scroll to position [411, 0]
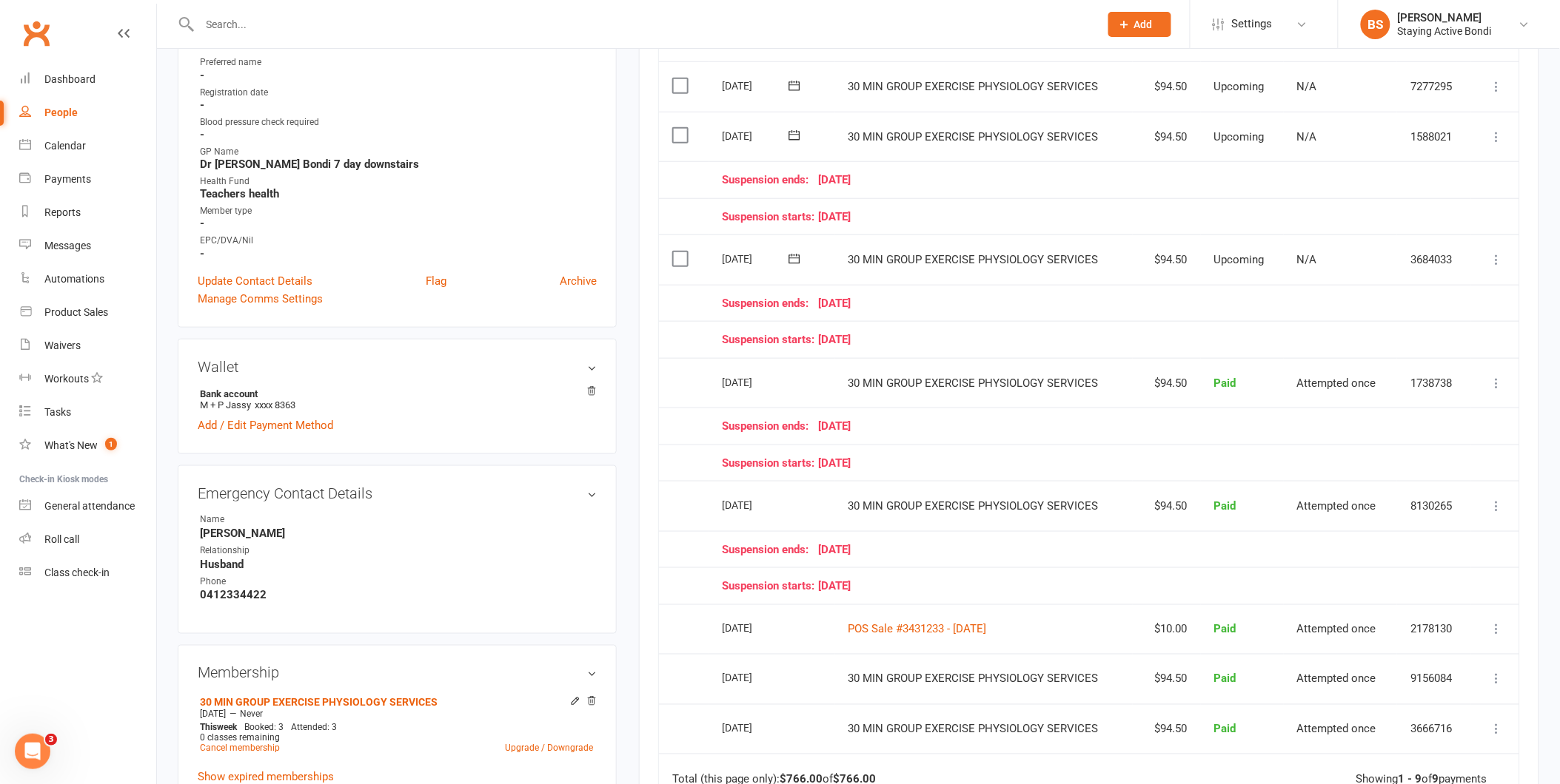
click at [1070, 279] on td "30 MIN GROUP EXERCISE PHYSIOLOGY SERVICES" at bounding box center [984, 259] width 298 height 50
click at [1497, 259] on icon at bounding box center [1497, 259] width 15 height 15
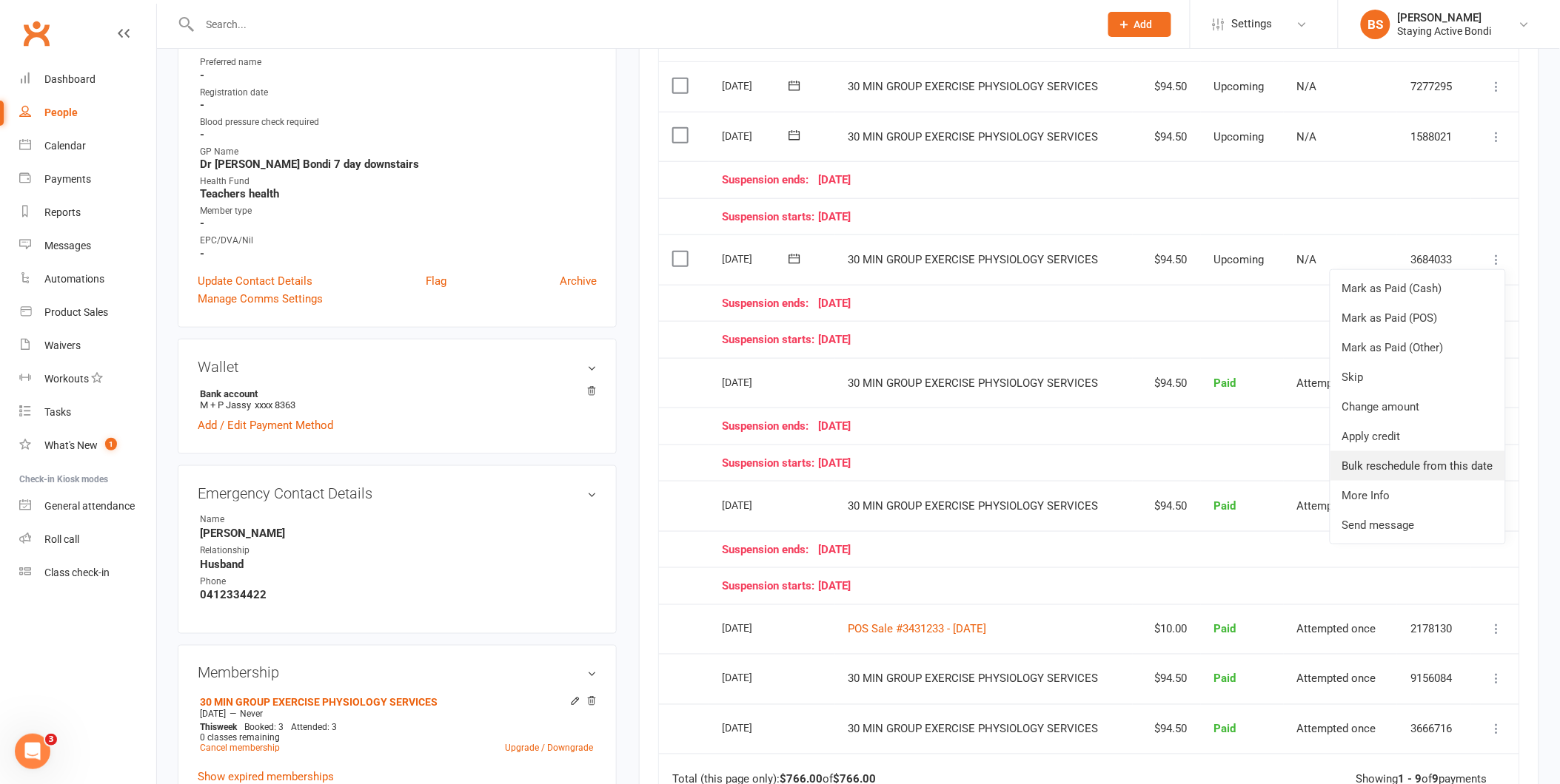
click at [1431, 467] on link "Bulk reschedule from this date" at bounding box center [1418, 466] width 175 height 29
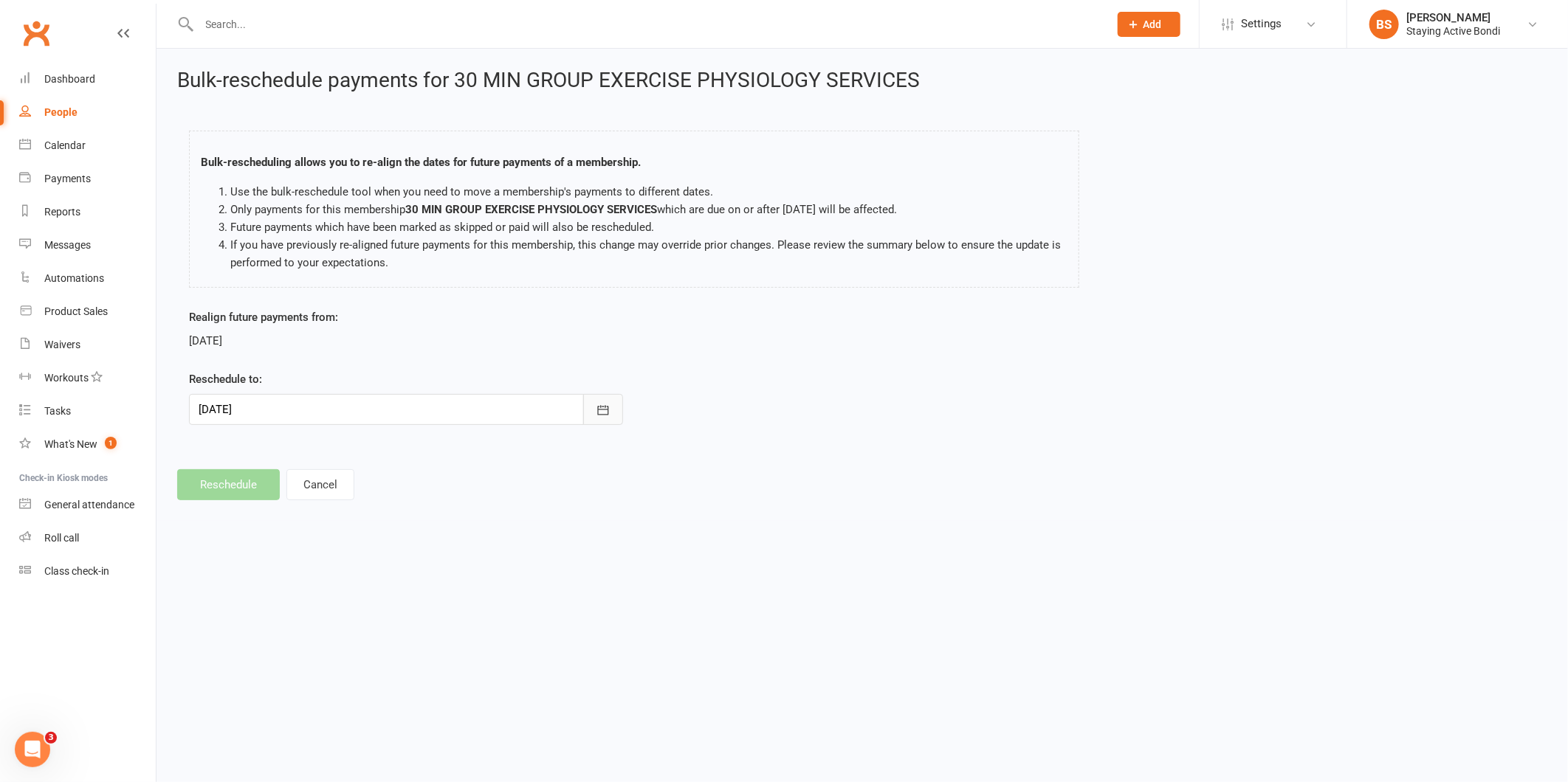
click at [602, 403] on icon "button" at bounding box center [603, 410] width 15 height 15
click at [342, 610] on span "29" at bounding box center [346, 616] width 12 height 12
click at [610, 412] on icon "button" at bounding box center [603, 410] width 15 height 15
click at [211, 446] on icon "button" at bounding box center [212, 447] width 11 height 12
click at [278, 610] on span "29" at bounding box center [281, 616] width 12 height 12
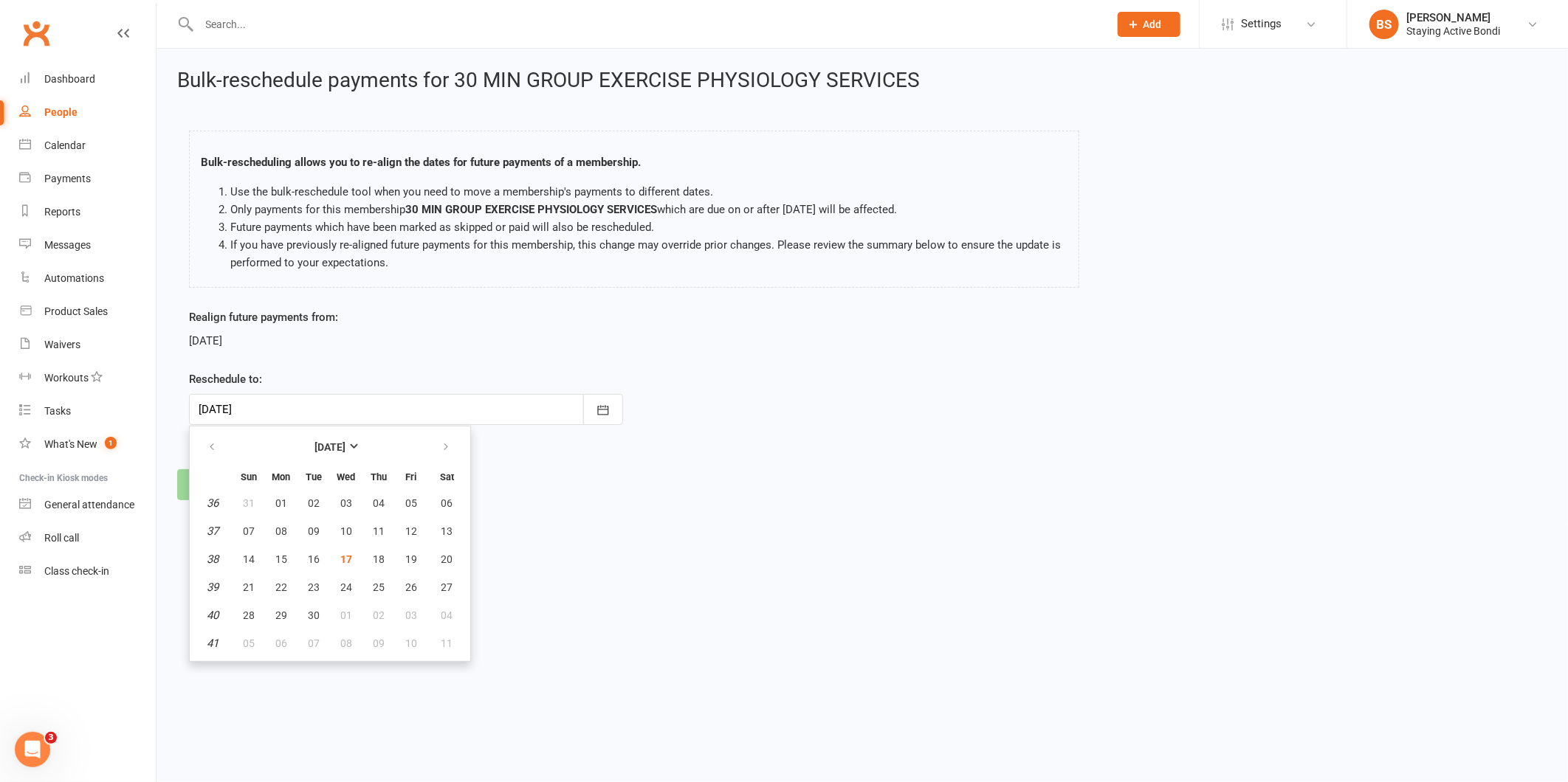
type input "[DATE]"
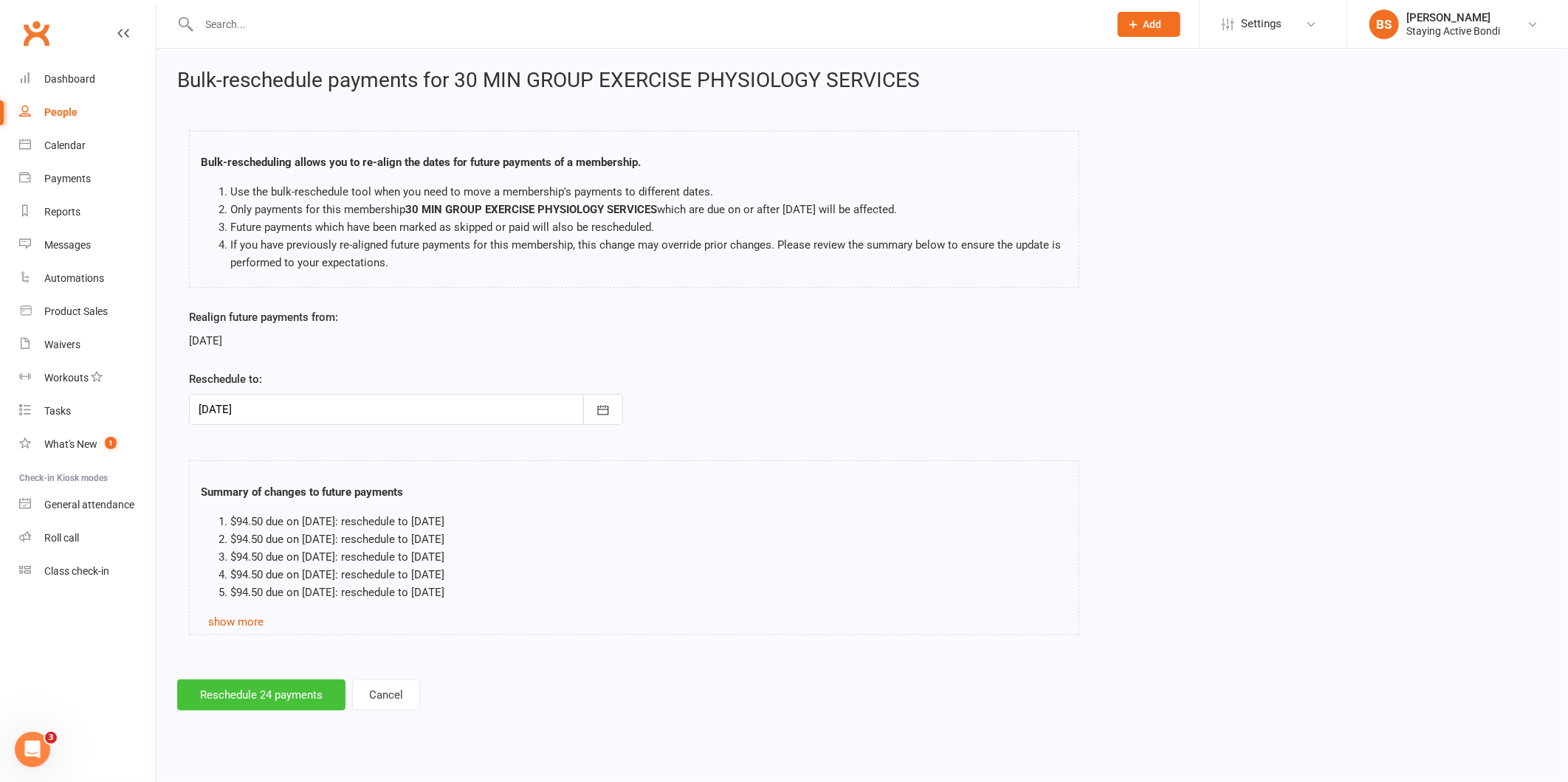
click at [286, 695] on button "Reschedule 24 payments" at bounding box center [261, 695] width 168 height 31
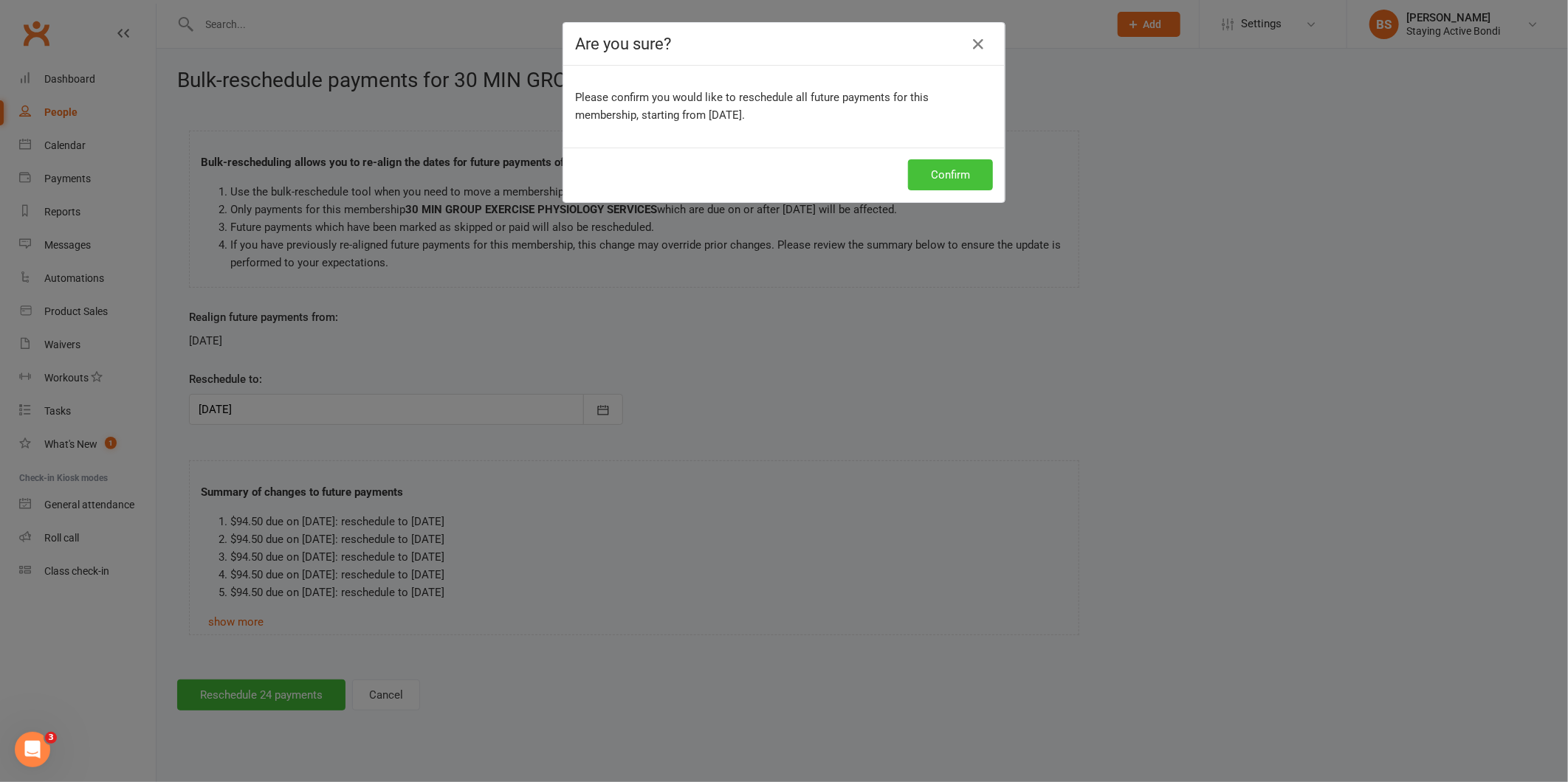
click at [950, 178] on button "Confirm" at bounding box center [950, 175] width 85 height 31
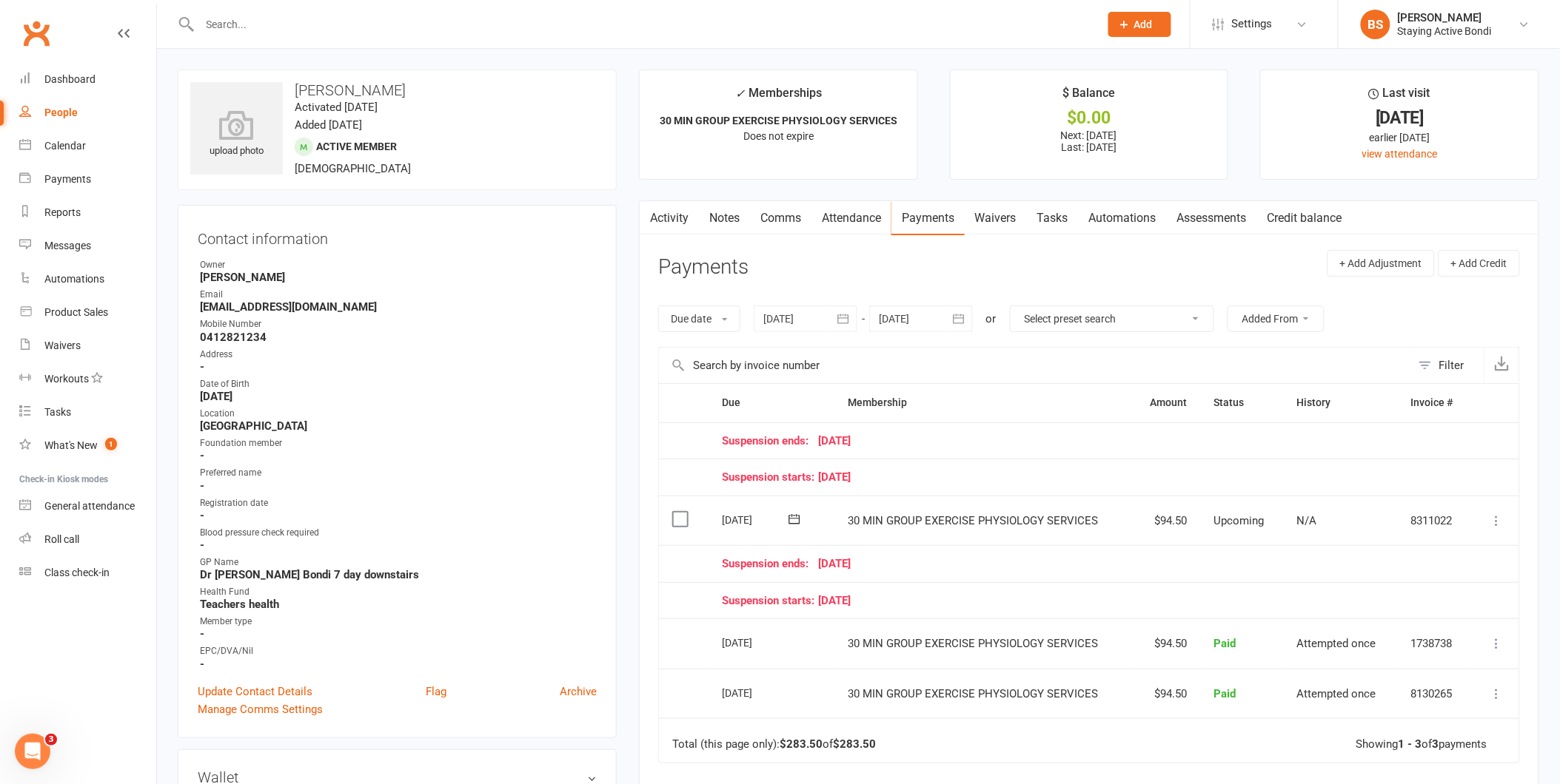
click at [920, 313] on div at bounding box center [920, 319] width 103 height 27
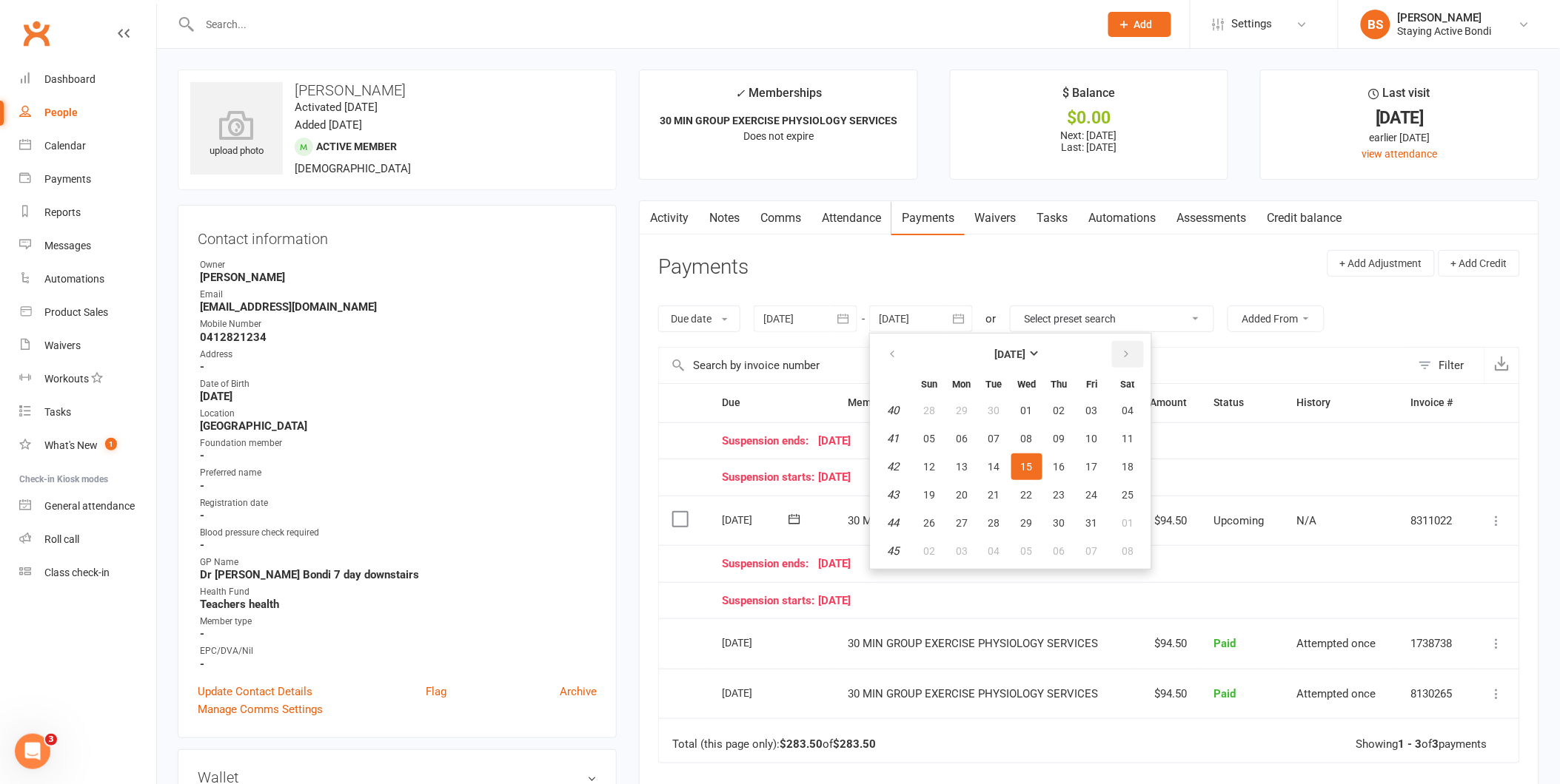
click at [1123, 358] on icon "button" at bounding box center [1126, 355] width 11 height 12
click at [1086, 440] on span "09" at bounding box center [1092, 438] width 12 height 12
type input "[DATE]"
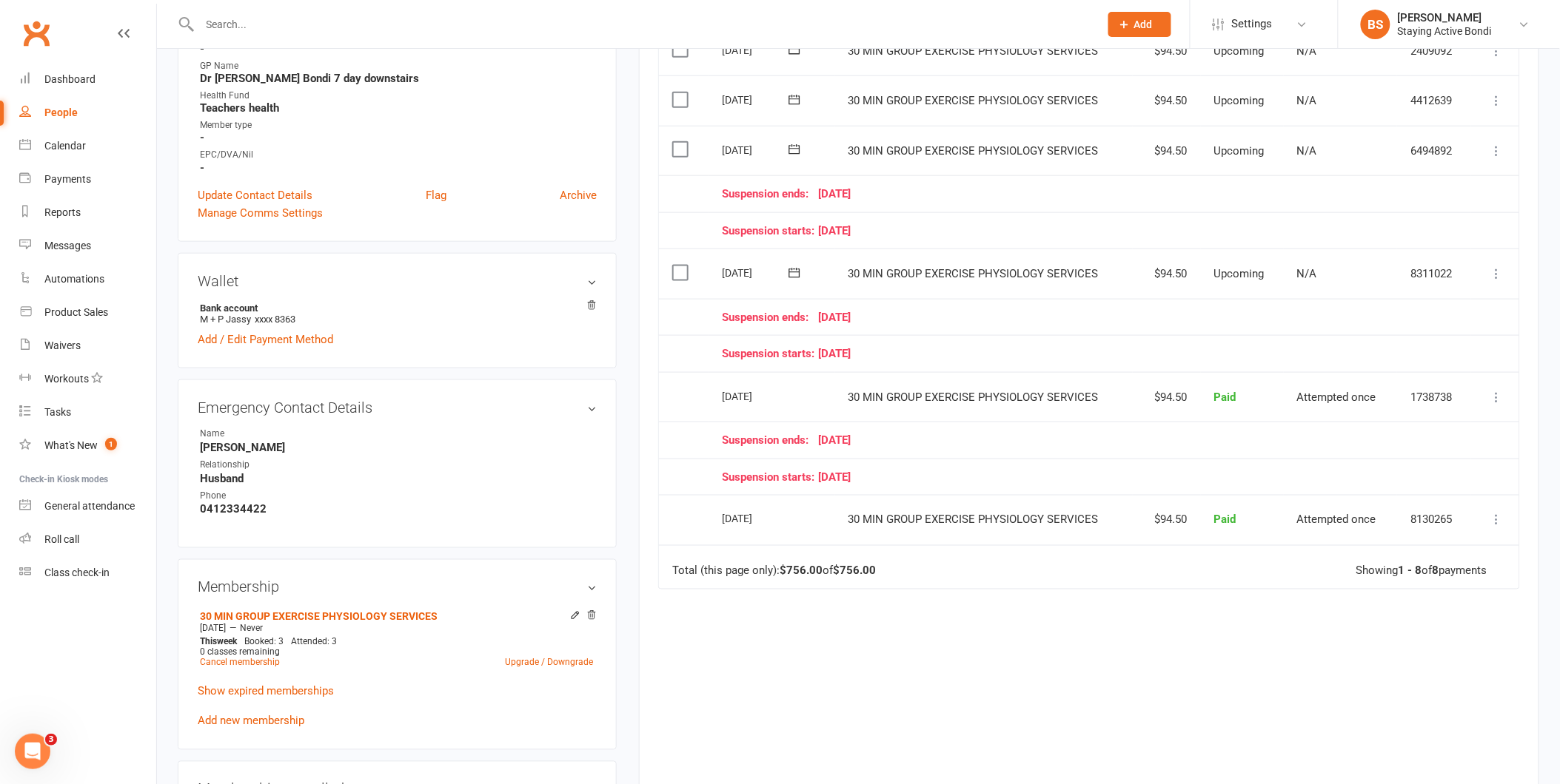
scroll to position [493, 0]
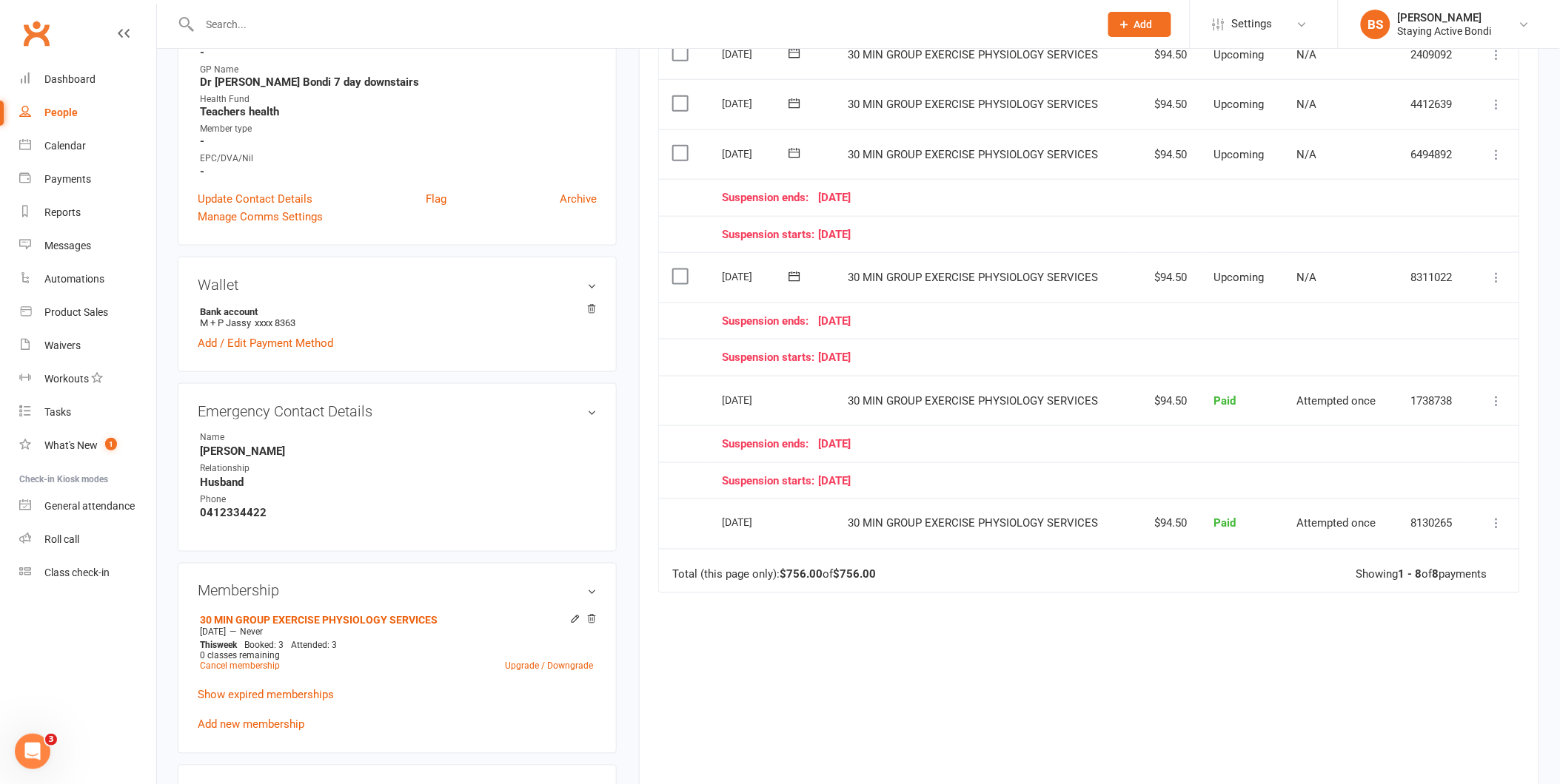
click at [1090, 755] on div "Due Contact Membership Amount Status History Invoice # Select this [DATE] [PERS…" at bounding box center [1089, 337] width 862 height 894
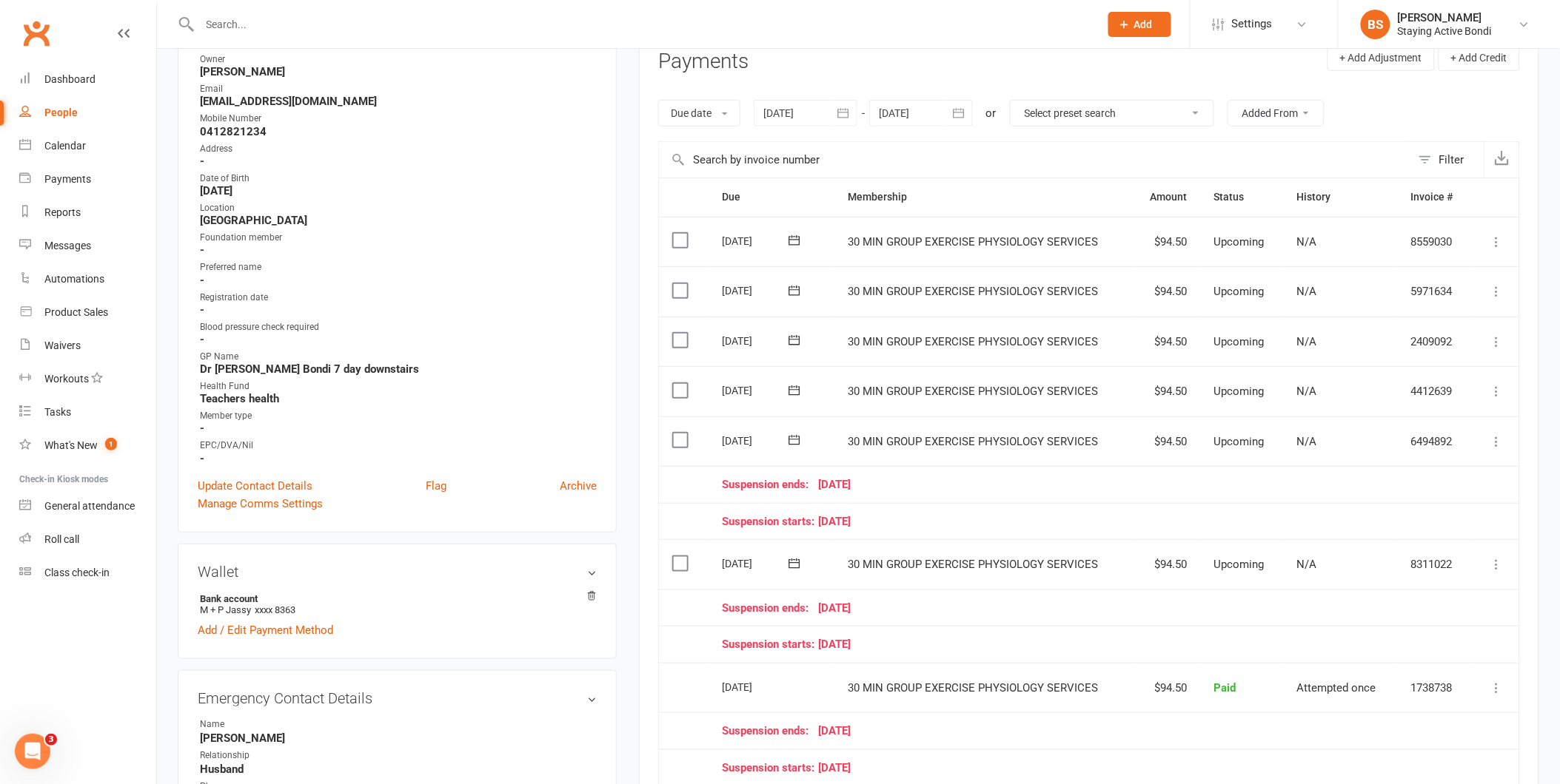
scroll to position [0, 0]
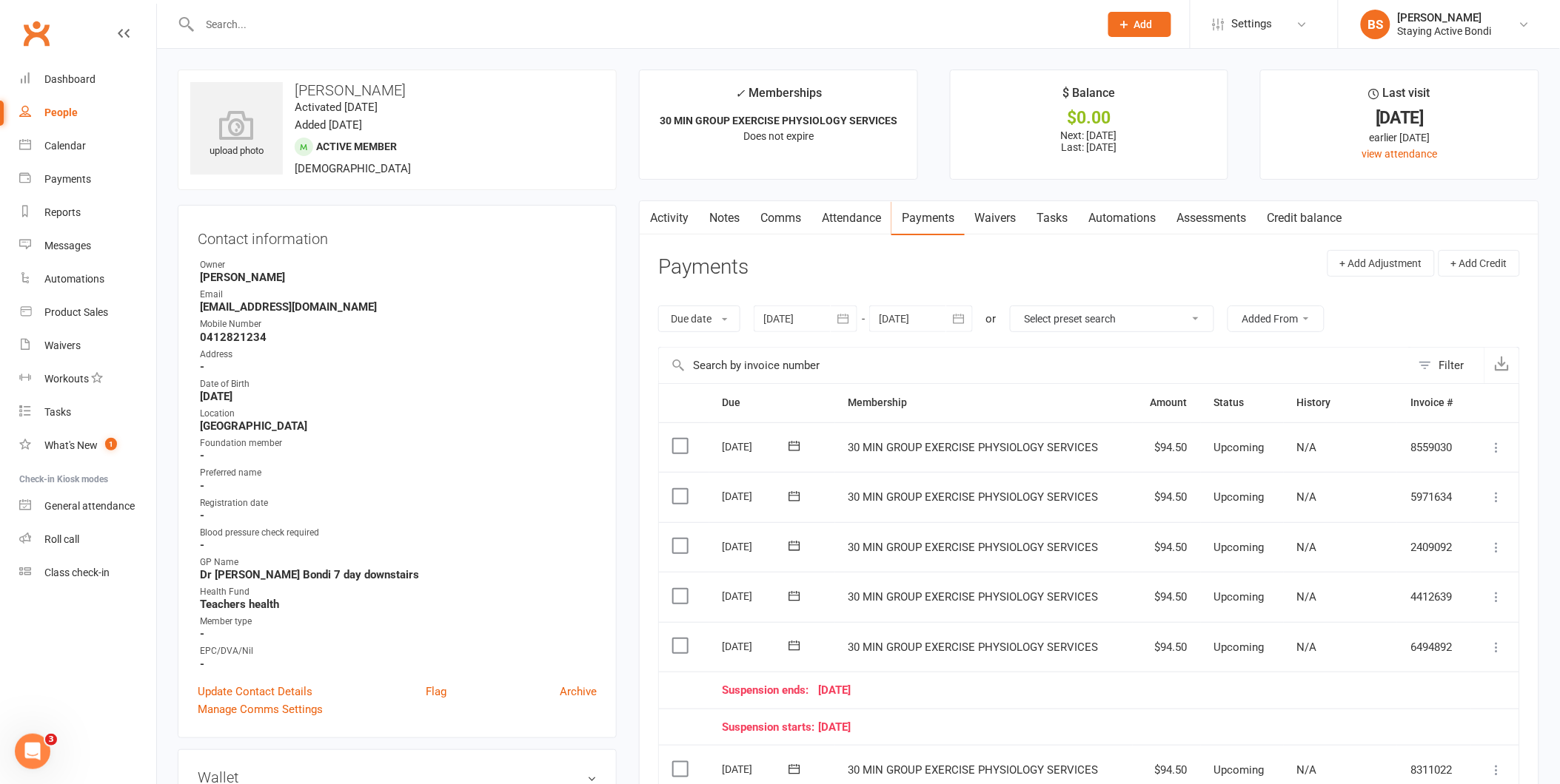
click at [811, 316] on div at bounding box center [805, 319] width 103 height 27
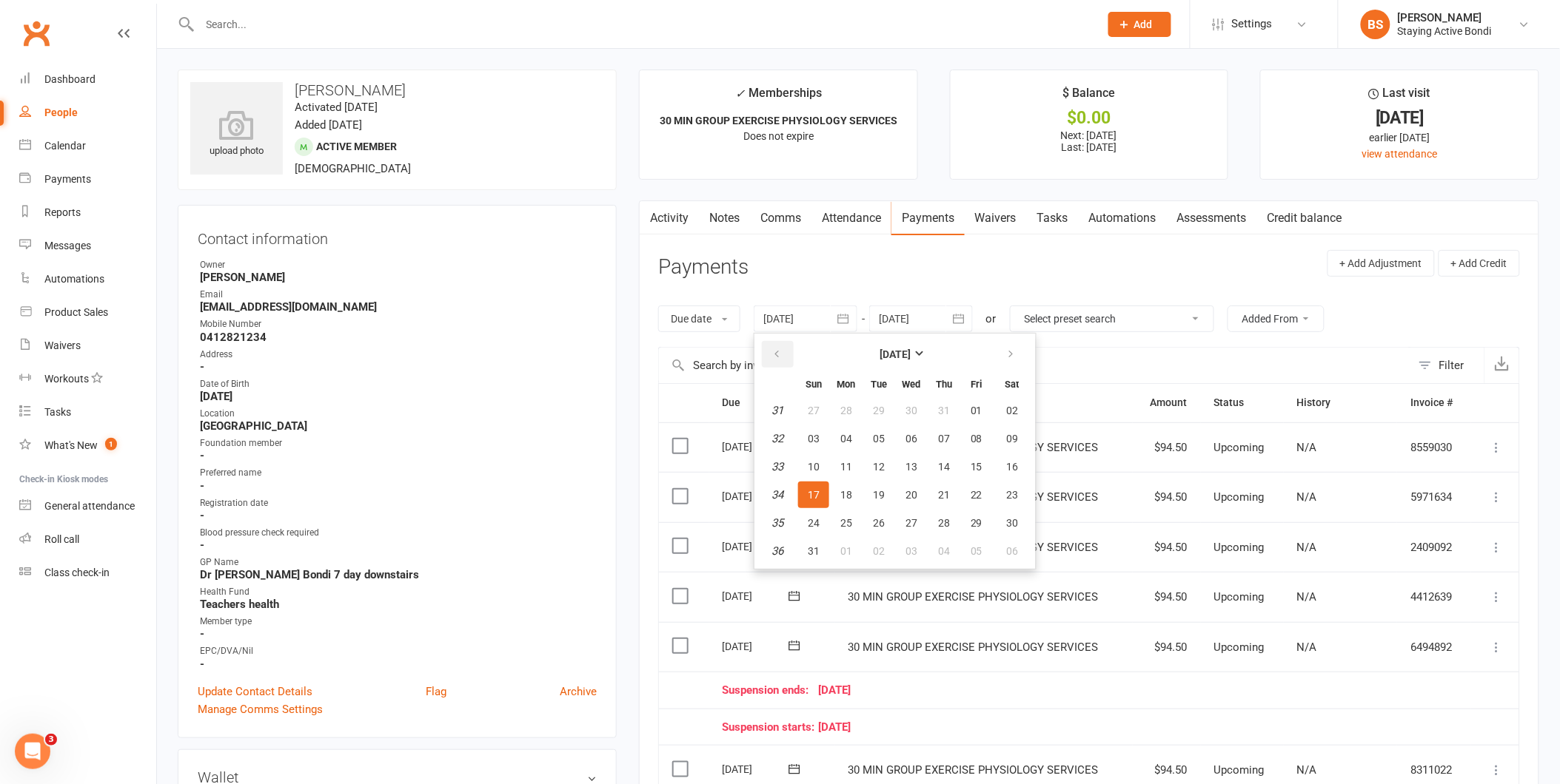
click at [785, 350] on button "button" at bounding box center [777, 354] width 32 height 27
click at [816, 406] on span "01" at bounding box center [814, 411] width 12 height 12
type input "[DATE]"
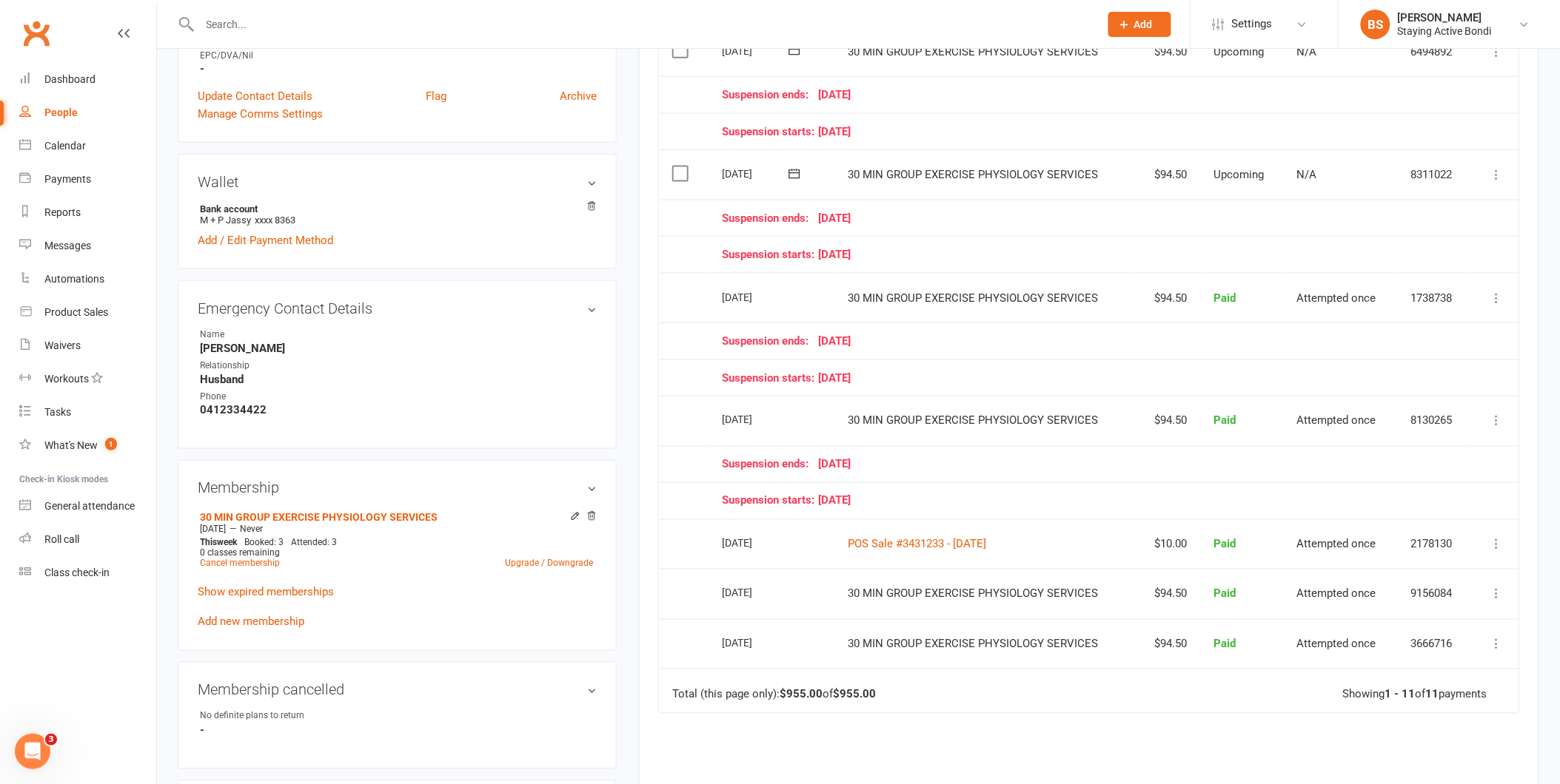
scroll to position [657, 0]
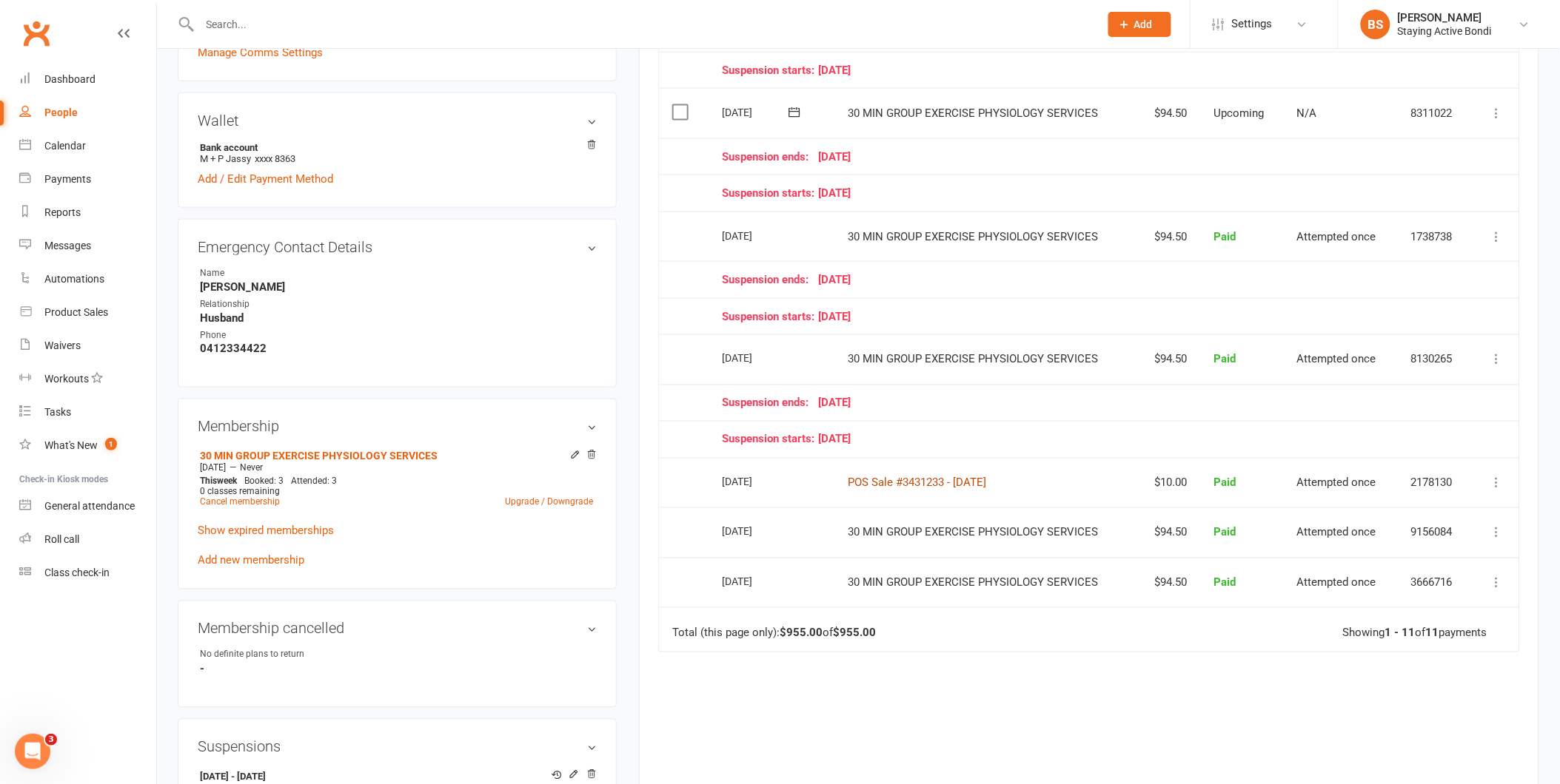
click at [959, 478] on link "POS Sale #3431233 - [DATE]" at bounding box center [918, 483] width 138 height 13
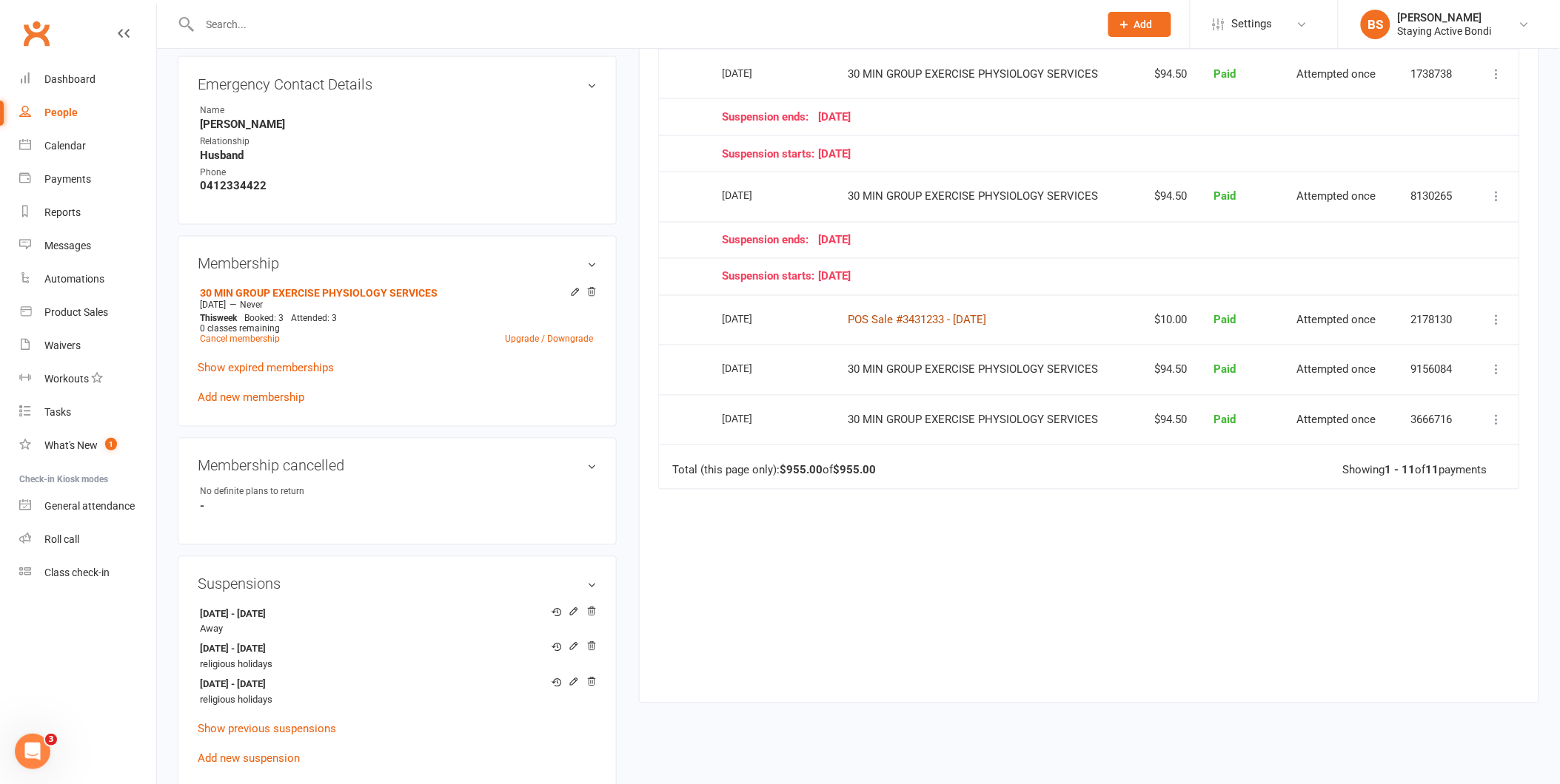
scroll to position [822, 0]
click at [1232, 670] on div "Due Contact Membership Amount Status History Invoice # Select this [DATE] [PERS…" at bounding box center [1089, 119] width 862 height 1117
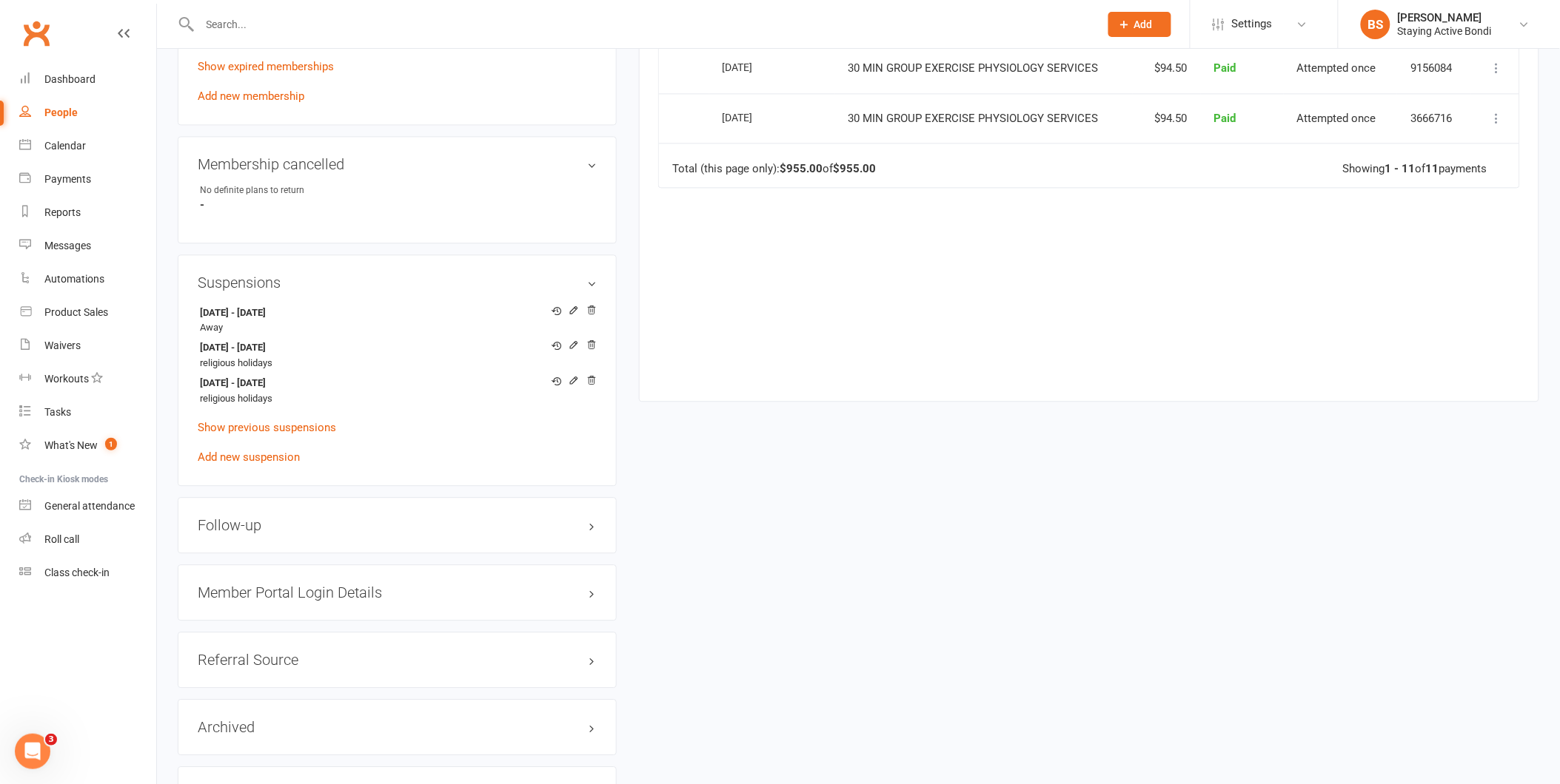
scroll to position [1332, 0]
